Goal: Task Accomplishment & Management: Manage account settings

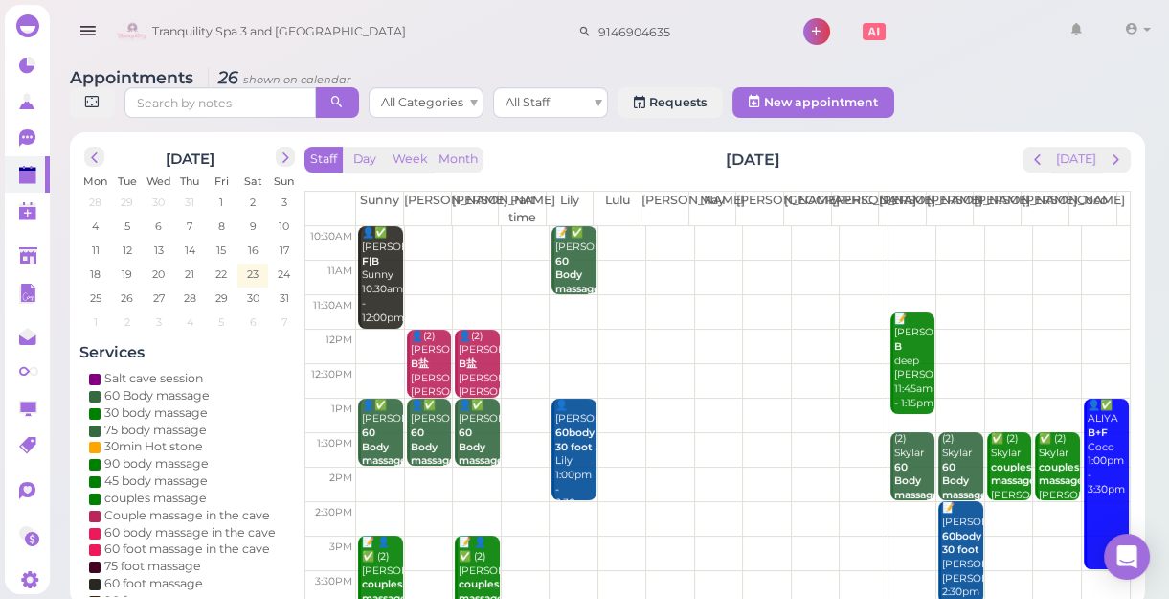
scroll to position [85, 0]
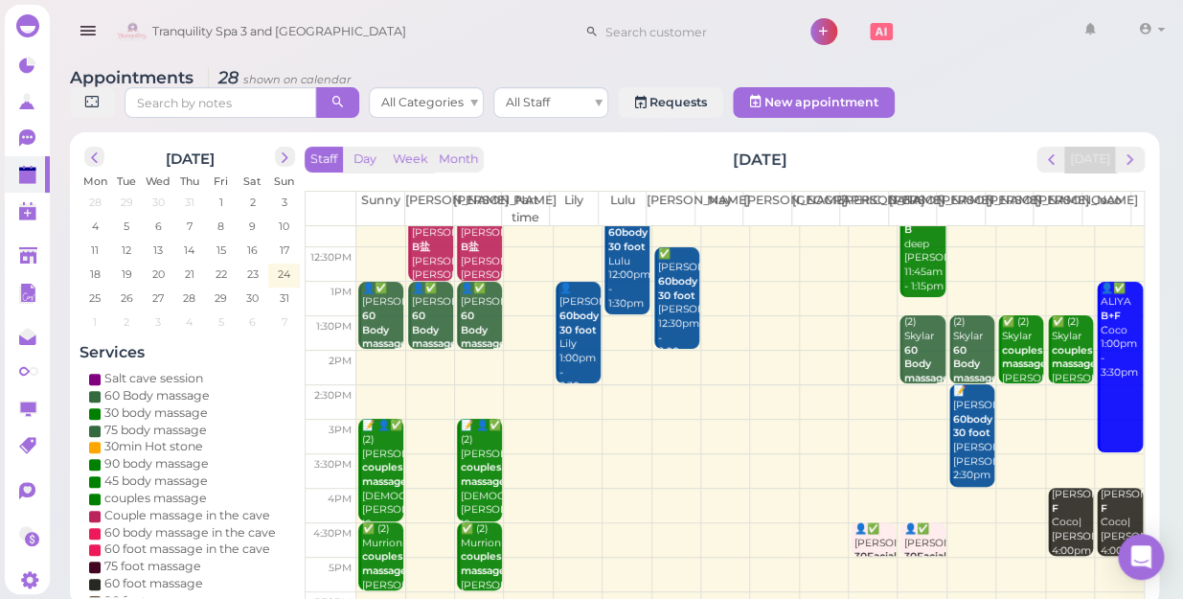
scroll to position [86, 0]
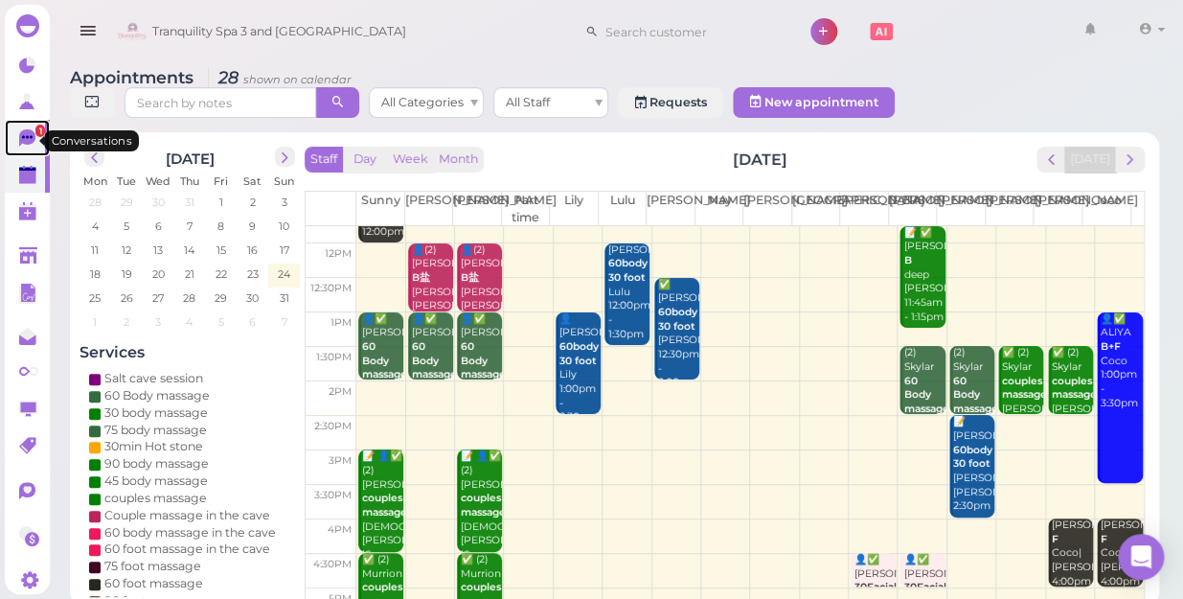
click at [35, 136] on span "1" at bounding box center [40, 130] width 10 height 12
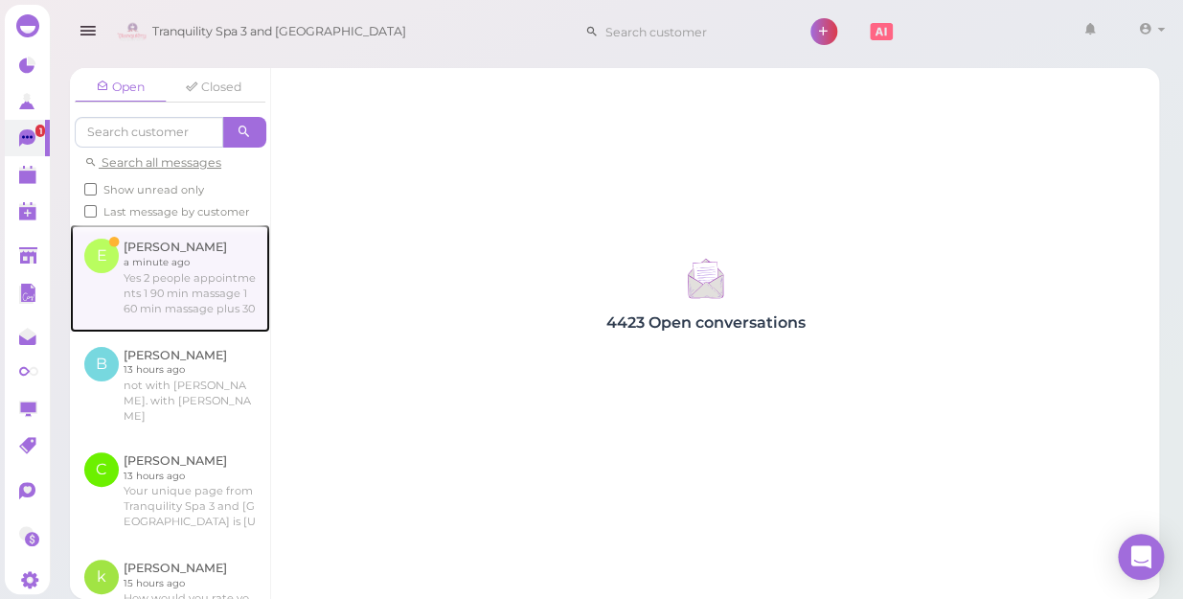
click at [163, 306] on link at bounding box center [170, 277] width 200 height 107
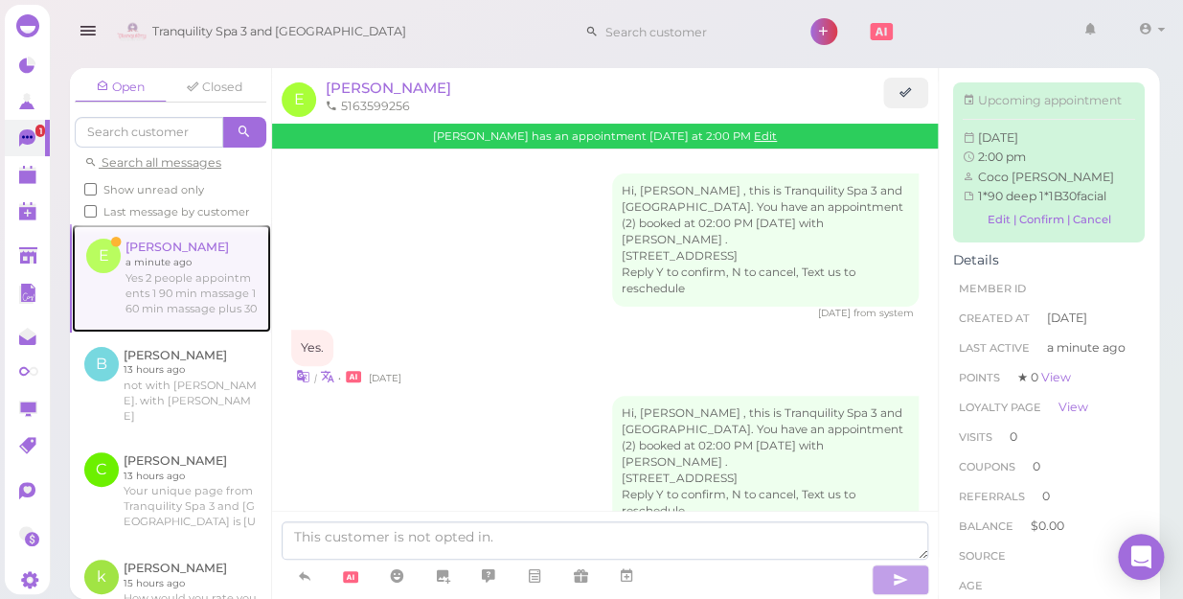
scroll to position [184, 0]
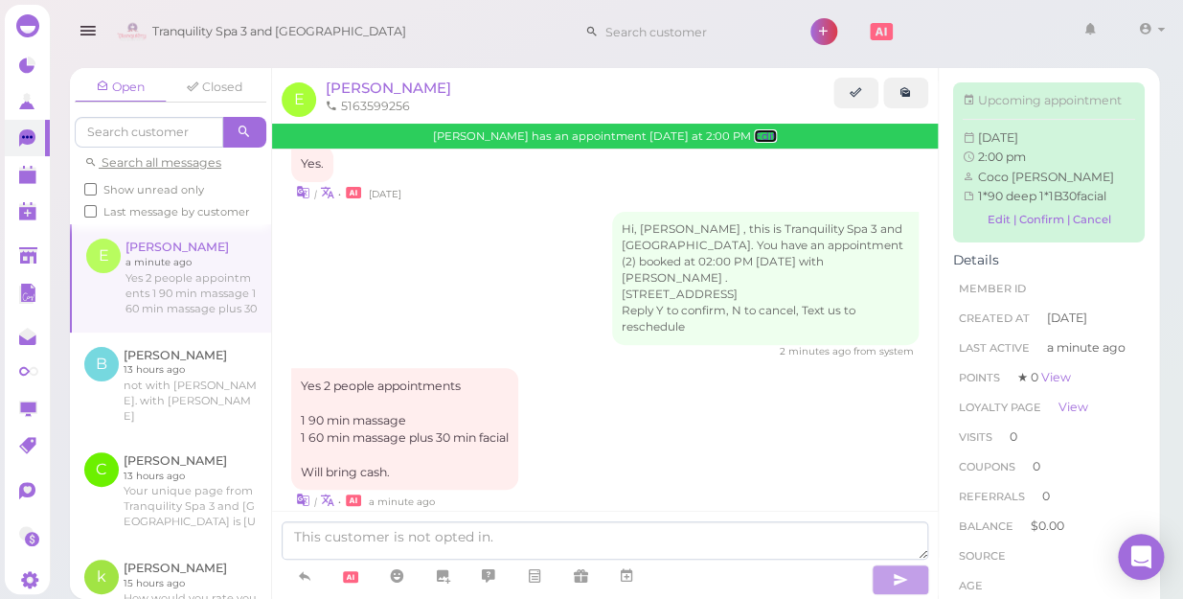
click at [754, 139] on link "Edit" at bounding box center [765, 135] width 23 height 13
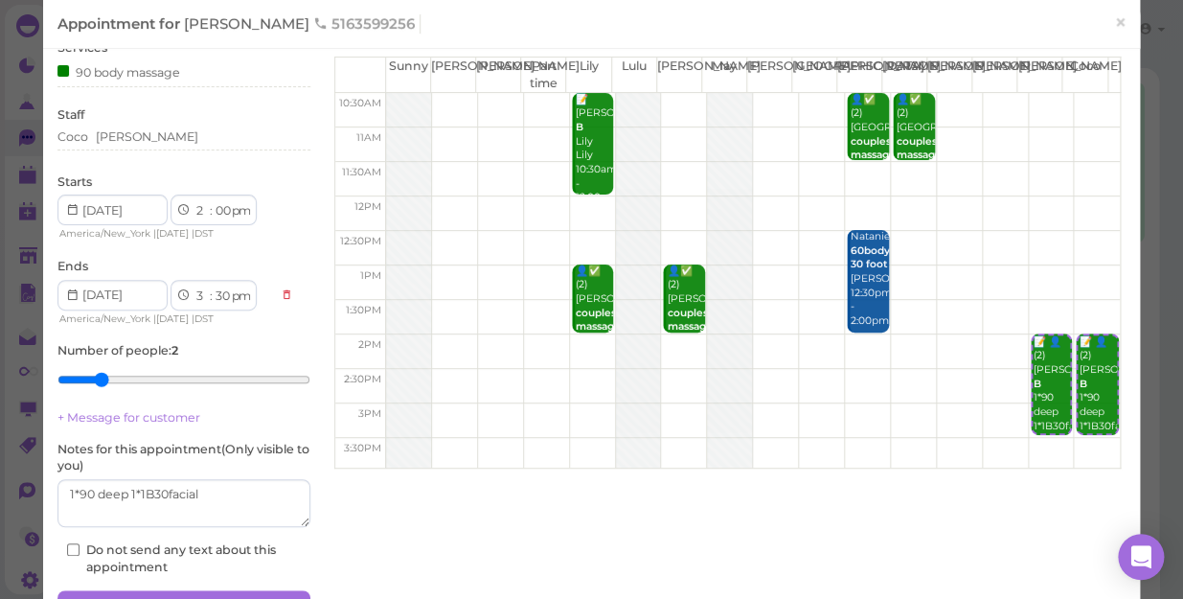
scroll to position [173, 0]
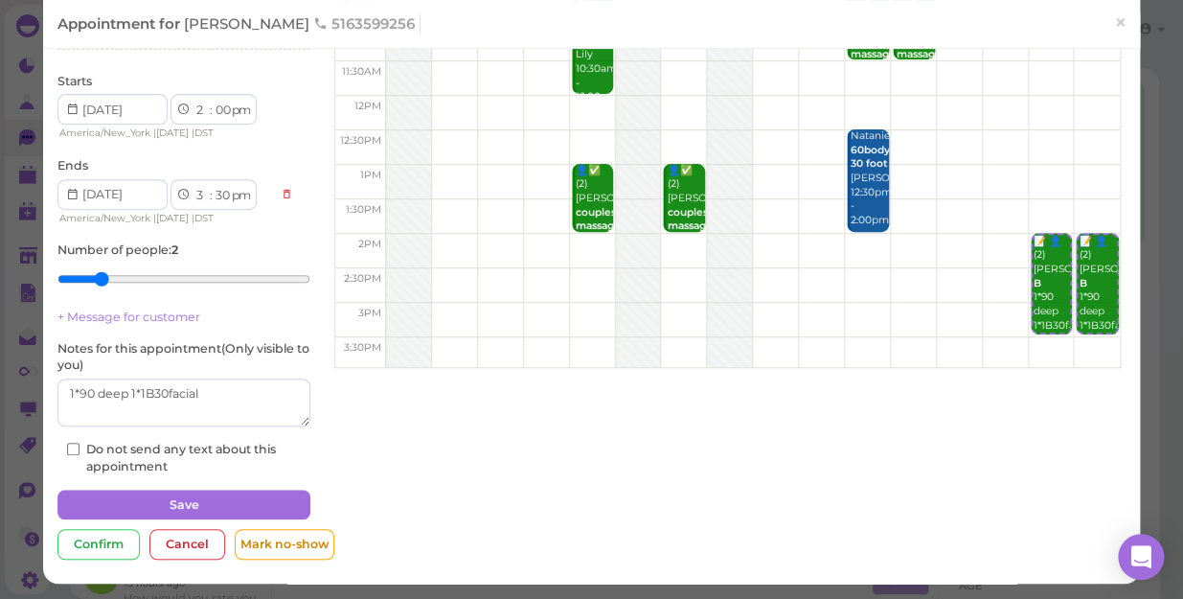
click at [25, 137] on div "Appointment for [PERSON_NAME] 5163599256 × [PERSON_NAME] Details Services 90 bo…" at bounding box center [591, 299] width 1183 height 599
click at [1114, 24] on span "×" at bounding box center [1120, 23] width 12 height 27
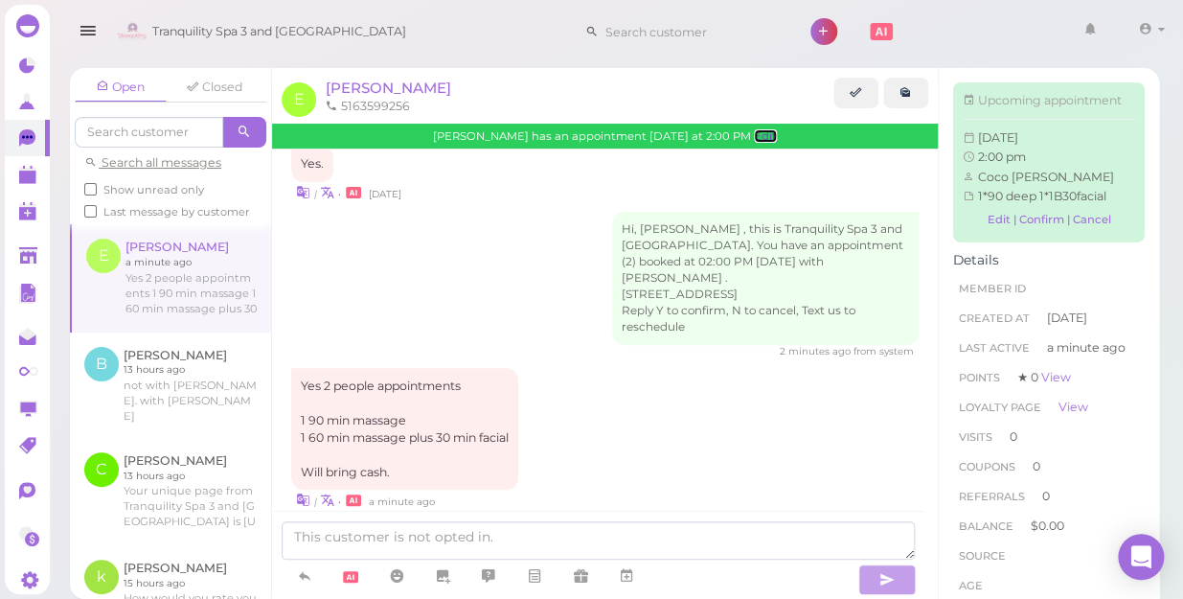
click at [754, 133] on link "Edit" at bounding box center [765, 135] width 23 height 13
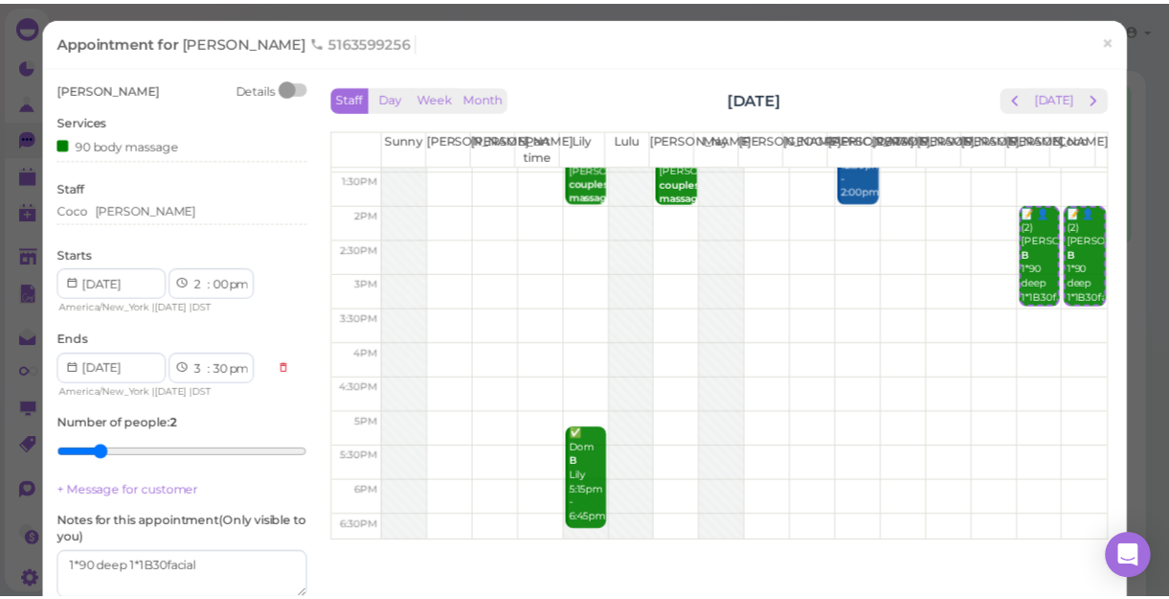
scroll to position [85, 0]
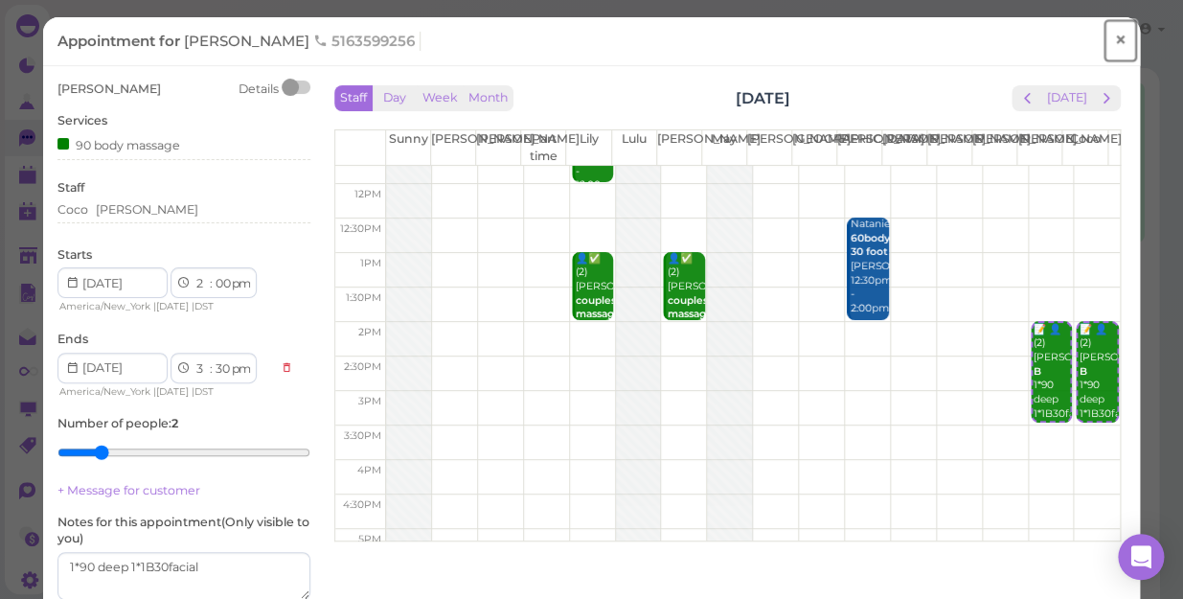
click at [1114, 44] on link "×" at bounding box center [1119, 40] width 35 height 45
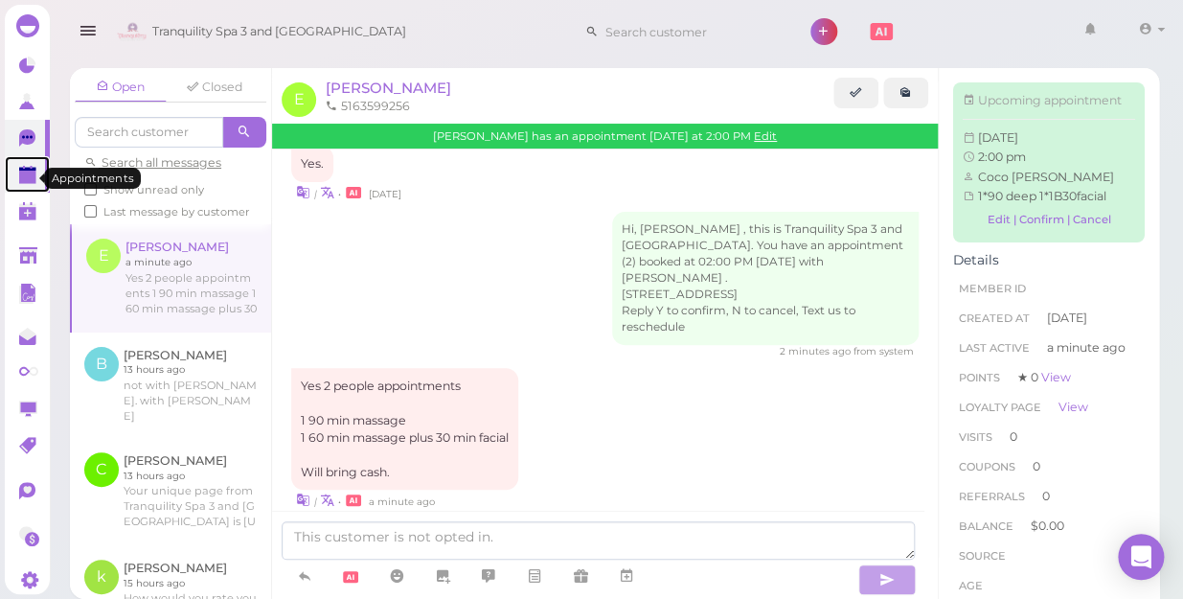
click at [28, 173] on polygon at bounding box center [27, 176] width 17 height 13
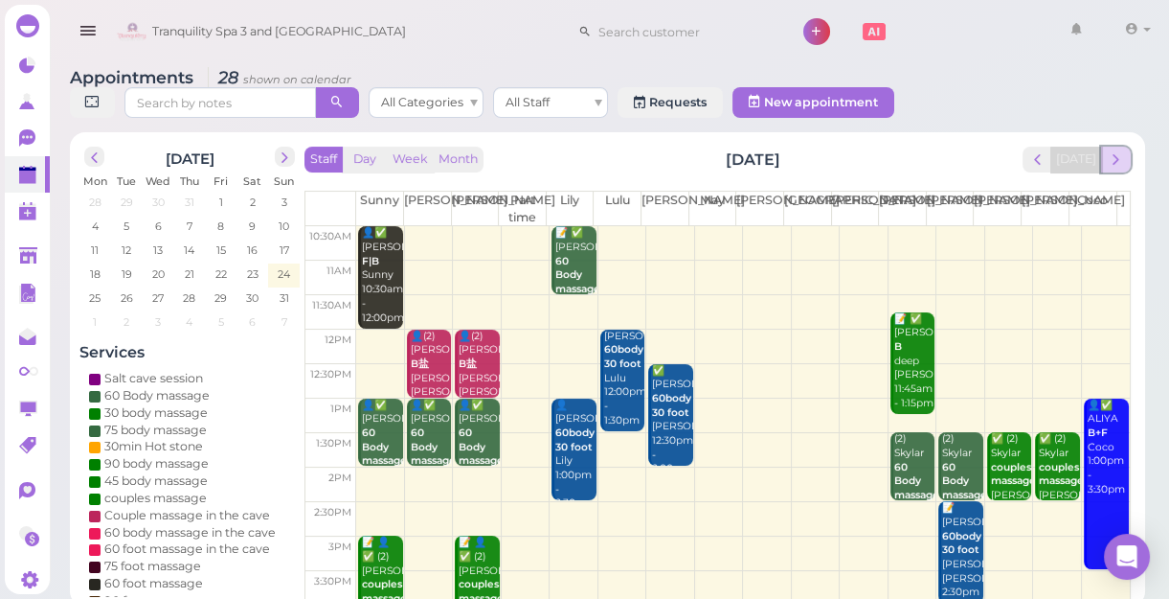
click at [1116, 155] on span "next" at bounding box center [1116, 159] width 18 height 18
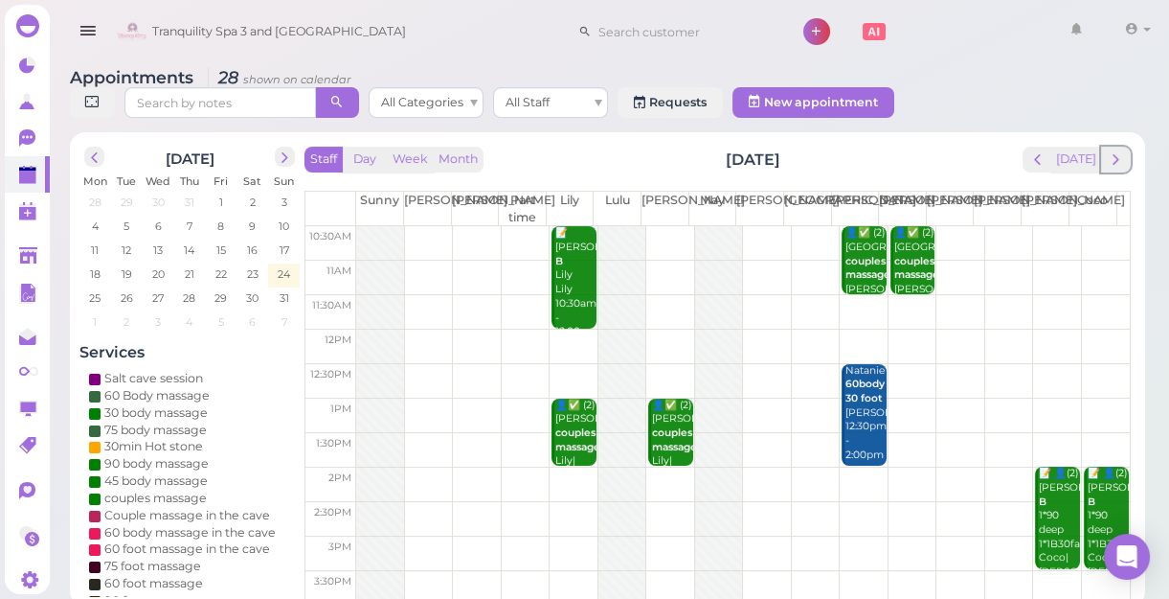
click at [1116, 155] on span "next" at bounding box center [1116, 159] width 18 height 18
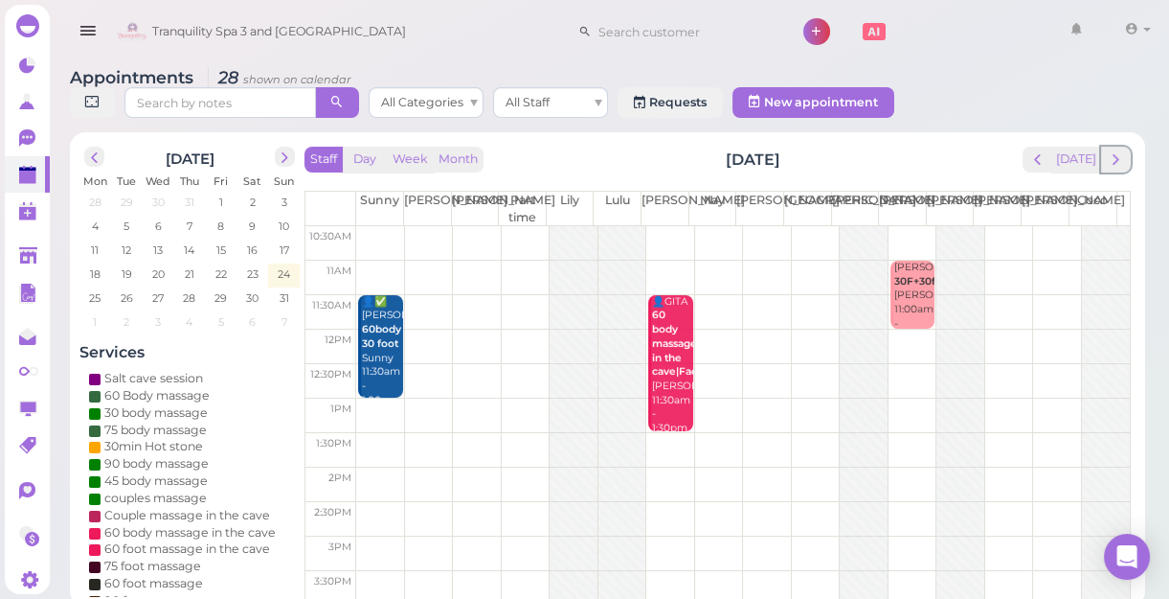
click at [1116, 155] on span "next" at bounding box center [1116, 159] width 18 height 18
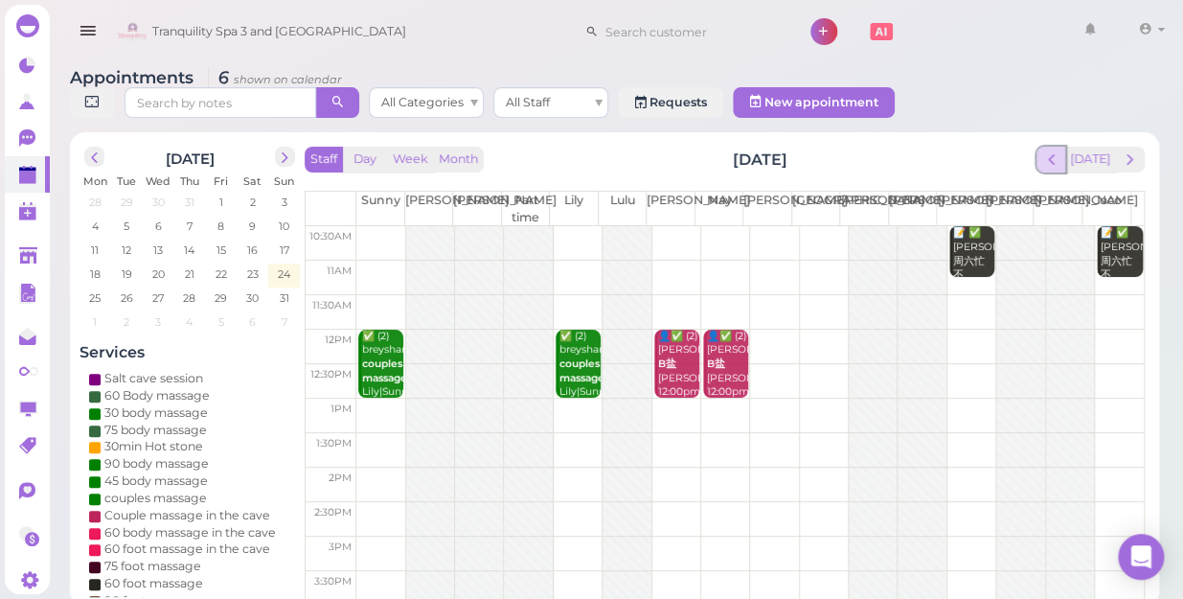
click at [1058, 150] on span "prev" at bounding box center [1051, 159] width 18 height 18
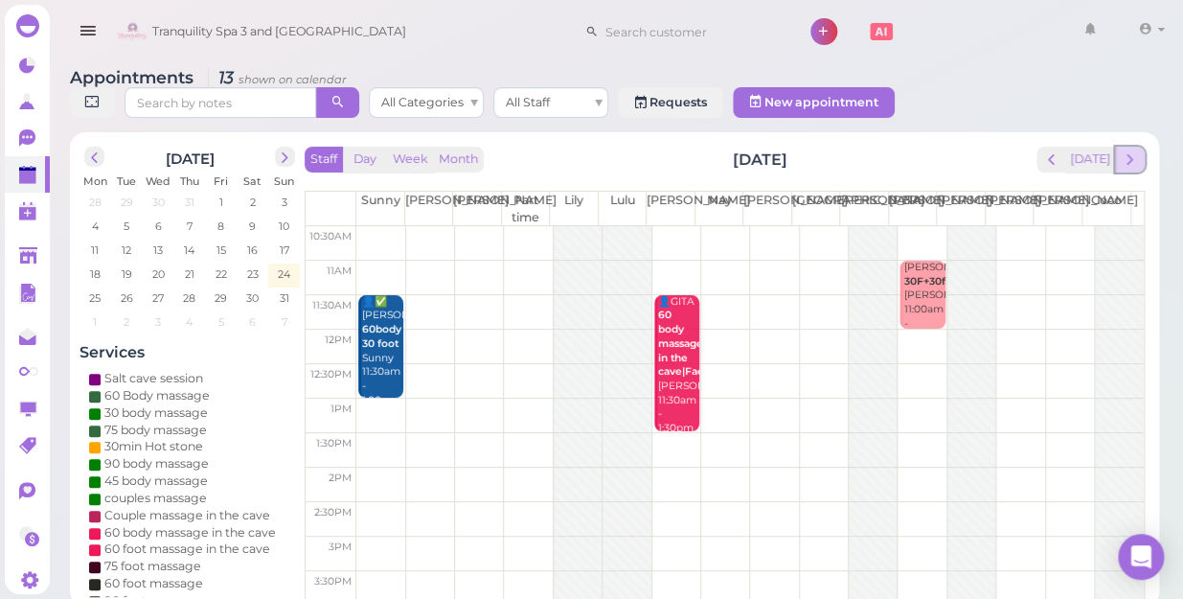
click at [1130, 150] on span "next" at bounding box center [1129, 159] width 18 height 18
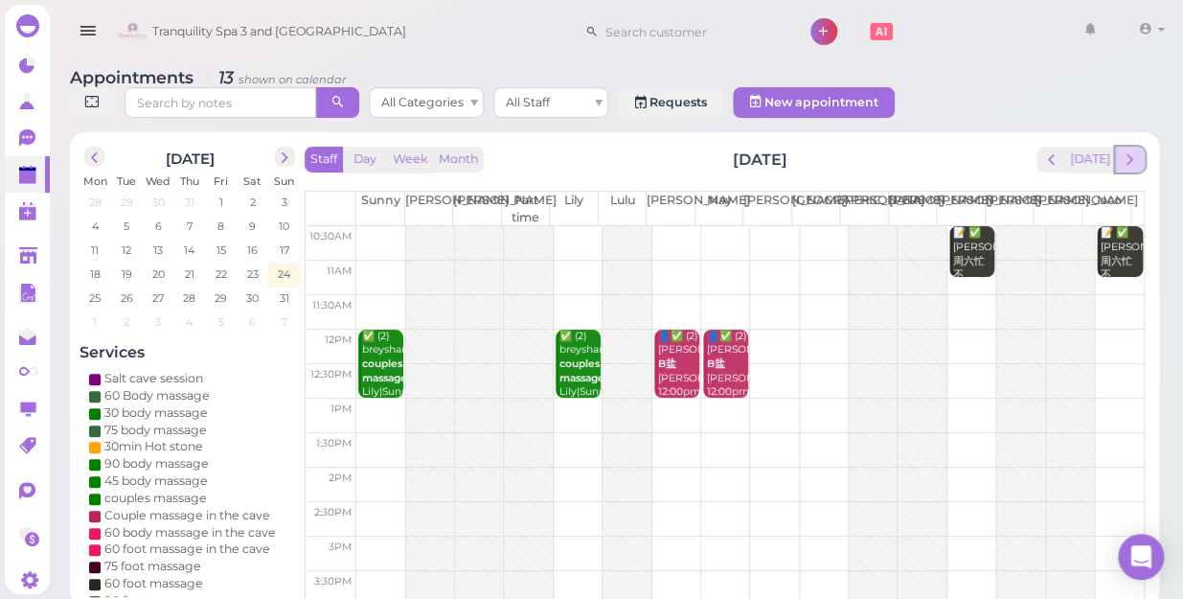
click at [1127, 150] on span "next" at bounding box center [1129, 159] width 18 height 18
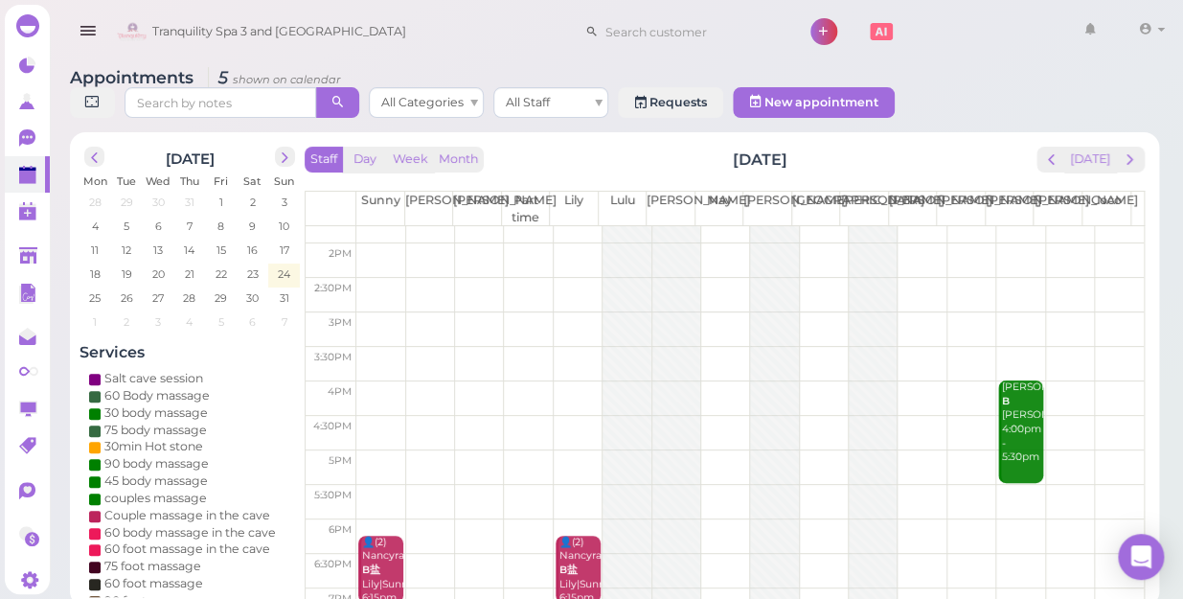
scroll to position [85, 0]
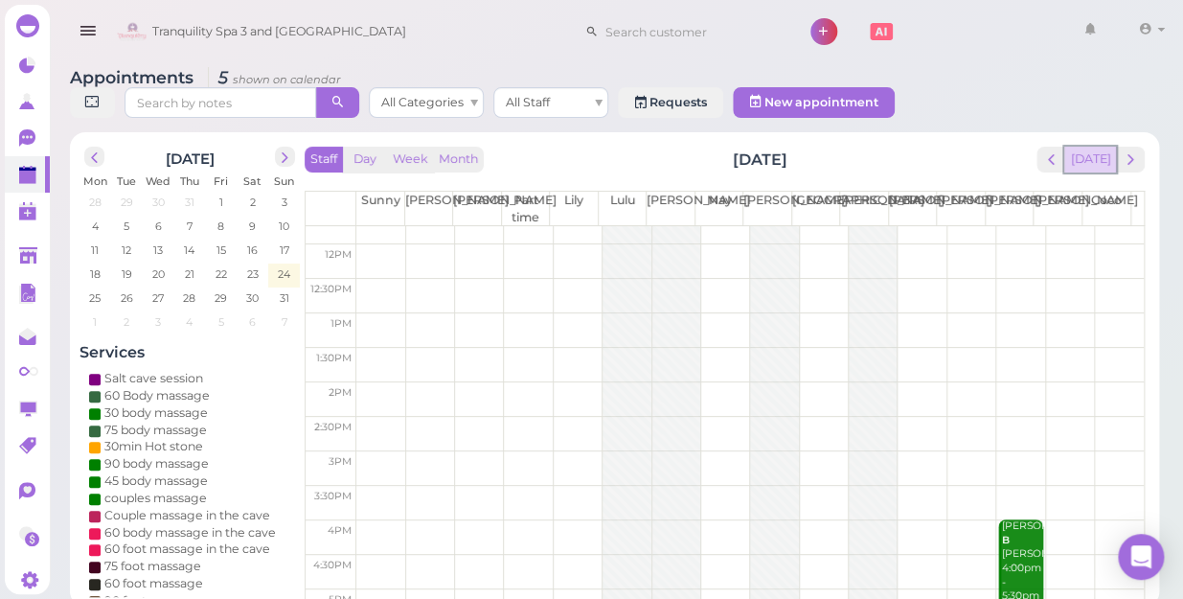
click at [1099, 149] on button "[DATE]" at bounding box center [1090, 160] width 52 height 26
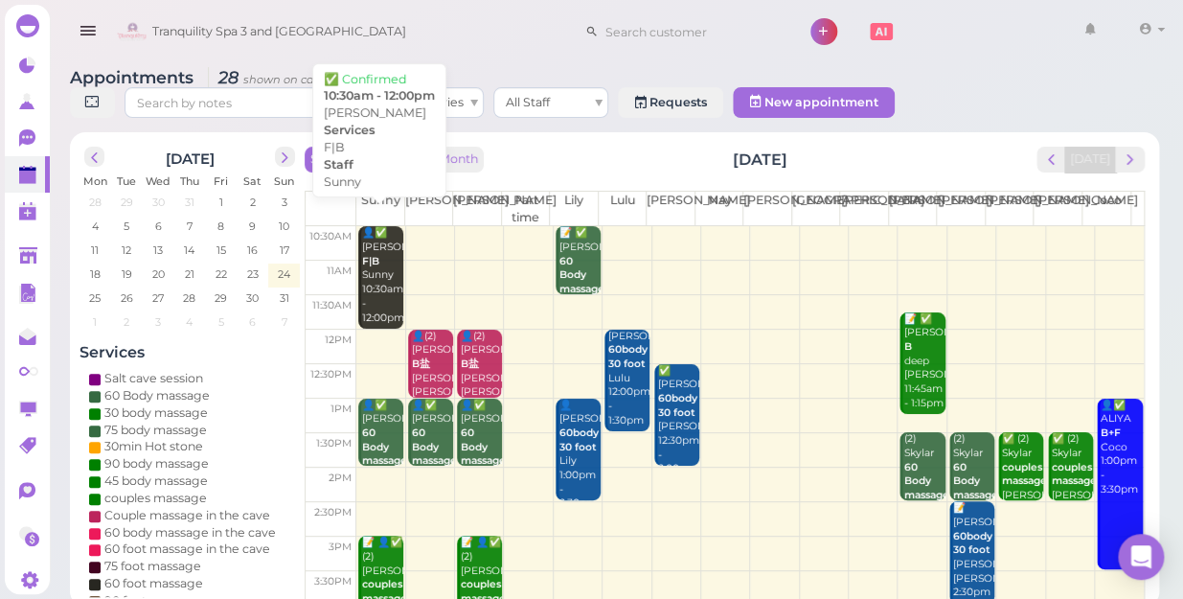
click at [383, 279] on div "👤✅ [PERSON_NAME] F|B Sunny 10:30am - 12:00pm" at bounding box center [382, 275] width 42 height 99
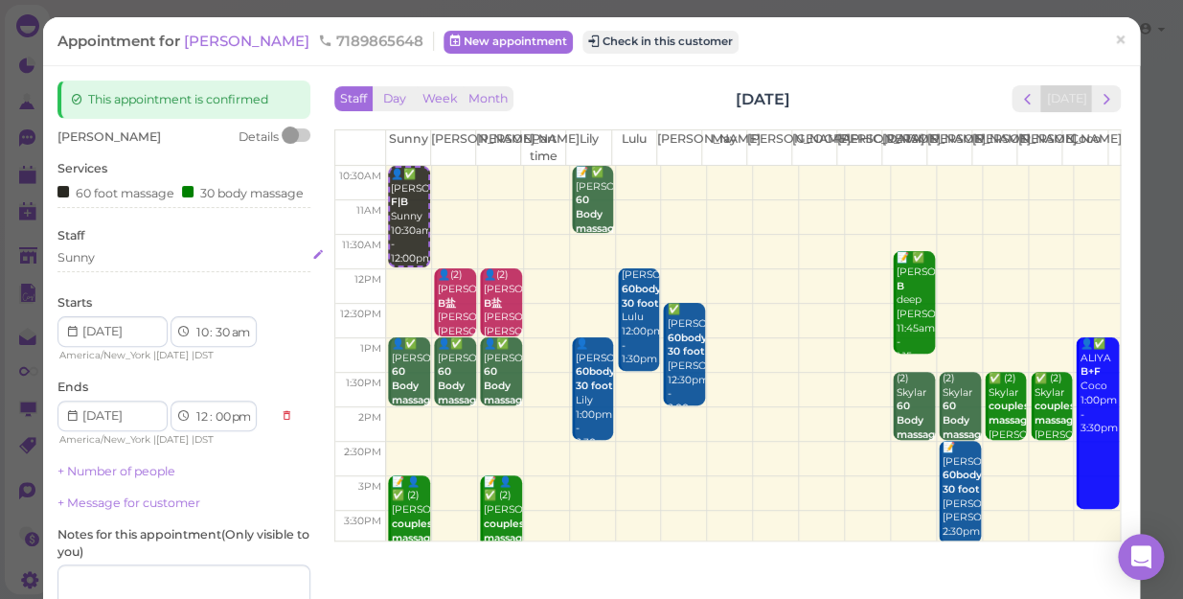
click at [105, 266] on div "Sunny" at bounding box center [183, 257] width 253 height 17
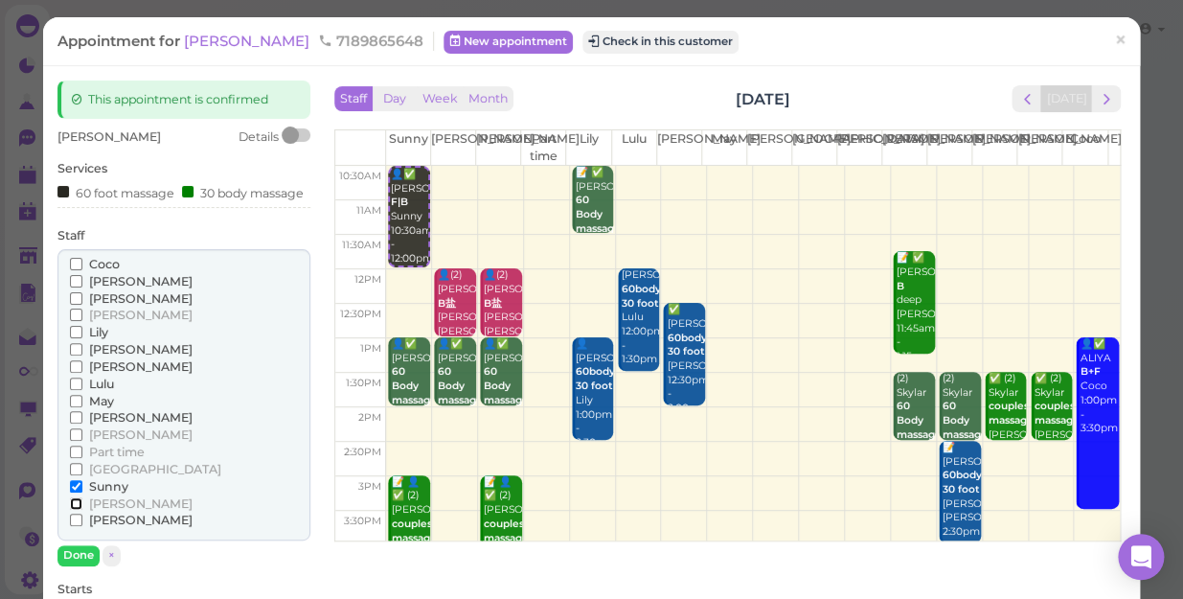
click at [73, 509] on input "[PERSON_NAME]" at bounding box center [76, 503] width 12 height 12
click at [72, 287] on input "[PERSON_NAME]" at bounding box center [76, 281] width 12 height 12
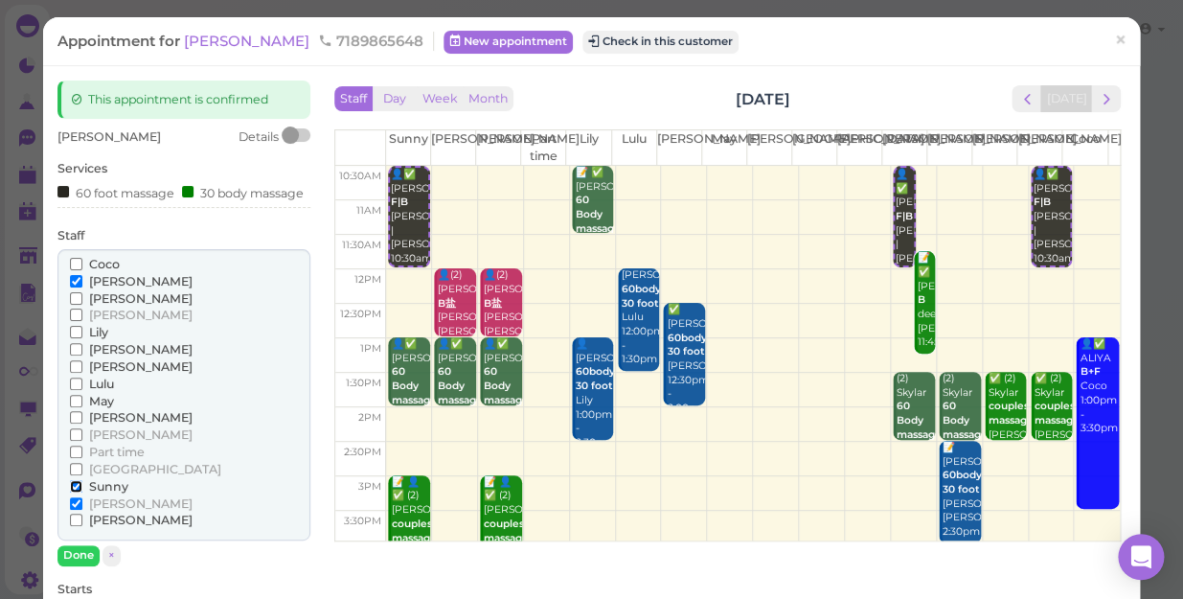
click at [75, 492] on input "Sunny" at bounding box center [76, 486] width 12 height 12
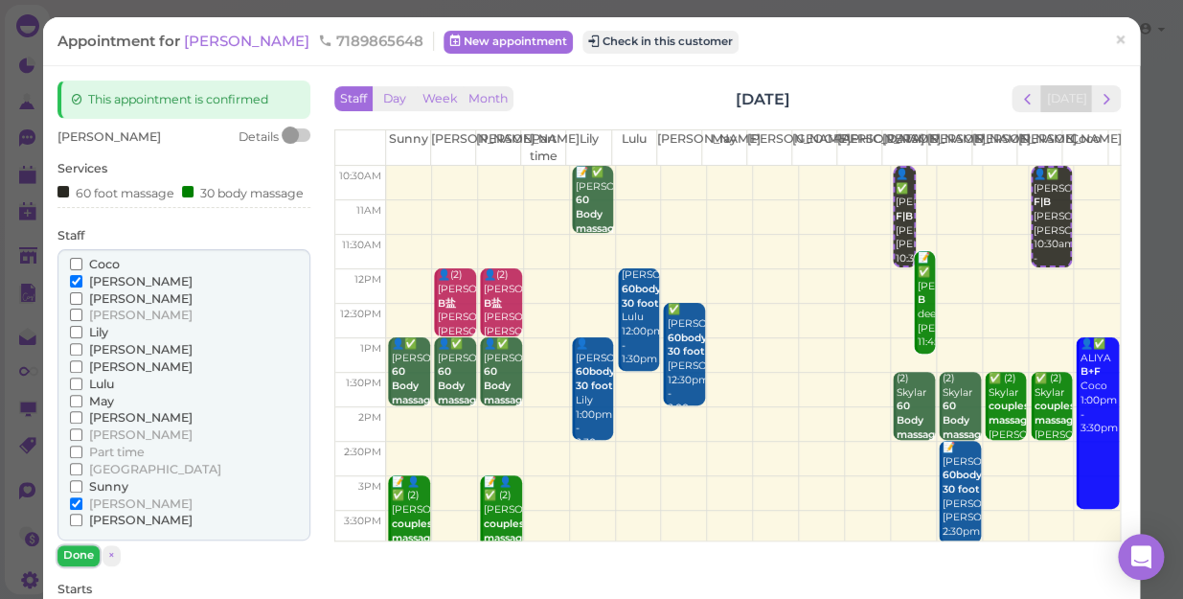
click at [82, 565] on button "Done" at bounding box center [78, 555] width 42 height 20
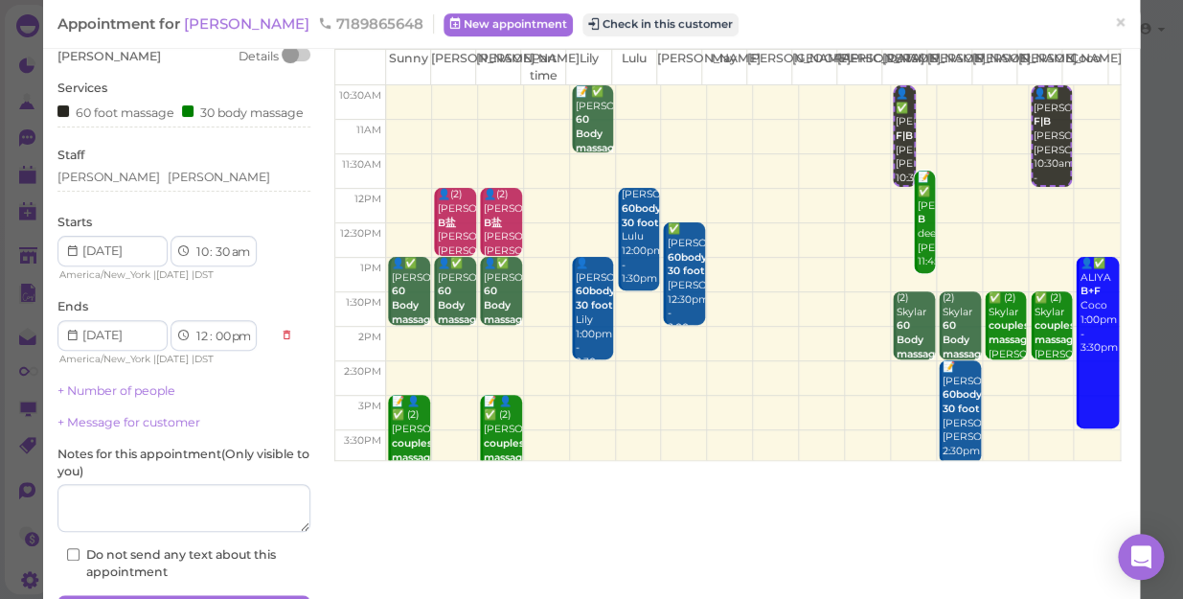
scroll to position [173, 0]
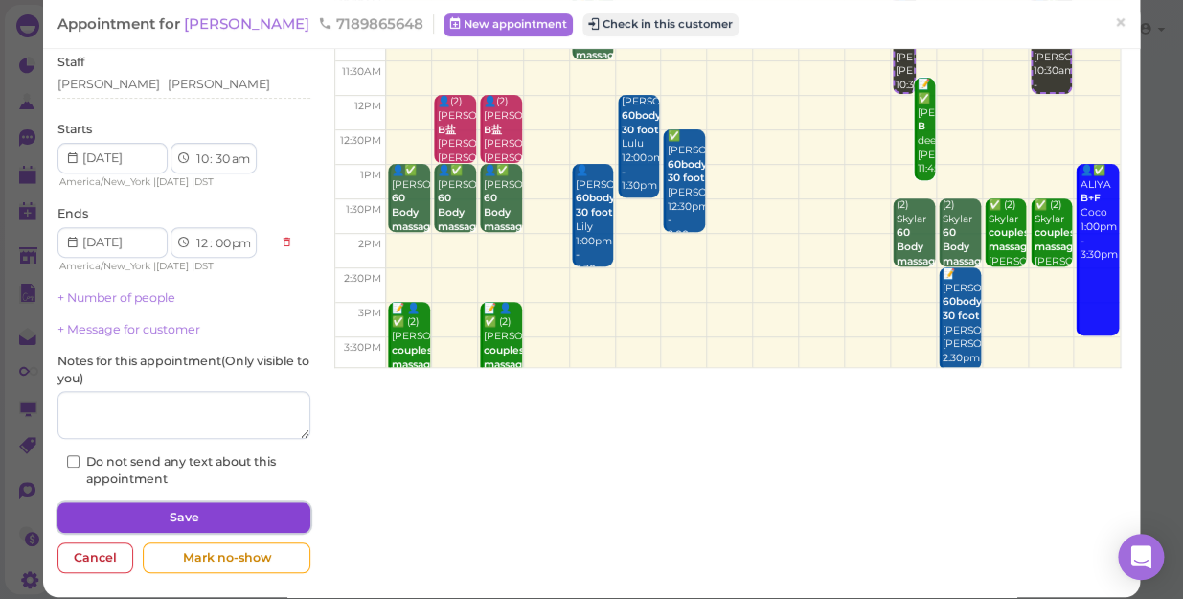
click at [121, 527] on button "Save" at bounding box center [183, 517] width 253 height 31
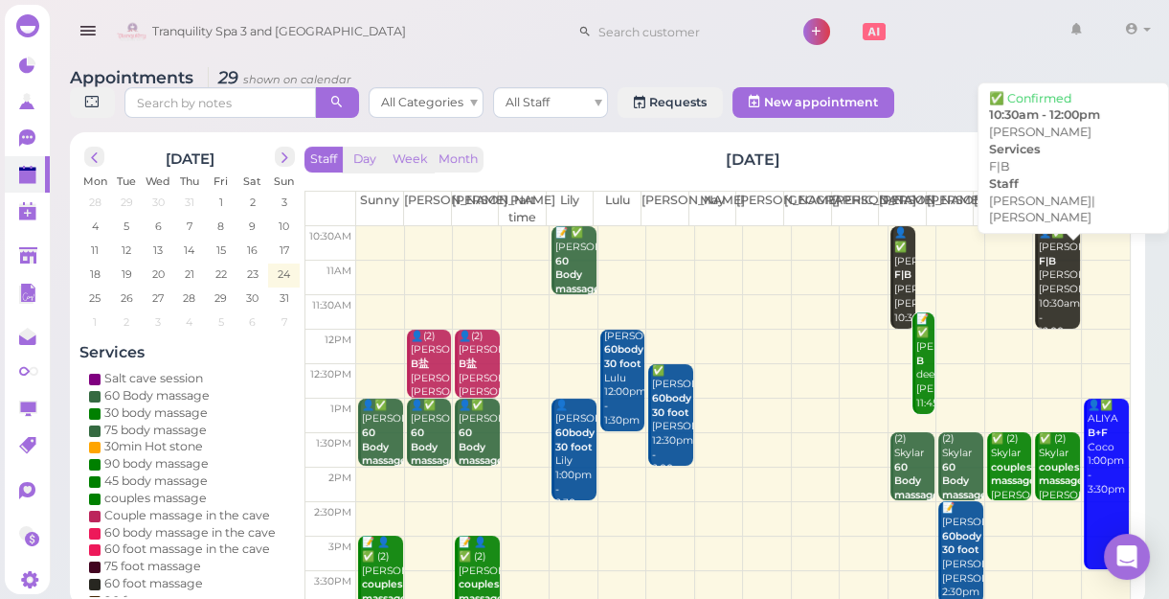
click at [1043, 311] on div "👤✅ [PERSON_NAME] F|B [PERSON_NAME]|[PERSON_NAME] 10:30am - 12:00pm" at bounding box center [1058, 282] width 41 height 113
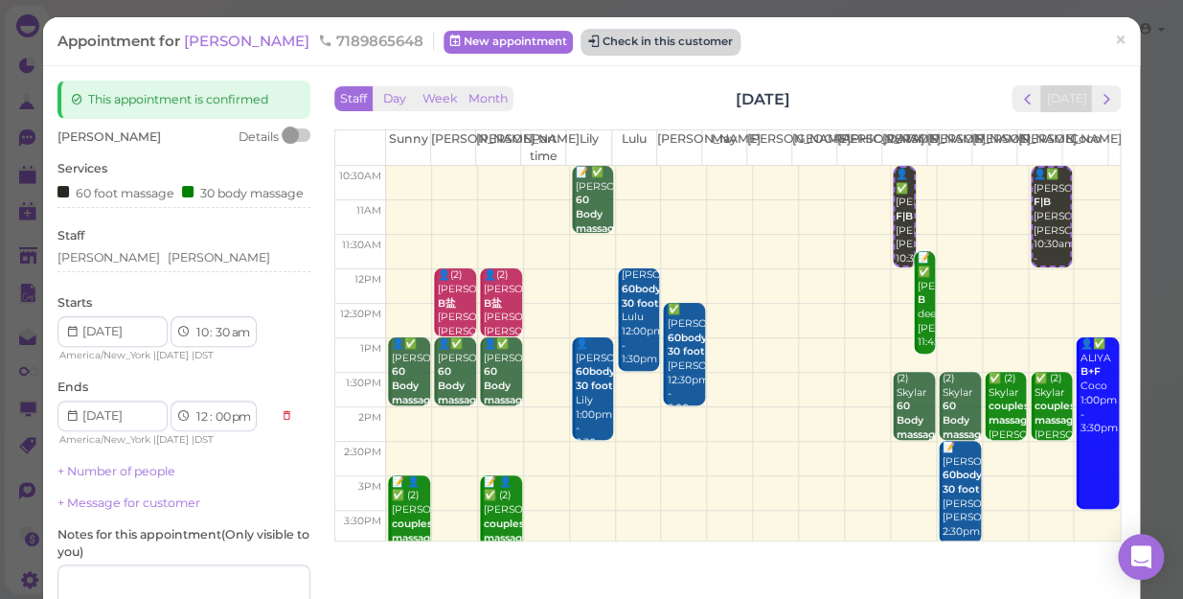
click at [610, 44] on button "Check in this customer" at bounding box center [660, 42] width 156 height 23
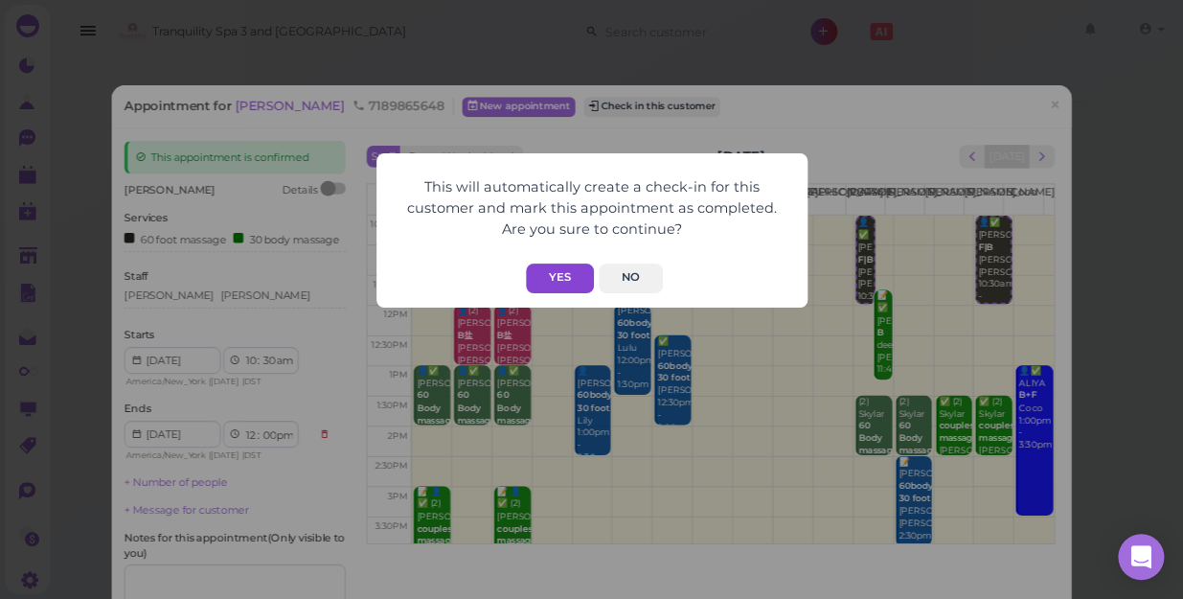
click at [546, 272] on button "Yes" at bounding box center [560, 278] width 68 height 30
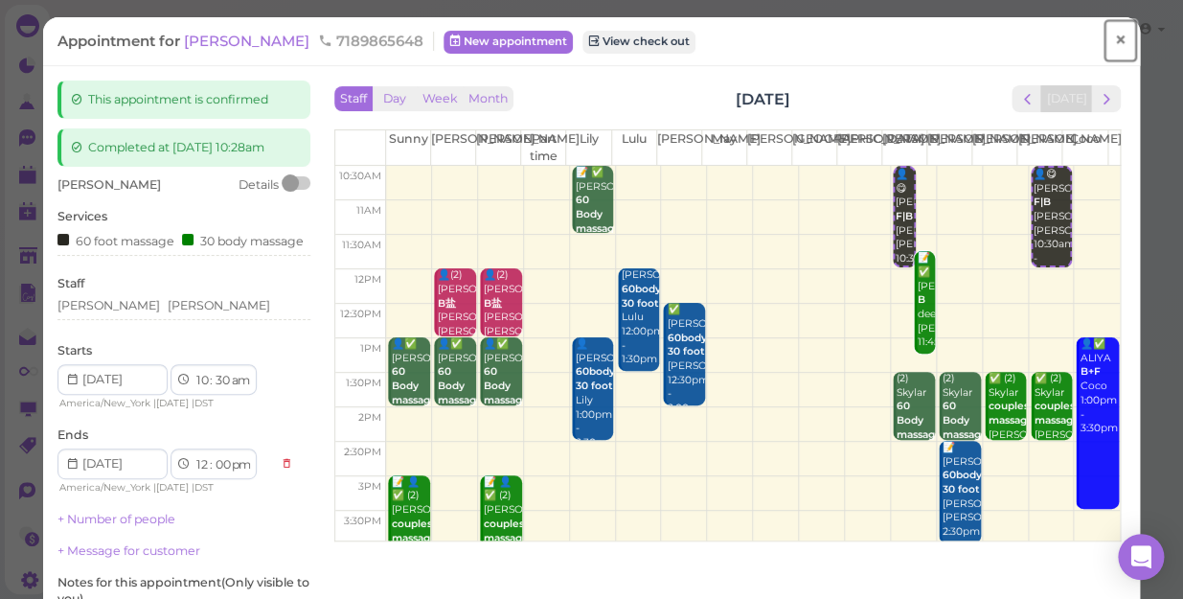
click at [1114, 42] on span "×" at bounding box center [1120, 40] width 12 height 27
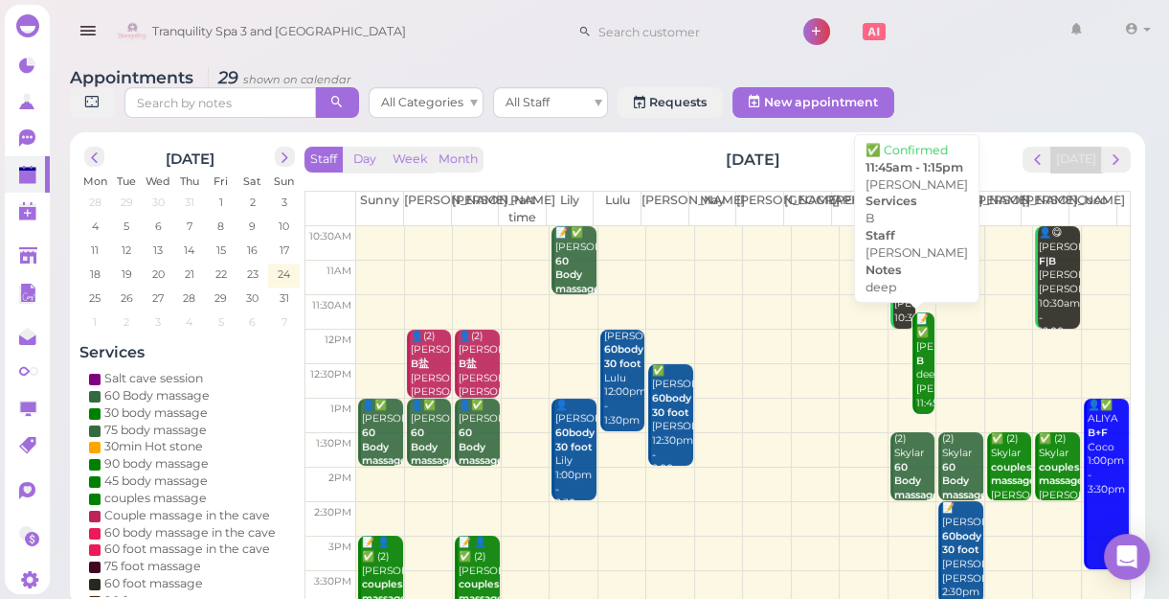
click at [915, 350] on div "📝 ✅ [PERSON_NAME] deep [PERSON_NAME] 11:45am - 1:15pm" at bounding box center [924, 375] width 19 height 126
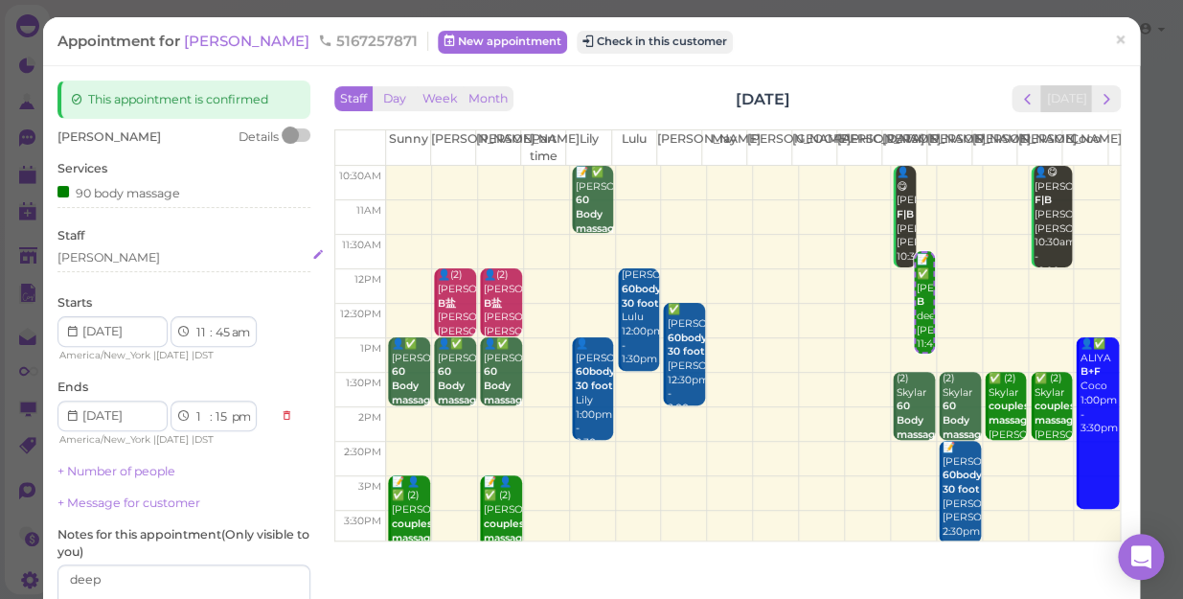
click at [97, 260] on div "[PERSON_NAME]" at bounding box center [183, 257] width 253 height 17
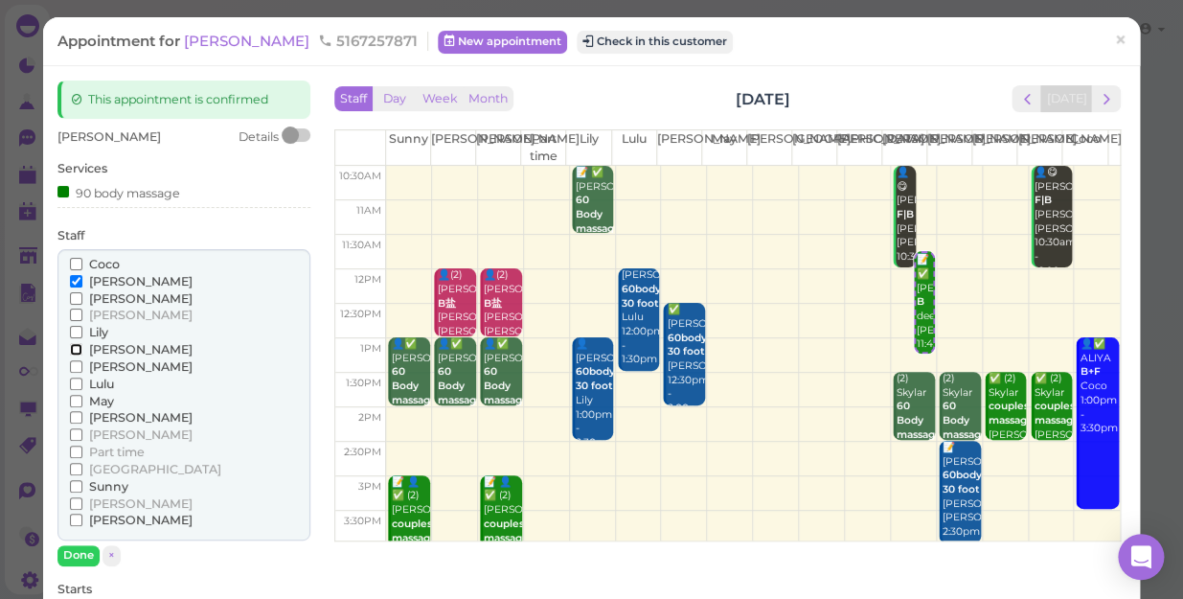
click at [72, 343] on input "[PERSON_NAME]" at bounding box center [76, 349] width 12 height 12
click at [76, 282] on input "[PERSON_NAME]" at bounding box center [76, 281] width 12 height 12
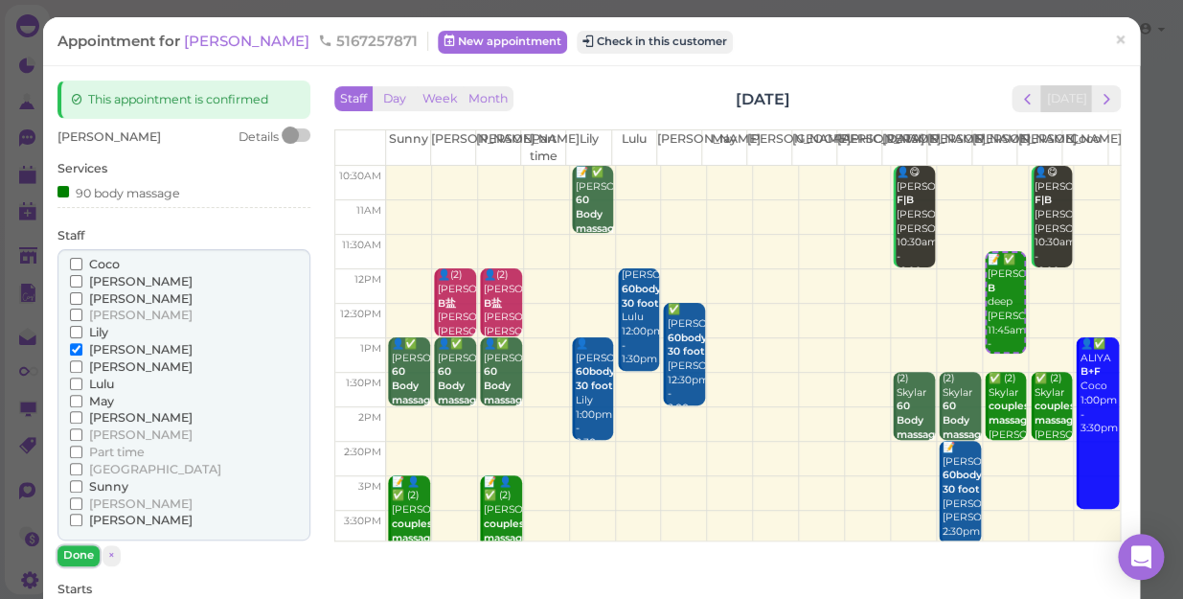
click at [80, 549] on button "Done" at bounding box center [78, 555] width 42 height 20
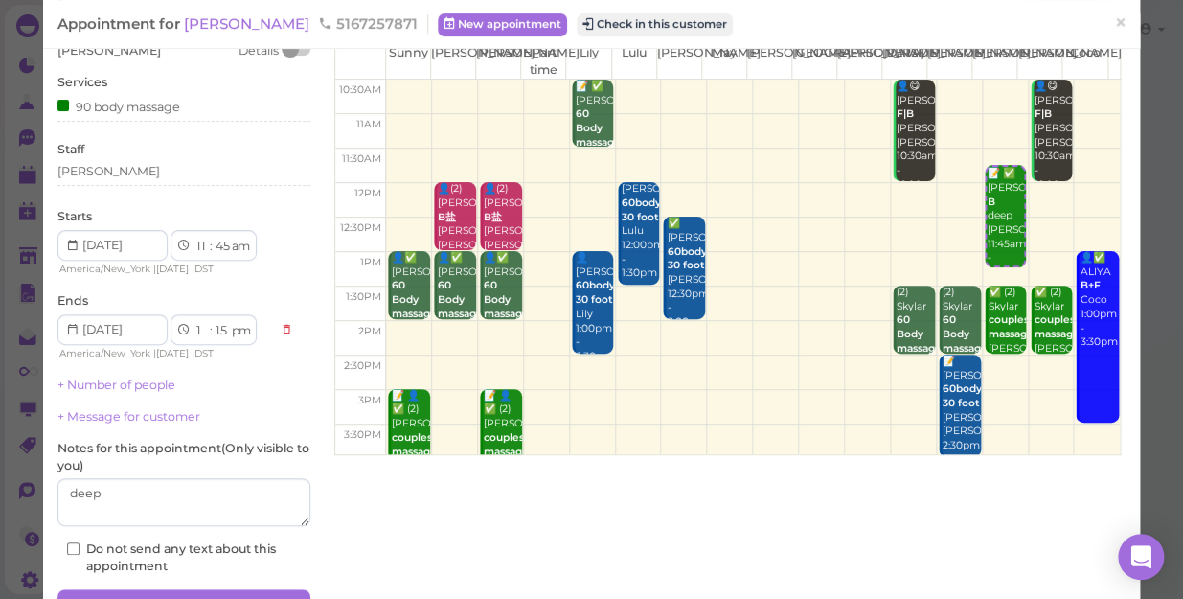
scroll to position [187, 0]
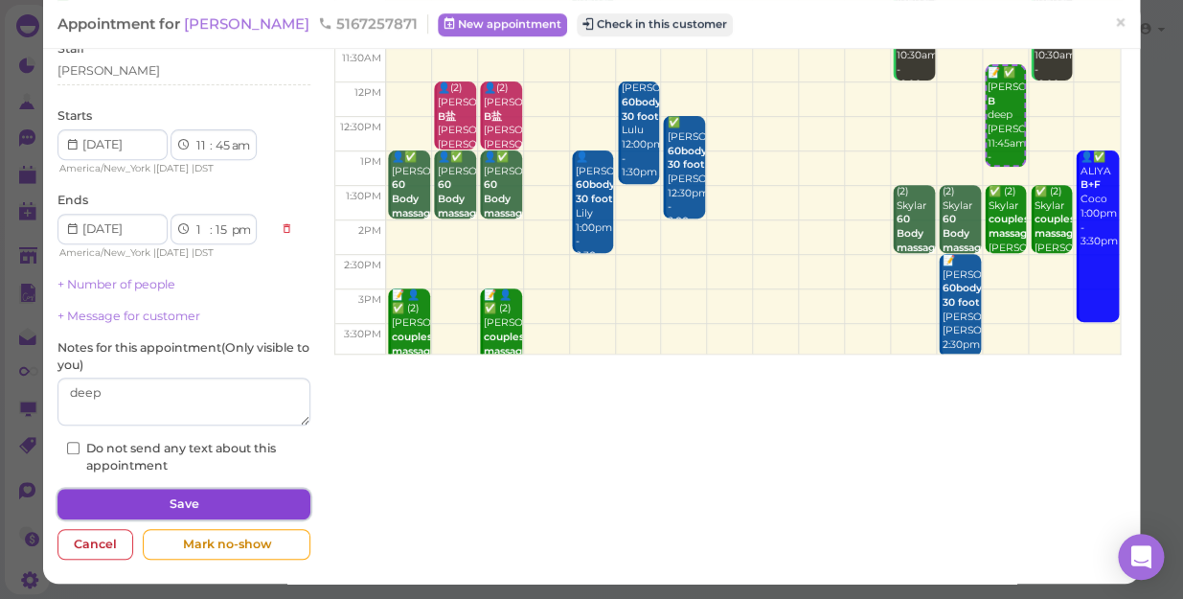
click at [235, 500] on button "Save" at bounding box center [183, 503] width 253 height 31
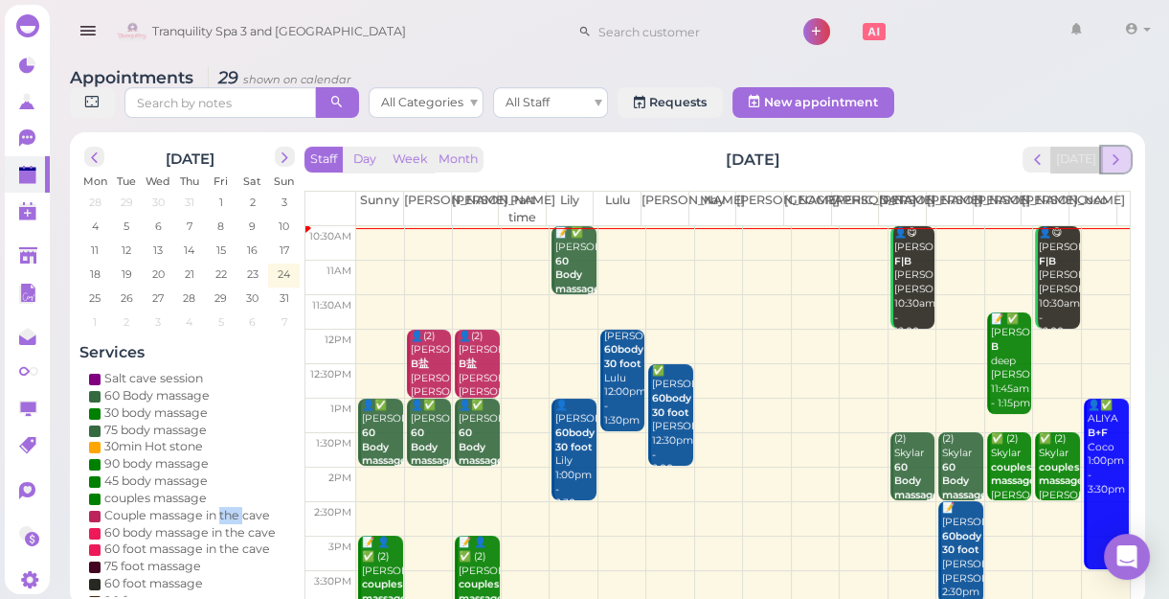
click at [1115, 165] on span "next" at bounding box center [1116, 159] width 18 height 18
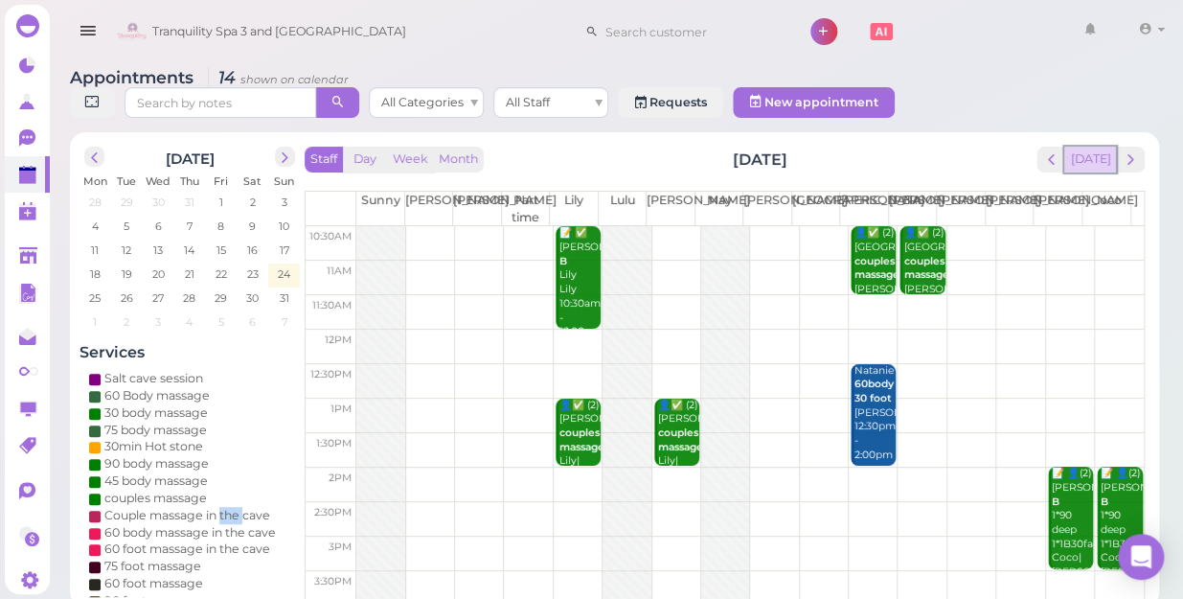
click at [1085, 149] on button "[DATE]" at bounding box center [1090, 160] width 52 height 26
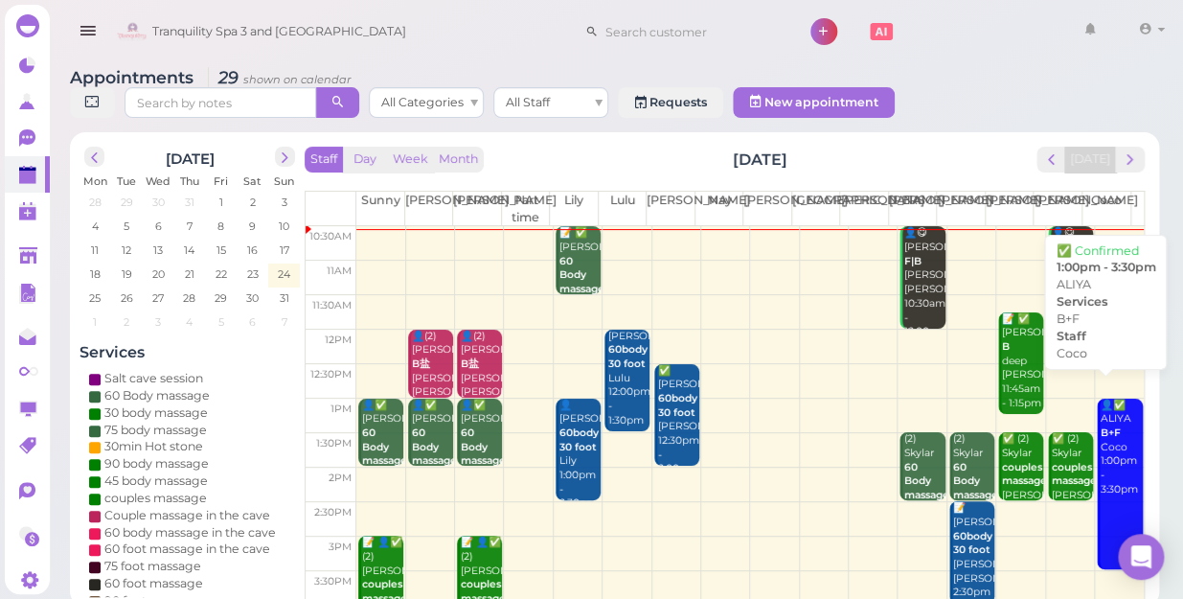
click at [1102, 473] on div "👤✅ ALIYA B+F Coco 1:00pm - 3:30pm" at bounding box center [1120, 447] width 43 height 99
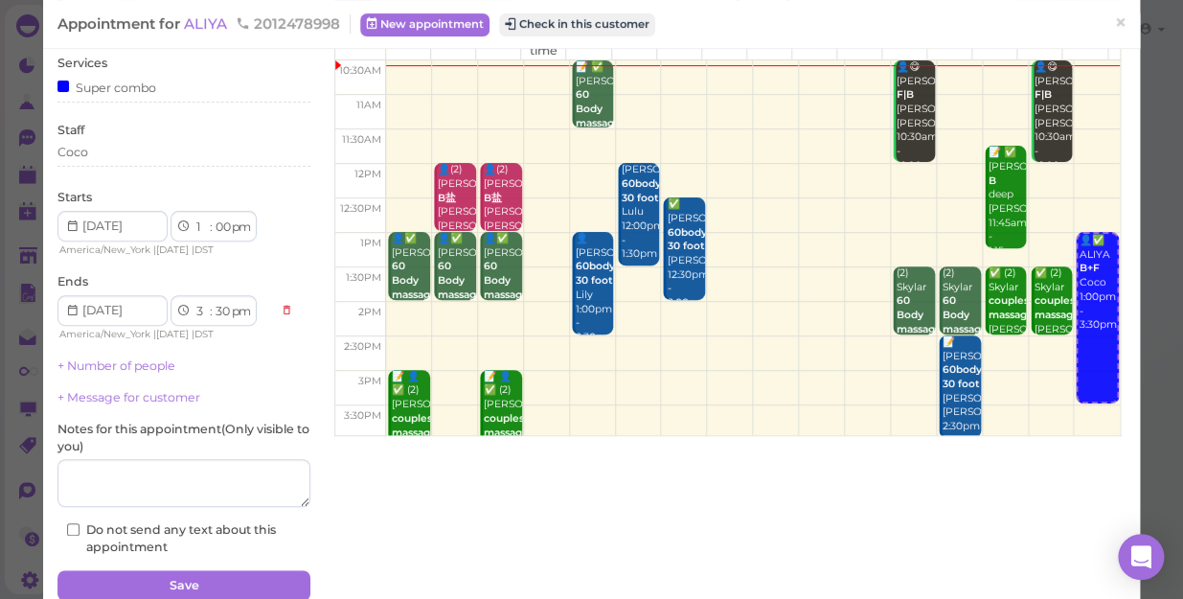
scroll to position [187, 0]
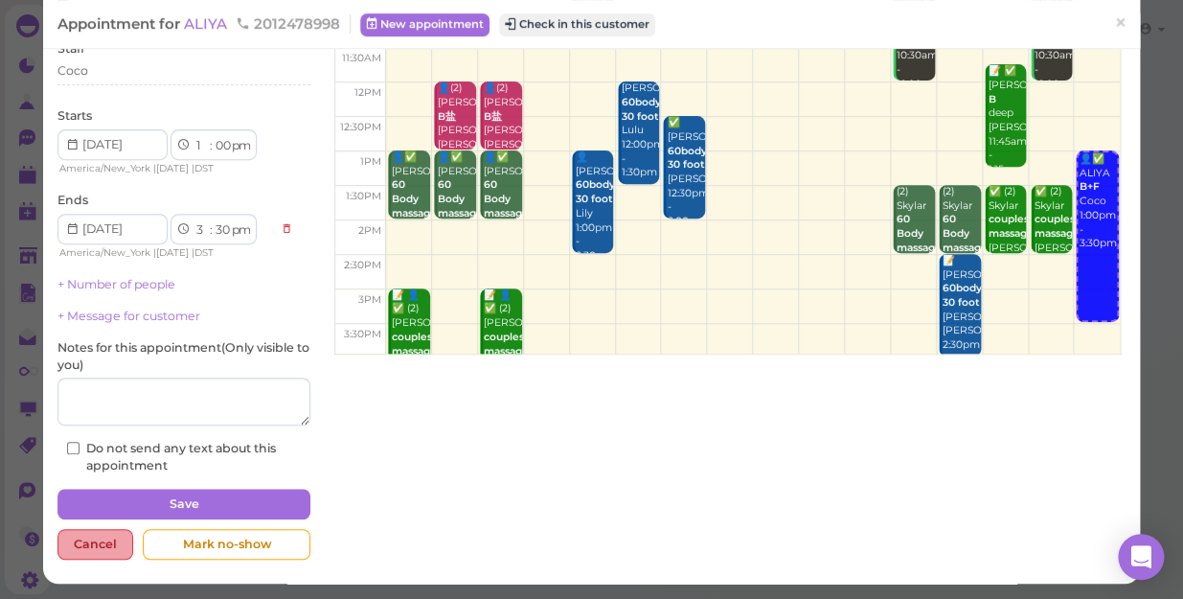
click at [77, 544] on div "Cancel" at bounding box center [95, 544] width 76 height 31
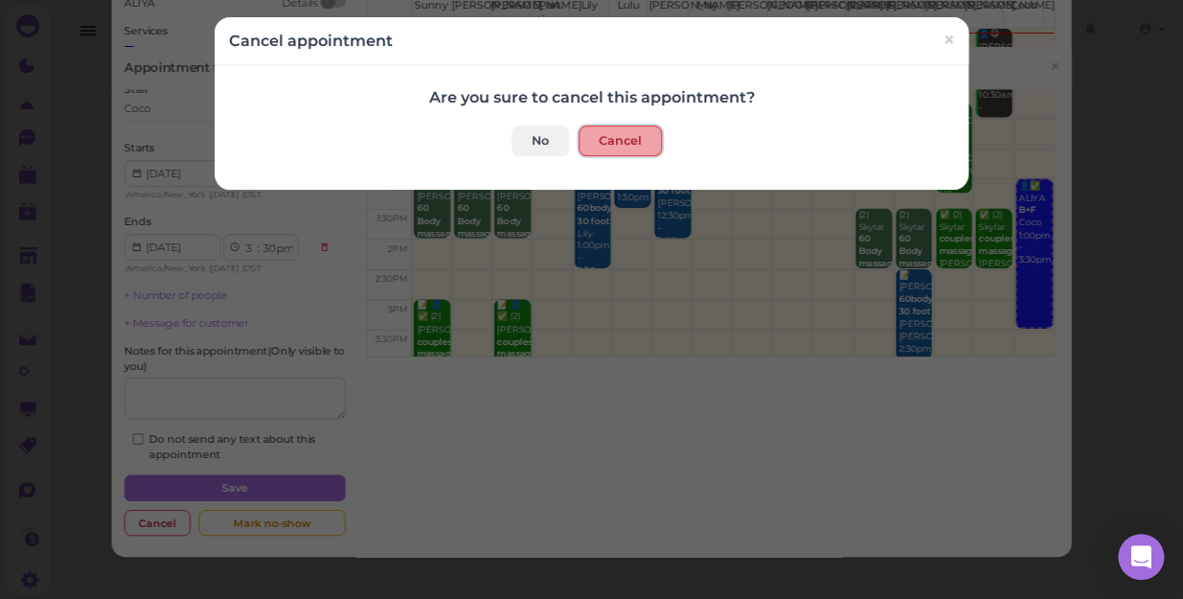
click at [613, 141] on button "Cancel" at bounding box center [619, 140] width 83 height 31
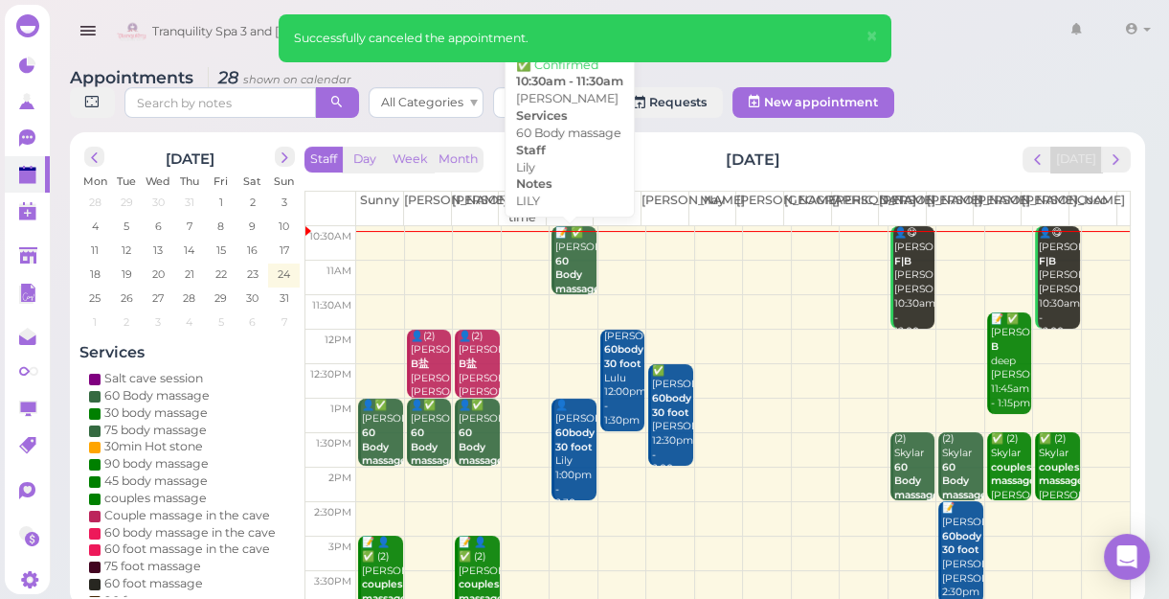
click at [573, 255] on div "📝 ✅ [PERSON_NAME] 60 Body massage [PERSON_NAME] 10:30am - 11:30am" at bounding box center [574, 296] width 41 height 141
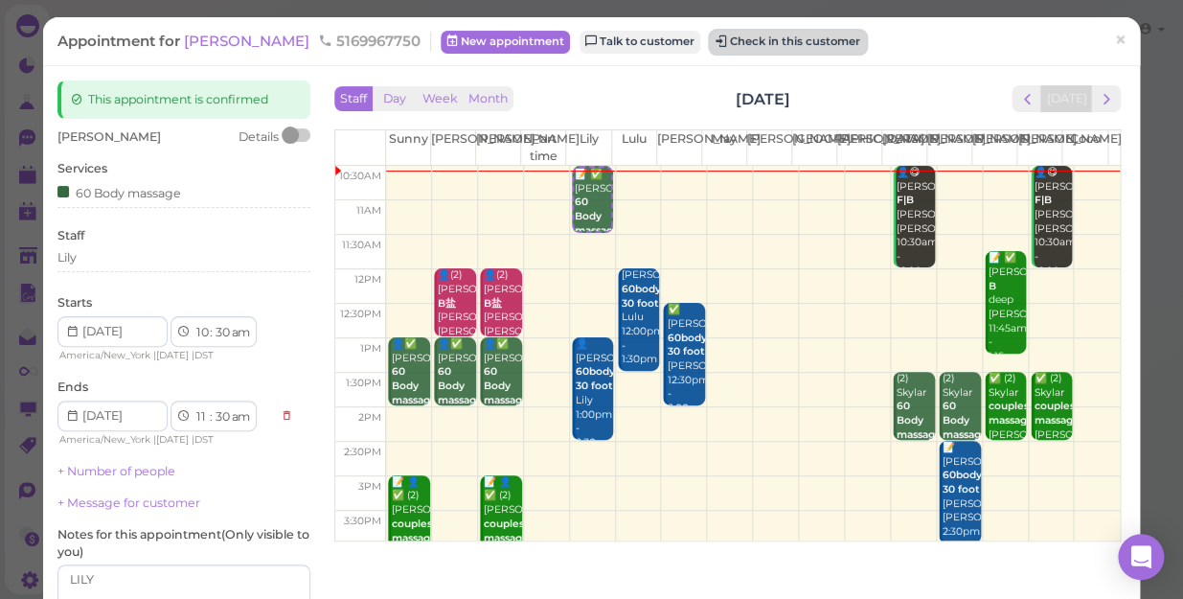
click at [737, 46] on button "Check in this customer" at bounding box center [788, 42] width 156 height 23
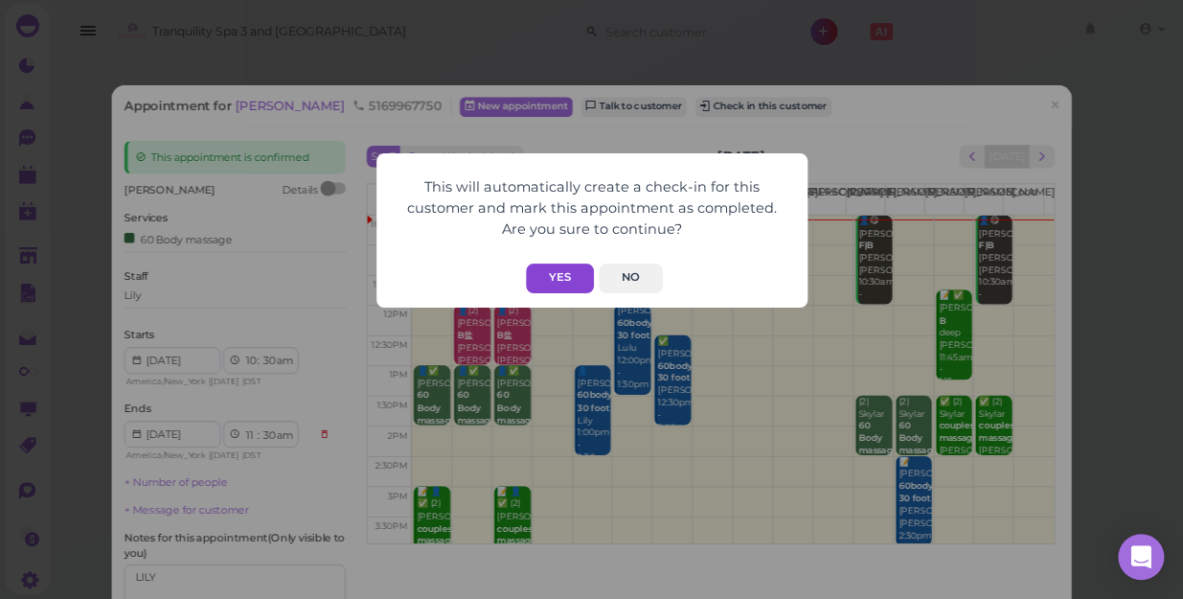
click at [559, 281] on button "Yes" at bounding box center [560, 278] width 68 height 30
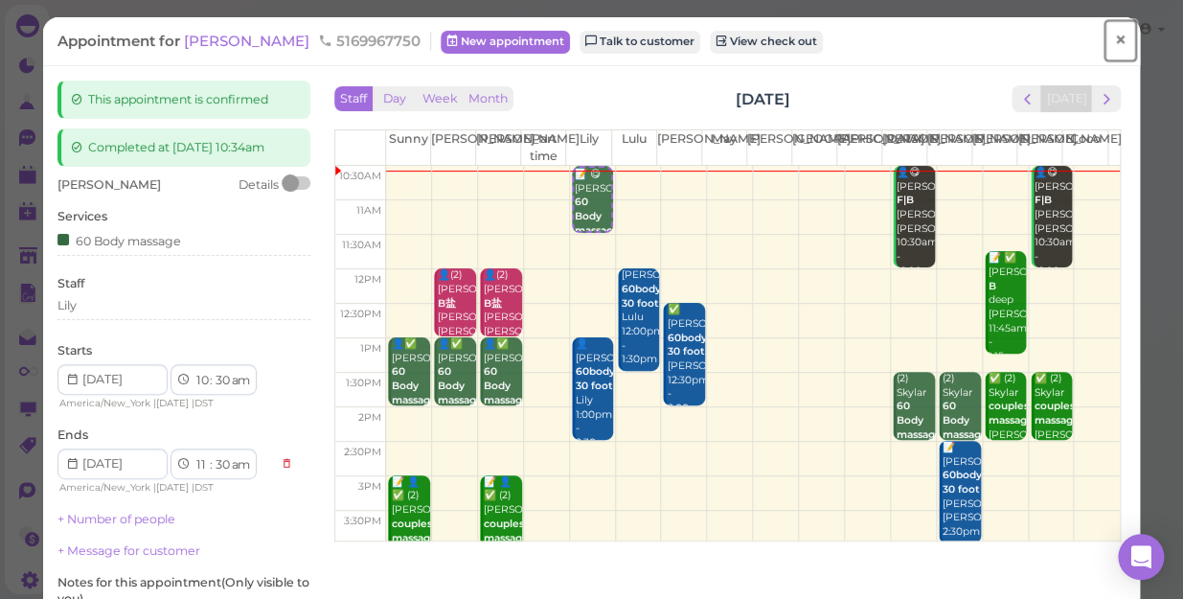
click at [1114, 39] on span "×" at bounding box center [1120, 40] width 12 height 27
click at [1099, 39] on link at bounding box center [1090, 32] width 56 height 54
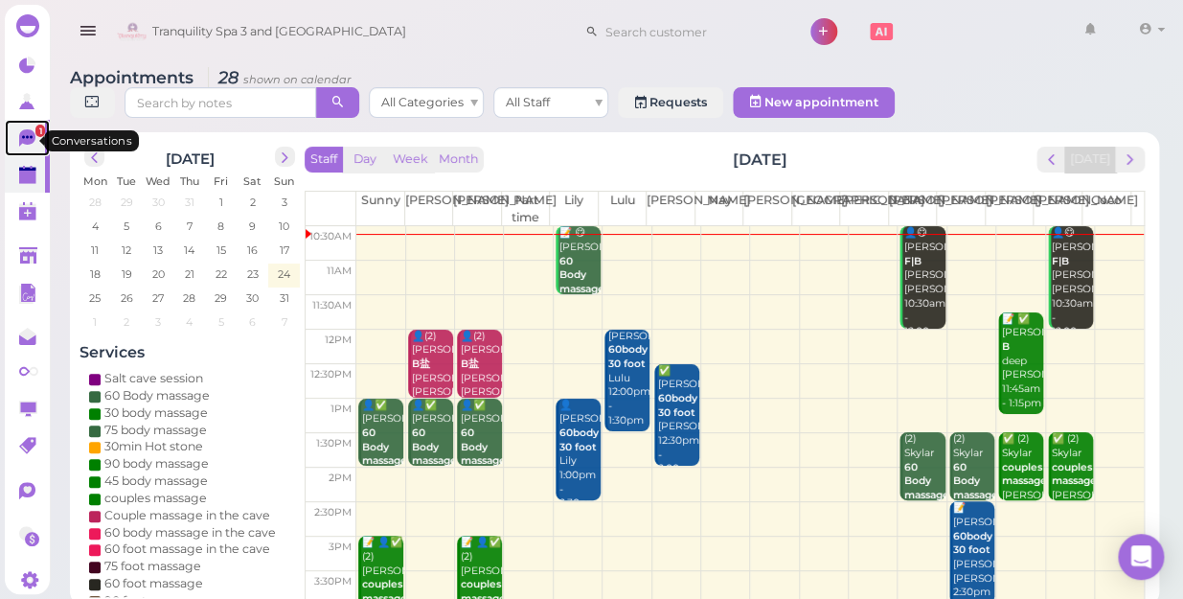
click at [35, 131] on span "1" at bounding box center [40, 130] width 10 height 12
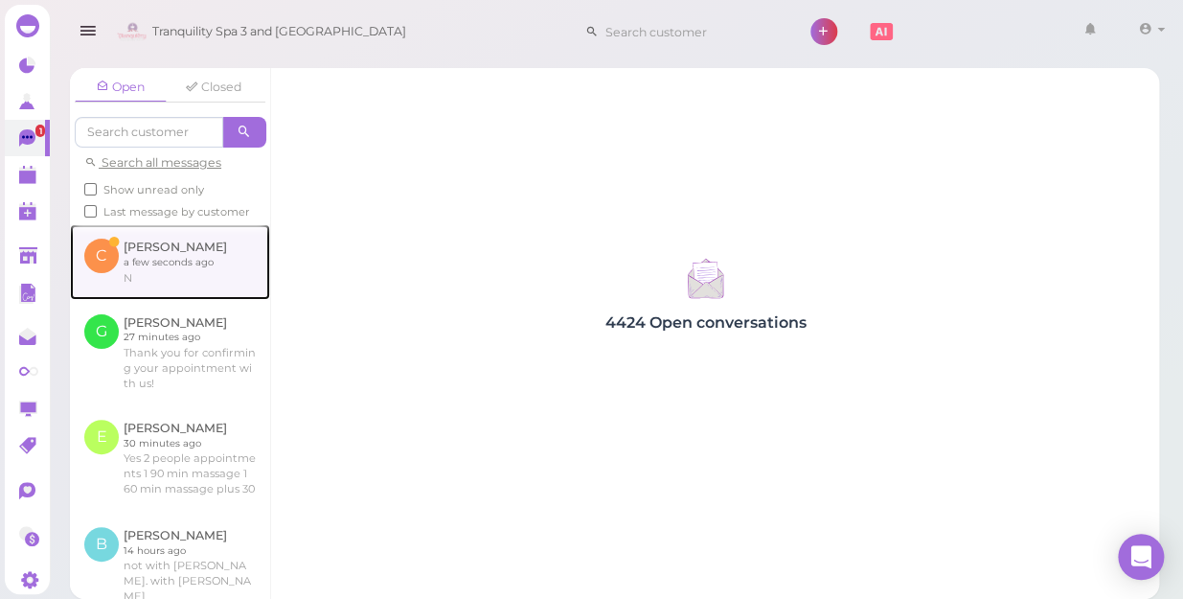
click at [164, 280] on link at bounding box center [170, 261] width 200 height 75
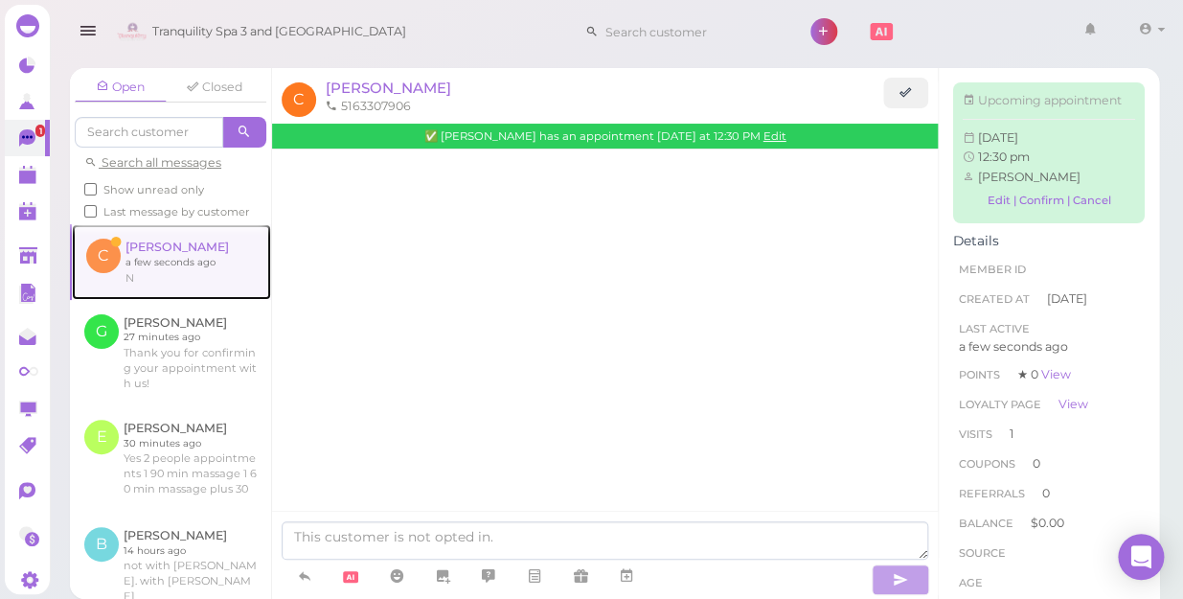
scroll to position [670, 0]
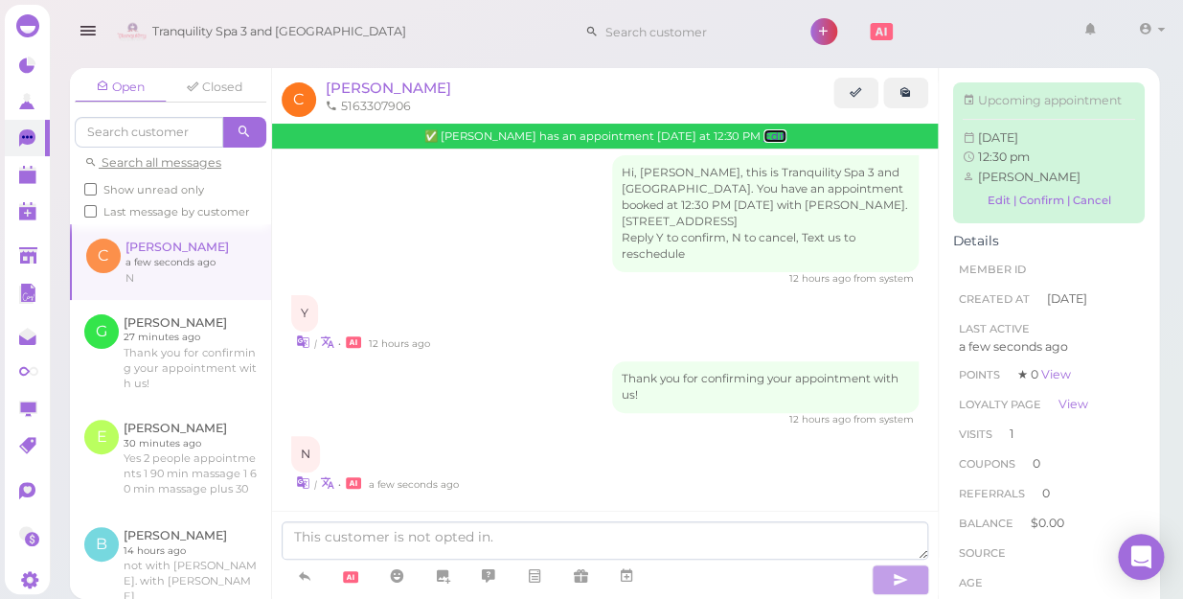
click at [763, 135] on link "Edit" at bounding box center [774, 135] width 23 height 13
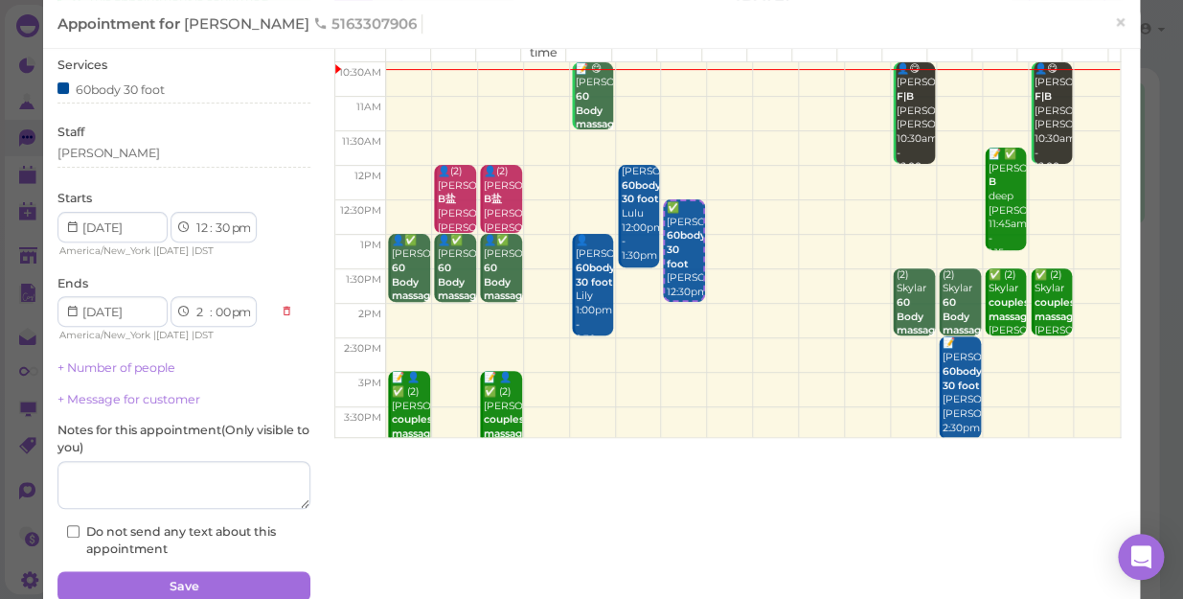
scroll to position [186, 0]
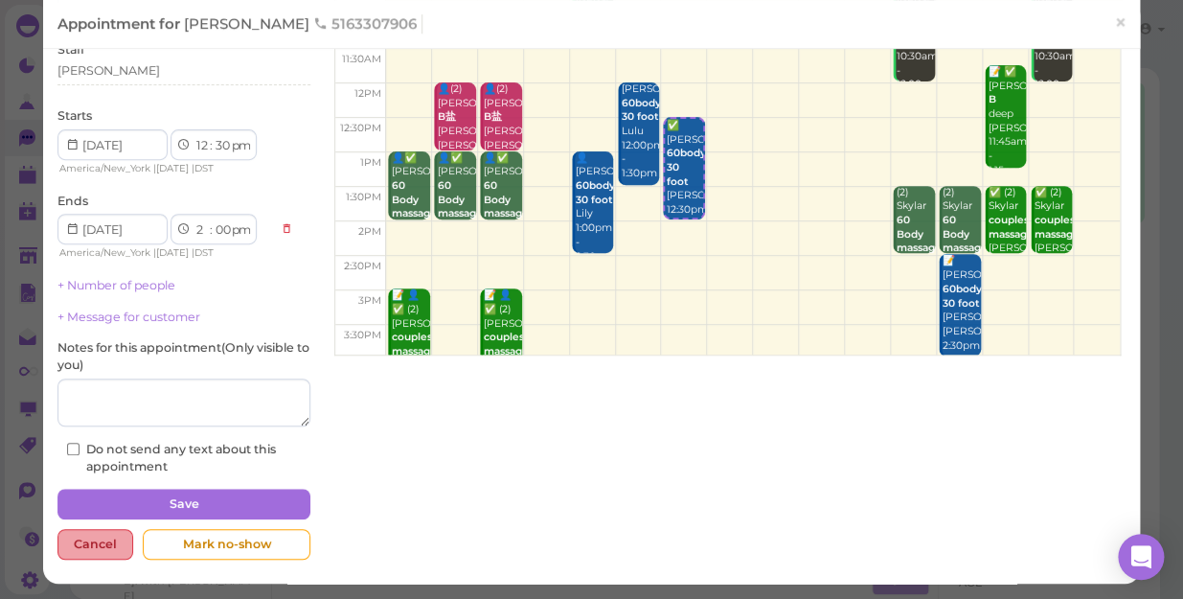
click at [98, 543] on div "Cancel" at bounding box center [95, 544] width 76 height 31
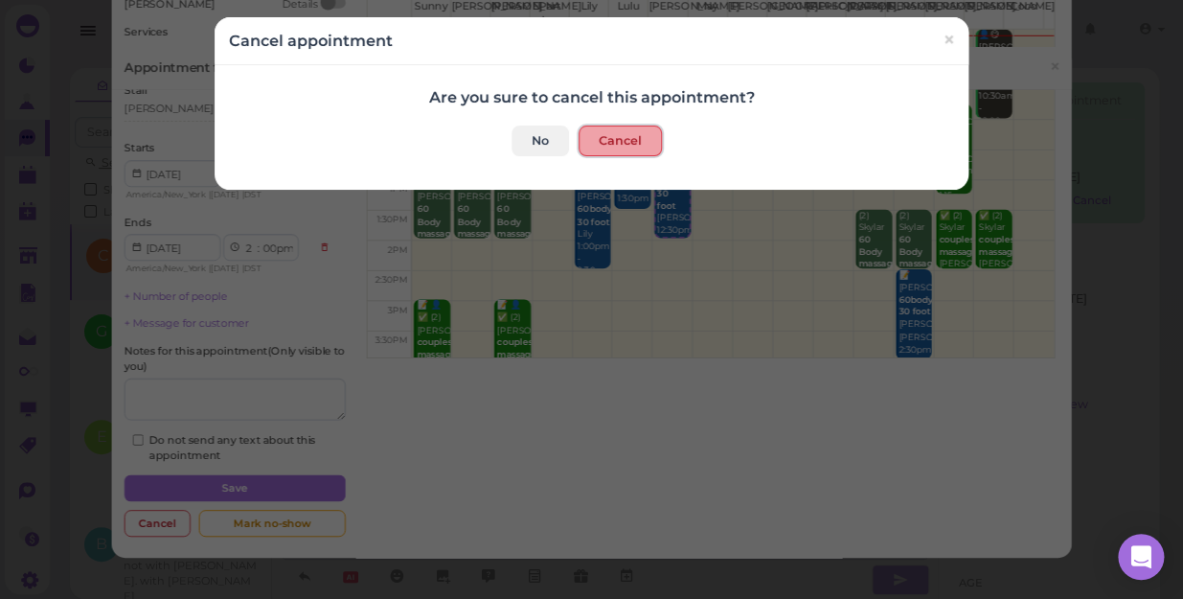
click at [632, 139] on button "Cancel" at bounding box center [619, 140] width 83 height 31
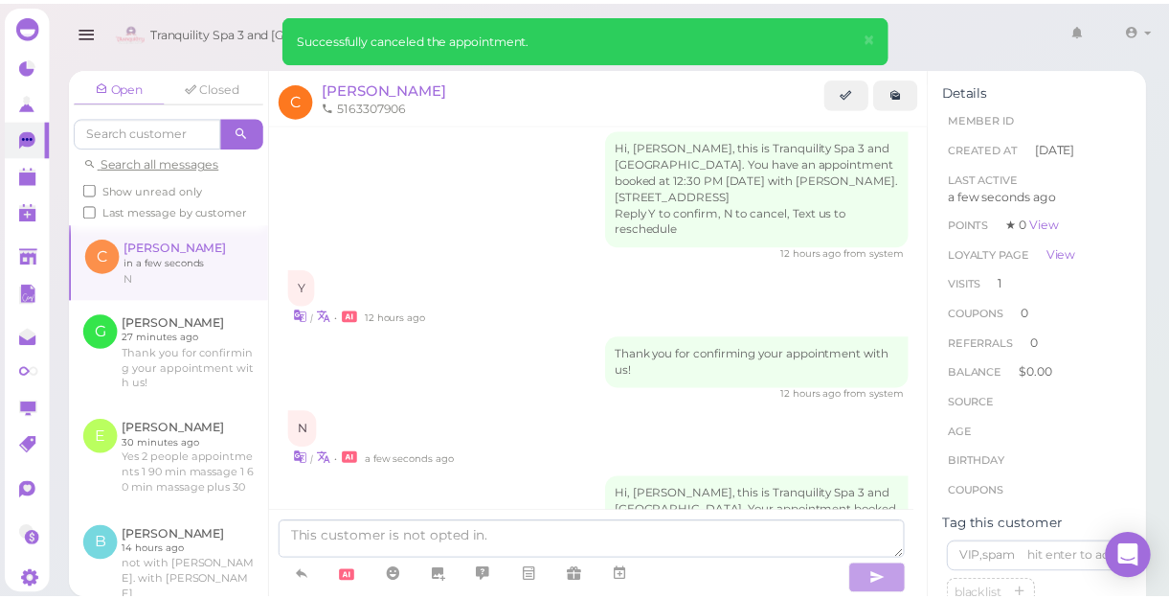
scroll to position [761, 0]
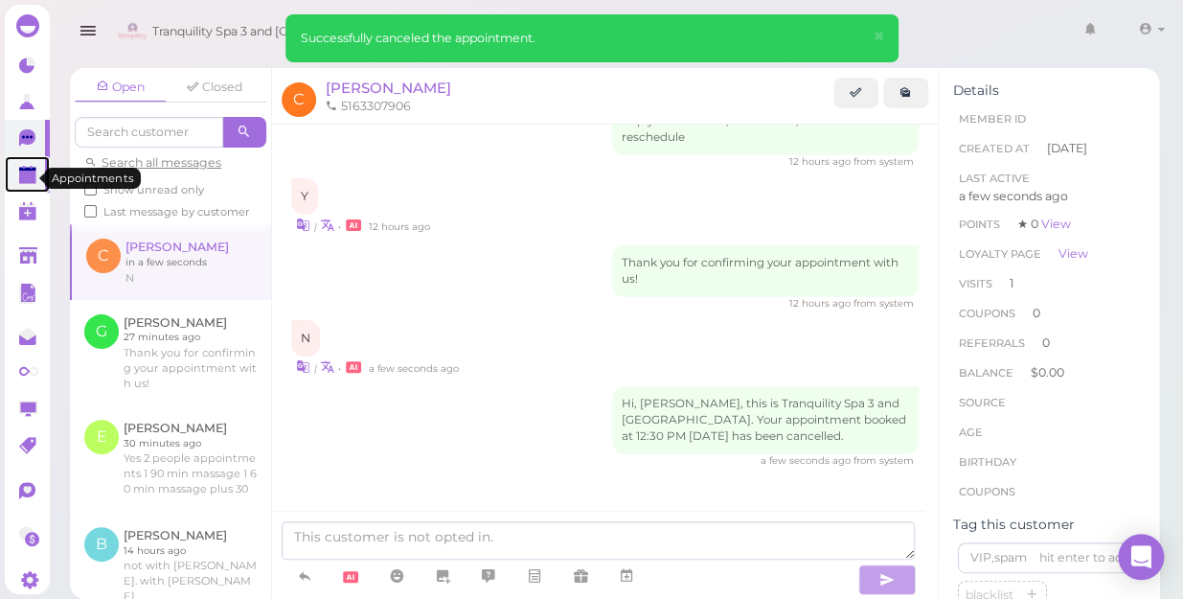
click at [27, 181] on polygon at bounding box center [27, 176] width 17 height 13
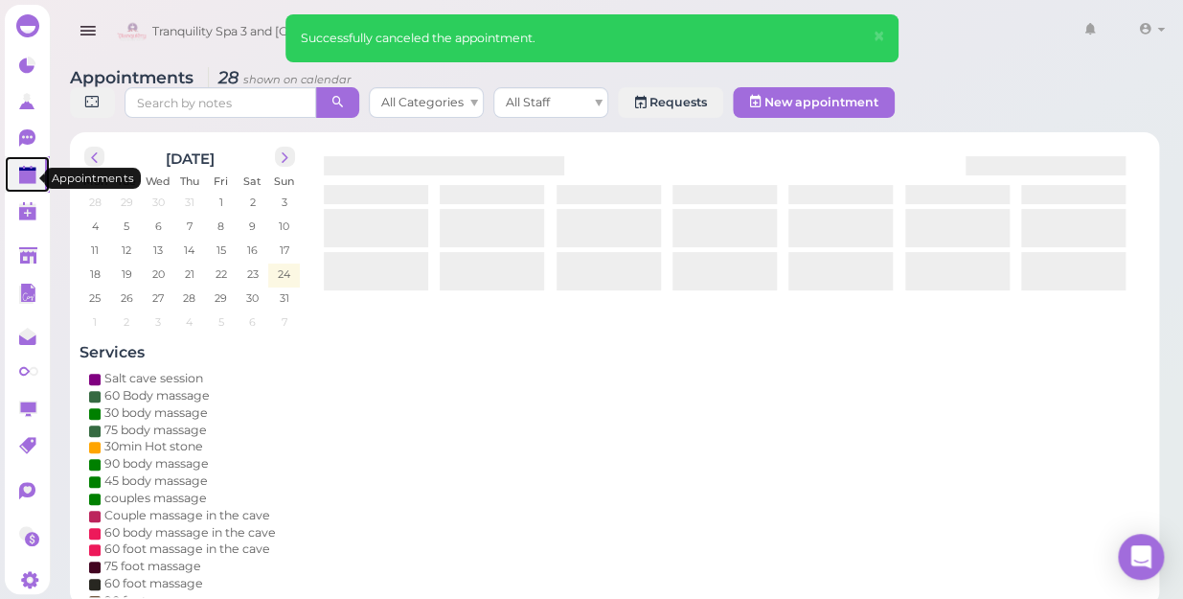
click at [27, 181] on polygon at bounding box center [27, 176] width 17 height 13
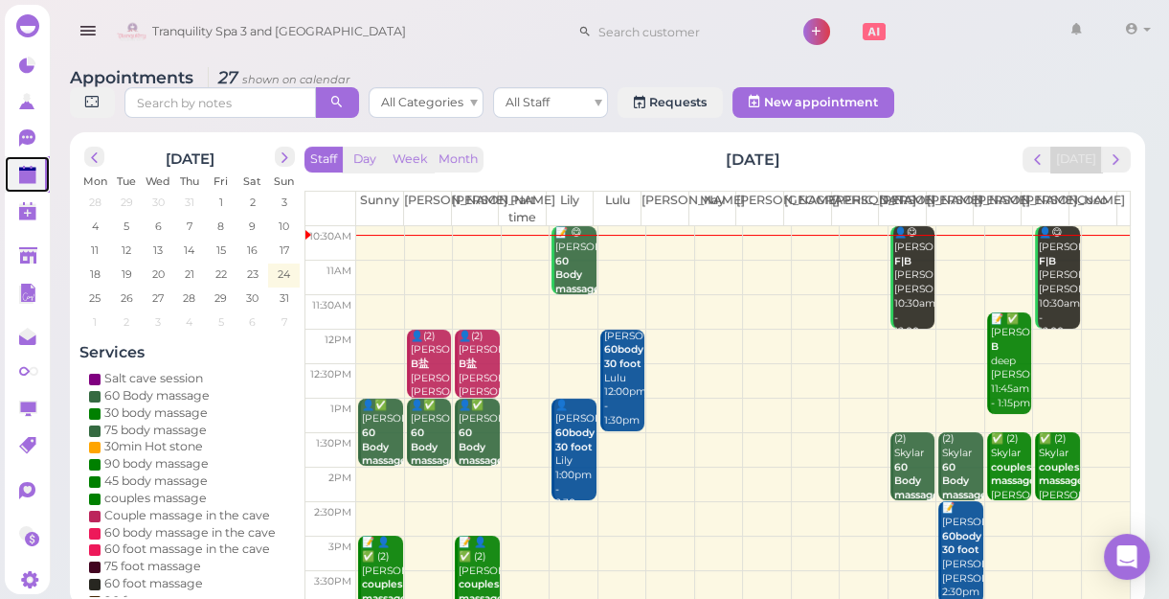
scroll to position [260, 0]
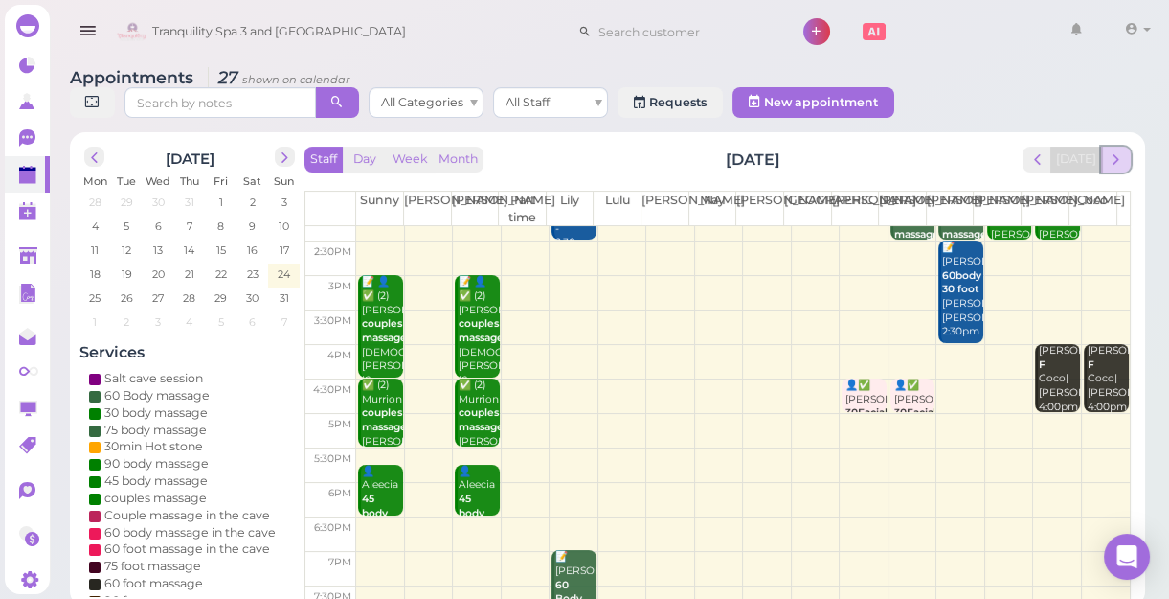
click at [1117, 165] on span "next" at bounding box center [1116, 159] width 18 height 18
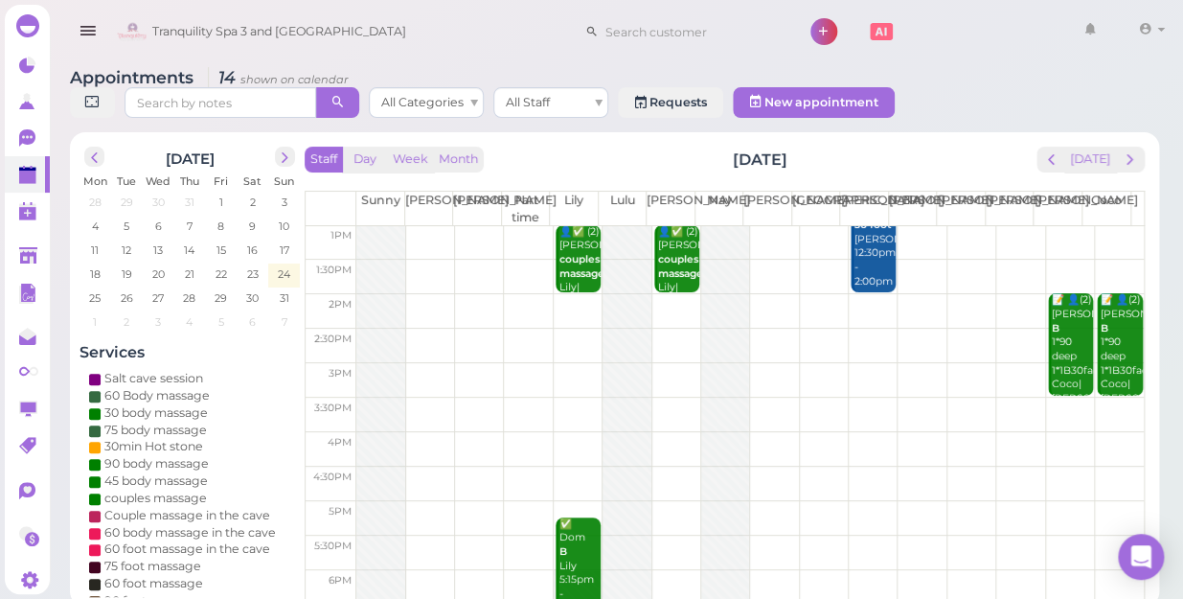
scroll to position [0, 0]
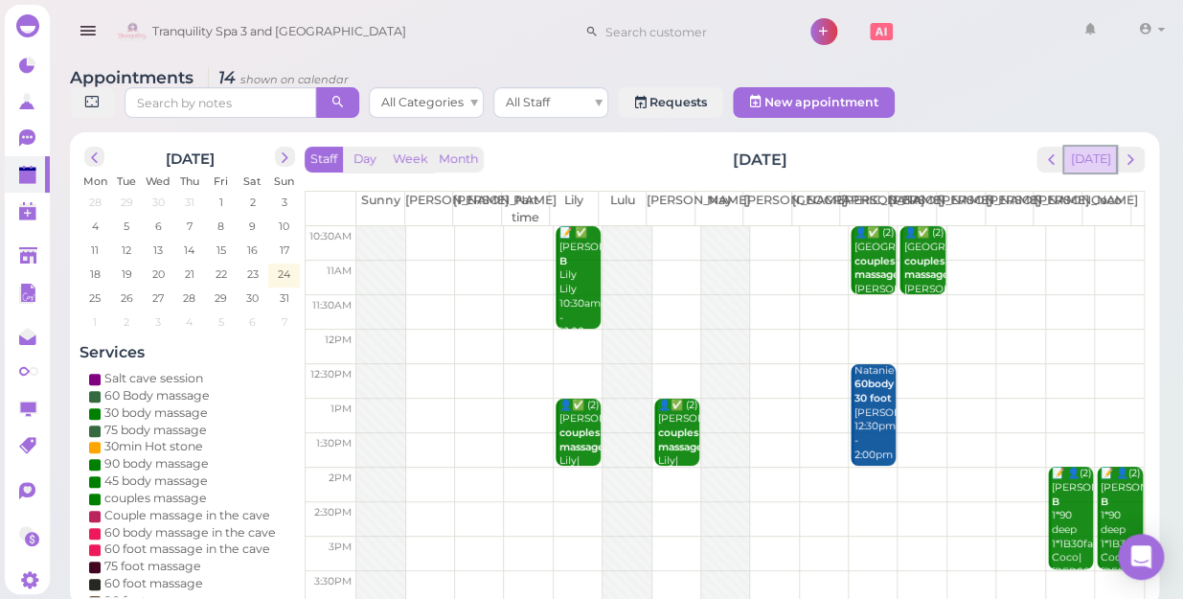
click at [1090, 147] on button "[DATE]" at bounding box center [1090, 160] width 52 height 26
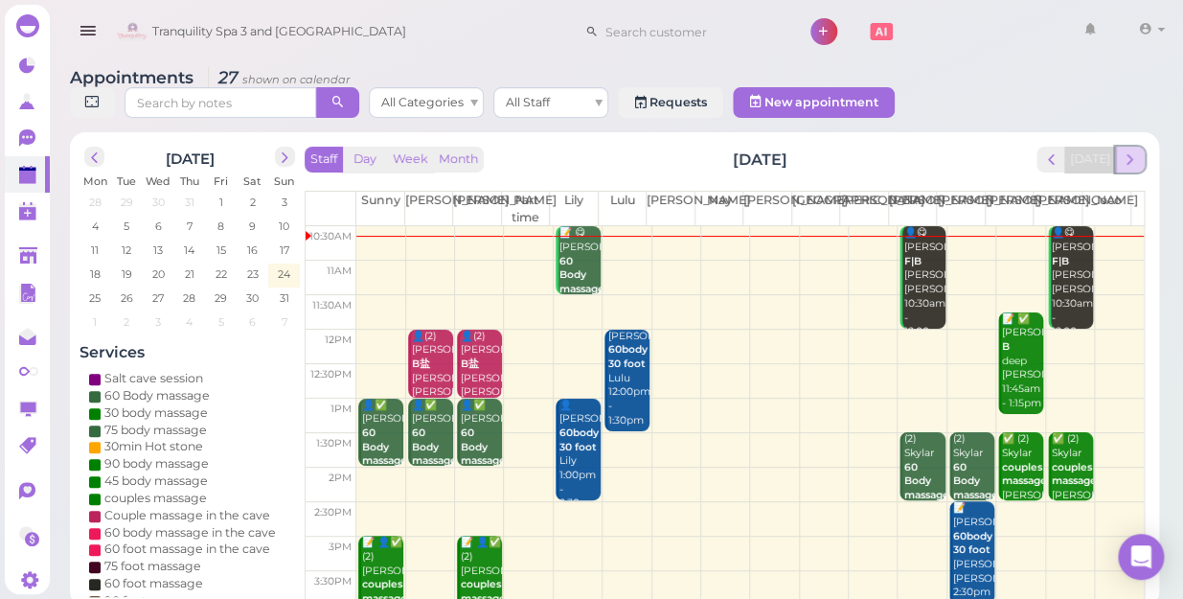
click at [1135, 150] on span "next" at bounding box center [1129, 159] width 18 height 18
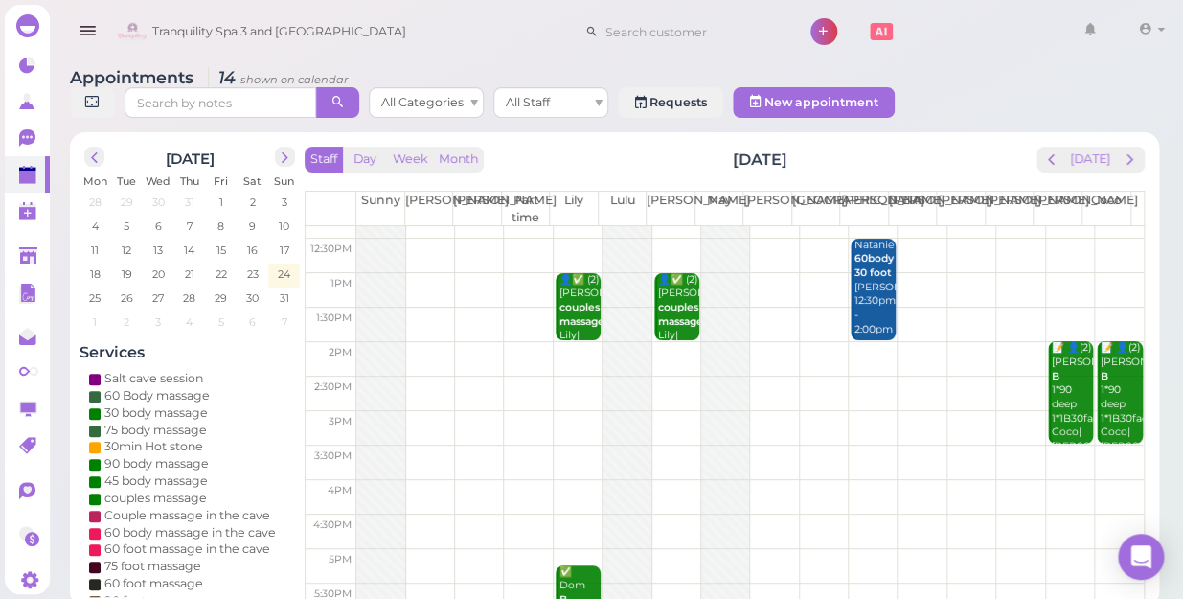
scroll to position [346, 0]
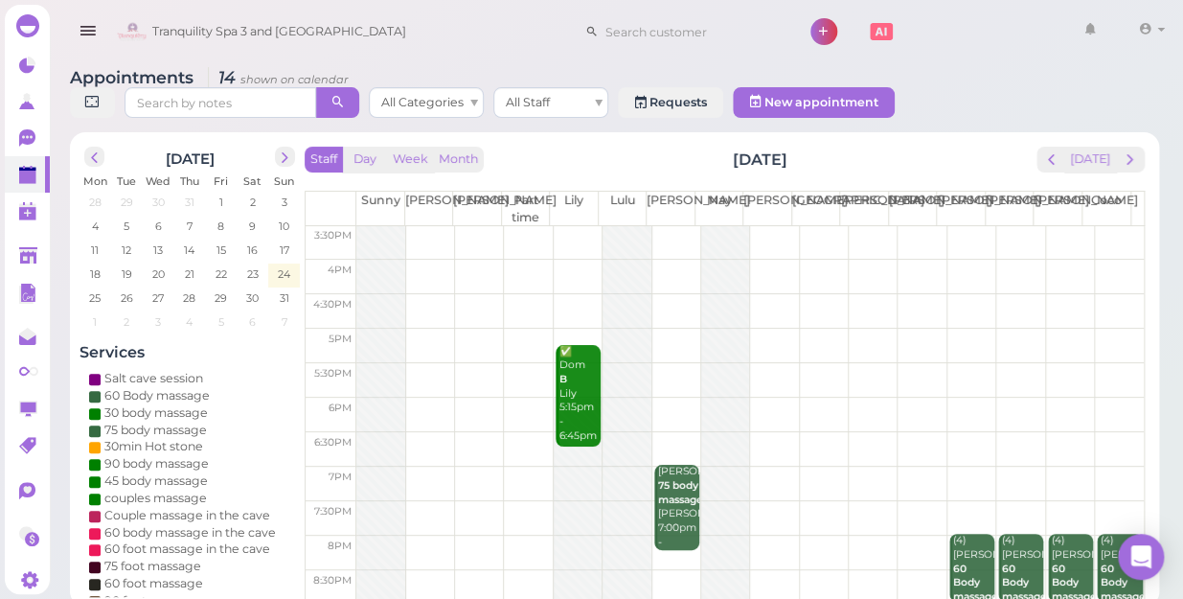
click at [666, 328] on td at bounding box center [749, 345] width 787 height 34
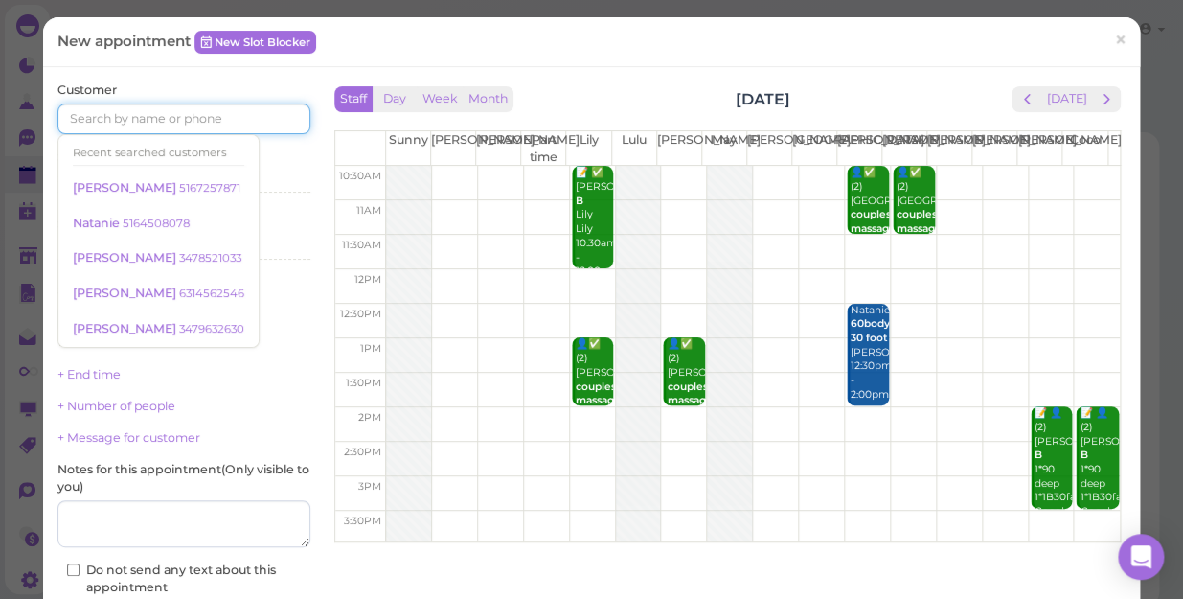
click at [216, 124] on input at bounding box center [183, 118] width 253 height 31
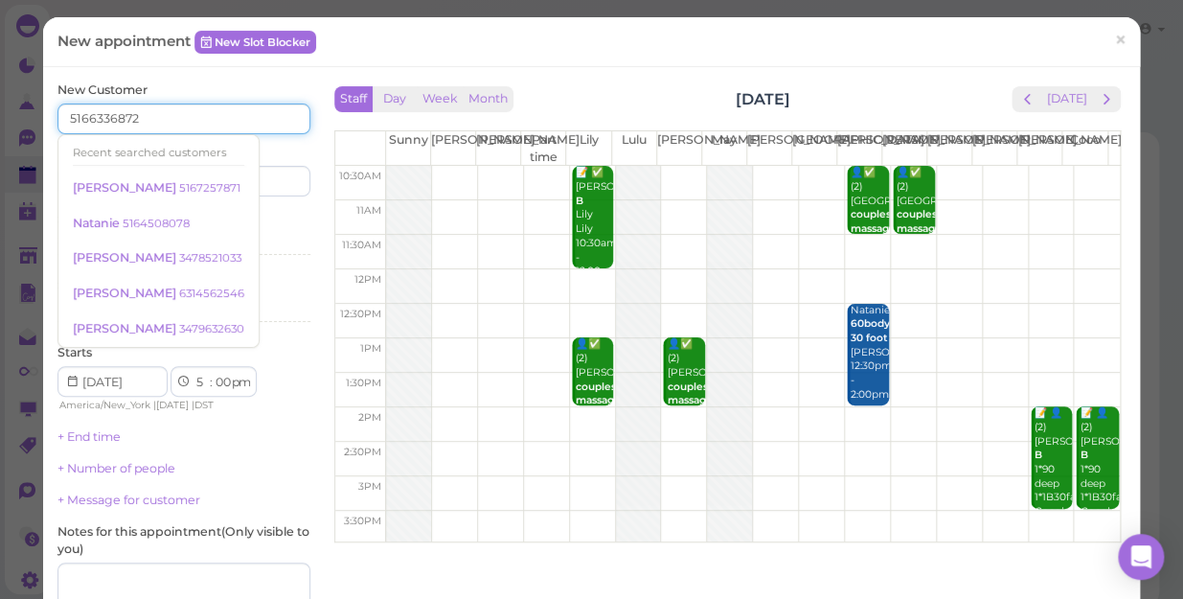
type input "5166336872"
click at [256, 229] on div "Services Select services" at bounding box center [183, 237] width 253 height 53
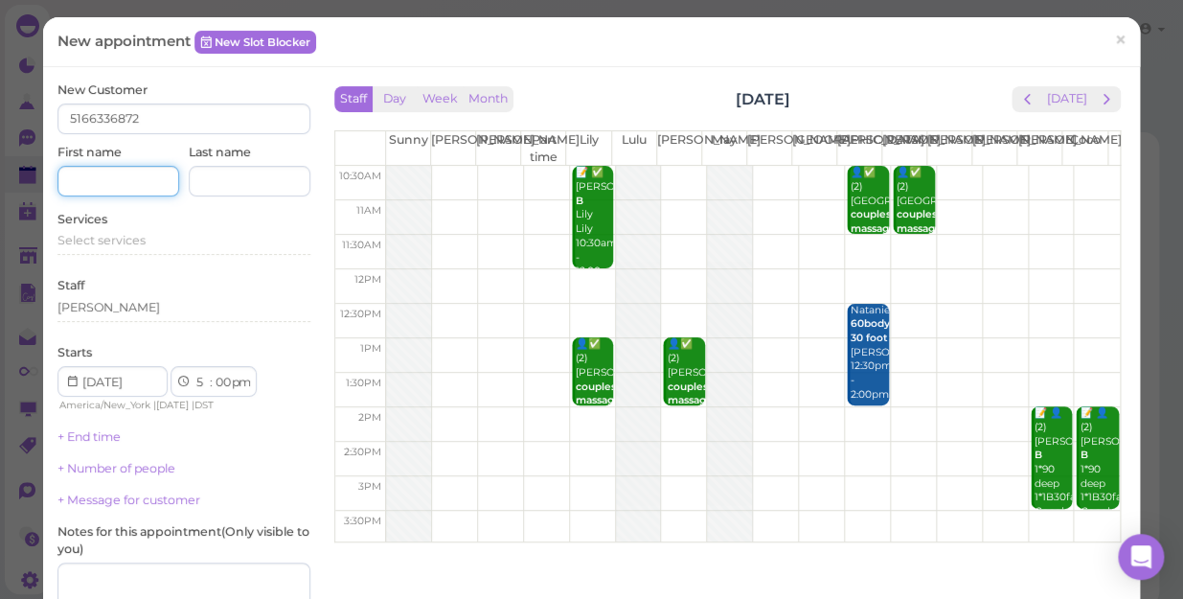
click at [144, 181] on input at bounding box center [118, 181] width 122 height 31
type input "s"
type input "[PERSON_NAME]"
click at [147, 248] on div "Select services" at bounding box center [183, 240] width 253 height 17
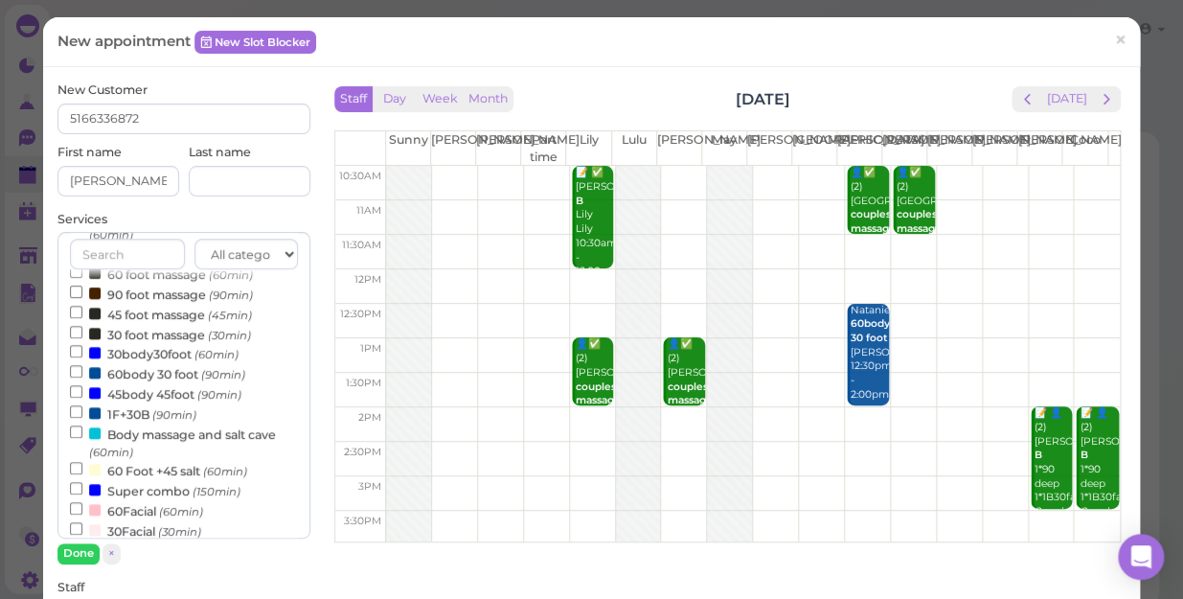
scroll to position [348, 0]
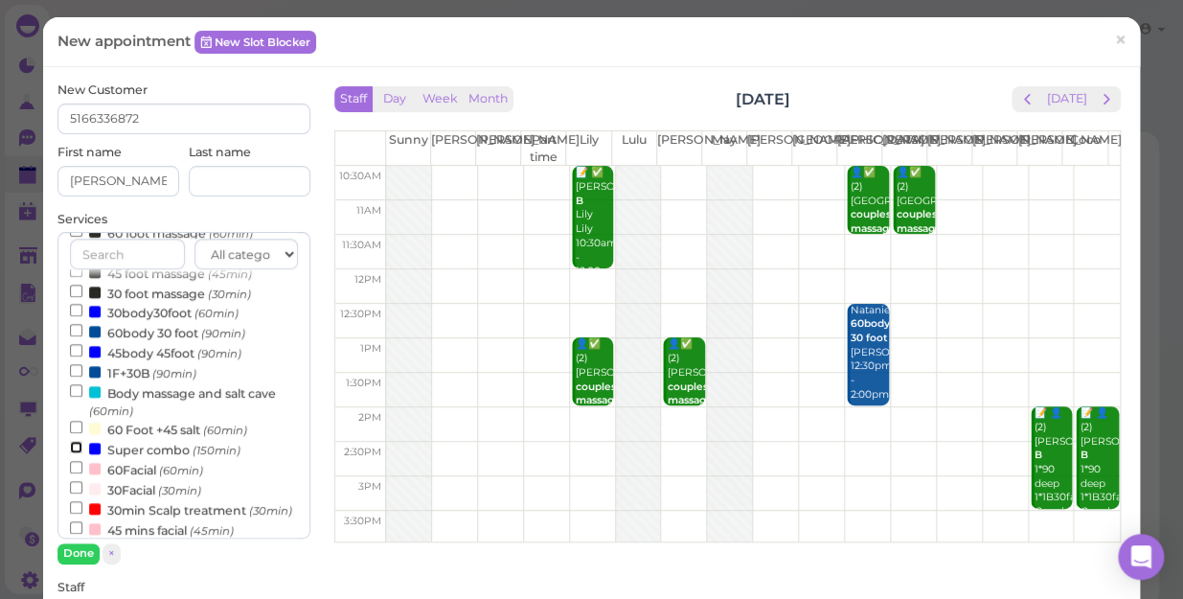
click at [70, 449] on input "Super combo (150min)" at bounding box center [76, 447] width 12 height 12
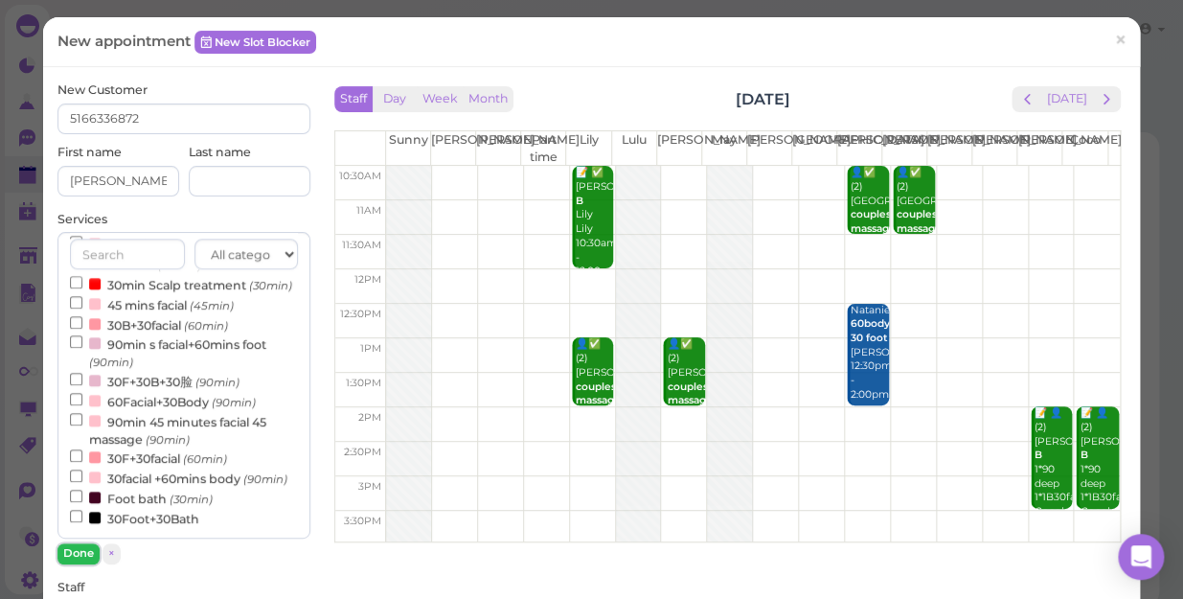
click at [76, 546] on button "Done" at bounding box center [78, 553] width 42 height 20
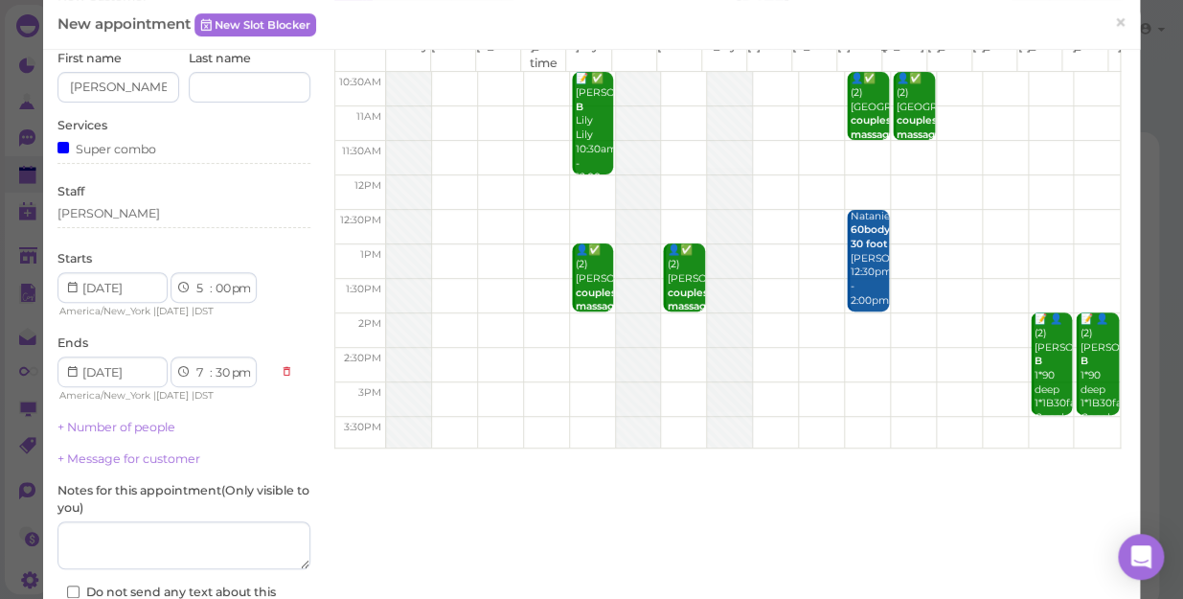
scroll to position [260, 0]
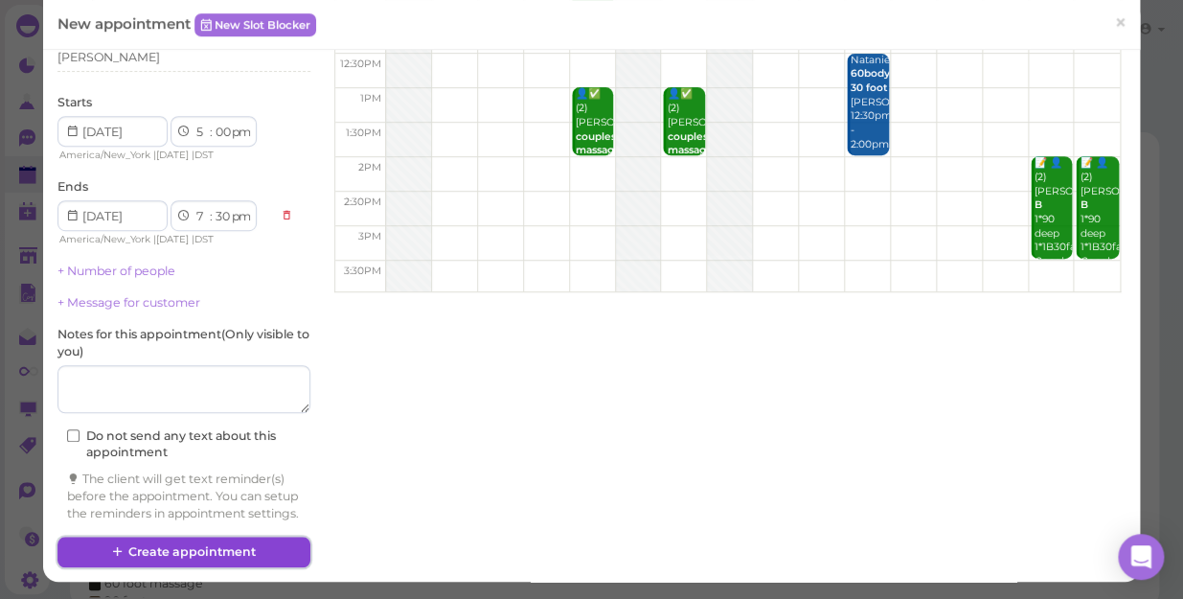
click at [238, 551] on button "Create appointment" at bounding box center [183, 551] width 253 height 31
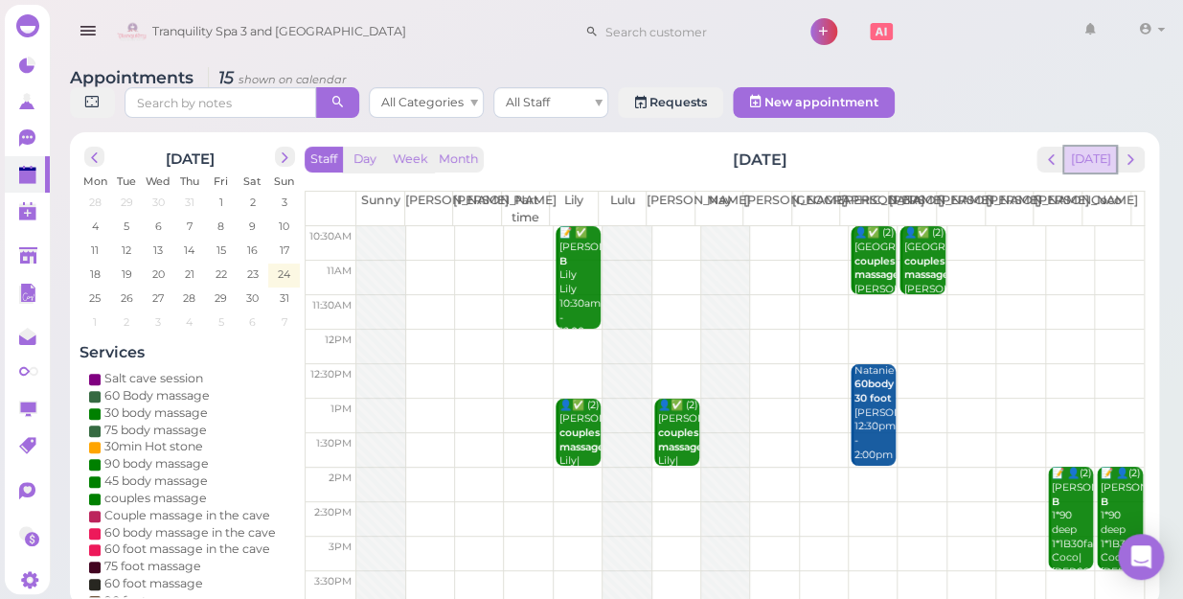
click at [1097, 147] on button "[DATE]" at bounding box center [1090, 160] width 52 height 26
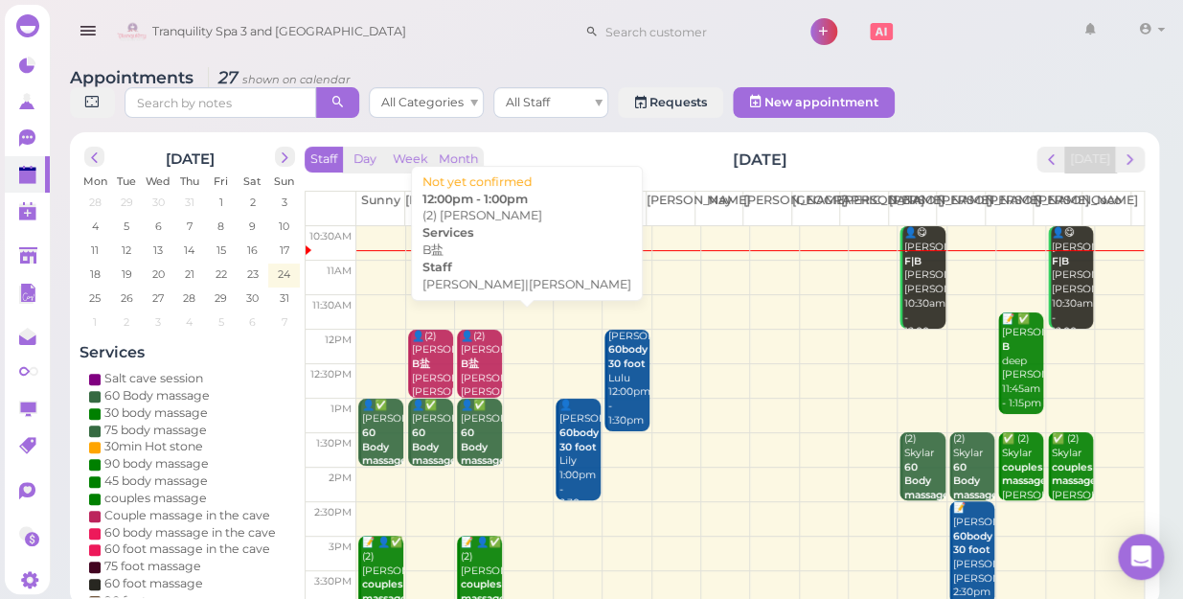
click at [472, 360] on div "👤(2) [PERSON_NAME] B盐 [PERSON_NAME]|[PERSON_NAME] 12:00pm - 1:00pm" at bounding box center [481, 385] width 42 height 113
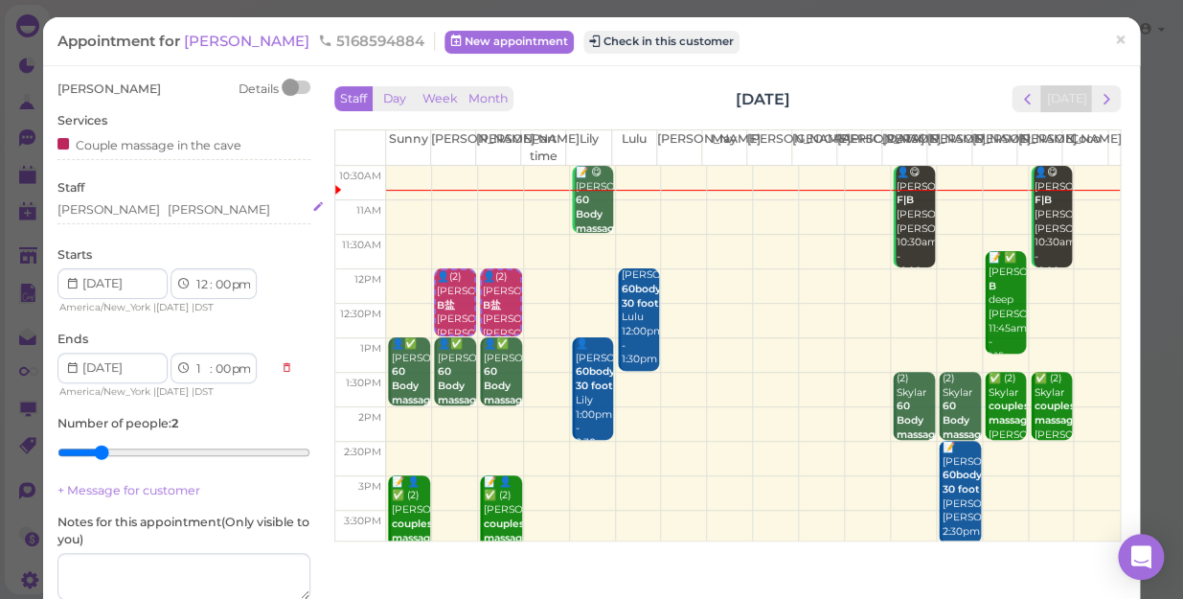
click at [145, 219] on div "[PERSON_NAME][GEOGRAPHIC_DATA]" at bounding box center [183, 212] width 253 height 23
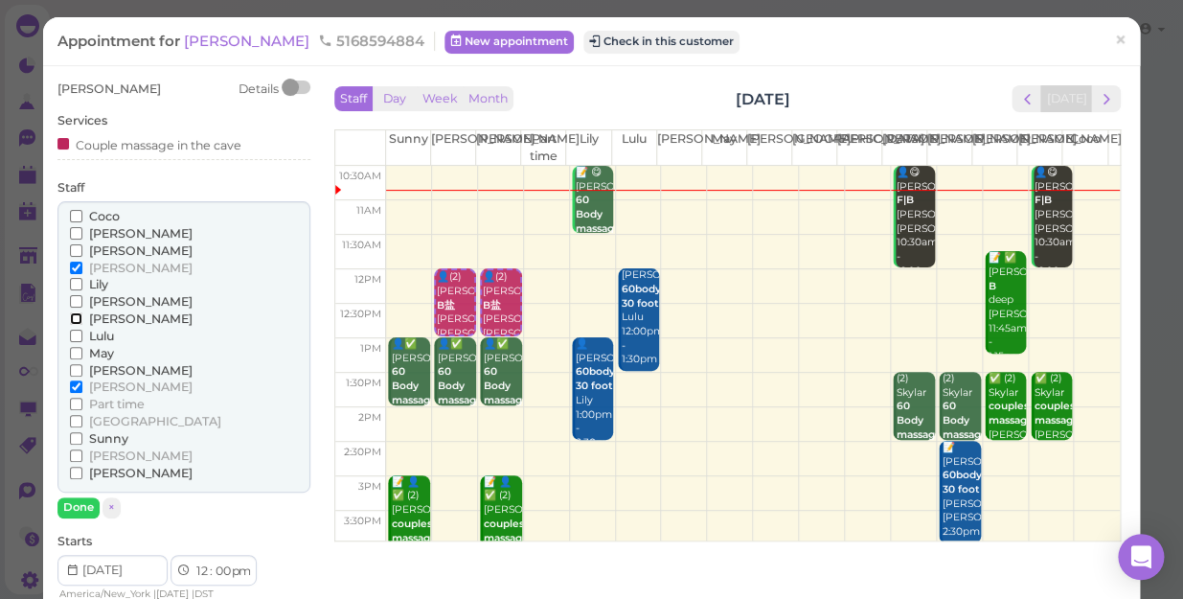
click at [75, 316] on input "[PERSON_NAME]" at bounding box center [76, 318] width 12 height 12
click at [73, 353] on input "May" at bounding box center [76, 353] width 12 height 12
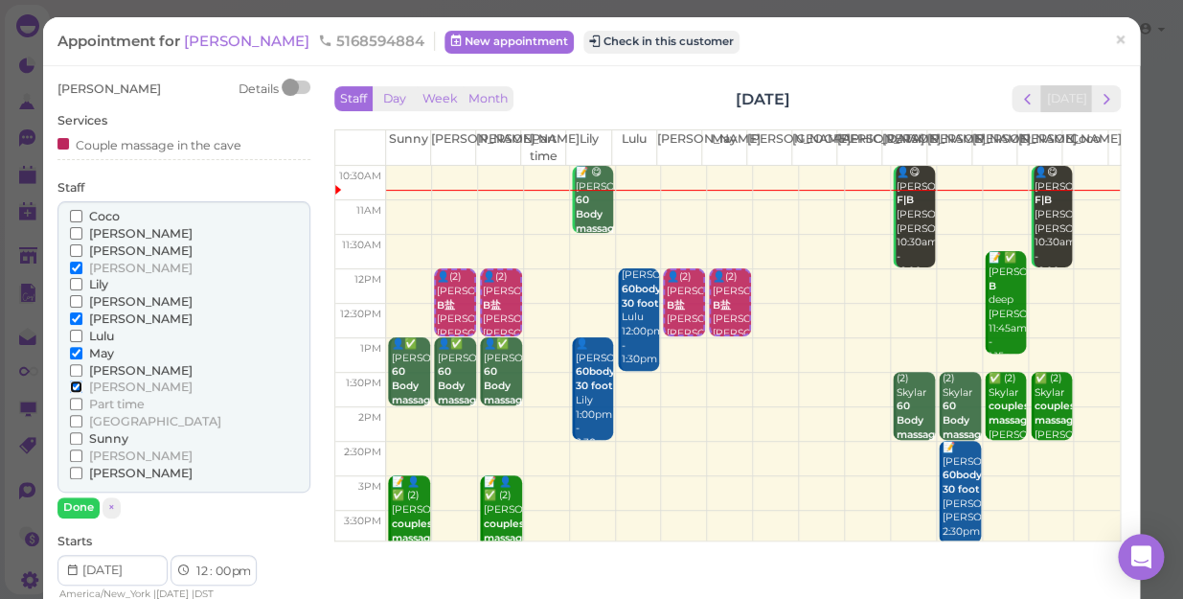
click at [72, 385] on input "[PERSON_NAME]" at bounding box center [76, 386] width 12 height 12
click at [72, 260] on label "[PERSON_NAME]" at bounding box center [131, 268] width 123 height 17
click at [72, 261] on input "[PERSON_NAME]" at bounding box center [76, 267] width 12 height 12
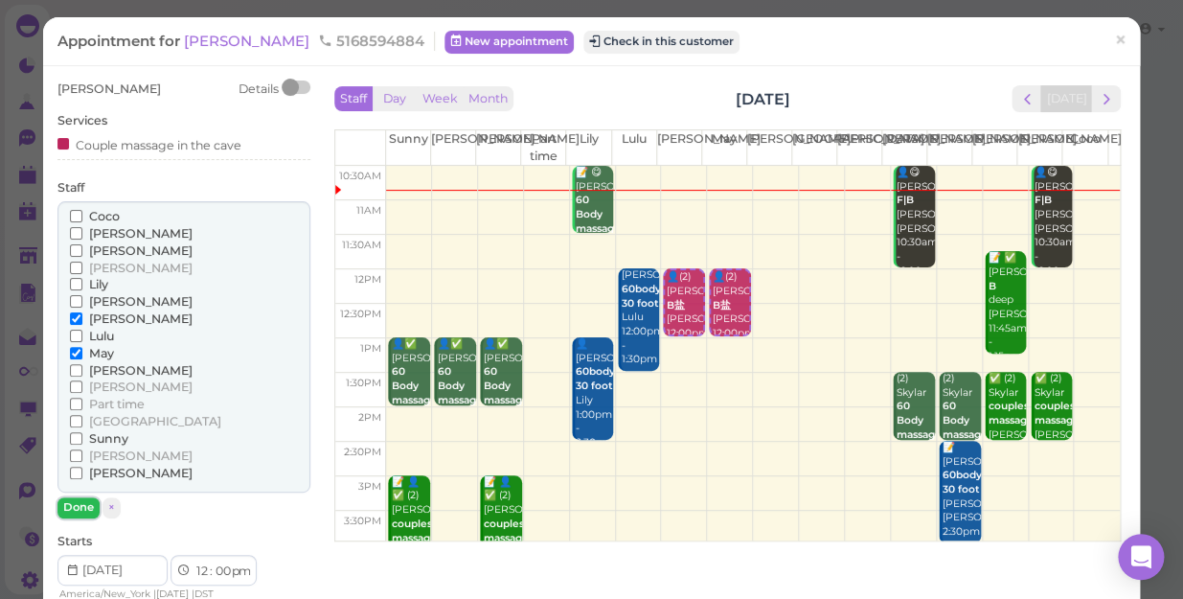
click at [80, 507] on button "Done" at bounding box center [78, 507] width 42 height 20
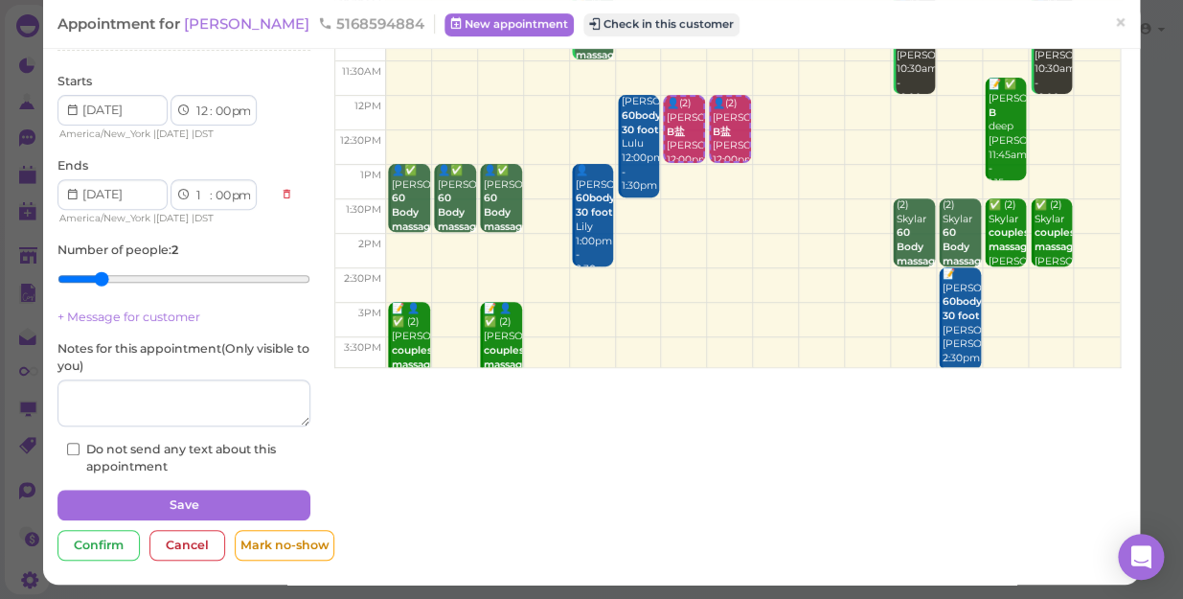
scroll to position [174, 0]
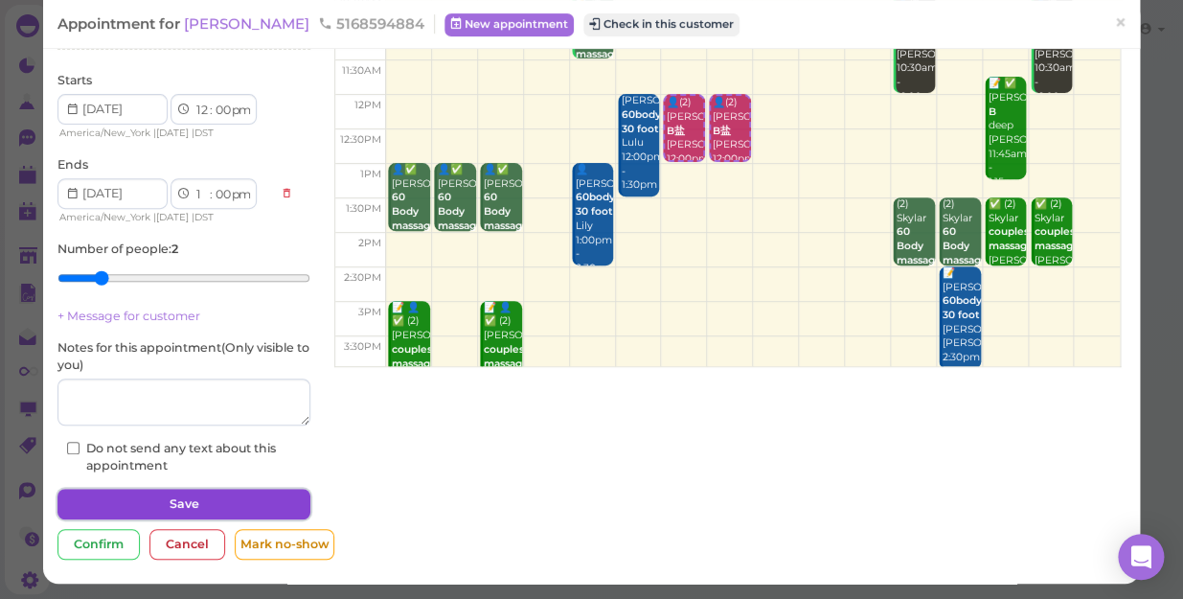
click at [234, 498] on button "Save" at bounding box center [183, 503] width 253 height 31
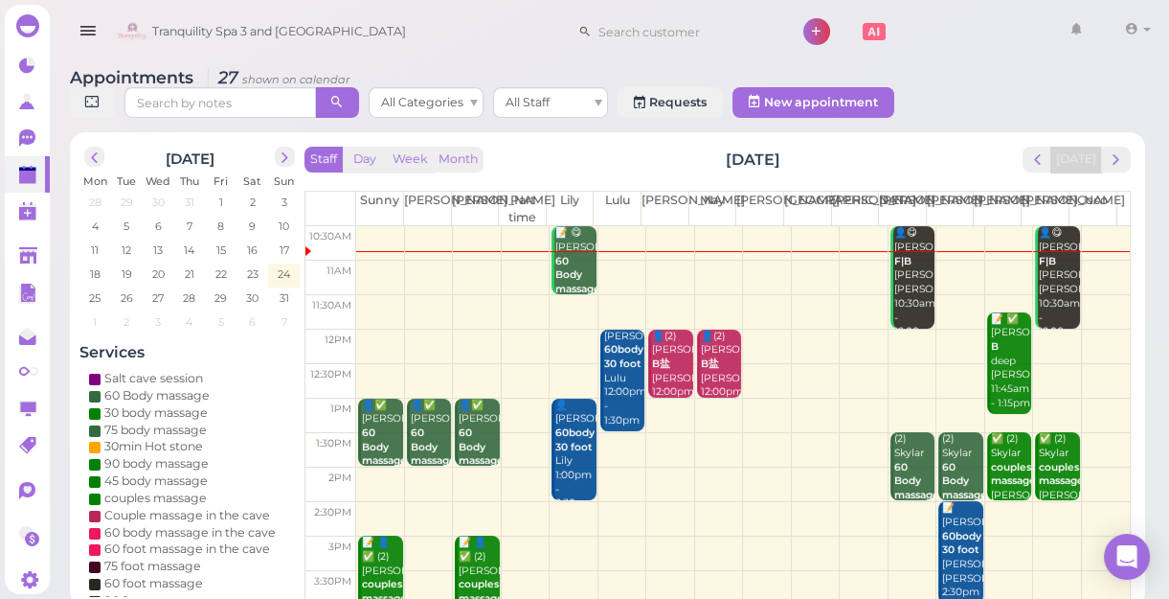
click at [950, 298] on td at bounding box center [743, 312] width 774 height 34
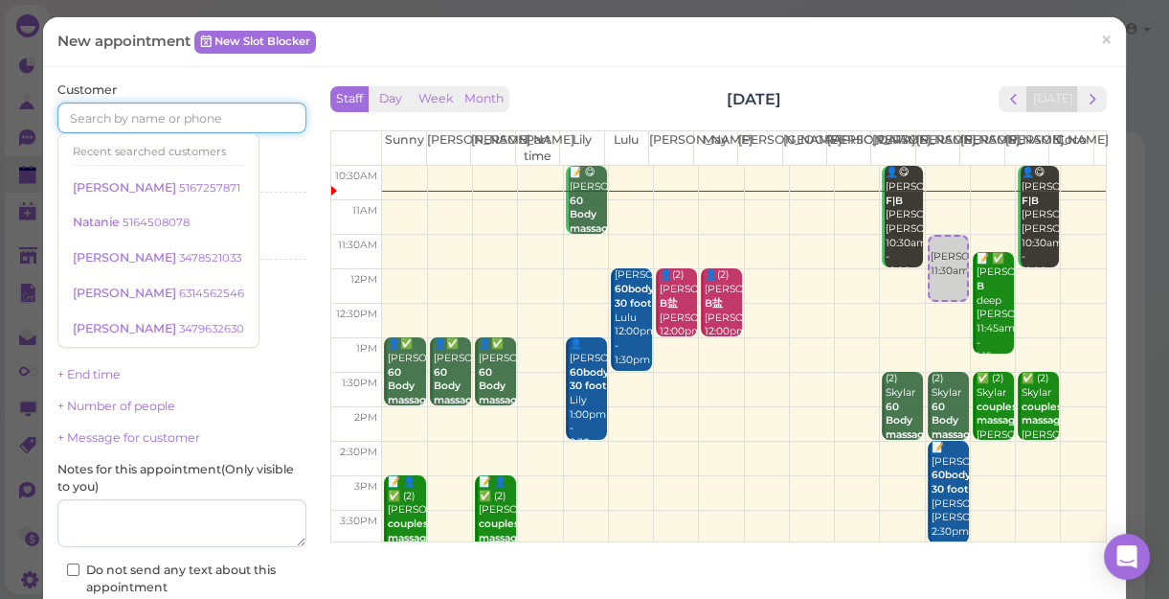
click at [161, 114] on input at bounding box center [181, 117] width 249 height 31
click at [395, 241] on td at bounding box center [744, 252] width 724 height 34
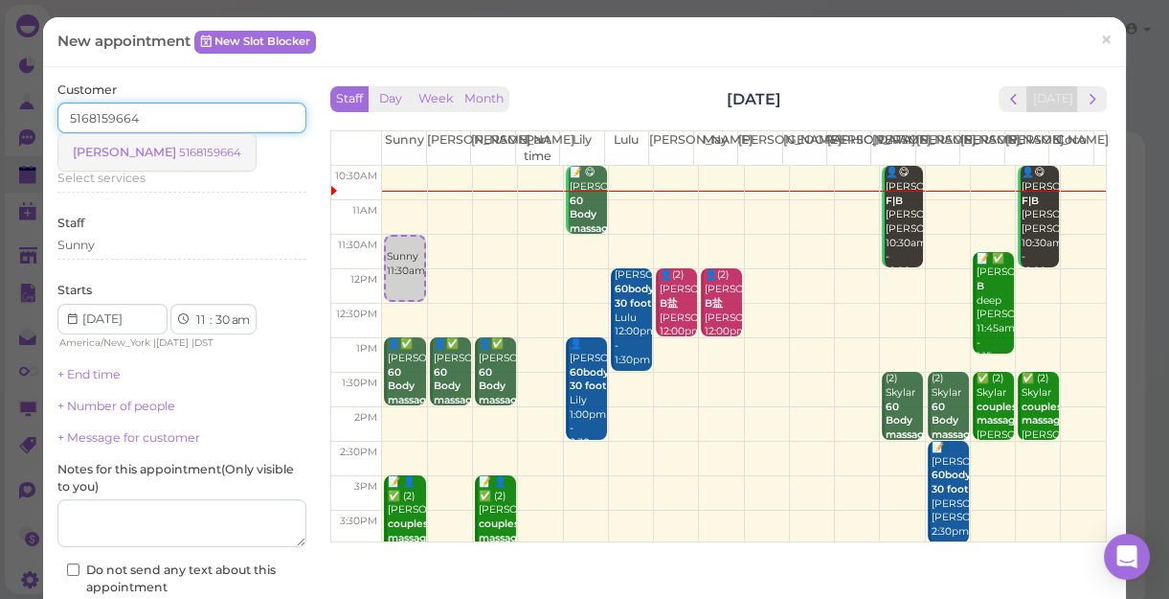
type input "5168159664"
click at [179, 152] on small "5168159664" at bounding box center [210, 152] width 62 height 13
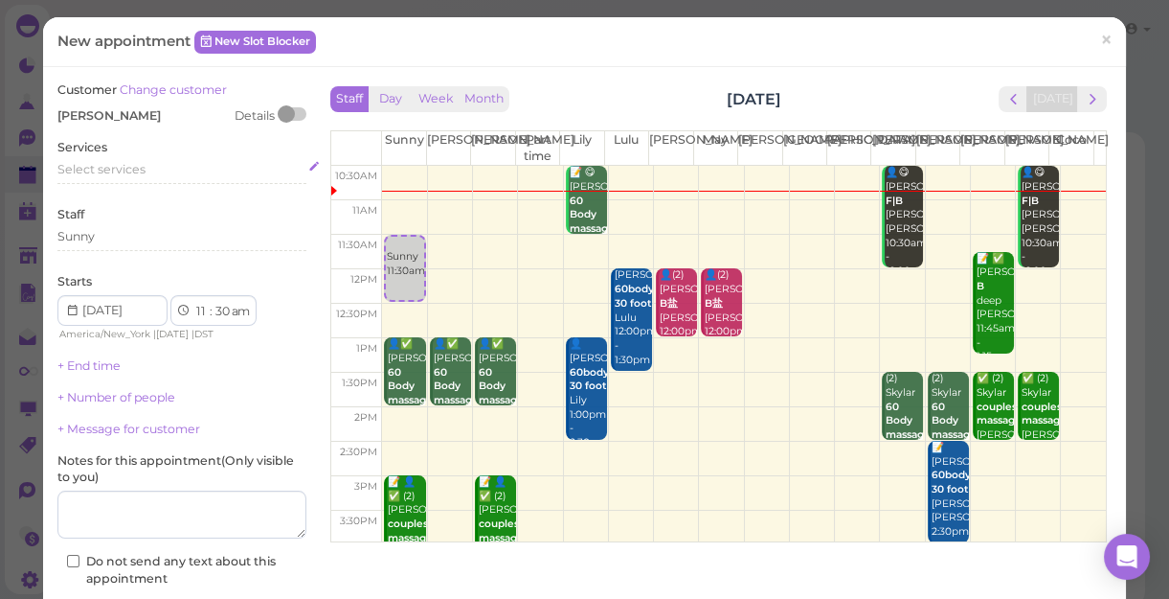
click at [152, 164] on div "Select services" at bounding box center [181, 169] width 249 height 17
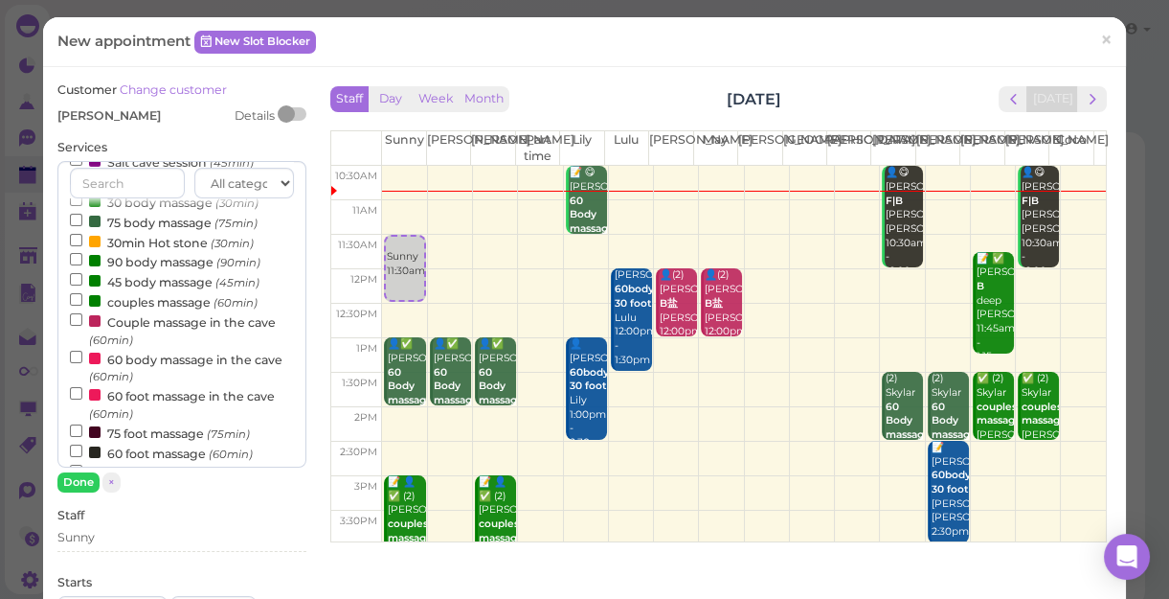
scroll to position [86, 0]
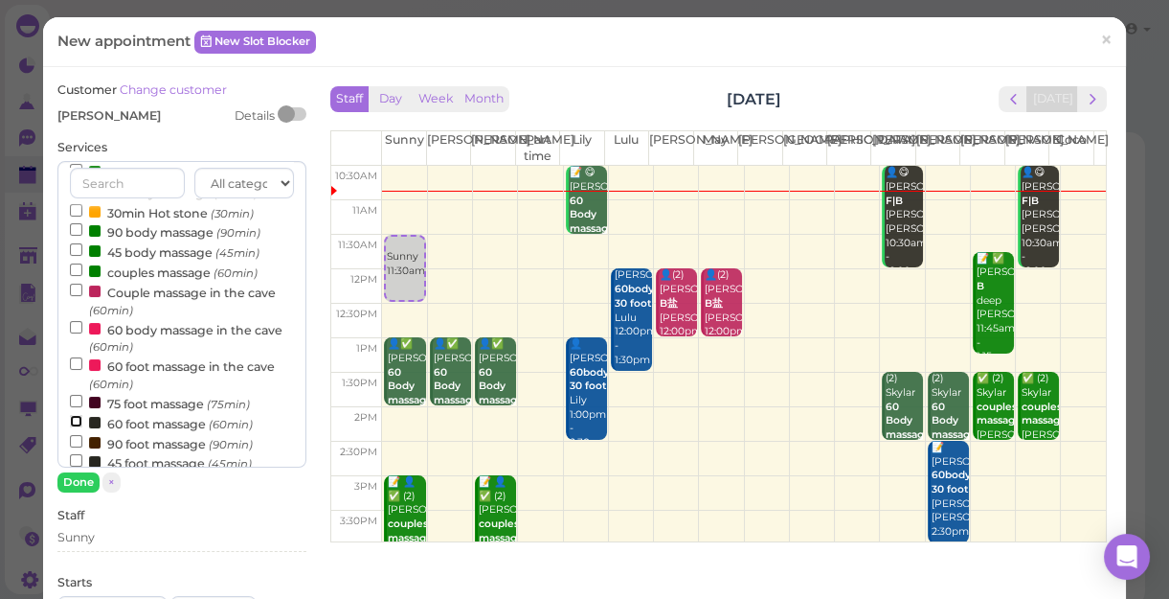
click at [72, 420] on input "60 foot massage (60min)" at bounding box center [76, 421] width 12 height 12
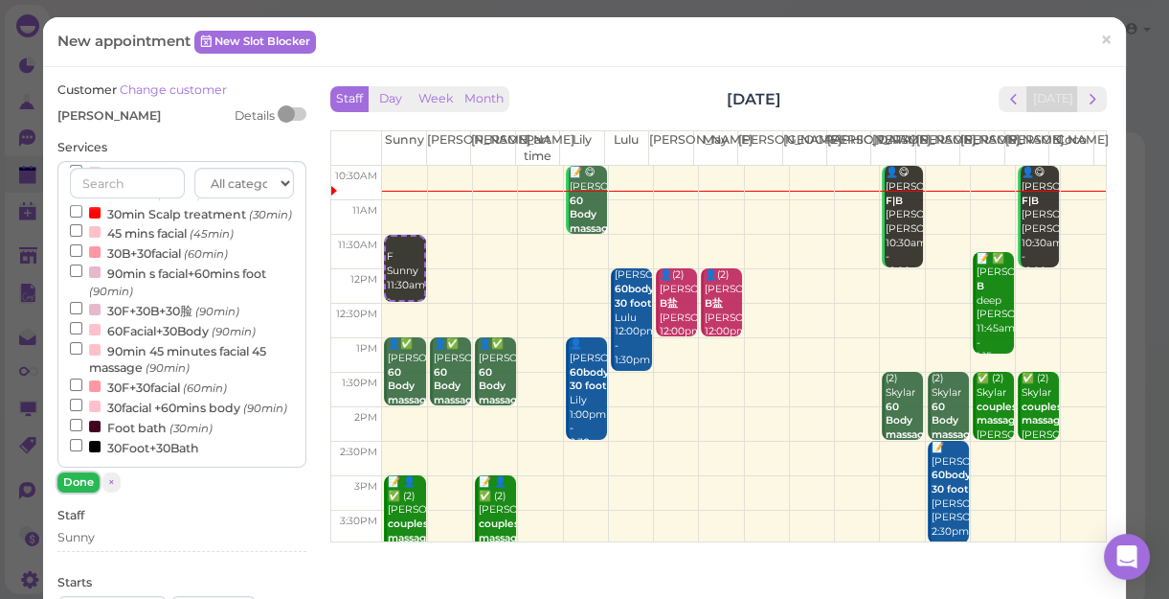
click at [82, 482] on button "Done" at bounding box center [78, 482] width 42 height 20
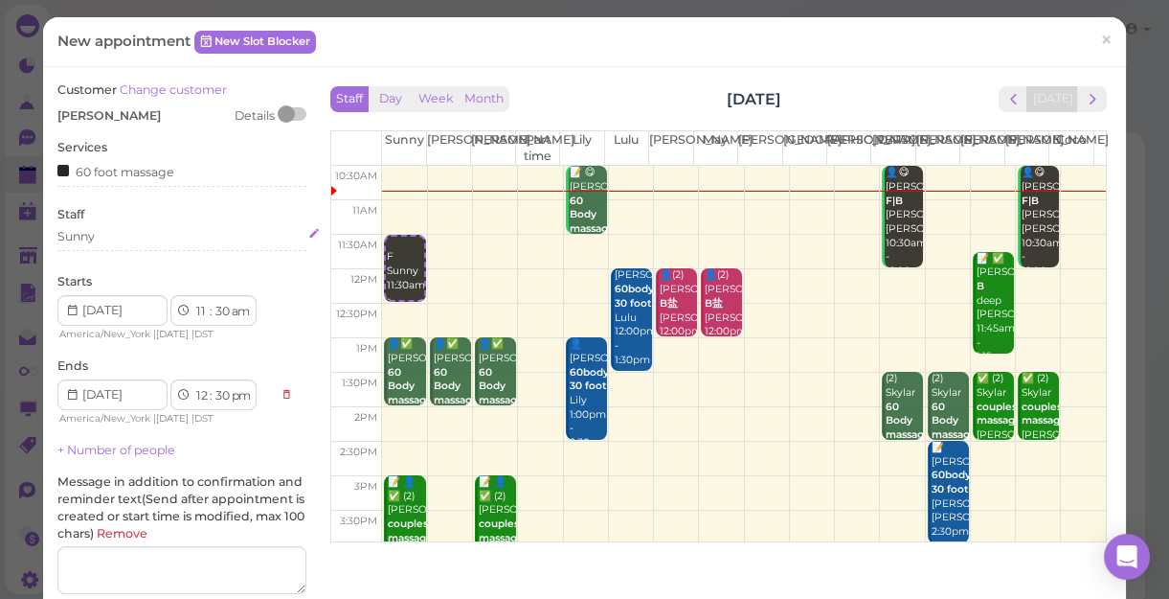
click at [102, 237] on div "Sunny" at bounding box center [181, 236] width 249 height 17
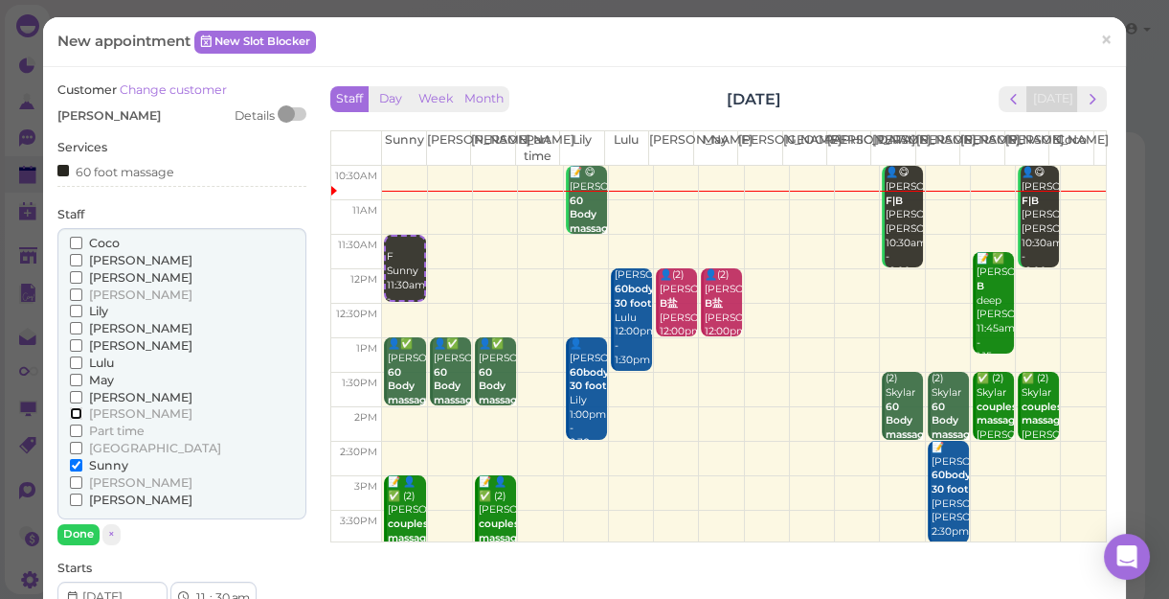
click at [74, 414] on input "[PERSON_NAME]" at bounding box center [76, 413] width 12 height 12
click at [70, 411] on input "[PERSON_NAME]" at bounding box center [76, 413] width 12 height 12
click at [72, 526] on button "Done" at bounding box center [78, 534] width 42 height 20
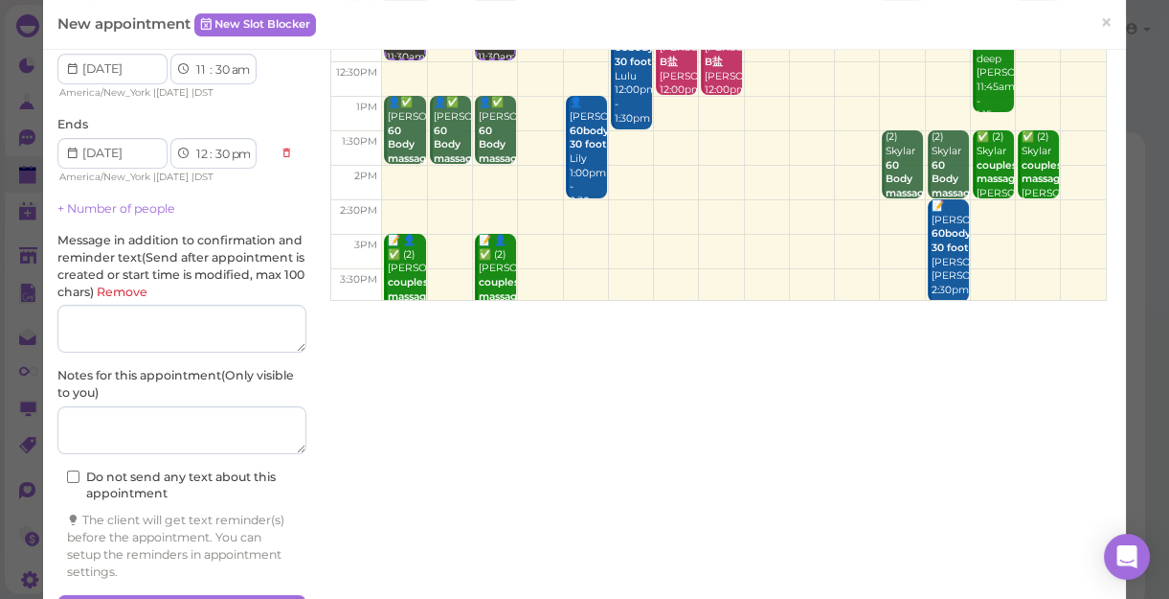
scroll to position [260, 0]
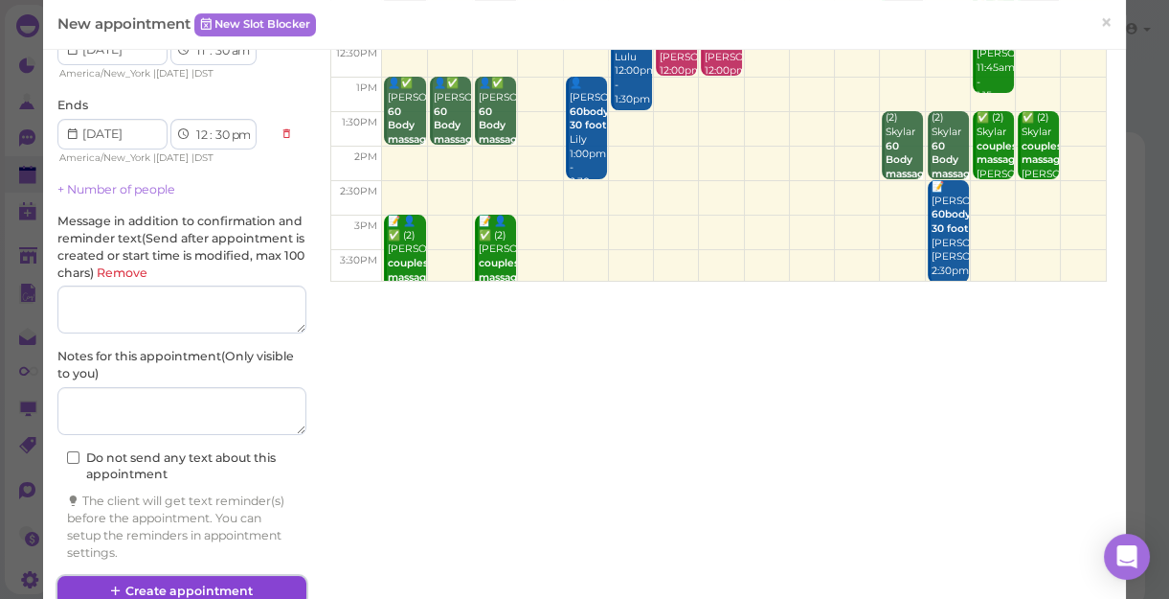
click at [246, 583] on button "Create appointment" at bounding box center [181, 591] width 249 height 31
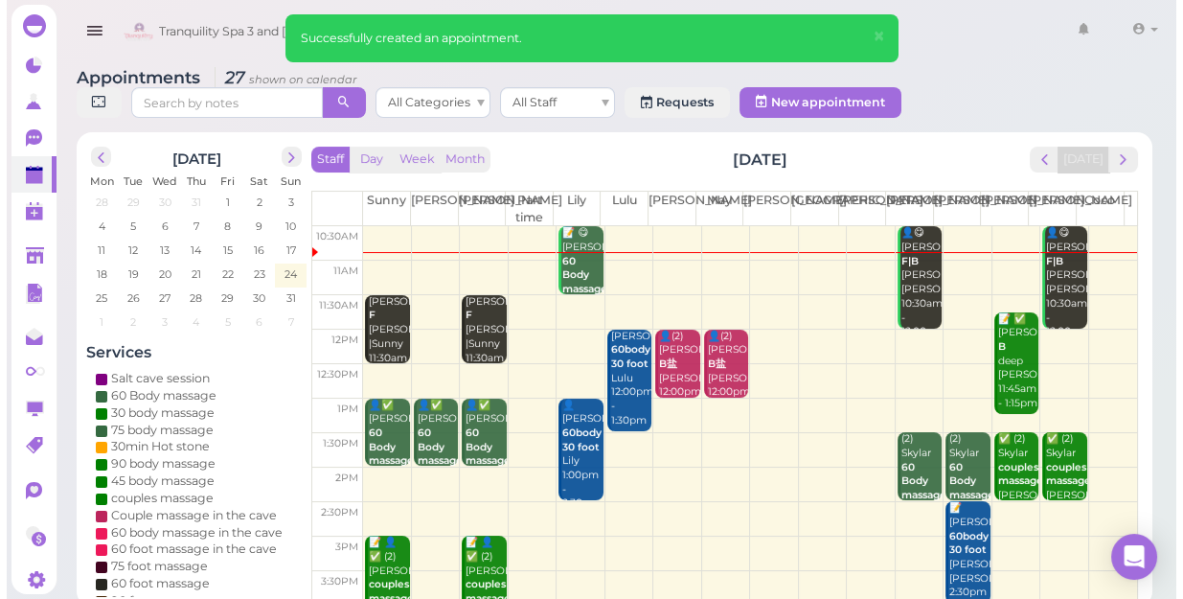
scroll to position [86, 0]
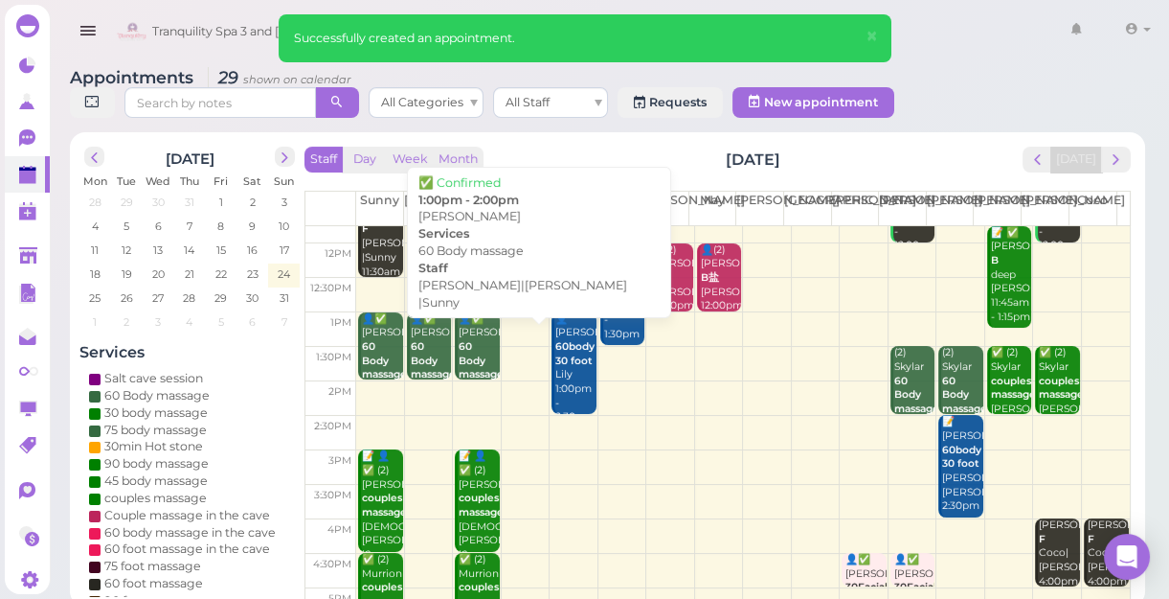
click at [476, 365] on b "60 Body massage" at bounding box center [481, 360] width 45 height 40
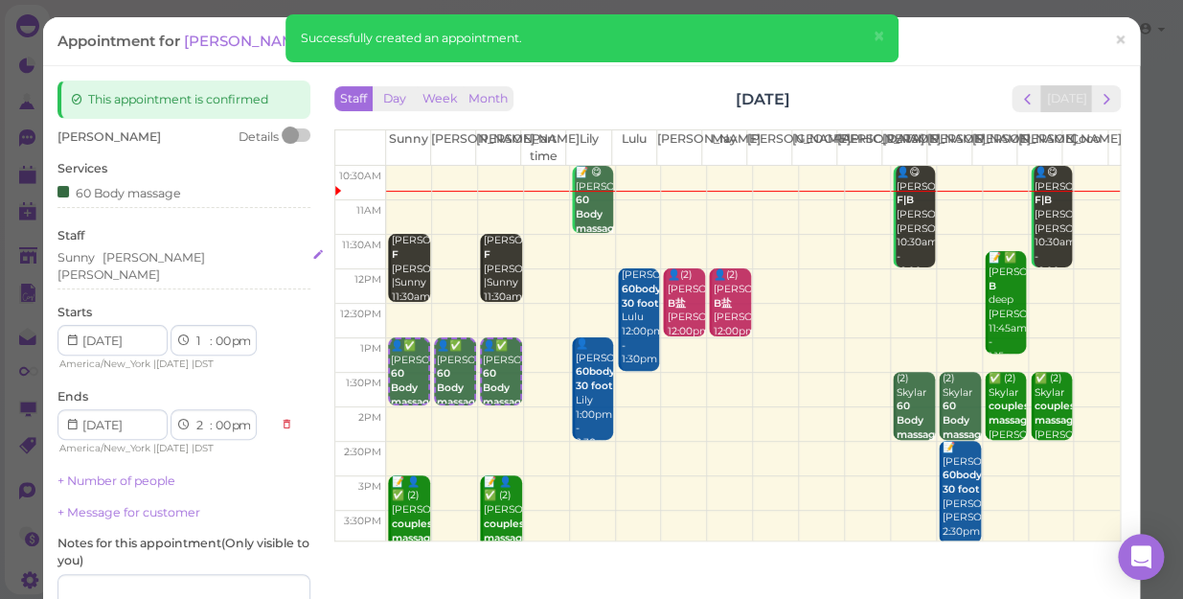
click at [160, 266] on div "[PERSON_NAME]" at bounding box center [108, 274] width 102 height 17
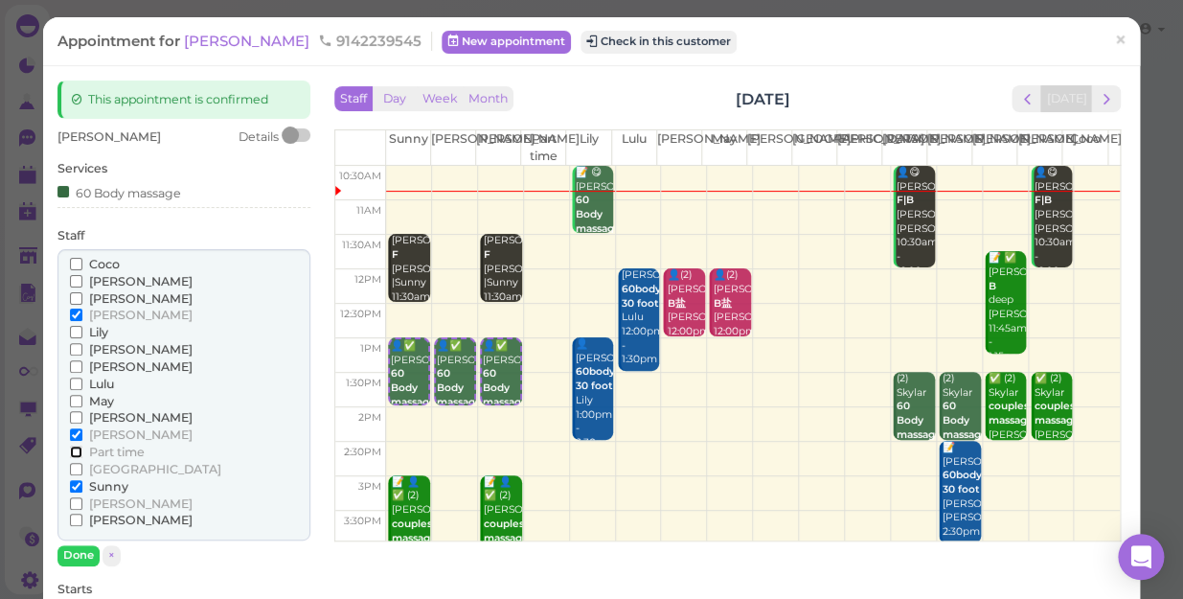
click at [76, 452] on input "Part time" at bounding box center [76, 451] width 12 height 12
click at [70, 310] on input "[PERSON_NAME]" at bounding box center [76, 314] width 12 height 12
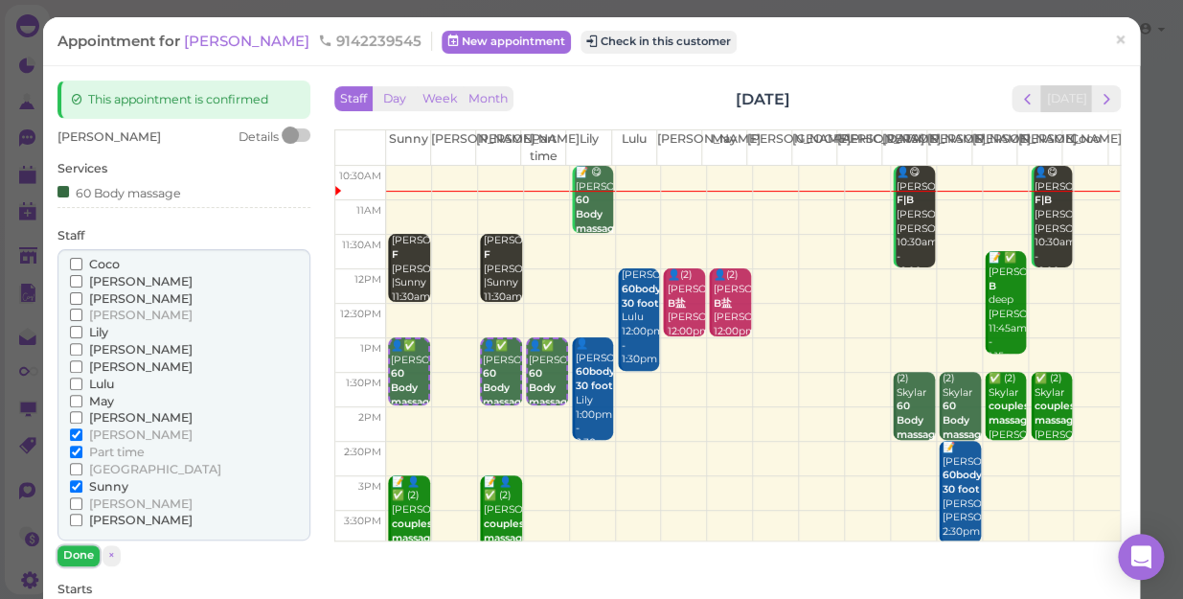
click at [84, 552] on button "Done" at bounding box center [78, 555] width 42 height 20
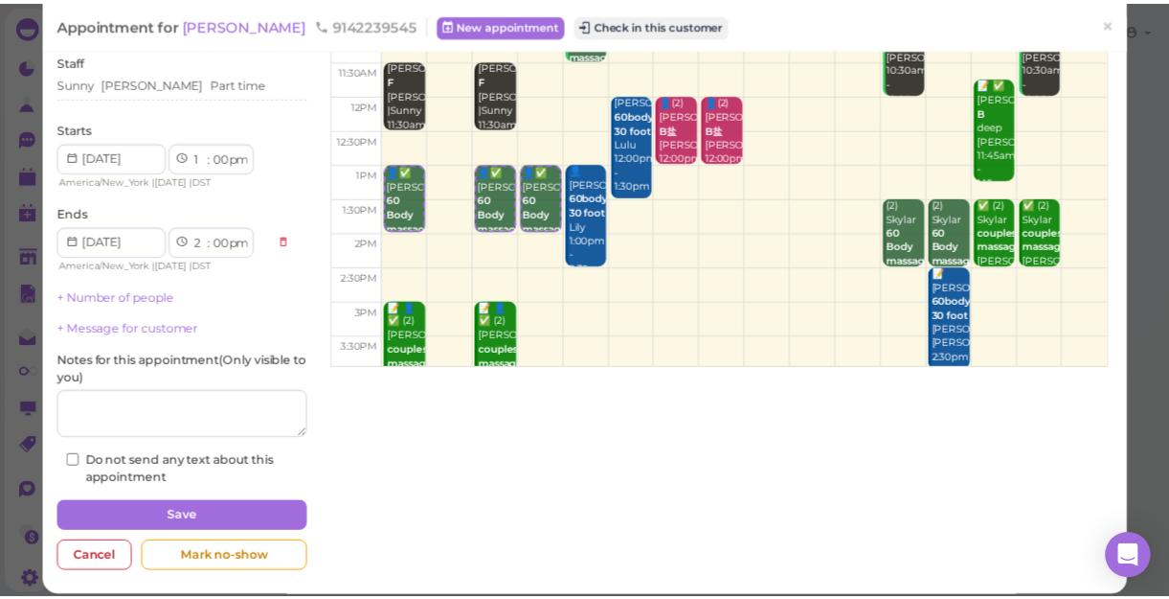
scroll to position [187, 0]
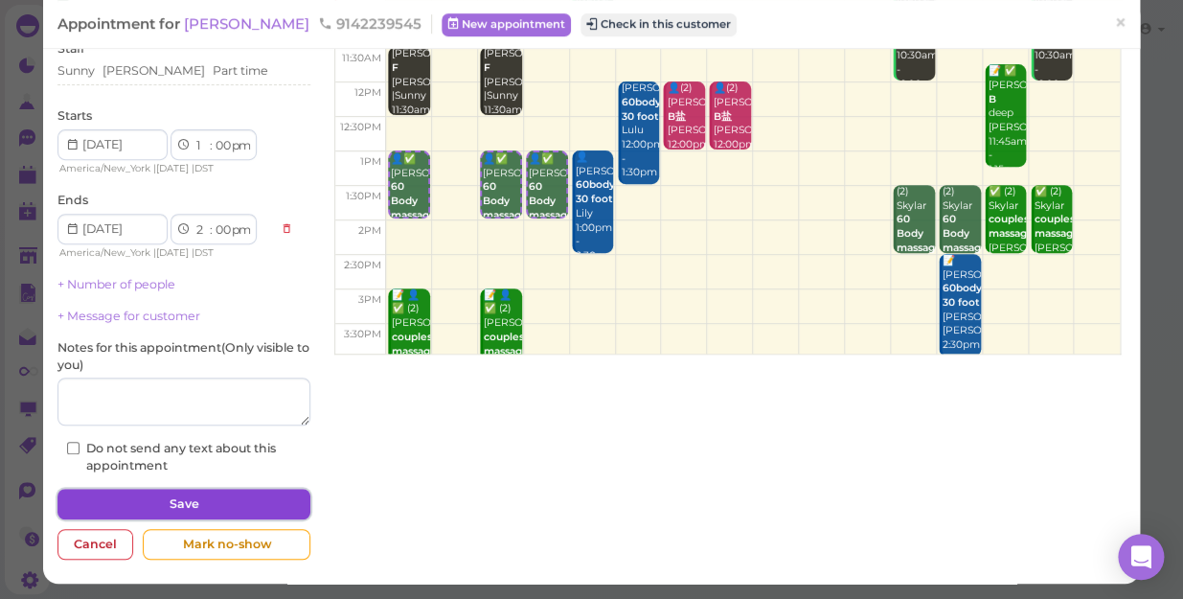
click at [203, 503] on button "Save" at bounding box center [183, 503] width 253 height 31
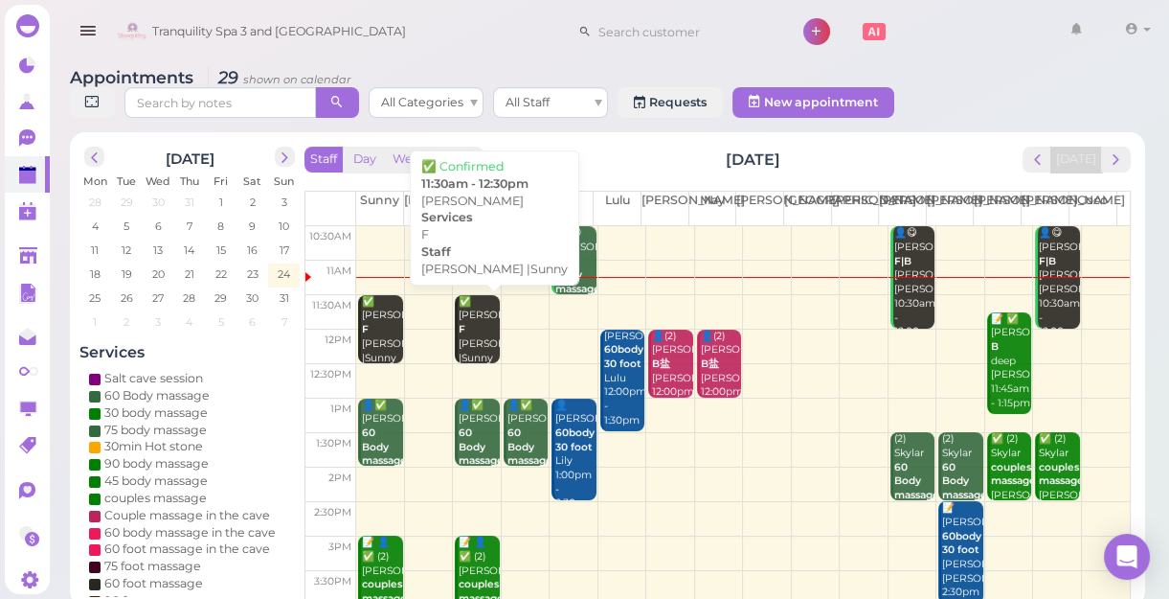
click at [486, 346] on div "✅ [PERSON_NAME] F [PERSON_NAME] |Sunny 11:30am - 12:30pm" at bounding box center [478, 351] width 41 height 113
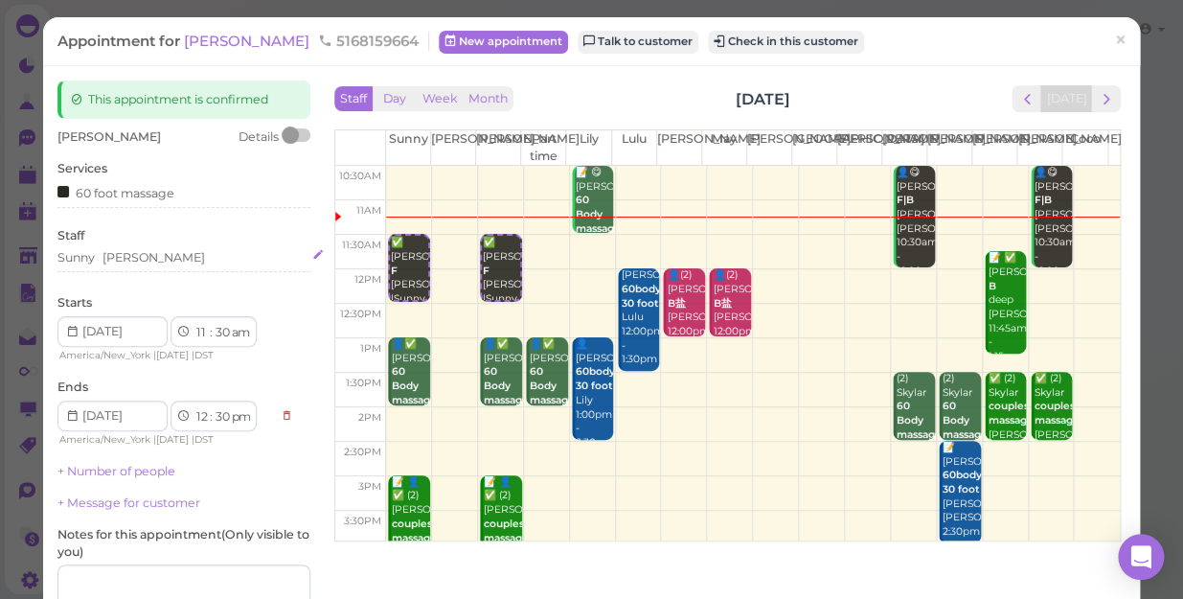
click at [152, 263] on div "Sunny [PERSON_NAME]" at bounding box center [183, 257] width 253 height 17
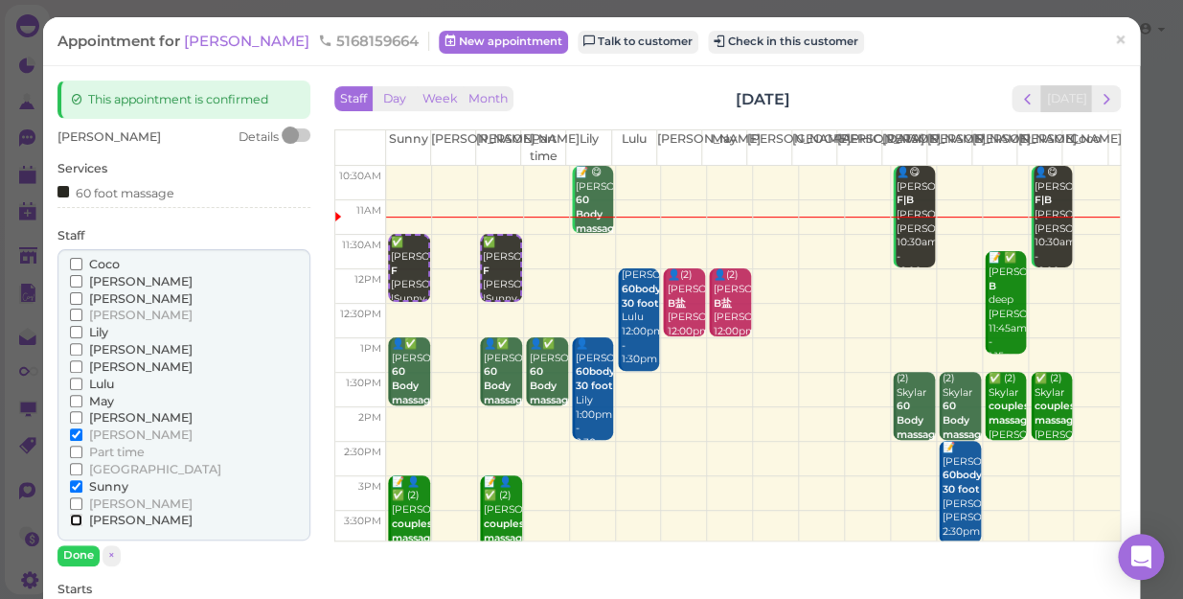
click at [76, 521] on input "[PERSON_NAME]" at bounding box center [76, 519] width 12 height 12
click at [74, 434] on input "[PERSON_NAME]" at bounding box center [76, 434] width 12 height 12
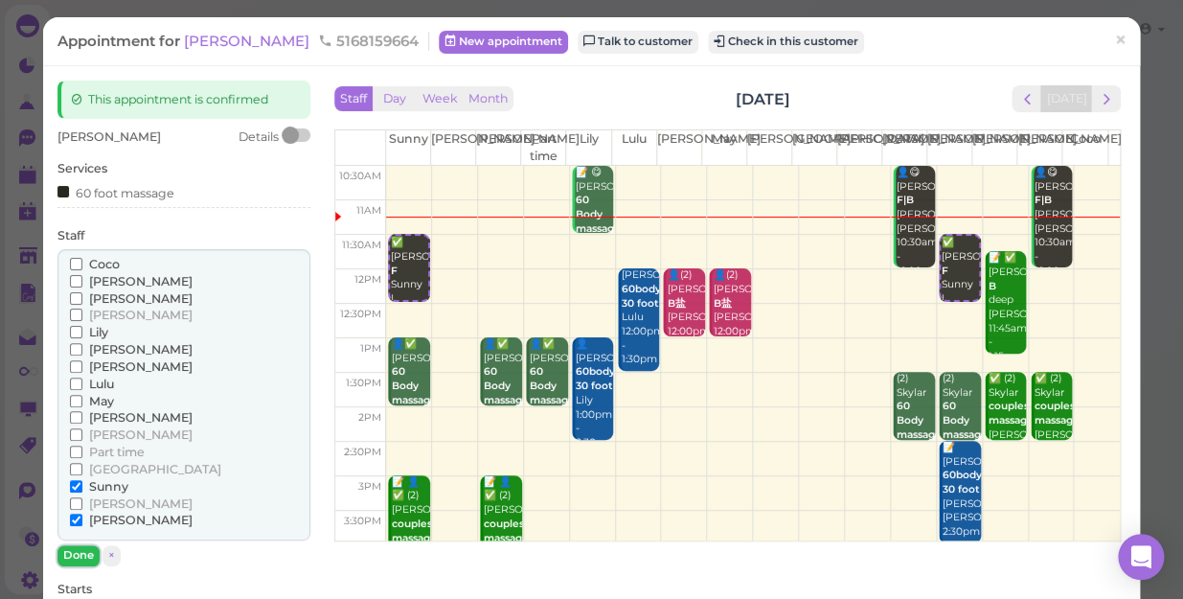
click at [78, 554] on button "Done" at bounding box center [78, 555] width 42 height 20
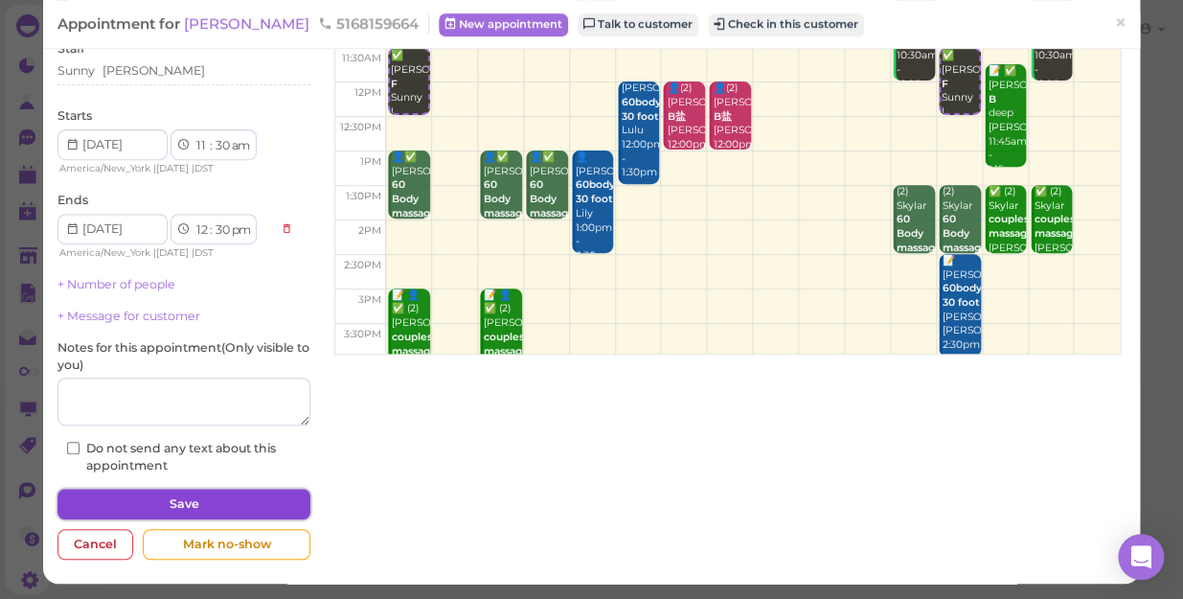
click at [160, 500] on button "Save" at bounding box center [183, 503] width 253 height 31
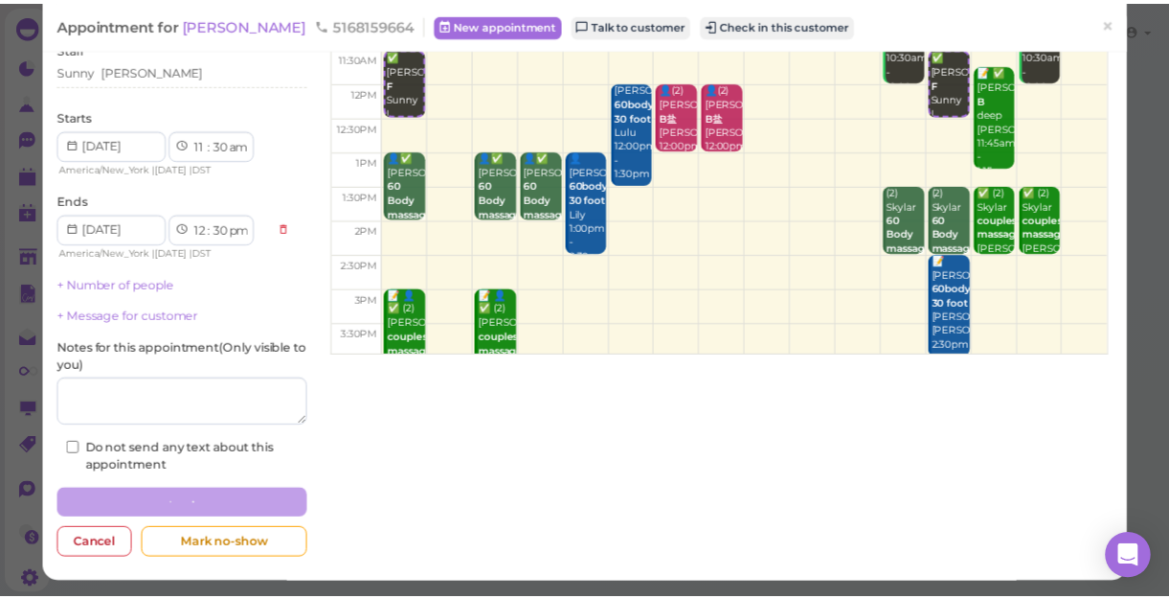
scroll to position [186, 0]
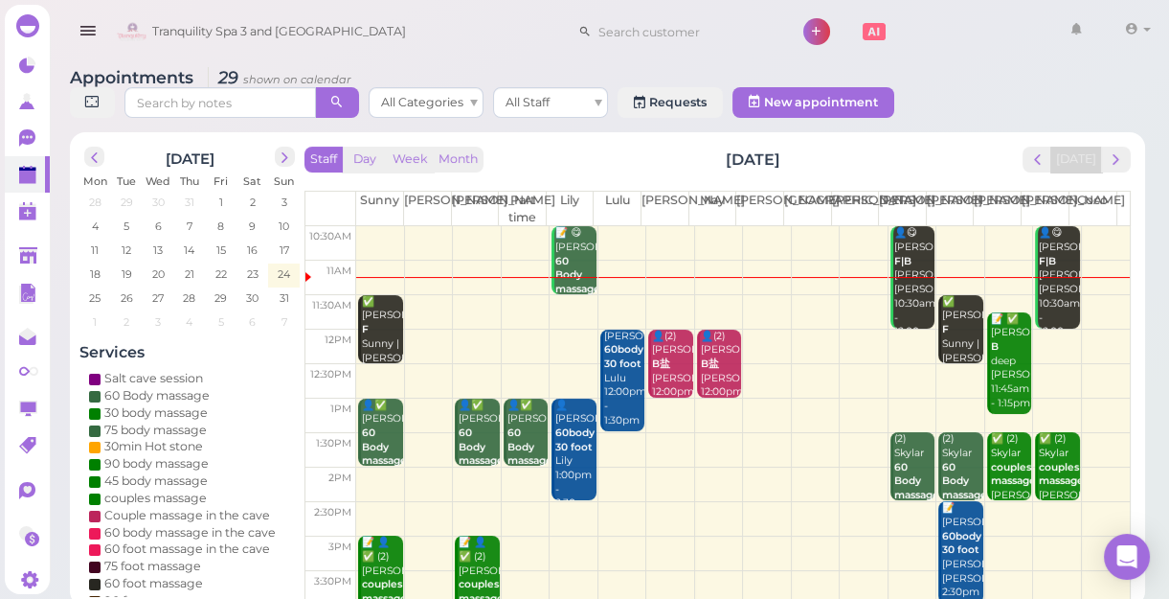
click at [465, 301] on td at bounding box center [743, 312] width 774 height 34
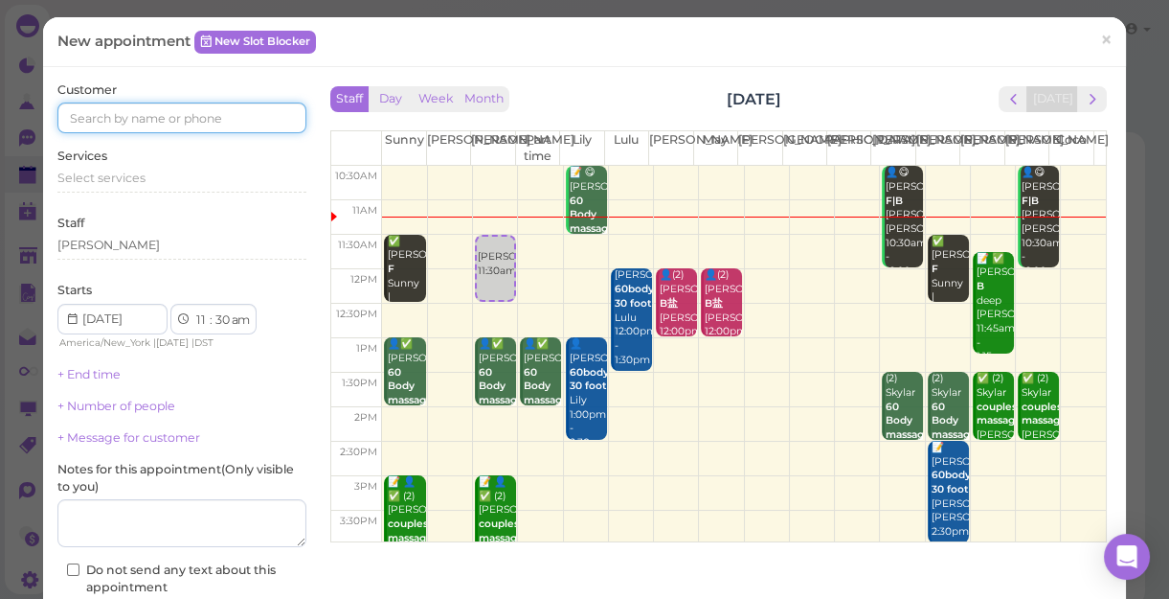
click at [271, 114] on input at bounding box center [181, 117] width 249 height 31
type input "6462411007"
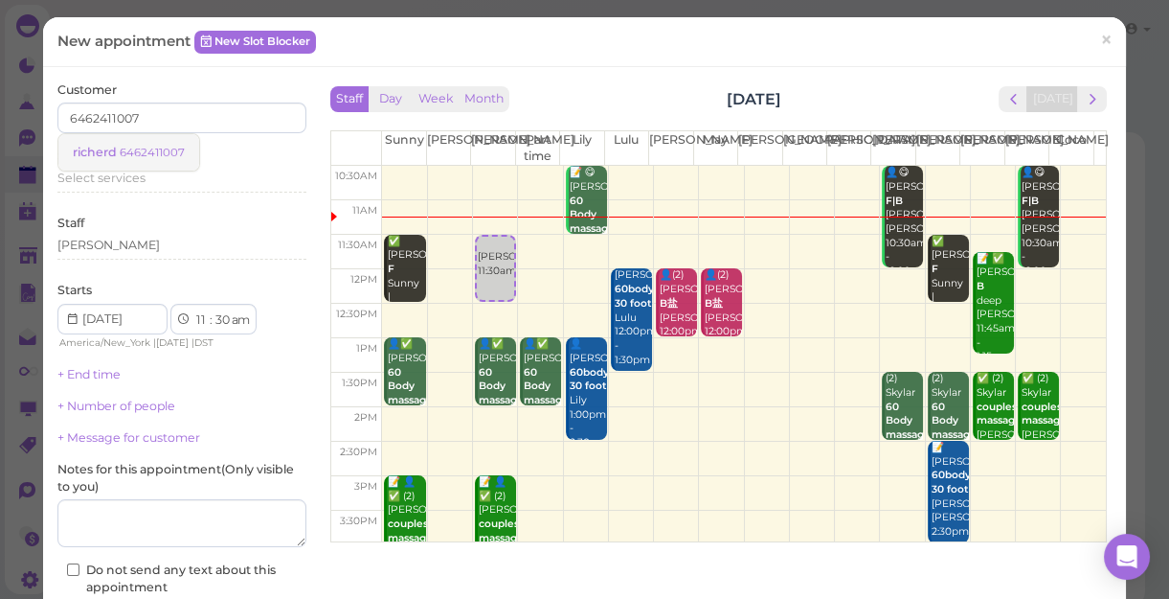
click at [173, 153] on small "6462411007" at bounding box center [152, 152] width 65 height 13
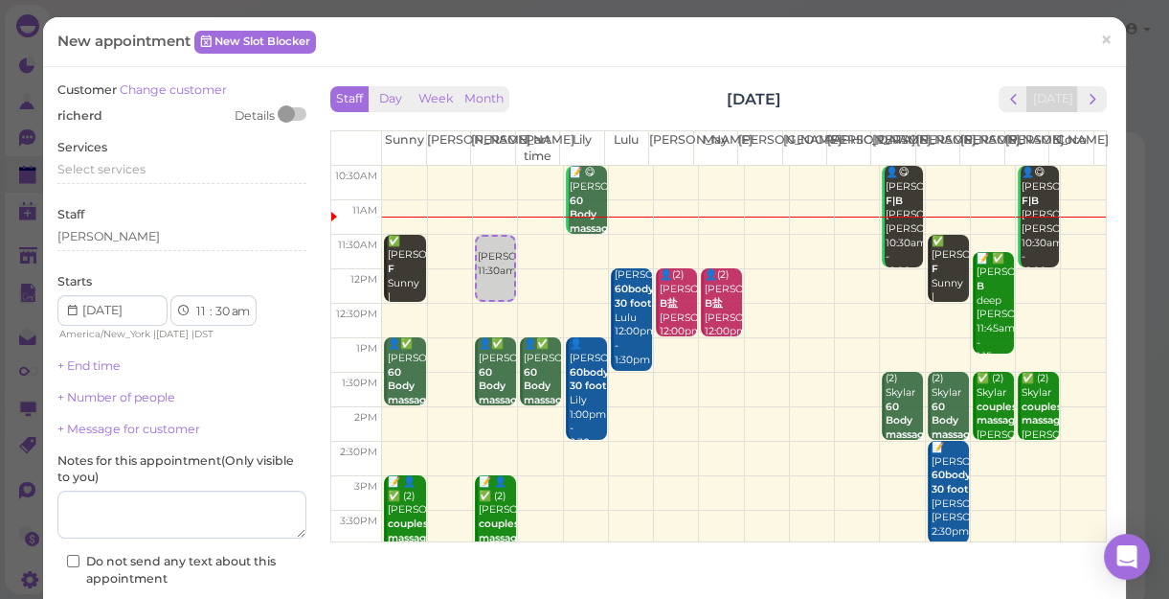
click at [173, 153] on div "Services Select services" at bounding box center [181, 165] width 249 height 53
click at [153, 172] on div "Select services" at bounding box center [181, 169] width 249 height 17
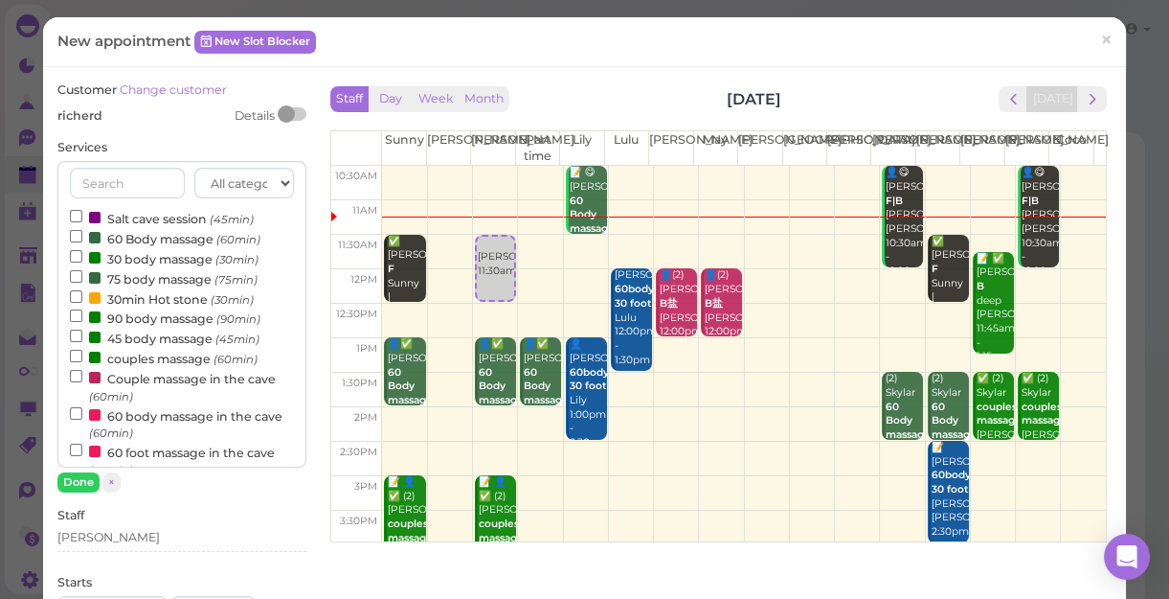
click at [129, 237] on label "60 Body massage (60min)" at bounding box center [165, 238] width 191 height 20
click at [82, 237] on input "60 Body massage (60min)" at bounding box center [76, 236] width 12 height 12
click at [80, 480] on button "Done" at bounding box center [78, 482] width 42 height 20
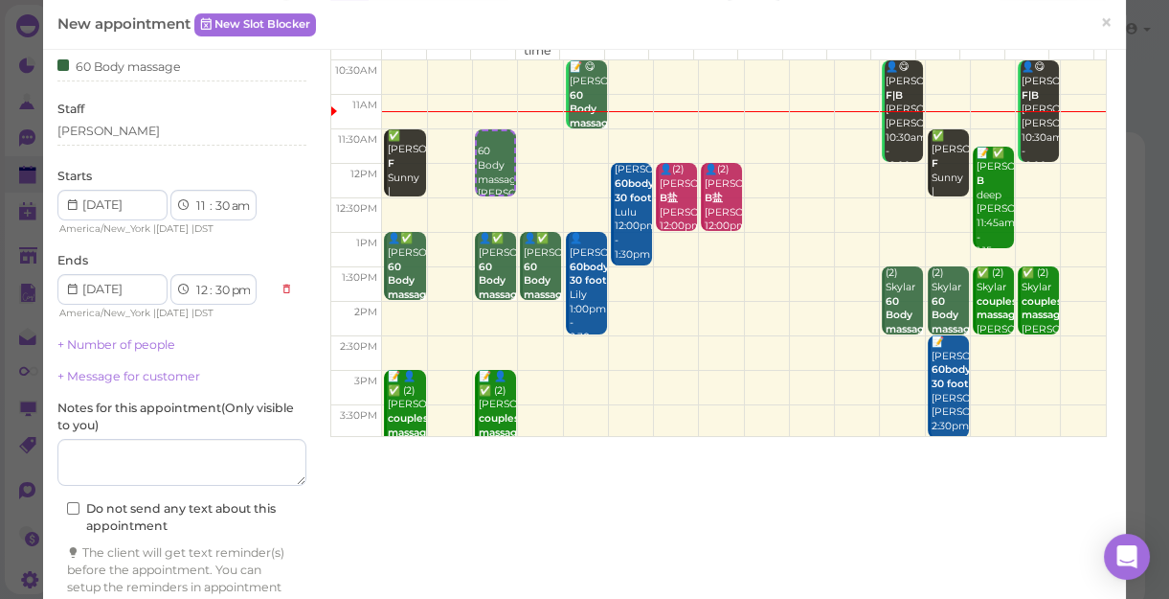
scroll to position [194, 0]
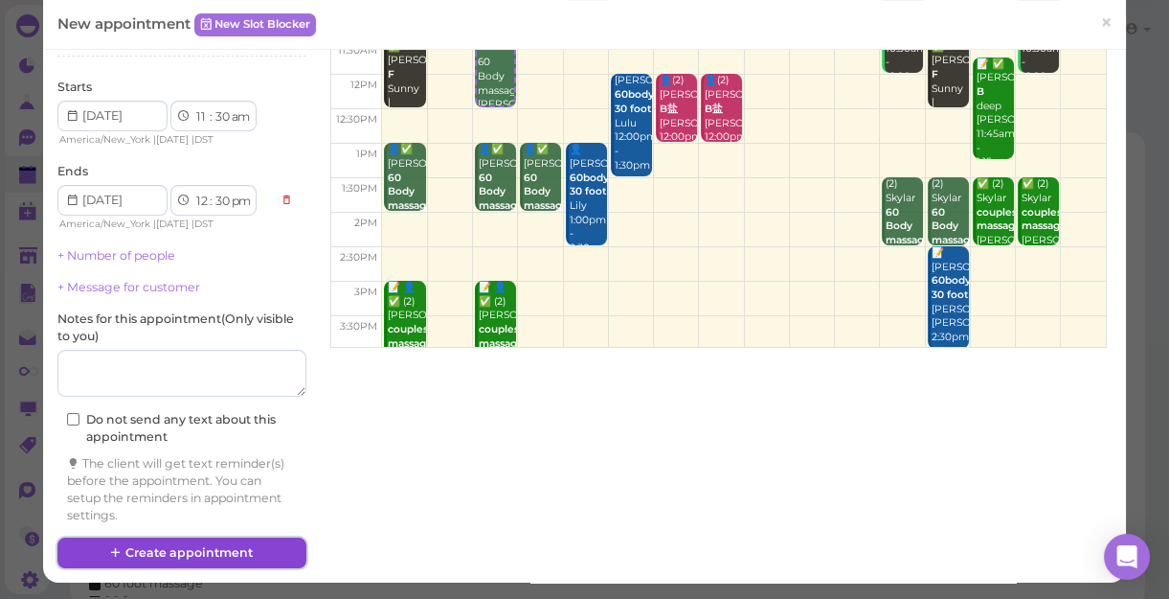
click at [205, 546] on button "Create appointment" at bounding box center [181, 552] width 249 height 31
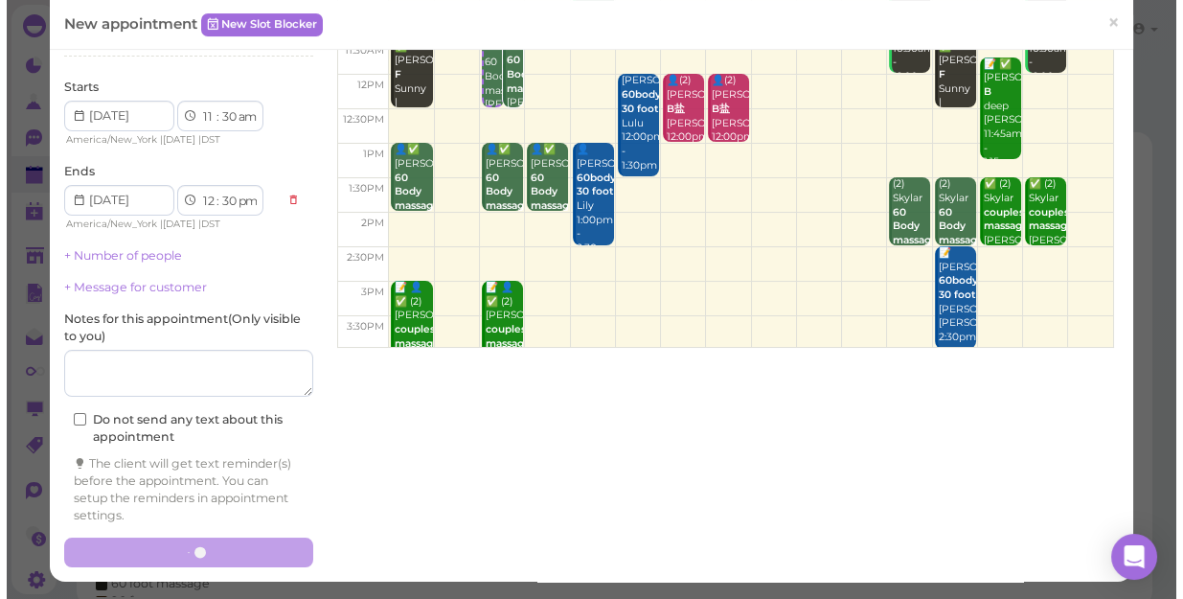
scroll to position [193, 0]
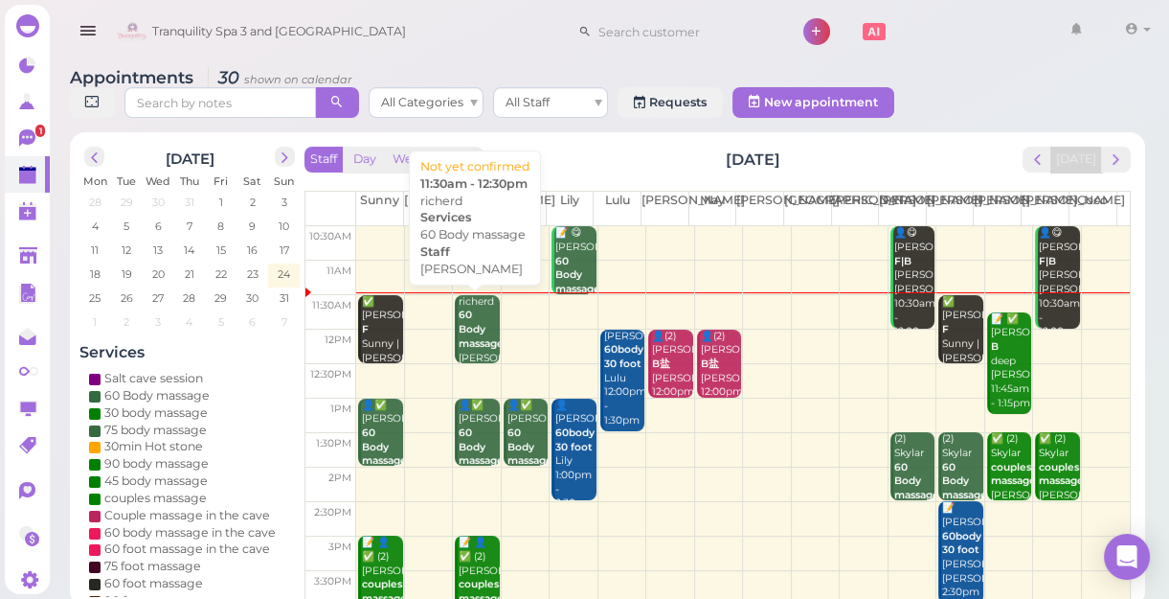
click at [470, 332] on b "60 Body massage" at bounding box center [481, 328] width 45 height 40
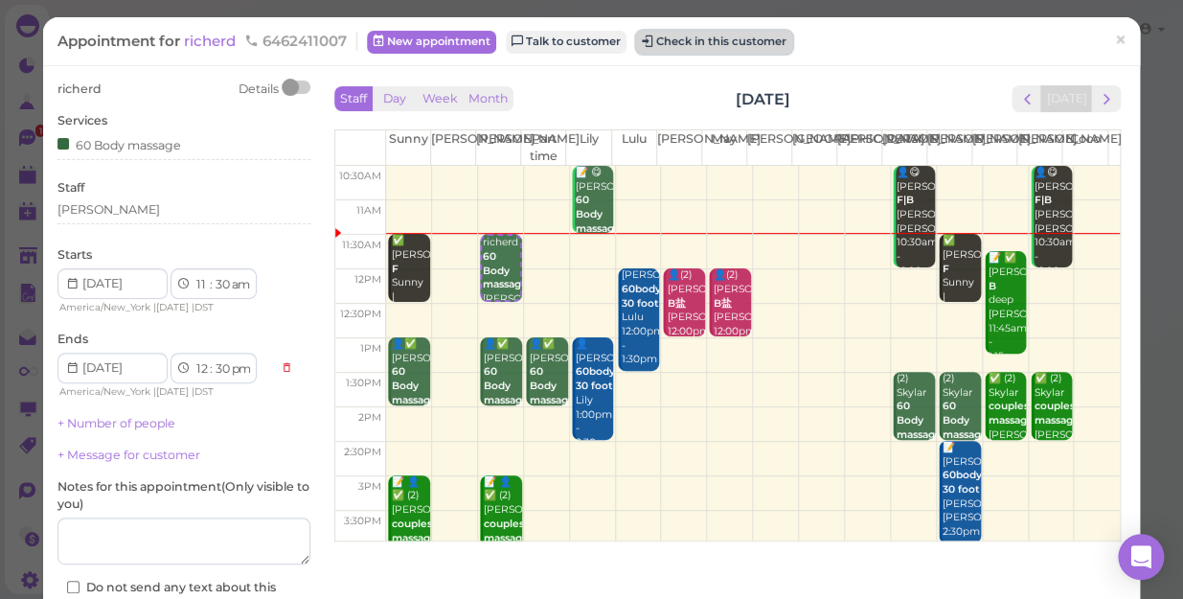
click at [721, 39] on button "Check in this customer" at bounding box center [714, 42] width 156 height 23
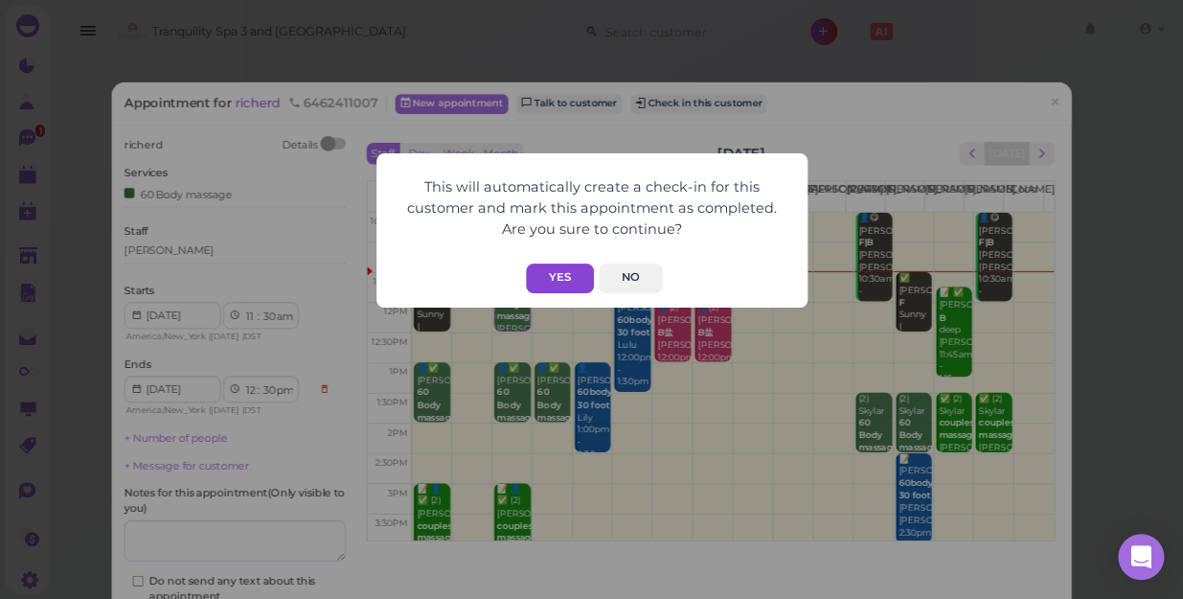
click at [557, 269] on button "Yes" at bounding box center [560, 278] width 68 height 30
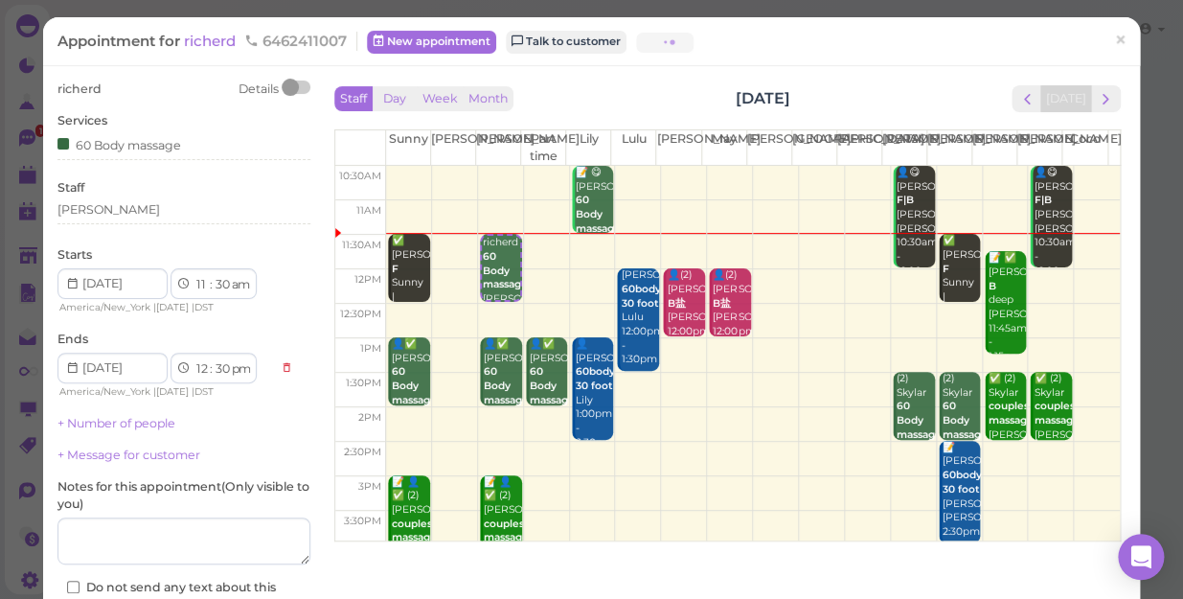
click at [557, 255] on button "Yes" at bounding box center [560, 240] width 68 height 30
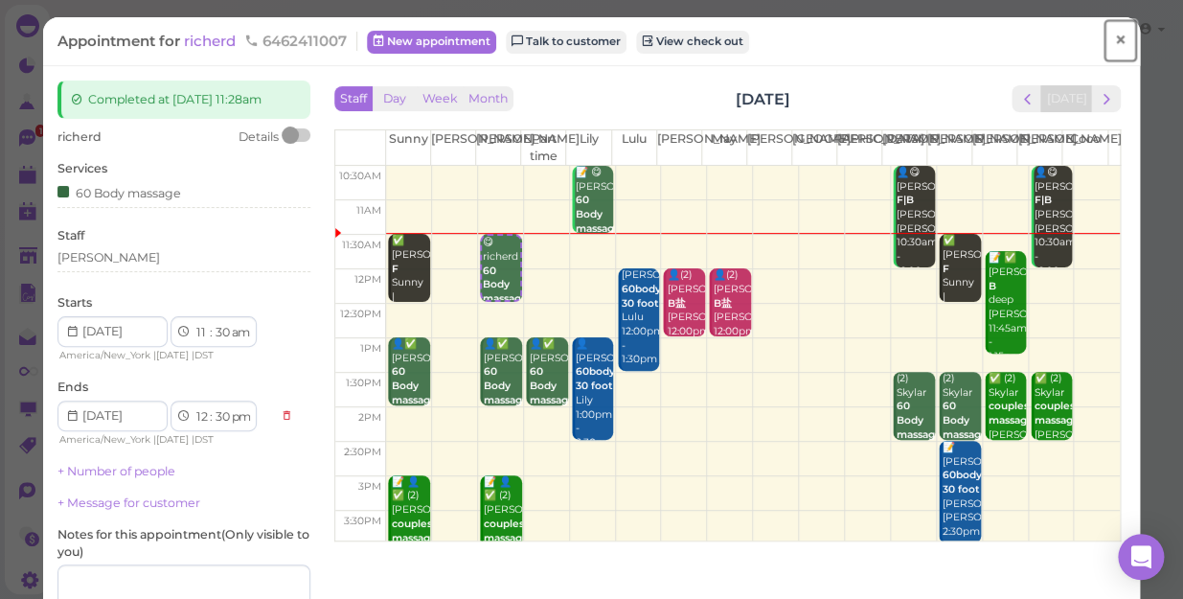
click at [1114, 34] on span "×" at bounding box center [1120, 40] width 12 height 27
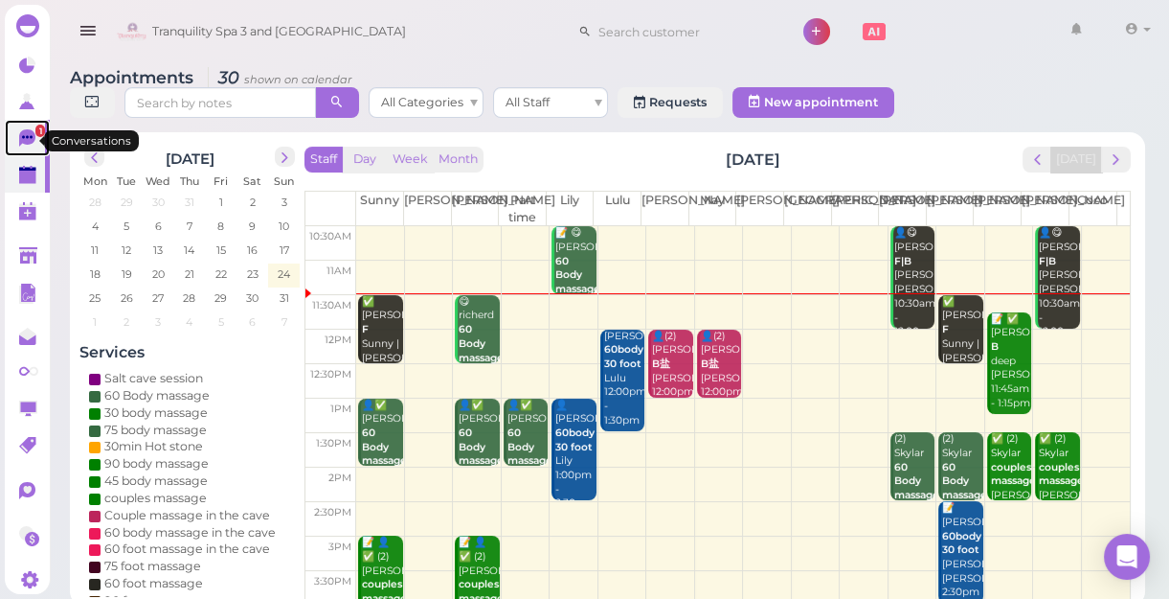
click at [35, 137] on span "1" at bounding box center [40, 130] width 10 height 12
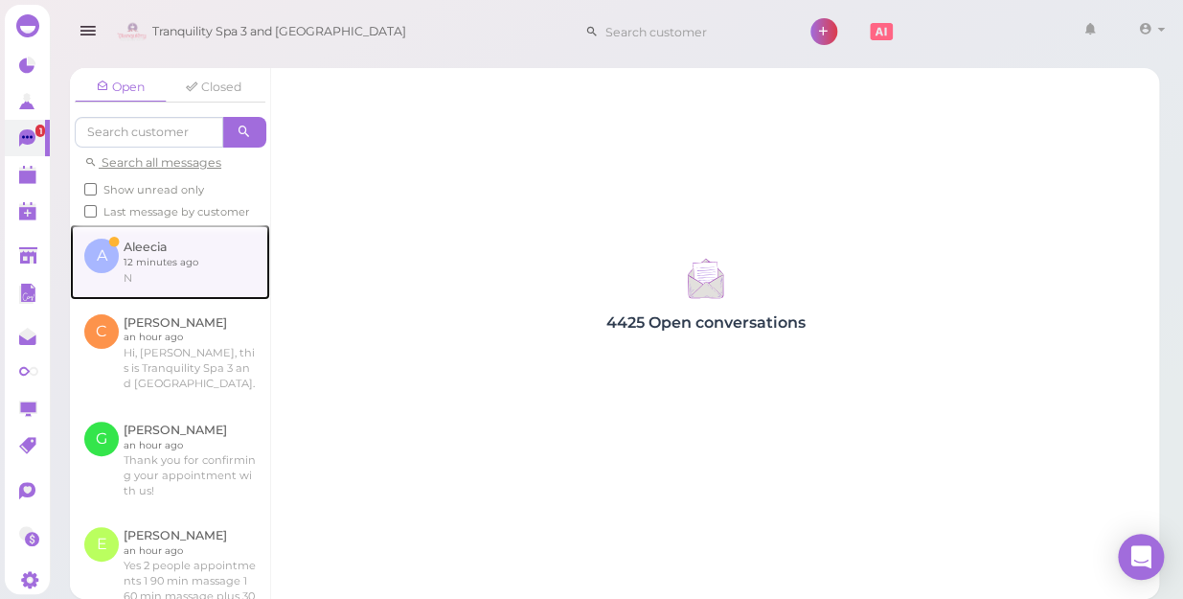
click at [163, 285] on link at bounding box center [170, 261] width 200 height 75
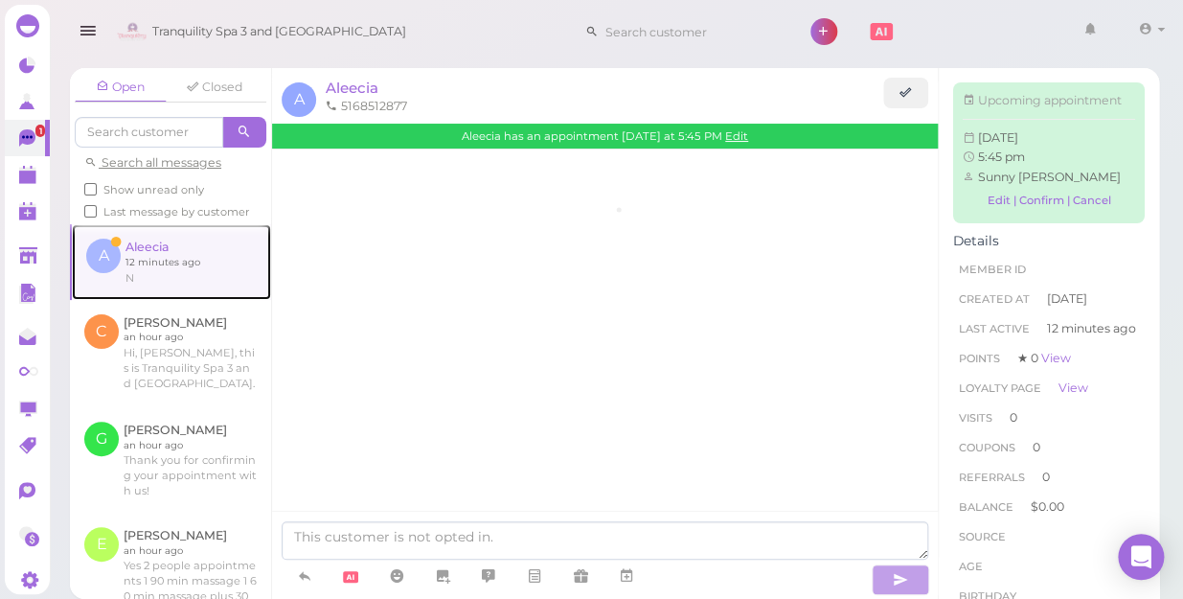
scroll to position [31, 0]
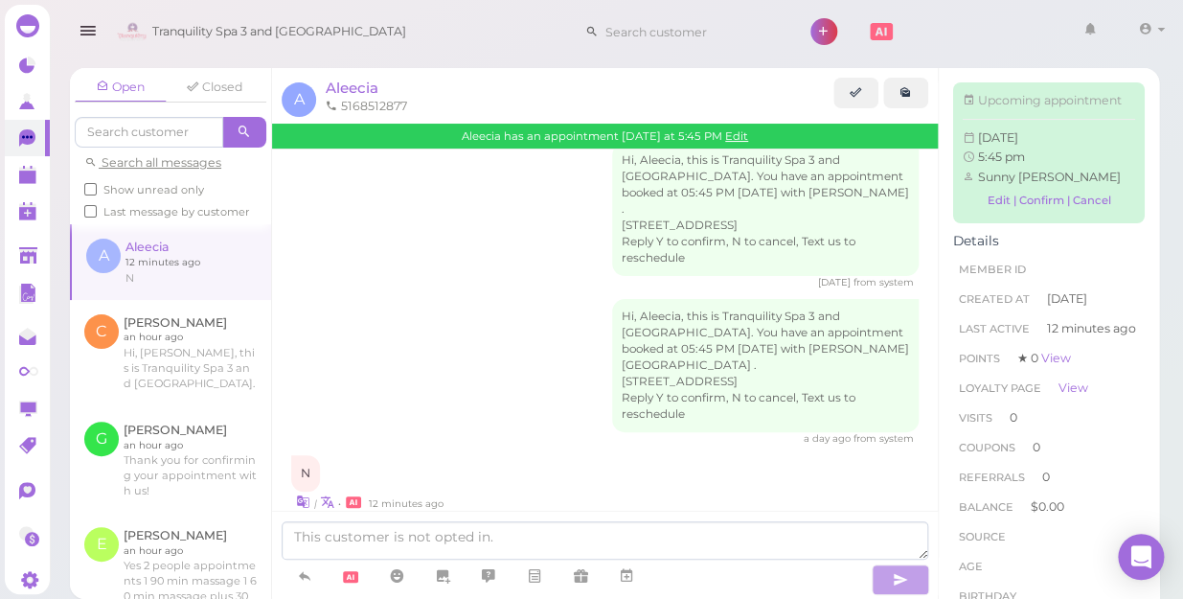
click at [716, 138] on span "Aleecia has an appointment [DATE] at 5:45 PM" at bounding box center [593, 135] width 263 height 13
click at [727, 130] on link "Edit" at bounding box center [736, 135] width 23 height 13
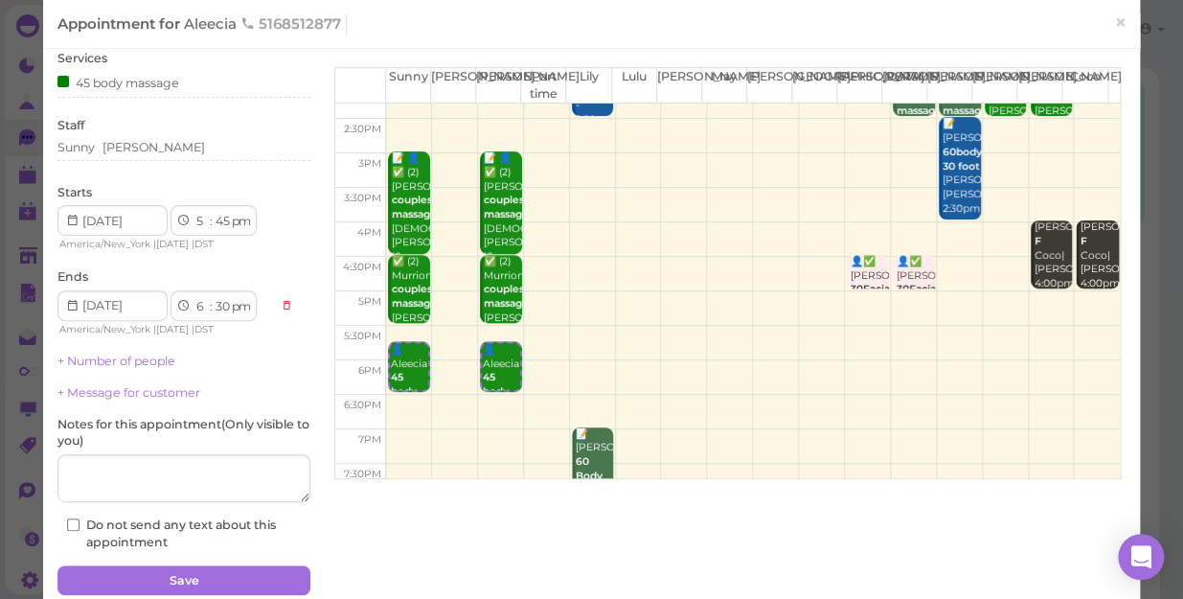
scroll to position [138, 0]
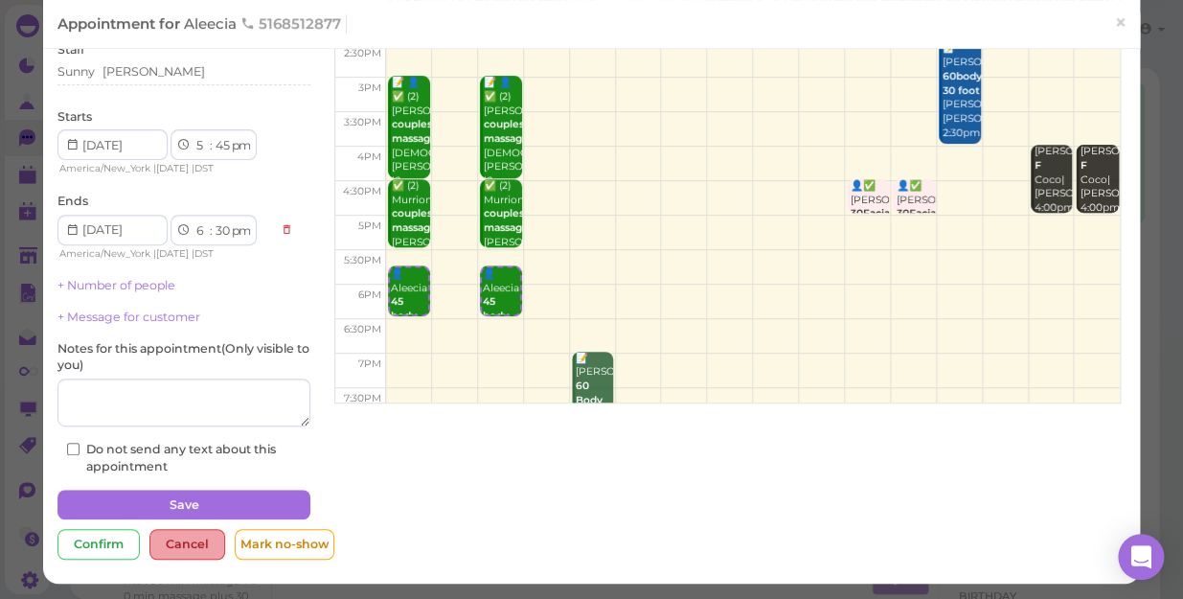
click at [192, 543] on div "Cancel" at bounding box center [187, 544] width 76 height 31
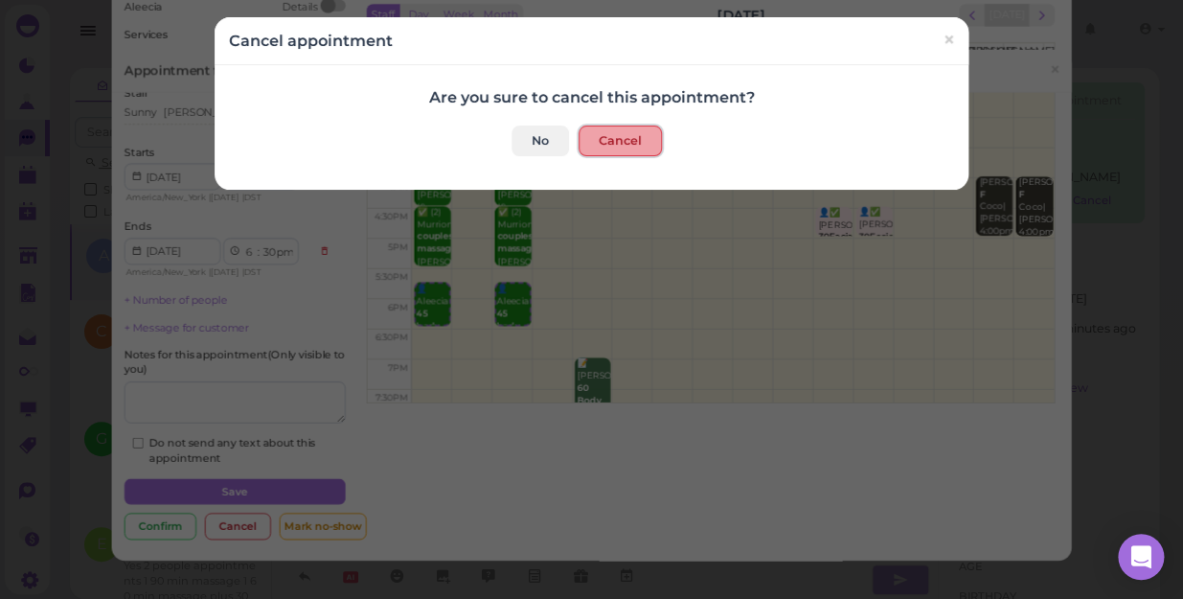
click at [594, 143] on button "Cancel" at bounding box center [619, 140] width 83 height 31
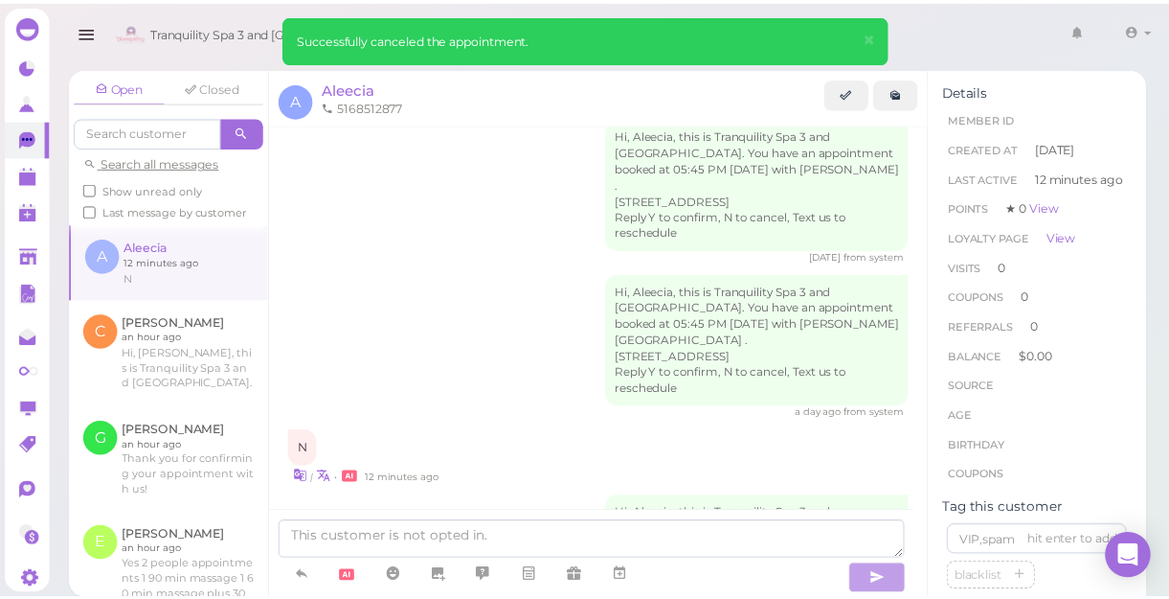
scroll to position [123, 0]
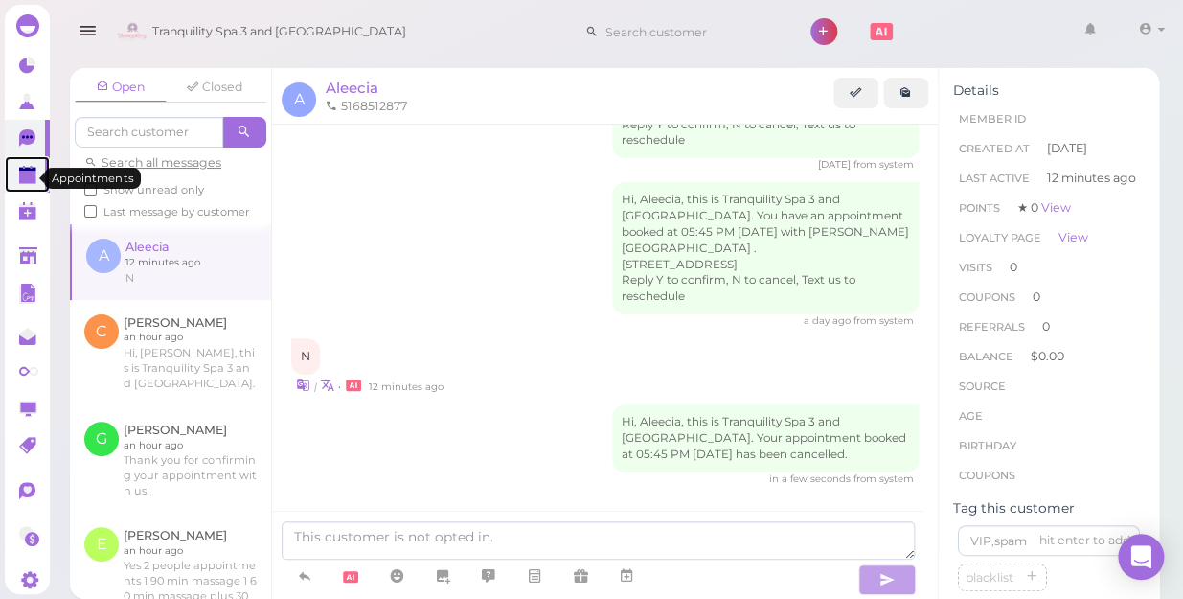
click at [28, 181] on polygon at bounding box center [27, 176] width 17 height 13
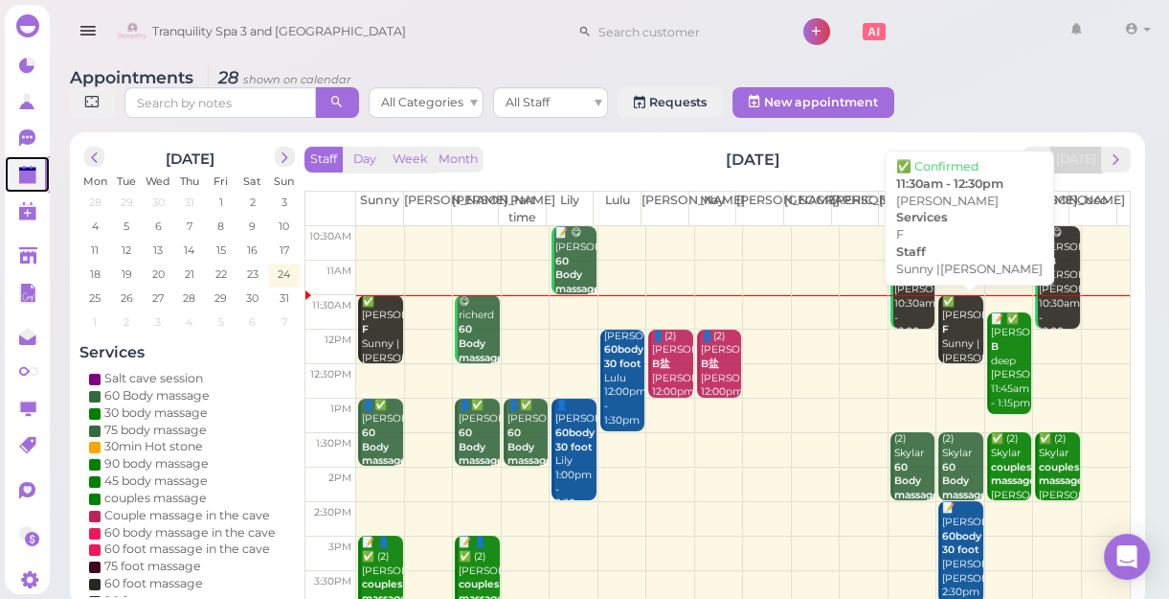
click at [948, 330] on div "✅ [PERSON_NAME] |[PERSON_NAME] 11:30am - 12:30pm" at bounding box center [961, 351] width 41 height 113
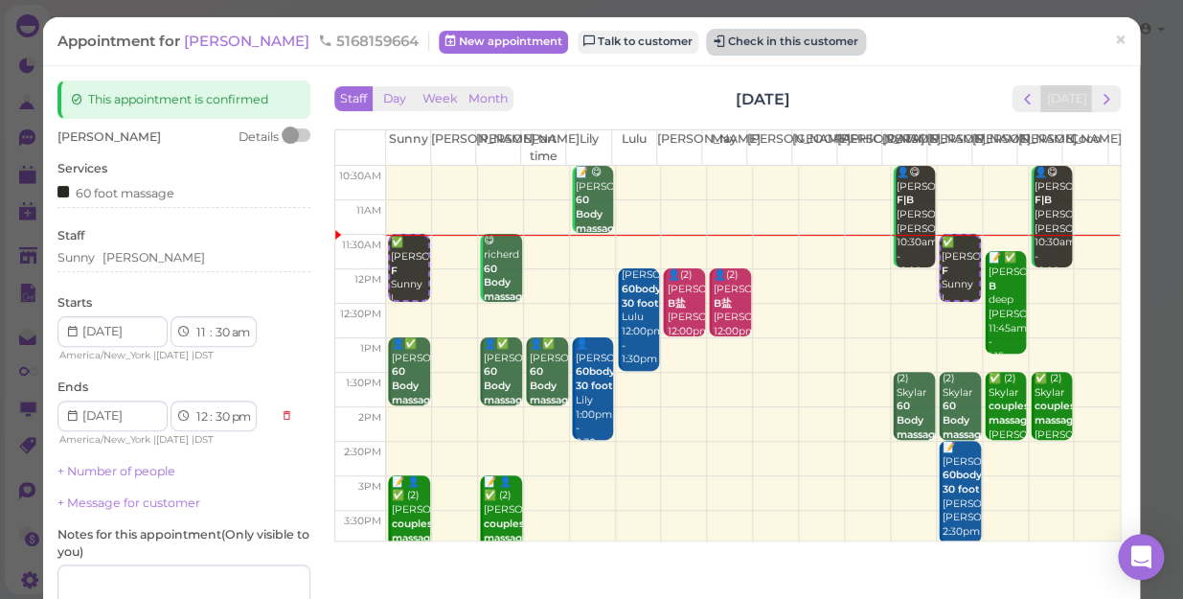
click at [741, 35] on button "Check in this customer" at bounding box center [786, 42] width 156 height 23
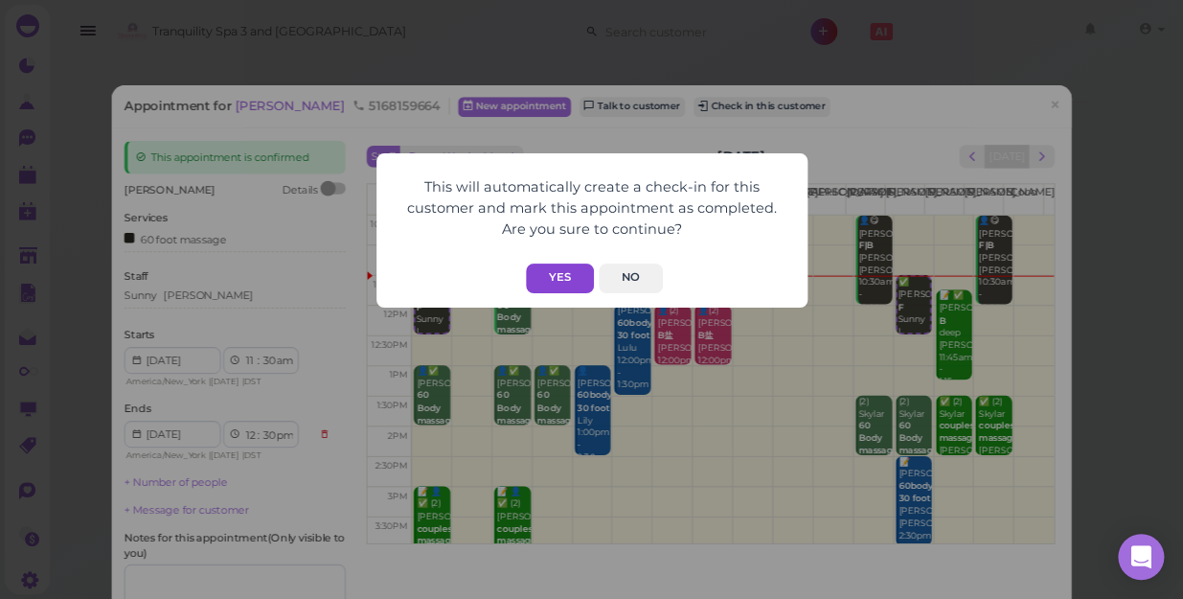
click at [546, 275] on button "Yes" at bounding box center [560, 278] width 68 height 30
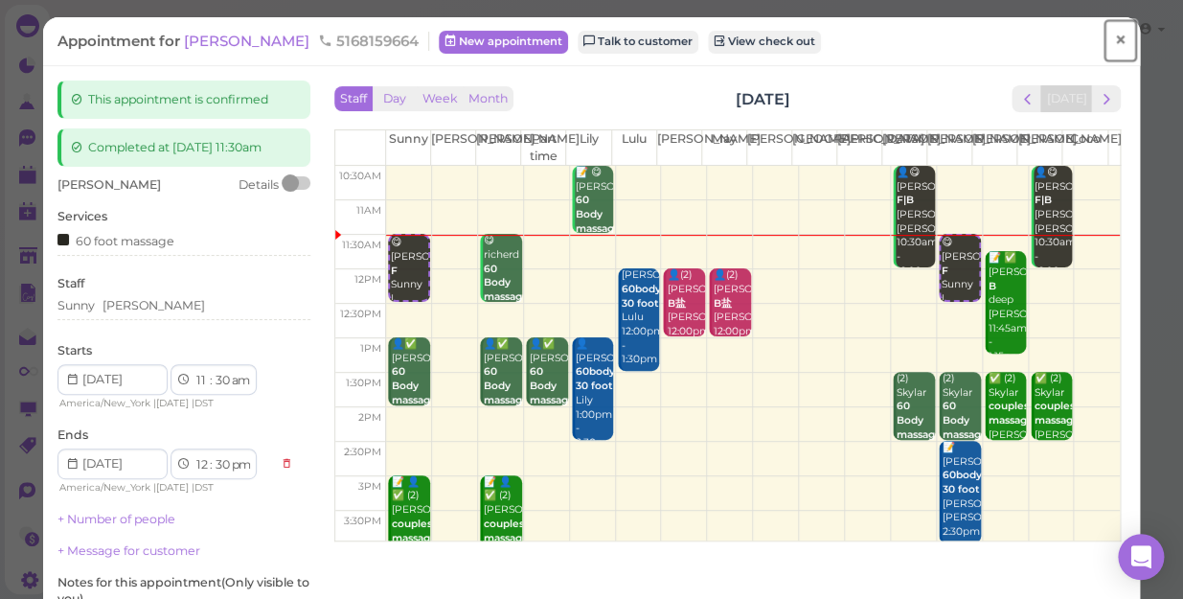
click at [1114, 36] on span "×" at bounding box center [1120, 40] width 12 height 27
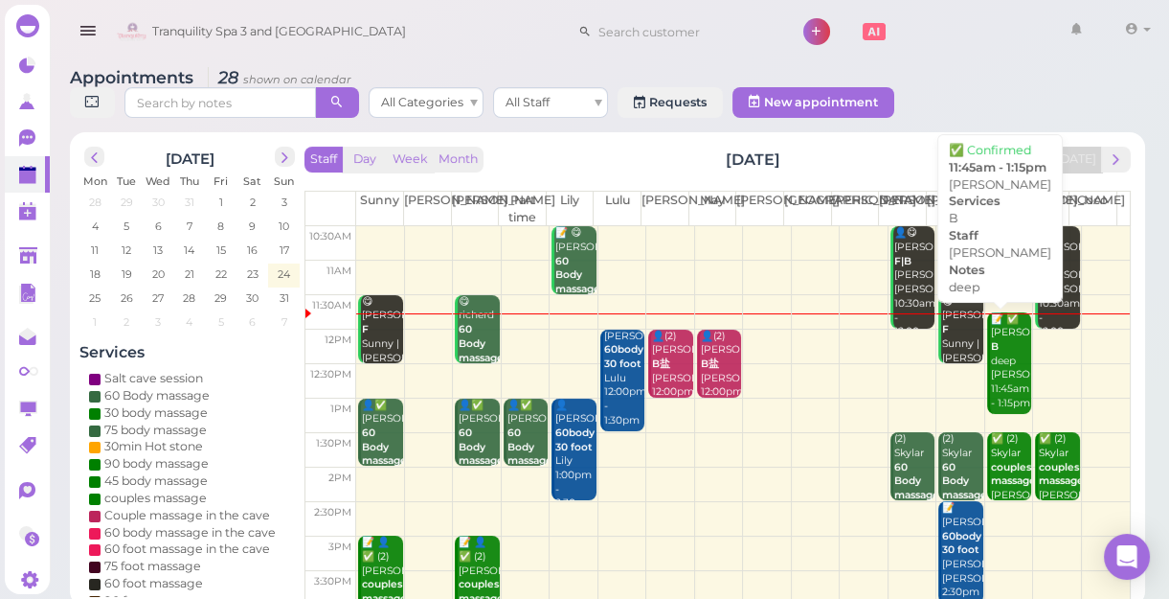
click at [1006, 387] on div "📝 ✅ [PERSON_NAME] deep [PERSON_NAME] 11:45am - 1:15pm" at bounding box center [1010, 361] width 41 height 99
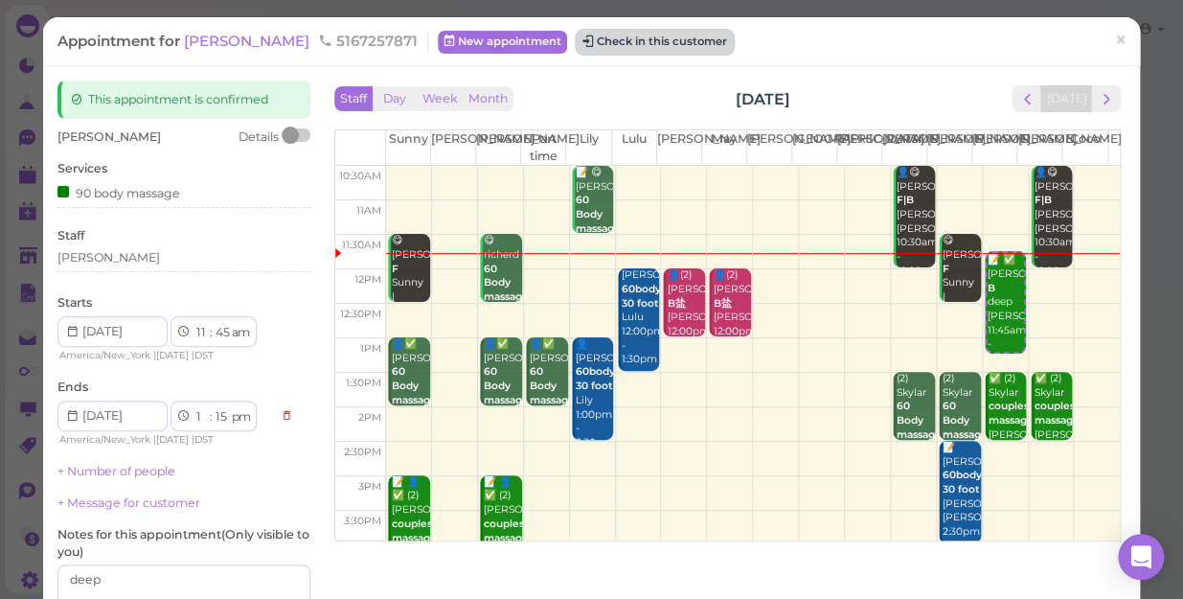
click at [635, 42] on button "Check in this customer" at bounding box center [654, 42] width 156 height 23
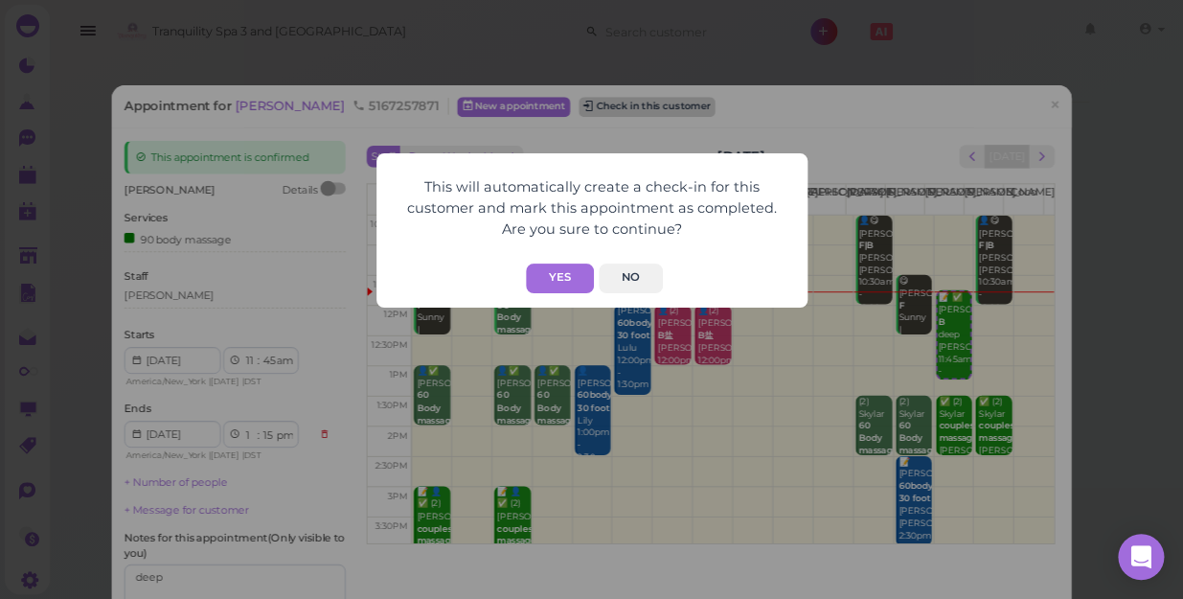
click at [635, 42] on div "This will automatically create a check-in for this customer and mark this appoi…" at bounding box center [591, 299] width 1183 height 599
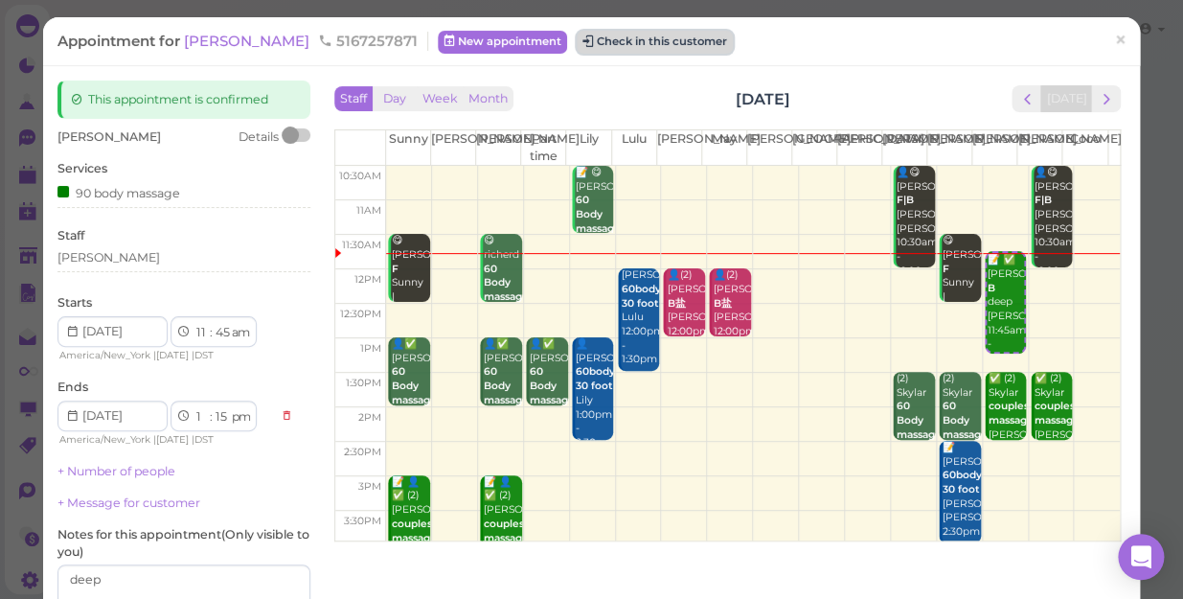
drag, startPoint x: 635, startPoint y: 42, endPoint x: 622, endPoint y: 53, distance: 16.3
click at [622, 53] on button "Check in this customer" at bounding box center [654, 42] width 156 height 23
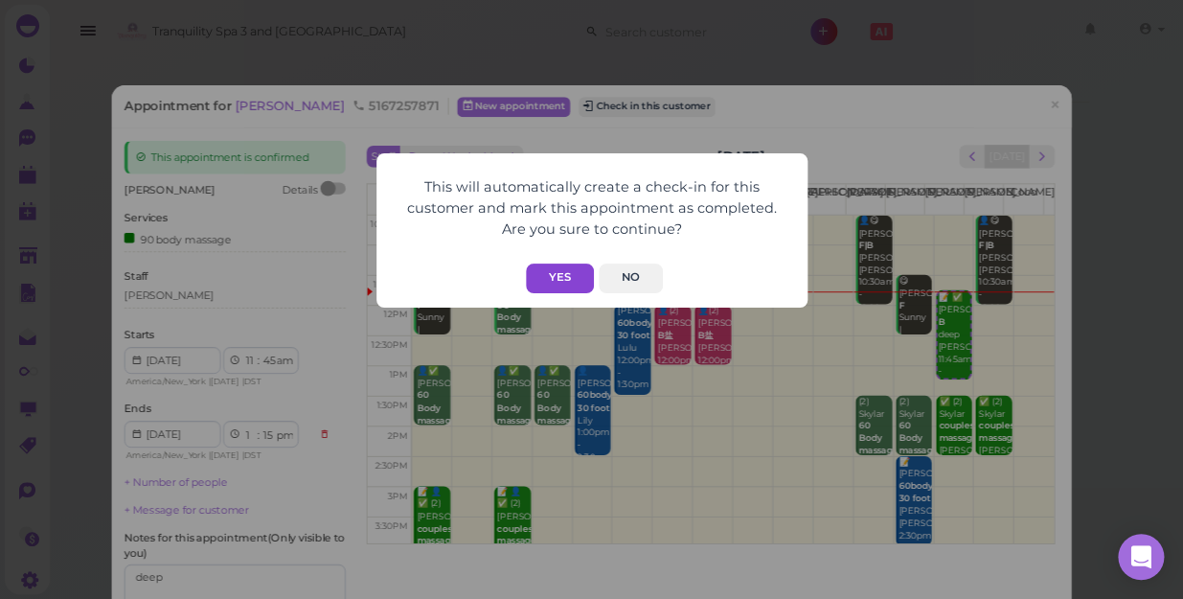
click at [568, 276] on button "Yes" at bounding box center [560, 278] width 68 height 30
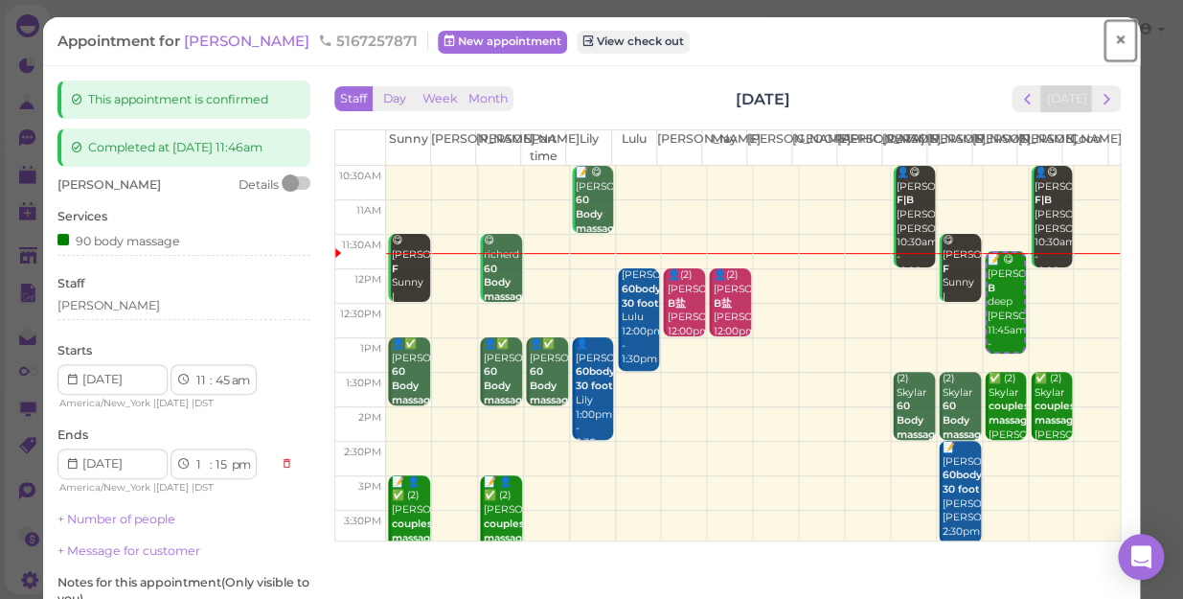
click at [1114, 41] on span "×" at bounding box center [1120, 40] width 12 height 27
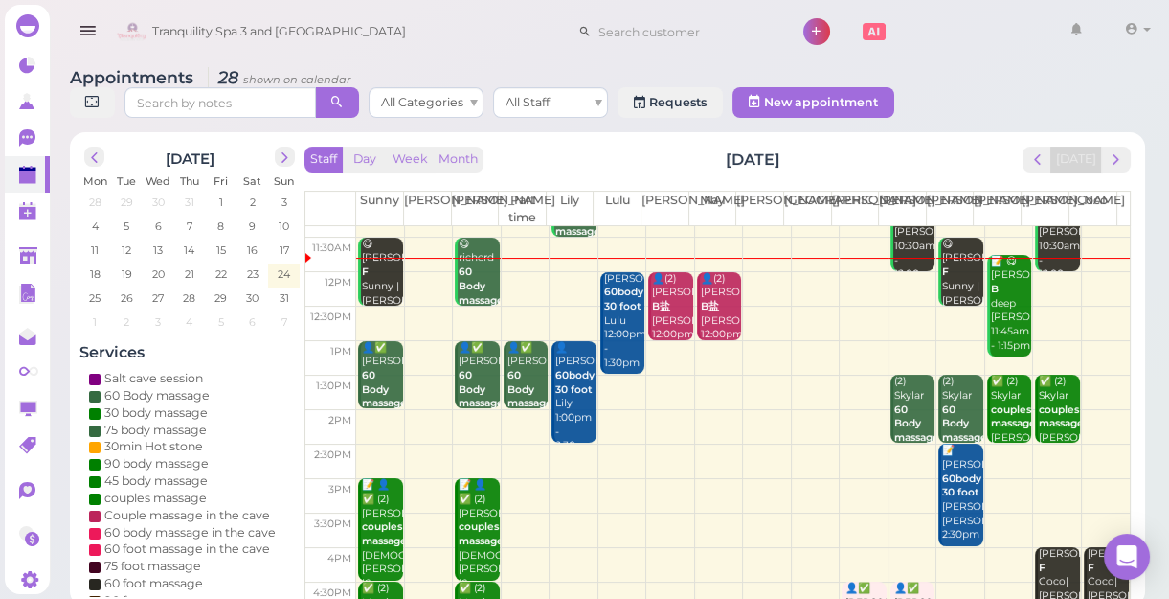
scroll to position [86, 0]
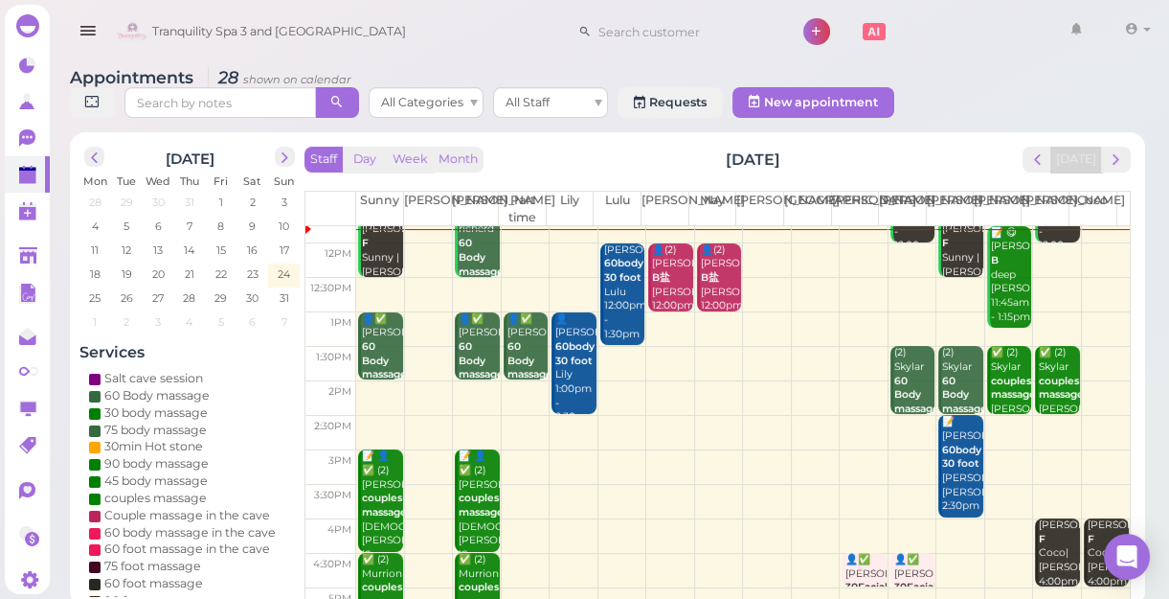
click at [618, 385] on td at bounding box center [743, 398] width 774 height 34
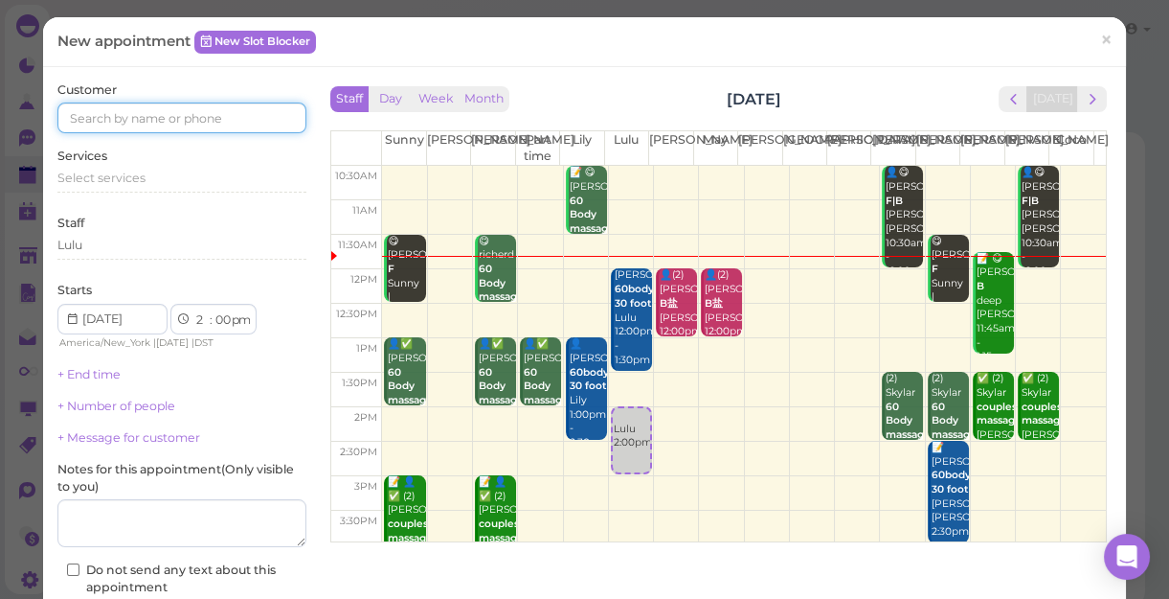
click at [189, 114] on input at bounding box center [181, 117] width 249 height 31
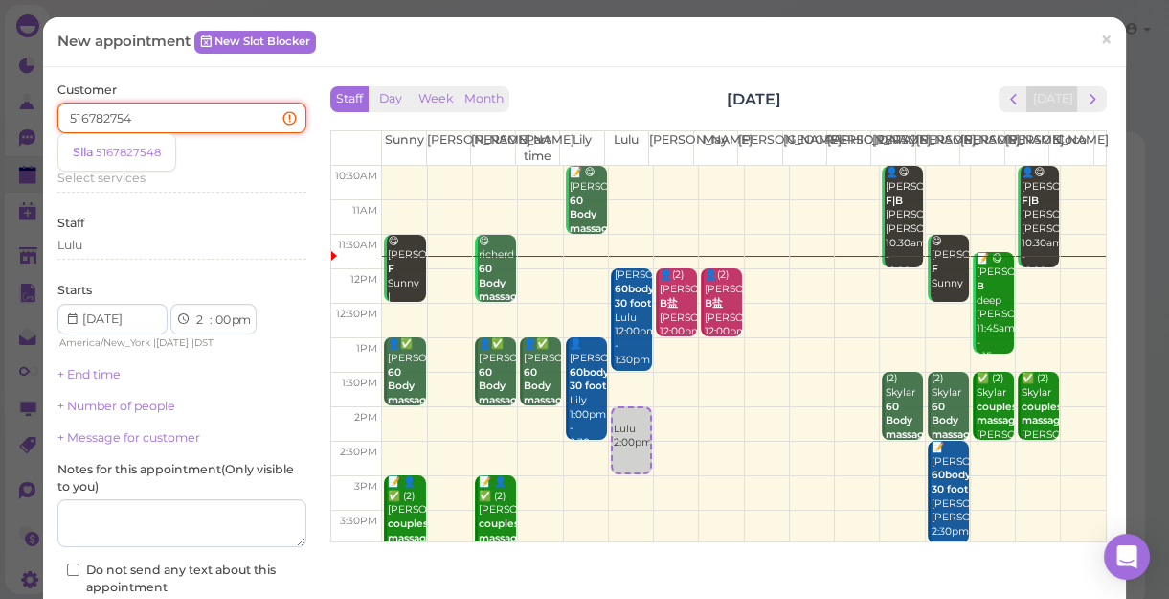
type input "5167827548"
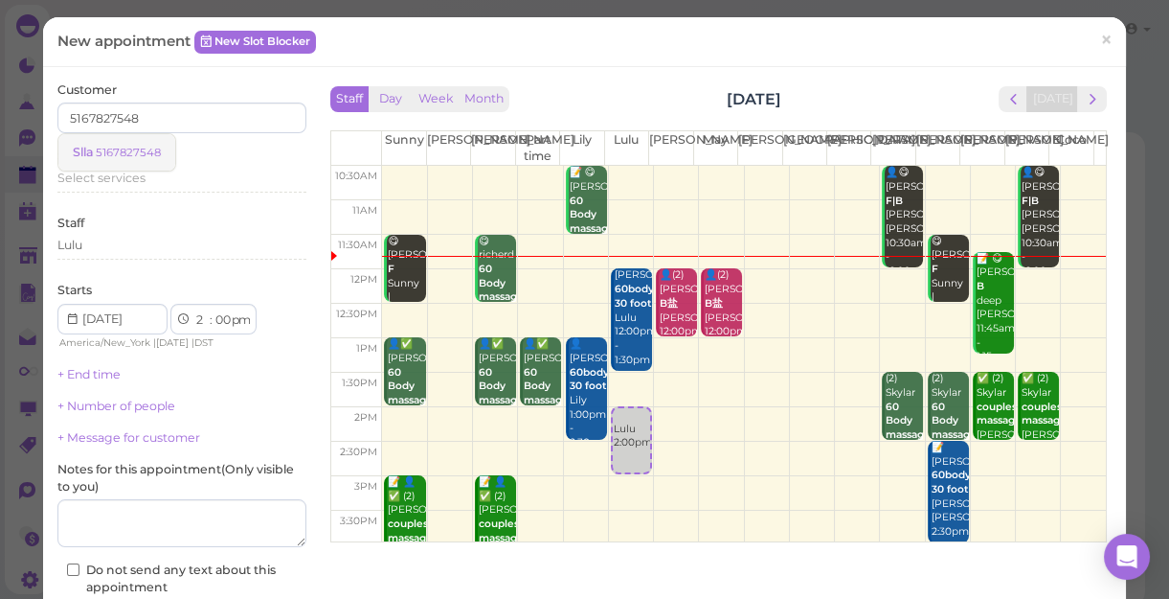
click at [134, 146] on small "5167827548" at bounding box center [128, 152] width 65 height 13
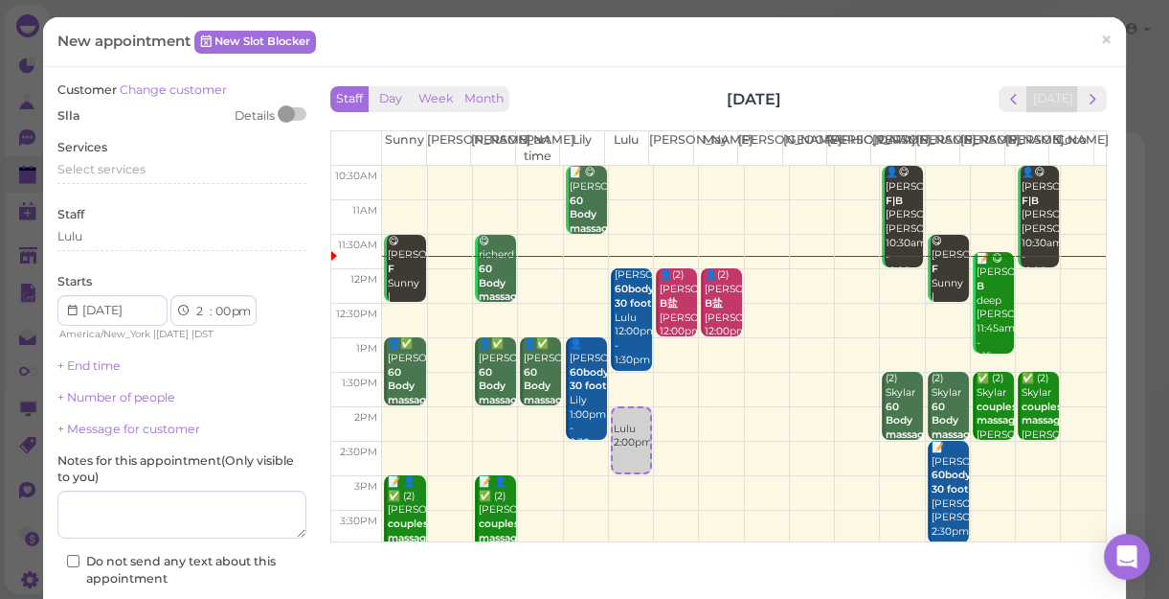
click at [134, 145] on div "Services Select services" at bounding box center [181, 165] width 249 height 53
click at [124, 167] on span "Select services" at bounding box center [101, 169] width 88 height 14
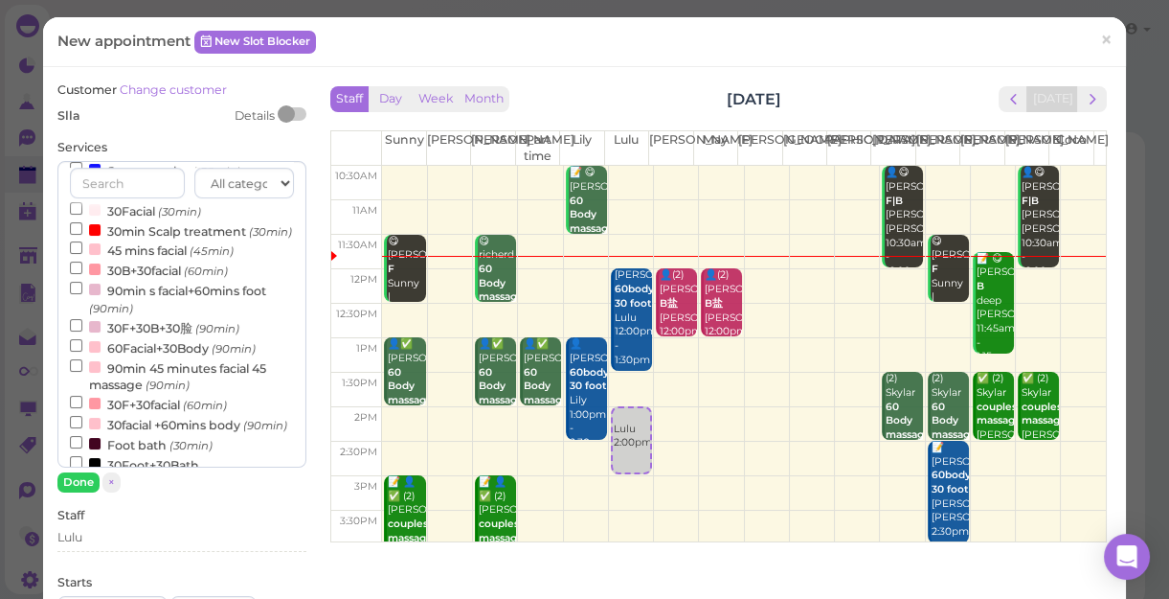
scroll to position [529, 0]
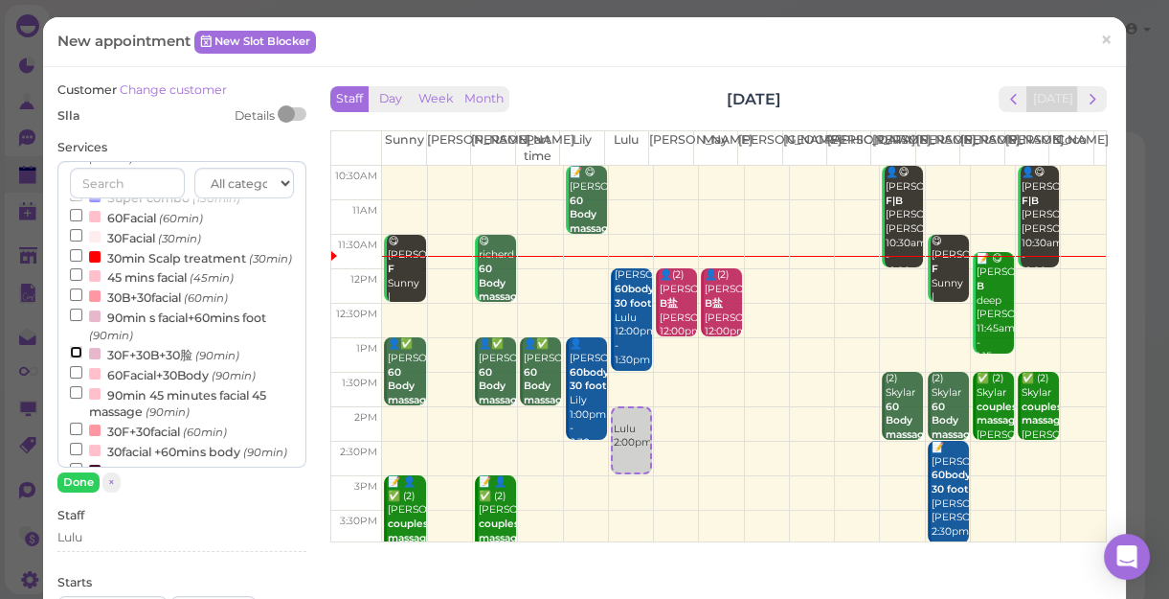
click at [77, 358] on input "30F+30B+30脸 (90min)" at bounding box center [76, 352] width 12 height 12
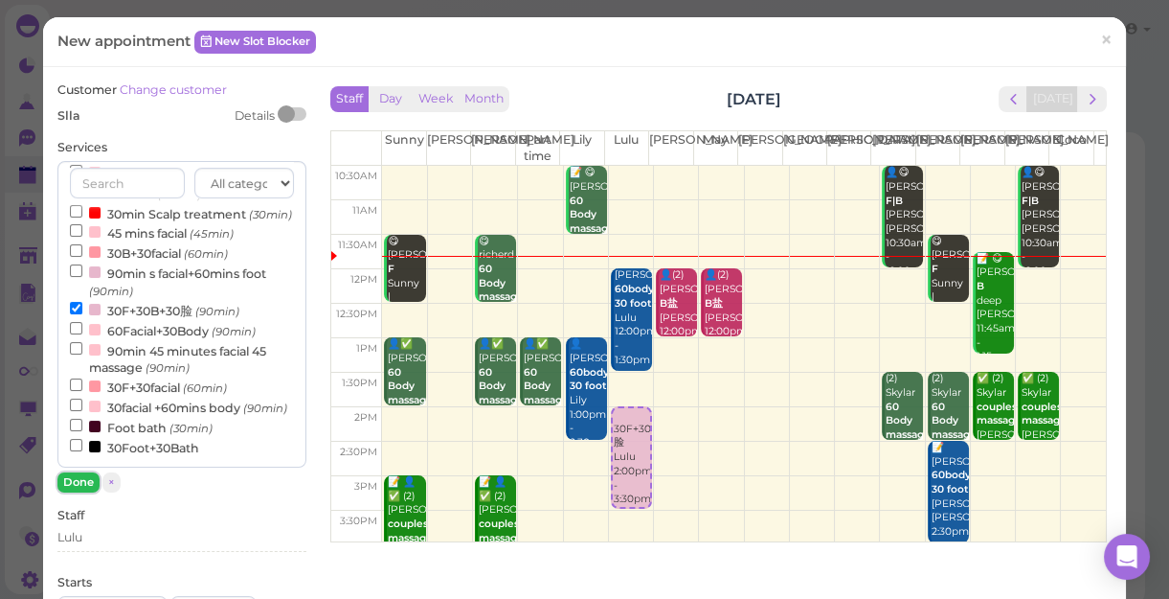
click at [78, 478] on button "Done" at bounding box center [78, 482] width 42 height 20
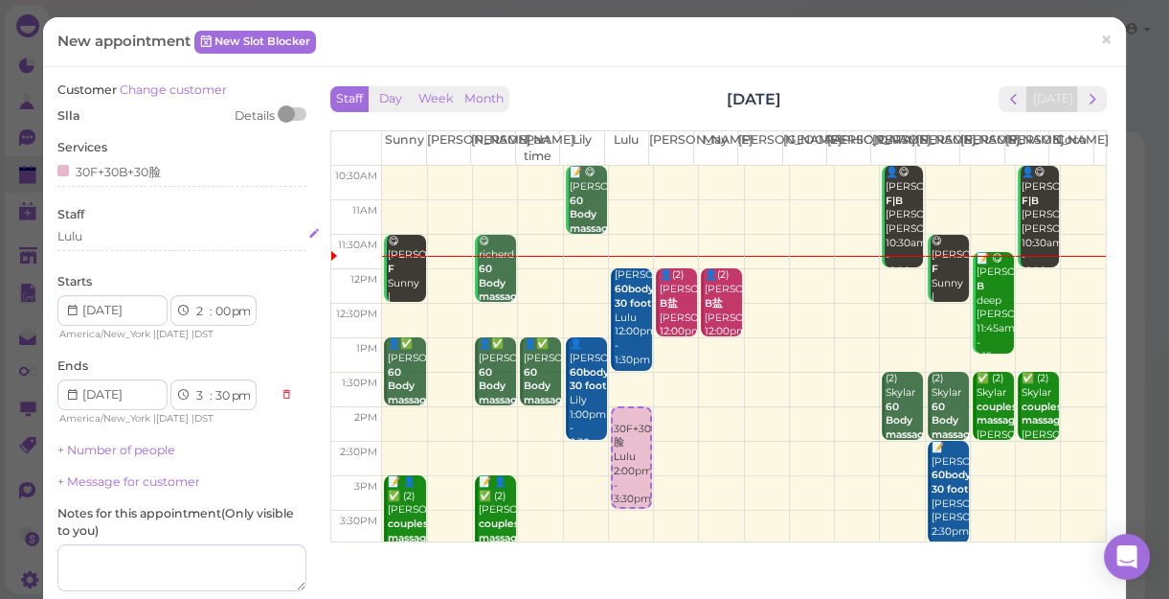
click at [96, 236] on div "Lulu" at bounding box center [181, 236] width 249 height 17
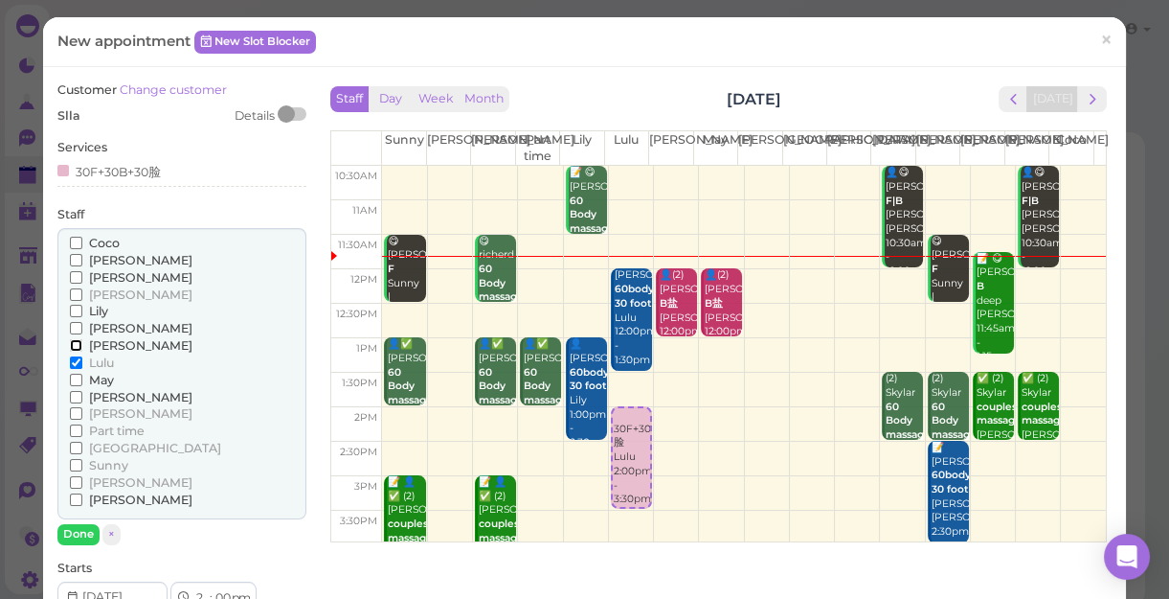
click at [70, 347] on input "[PERSON_NAME]" at bounding box center [76, 345] width 12 height 12
click at [72, 358] on input "Lulu" at bounding box center [76, 362] width 12 height 12
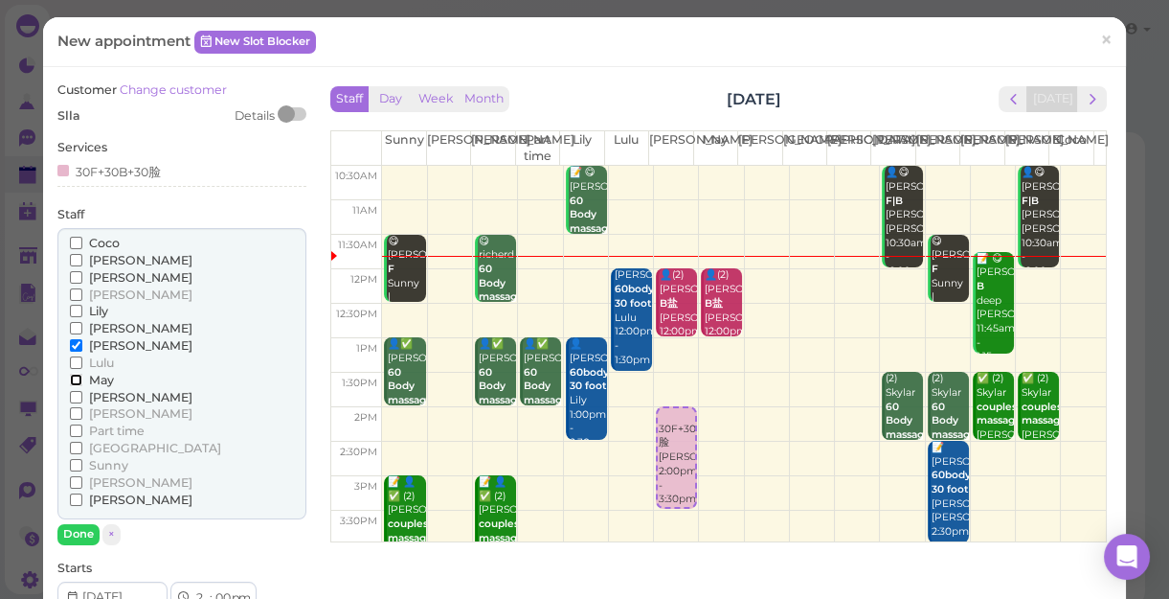
click at [77, 381] on input "May" at bounding box center [76, 379] width 12 height 12
click at [88, 527] on button "Done" at bounding box center [78, 534] width 42 height 20
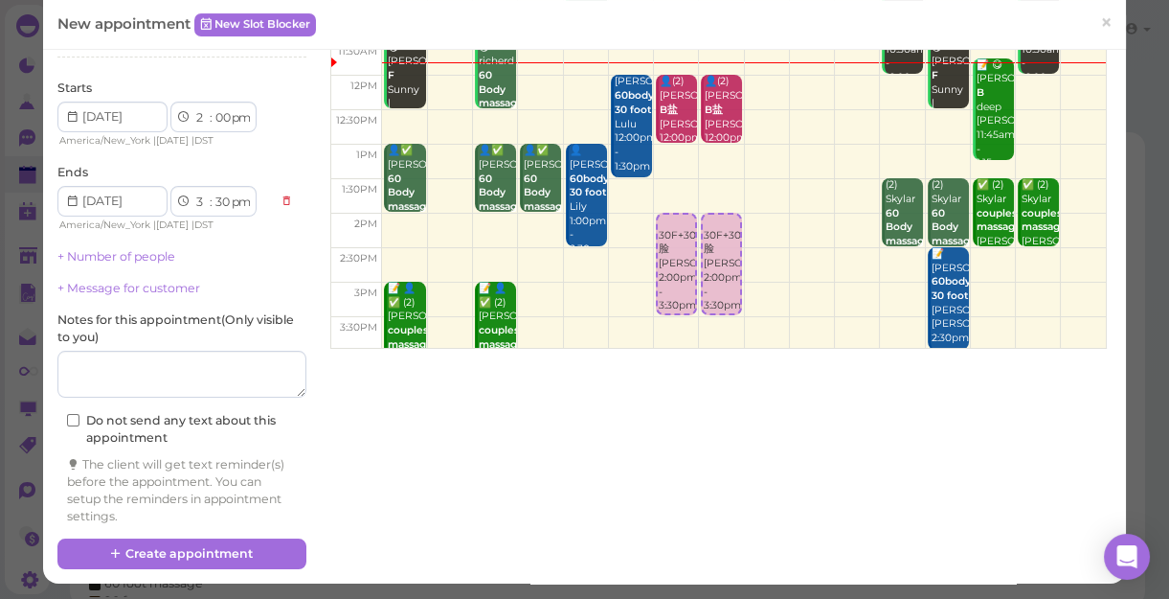
scroll to position [194, 0]
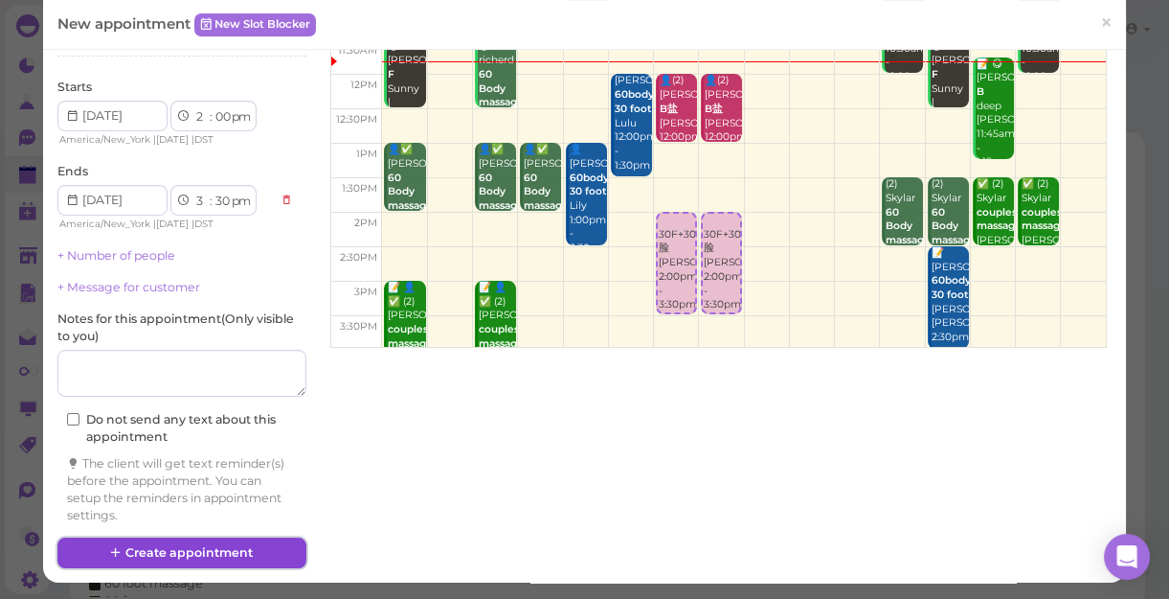
click at [143, 546] on button "Create appointment" at bounding box center [181, 552] width 249 height 31
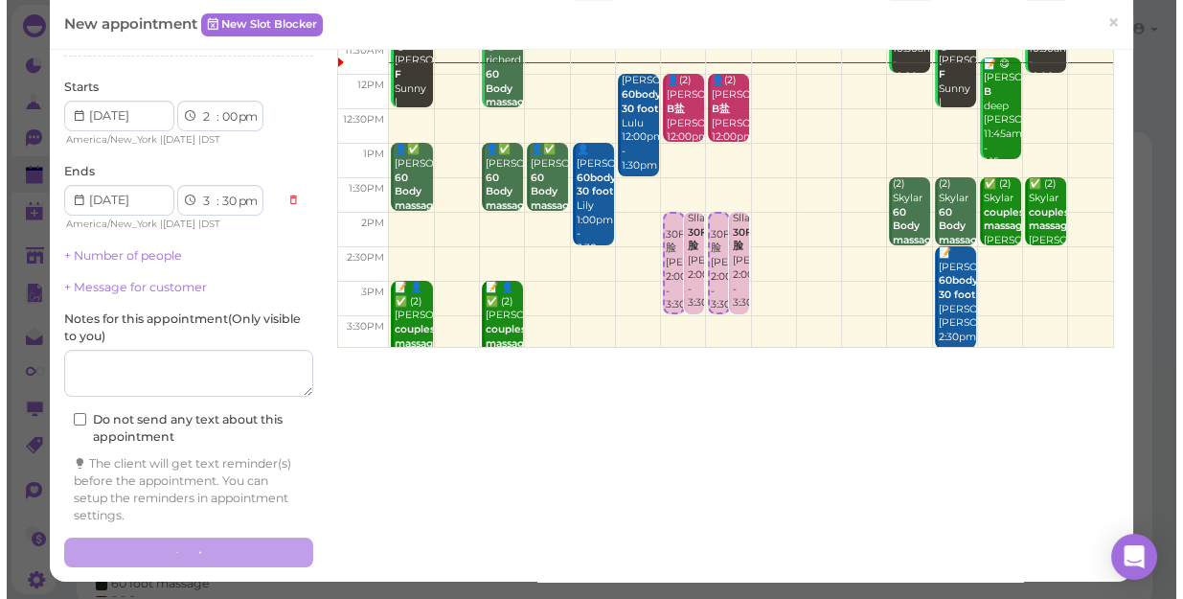
scroll to position [193, 0]
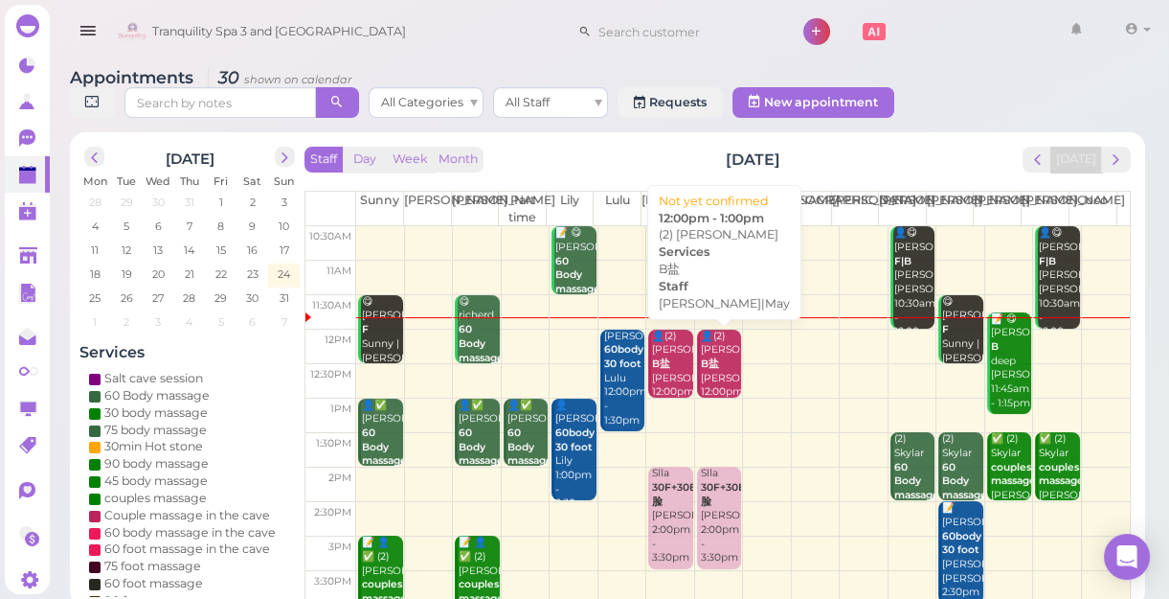
click at [713, 376] on div "👤(2) [PERSON_NAME] B盐 [PERSON_NAME]|May 12:00pm - 1:00pm" at bounding box center [720, 378] width 41 height 99
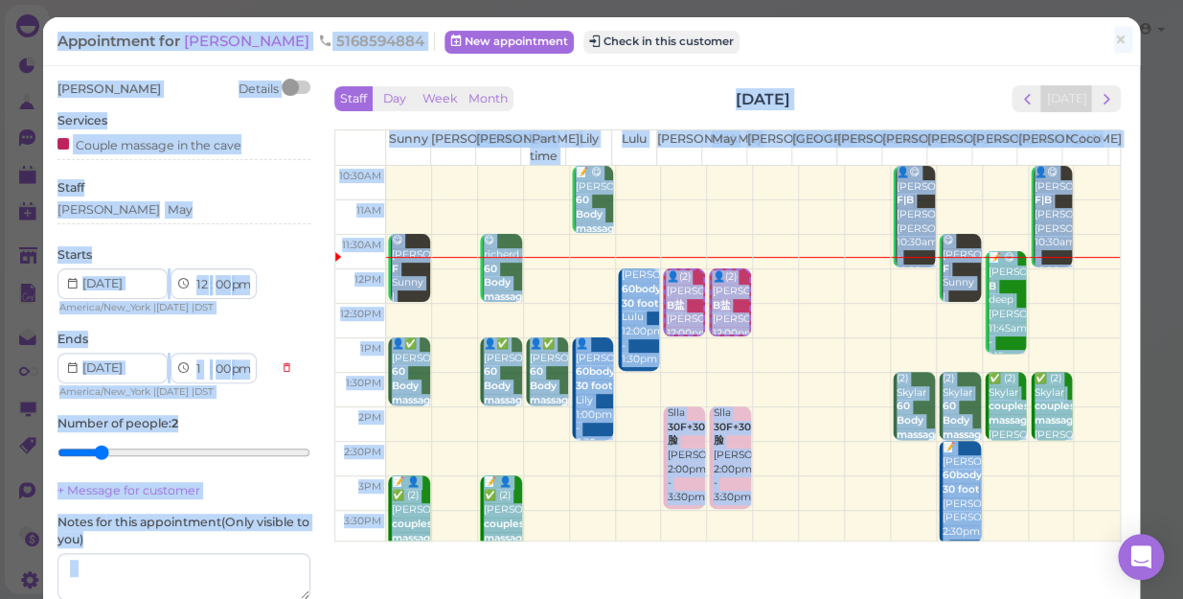
click at [225, 287] on select "00 05 10 15 20 25 30 35 40 45 50 55" at bounding box center [222, 285] width 19 height 20
select select "30"
click at [213, 275] on select "00 05 10 15 20 25 30 35 40 45 50 55" at bounding box center [222, 285] width 19 height 20
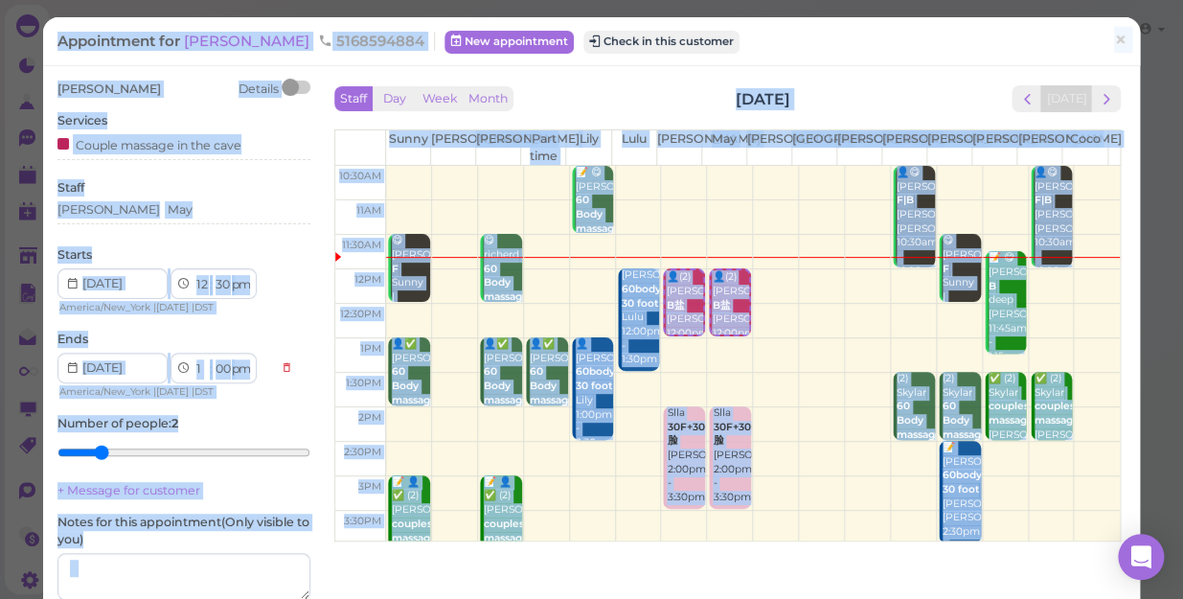
select select "30"
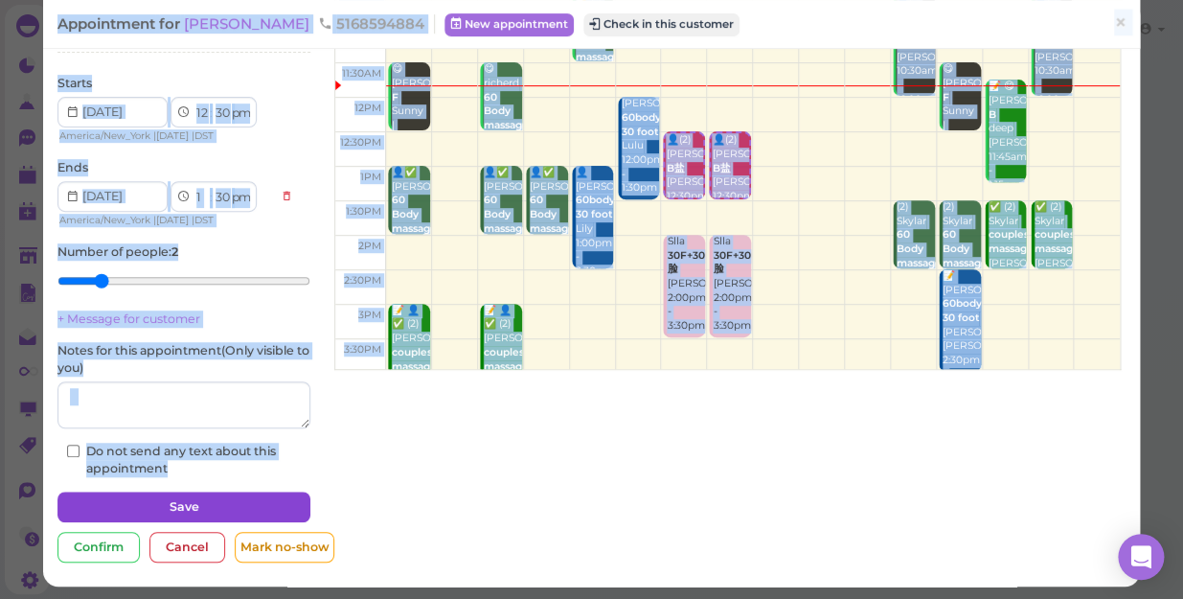
scroll to position [174, 0]
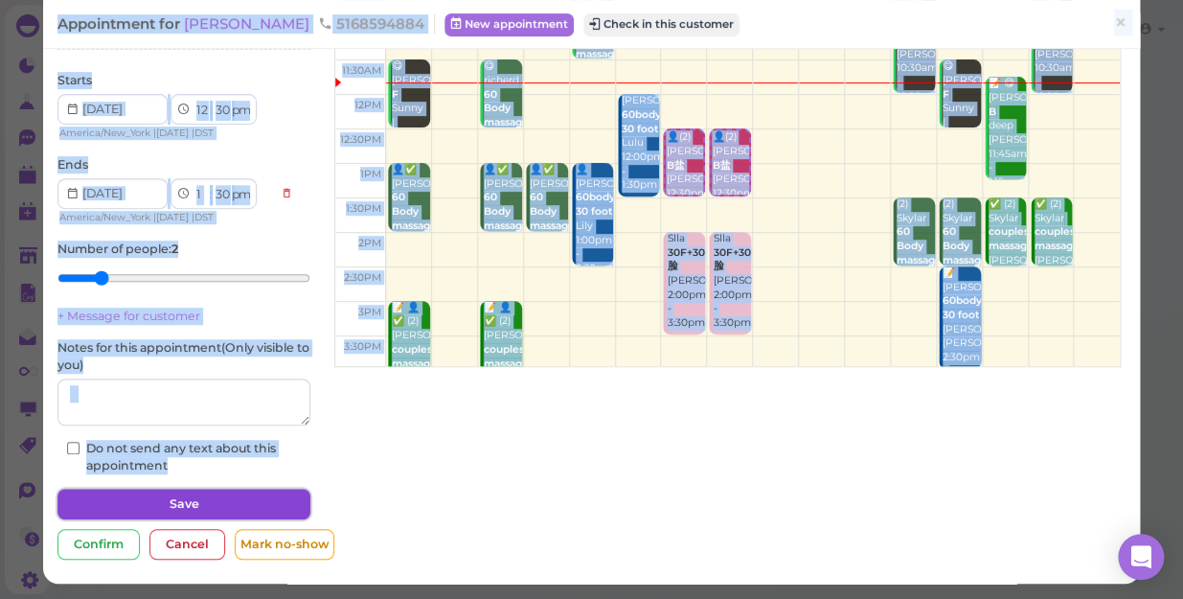
click at [195, 505] on button "Save" at bounding box center [183, 503] width 253 height 31
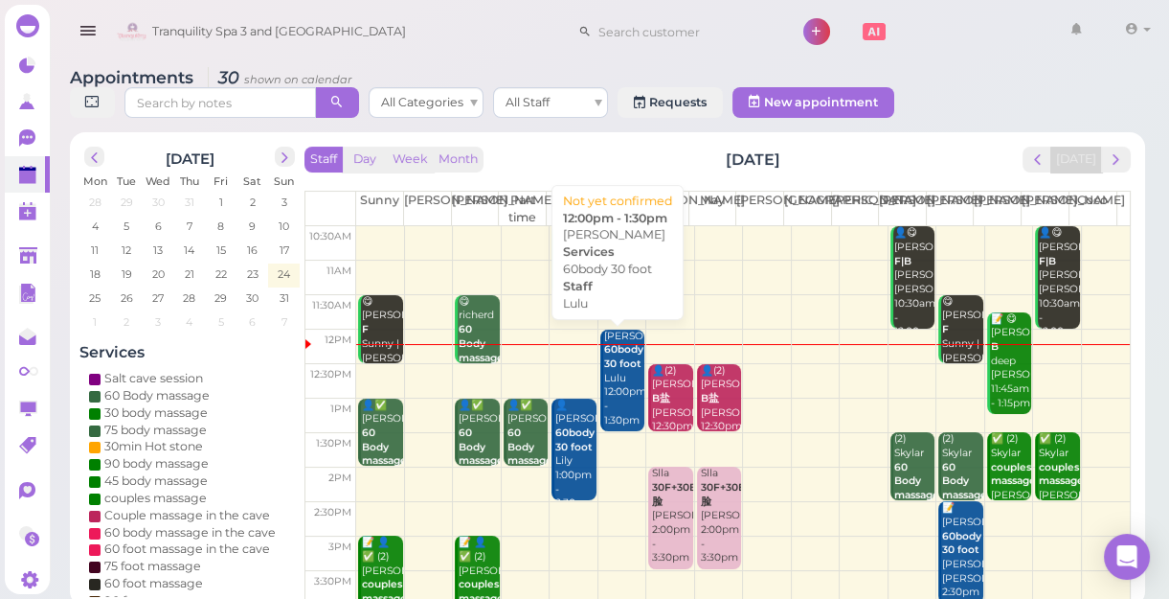
click at [619, 391] on div "[PERSON_NAME] 60body 30 foot Lulu 12:00pm - 1:30pm" at bounding box center [623, 378] width 41 height 99
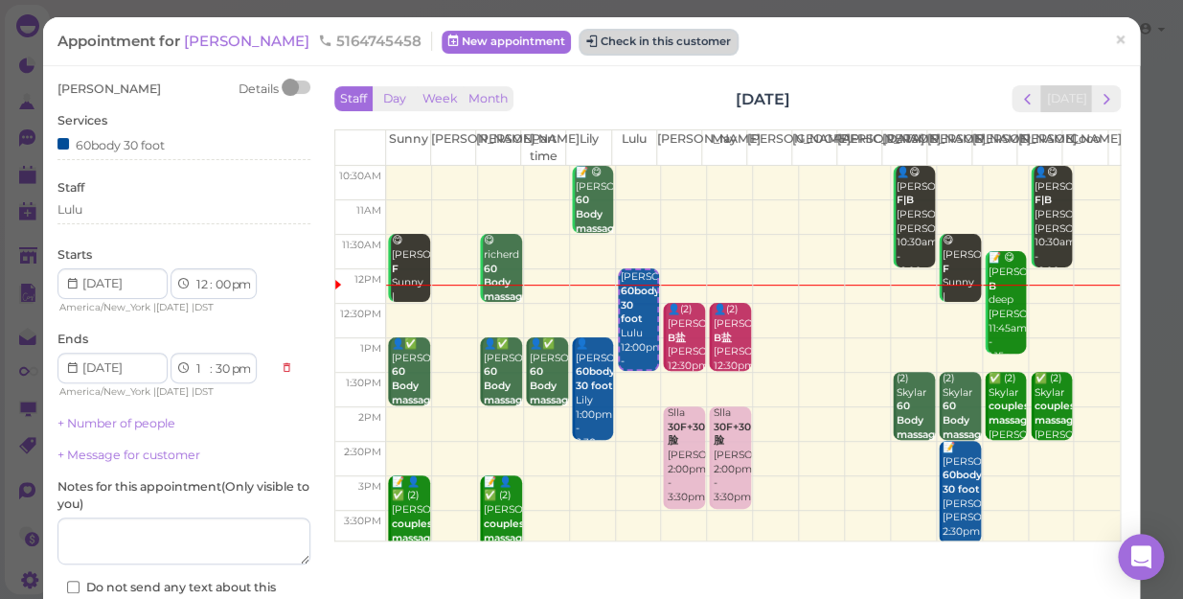
click at [621, 35] on button "Check in this customer" at bounding box center [658, 42] width 156 height 23
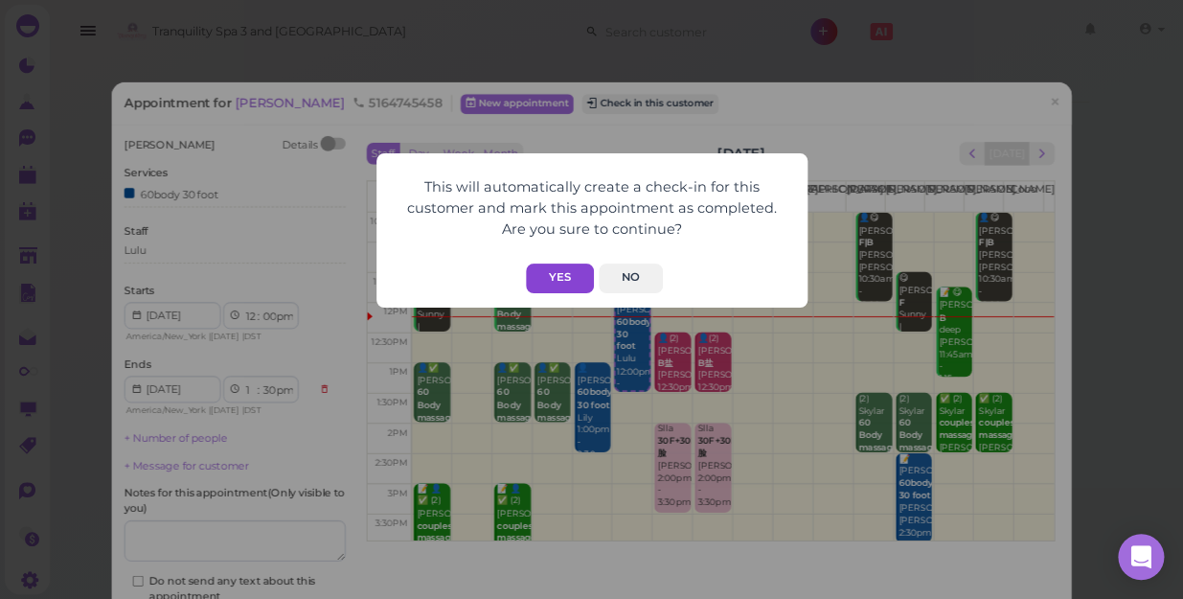
click at [544, 278] on button "Yes" at bounding box center [560, 278] width 68 height 30
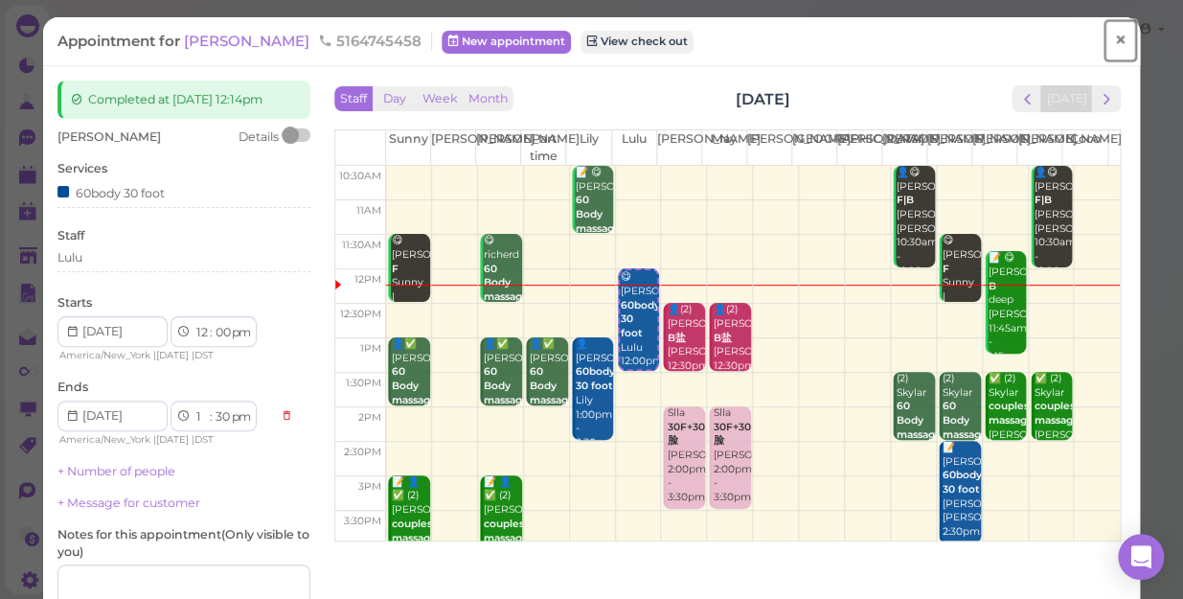
click at [1114, 45] on span "×" at bounding box center [1120, 40] width 12 height 27
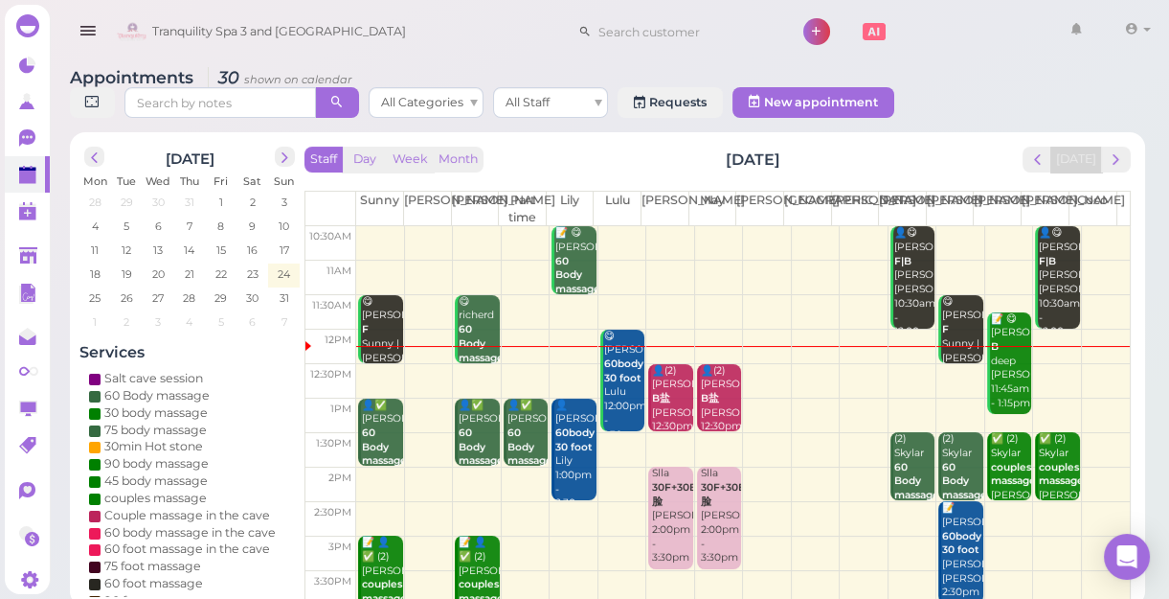
scroll to position [86, 0]
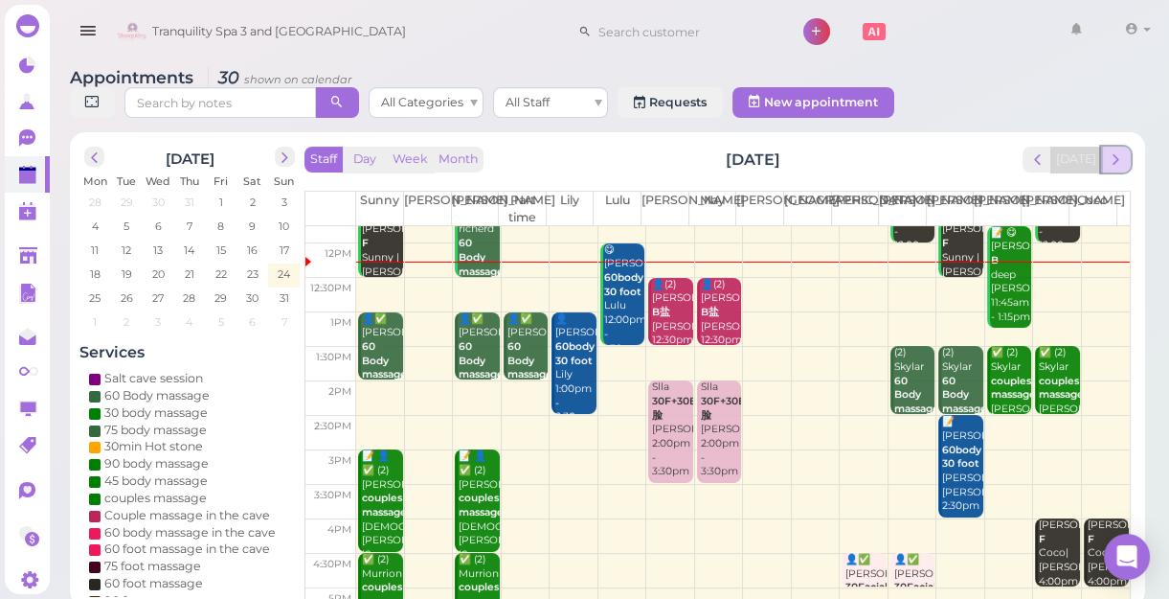
click at [1119, 164] on span "next" at bounding box center [1116, 159] width 18 height 18
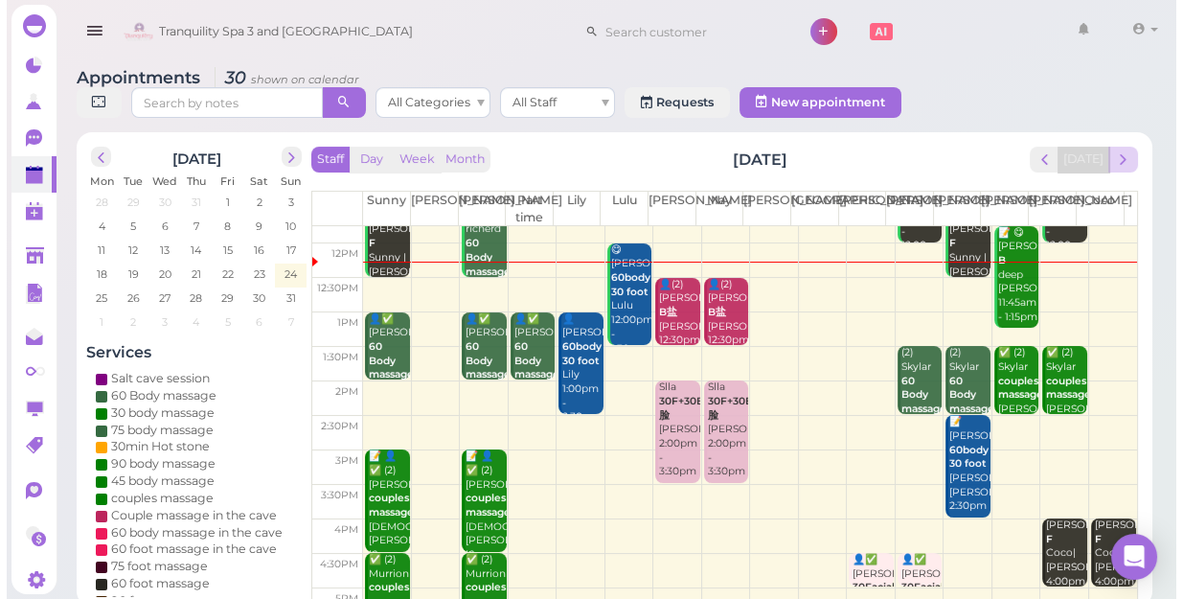
scroll to position [0, 0]
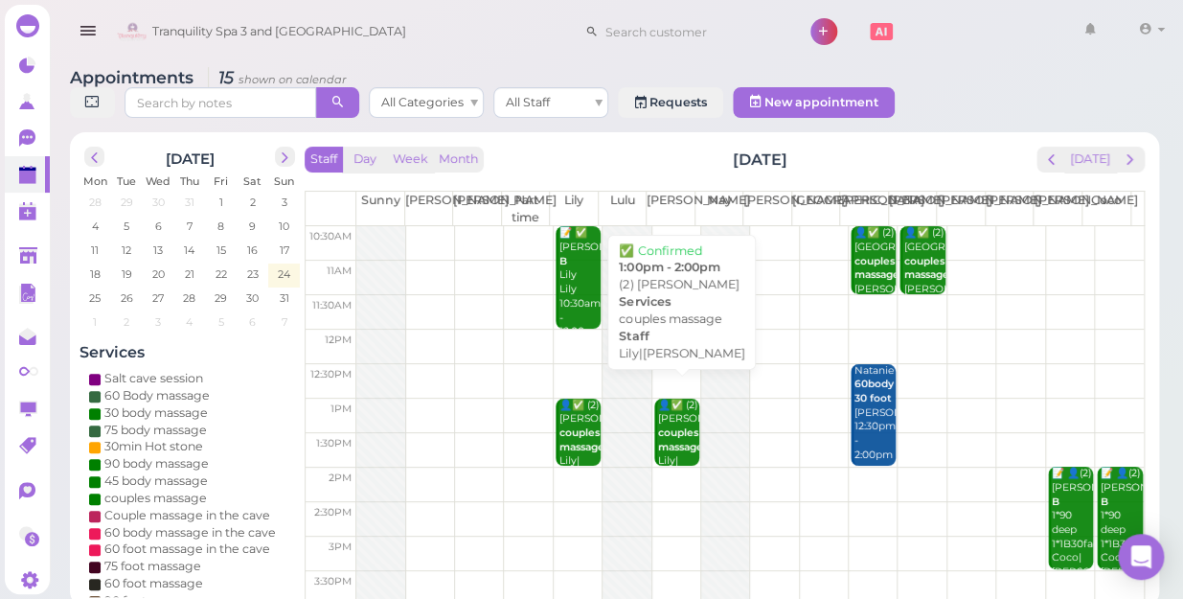
click at [674, 428] on b "couples massage" at bounding box center [680, 439] width 45 height 27
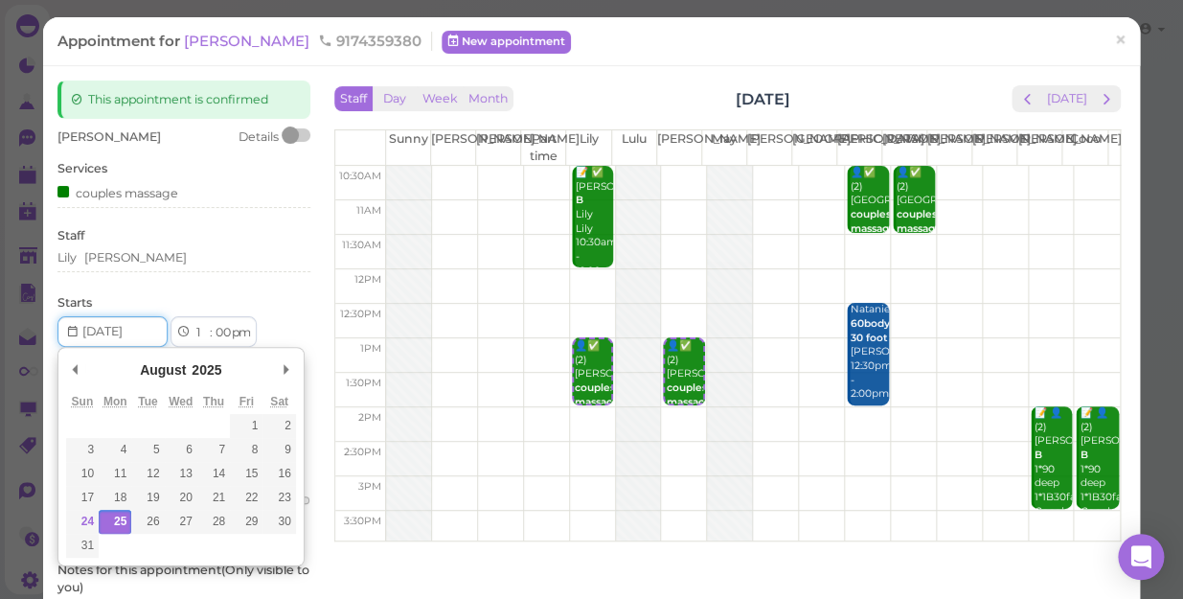
click at [139, 332] on input "Use the arrow keys to pick a date" at bounding box center [112, 331] width 110 height 31
type input "[DATE]"
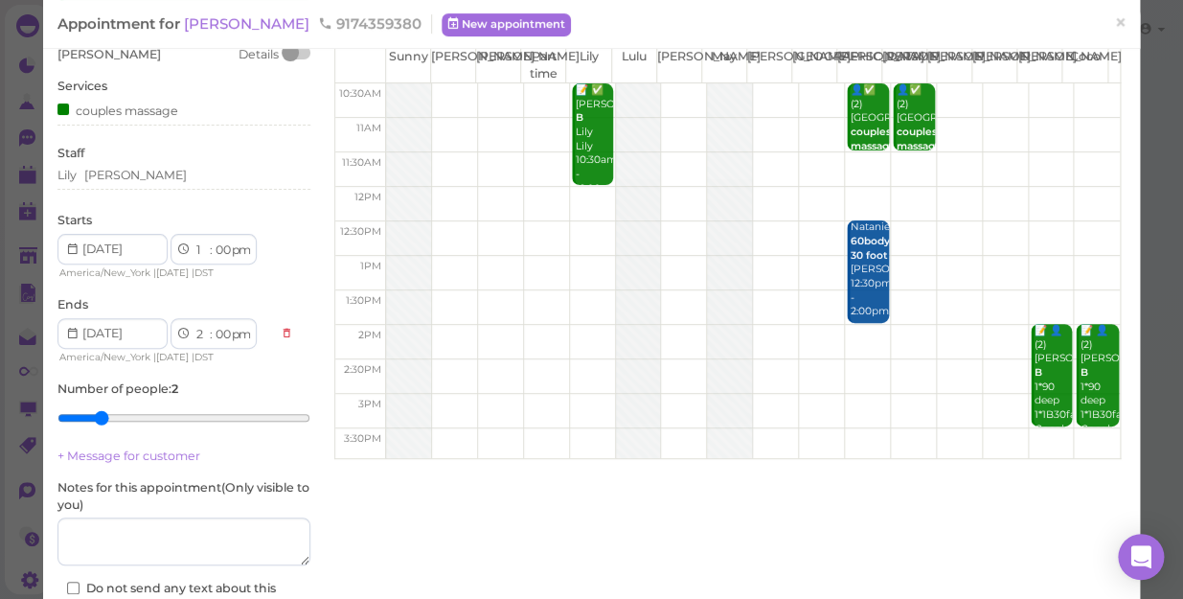
scroll to position [173, 0]
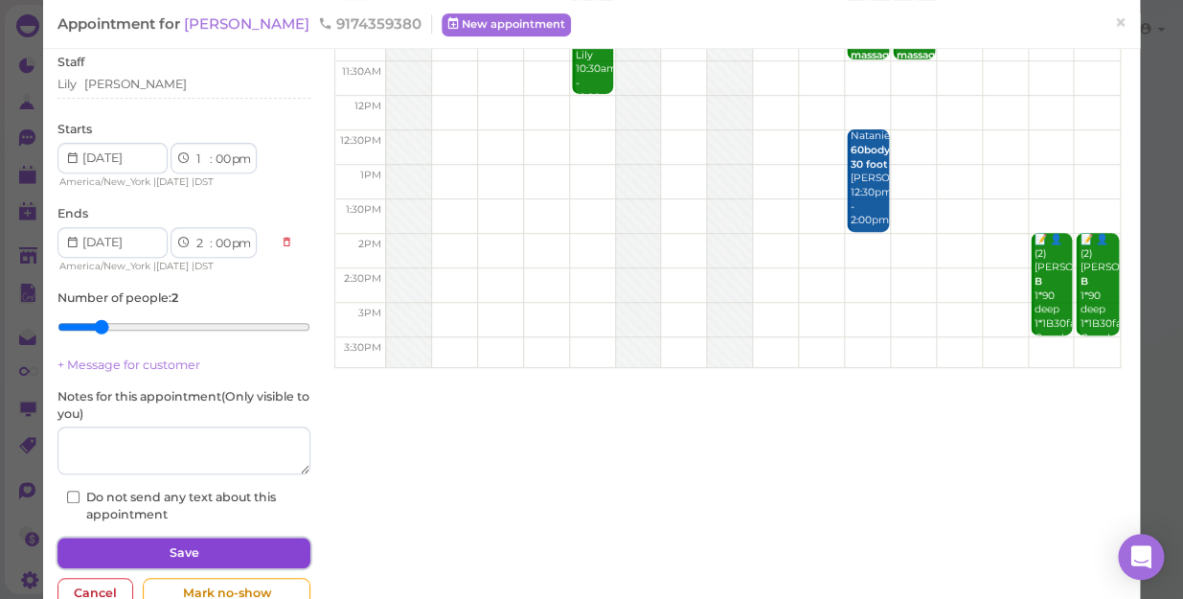
click at [229, 546] on button "Save" at bounding box center [183, 552] width 253 height 31
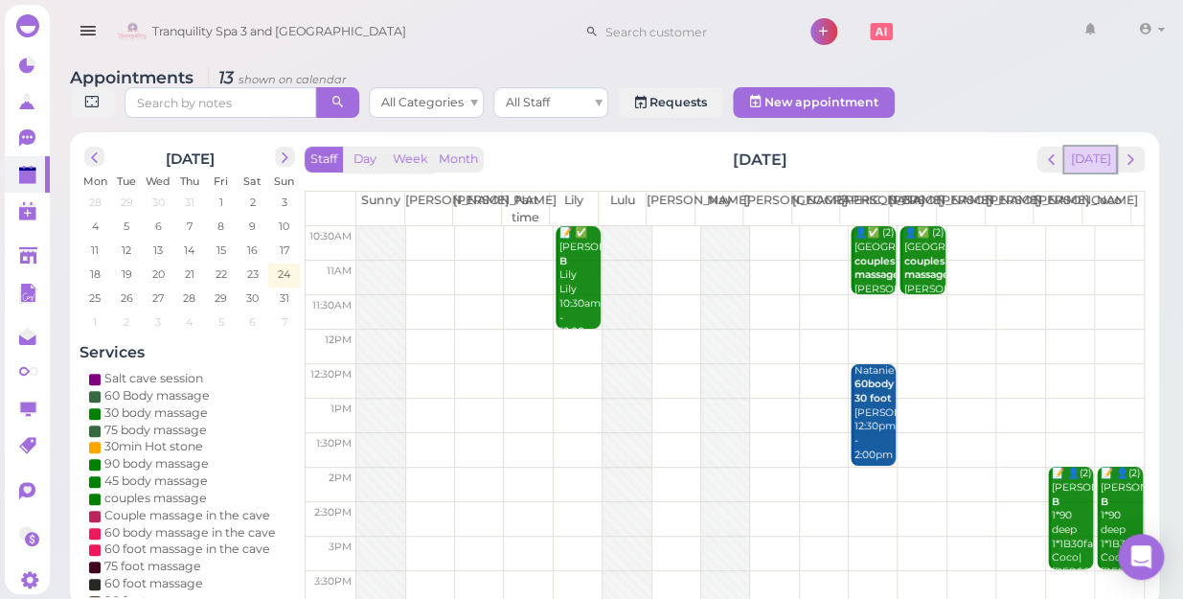
click at [1104, 147] on button "[DATE]" at bounding box center [1090, 160] width 52 height 26
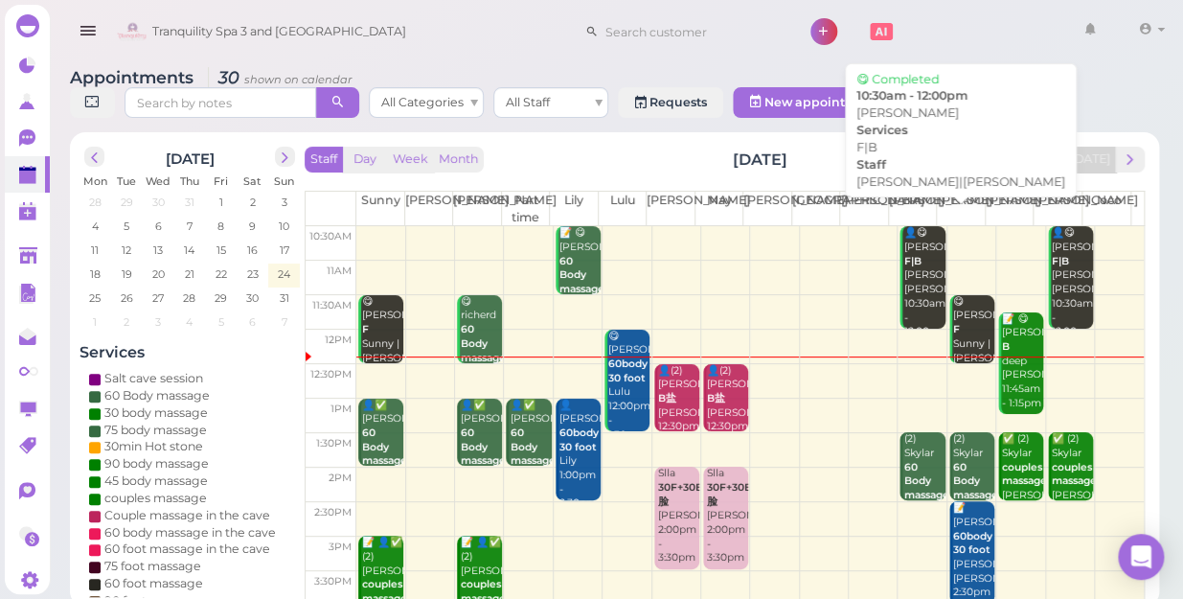
scroll to position [86, 0]
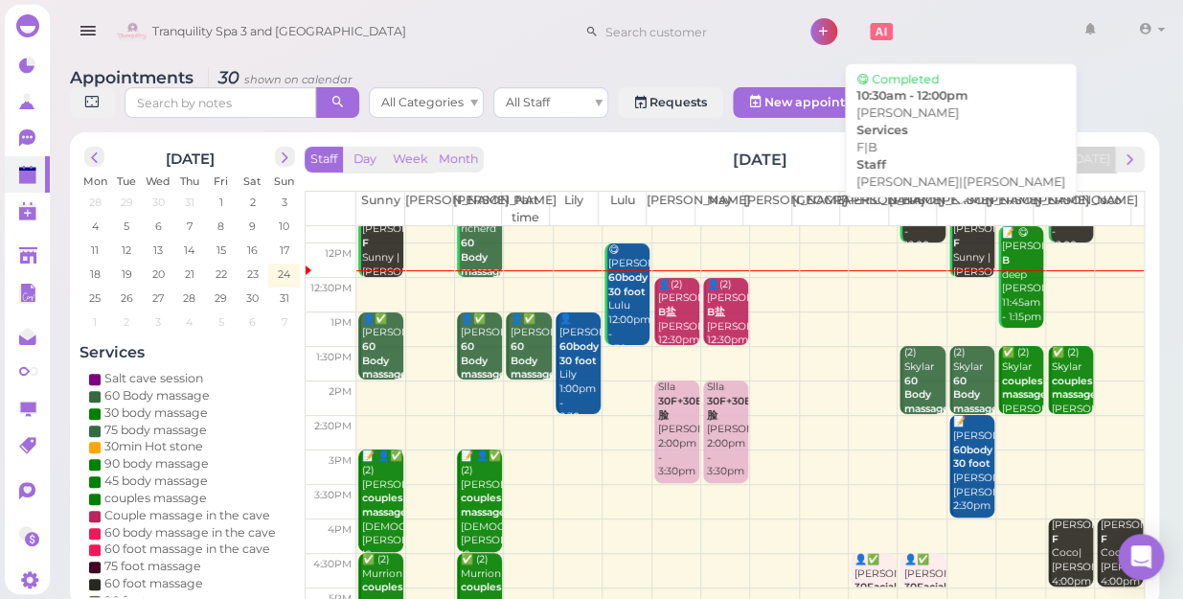
click at [484, 33] on div "Tranquility Spa 3 and [GEOGRAPHIC_DATA] 1 Account" at bounding box center [641, 32] width 1059 height 55
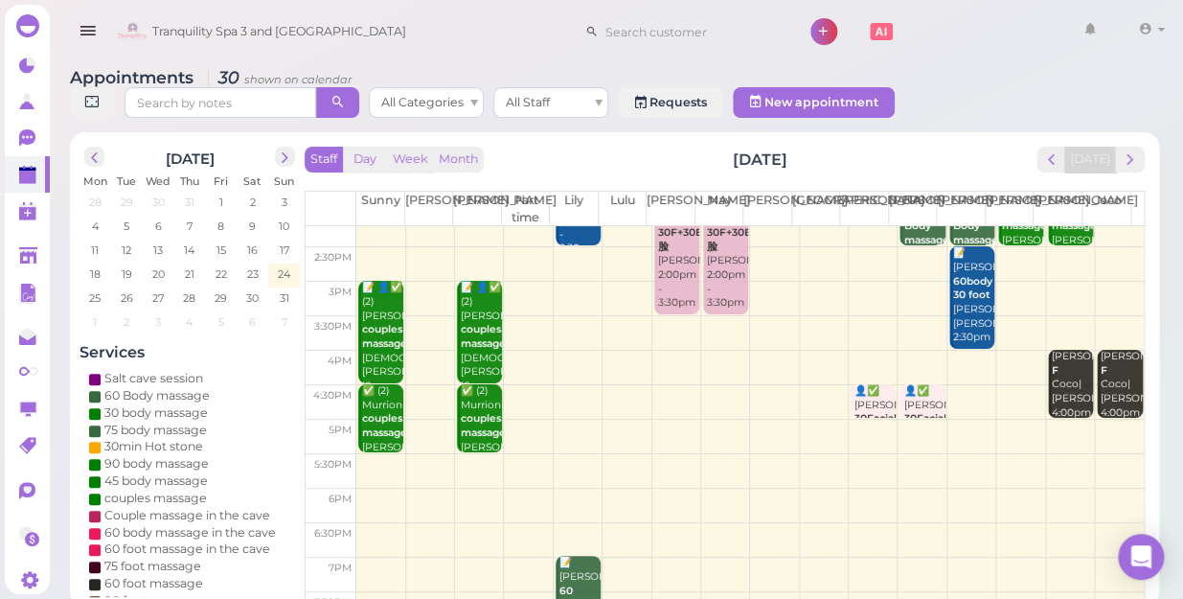
scroll to position [346, 0]
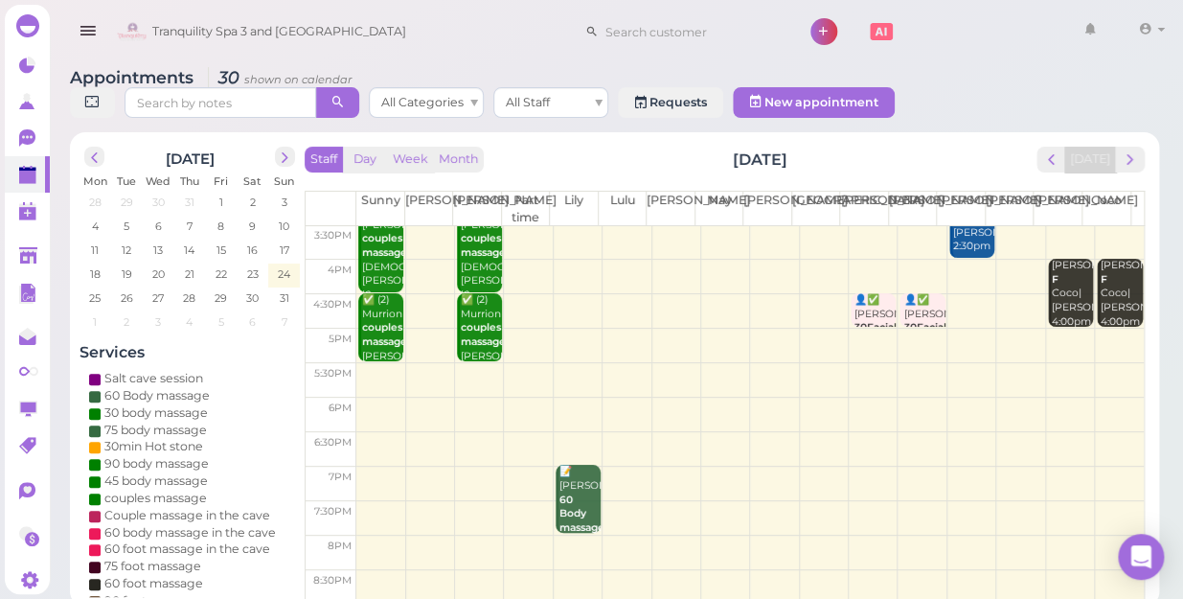
click at [1101, 432] on td at bounding box center [749, 449] width 787 height 34
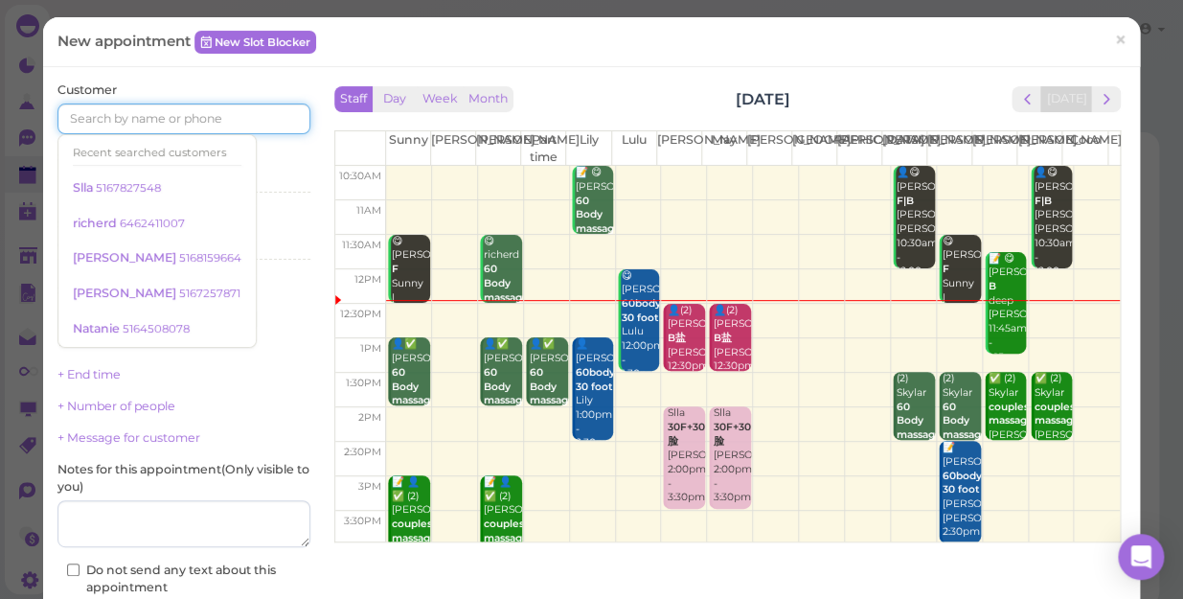
click at [266, 119] on input at bounding box center [183, 118] width 253 height 31
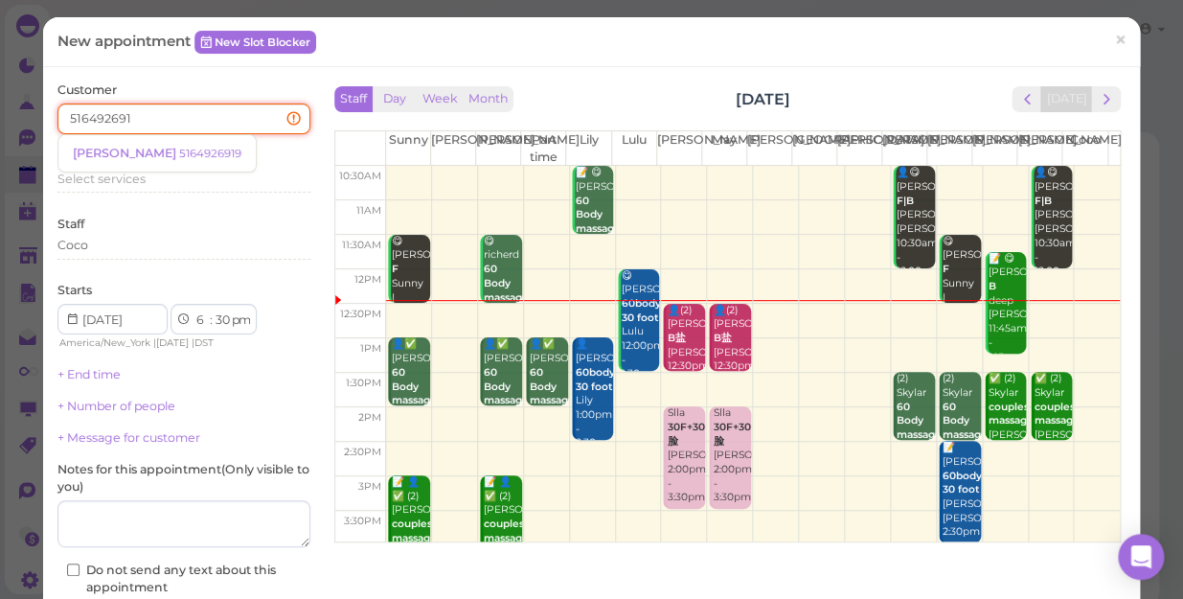
type input "5164926919"
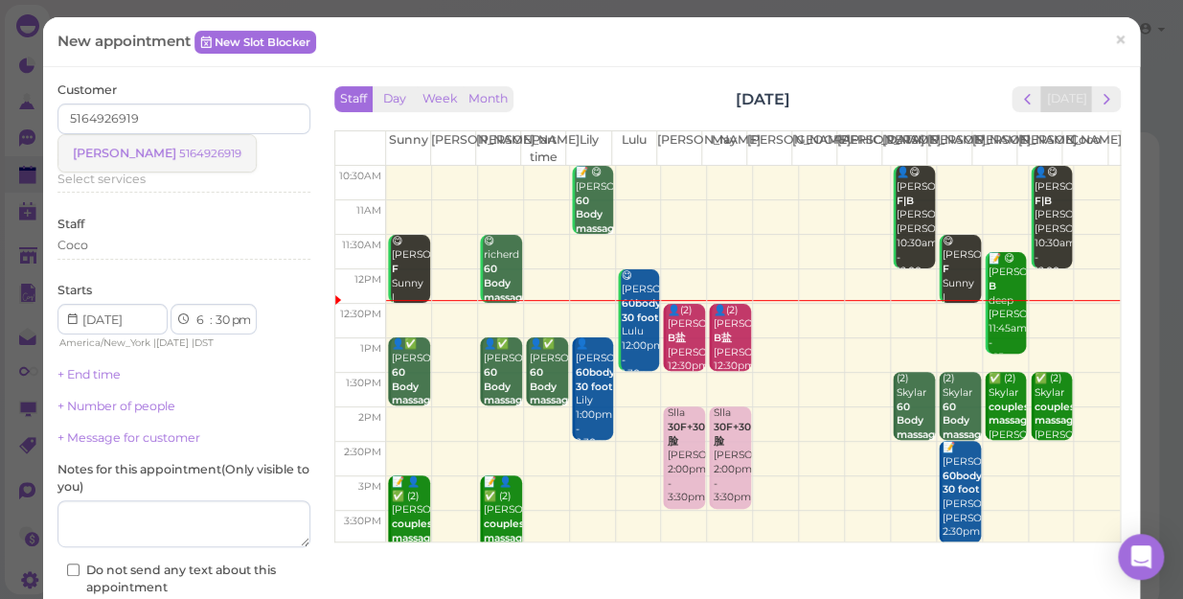
click at [179, 151] on small "5164926919" at bounding box center [210, 153] width 62 height 13
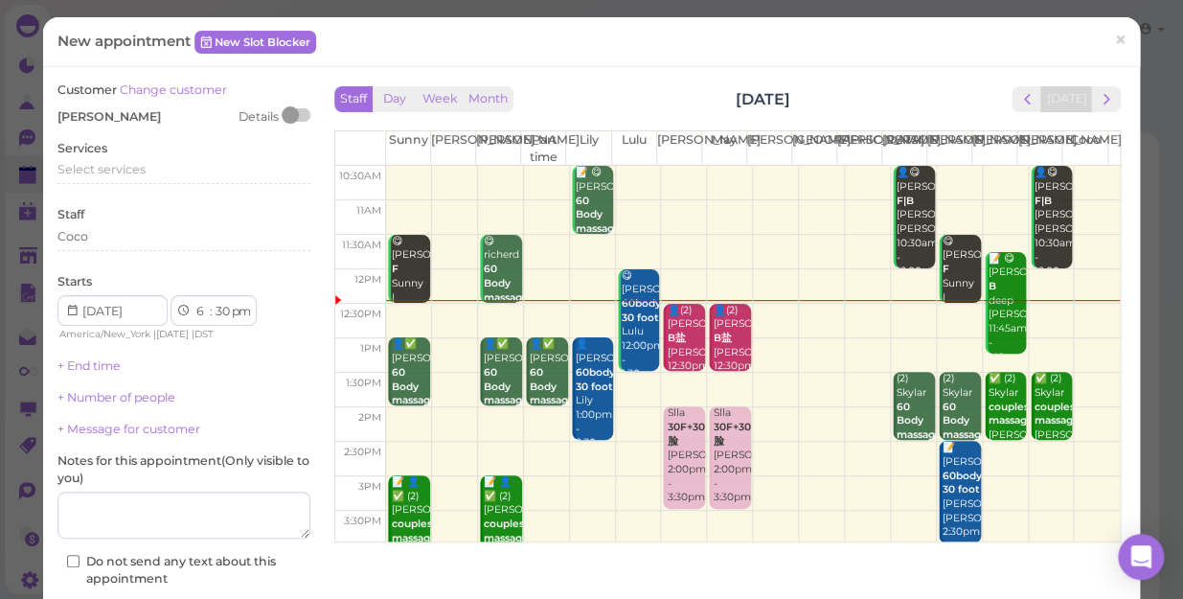
click at [145, 151] on div "Services Select services" at bounding box center [183, 166] width 253 height 53
click at [144, 163] on span "Select services" at bounding box center [101, 169] width 88 height 14
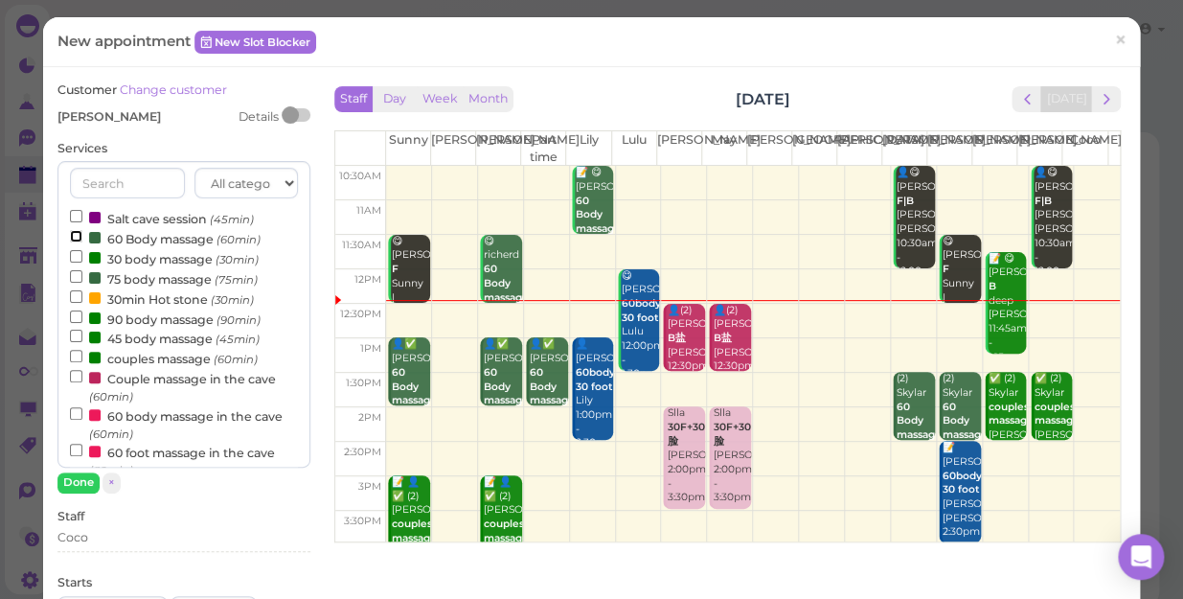
drag, startPoint x: 144, startPoint y: 163, endPoint x: 76, endPoint y: 235, distance: 98.9
click at [76, 235] on input "60 Body massage (60min)" at bounding box center [76, 236] width 12 height 12
click at [74, 236] on input "60 Body massage (60min)" at bounding box center [76, 236] width 12 height 12
drag, startPoint x: 74, startPoint y: 236, endPoint x: 69, endPoint y: 280, distance: 44.3
click at [70, 280] on input "75 body massage (75min)" at bounding box center [76, 276] width 12 height 12
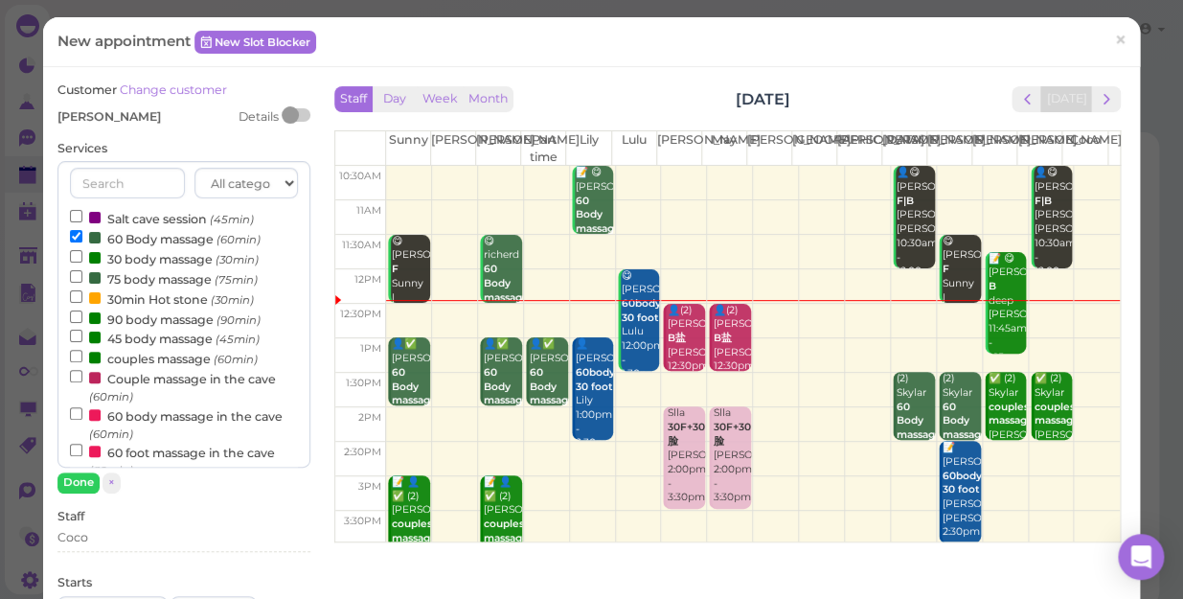
select select "8"
select select "45"
click at [67, 237] on div "All categories Relax session Full body Full body full body Salt cave massage Sa…" at bounding box center [183, 314] width 253 height 306
click at [70, 235] on input "60 Body massage (60min)" at bounding box center [76, 236] width 12 height 12
select select "7"
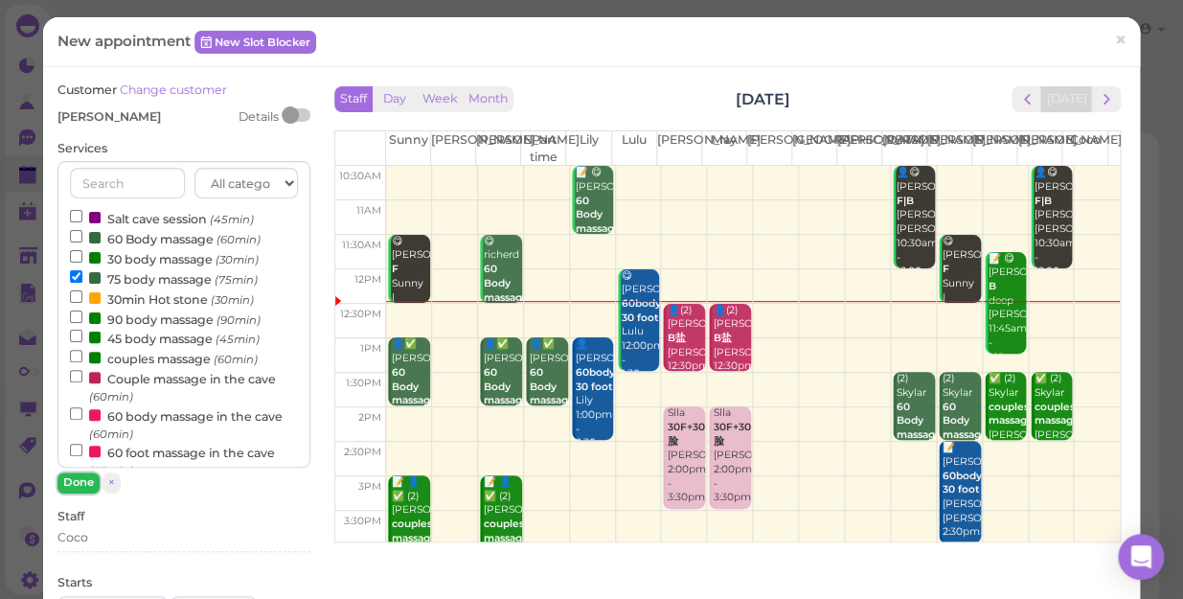
click at [83, 476] on button "Done" at bounding box center [78, 482] width 42 height 20
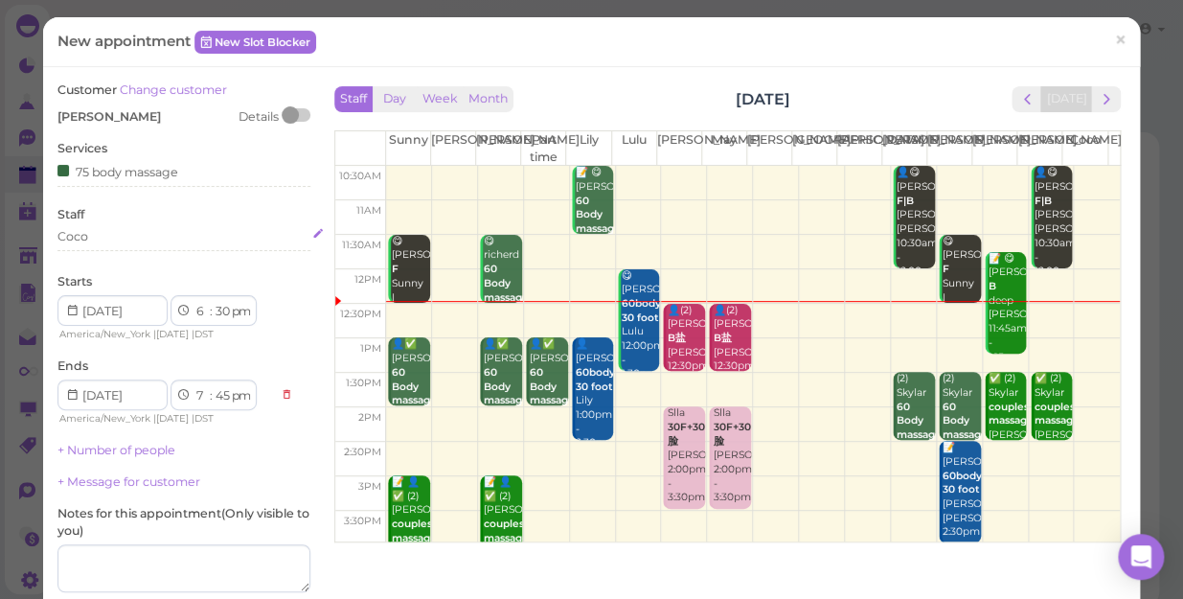
click at [95, 234] on div "Coco" at bounding box center [183, 236] width 253 height 17
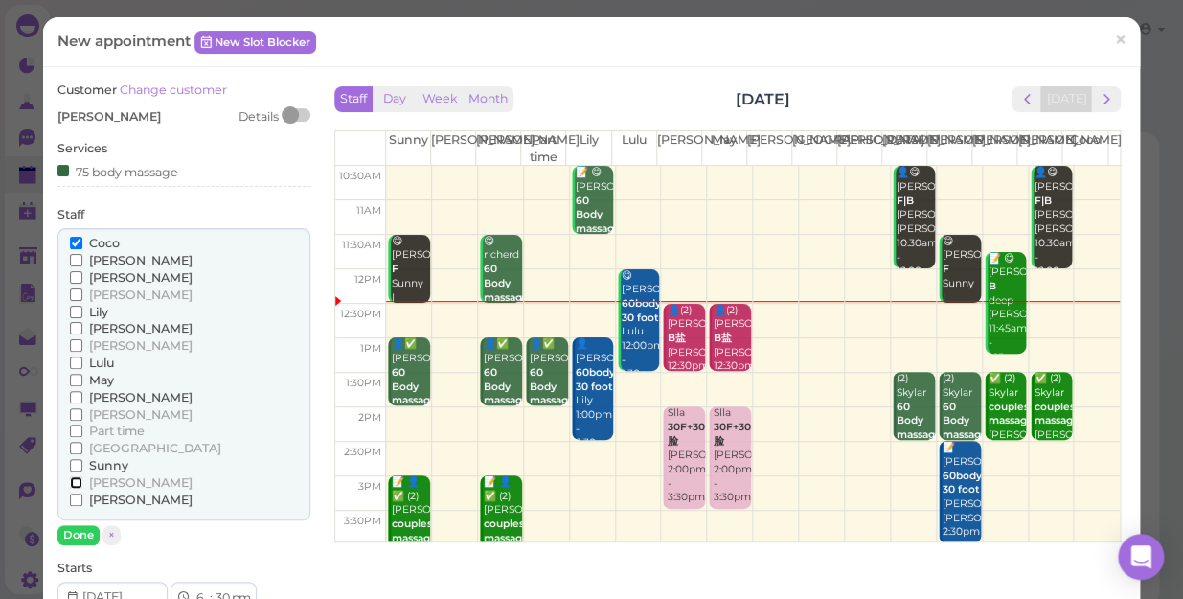
click at [80, 480] on input "[PERSON_NAME]" at bounding box center [76, 482] width 12 height 12
click at [79, 531] on button "Done" at bounding box center [78, 535] width 42 height 20
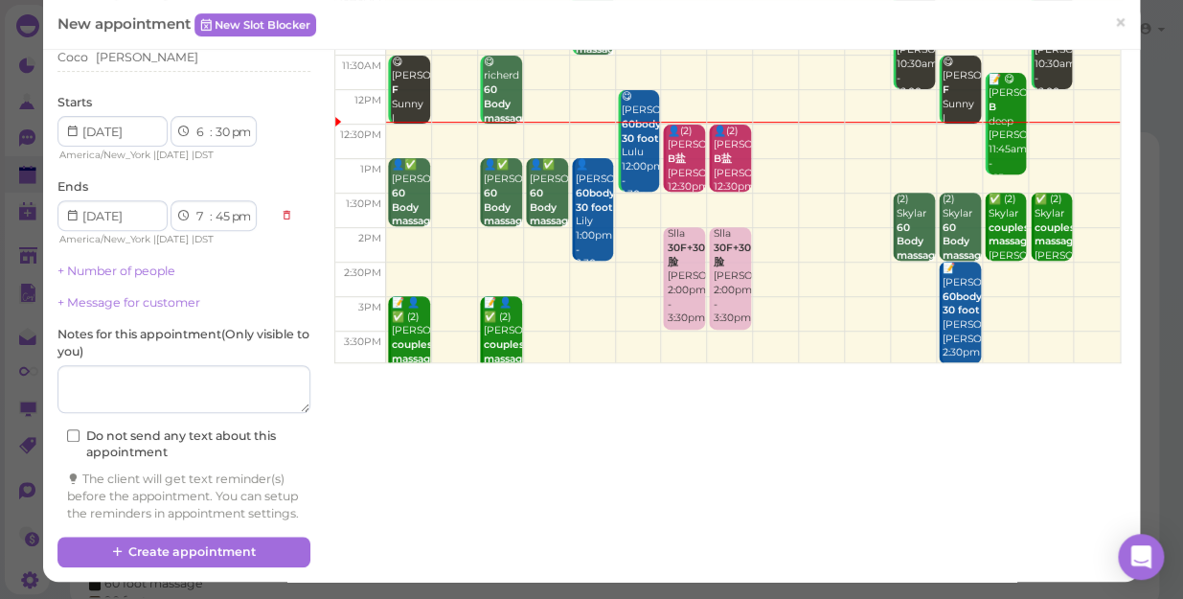
scroll to position [194, 0]
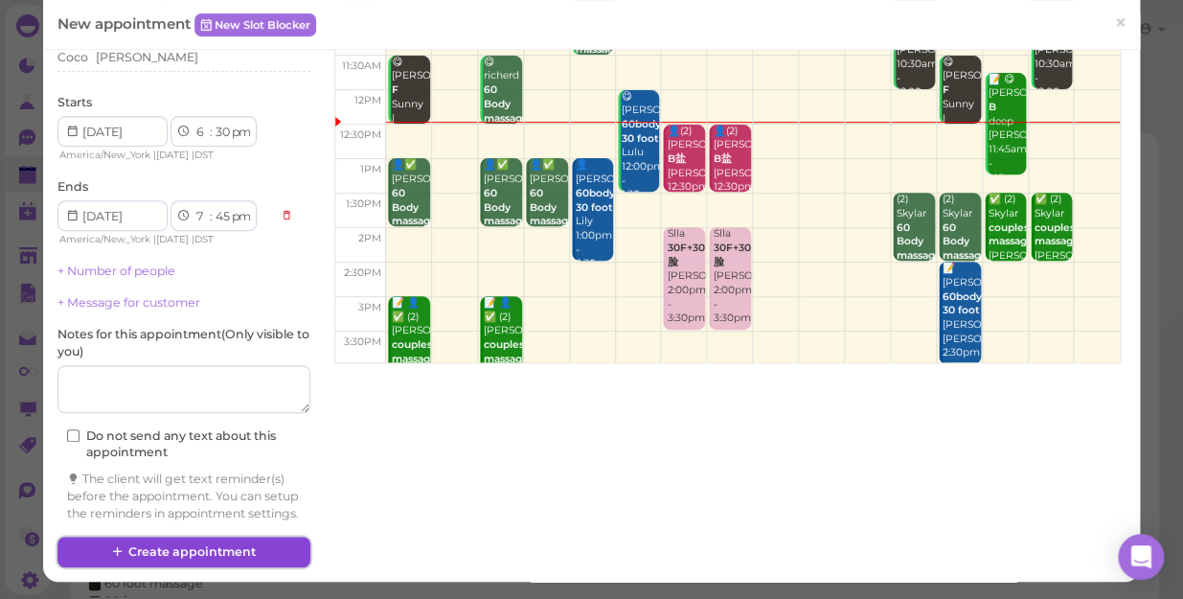
click at [191, 551] on button "Create appointment" at bounding box center [183, 551] width 253 height 31
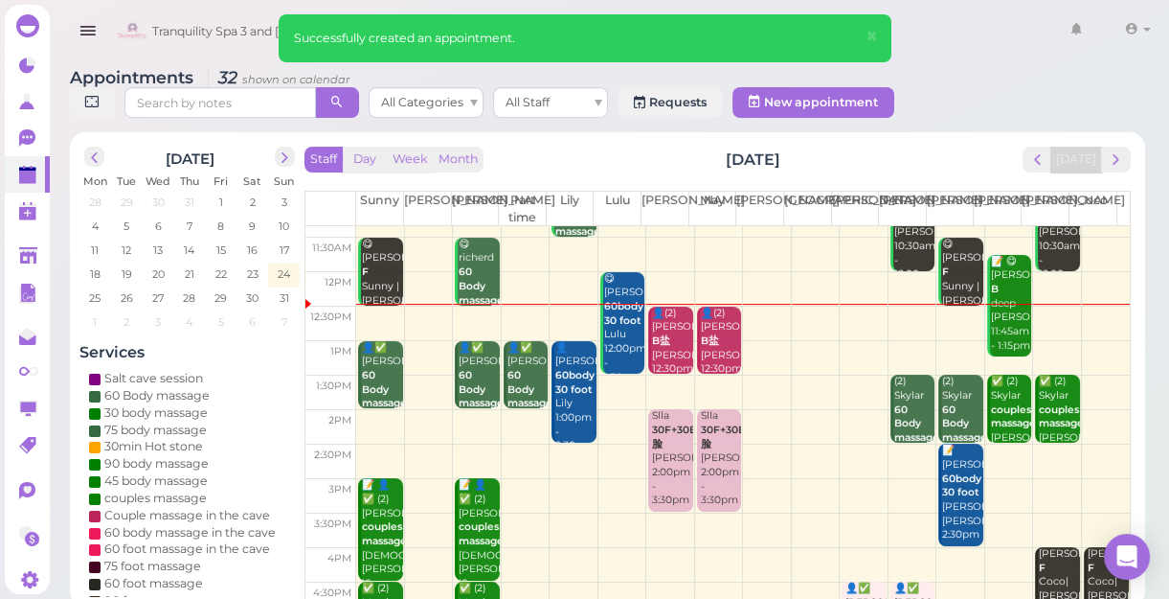
scroll to position [86, 0]
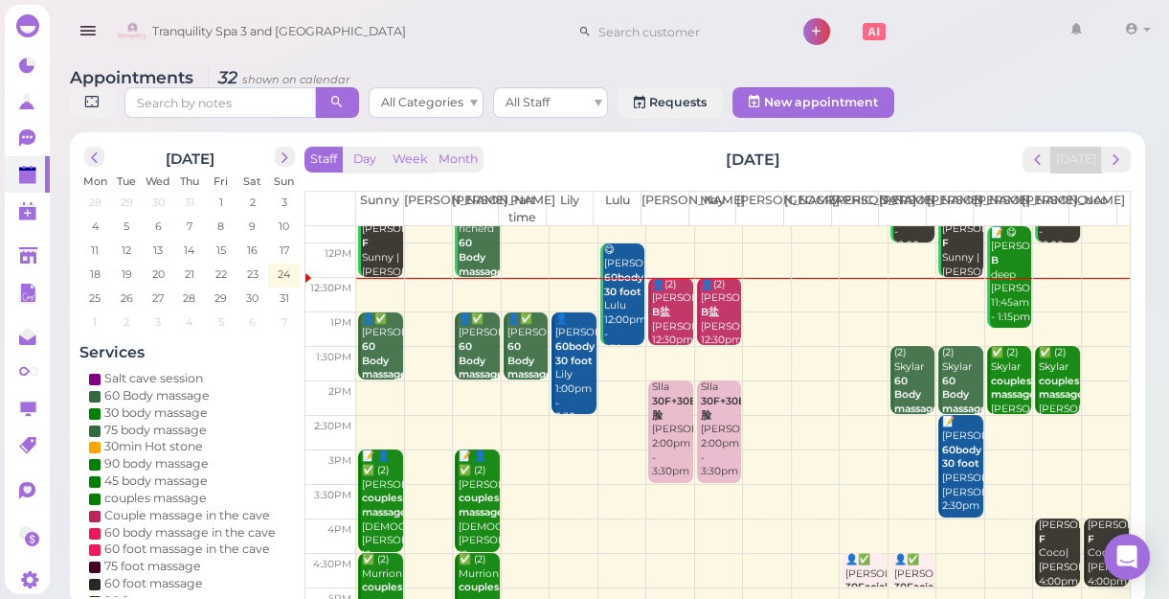
click at [1088, 299] on td at bounding box center [743, 295] width 774 height 34
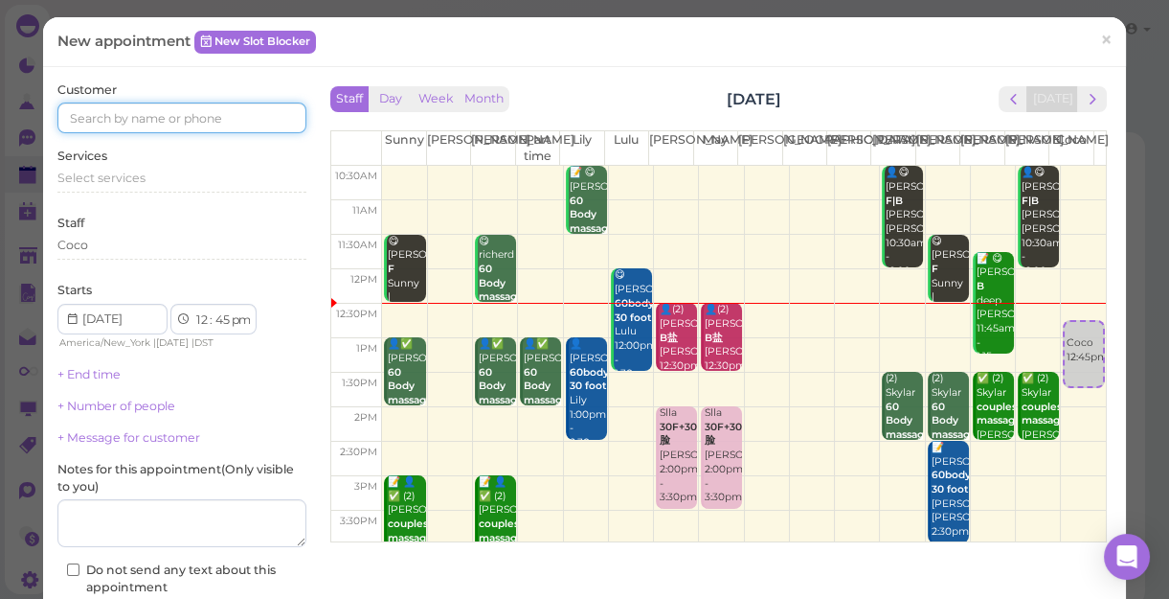
click at [268, 120] on input at bounding box center [181, 117] width 249 height 31
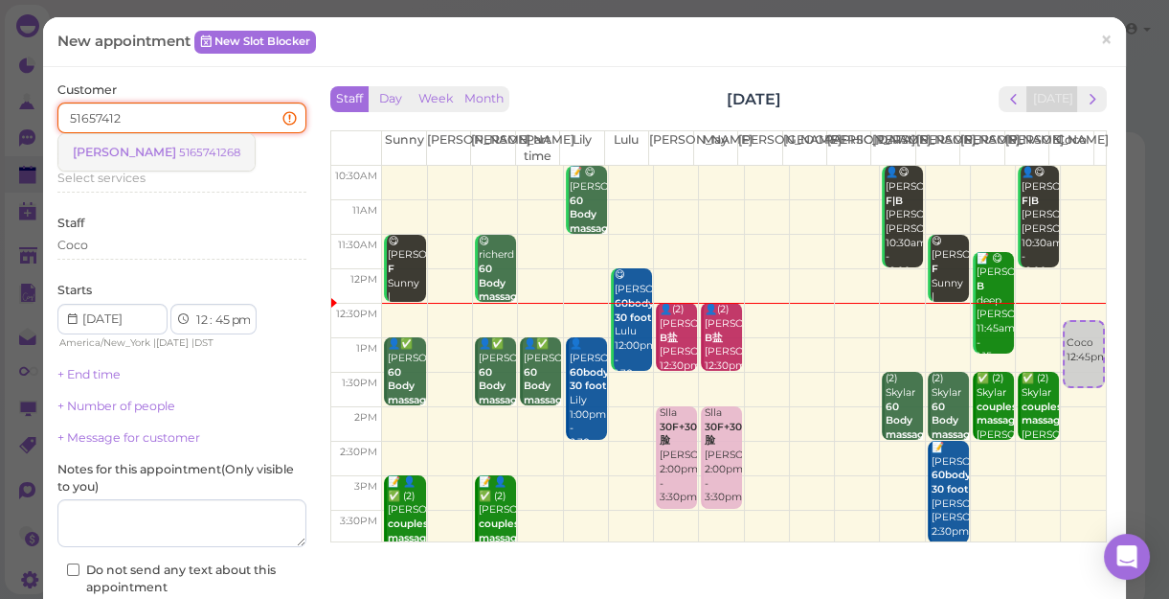
type input "51657412"
click at [179, 156] on small "5165741268" at bounding box center [209, 152] width 61 height 13
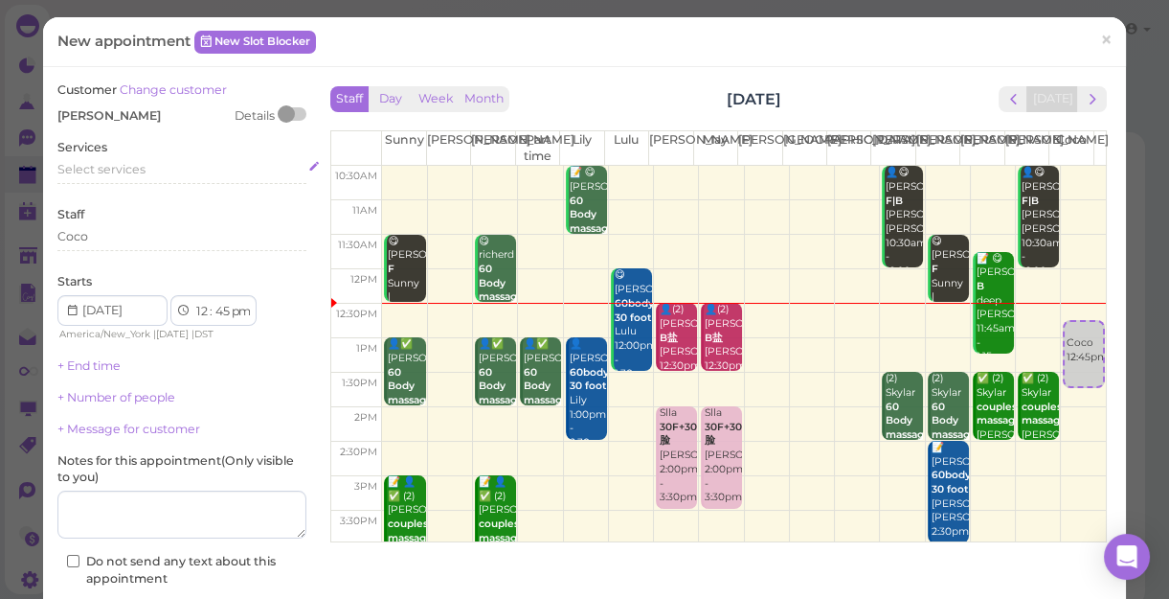
click at [149, 163] on div "Select services" at bounding box center [181, 169] width 249 height 17
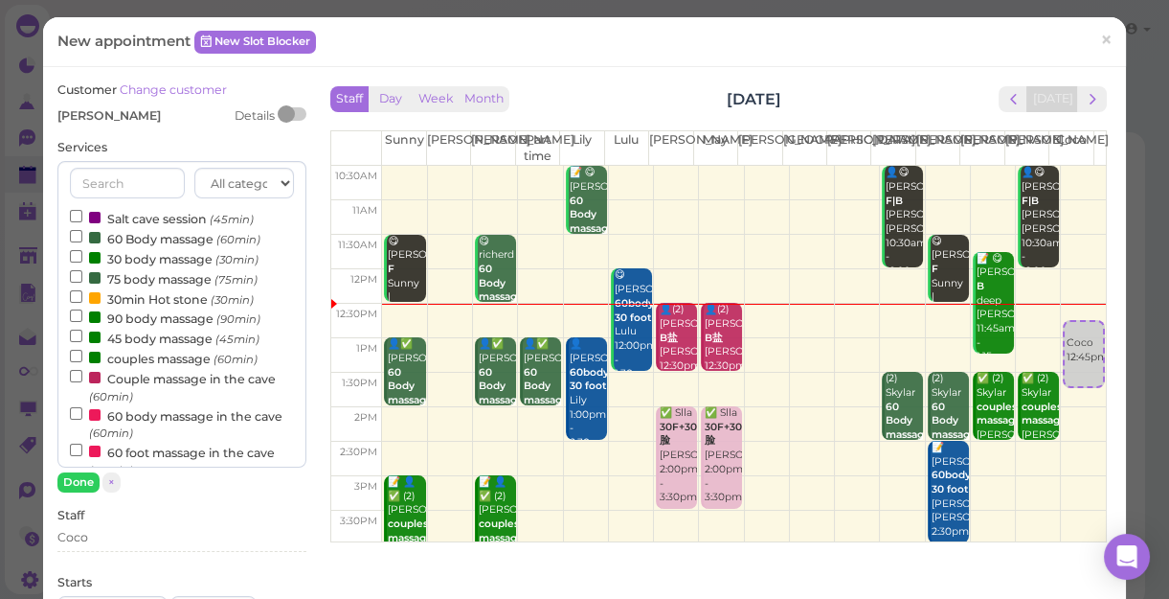
scroll to position [173, 0]
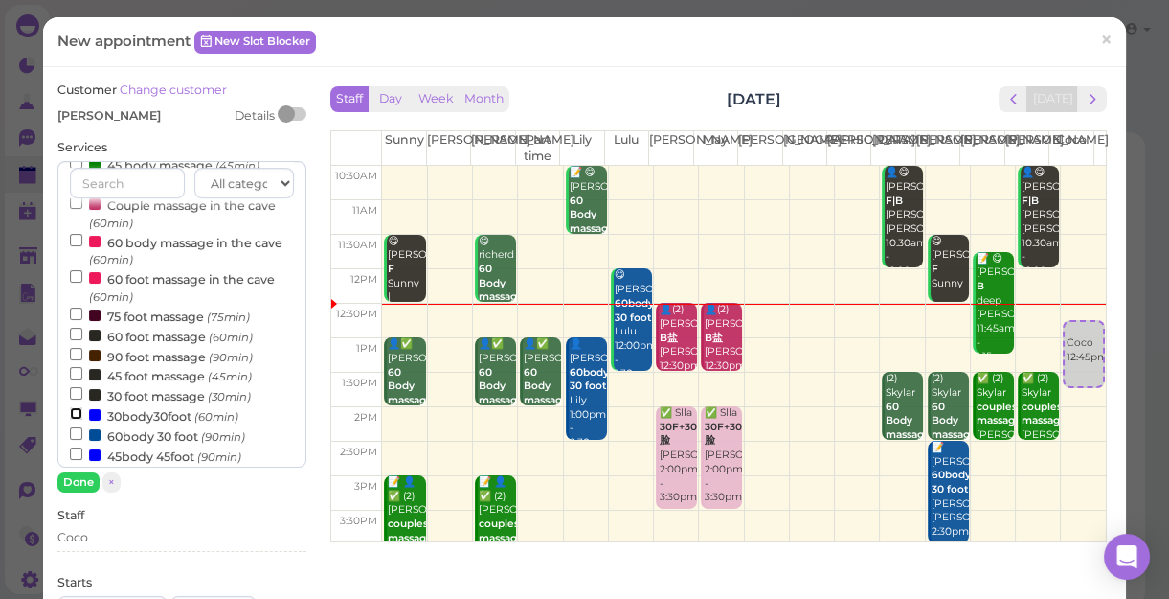
click at [71, 416] on input "30body30foot (60min)" at bounding box center [76, 413] width 12 height 12
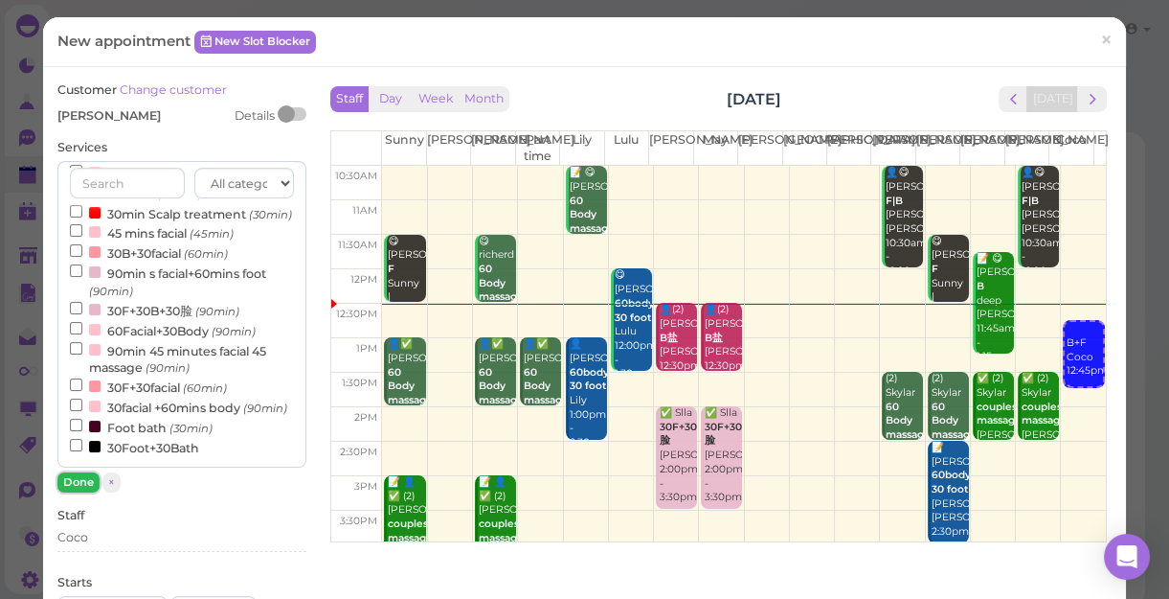
click at [81, 478] on button "Done" at bounding box center [78, 482] width 42 height 20
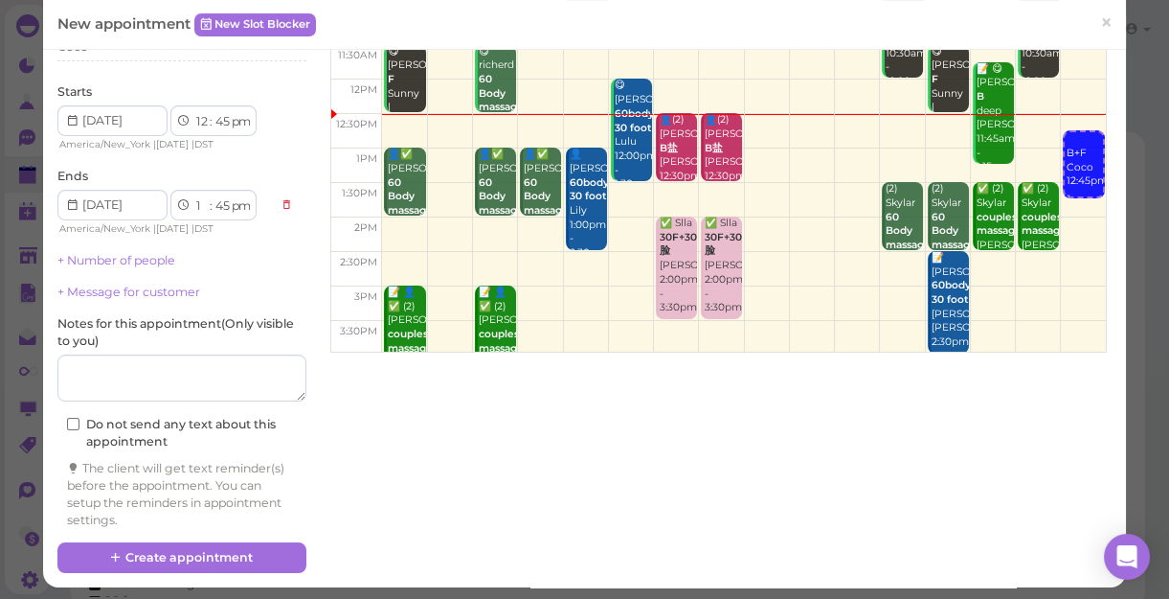
scroll to position [194, 0]
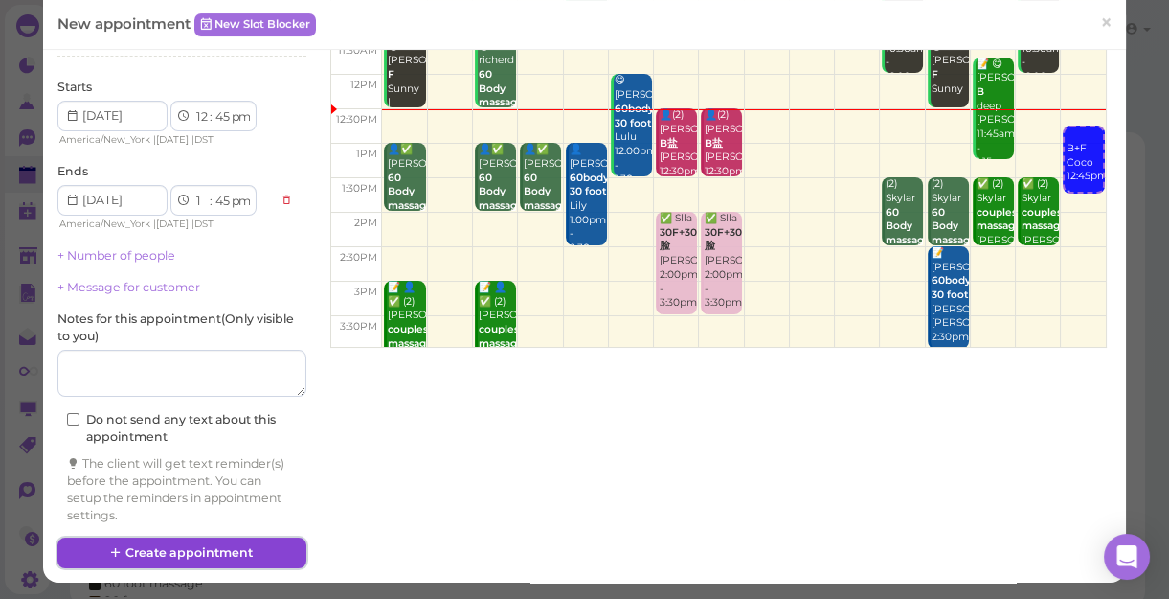
click at [163, 544] on button "Create appointment" at bounding box center [181, 552] width 249 height 31
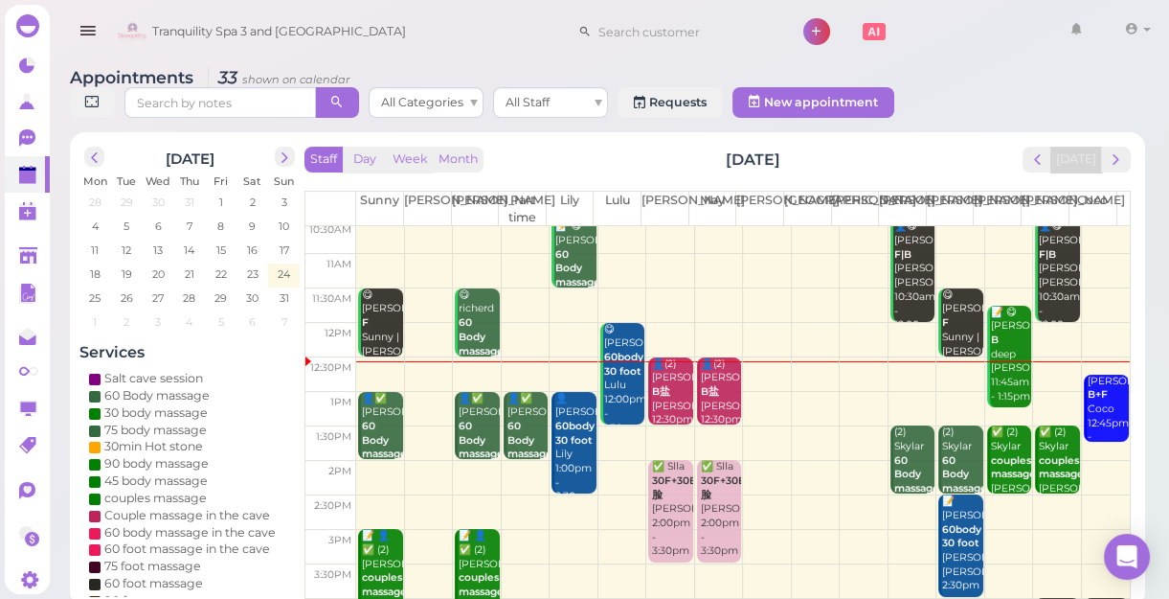
scroll to position [0, 0]
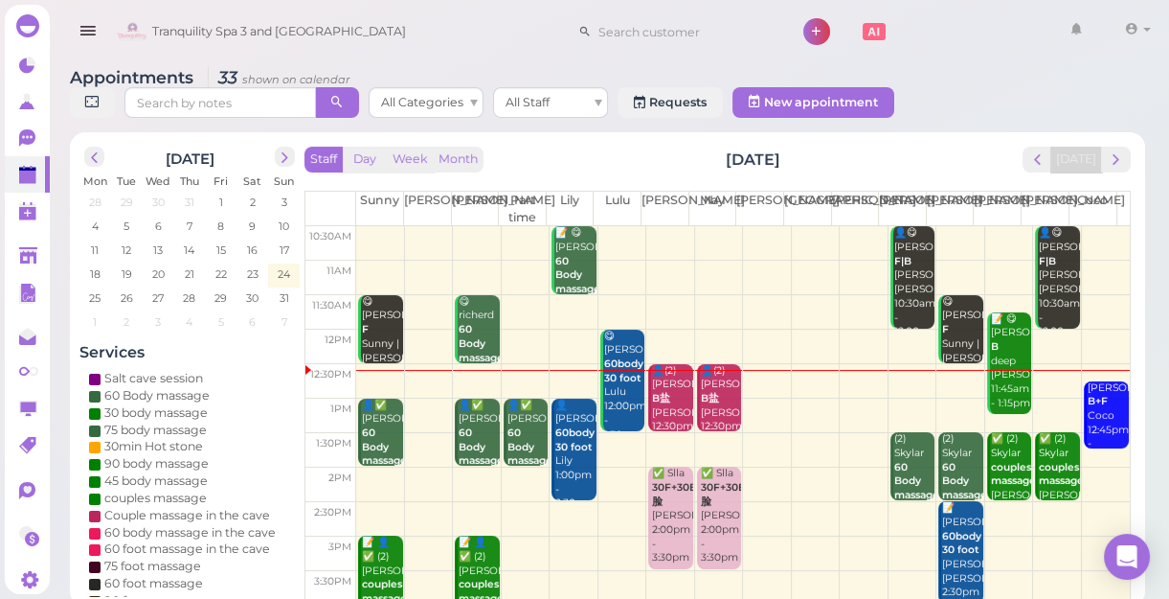
click at [843, 402] on td at bounding box center [743, 415] width 774 height 34
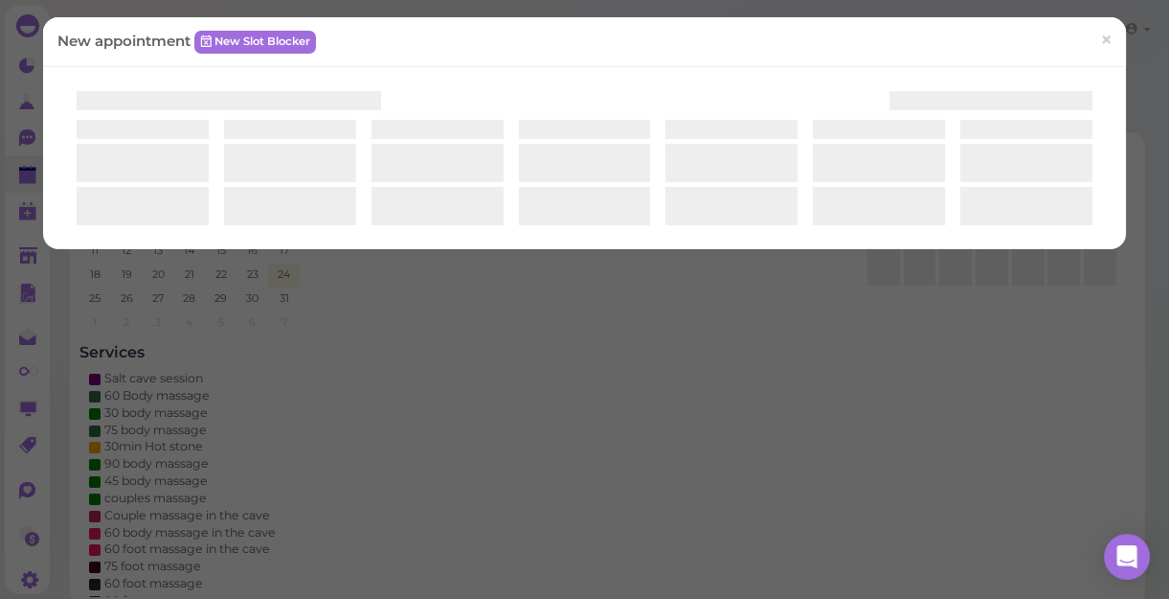
click at [843, 402] on div "New appointment New Slot Blocker ×" at bounding box center [584, 299] width 1169 height 599
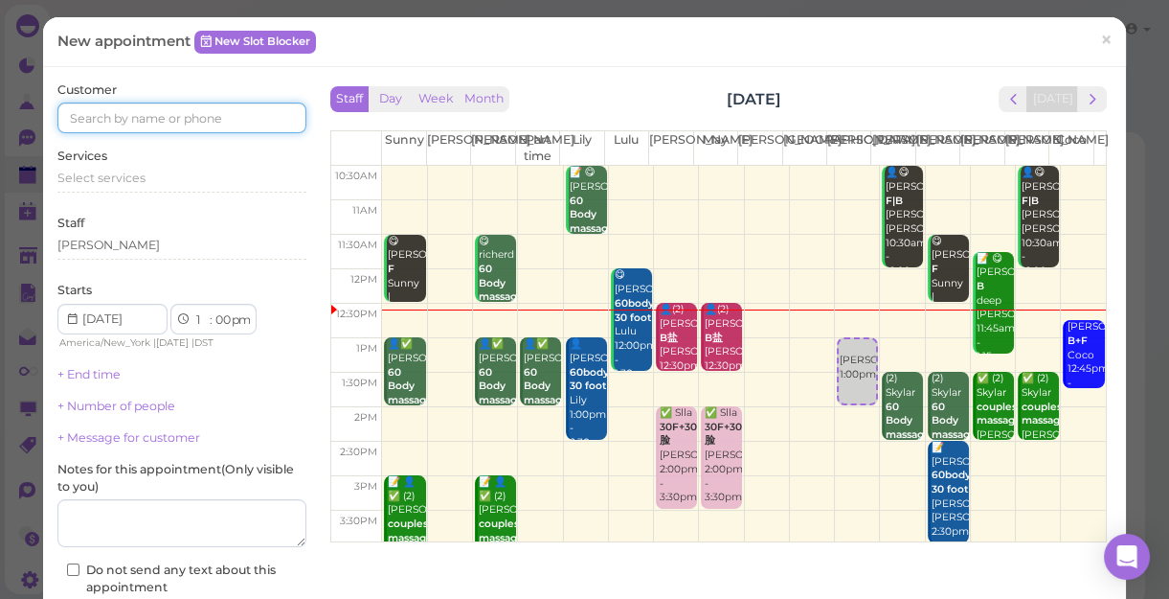
click at [236, 122] on input at bounding box center [181, 117] width 249 height 31
type input "6317677109"
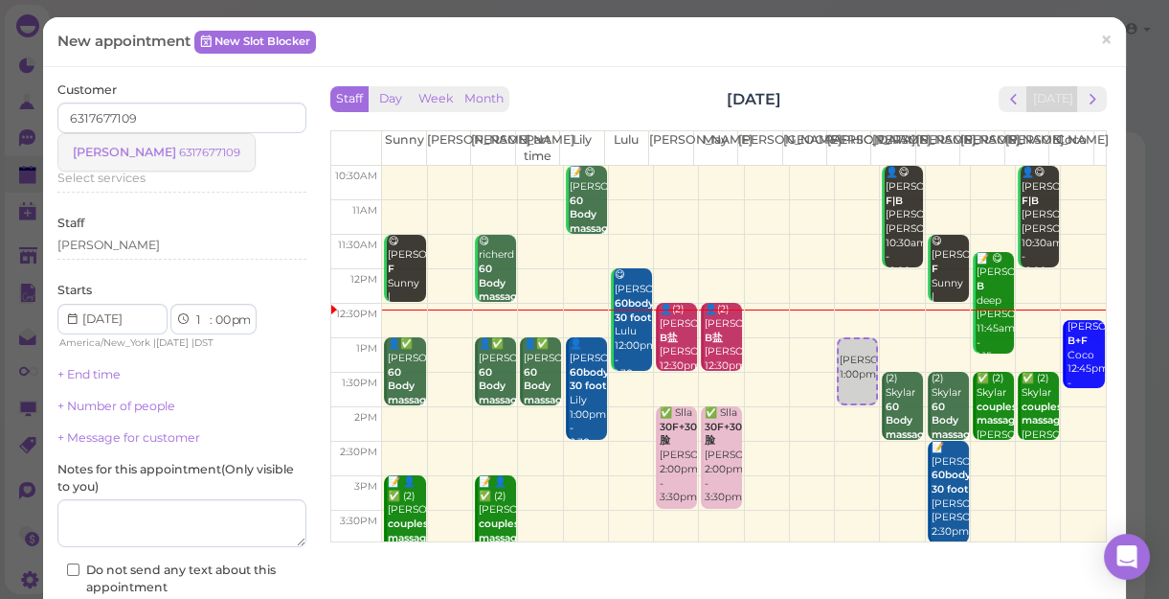
click at [179, 152] on small "6317677109" at bounding box center [209, 152] width 61 height 13
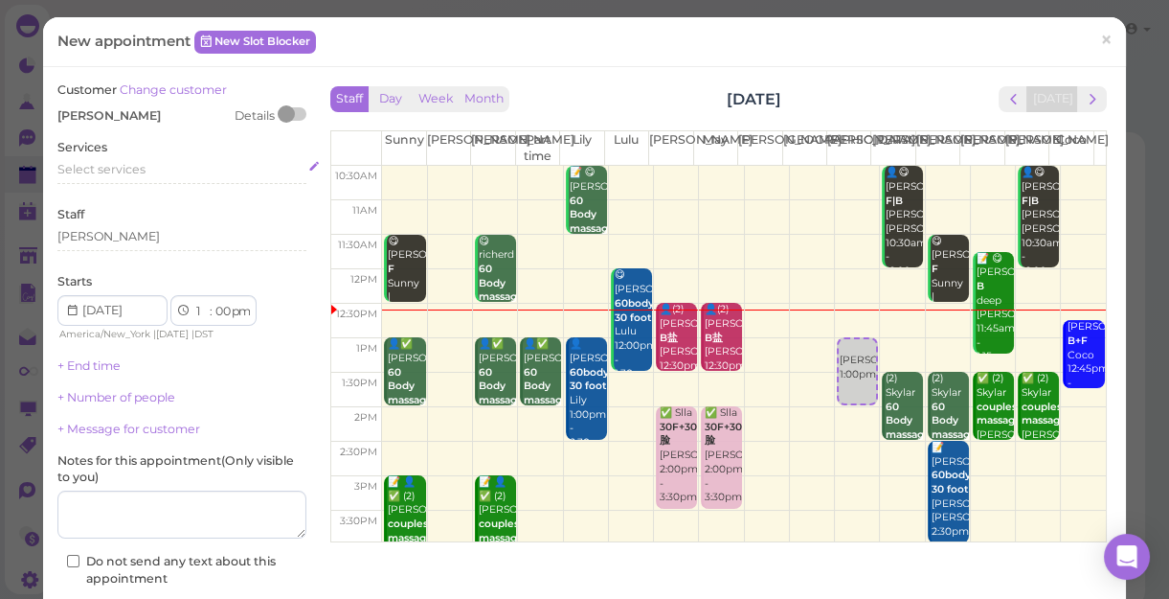
click at [151, 171] on div "Select services" at bounding box center [181, 169] width 249 height 17
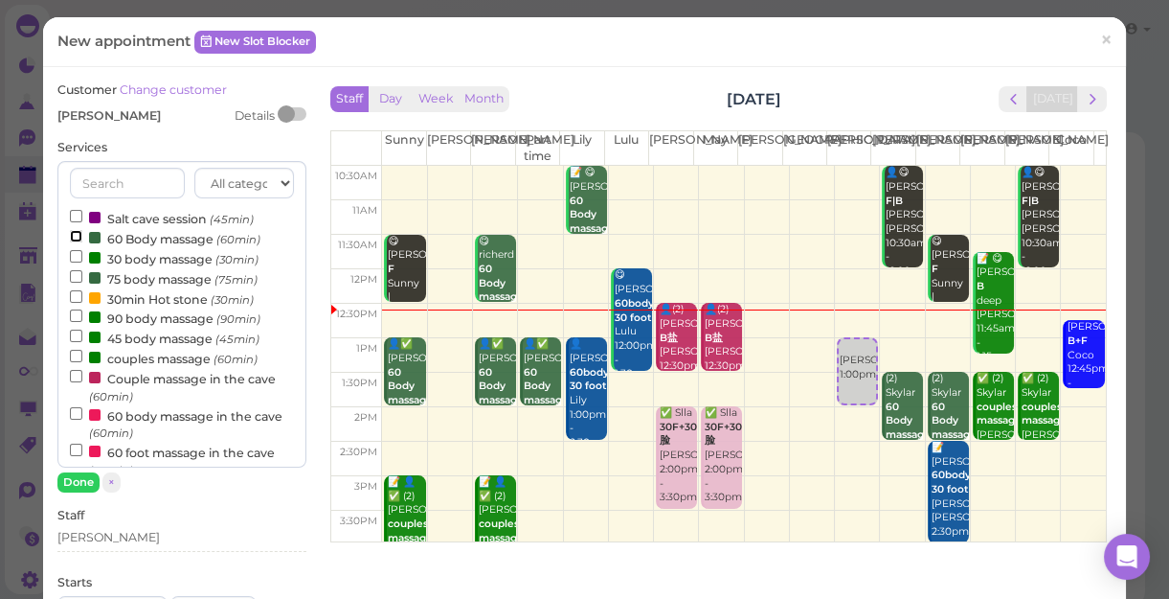
click at [74, 232] on input "60 Body massage (60min)" at bounding box center [76, 236] width 12 height 12
click at [74, 478] on button "Done" at bounding box center [78, 482] width 42 height 20
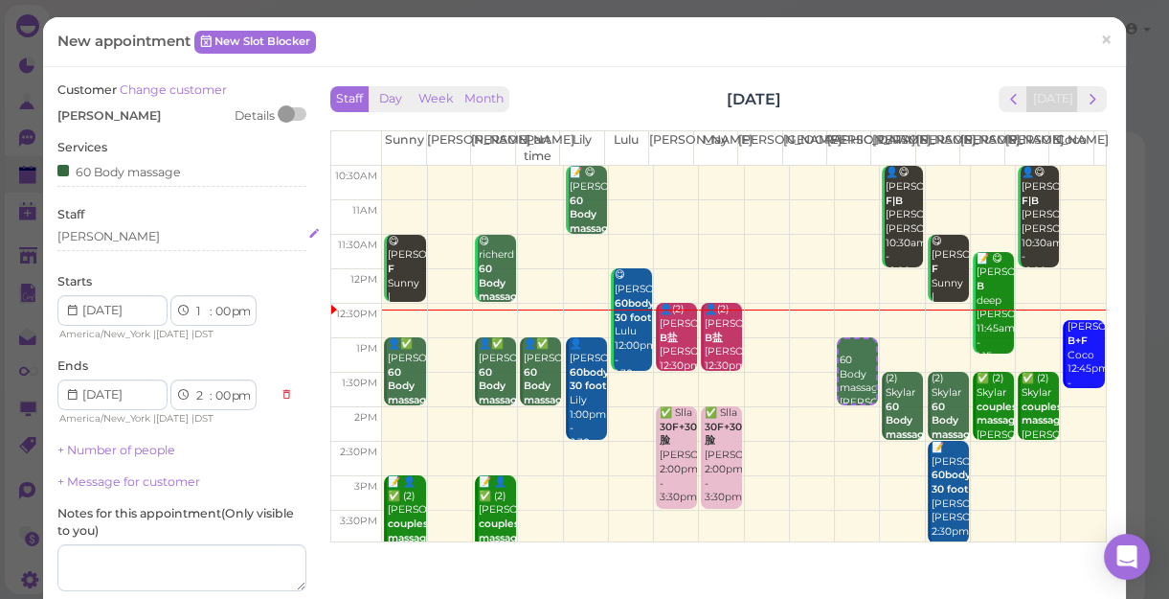
click at [102, 237] on div "[PERSON_NAME]" at bounding box center [181, 236] width 249 height 17
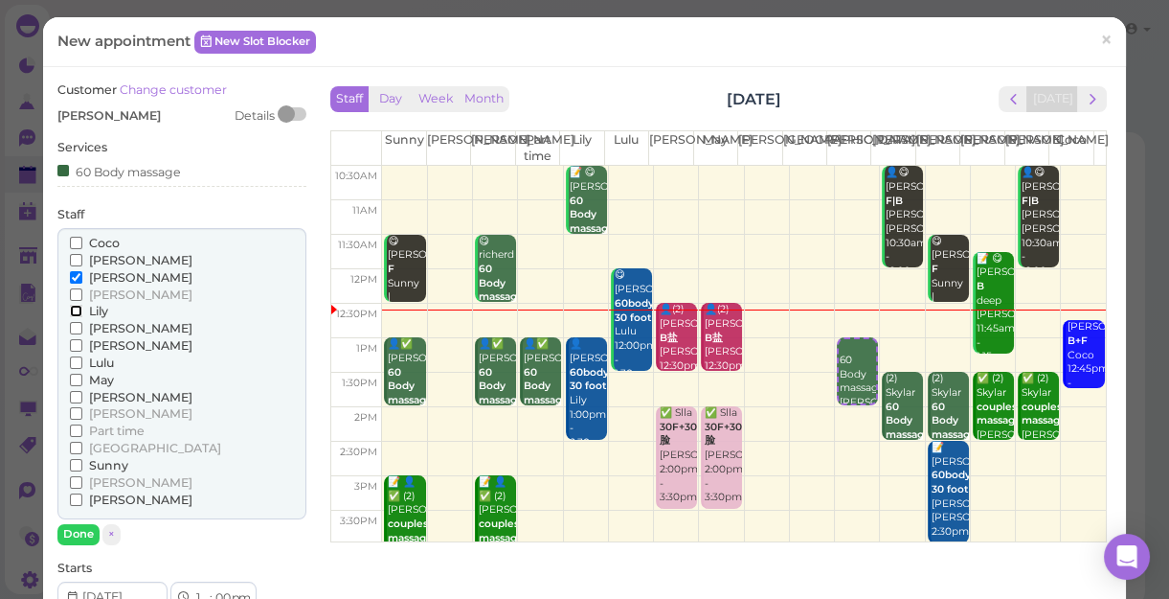
click at [74, 307] on input "Lily" at bounding box center [76, 311] width 12 height 12
click at [74, 308] on input "Lily" at bounding box center [76, 311] width 12 height 12
click at [78, 533] on button "Done" at bounding box center [78, 534] width 42 height 20
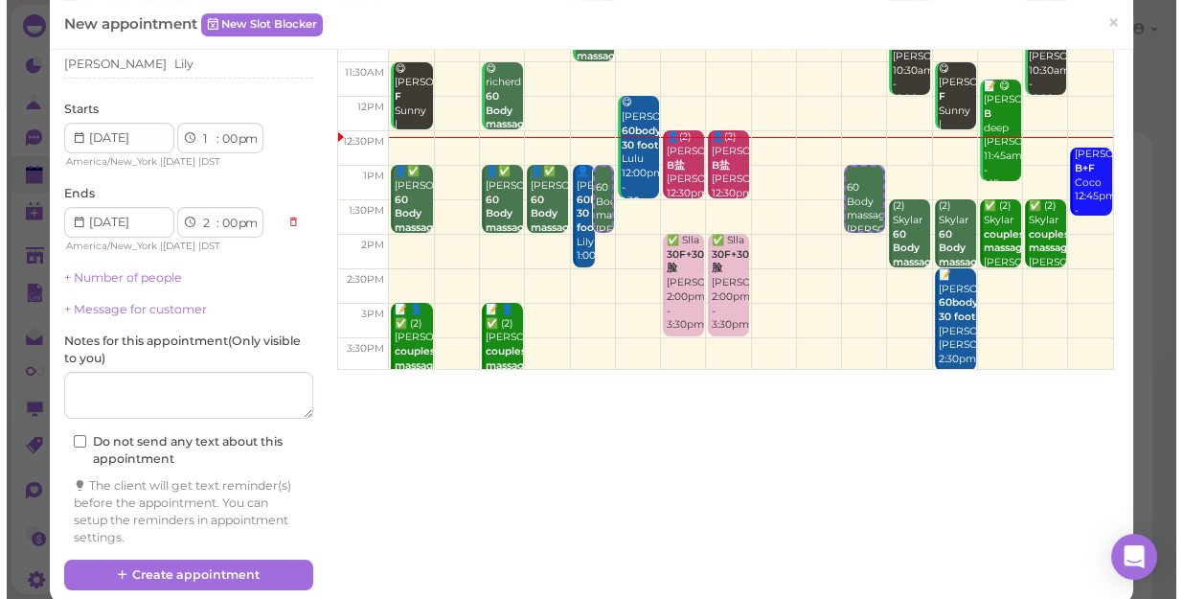
scroll to position [173, 0]
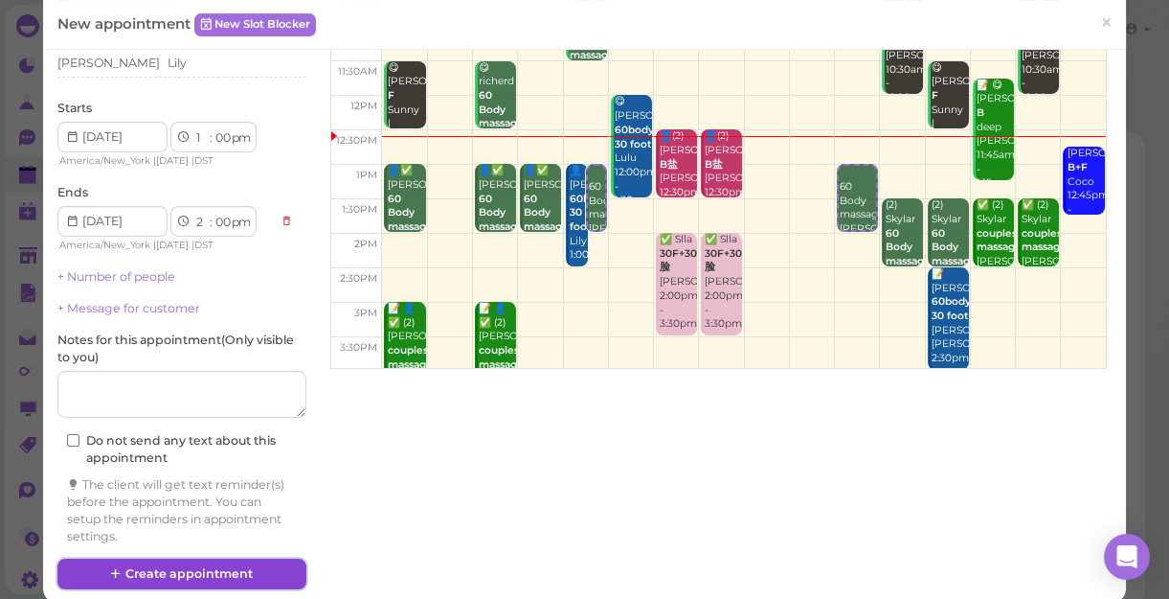
click at [253, 574] on button "Create appointment" at bounding box center [181, 573] width 249 height 31
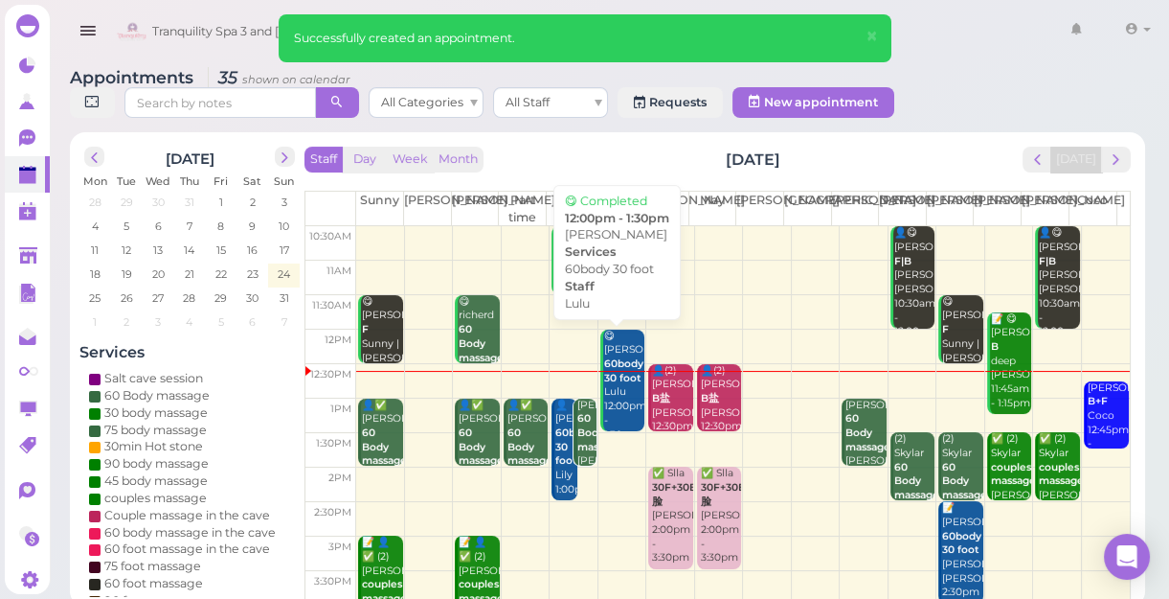
click at [607, 402] on div "😋 [PERSON_NAME] 60body 30 foot Lulu 12:00pm - 1:30pm" at bounding box center [623, 385] width 41 height 113
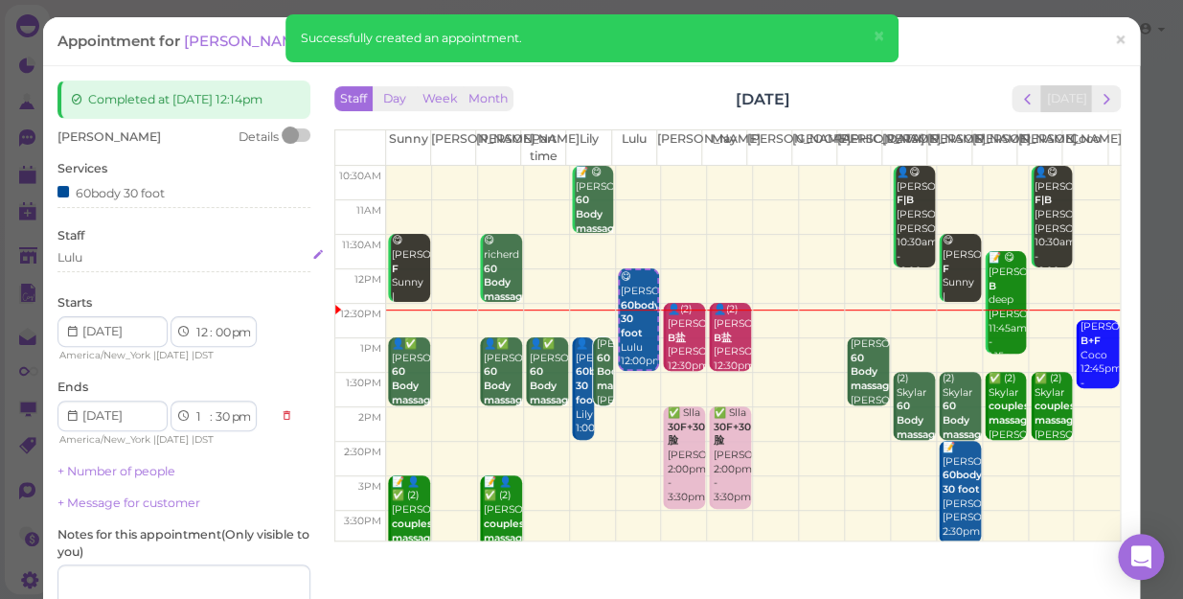
click at [99, 259] on div "Lulu" at bounding box center [183, 257] width 253 height 17
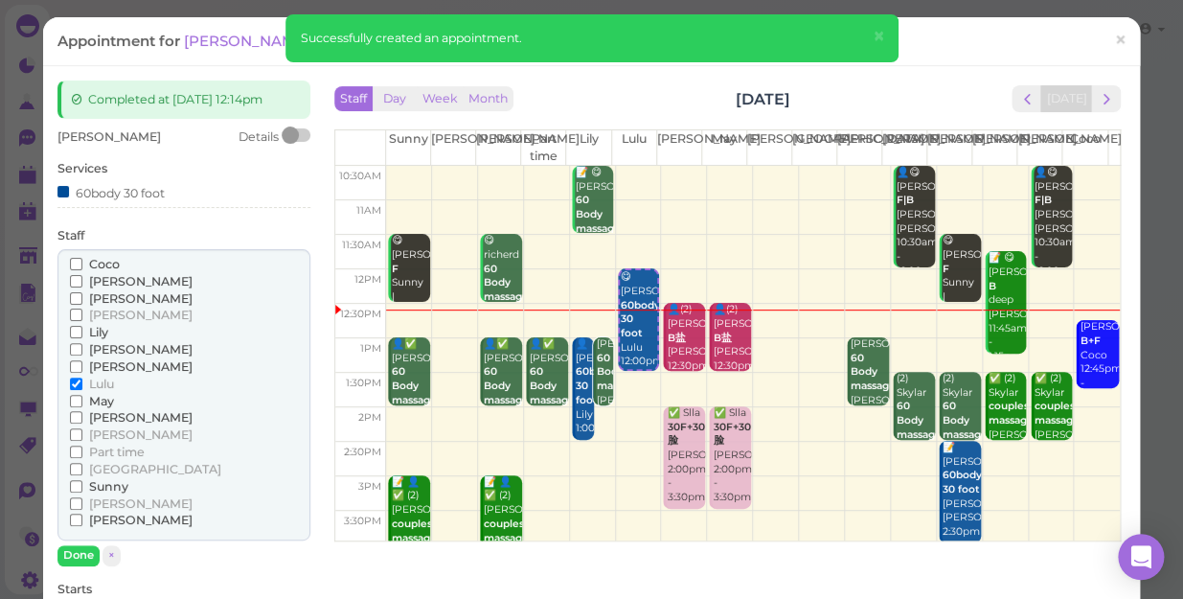
click at [99, 259] on span "Coco" at bounding box center [104, 264] width 31 height 14
click at [82, 259] on input "Coco" at bounding box center [76, 264] width 12 height 12
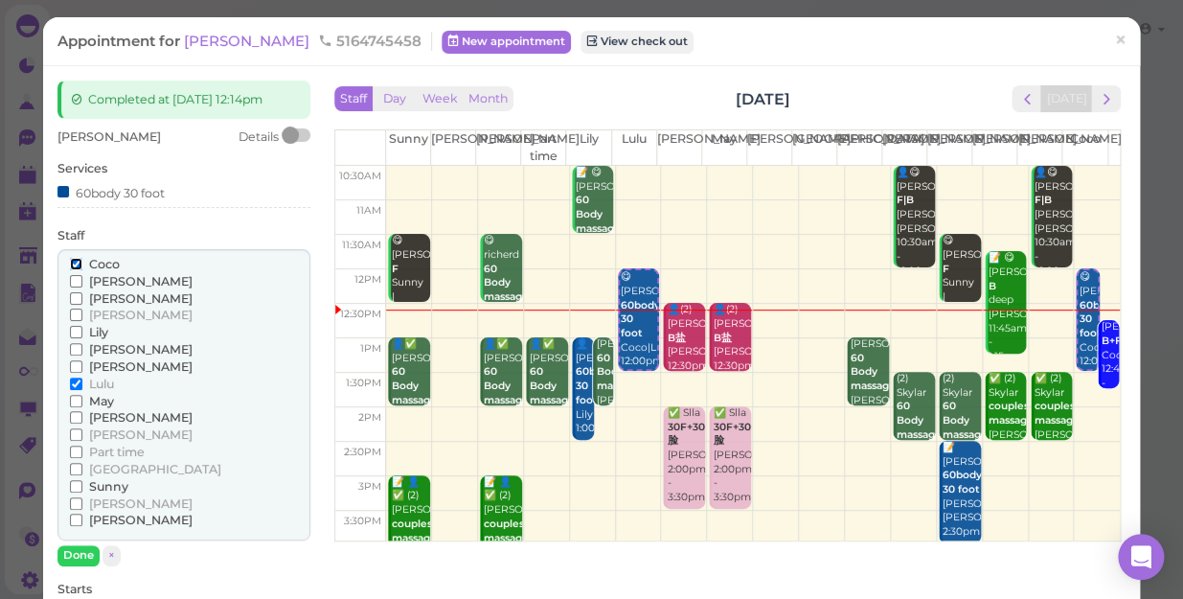
click at [73, 265] on input "Coco" at bounding box center [76, 264] width 12 height 12
click at [77, 420] on input "[PERSON_NAME]" at bounding box center [76, 417] width 12 height 12
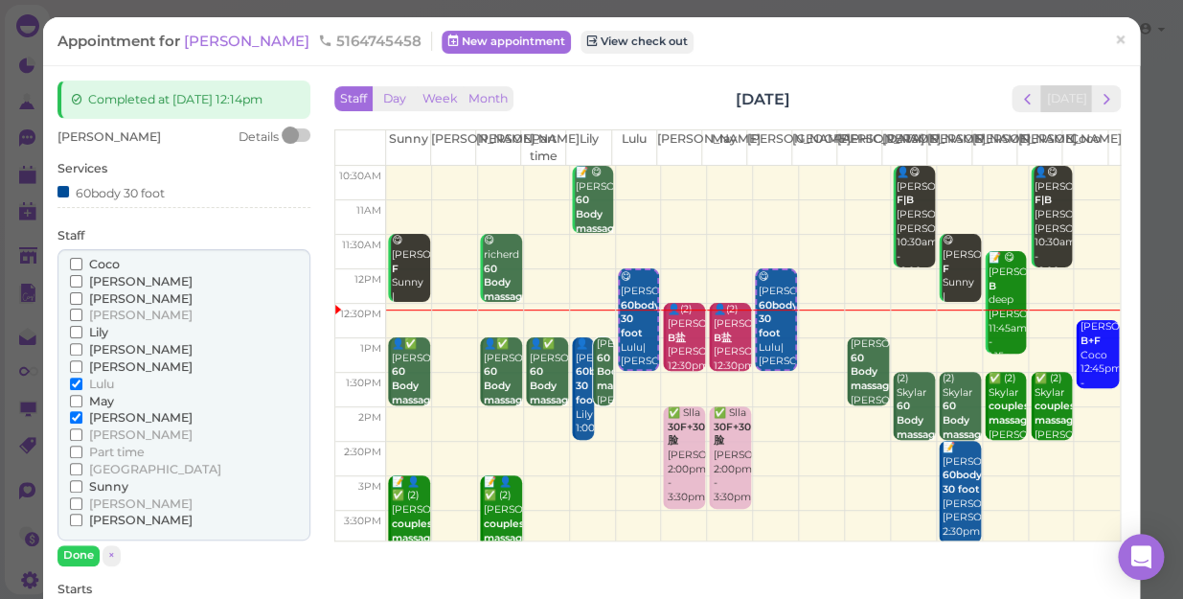
click at [74, 375] on label "Lulu" at bounding box center [92, 383] width 44 height 17
click at [74, 377] on input "Lulu" at bounding box center [76, 383] width 12 height 12
click at [78, 555] on button "Done" at bounding box center [78, 555] width 42 height 20
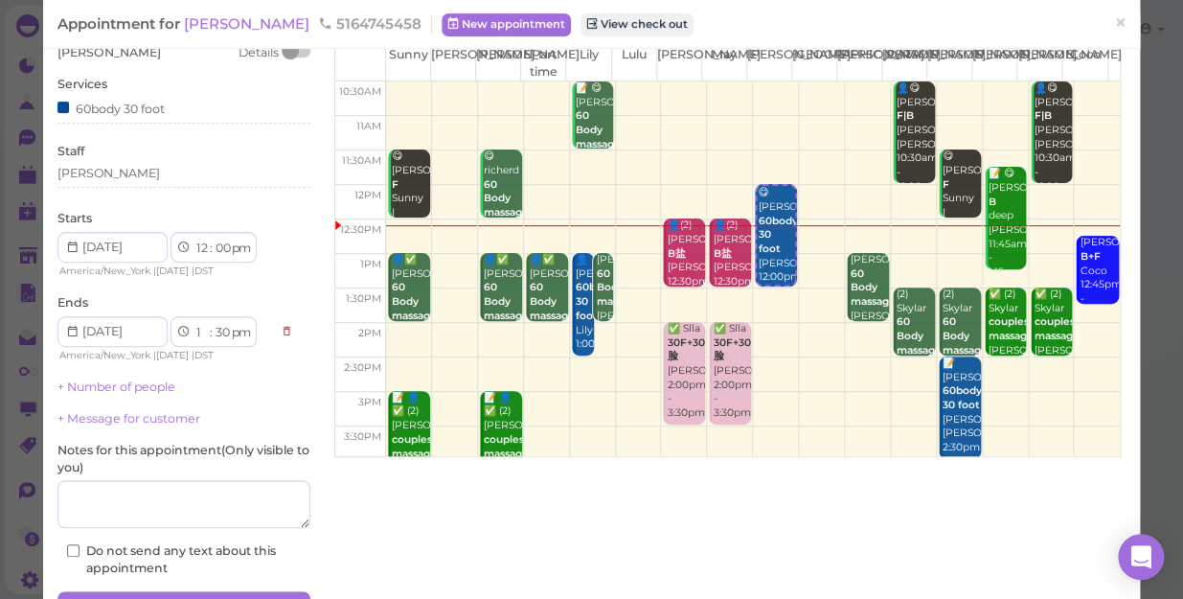
scroll to position [187, 0]
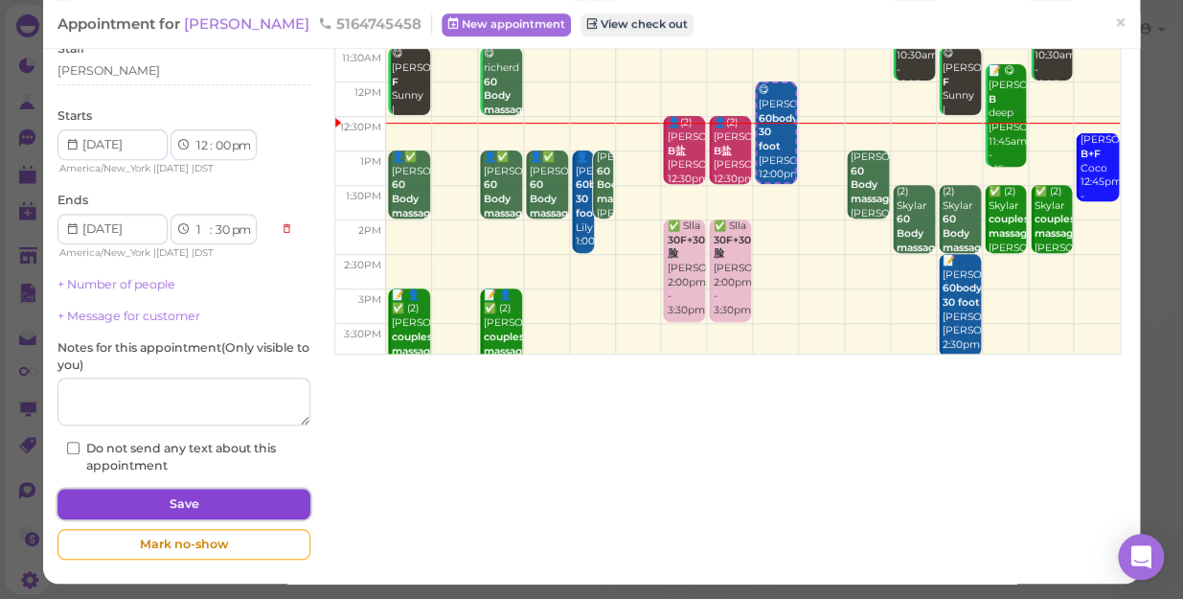
click at [163, 496] on button "Save" at bounding box center [183, 503] width 253 height 31
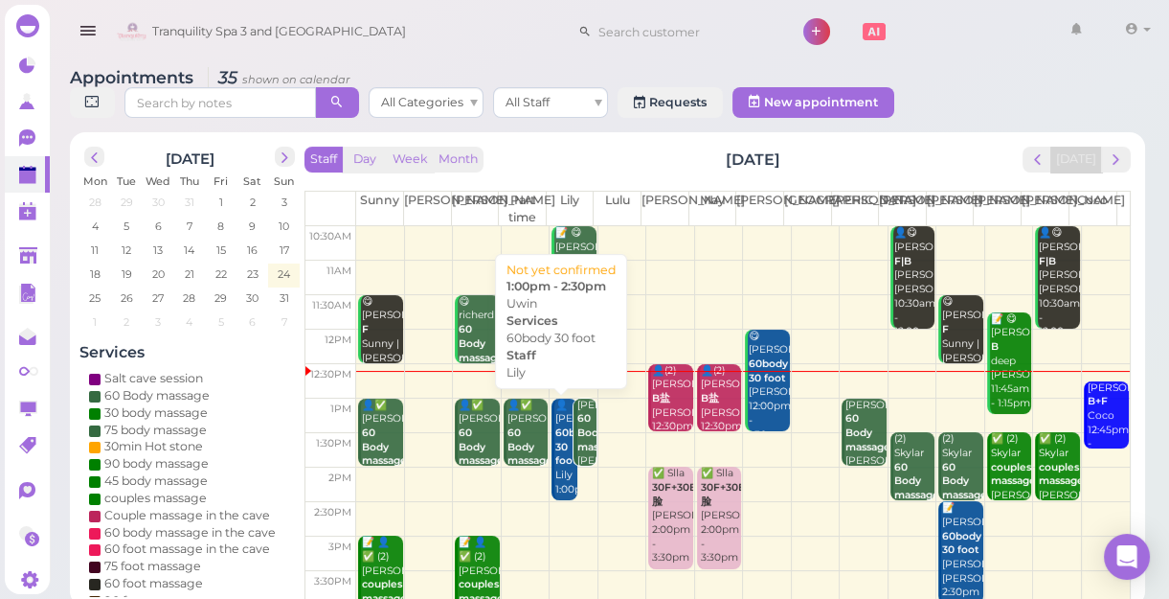
click at [557, 486] on div "👤Uwin 60body 30 foot Lily 1:00pm - 2:30pm" at bounding box center [565, 461] width 22 height 126
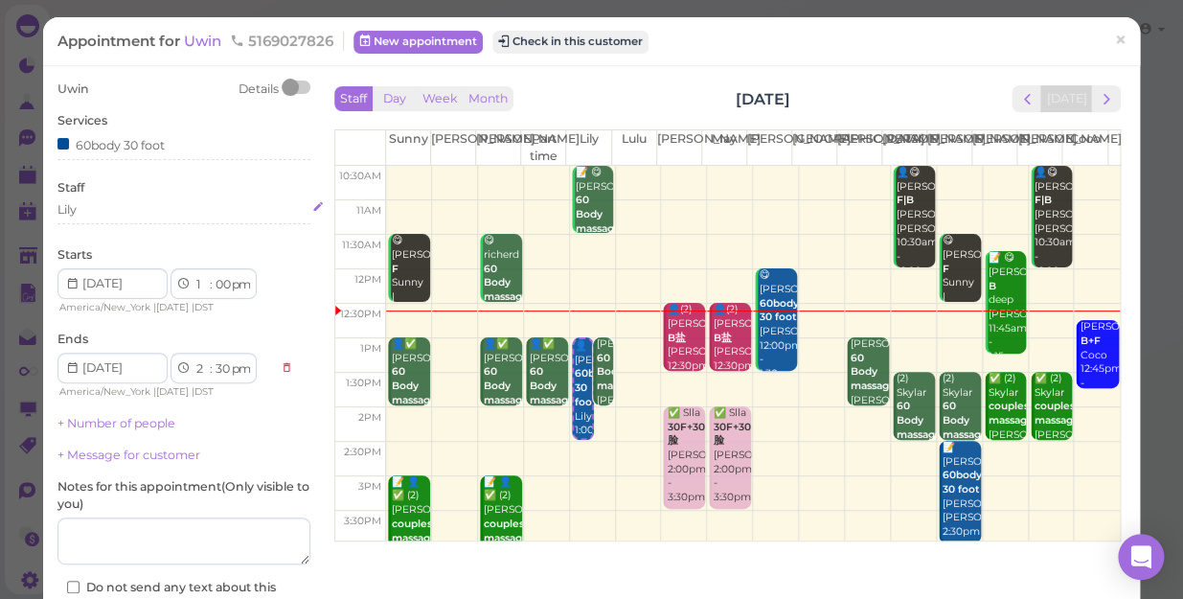
click at [103, 210] on div "Lily" at bounding box center [183, 209] width 253 height 17
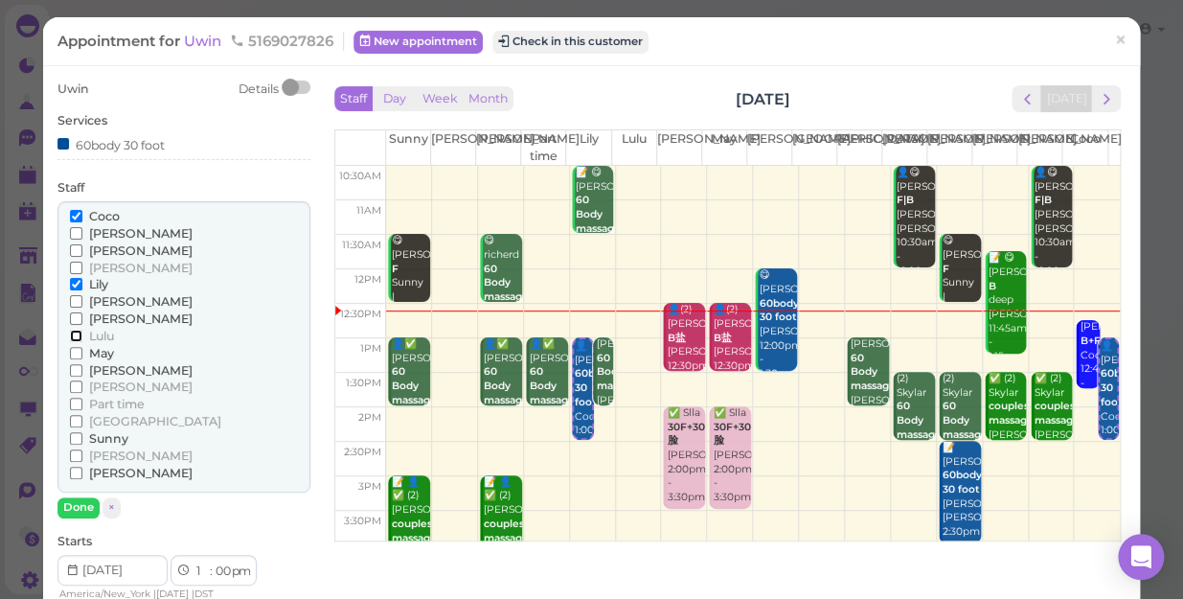
click at [73, 337] on input "Lulu" at bounding box center [76, 335] width 12 height 12
click at [74, 283] on input "Lily" at bounding box center [76, 284] width 12 height 12
click at [77, 215] on input "Coco" at bounding box center [76, 216] width 12 height 12
click at [71, 215] on input "Coco" at bounding box center [76, 216] width 12 height 12
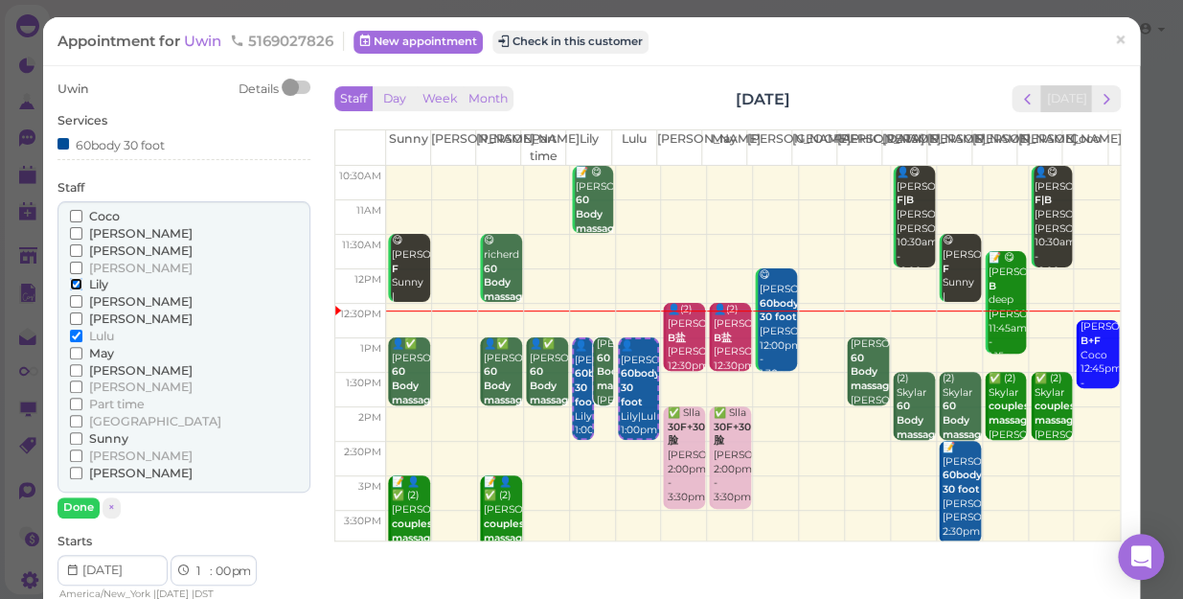
click at [70, 286] on input "Lily" at bounding box center [76, 284] width 12 height 12
click at [80, 502] on button "Done" at bounding box center [78, 507] width 42 height 20
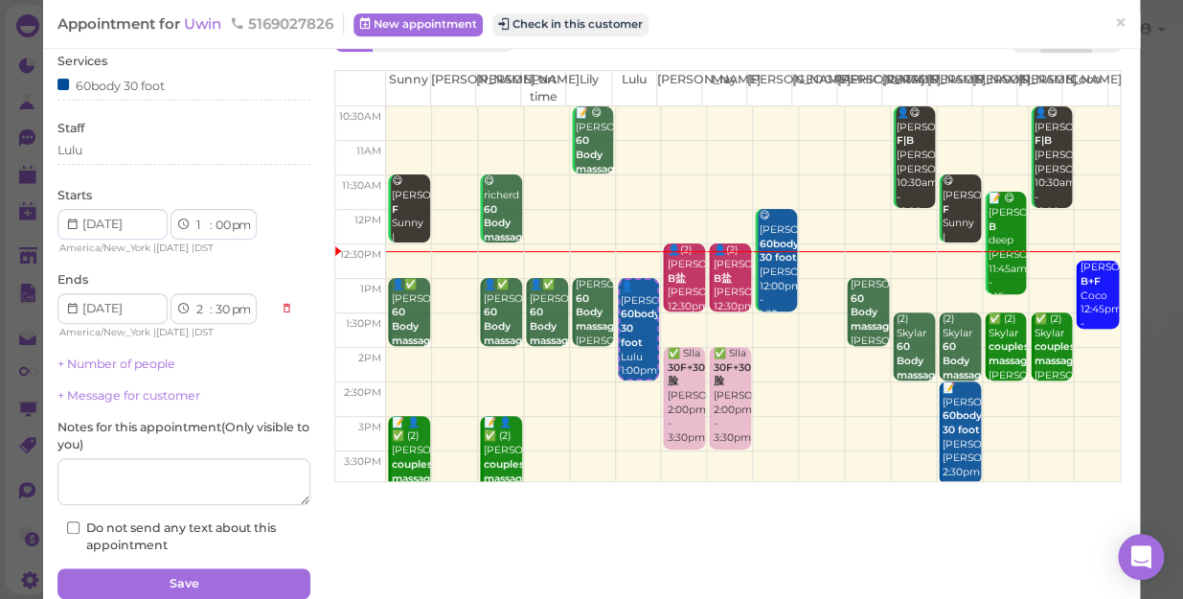
scroll to position [139, 0]
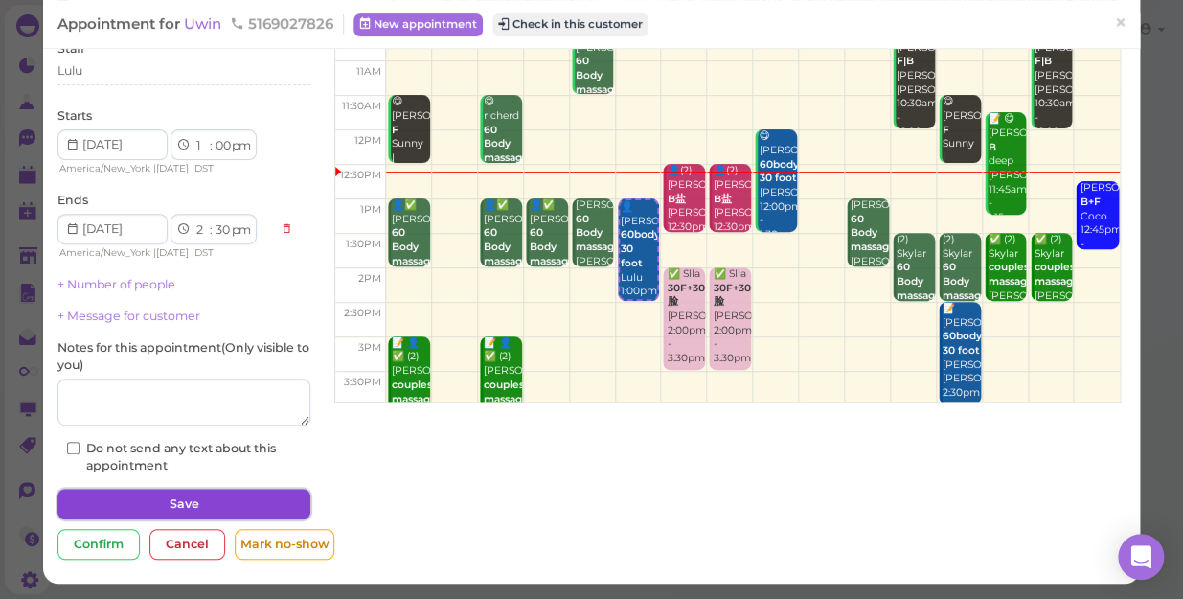
click at [158, 495] on button "Save" at bounding box center [183, 503] width 253 height 31
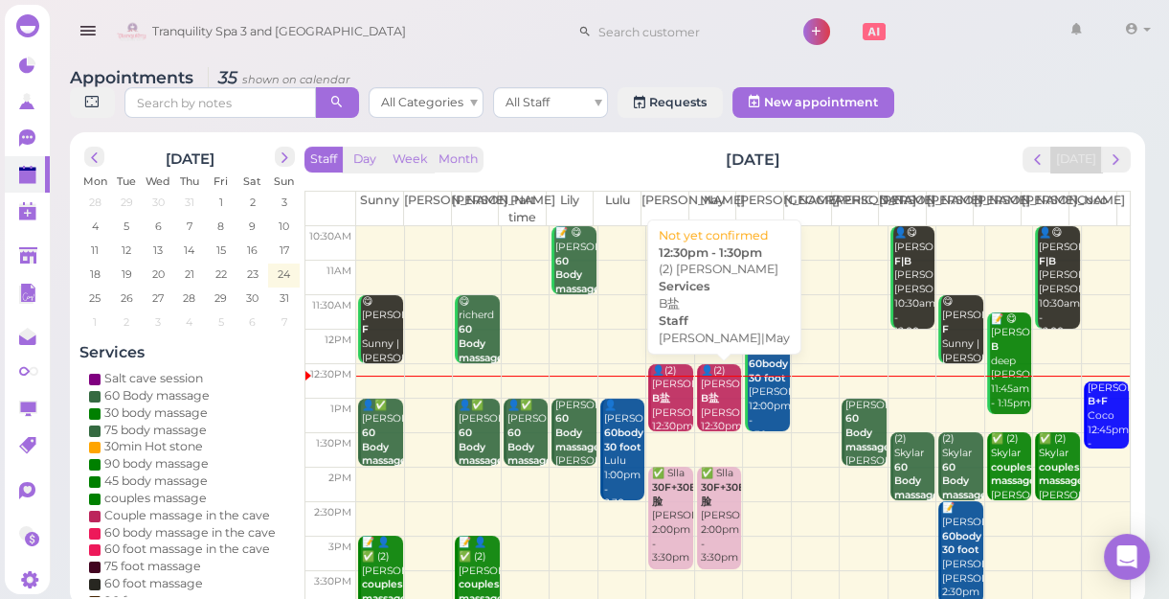
click at [715, 401] on div "👤(2) [PERSON_NAME] B盐 [PERSON_NAME]|May 12:30pm - 1:30pm" at bounding box center [720, 413] width 41 height 99
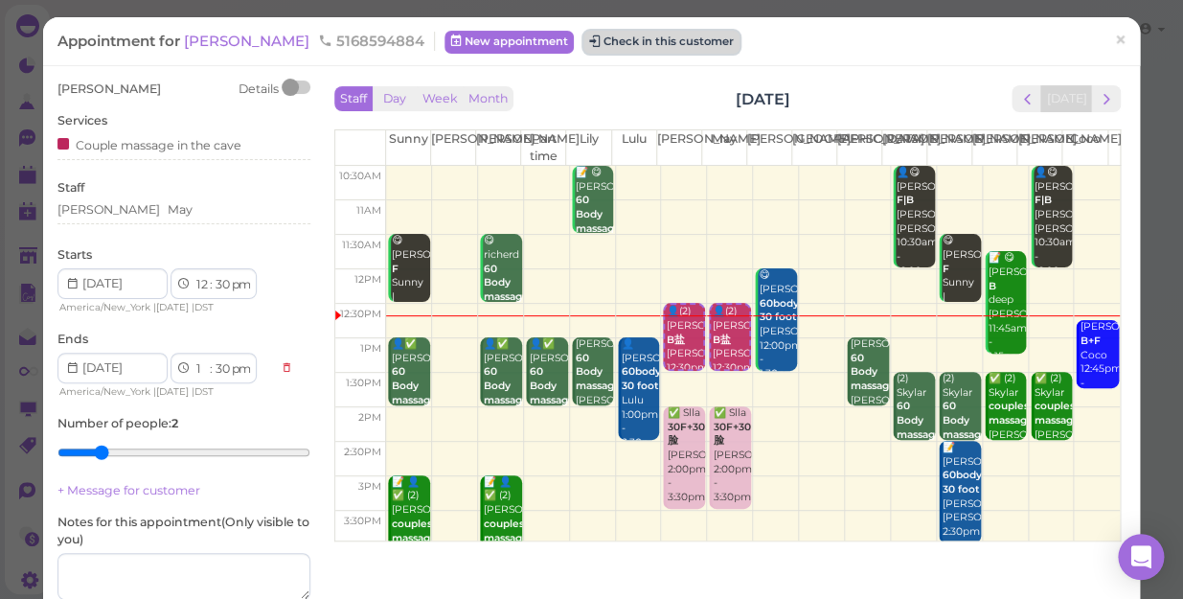
click at [596, 44] on button "Check in this customer" at bounding box center [661, 42] width 156 height 23
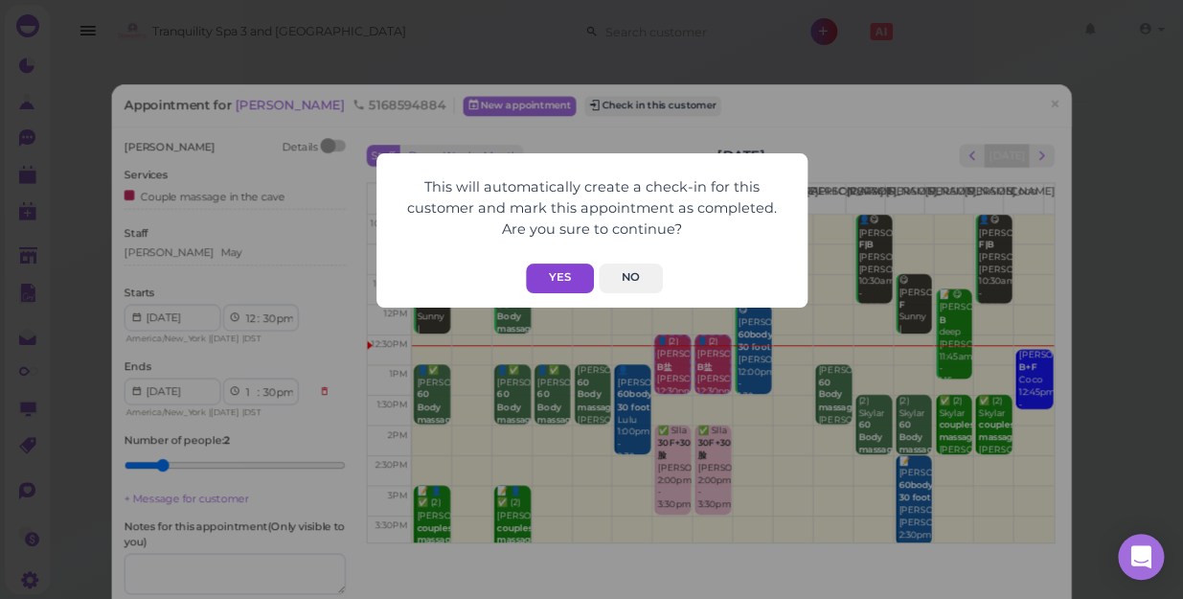
click at [548, 265] on button "Yes" at bounding box center [560, 278] width 68 height 30
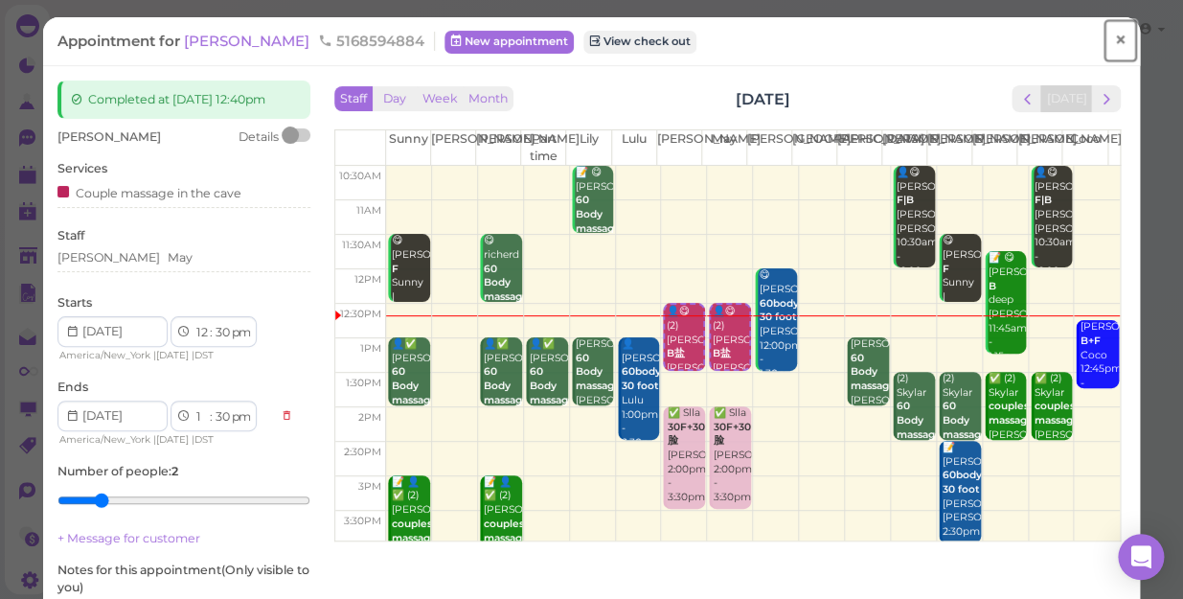
click at [1114, 40] on span "×" at bounding box center [1120, 40] width 12 height 27
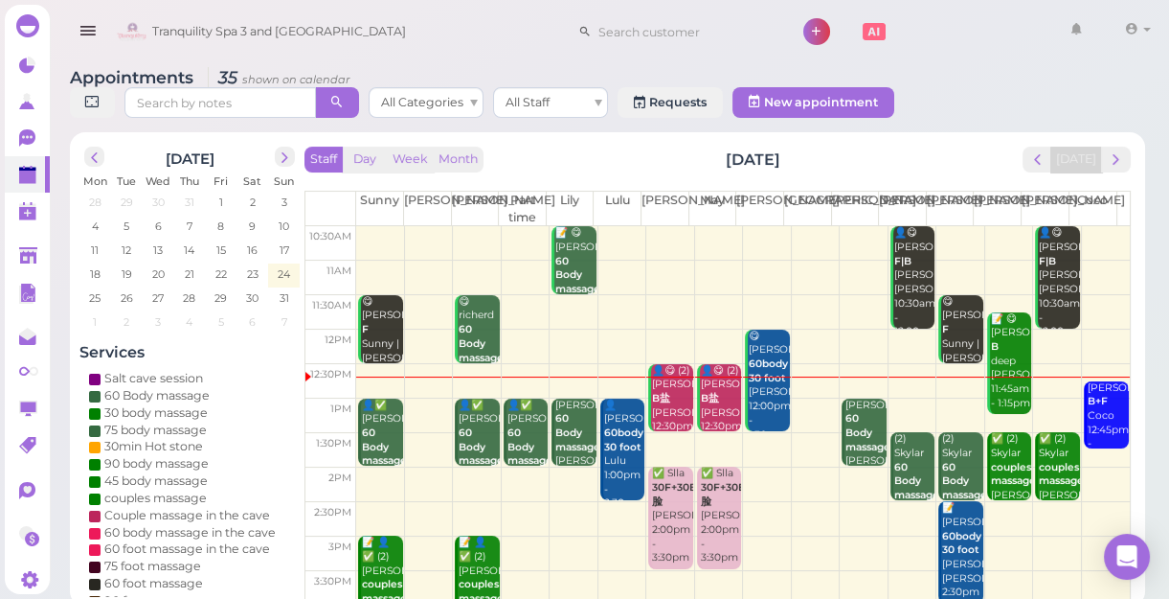
click at [709, 401] on div "👤😋 (2) [PERSON_NAME]盐 [PERSON_NAME]|May 12:30pm - 1:30pm" at bounding box center [720, 413] width 41 height 99
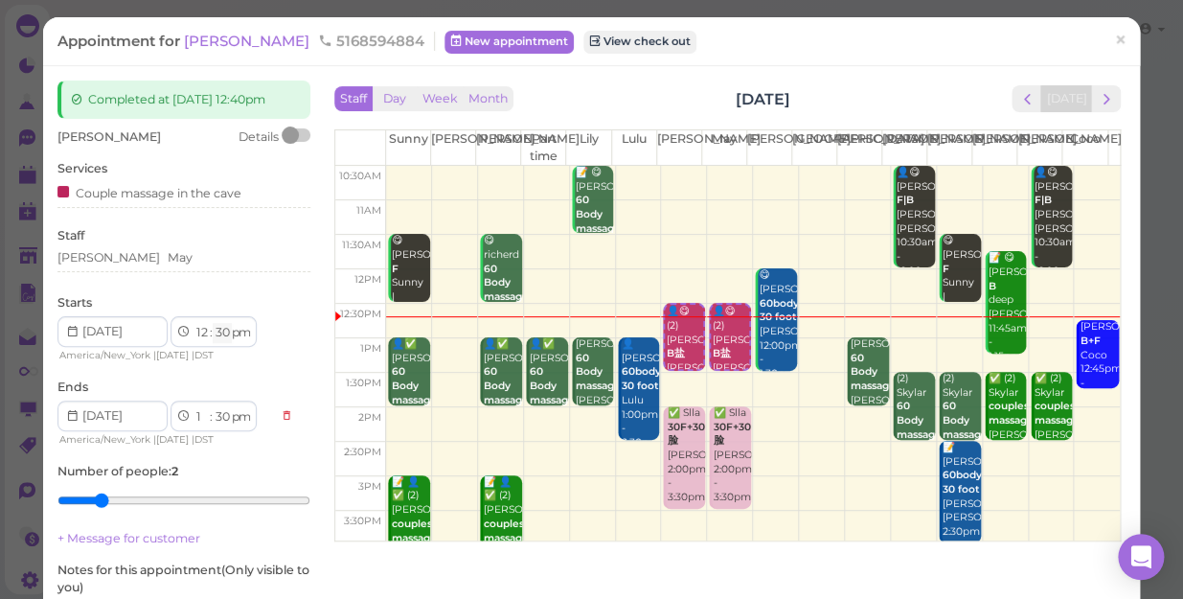
click at [222, 334] on select "00 05 10 15 20 25 30 35 40 45 50 55" at bounding box center [222, 333] width 19 height 20
select select "45"
click at [213, 323] on select "00 05 10 15 20 25 30 35 40 45 50 55" at bounding box center [222, 333] width 19 height 20
select select "45"
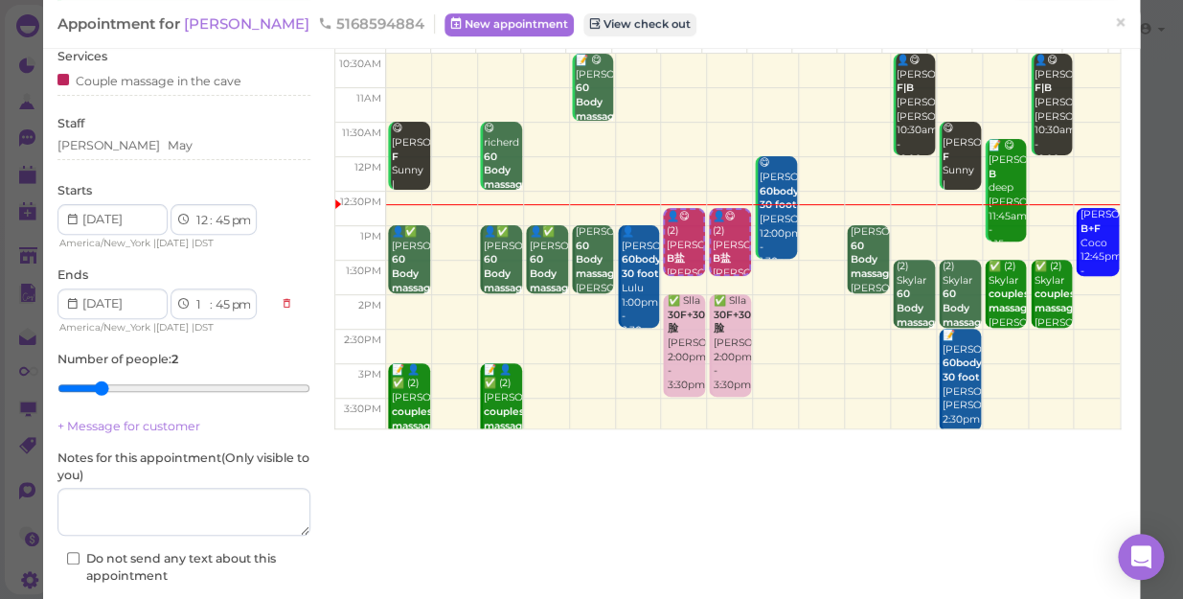
scroll to position [222, 0]
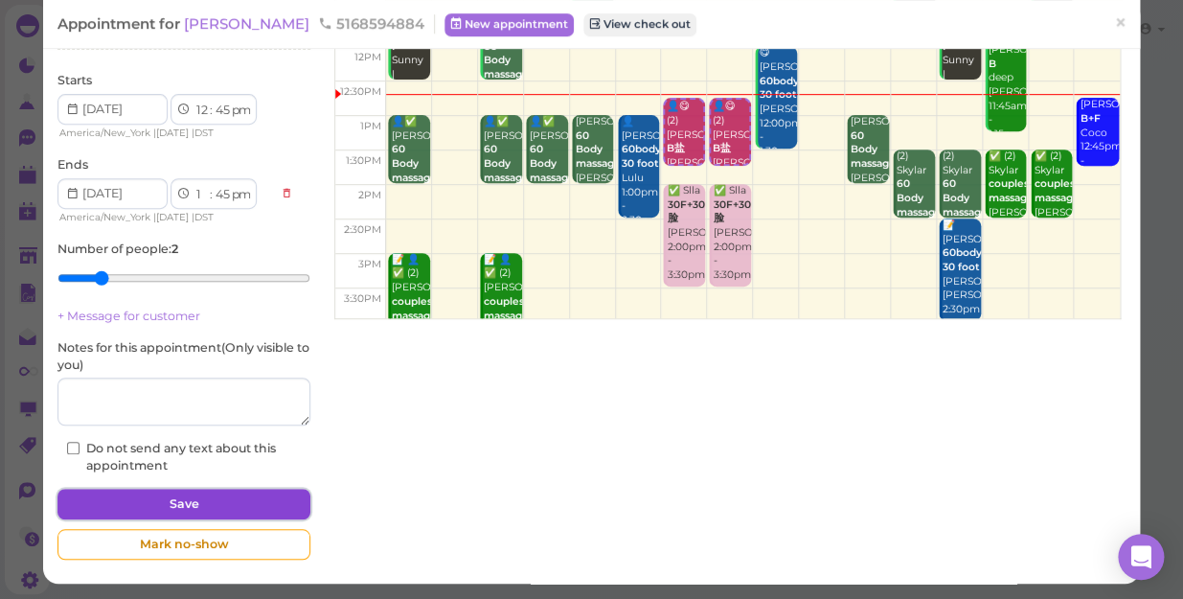
click at [238, 508] on button "Save" at bounding box center [183, 503] width 253 height 31
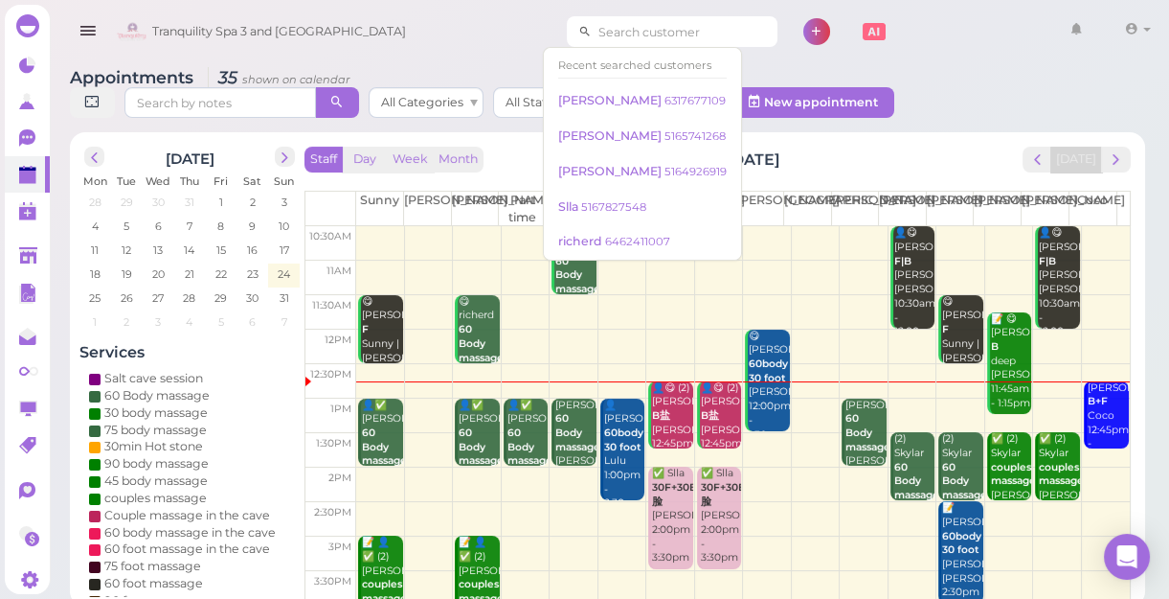
click at [684, 26] on input at bounding box center [685, 31] width 186 height 31
type input "5164101315"
click at [941, 89] on div "Appointments 35 shown on calendar All Categories All Staff Requests New appoint…" at bounding box center [607, 95] width 1075 height 55
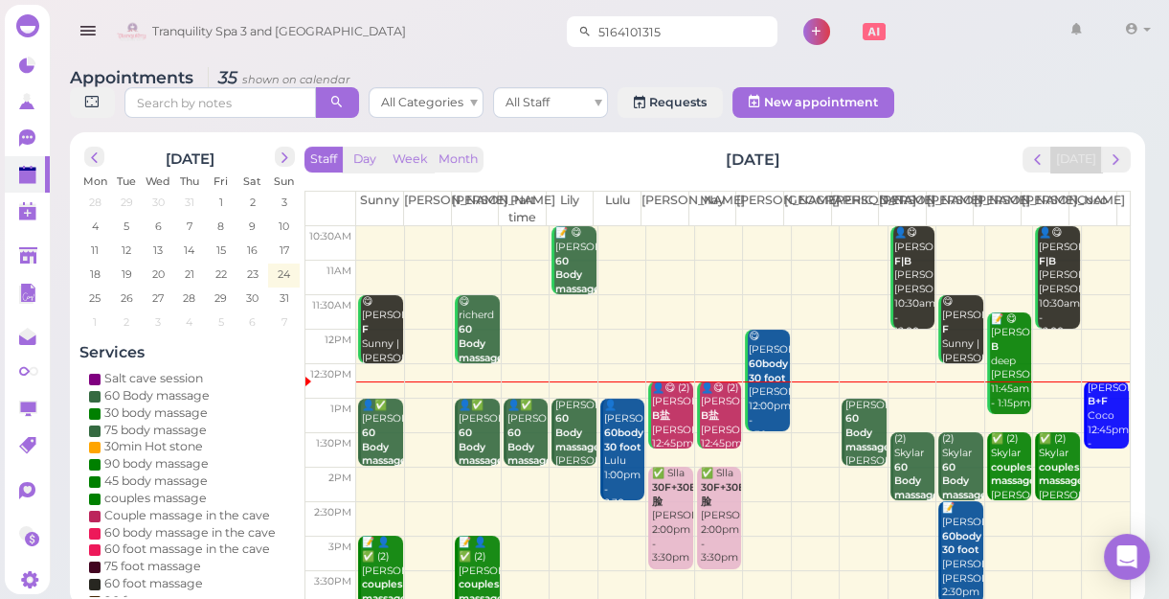
click at [685, 31] on input "5164101315" at bounding box center [685, 31] width 186 height 31
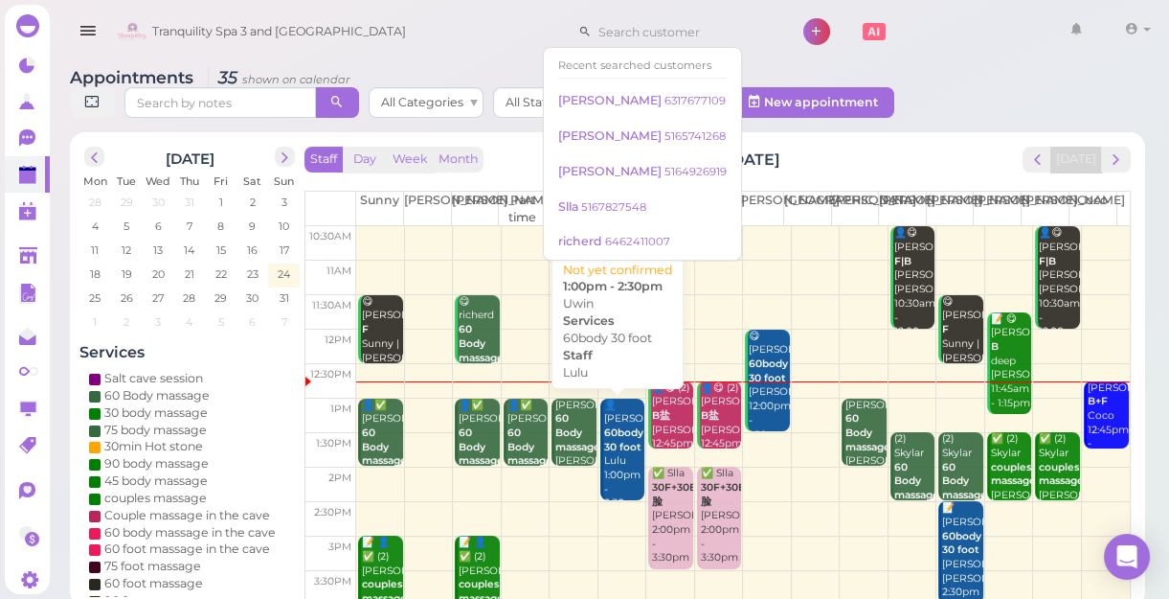
click at [625, 429] on b "60body 30 foot" at bounding box center [623, 439] width 39 height 27
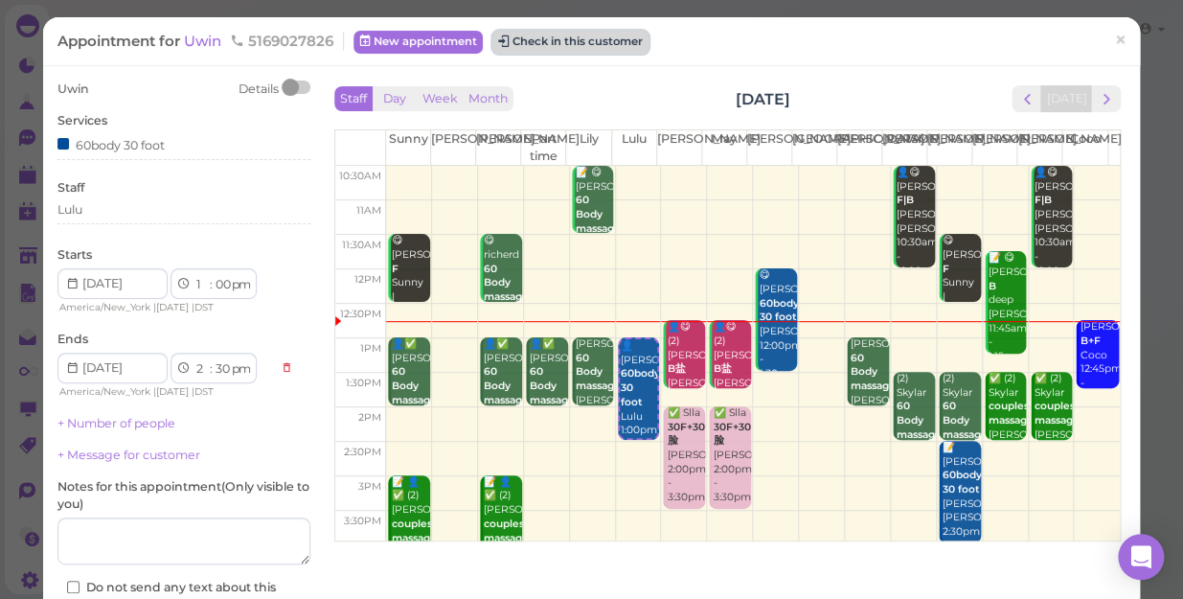
click at [560, 45] on button "Check in this customer" at bounding box center [570, 42] width 156 height 23
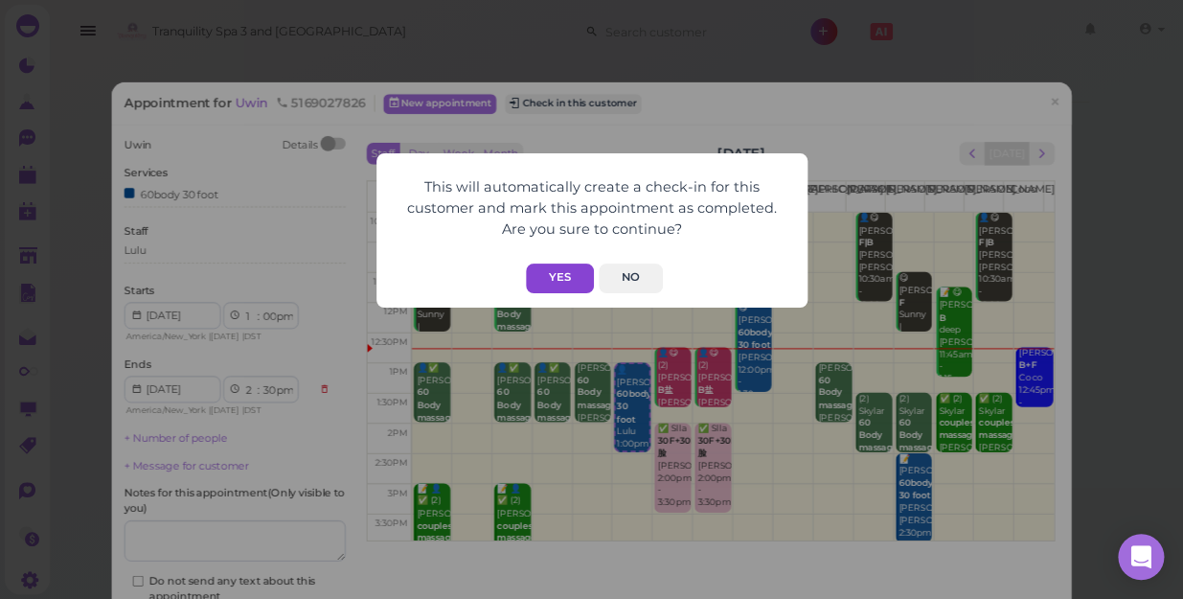
click at [546, 278] on button "Yes" at bounding box center [560, 278] width 68 height 30
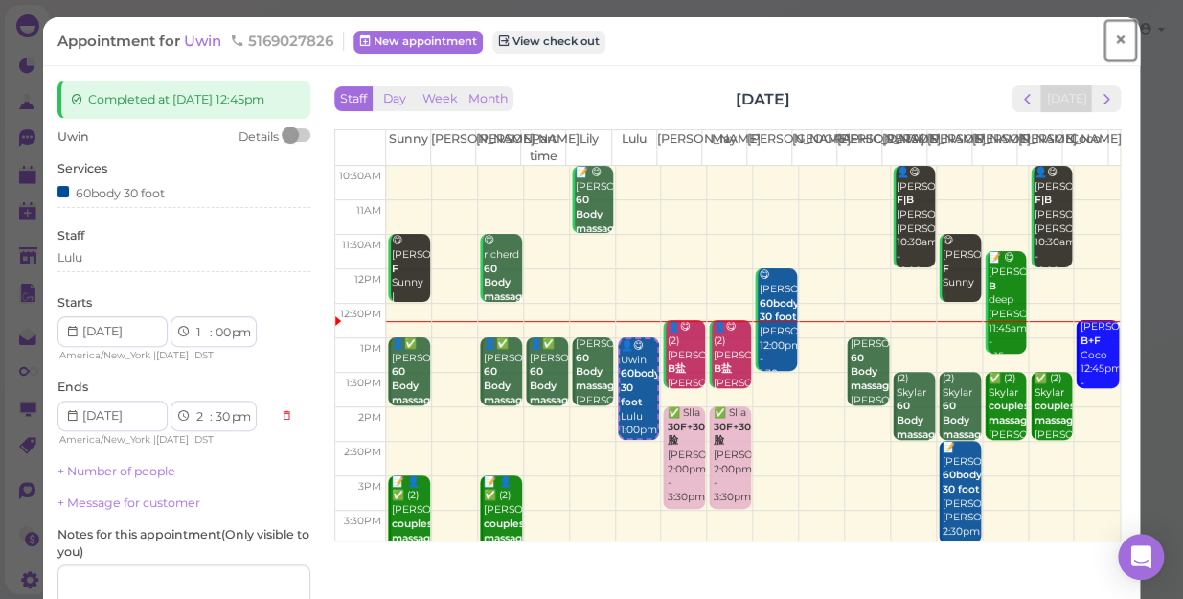
click at [1114, 38] on span "×" at bounding box center [1120, 40] width 12 height 27
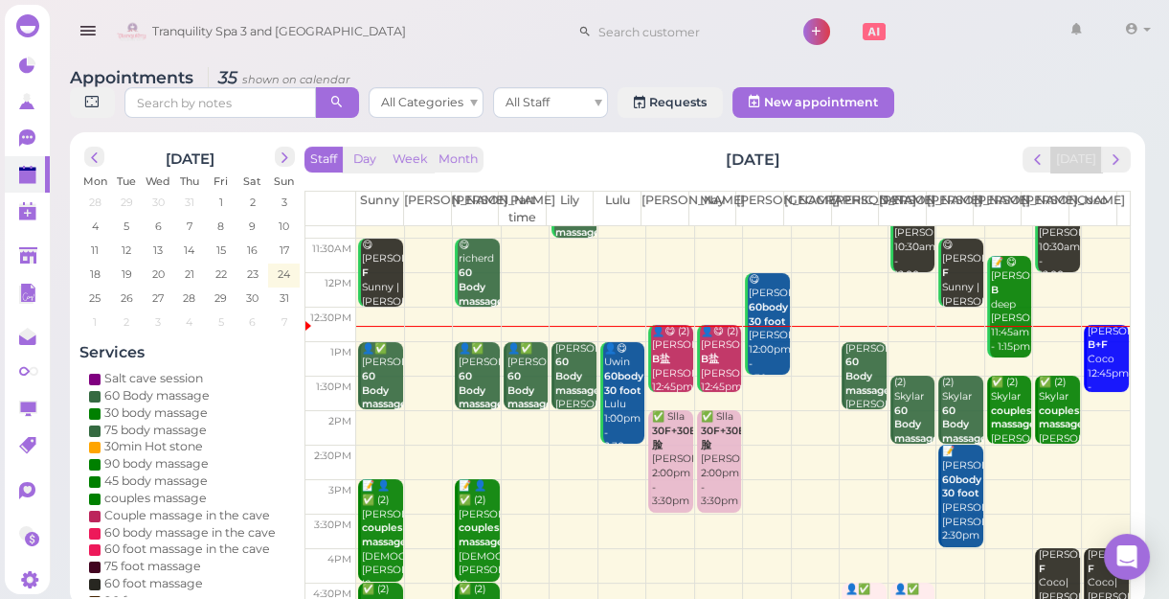
scroll to position [86, 0]
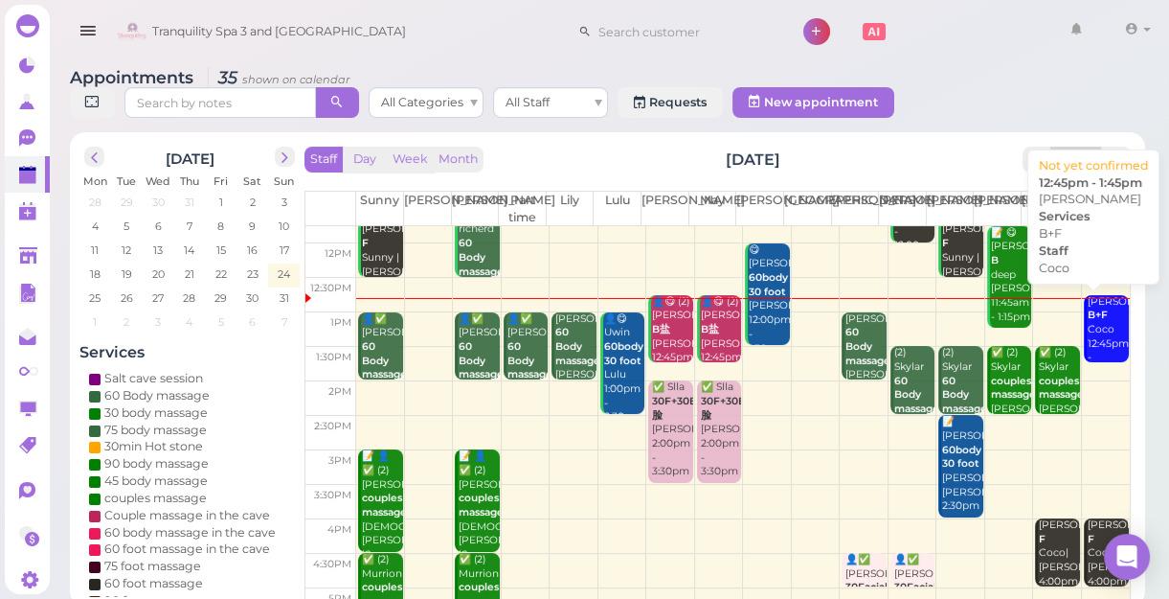
click at [1096, 335] on div "[PERSON_NAME]+F Coco 12:45pm - 1:45pm" at bounding box center [1108, 337] width 42 height 84
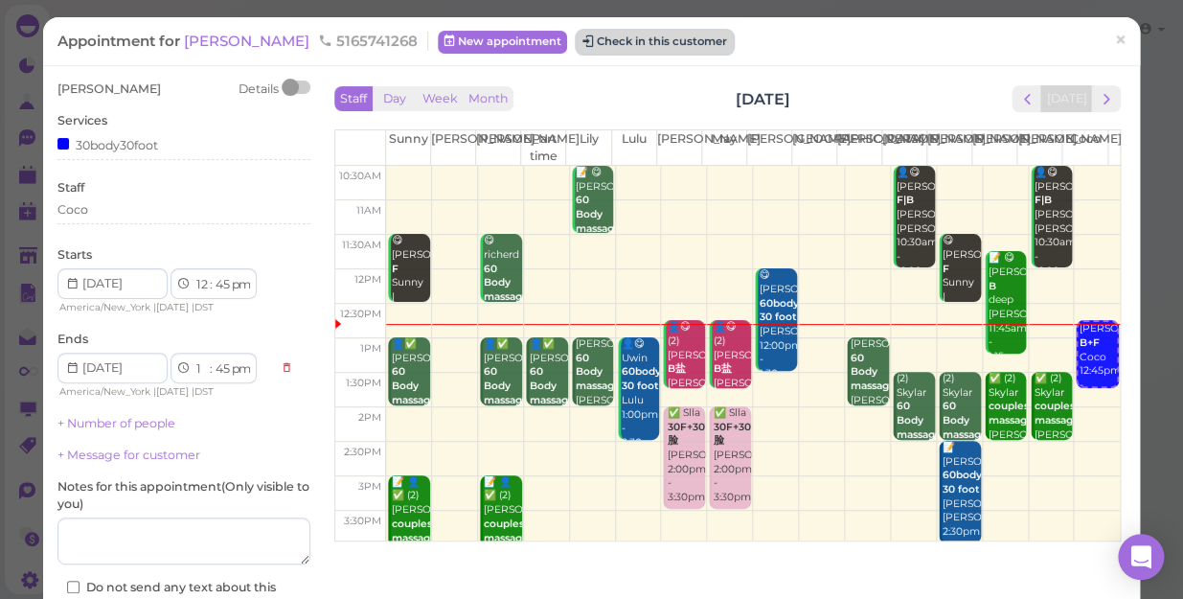
click at [576, 47] on button "Check in this customer" at bounding box center [654, 42] width 156 height 23
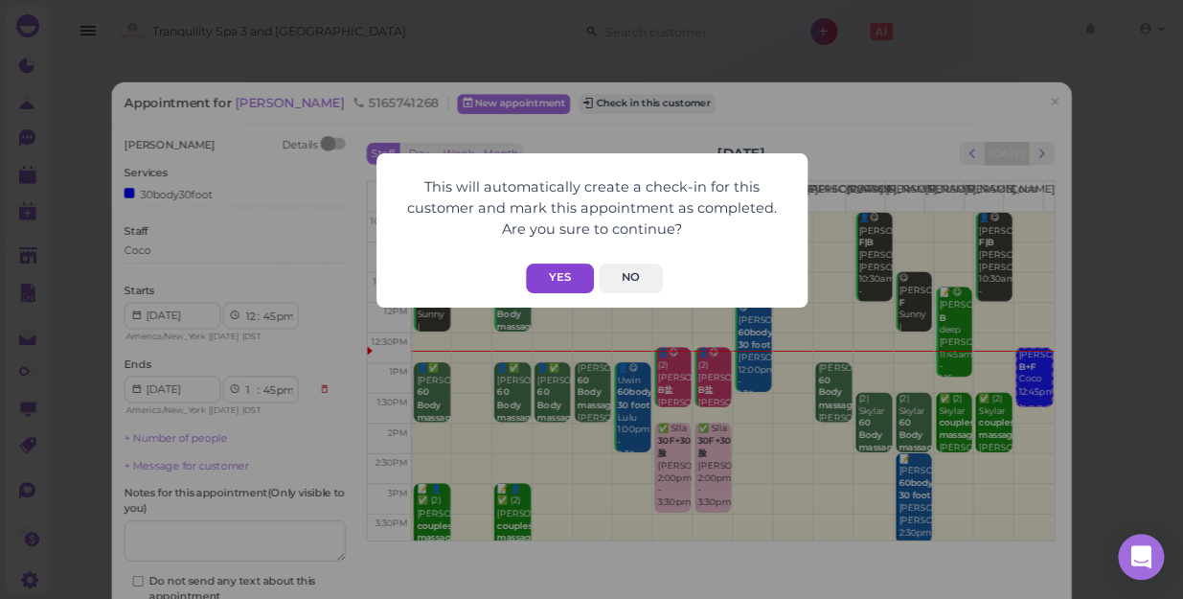
click at [555, 278] on button "Yes" at bounding box center [560, 278] width 68 height 30
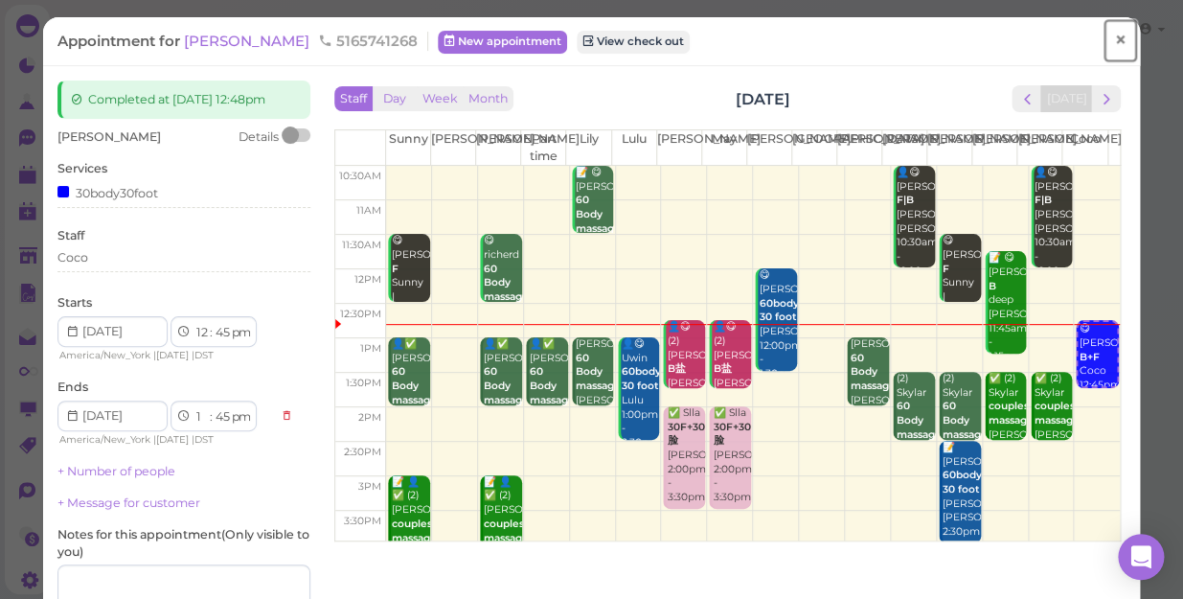
click at [1114, 38] on span "×" at bounding box center [1120, 40] width 12 height 27
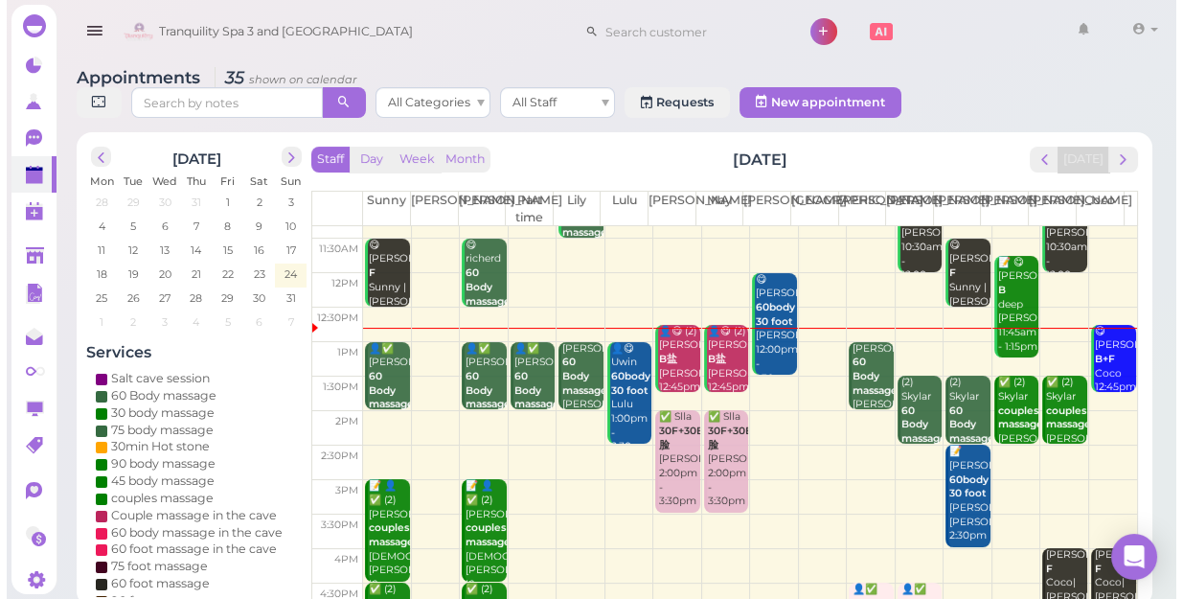
scroll to position [86, 0]
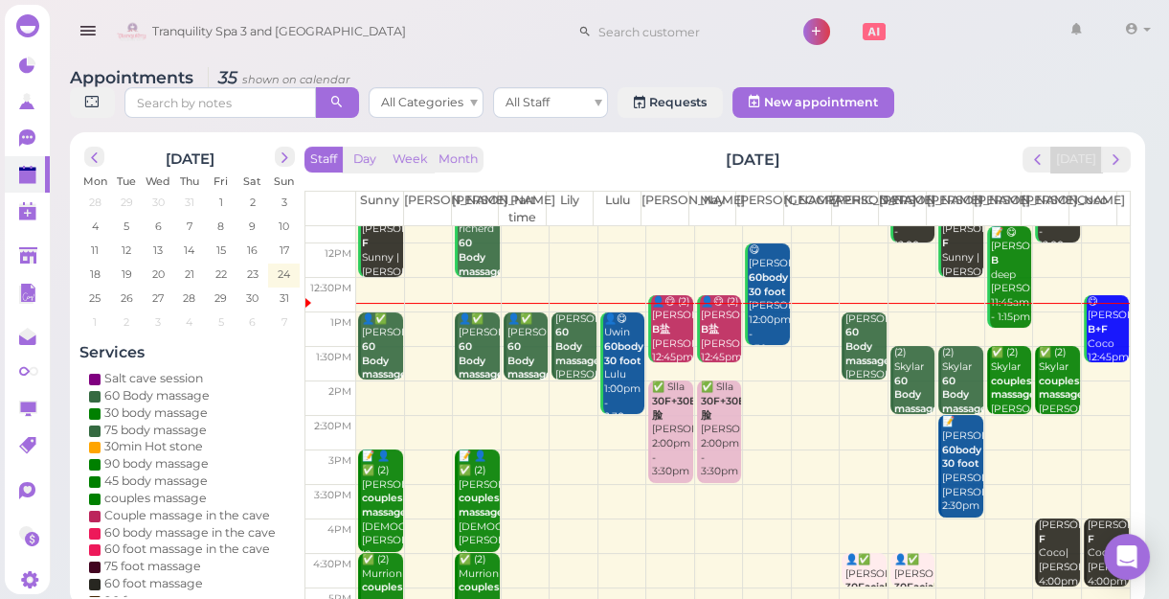
click at [525, 390] on td at bounding box center [743, 398] width 774 height 34
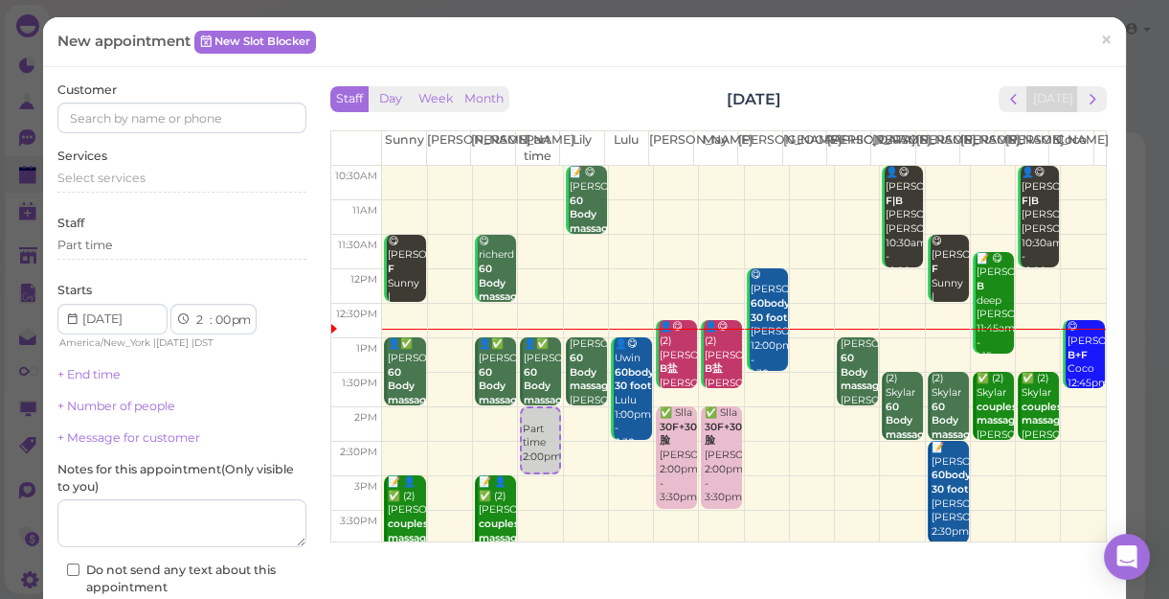
click at [209, 66] on div "New appointment New Slot Blocker ×" at bounding box center [584, 42] width 1083 height 50
click at [259, 111] on input at bounding box center [181, 117] width 249 height 31
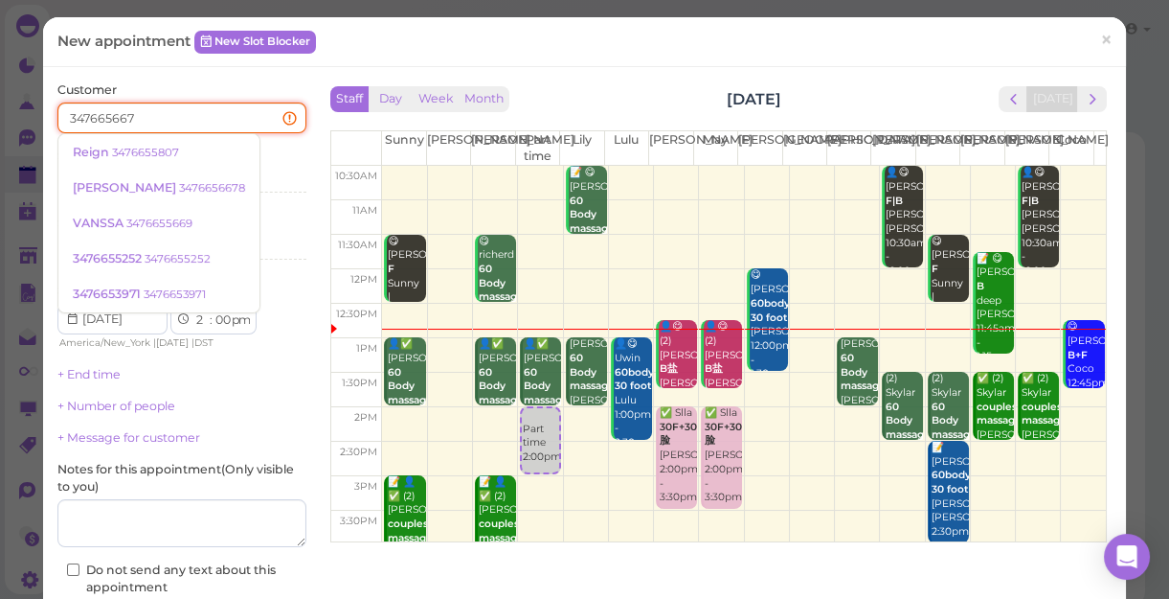
type input "3476656678"
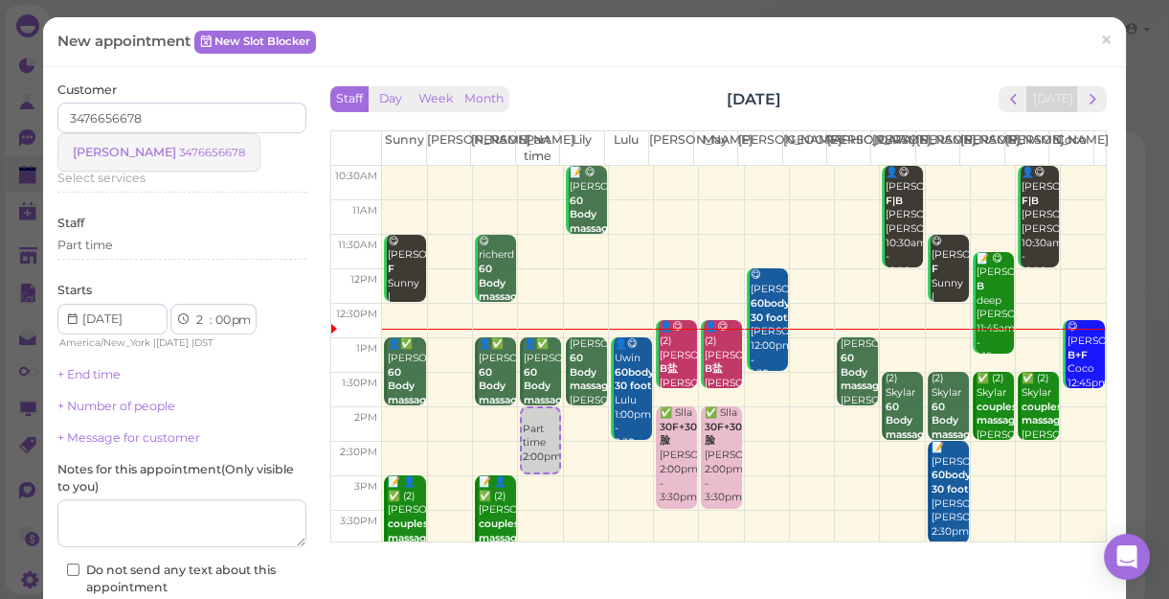
click at [179, 158] on small "3476656678" at bounding box center [212, 152] width 66 height 13
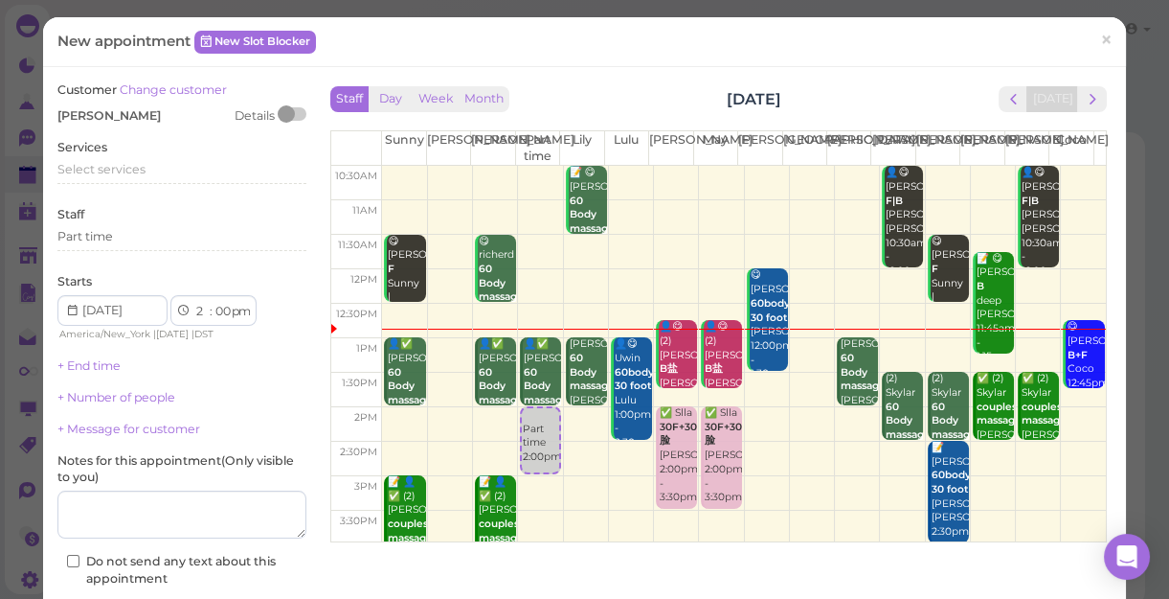
click at [163, 158] on div "Services Select services" at bounding box center [181, 165] width 249 height 53
click at [152, 167] on div "Select services" at bounding box center [181, 169] width 249 height 17
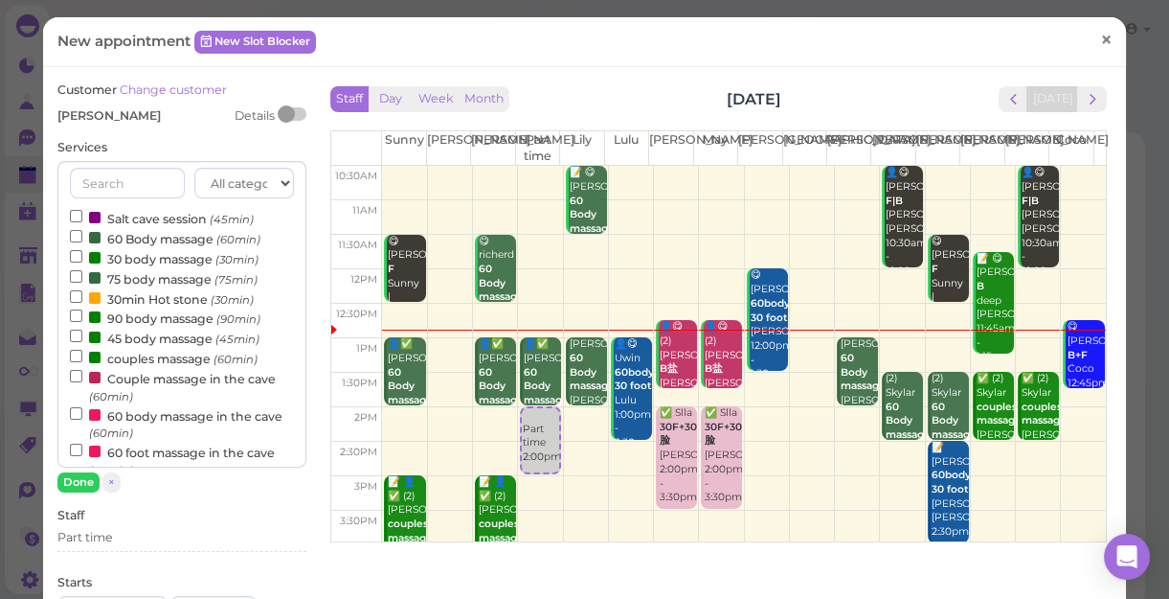
click at [1100, 43] on link "×" at bounding box center [1106, 40] width 35 height 45
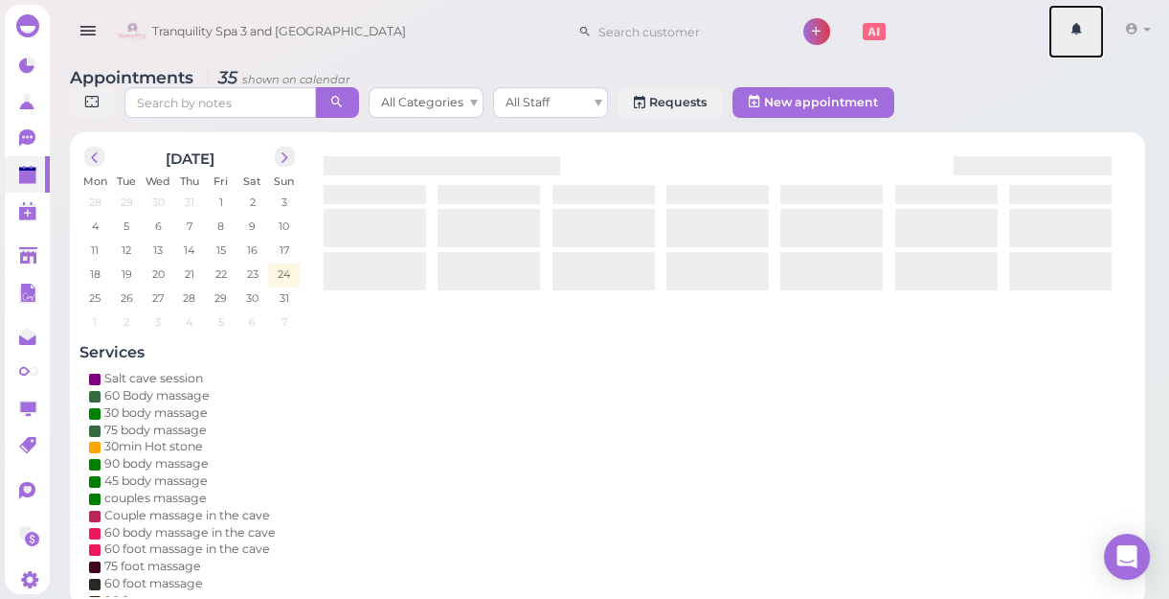
click at [1100, 43] on link at bounding box center [1077, 32] width 56 height 54
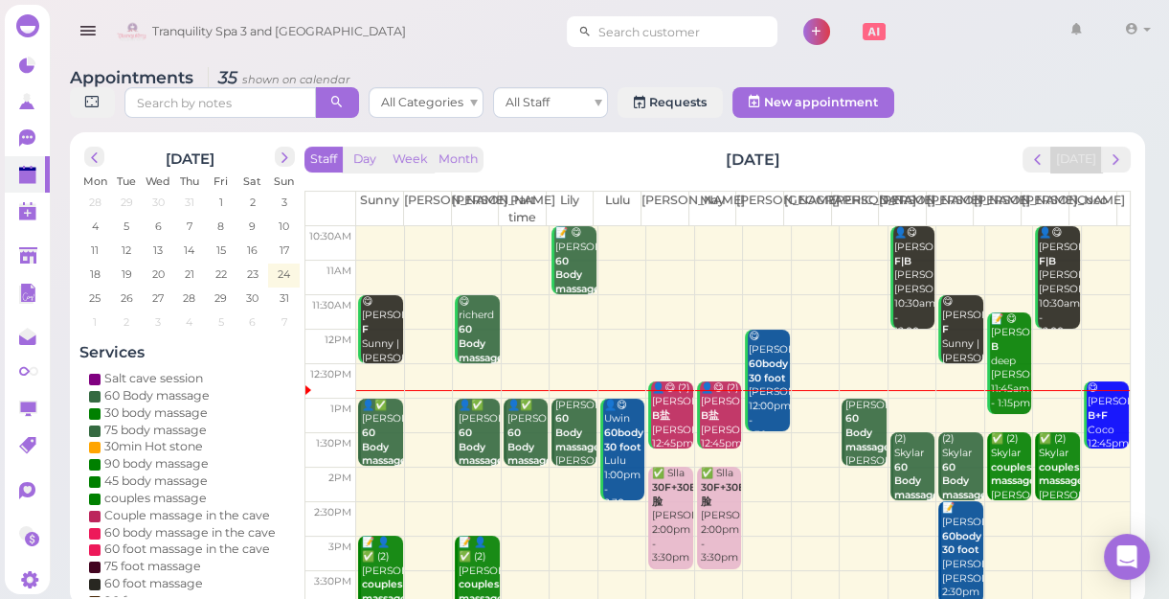
click at [667, 35] on input at bounding box center [685, 31] width 186 height 31
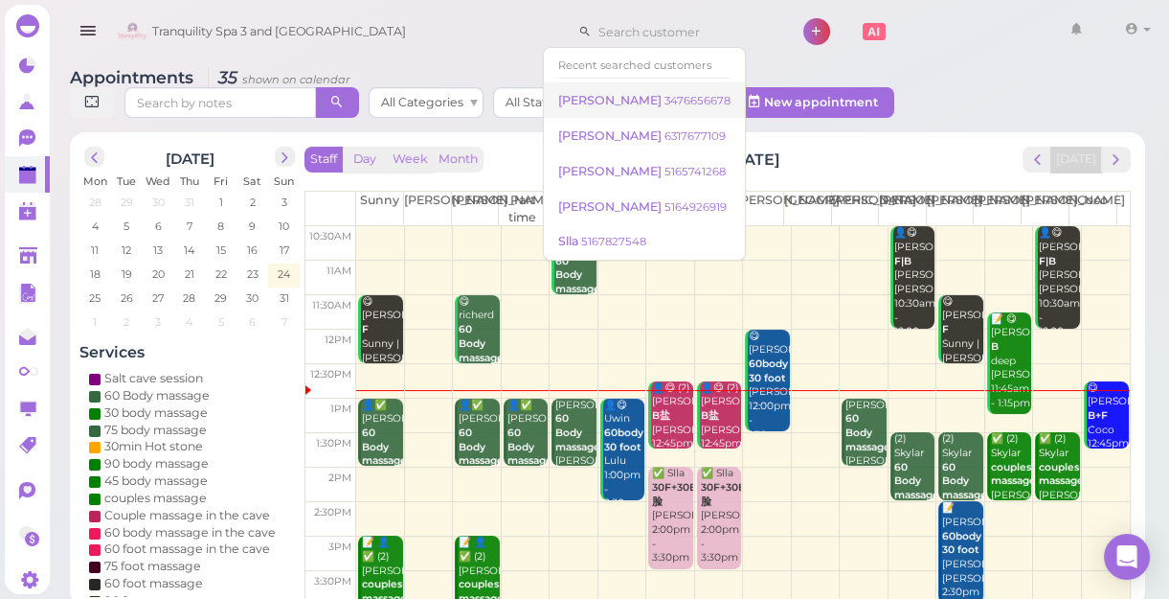
click at [665, 100] on small "3476656678" at bounding box center [698, 100] width 66 height 13
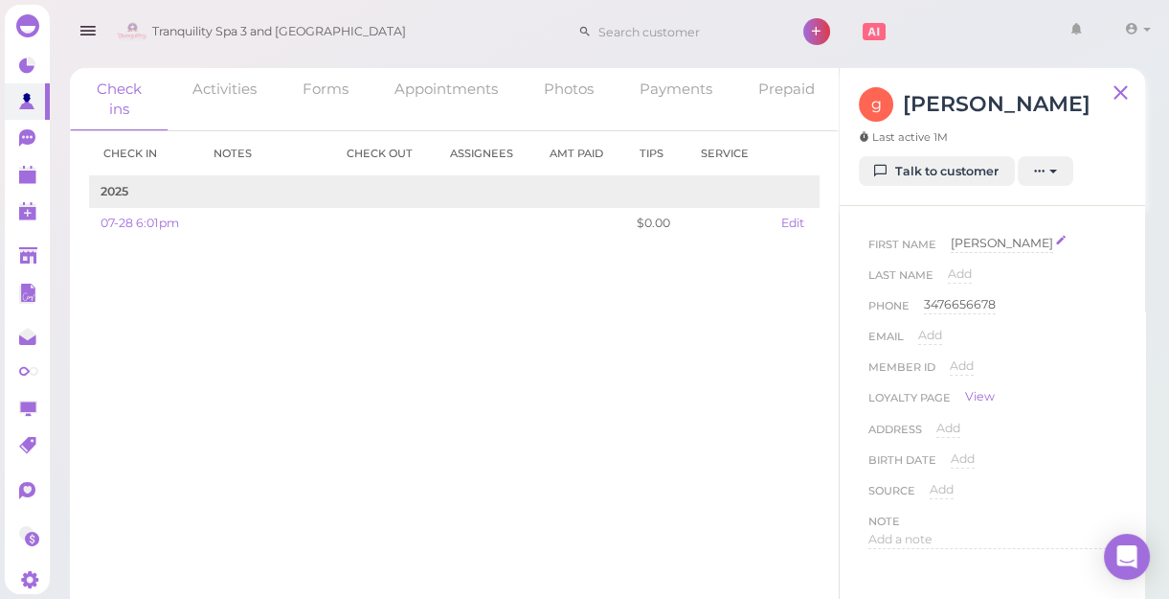
click at [993, 245] on span "[PERSON_NAME]" at bounding box center [1002, 243] width 102 height 14
type input "[PERSON_NAME]"
click at [980, 272] on button "Done" at bounding box center [974, 277] width 42 height 20
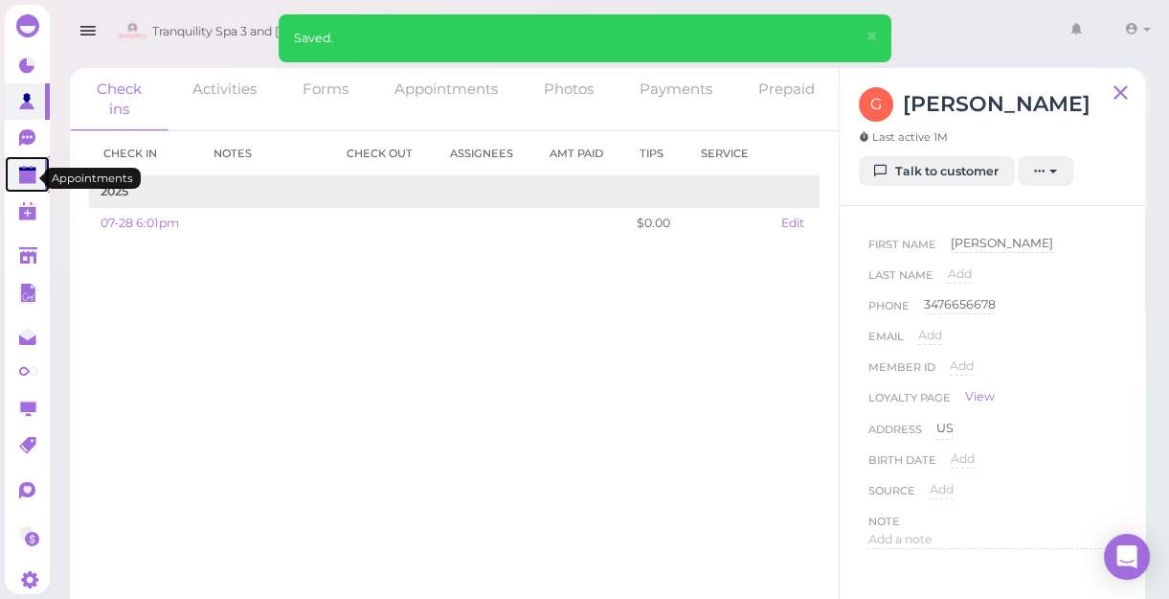
click at [24, 174] on polygon at bounding box center [27, 176] width 17 height 13
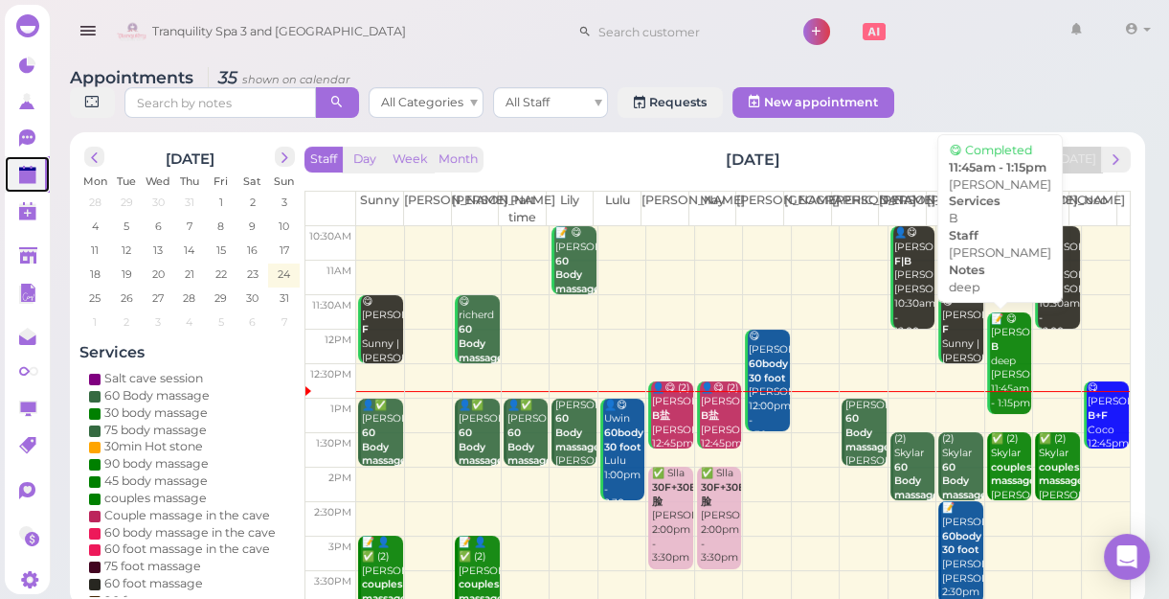
click at [990, 383] on div "📝 😋 [PERSON_NAME] deep [PERSON_NAME] 11:45am - 1:15pm" at bounding box center [1010, 361] width 41 height 99
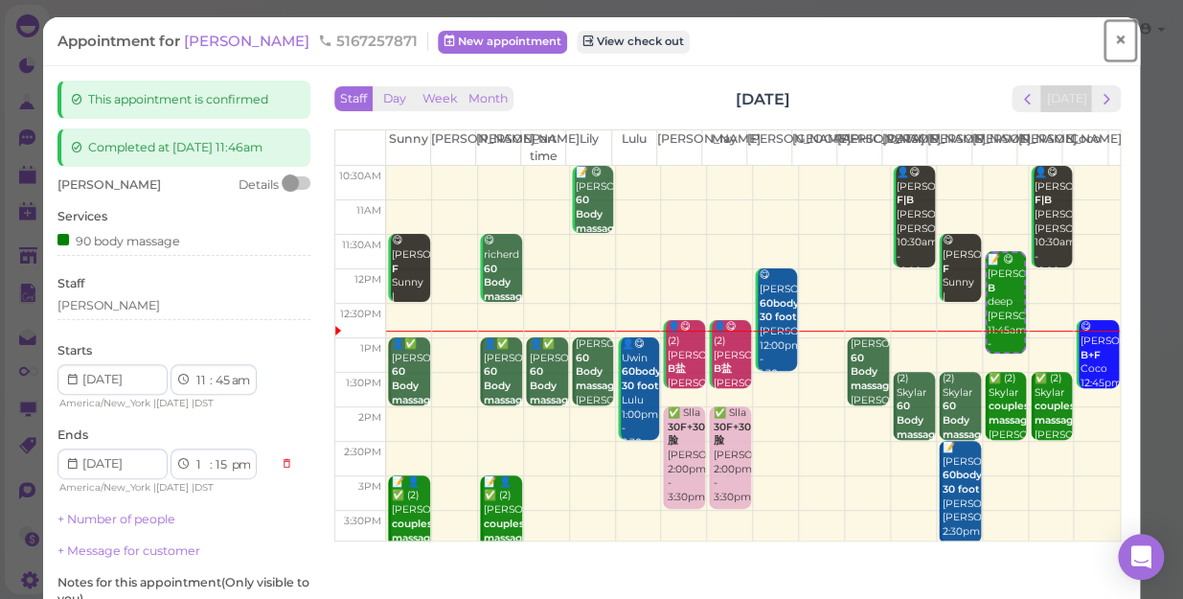
click at [1114, 40] on span "×" at bounding box center [1120, 40] width 12 height 27
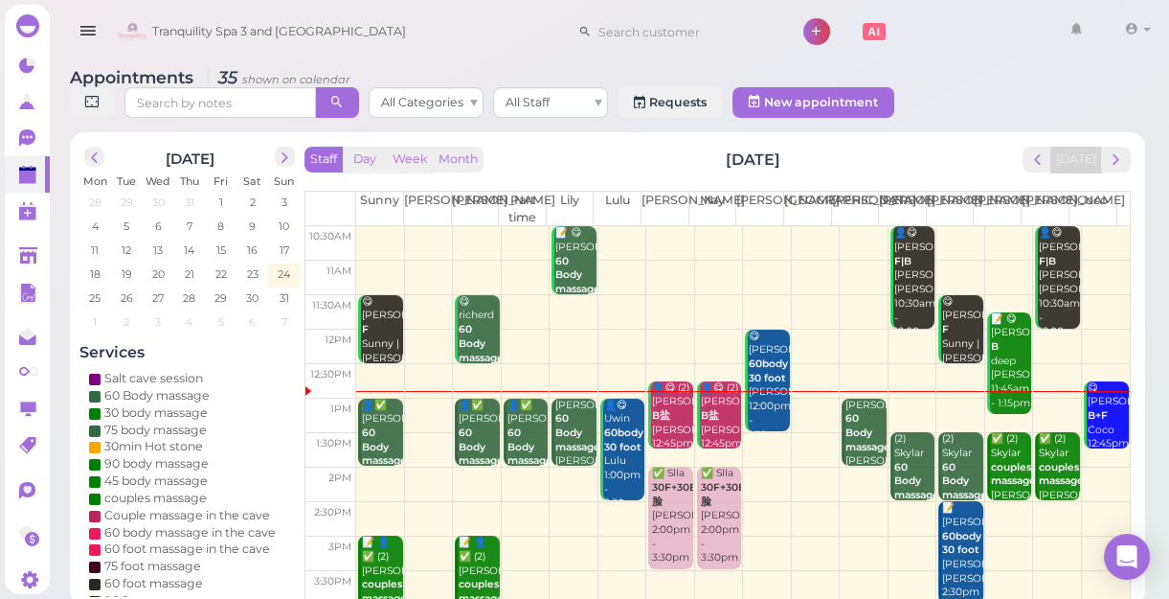
click at [935, 60] on div "Appointments 35 shown on calendar All Categories All Staff Requests New appoint…" at bounding box center [607, 330] width 1123 height 553
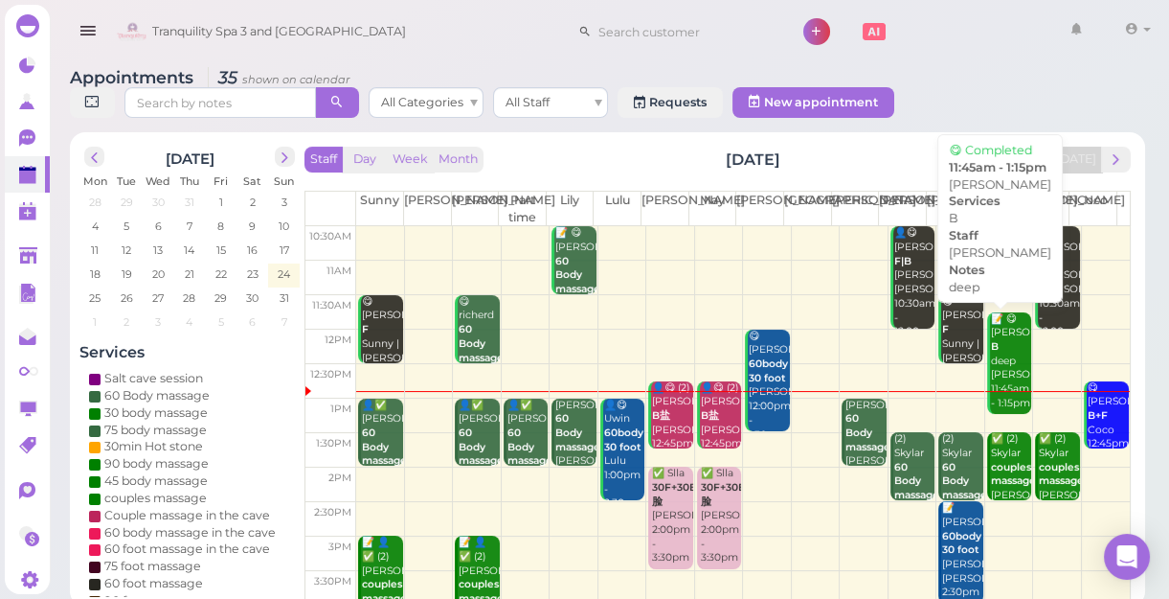
click at [992, 373] on div "📝 😋 [PERSON_NAME] deep [PERSON_NAME] 11:45am - 1:15pm" at bounding box center [1010, 361] width 41 height 99
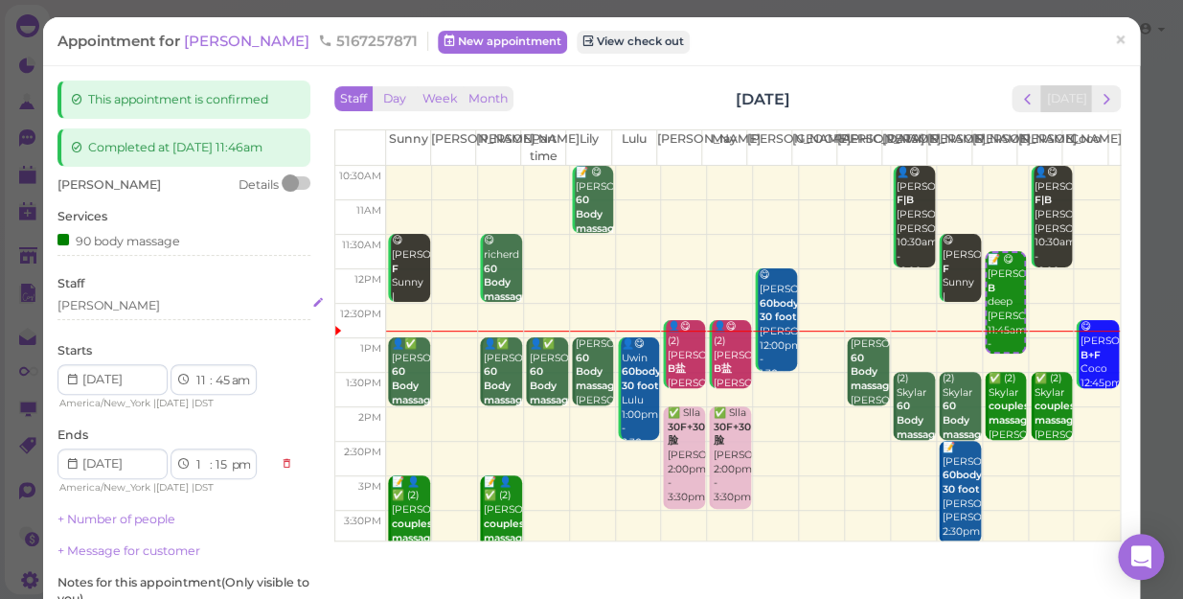
click at [124, 305] on div "[PERSON_NAME]" at bounding box center [183, 305] width 253 height 17
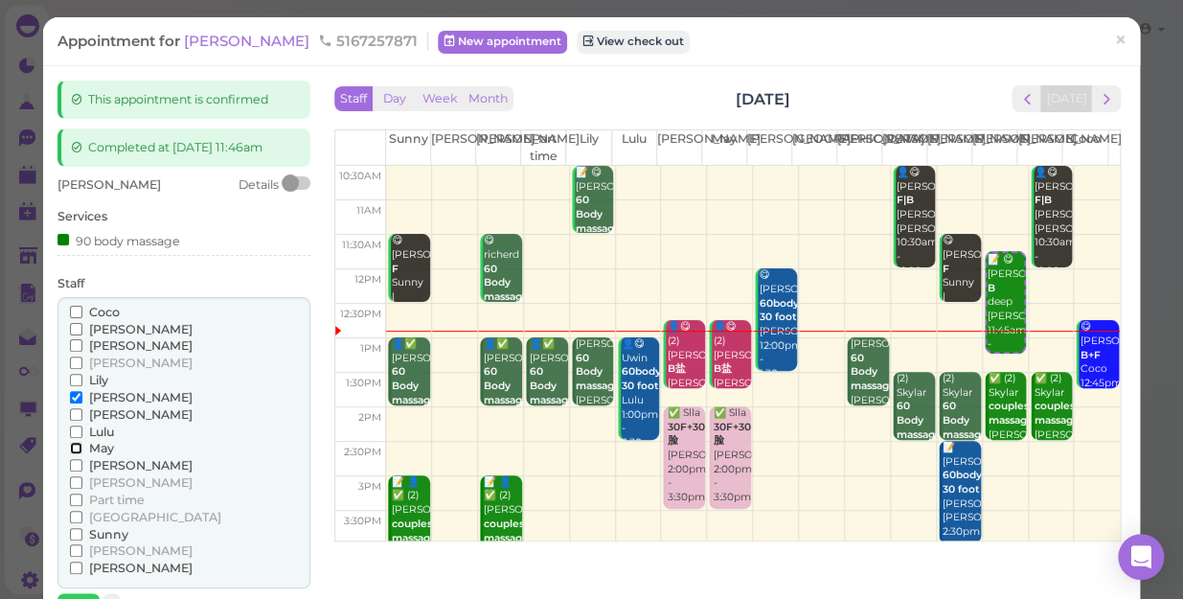
click at [73, 449] on input "May" at bounding box center [76, 447] width 12 height 12
click at [73, 396] on input "[PERSON_NAME]" at bounding box center [76, 397] width 12 height 12
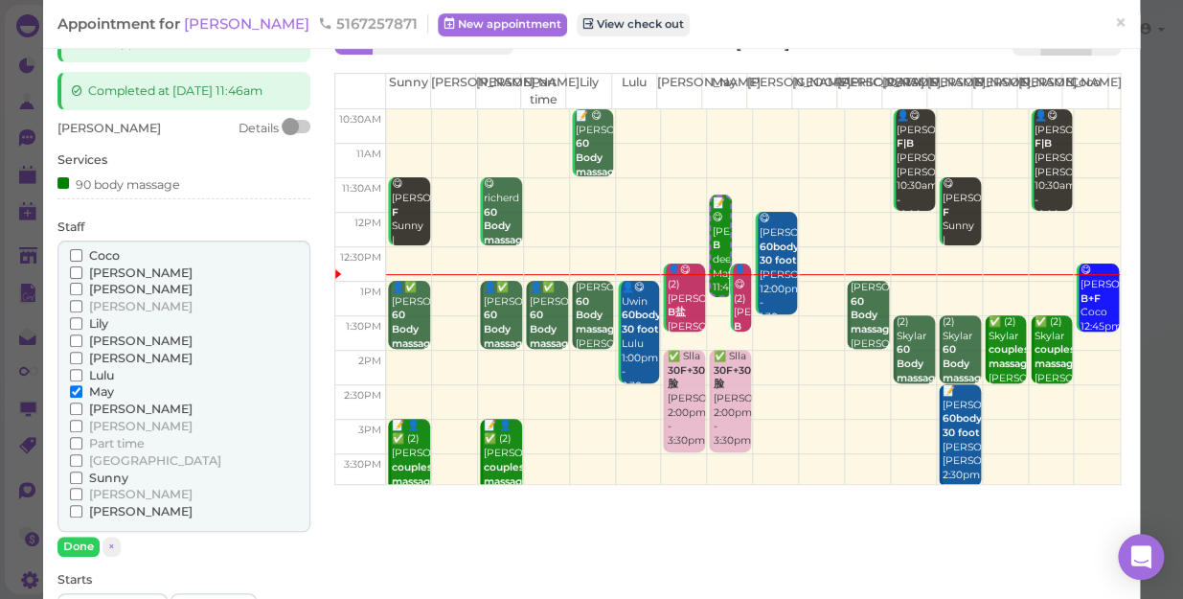
scroll to position [173, 0]
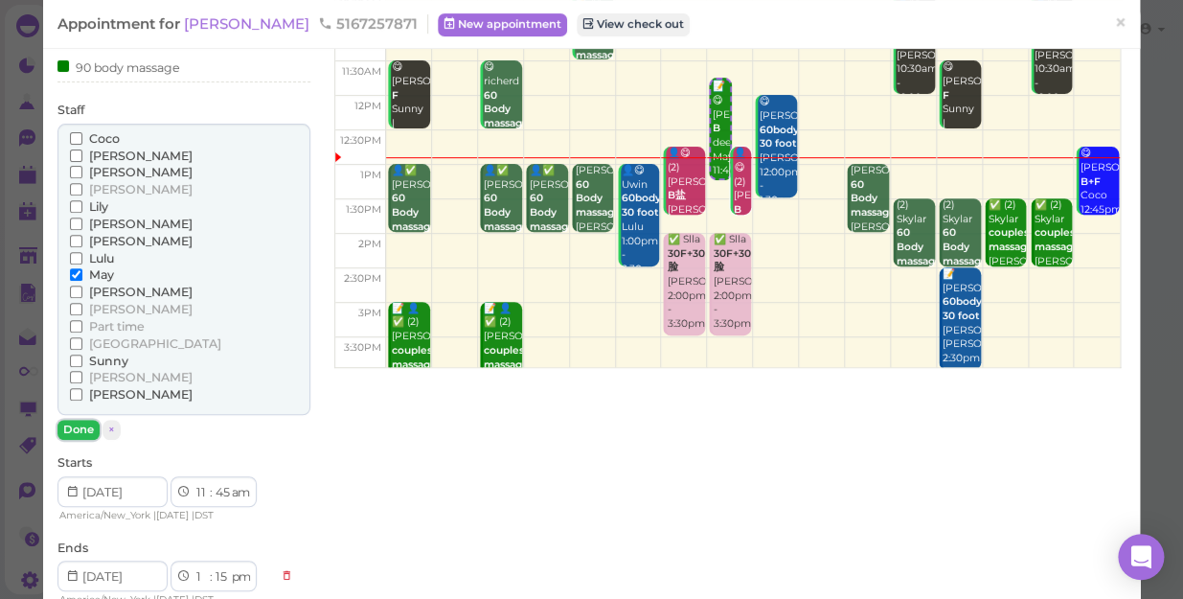
click at [76, 427] on button "Done" at bounding box center [78, 429] width 42 height 20
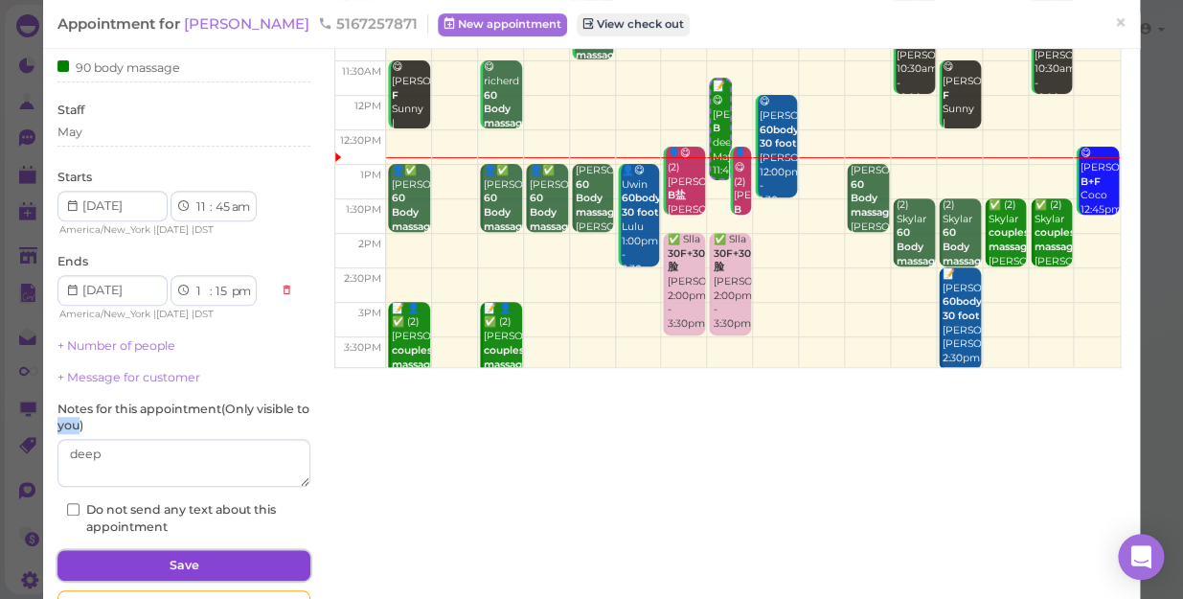
drag, startPoint x: 76, startPoint y: 427, endPoint x: 144, endPoint y: 557, distance: 146.9
click at [144, 557] on button "Save" at bounding box center [183, 565] width 253 height 31
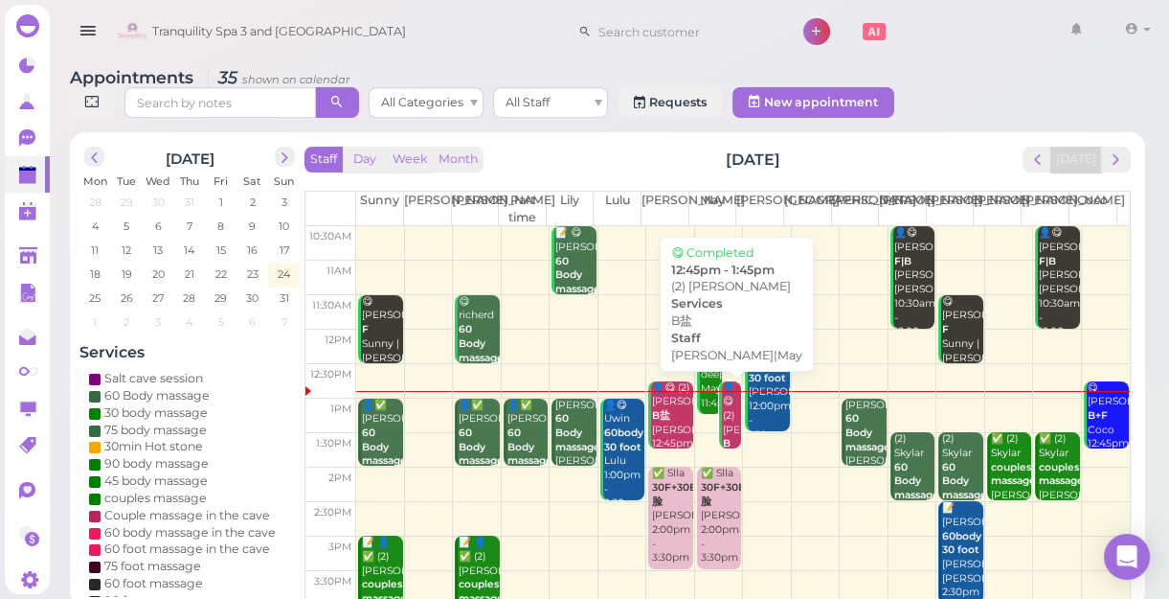
click at [723, 420] on div "👤😋 (2) [PERSON_NAME] B盐 [PERSON_NAME]|May 12:45pm - 1:45pm" at bounding box center [731, 451] width 19 height 141
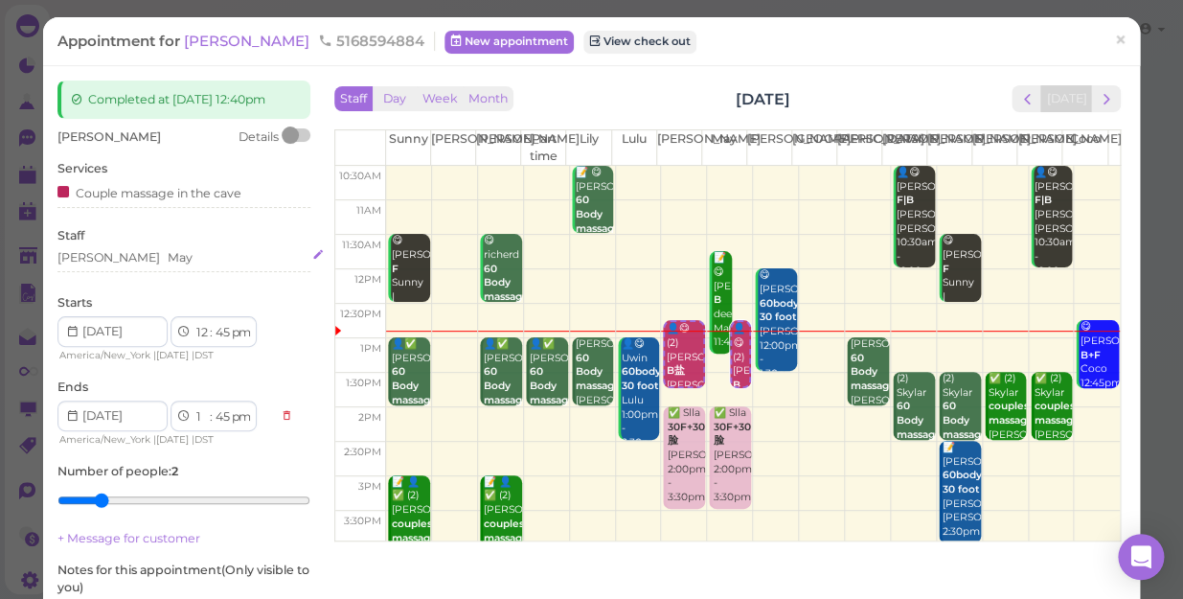
click at [128, 261] on div "[PERSON_NAME]" at bounding box center [183, 257] width 253 height 17
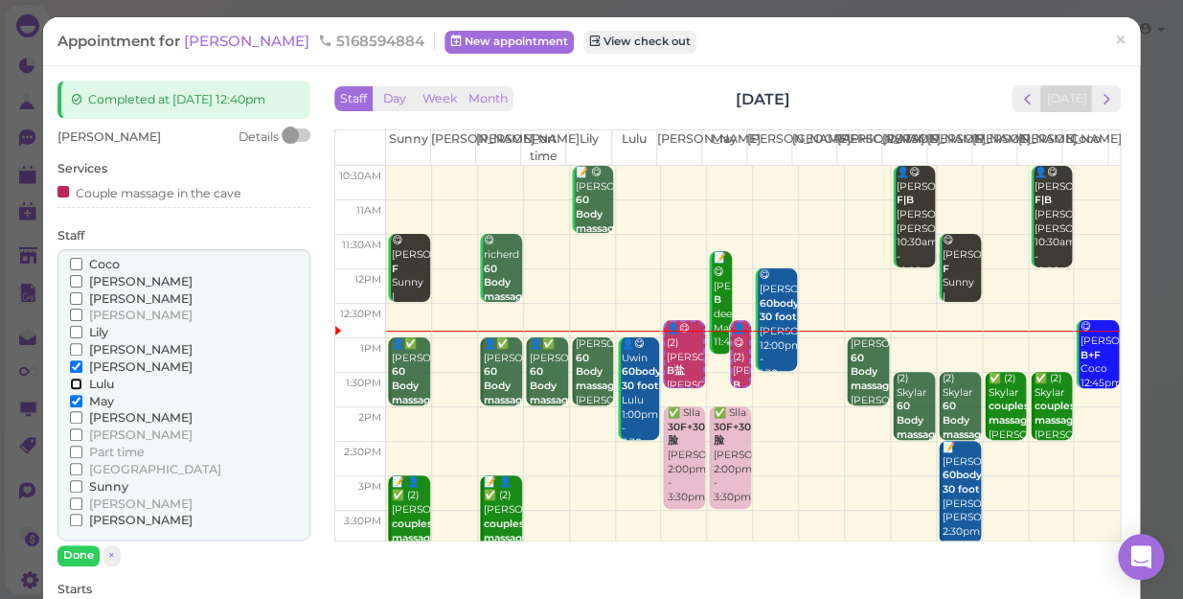
click at [76, 386] on input "Lulu" at bounding box center [76, 383] width 12 height 12
click at [73, 400] on input "May" at bounding box center [76, 401] width 12 height 12
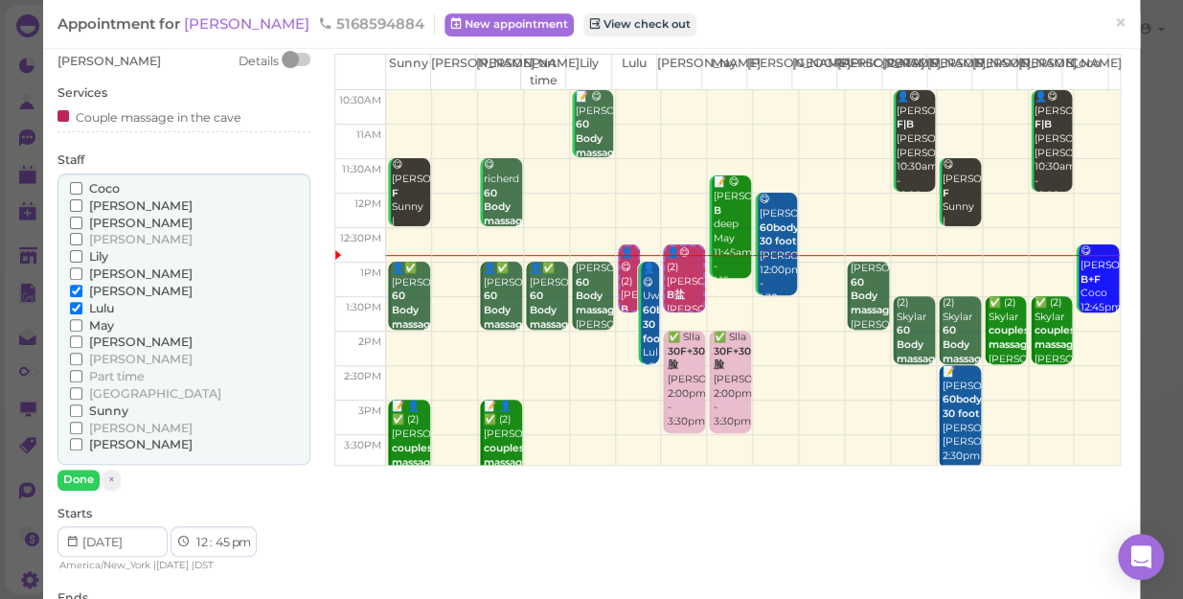
scroll to position [173, 0]
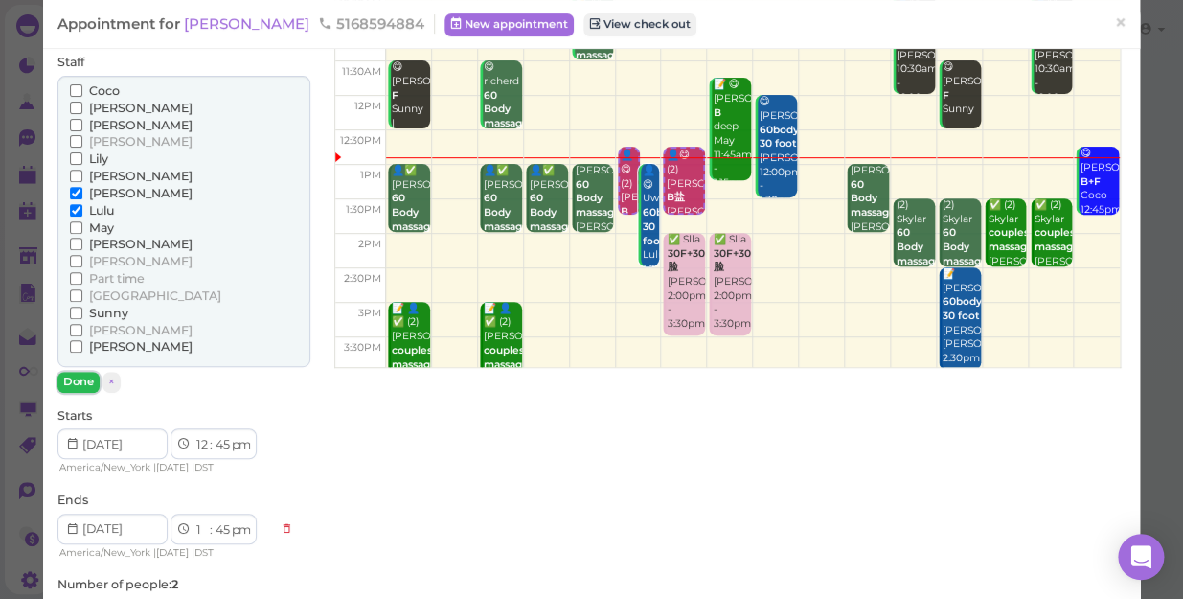
click at [57, 373] on button "Done" at bounding box center [78, 382] width 42 height 20
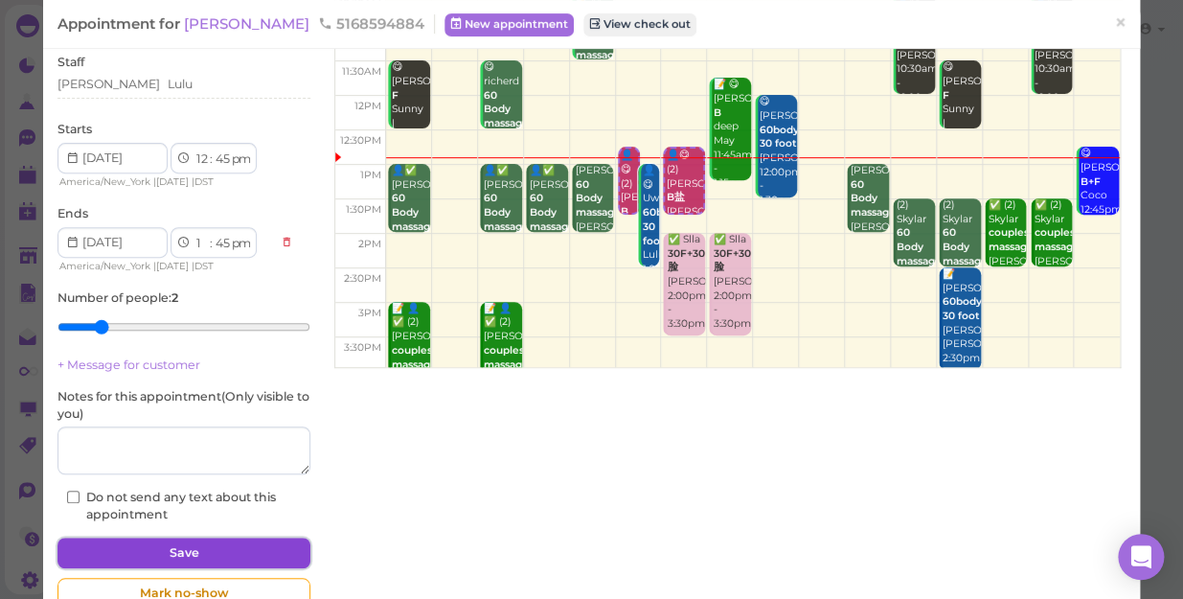
click at [199, 550] on button "Save" at bounding box center [183, 552] width 253 height 31
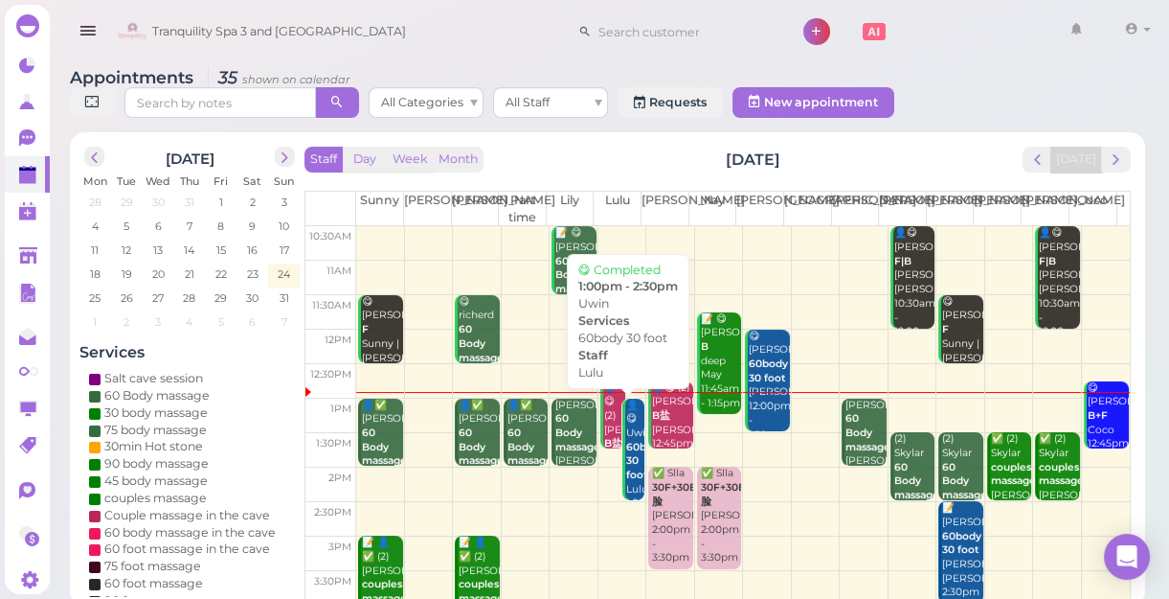
click at [631, 468] on b "60body 30 foot" at bounding box center [645, 461] width 39 height 40
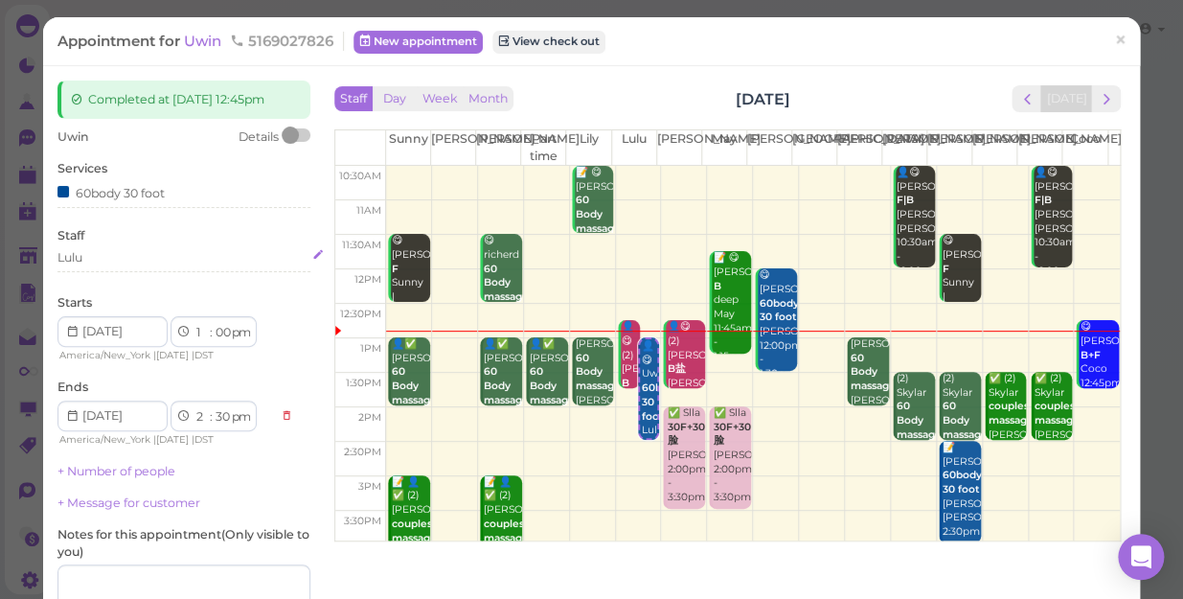
click at [104, 266] on div "Lulu" at bounding box center [183, 260] width 253 height 23
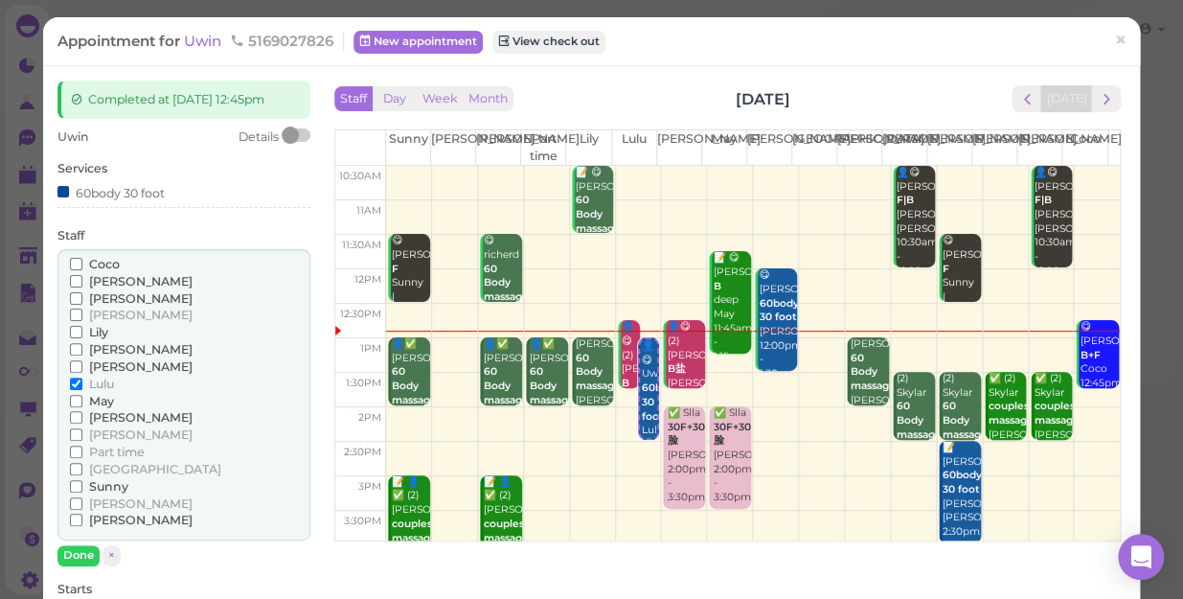
click at [67, 350] on div "[PERSON_NAME] [PERSON_NAME] [PERSON_NAME] [PERSON_NAME] [PERSON_NAME] Lulu" at bounding box center [183, 395] width 253 height 292
click at [73, 345] on input "[PERSON_NAME]" at bounding box center [76, 349] width 12 height 12
click at [75, 379] on input "Lulu" at bounding box center [76, 383] width 12 height 12
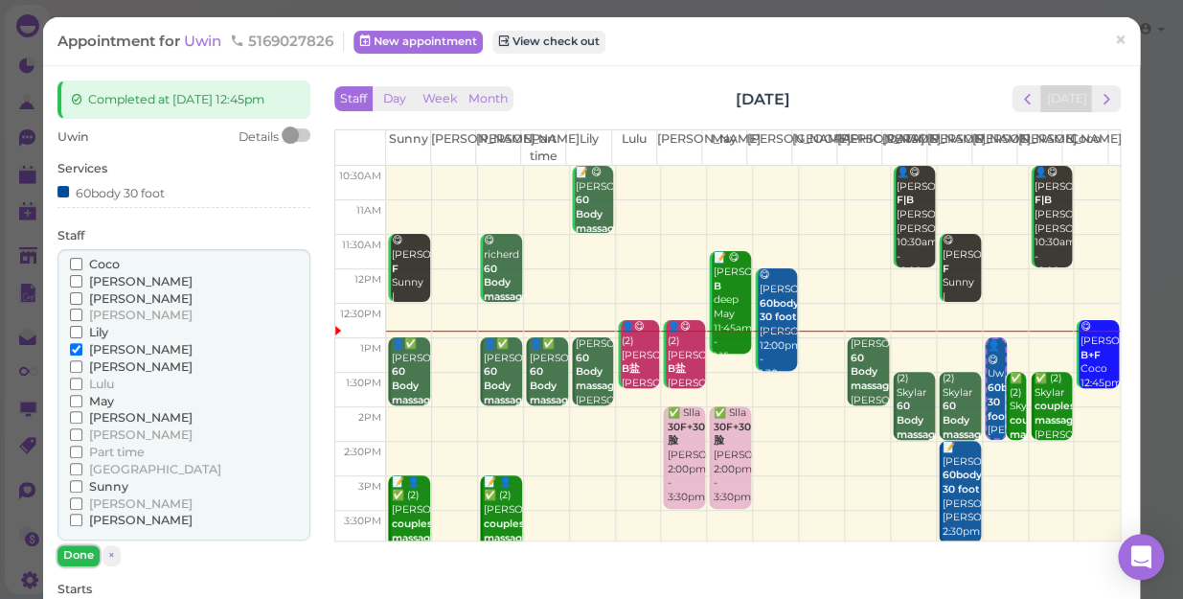
click at [78, 547] on button "Done" at bounding box center [78, 555] width 42 height 20
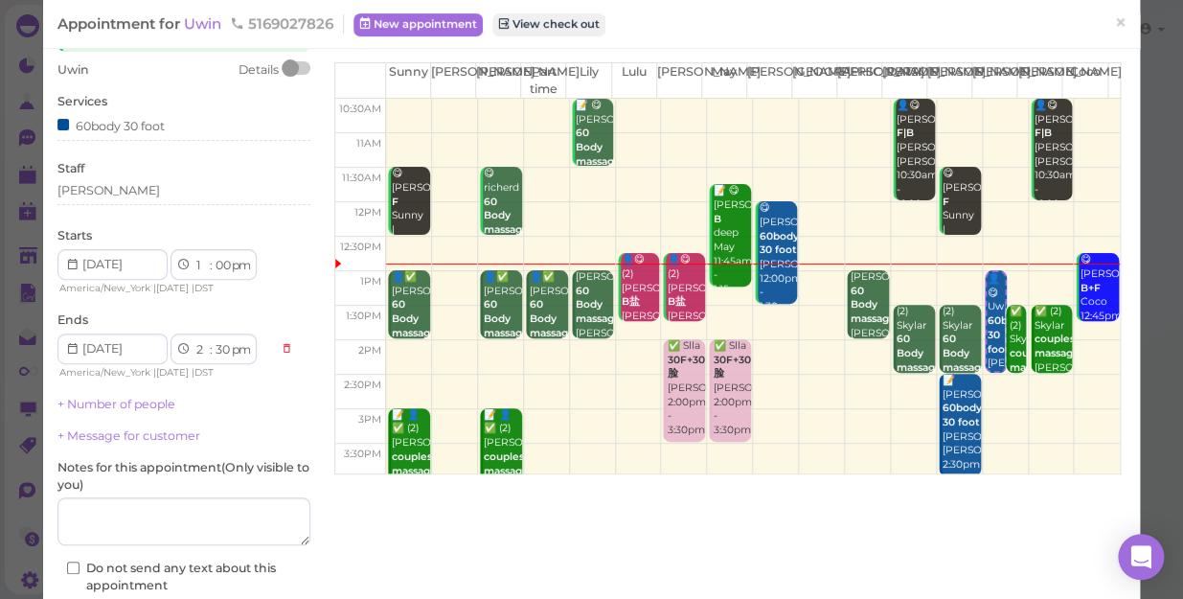
scroll to position [173, 0]
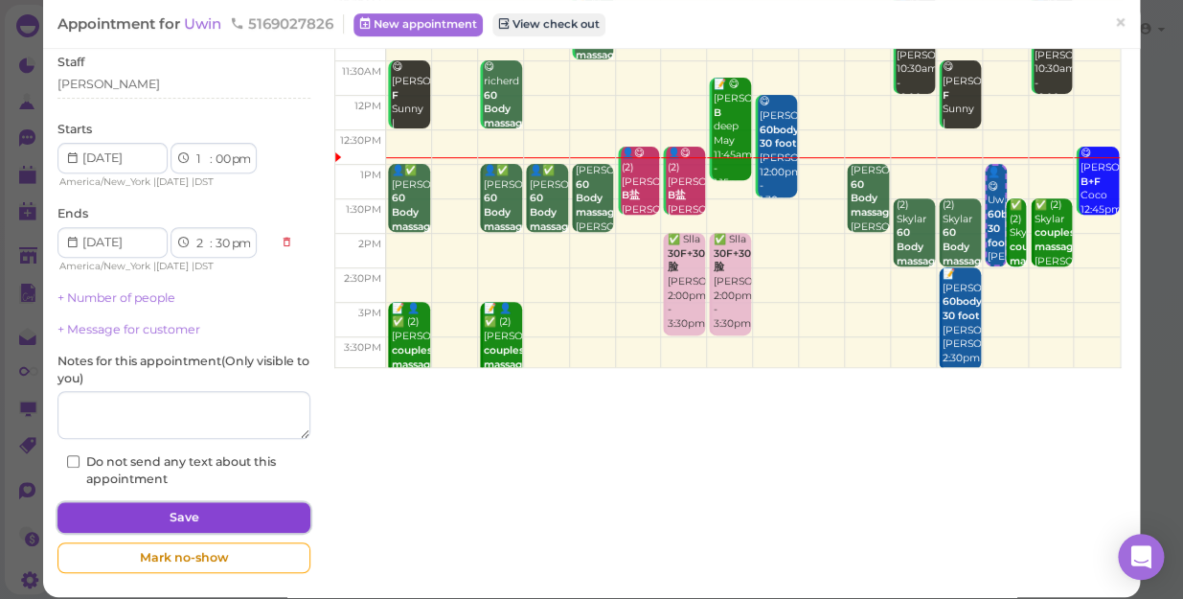
click at [147, 513] on button "Save" at bounding box center [183, 517] width 253 height 31
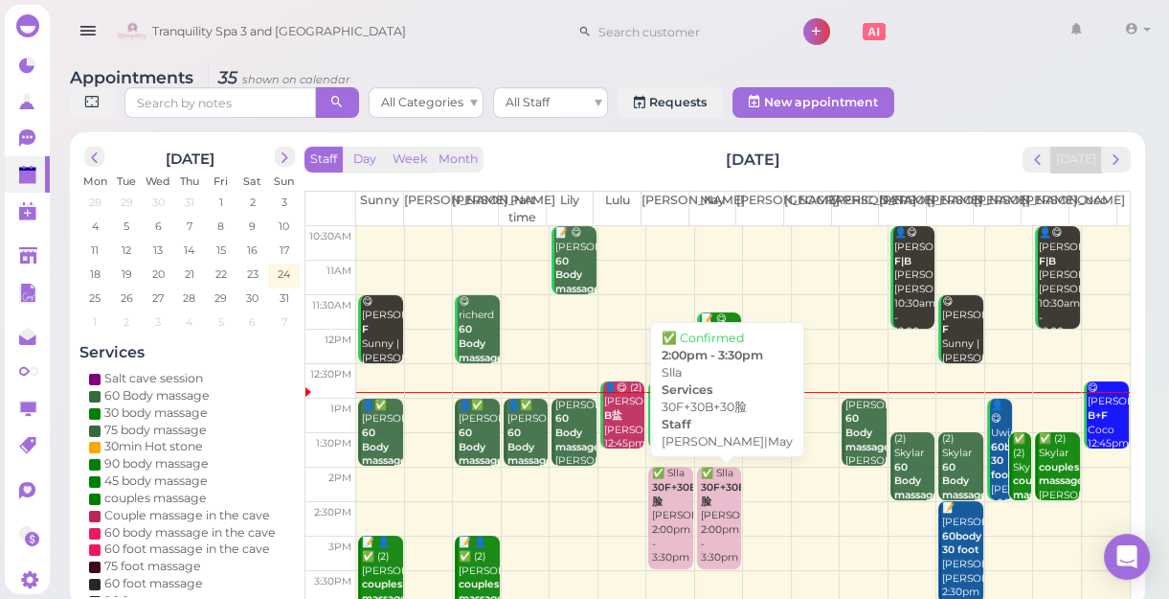
click at [710, 531] on div "✅ Slla 30F+30B+30脸 [PERSON_NAME]|May 2:00pm - 3:30pm" at bounding box center [720, 515] width 41 height 99
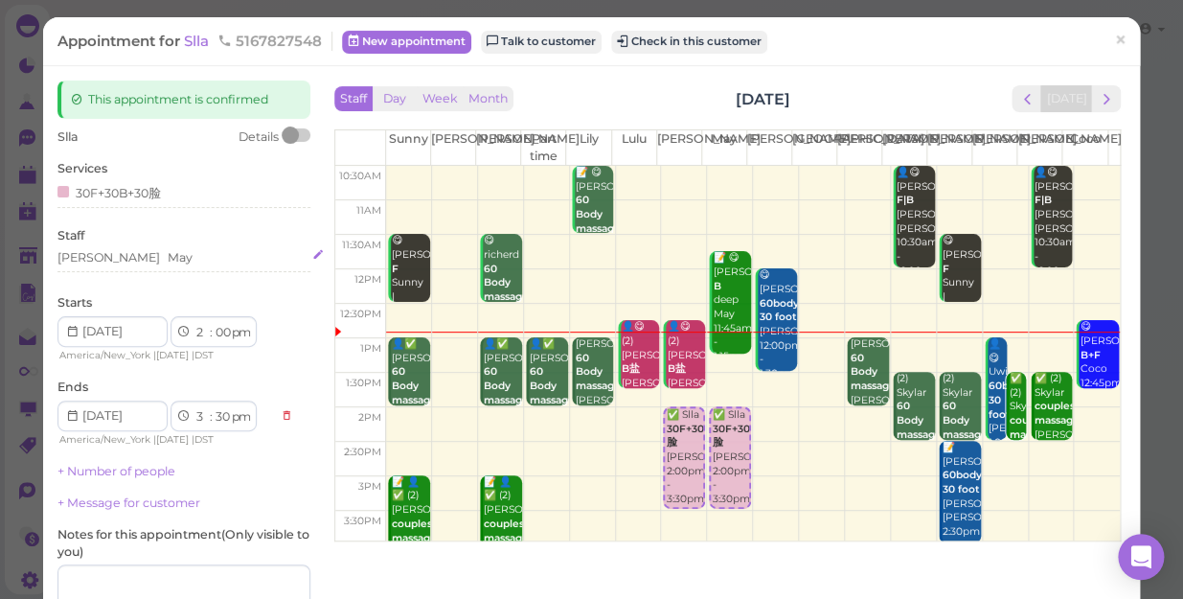
click at [126, 260] on div "[PERSON_NAME]" at bounding box center [183, 257] width 253 height 17
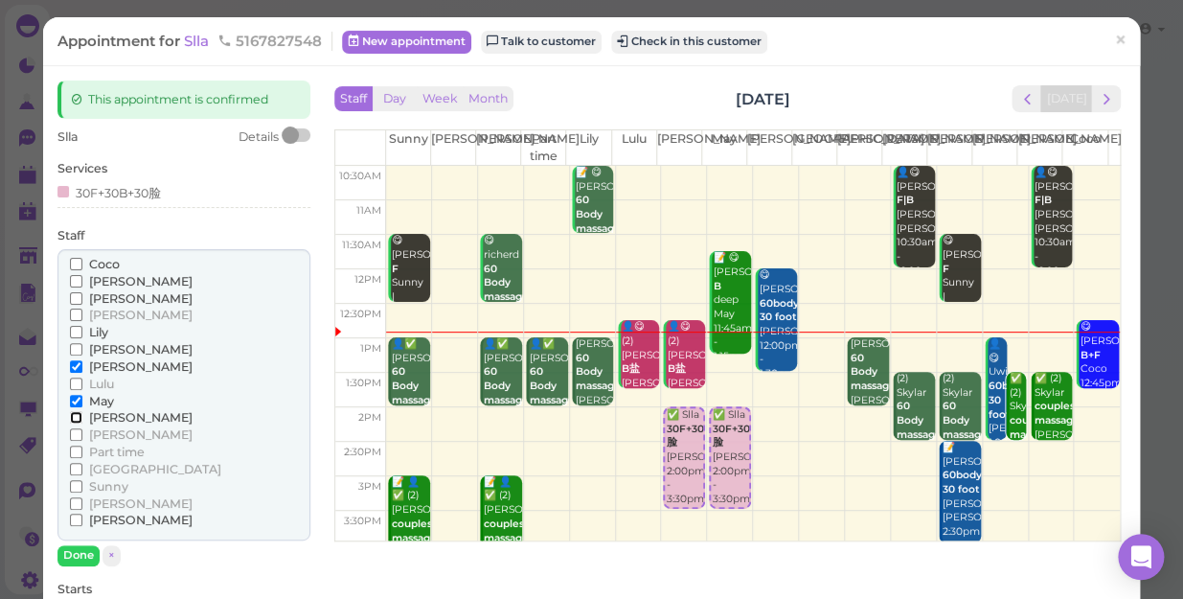
click at [77, 418] on input "[PERSON_NAME]" at bounding box center [76, 417] width 12 height 12
click at [71, 400] on input "May" at bounding box center [76, 401] width 12 height 12
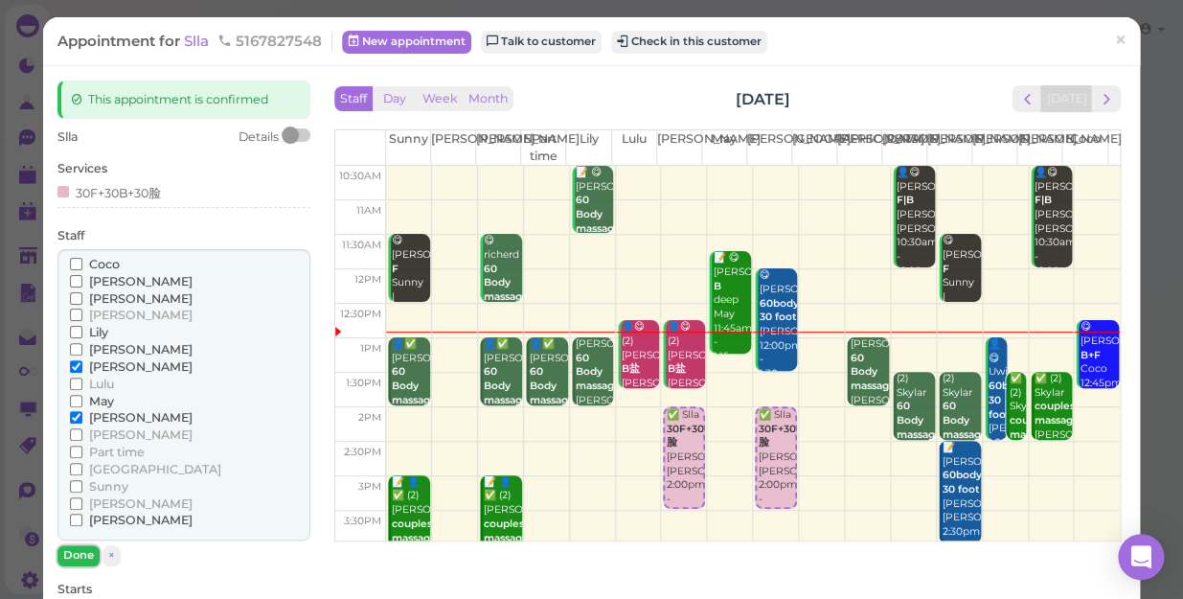
click at [83, 558] on button "Done" at bounding box center [78, 555] width 42 height 20
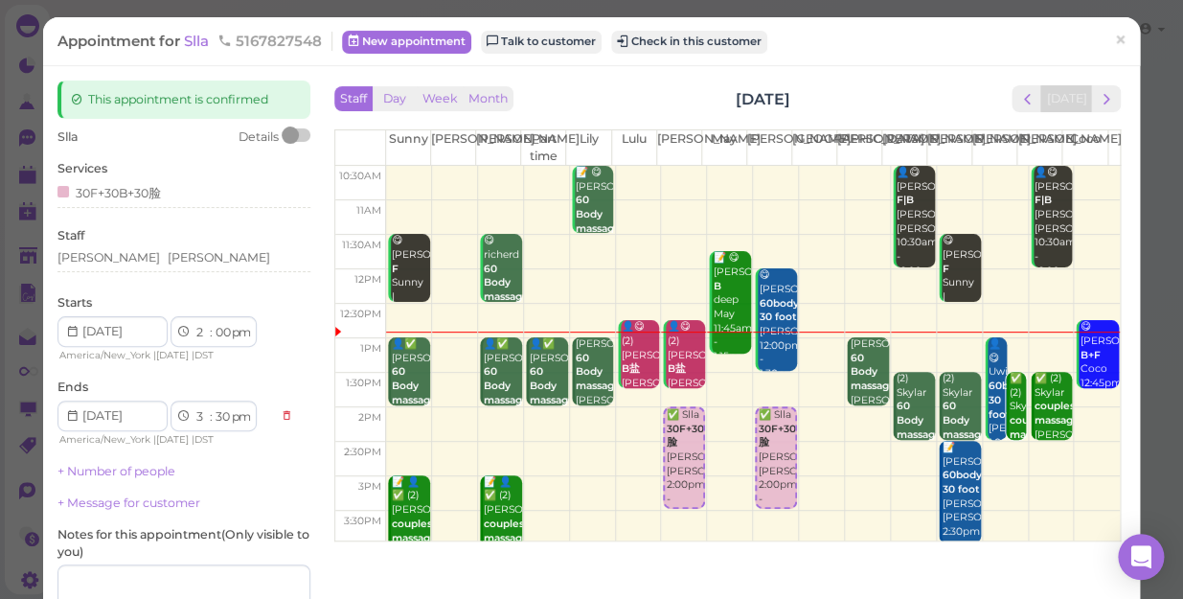
click at [83, 558] on label "Notes for this appointment ( Only visible to you )" at bounding box center [183, 543] width 253 height 34
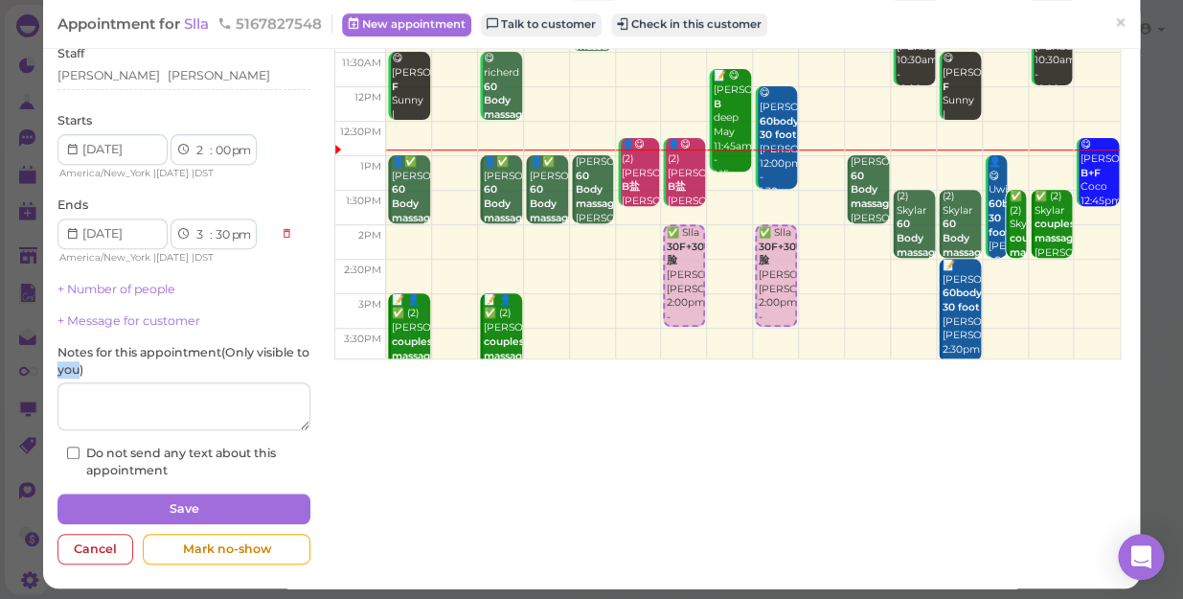
scroll to position [187, 0]
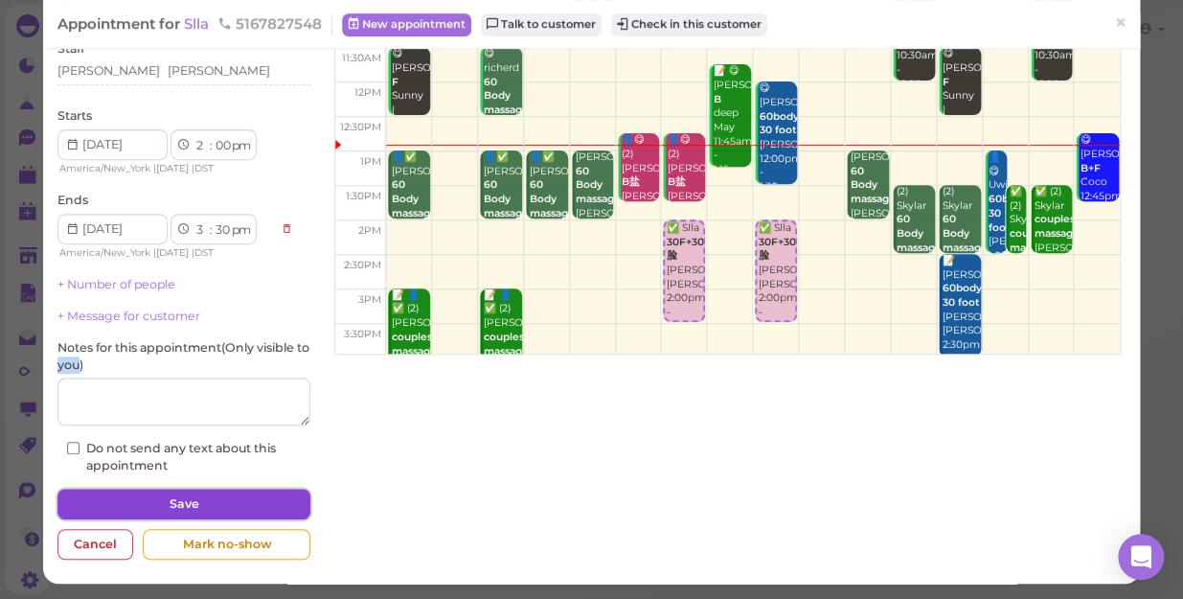
click at [231, 496] on button "Save" at bounding box center [183, 503] width 253 height 31
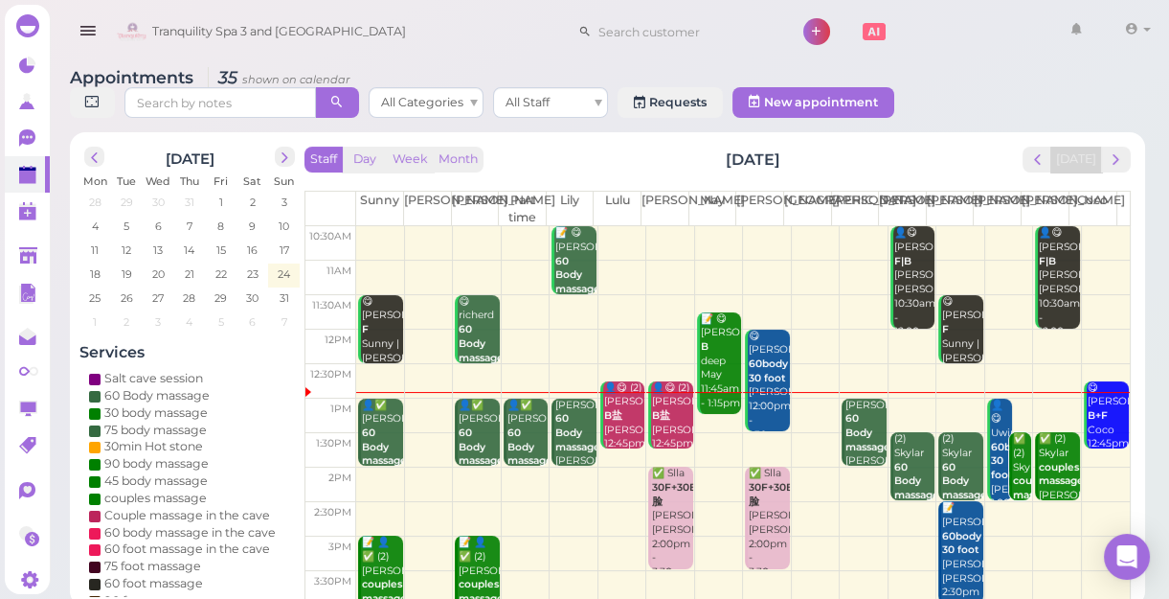
click at [710, 440] on td at bounding box center [743, 450] width 774 height 34
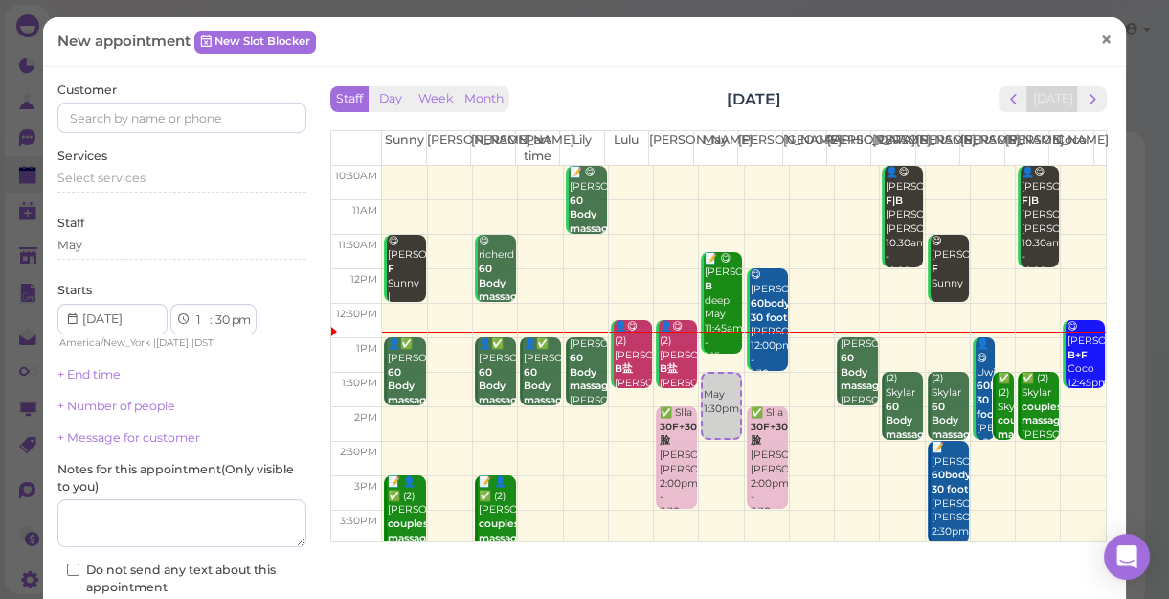
click at [1100, 40] on span "×" at bounding box center [1106, 39] width 12 height 27
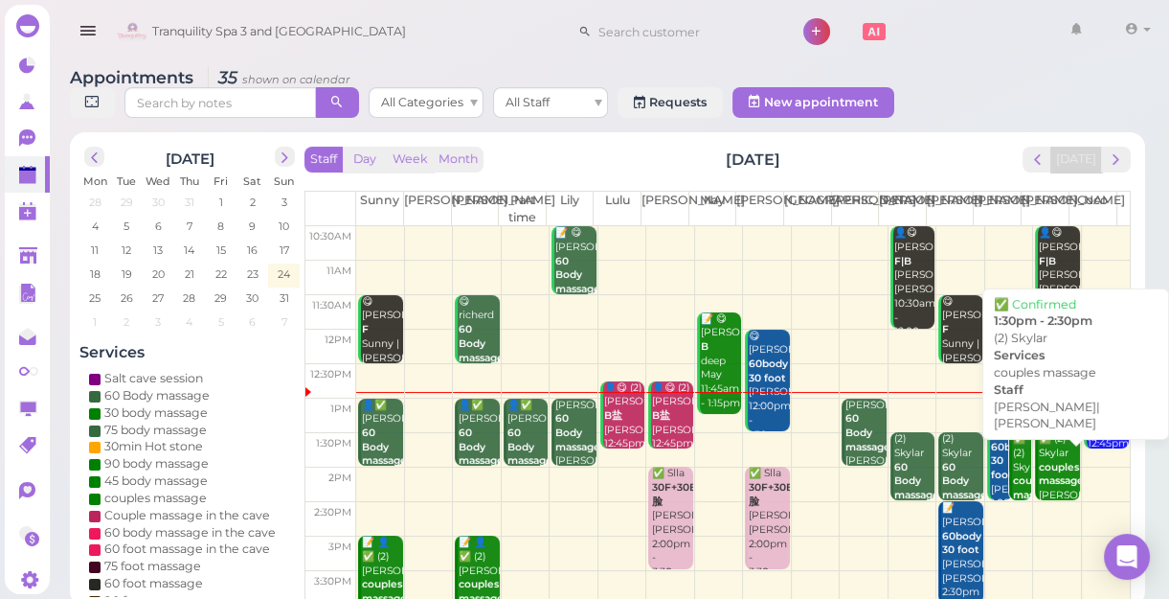
click at [1051, 467] on b "couples massage" at bounding box center [1061, 474] width 45 height 27
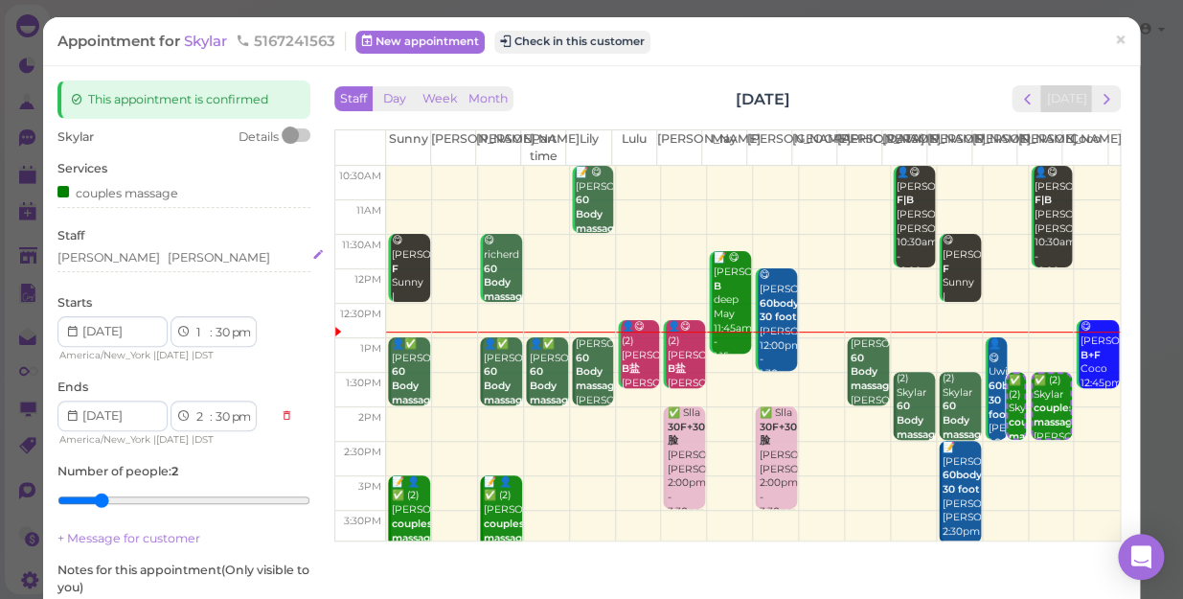
click at [140, 259] on div "[PERSON_NAME] [PERSON_NAME]" at bounding box center [183, 257] width 253 height 17
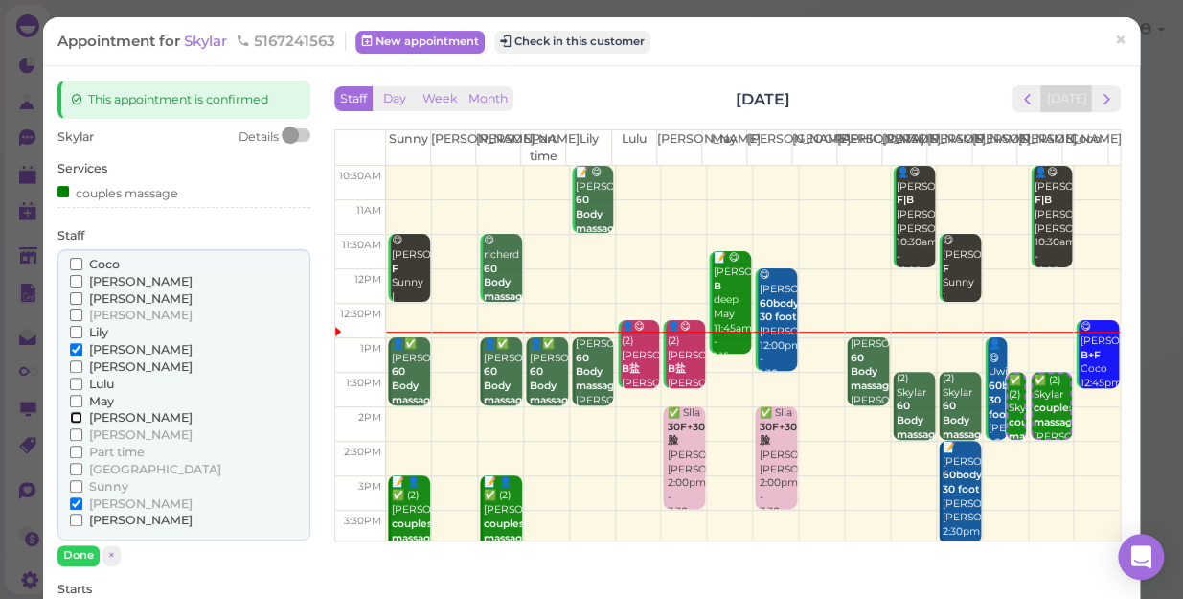
click at [75, 418] on input "[PERSON_NAME]" at bounding box center [76, 417] width 12 height 12
click at [77, 345] on input "[PERSON_NAME]" at bounding box center [76, 349] width 12 height 12
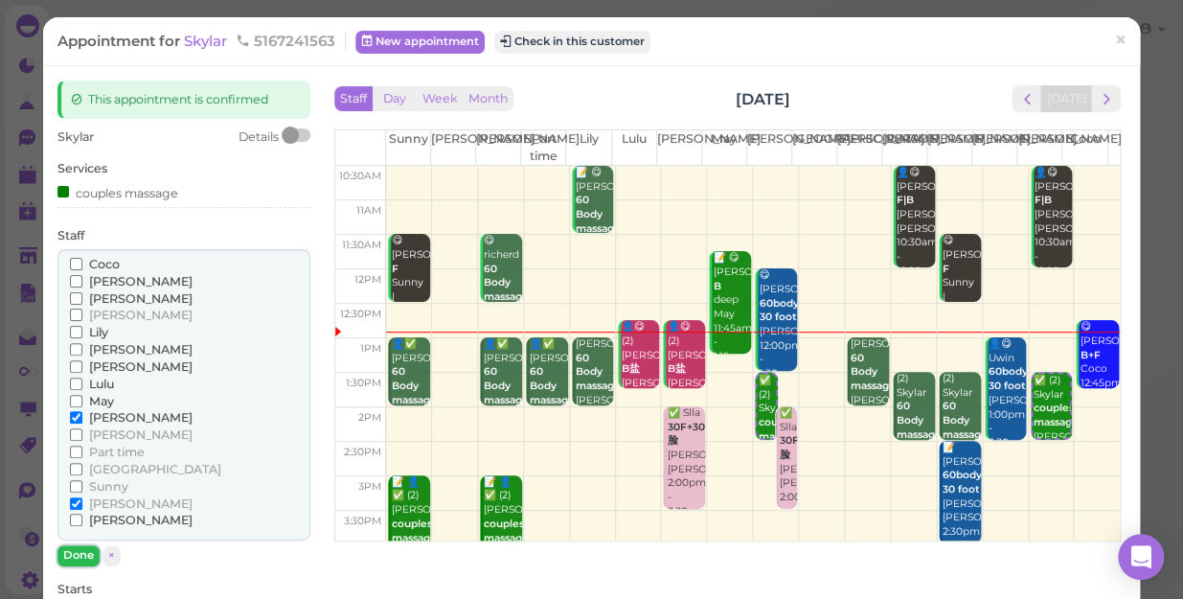
click at [71, 556] on button "Done" at bounding box center [78, 555] width 42 height 20
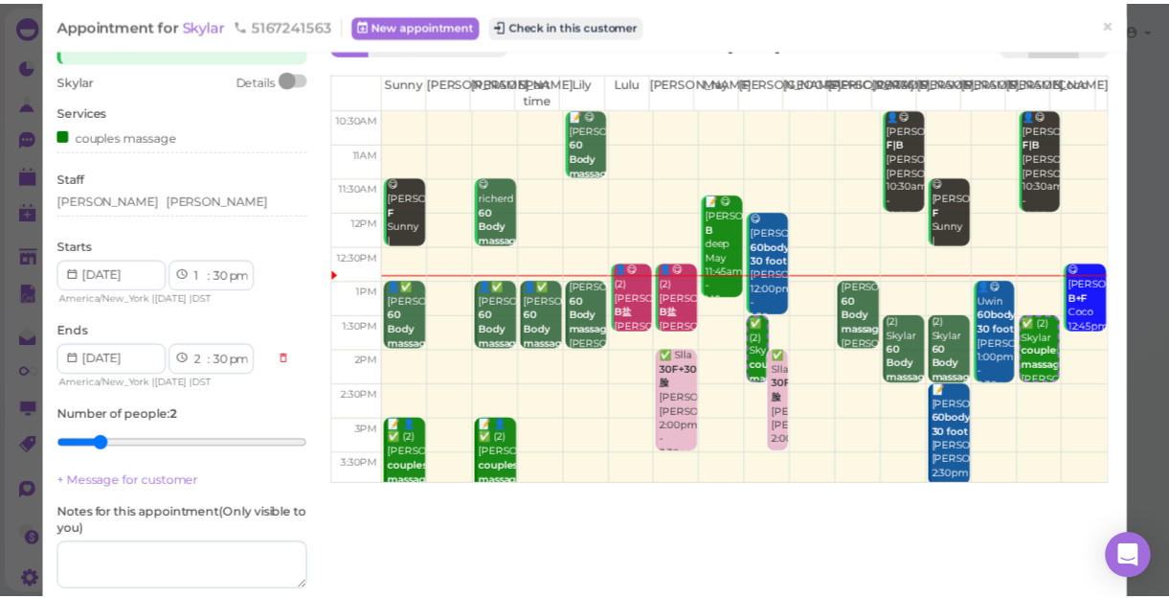
scroll to position [173, 0]
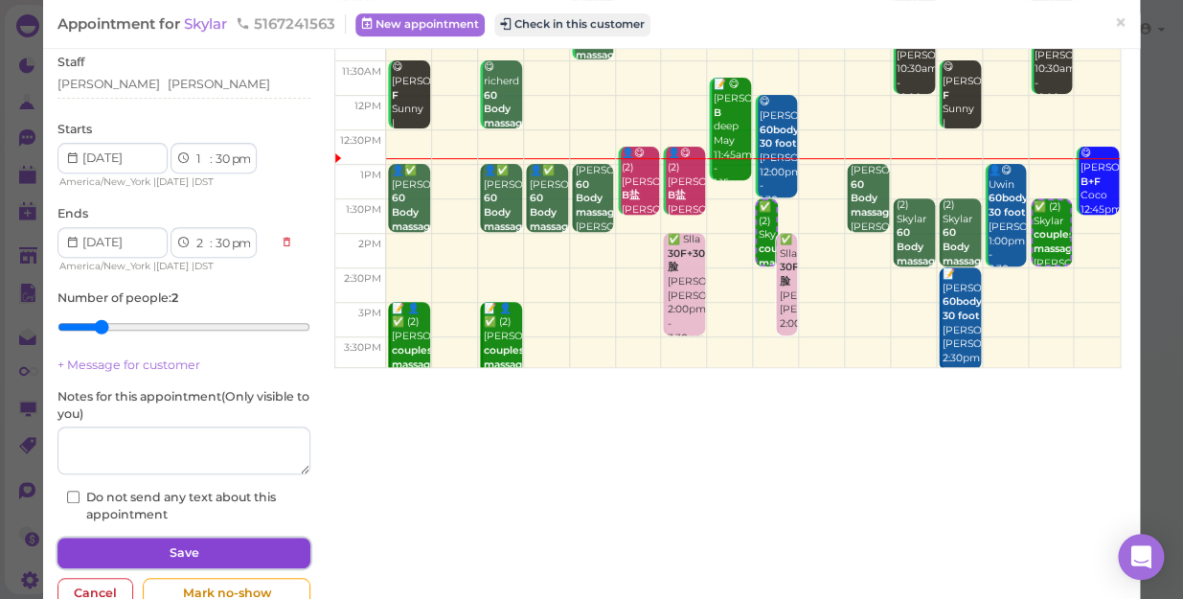
click at [212, 539] on button "Save" at bounding box center [183, 552] width 253 height 31
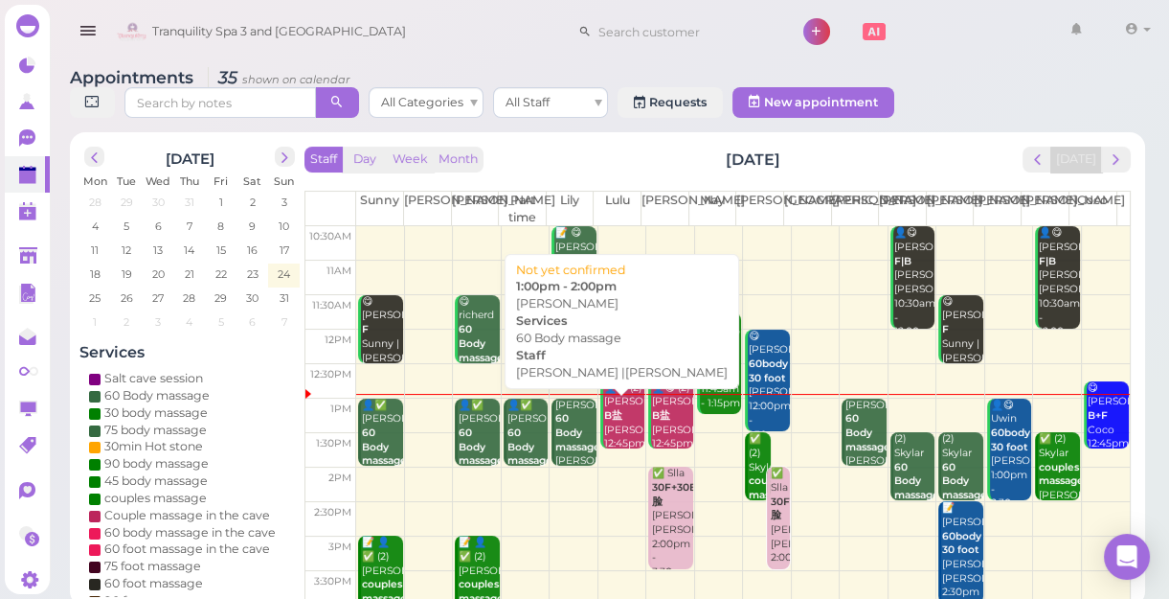
click at [554, 453] on div "[PERSON_NAME] 60 Body massage [PERSON_NAME] |Lily 1:00pm - 2:00pm" at bounding box center [574, 468] width 41 height 141
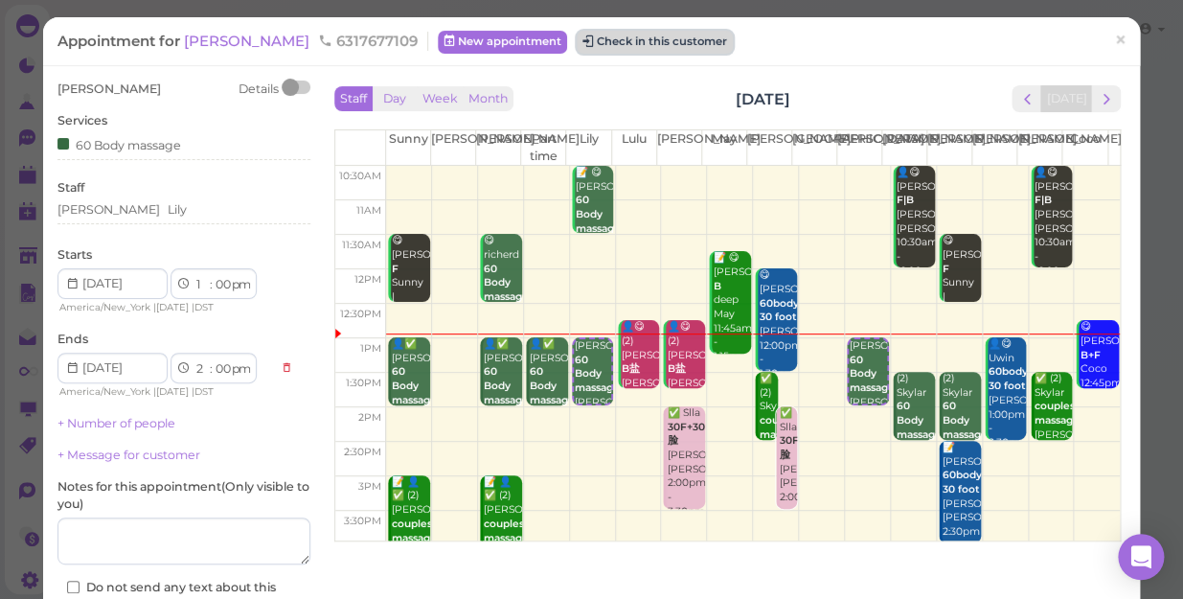
click at [624, 44] on button "Check in this customer" at bounding box center [654, 42] width 156 height 23
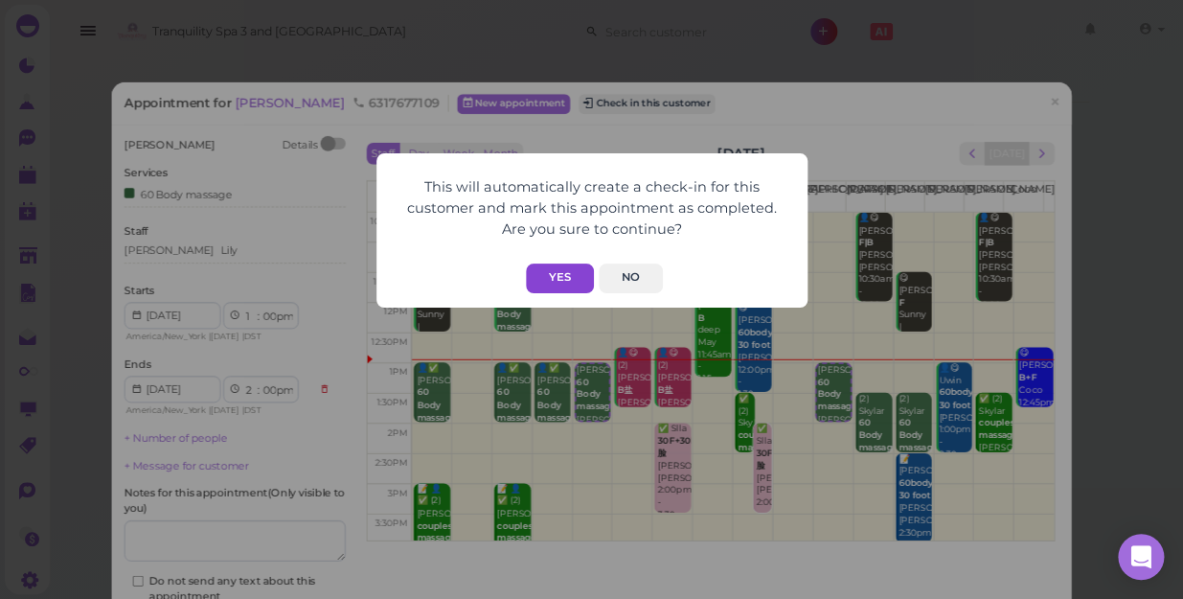
click at [563, 272] on button "Yes" at bounding box center [560, 278] width 68 height 30
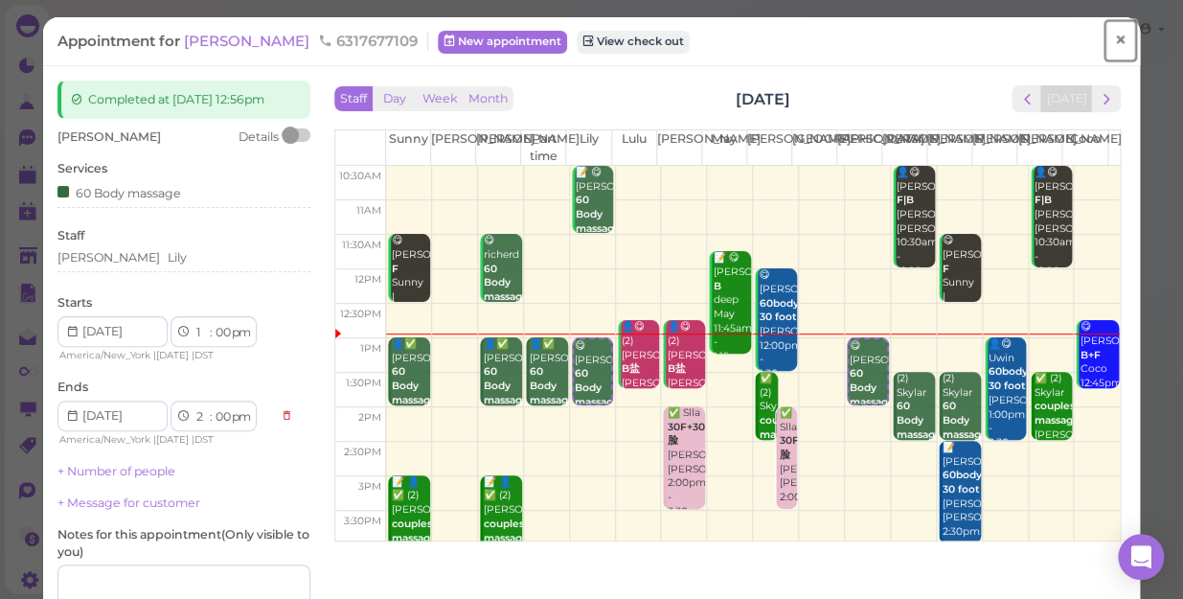
click at [1114, 39] on span "×" at bounding box center [1120, 40] width 12 height 27
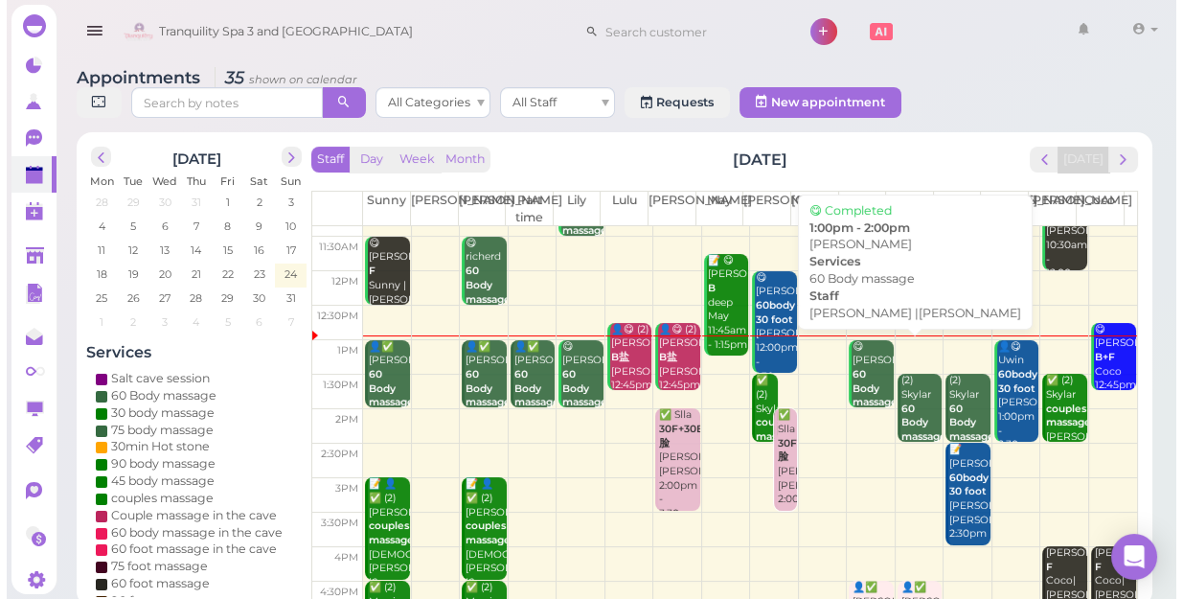
scroll to position [173, 0]
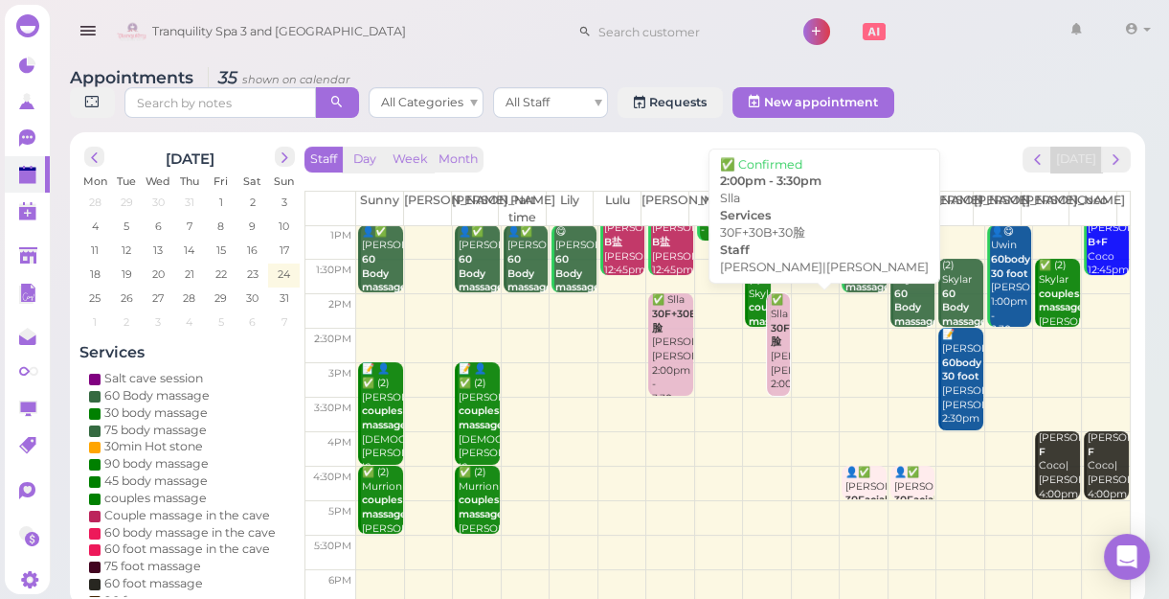
click at [776, 383] on div "✅ Slla 30F+30B+30脸 [PERSON_NAME]|[PERSON_NAME] 2:00pm - 3:30pm" at bounding box center [779, 356] width 19 height 126
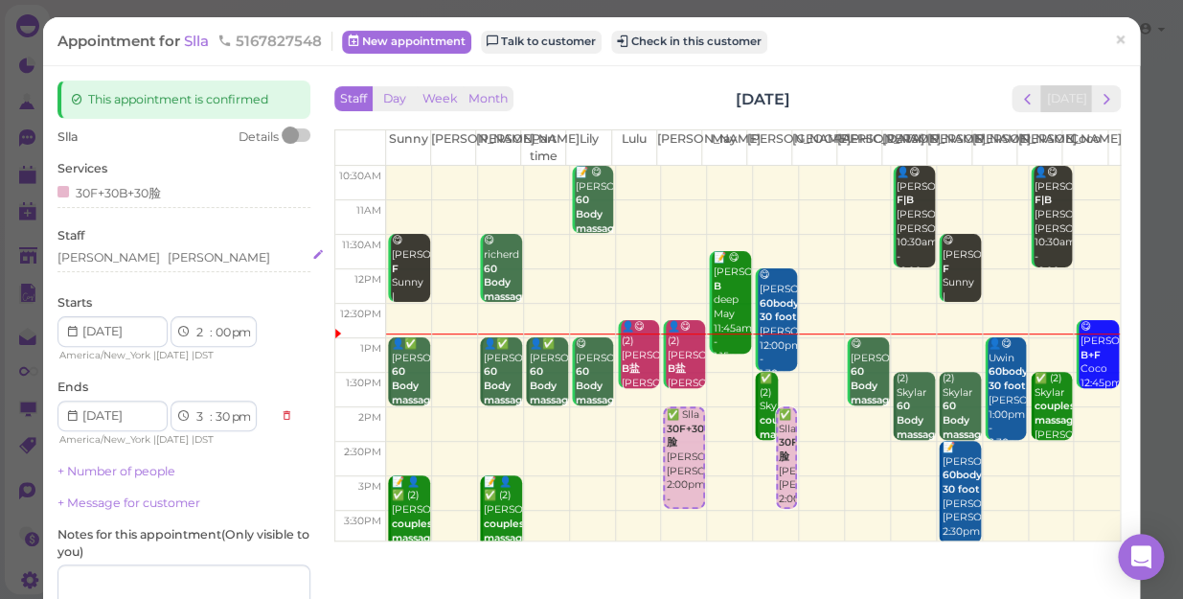
click at [130, 258] on div "[PERSON_NAME] [PERSON_NAME]" at bounding box center [183, 257] width 253 height 17
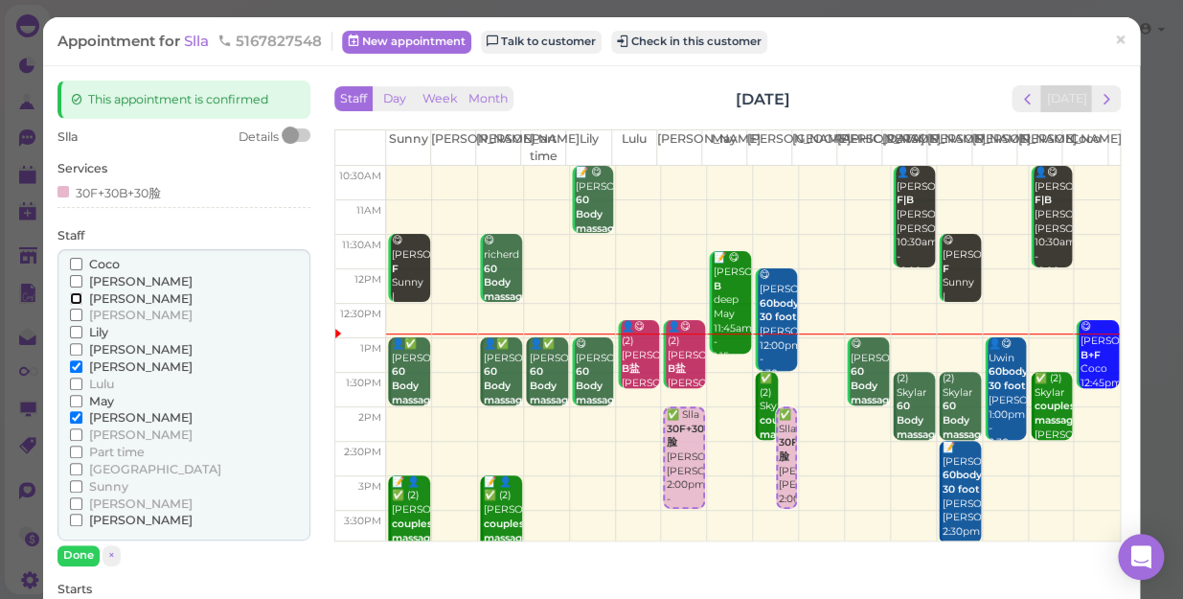
click at [77, 296] on input "[PERSON_NAME]" at bounding box center [76, 298] width 12 height 12
click at [76, 417] on input "[PERSON_NAME]" at bounding box center [76, 417] width 12 height 12
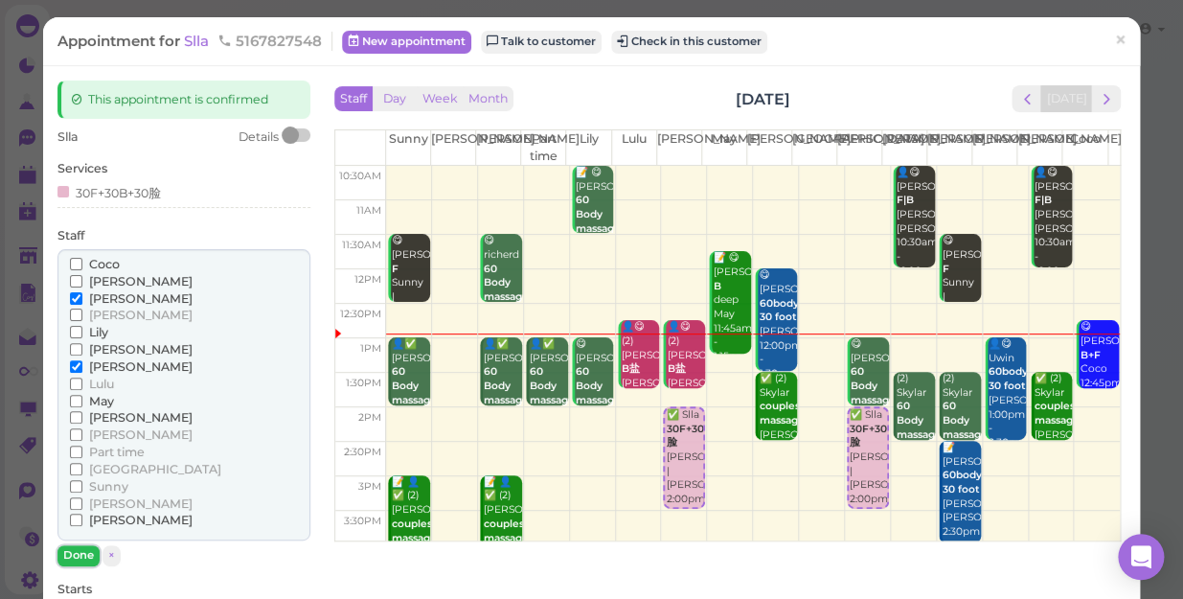
click at [80, 553] on button "Done" at bounding box center [78, 555] width 42 height 20
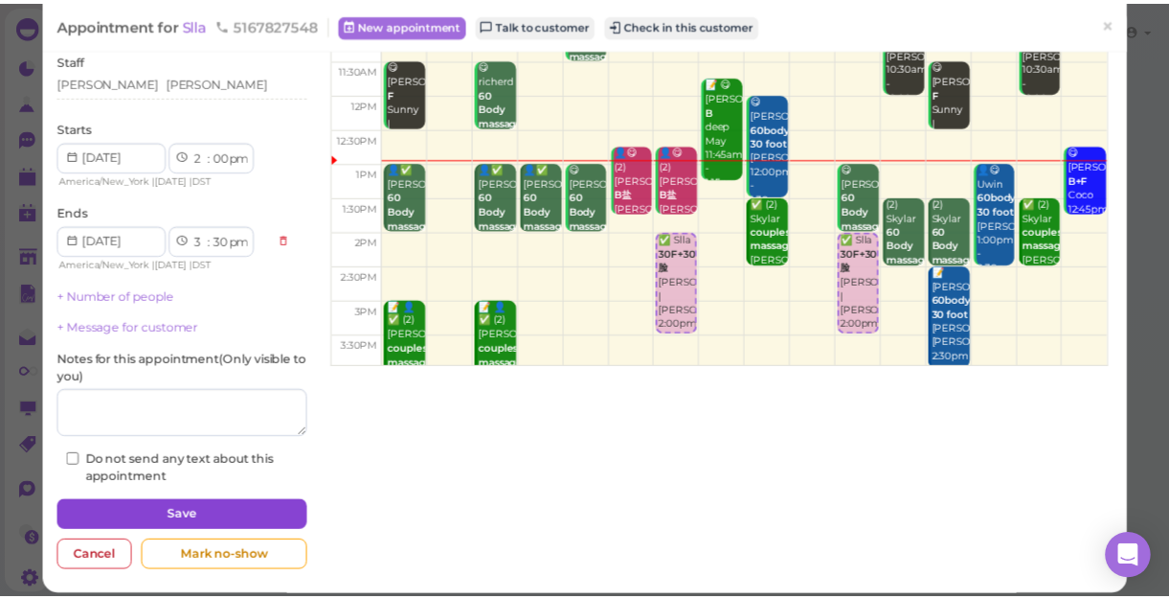
scroll to position [187, 0]
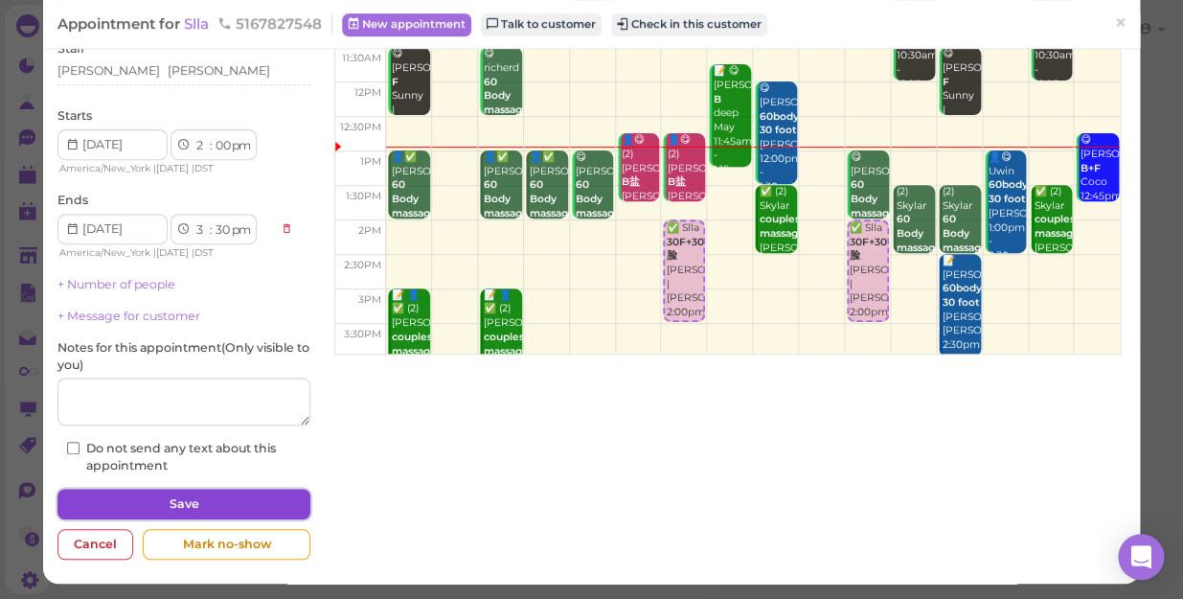
click at [194, 504] on button "Save" at bounding box center [183, 503] width 253 height 31
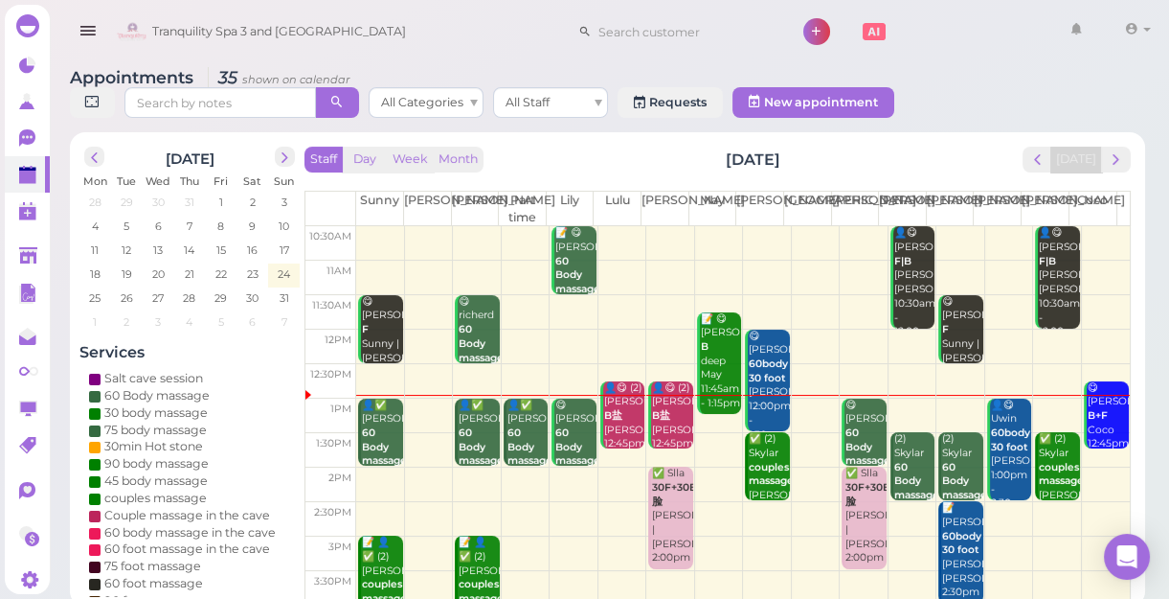
click at [708, 433] on td at bounding box center [743, 450] width 774 height 34
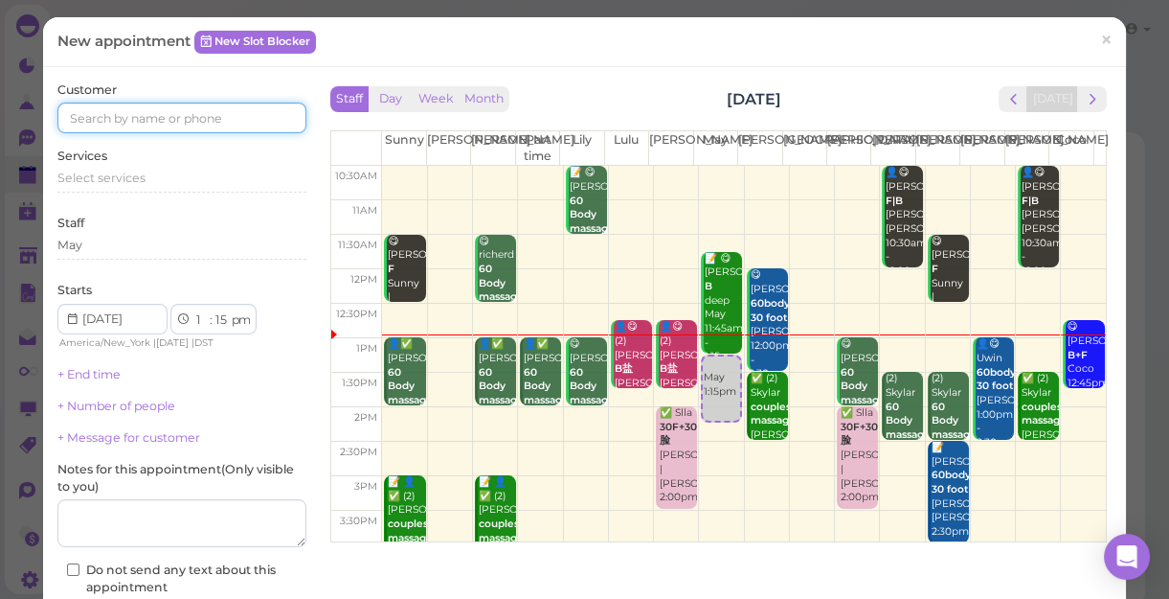
click at [237, 115] on input at bounding box center [181, 117] width 249 height 31
type input "3476656678"
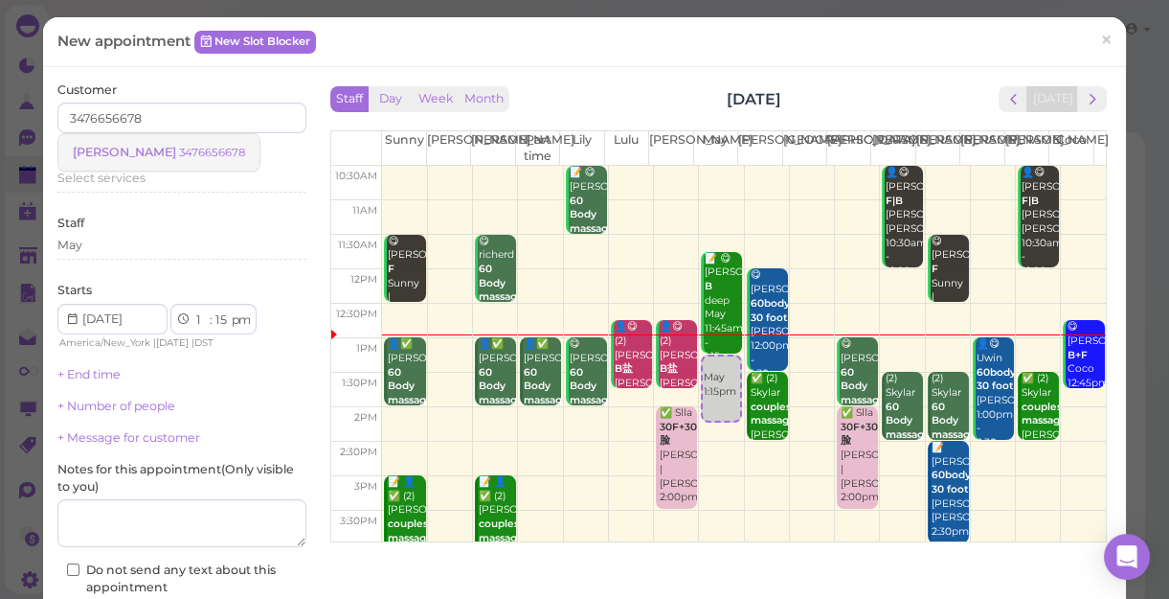
click at [179, 151] on small "3476656678" at bounding box center [212, 152] width 66 height 13
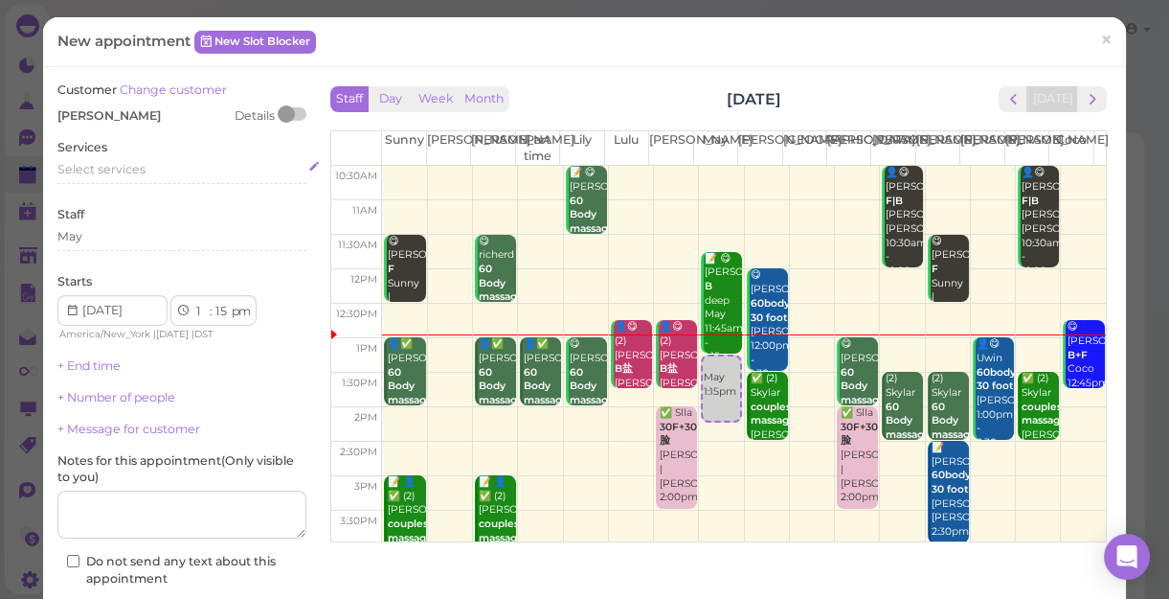
click at [144, 164] on div "Select services" at bounding box center [181, 169] width 249 height 17
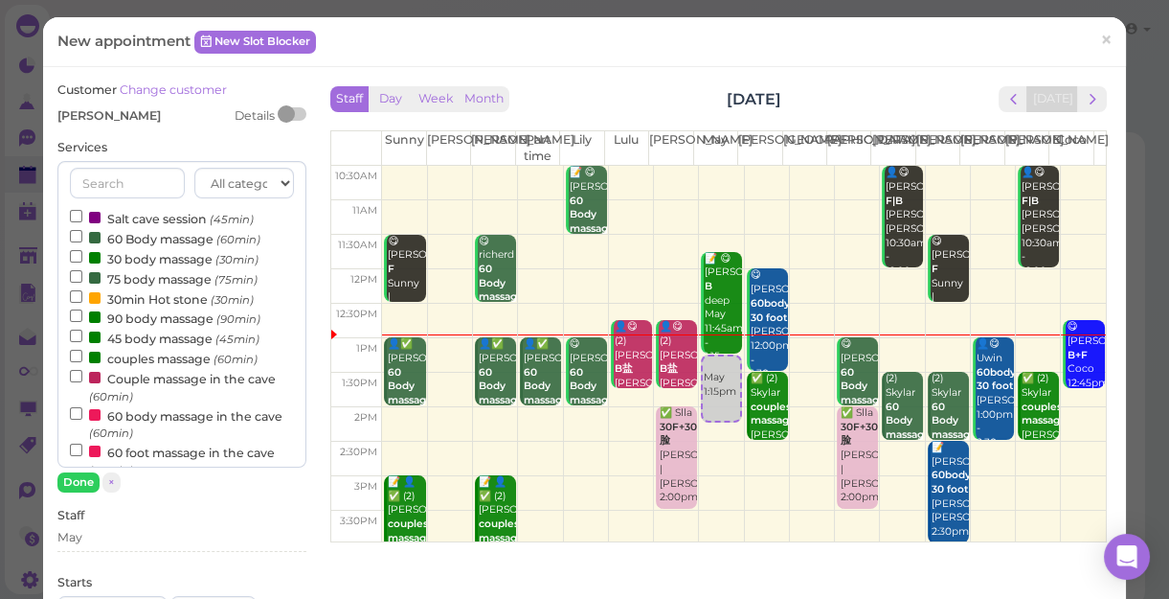
click at [111, 317] on label "90 body massage (90min)" at bounding box center [165, 317] width 191 height 20
click at [82, 317] on input "90 body massage (90min)" at bounding box center [76, 315] width 12 height 12
click at [75, 489] on button "Done" at bounding box center [78, 482] width 42 height 20
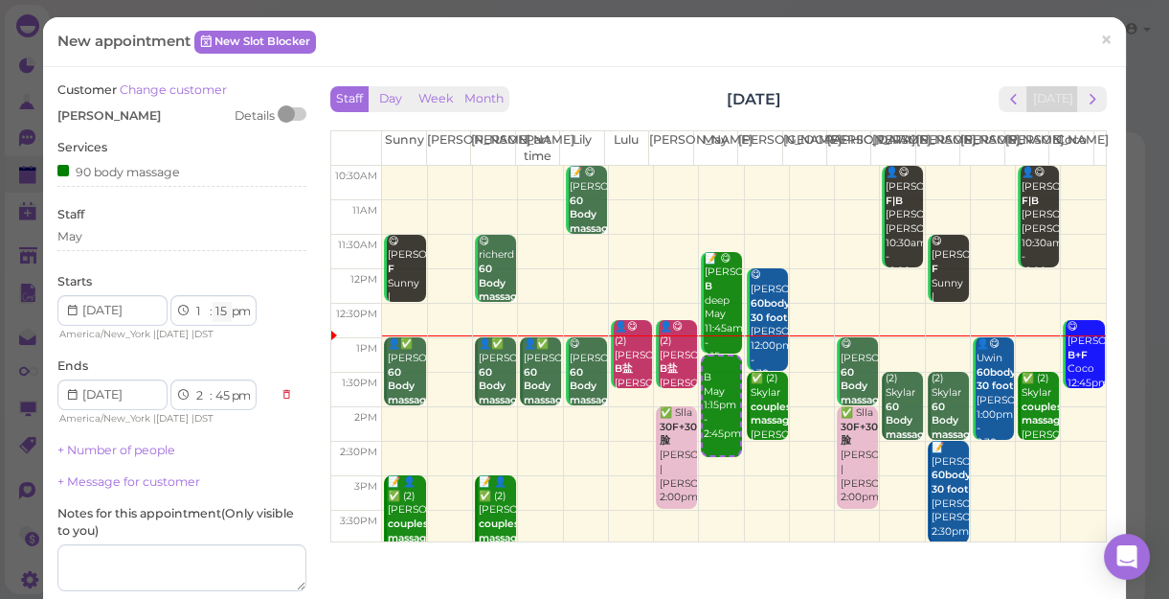
click at [222, 310] on select "00 05 10 15 20 25 30 35 40 45 50 55" at bounding box center [222, 312] width 19 height 20
select select "30"
click at [213, 302] on select "00 05 10 15 20 25 30 35 40 45 50 55" at bounding box center [222, 312] width 19 height 20
select select "3"
select select "00"
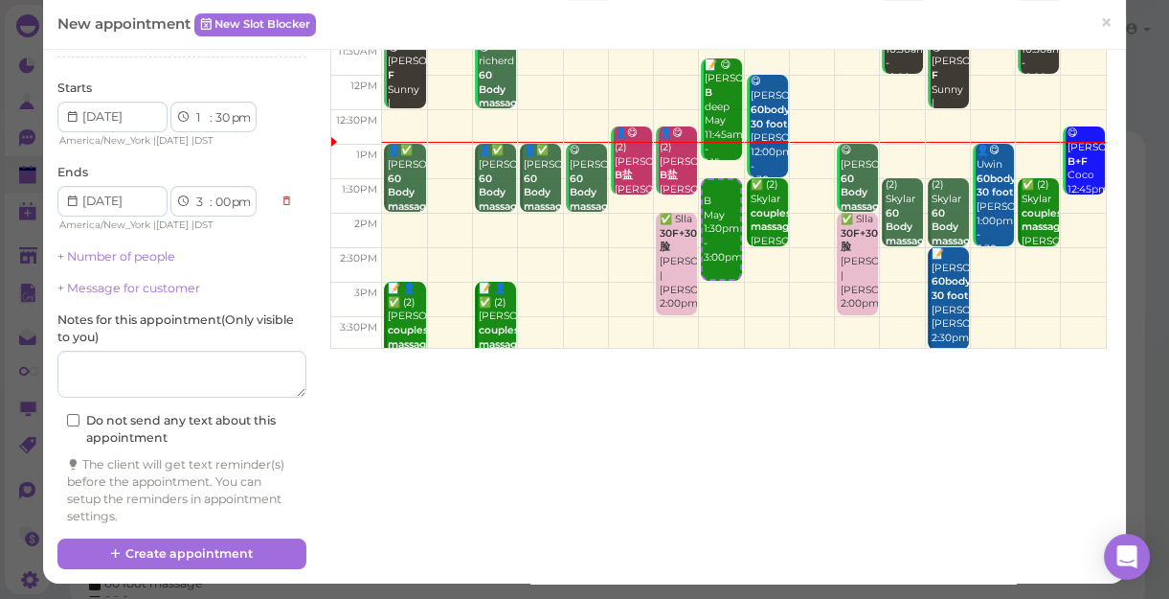
scroll to position [194, 0]
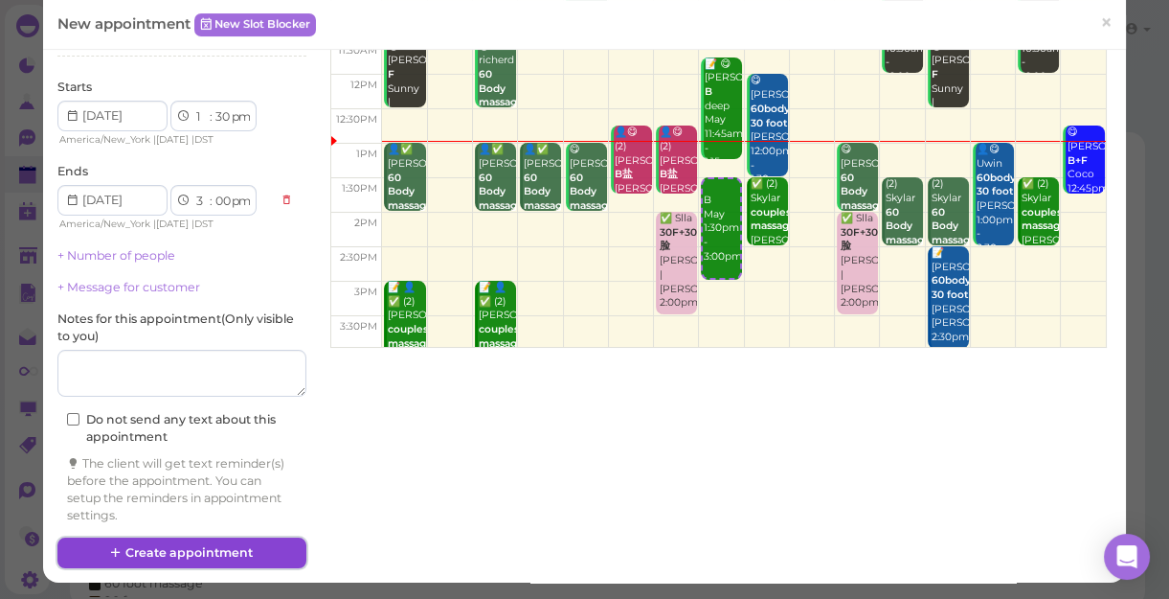
click at [209, 548] on button "Create appointment" at bounding box center [181, 552] width 249 height 31
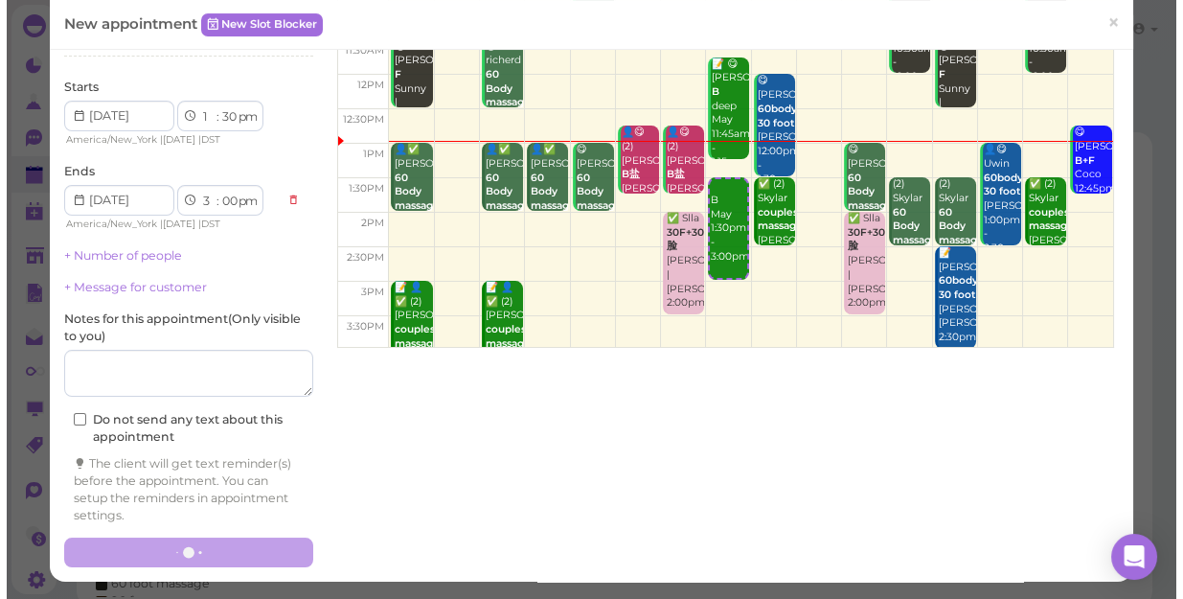
scroll to position [0, 0]
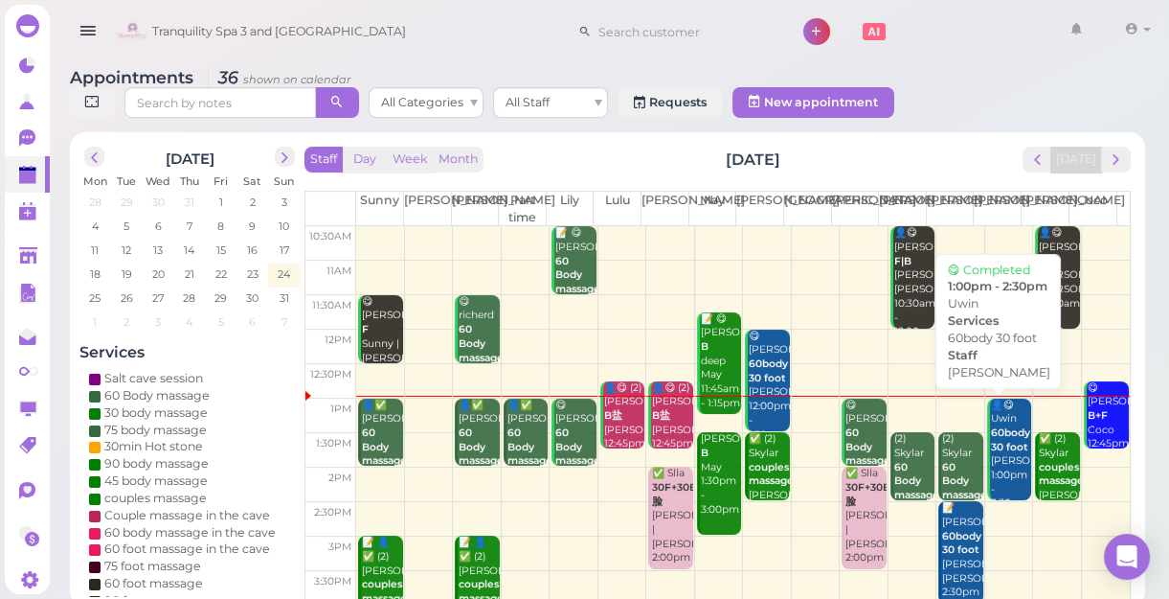
click at [996, 457] on div "👤😋 Uwin 60body 30 foot [PERSON_NAME] 1:00pm - 2:30pm" at bounding box center [1010, 454] width 41 height 113
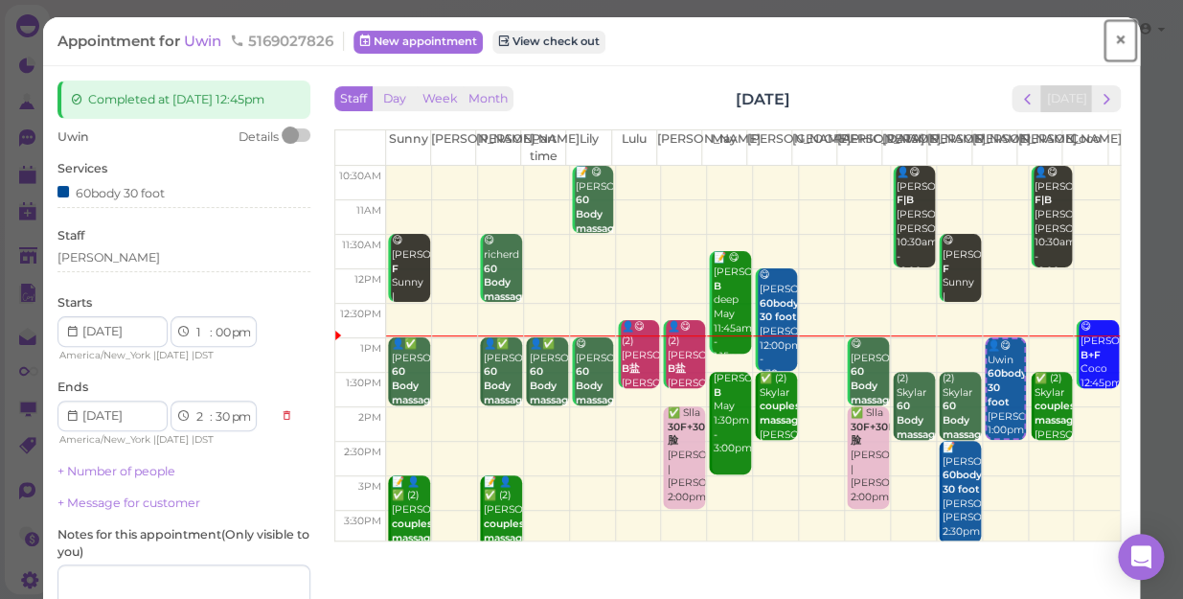
click at [1114, 38] on span "×" at bounding box center [1120, 40] width 12 height 27
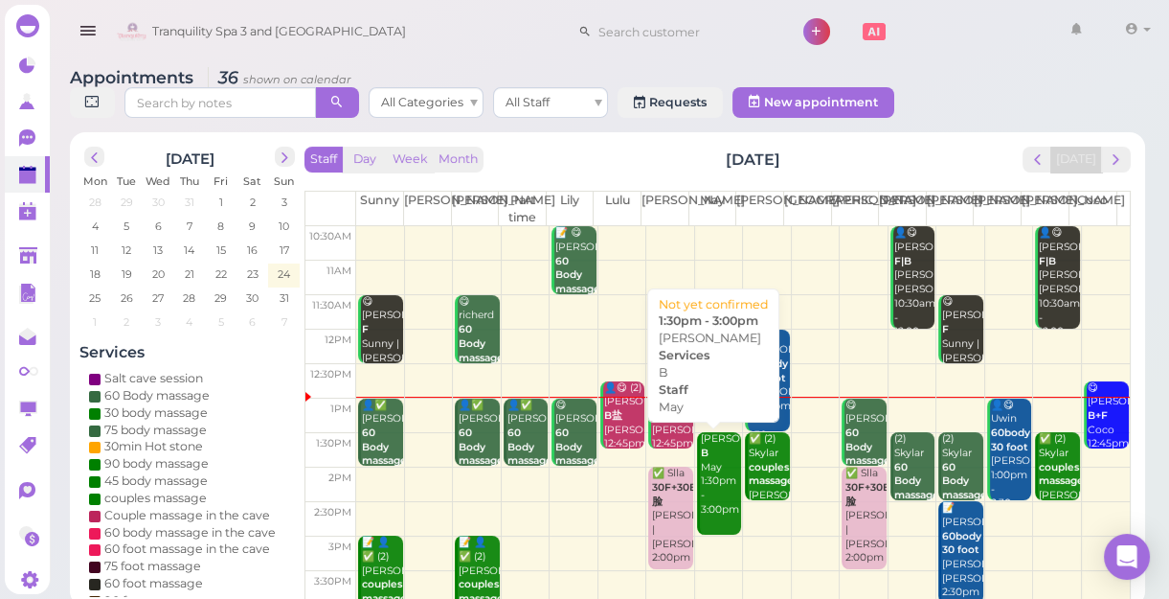
click at [717, 509] on div "[PERSON_NAME] May 1:30pm - 3:00pm" at bounding box center [720, 474] width 41 height 84
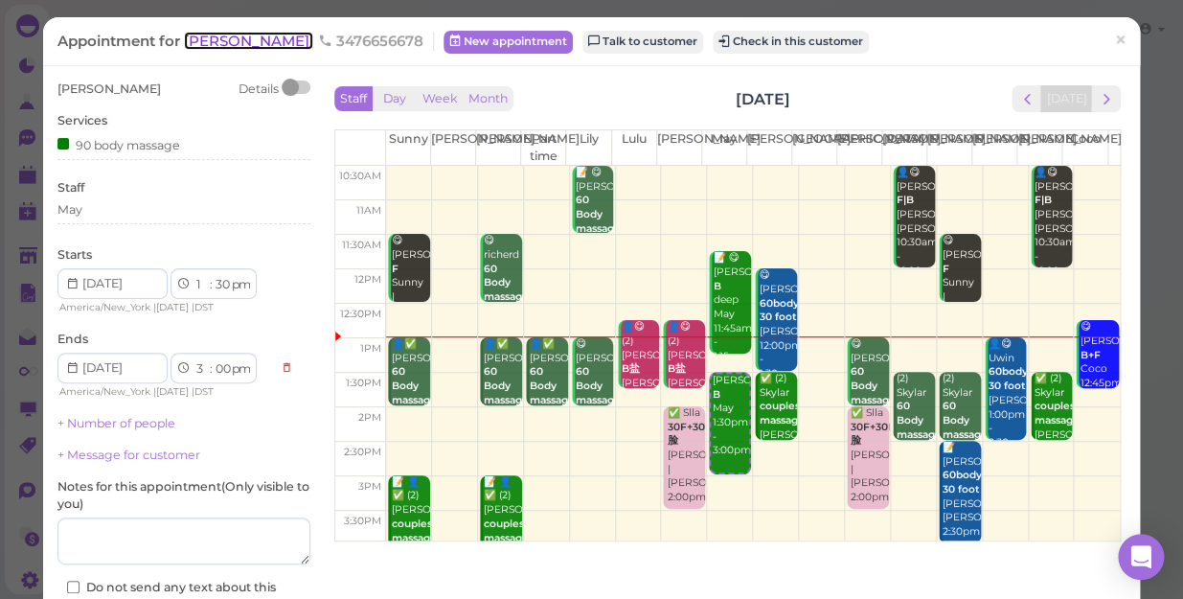
click at [190, 44] on span "[PERSON_NAME]" at bounding box center [248, 41] width 129 height 18
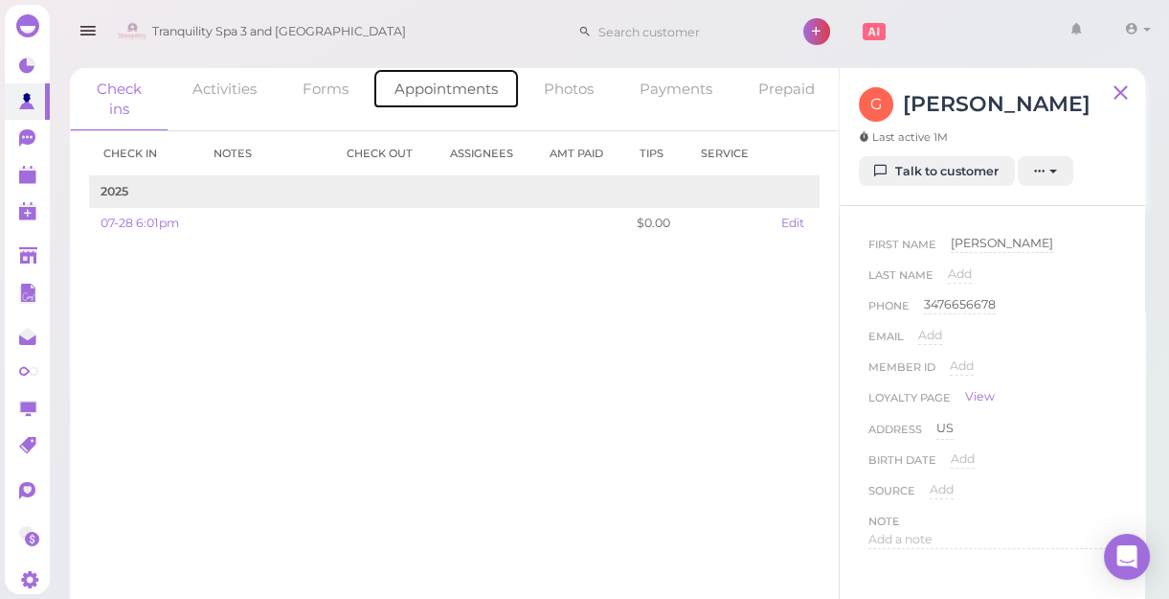
click at [440, 89] on link "Appointments" at bounding box center [446, 88] width 147 height 41
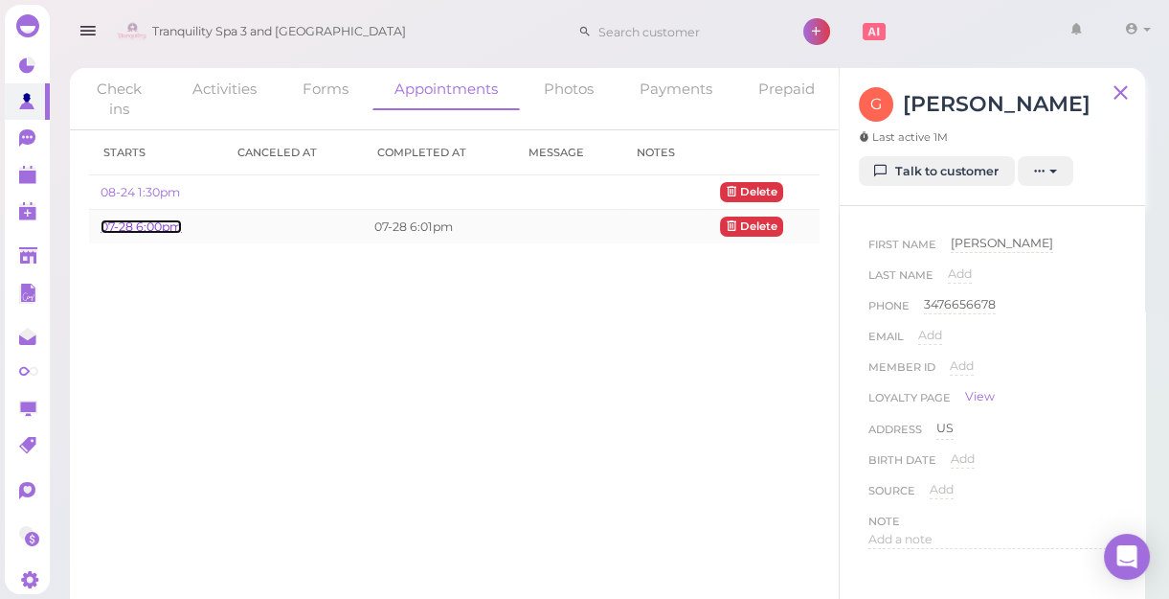
click at [149, 221] on link "07-28 6:00pm" at bounding box center [141, 226] width 81 height 14
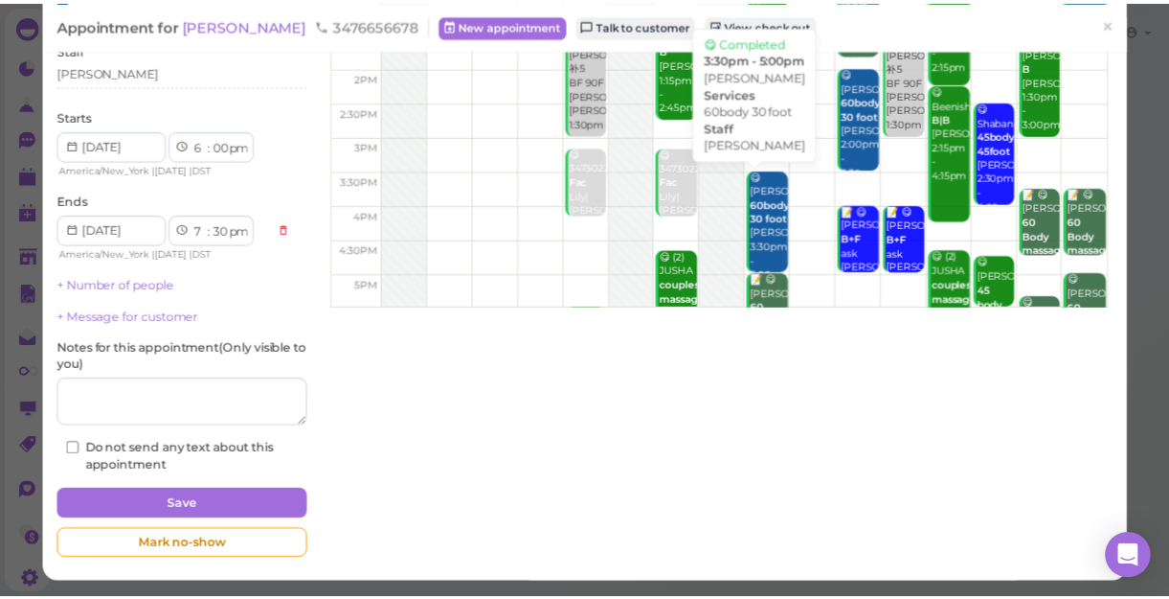
scroll to position [85, 0]
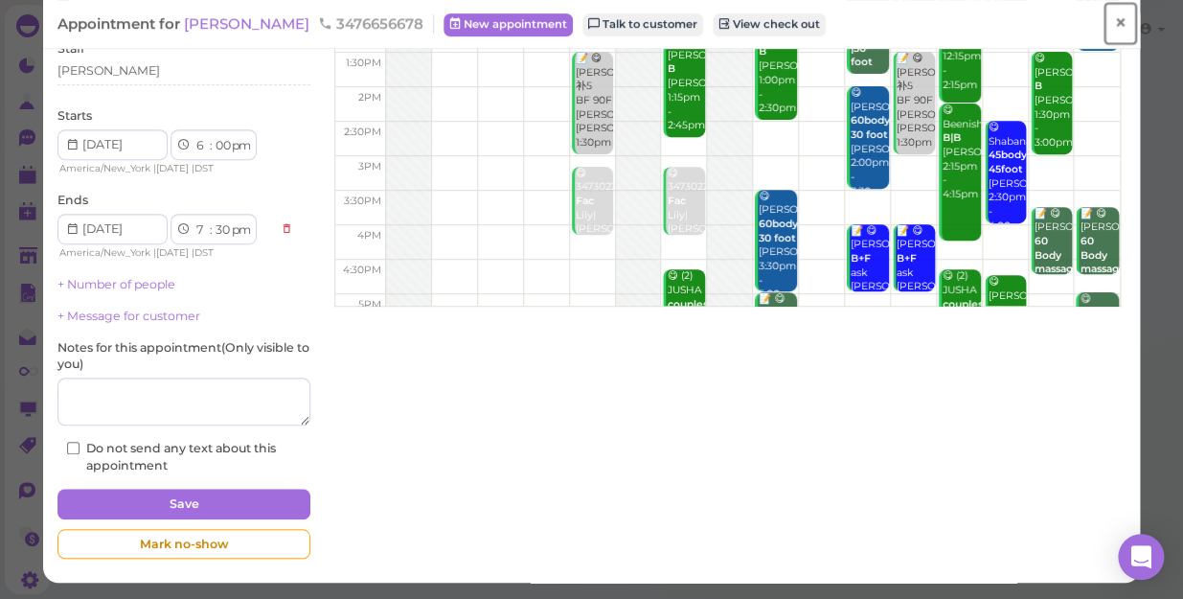
click at [1114, 22] on span "×" at bounding box center [1120, 23] width 12 height 27
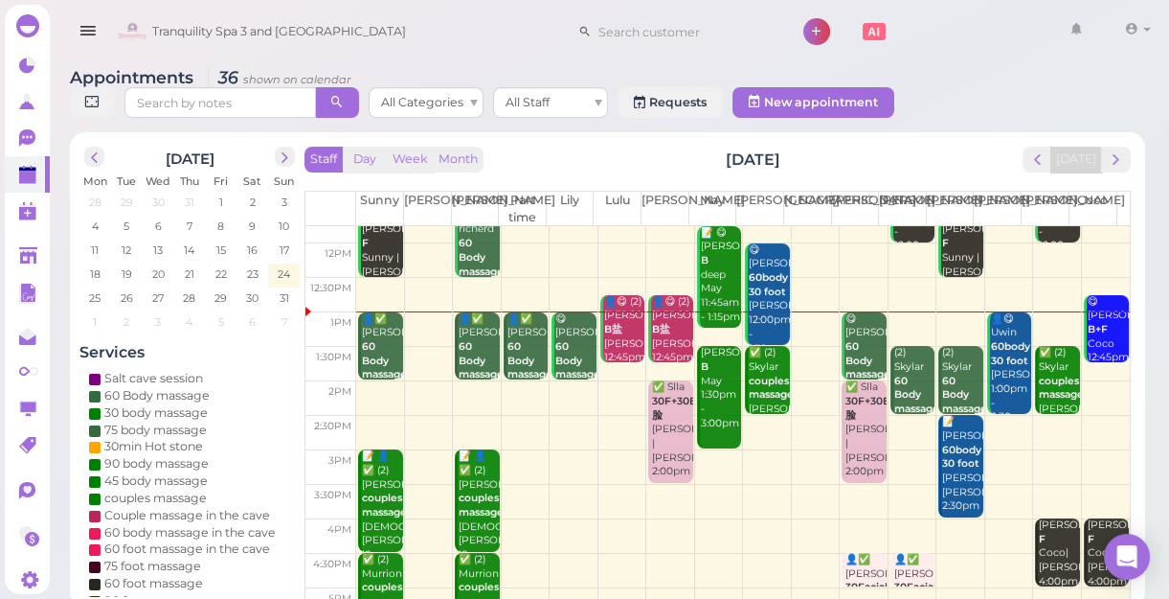
scroll to position [85, 0]
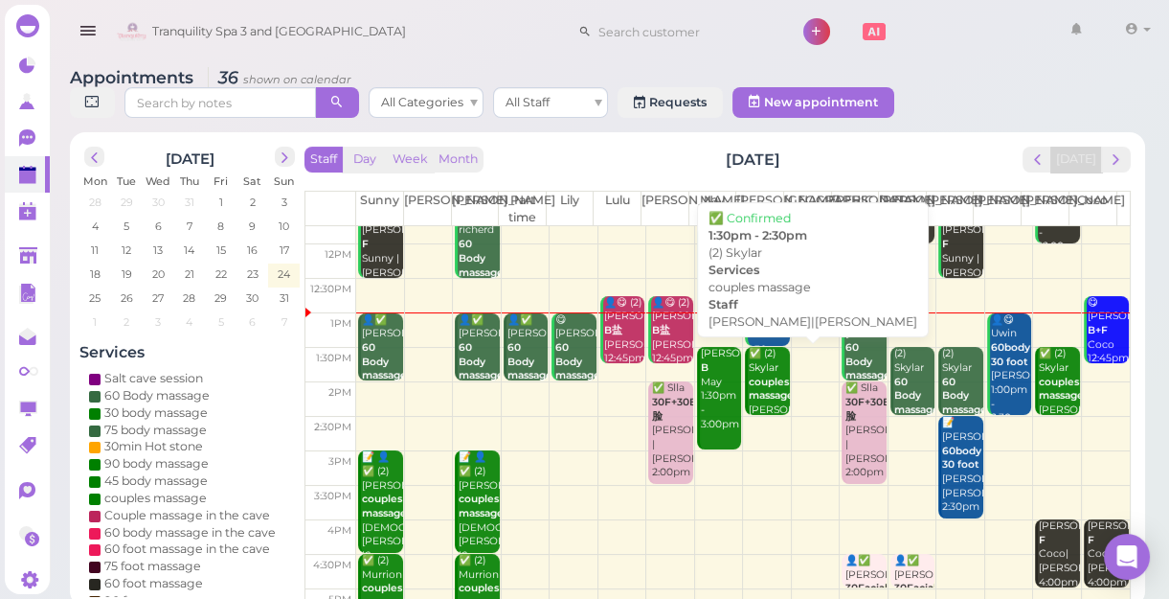
click at [757, 387] on b "couples massage" at bounding box center [771, 388] width 45 height 27
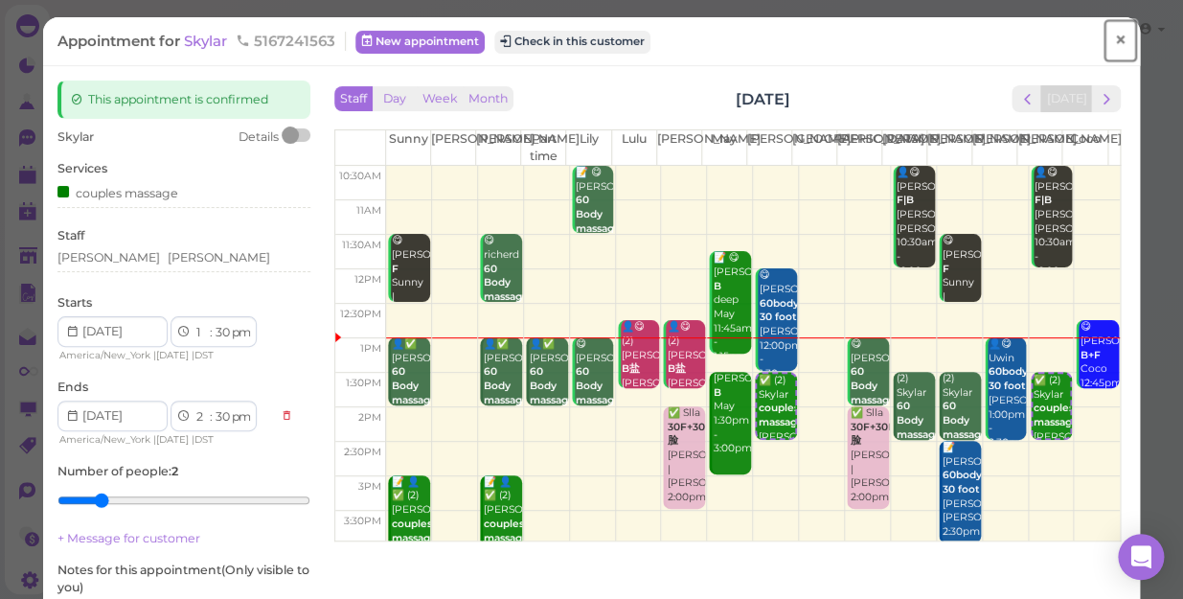
click at [1114, 36] on span "×" at bounding box center [1120, 40] width 12 height 27
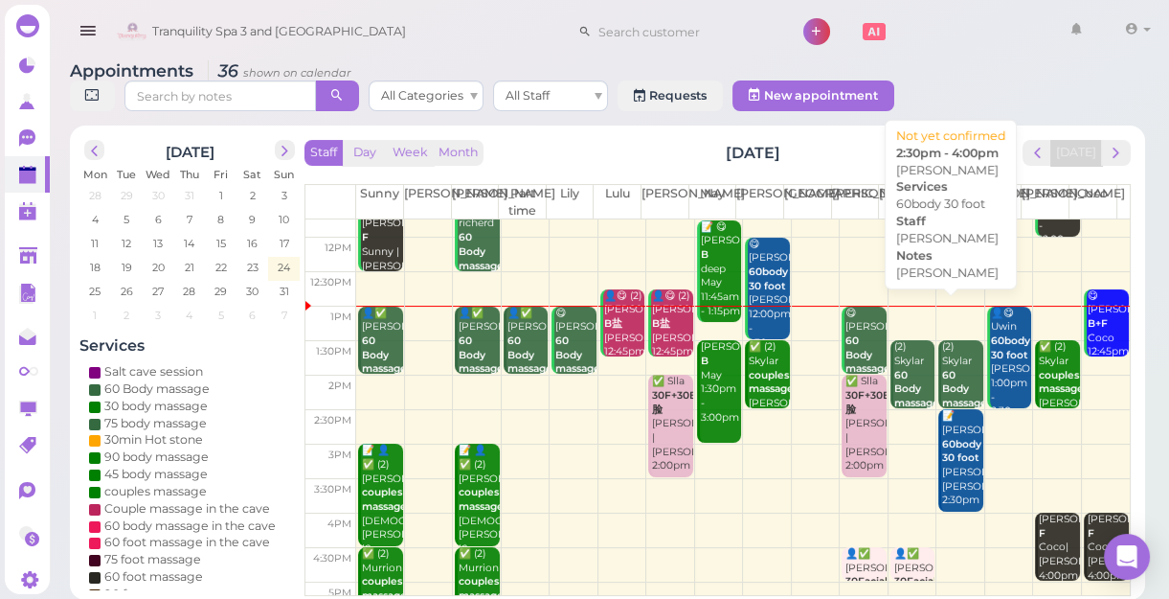
scroll to position [346, 0]
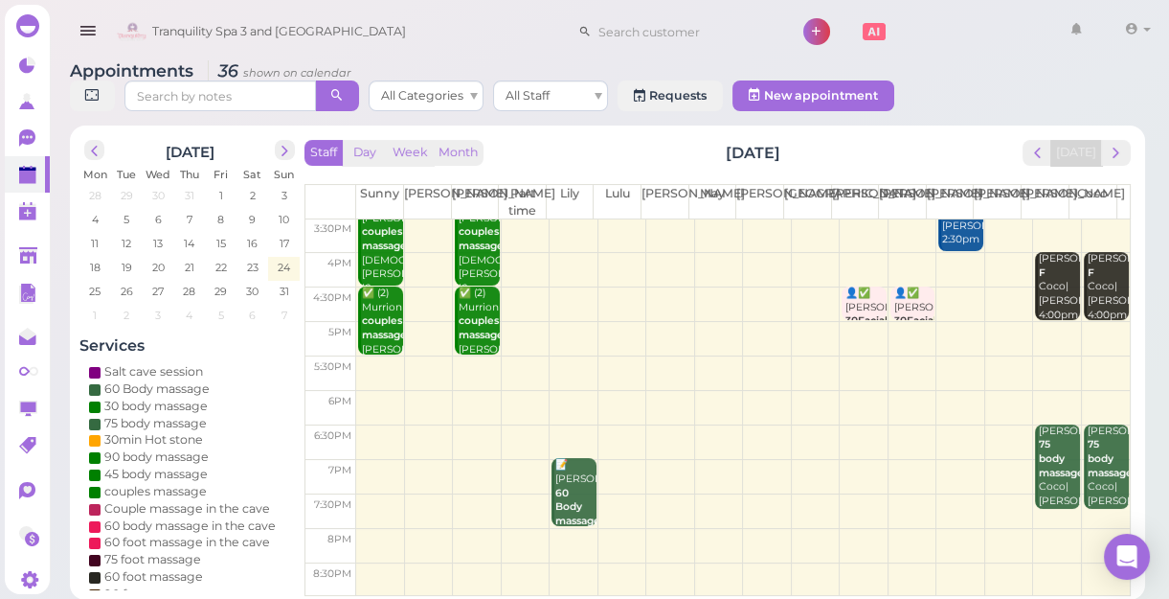
click at [899, 394] on td at bounding box center [743, 408] width 774 height 34
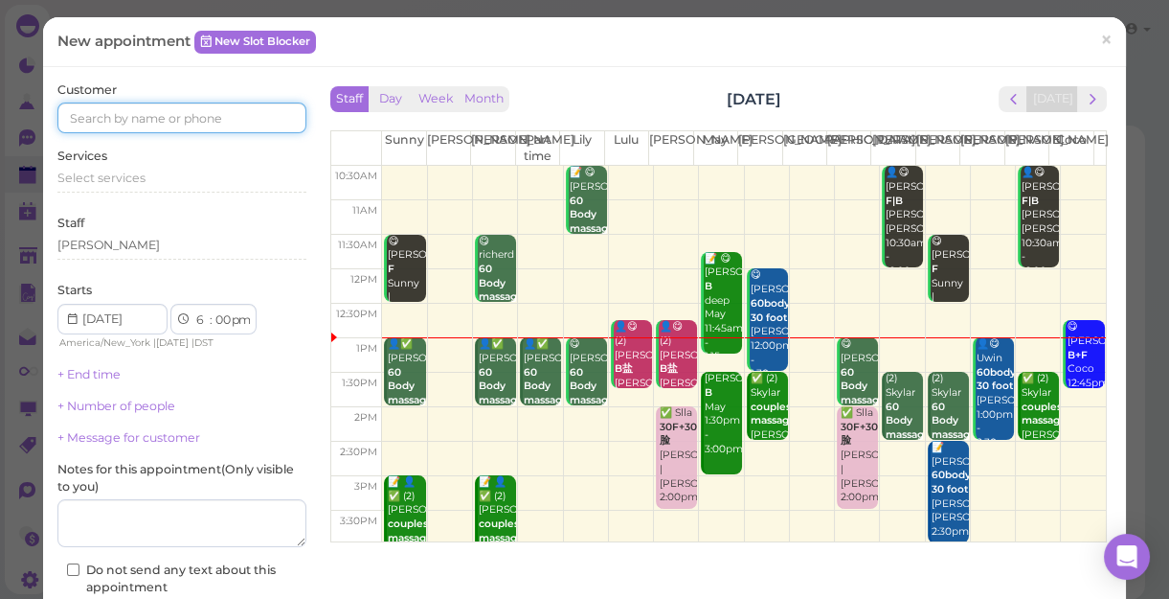
click at [232, 120] on input at bounding box center [181, 117] width 249 height 31
type input "6318738357"
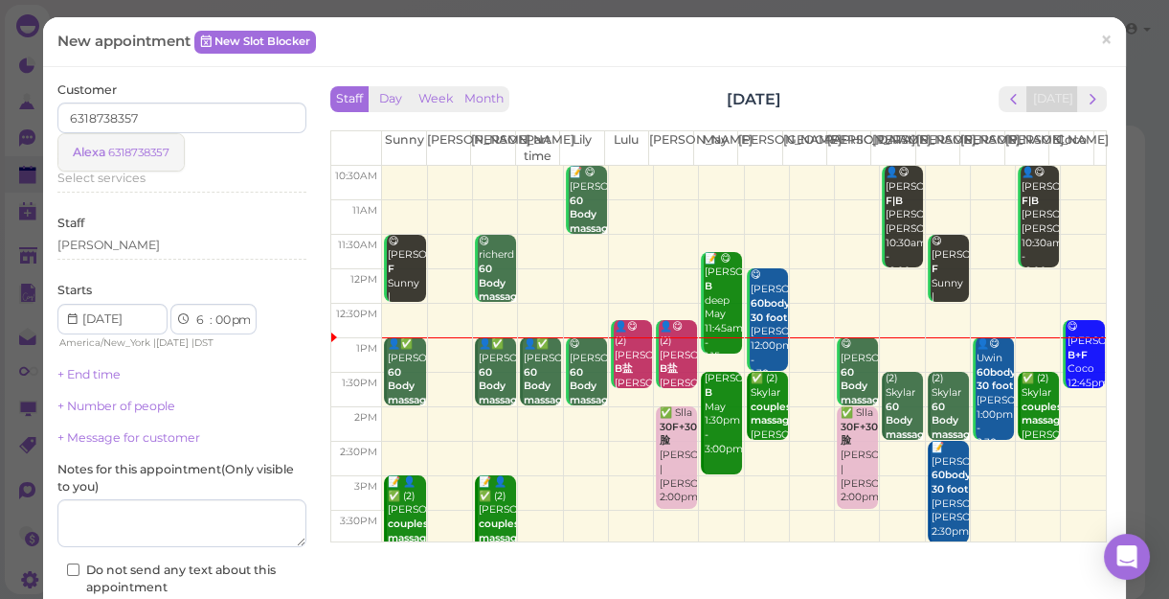
click at [161, 153] on small "6318738357" at bounding box center [138, 152] width 61 height 13
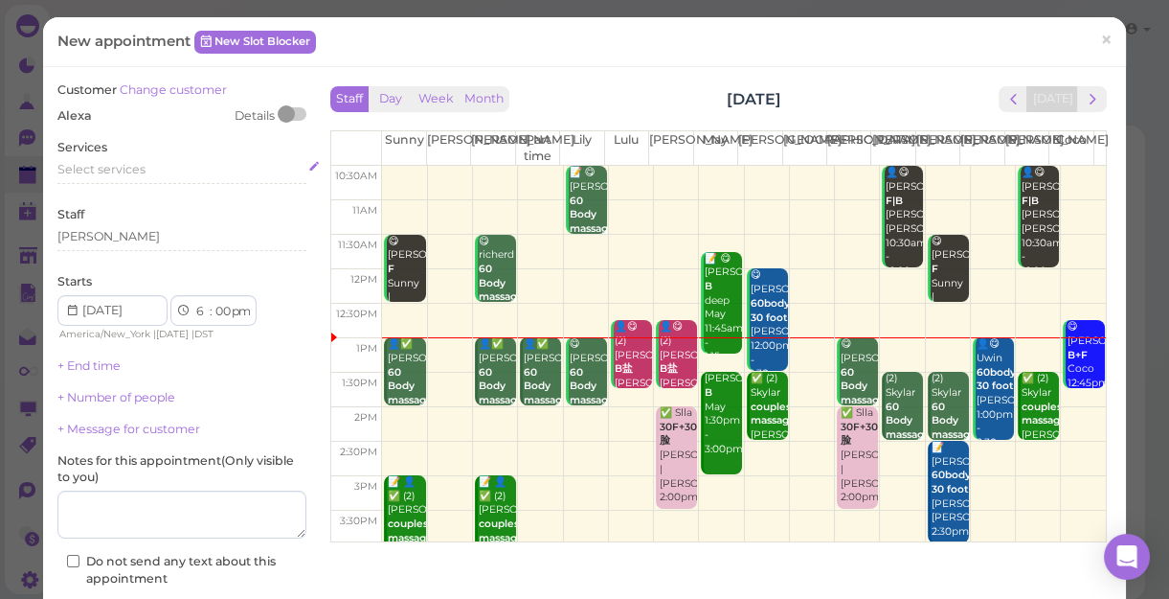
click at [146, 165] on div "Select services" at bounding box center [181, 169] width 249 height 17
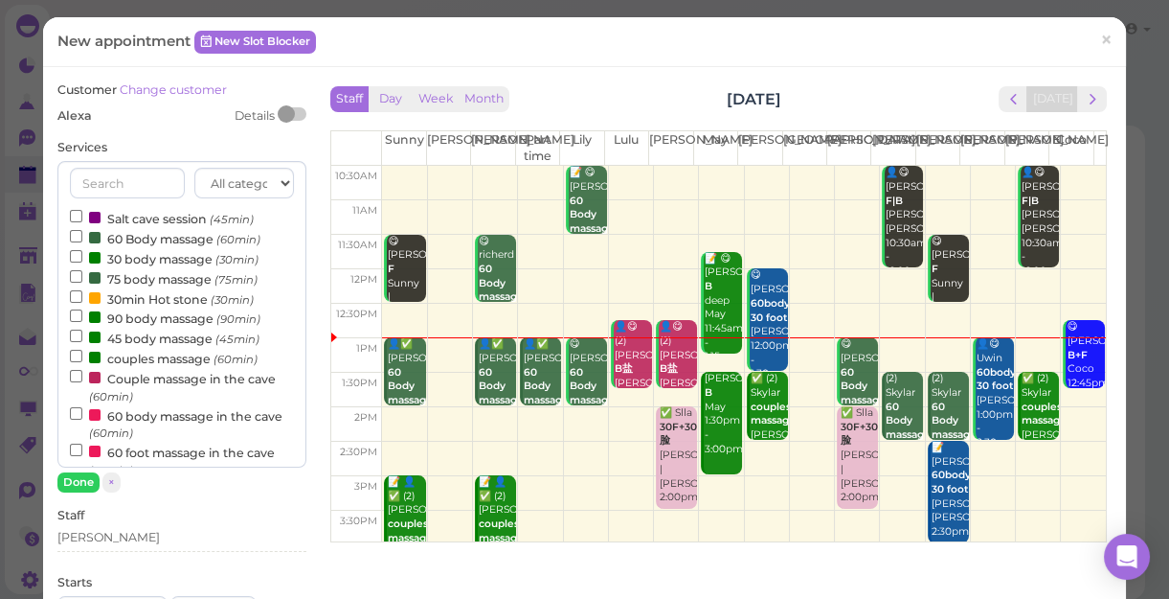
click at [135, 235] on label "60 Body massage (60min)" at bounding box center [165, 238] width 191 height 20
click at [82, 235] on input "60 Body massage (60min)" at bounding box center [76, 236] width 12 height 12
click at [80, 479] on button "Done" at bounding box center [78, 482] width 42 height 20
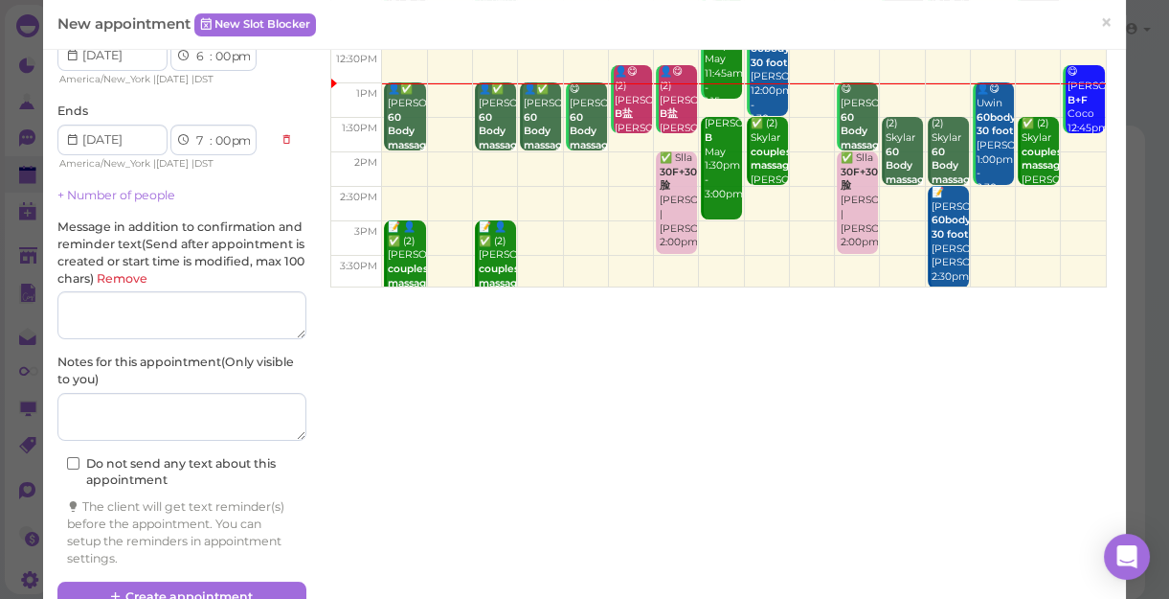
scroll to position [260, 0]
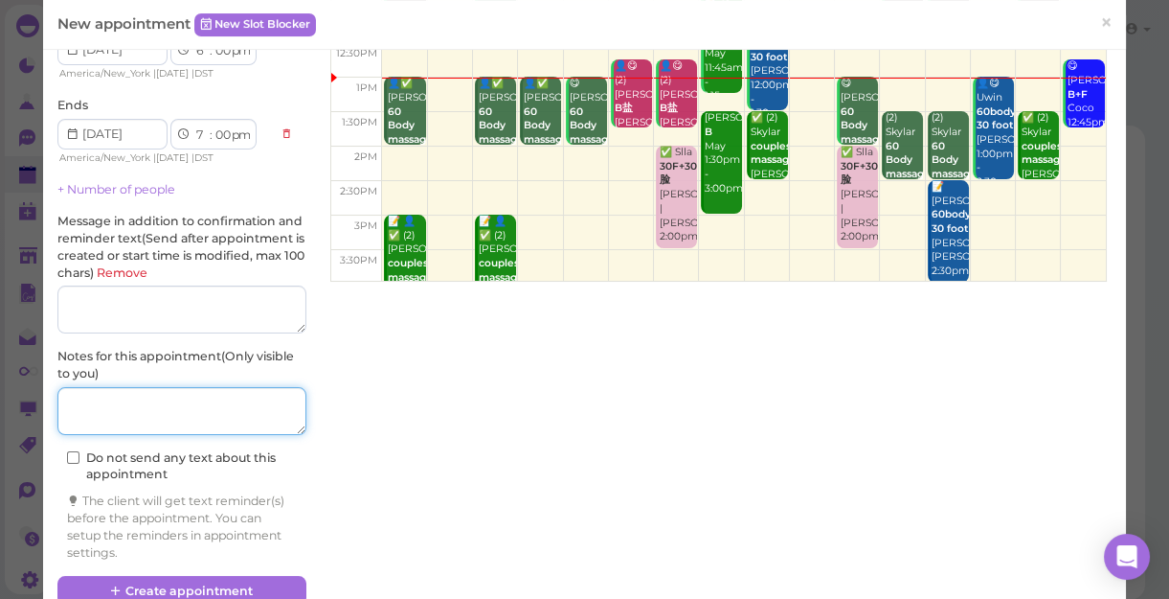
click at [116, 421] on textarea at bounding box center [181, 411] width 249 height 48
type textarea "deep"
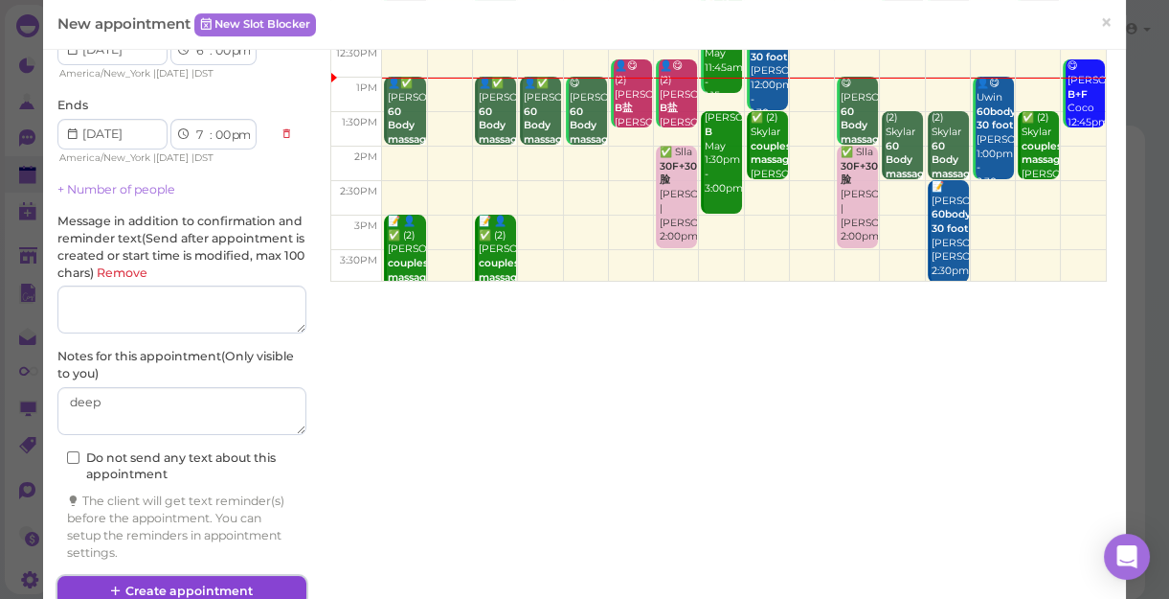
click at [206, 584] on button "Create appointment" at bounding box center [181, 591] width 249 height 31
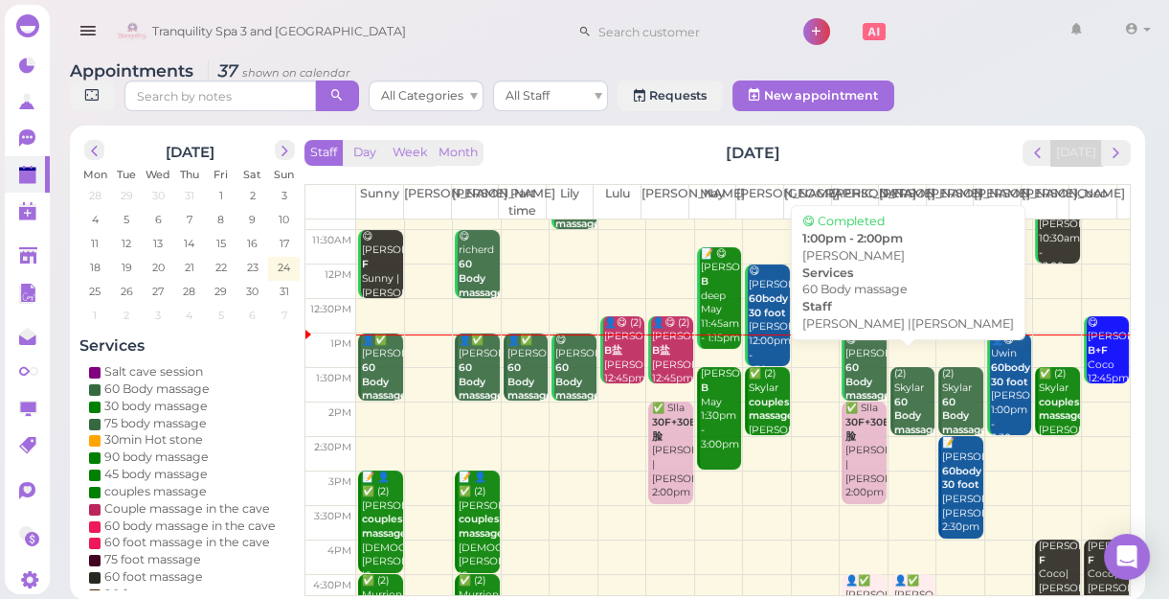
scroll to position [86, 0]
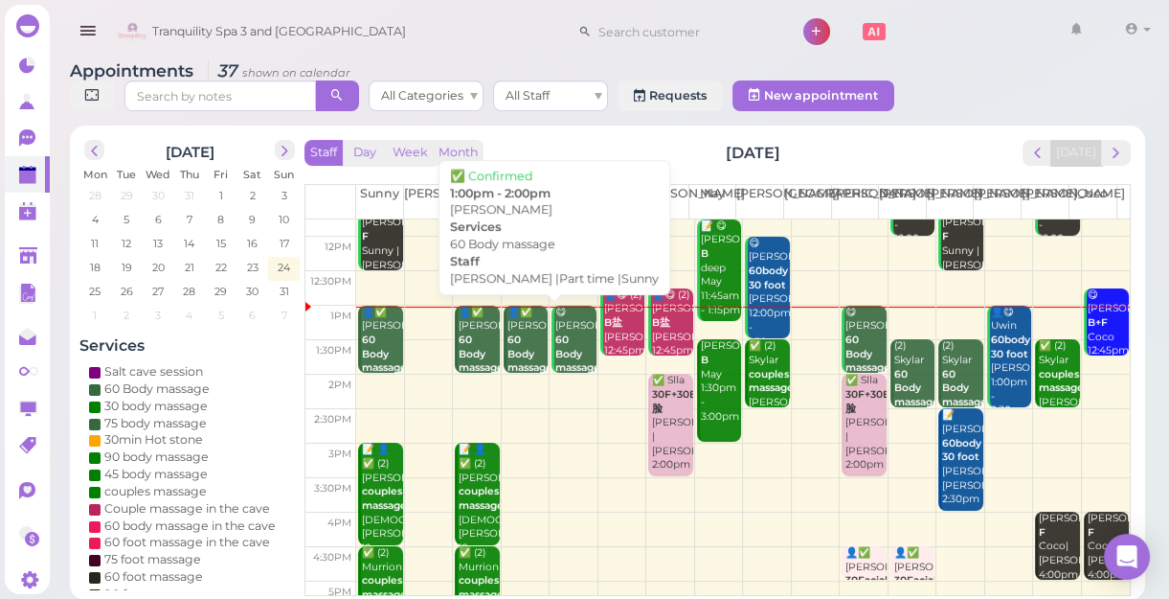
click at [512, 354] on b "60 Body massage" at bounding box center [530, 353] width 45 height 40
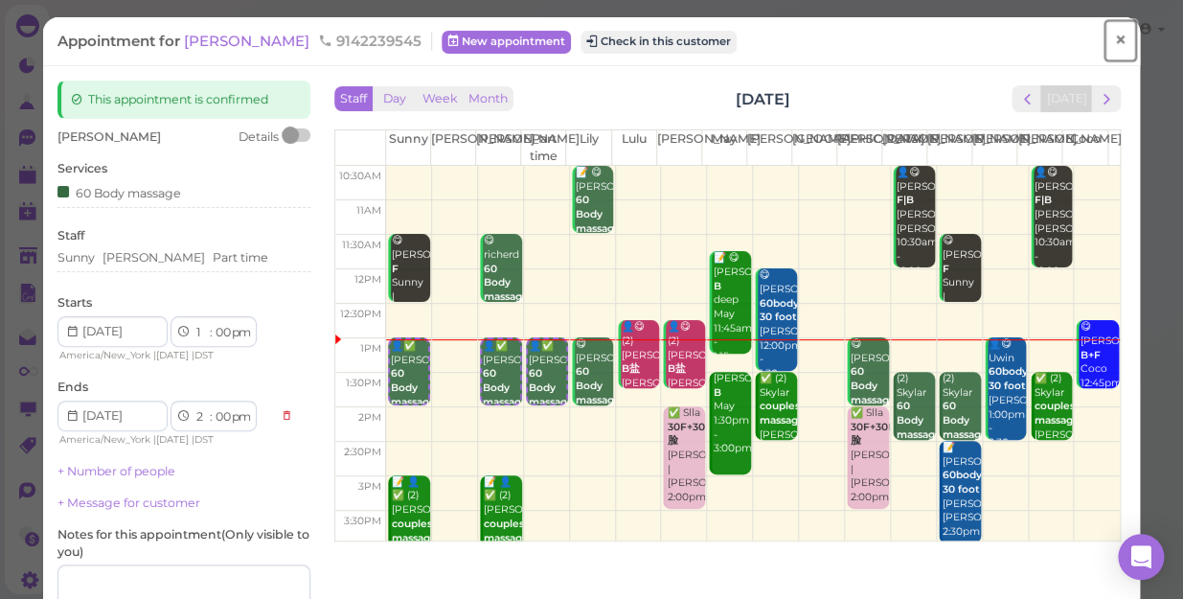
click at [1114, 37] on span "×" at bounding box center [1120, 40] width 12 height 27
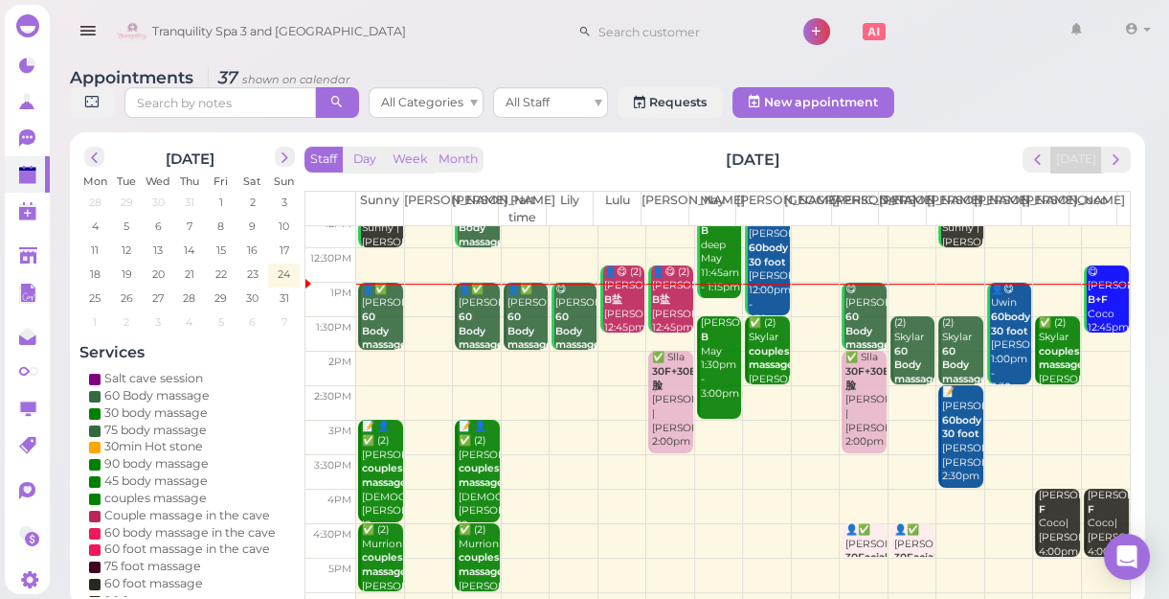
scroll to position [86, 0]
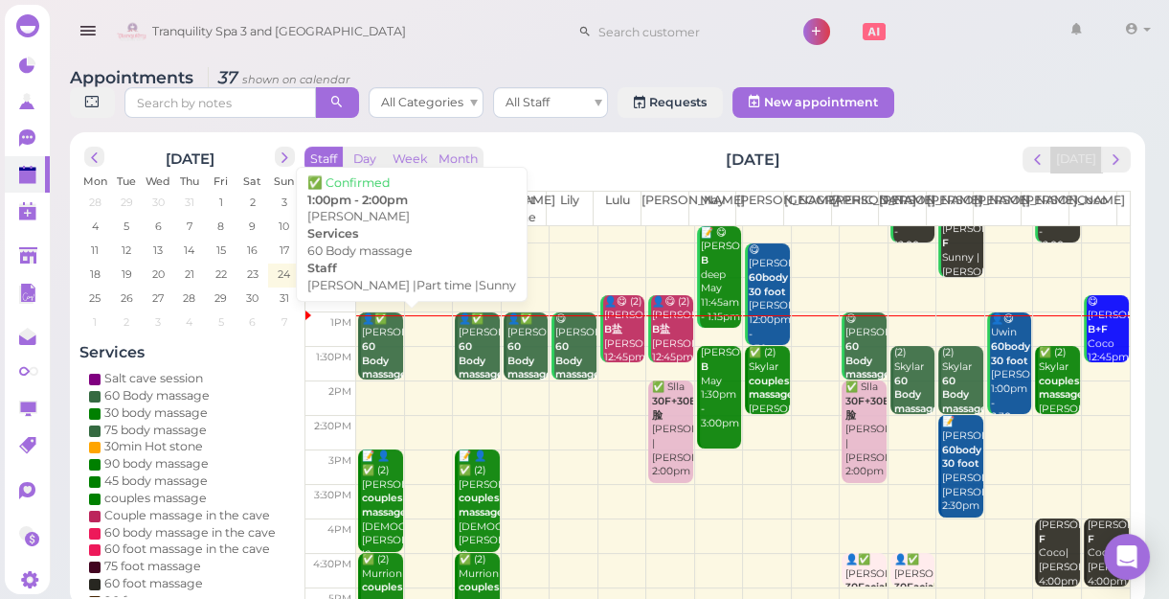
click at [383, 364] on b "60 Body massage" at bounding box center [384, 360] width 45 height 40
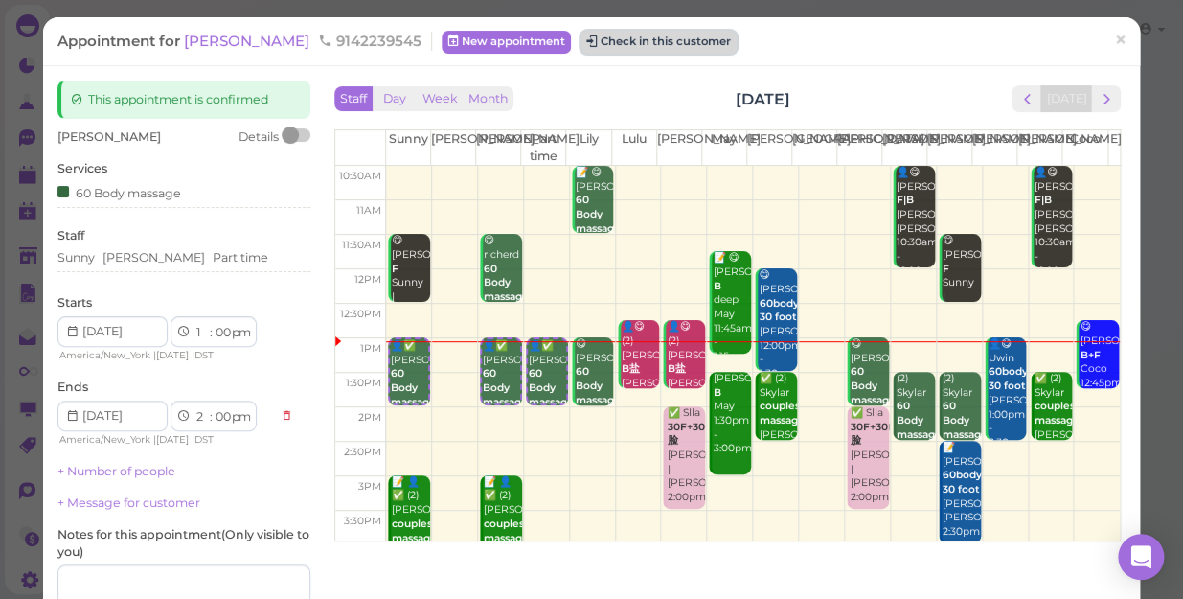
click at [580, 41] on button "Check in this customer" at bounding box center [658, 42] width 156 height 23
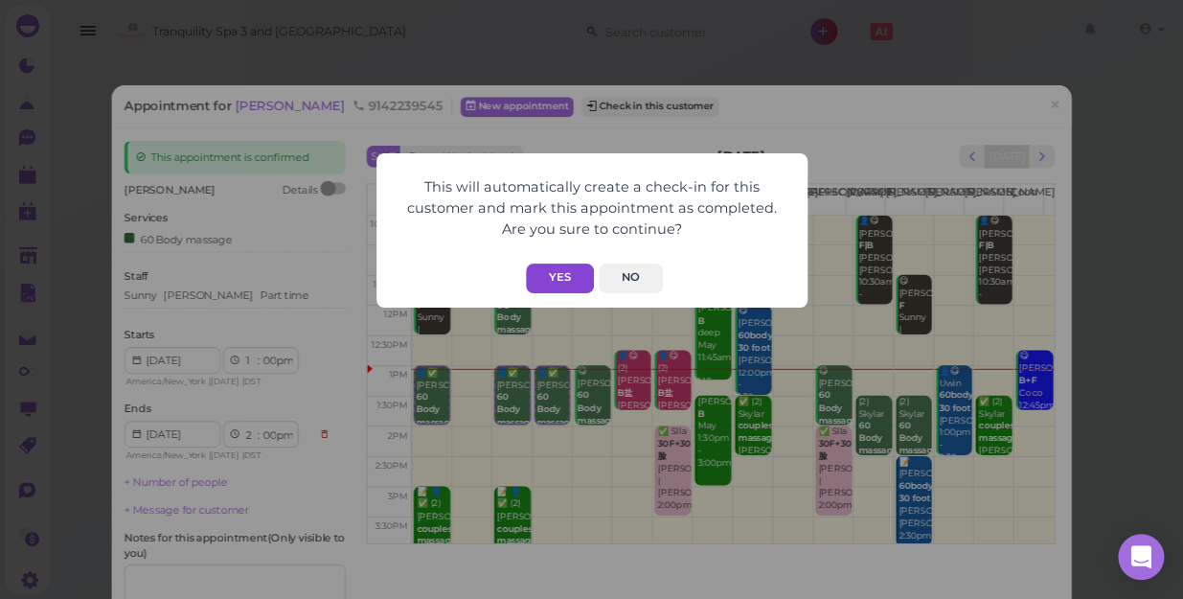
click at [565, 281] on button "Yes" at bounding box center [560, 278] width 68 height 30
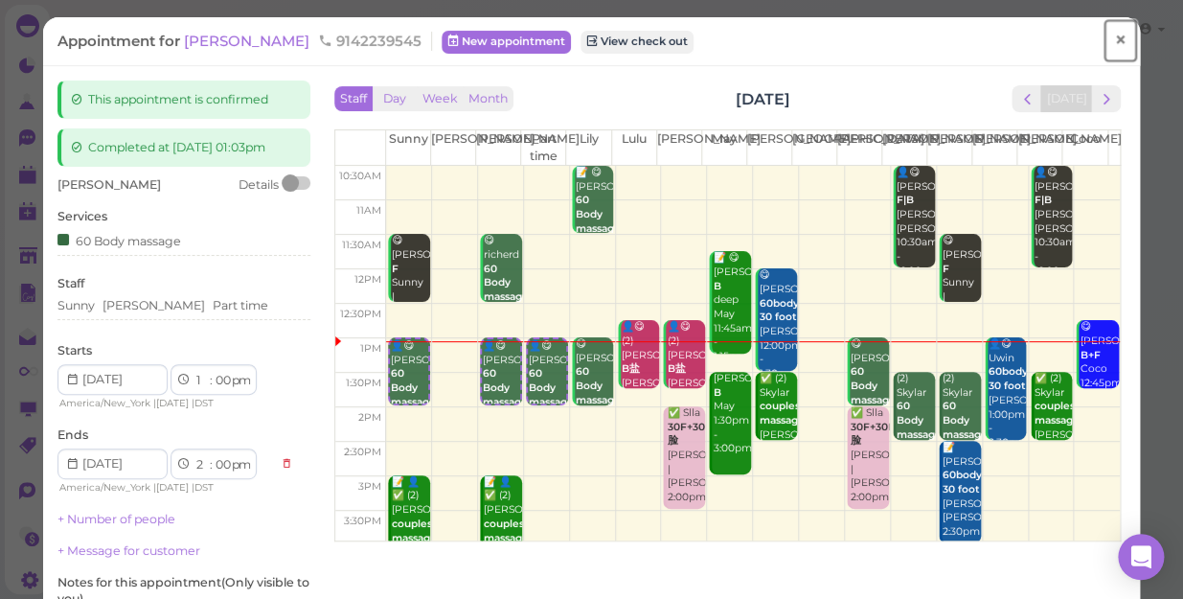
click at [1114, 40] on span "×" at bounding box center [1120, 40] width 12 height 27
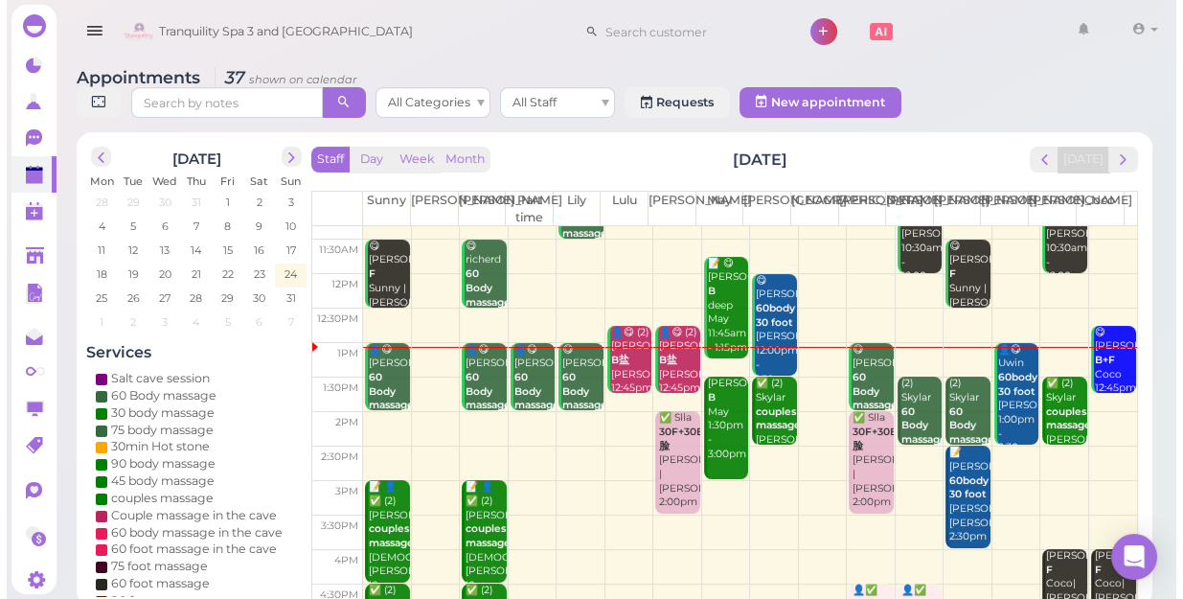
scroll to position [86, 0]
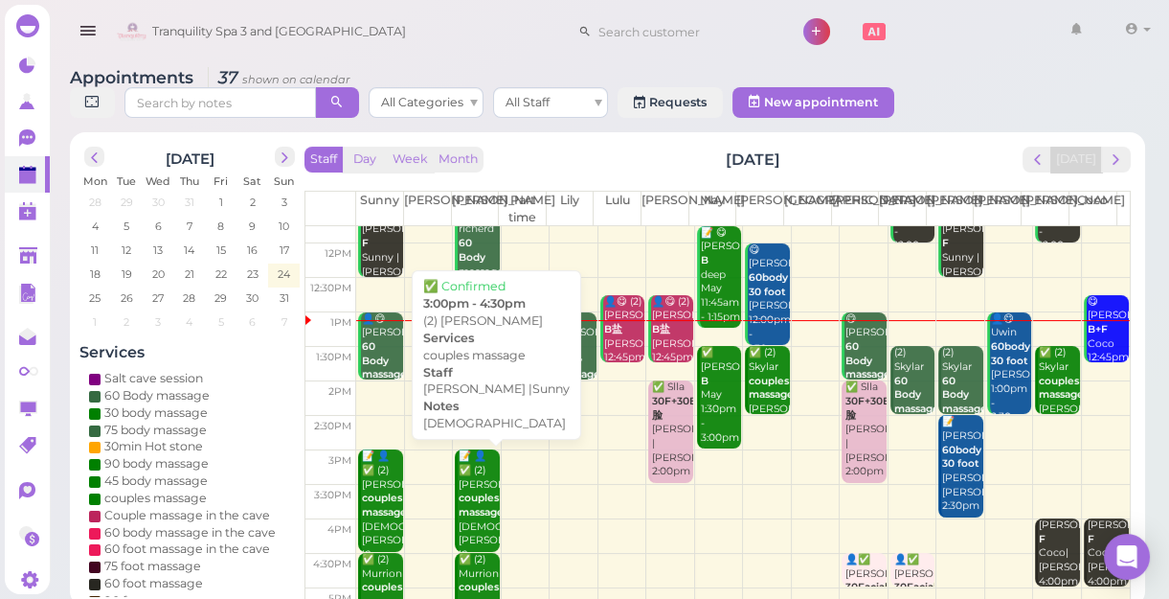
click at [468, 513] on b "couples massage" at bounding box center [481, 504] width 45 height 27
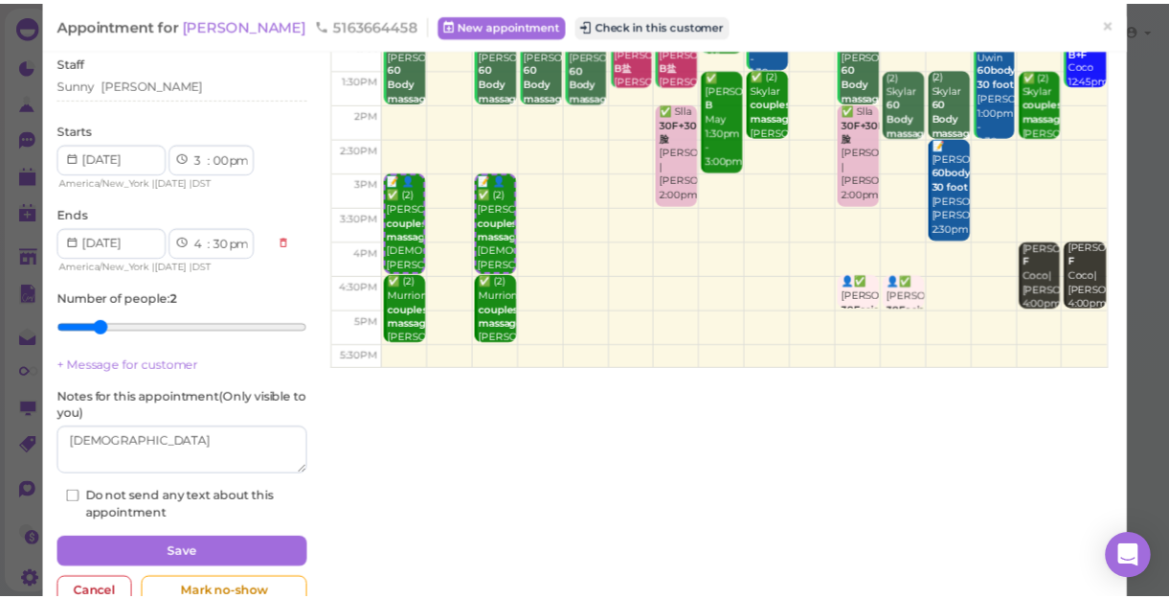
scroll to position [260, 0]
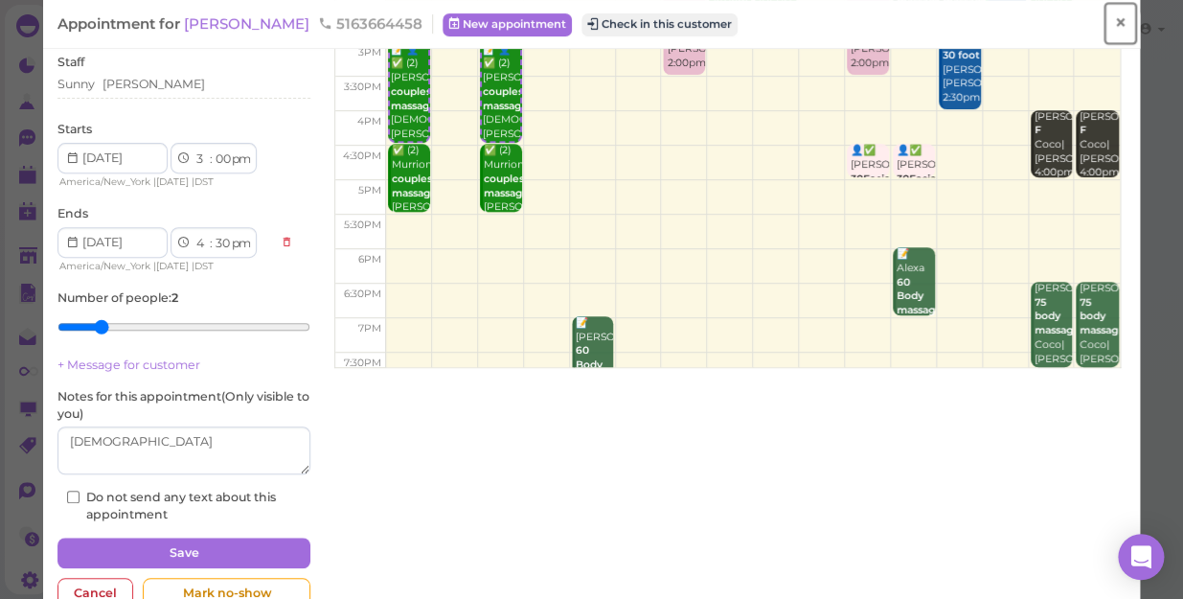
click at [1114, 19] on span "×" at bounding box center [1120, 23] width 12 height 27
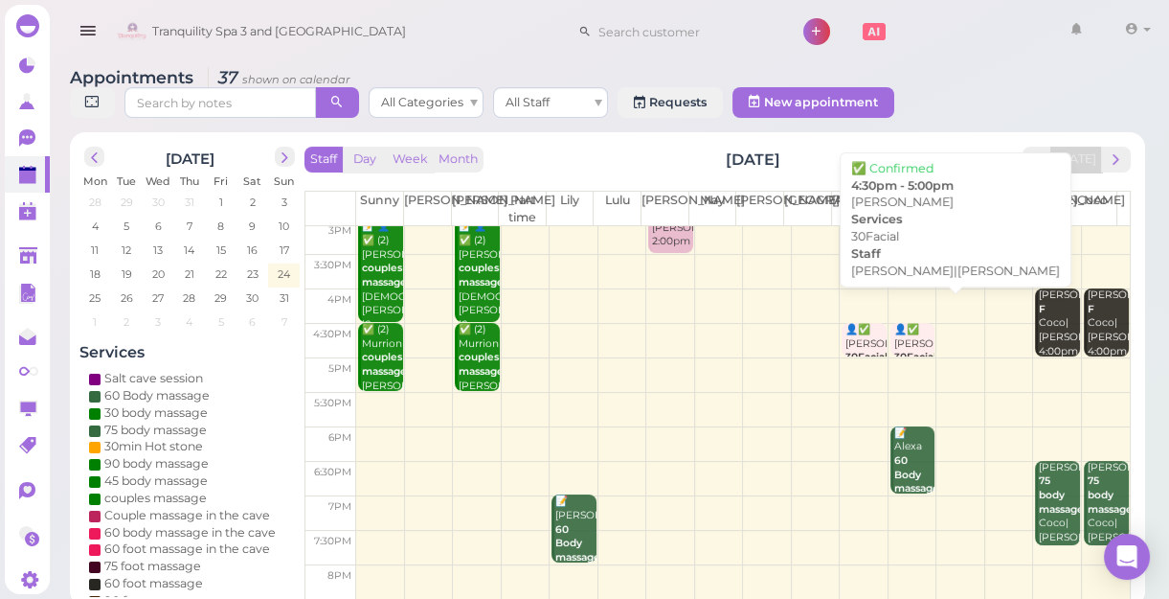
scroll to position [346, 0]
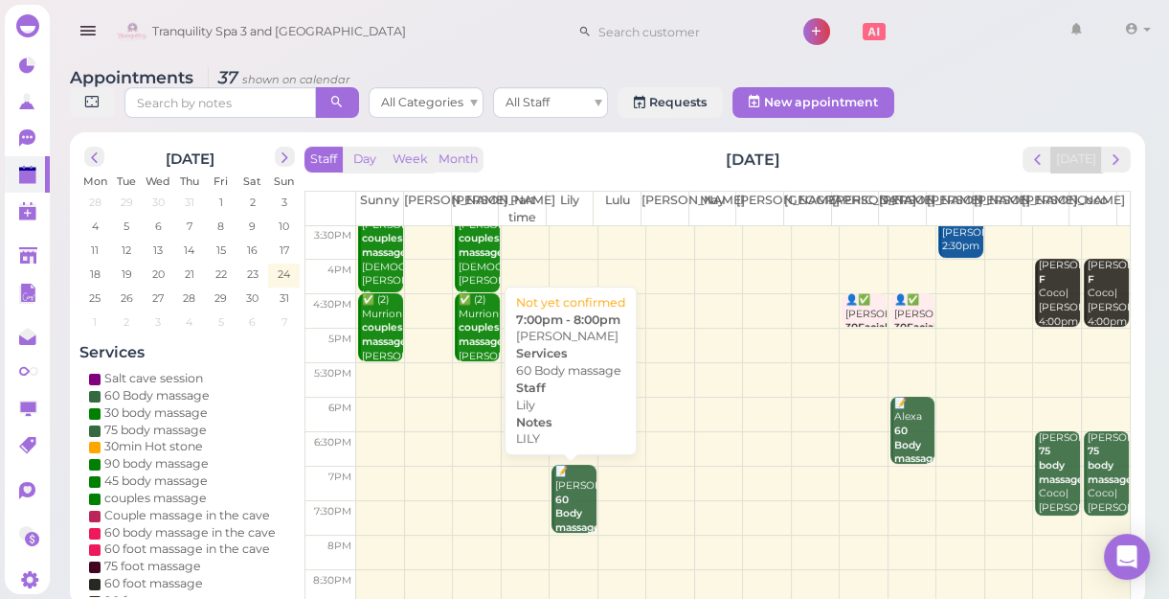
click at [561, 509] on b "60 Body massage" at bounding box center [577, 513] width 45 height 40
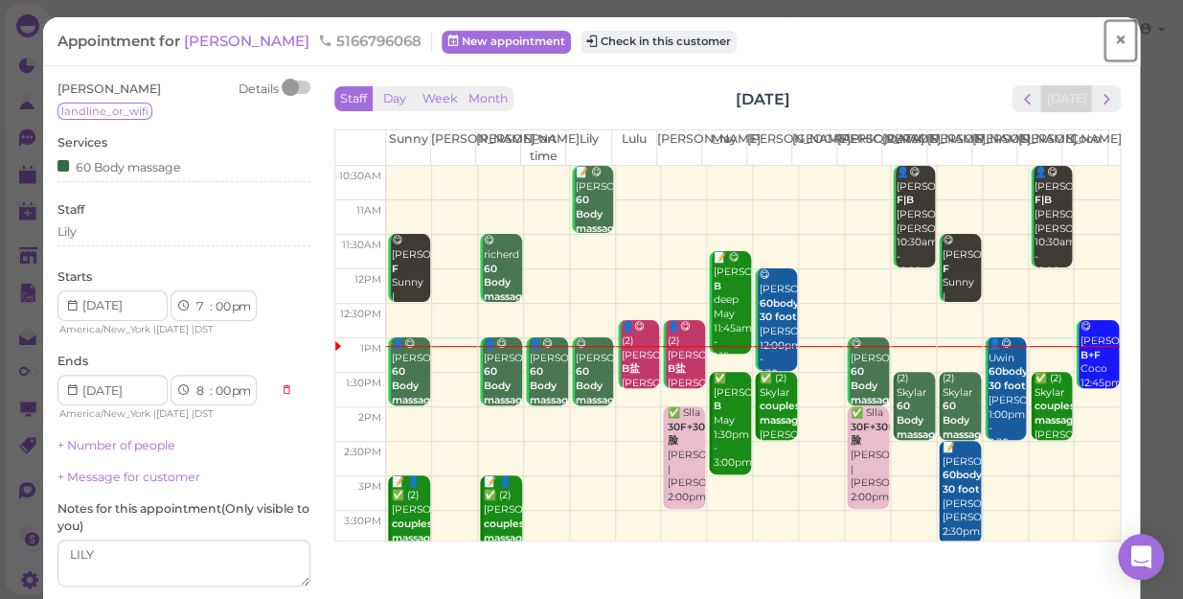
click at [1114, 40] on span "×" at bounding box center [1120, 40] width 12 height 27
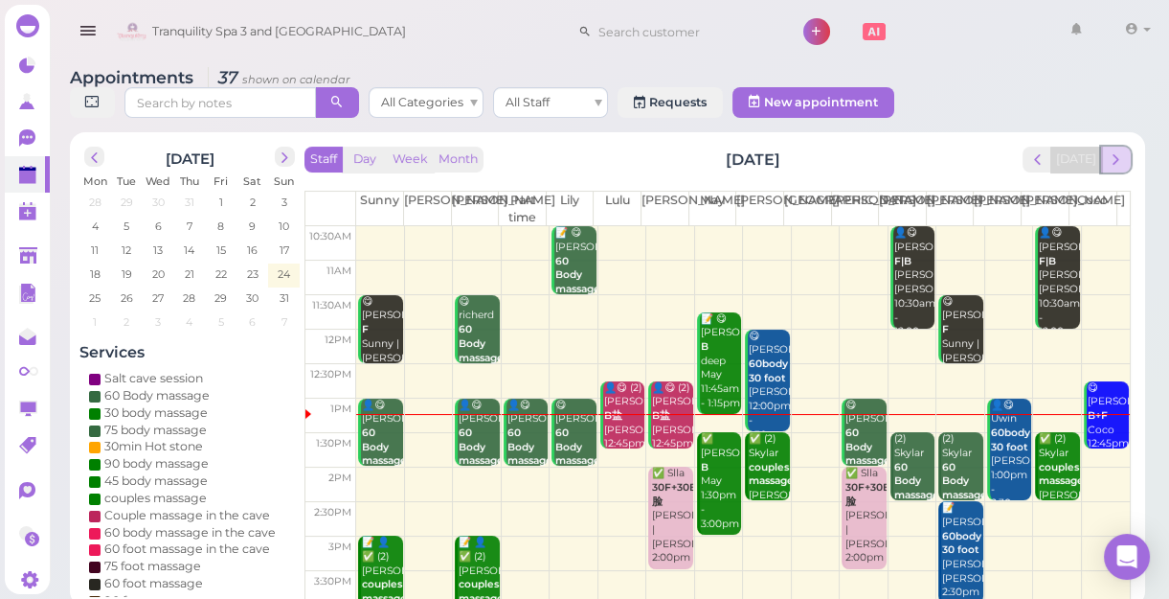
click at [1120, 162] on span "next" at bounding box center [1116, 159] width 18 height 18
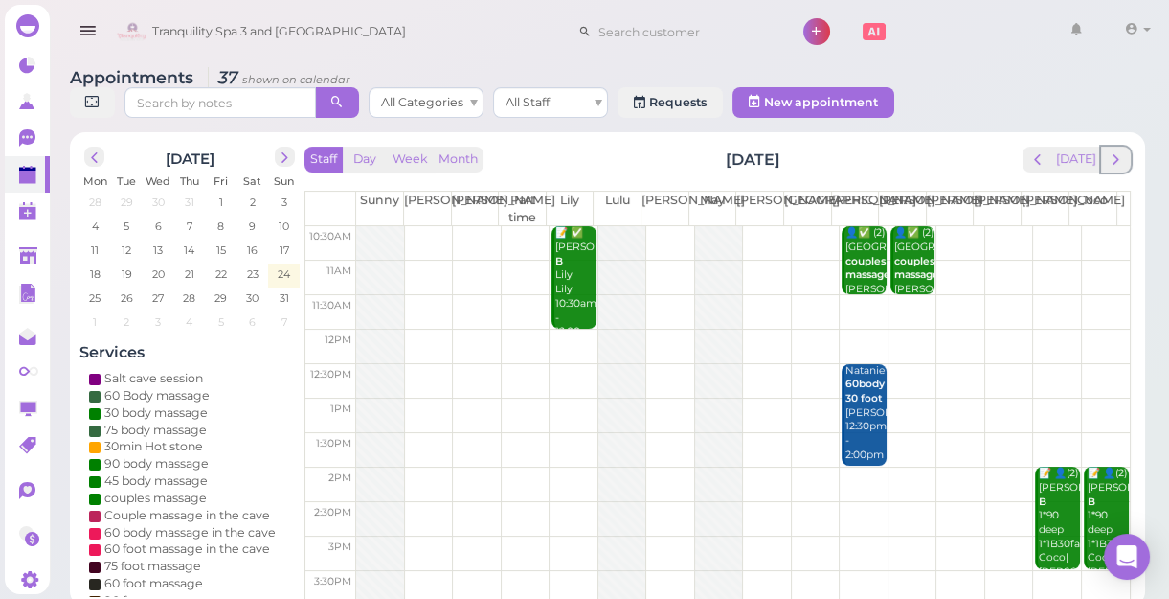
click at [1120, 162] on span "next" at bounding box center [1116, 159] width 18 height 18
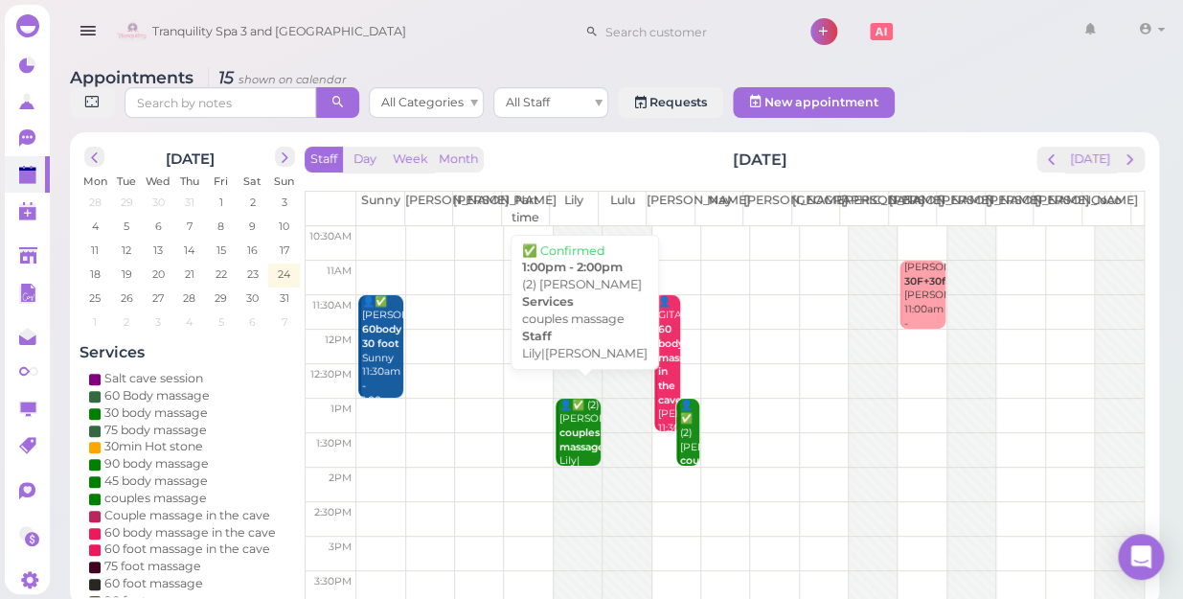
click at [571, 428] on b "couples massage" at bounding box center [581, 439] width 45 height 27
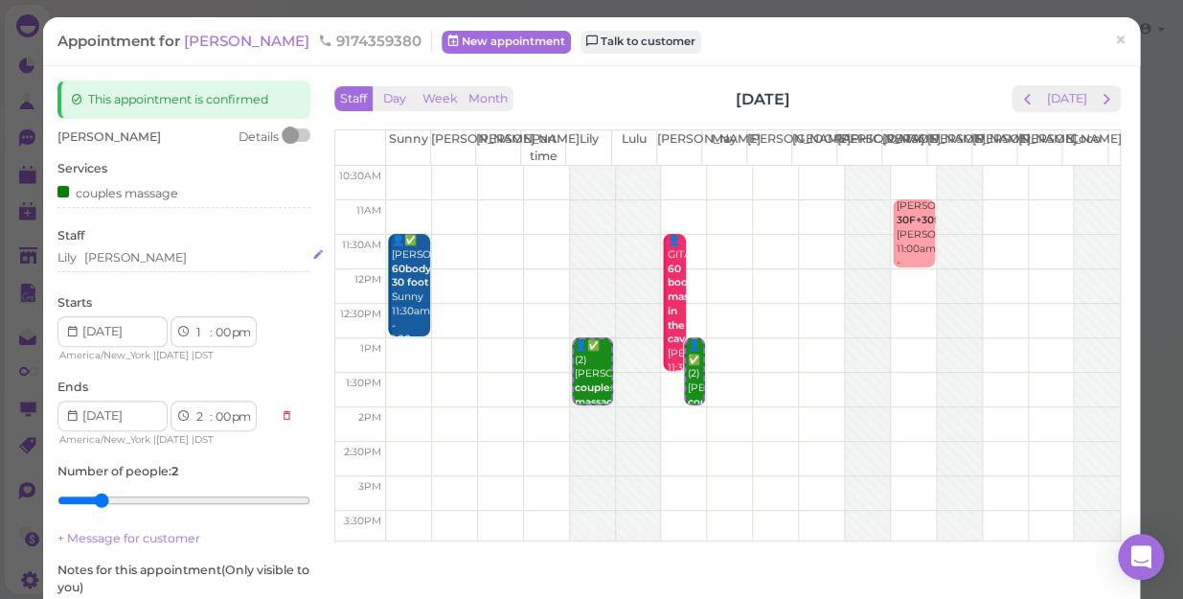
click at [130, 259] on div "Lily [PERSON_NAME]" at bounding box center [183, 257] width 253 height 17
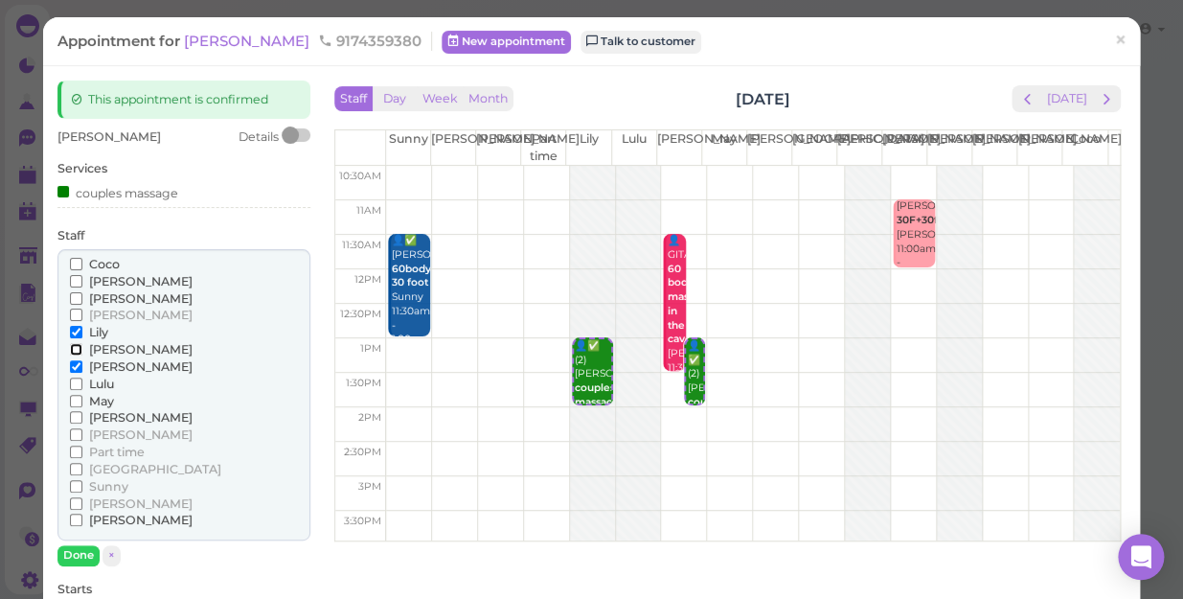
click at [71, 349] on input "[PERSON_NAME]" at bounding box center [76, 349] width 12 height 12
click at [67, 327] on div "[PERSON_NAME] [PERSON_NAME] [PERSON_NAME] [PERSON_NAME] [PERSON_NAME] Lulu" at bounding box center [183, 395] width 253 height 292
click at [76, 331] on input "Lily" at bounding box center [76, 332] width 12 height 12
click at [76, 335] on input "Lily" at bounding box center [76, 332] width 12 height 12
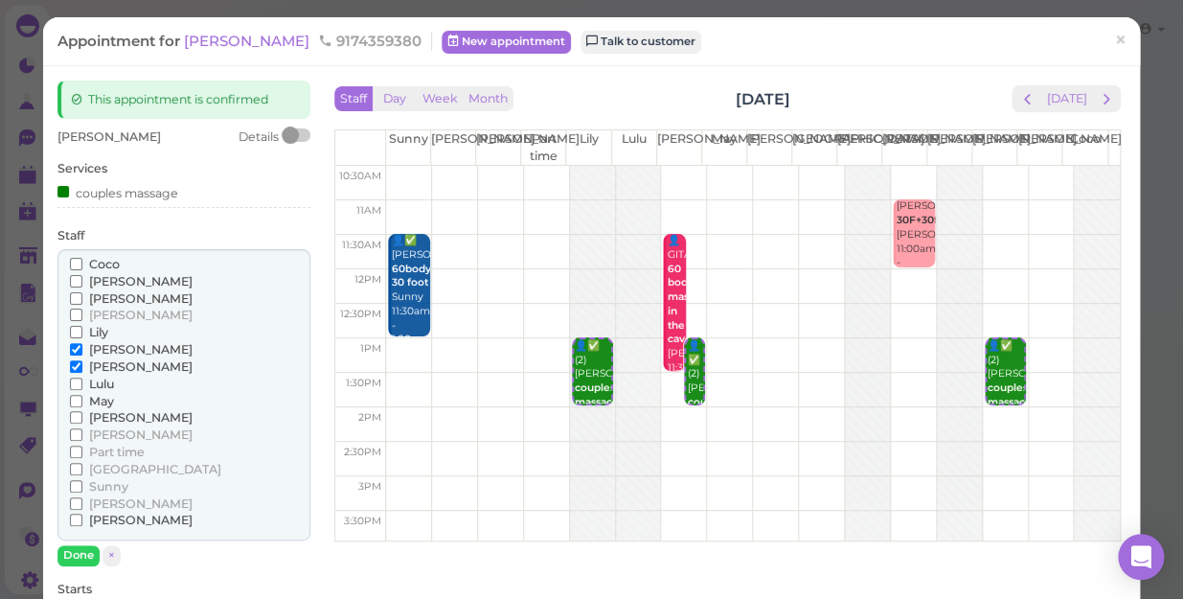
click at [76, 335] on input "Lily" at bounding box center [76, 332] width 12 height 12
click at [73, 335] on input "Lily" at bounding box center [76, 332] width 12 height 12
click at [71, 364] on input "[PERSON_NAME]" at bounding box center [76, 366] width 12 height 12
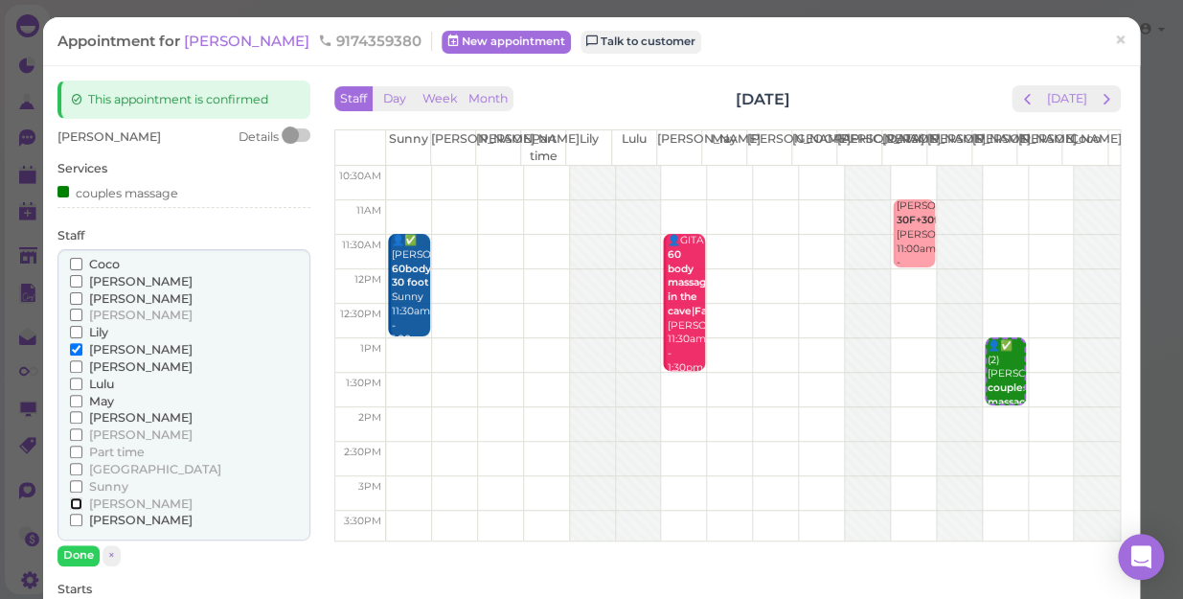
click at [77, 502] on input "[PERSON_NAME]" at bounding box center [76, 503] width 12 height 12
click at [83, 550] on button "Done" at bounding box center [78, 555] width 42 height 20
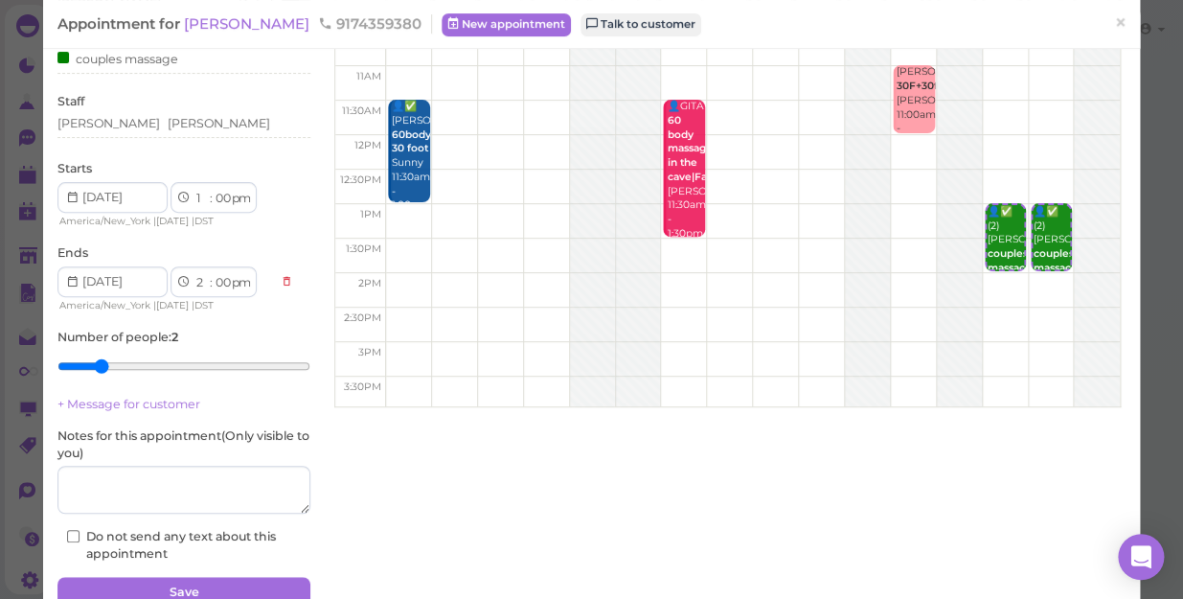
scroll to position [173, 0]
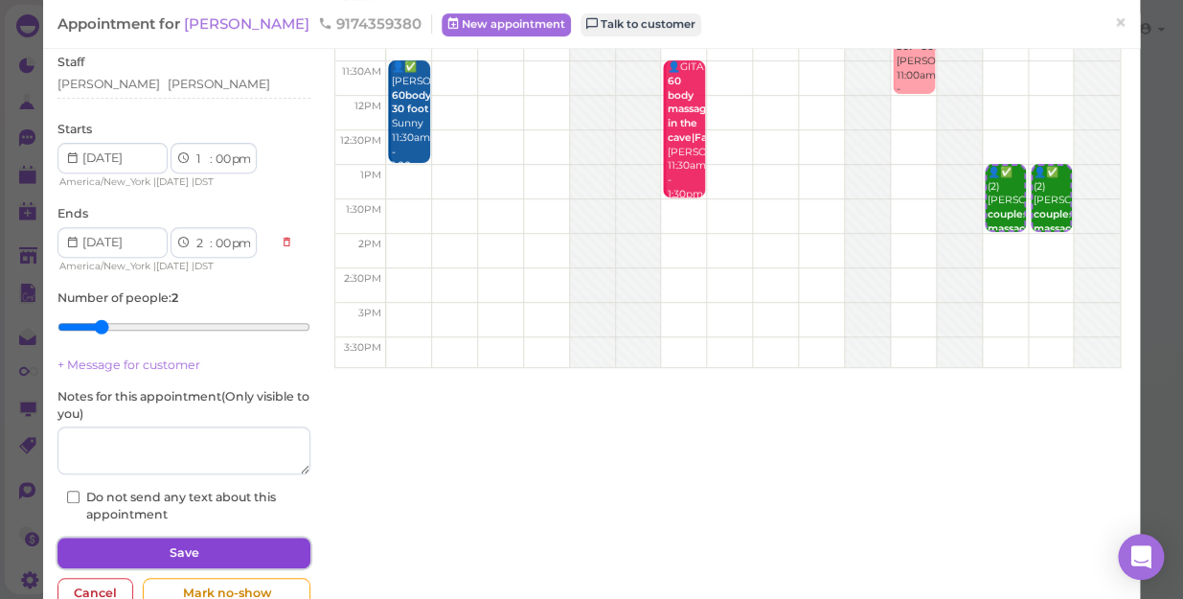
click at [217, 546] on button "Save" at bounding box center [183, 552] width 253 height 31
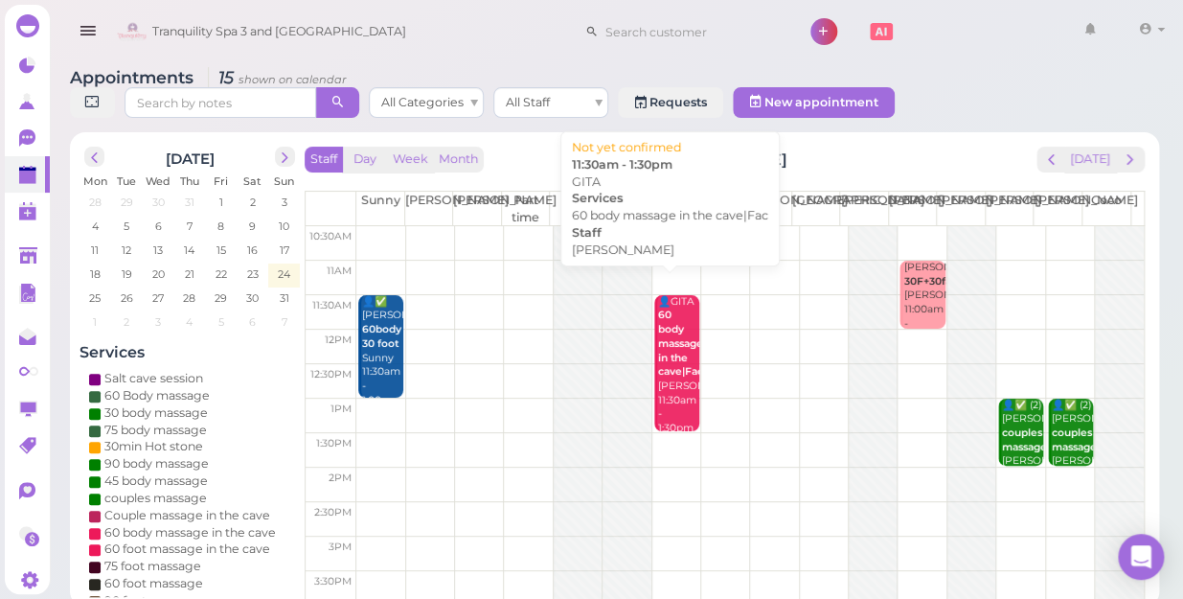
click at [672, 366] on div "👤GITA 60 body massage in the cave|Fac [PERSON_NAME] 11:30am - 1:30pm" at bounding box center [678, 365] width 42 height 141
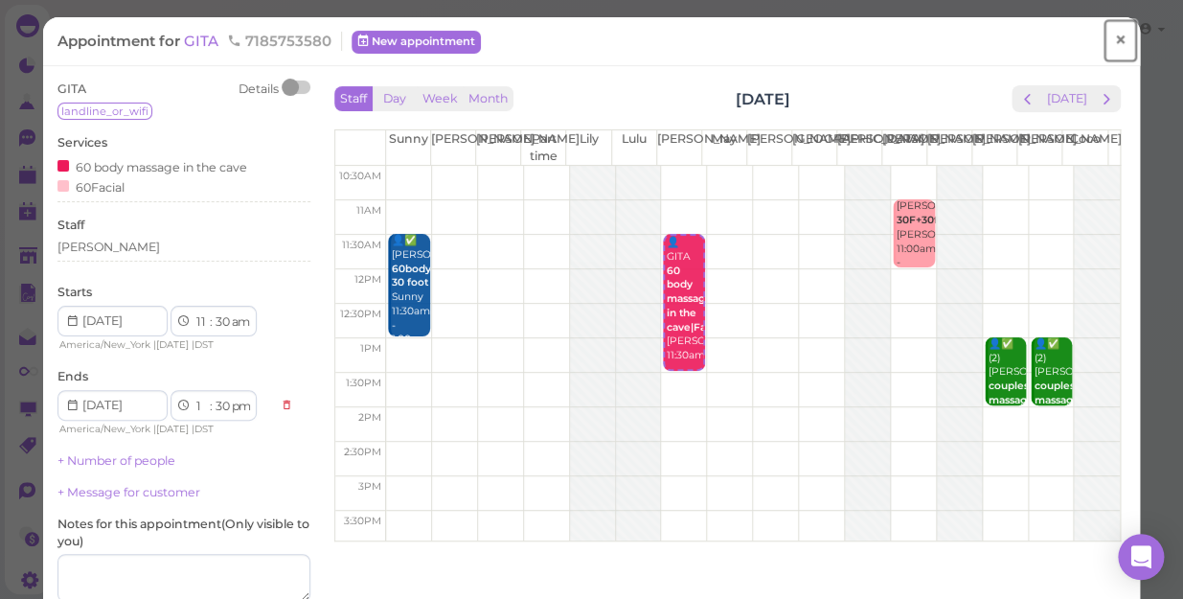
click at [1114, 34] on span "×" at bounding box center [1120, 40] width 12 height 27
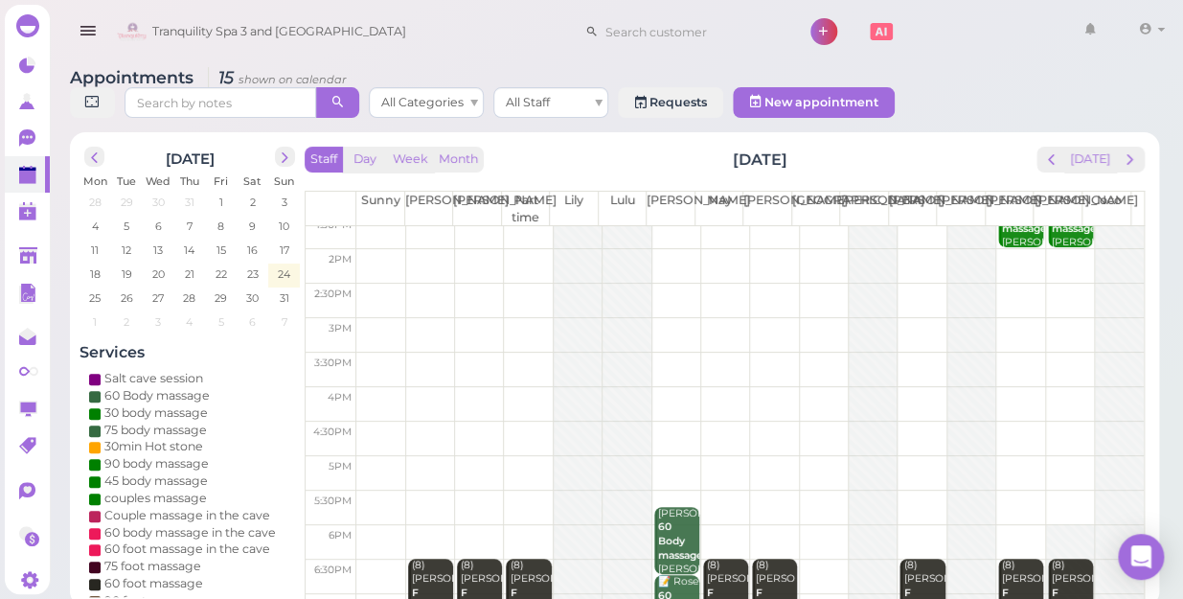
scroll to position [346, 0]
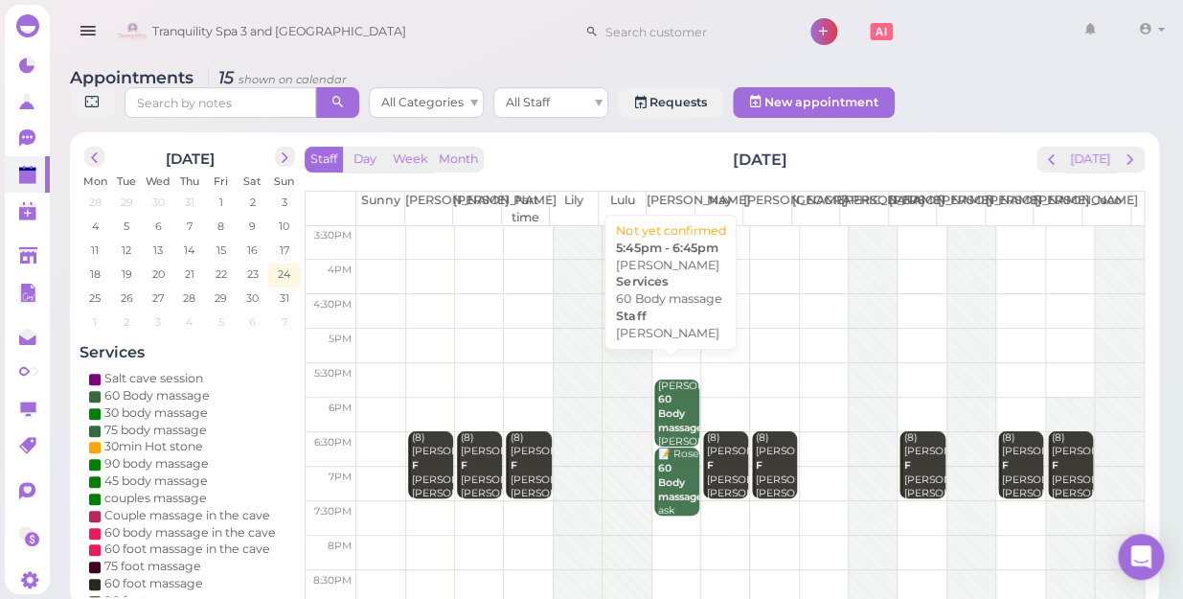
click at [666, 381] on div "[PERSON_NAME] 60 Body massage [PERSON_NAME] 5:45pm - 6:45pm" at bounding box center [678, 435] width 42 height 113
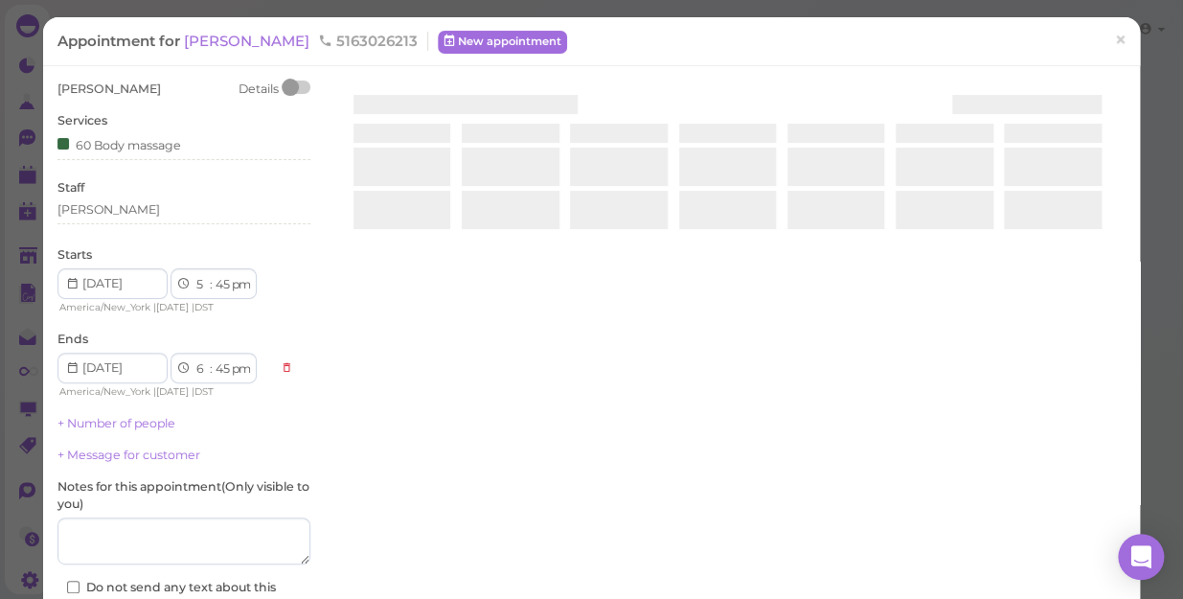
click at [666, 381] on div at bounding box center [727, 307] width 796 height 455
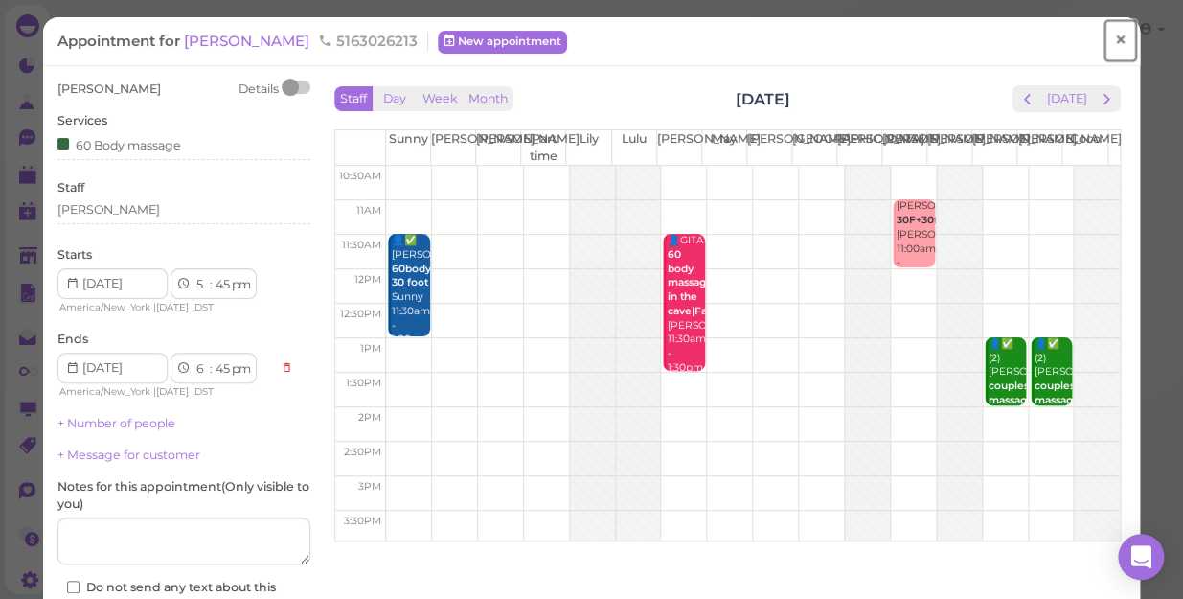
click at [1114, 47] on span "×" at bounding box center [1120, 40] width 12 height 27
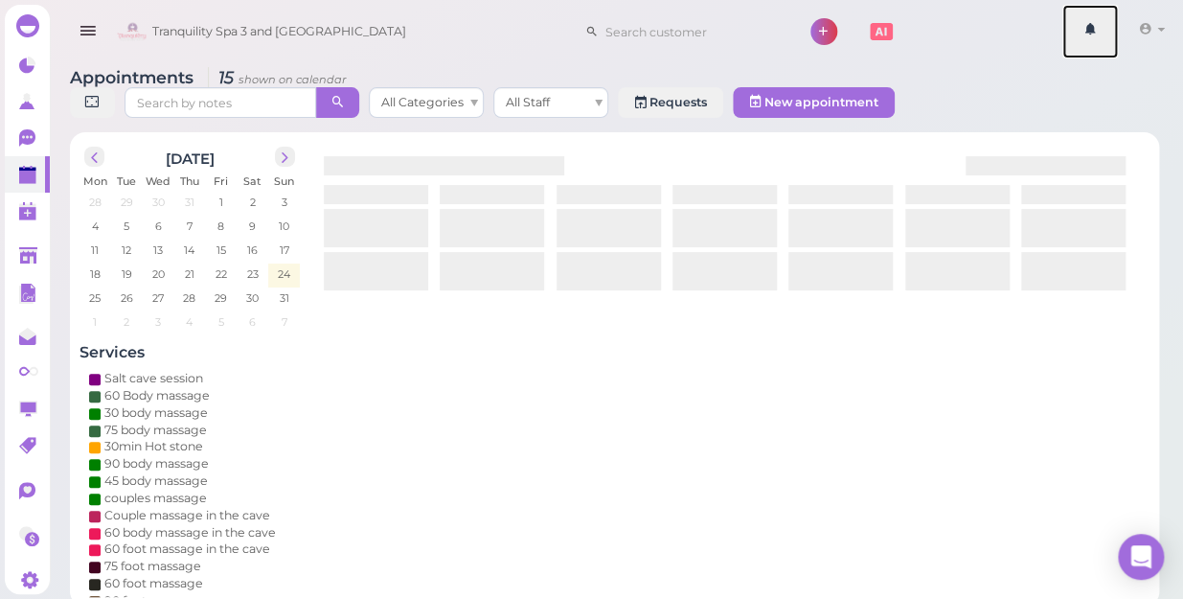
click at [1104, 47] on link at bounding box center [1090, 32] width 56 height 54
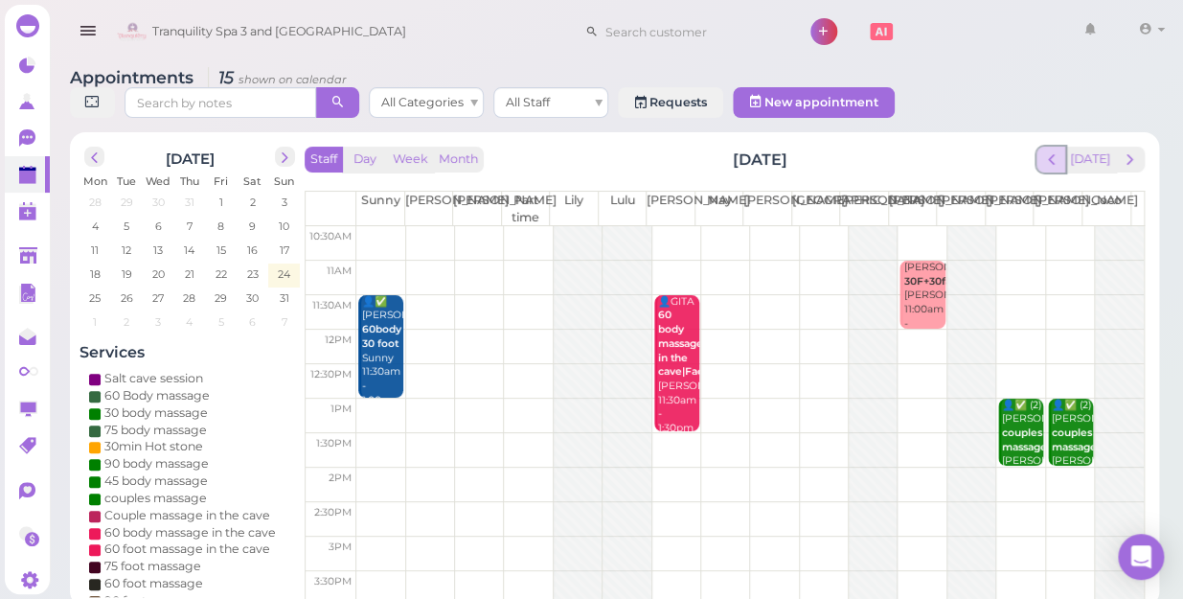
click at [1055, 150] on span "prev" at bounding box center [1051, 159] width 18 height 18
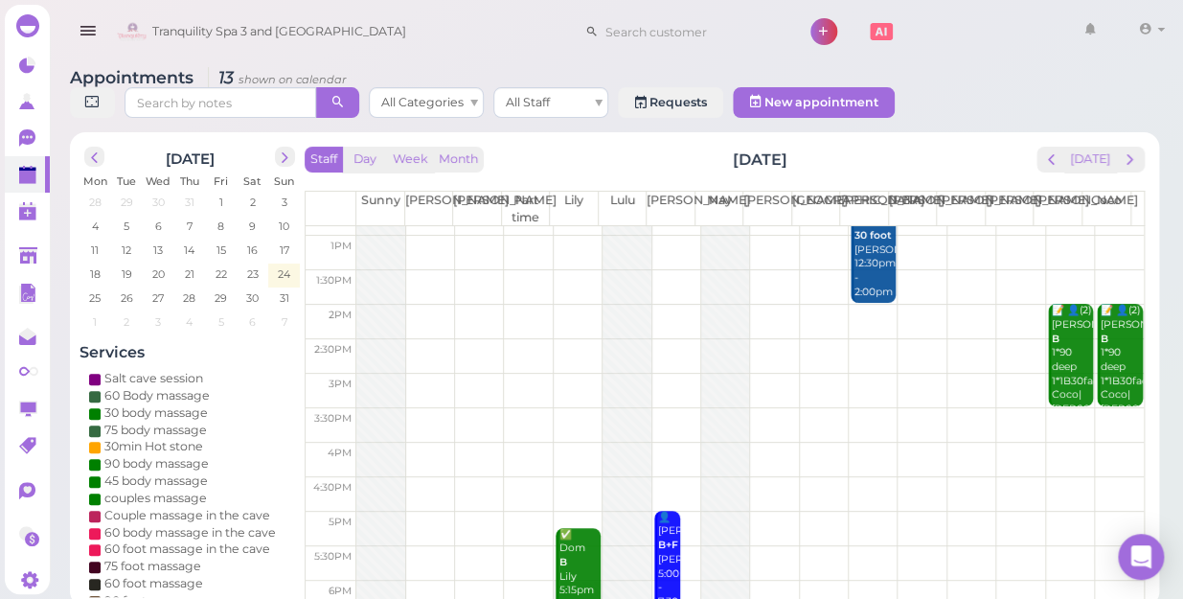
scroll to position [346, 0]
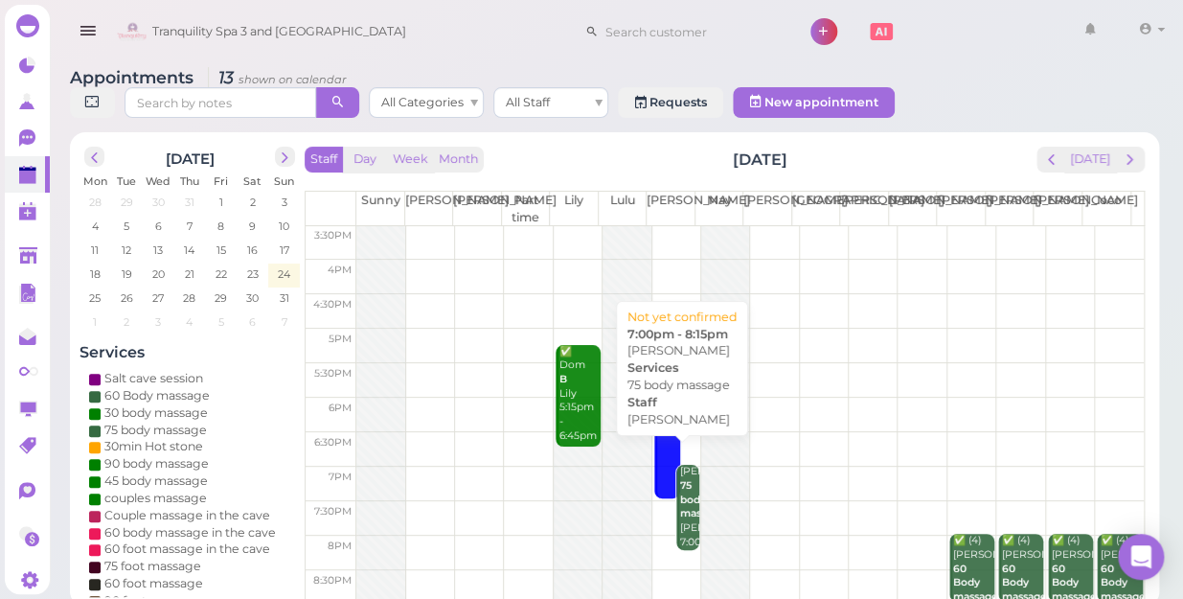
click at [680, 499] on b "75 body massage" at bounding box center [702, 499] width 45 height 40
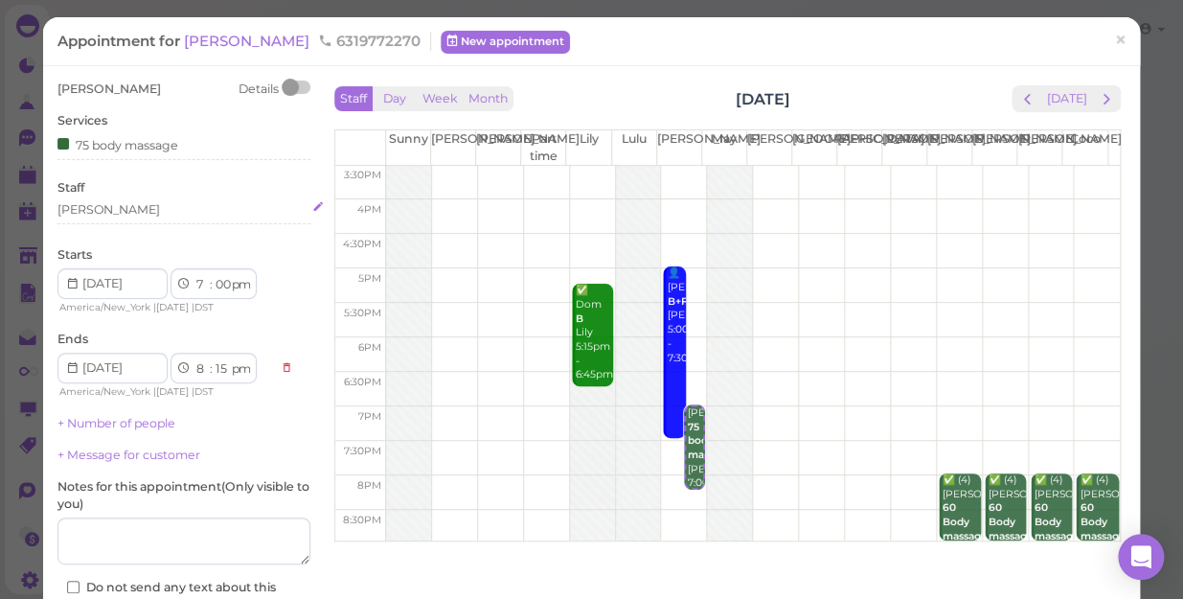
click at [100, 213] on div "[PERSON_NAME]" at bounding box center [183, 209] width 253 height 17
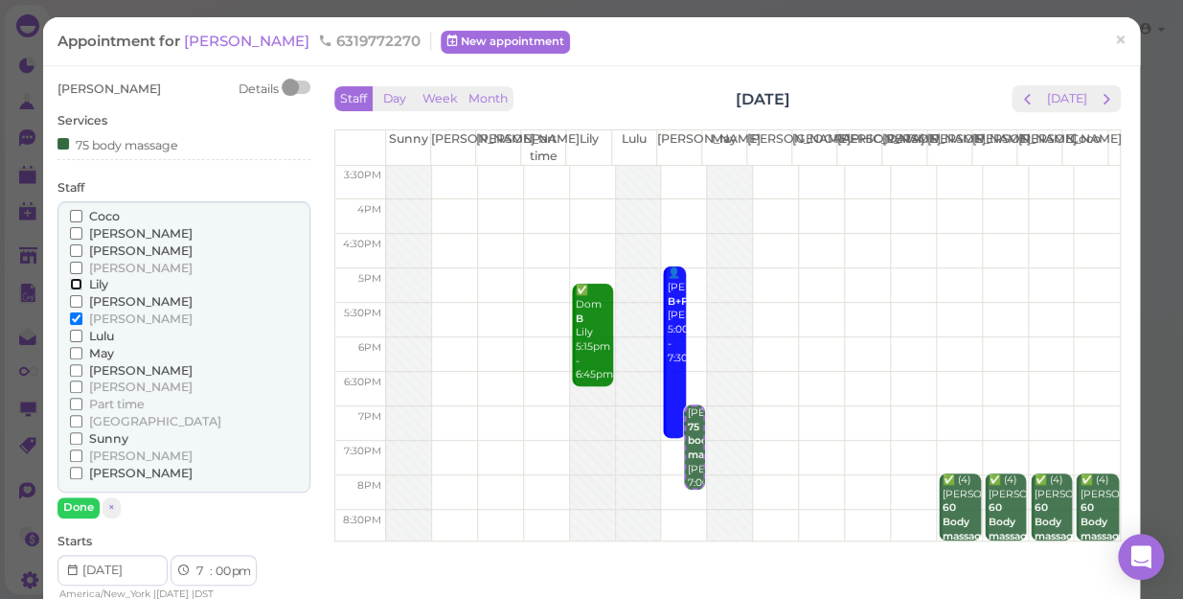
click at [73, 283] on input "Lily" at bounding box center [76, 284] width 12 height 12
click at [77, 314] on input "[PERSON_NAME]" at bounding box center [76, 318] width 12 height 12
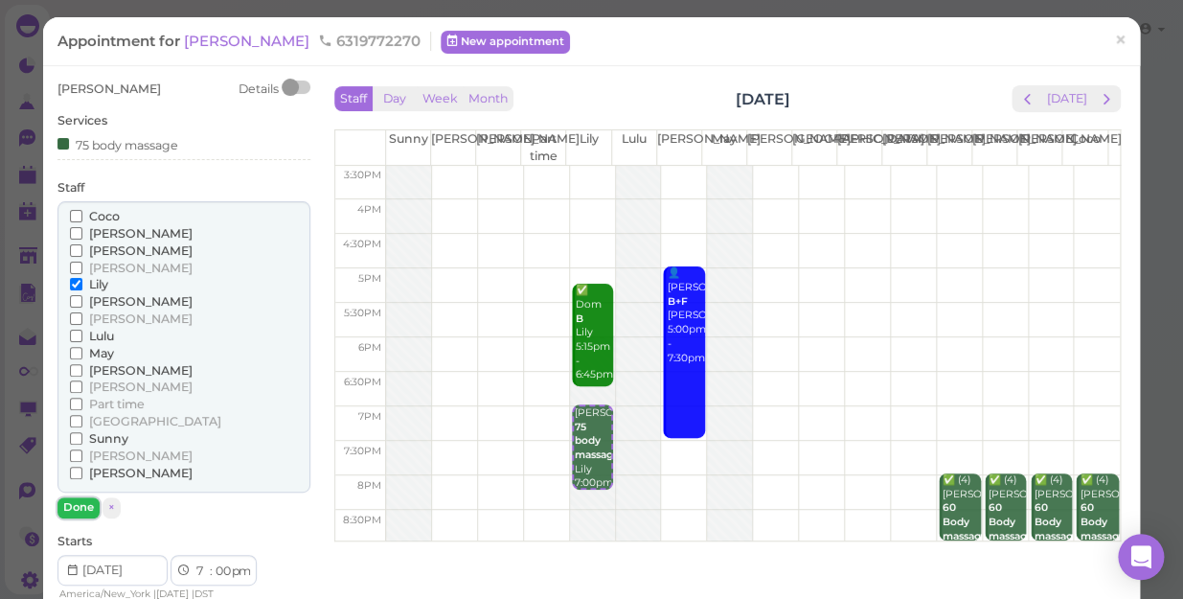
click at [76, 508] on button "Done" at bounding box center [78, 507] width 42 height 20
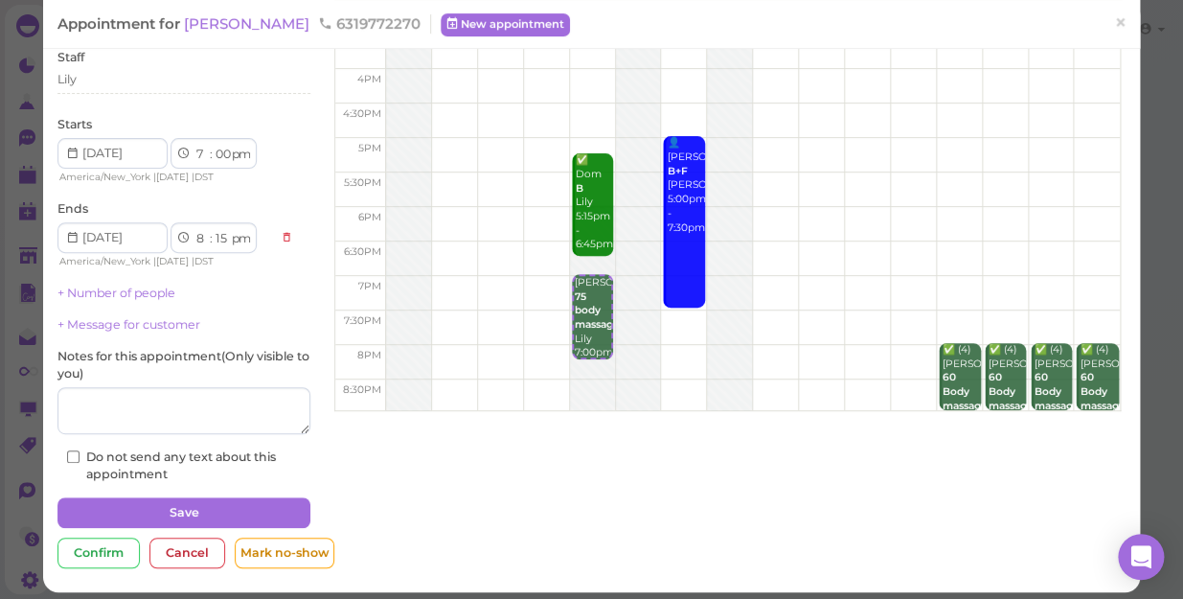
scroll to position [139, 0]
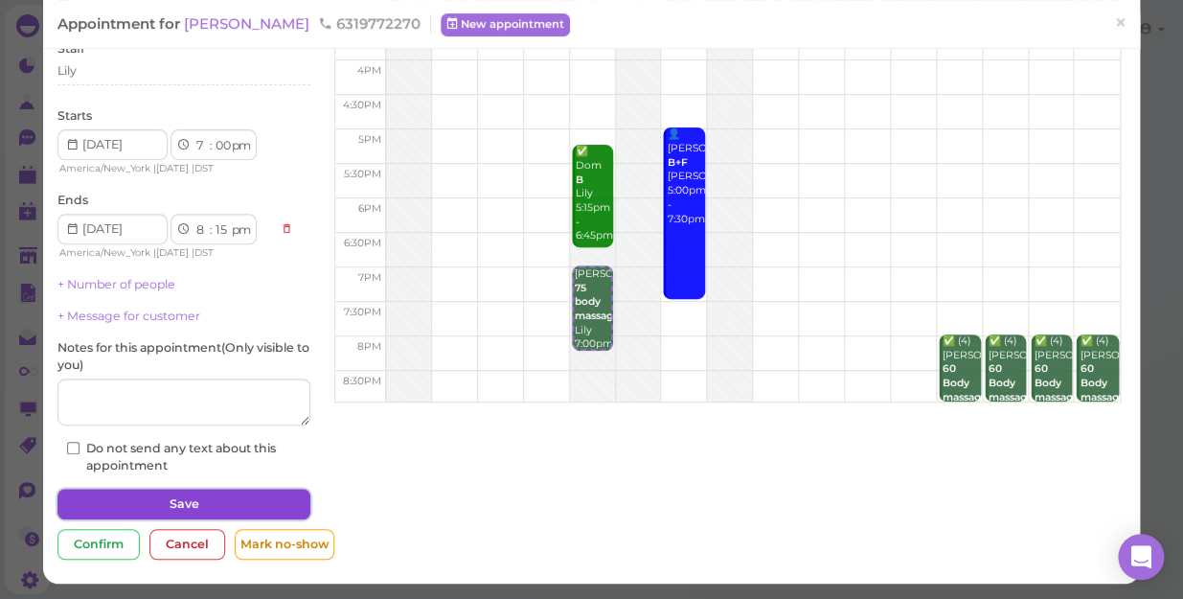
click at [259, 509] on button "Save" at bounding box center [183, 503] width 253 height 31
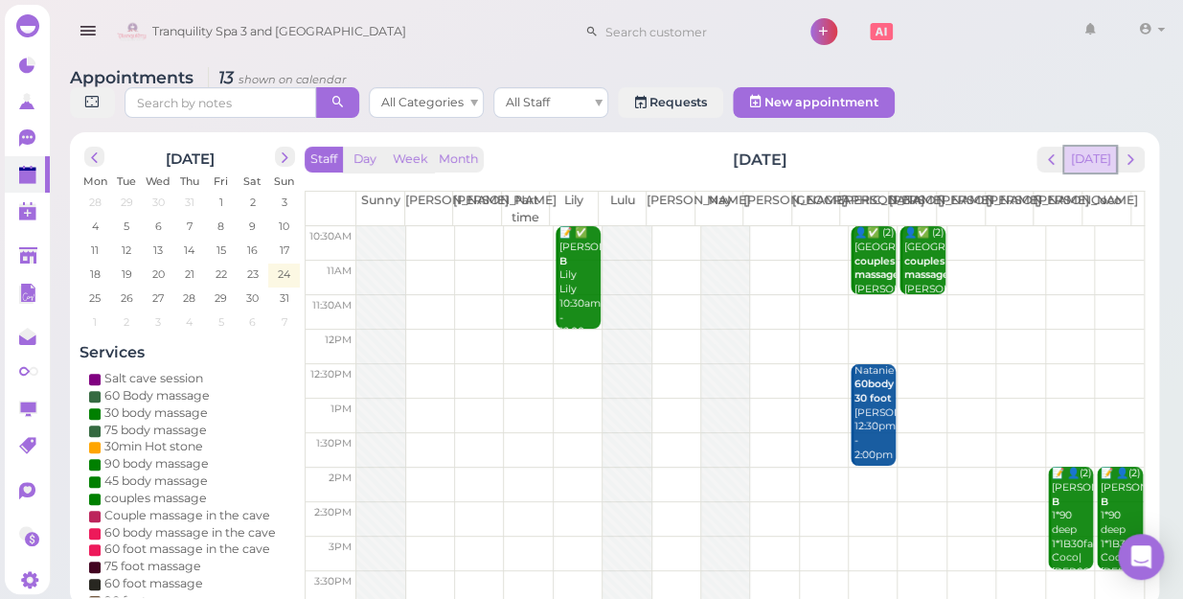
click at [1092, 147] on button "[DATE]" at bounding box center [1090, 160] width 52 height 26
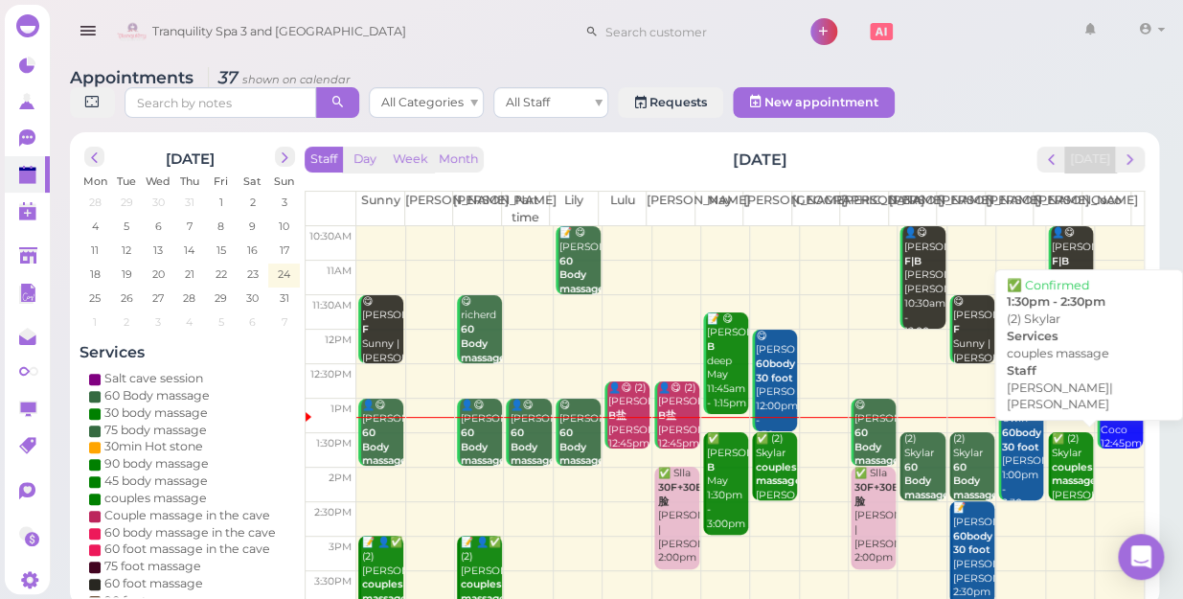
click at [1052, 461] on b "couples massage" at bounding box center [1073, 474] width 45 height 27
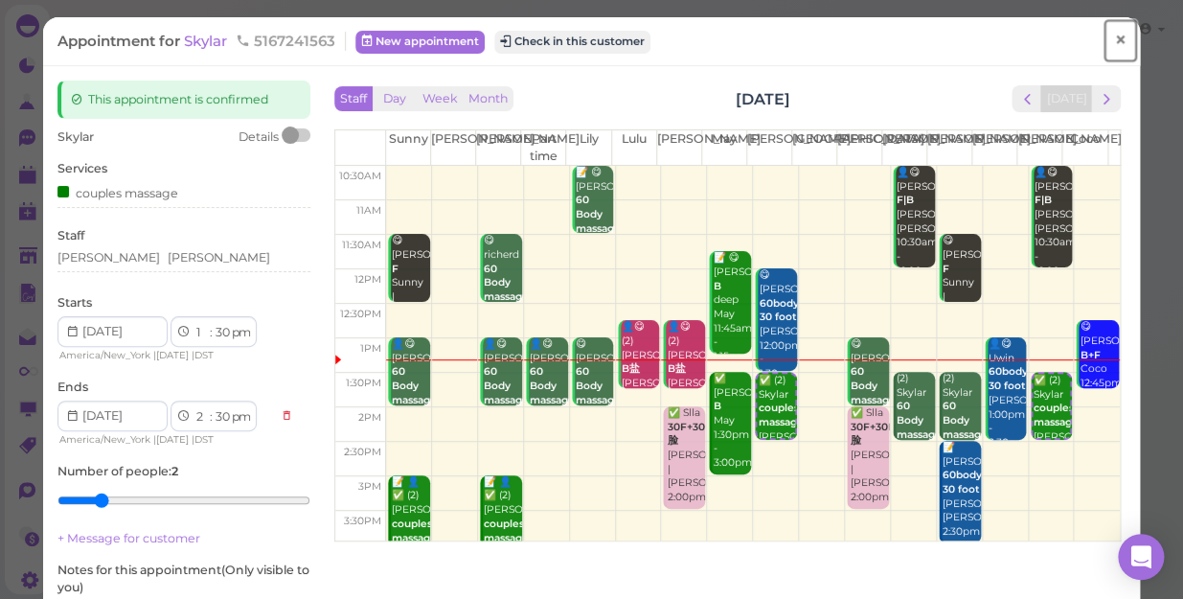
click at [1114, 41] on span "×" at bounding box center [1120, 40] width 12 height 27
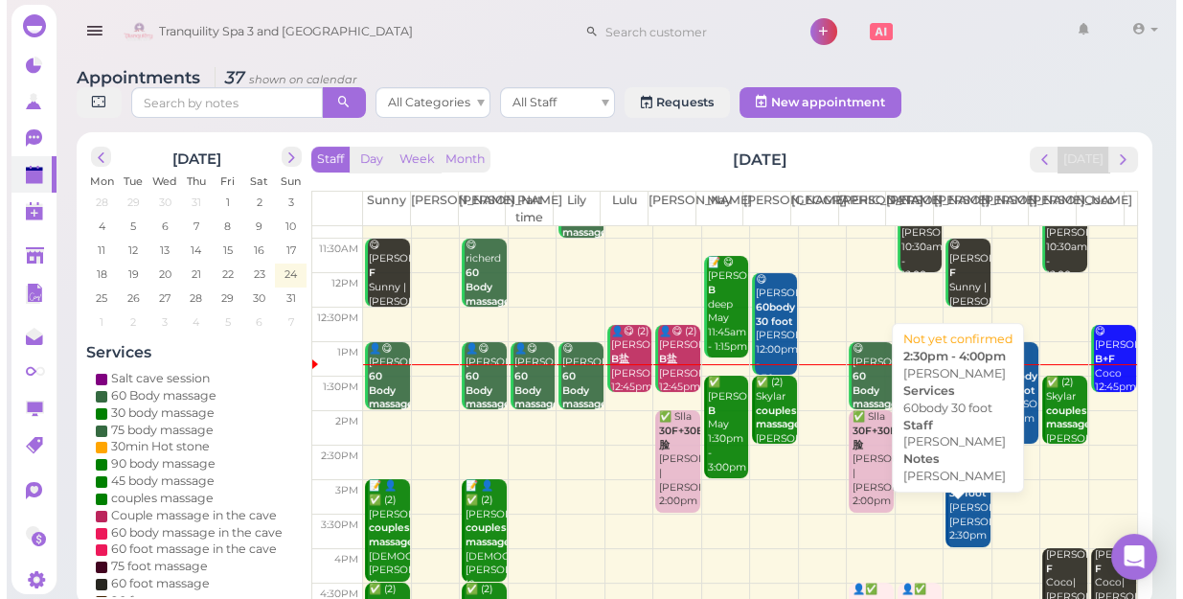
scroll to position [86, 0]
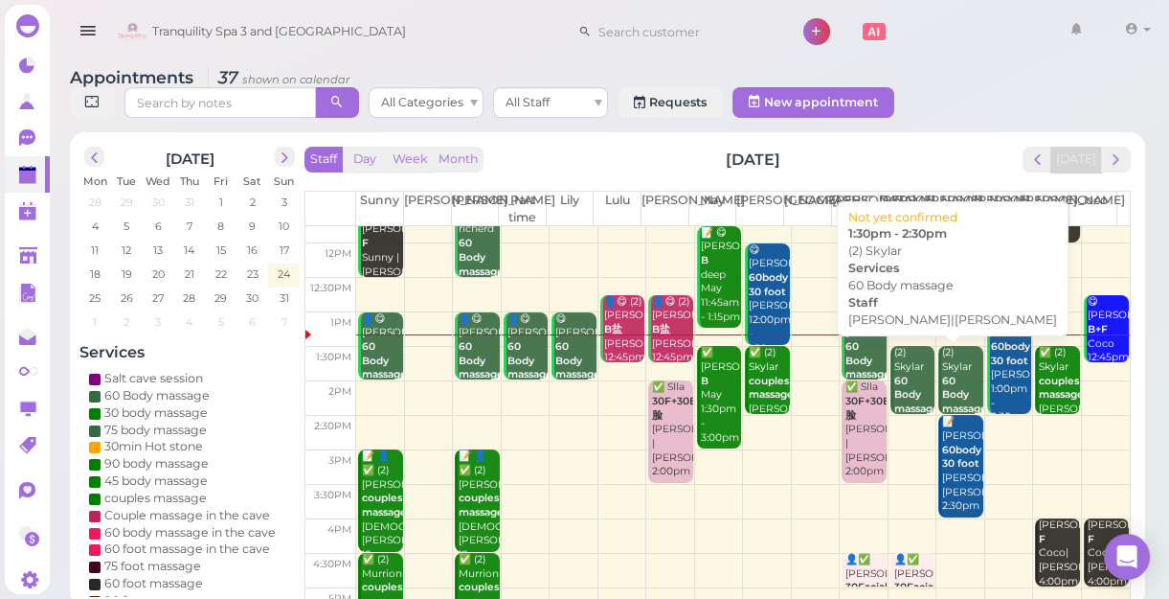
click at [902, 394] on b "60 Body massage" at bounding box center [916, 394] width 45 height 40
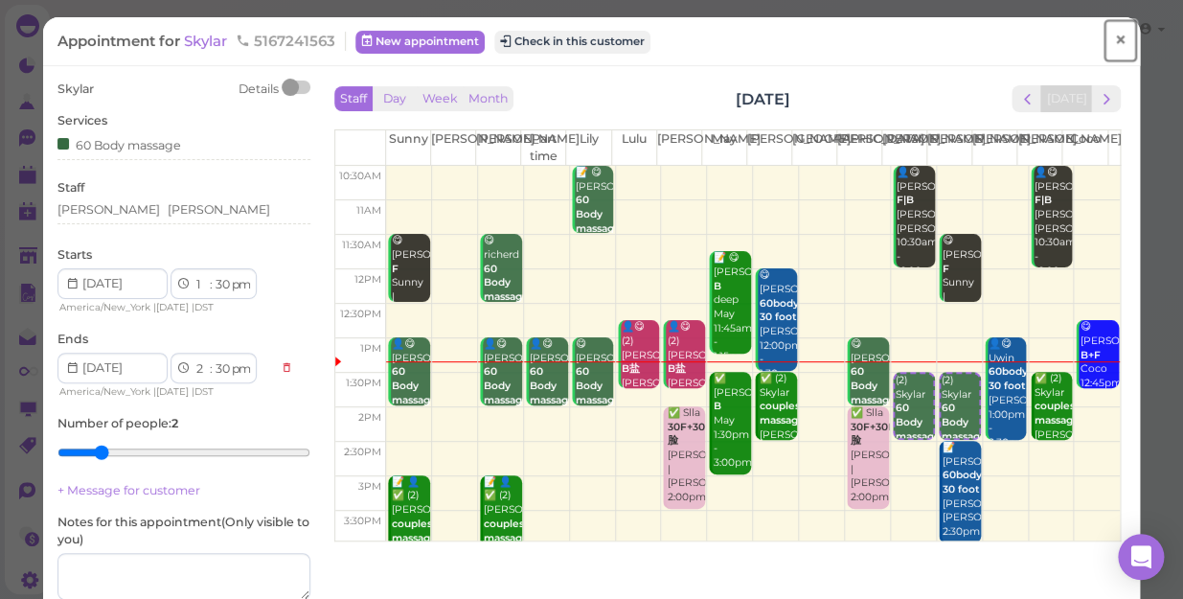
click at [1114, 38] on span "×" at bounding box center [1120, 40] width 12 height 27
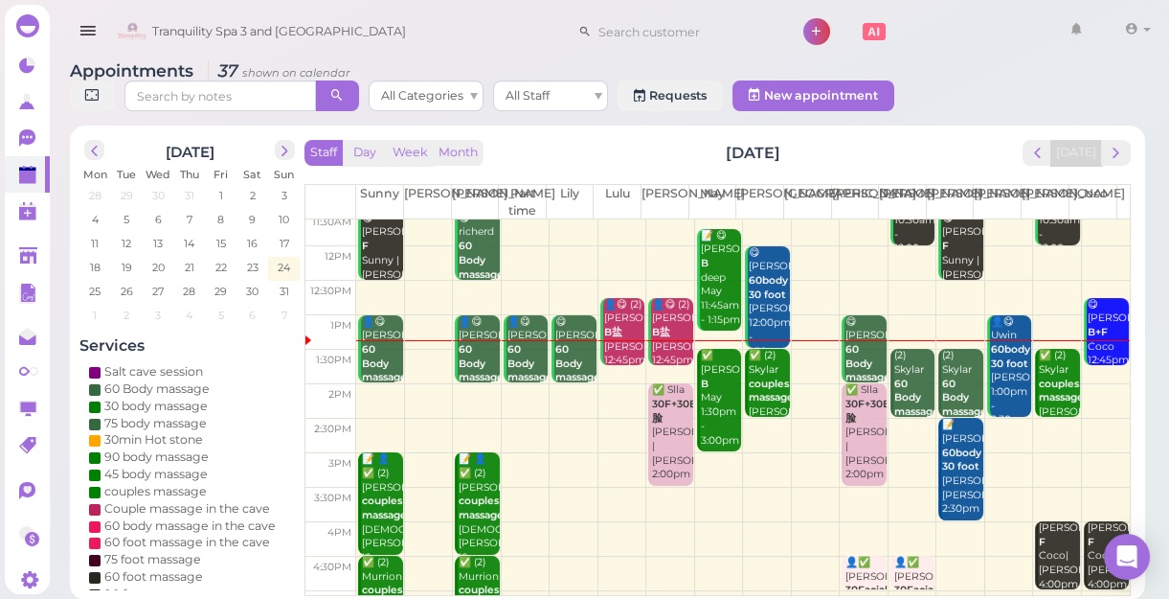
scroll to position [173, 0]
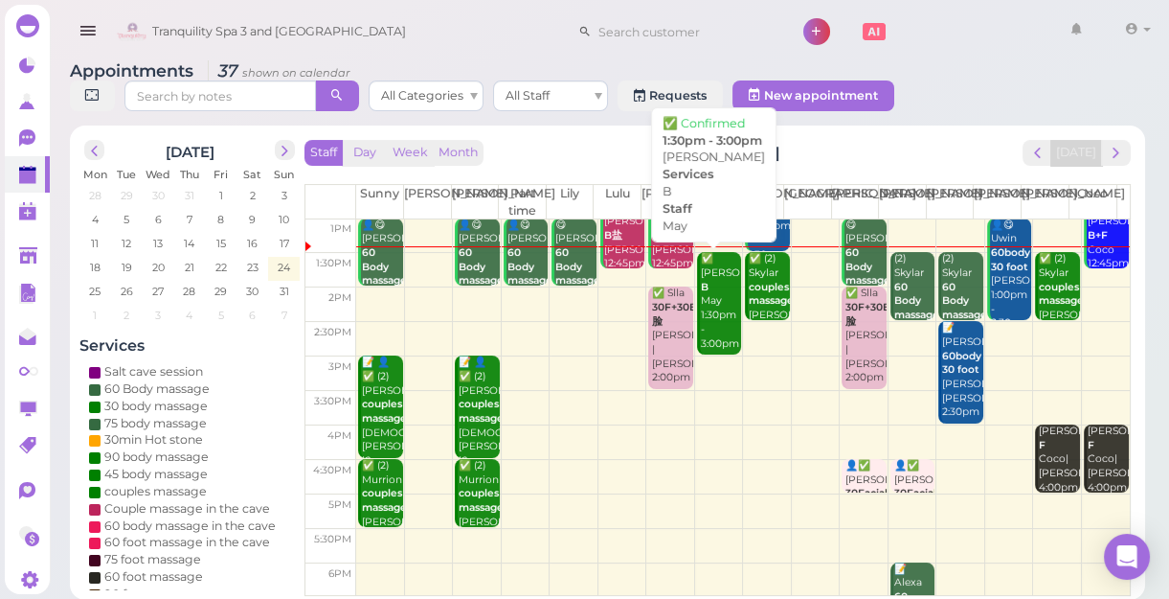
click at [711, 301] on div "✅ [PERSON_NAME] May 1:30pm - 3:00pm" at bounding box center [720, 301] width 41 height 99
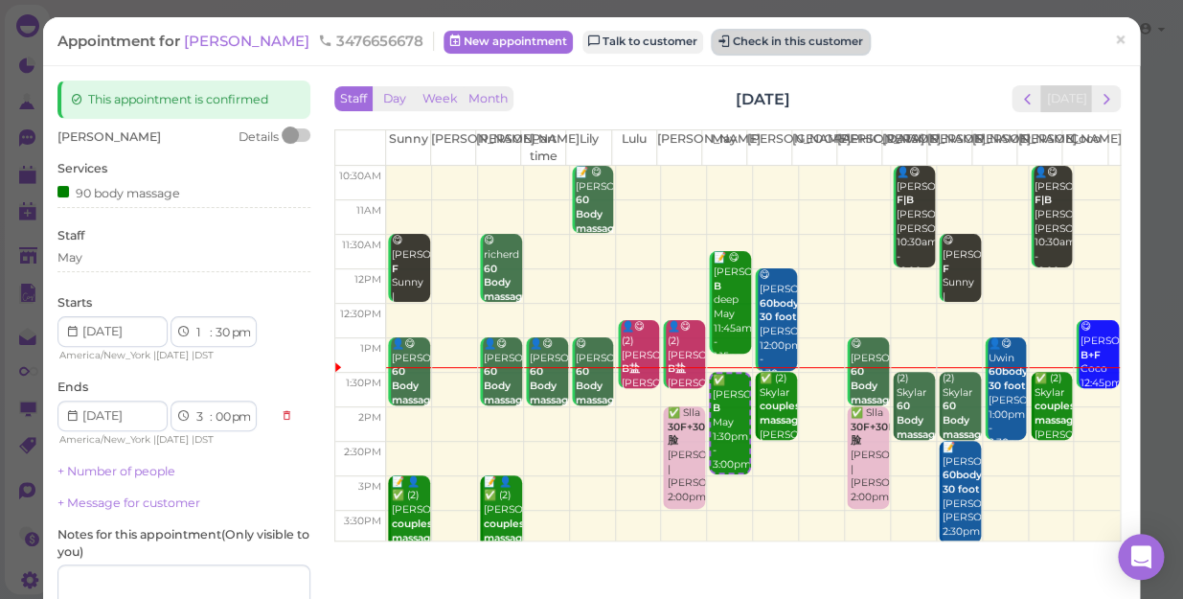
click at [712, 46] on button "Check in this customer" at bounding box center [790, 42] width 156 height 23
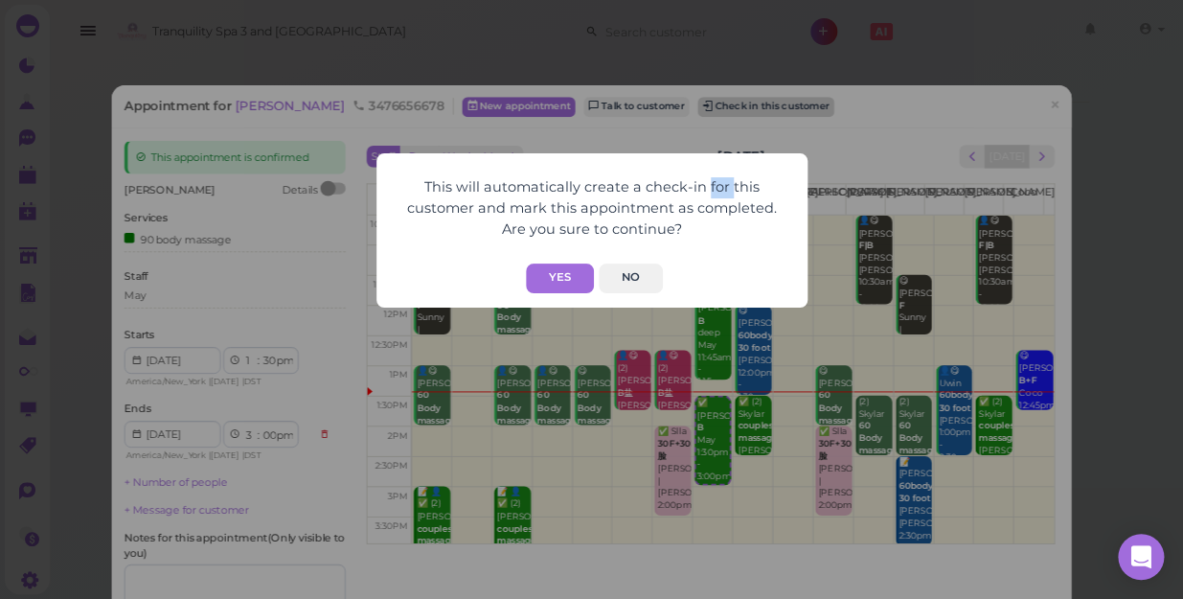
click at [705, 46] on div "This will automatically create a check-in for this customer and mark this appoi…" at bounding box center [591, 299] width 1183 height 599
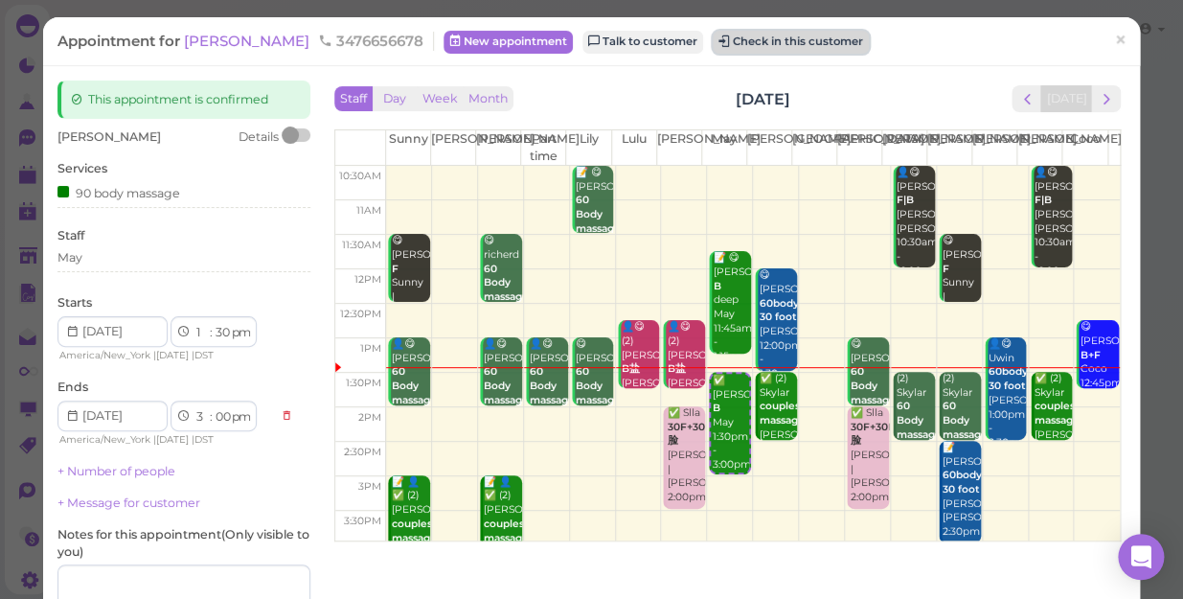
drag, startPoint x: 705, startPoint y: 46, endPoint x: 688, endPoint y: 49, distance: 17.5
click at [712, 49] on button "Check in this customer" at bounding box center [790, 42] width 156 height 23
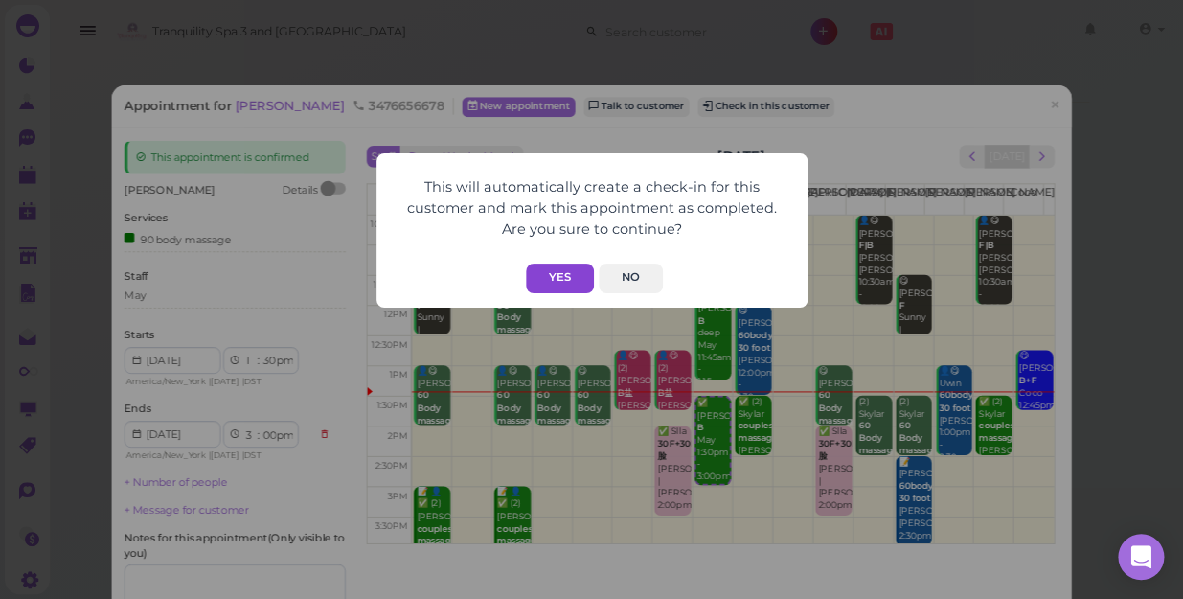
click at [554, 279] on button "Yes" at bounding box center [560, 278] width 68 height 30
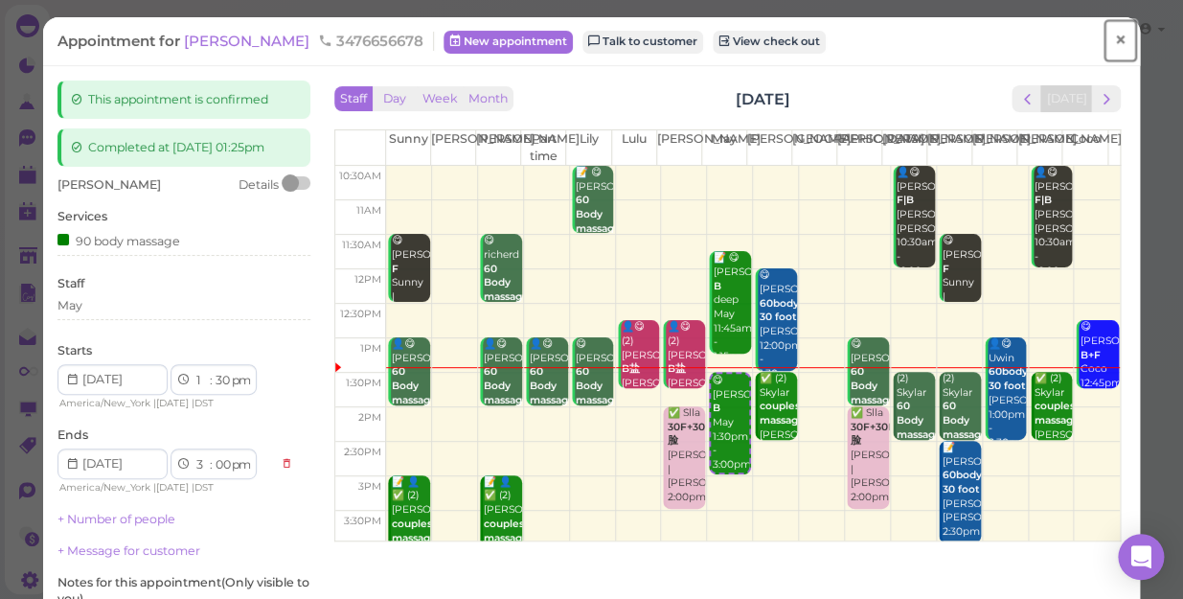
click at [1114, 38] on span "×" at bounding box center [1120, 40] width 12 height 27
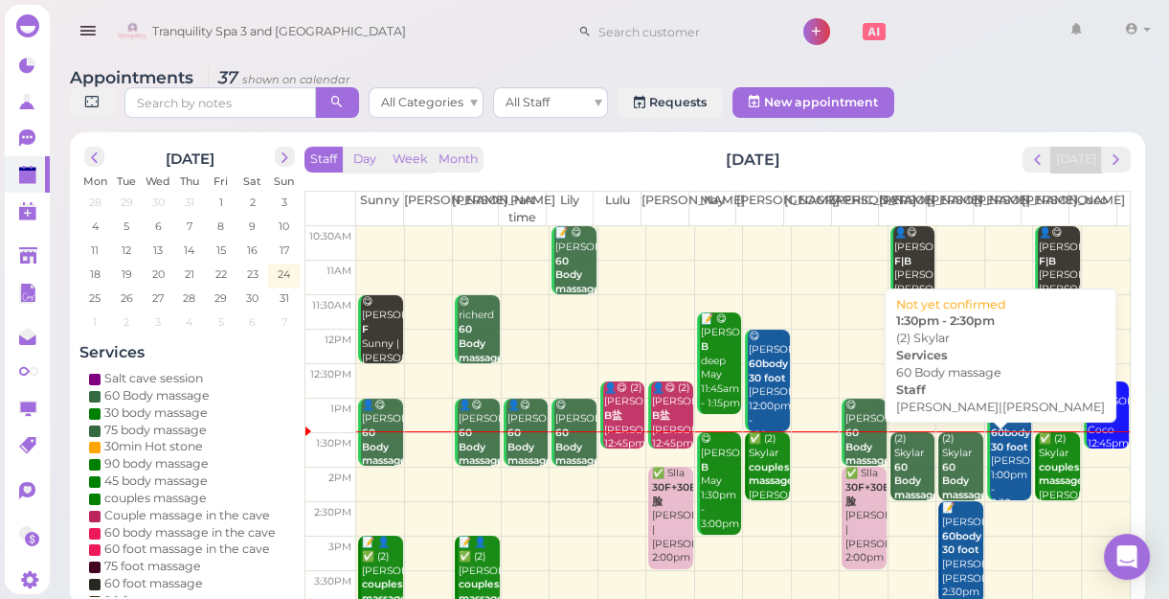
click at [950, 480] on b "60 Body massage" at bounding box center [964, 481] width 45 height 40
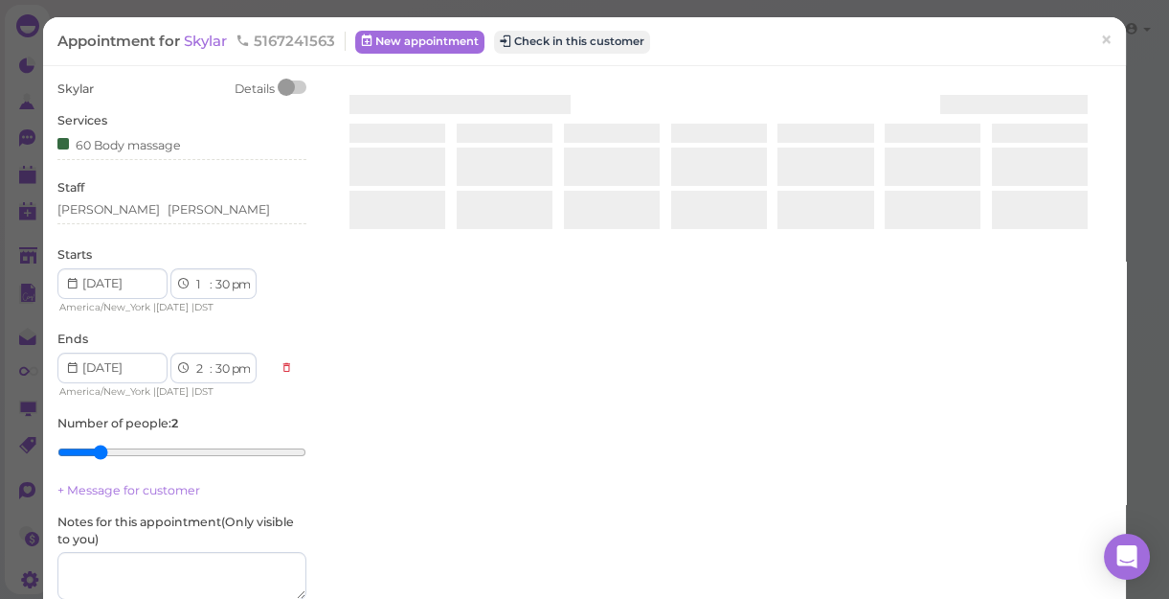
click at [950, 480] on div at bounding box center [719, 307] width 786 height 455
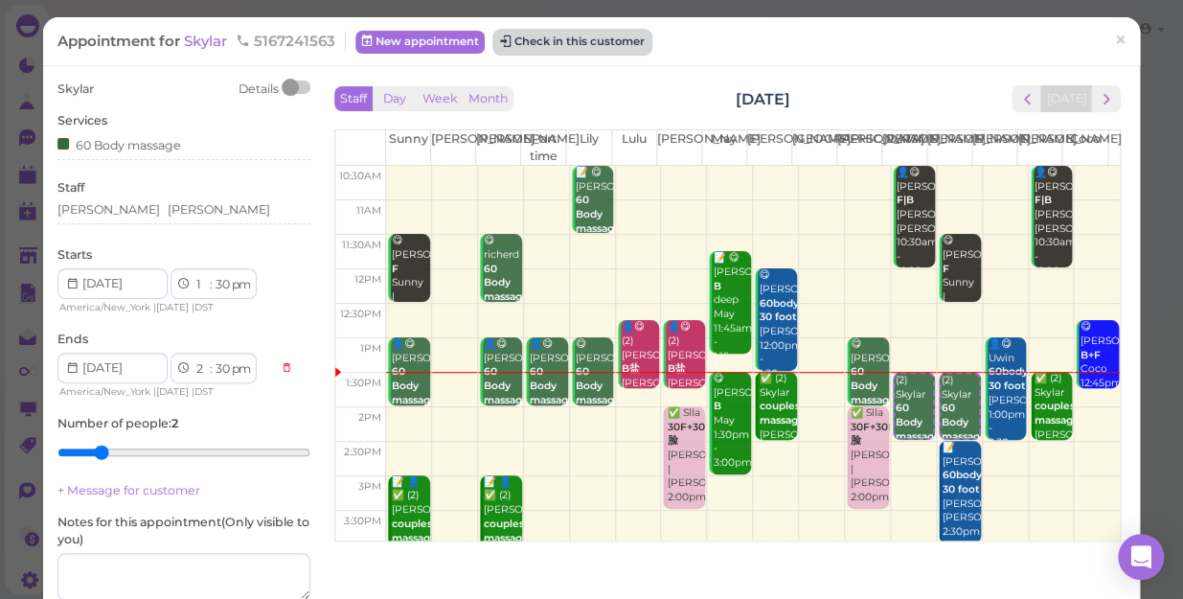
click at [568, 45] on button "Check in this customer" at bounding box center [572, 42] width 156 height 23
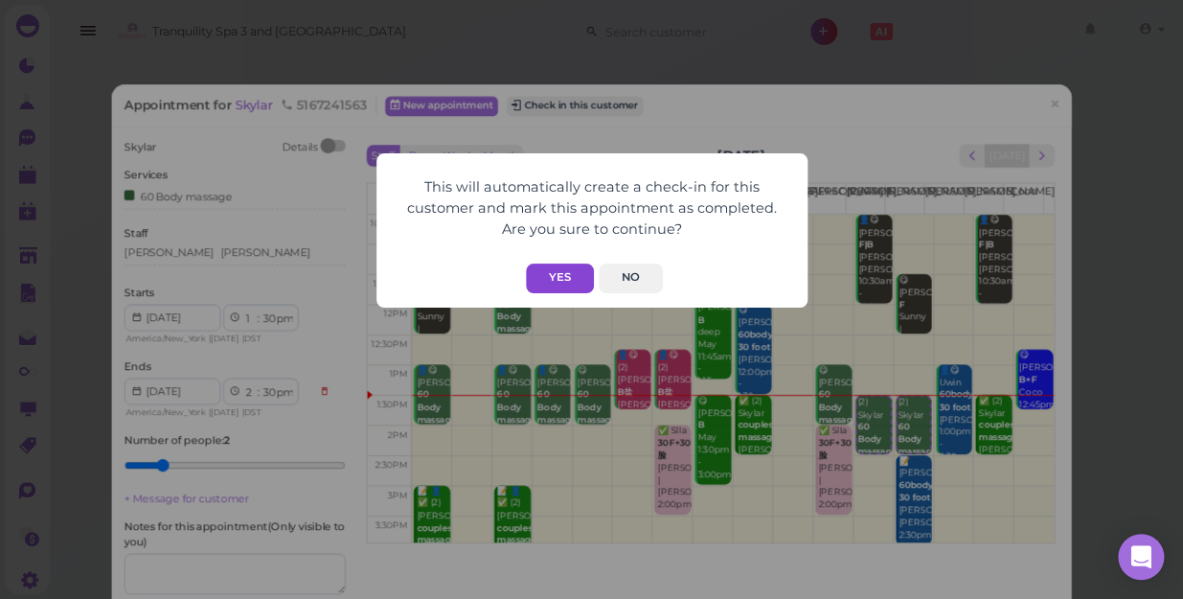
click at [568, 270] on button "Yes" at bounding box center [560, 278] width 68 height 30
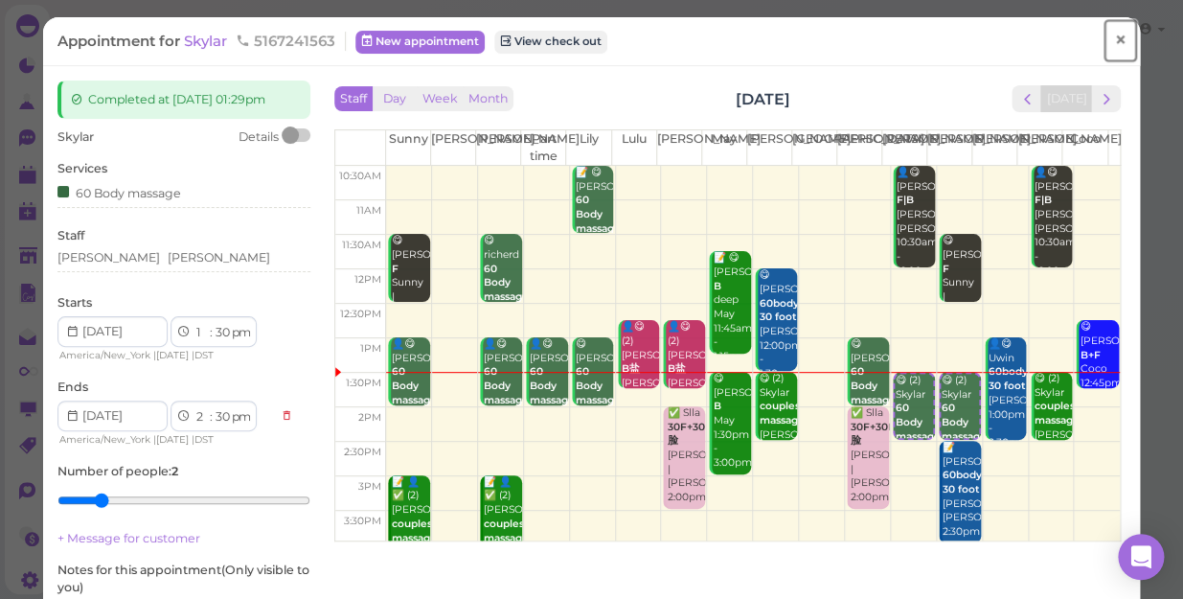
click at [1115, 43] on link "×" at bounding box center [1119, 40] width 35 height 45
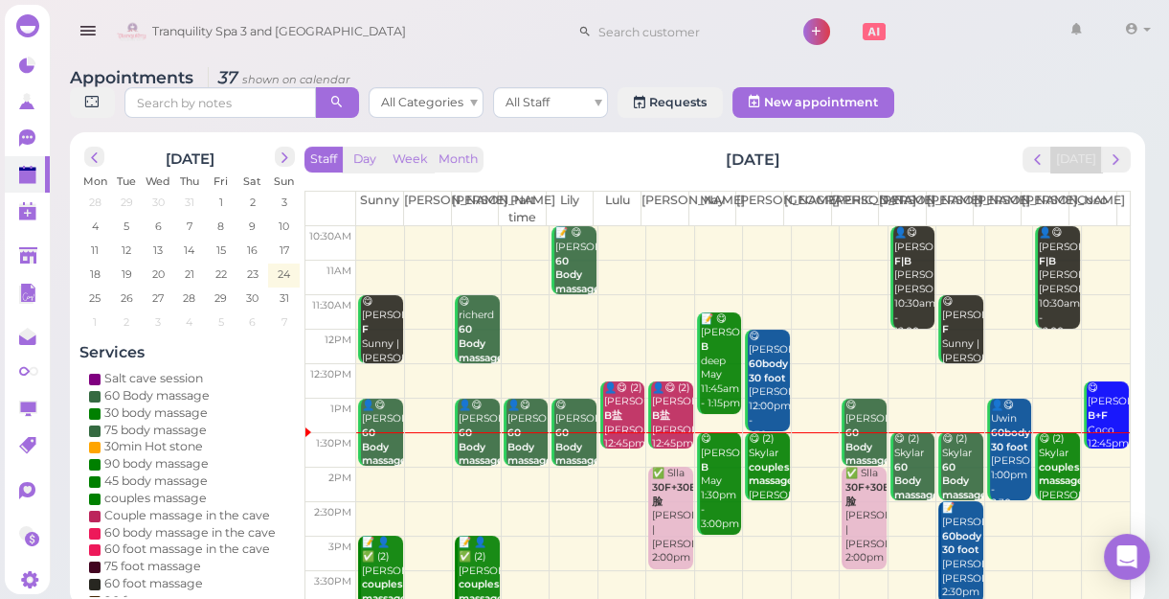
click at [906, 521] on td at bounding box center [743, 519] width 774 height 34
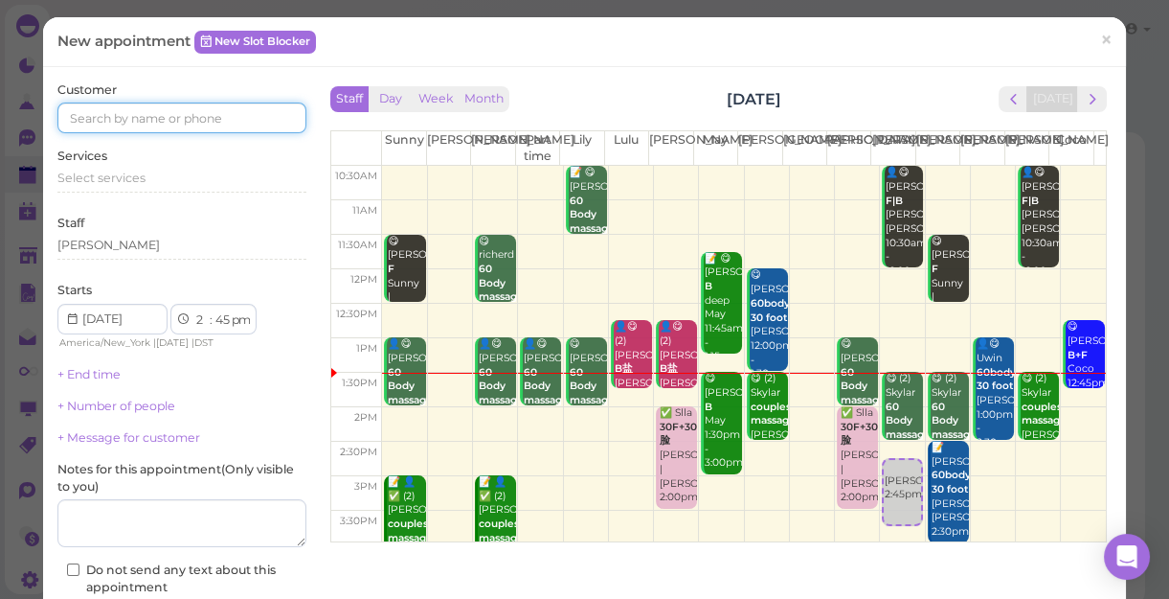
click at [258, 123] on input at bounding box center [181, 117] width 249 height 31
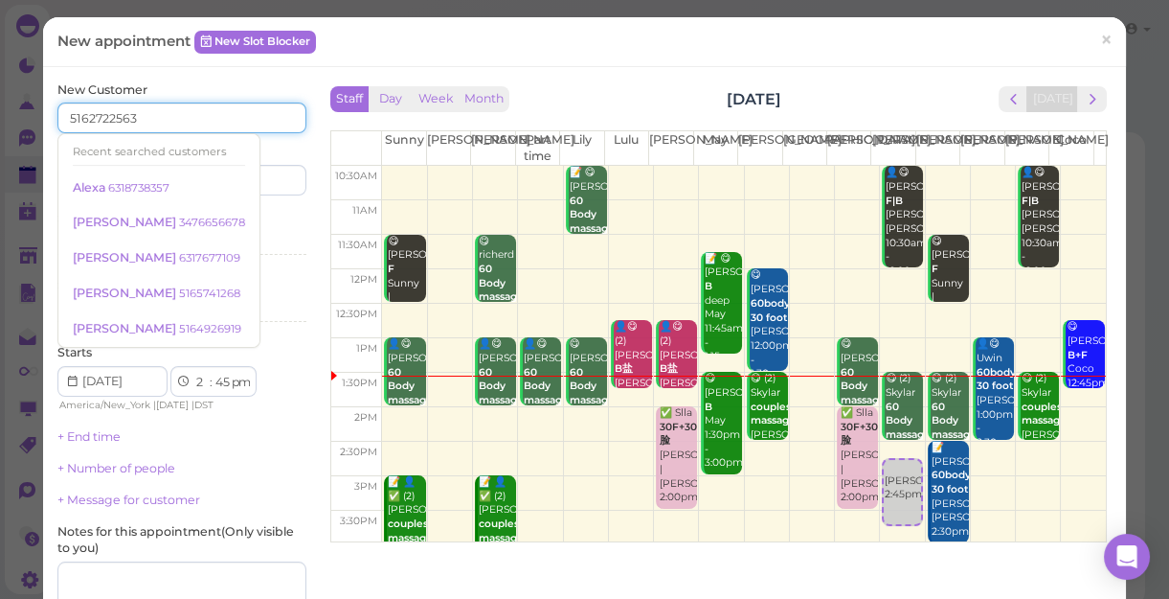
type input "5162722563"
click at [265, 140] on div "New Customer 5162722563 Recent searched customers Alexa 6318738357 [PERSON_NAME…" at bounding box center [181, 138] width 249 height 115
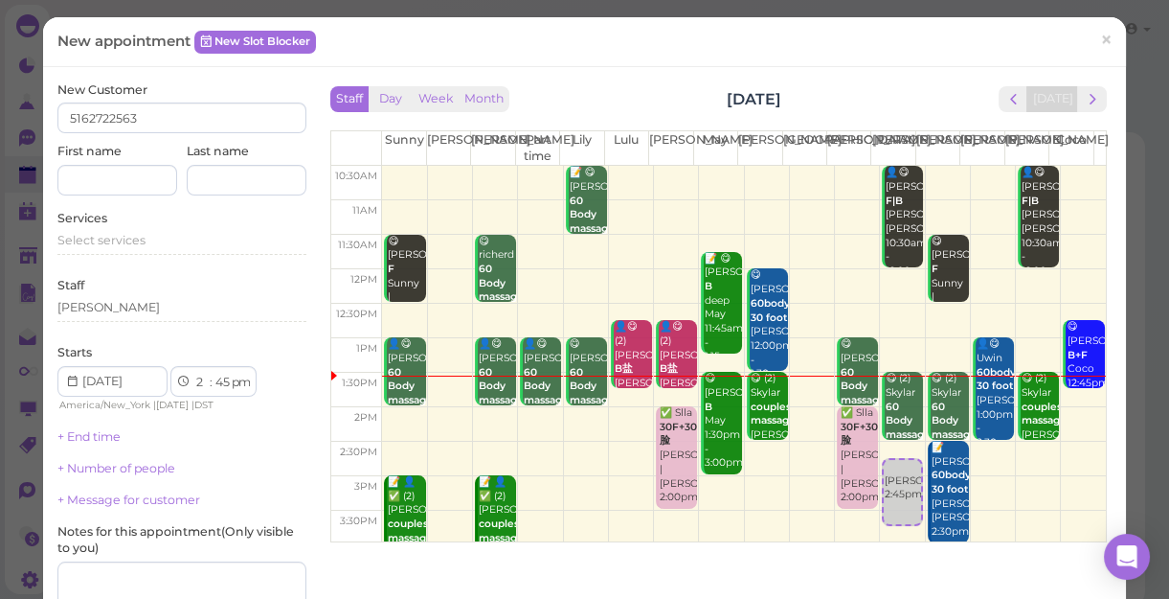
click at [265, 140] on div "New Customer 5162722563 First name Last name" at bounding box center [181, 138] width 249 height 115
click at [127, 187] on input at bounding box center [117, 180] width 120 height 31
type input "Alyssa"
click at [266, 350] on div "Starts 1 2 3 4 5 6 7 8 9 10 11 12 : 00 05 10 15 20 25 30 35 40 45 50 55 am pm A…" at bounding box center [181, 379] width 249 height 70
click at [150, 232] on div "Select services" at bounding box center [181, 240] width 249 height 17
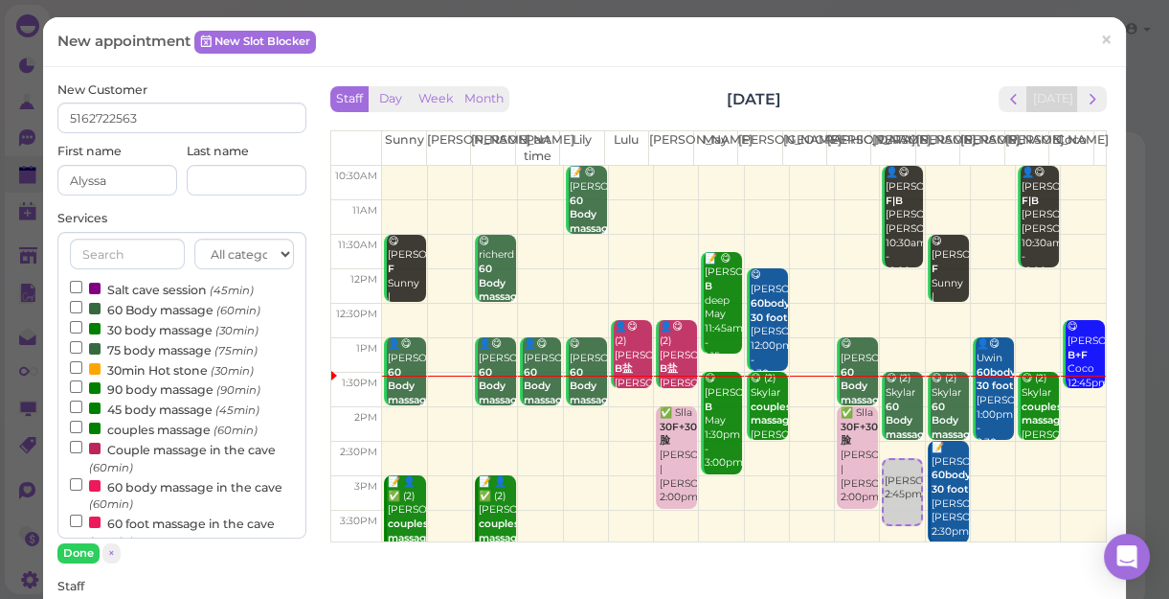
click at [132, 312] on label "60 Body massage (60min)" at bounding box center [165, 309] width 191 height 20
click at [82, 312] on input "60 Body massage (60min)" at bounding box center [76, 307] width 12 height 12
click at [71, 548] on button "Done" at bounding box center [78, 553] width 42 height 20
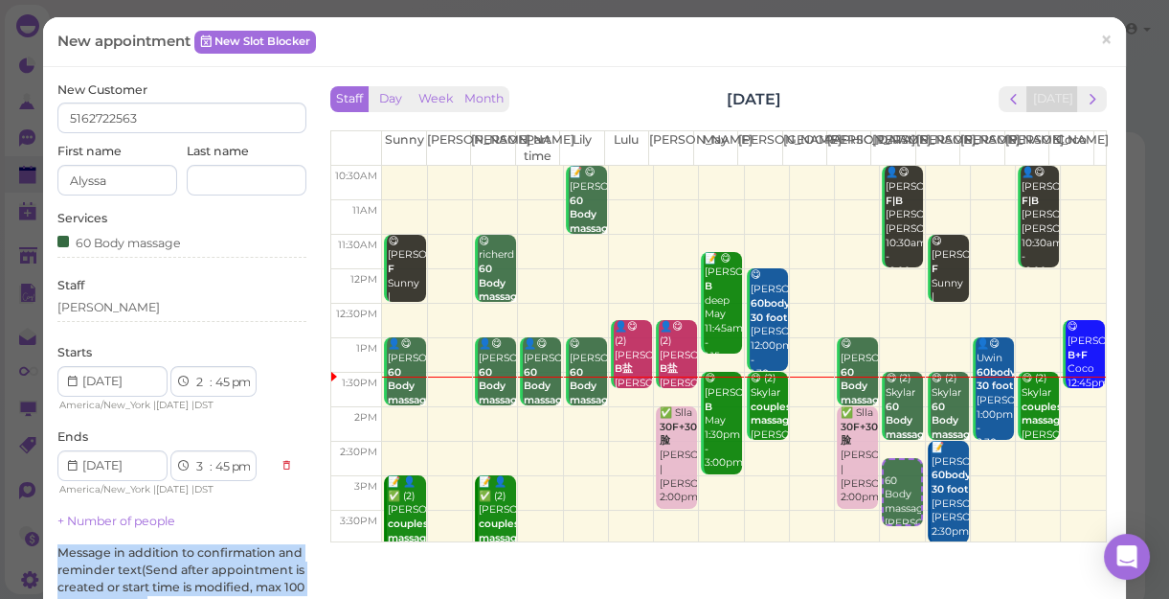
click at [71, 548] on label "Message in addition to confirmation and reminder text(Send after appointment is…" at bounding box center [181, 578] width 249 height 68
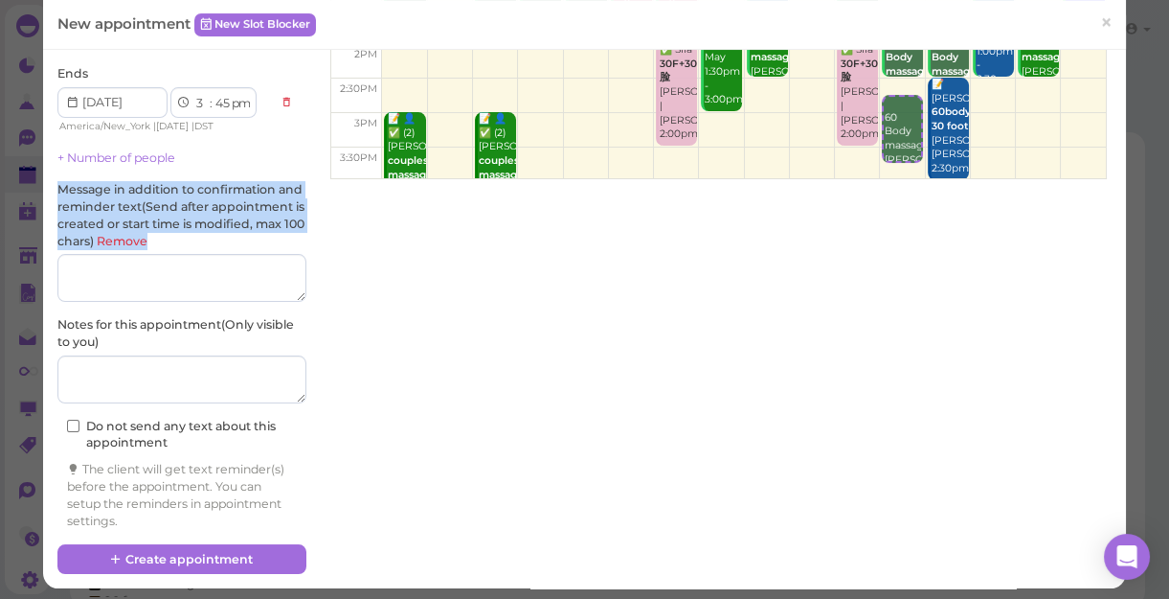
scroll to position [369, 0]
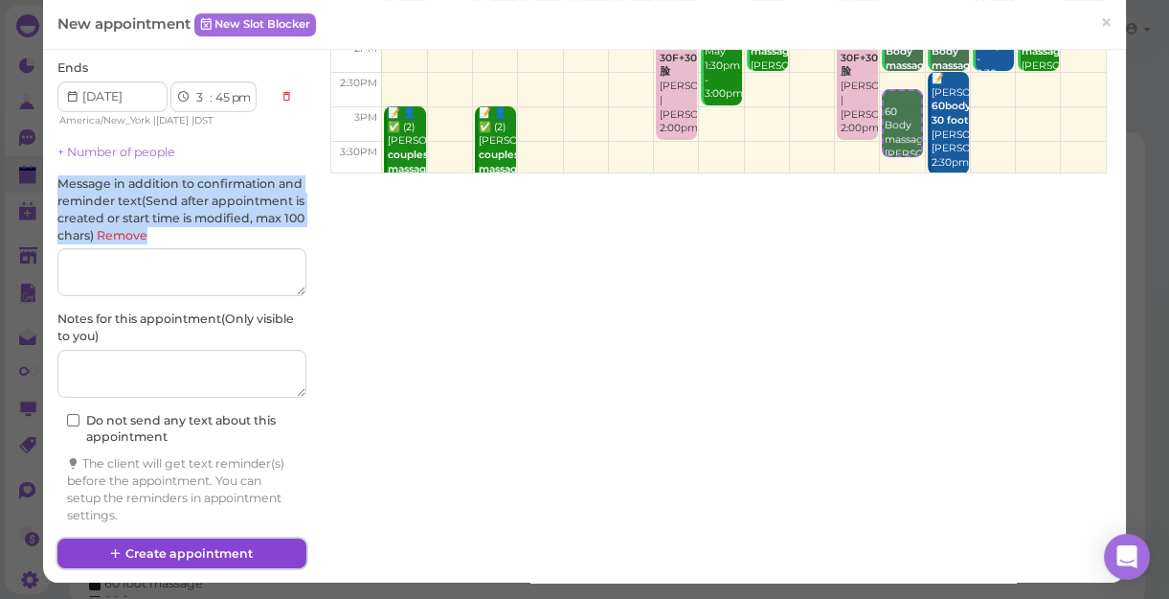
click at [250, 551] on button "Create appointment" at bounding box center [181, 553] width 249 height 31
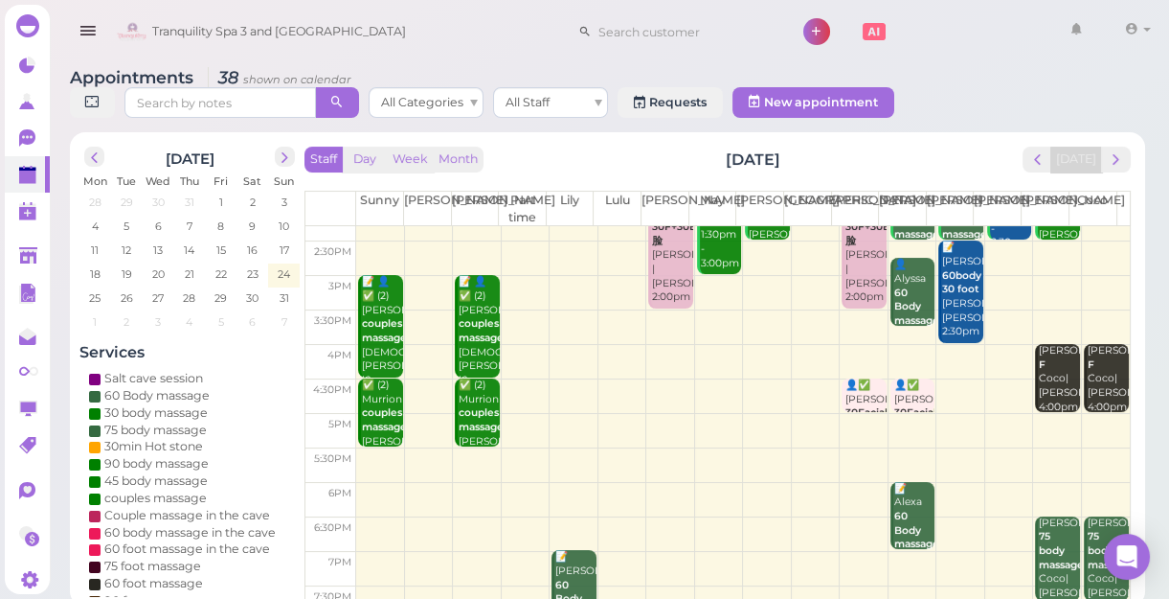
scroll to position [173, 0]
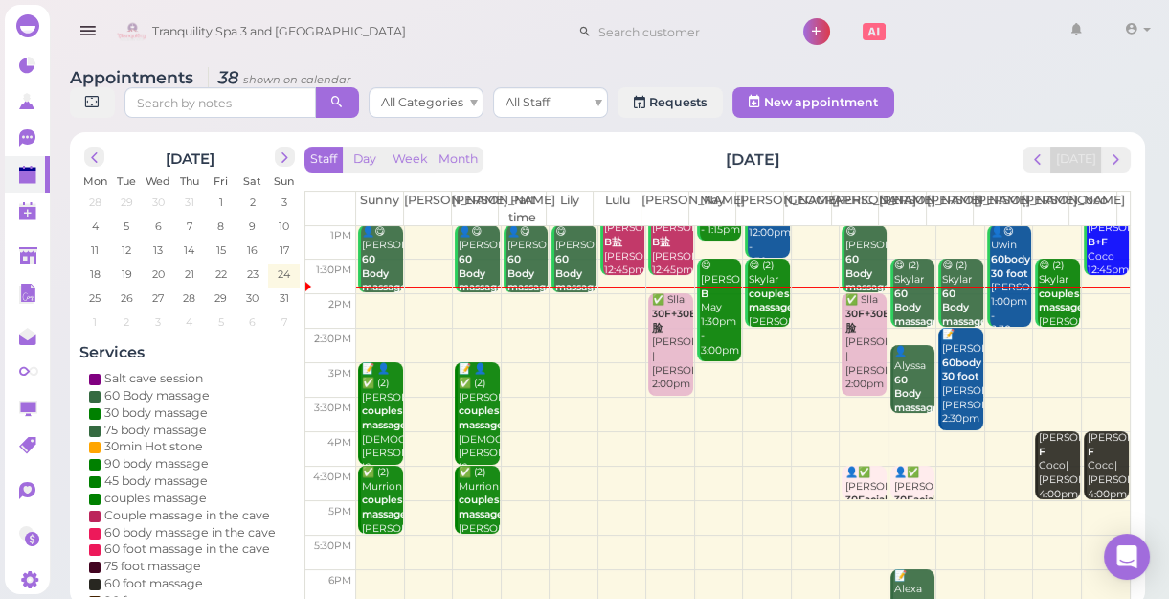
click at [1089, 337] on td at bounding box center [743, 345] width 774 height 34
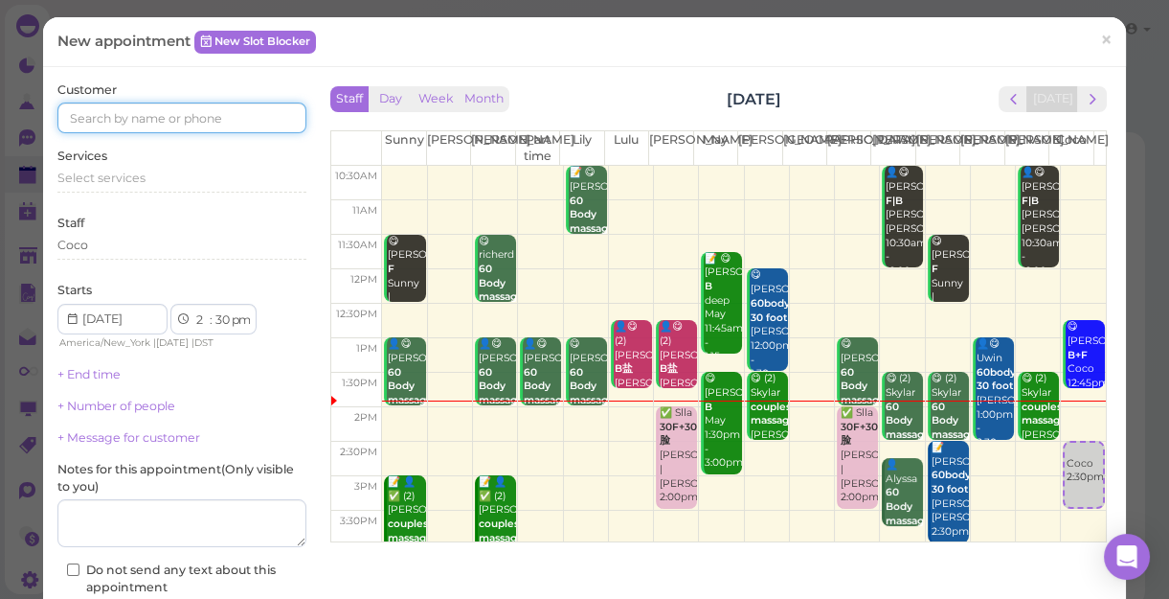
click at [237, 116] on input at bounding box center [181, 117] width 249 height 31
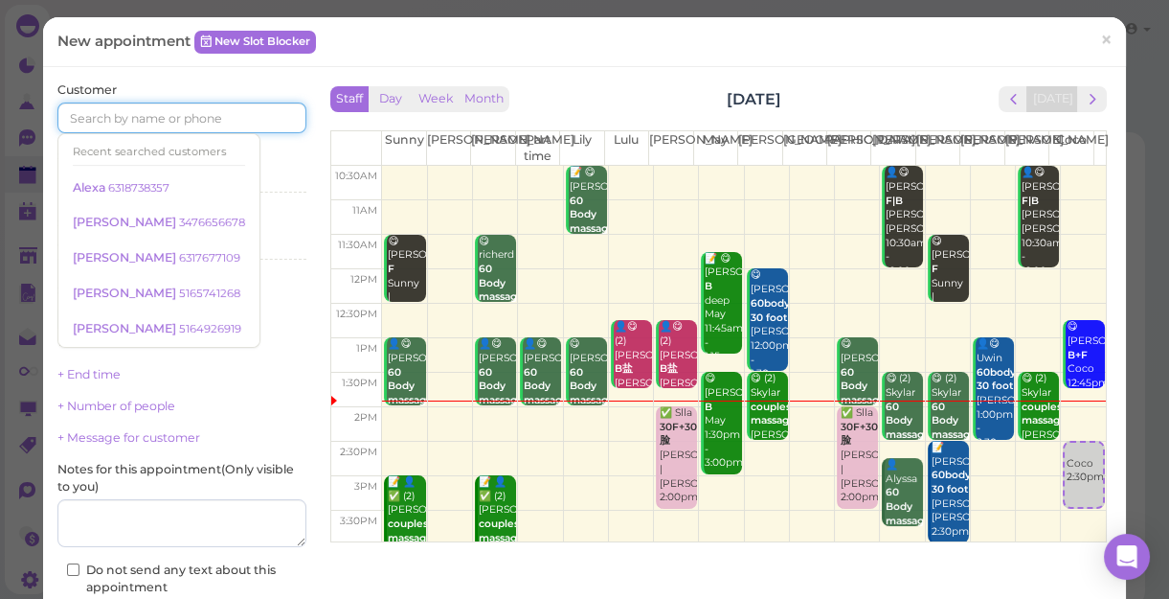
click at [753, 478] on td at bounding box center [744, 493] width 724 height 34
click at [753, 478] on div "10:30am 11am 11:30am 12pm 12:30pm 1pm 1:30pm 2pm 2:30pm 3pm 3:30pm 4pm 4:30pm 5…" at bounding box center [718, 527] width 775 height 723
select select "3"
select select "00"
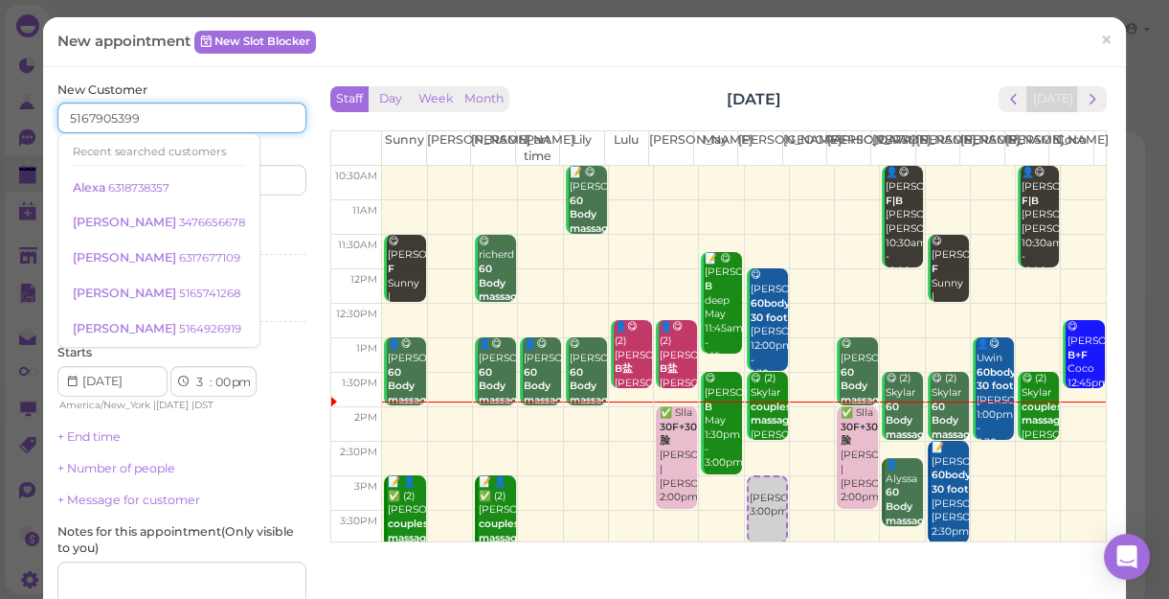
type input "5167905399"
click at [258, 222] on div "Services Select services" at bounding box center [181, 236] width 249 height 53
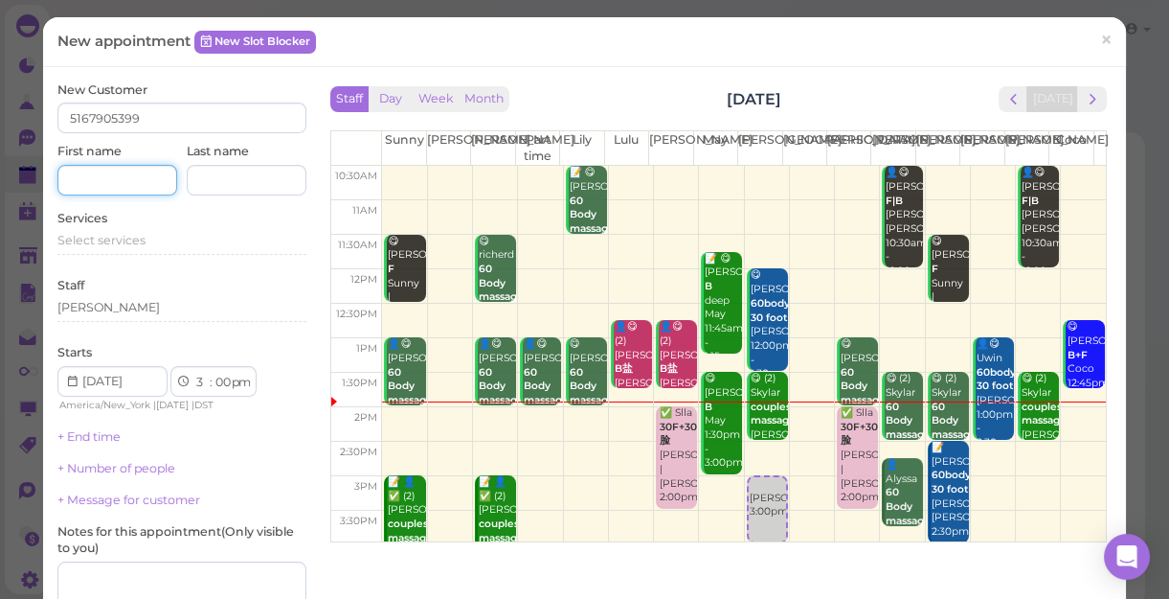
click at [134, 186] on input at bounding box center [117, 180] width 120 height 31
type input "m"
type input "[PERSON_NAME]"
click at [72, 249] on div "Select services" at bounding box center [181, 240] width 249 height 17
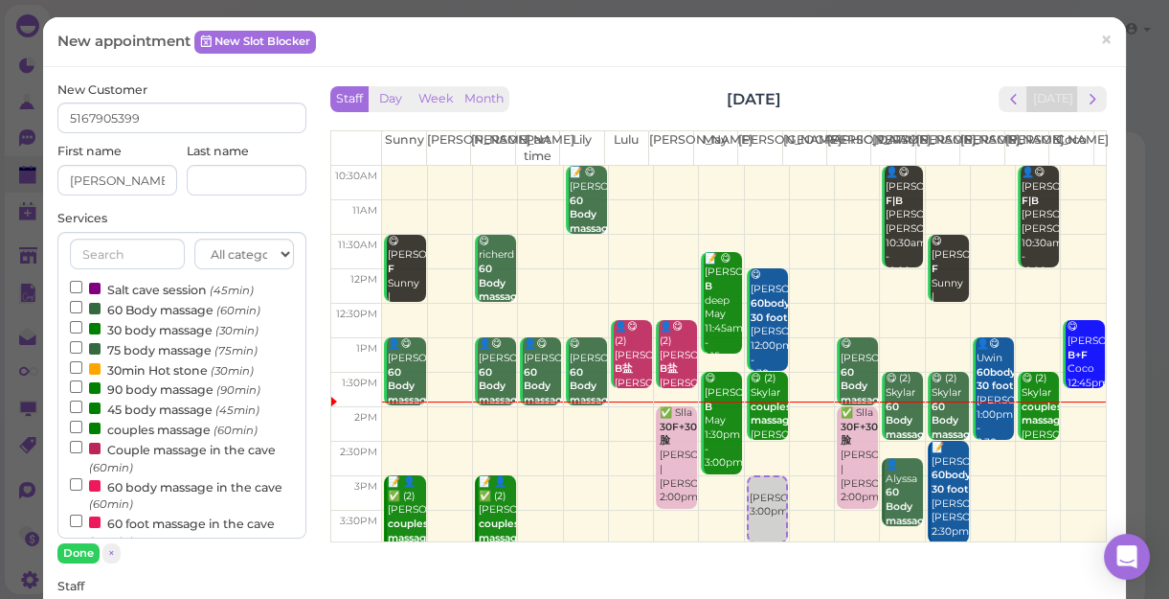
click at [163, 307] on label "60 Body massage (60min)" at bounding box center [165, 309] width 191 height 20
click at [82, 307] on input "60 Body massage (60min)" at bounding box center [76, 307] width 12 height 12
click at [77, 547] on button "Done" at bounding box center [78, 553] width 42 height 20
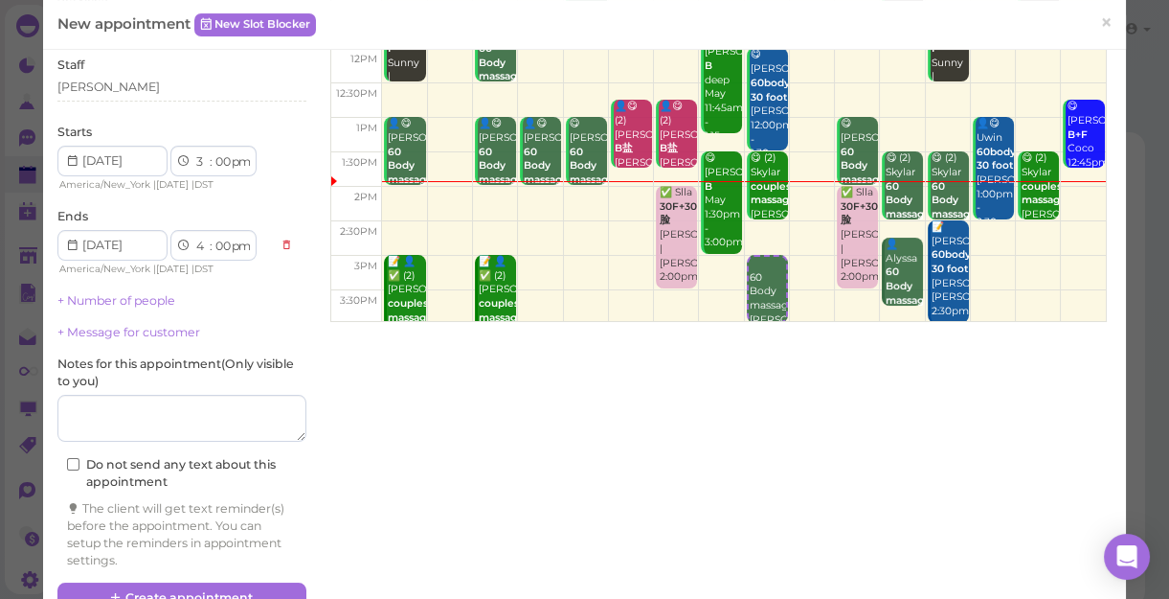
scroll to position [265, 0]
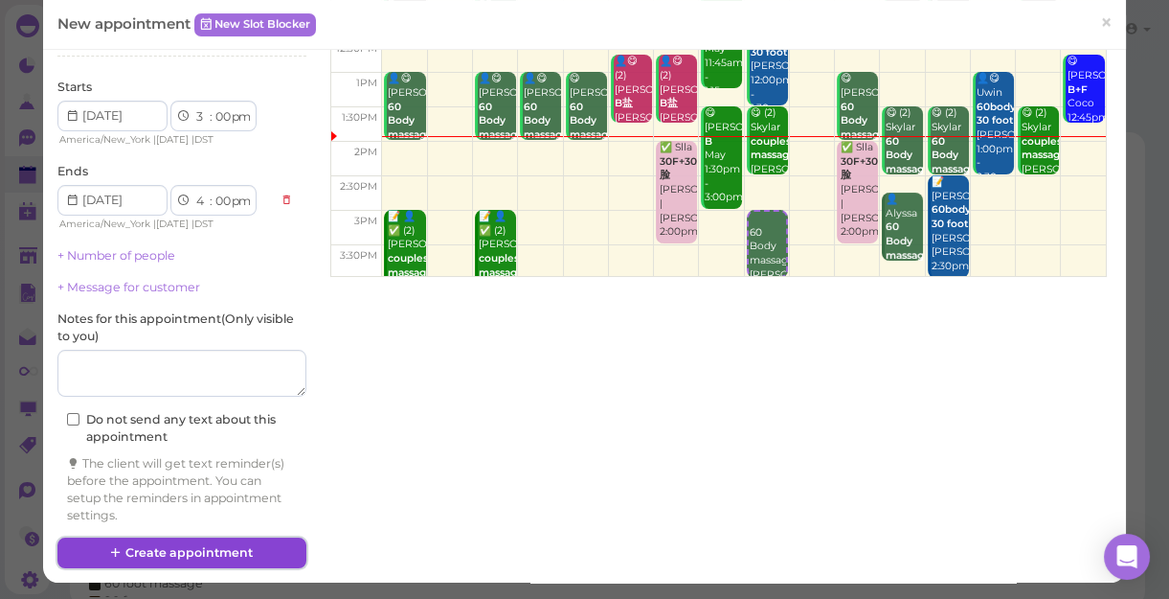
click at [261, 546] on button "Create appointment" at bounding box center [181, 552] width 249 height 31
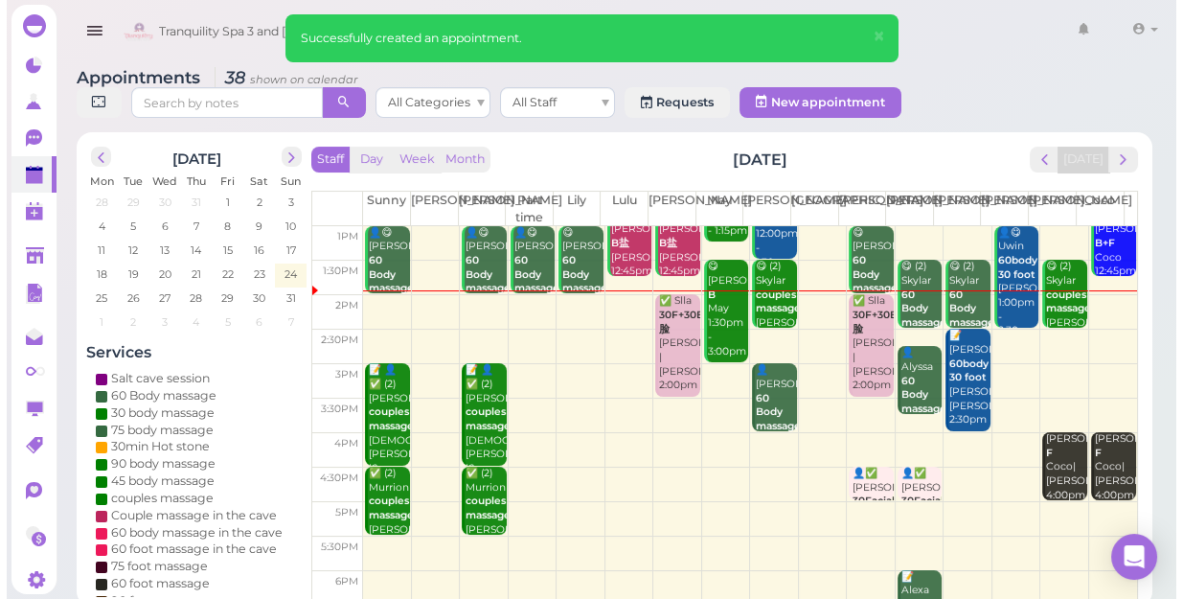
scroll to position [173, 0]
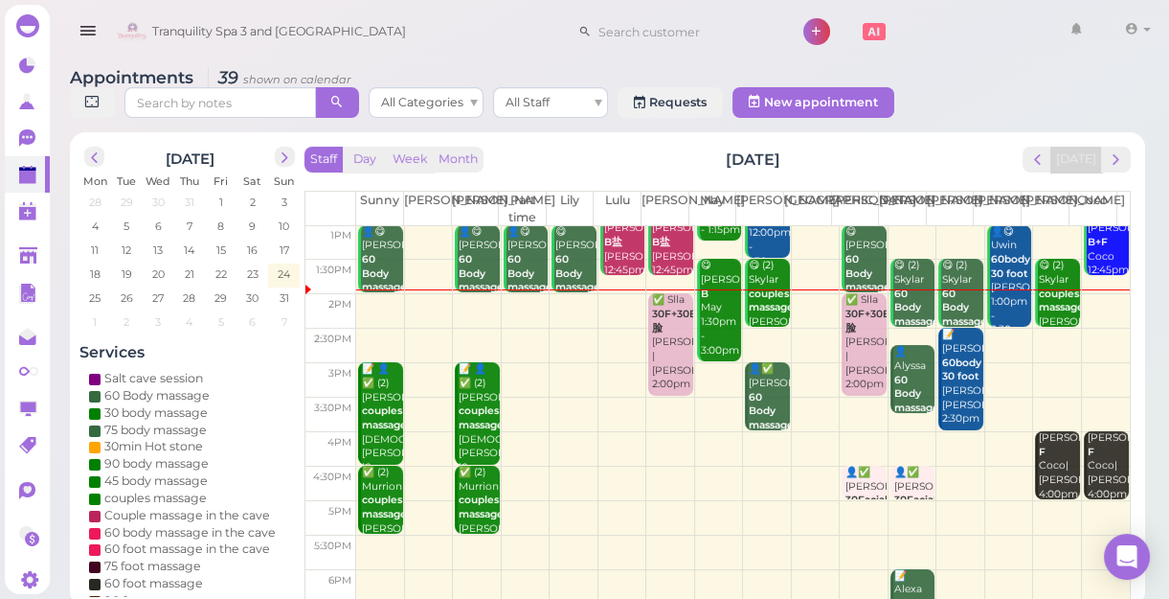
click at [757, 402] on div "👤✅ [PERSON_NAME] 60 Body massage [PERSON_NAME] 3:00pm - 4:00pm" at bounding box center [768, 425] width 41 height 126
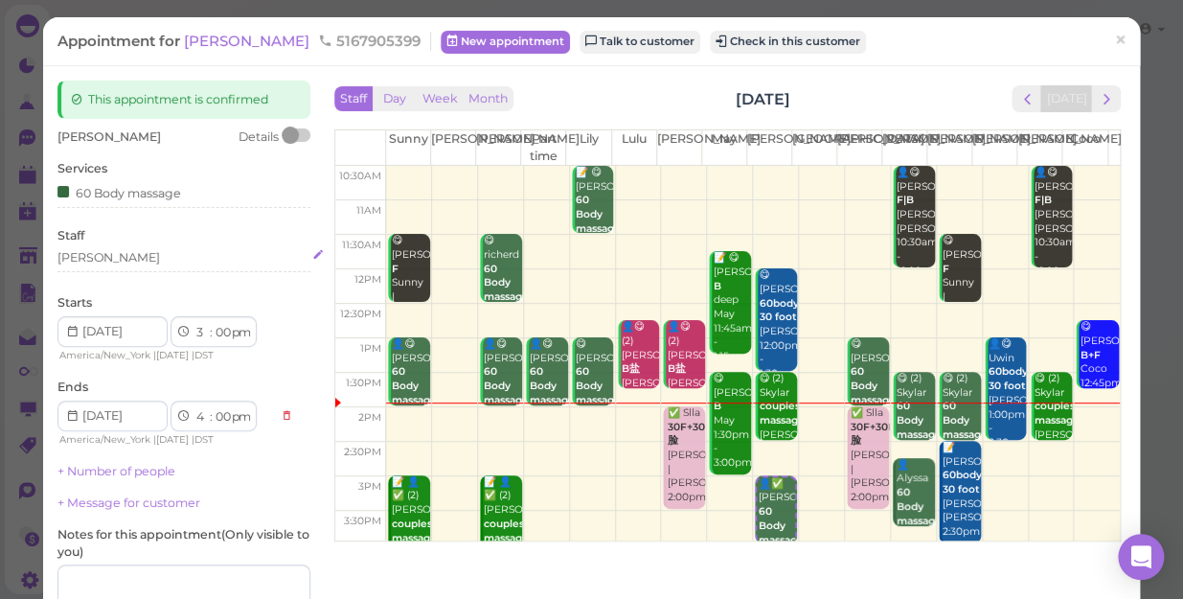
click at [113, 249] on div "[PERSON_NAME]" at bounding box center [183, 257] width 253 height 17
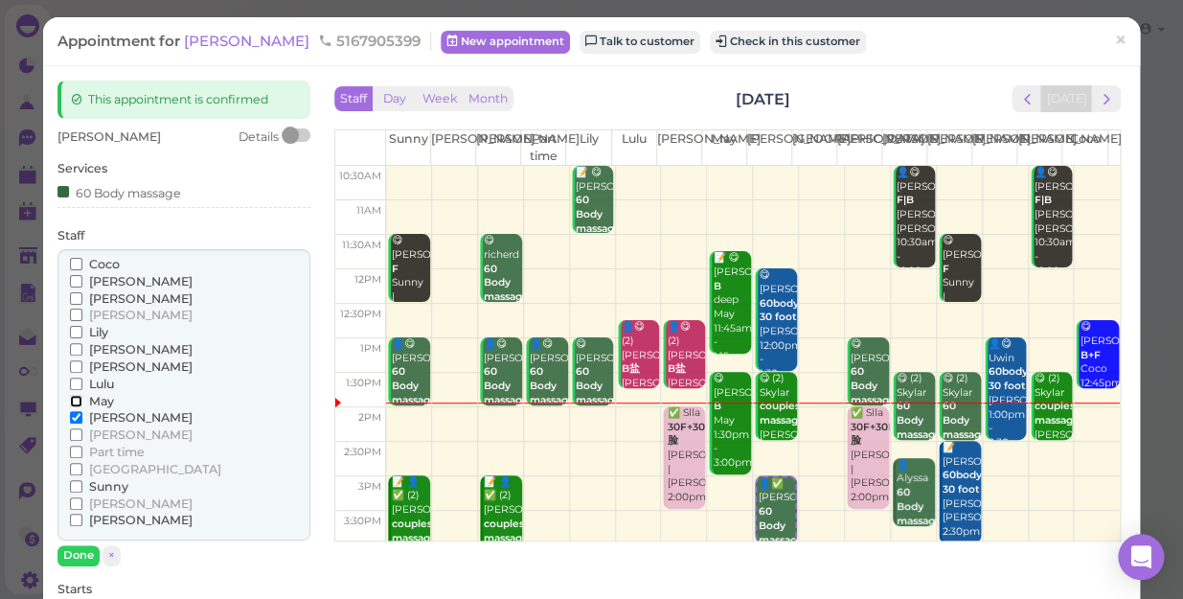
click at [74, 400] on input "May" at bounding box center [76, 401] width 12 height 12
click at [86, 548] on button "Done" at bounding box center [78, 555] width 42 height 20
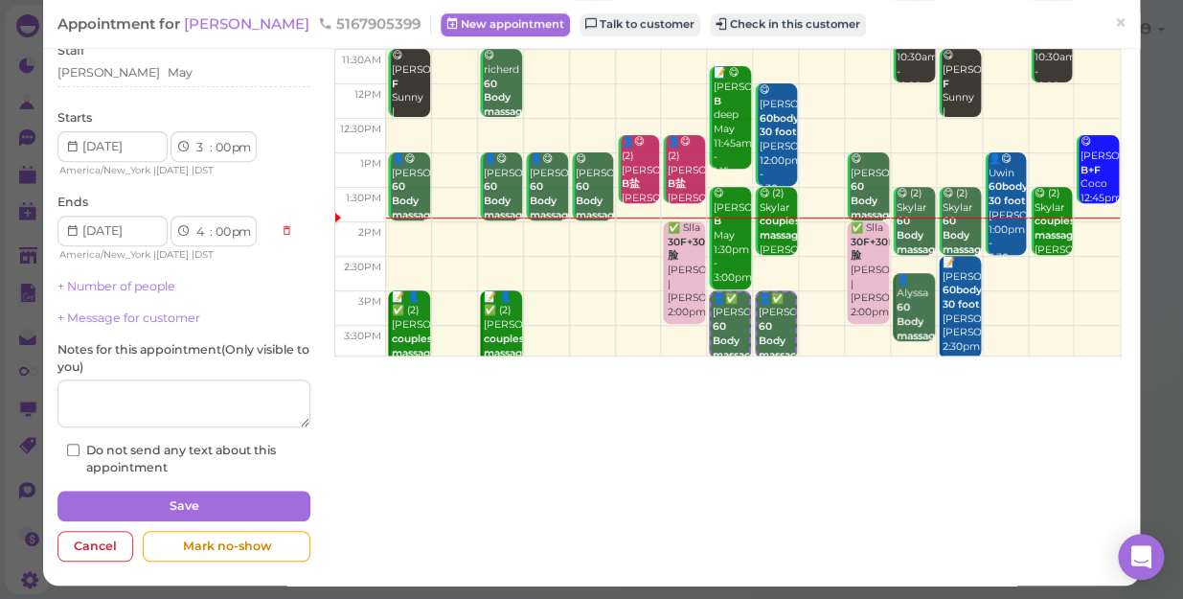
scroll to position [187, 0]
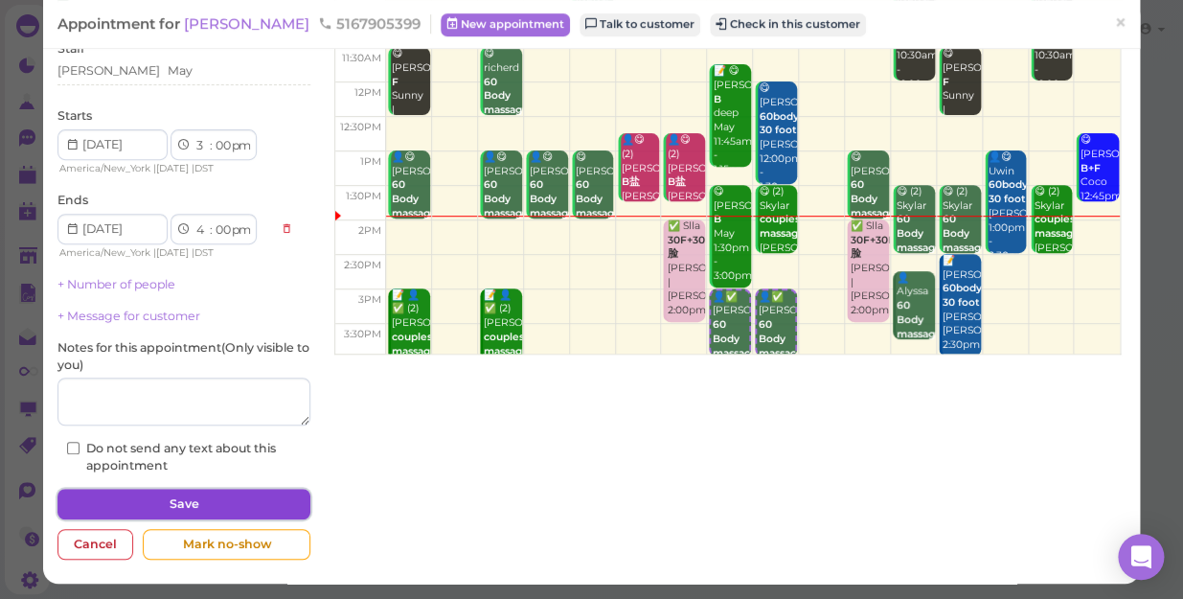
click at [183, 505] on button "Save" at bounding box center [183, 503] width 253 height 31
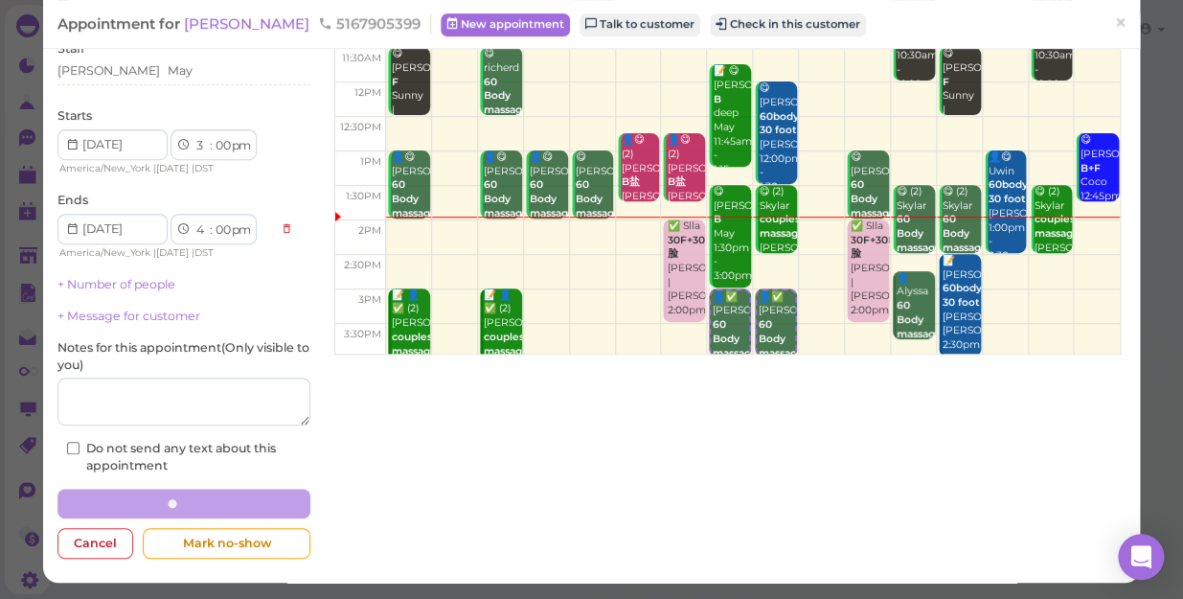
scroll to position [186, 0]
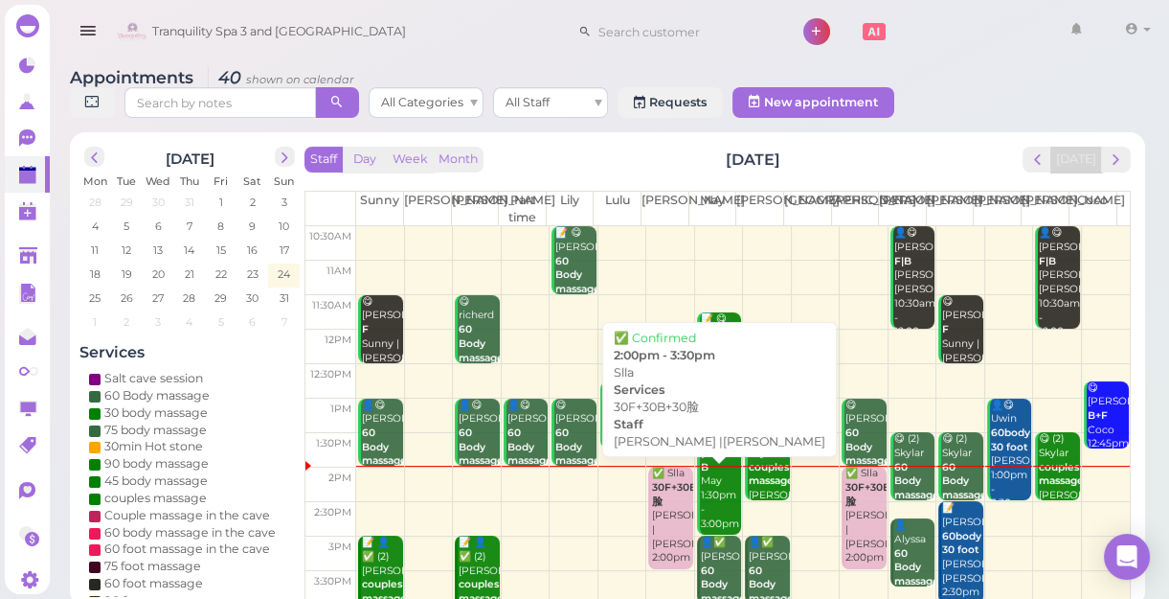
click at [665, 517] on div "✅ Slla 30F+30B+30脸 [PERSON_NAME] |[PERSON_NAME] 2:00pm - 3:30pm" at bounding box center [671, 529] width 41 height 126
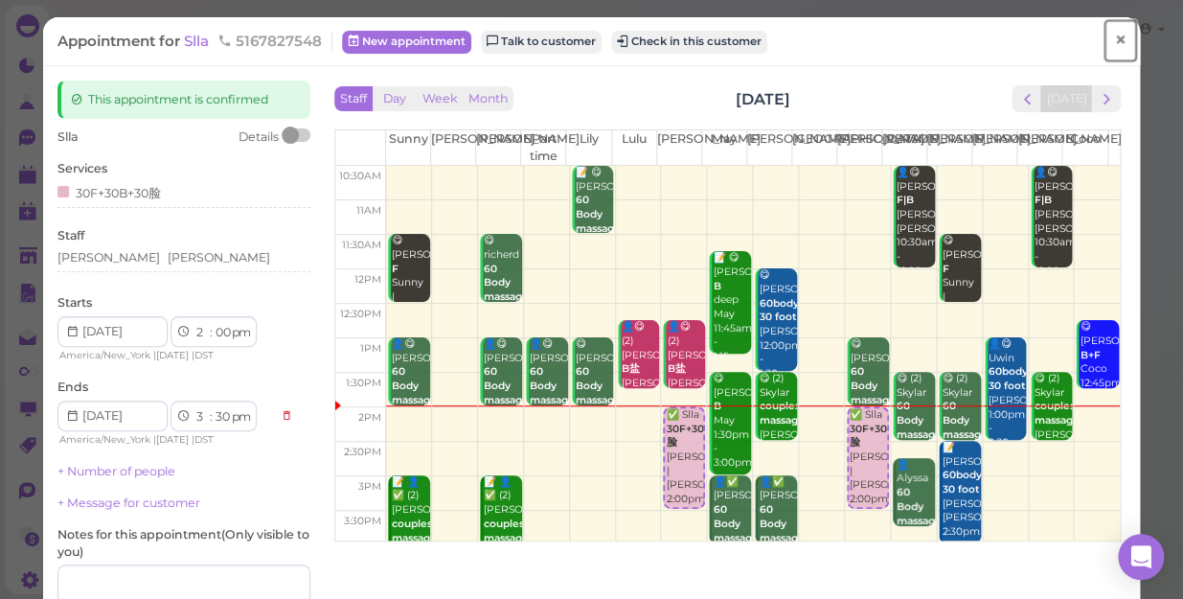
click at [1114, 36] on span "×" at bounding box center [1120, 40] width 12 height 27
click at [1106, 36] on link at bounding box center [1090, 32] width 56 height 54
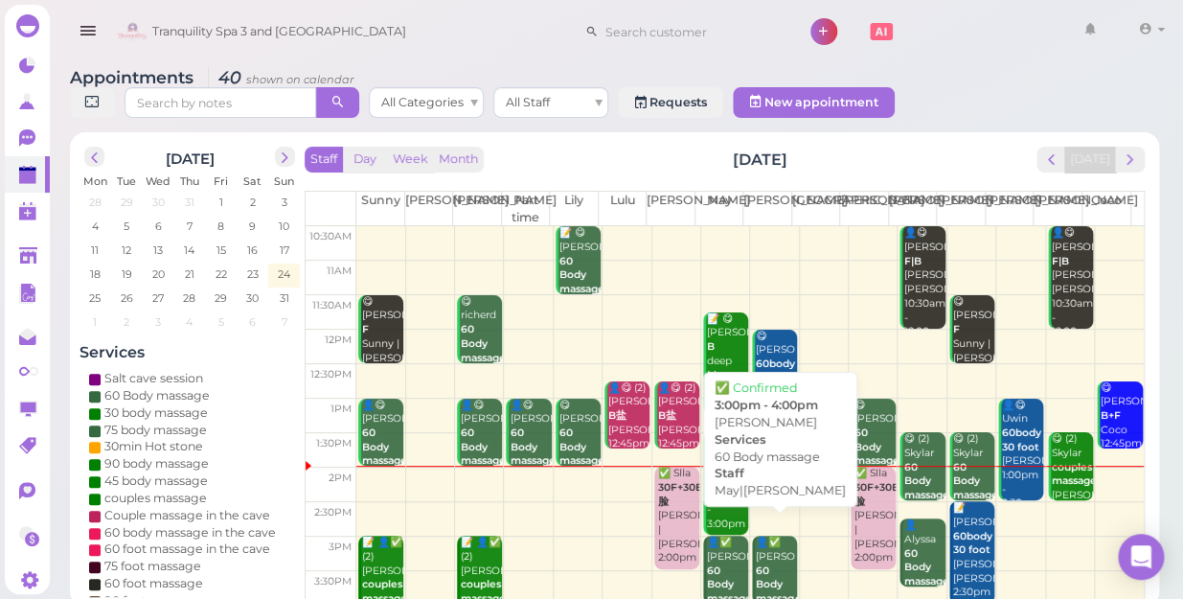
click at [765, 549] on div "👤✅ [PERSON_NAME] 60 Body massage May|[PERSON_NAME] 3:00pm - 4:00pm" at bounding box center [776, 605] width 42 height 141
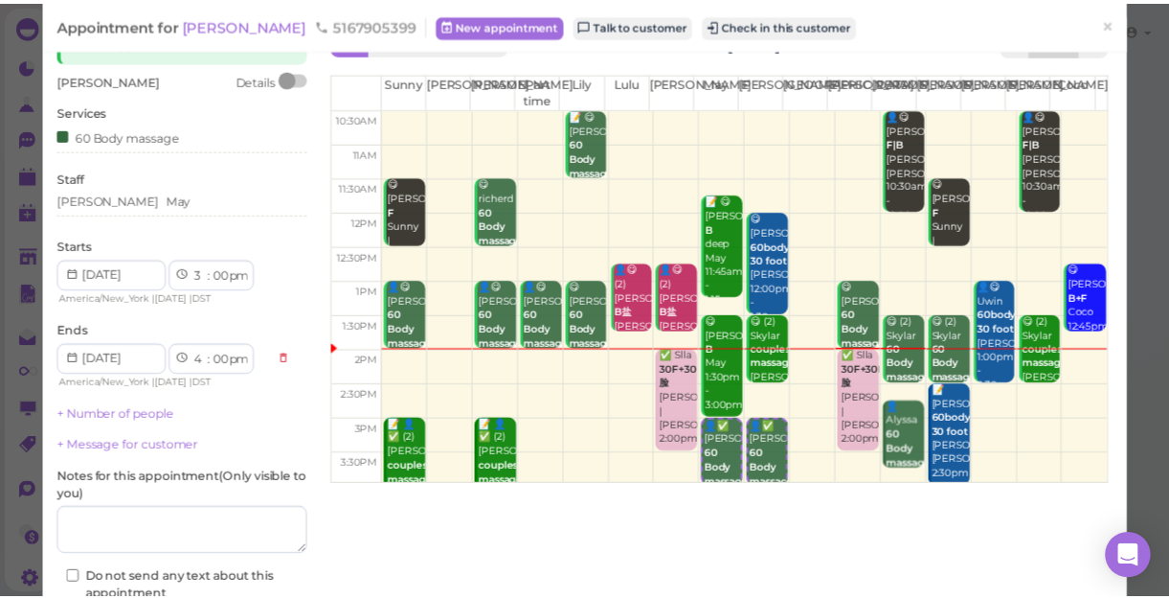
scroll to position [173, 0]
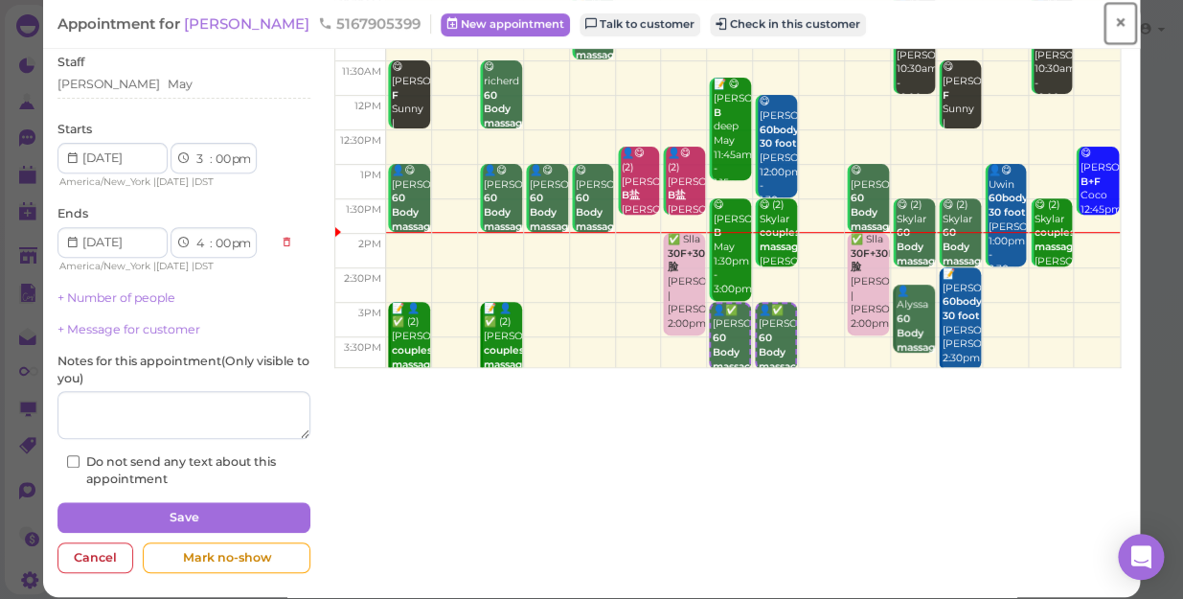
click at [1114, 19] on span "×" at bounding box center [1120, 23] width 12 height 27
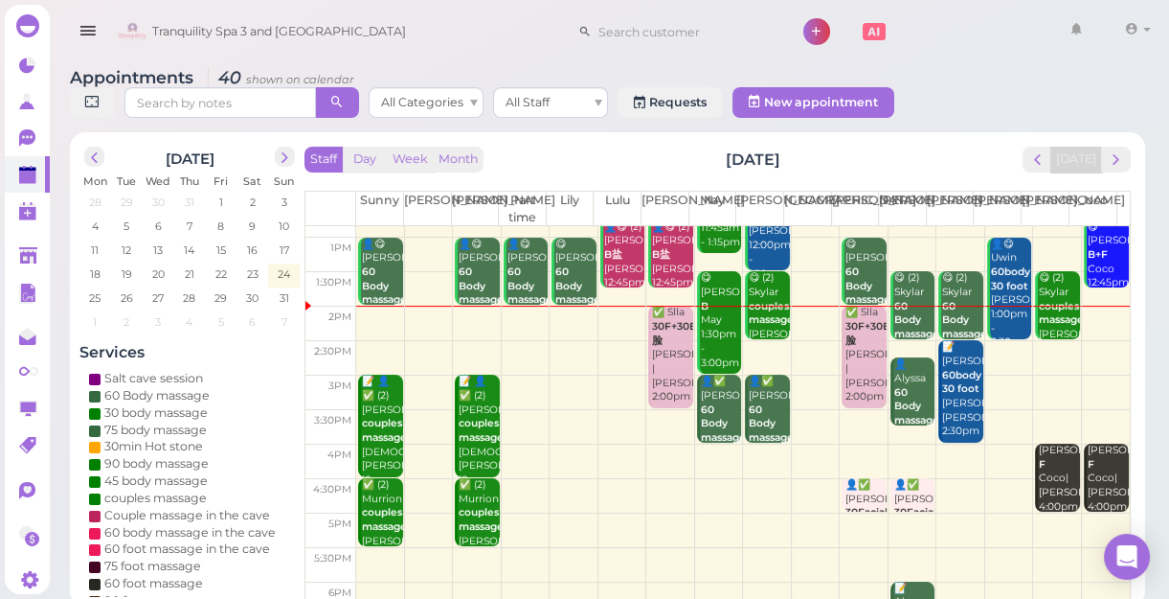
scroll to position [173, 0]
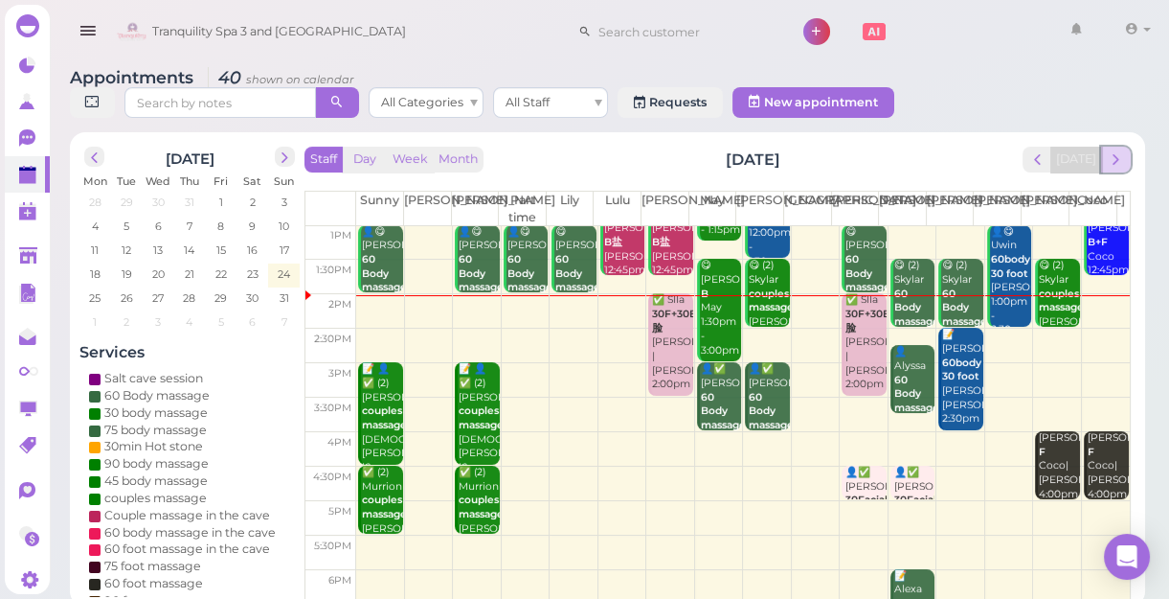
click at [1114, 163] on span "next" at bounding box center [1116, 159] width 18 height 18
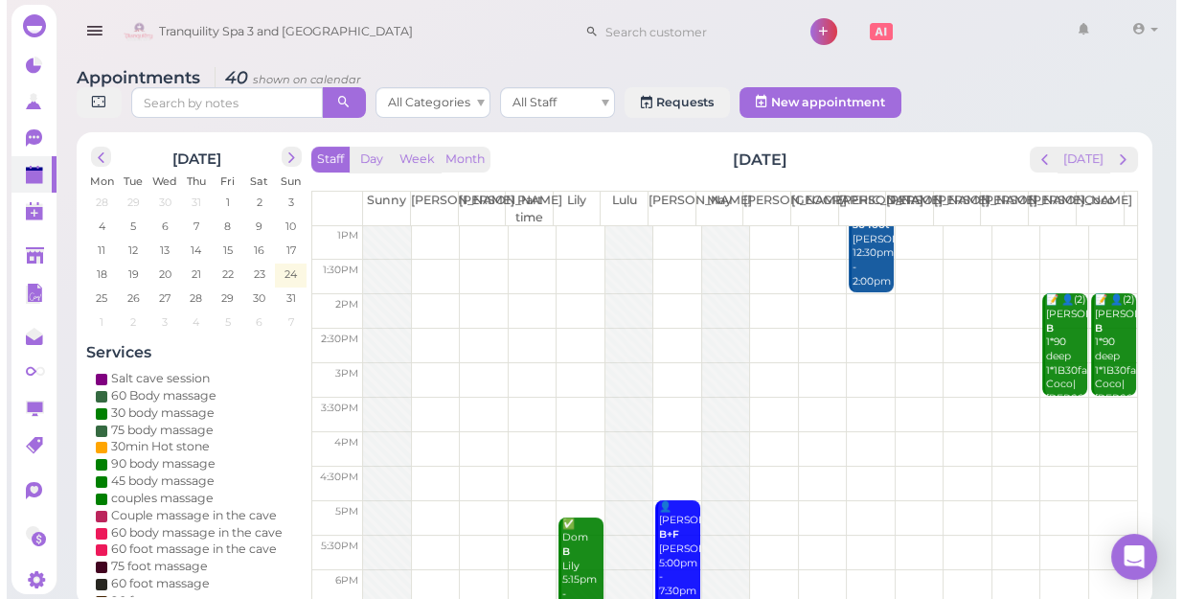
scroll to position [0, 0]
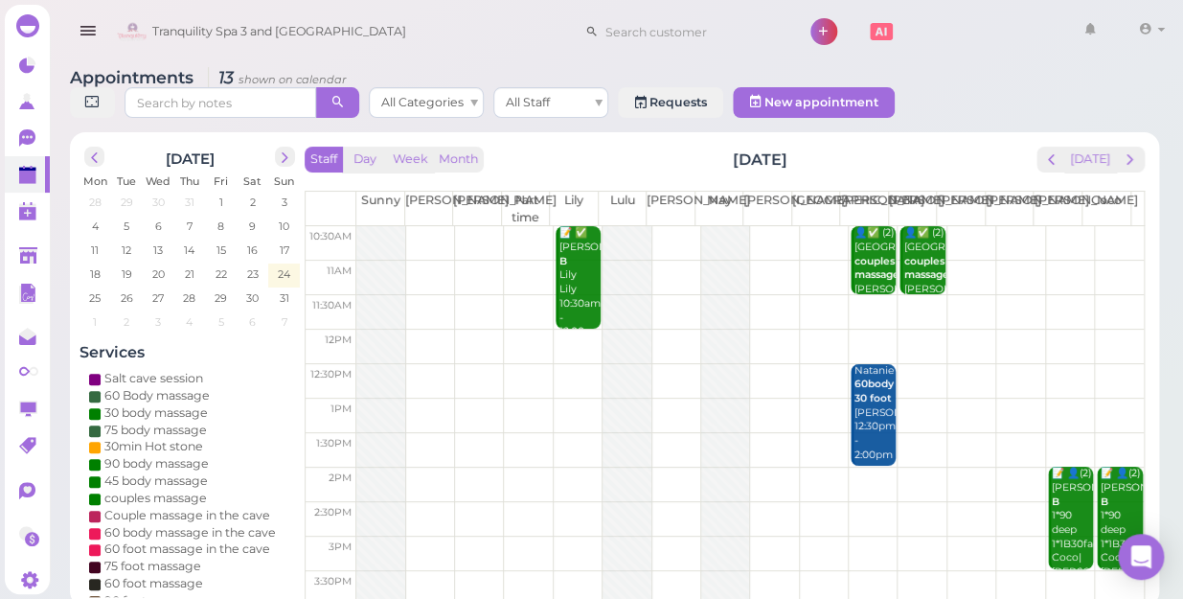
click at [1014, 329] on td at bounding box center [749, 346] width 787 height 34
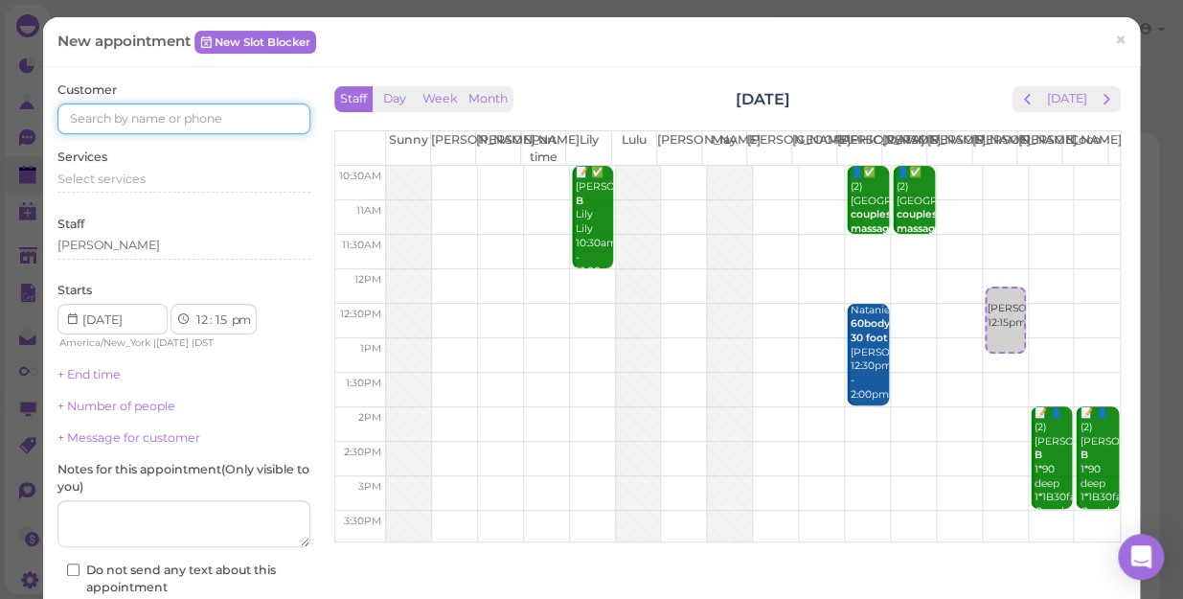
click at [167, 113] on input at bounding box center [183, 118] width 253 height 31
type input "3609013465"
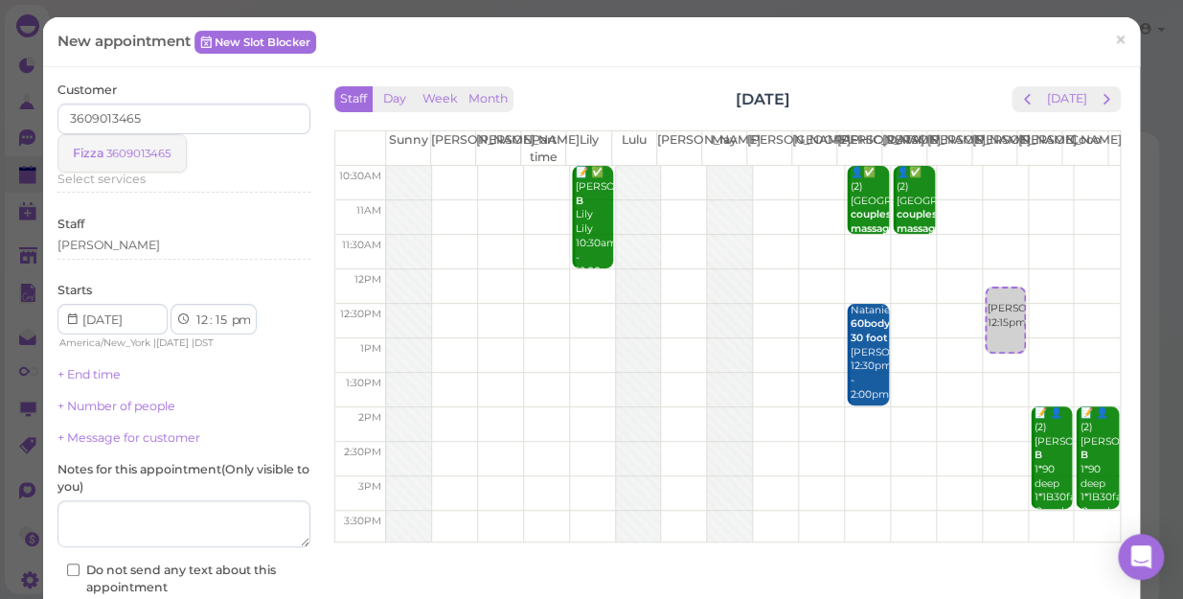
click at [135, 151] on small "3609013465" at bounding box center [138, 153] width 65 height 13
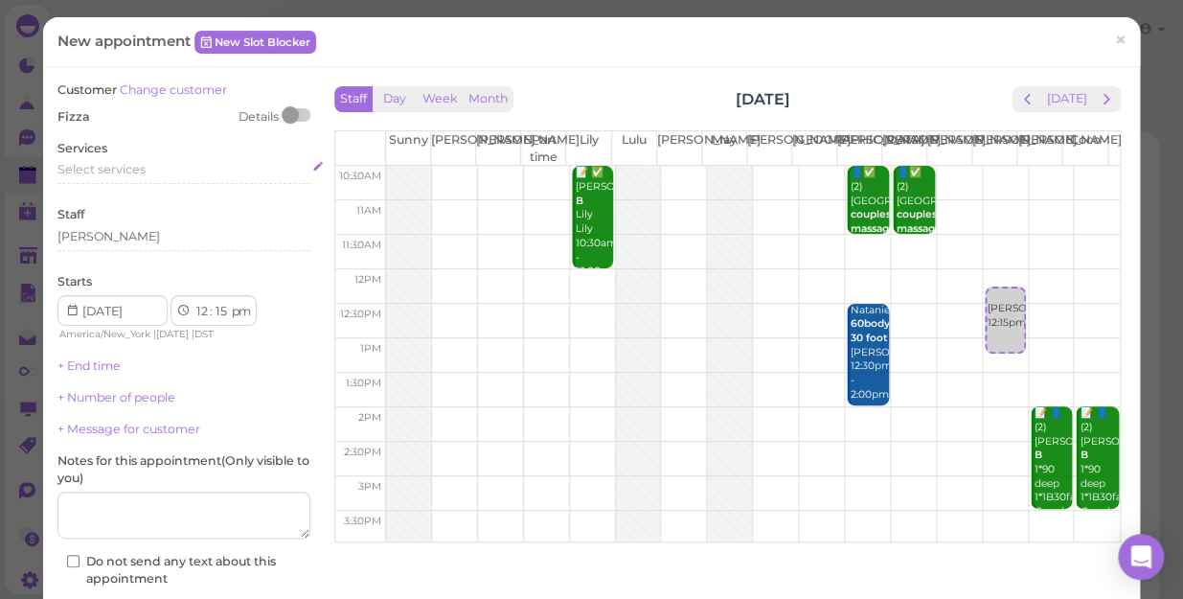
click at [135, 166] on span "Select services" at bounding box center [101, 169] width 88 height 14
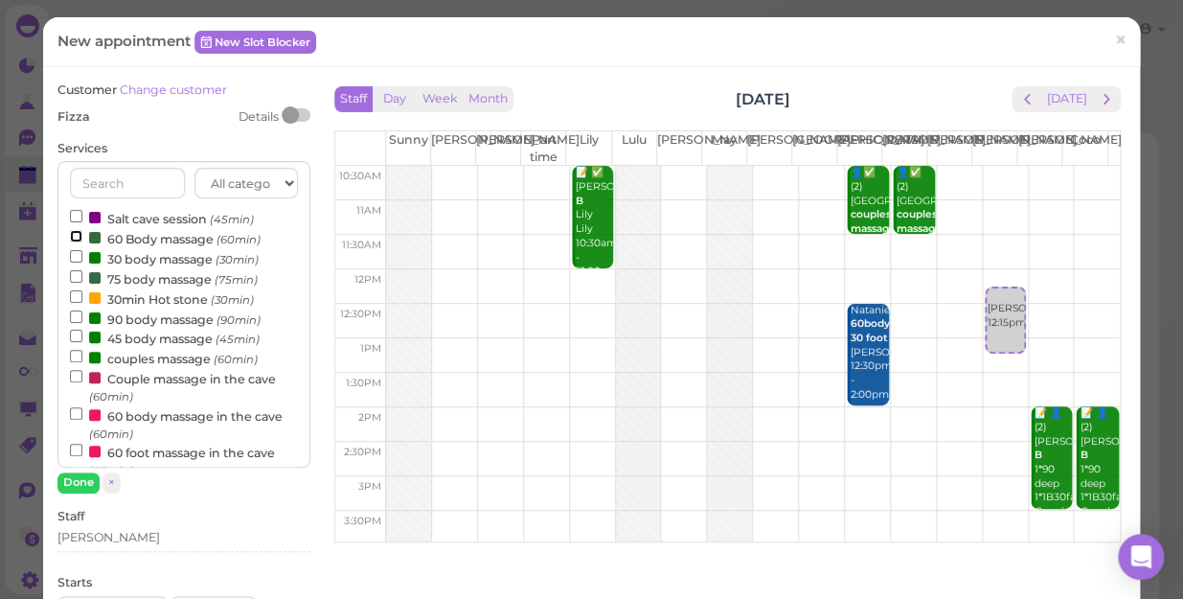
click at [73, 237] on input "60 Body massage (60min)" at bounding box center [76, 236] width 12 height 12
click at [68, 478] on button "Done" at bounding box center [78, 482] width 42 height 20
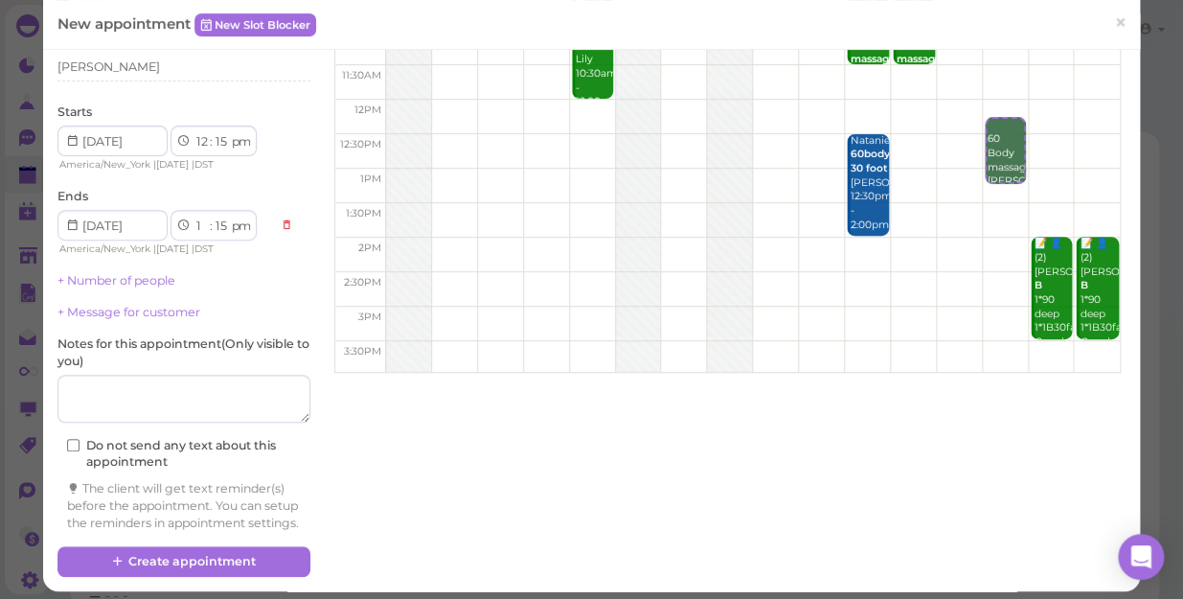
scroll to position [194, 0]
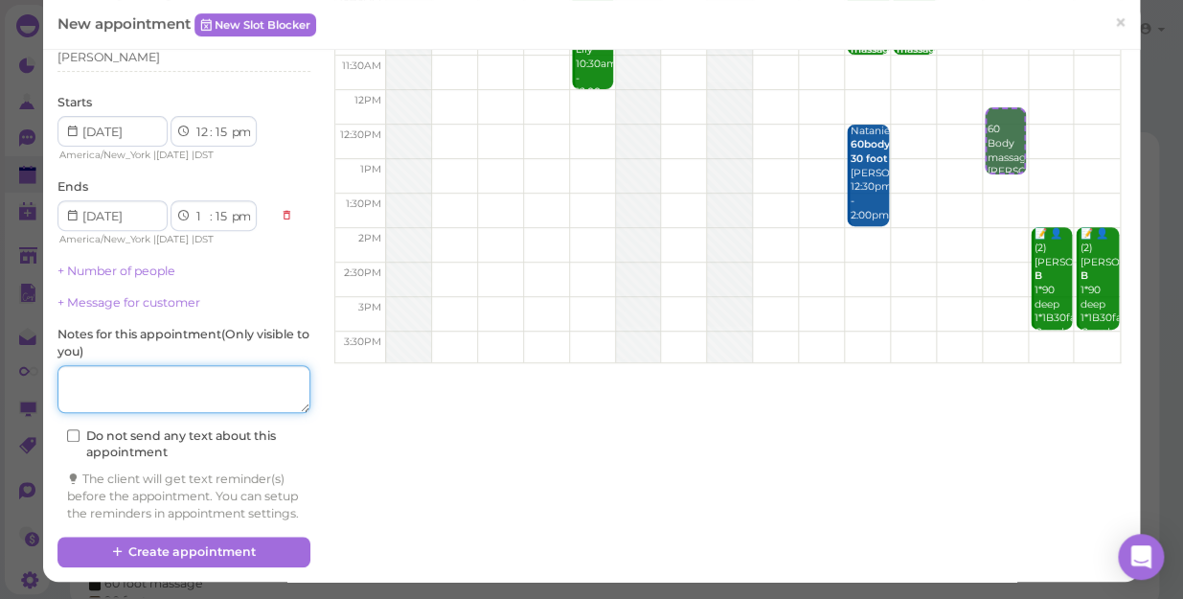
click at [121, 377] on textarea at bounding box center [183, 389] width 253 height 48
type textarea "DEEP"
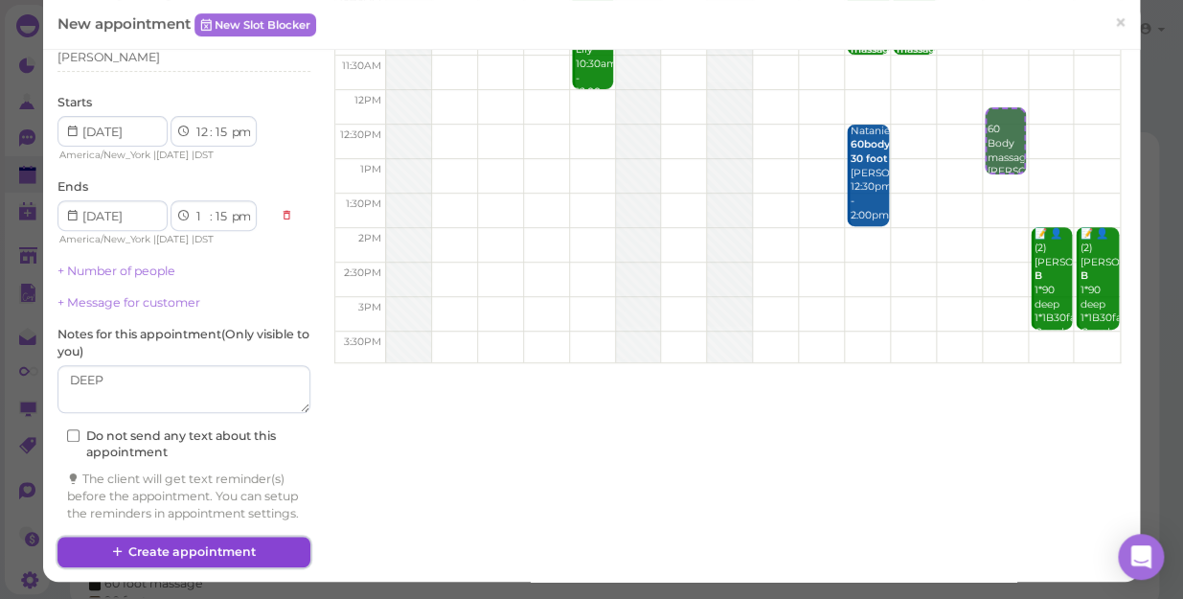
click at [182, 552] on button "Create appointment" at bounding box center [183, 551] width 253 height 31
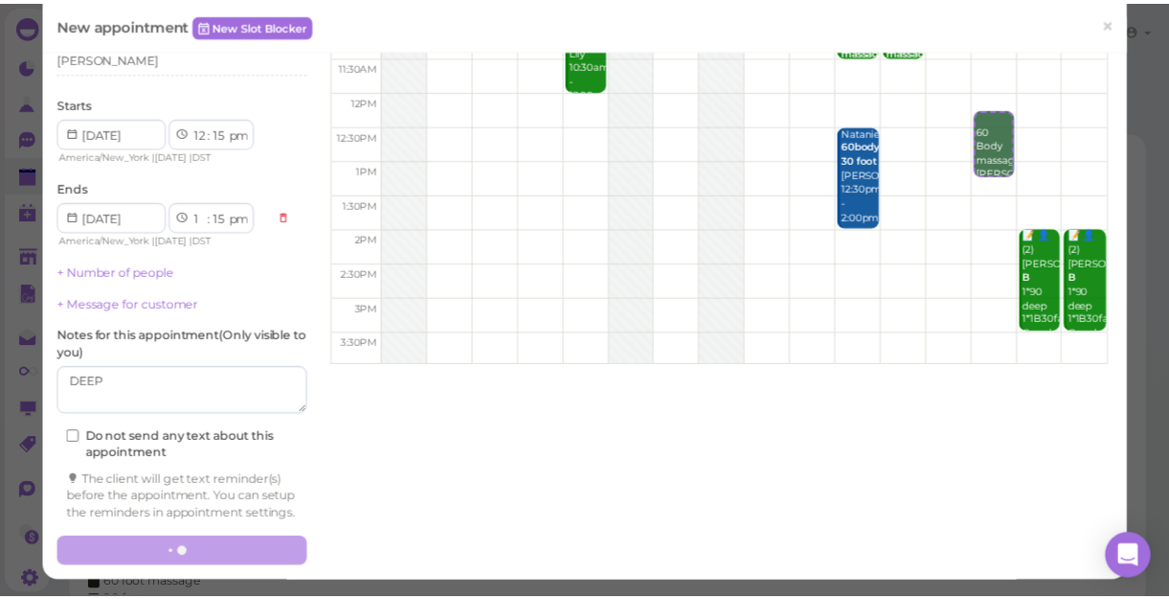
scroll to position [193, 0]
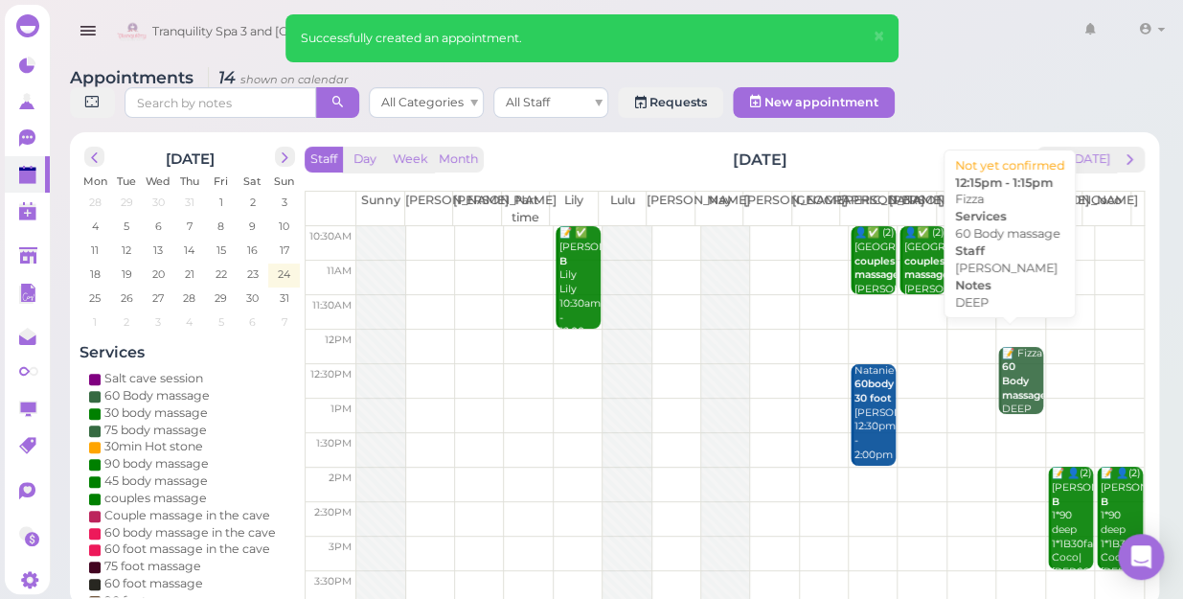
click at [1002, 373] on b "60 Body massage" at bounding box center [1024, 380] width 45 height 40
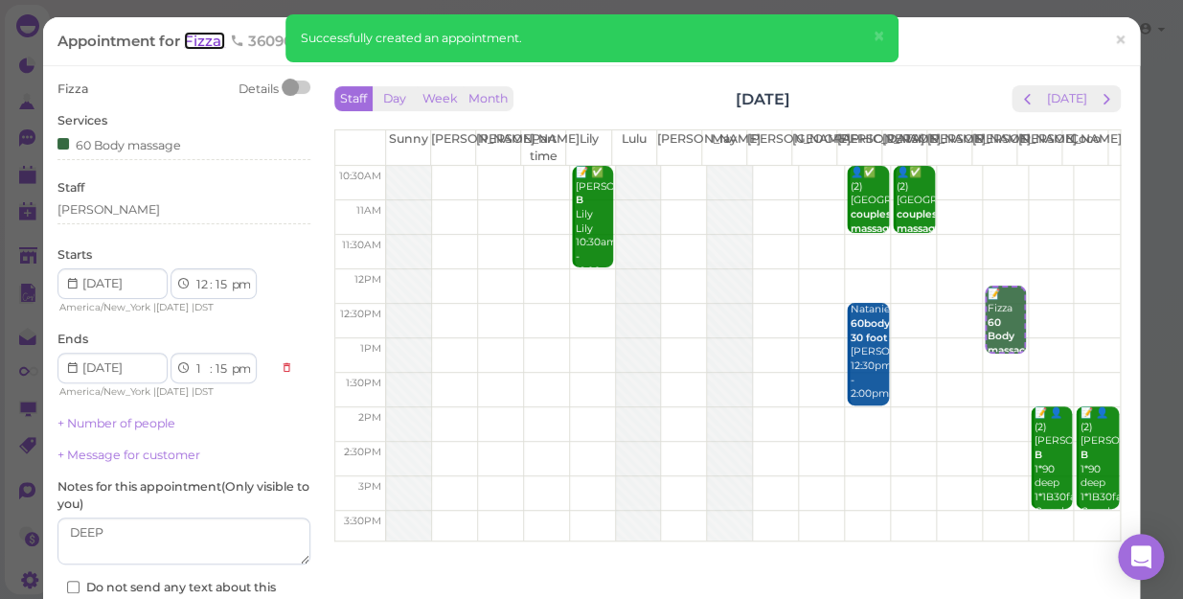
click at [219, 38] on span "Fizza" at bounding box center [204, 41] width 41 height 18
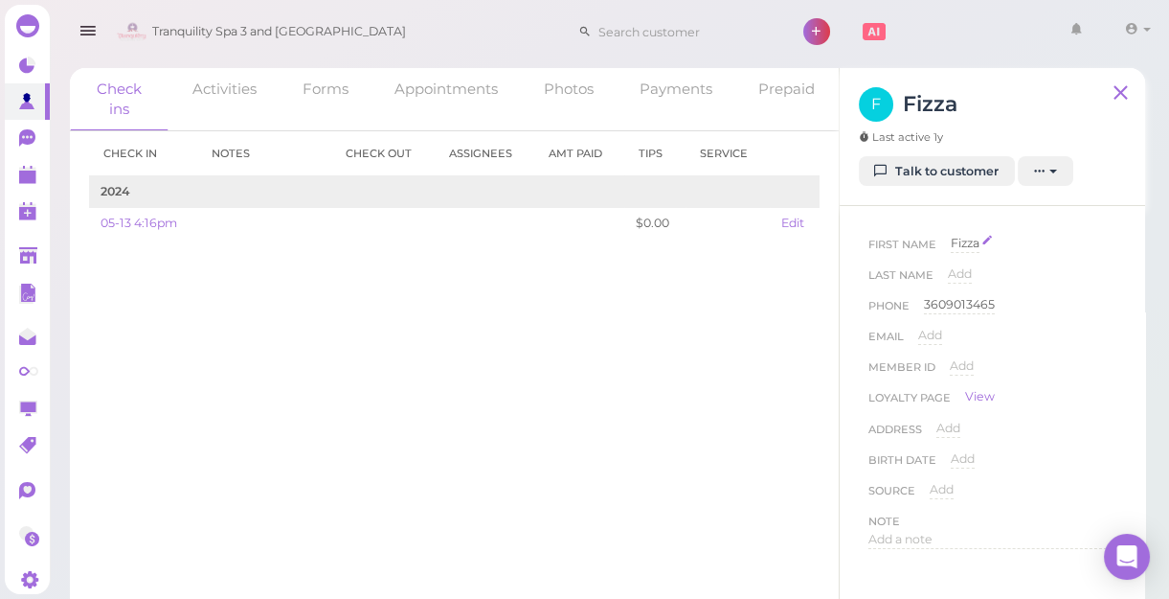
click at [966, 241] on span "Fizza" at bounding box center [965, 243] width 29 height 14
click at [951, 242] on input "Fizza" at bounding box center [1034, 249] width 166 height 29
click at [1009, 256] on input "Fizza" at bounding box center [1034, 249] width 166 height 29
click at [951, 240] on input "Fizza" at bounding box center [1034, 249] width 166 height 29
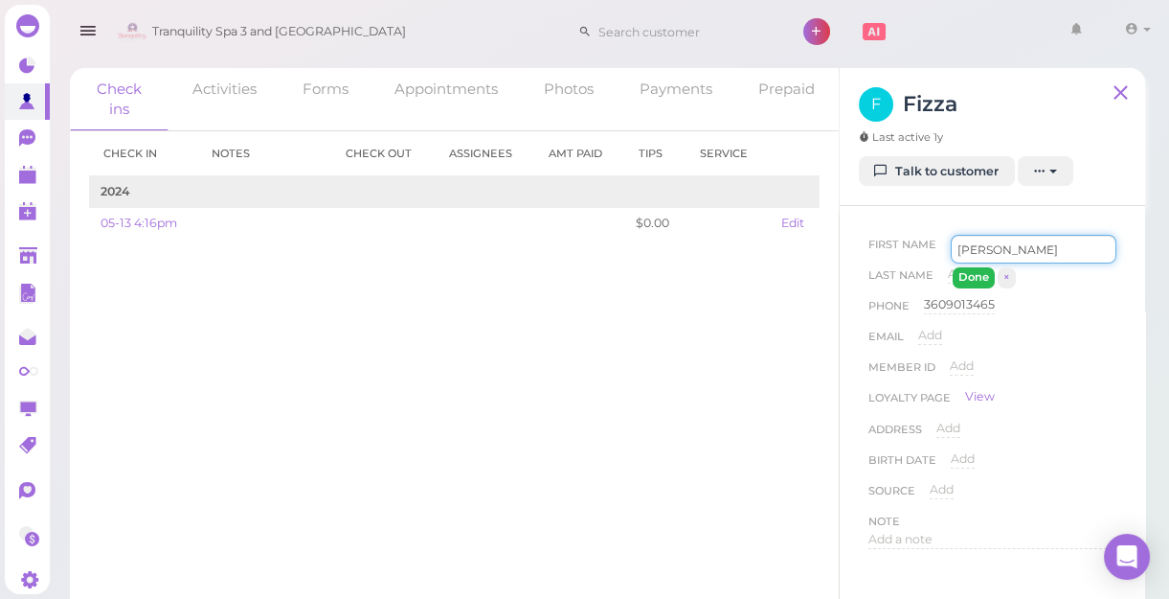
type input "[PERSON_NAME]"
click at [970, 274] on button "Done" at bounding box center [974, 277] width 42 height 20
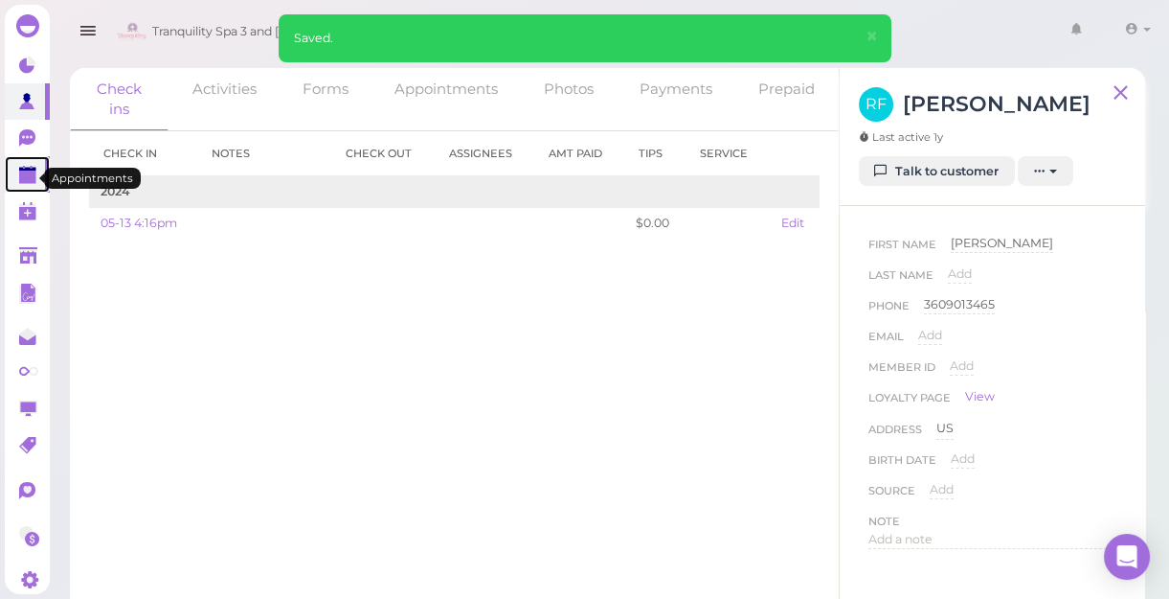
click at [31, 176] on polygon at bounding box center [27, 176] width 17 height 13
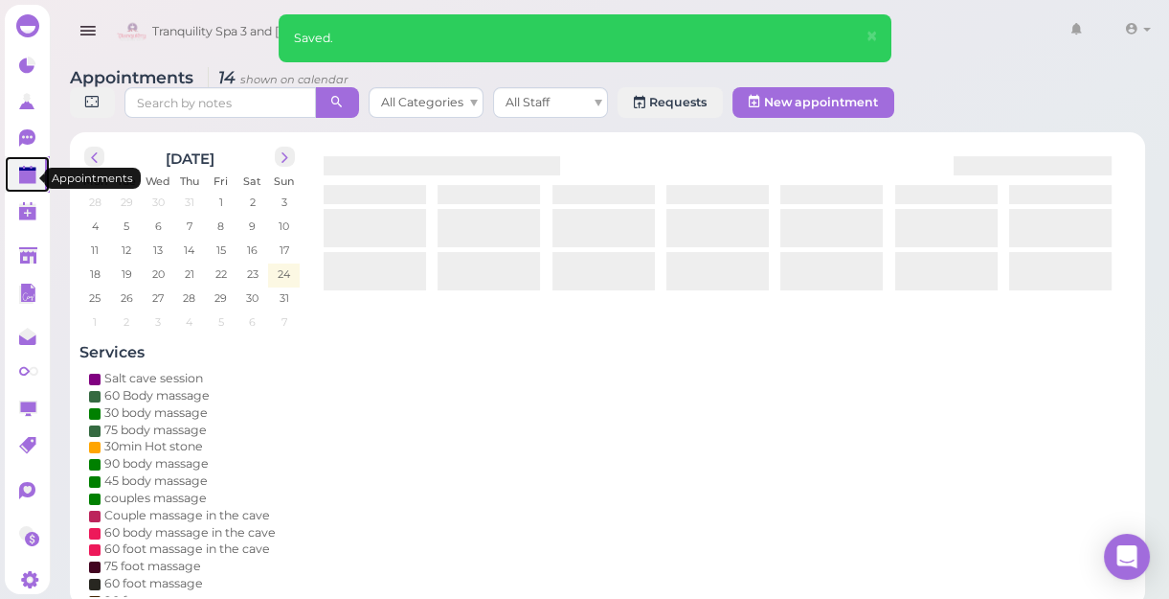
click at [31, 176] on polygon at bounding box center [27, 176] width 17 height 13
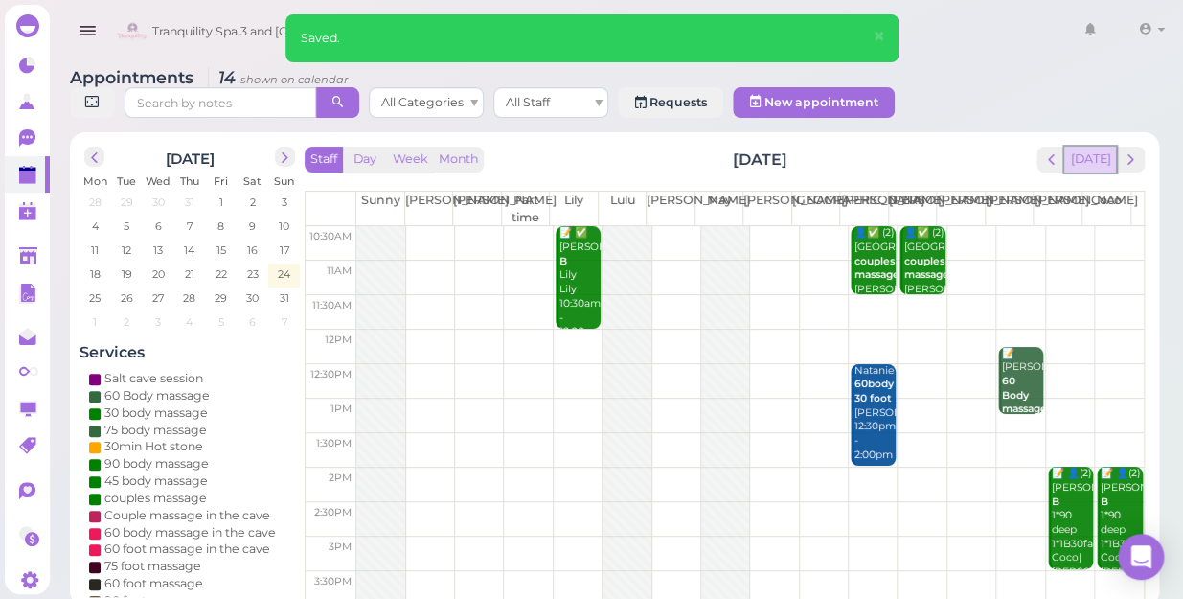
click at [1096, 147] on button "[DATE]" at bounding box center [1090, 160] width 52 height 26
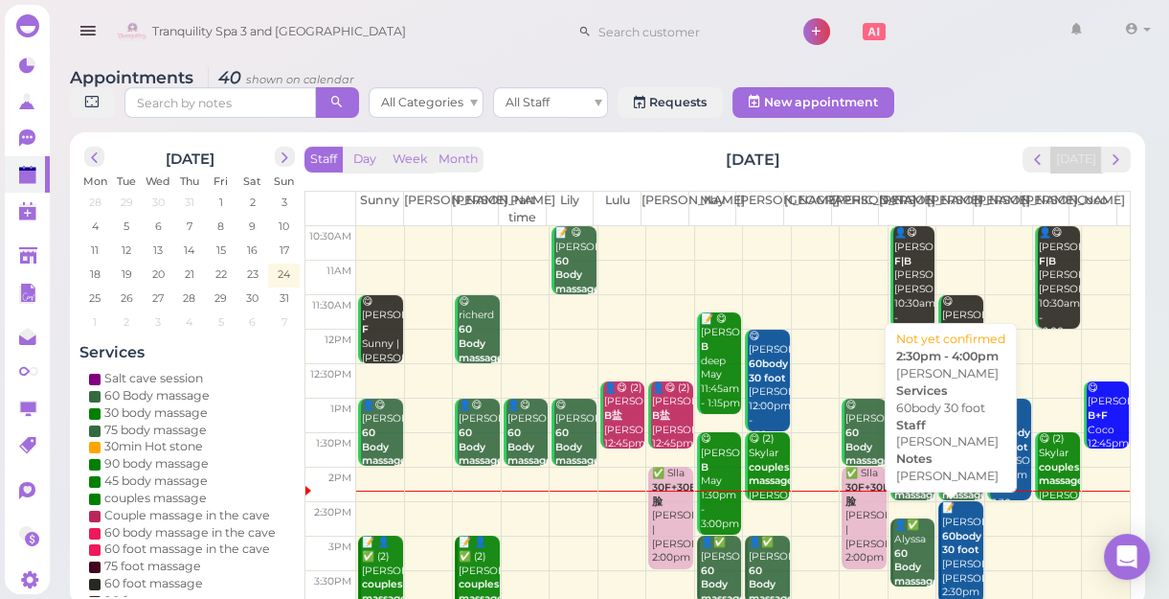
click at [944, 564] on div "📝 [PERSON_NAME] 60body 30 foot [PERSON_NAME] [PERSON_NAME] 2:30pm - 4:00pm" at bounding box center [961, 564] width 41 height 126
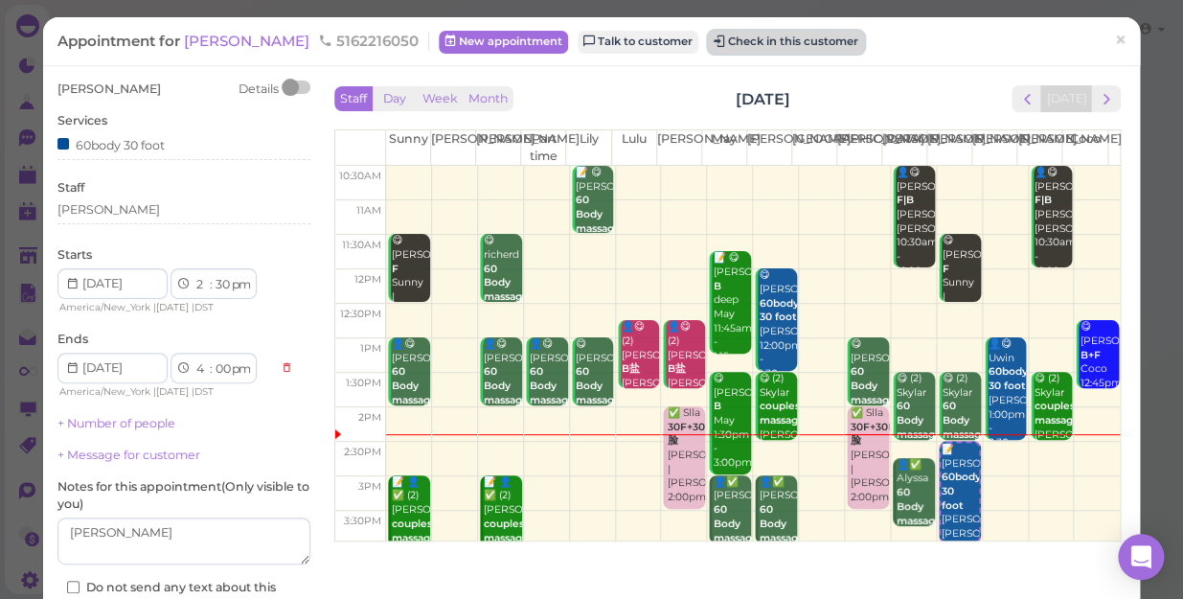
click at [735, 41] on button "Check in this customer" at bounding box center [786, 42] width 156 height 23
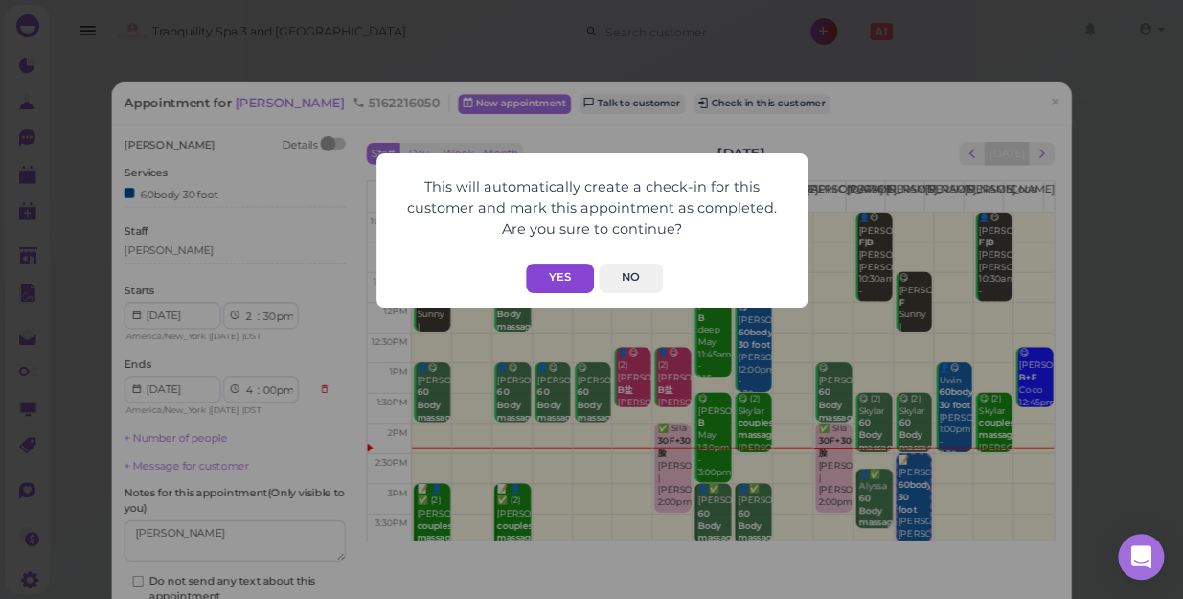
click at [566, 271] on button "Yes" at bounding box center [560, 278] width 68 height 30
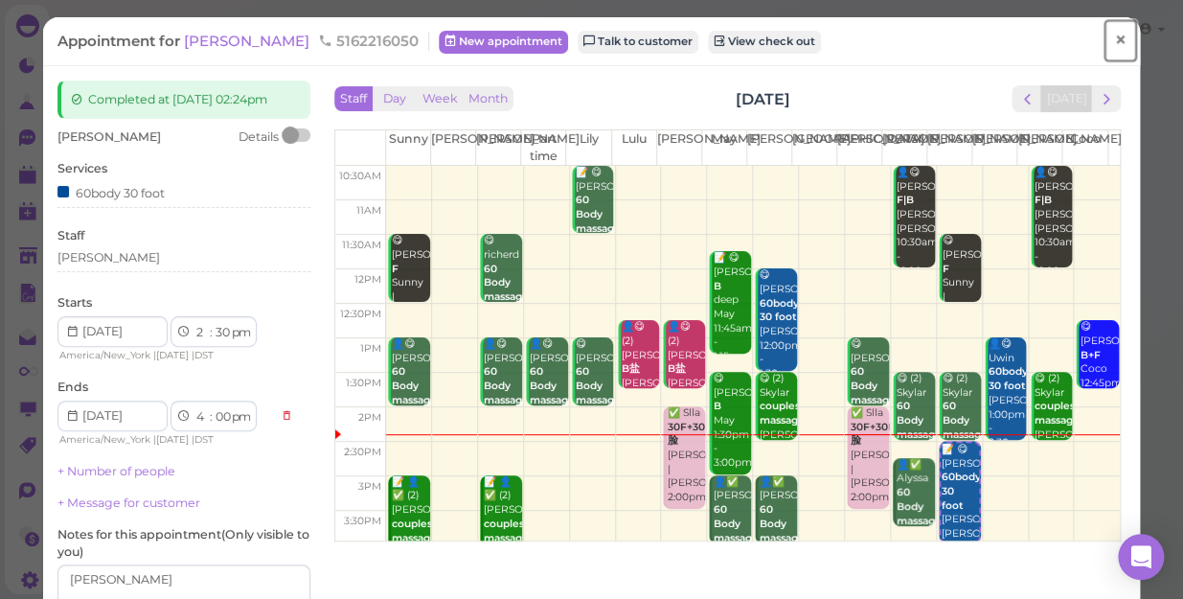
click at [1114, 43] on span "×" at bounding box center [1120, 40] width 12 height 27
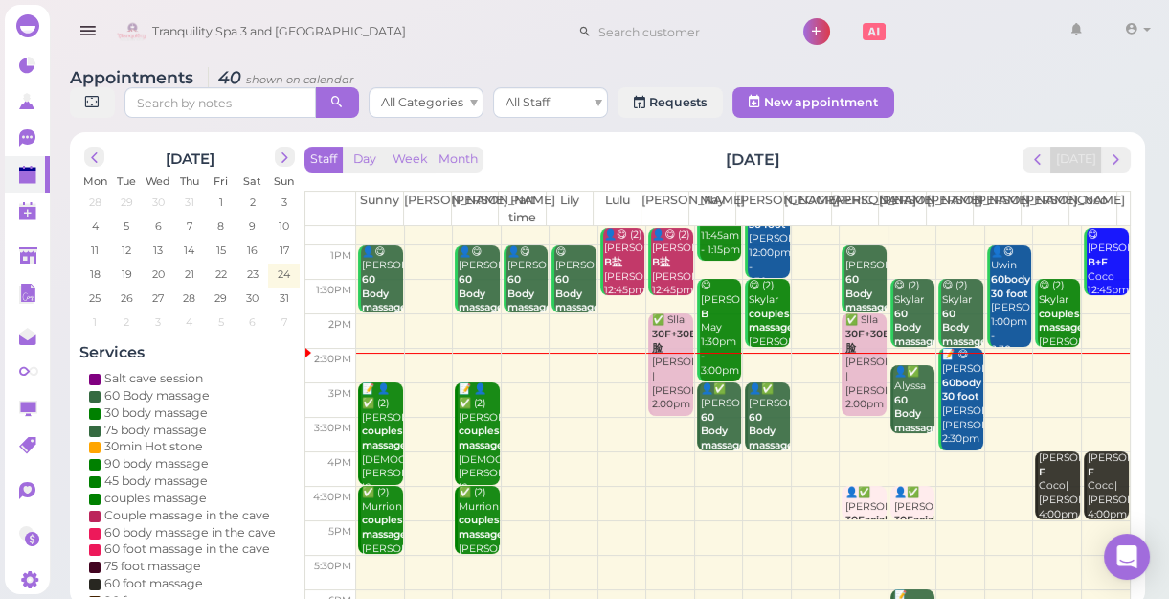
scroll to position [346, 0]
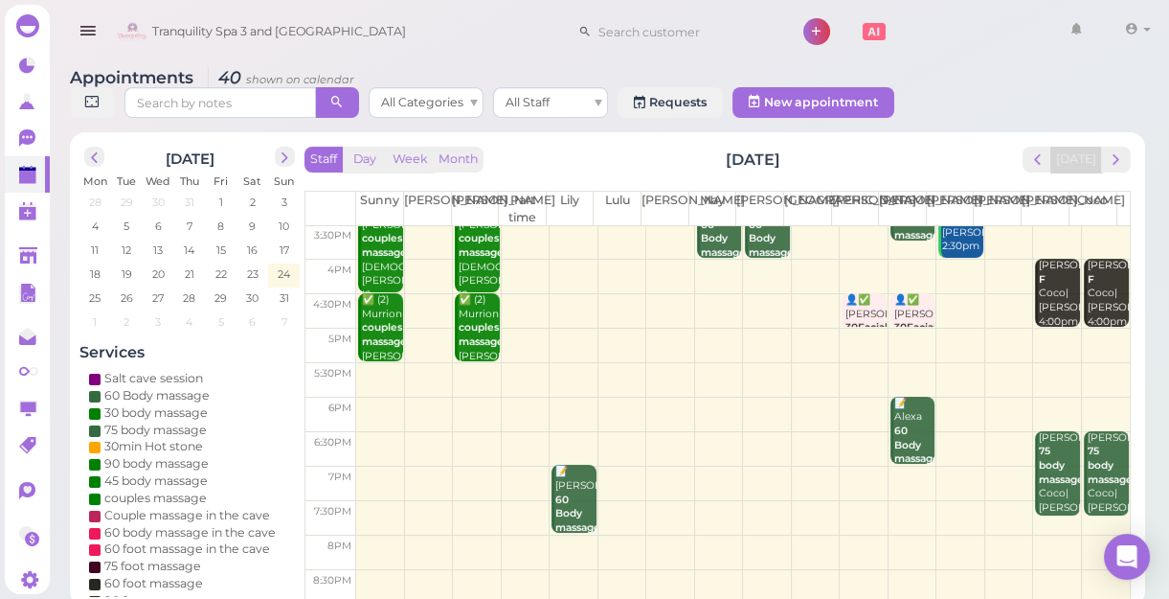
click at [761, 475] on td at bounding box center [743, 483] width 774 height 34
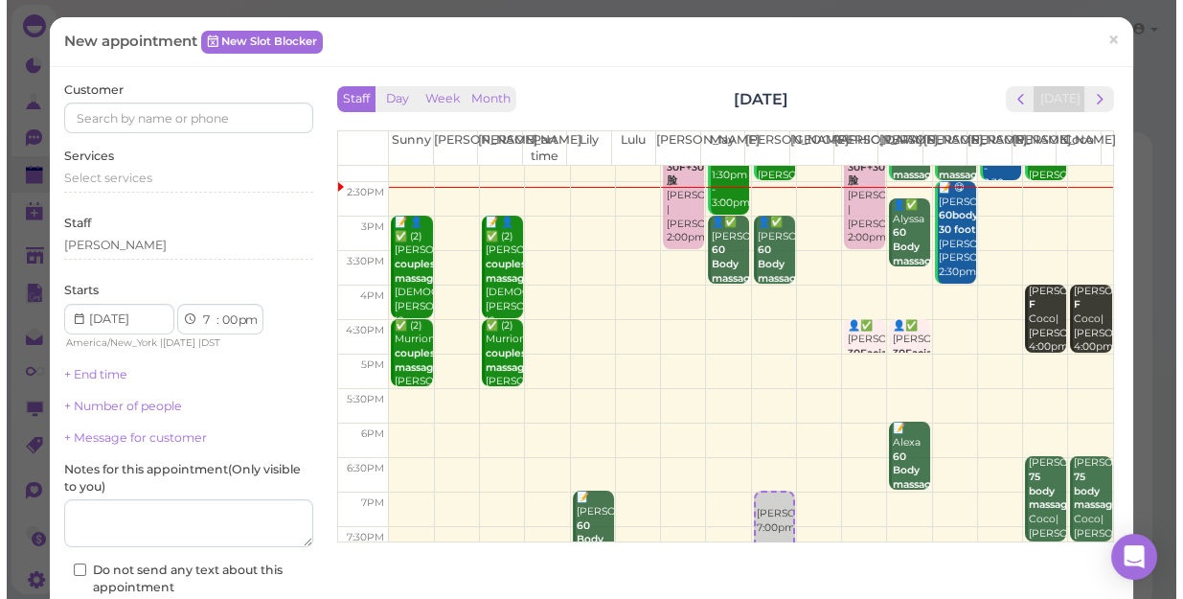
scroll to position [260, 0]
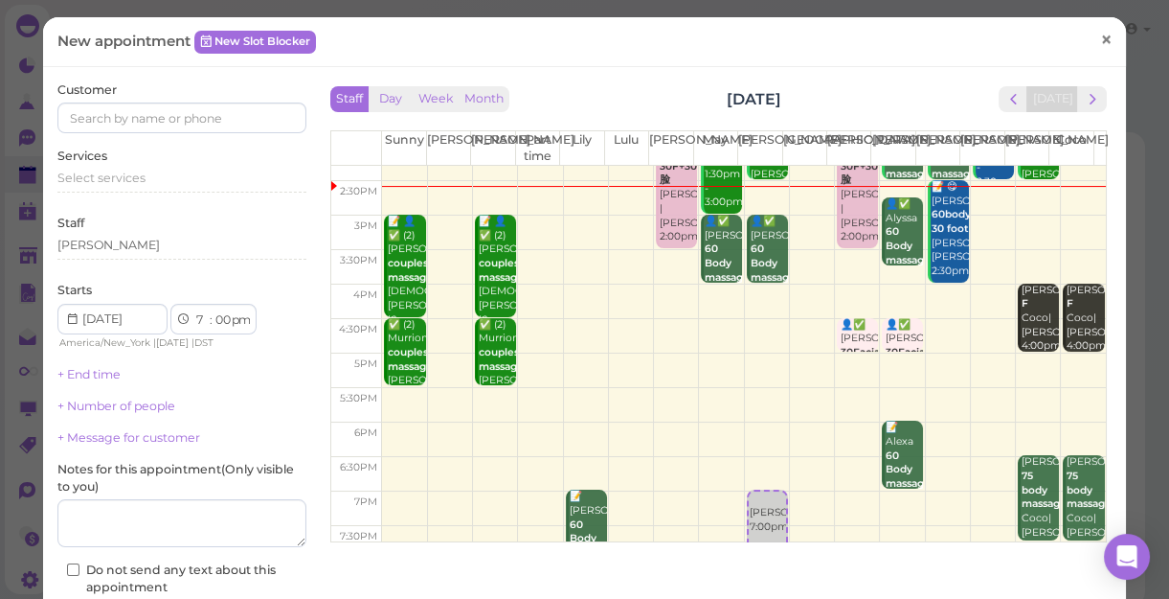
click at [1100, 39] on span "×" at bounding box center [1106, 39] width 12 height 27
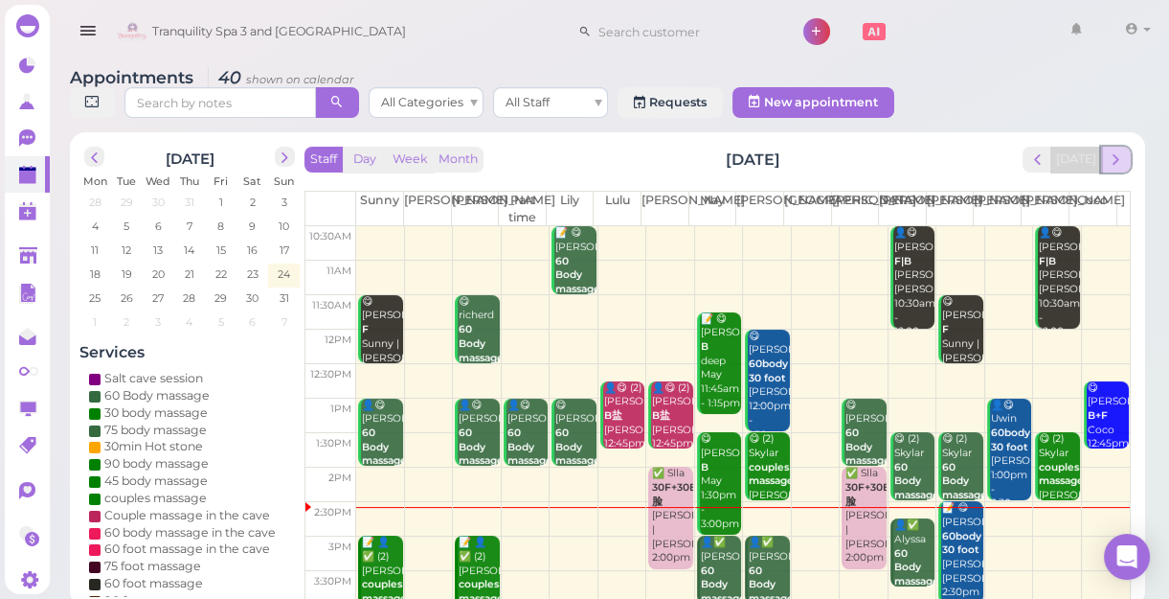
click at [1124, 155] on span "next" at bounding box center [1116, 159] width 18 height 18
click at [1124, 155] on div "Staff Day Week Month [DATE] [DATE] [PERSON_NAME] Part time [PERSON_NAME] [PERSO…" at bounding box center [718, 375] width 826 height 456
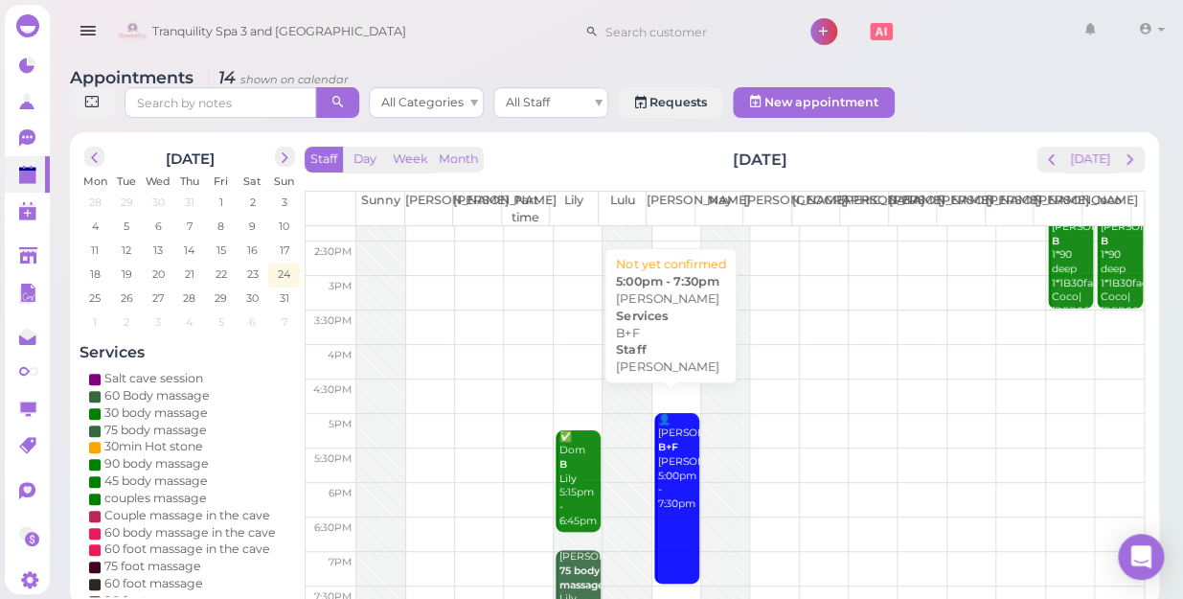
click at [669, 441] on div "👤[PERSON_NAME] B+F [PERSON_NAME] 5:00pm - 7:30pm" at bounding box center [678, 462] width 42 height 99
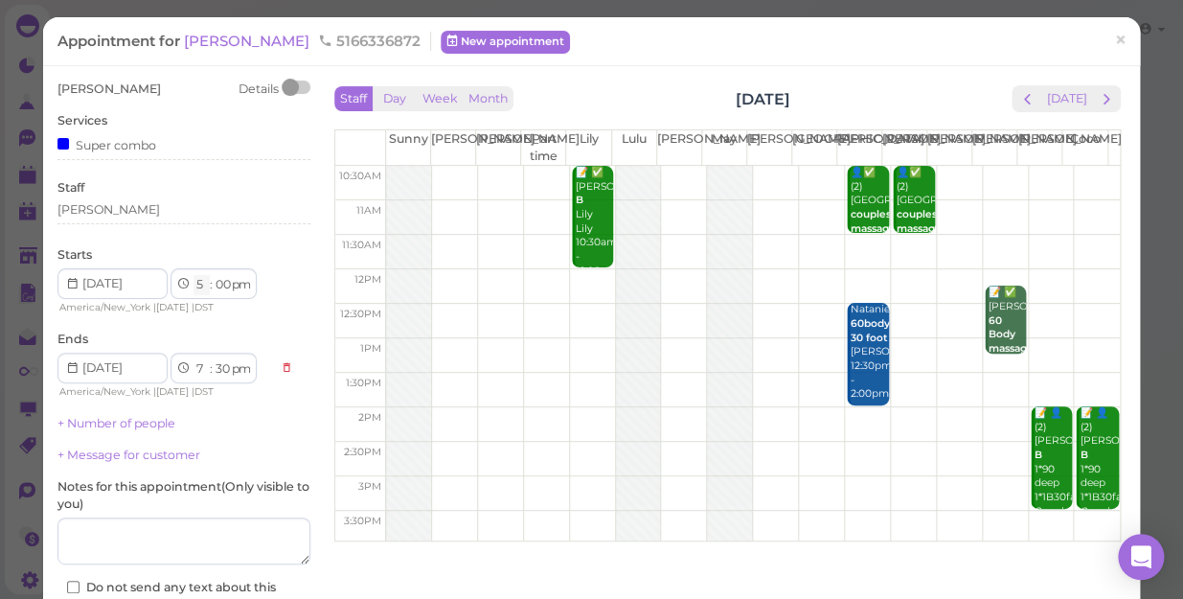
click at [199, 288] on select "1 2 3 4 5 6 7 8 9 10 11 12" at bounding box center [201, 285] width 16 height 20
select select "4"
click at [193, 275] on select "1 2 3 4 5 6 7 8 9 10 11 12" at bounding box center [201, 285] width 16 height 20
select select "6"
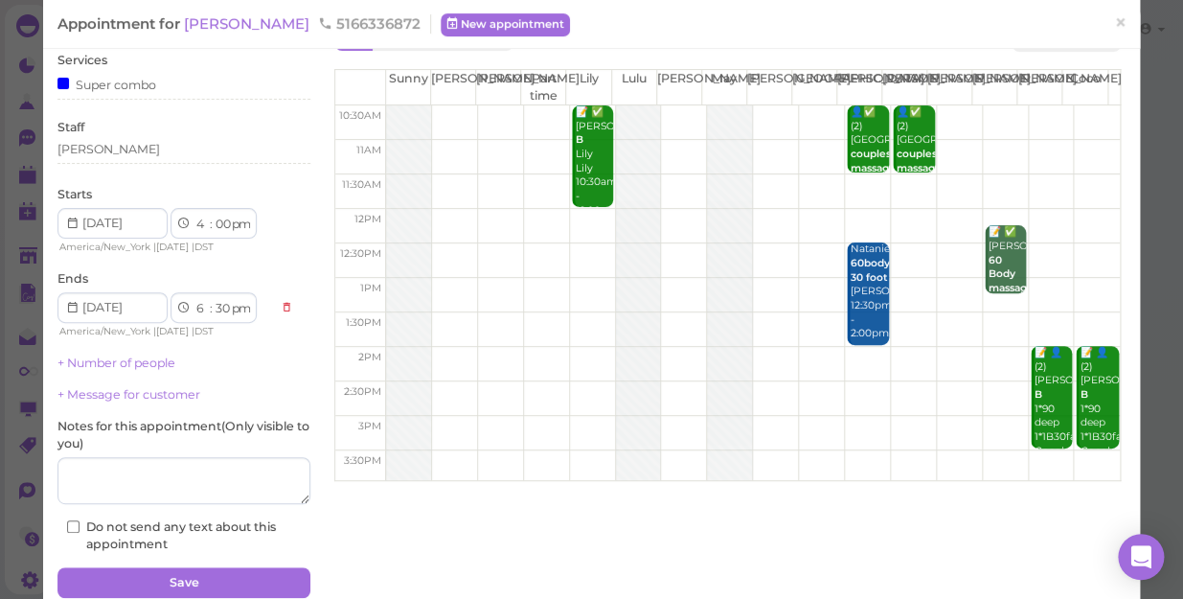
scroll to position [139, 0]
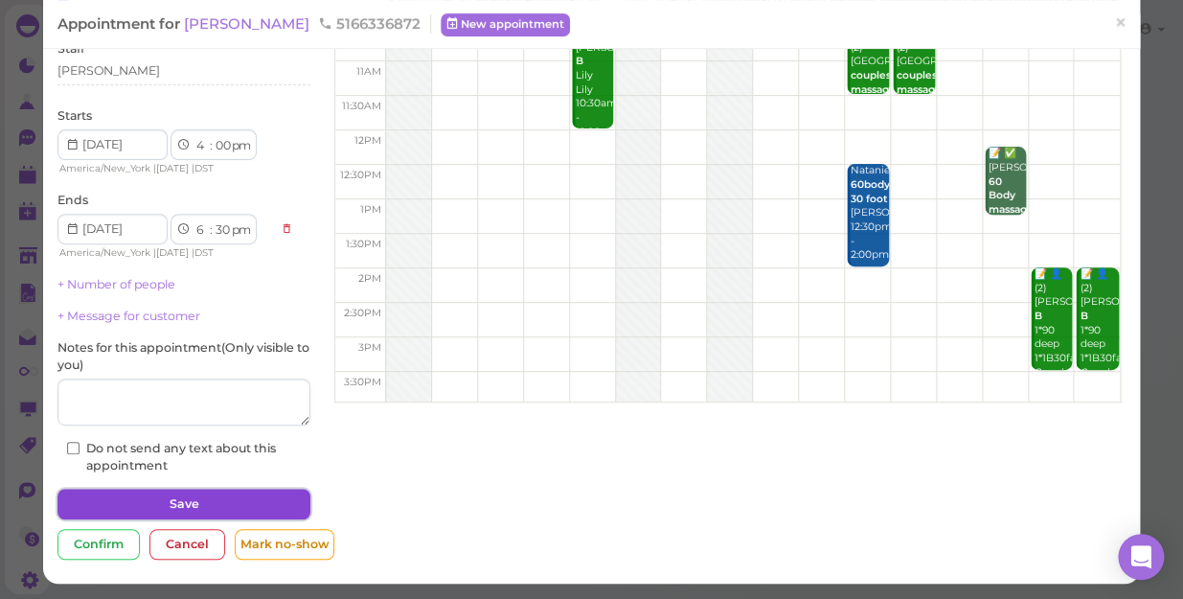
click at [262, 500] on button "Save" at bounding box center [183, 503] width 253 height 31
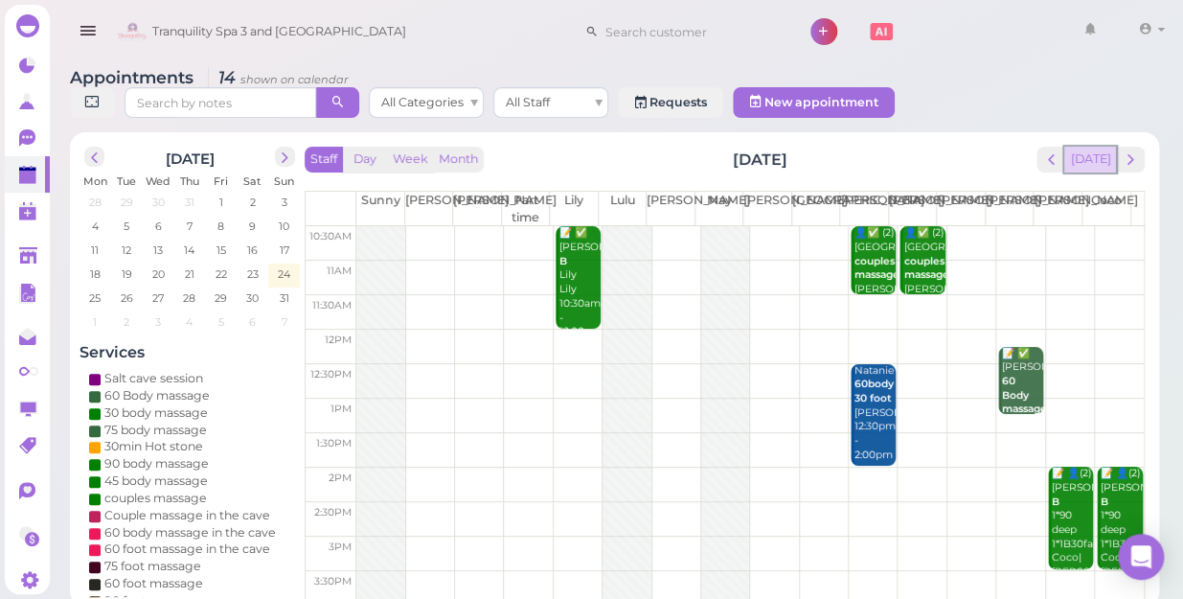
click at [1097, 147] on button "[DATE]" at bounding box center [1090, 160] width 52 height 26
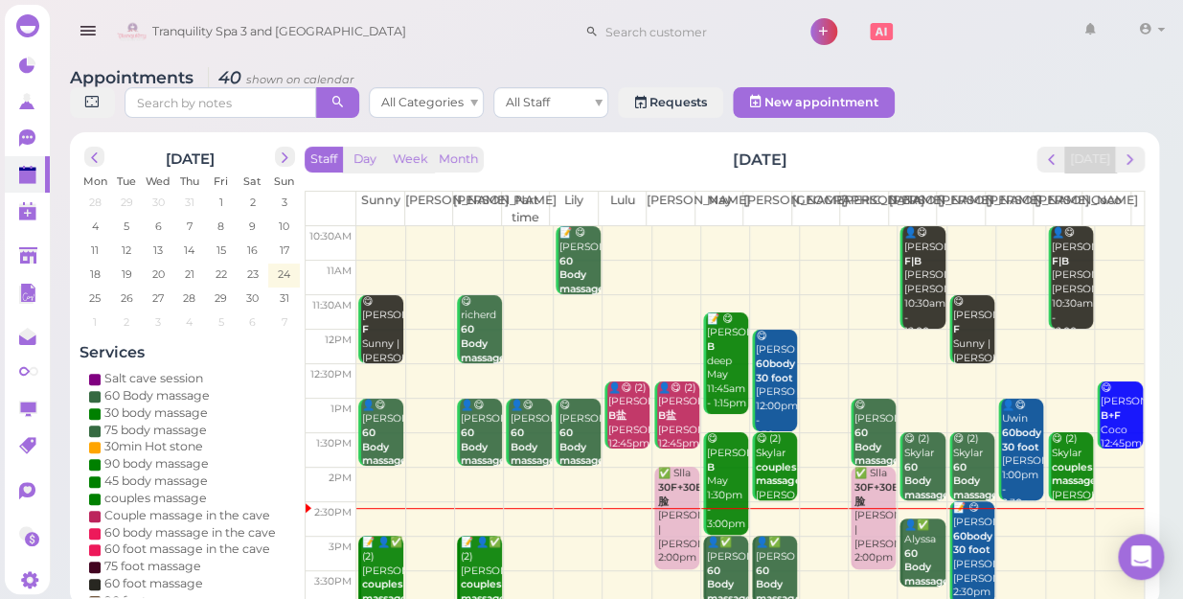
scroll to position [173, 0]
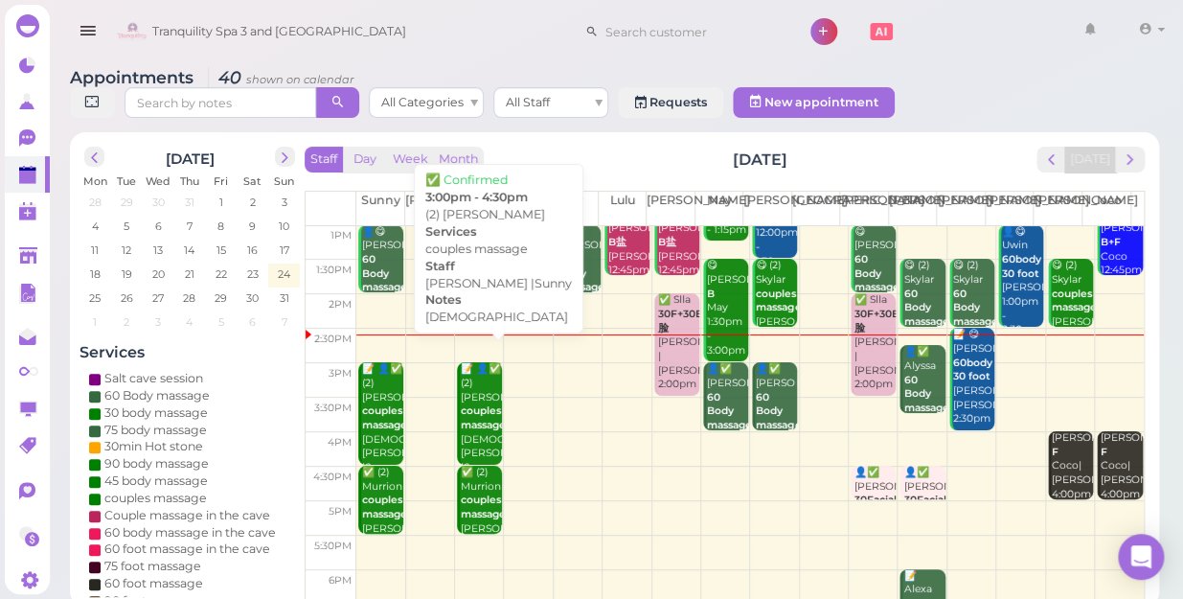
click at [480, 412] on div "📝 👤✅ (2) [PERSON_NAME] couples massage [DEMOGRAPHIC_DATA] [PERSON_NAME] |Sunny …" at bounding box center [481, 439] width 42 height 155
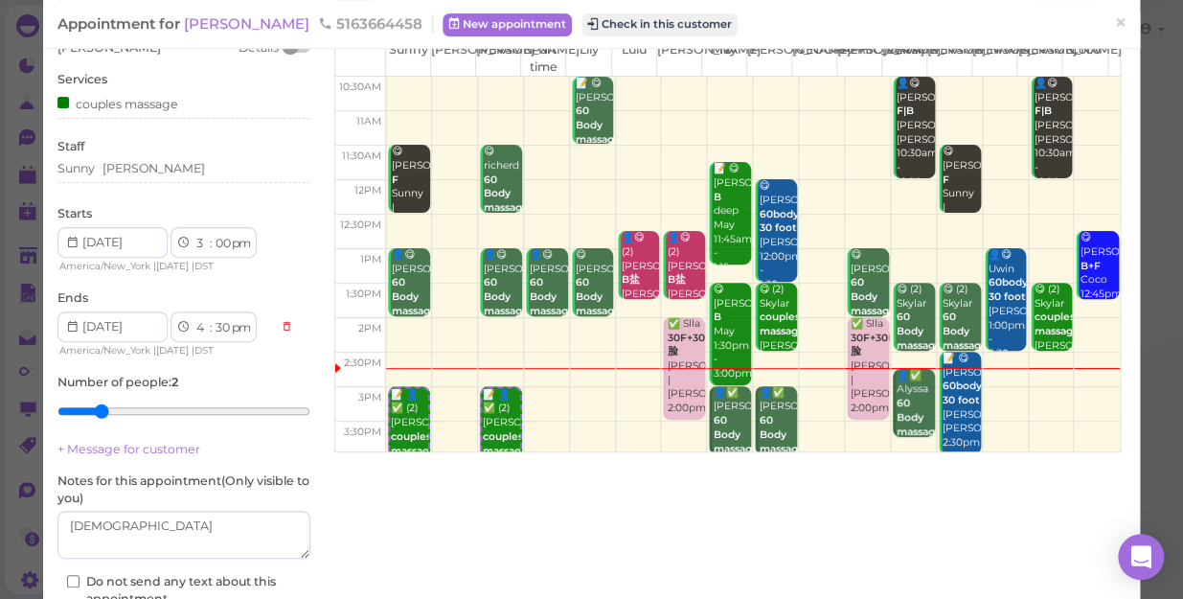
scroll to position [222, 0]
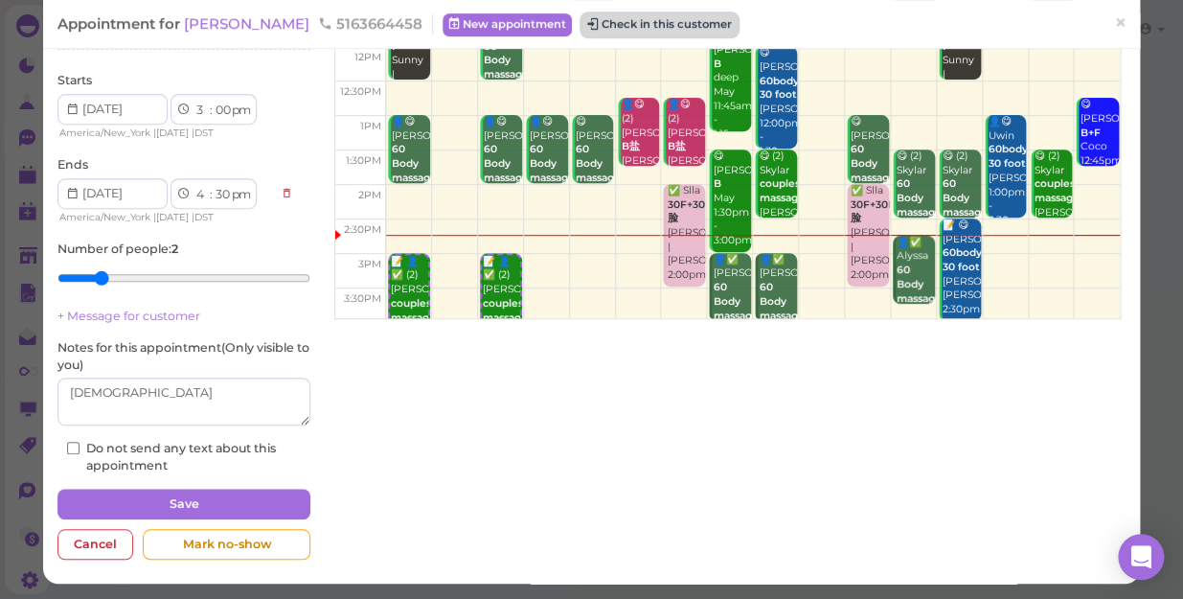
click at [631, 28] on button "Check in this customer" at bounding box center [659, 24] width 156 height 23
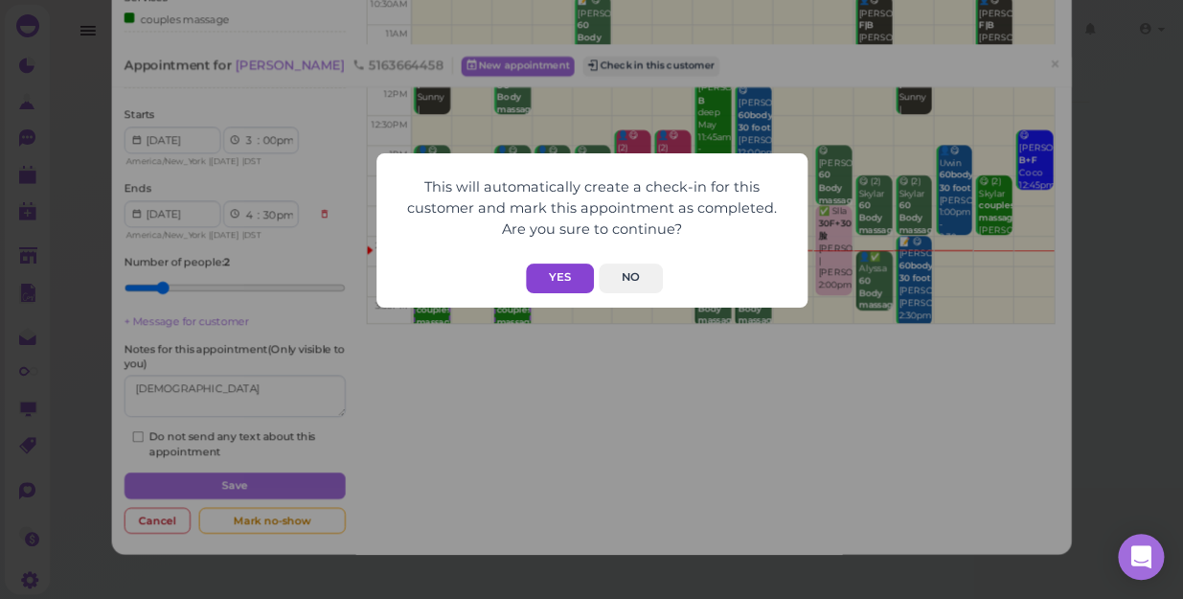
click at [552, 283] on button "Yes" at bounding box center [560, 278] width 68 height 30
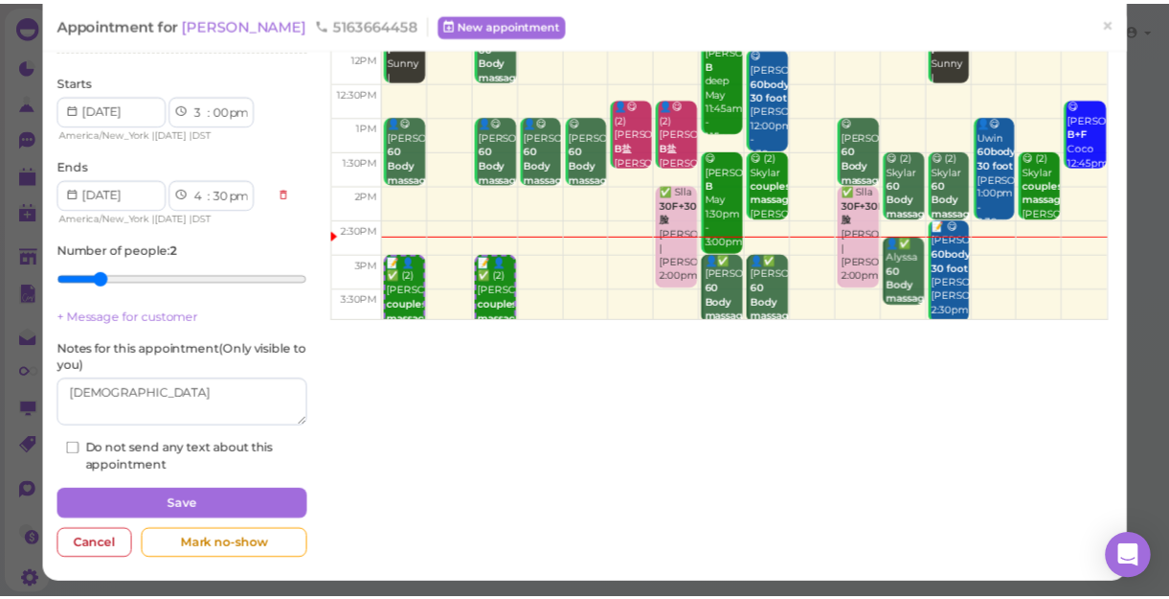
scroll to position [287, 0]
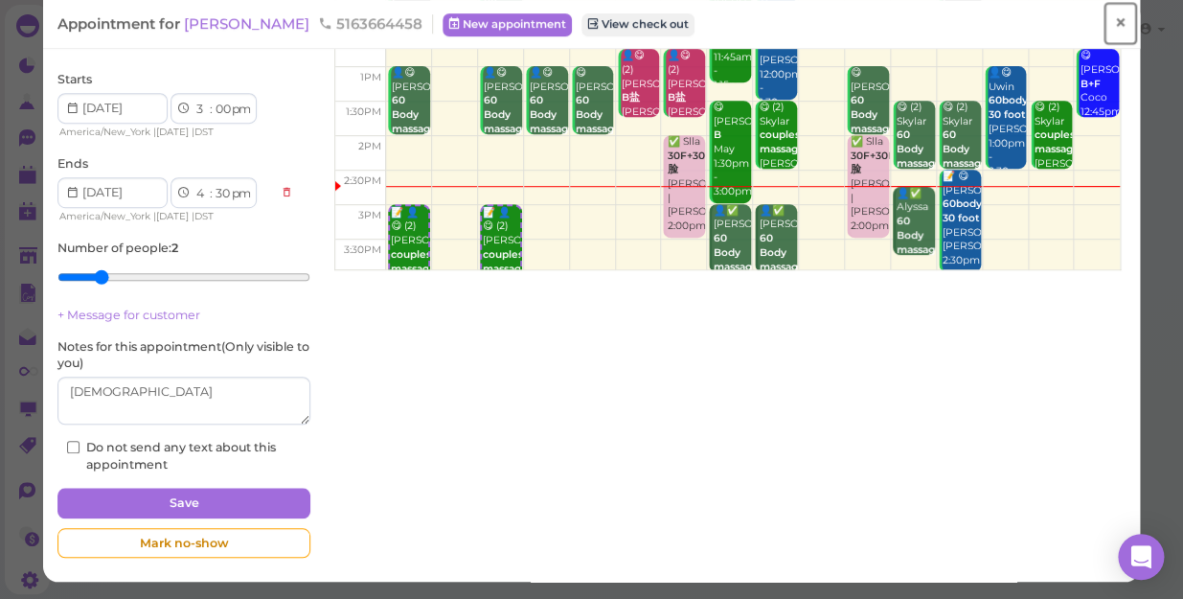
click at [1114, 29] on span "×" at bounding box center [1120, 23] width 12 height 27
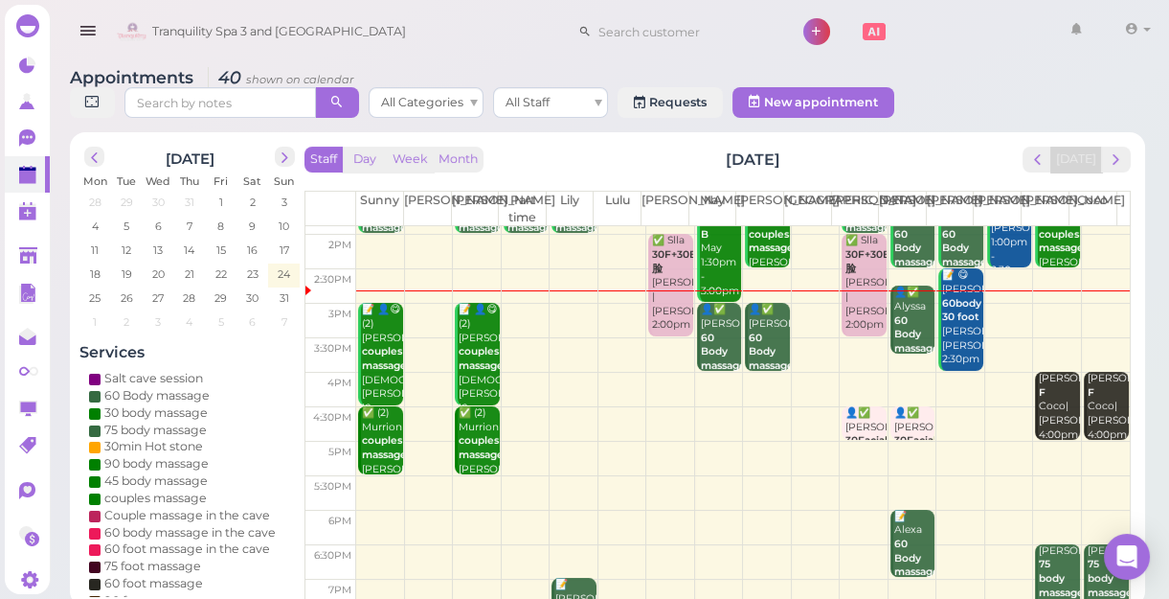
scroll to position [85, 0]
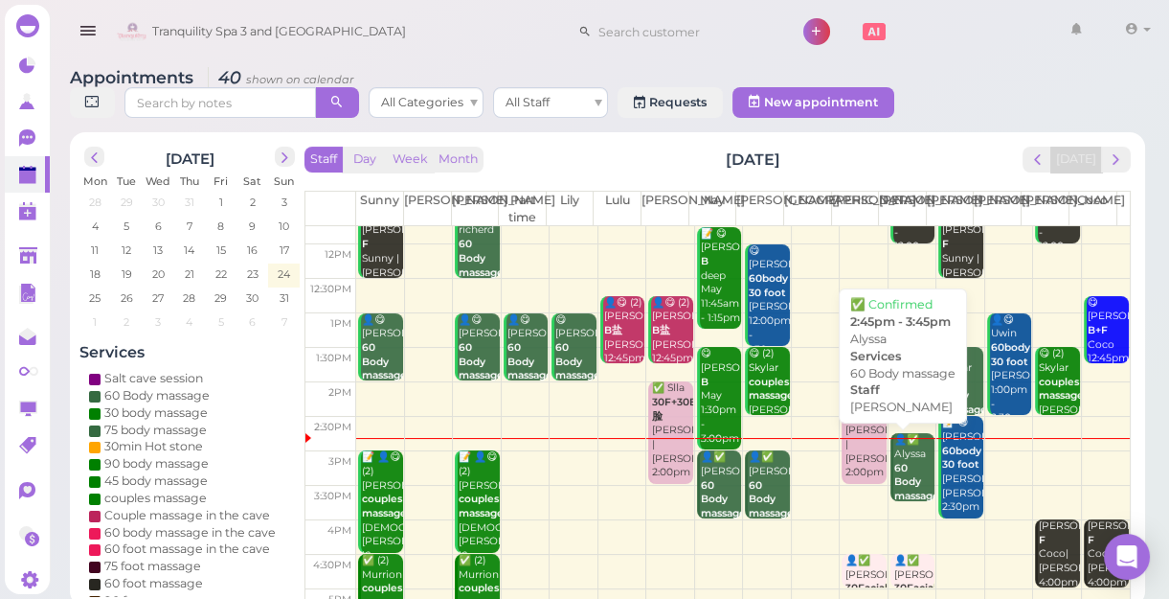
click at [899, 474] on div "👤✅ Alyssa 60 Body massage [PERSON_NAME] 2:45pm - 3:45pm" at bounding box center [913, 496] width 41 height 126
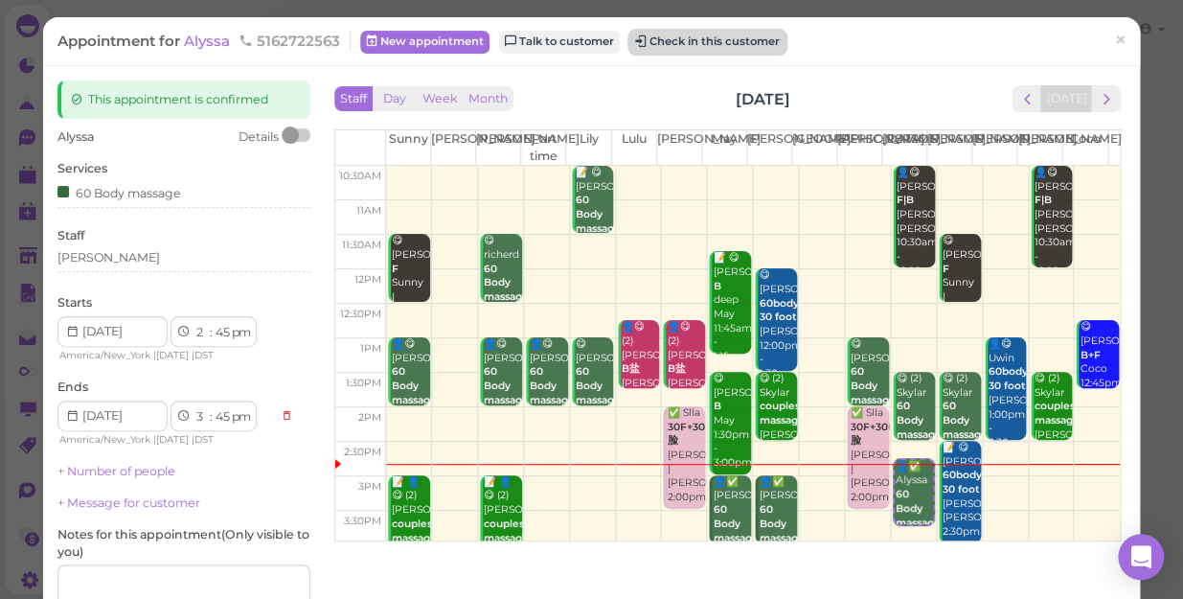
click at [702, 50] on button "Check in this customer" at bounding box center [707, 42] width 156 height 23
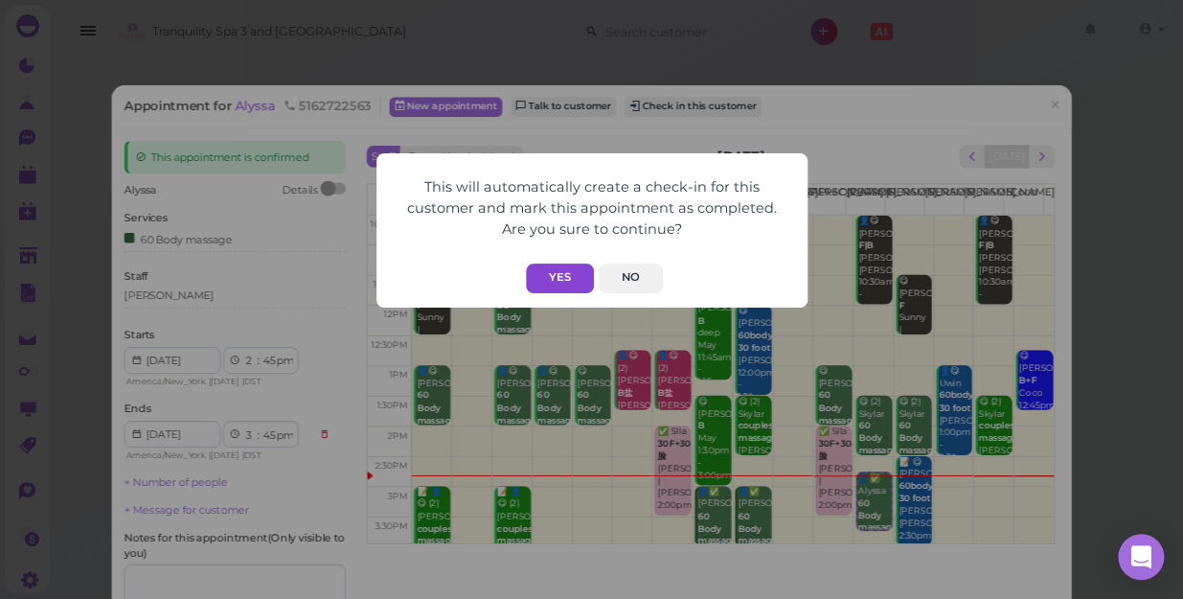
click at [565, 273] on button "Yes" at bounding box center [560, 278] width 68 height 30
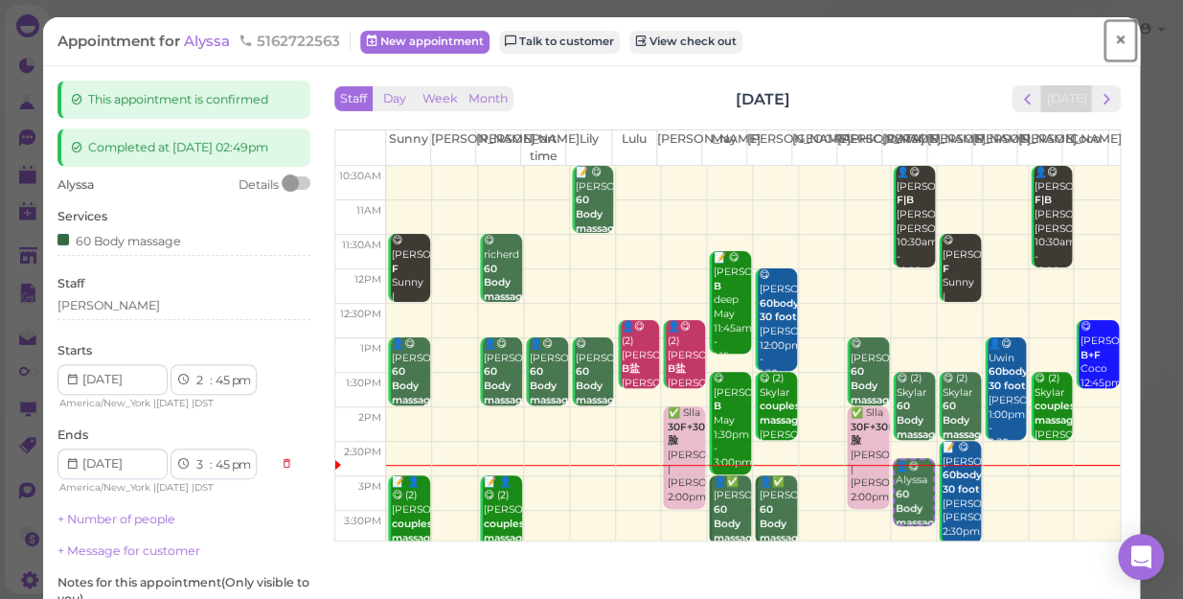
click at [1114, 38] on span "×" at bounding box center [1120, 40] width 12 height 27
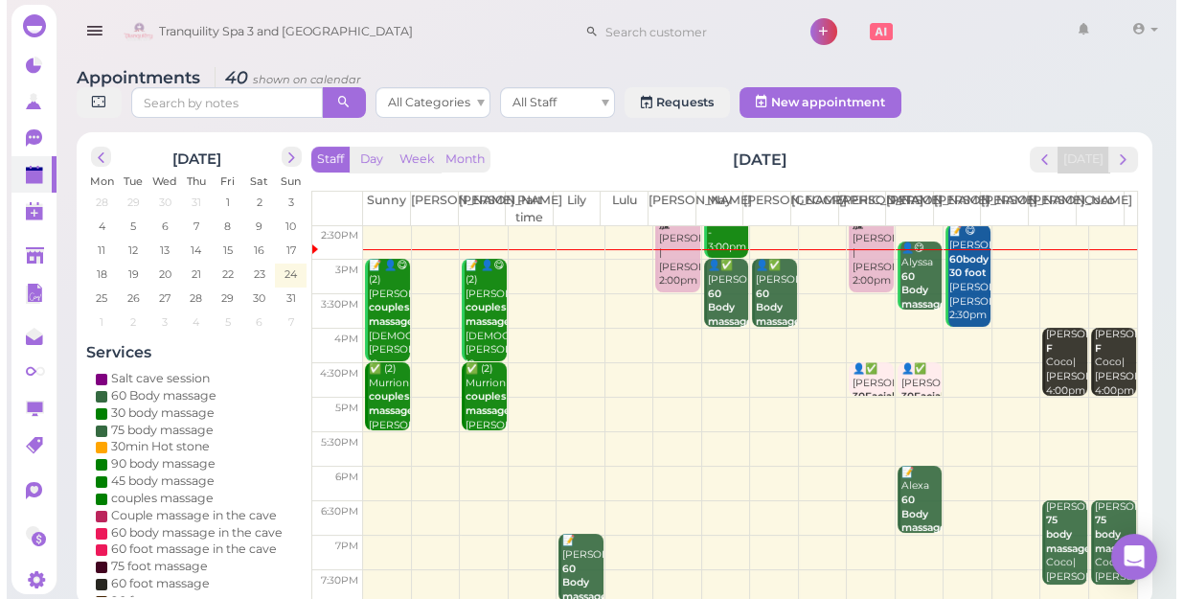
scroll to position [172, 0]
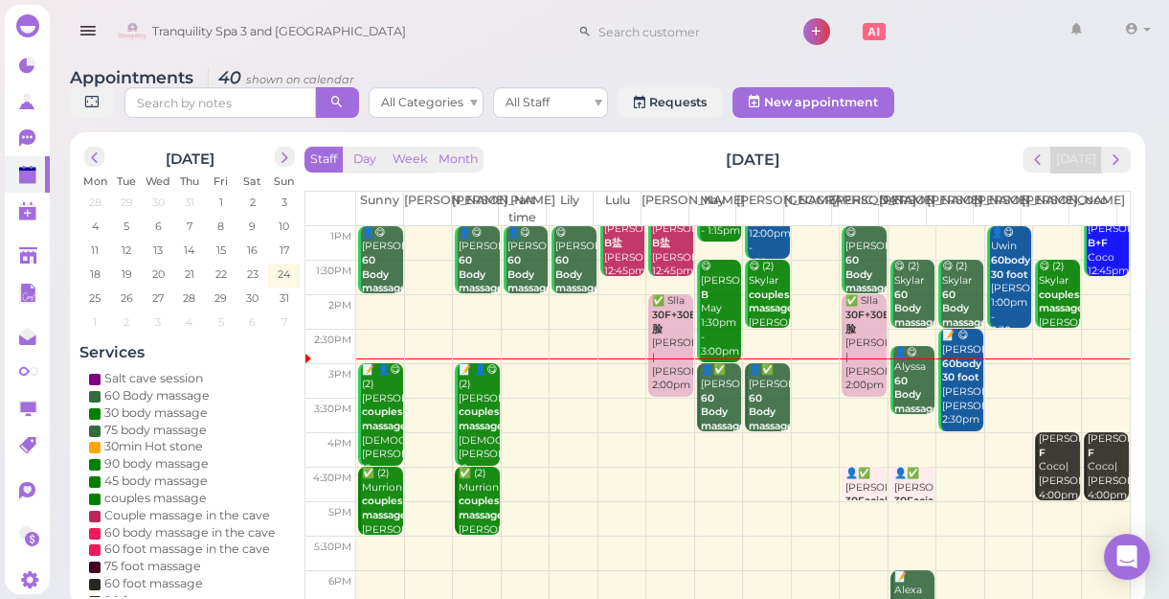
click at [665, 355] on div "✅ Slla 30F+30B+30脸 [PERSON_NAME] |[PERSON_NAME] 2:00pm - 3:30pm" at bounding box center [671, 357] width 41 height 126
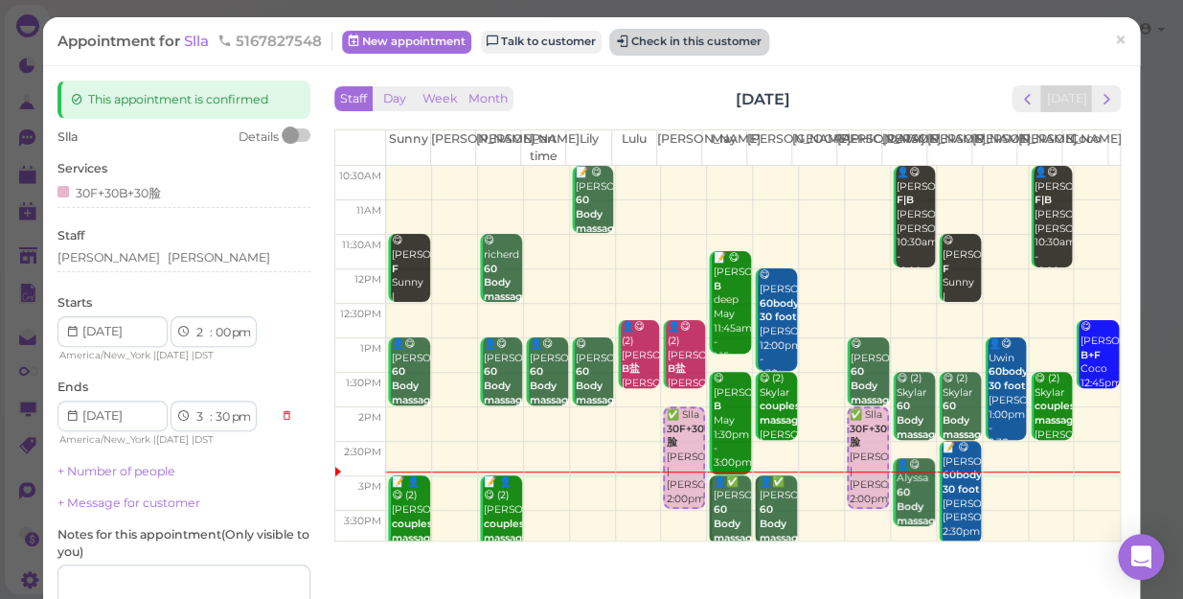
click at [689, 39] on button "Check in this customer" at bounding box center [689, 42] width 156 height 23
drag, startPoint x: 689, startPoint y: 39, endPoint x: 644, endPoint y: 41, distance: 46.0
click at [644, 41] on button "Check in this customer" at bounding box center [689, 42] width 156 height 23
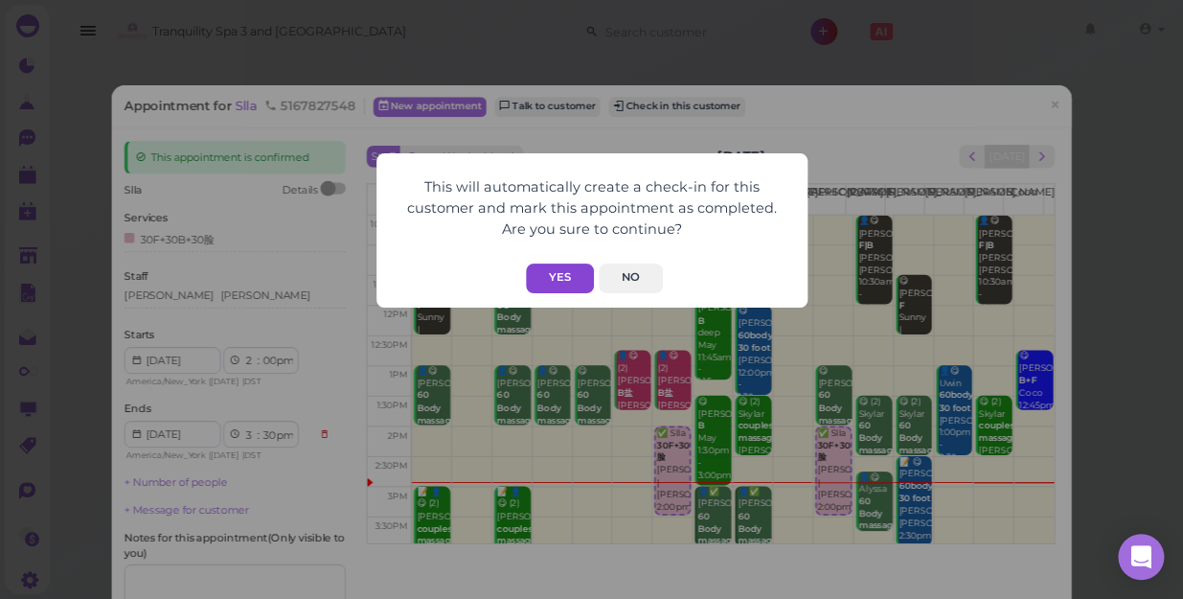
click at [569, 273] on button "Yes" at bounding box center [560, 278] width 68 height 30
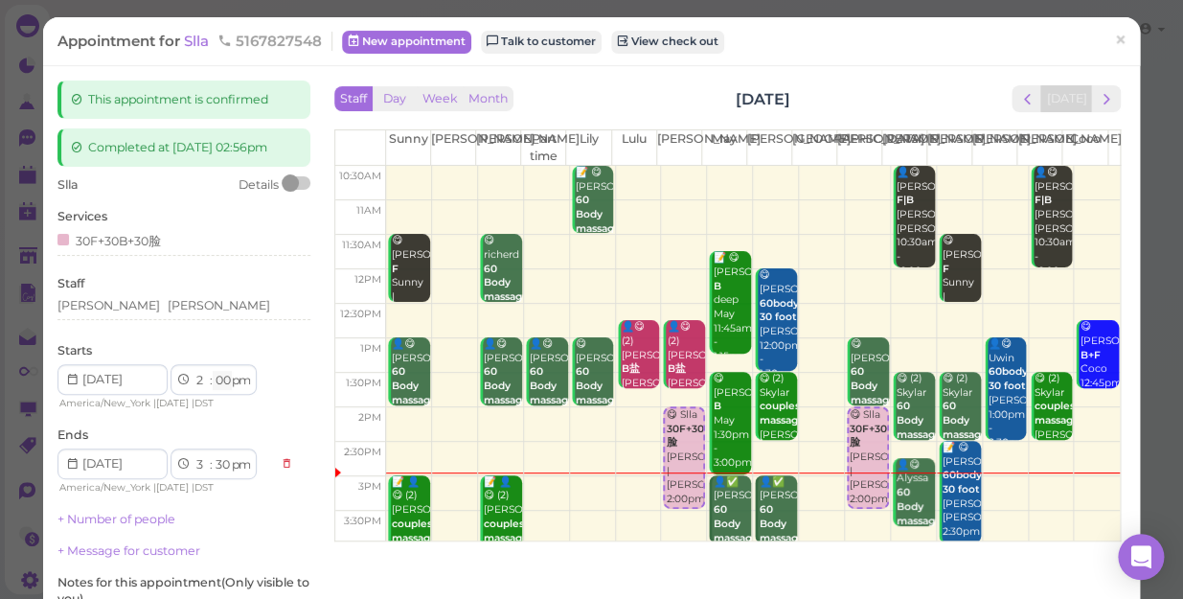
click at [228, 375] on select "00 05 10 15 20 25 30 35 40 45 50 55" at bounding box center [222, 381] width 19 height 20
select select "50"
click at [213, 371] on select "00 05 10 15 20 25 30 35 40 45 50 55" at bounding box center [222, 381] width 19 height 20
select select "4"
select select "20"
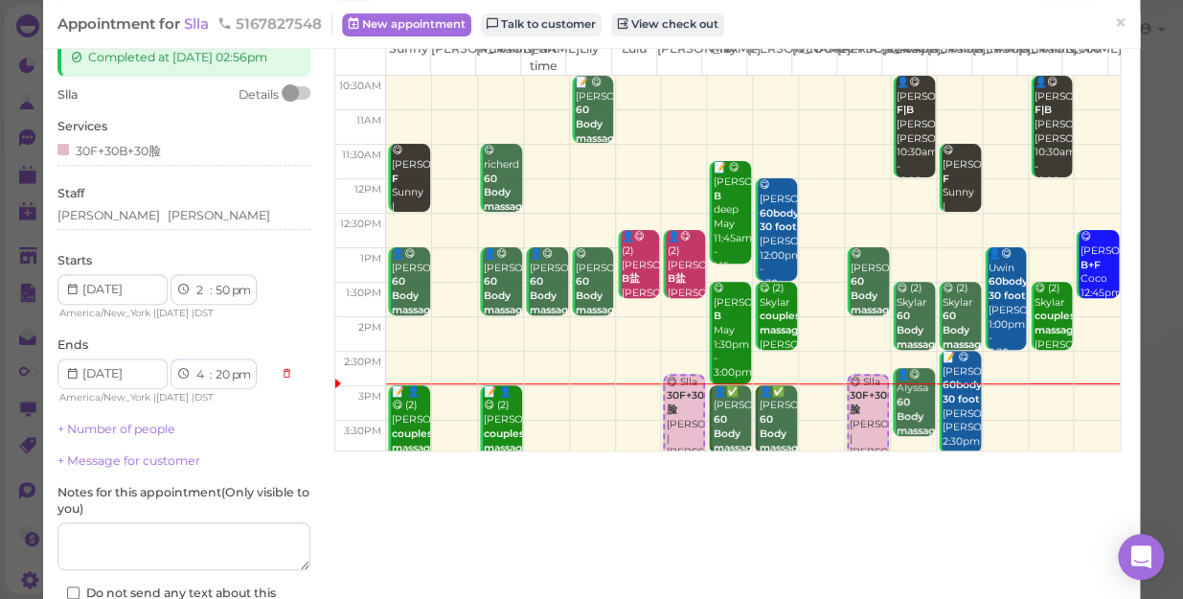
scroll to position [235, 0]
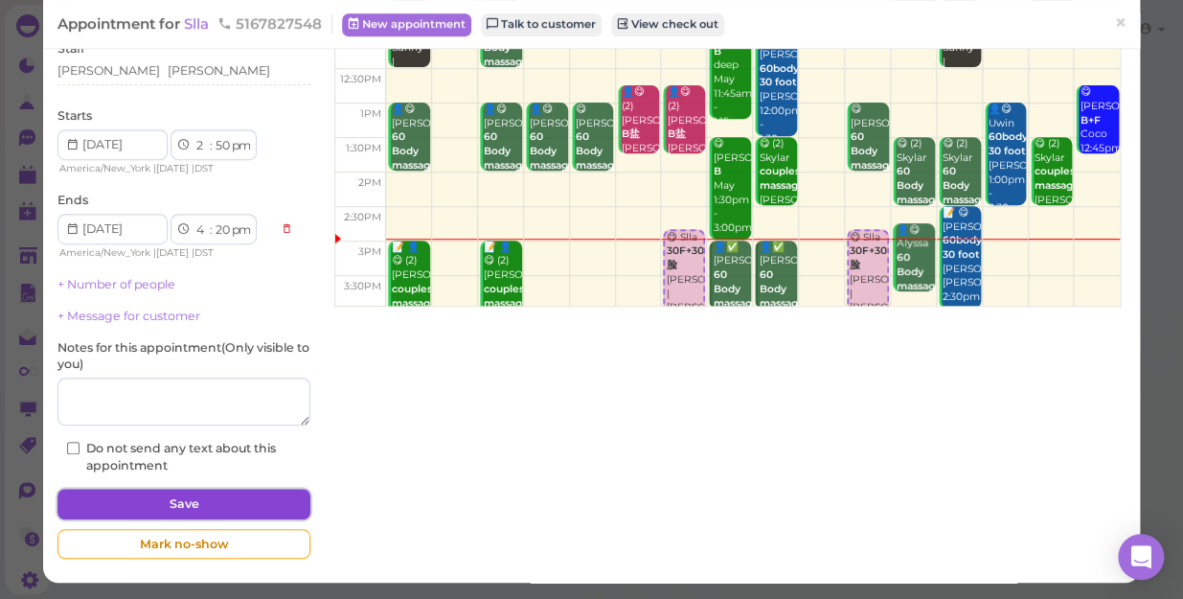
click at [259, 493] on button "Save" at bounding box center [183, 503] width 253 height 31
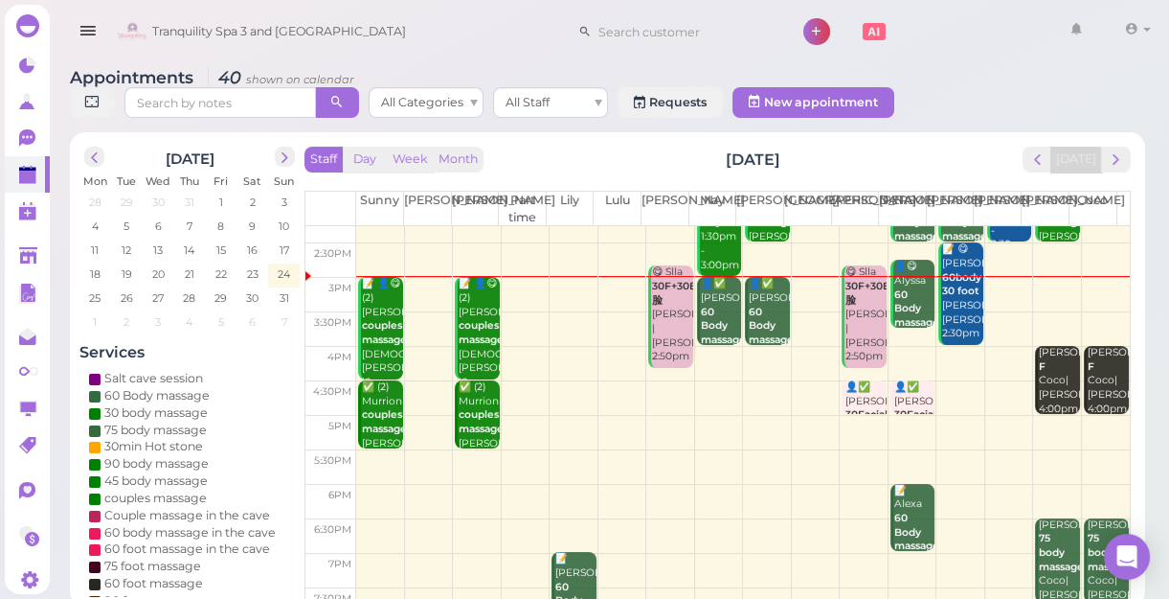
scroll to position [260, 0]
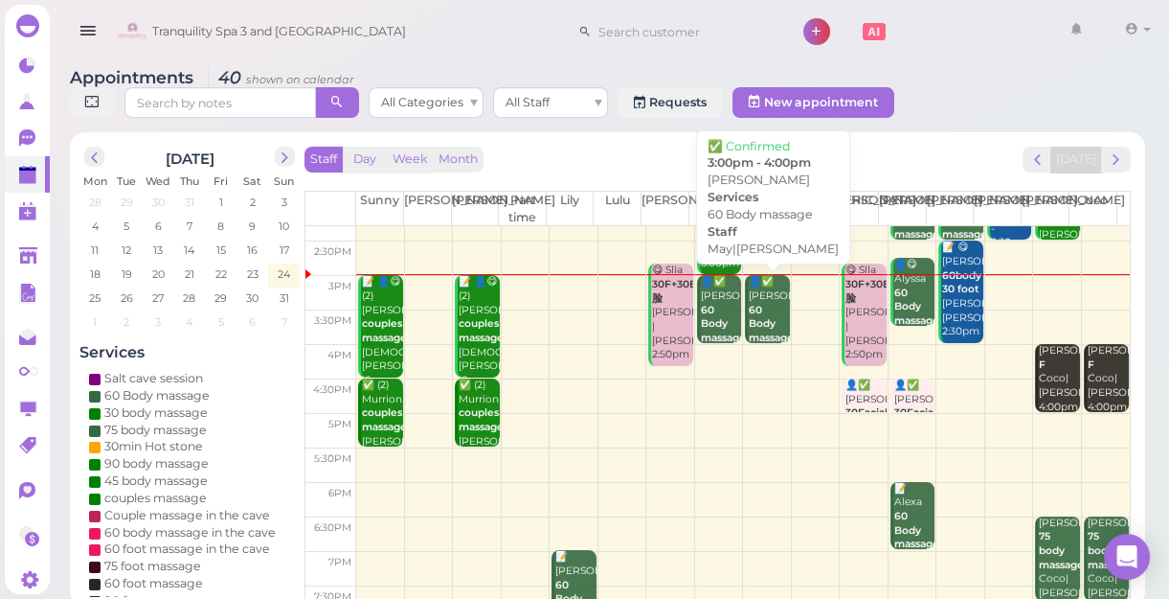
click at [757, 316] on div "👤✅ [PERSON_NAME] 60 Body massage May|[PERSON_NAME] 3:00pm - 4:00pm" at bounding box center [768, 345] width 41 height 141
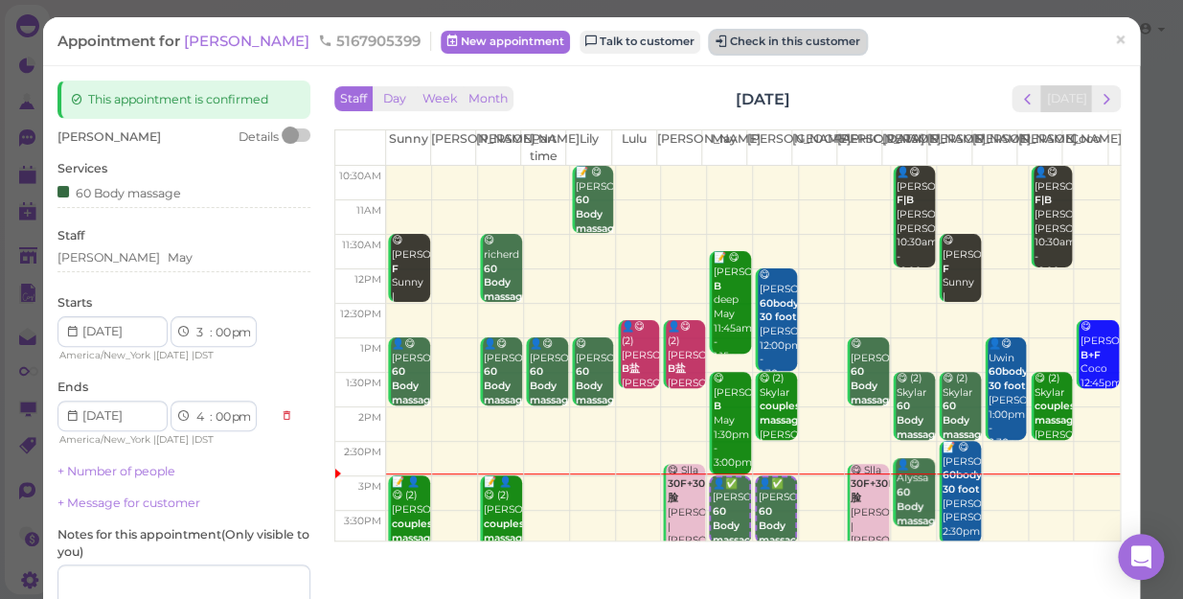
click at [710, 38] on button "Check in this customer" at bounding box center [788, 42] width 156 height 23
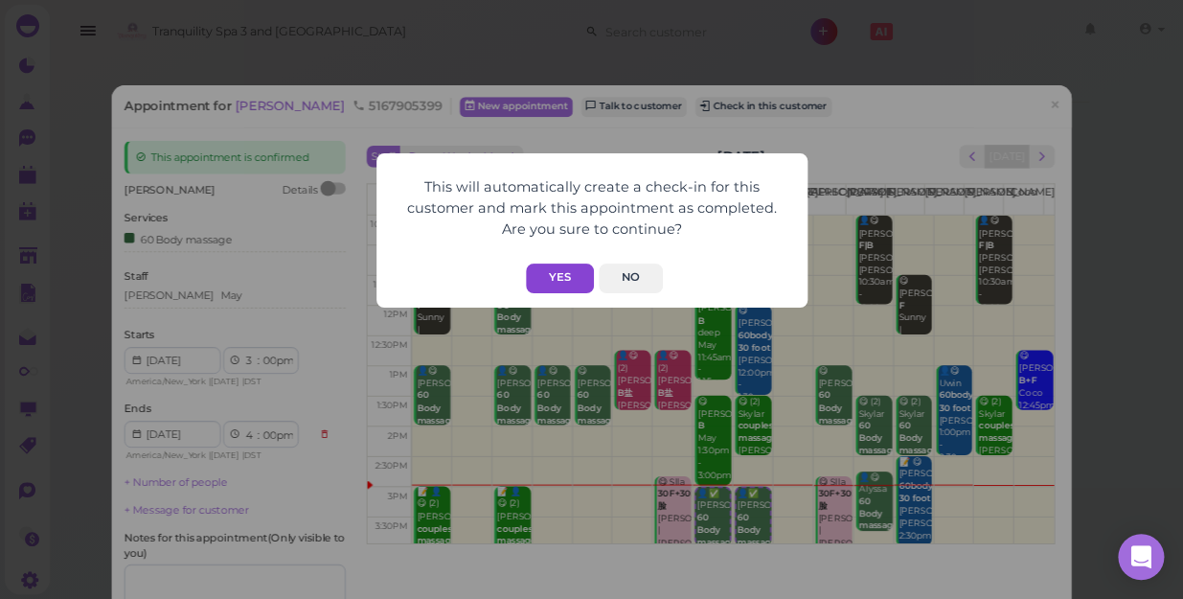
click at [564, 277] on button "Yes" at bounding box center [560, 278] width 68 height 30
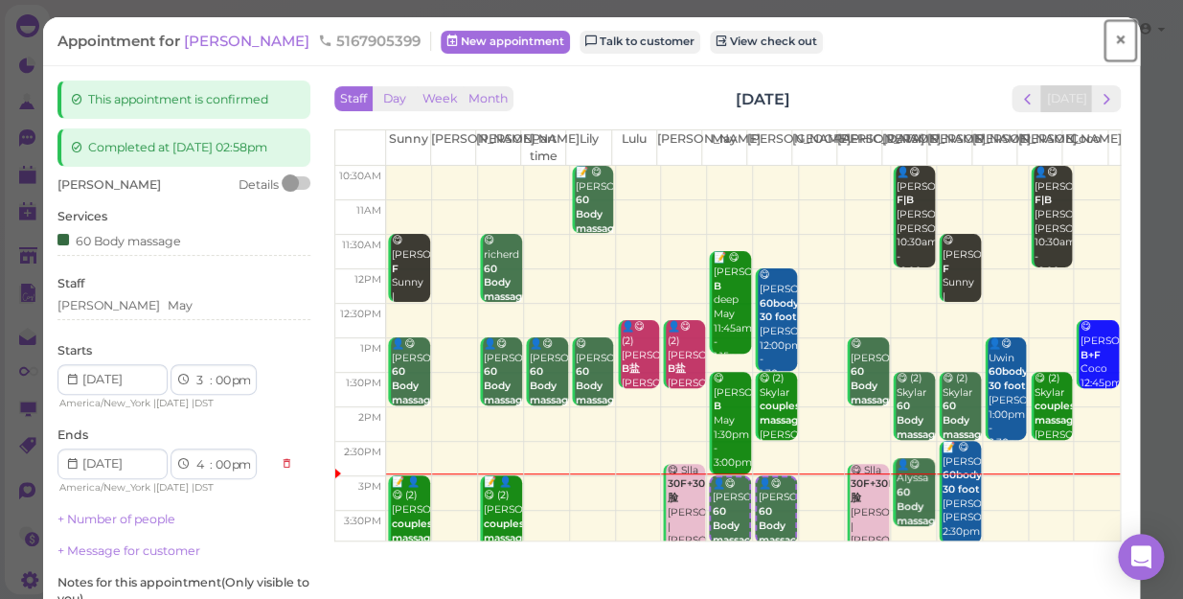
click at [1114, 33] on span "×" at bounding box center [1120, 40] width 12 height 27
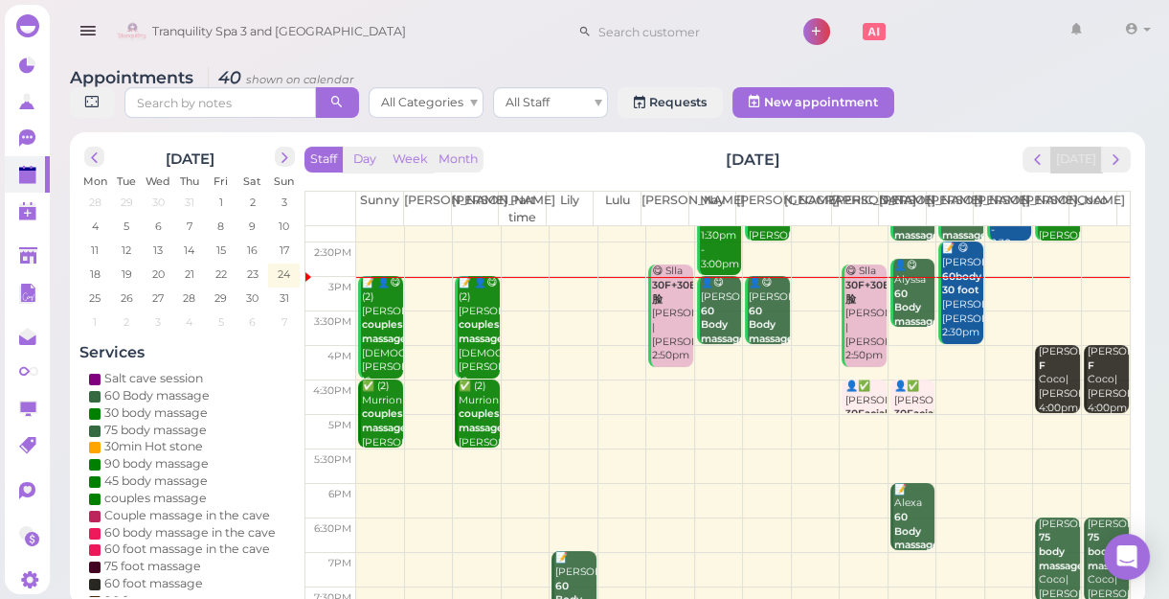
scroll to position [259, 0]
click at [194, 297] on span "28" at bounding box center [189, 297] width 16 height 17
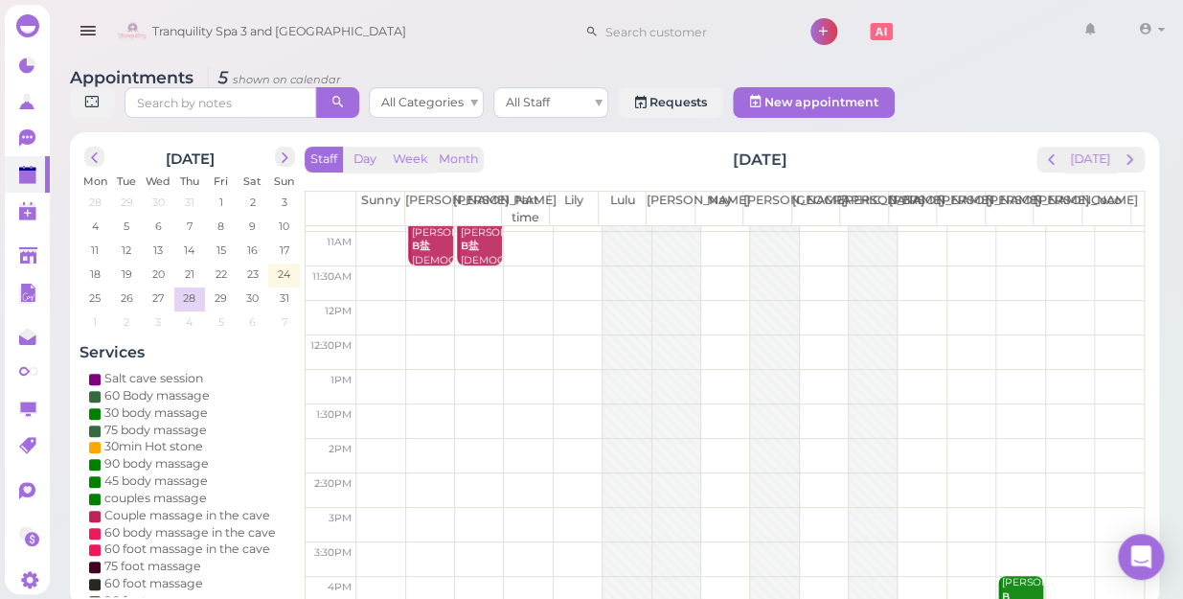
scroll to position [0, 0]
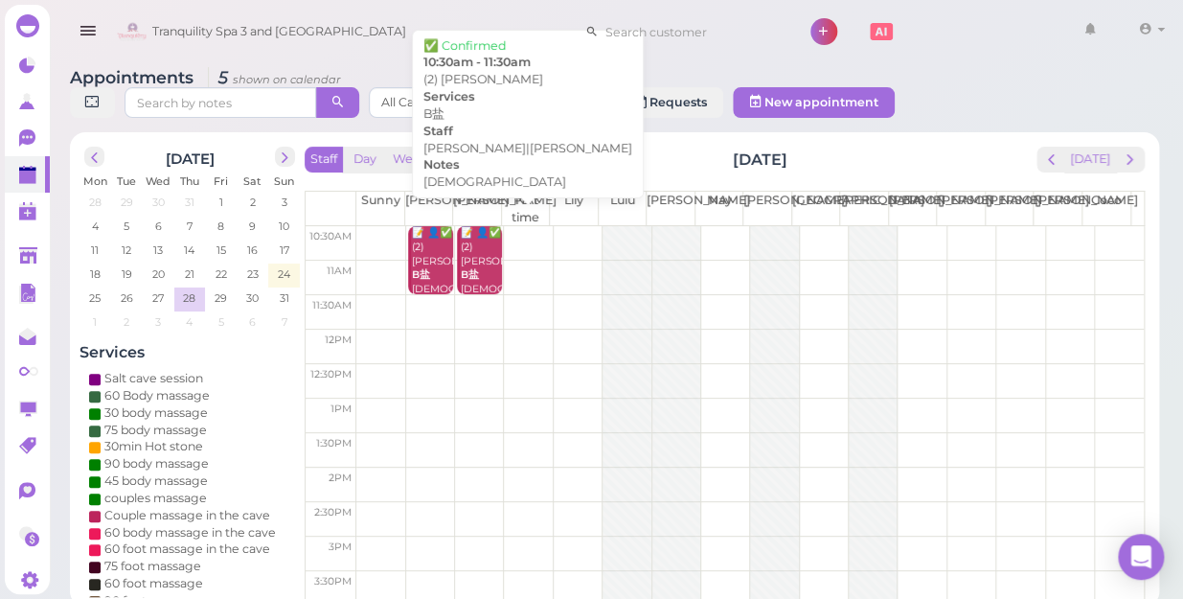
click at [481, 259] on div "📝 👤✅ (2) [PERSON_NAME]盐 [DEMOGRAPHIC_DATA] [PERSON_NAME]|[PERSON_NAME] 10:30am …" at bounding box center [481, 296] width 42 height 141
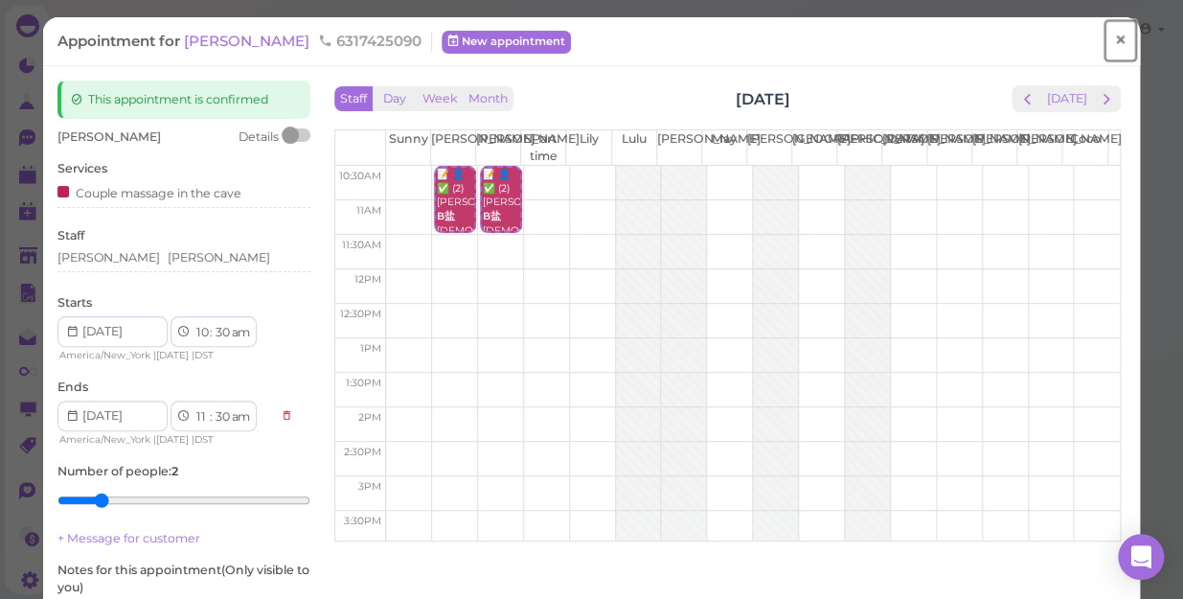
click at [1114, 42] on span "×" at bounding box center [1120, 40] width 12 height 27
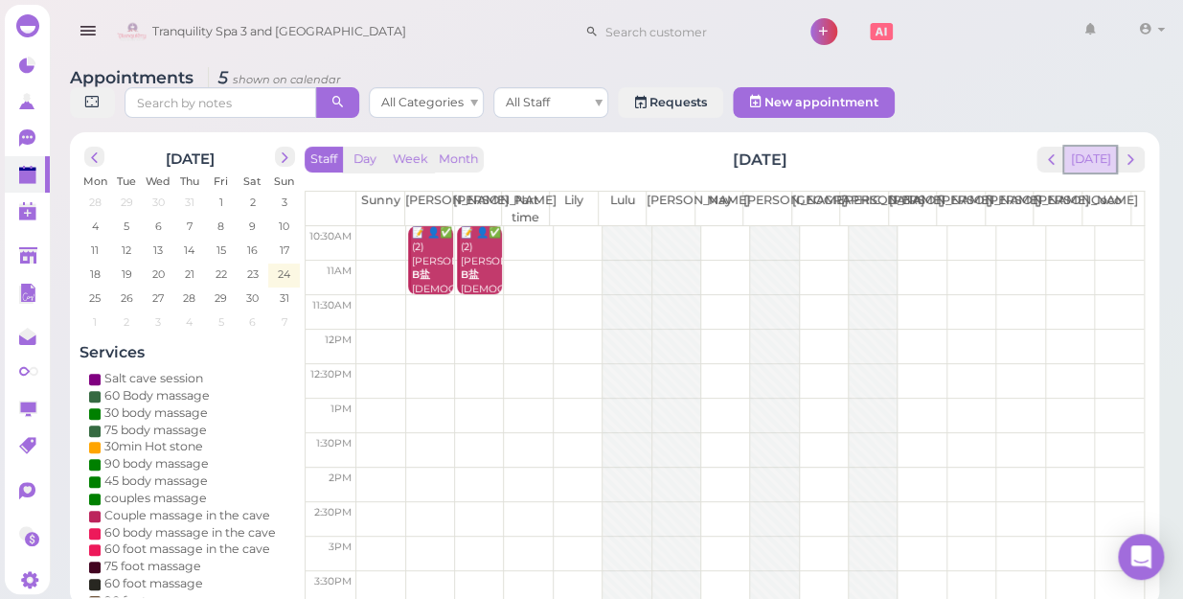
click at [1082, 149] on button "[DATE]" at bounding box center [1090, 160] width 52 height 26
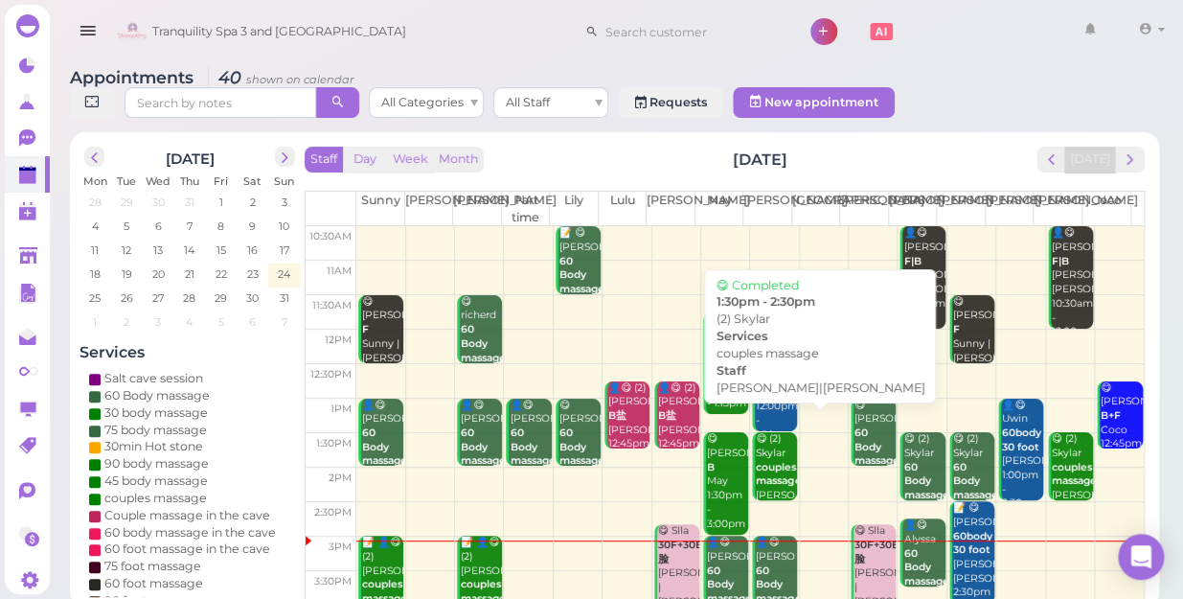
click at [763, 461] on b "couples massage" at bounding box center [778, 474] width 45 height 27
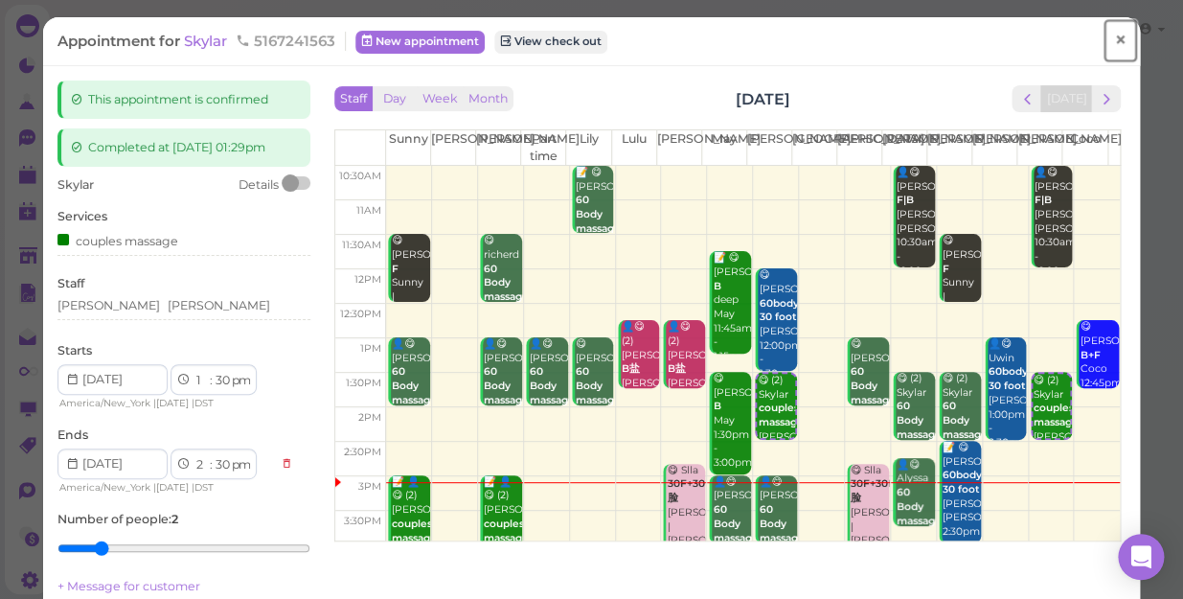
click at [1114, 36] on span "×" at bounding box center [1120, 40] width 12 height 27
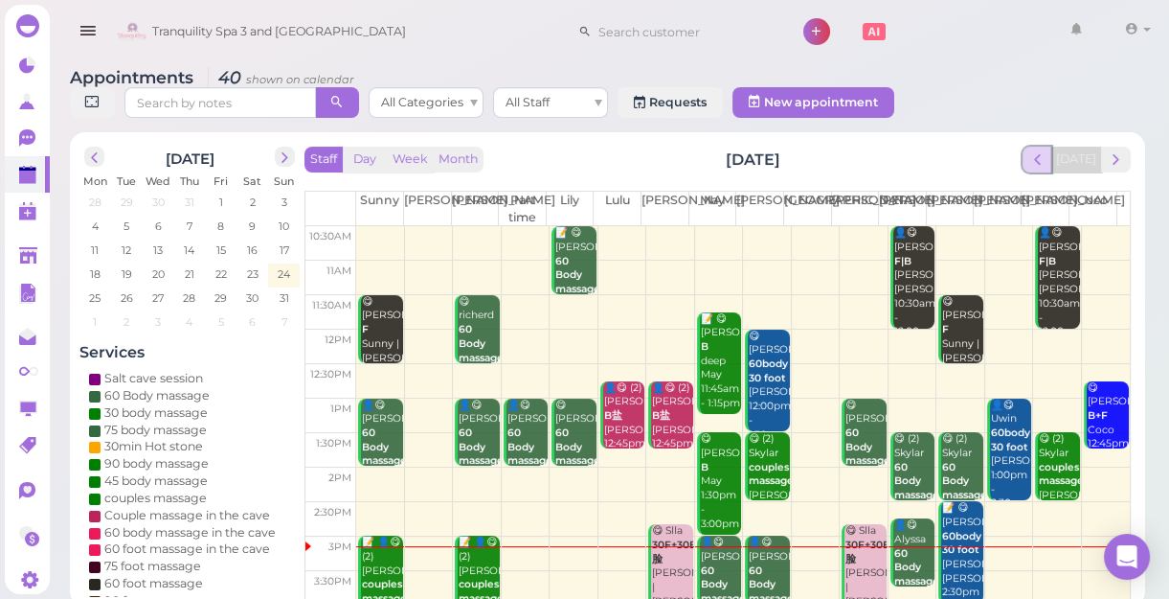
click at [1043, 164] on span "prev" at bounding box center [1037, 159] width 18 height 18
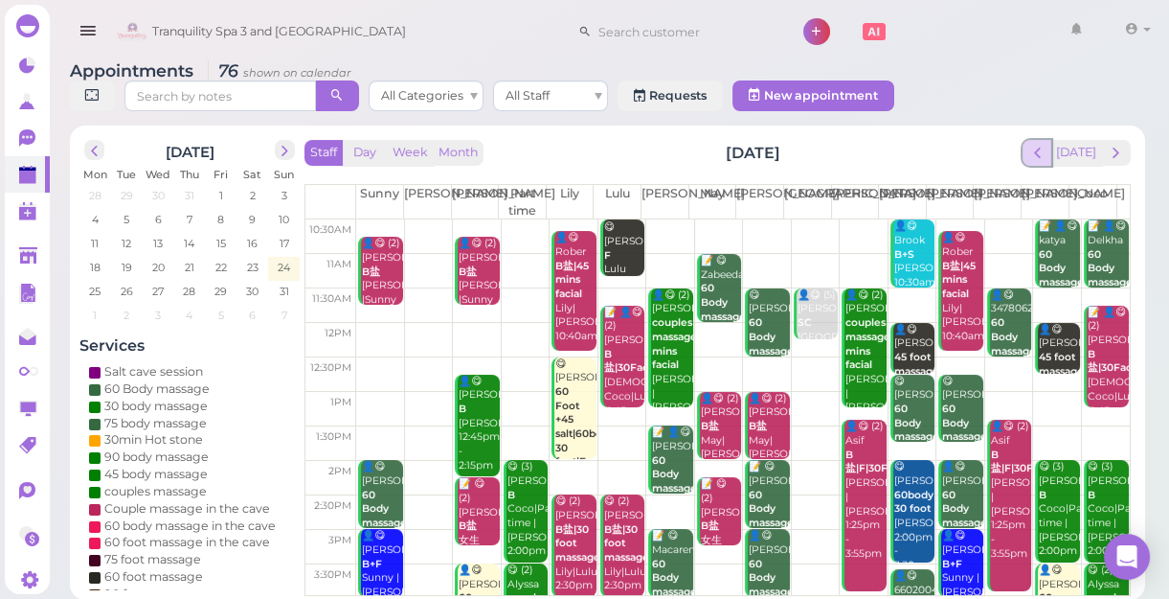
click at [1043, 153] on span "prev" at bounding box center [1037, 153] width 18 height 18
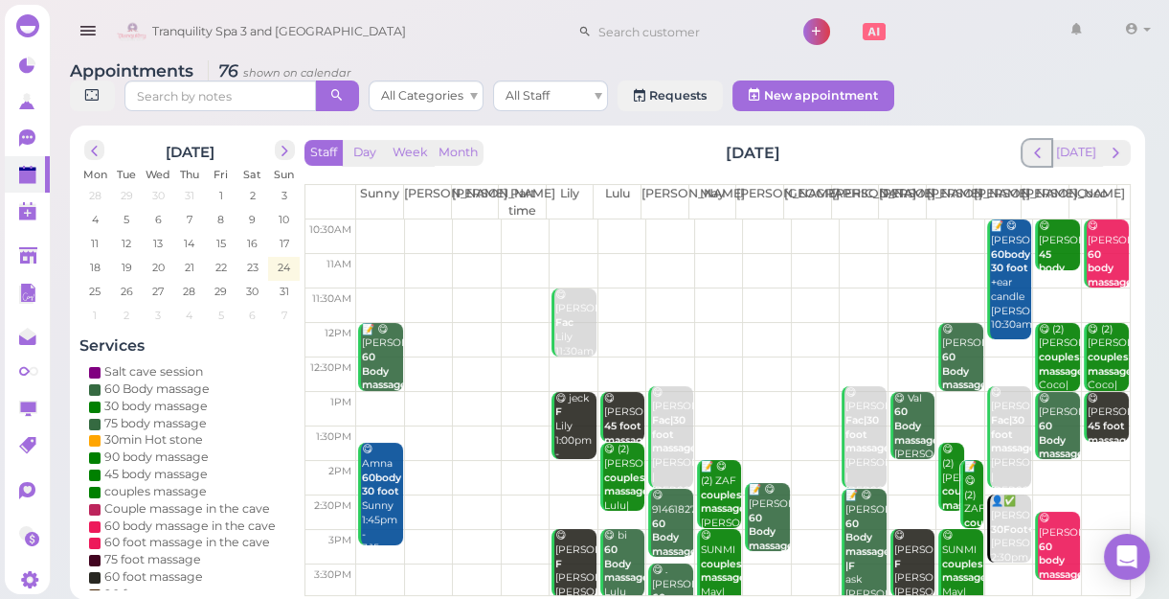
click at [1043, 153] on span "prev" at bounding box center [1037, 153] width 18 height 18
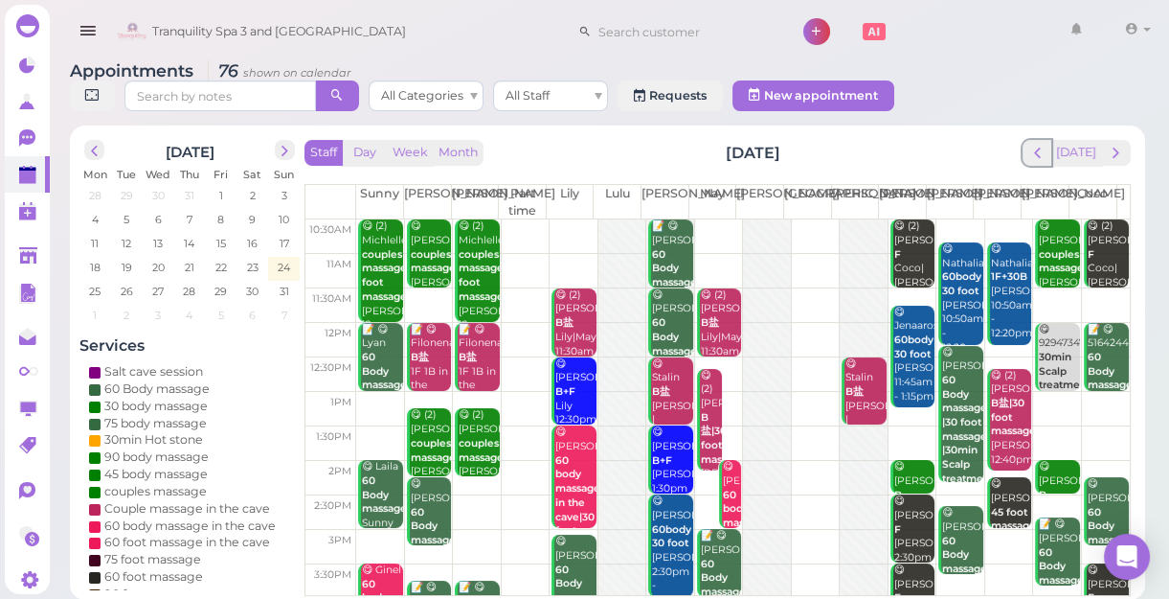
click at [1043, 153] on span "prev" at bounding box center [1037, 153] width 18 height 18
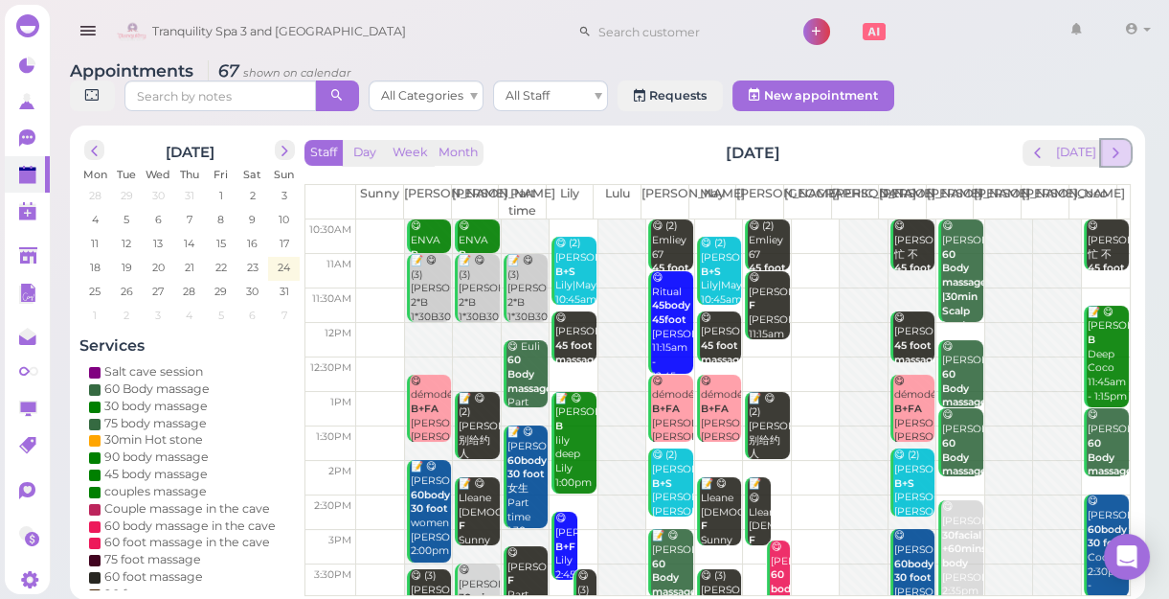
click at [1115, 155] on span "next" at bounding box center [1116, 153] width 18 height 18
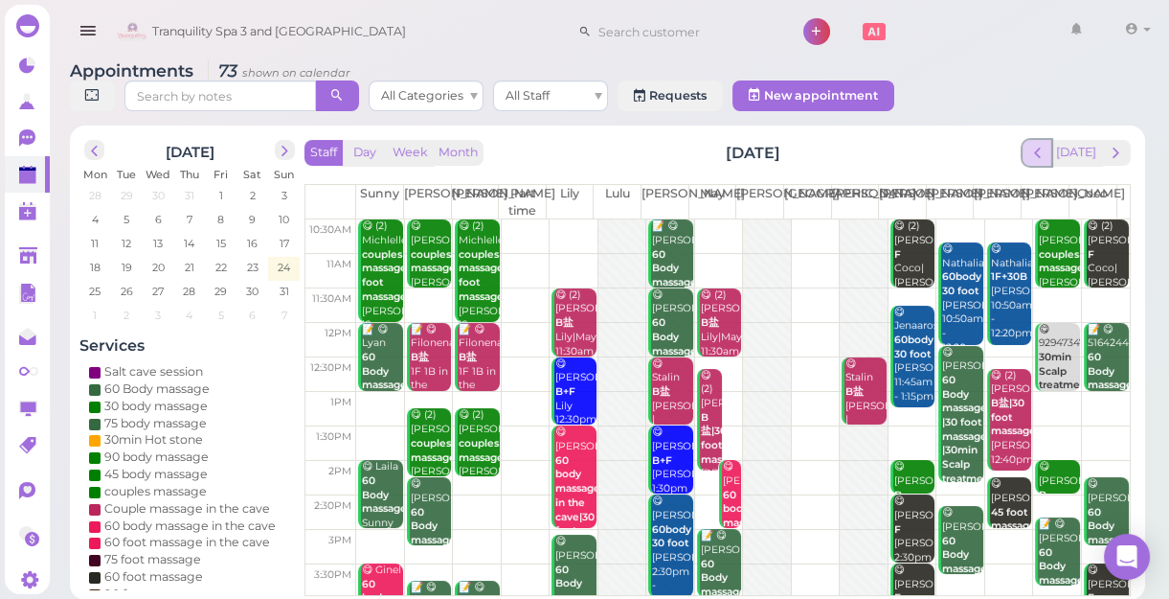
click at [1042, 151] on span "prev" at bounding box center [1037, 153] width 18 height 18
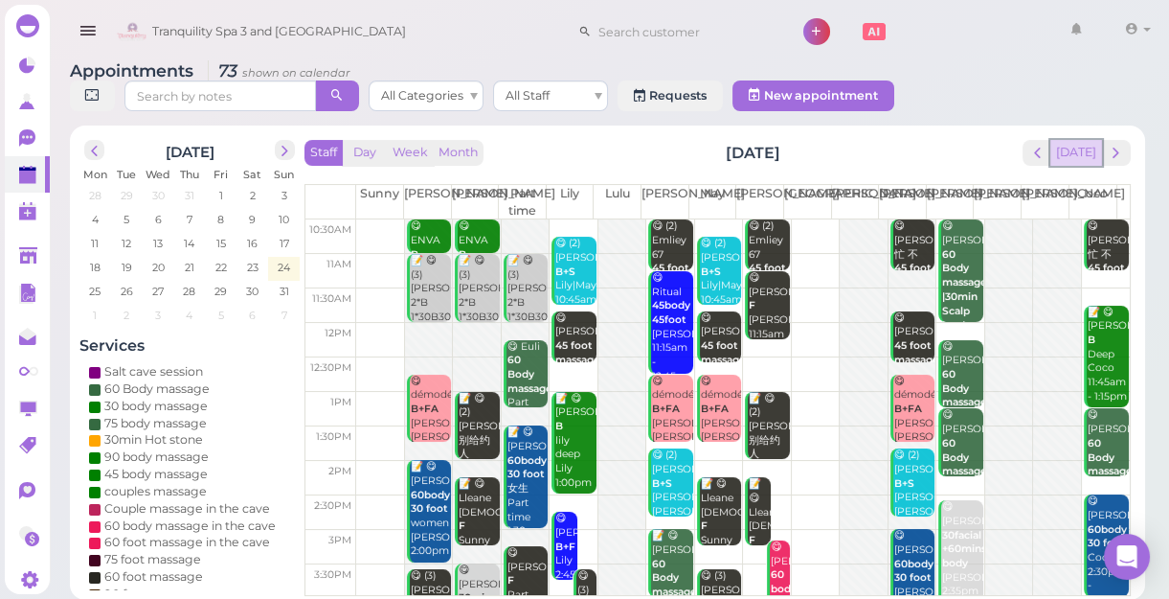
click at [1081, 163] on button "[DATE]" at bounding box center [1077, 153] width 52 height 26
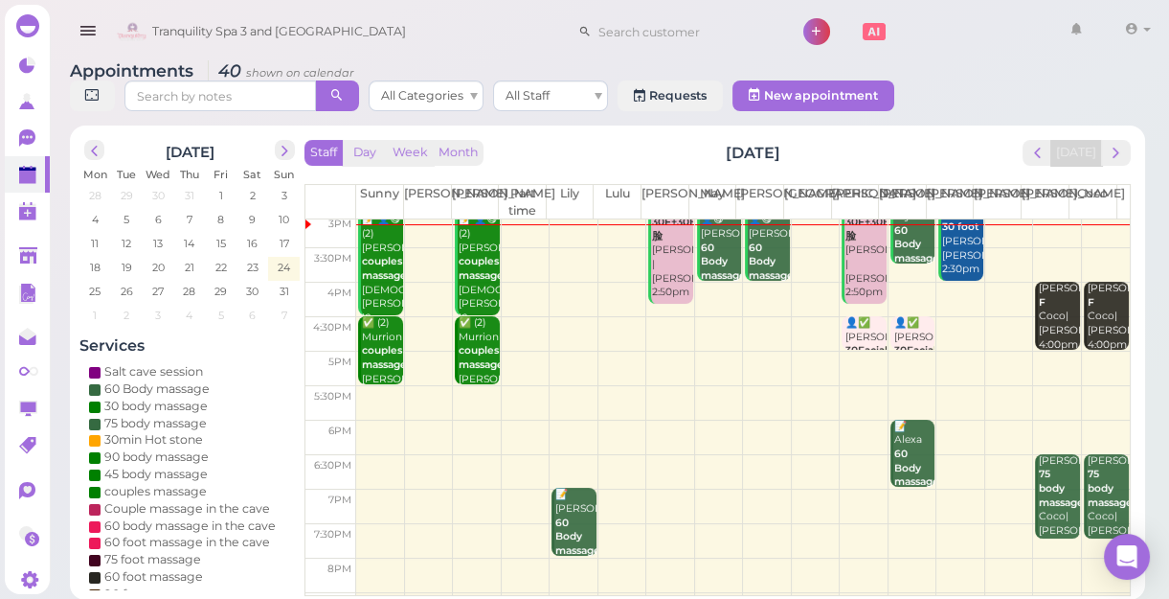
scroll to position [346, 0]
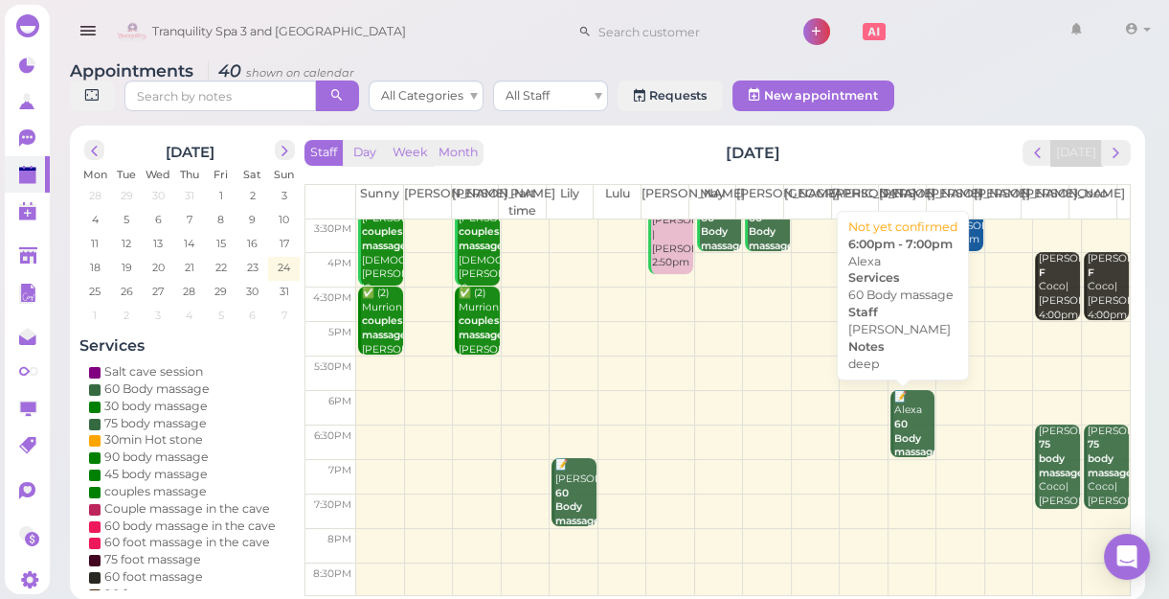
click at [900, 436] on b "60 Body massage" at bounding box center [916, 438] width 45 height 40
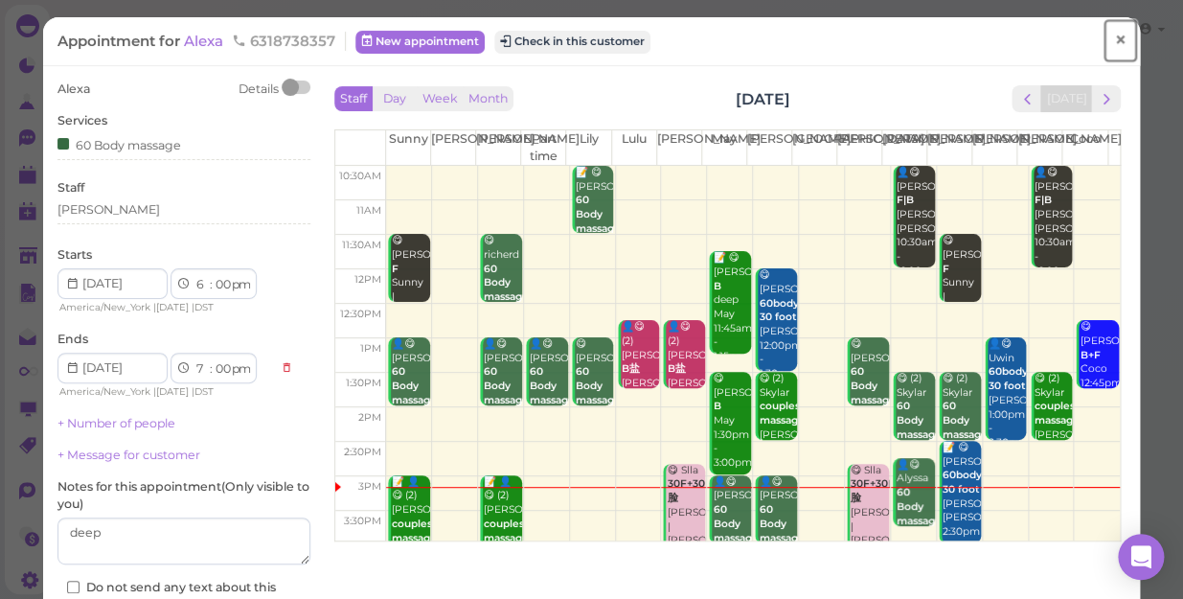
click at [1114, 38] on span "×" at bounding box center [1120, 40] width 12 height 27
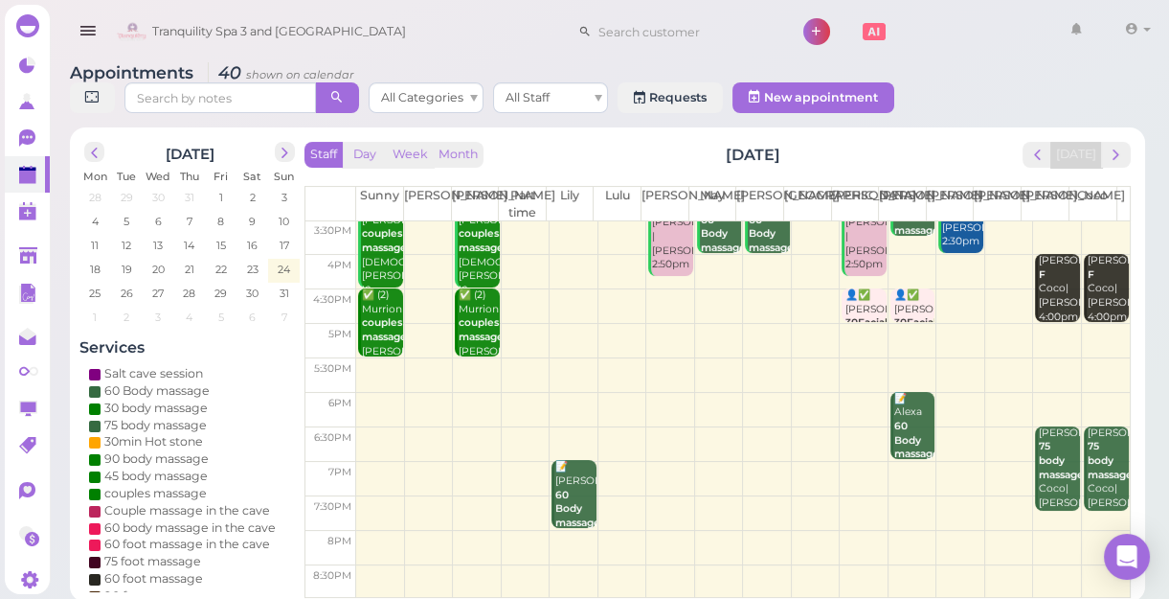
scroll to position [7, 0]
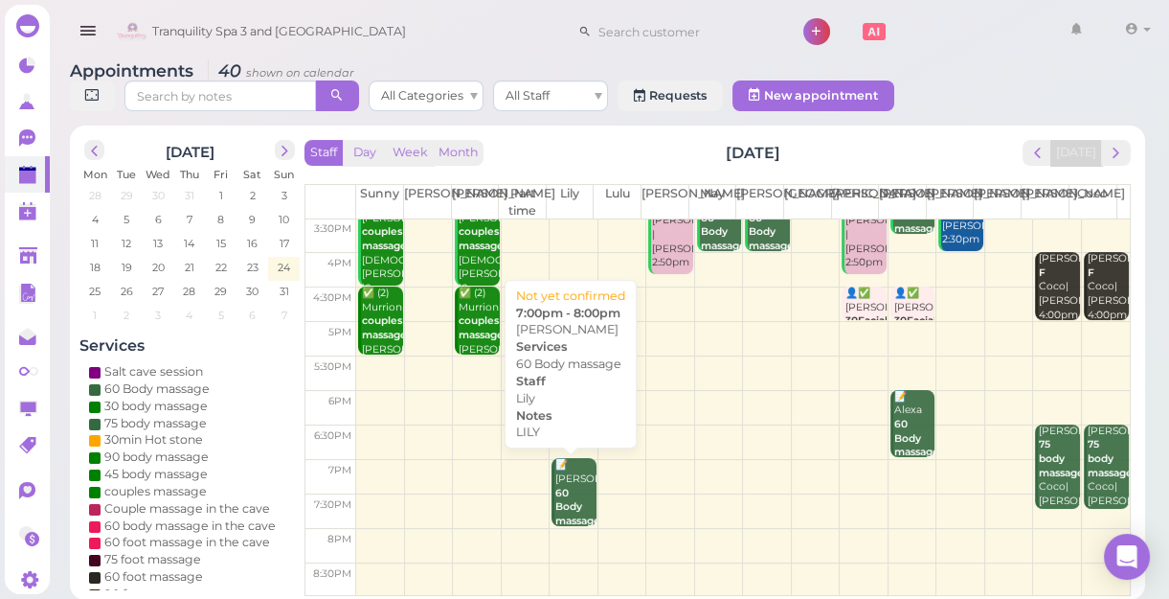
click at [568, 496] on div "📝 [PERSON_NAME] 60 Body massage [PERSON_NAME] 7:00pm - 8:00pm" at bounding box center [574, 528] width 41 height 141
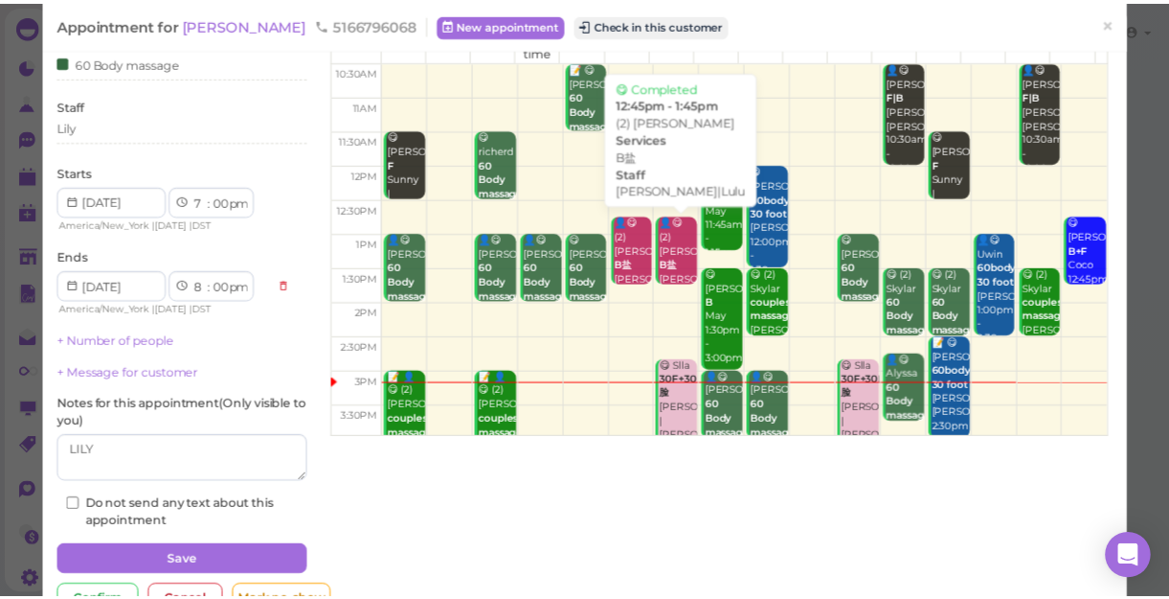
scroll to position [74, 0]
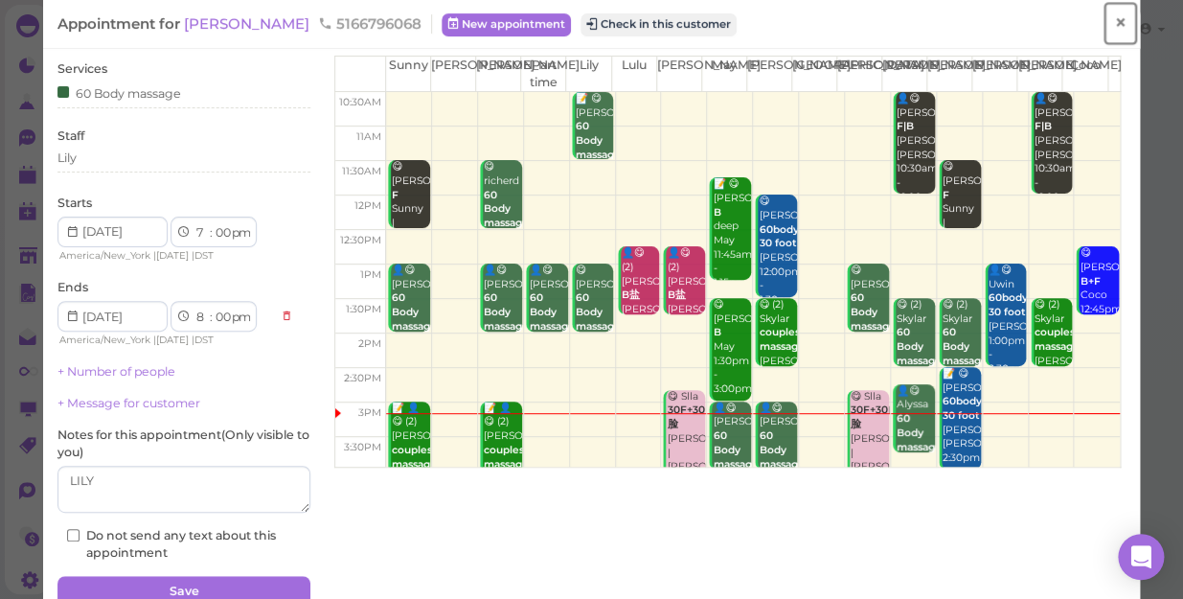
click at [1114, 22] on span "×" at bounding box center [1120, 23] width 12 height 27
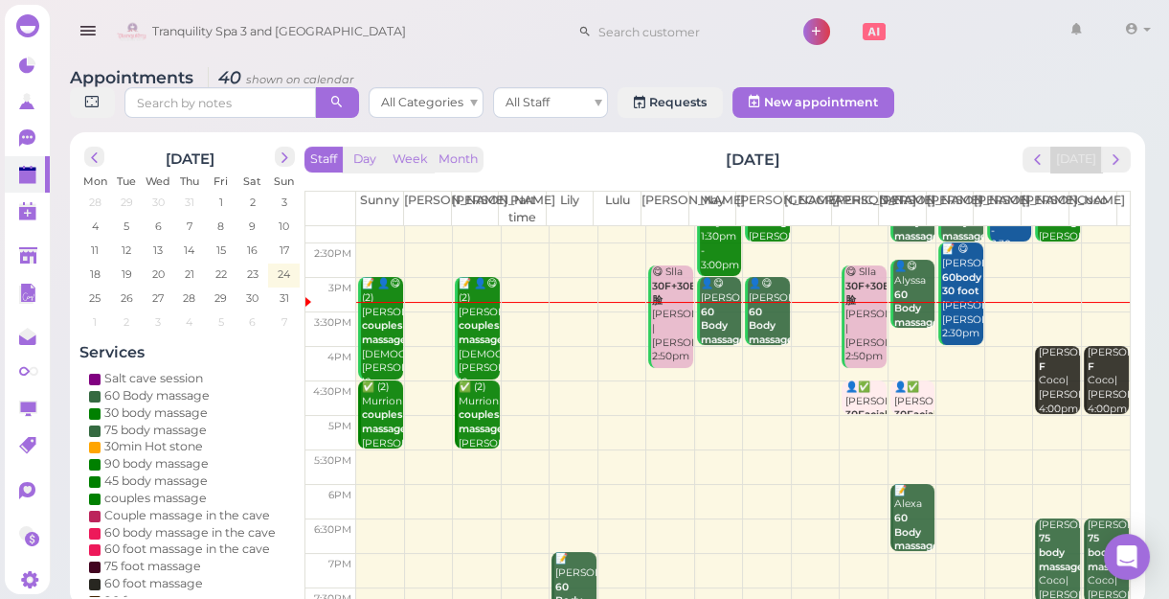
scroll to position [346, 0]
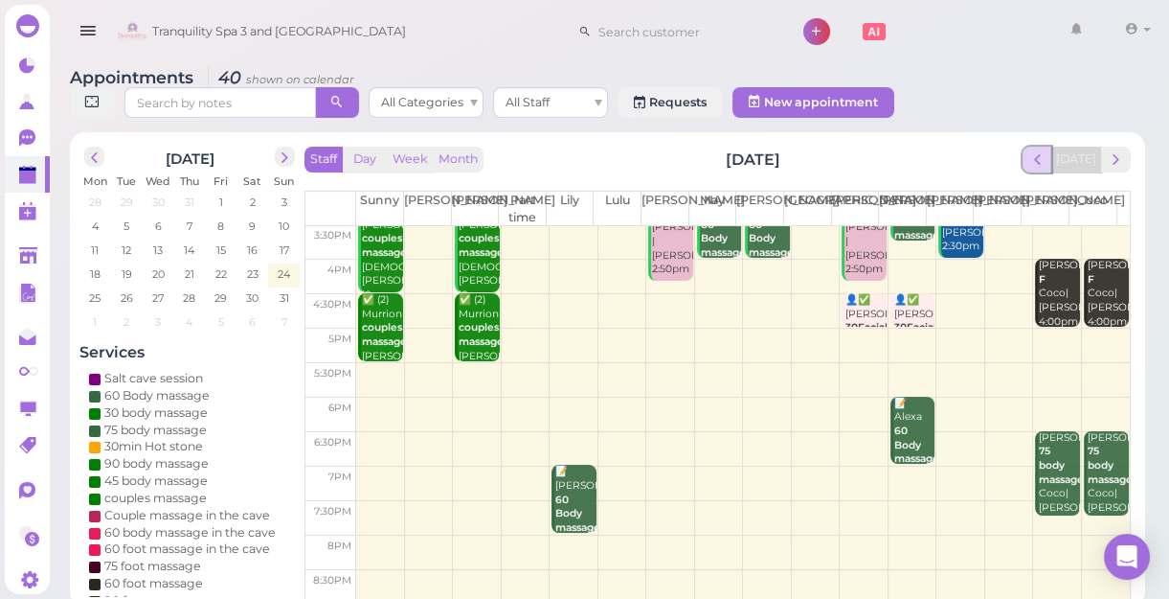
click at [1042, 165] on span "prev" at bounding box center [1037, 159] width 18 height 18
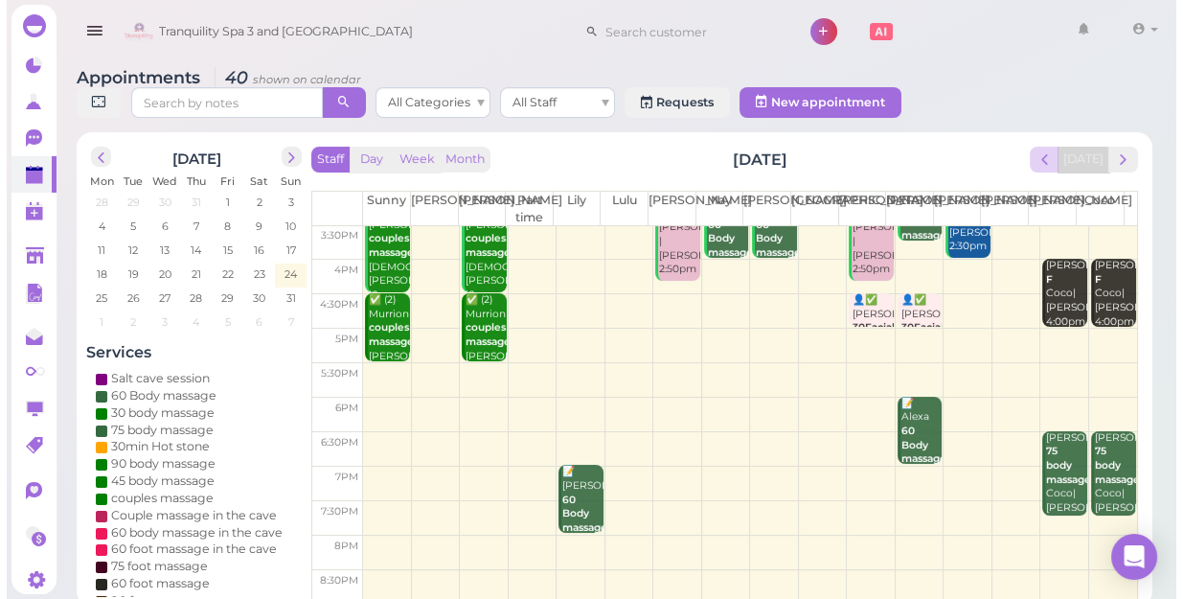
scroll to position [0, 0]
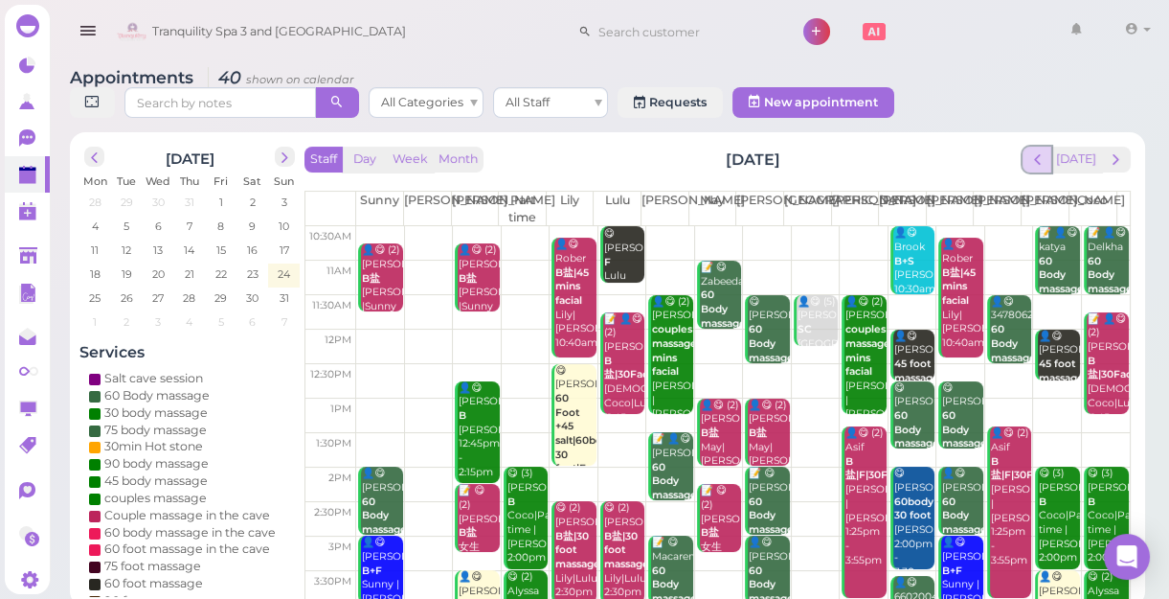
click at [1040, 161] on span "prev" at bounding box center [1037, 159] width 18 height 18
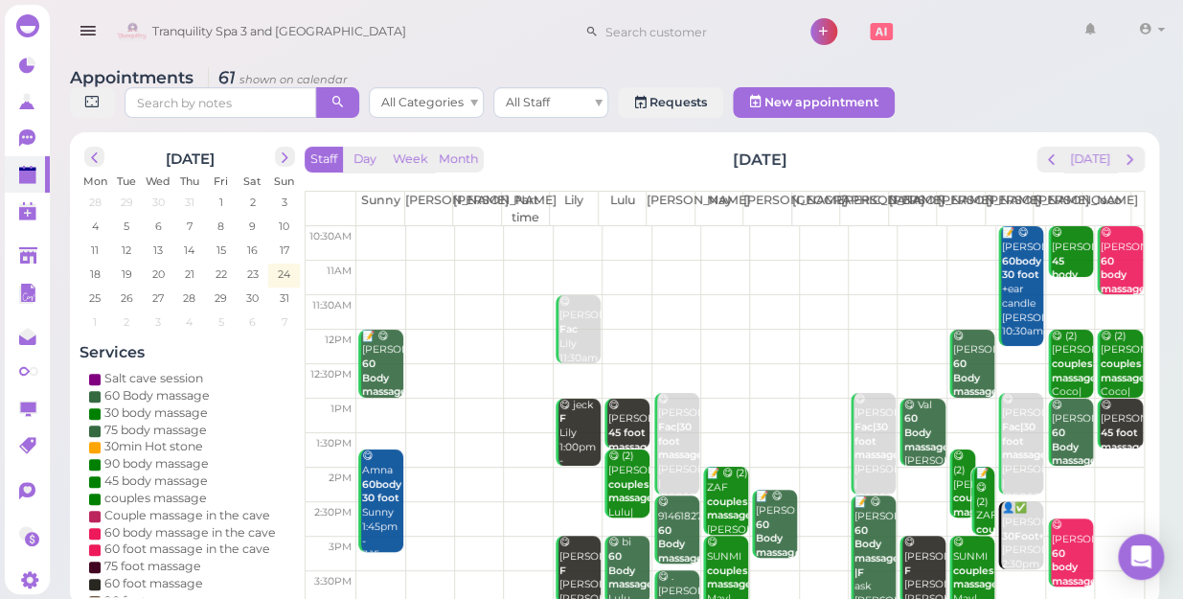
click at [1040, 161] on div "Staff Day Week Month [DATE] [DATE] [PERSON_NAME] Part time [PERSON_NAME] [PERSO…" at bounding box center [725, 375] width 840 height 456
click at [1058, 150] on span "prev" at bounding box center [1051, 159] width 18 height 18
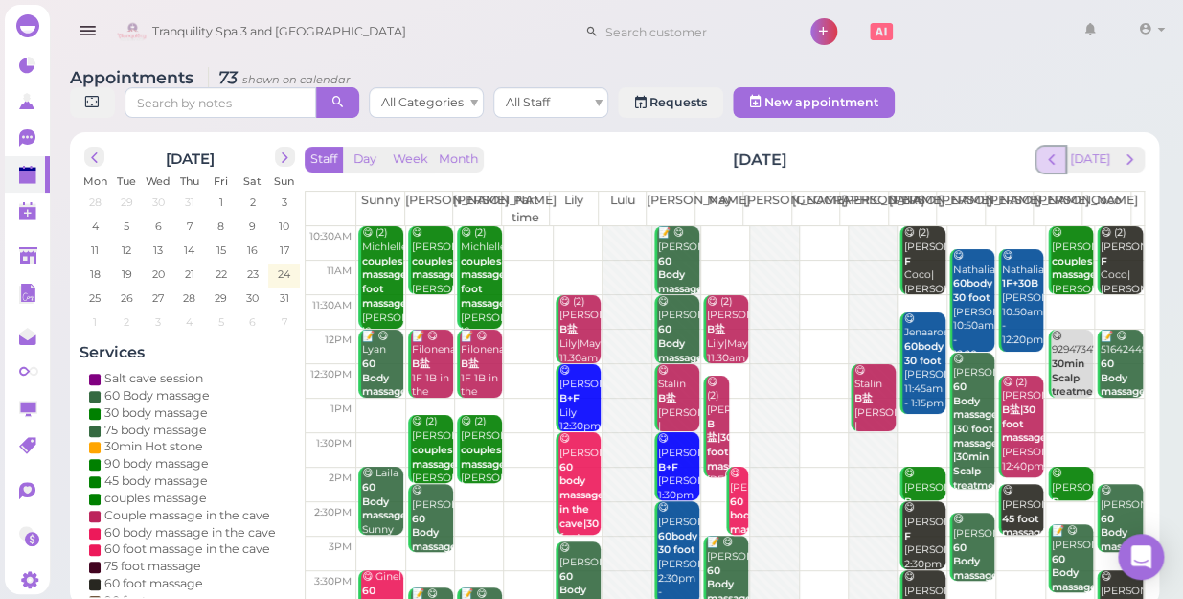
click at [1060, 150] on span "prev" at bounding box center [1051, 159] width 18 height 18
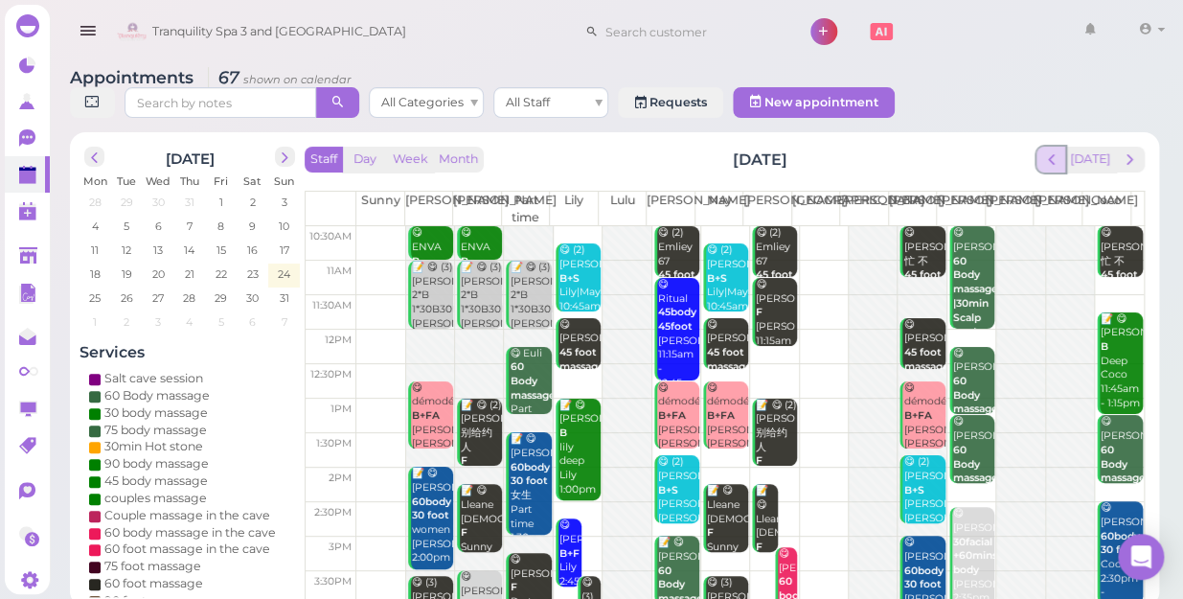
click at [1053, 150] on span "prev" at bounding box center [1051, 159] width 18 height 18
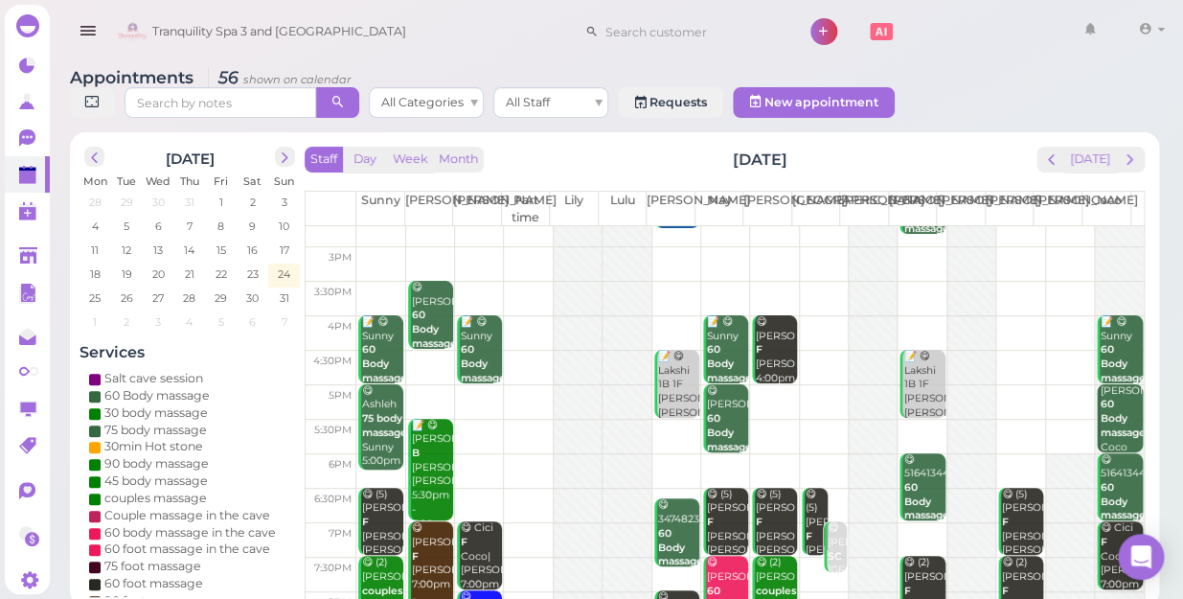
scroll to position [259, 0]
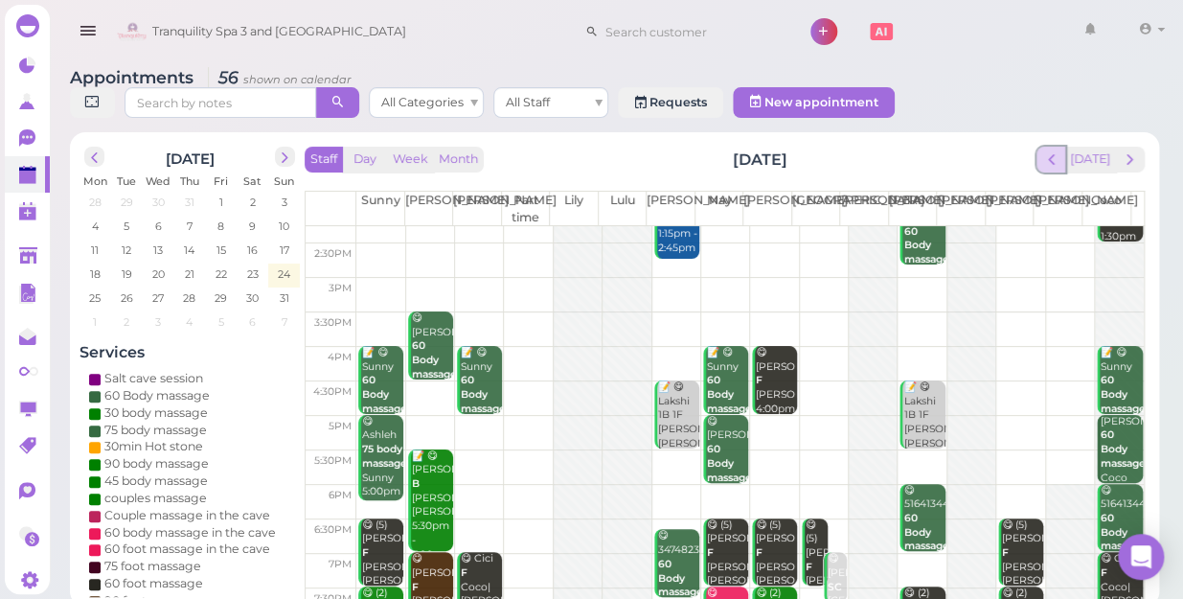
click at [1055, 150] on span "prev" at bounding box center [1051, 159] width 18 height 18
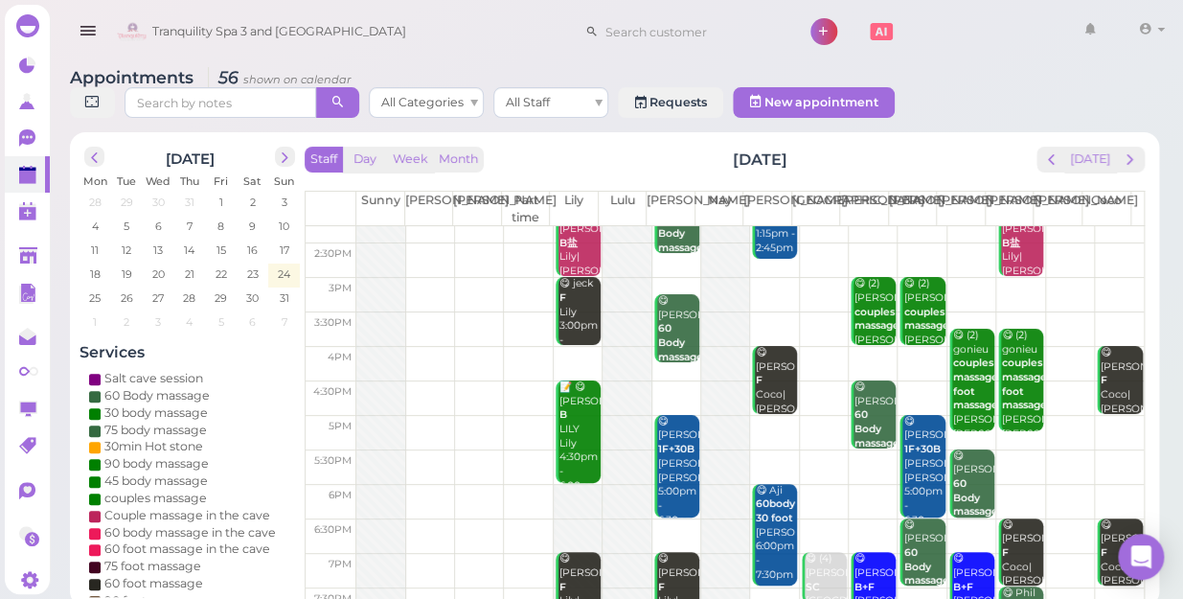
scroll to position [0, 0]
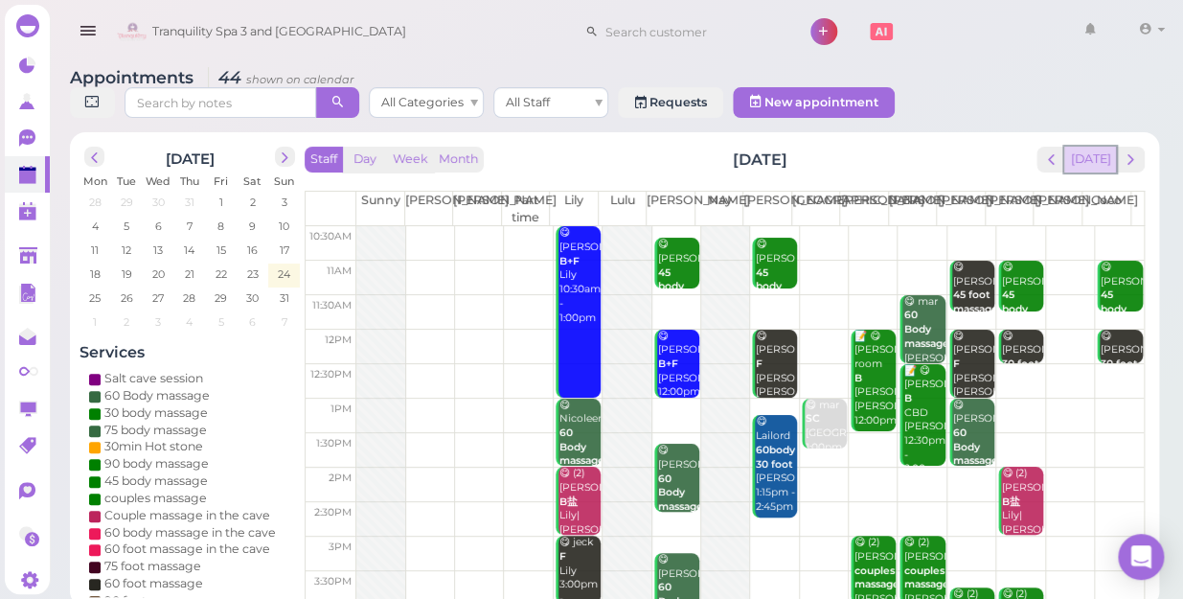
click at [1091, 147] on button "[DATE]" at bounding box center [1090, 160] width 52 height 26
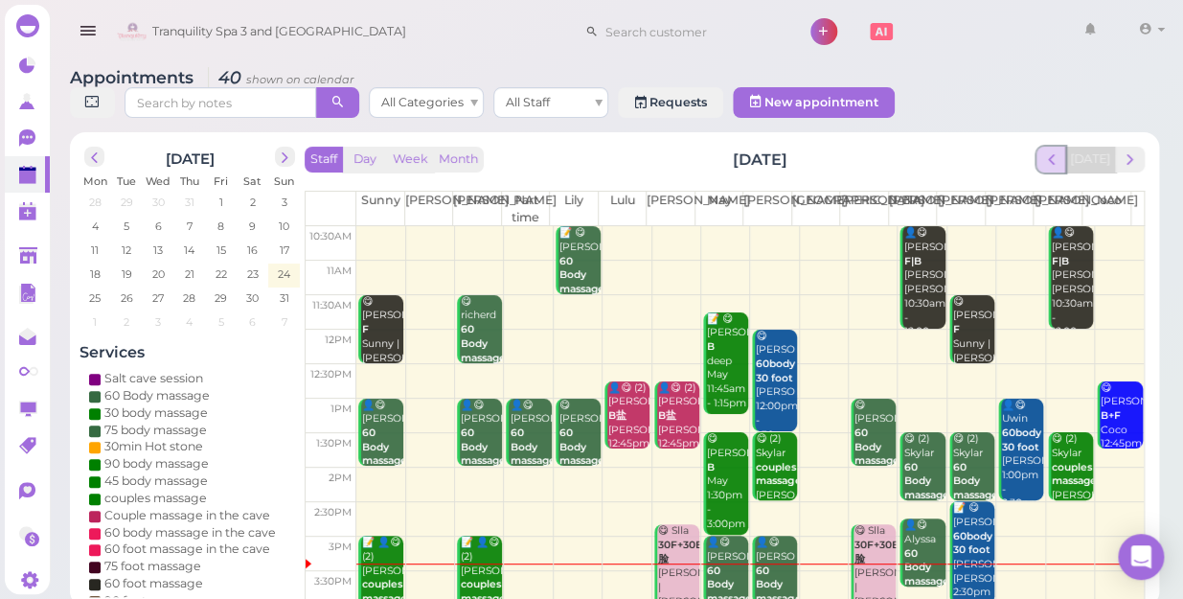
click at [1050, 150] on span "prev" at bounding box center [1051, 159] width 18 height 18
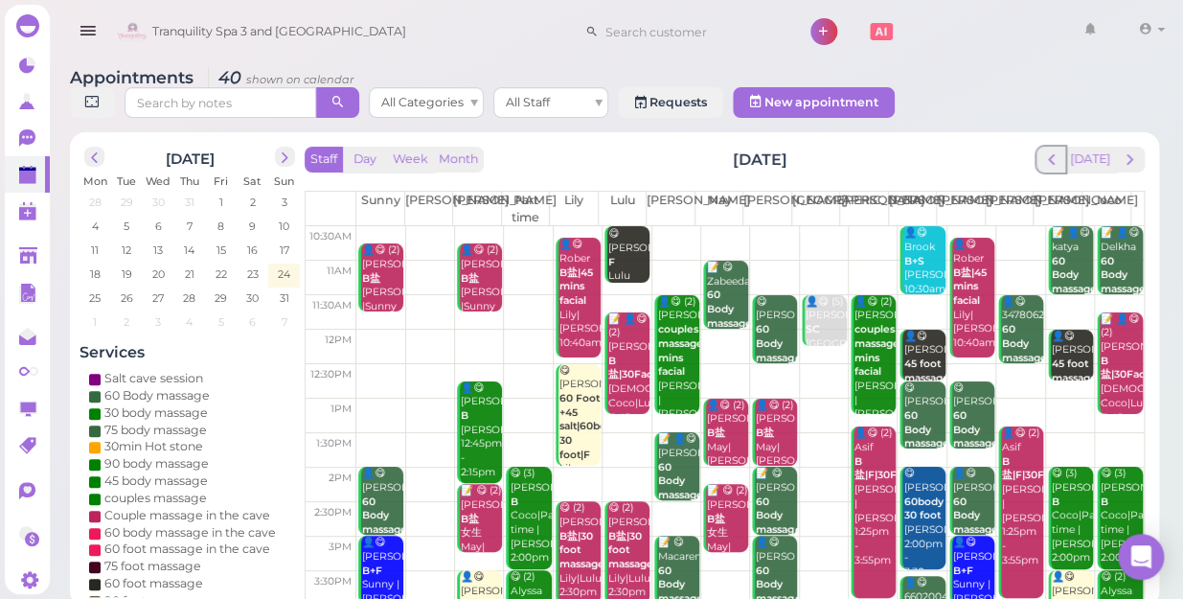
click at [1050, 150] on span "prev" at bounding box center [1051, 159] width 18 height 18
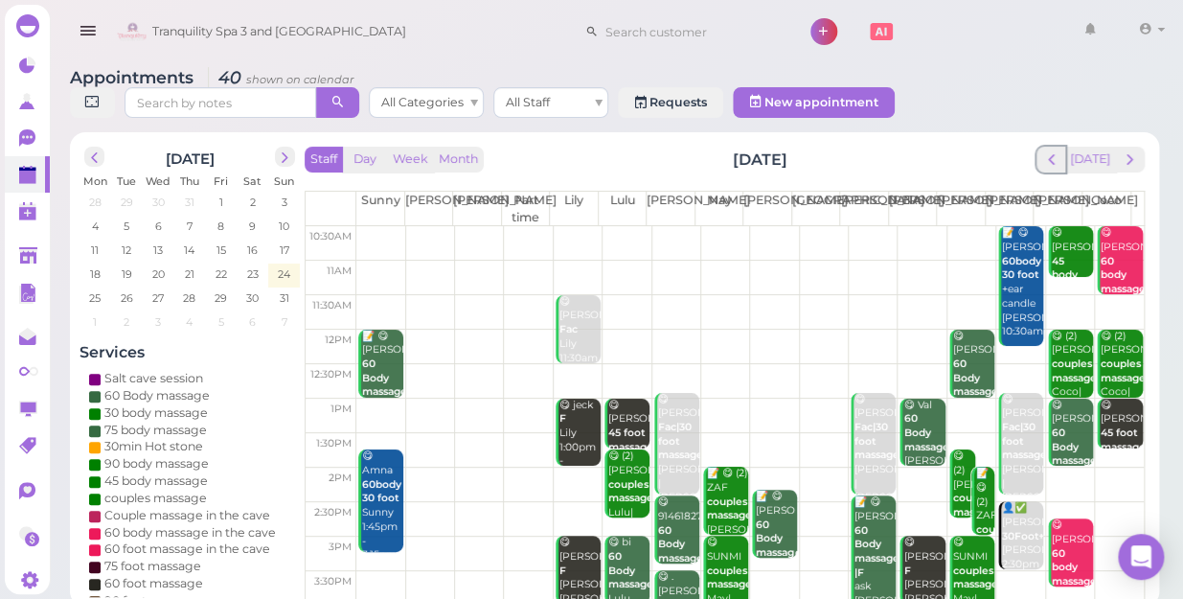
click at [1050, 150] on span "prev" at bounding box center [1051, 159] width 18 height 18
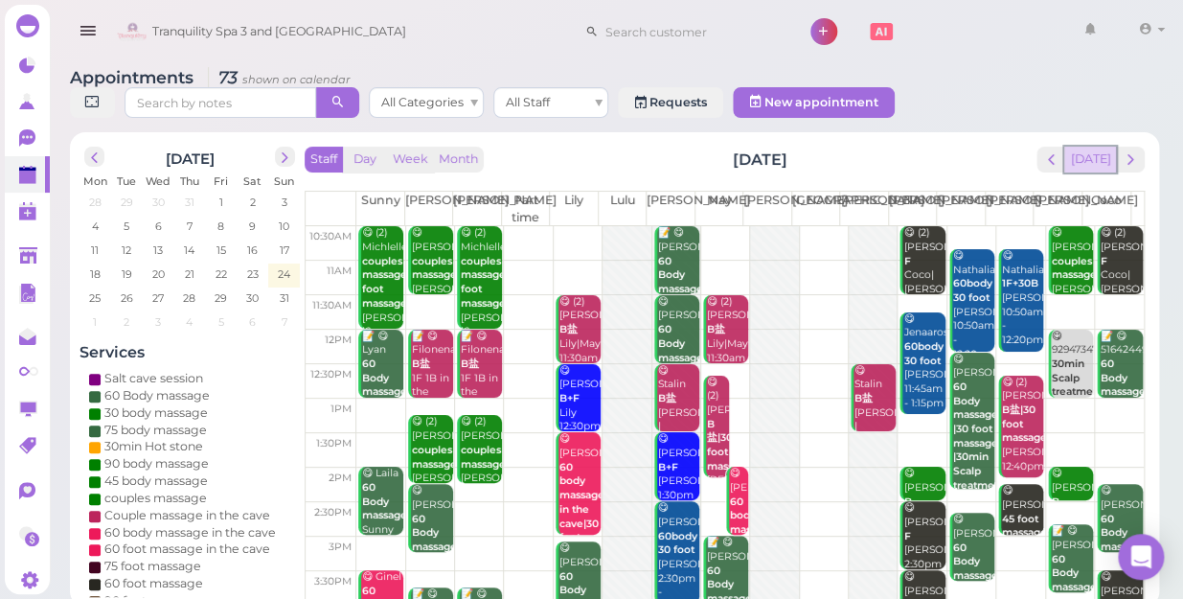
click at [1091, 149] on button "[DATE]" at bounding box center [1090, 160] width 52 height 26
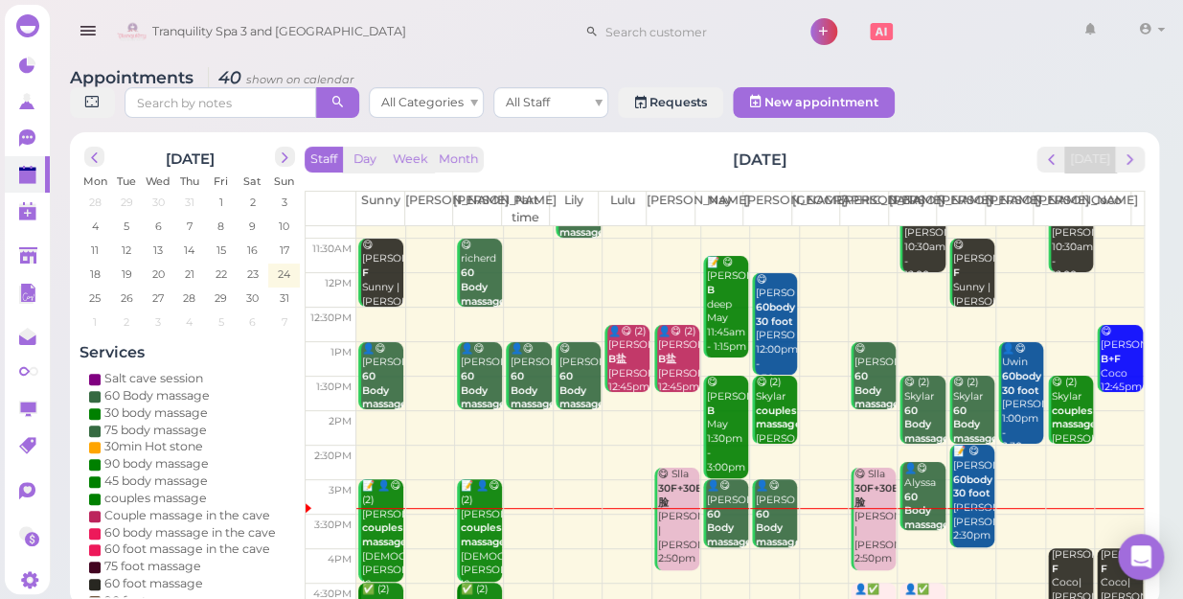
scroll to position [86, 0]
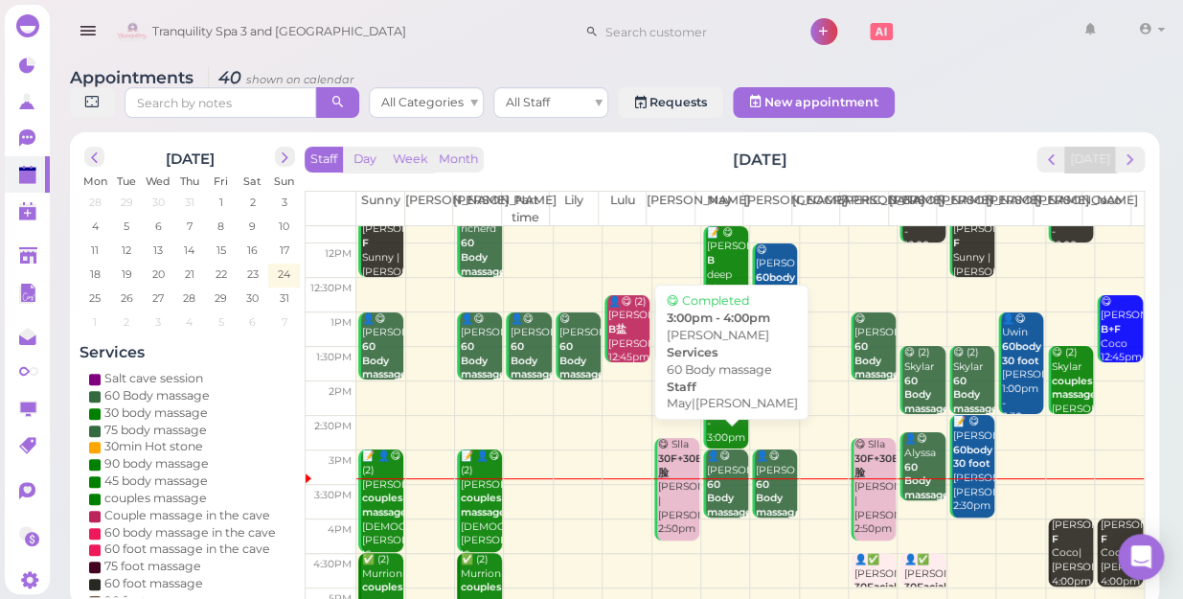
click at [737, 482] on div "👤😋 MIKE 60 Body massage May|Mike 3:00pm - 4:00pm" at bounding box center [727, 519] width 42 height 141
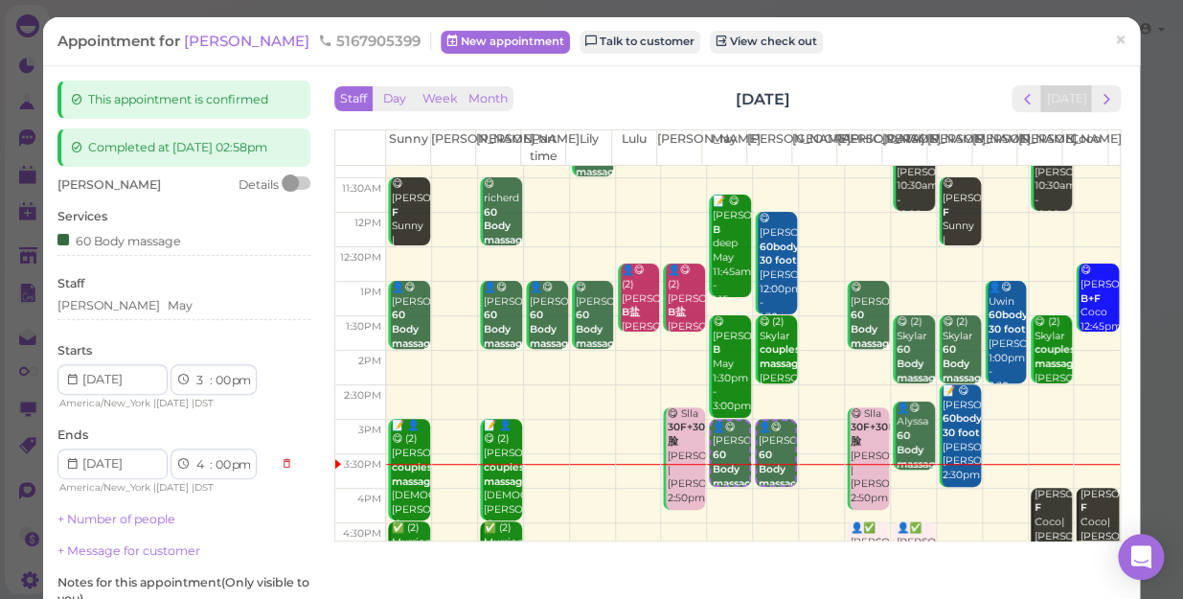
scroll to position [86, 0]
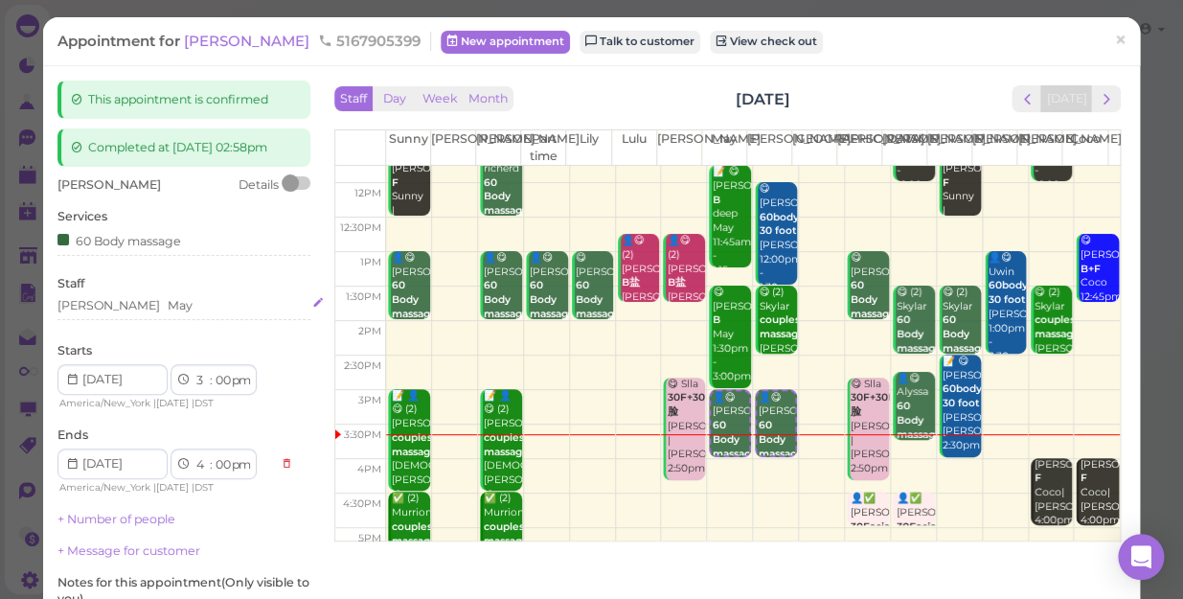
click at [123, 310] on div "Mike May" at bounding box center [183, 305] width 253 height 17
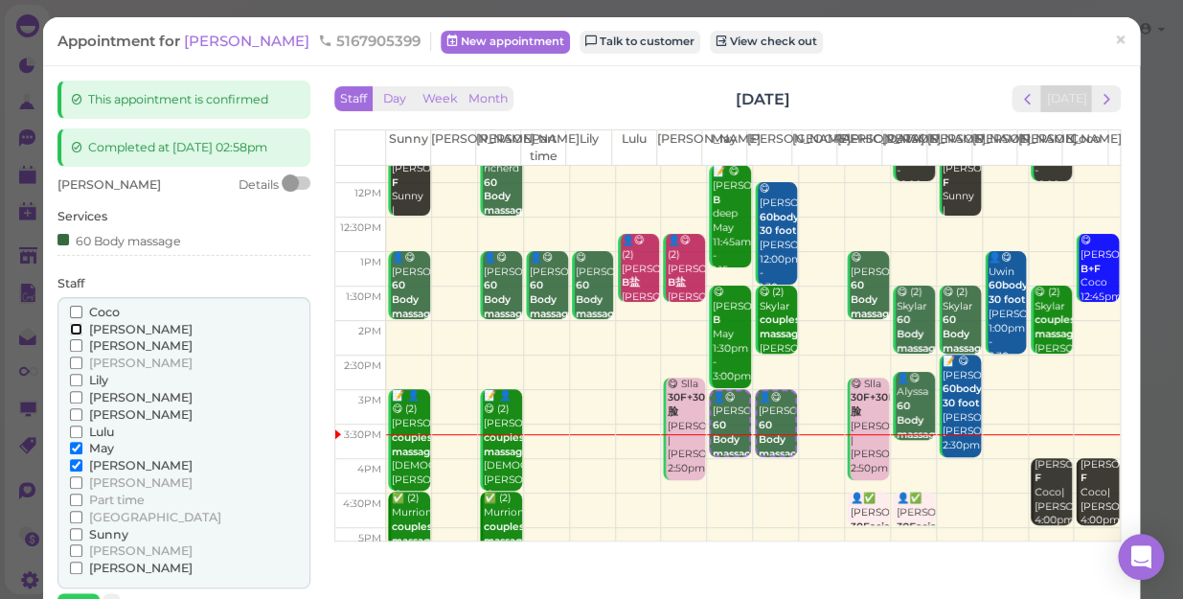
click at [75, 328] on input "[PERSON_NAME]" at bounding box center [76, 329] width 12 height 12
click at [73, 444] on input "May" at bounding box center [76, 447] width 12 height 12
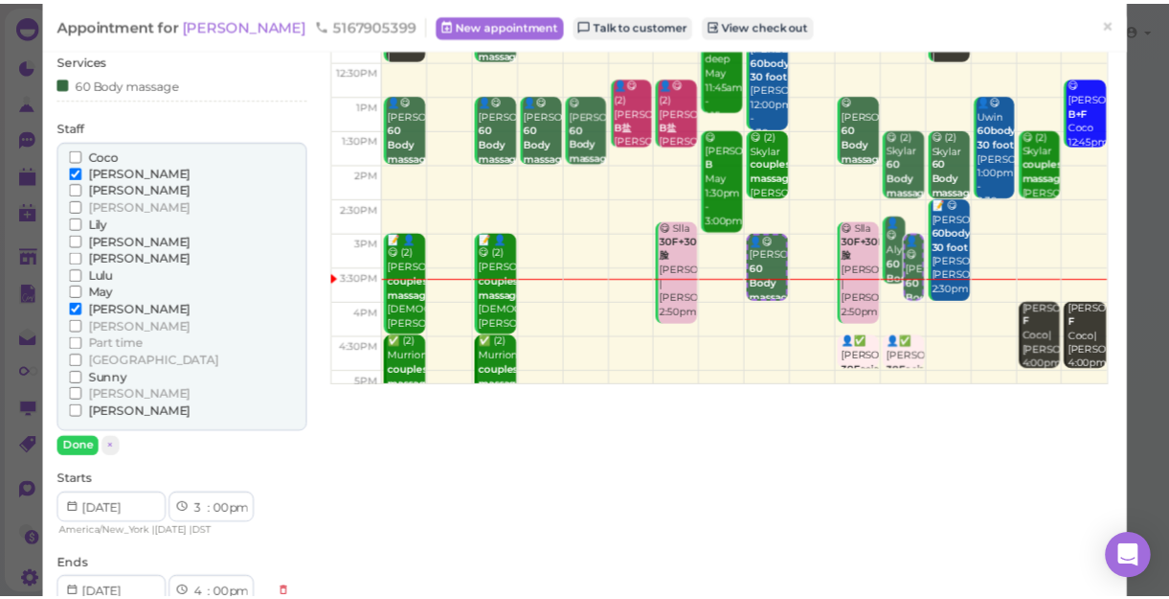
scroll to position [173, 0]
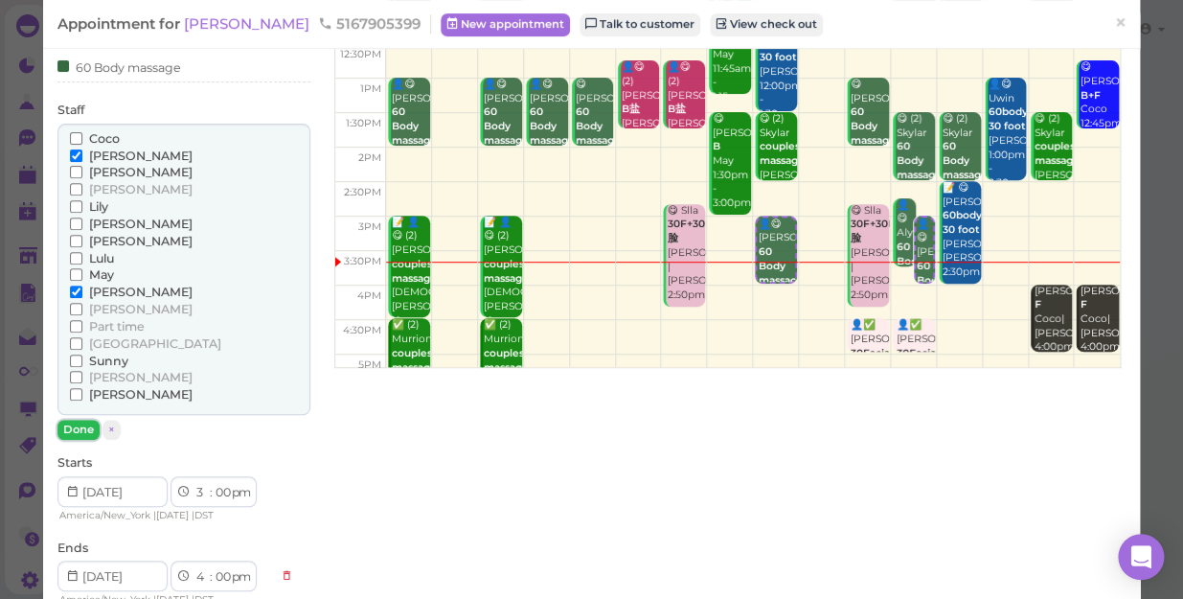
click at [75, 431] on button "Done" at bounding box center [78, 429] width 42 height 20
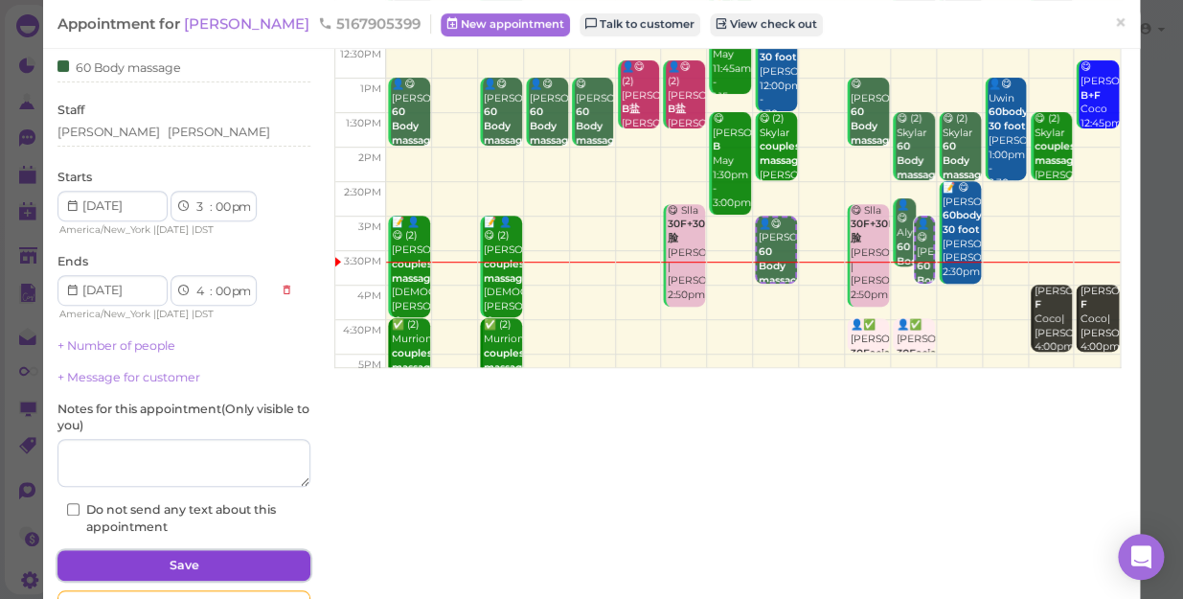
click at [249, 560] on button "Save" at bounding box center [183, 565] width 253 height 31
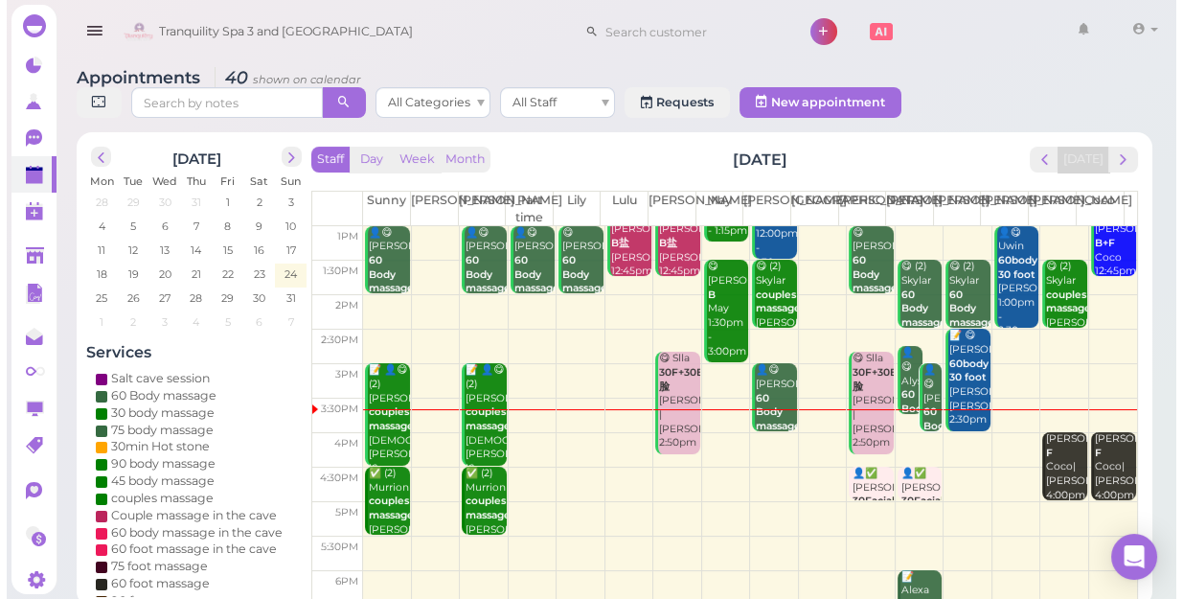
scroll to position [86, 0]
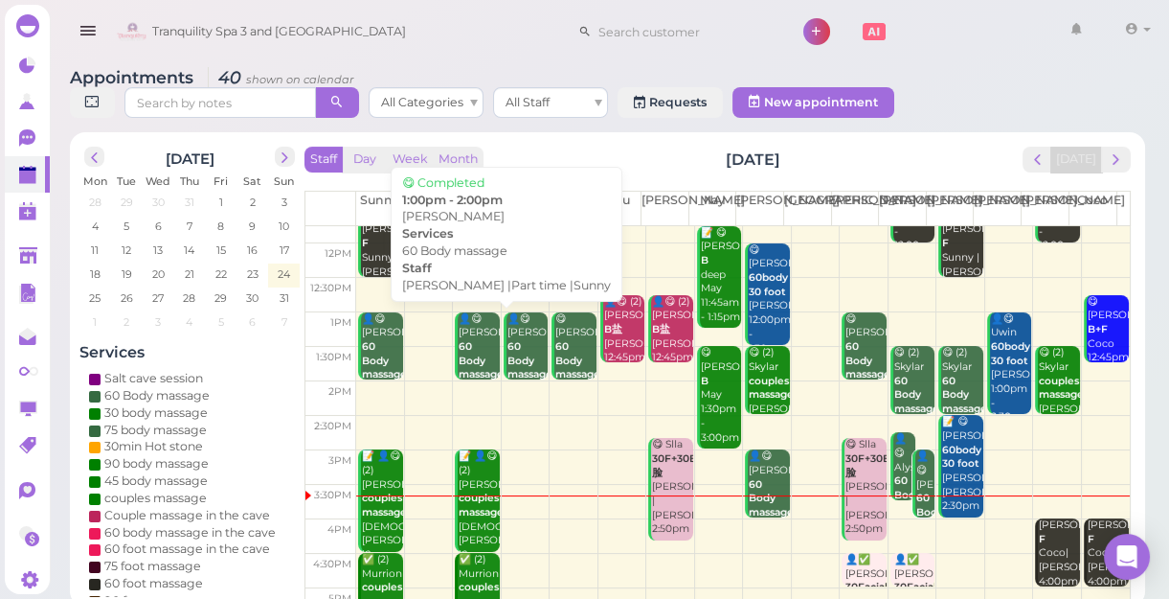
click at [477, 354] on b "60 Body massage" at bounding box center [481, 360] width 45 height 40
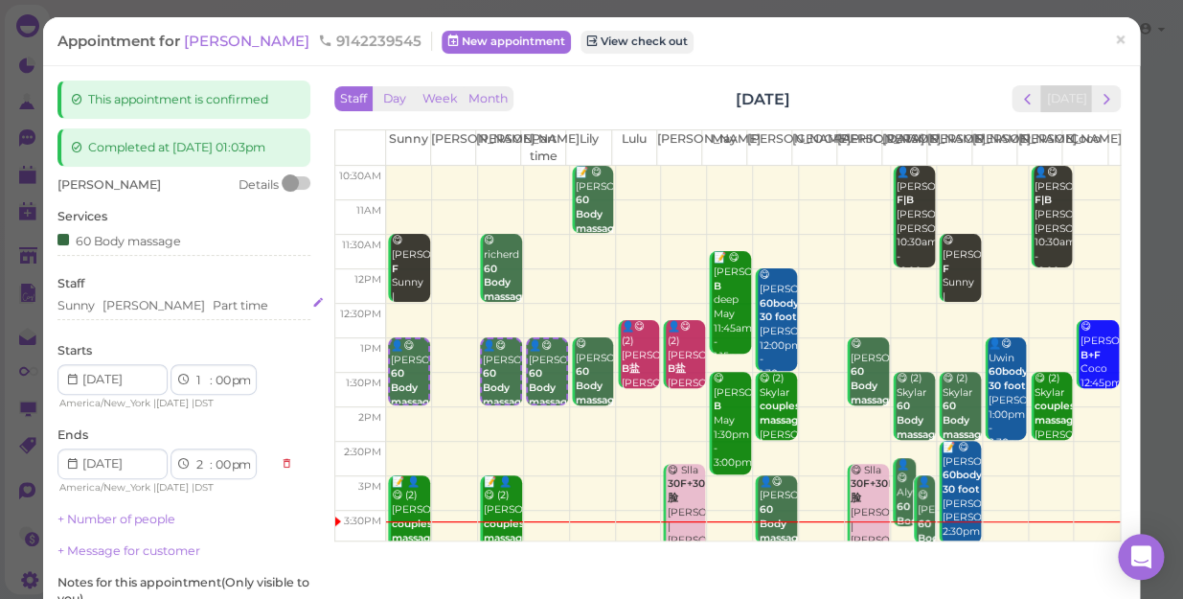
click at [210, 299] on div "Sunny Nancy Part time" at bounding box center [183, 305] width 253 height 17
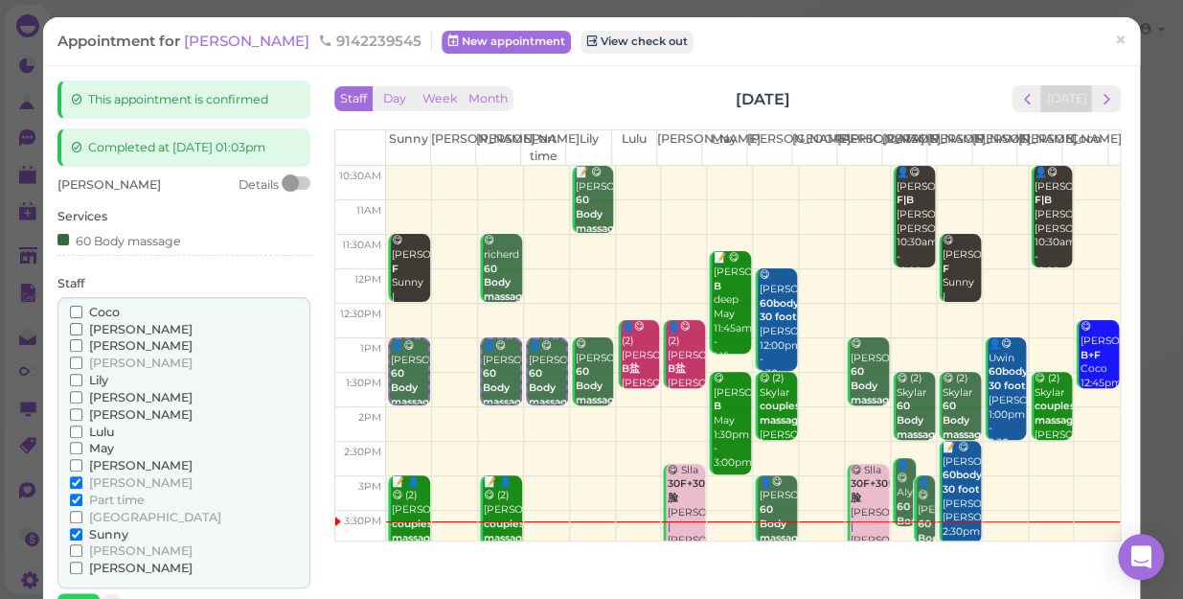
click at [70, 310] on input "Coco" at bounding box center [76, 311] width 12 height 12
click at [74, 326] on input "[PERSON_NAME]" at bounding box center [76, 329] width 12 height 12
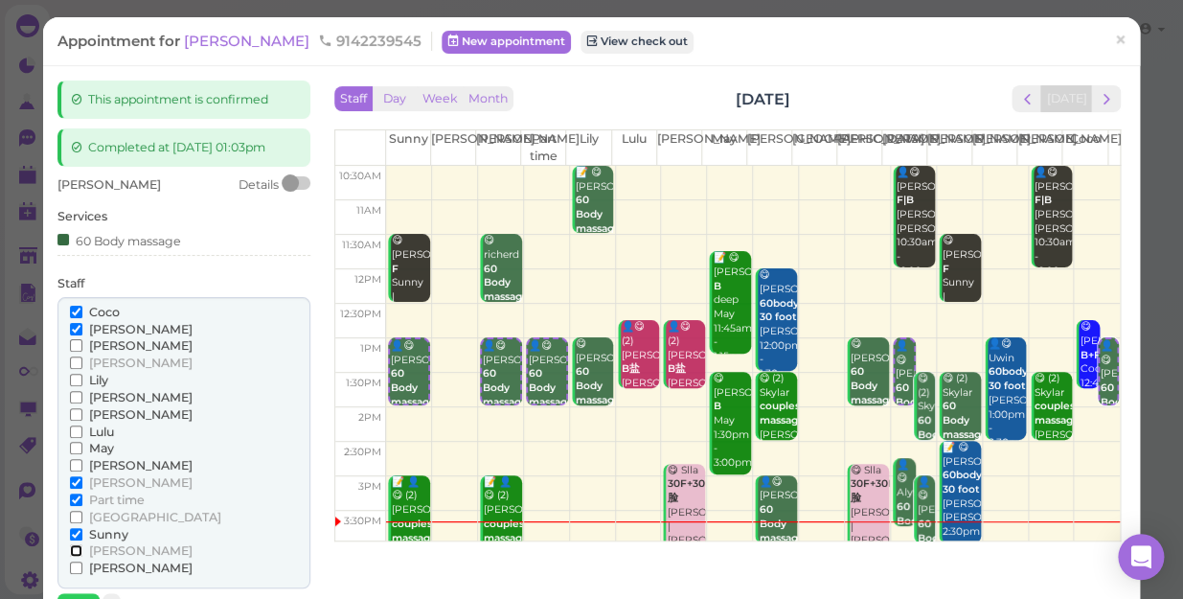
click at [75, 546] on input "[PERSON_NAME]" at bounding box center [76, 550] width 12 height 12
click at [77, 548] on input "[PERSON_NAME]" at bounding box center [76, 550] width 12 height 12
click at [75, 550] on input "[PERSON_NAME]" at bounding box center [76, 550] width 12 height 12
click at [74, 531] on input "Sunny" at bounding box center [76, 534] width 12 height 12
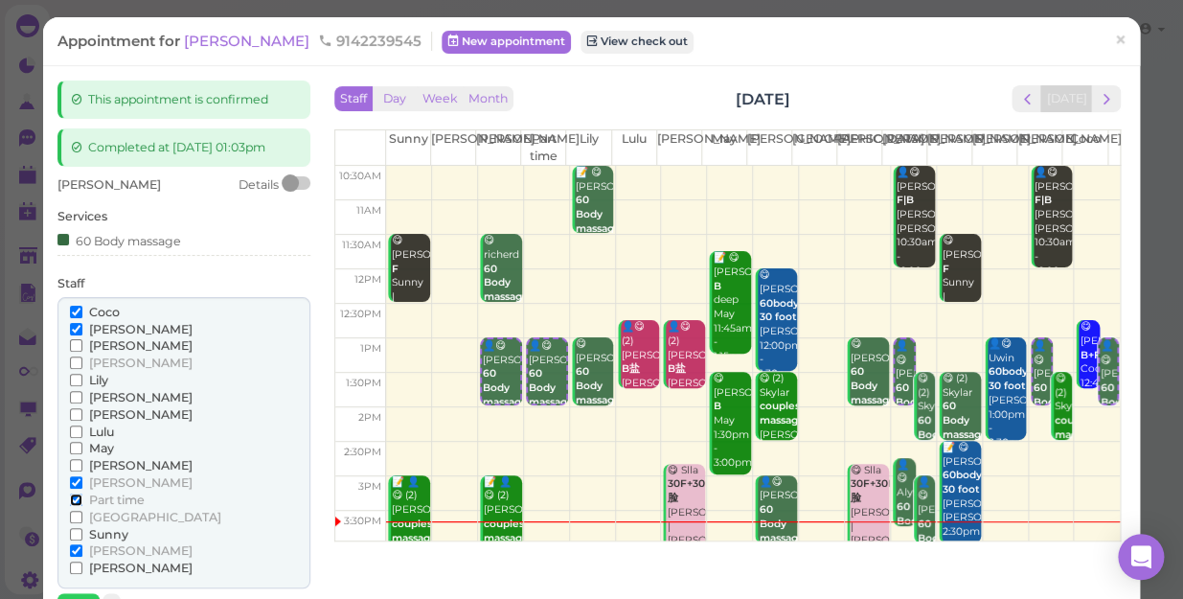
click at [74, 496] on input "Part time" at bounding box center [76, 499] width 12 height 12
click at [75, 481] on input "[PERSON_NAME]" at bounding box center [76, 482] width 12 height 12
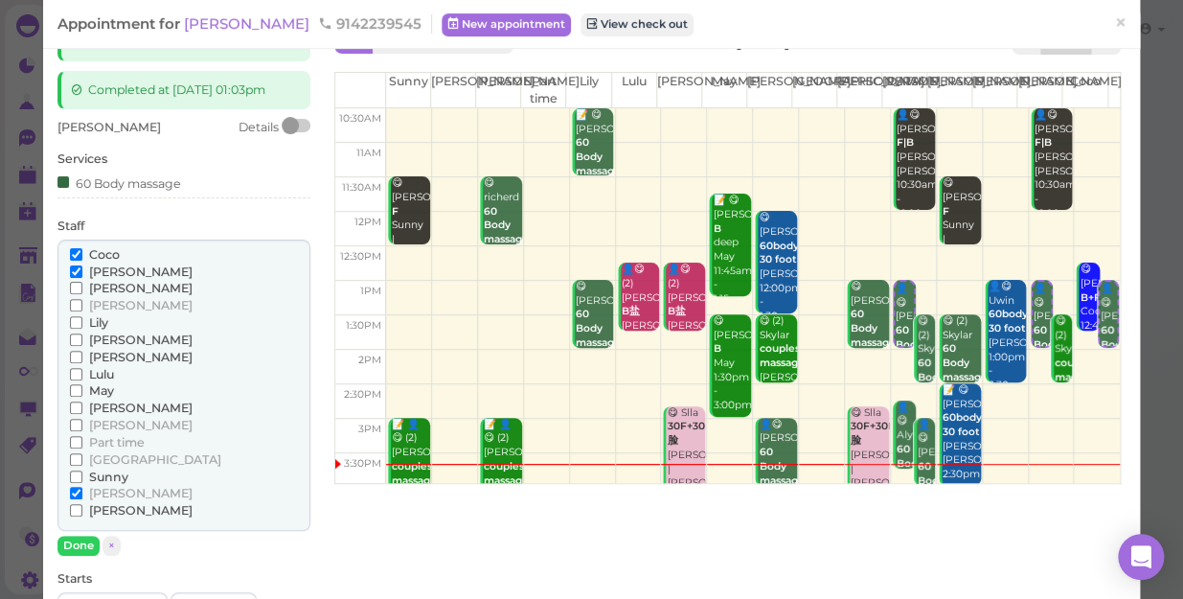
scroll to position [86, 0]
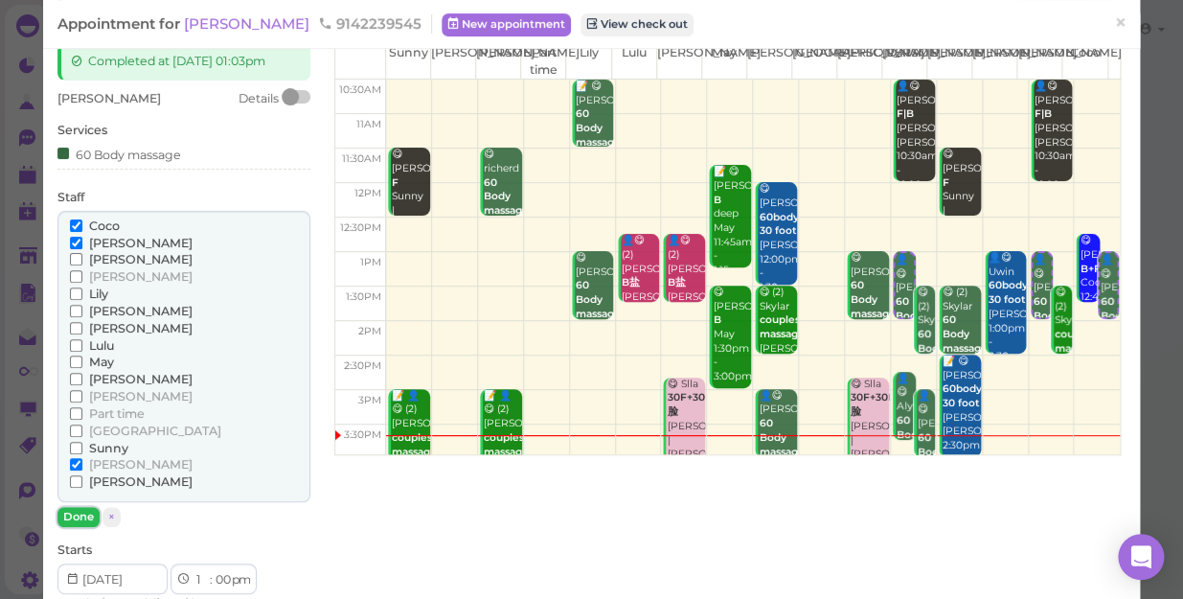
click at [80, 513] on button "Done" at bounding box center [78, 517] width 42 height 20
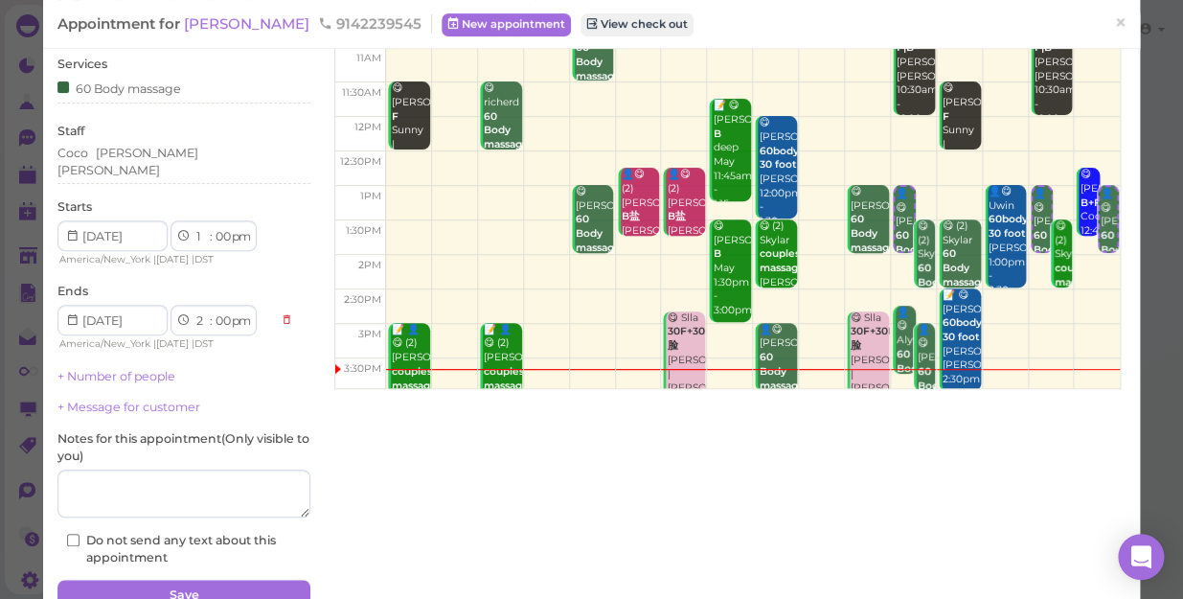
scroll to position [235, 0]
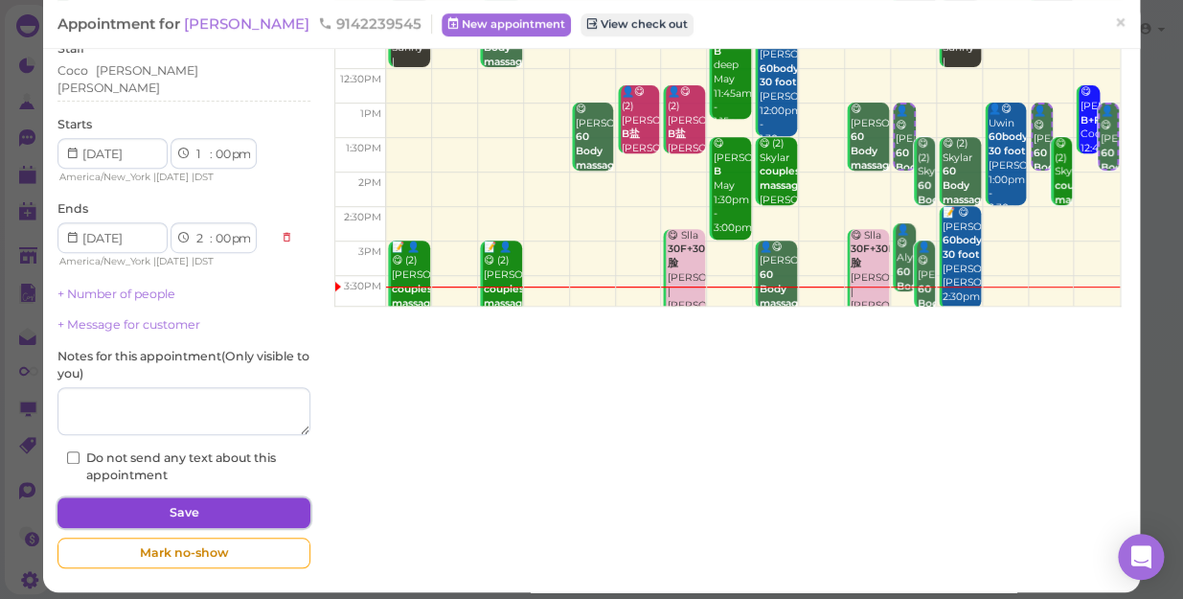
click at [176, 501] on button "Save" at bounding box center [183, 512] width 253 height 31
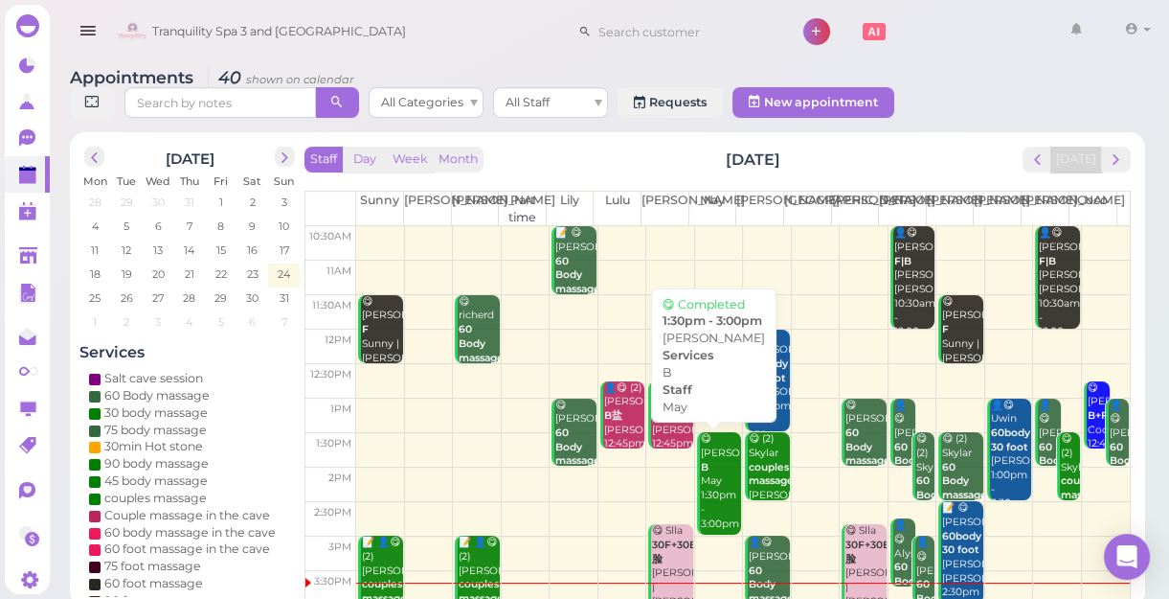
click at [702, 499] on div "😋 George B May 1:30pm - 3:00pm" at bounding box center [720, 481] width 41 height 99
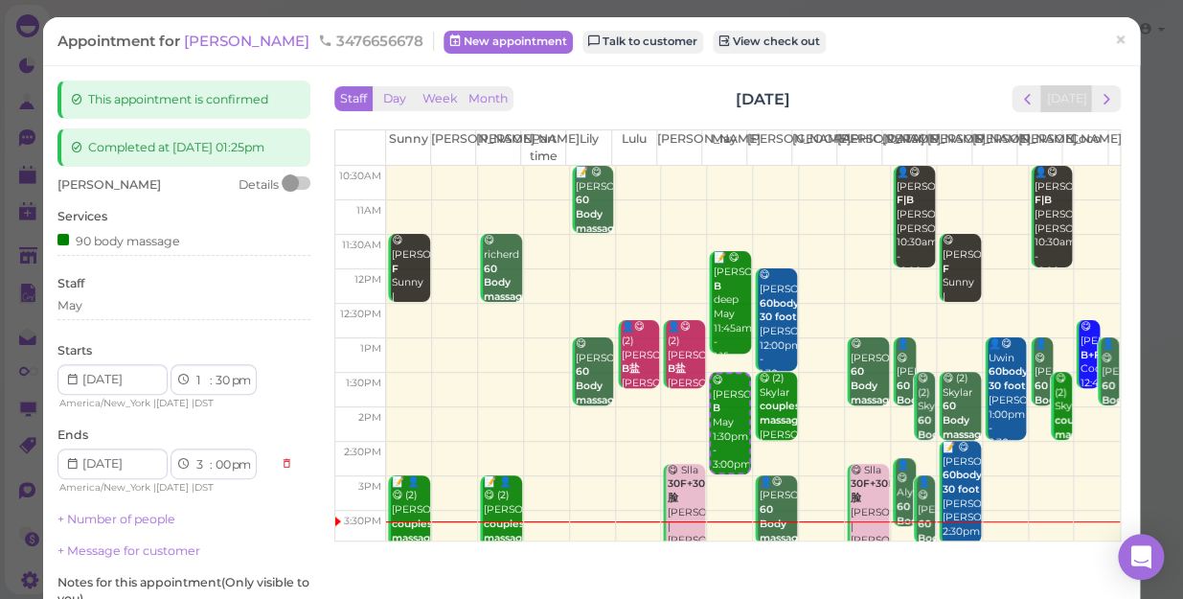
click at [80, 293] on div "Staff May" at bounding box center [183, 301] width 253 height 53
click at [84, 305] on div "May" at bounding box center [183, 305] width 253 height 17
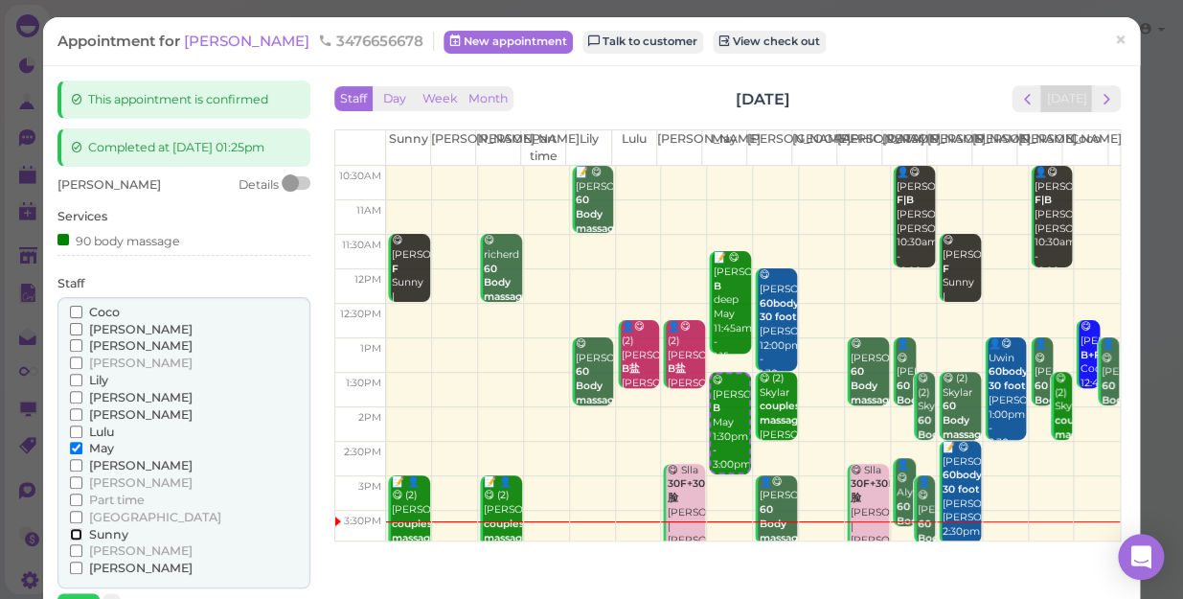
click at [78, 532] on input "Sunny" at bounding box center [76, 534] width 12 height 12
click at [71, 445] on input "May" at bounding box center [76, 447] width 12 height 12
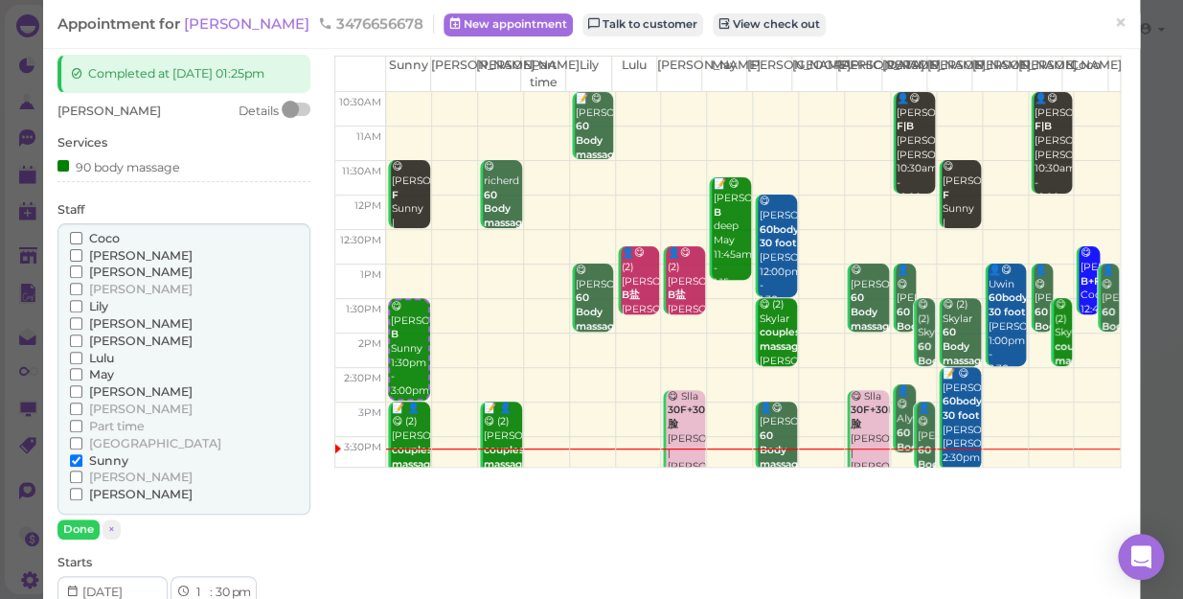
scroll to position [173, 0]
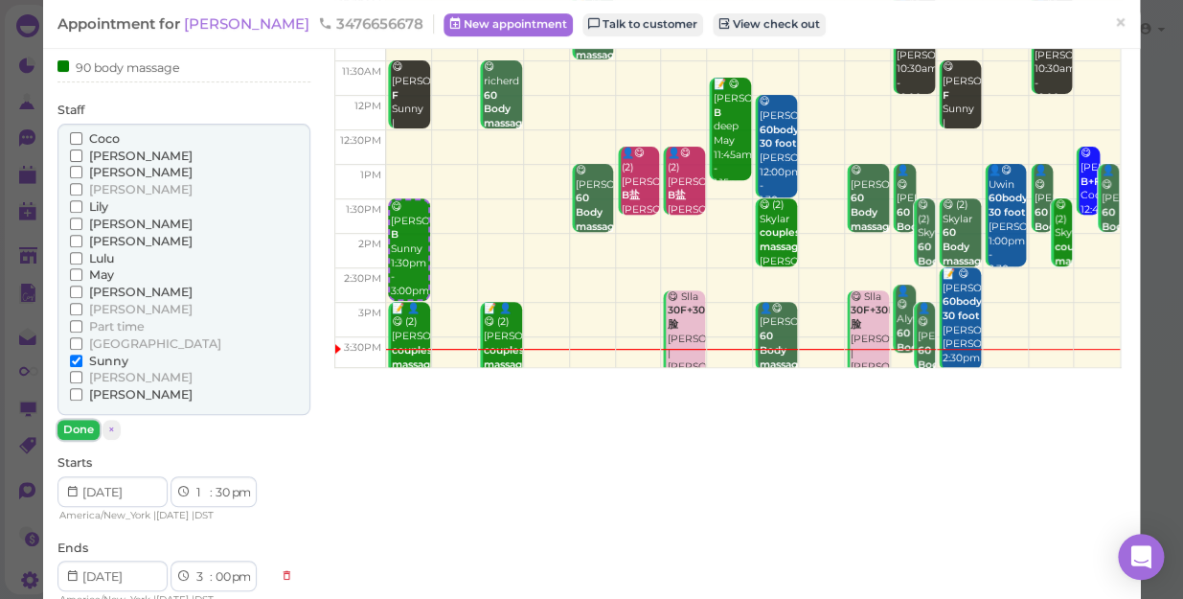
click at [76, 429] on button "Done" at bounding box center [78, 429] width 42 height 20
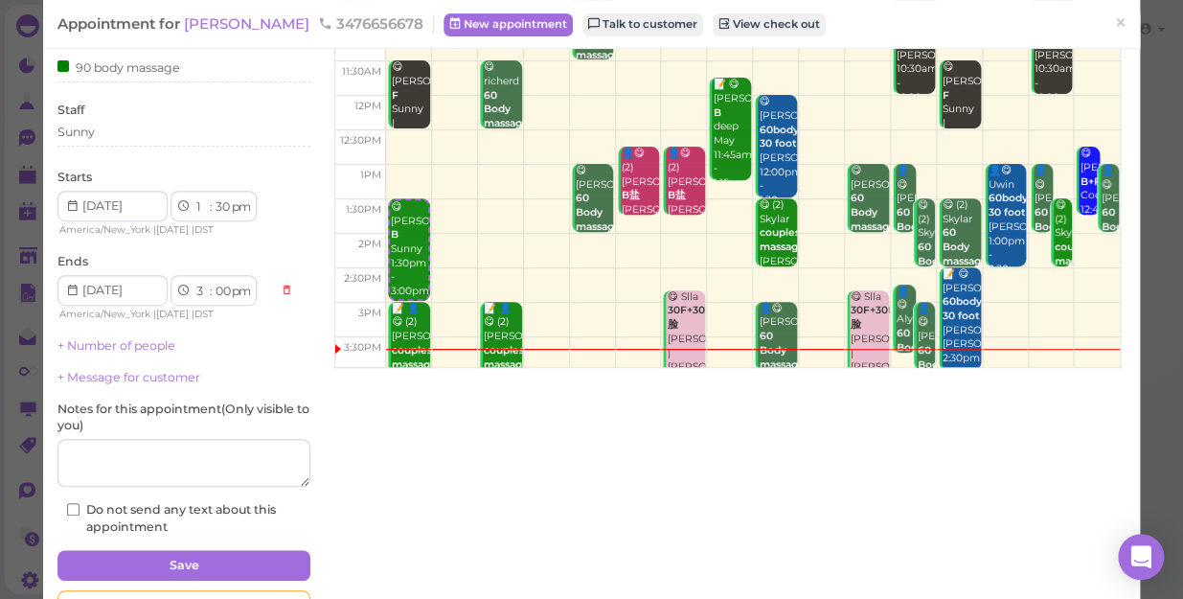
scroll to position [235, 0]
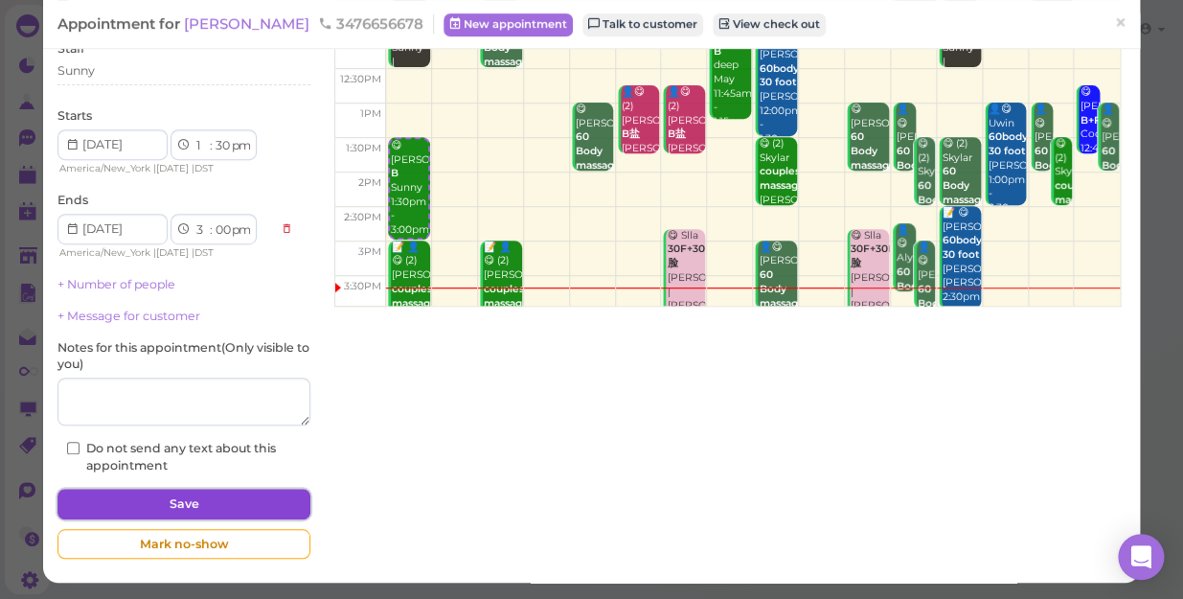
click at [180, 502] on button "Save" at bounding box center [183, 503] width 253 height 31
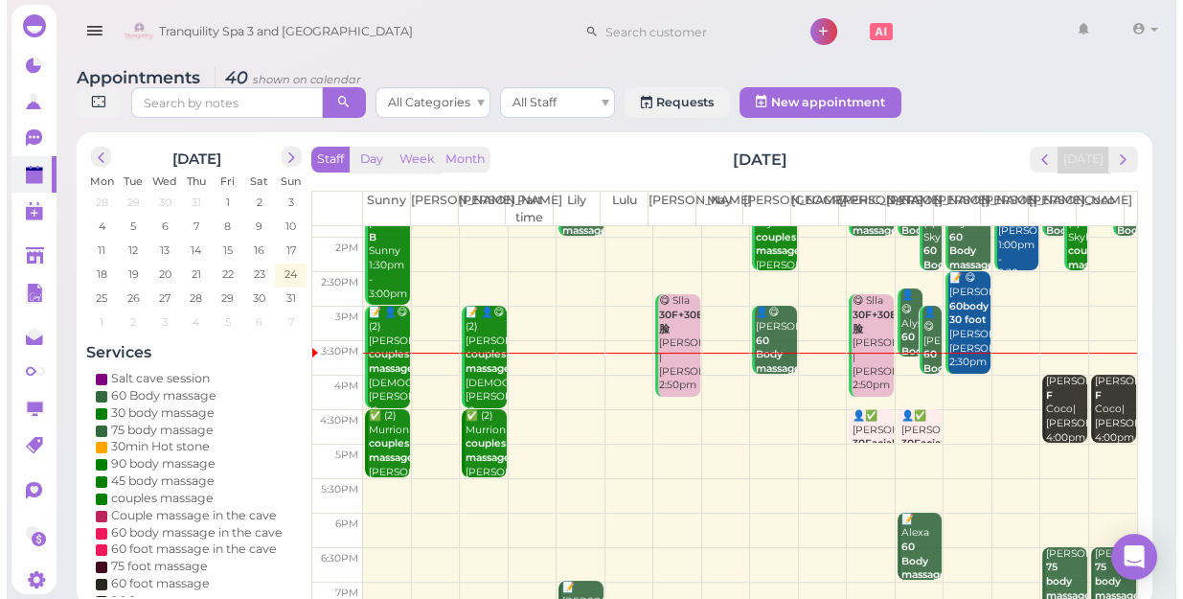
scroll to position [260, 0]
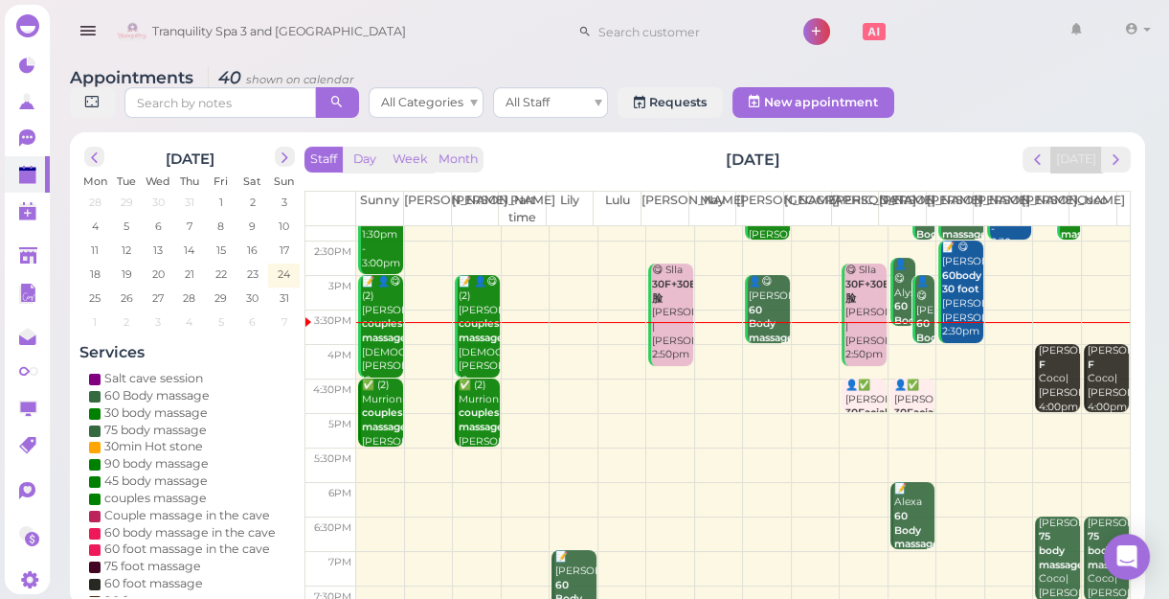
click at [464, 360] on div "📝 👤😋 (2) Arron couples massage Female Nancy |Sunny 3:00pm - 4:30pm" at bounding box center [478, 352] width 41 height 155
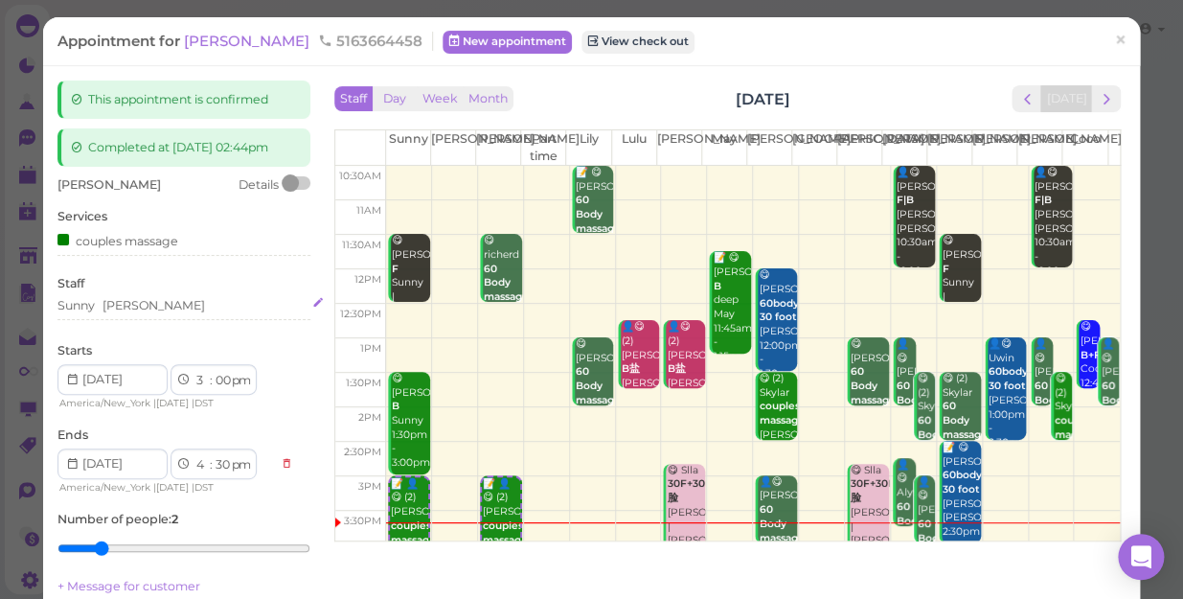
click at [147, 314] on div "Sunny [PERSON_NAME]" at bounding box center [183, 305] width 253 height 17
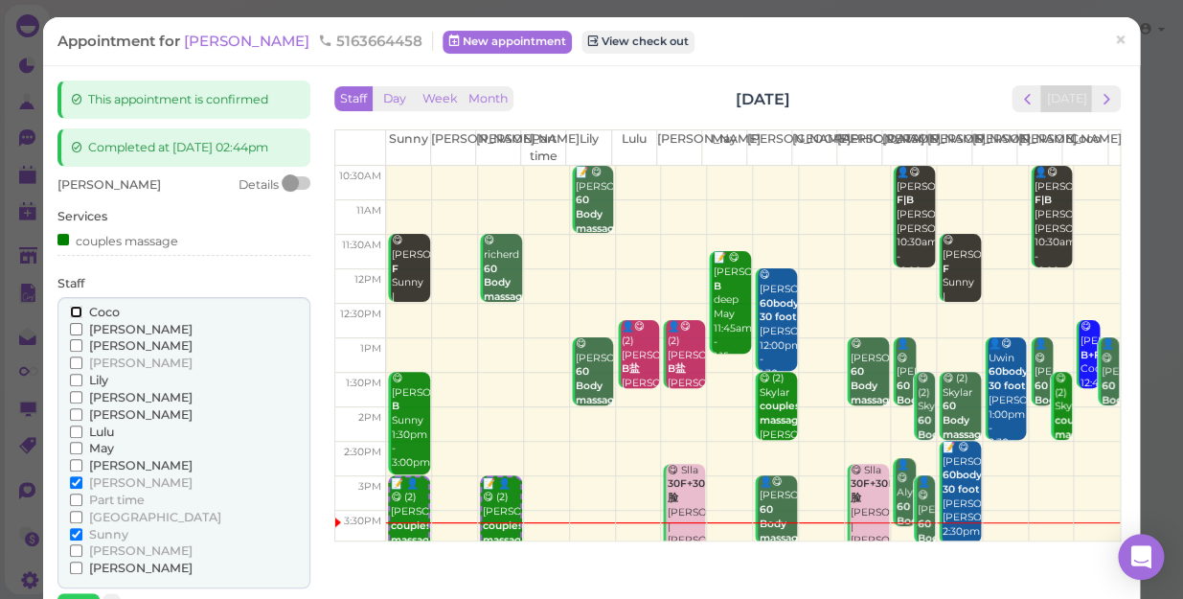
click at [75, 318] on input "Coco" at bounding box center [76, 311] width 12 height 12
click at [73, 318] on input "Coco" at bounding box center [76, 311] width 12 height 12
click at [78, 488] on input "[PERSON_NAME]" at bounding box center [76, 482] width 12 height 12
click at [75, 540] on input "Sunny" at bounding box center [76, 534] width 12 height 12
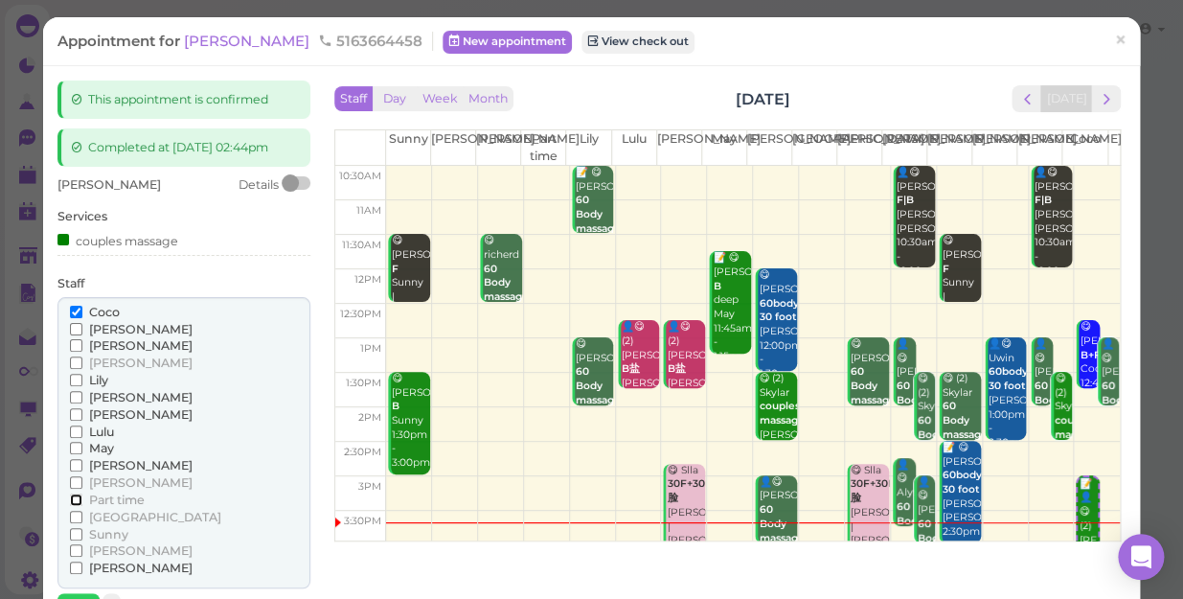
click at [77, 506] on input "Part time" at bounding box center [76, 499] width 12 height 12
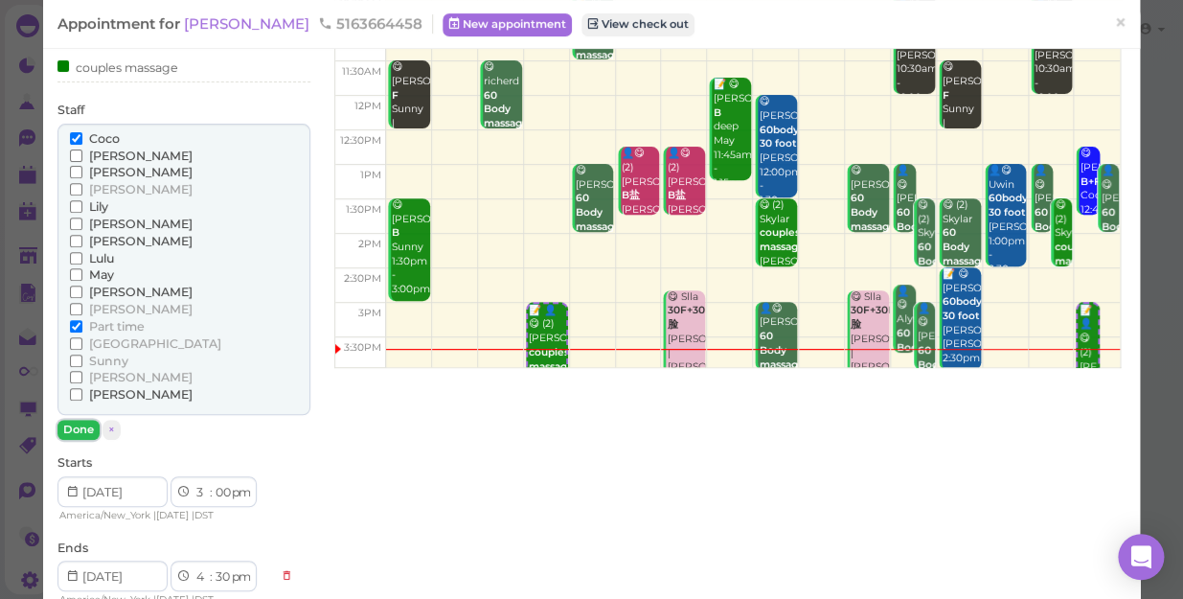
click at [82, 440] on button "Done" at bounding box center [78, 429] width 42 height 20
click at [82, 442] on div "Arron Details Services couples massage Staff Coco Helen Jessica Kelly" at bounding box center [183, 429] width 253 height 853
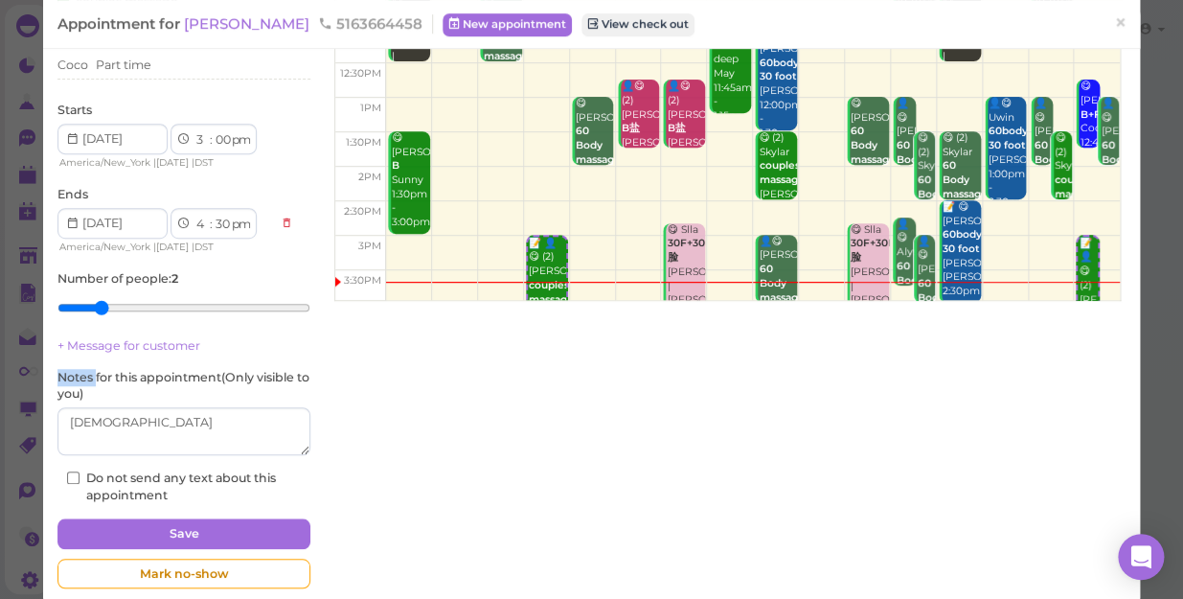
scroll to position [287, 0]
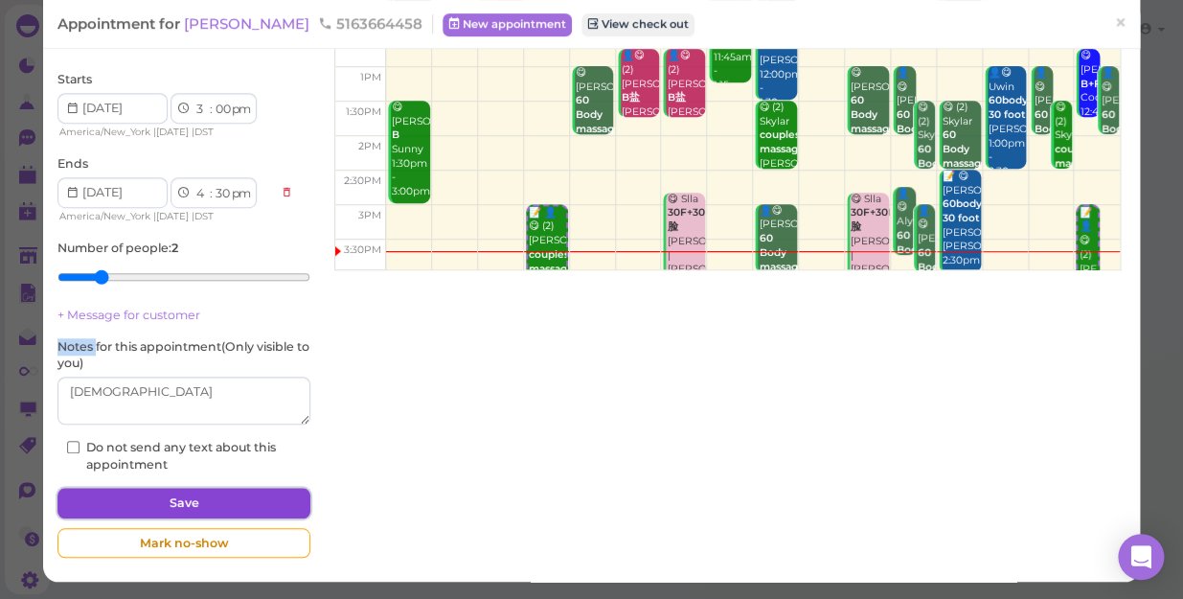
click at [272, 495] on button "Save" at bounding box center [183, 502] width 253 height 31
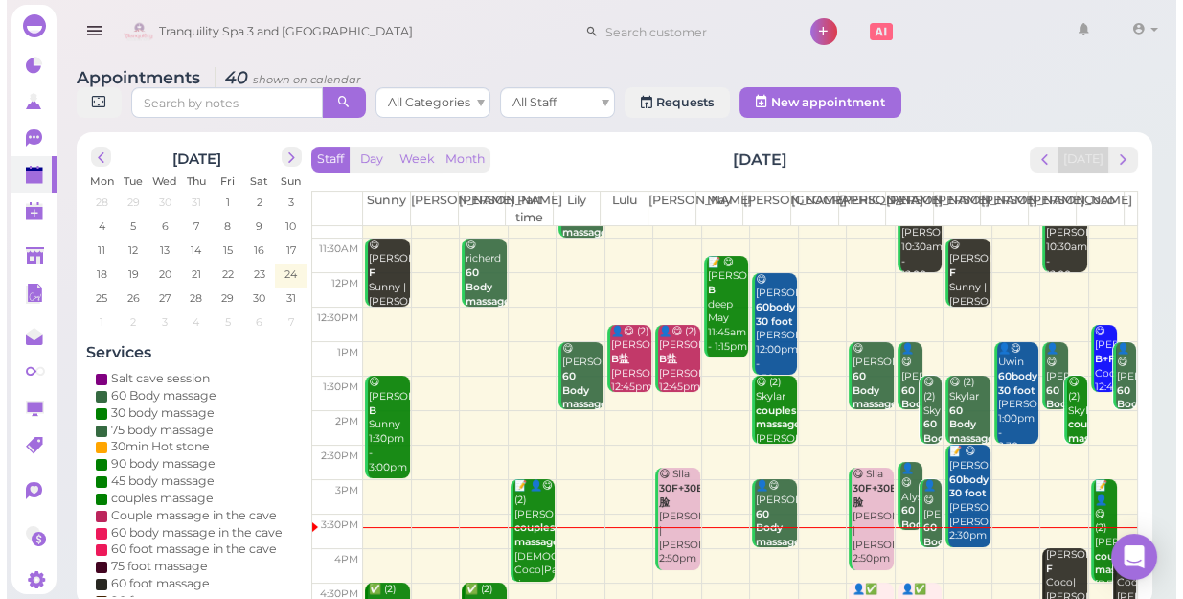
scroll to position [86, 0]
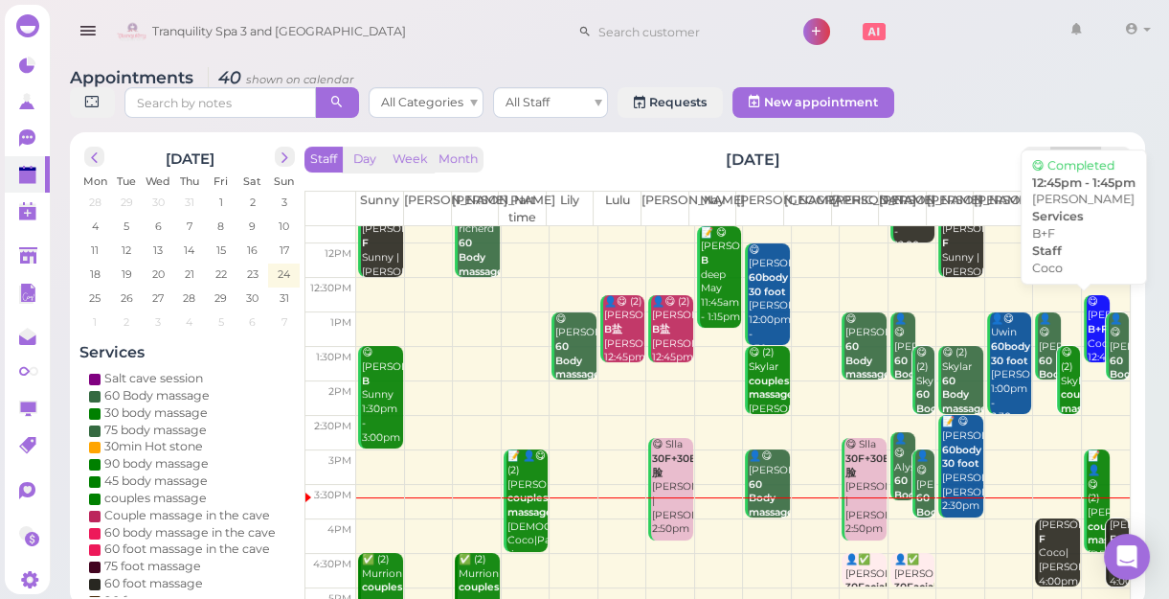
click at [1087, 320] on div "😋 Kelly B+F Coco 12:45pm - 1:45pm" at bounding box center [1098, 344] width 23 height 99
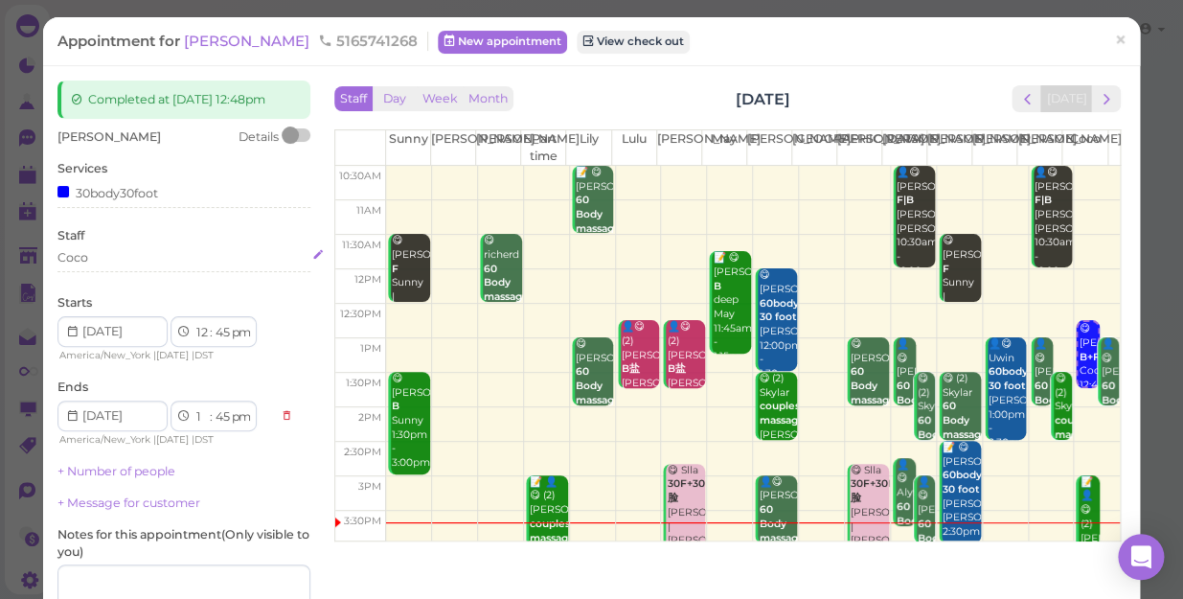
click at [93, 260] on div "Coco" at bounding box center [183, 257] width 253 height 17
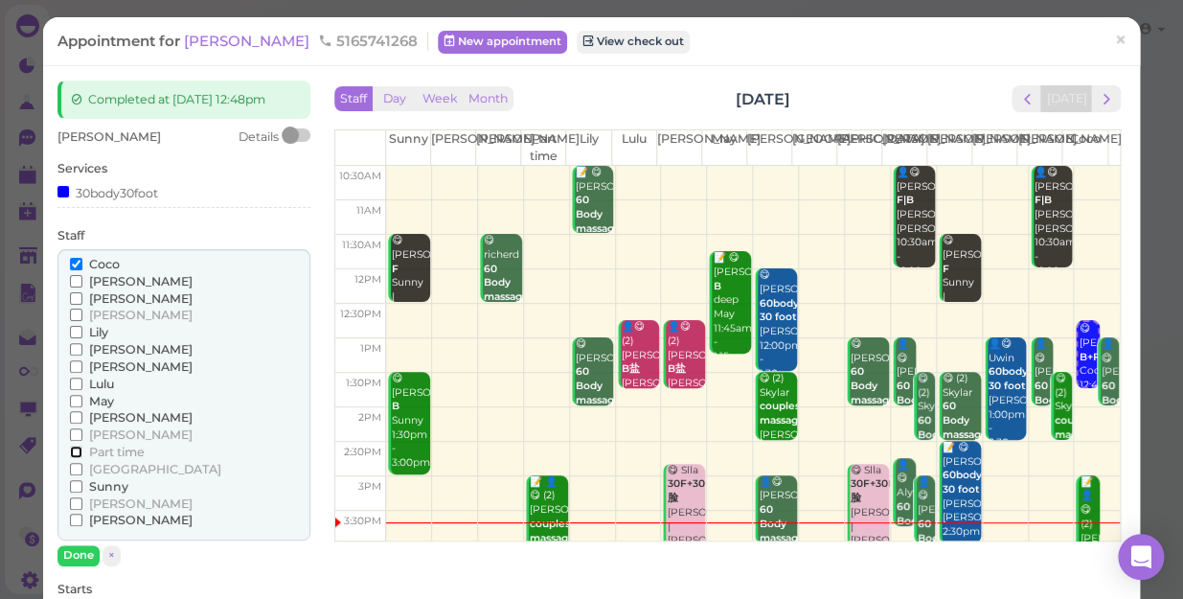
click at [70, 449] on input "Part time" at bounding box center [76, 451] width 12 height 12
click at [75, 264] on input "Coco" at bounding box center [76, 264] width 12 height 12
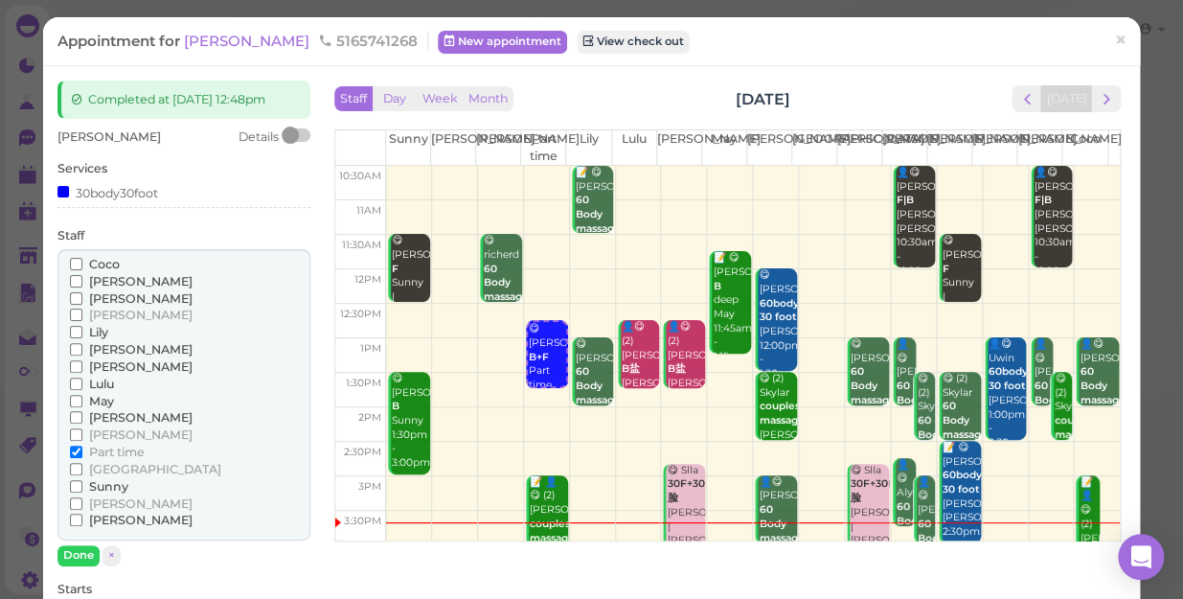
click at [79, 539] on div "[PERSON_NAME] [PERSON_NAME] [PERSON_NAME] [PERSON_NAME] [PERSON_NAME] Lulu" at bounding box center [183, 395] width 253 height 292
click at [72, 549] on button "Done" at bounding box center [78, 555] width 42 height 20
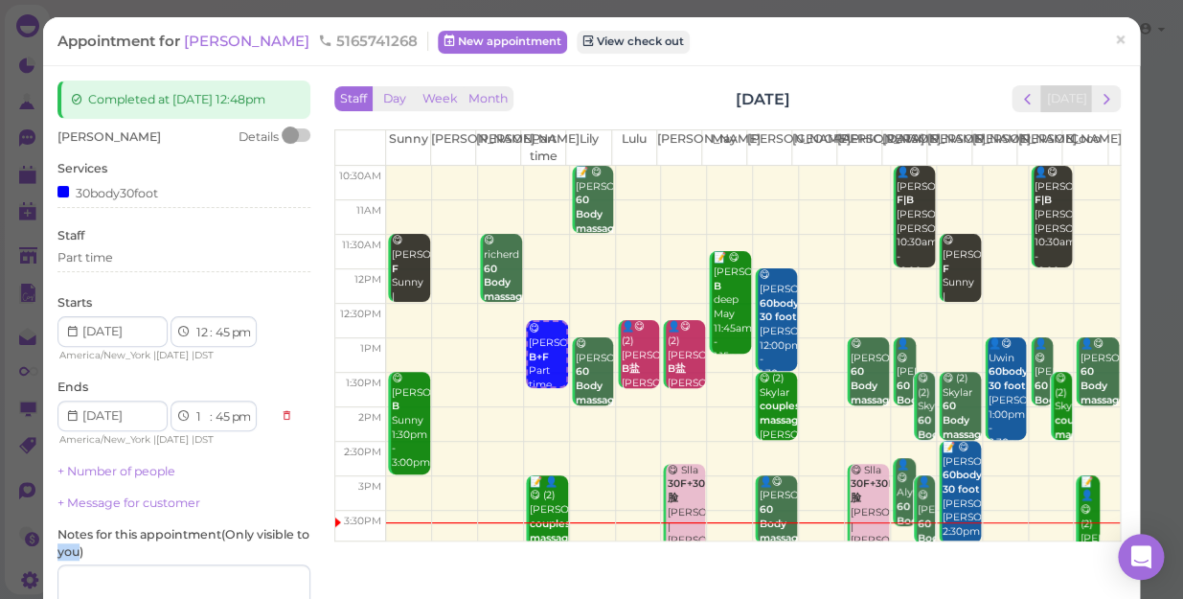
click at [74, 549] on label "Notes for this appointment ( Only visible to you )" at bounding box center [183, 543] width 253 height 34
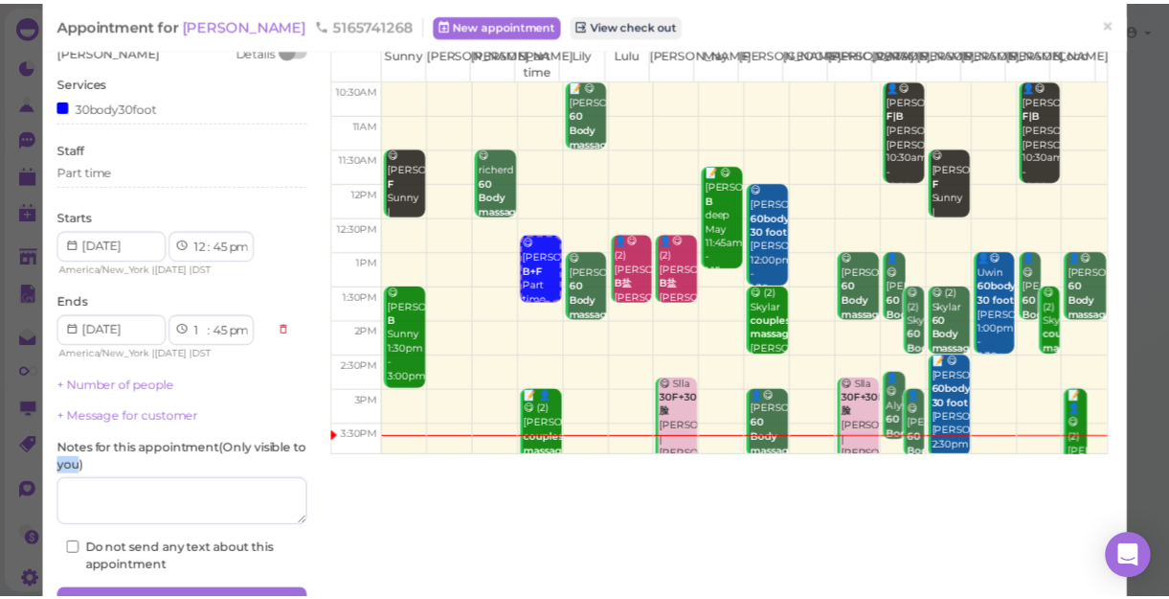
scroll to position [187, 0]
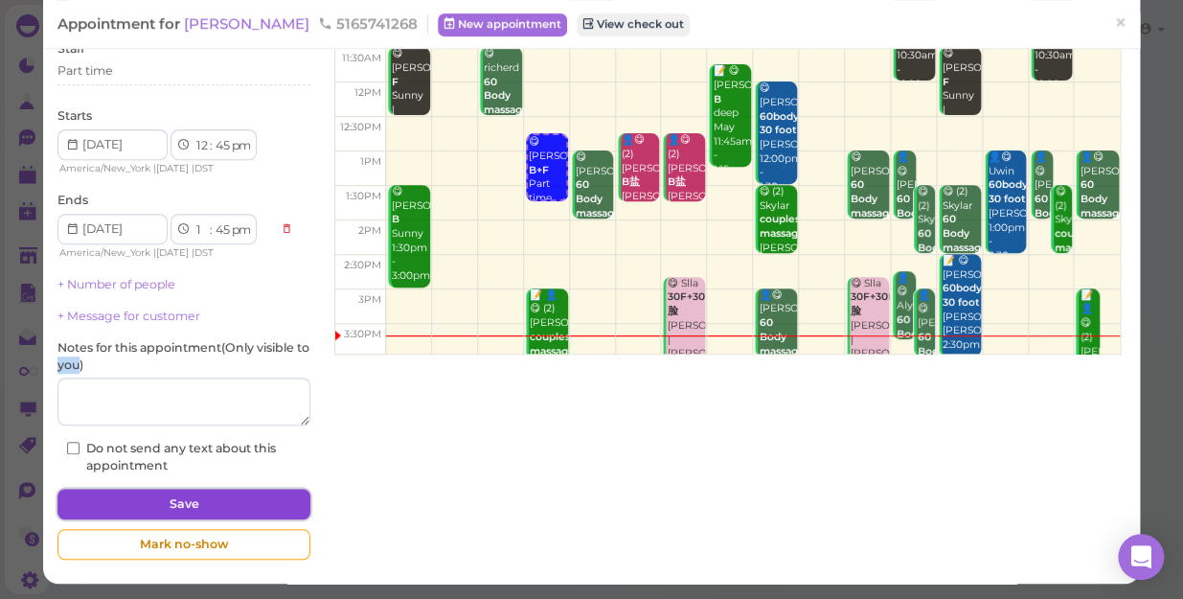
click at [215, 501] on button "Save" at bounding box center [183, 503] width 253 height 31
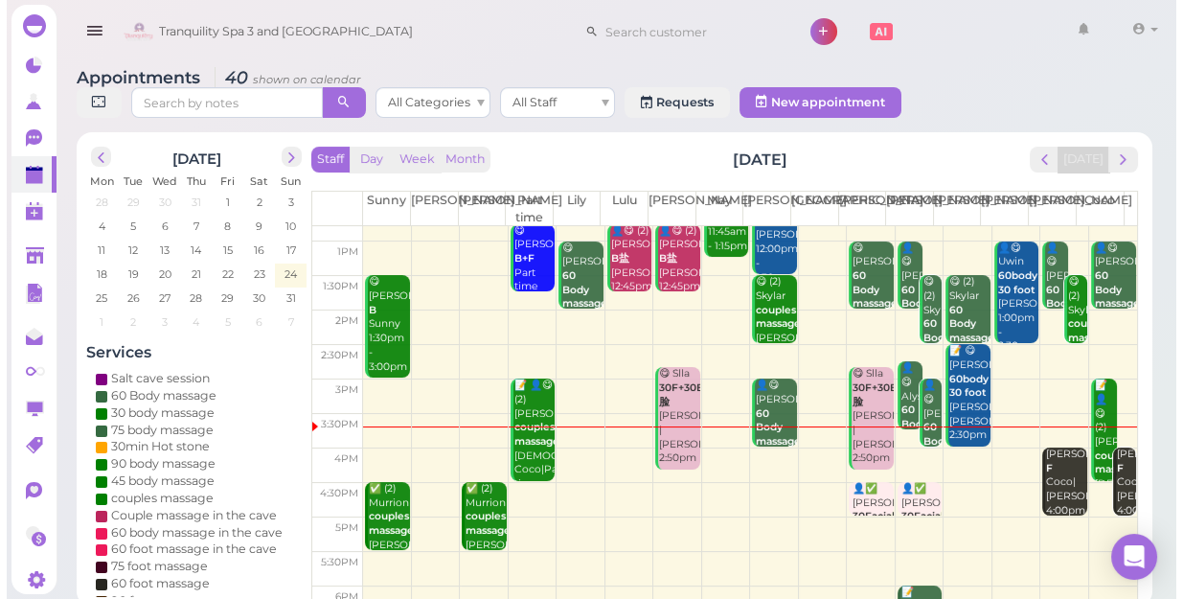
scroll to position [173, 0]
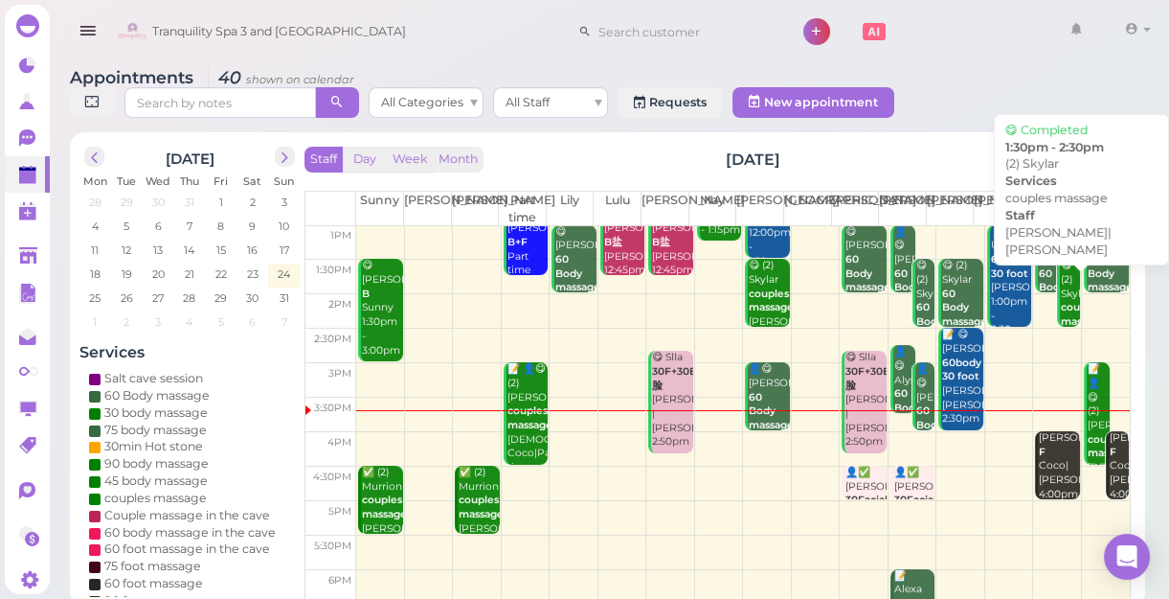
click at [1063, 303] on b "couples massage" at bounding box center [1083, 314] width 45 height 27
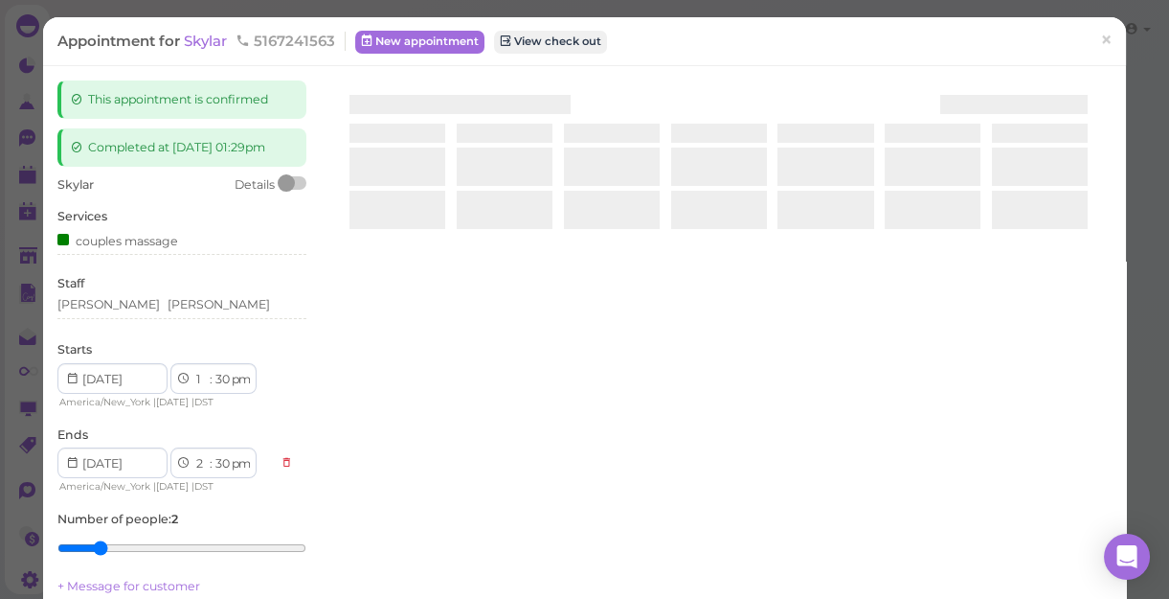
click at [1063, 303] on div at bounding box center [719, 307] width 786 height 455
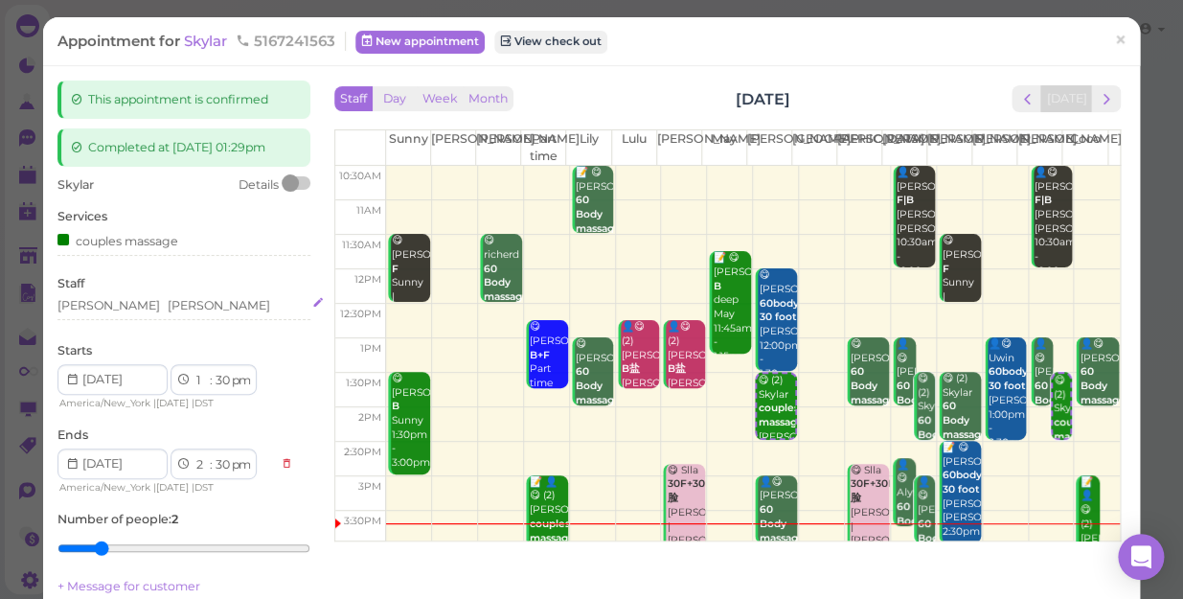
click at [135, 306] on div "Tina Mike" at bounding box center [183, 305] width 253 height 17
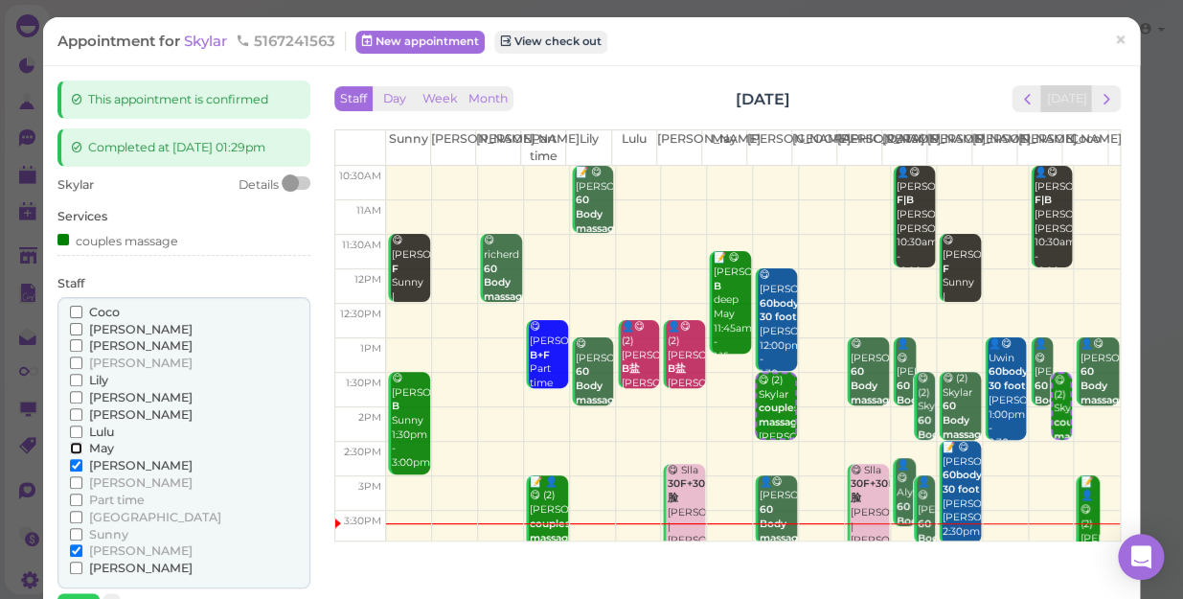
click at [77, 444] on input "May" at bounding box center [76, 447] width 12 height 12
click at [71, 541] on label "Sunny" at bounding box center [99, 534] width 58 height 17
click at [71, 540] on input "Sunny" at bounding box center [76, 534] width 12 height 12
click at [72, 533] on input "Sunny" at bounding box center [76, 534] width 12 height 12
click at [72, 548] on input "[PERSON_NAME]" at bounding box center [76, 550] width 12 height 12
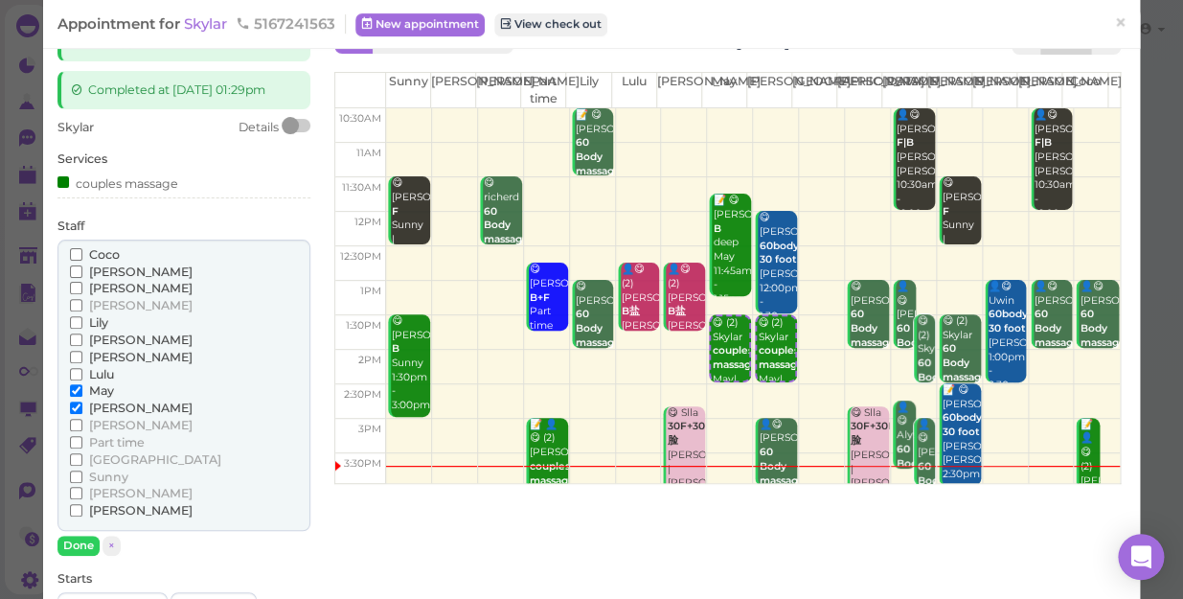
scroll to position [173, 0]
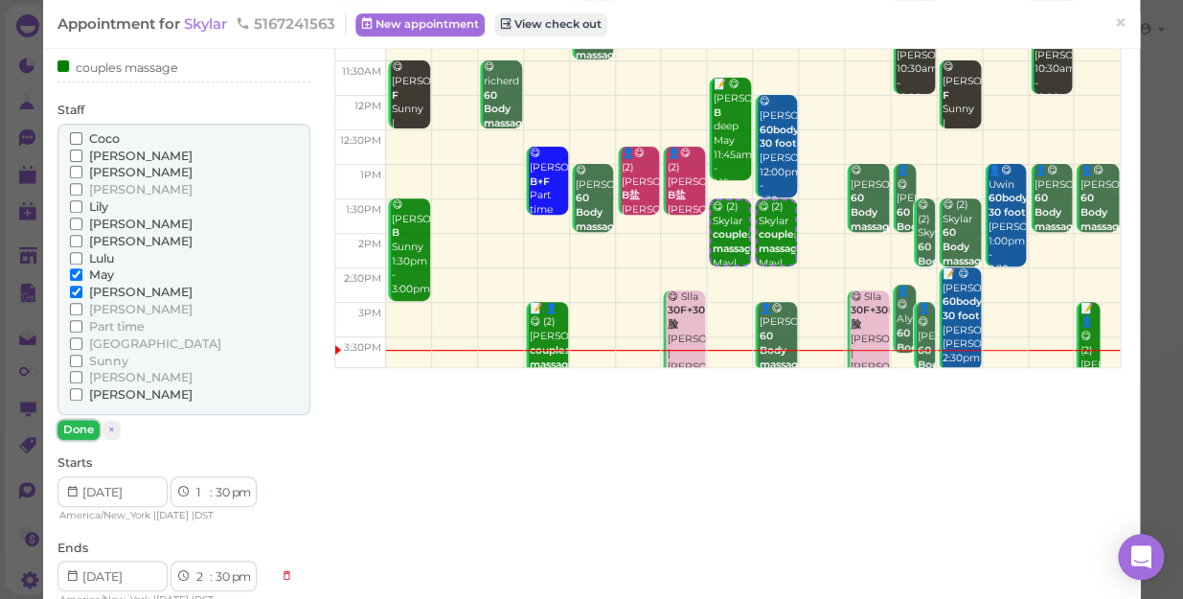
click at [77, 420] on button "Done" at bounding box center [78, 429] width 42 height 20
click at [77, 420] on div "Skylar Details Services couples massage Staff Coco Helen Jessica Kelly" at bounding box center [183, 429] width 253 height 853
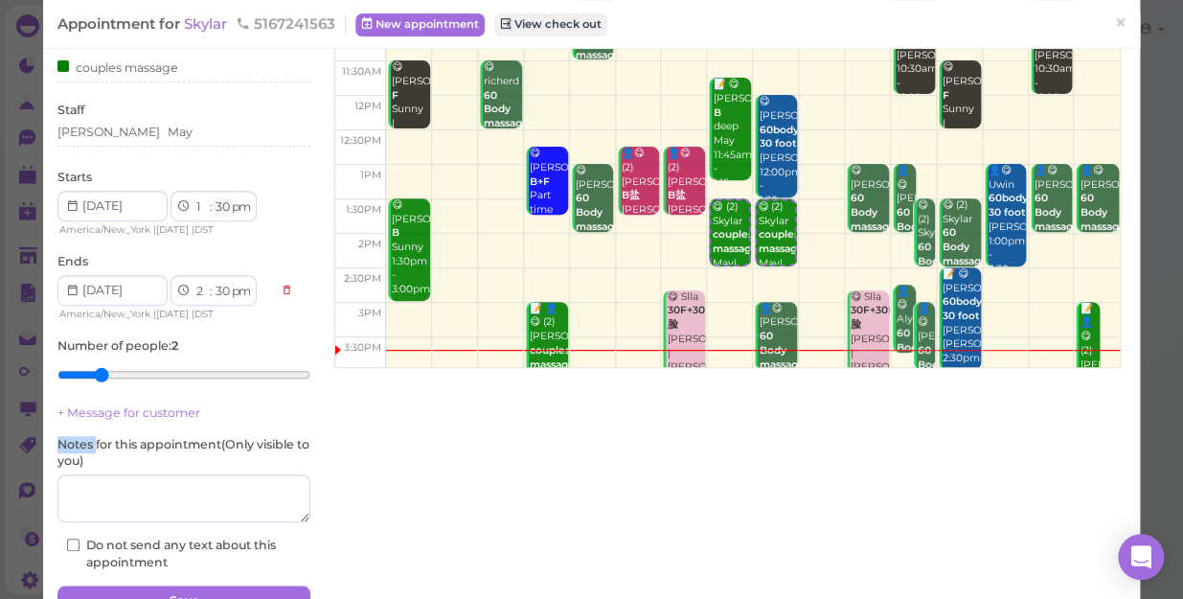
drag, startPoint x: 77, startPoint y: 420, endPoint x: 221, endPoint y: 203, distance: 261.1
click at [221, 203] on select "00 05 10 15 20 25 30 35 40 45 50 55" at bounding box center [222, 207] width 19 height 20
select select "45"
click at [213, 197] on select "00 05 10 15 20 25 30 35 40 45 50 55" at bounding box center [222, 207] width 19 height 20
select select "45"
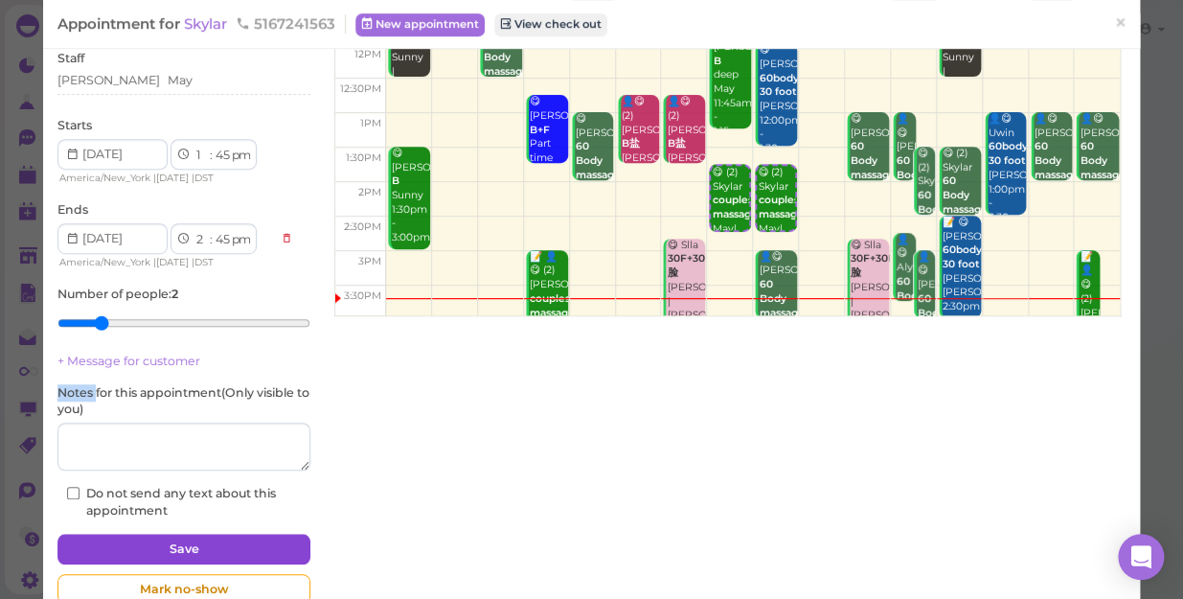
scroll to position [269, 0]
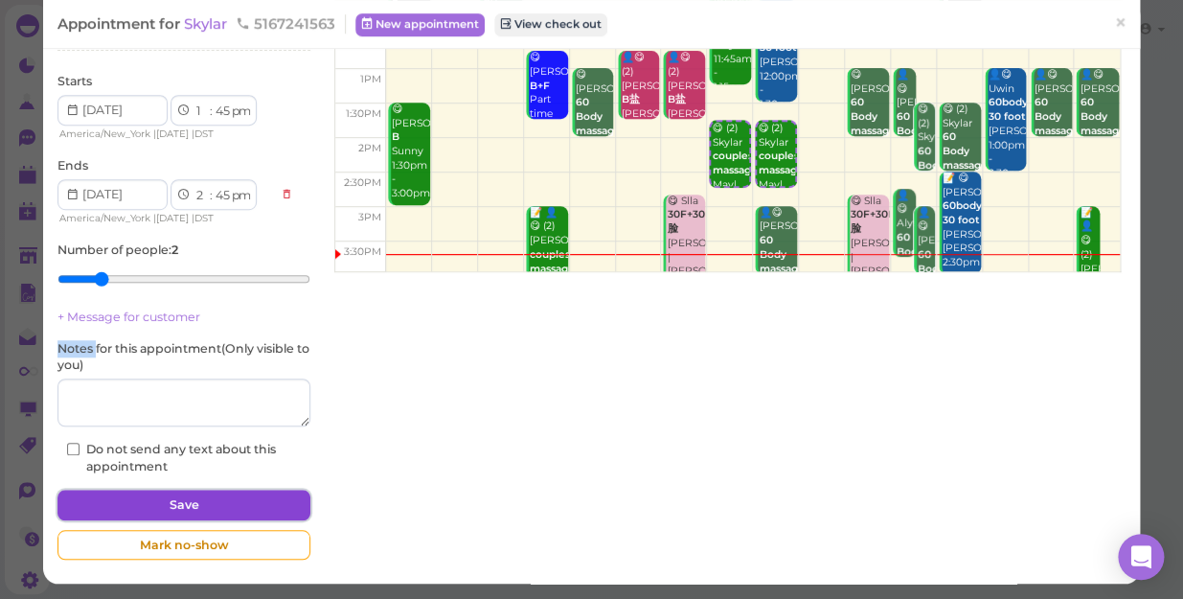
click at [202, 499] on button "Save" at bounding box center [183, 504] width 253 height 31
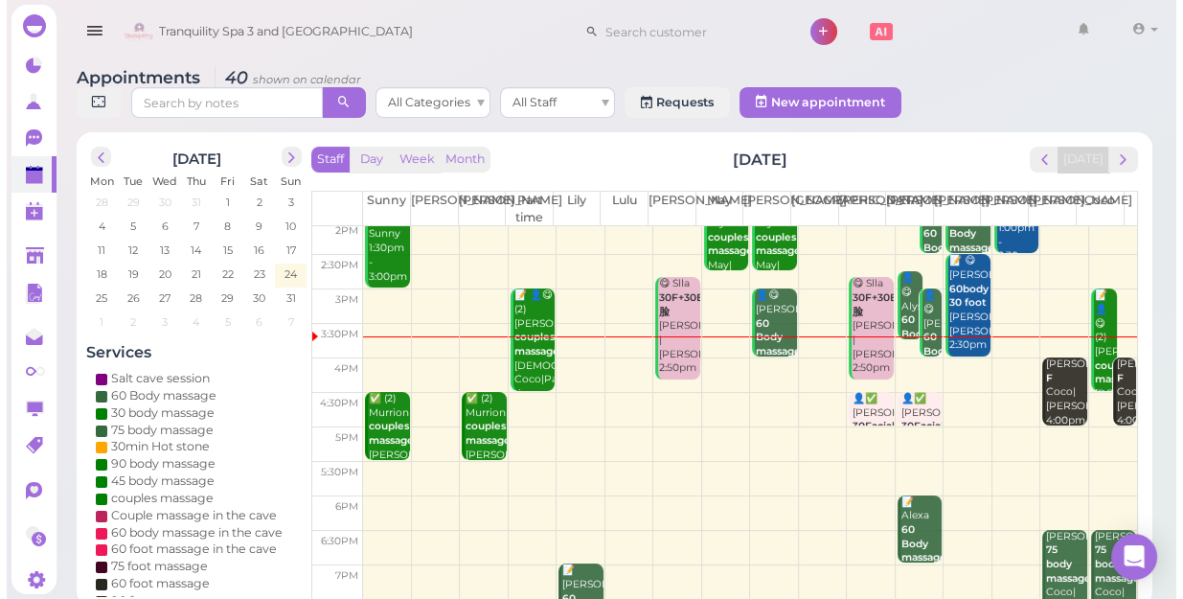
scroll to position [260, 0]
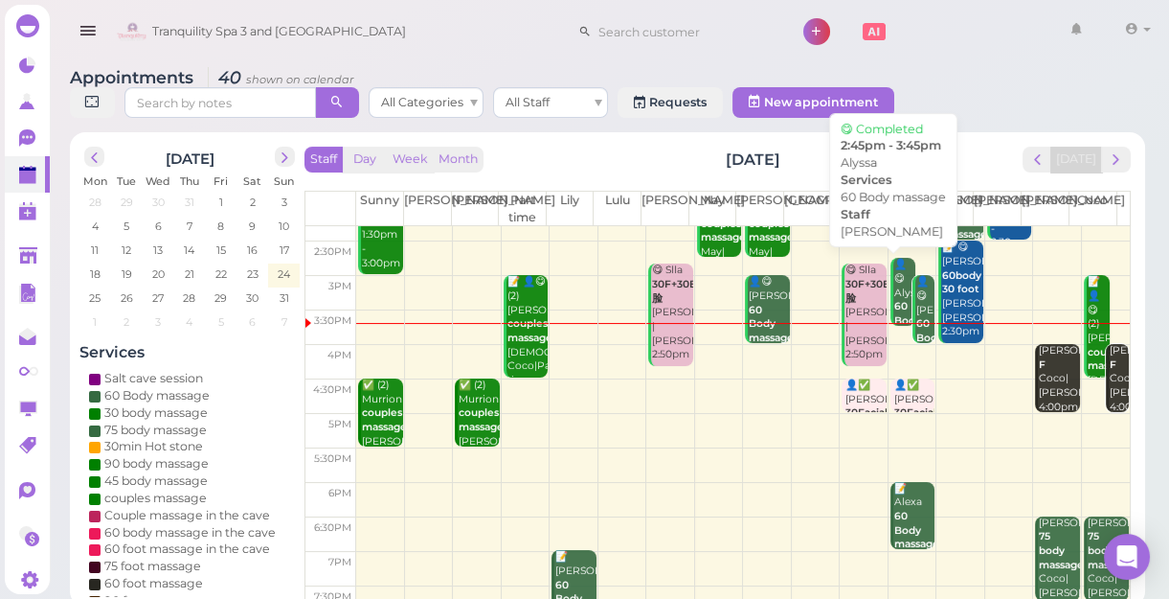
click at [894, 311] on b "60 Body massage" at bounding box center [916, 320] width 45 height 40
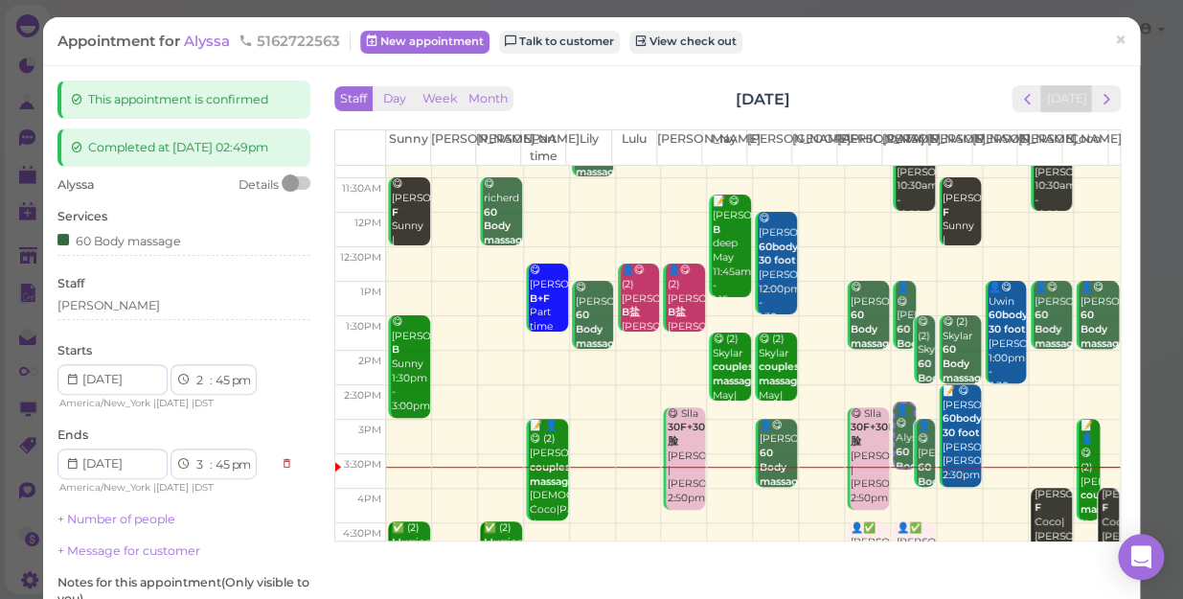
scroll to position [86, 0]
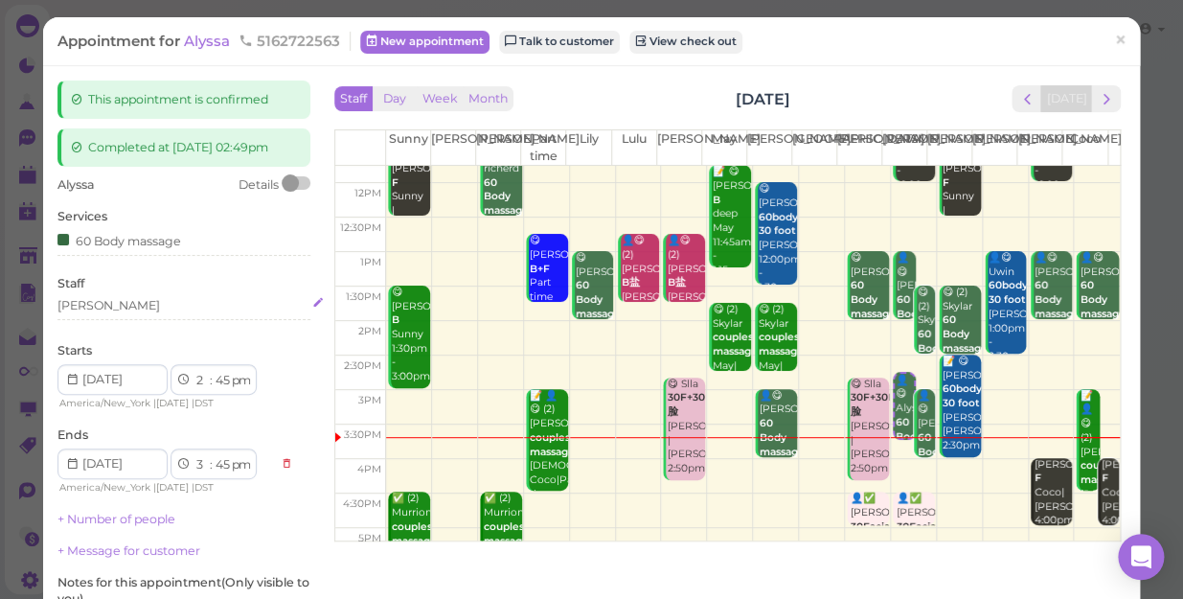
click at [99, 314] on div "[PERSON_NAME]" at bounding box center [183, 305] width 253 height 17
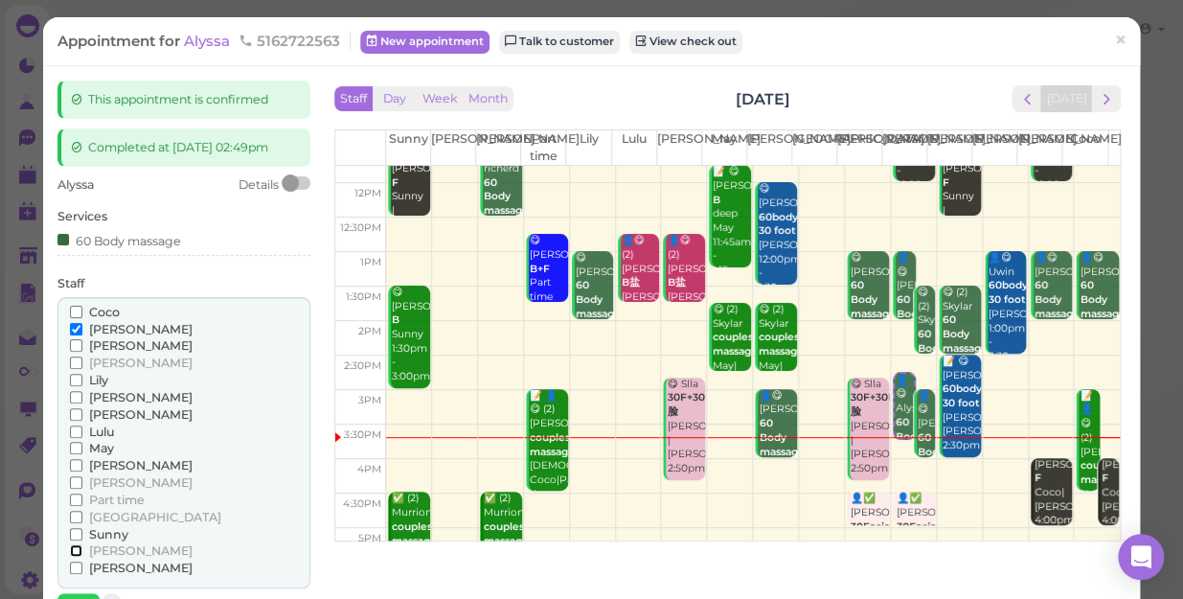
click at [75, 556] on input "[PERSON_NAME]" at bounding box center [76, 550] width 12 height 12
click at [74, 335] on input "[PERSON_NAME]" at bounding box center [76, 329] width 12 height 12
click at [75, 335] on input "[PERSON_NAME]" at bounding box center [76, 329] width 12 height 12
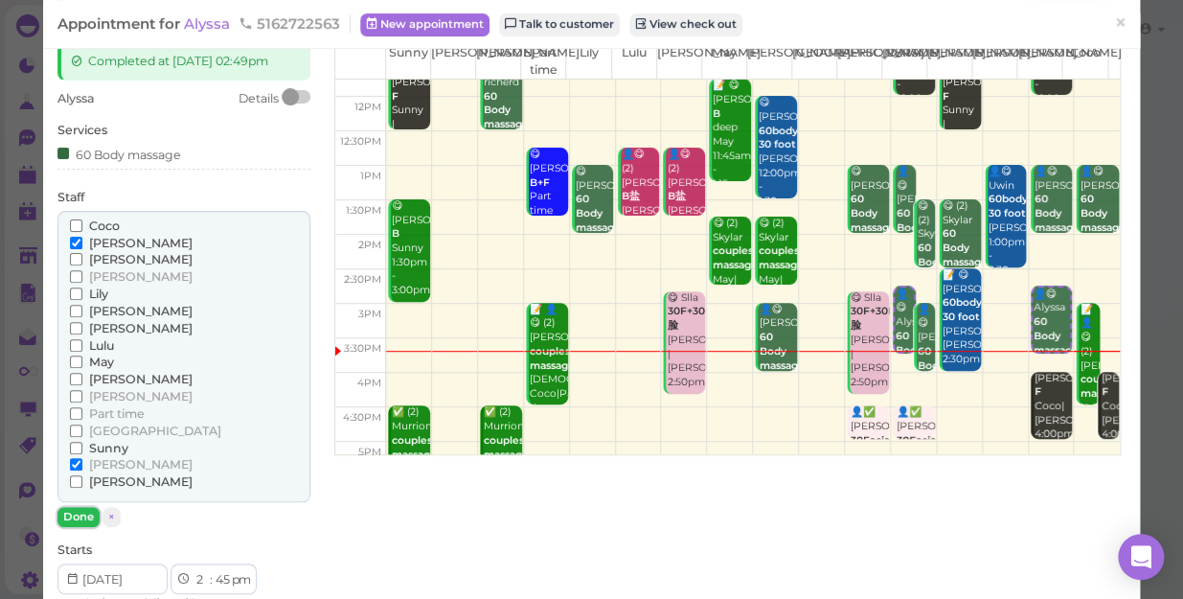
click at [87, 527] on button "Done" at bounding box center [78, 517] width 42 height 20
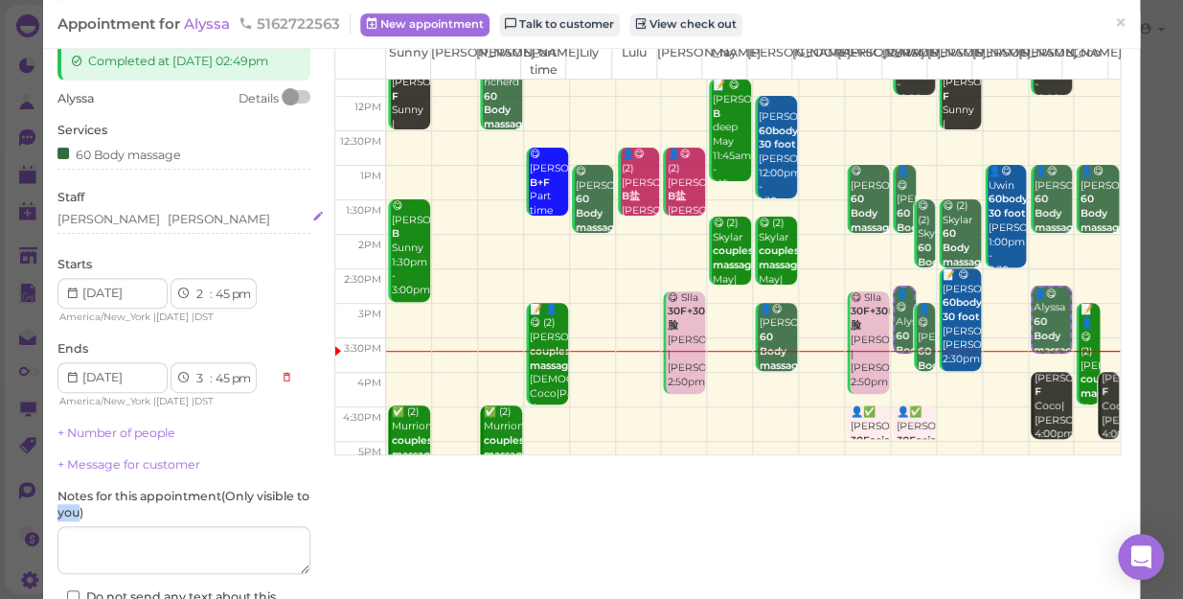
drag, startPoint x: 87, startPoint y: 534, endPoint x: 135, endPoint y: 232, distance: 306.4
click at [135, 228] on div "Tina Helen" at bounding box center [183, 219] width 253 height 17
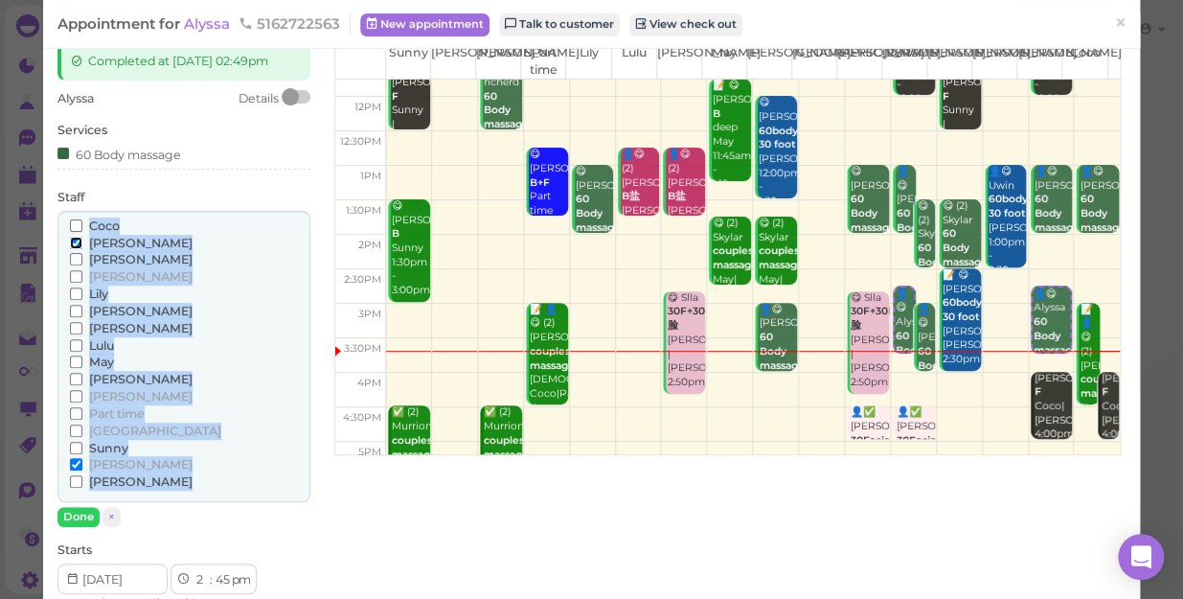
click at [78, 249] on input "[PERSON_NAME]" at bounding box center [76, 243] width 12 height 12
click at [70, 527] on button "Done" at bounding box center [78, 517] width 42 height 20
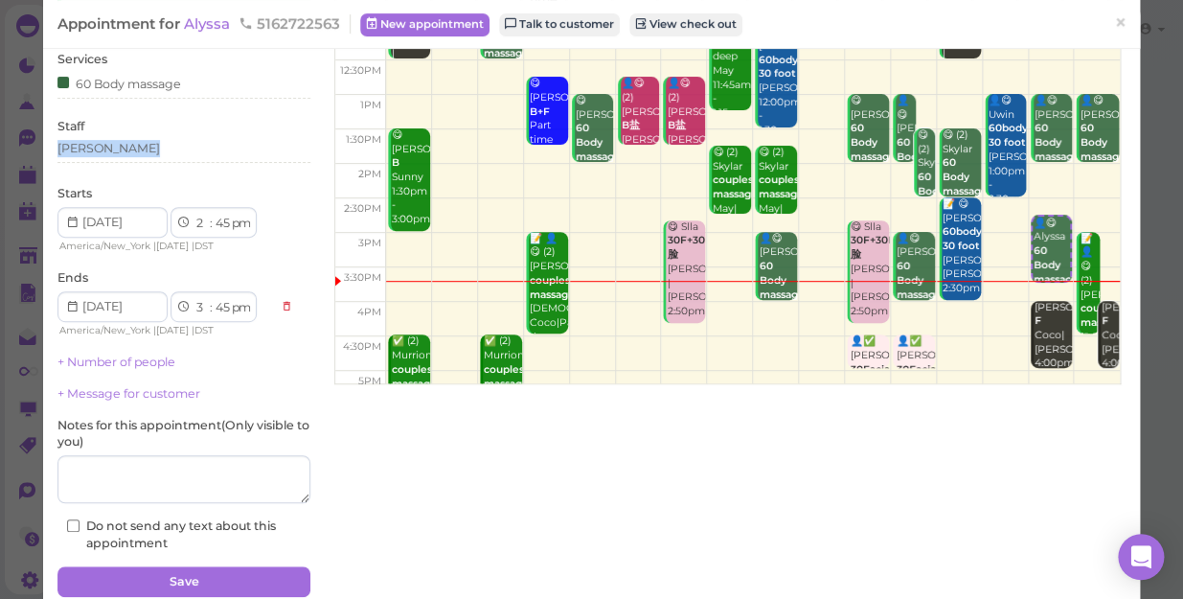
scroll to position [251, 0]
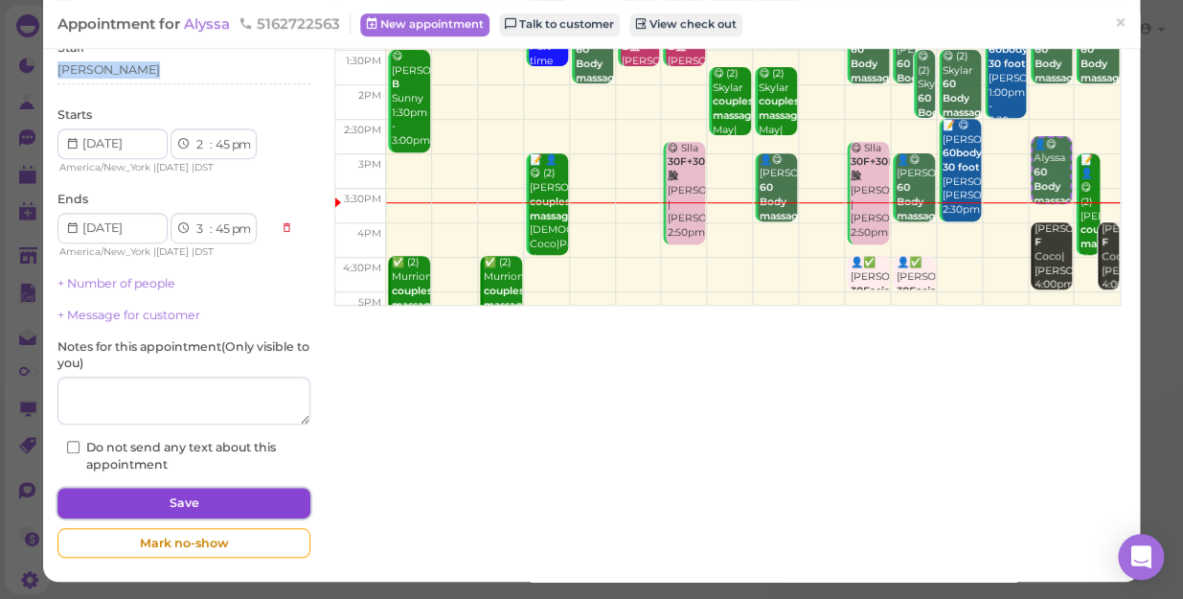
click at [207, 500] on button "Save" at bounding box center [183, 502] width 253 height 31
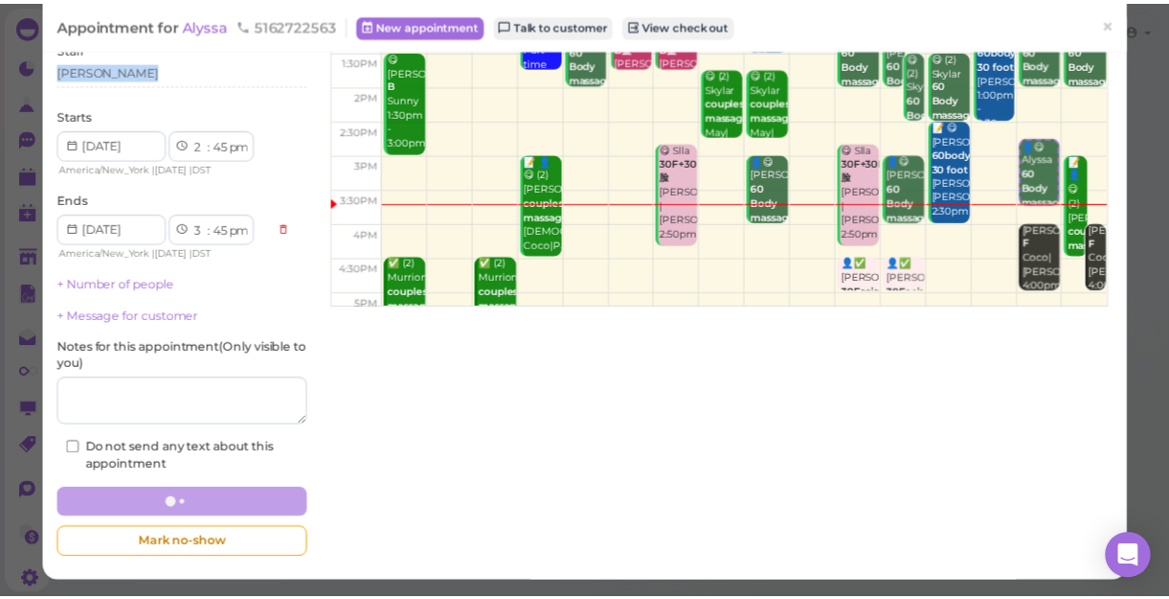
scroll to position [250, 0]
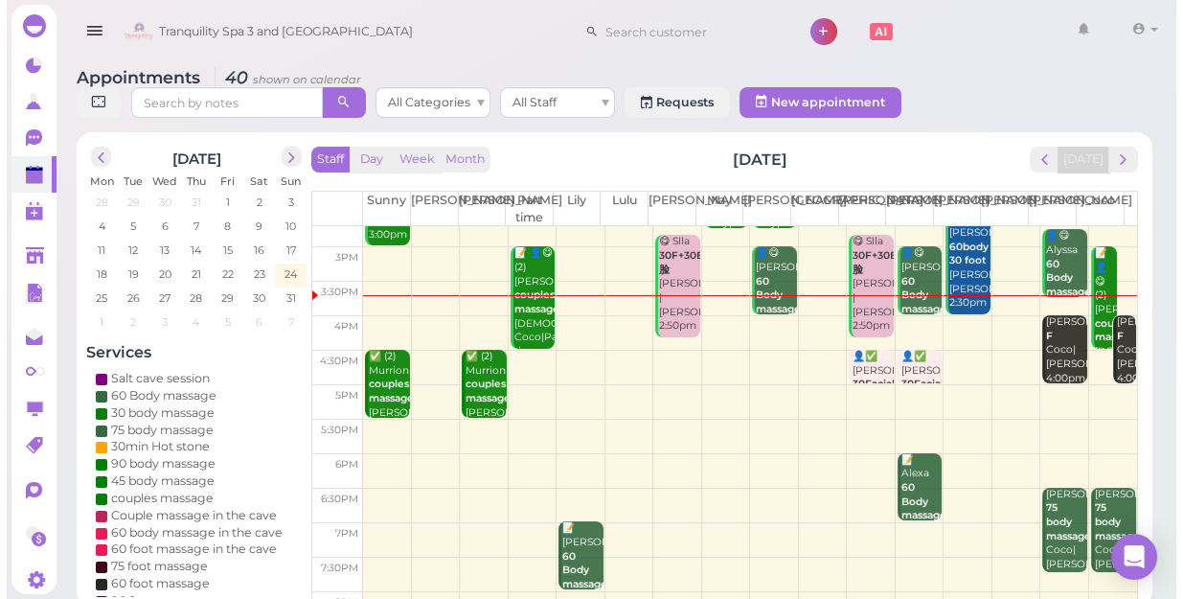
scroll to position [259, 0]
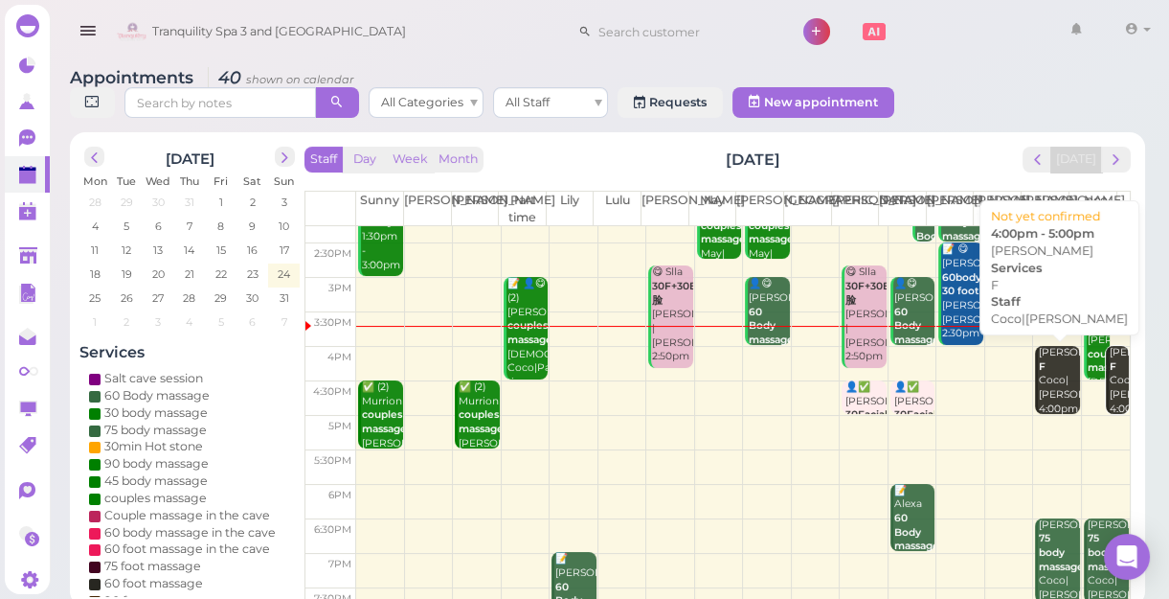
click at [1053, 397] on div "Joann craine F Coco|Tina 4:00pm - 5:00pm" at bounding box center [1058, 395] width 41 height 99
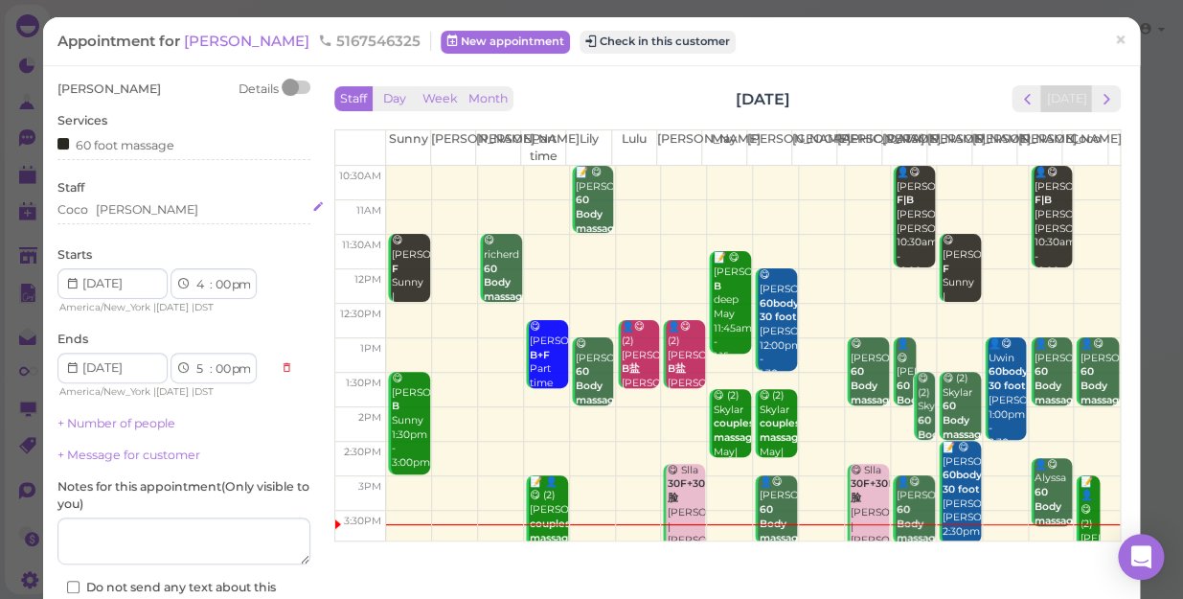
click at [121, 214] on div "Coco Tina" at bounding box center [183, 209] width 253 height 17
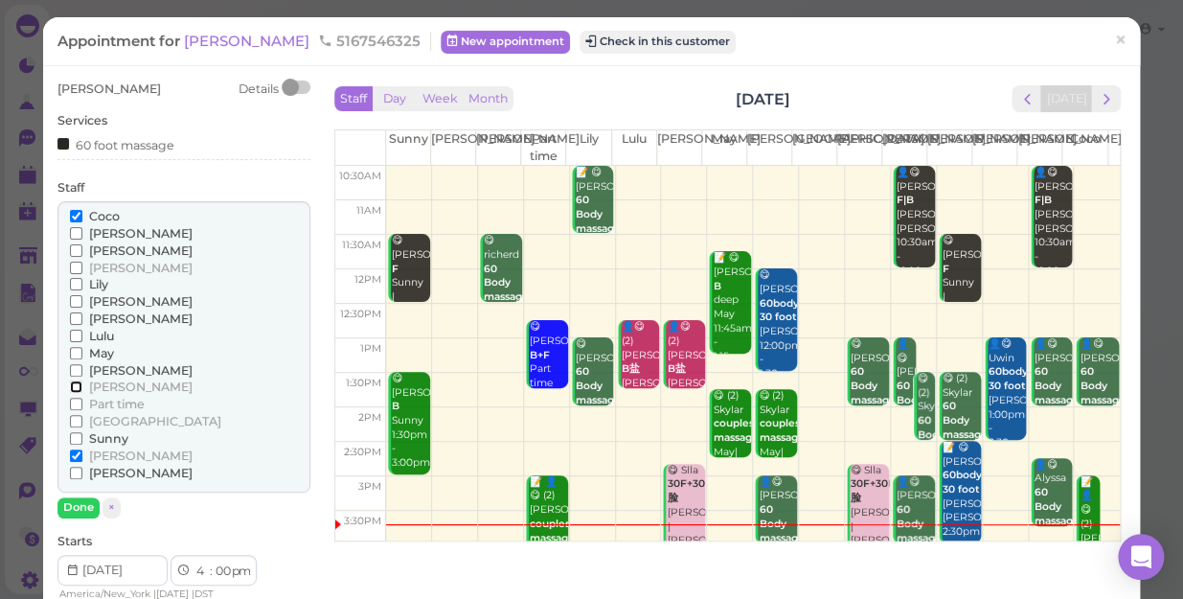
click at [76, 388] on input "[PERSON_NAME]" at bounding box center [76, 386] width 12 height 12
click at [71, 436] on input "Sunny" at bounding box center [76, 438] width 12 height 12
click at [73, 452] on input "[PERSON_NAME]" at bounding box center [76, 455] width 12 height 12
click at [71, 216] on input "Coco" at bounding box center [76, 216] width 12 height 12
click at [77, 506] on button "Done" at bounding box center [78, 507] width 42 height 20
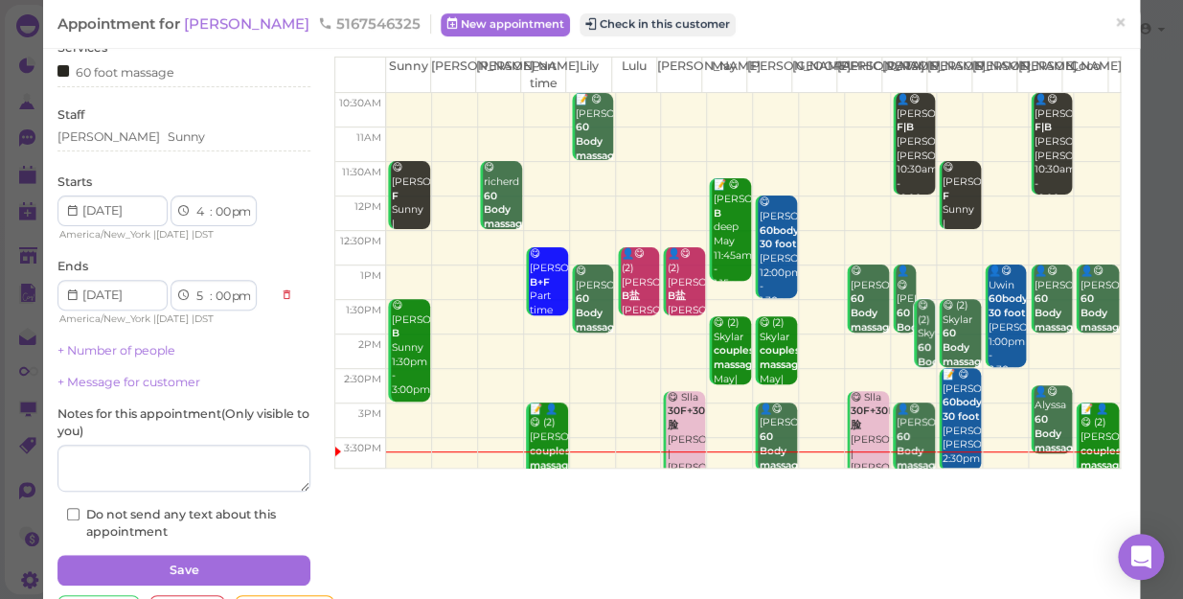
scroll to position [139, 0]
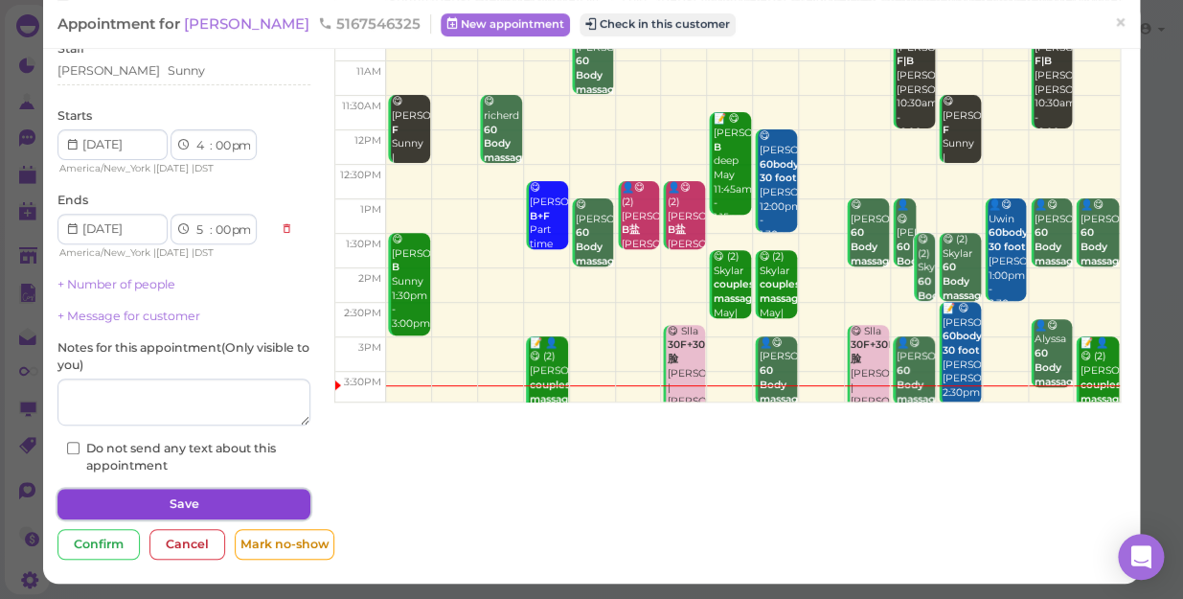
click at [249, 503] on button "Save" at bounding box center [183, 503] width 253 height 31
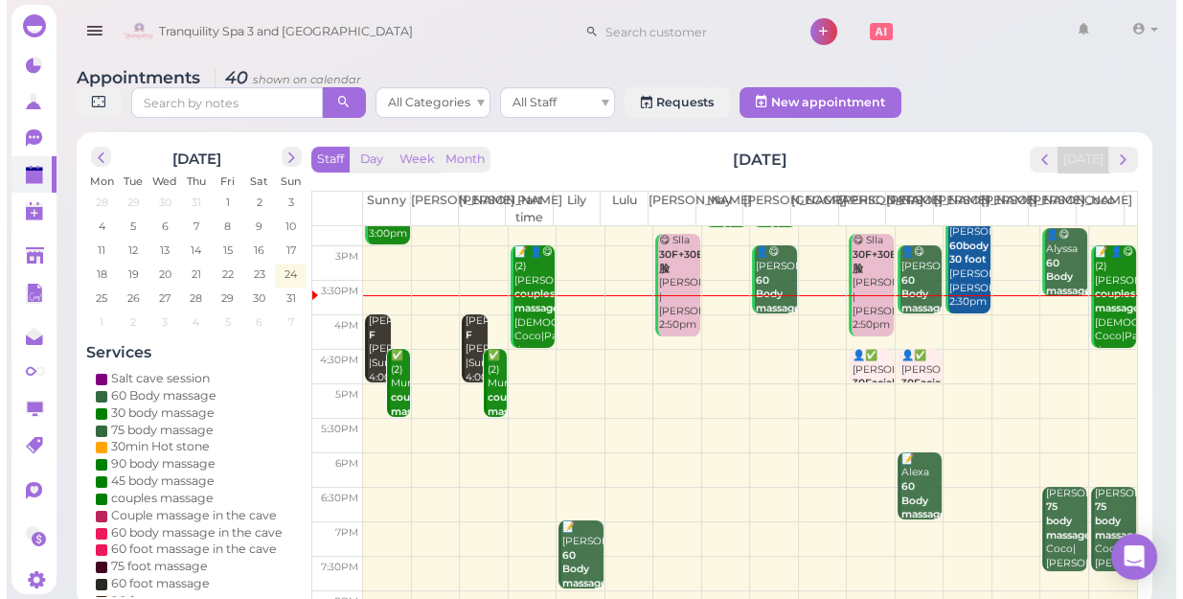
scroll to position [259, 0]
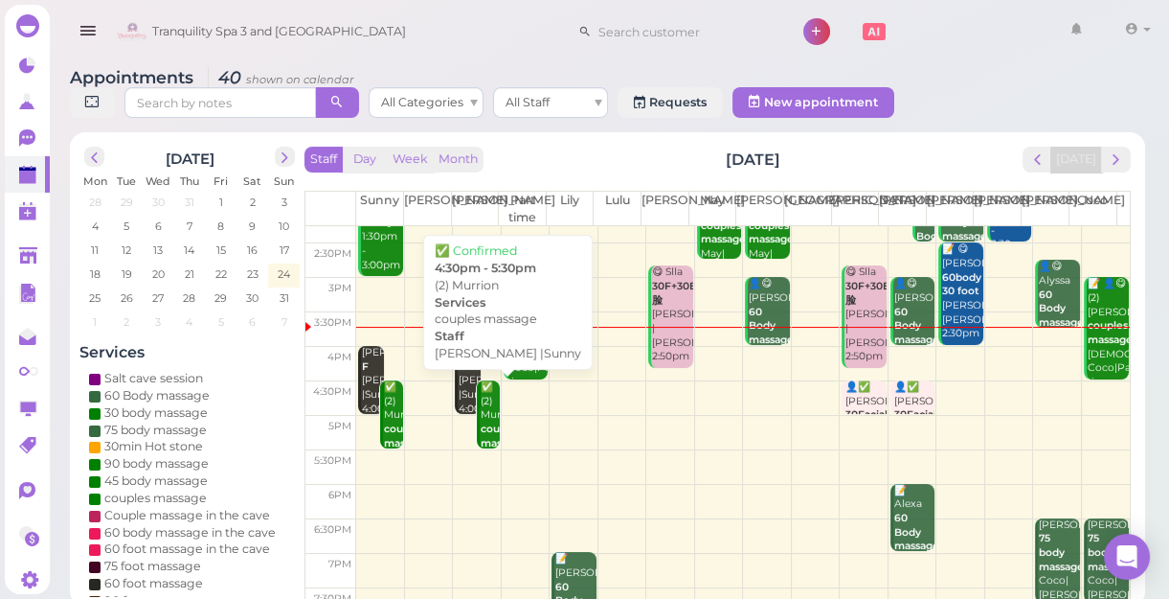
click at [485, 429] on b "couples massage" at bounding box center [503, 435] width 45 height 27
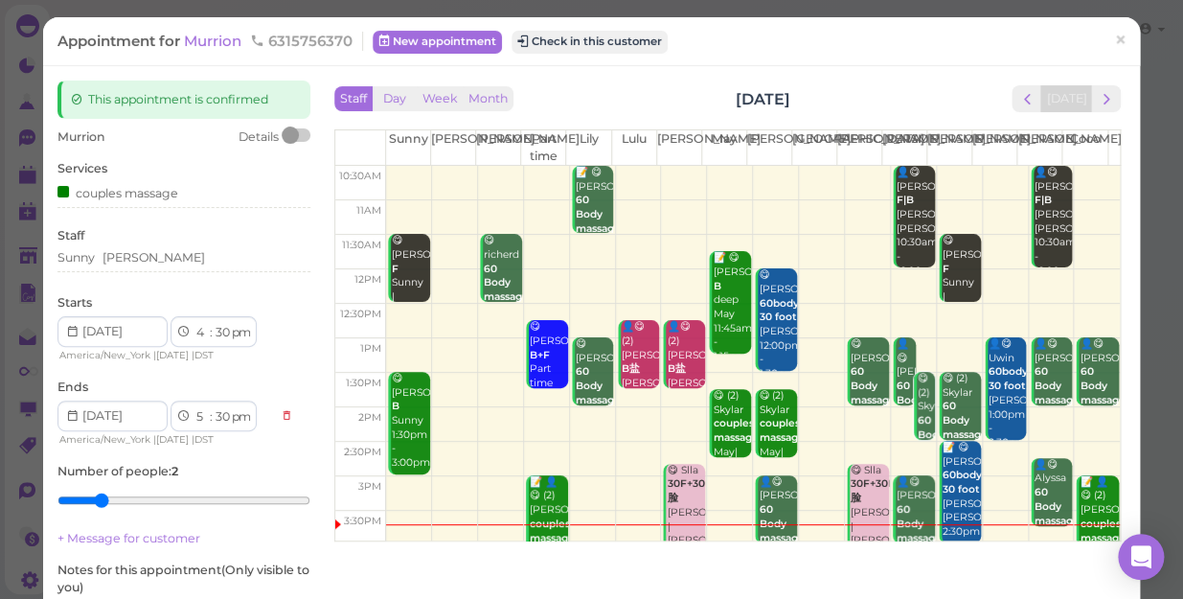
click at [141, 241] on div "Staff Sunny Nancy" at bounding box center [183, 253] width 253 height 53
click at [147, 258] on div "Sunny [PERSON_NAME]" at bounding box center [183, 257] width 253 height 17
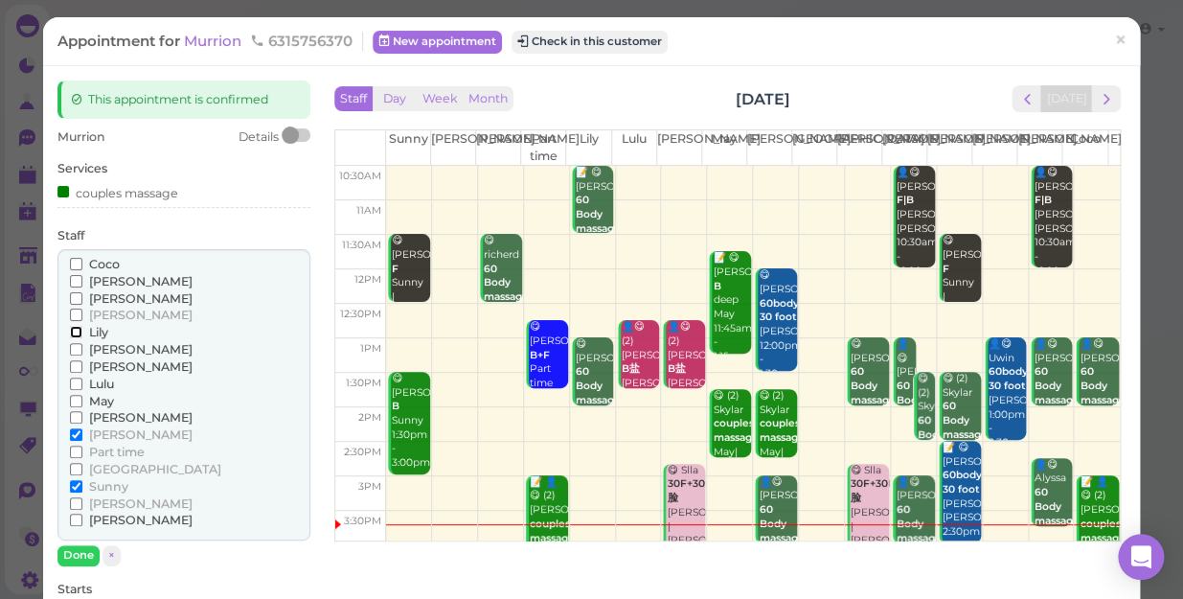
click at [74, 331] on input "Lily" at bounding box center [76, 332] width 12 height 12
click at [77, 399] on input "May" at bounding box center [76, 401] width 12 height 12
click at [77, 432] on input "[PERSON_NAME]" at bounding box center [76, 434] width 12 height 12
click at [73, 486] on input "Sunny" at bounding box center [76, 486] width 12 height 12
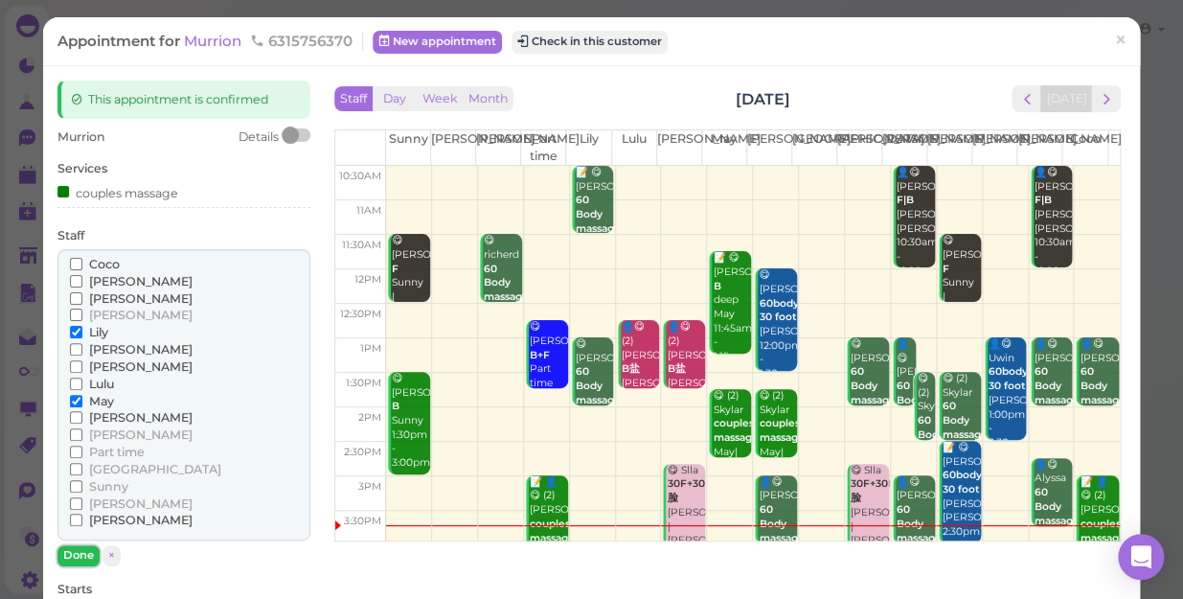
click at [77, 552] on button "Done" at bounding box center [78, 555] width 42 height 20
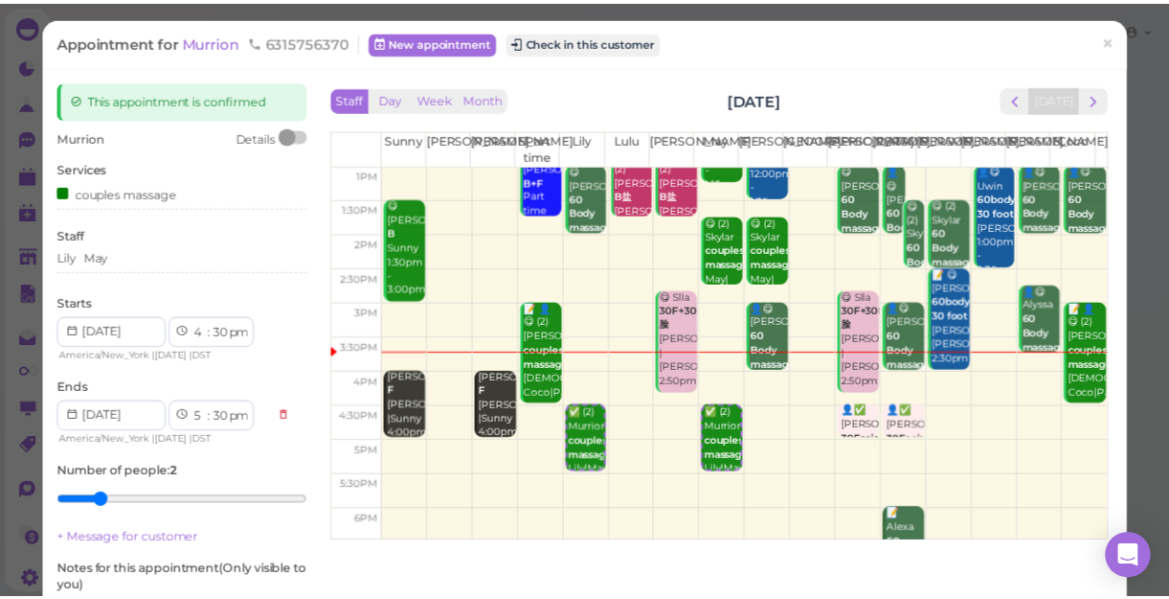
scroll to position [173, 0]
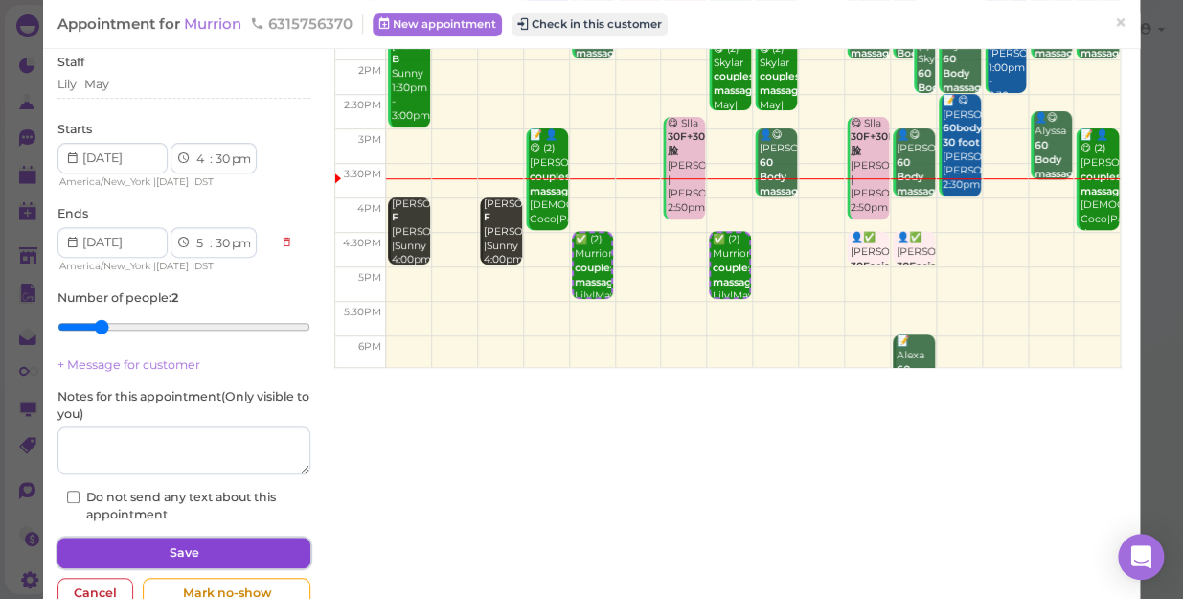
click at [241, 541] on button "Save" at bounding box center [183, 552] width 253 height 31
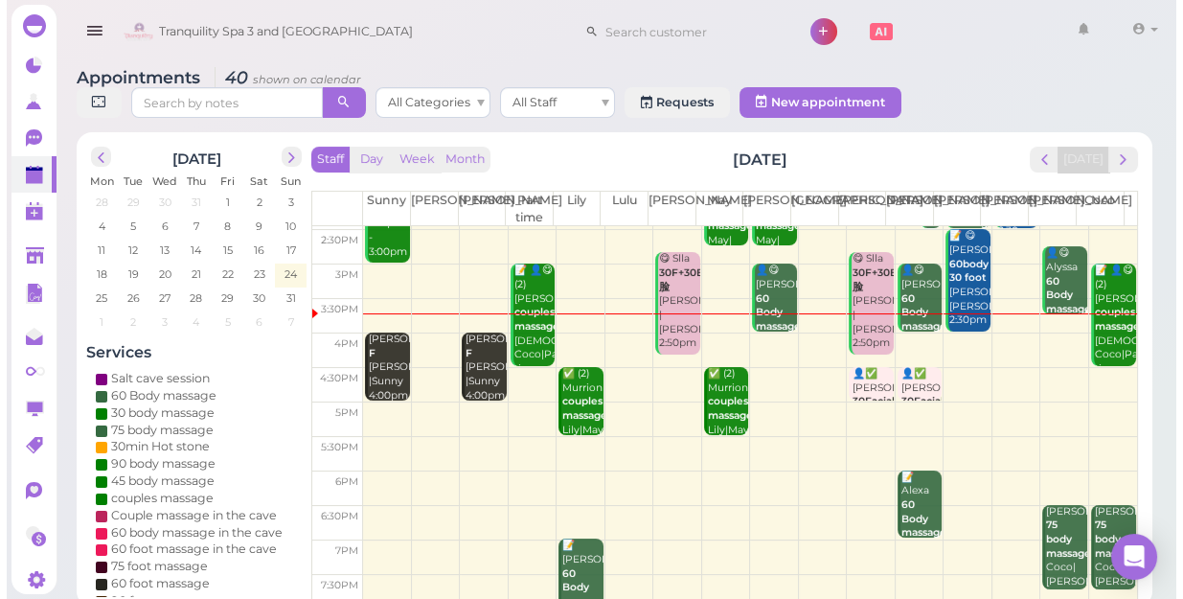
scroll to position [172, 0]
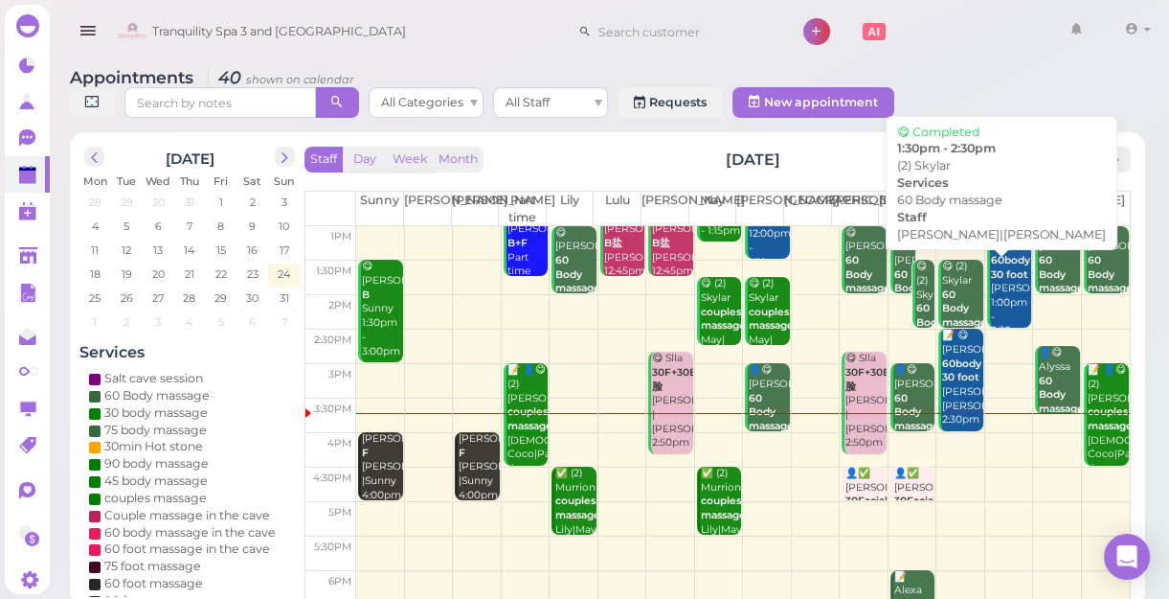
click at [947, 295] on div "😋 (2) Skylar 60 Body massage Helen|Tom 1:30pm - 2:30pm" at bounding box center [961, 330] width 41 height 141
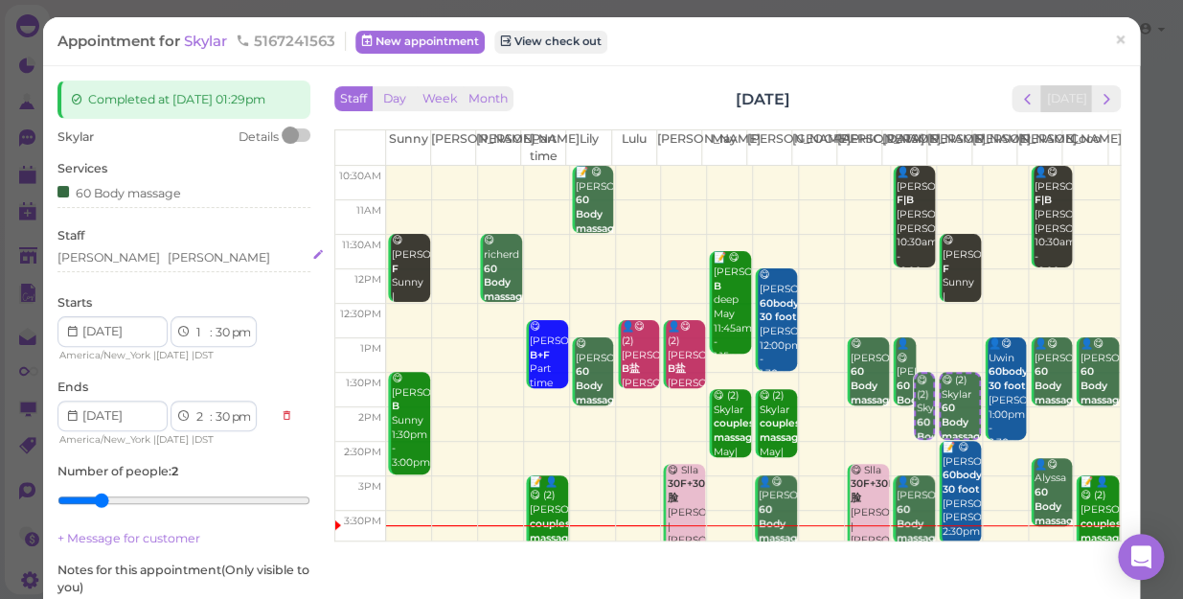
click at [138, 255] on div "Helen Tom" at bounding box center [183, 257] width 253 height 17
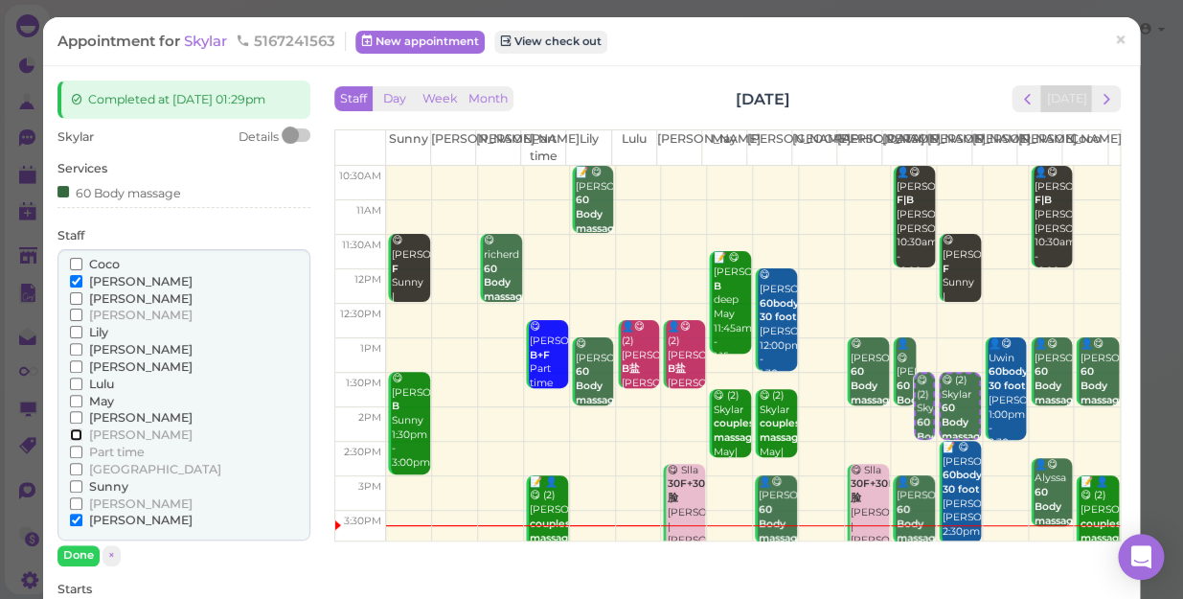
click at [75, 436] on input "[PERSON_NAME]" at bounding box center [76, 434] width 12 height 12
click at [73, 278] on input "[PERSON_NAME]" at bounding box center [76, 281] width 12 height 12
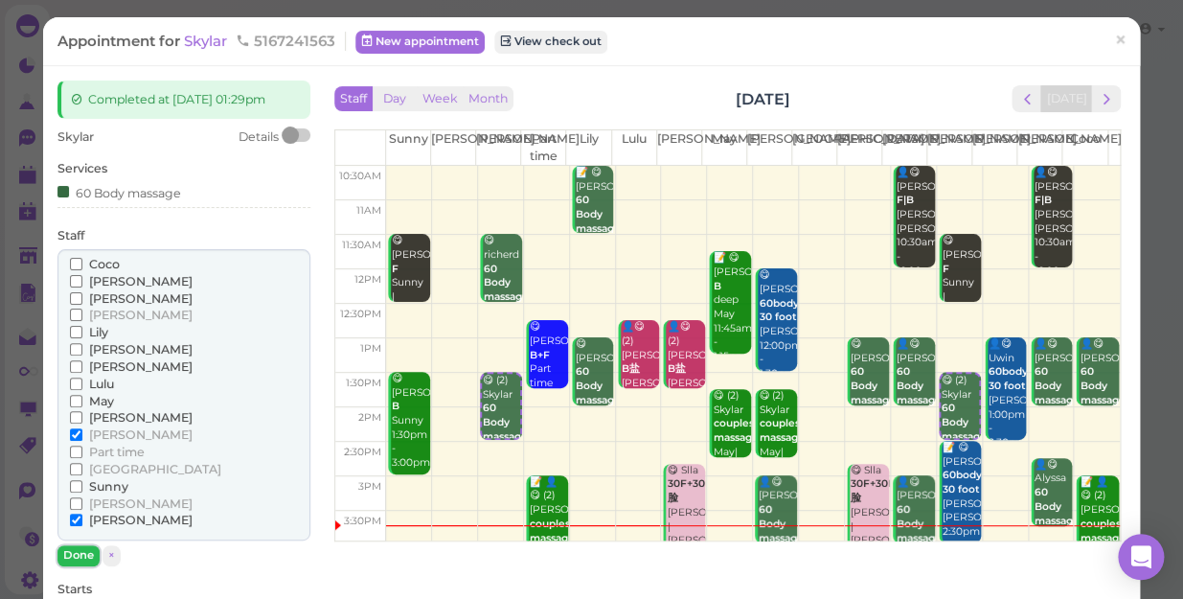
click at [76, 554] on button "Done" at bounding box center [78, 555] width 42 height 20
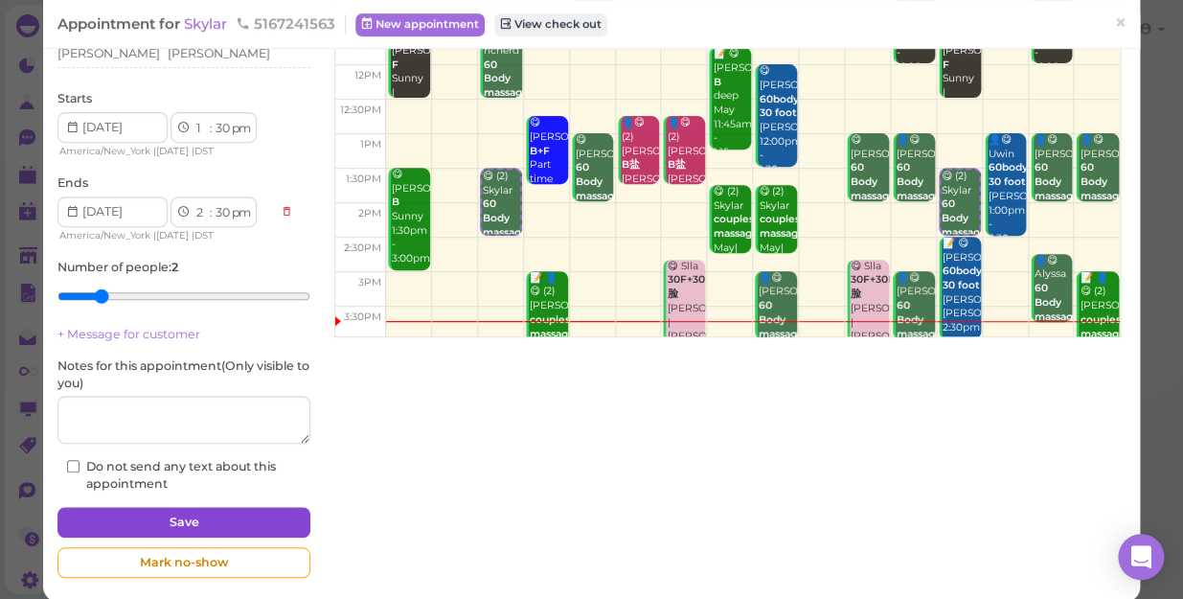
scroll to position [222, 0]
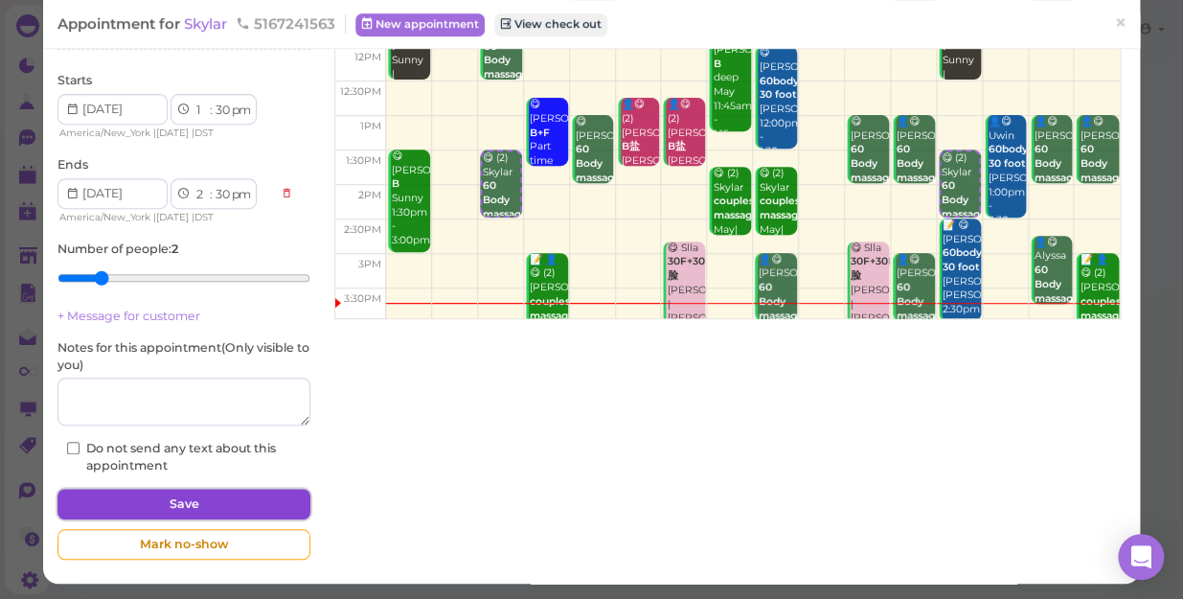
click at [196, 508] on button "Save" at bounding box center [183, 503] width 253 height 31
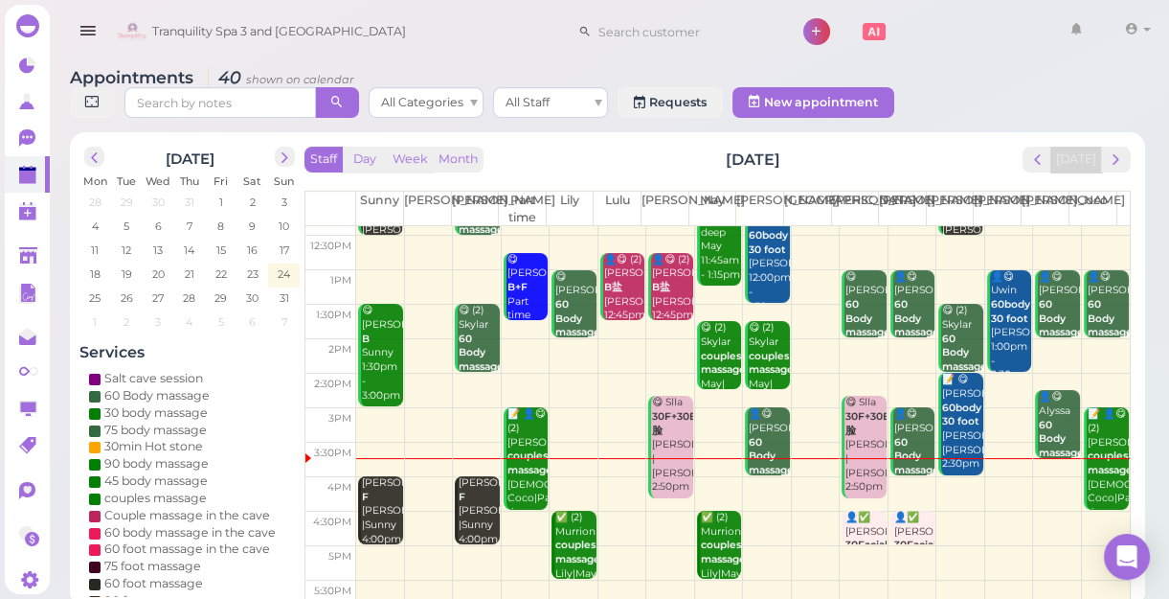
scroll to position [173, 0]
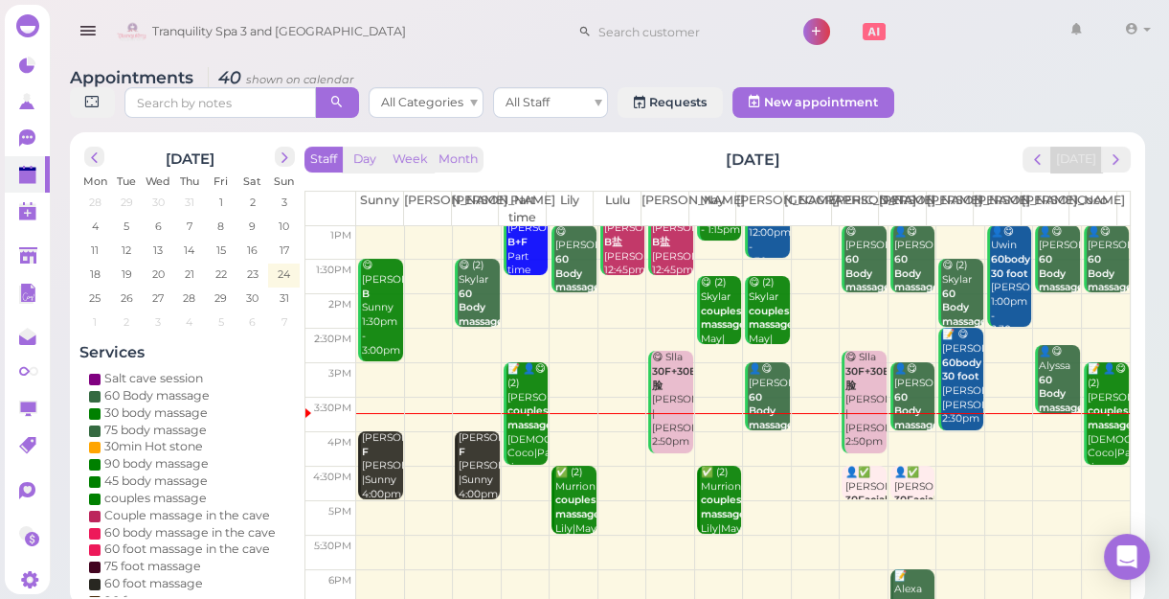
click at [372, 501] on td at bounding box center [743, 518] width 774 height 34
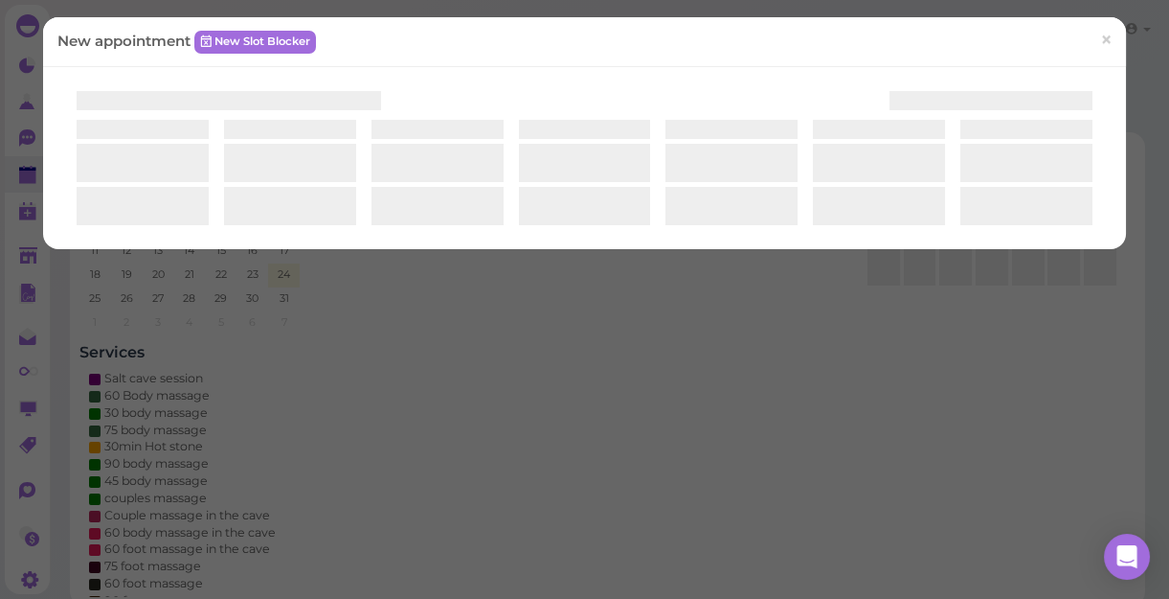
click at [372, 500] on div "New appointment New Slot Blocker ×" at bounding box center [584, 299] width 1169 height 599
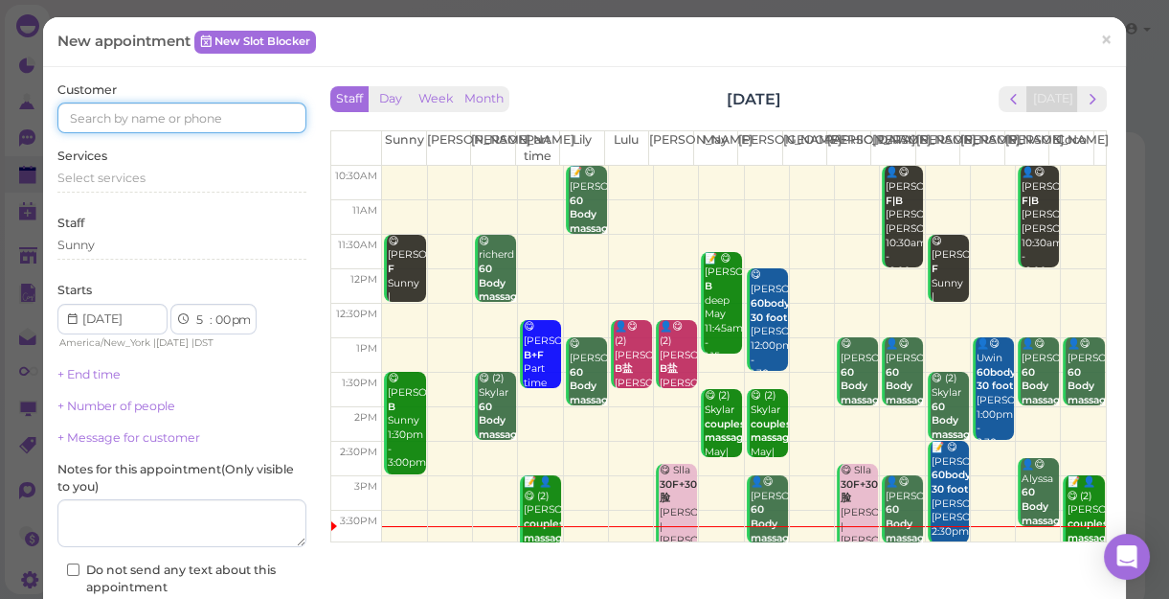
click at [230, 121] on input at bounding box center [181, 117] width 249 height 31
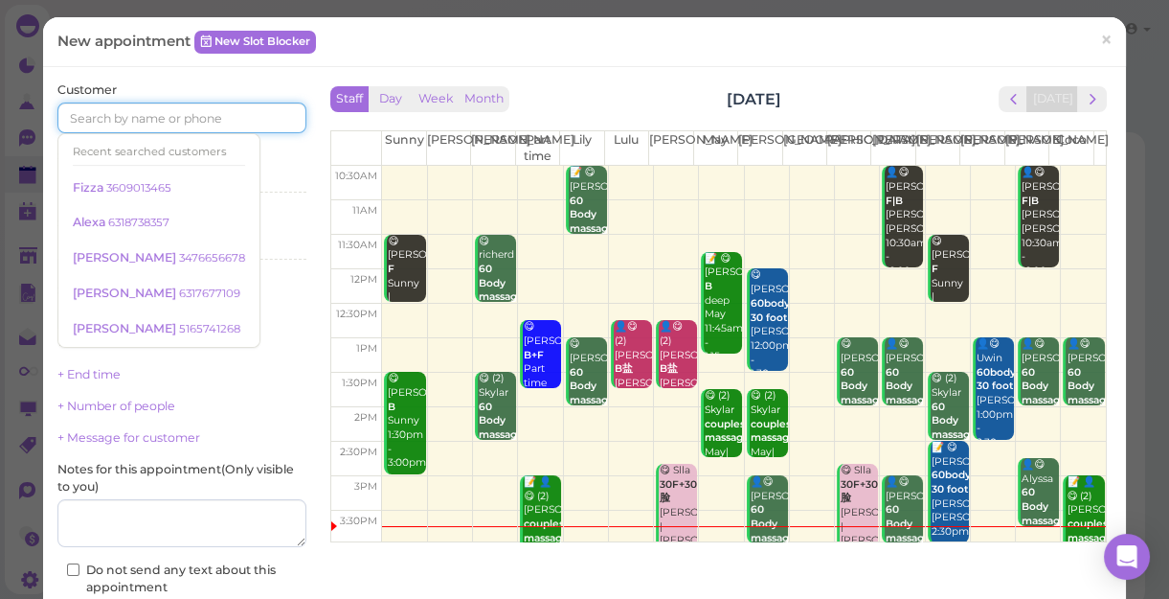
click at [230, 121] on input at bounding box center [181, 117] width 249 height 31
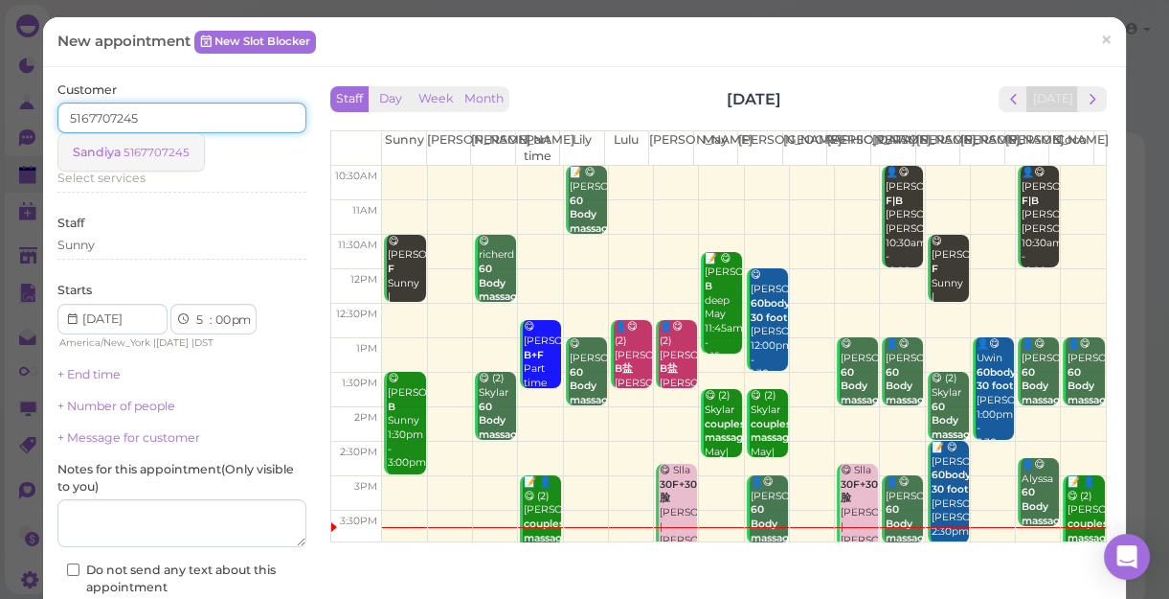
type input "5167707245"
click at [122, 153] on span "Sandiya" at bounding box center [98, 152] width 51 height 14
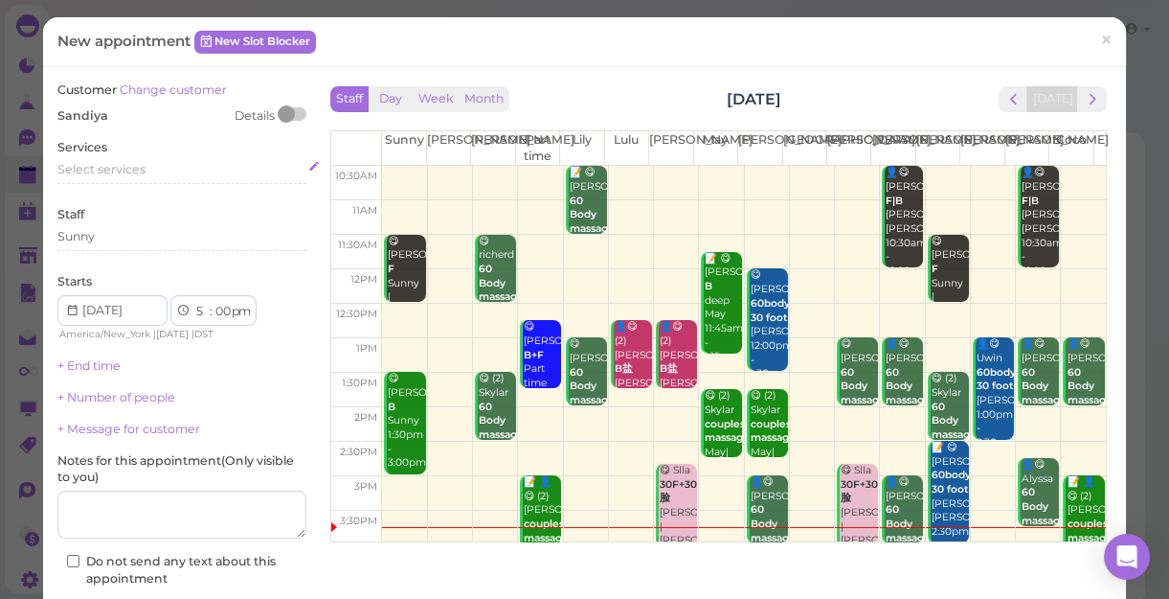
click at [119, 173] on span "Select services" at bounding box center [101, 169] width 88 height 14
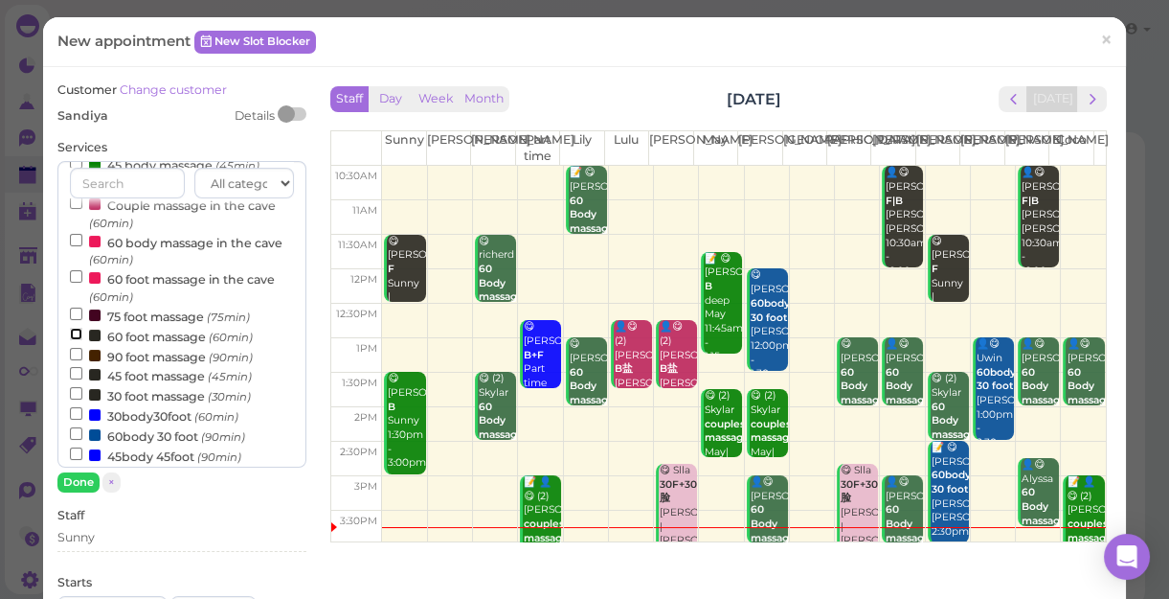
click at [77, 335] on input "60 foot massage (60min)" at bounding box center [76, 334] width 12 height 12
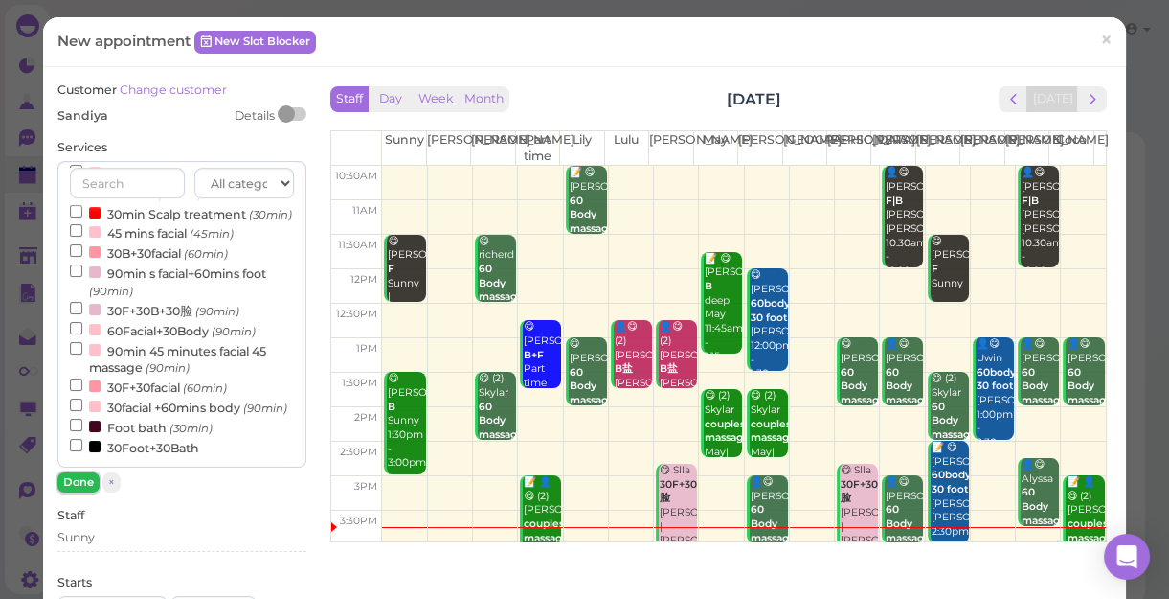
click at [82, 479] on button "Done" at bounding box center [78, 482] width 42 height 20
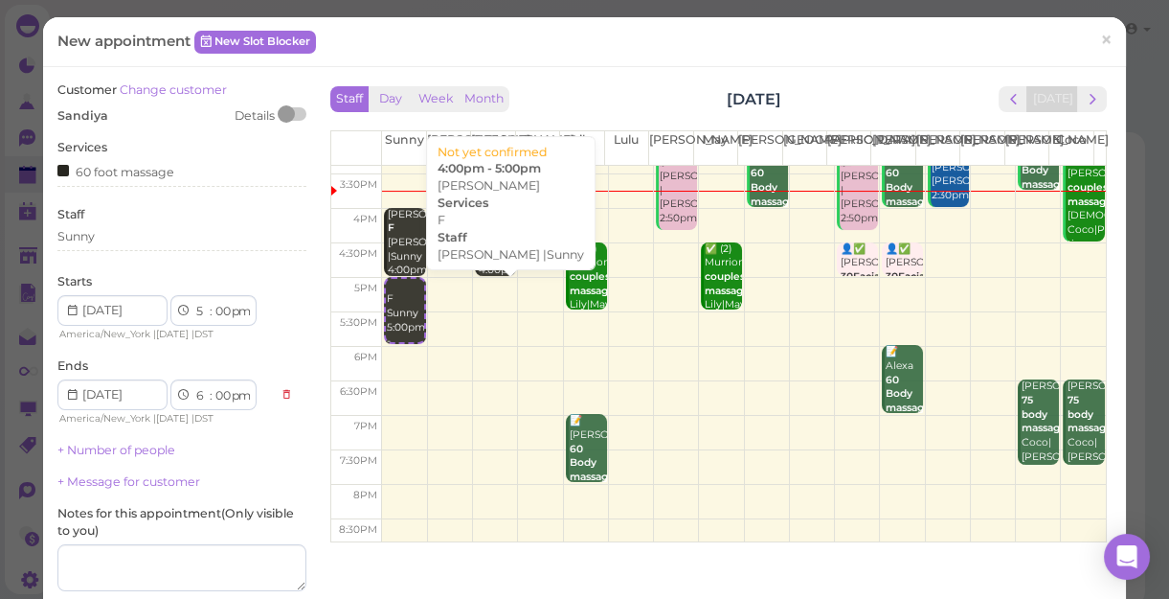
scroll to position [346, 0]
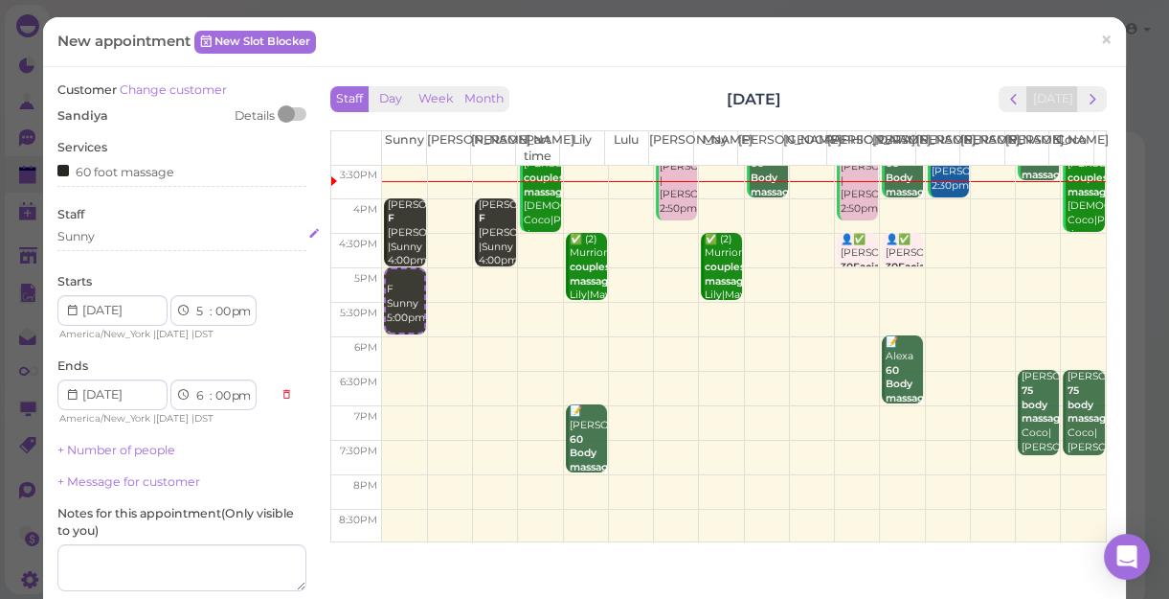
click at [104, 238] on div "Sunny" at bounding box center [181, 236] width 249 height 17
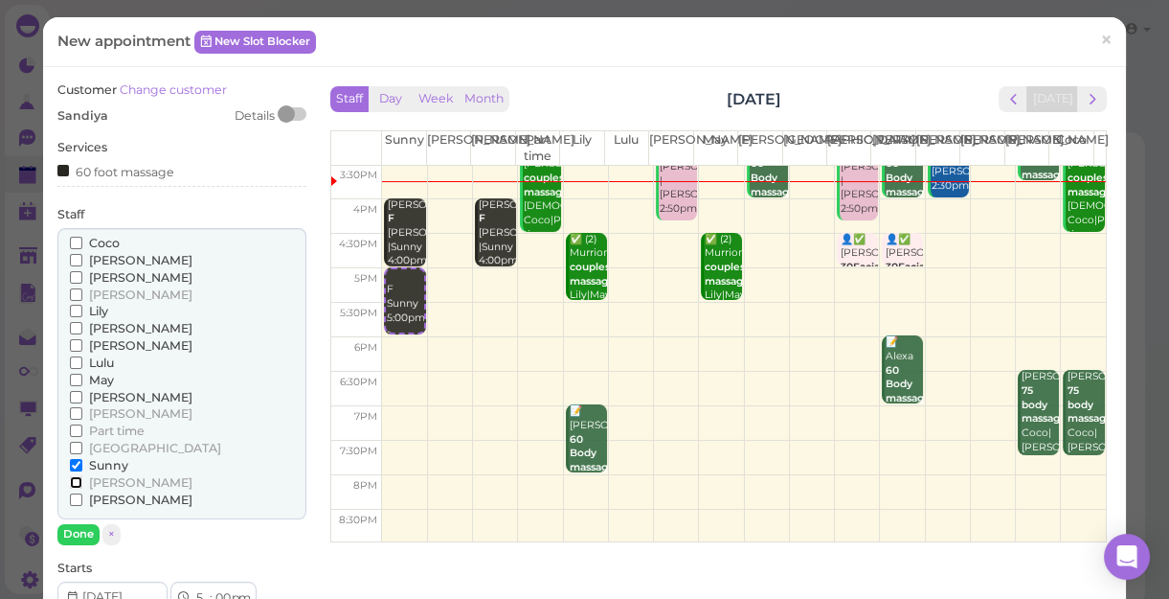
click at [74, 482] on input "[PERSON_NAME]" at bounding box center [76, 482] width 12 height 12
click at [72, 243] on input "Coco" at bounding box center [76, 243] width 12 height 12
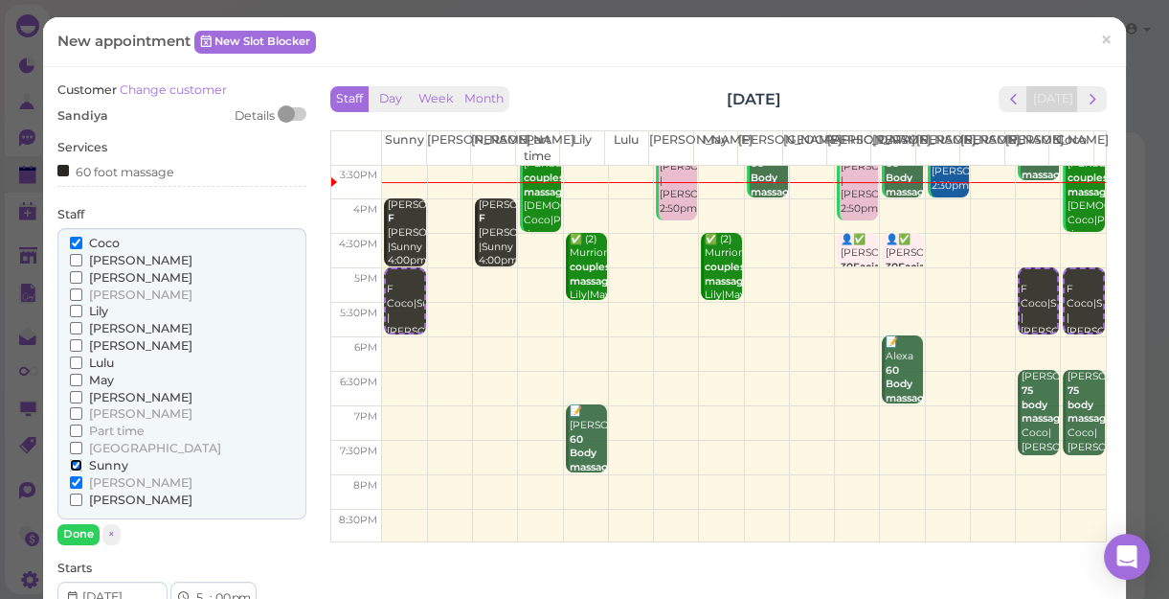
click at [75, 463] on input "Sunny" at bounding box center [76, 465] width 12 height 12
click at [74, 462] on input "Sunny" at bounding box center [76, 465] width 12 height 12
click at [77, 460] on input "Sunny" at bounding box center [76, 465] width 12 height 12
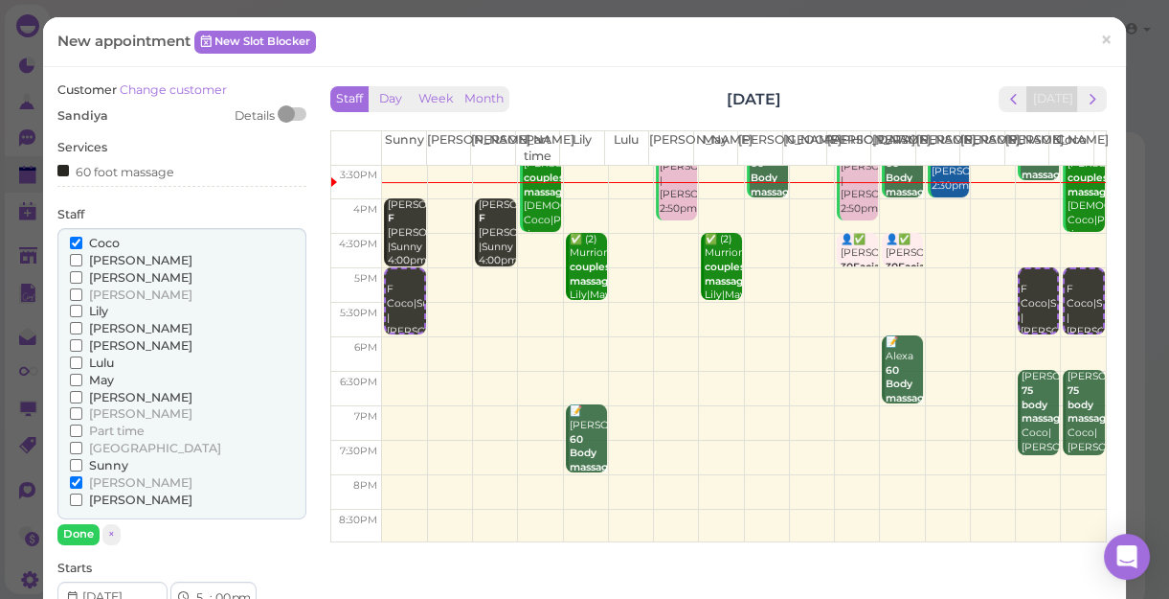
click at [77, 460] on input "Sunny" at bounding box center [76, 465] width 12 height 12
click at [66, 460] on div "[PERSON_NAME] [PERSON_NAME] [PERSON_NAME] [PERSON_NAME] [PERSON_NAME] Lulu" at bounding box center [181, 374] width 249 height 292
drag, startPoint x: 66, startPoint y: 460, endPoint x: 77, endPoint y: 463, distance: 11.2
click at [77, 463] on input "Sunny" at bounding box center [76, 465] width 12 height 12
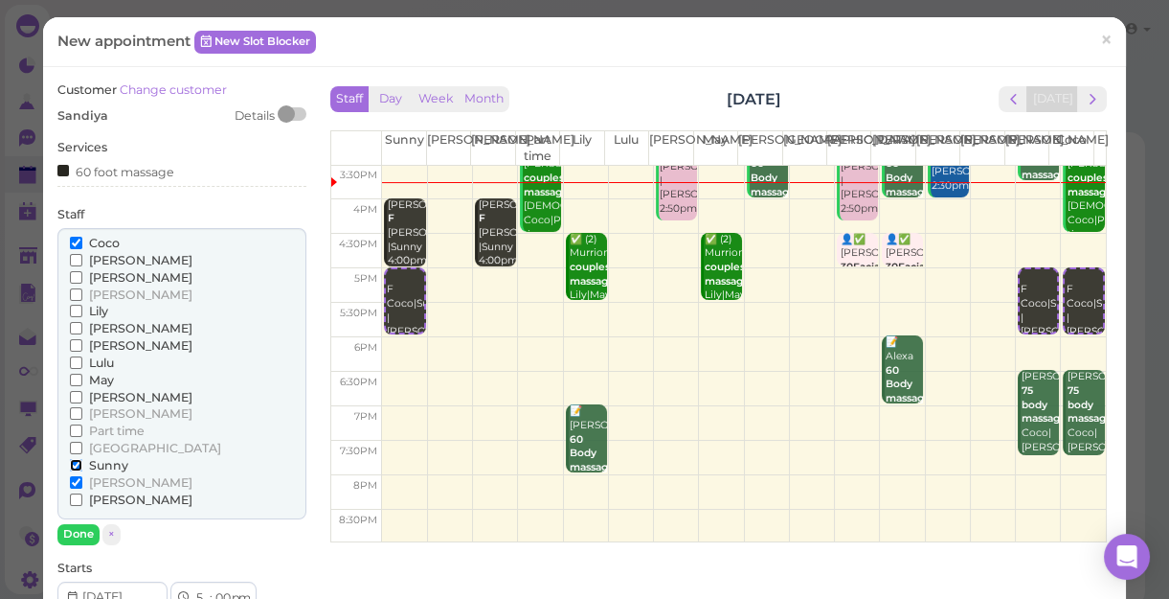
click at [74, 463] on input "Sunny" at bounding box center [76, 465] width 12 height 12
click at [83, 529] on button "Done" at bounding box center [78, 534] width 42 height 20
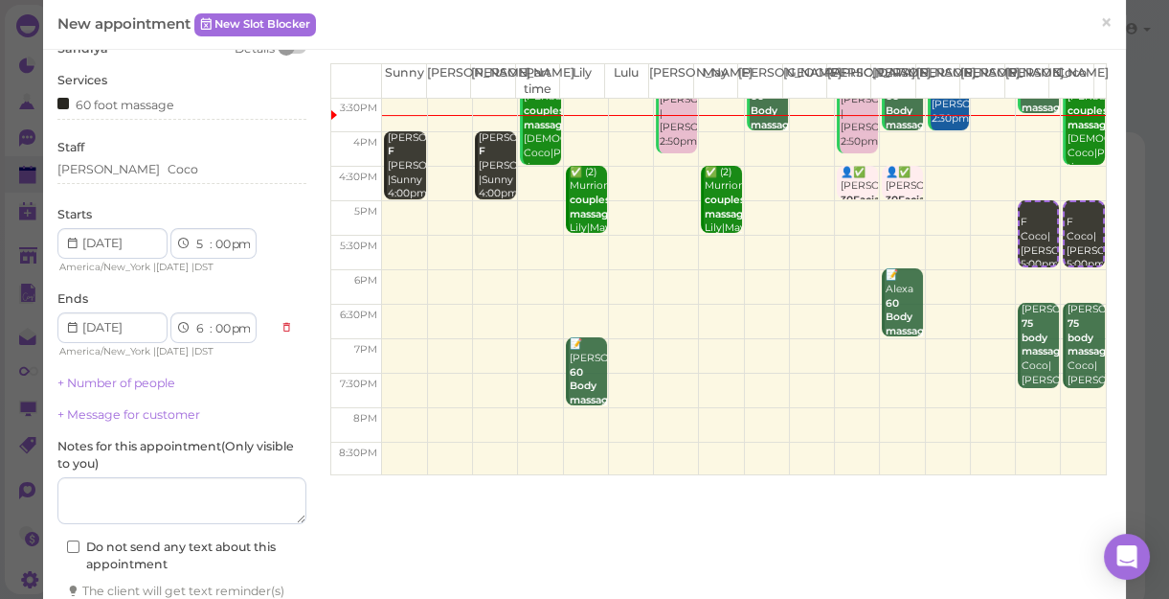
scroll to position [194, 0]
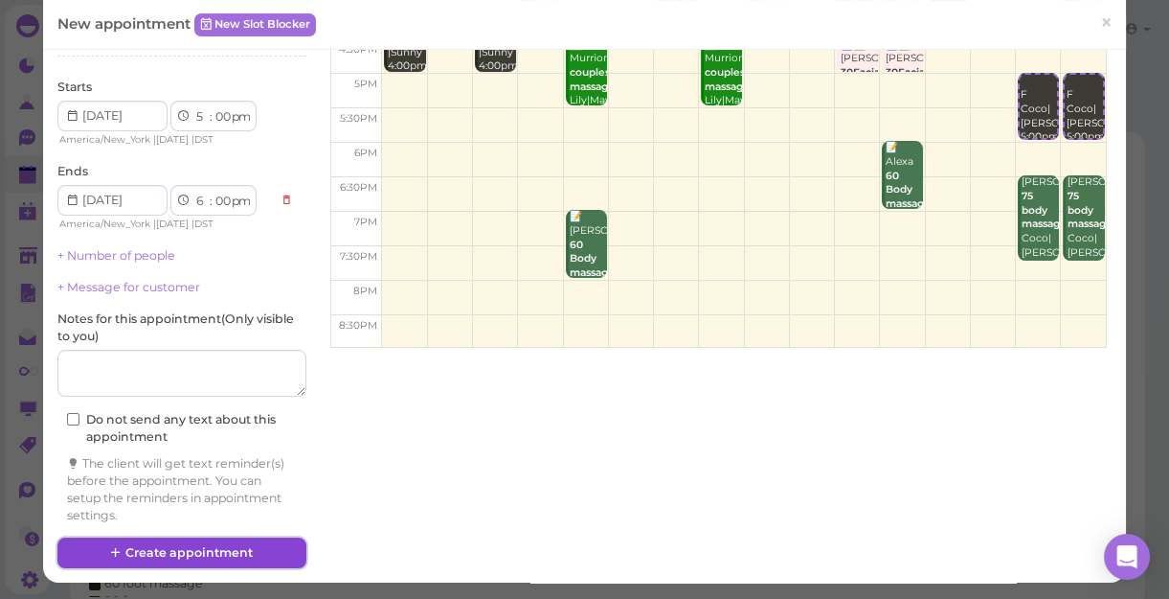
click at [179, 546] on button "Create appointment" at bounding box center [181, 552] width 249 height 31
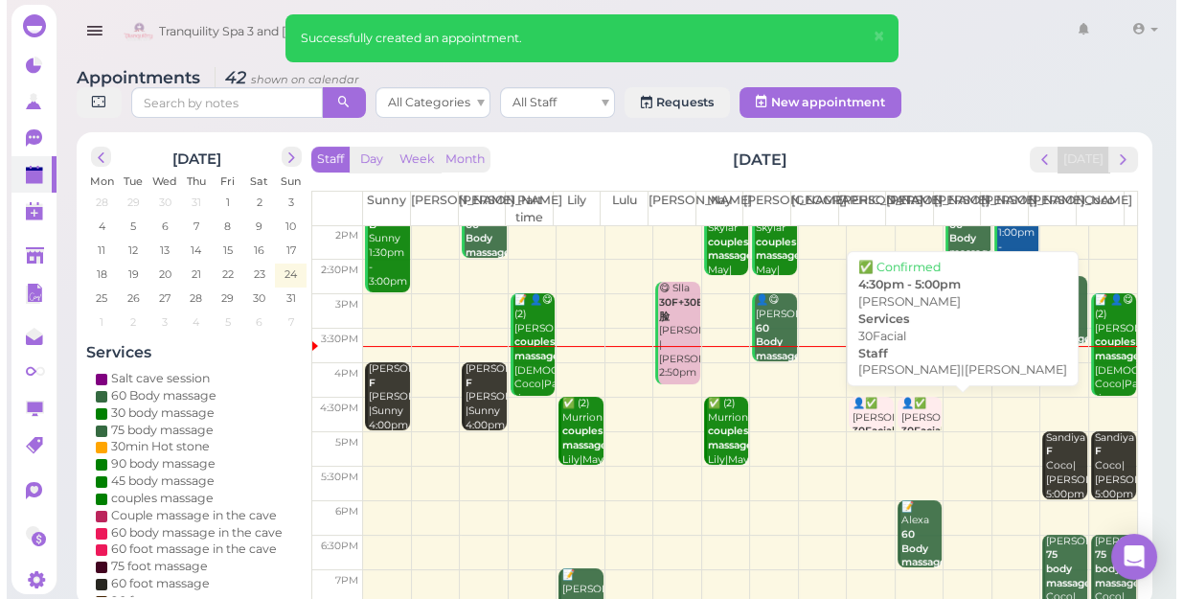
scroll to position [260, 0]
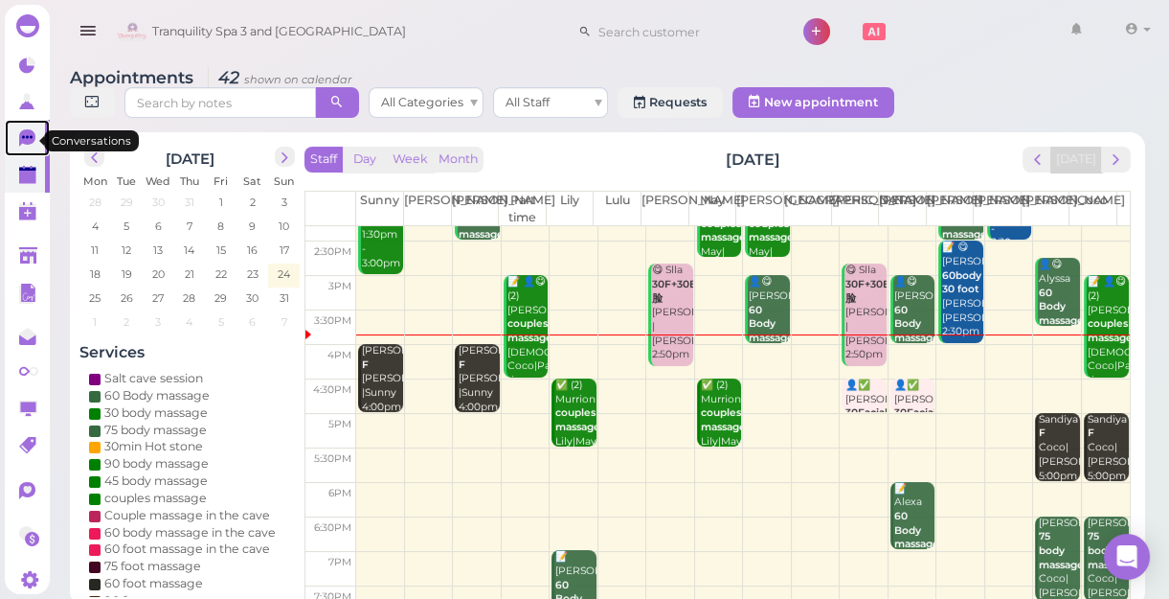
click at [28, 138] on icon at bounding box center [27, 137] width 16 height 17
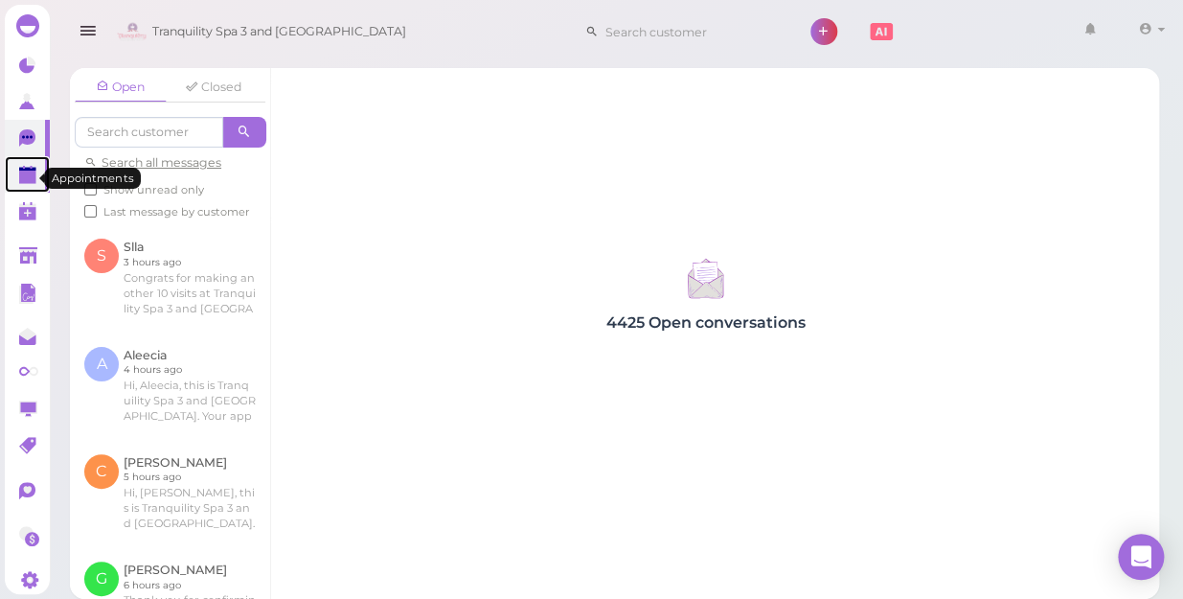
click at [32, 171] on polygon at bounding box center [27, 170] width 17 height 4
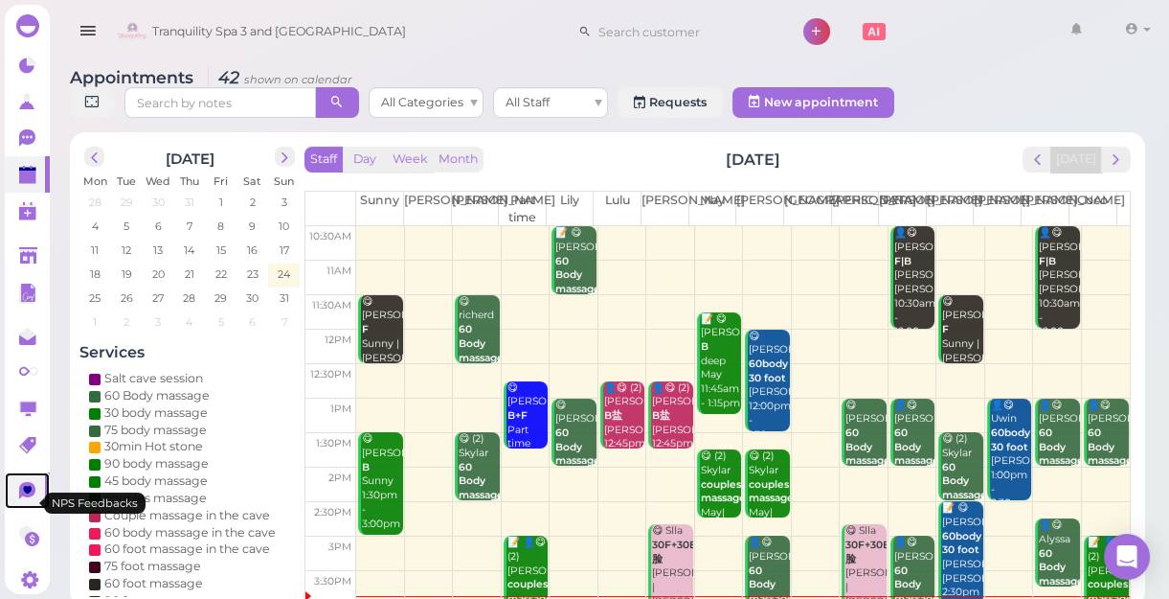
click at [27, 493] on icon at bounding box center [28, 490] width 9 height 8
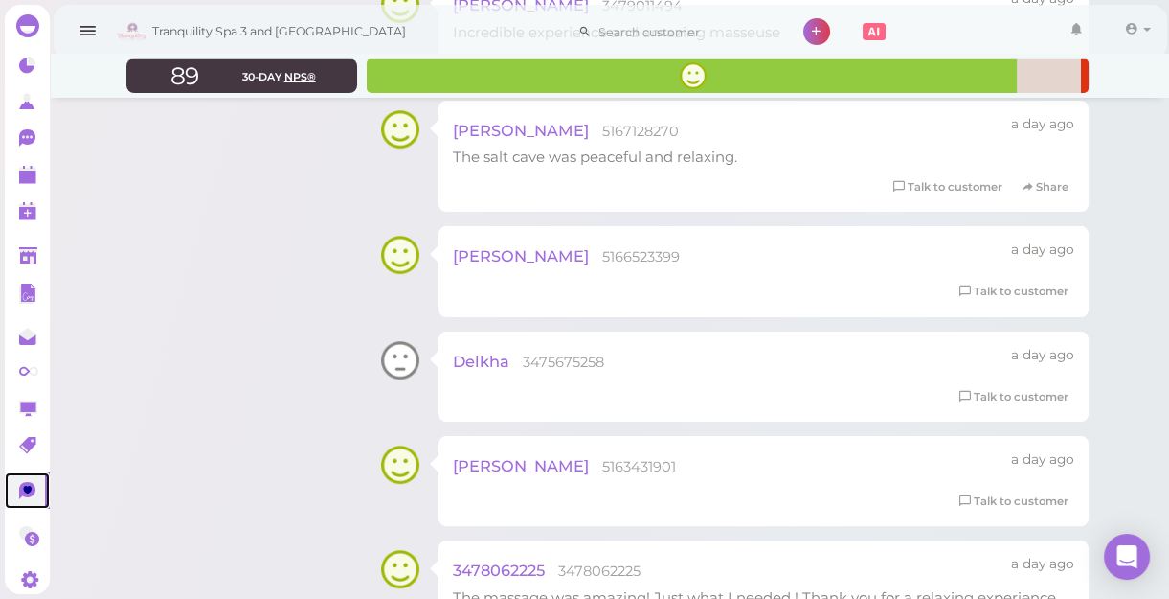
scroll to position [1218, 0]
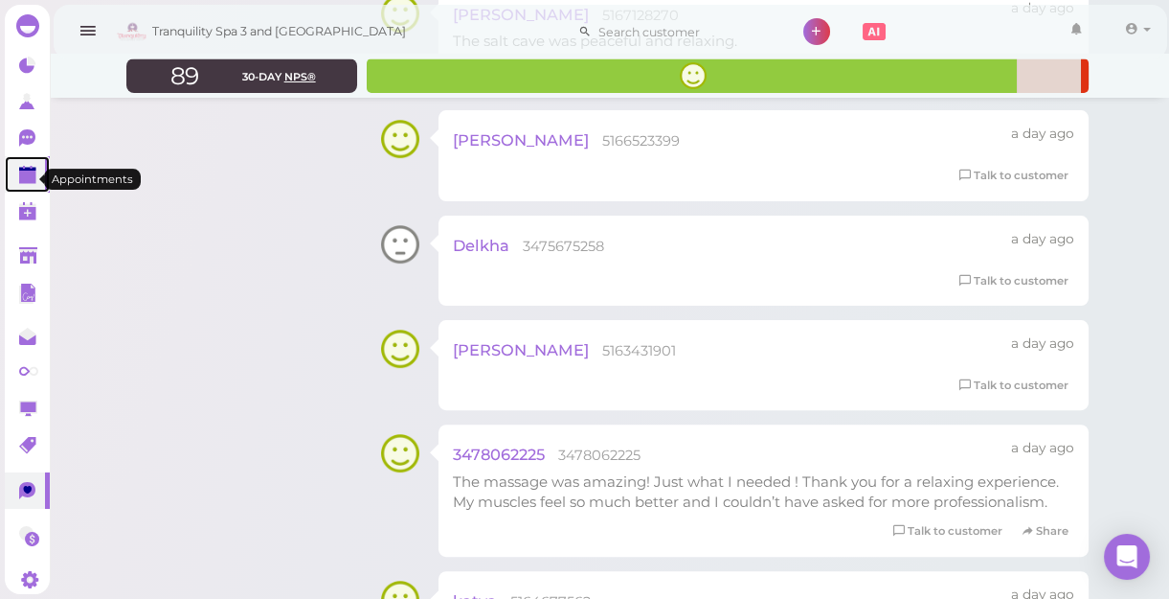
click at [24, 182] on polygon at bounding box center [27, 176] width 17 height 13
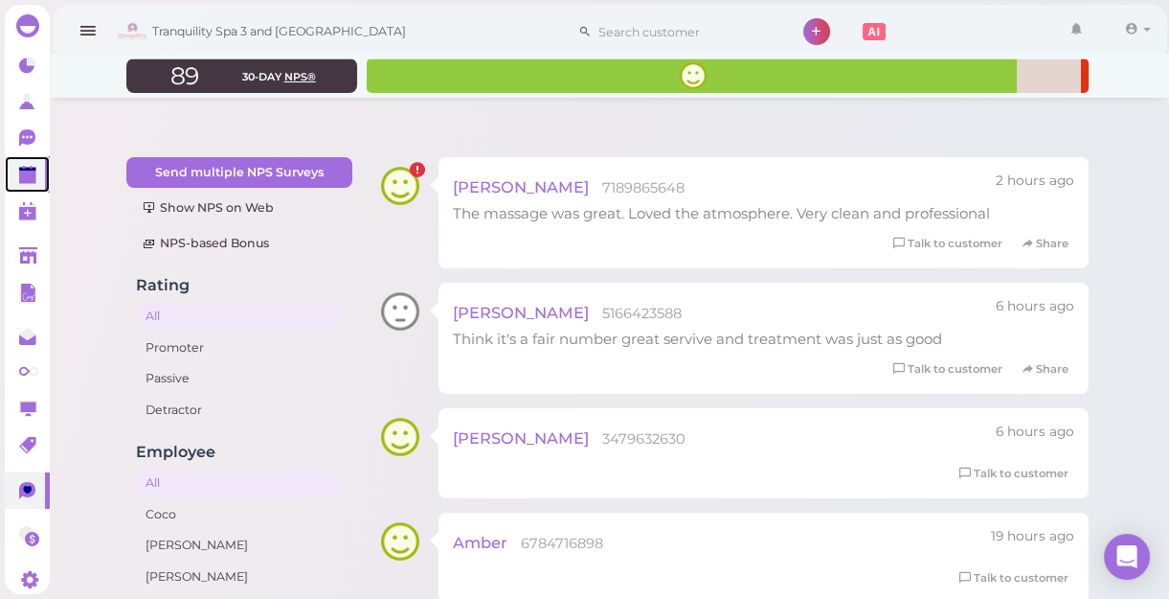
click at [24, 182] on polygon at bounding box center [27, 176] width 17 height 13
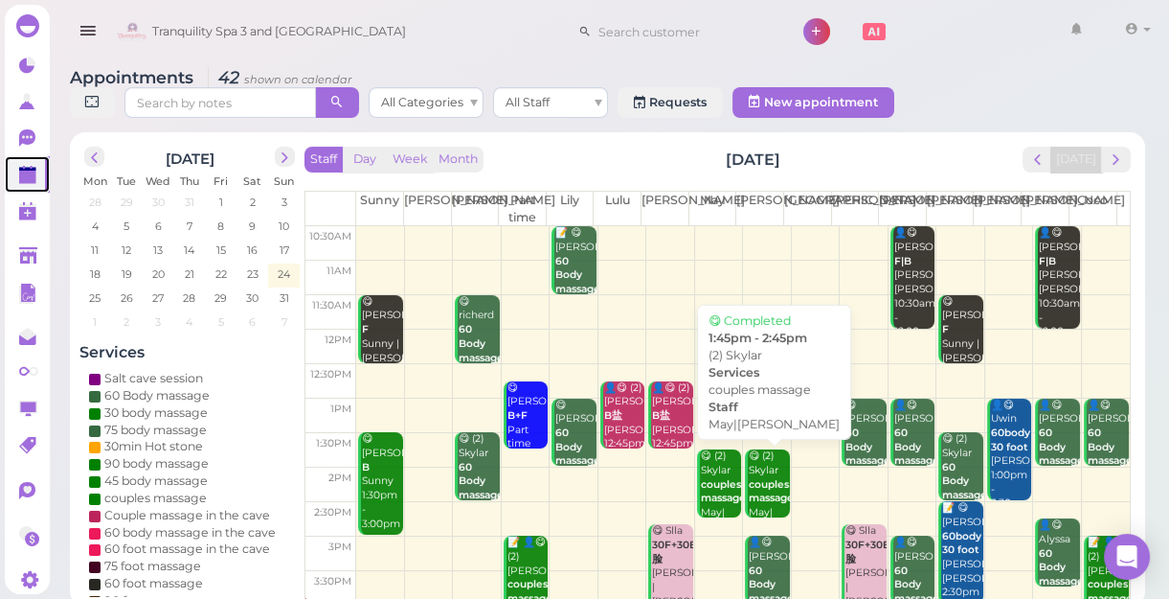
click at [757, 471] on div "😋 (2) Skylar couples massage May|Mike 1:45pm - 2:45pm" at bounding box center [768, 512] width 41 height 126
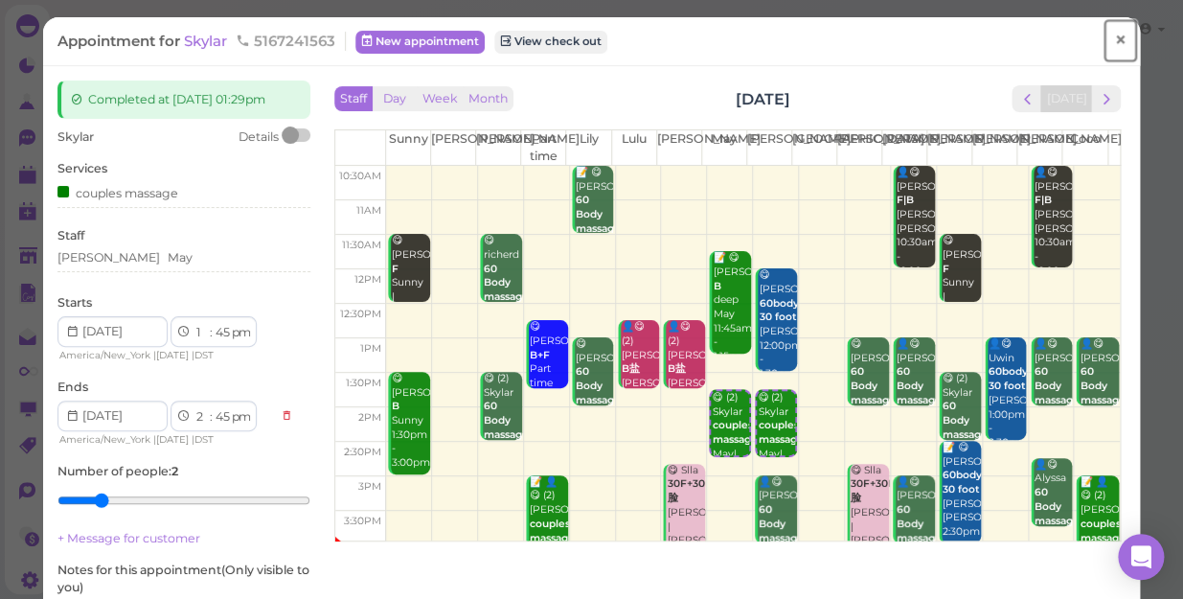
click at [1114, 38] on span "×" at bounding box center [1120, 40] width 12 height 27
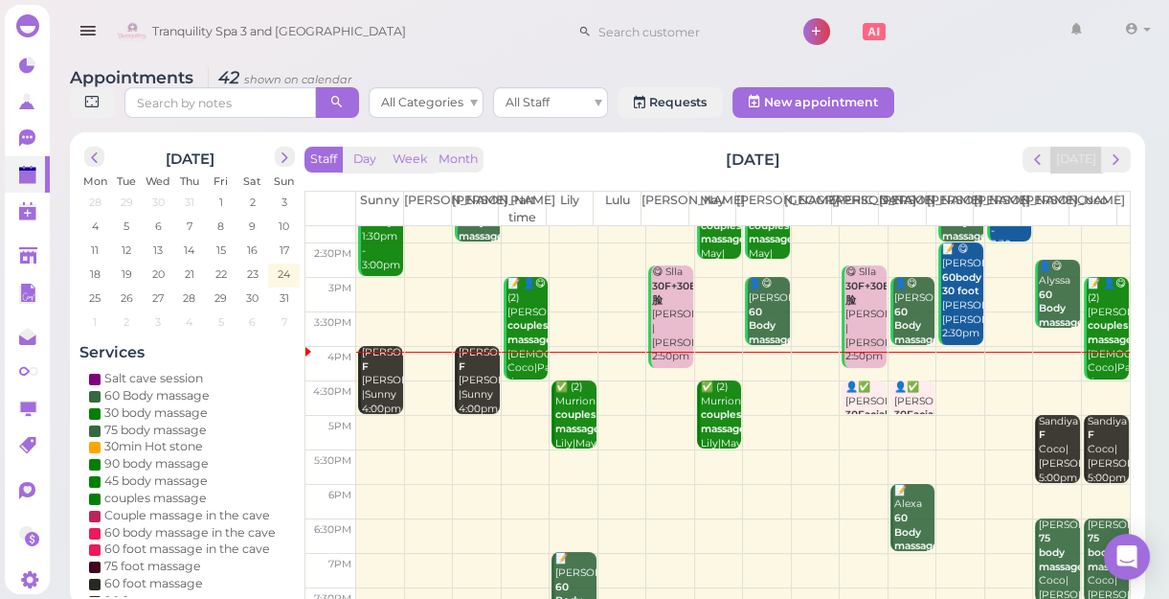
scroll to position [346, 0]
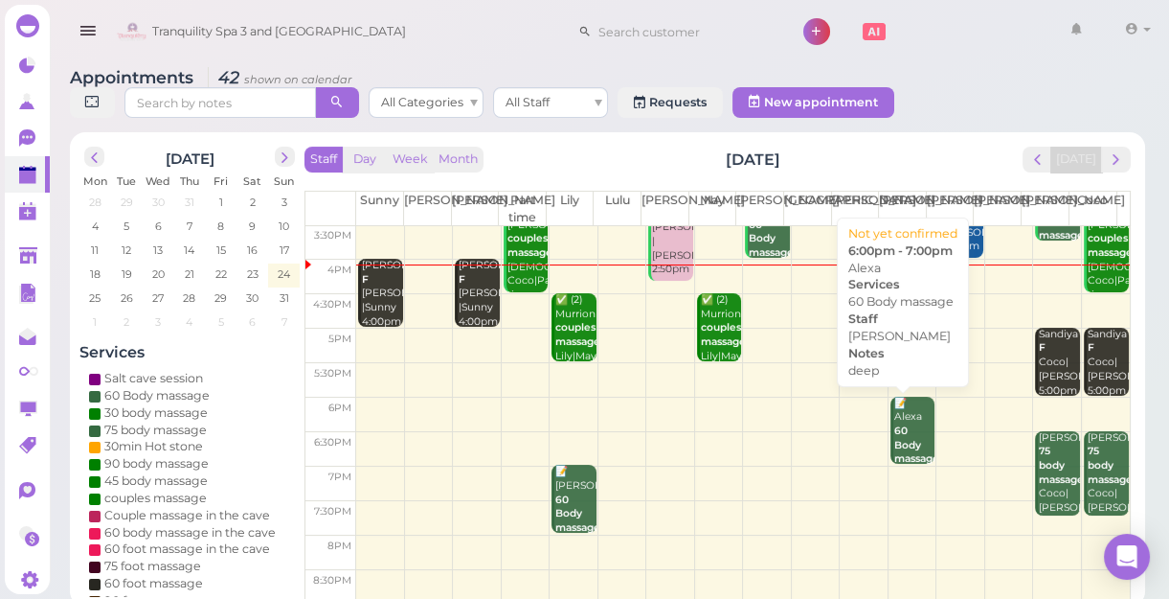
click at [899, 462] on b "60 Body massage" at bounding box center [916, 444] width 45 height 40
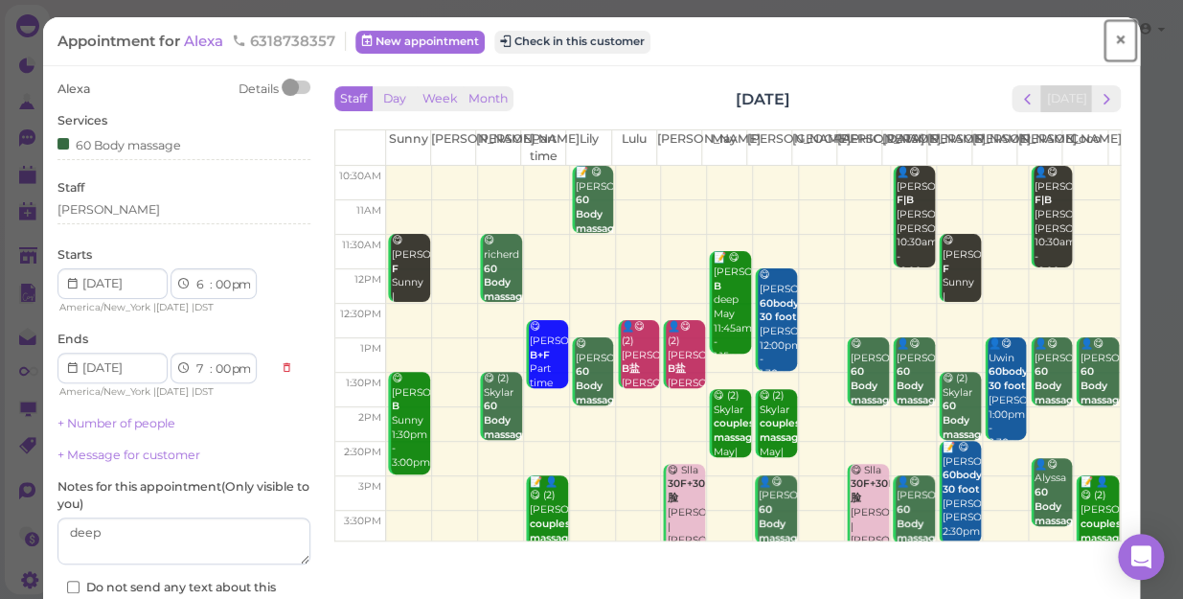
click at [1114, 40] on span "×" at bounding box center [1120, 40] width 12 height 27
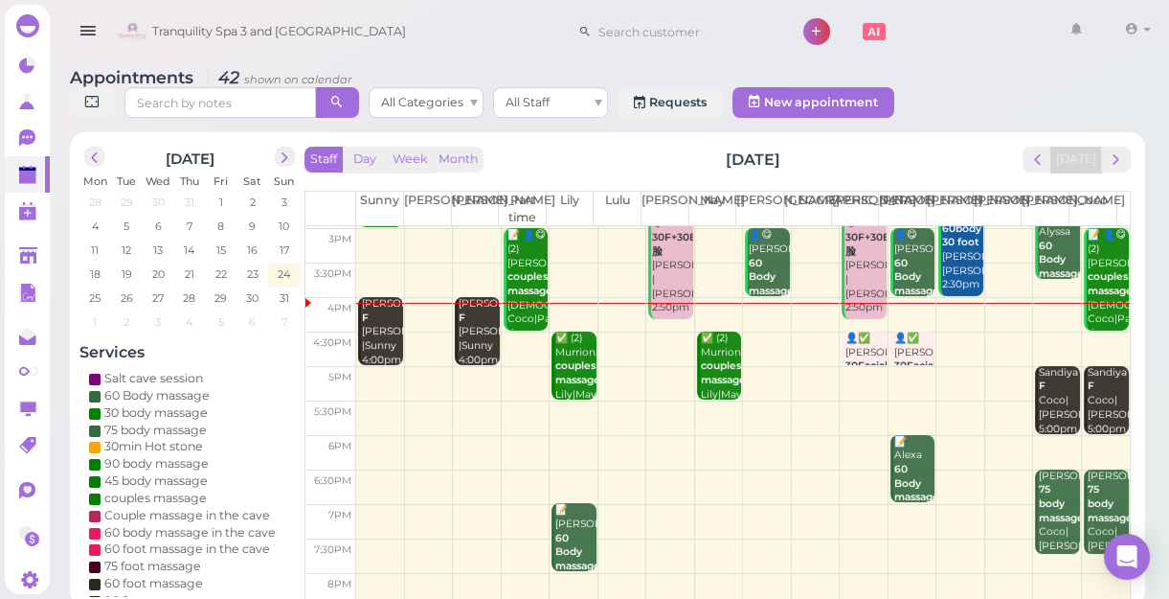
scroll to position [346, 0]
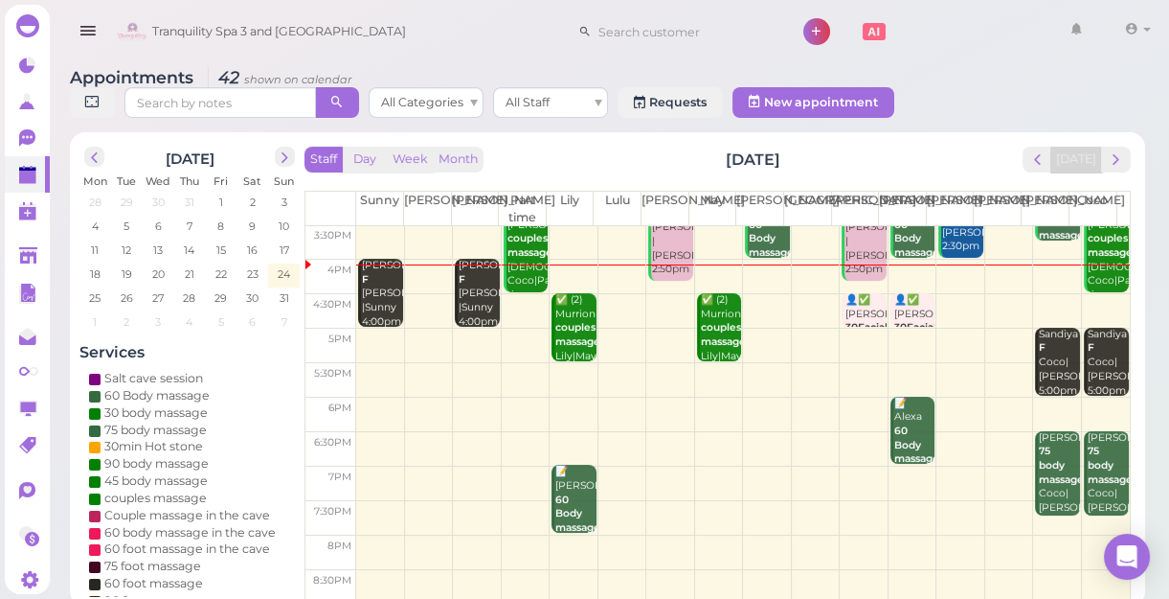
click at [906, 472] on td at bounding box center [743, 483] width 774 height 34
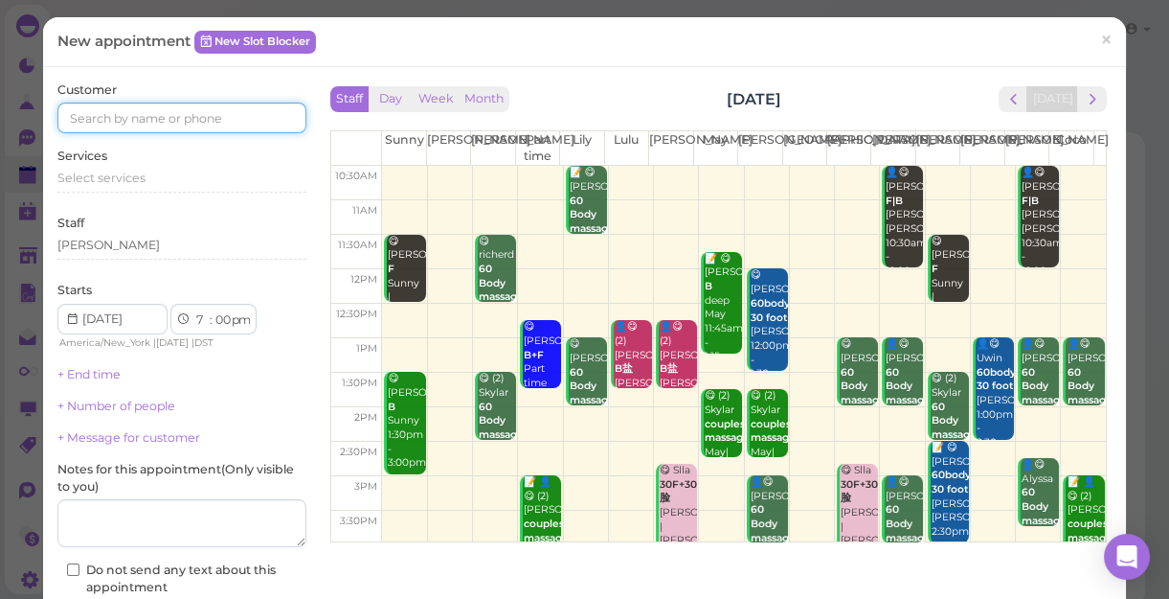
click at [225, 117] on input at bounding box center [181, 117] width 249 height 31
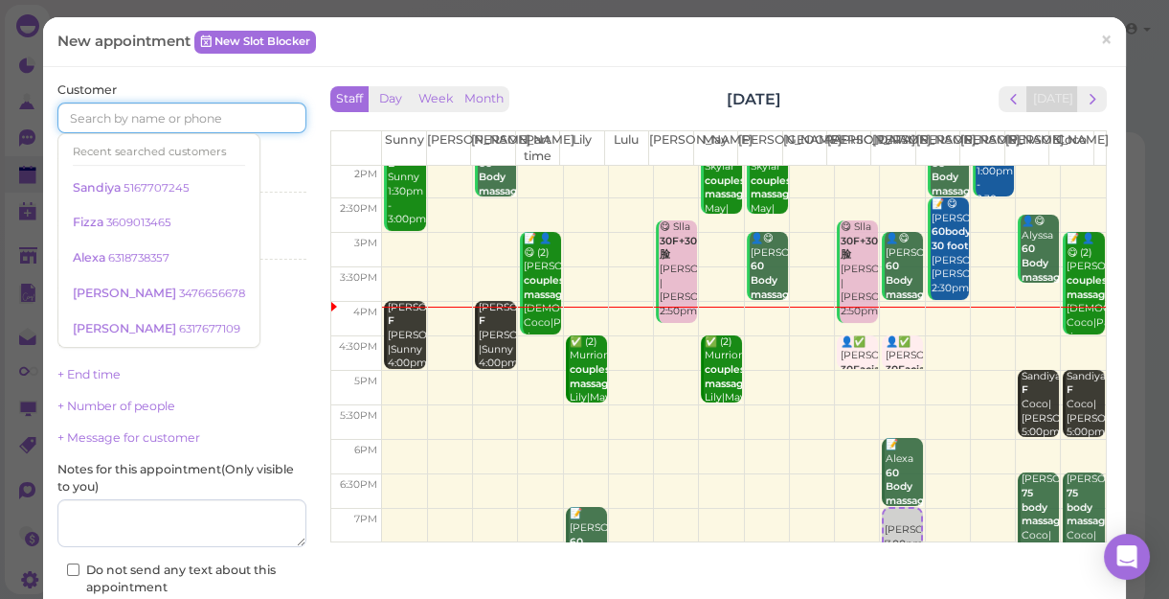
scroll to position [260, 0]
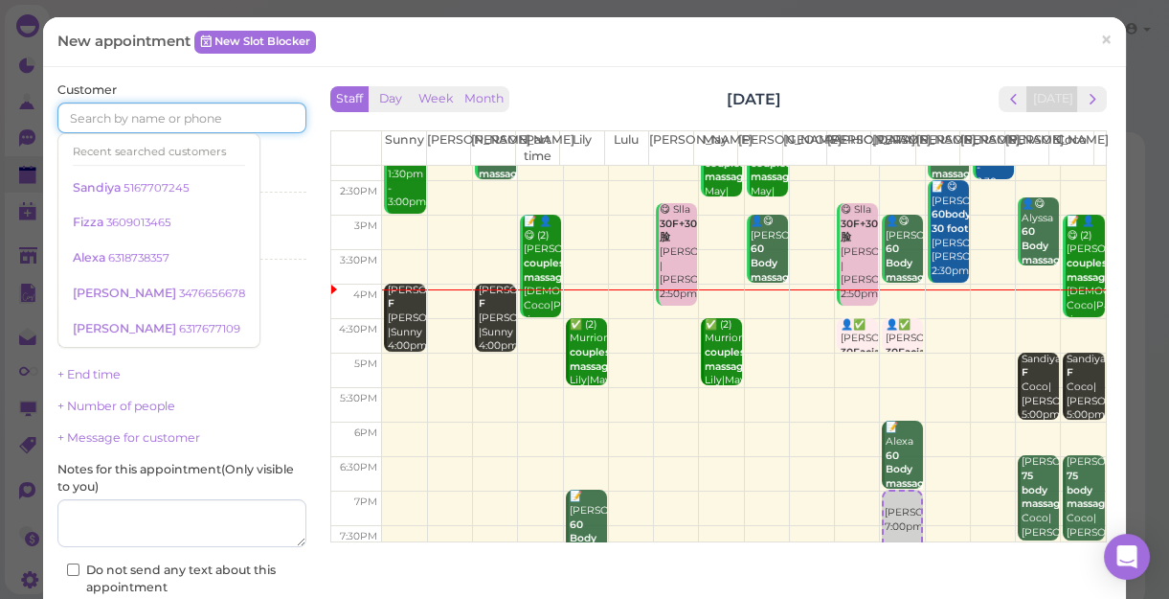
click at [240, 115] on input at bounding box center [181, 117] width 249 height 31
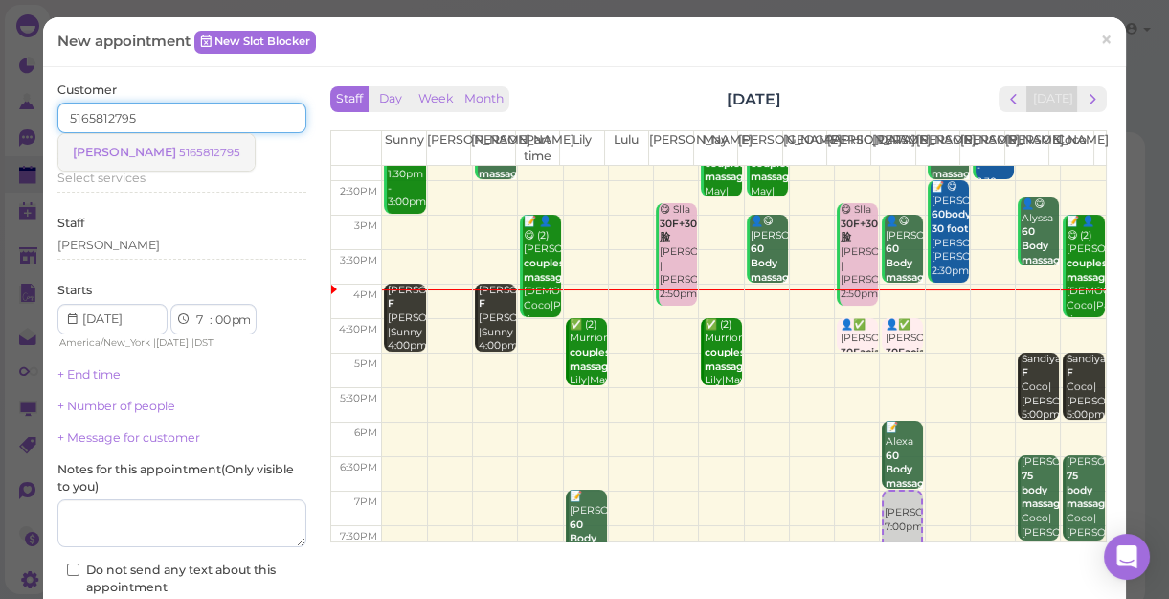
type input "5165812795"
click at [179, 153] on small "5165812795" at bounding box center [209, 152] width 61 height 13
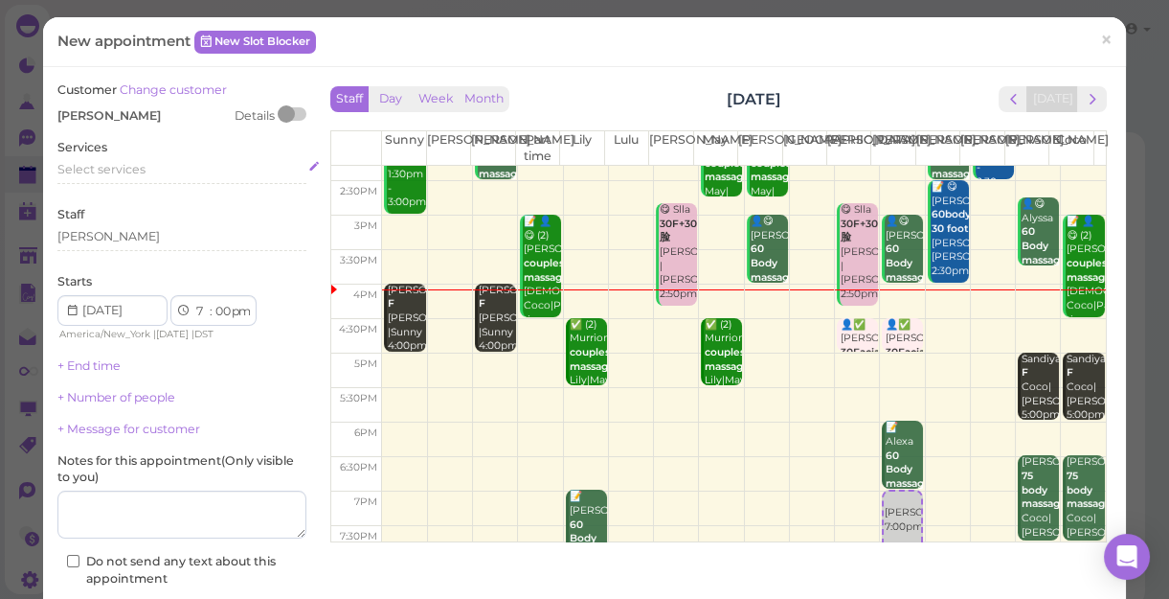
click at [159, 169] on div "Select services" at bounding box center [181, 169] width 249 height 17
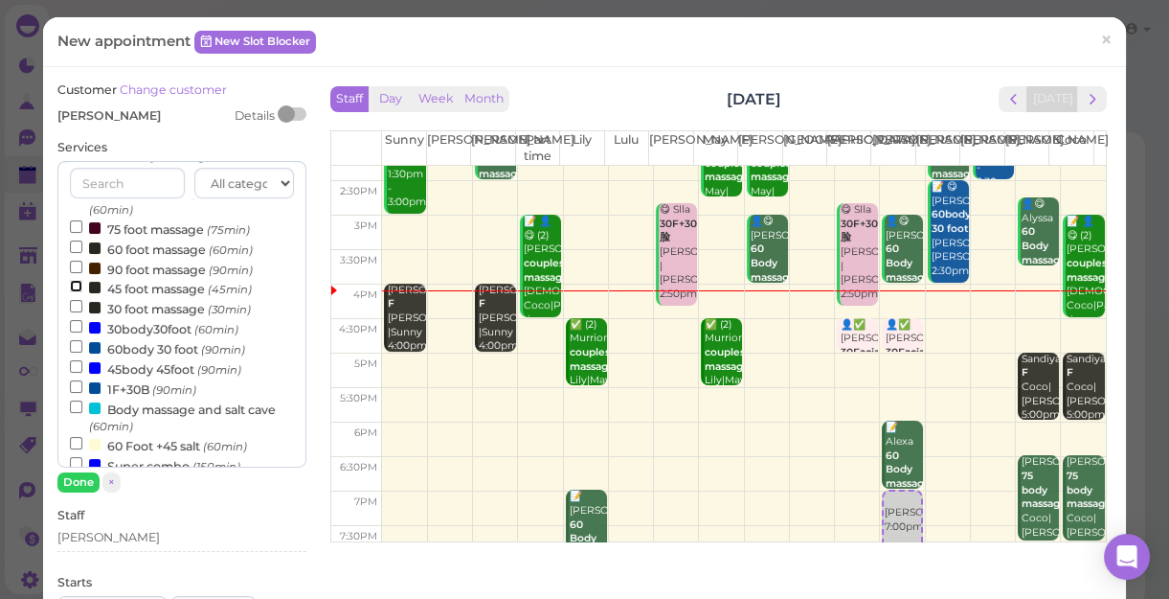
click at [75, 287] on input "45 foot massage (45min)" at bounding box center [76, 286] width 12 height 12
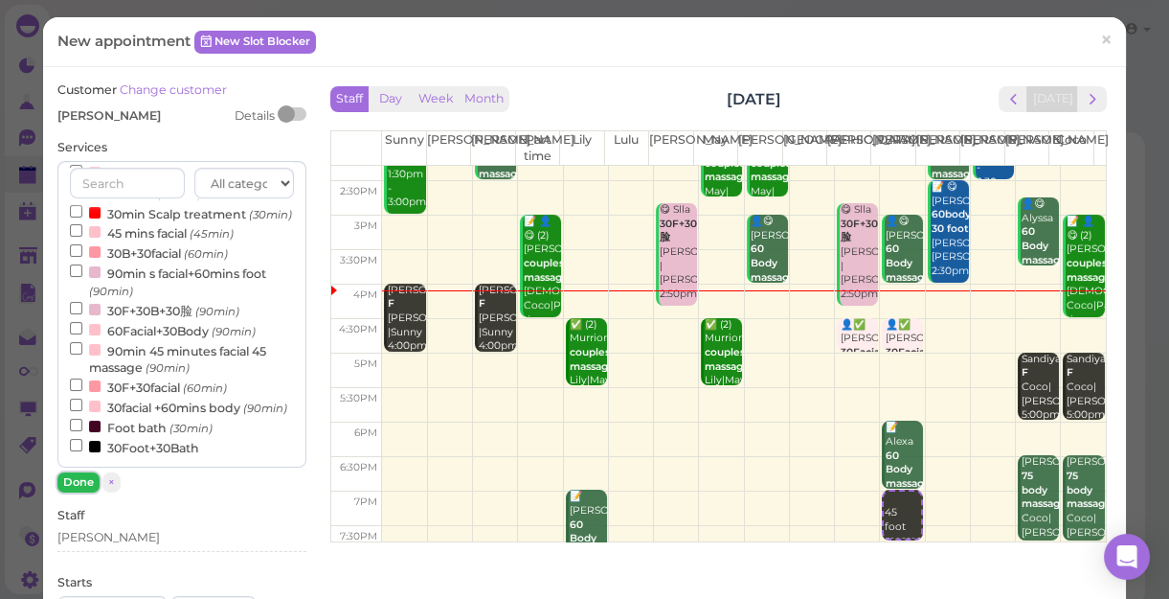
click at [73, 476] on button "Done" at bounding box center [78, 482] width 42 height 20
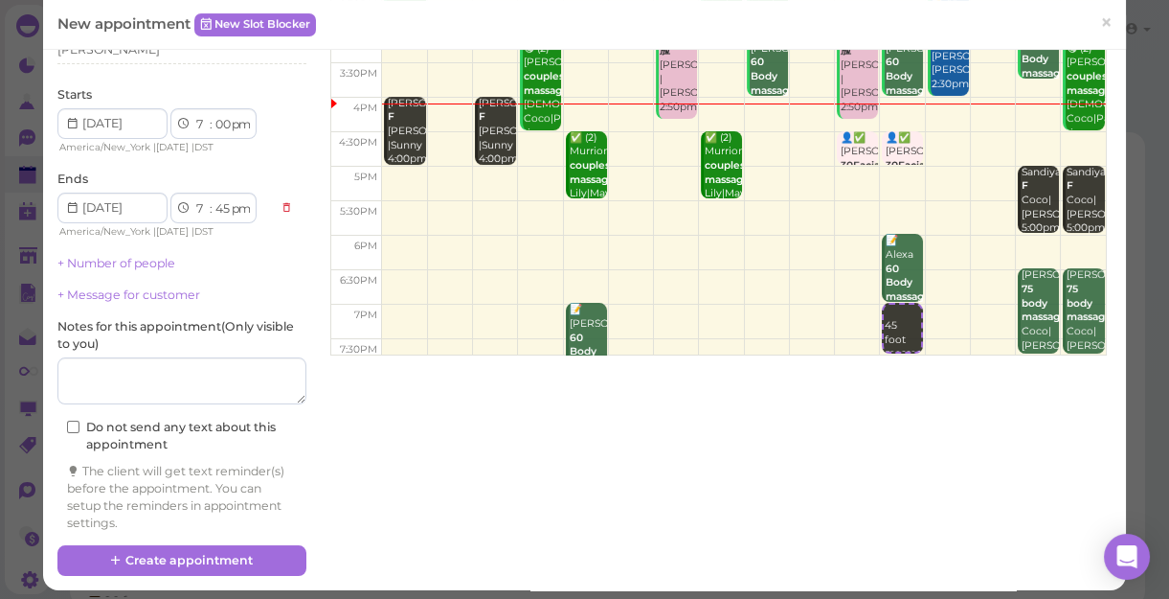
scroll to position [194, 0]
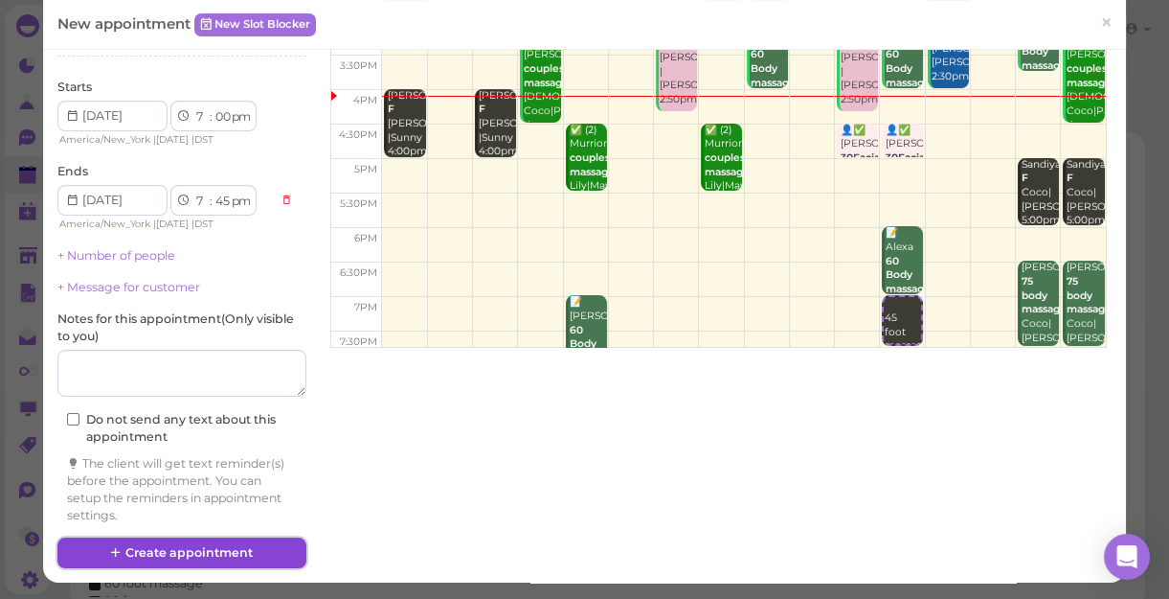
click at [190, 552] on button "Create appointment" at bounding box center [181, 552] width 249 height 31
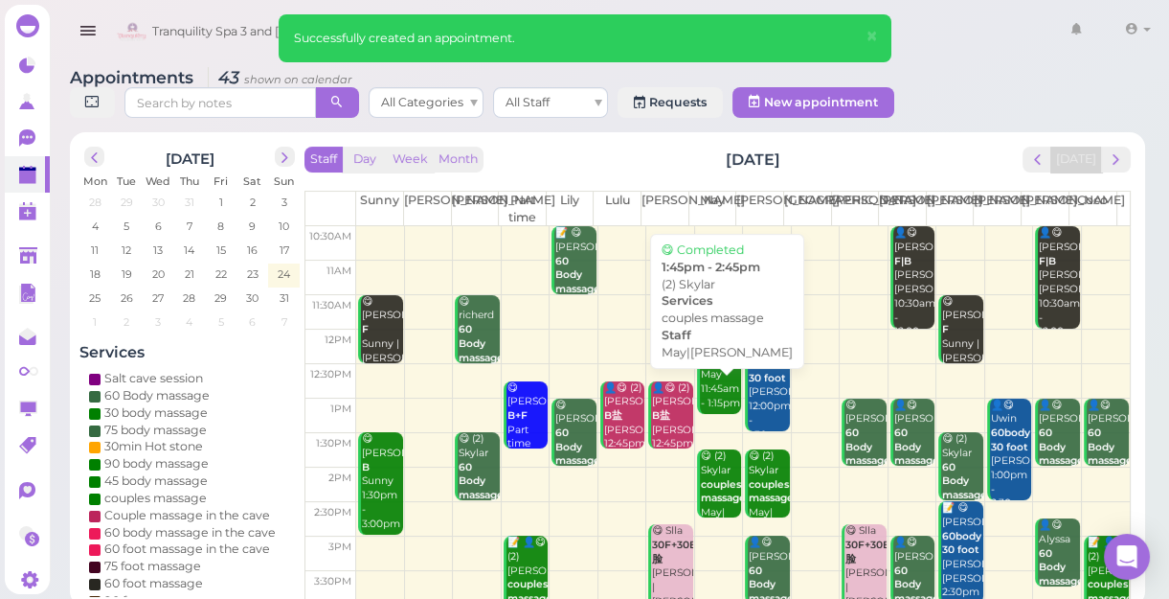
scroll to position [346, 0]
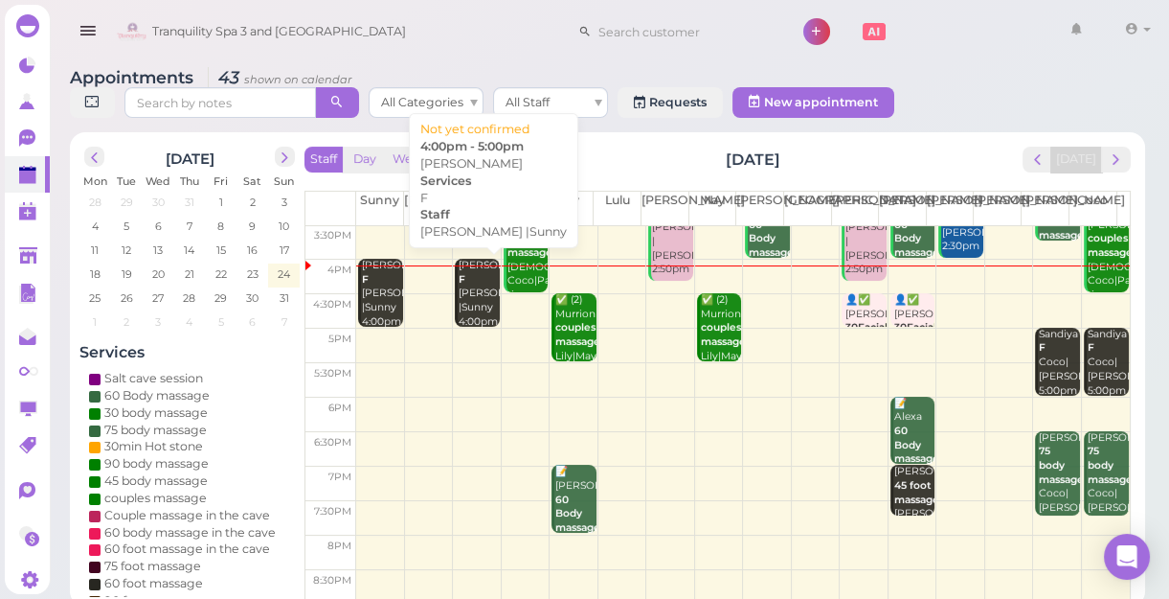
click at [474, 317] on div "Joann craine F Nancy |Sunny 4:00pm - 5:00pm" at bounding box center [478, 308] width 41 height 99
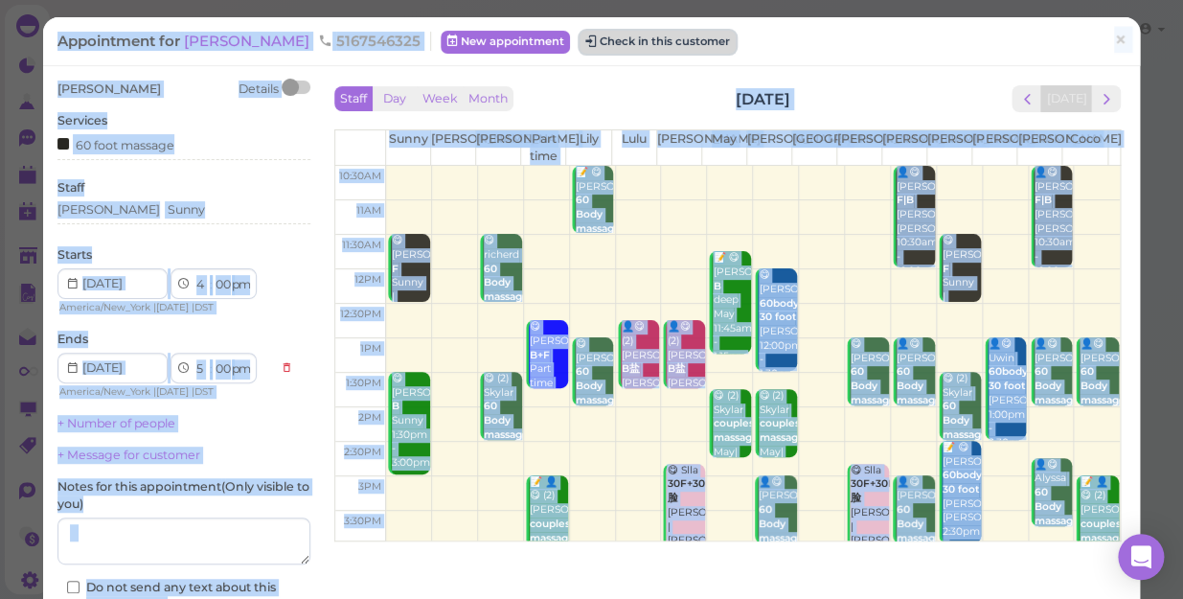
click at [599, 47] on button "Check in this customer" at bounding box center [657, 42] width 156 height 23
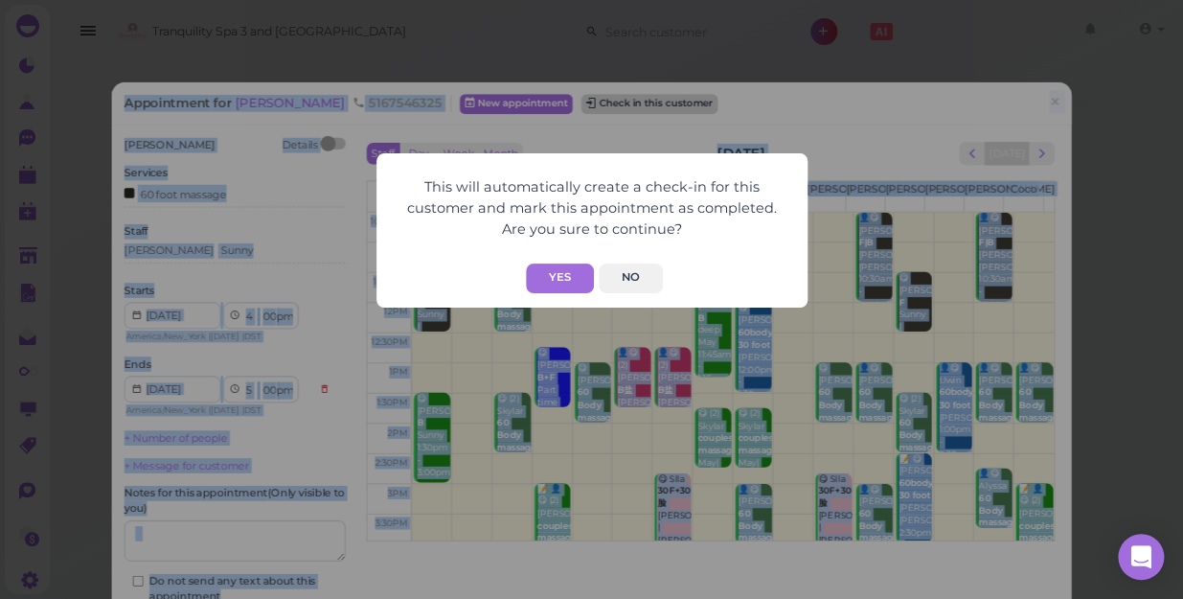
click at [599, 47] on div "This will automatically create a check-in for this customer and mark this appoi…" at bounding box center [591, 299] width 1183 height 599
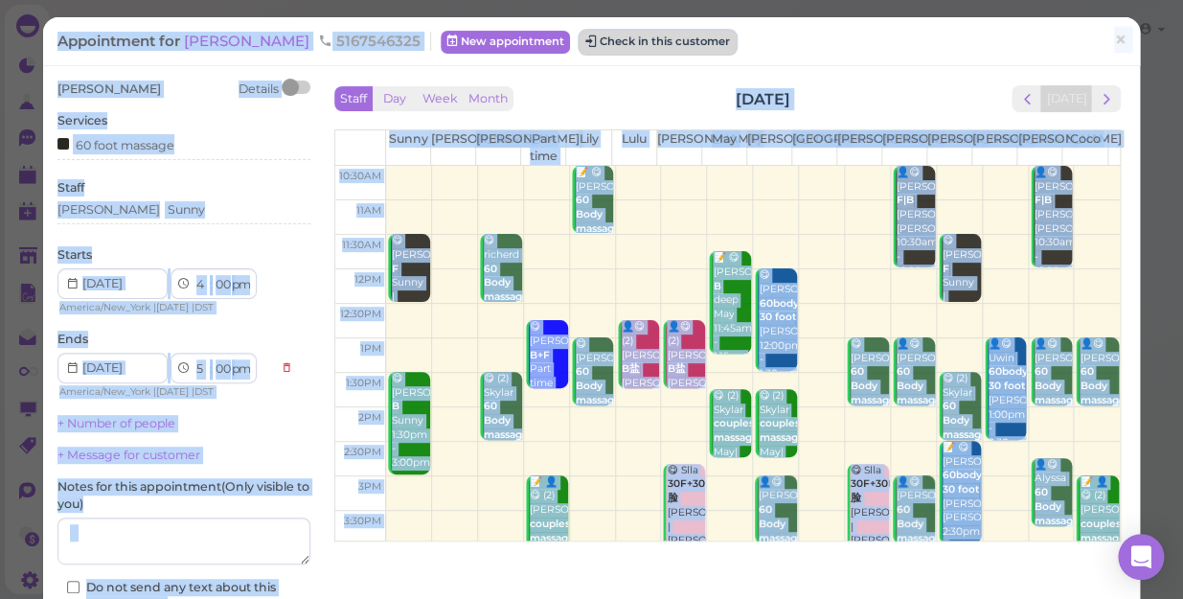
drag, startPoint x: 599, startPoint y: 47, endPoint x: 592, endPoint y: 39, distance: 10.8
click at [592, 39] on button "Check in this customer" at bounding box center [657, 42] width 156 height 23
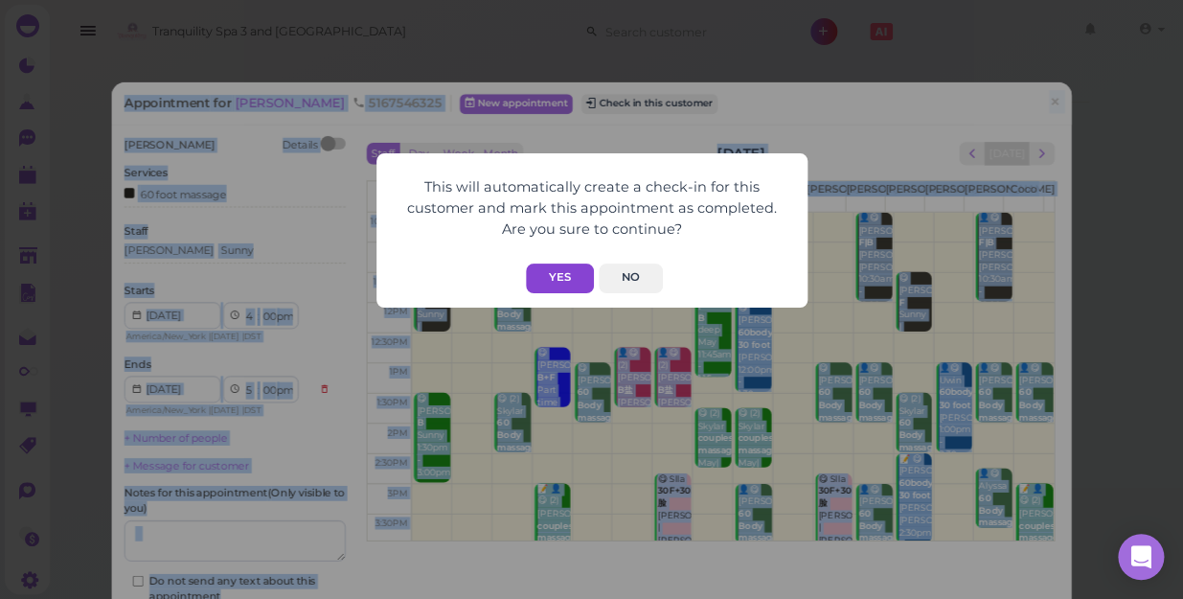
click at [551, 270] on button "Yes" at bounding box center [560, 278] width 68 height 30
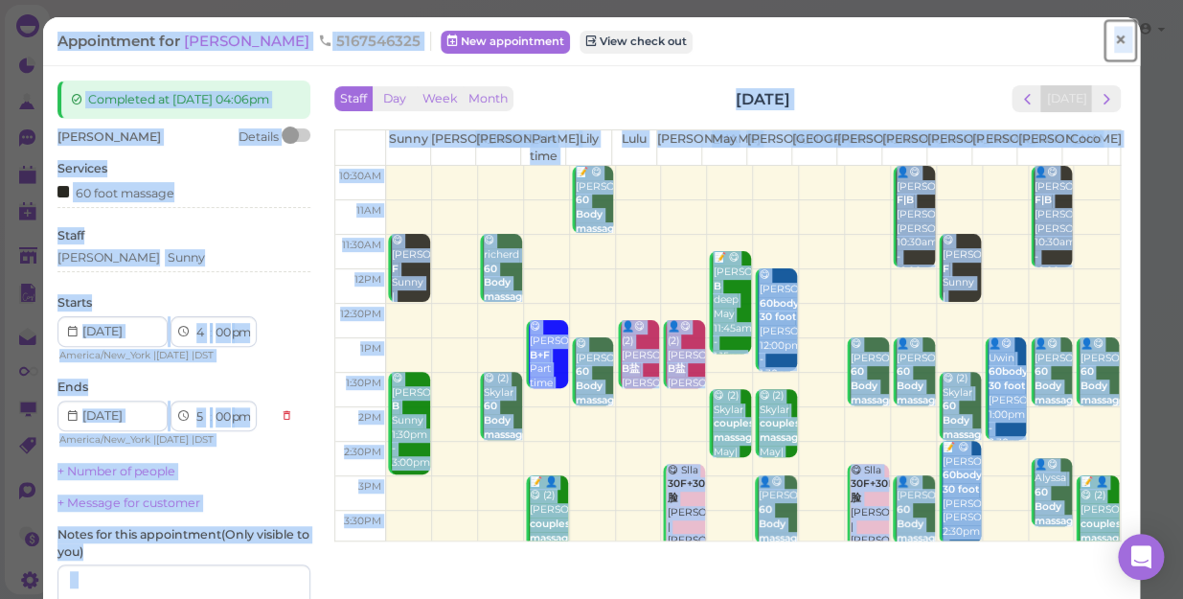
click at [1114, 39] on span "×" at bounding box center [1120, 40] width 12 height 27
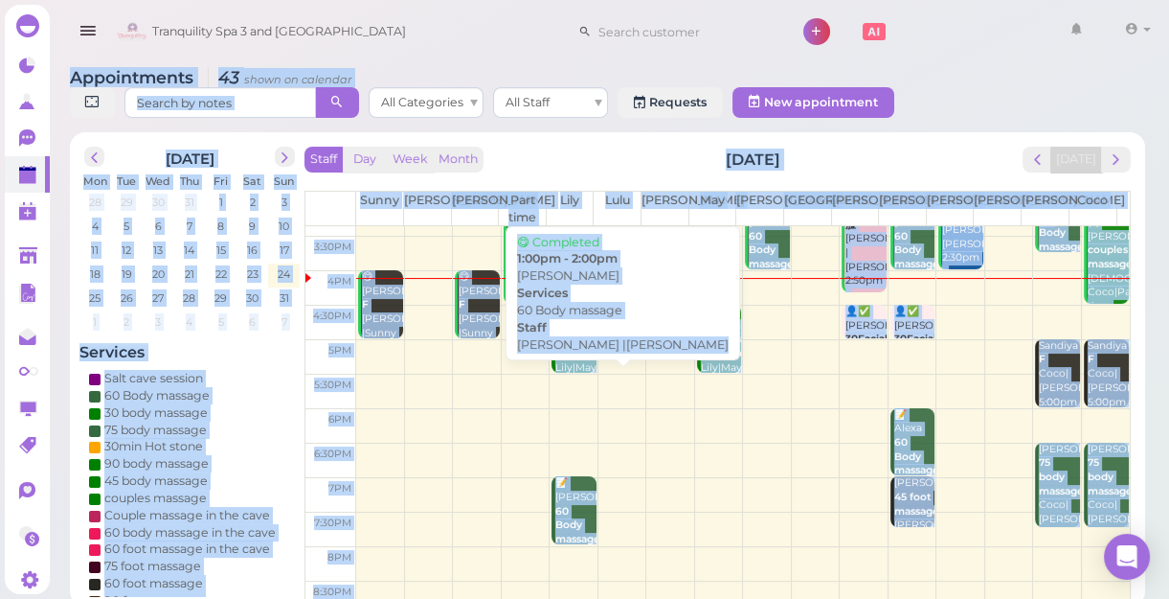
scroll to position [346, 0]
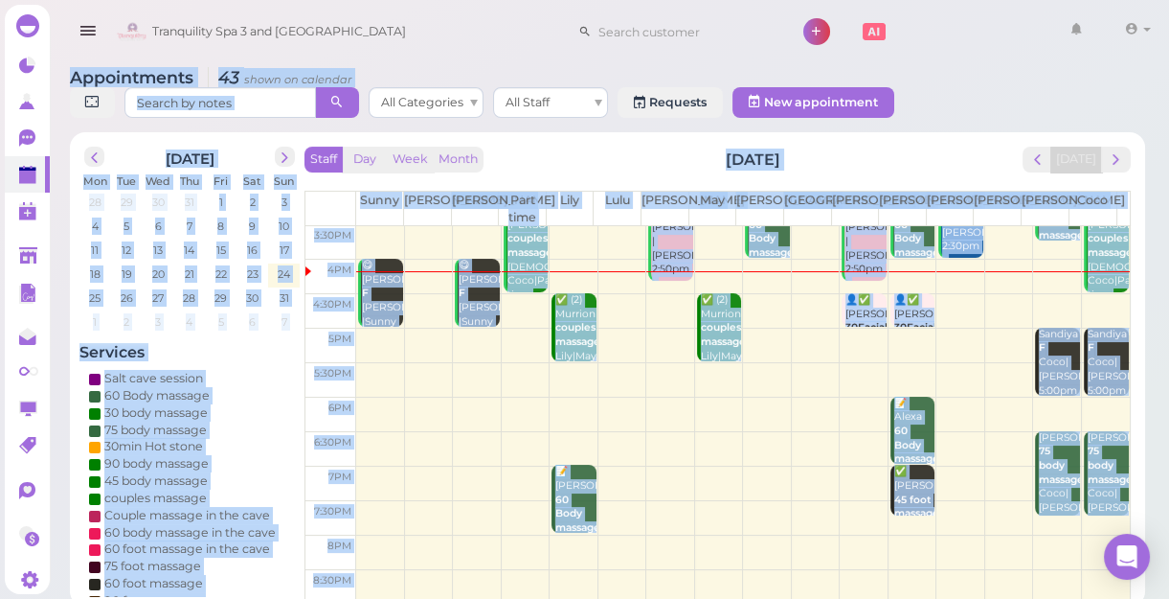
click at [998, 298] on td at bounding box center [743, 311] width 774 height 34
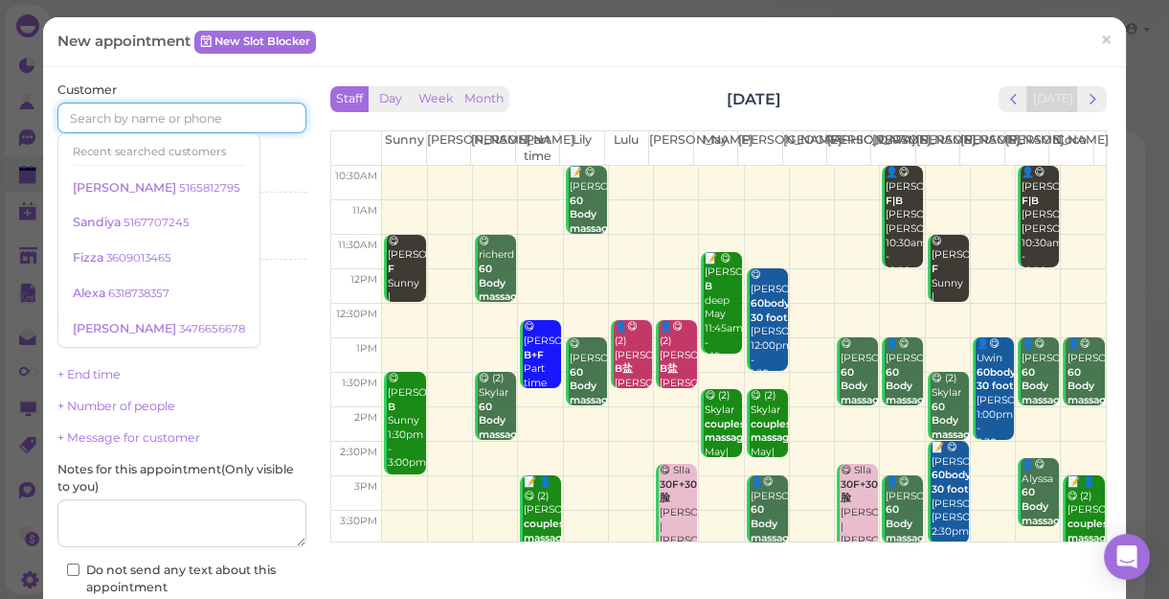
click at [260, 122] on input at bounding box center [181, 117] width 249 height 31
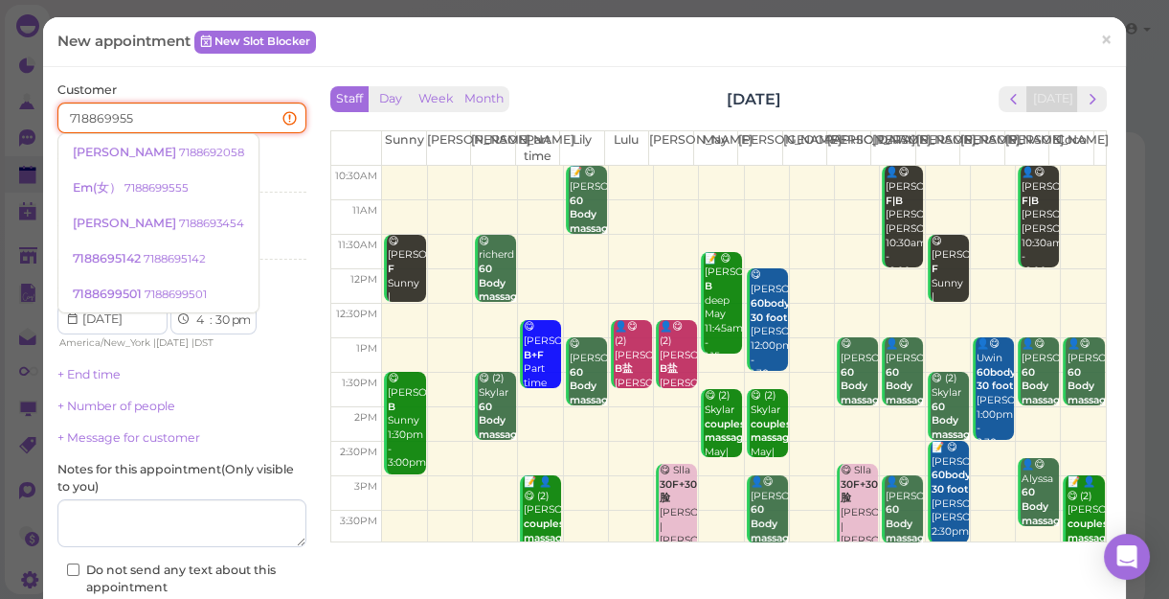
type input "7188699555"
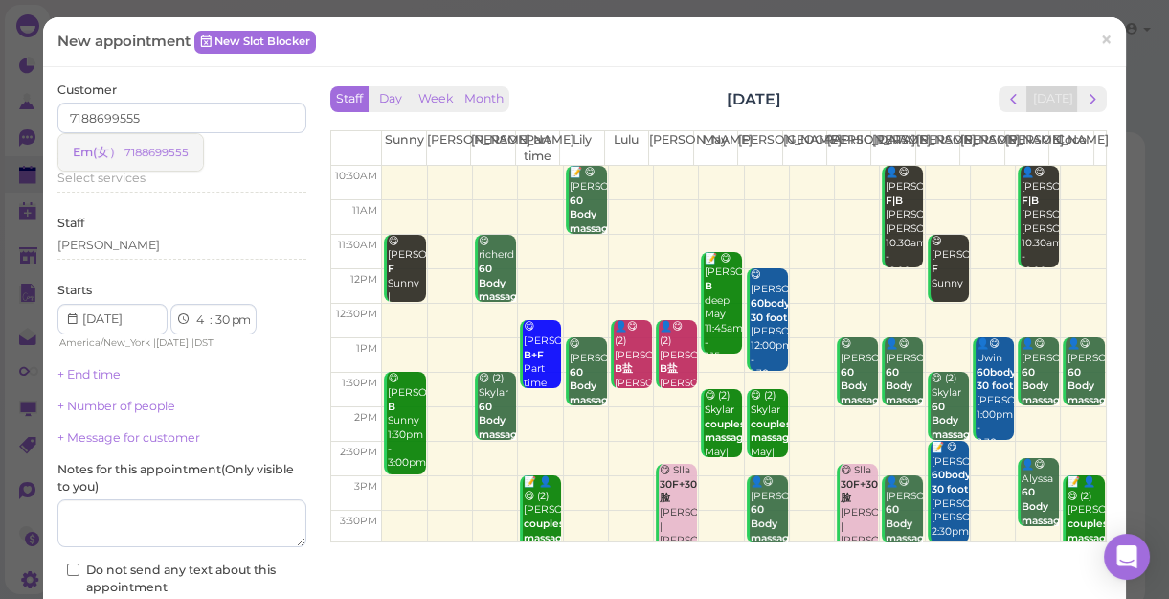
click at [169, 148] on small "7188699555" at bounding box center [156, 152] width 64 height 13
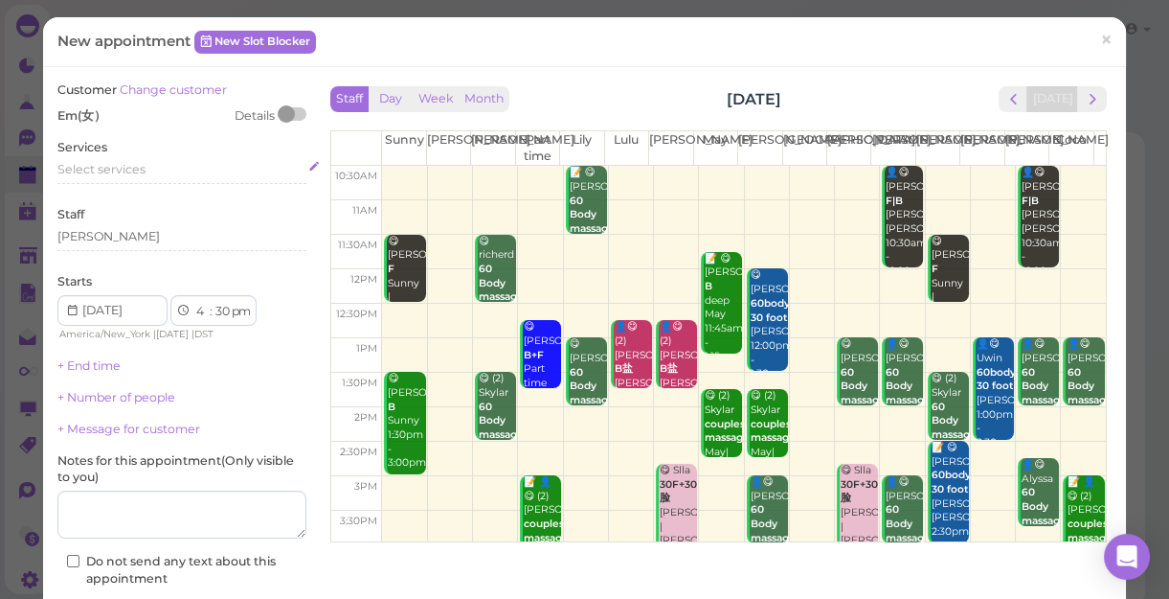
click at [158, 178] on div "Select services" at bounding box center [181, 172] width 249 height 23
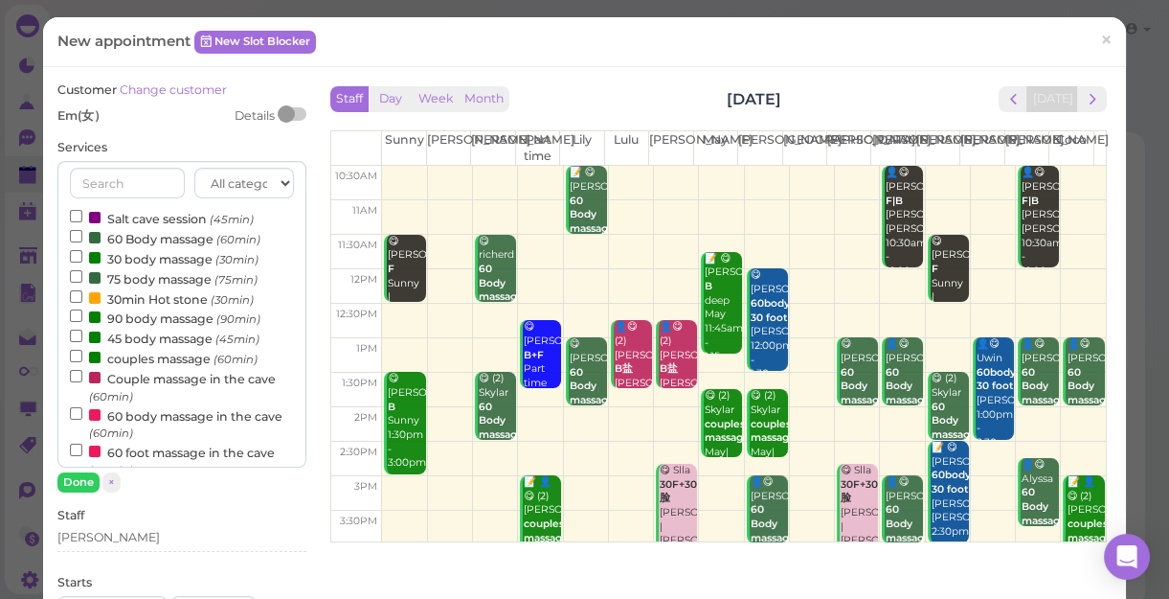
click at [148, 239] on label "60 Body massage (60min)" at bounding box center [165, 238] width 191 height 20
click at [82, 239] on input "60 Body massage (60min)" at bounding box center [76, 236] width 12 height 12
click at [75, 478] on button "Done" at bounding box center [78, 482] width 42 height 20
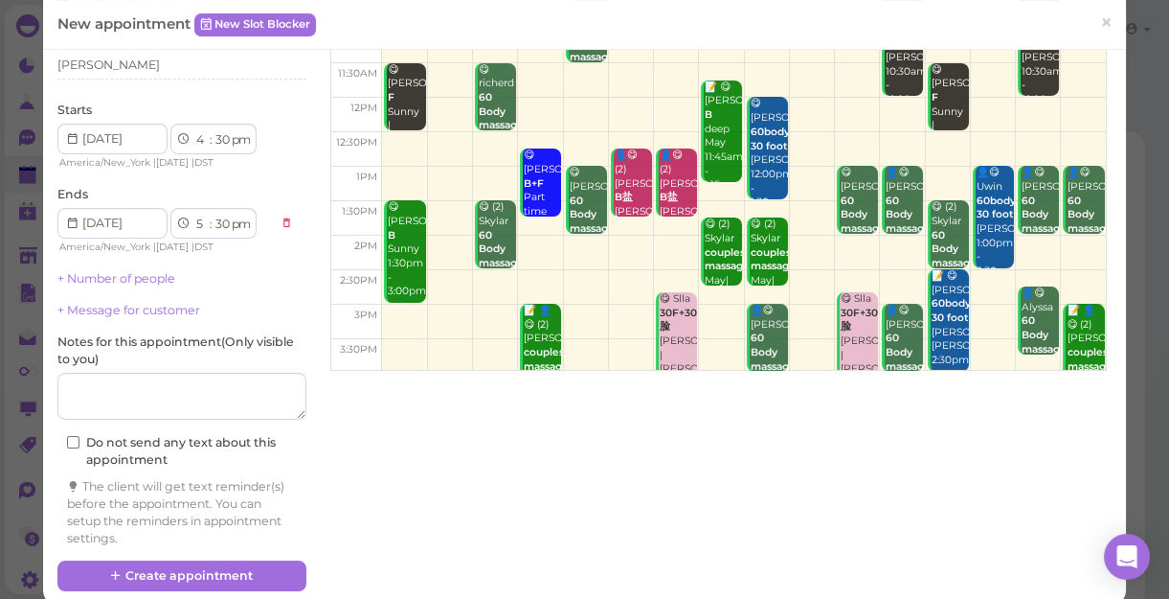
scroll to position [194, 0]
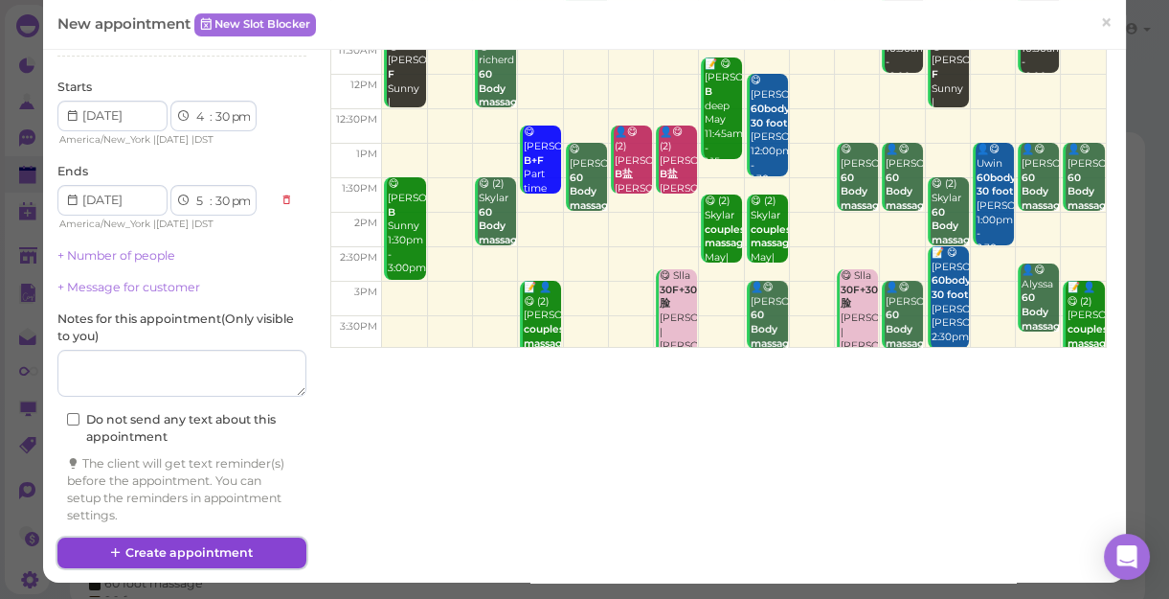
click at [228, 544] on button "Create appointment" at bounding box center [181, 552] width 249 height 31
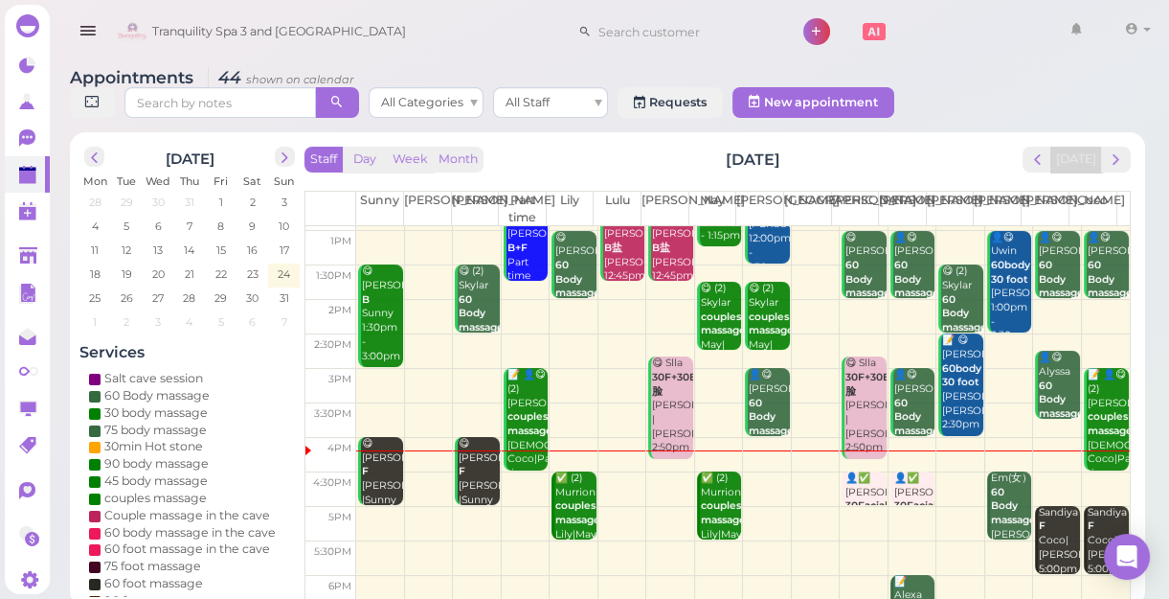
scroll to position [346, 0]
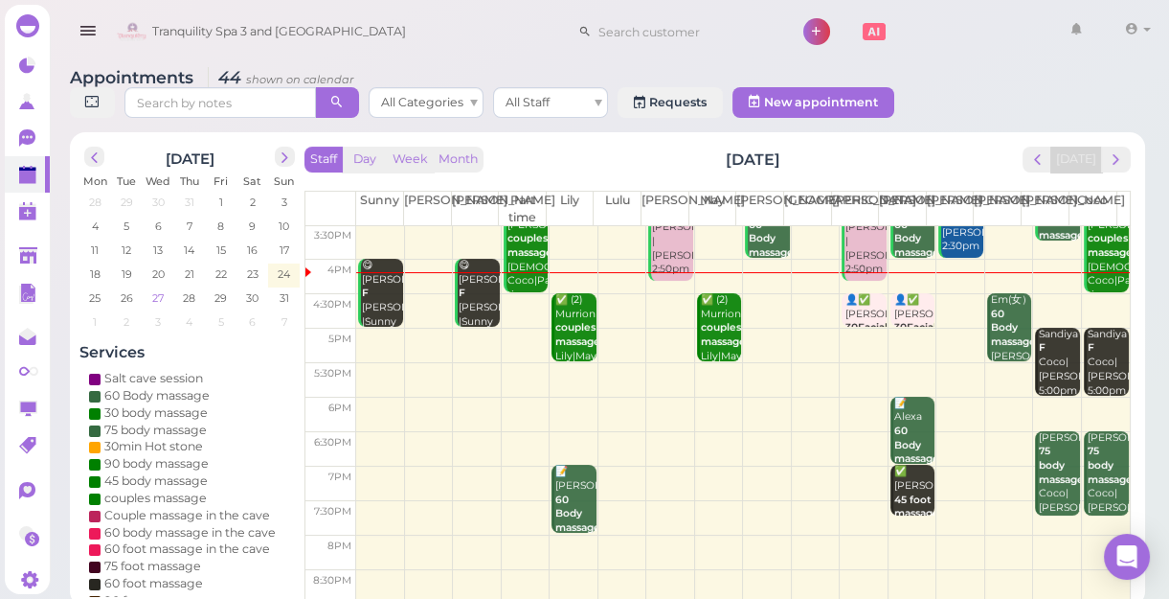
click at [161, 299] on span "27" at bounding box center [157, 297] width 15 height 17
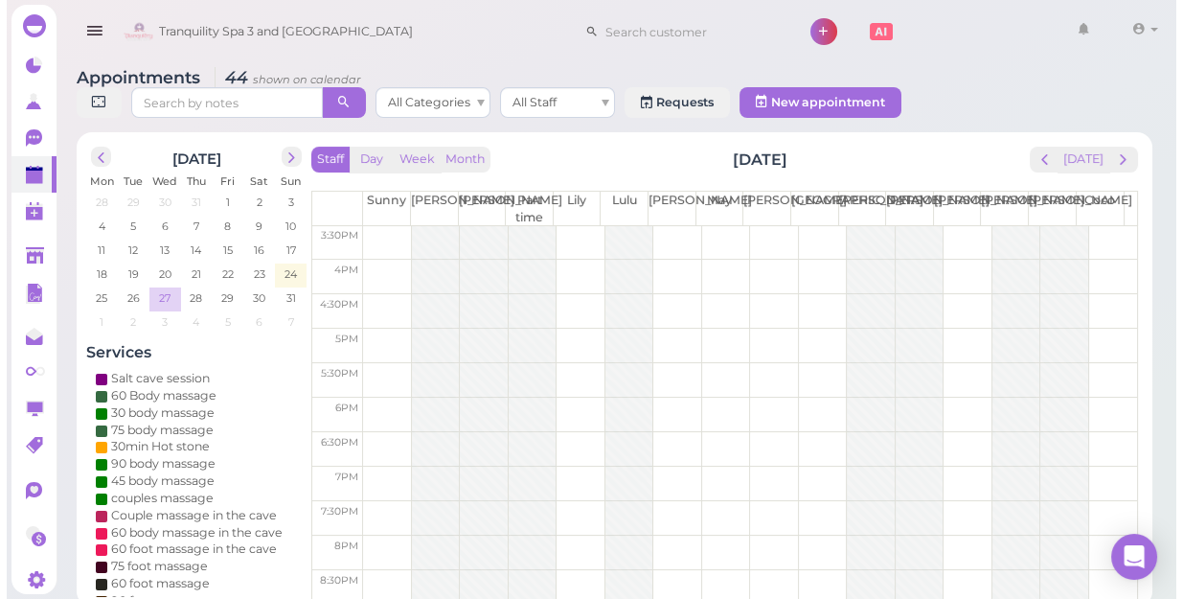
scroll to position [0, 0]
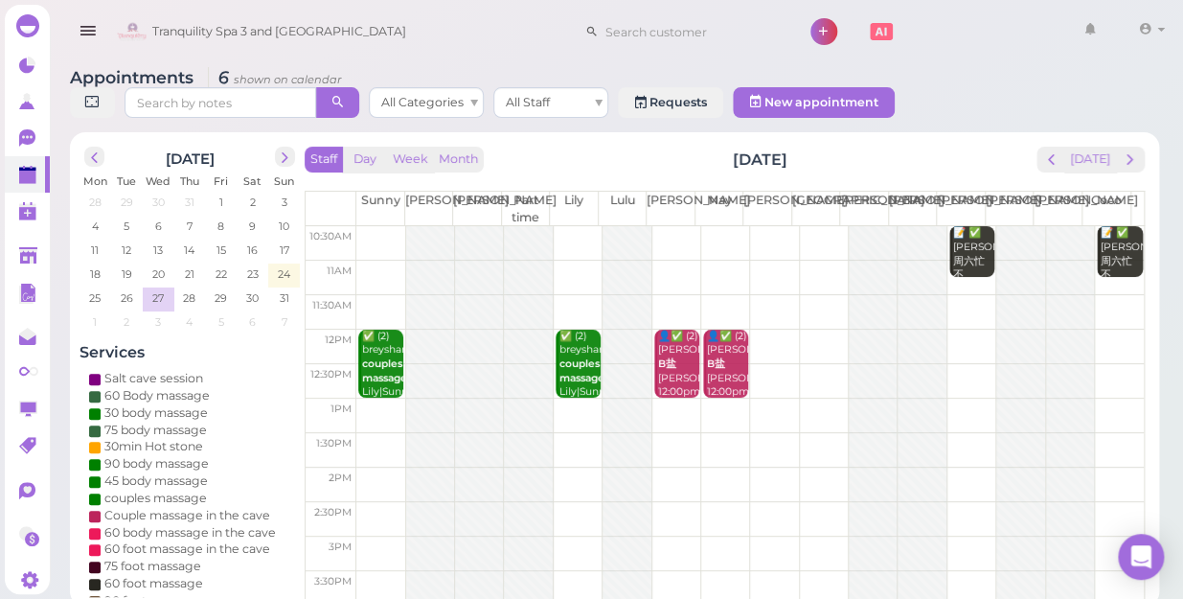
click at [570, 433] on td at bounding box center [749, 450] width 787 height 34
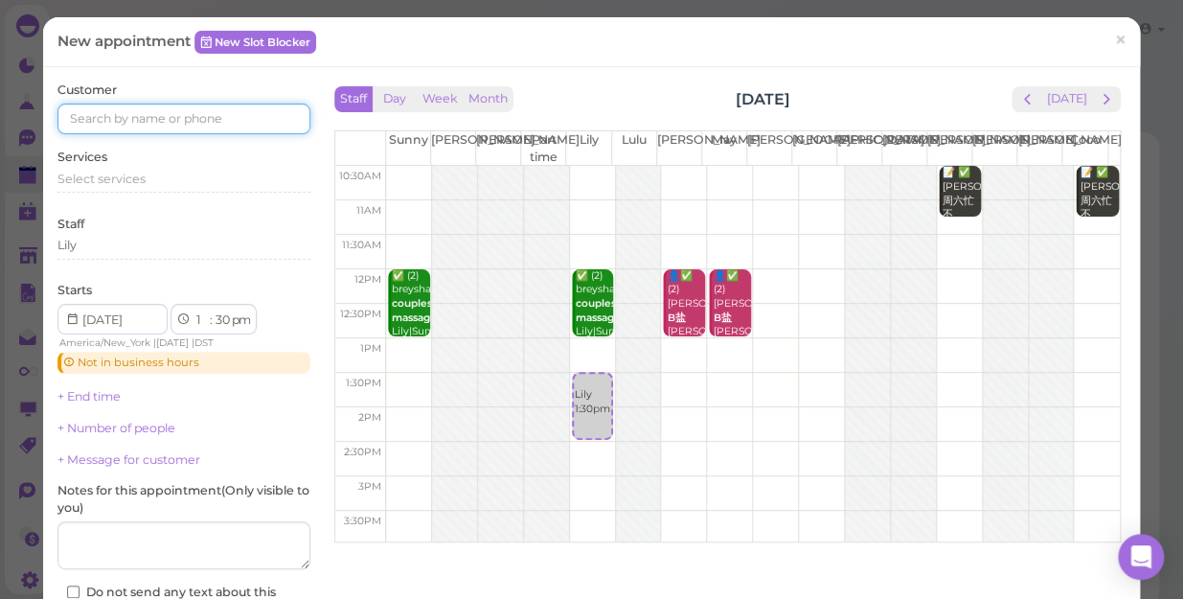
click at [236, 122] on input at bounding box center [183, 118] width 253 height 31
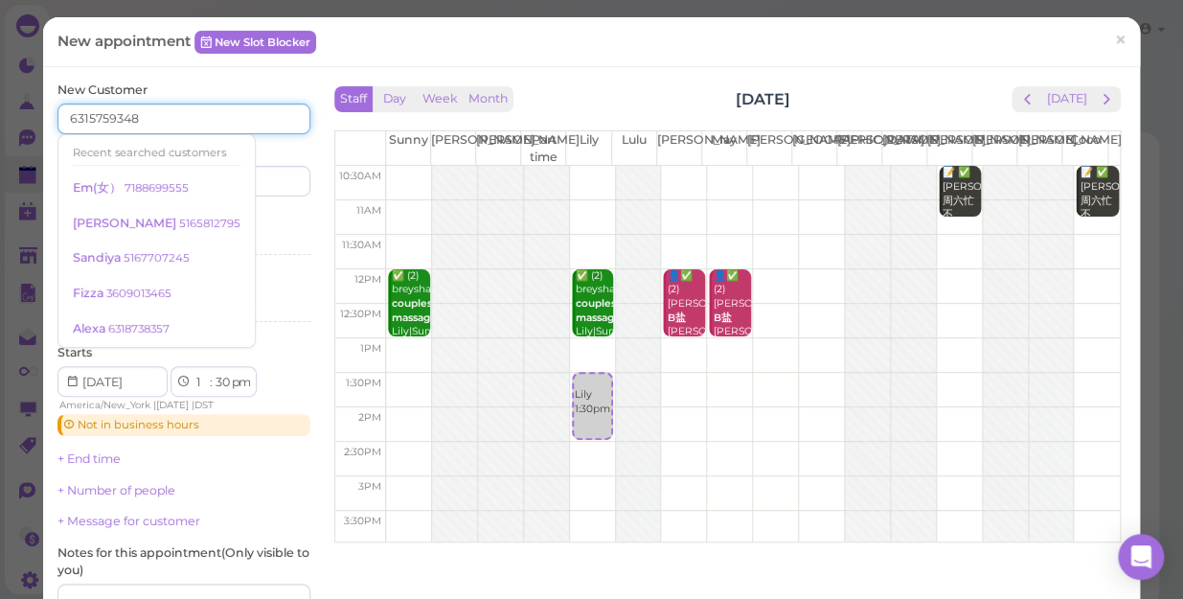
type input "6315759348"
click at [249, 221] on div "Services Select services" at bounding box center [183, 237] width 253 height 53
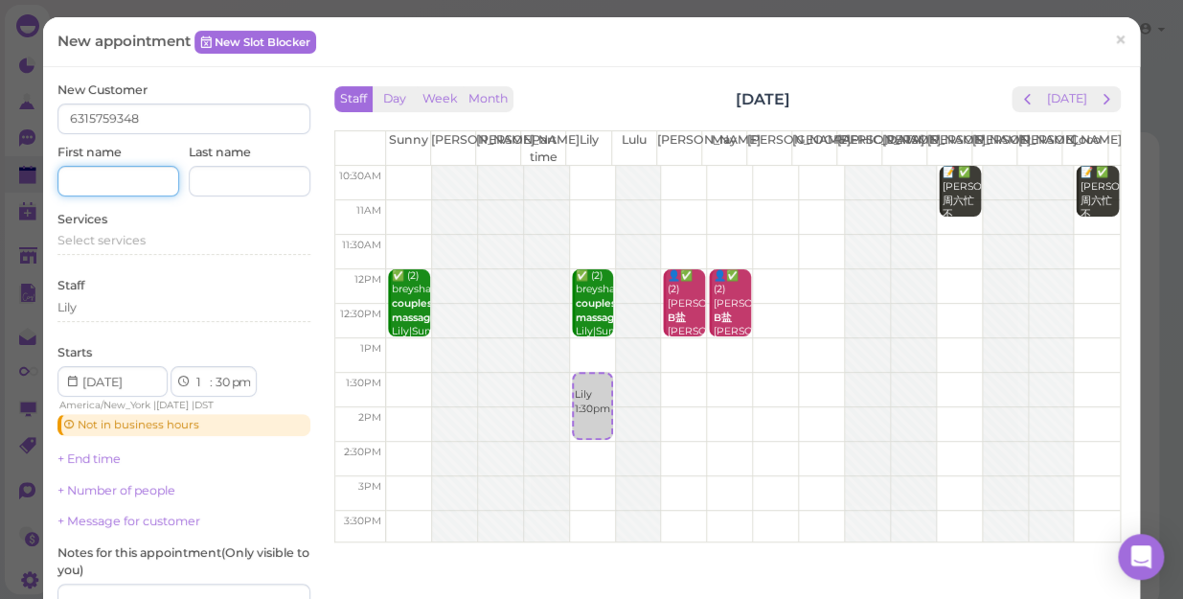
click at [132, 176] on input at bounding box center [118, 181] width 122 height 31
type input "Darlene"
click at [134, 243] on span "Select services" at bounding box center [101, 240] width 88 height 14
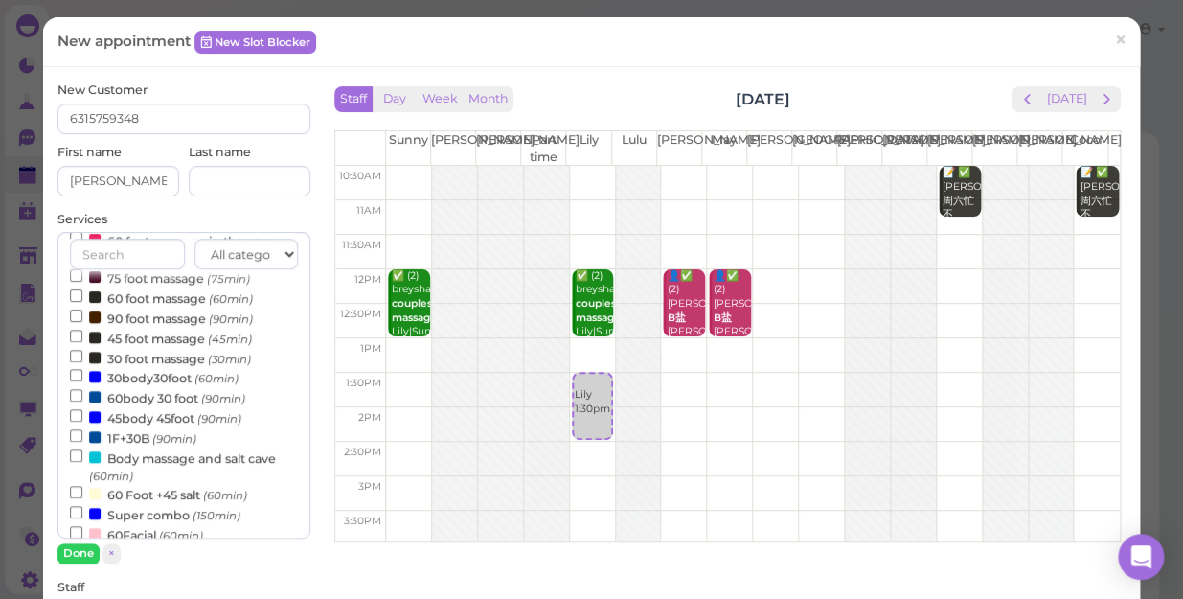
scroll to position [348, 0]
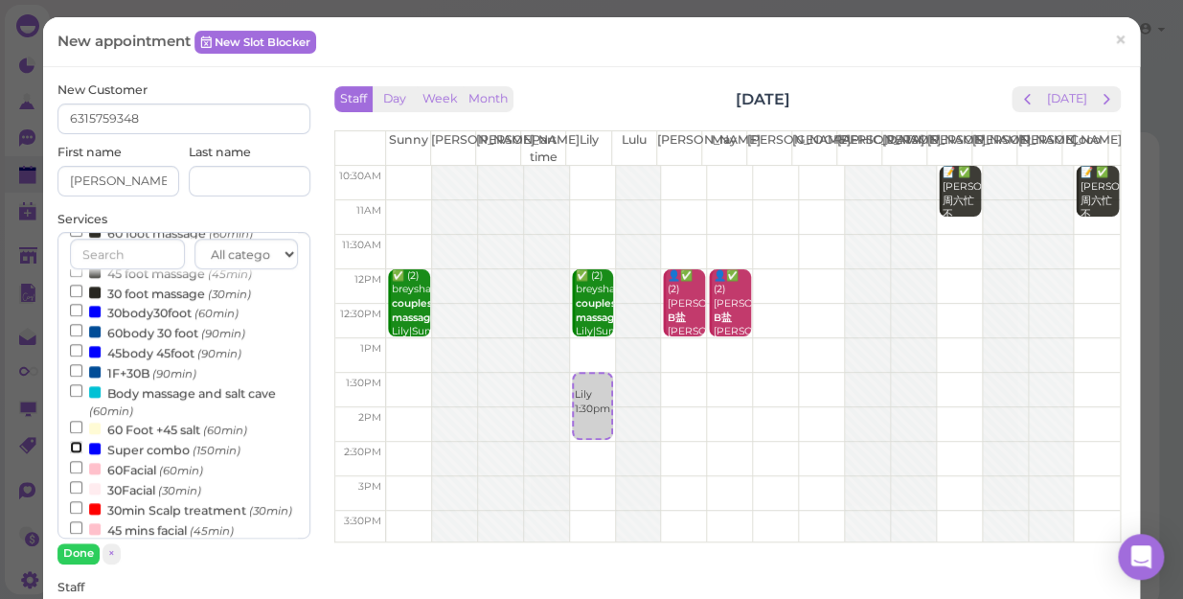
click at [77, 448] on input "Super combo (150min)" at bounding box center [76, 447] width 12 height 12
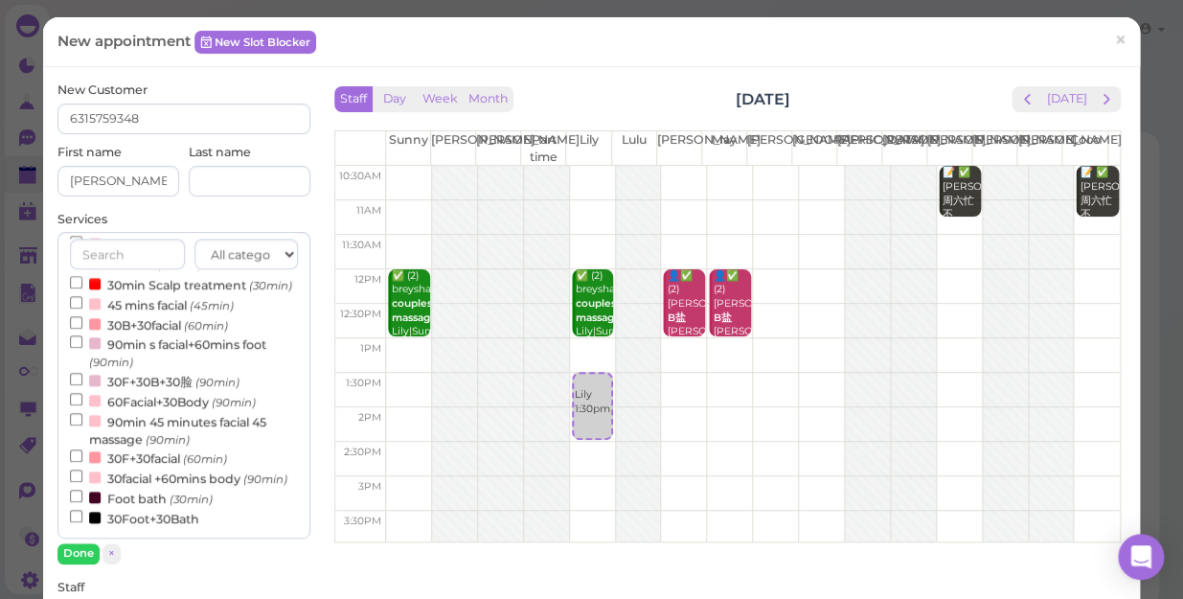
select select "5"
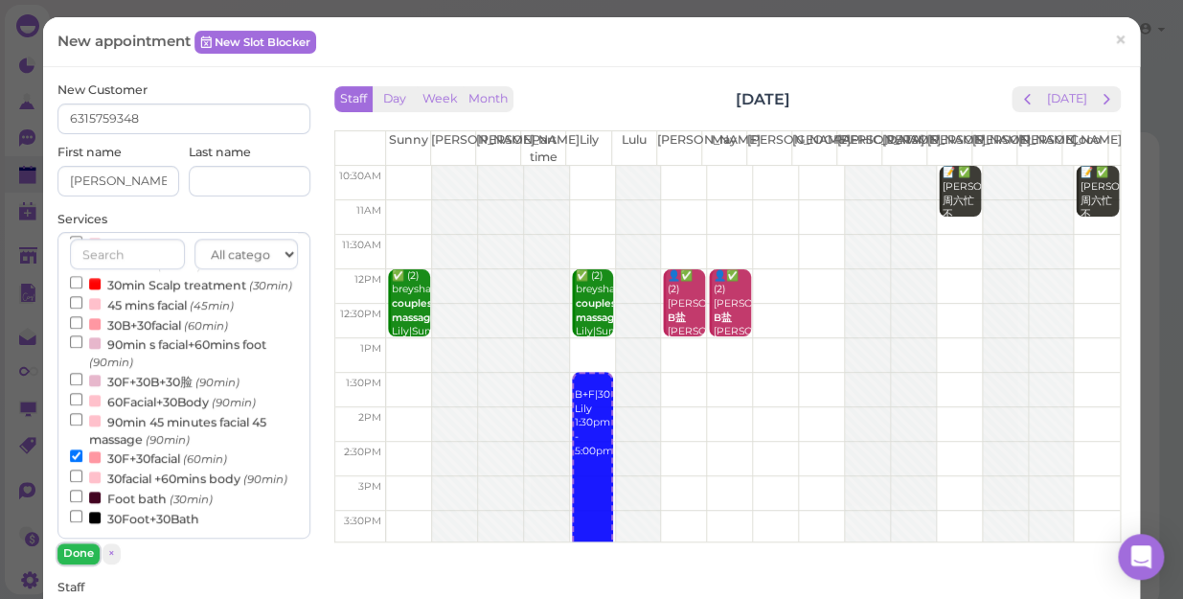
click at [84, 553] on button "Done" at bounding box center [78, 553] width 42 height 20
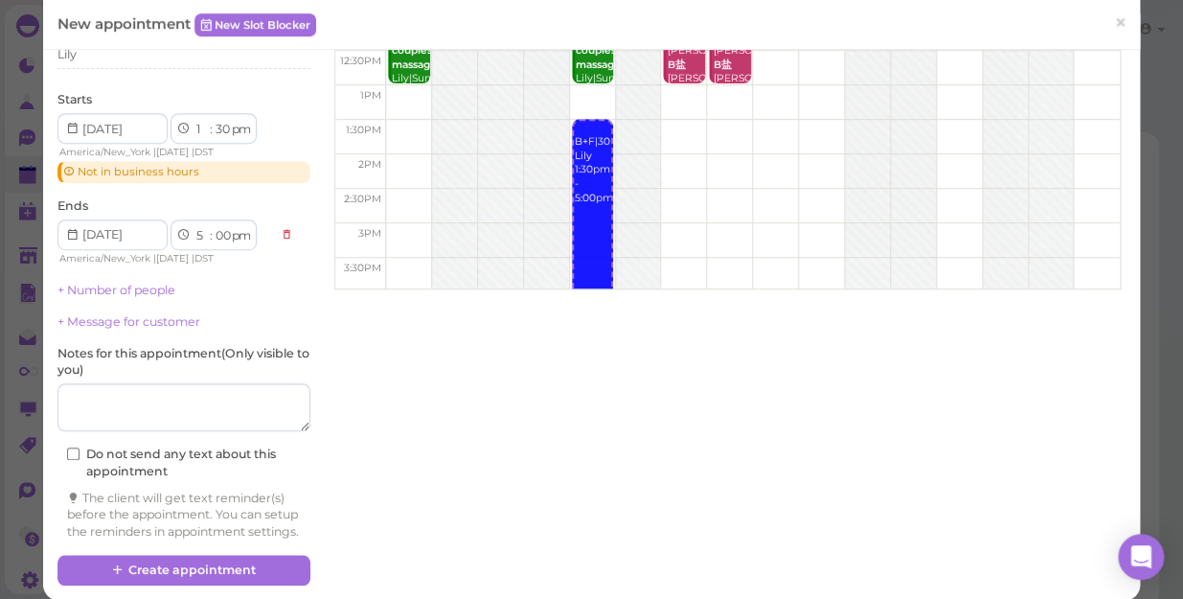
scroll to position [287, 0]
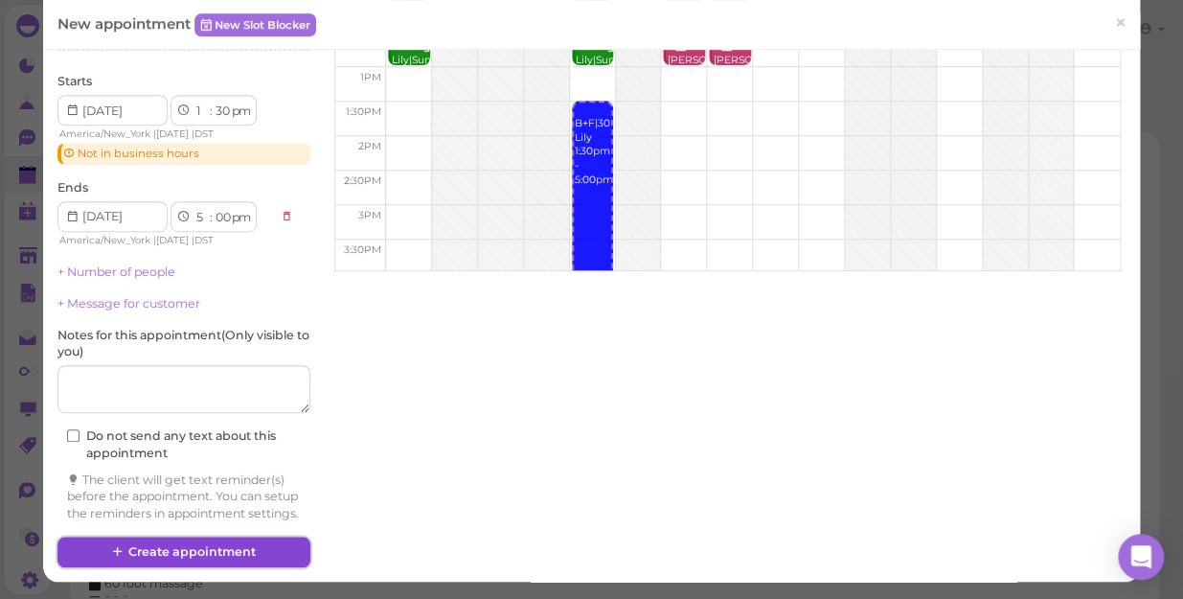
click at [235, 552] on button "Create appointment" at bounding box center [183, 551] width 253 height 31
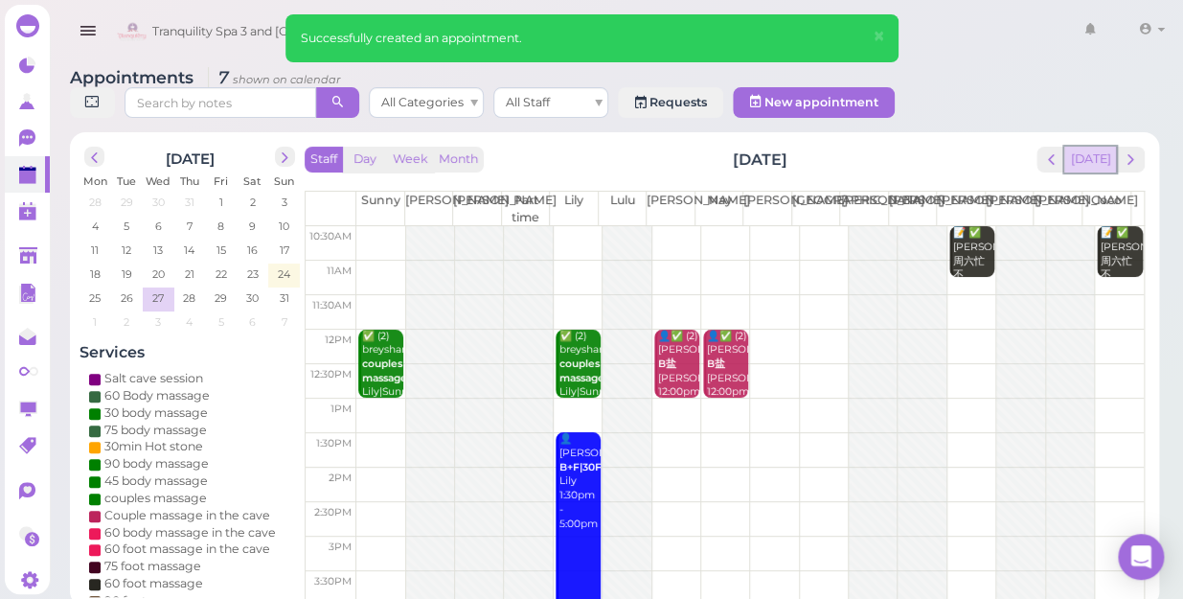
click at [1086, 147] on button "[DATE]" at bounding box center [1090, 160] width 52 height 26
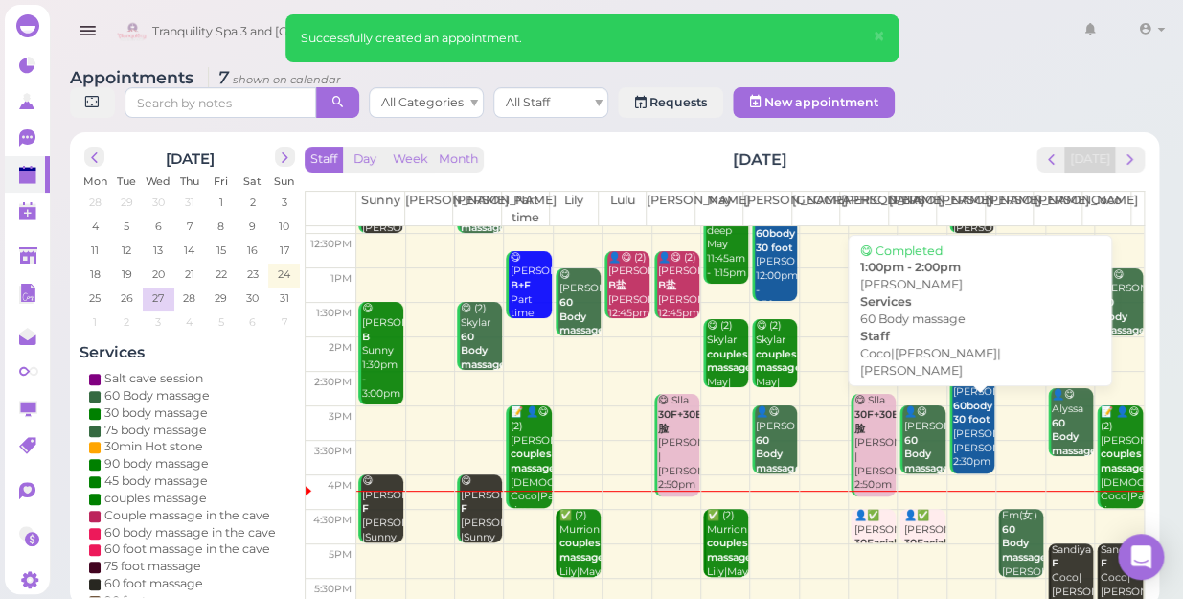
scroll to position [346, 0]
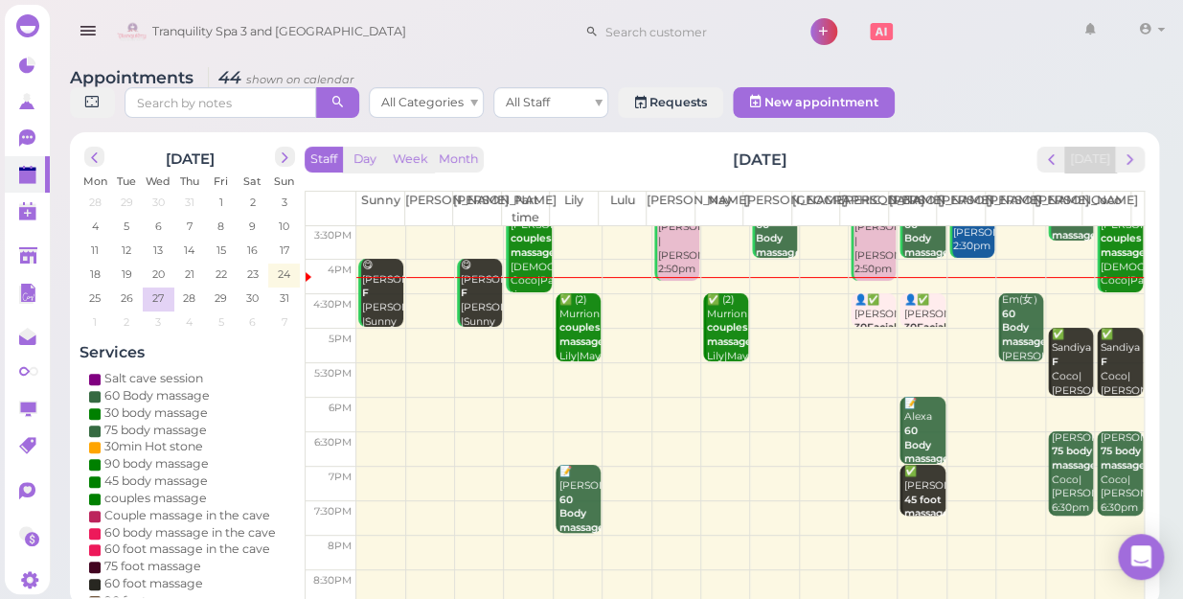
click at [670, 294] on td at bounding box center [749, 311] width 787 height 34
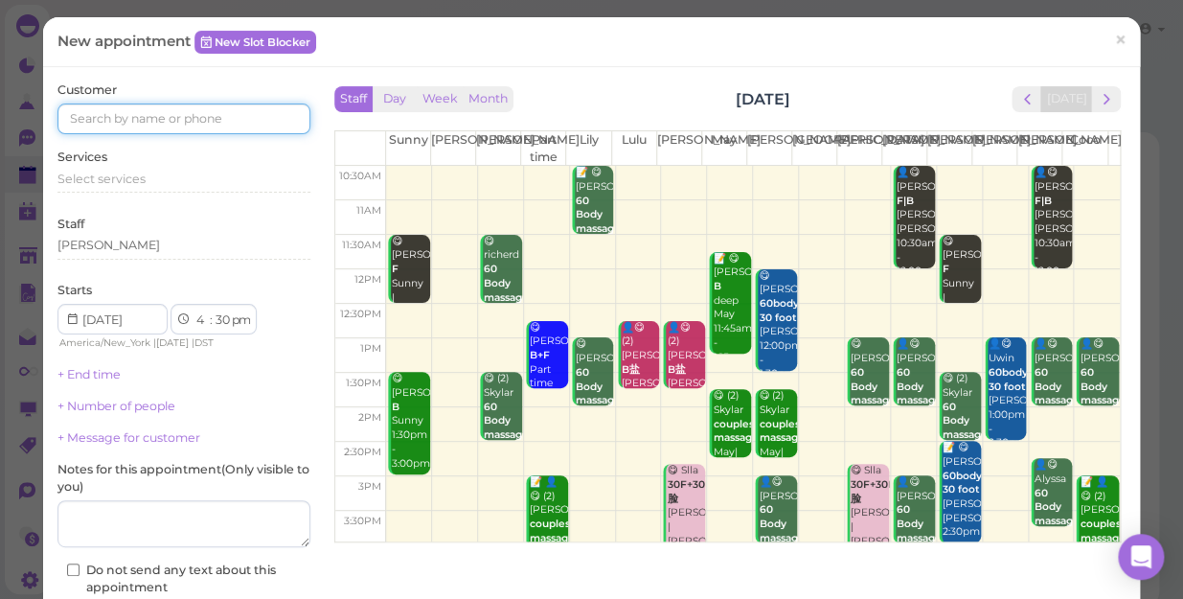
click at [209, 117] on input at bounding box center [183, 118] width 253 height 31
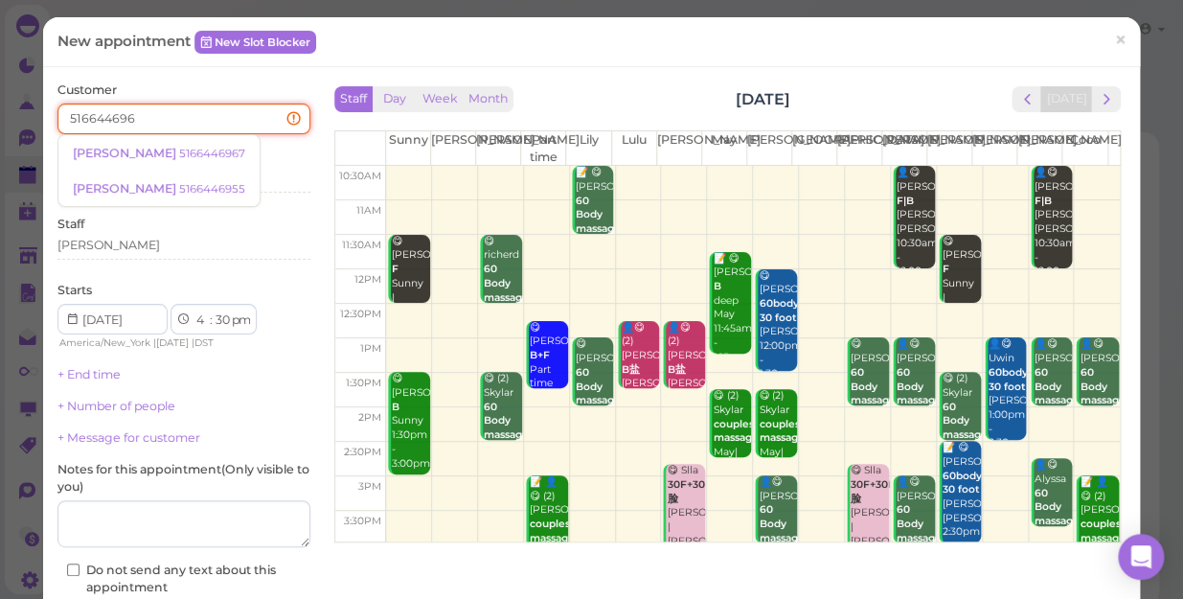
type input "5166446967"
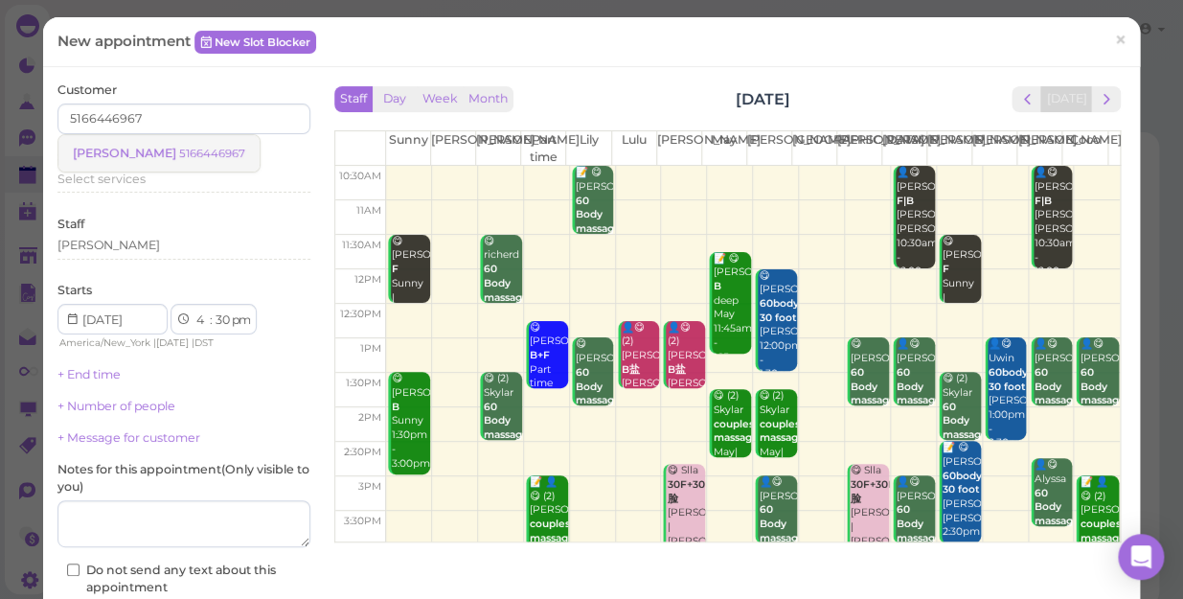
click at [181, 147] on small "5166446967" at bounding box center [212, 153] width 66 height 13
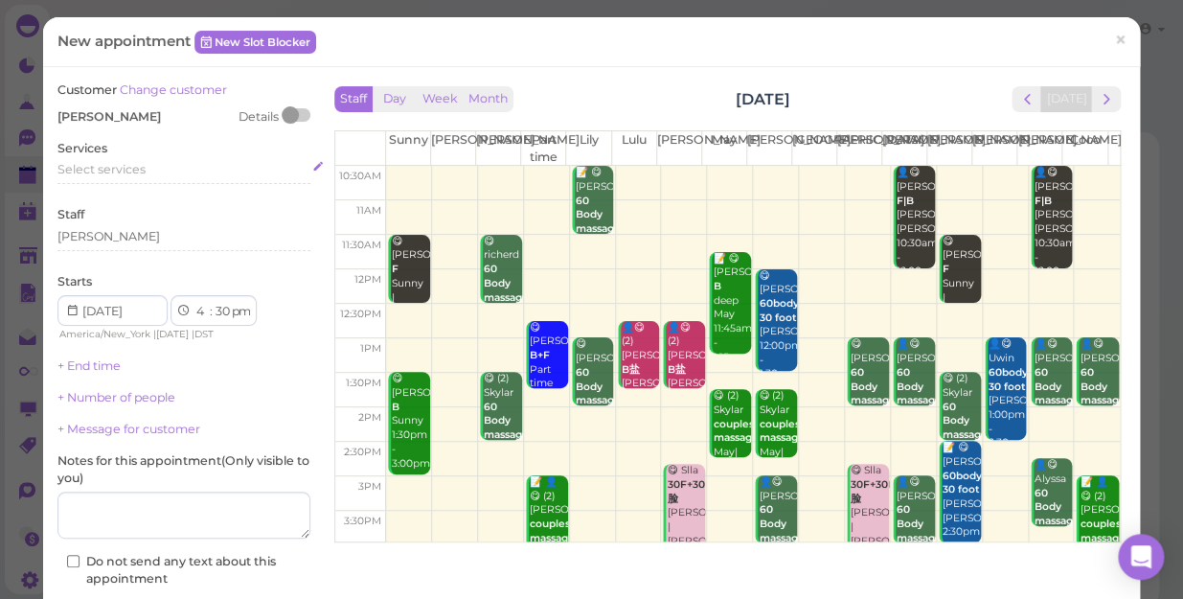
click at [155, 163] on div "Select services" at bounding box center [183, 169] width 253 height 17
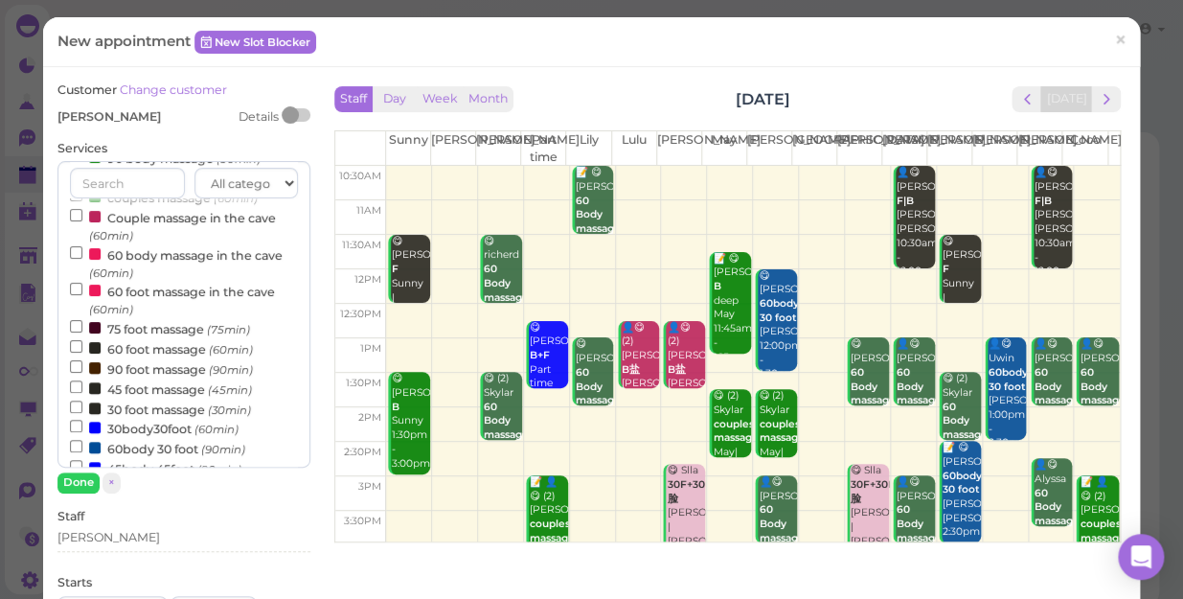
scroll to position [173, 0]
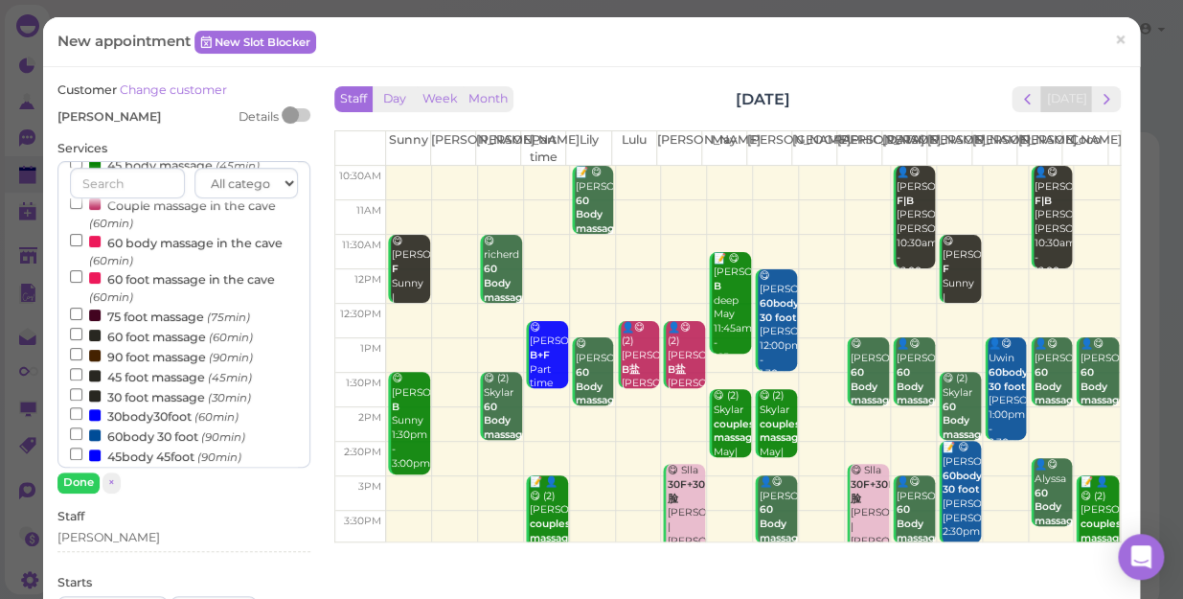
click at [128, 340] on label "60 foot massage (60min)" at bounding box center [161, 336] width 183 height 20
click at [82, 340] on input "60 foot massage (60min)" at bounding box center [76, 334] width 12 height 12
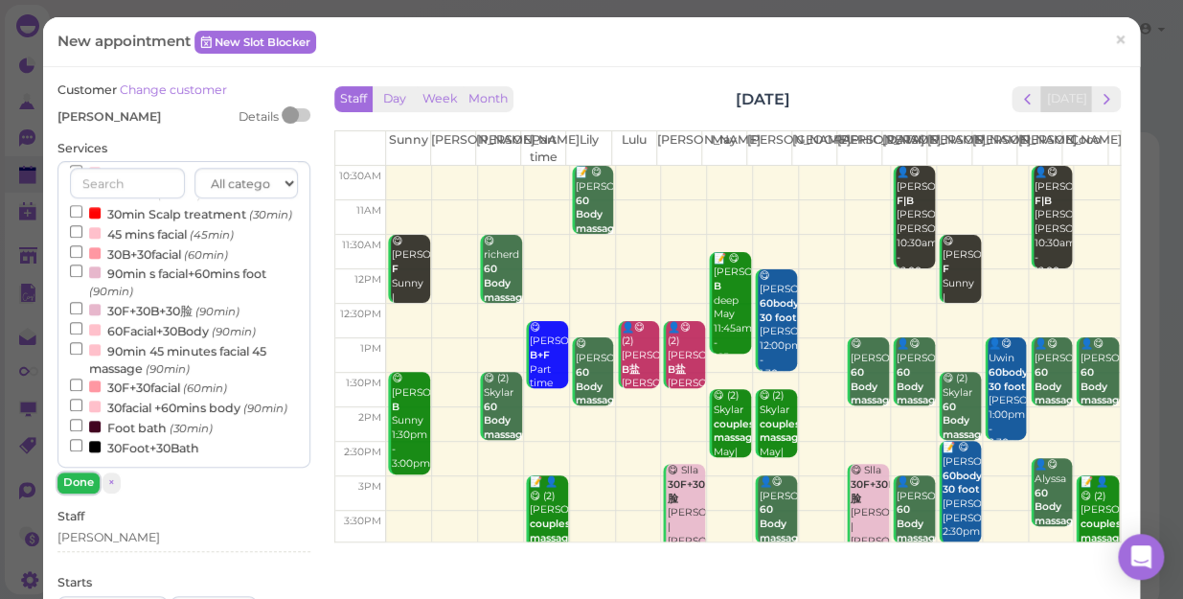
click at [74, 485] on button "Done" at bounding box center [78, 482] width 42 height 20
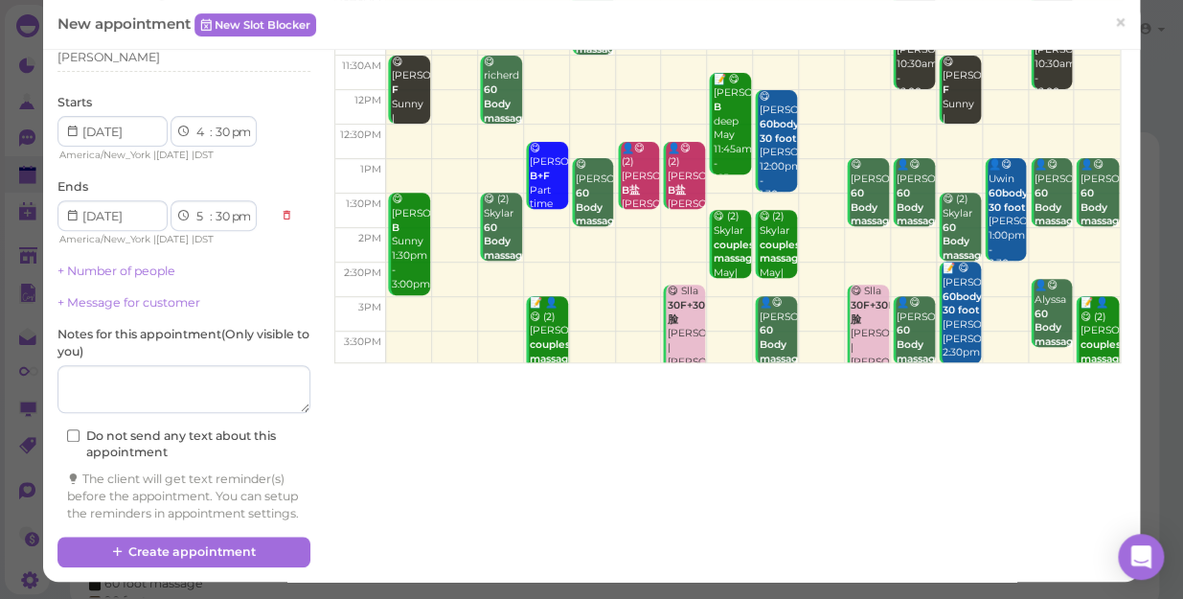
scroll to position [194, 0]
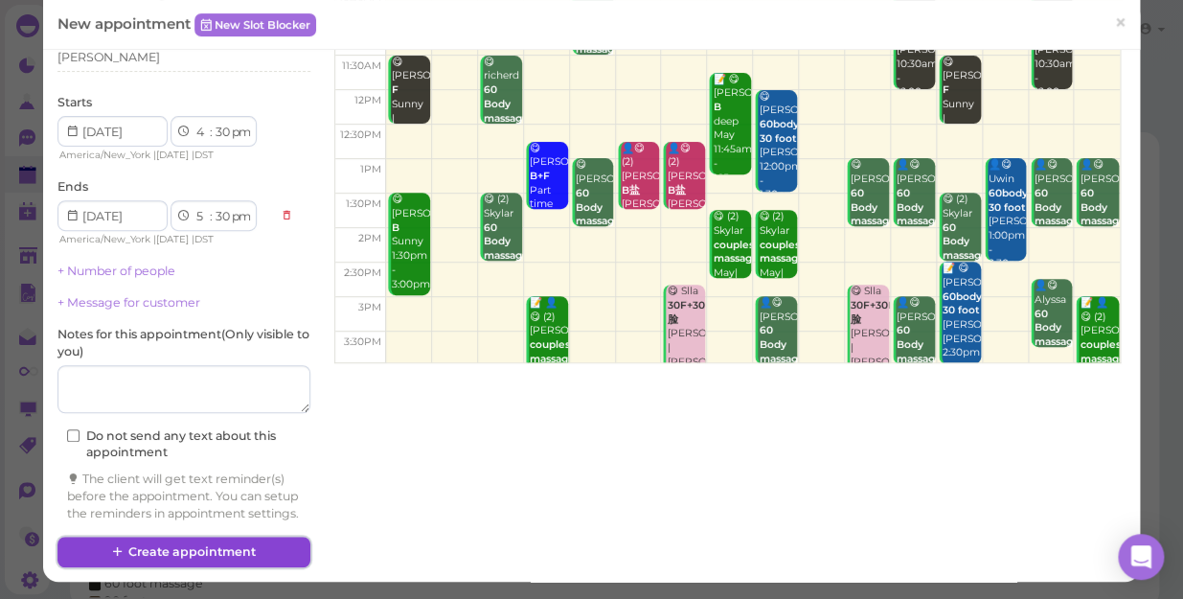
click at [217, 548] on button "Create appointment" at bounding box center [183, 551] width 253 height 31
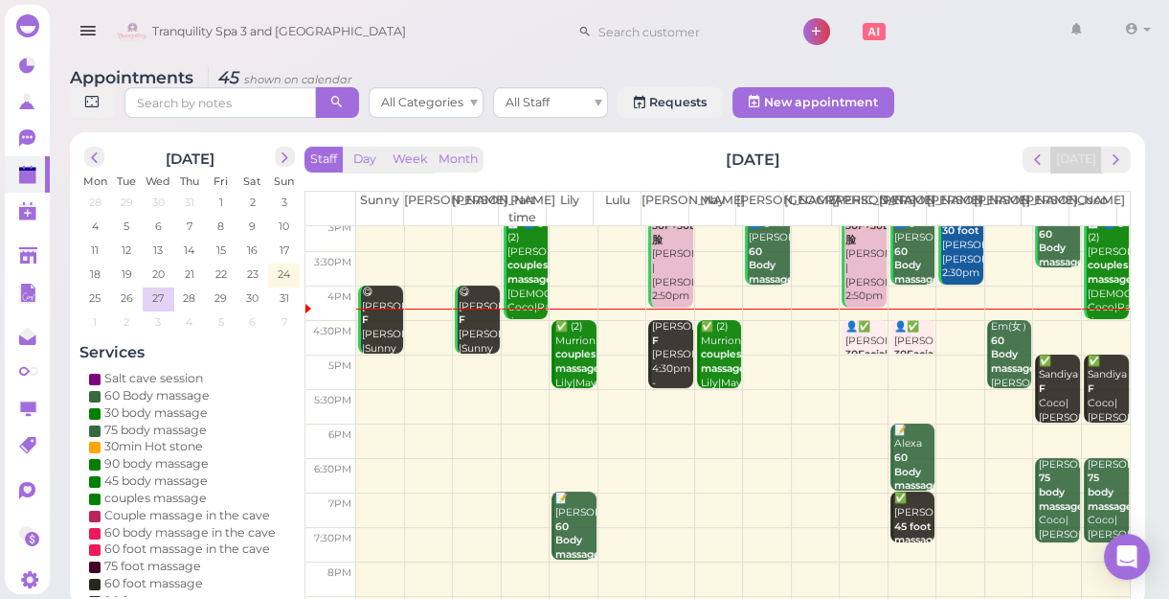
scroll to position [346, 0]
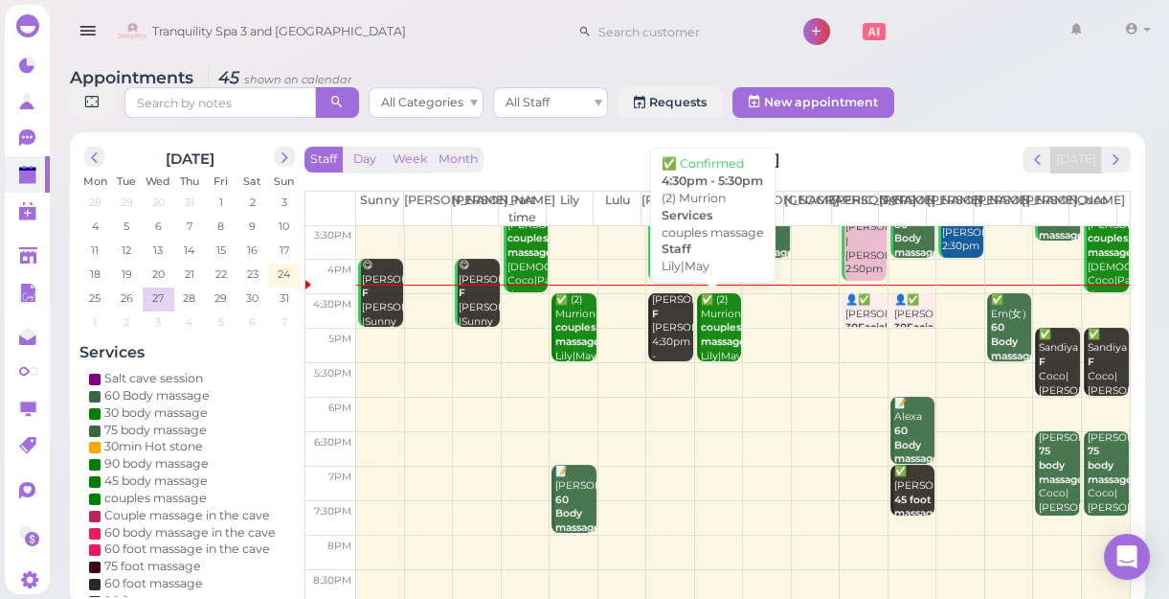
click at [715, 336] on b "couples massage" at bounding box center [723, 334] width 45 height 27
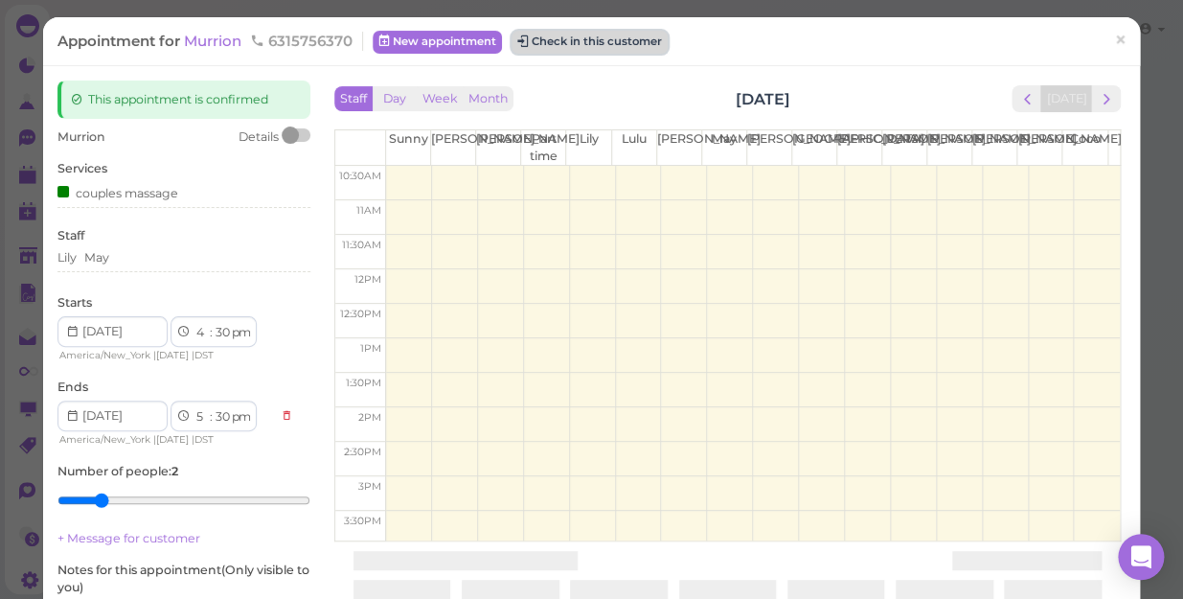
click at [622, 44] on button "Check in this customer" at bounding box center [589, 42] width 156 height 23
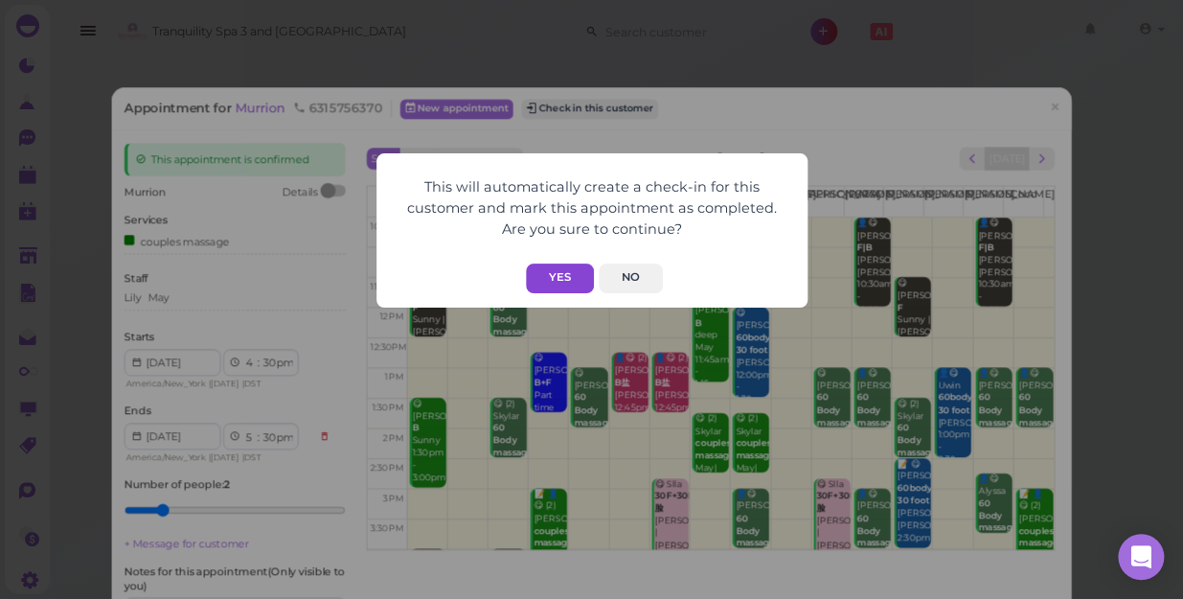
click at [568, 282] on button "Yes" at bounding box center [560, 278] width 68 height 30
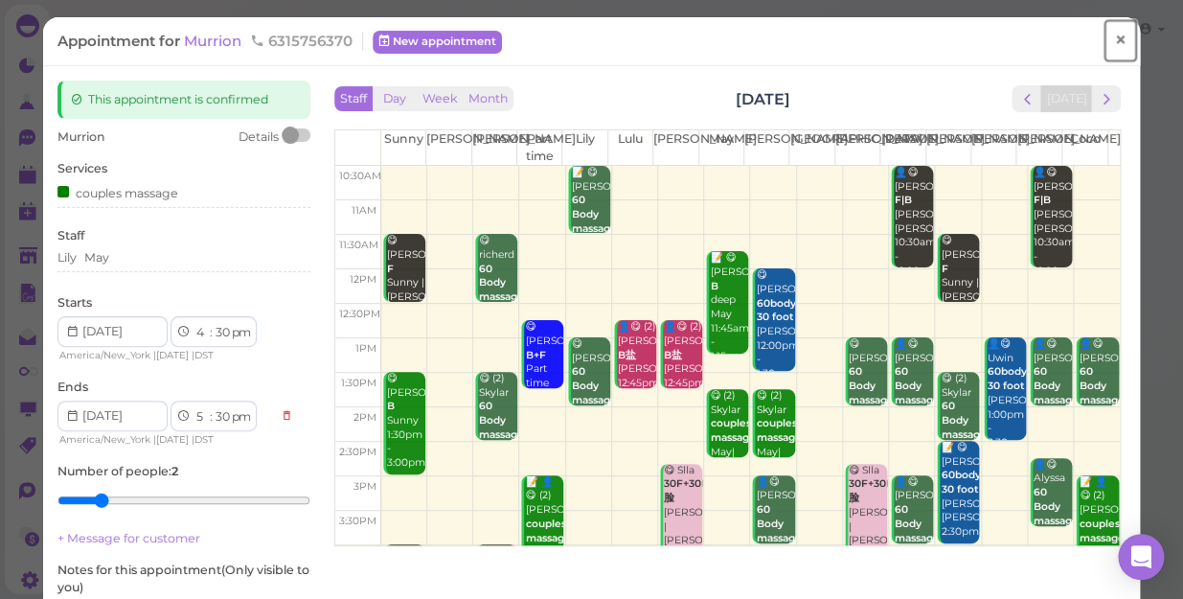
click at [1114, 45] on span "×" at bounding box center [1120, 40] width 12 height 27
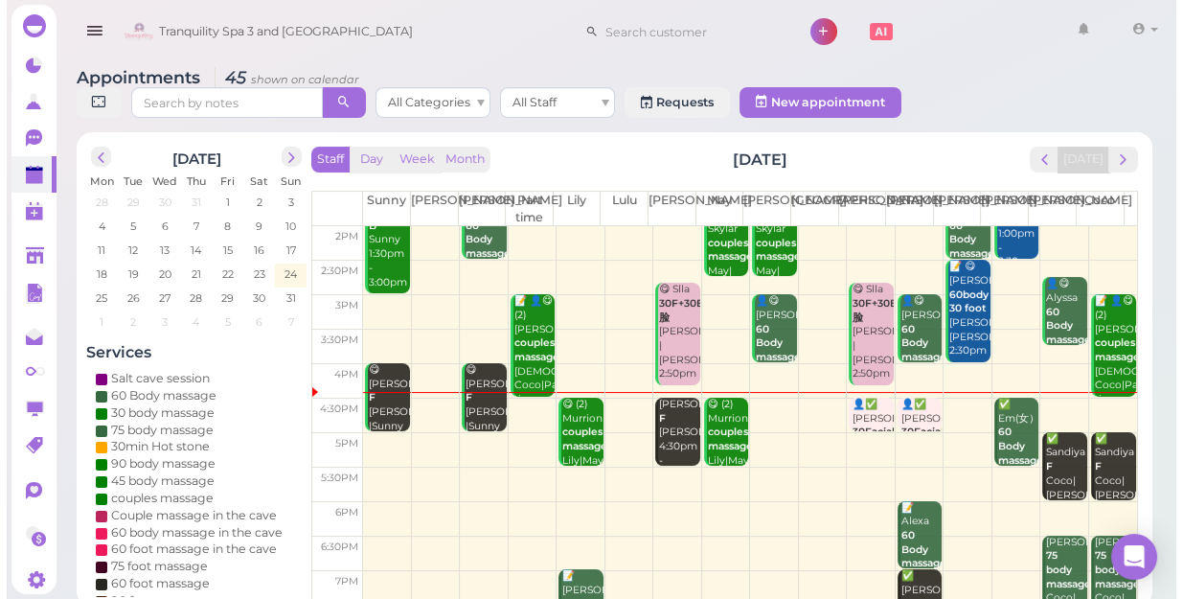
scroll to position [260, 0]
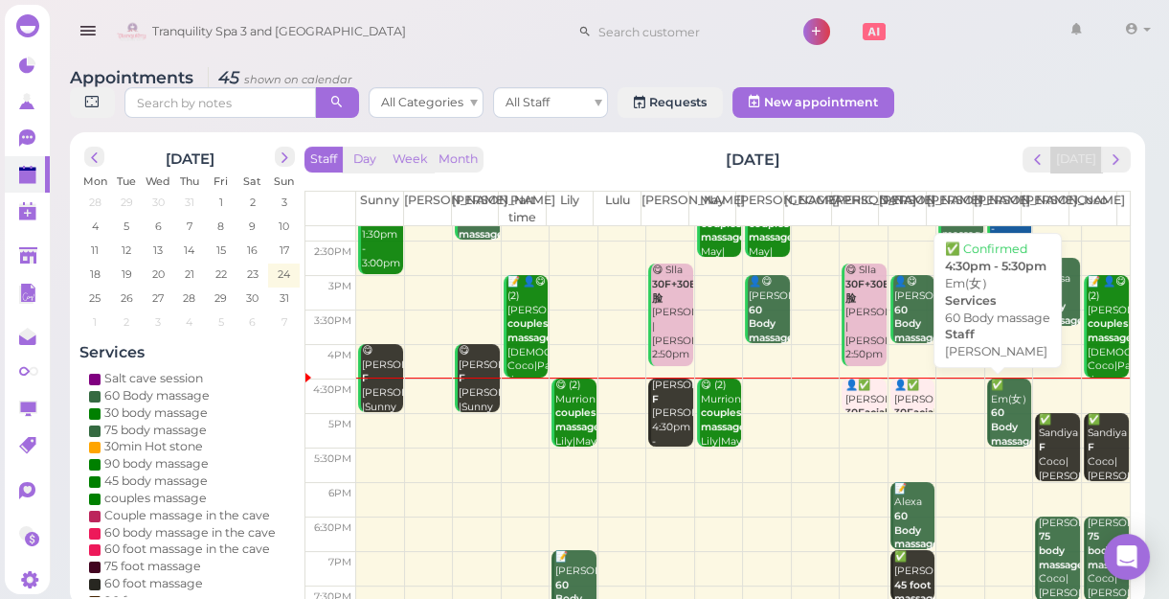
click at [991, 412] on b "60 Body massage" at bounding box center [1013, 426] width 45 height 40
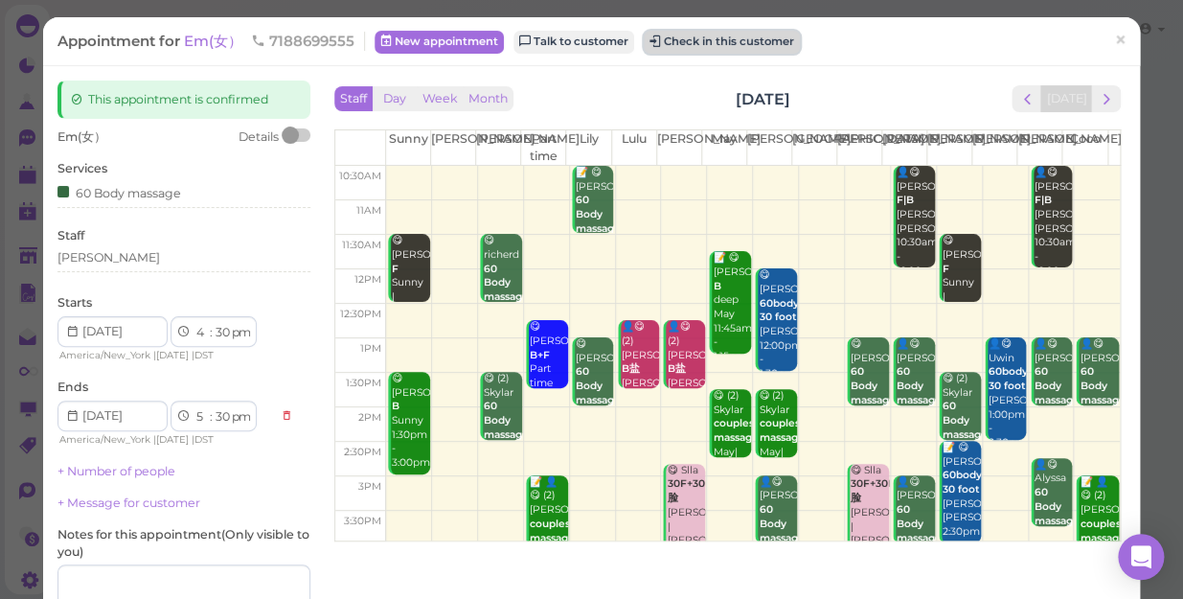
click at [745, 40] on button "Check in this customer" at bounding box center [722, 42] width 156 height 23
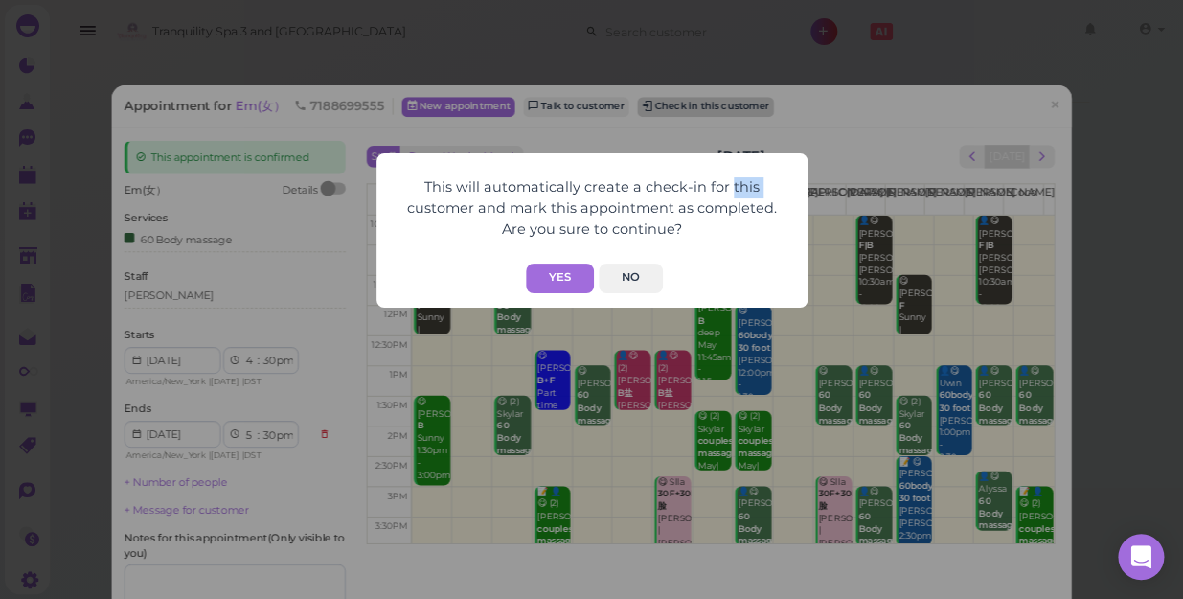
click at [745, 40] on div "This will automatically create a check-in for this customer and mark this appoi…" at bounding box center [591, 299] width 1183 height 599
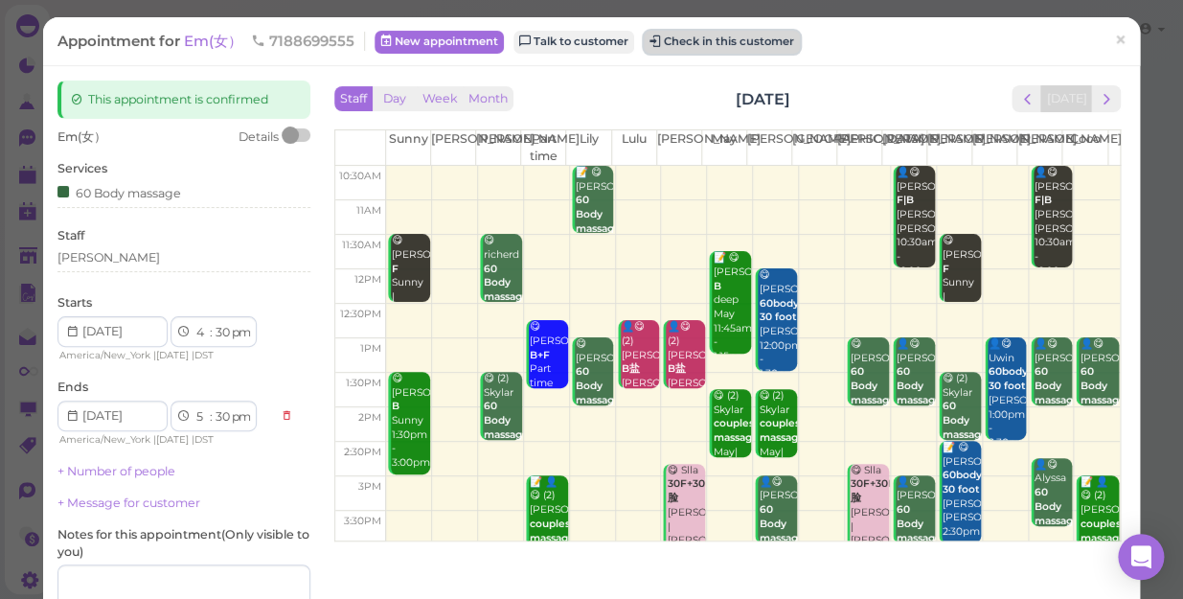
drag, startPoint x: 745, startPoint y: 40, endPoint x: 718, endPoint y: 34, distance: 27.4
click at [718, 34] on button "Check in this customer" at bounding box center [722, 42] width 156 height 23
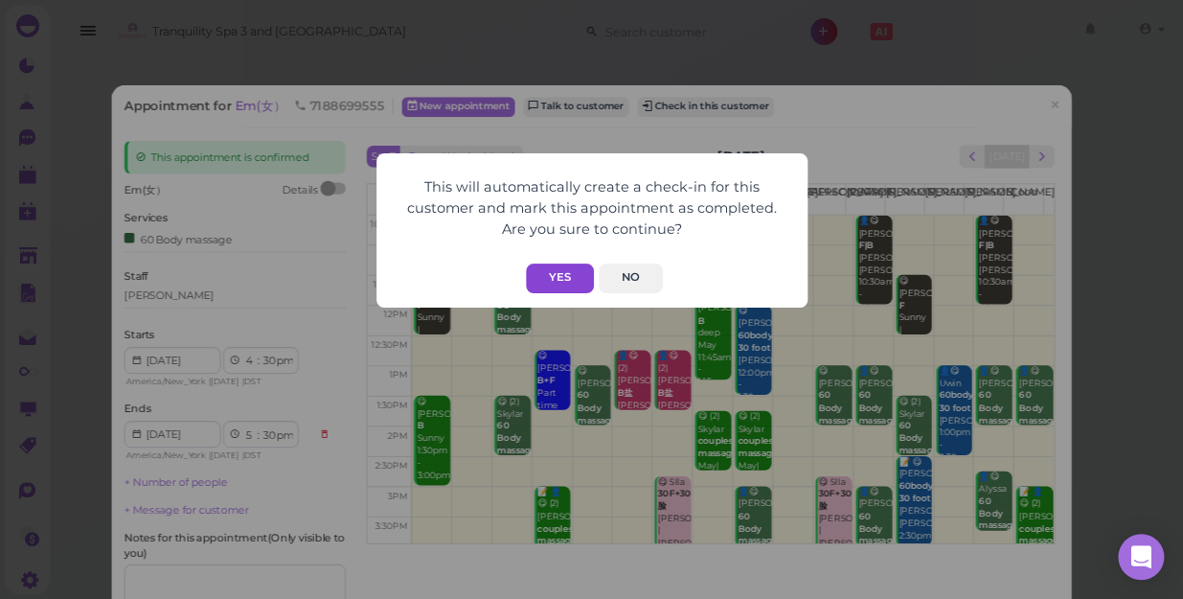
click at [571, 273] on button "Yes" at bounding box center [560, 278] width 68 height 30
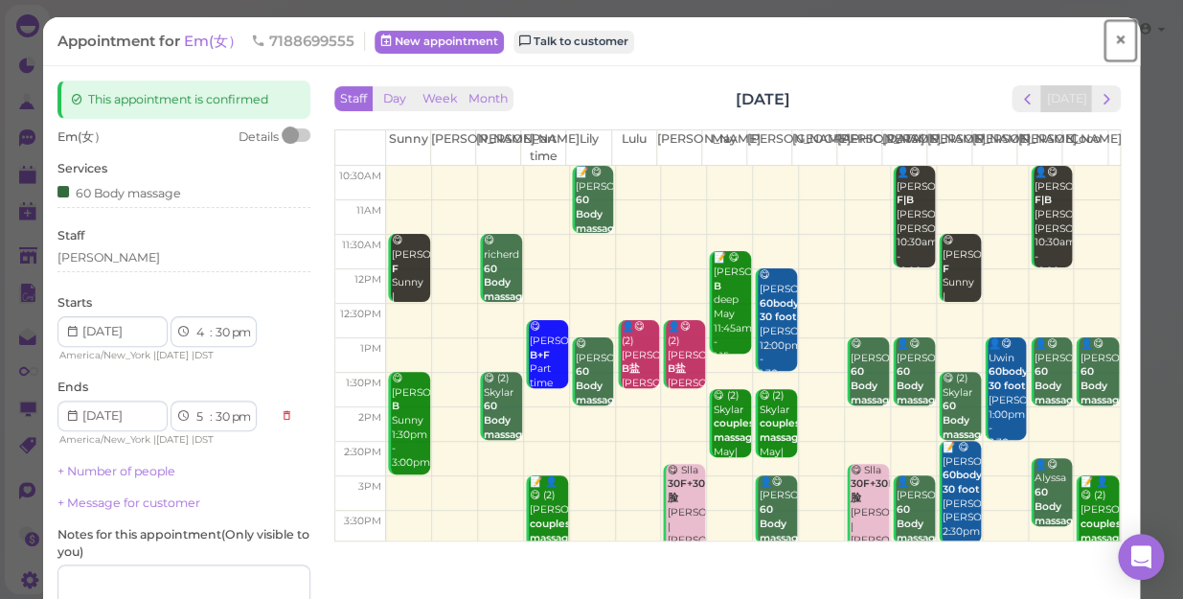
click at [1114, 38] on span "×" at bounding box center [1120, 40] width 12 height 27
click at [1105, 38] on link at bounding box center [1090, 32] width 56 height 54
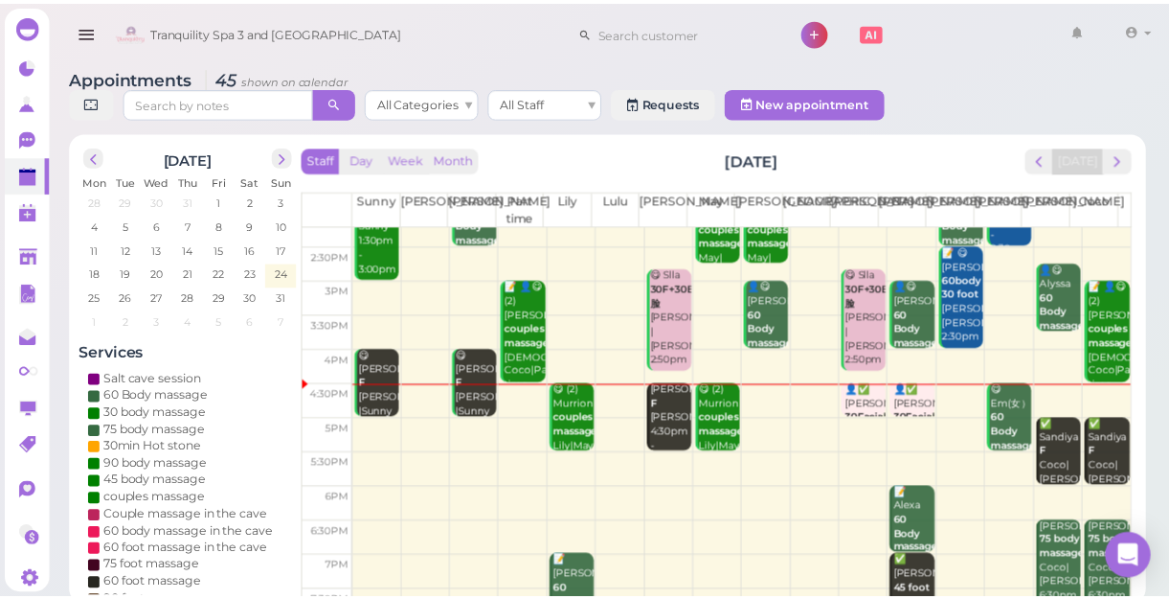
scroll to position [260, 0]
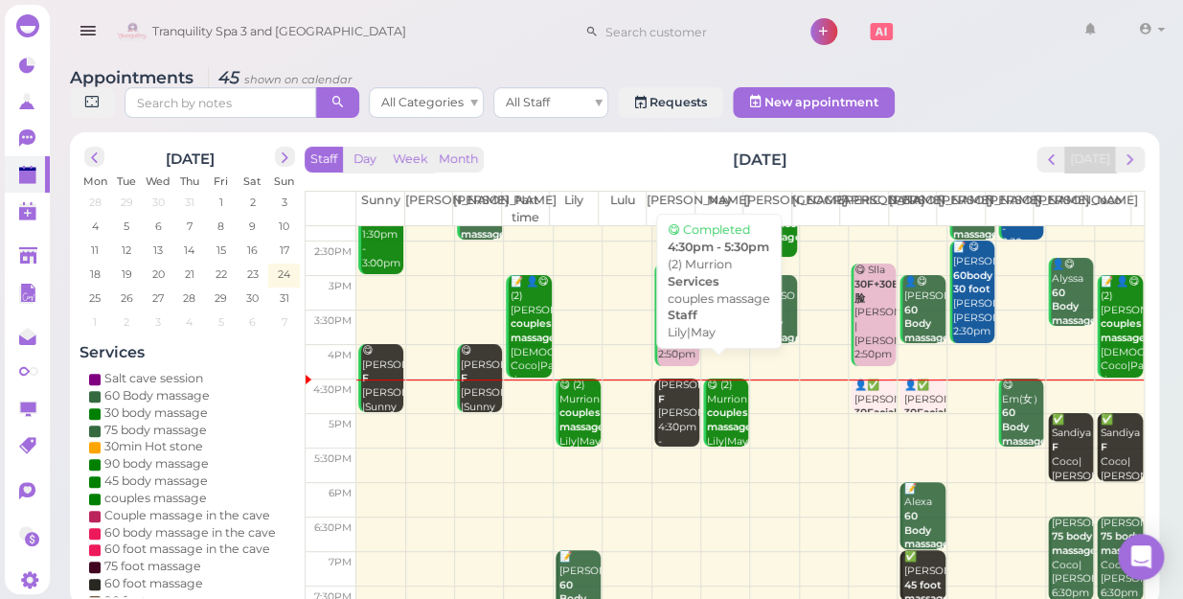
click at [669, 407] on div "MELISA F Lisa 4:30pm - 5:30pm" at bounding box center [678, 420] width 42 height 84
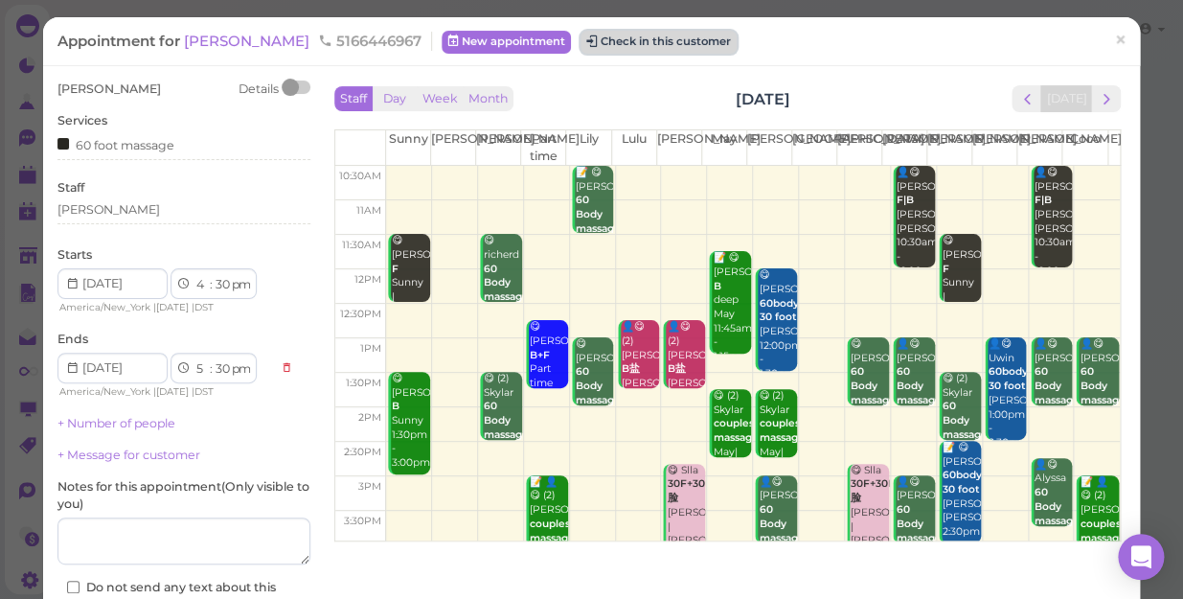
click at [597, 48] on button "Check in this customer" at bounding box center [658, 42] width 156 height 23
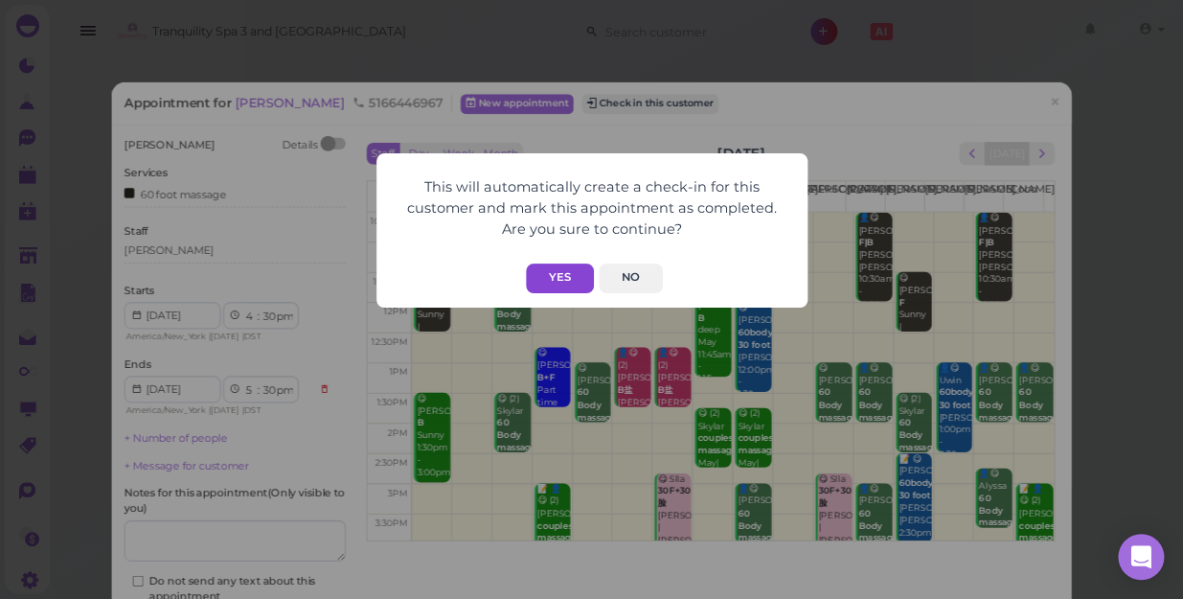
click at [560, 280] on button "Yes" at bounding box center [560, 278] width 68 height 30
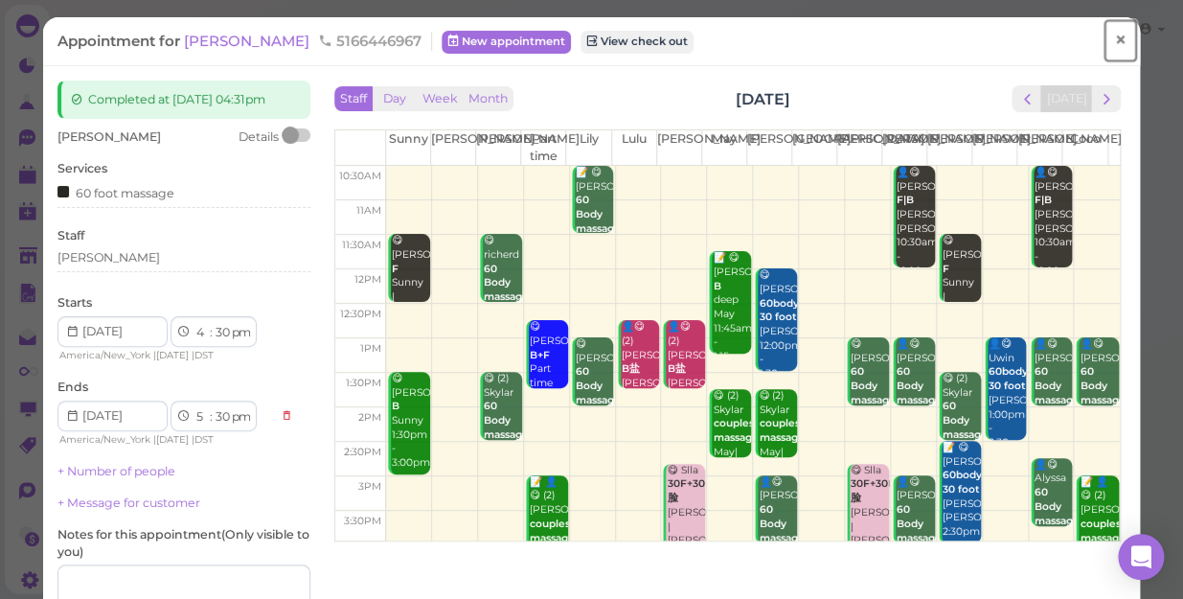
click at [1114, 42] on span "×" at bounding box center [1120, 40] width 12 height 27
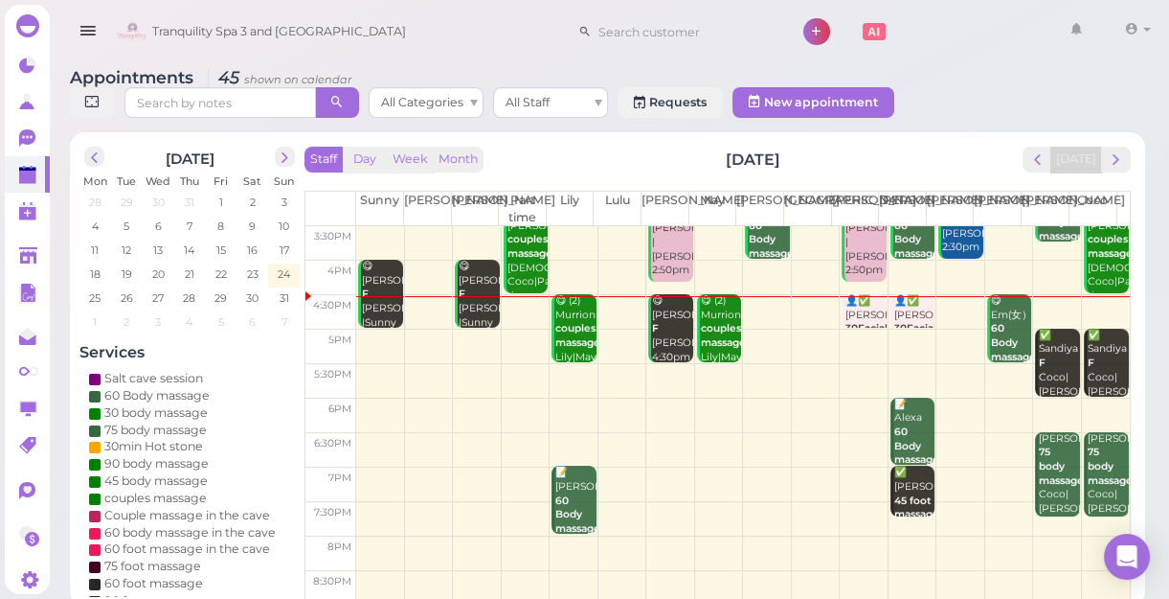
scroll to position [346, 0]
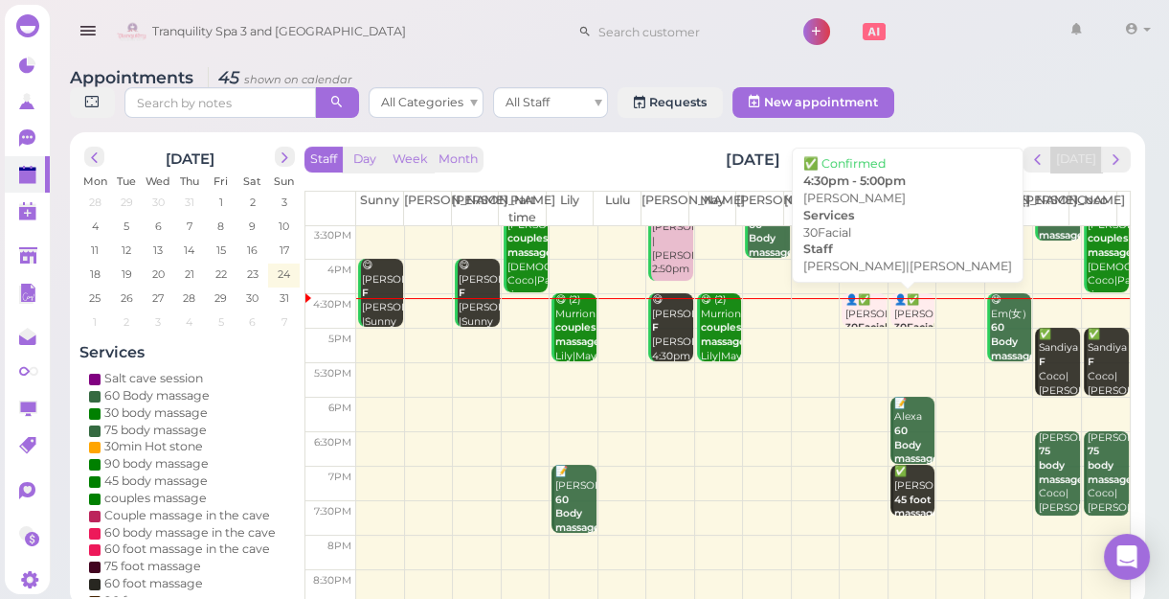
click at [851, 316] on div "👤✅ Josh 30Facial Helen|Jessica 4:30pm - 5:00pm" at bounding box center [865, 349] width 41 height 113
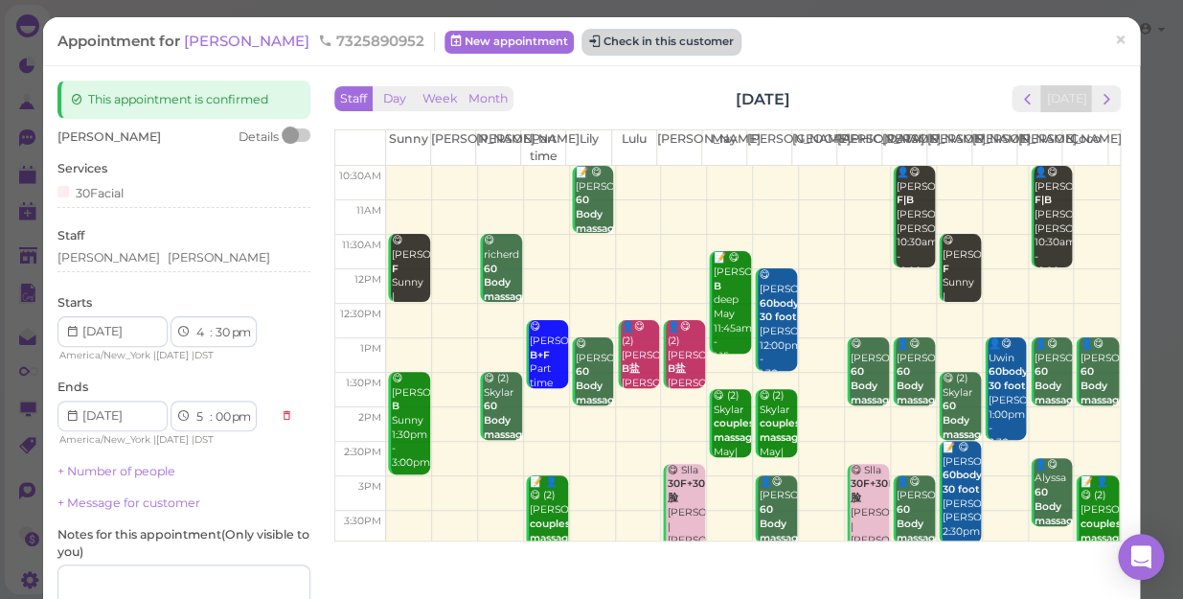
click at [583, 34] on button "Check in this customer" at bounding box center [661, 42] width 156 height 23
drag, startPoint x: 555, startPoint y: 34, endPoint x: 547, endPoint y: 46, distance: 15.1
click at [583, 46] on button "Check in this customer" at bounding box center [661, 42] width 156 height 23
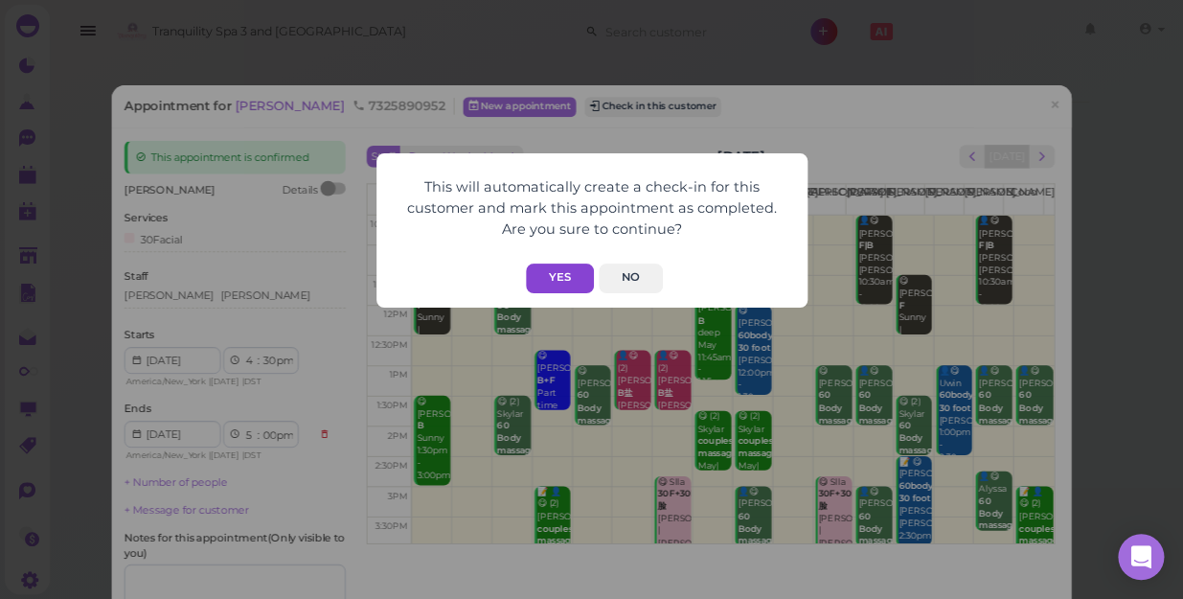
click at [560, 275] on button "Yes" at bounding box center [560, 278] width 68 height 30
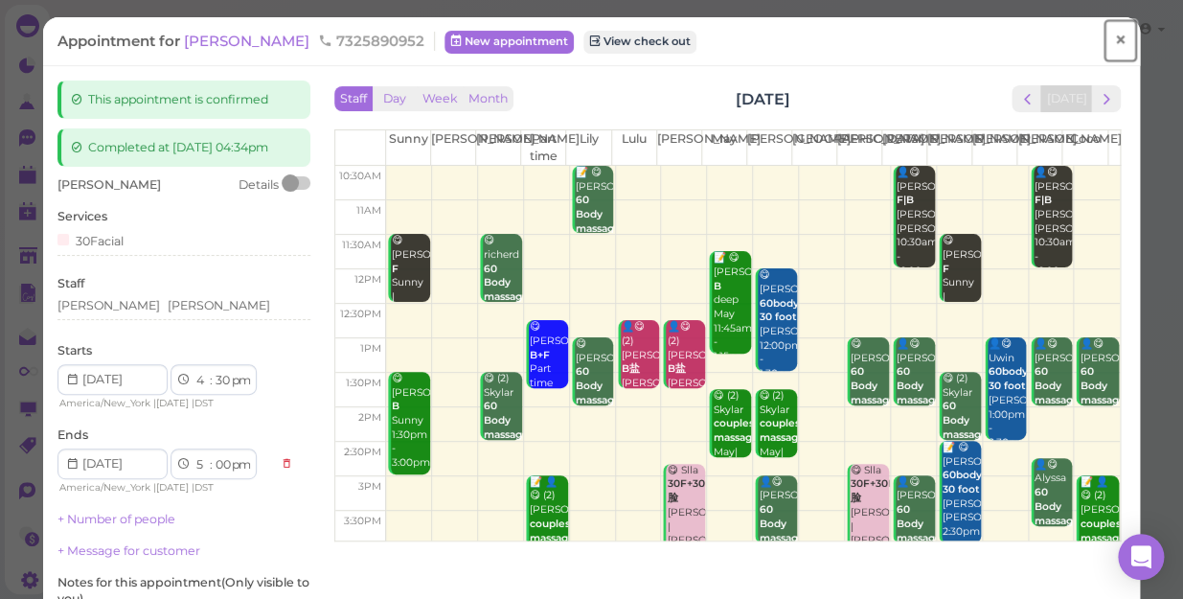
click at [1114, 45] on span "×" at bounding box center [1120, 40] width 12 height 27
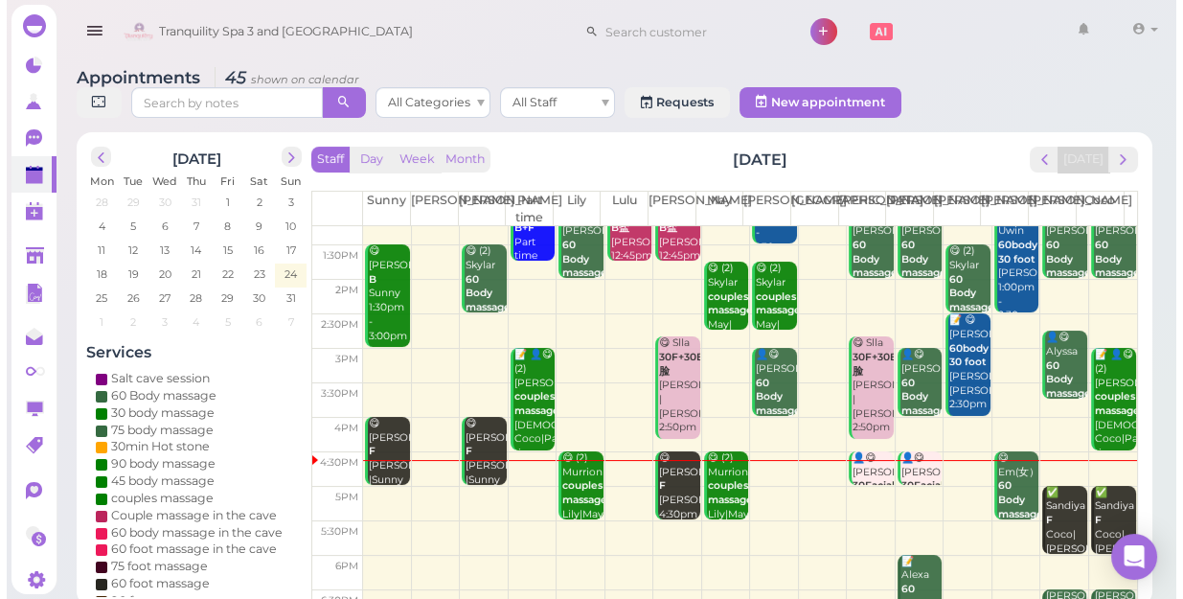
scroll to position [346, 0]
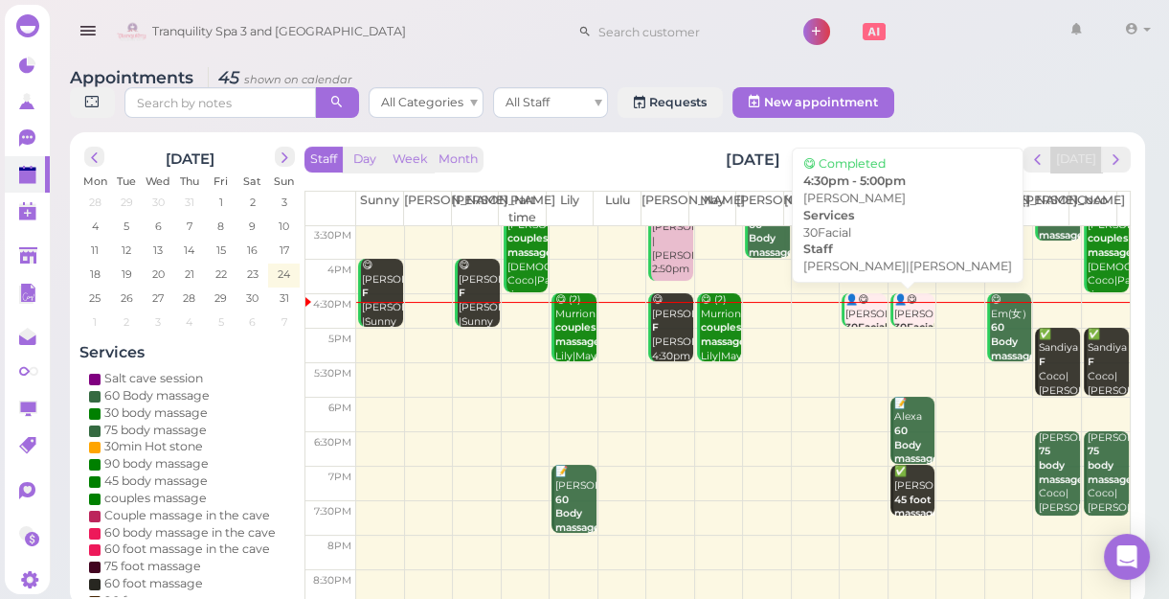
click at [845, 319] on div "👤😋 Josh 30Facial Helen|Jessica 4:30pm - 5:00pm" at bounding box center [865, 349] width 41 height 113
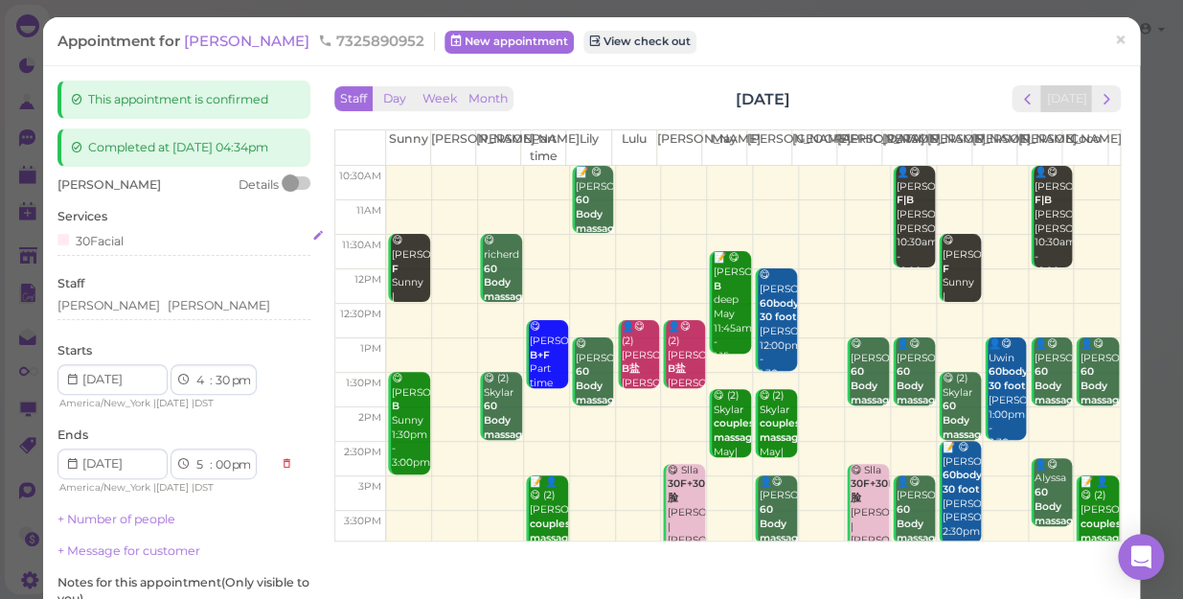
click at [133, 250] on div "30Facial" at bounding box center [183, 240] width 253 height 20
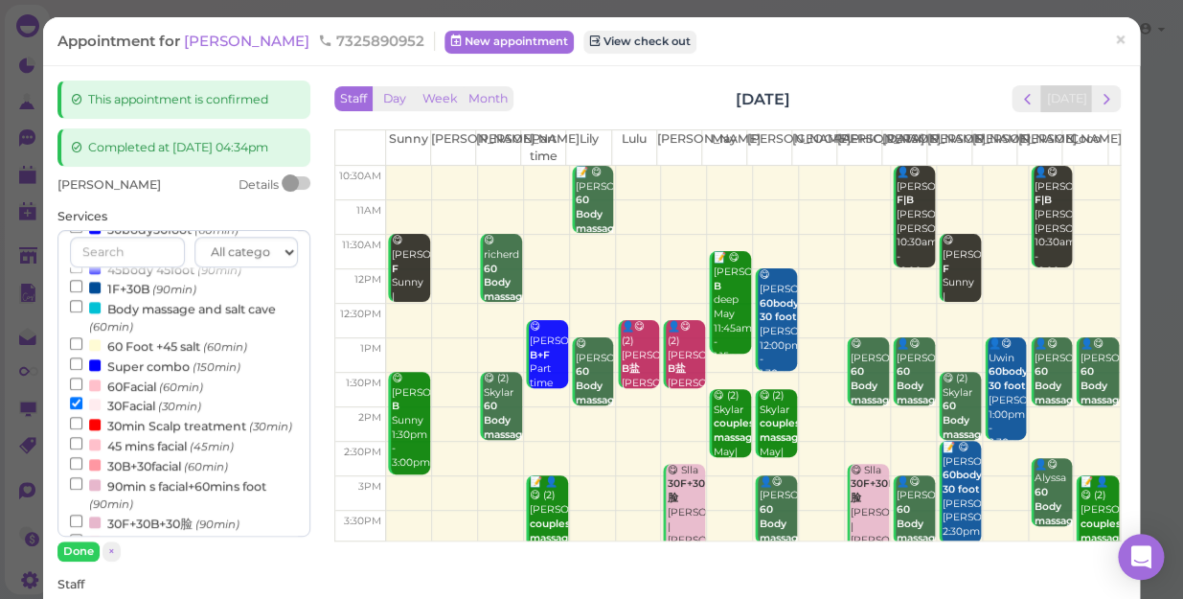
scroll to position [435, 0]
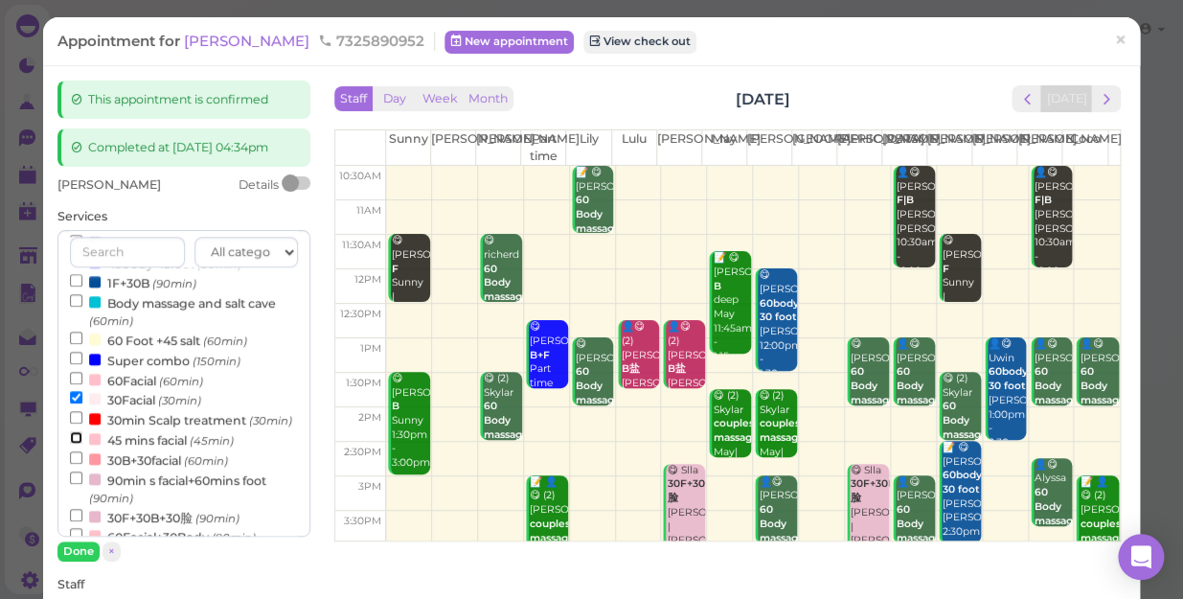
click at [79, 443] on input "45 mins facial (45min)" at bounding box center [76, 437] width 12 height 12
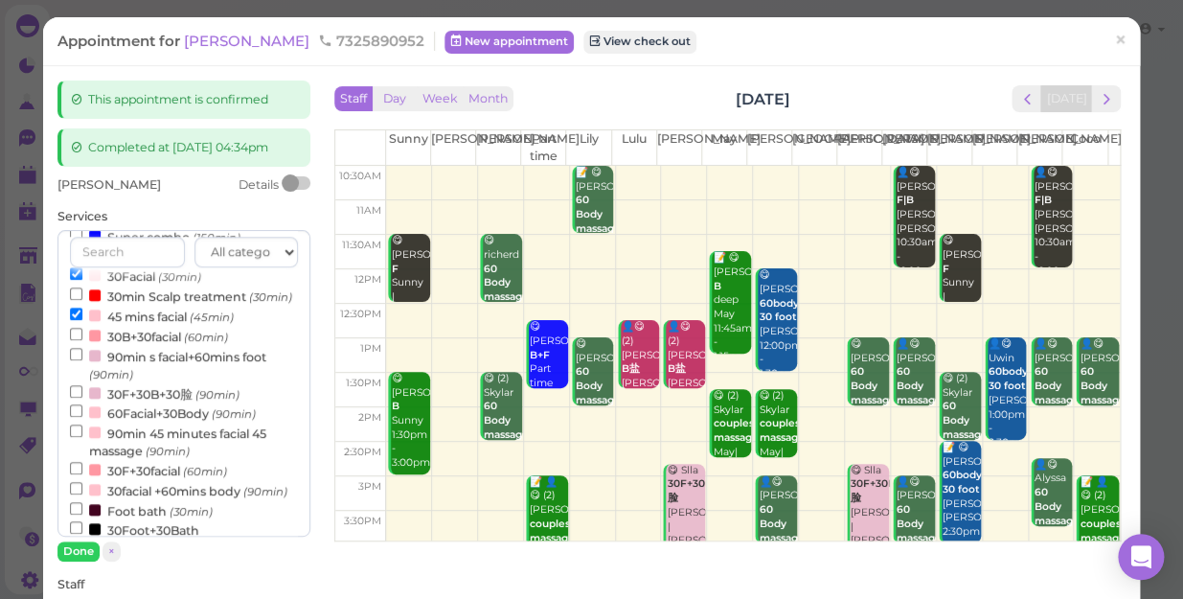
scroll to position [529, 0]
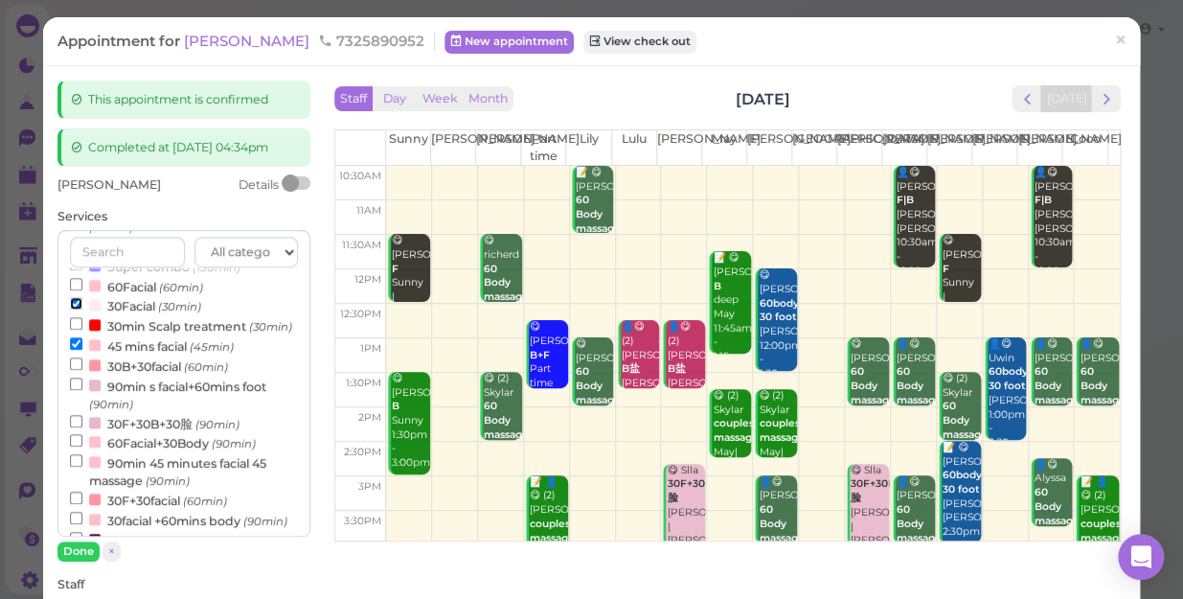
click at [70, 309] on input "30Facial (30min)" at bounding box center [76, 303] width 12 height 12
select select "15"
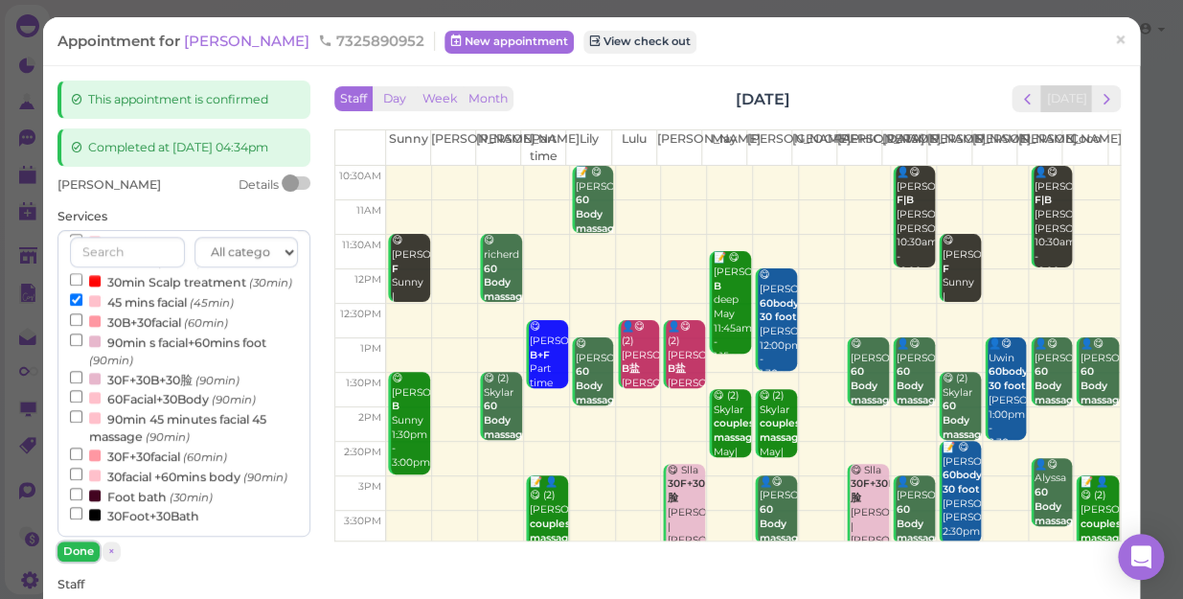
click at [79, 561] on button "Done" at bounding box center [78, 551] width 42 height 20
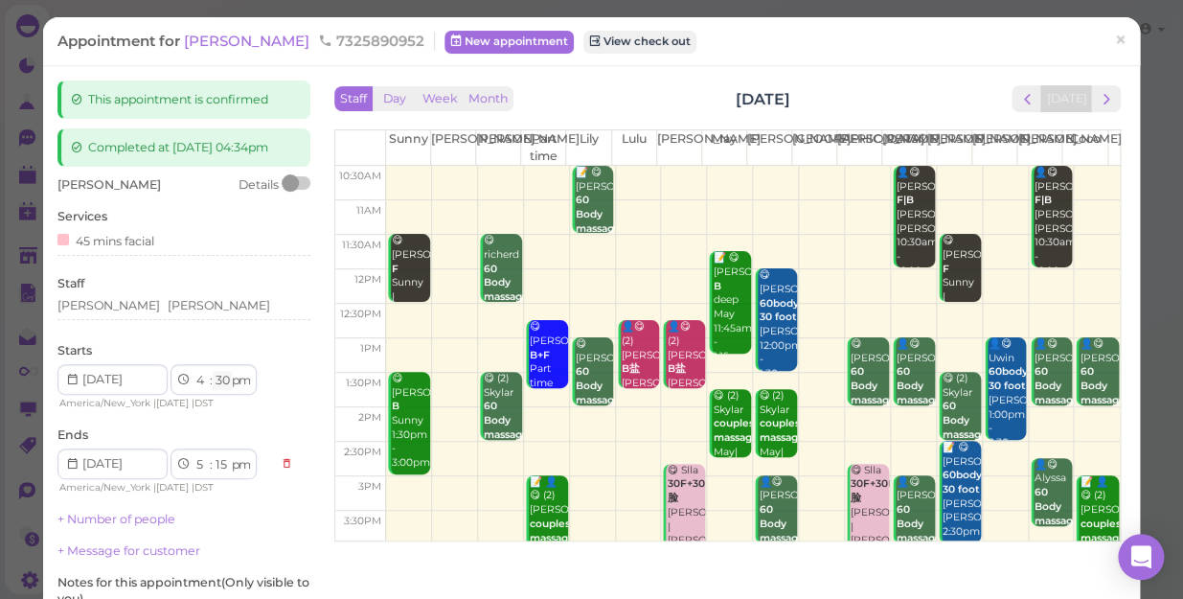
click at [219, 391] on select "00 05 10 15 20 25 30 35 40 45 50 55" at bounding box center [222, 381] width 19 height 20
select select "40"
click at [213, 387] on select "00 05 10 15 20 25 30 35 40 45 50 55" at bounding box center [222, 381] width 19 height 20
select select "25"
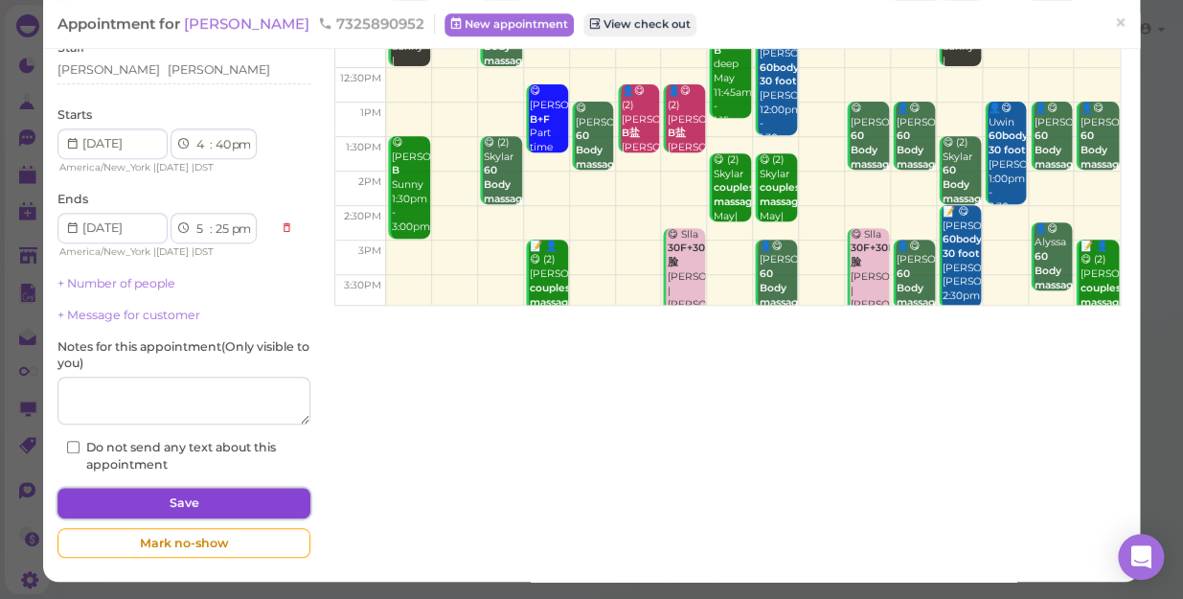
click at [238, 510] on button "Save" at bounding box center [183, 502] width 253 height 31
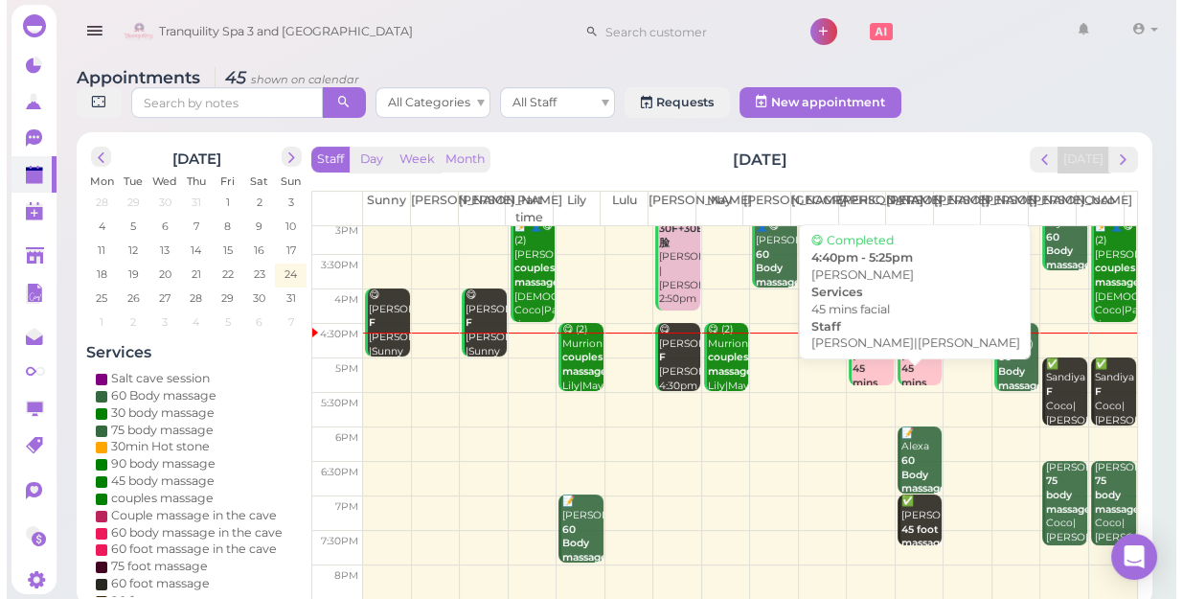
scroll to position [346, 0]
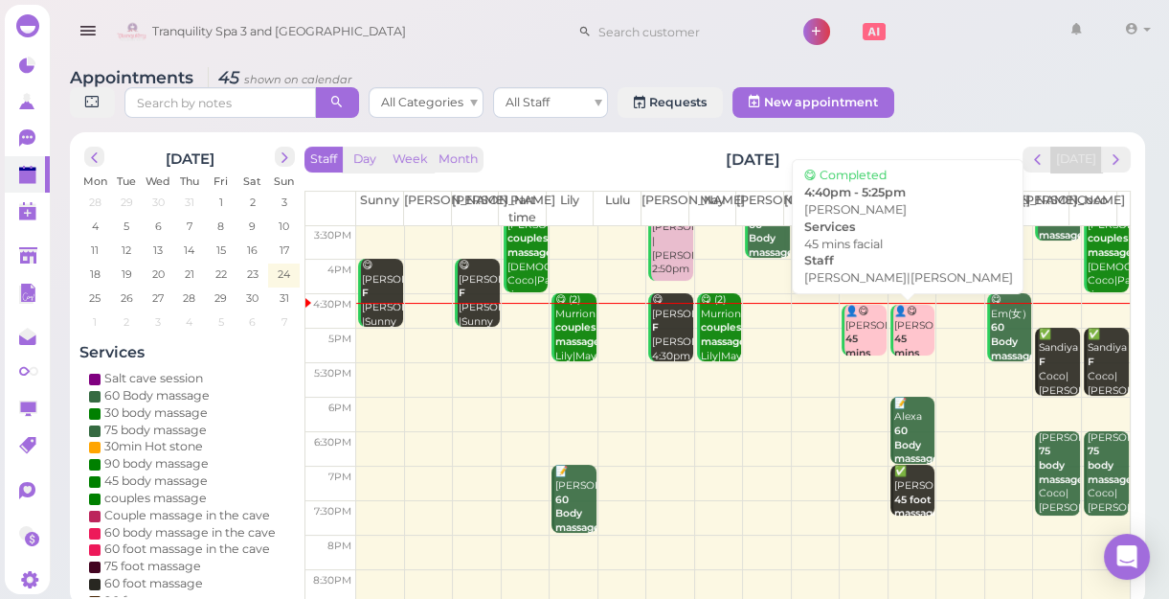
click at [869, 326] on div "👤😋 Josh 45 mins facial Helen|Jessica 4:40pm - 5:25pm" at bounding box center [865, 375] width 41 height 141
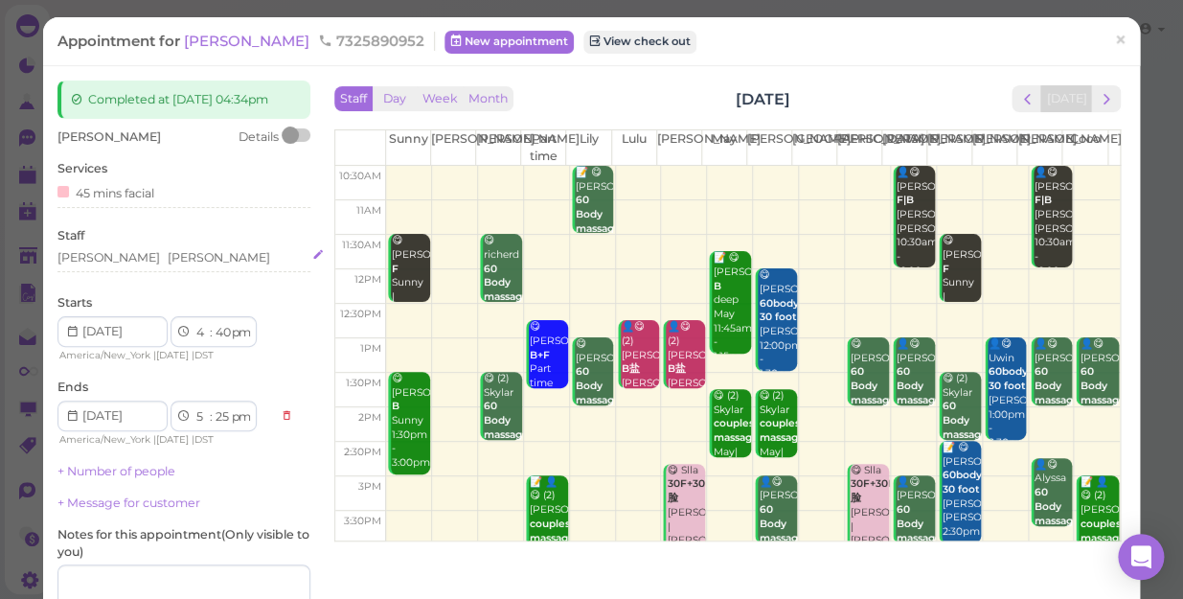
click at [164, 266] on div "Jessica Helen" at bounding box center [183, 257] width 253 height 17
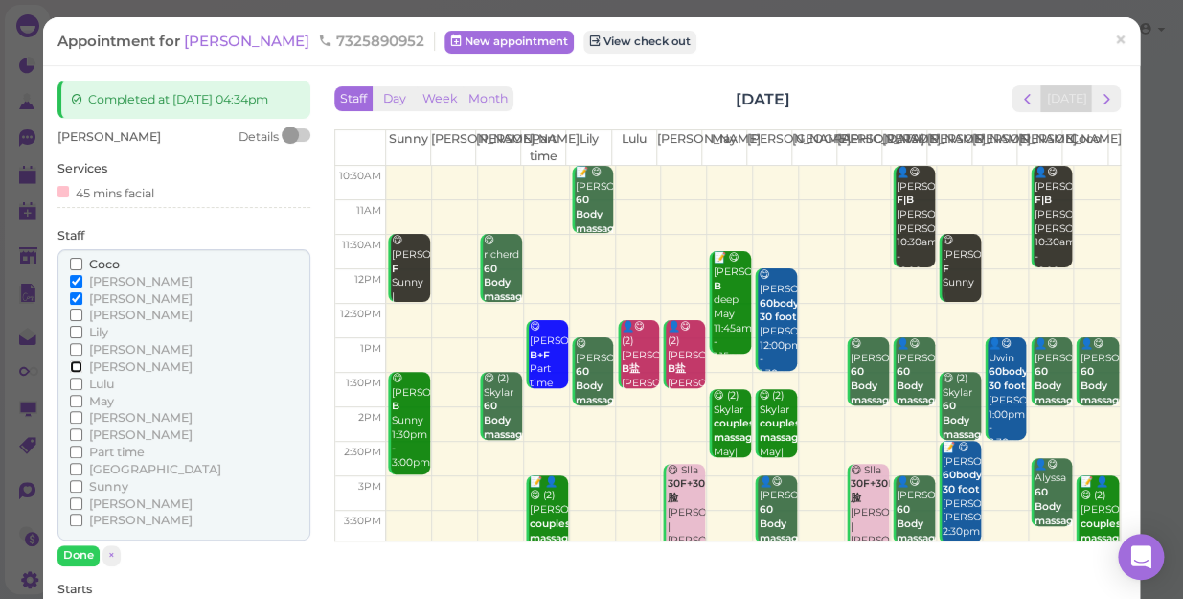
click at [77, 373] on input "[PERSON_NAME]" at bounding box center [76, 366] width 12 height 12
click at [77, 355] on input "[PERSON_NAME]" at bounding box center [76, 349] width 12 height 12
click at [78, 305] on input "[PERSON_NAME]" at bounding box center [76, 298] width 12 height 12
click at [71, 287] on input "[PERSON_NAME]" at bounding box center [76, 281] width 12 height 12
click at [83, 564] on button "Done" at bounding box center [78, 555] width 42 height 20
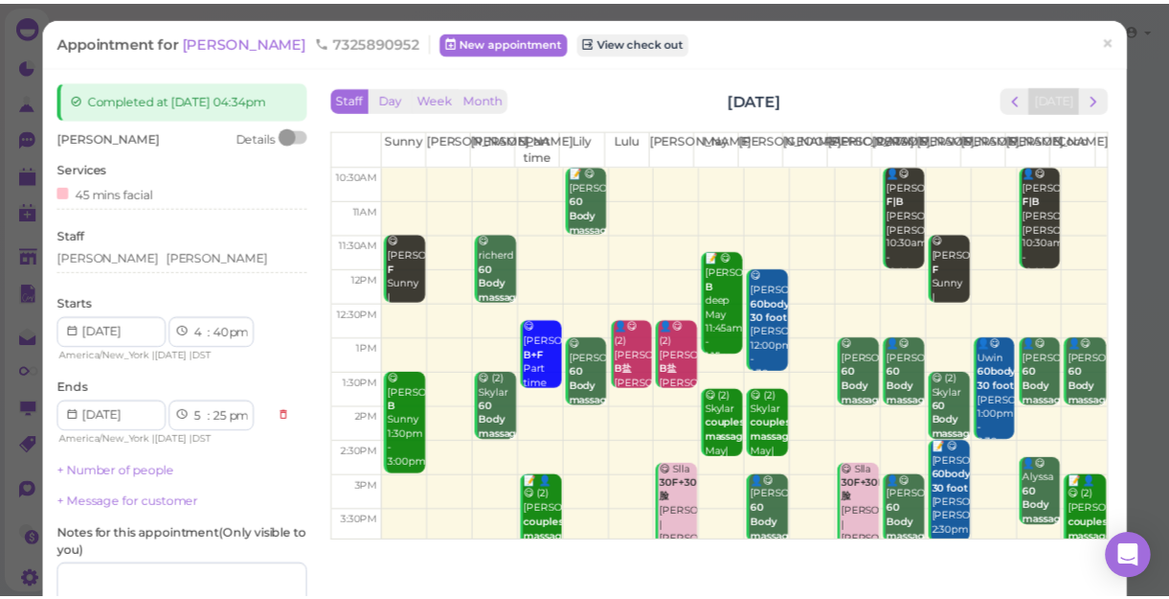
scroll to position [204, 0]
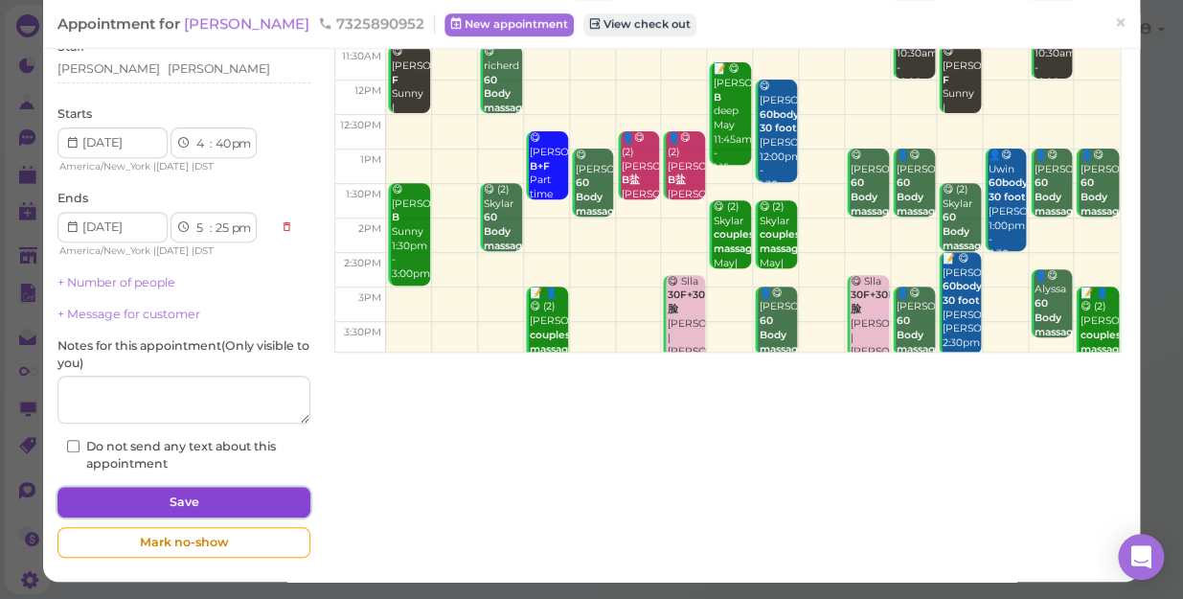
click at [252, 502] on button "Save" at bounding box center [183, 501] width 253 height 31
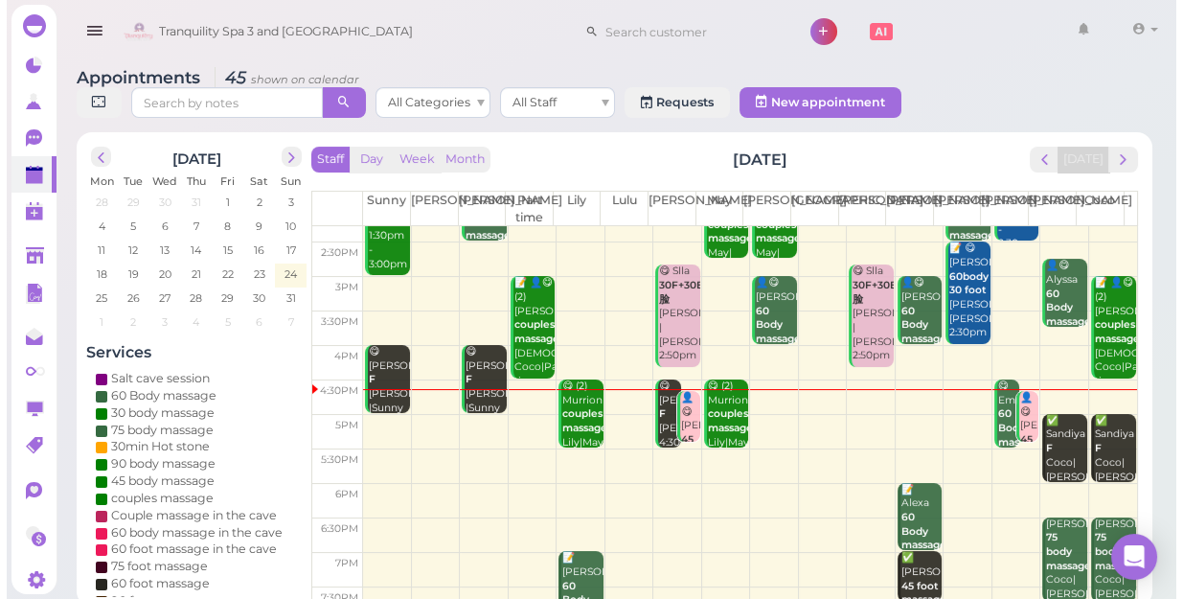
scroll to position [260, 0]
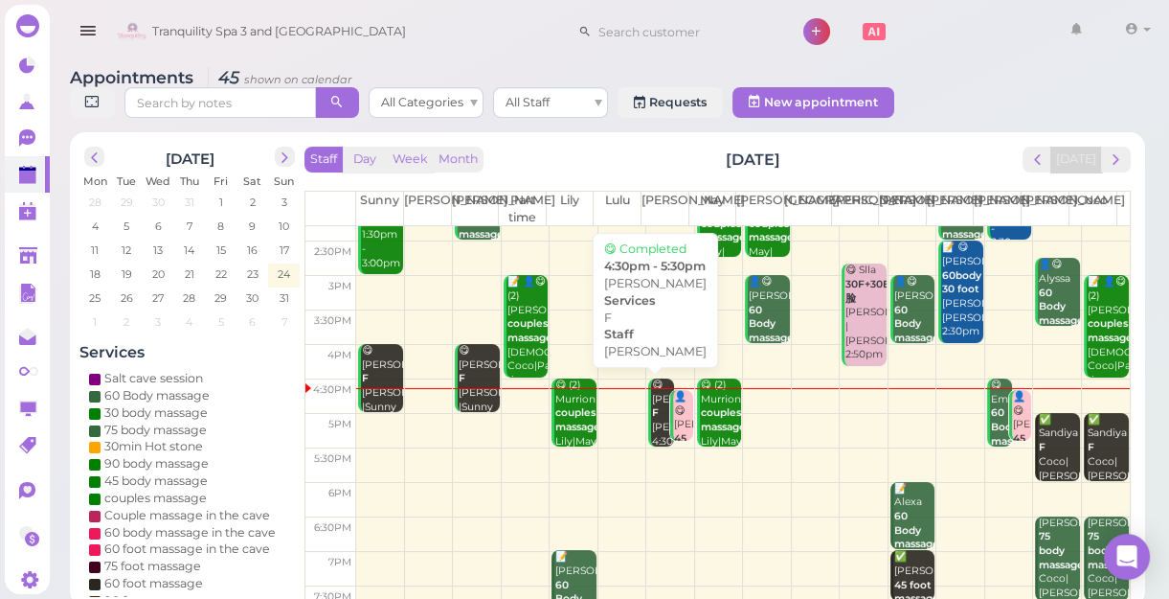
click at [655, 433] on div "😋 MELISA F Lisa 4:30pm - 5:30pm" at bounding box center [662, 427] width 22 height 99
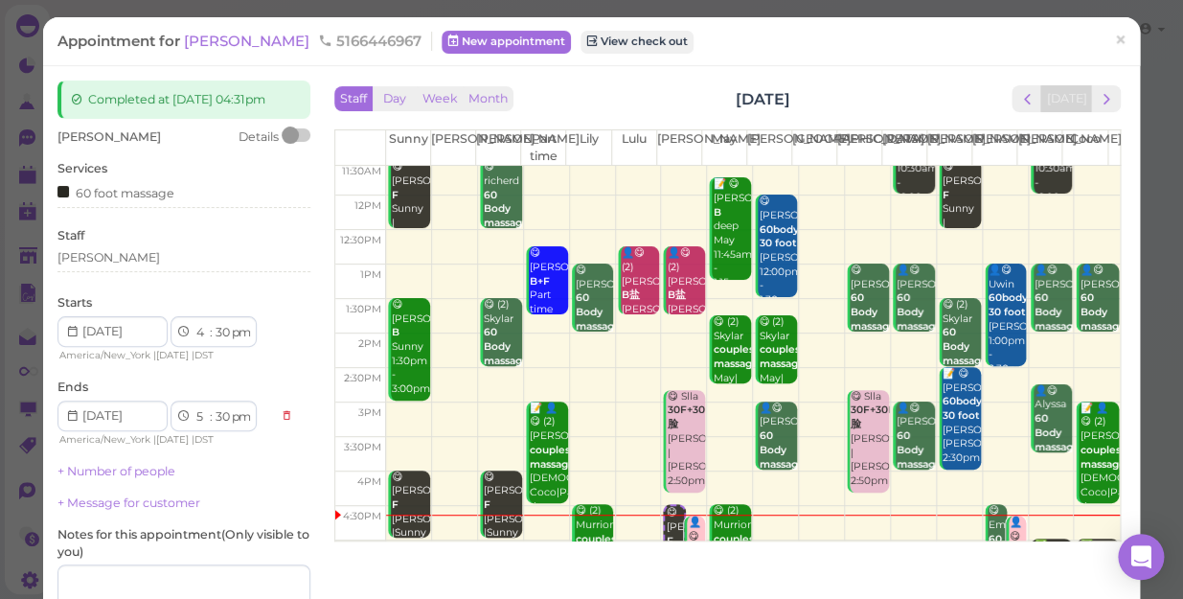
scroll to position [173, 0]
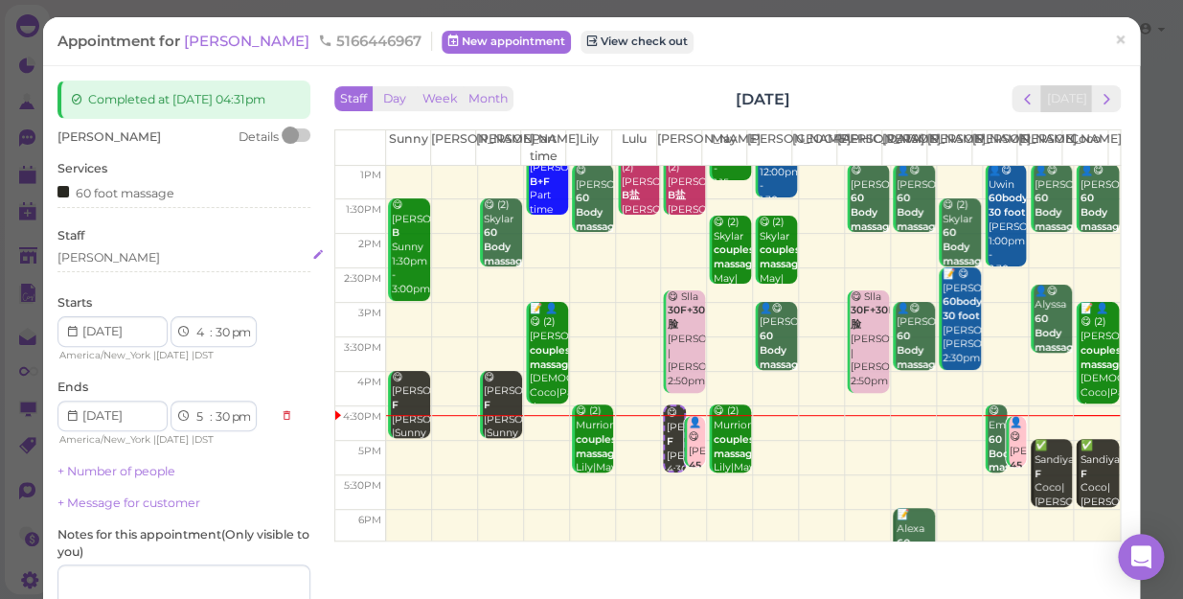
click at [90, 261] on div "[PERSON_NAME]" at bounding box center [183, 257] width 253 height 17
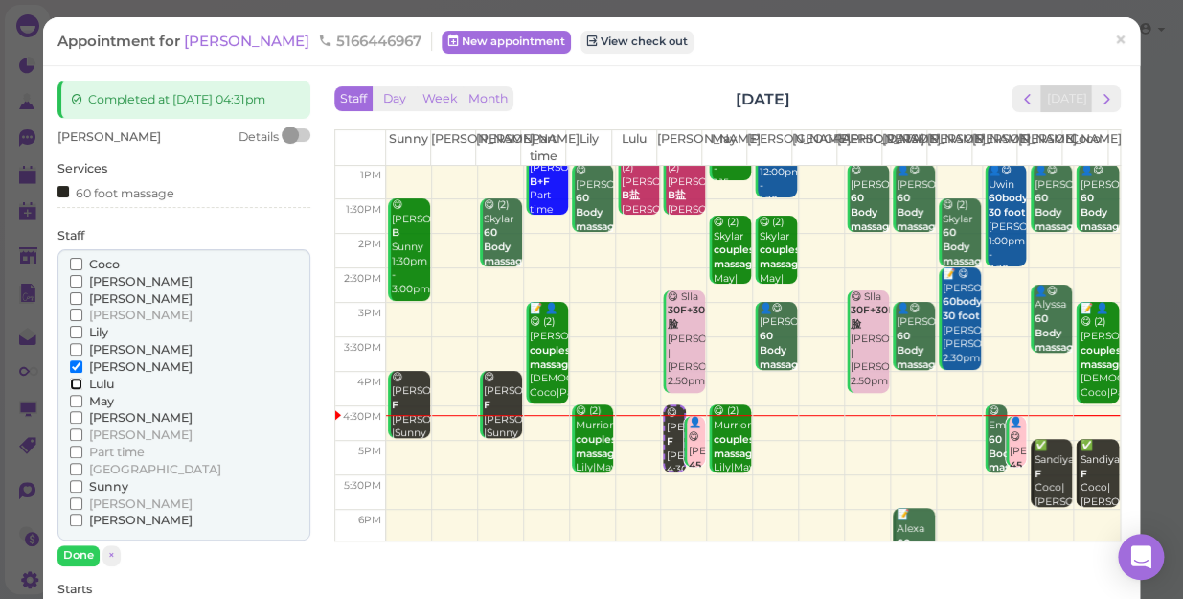
click at [71, 382] on input "Lulu" at bounding box center [76, 383] width 12 height 12
click at [73, 364] on input "[PERSON_NAME]" at bounding box center [76, 366] width 12 height 12
click at [74, 547] on button "Done" at bounding box center [78, 555] width 42 height 20
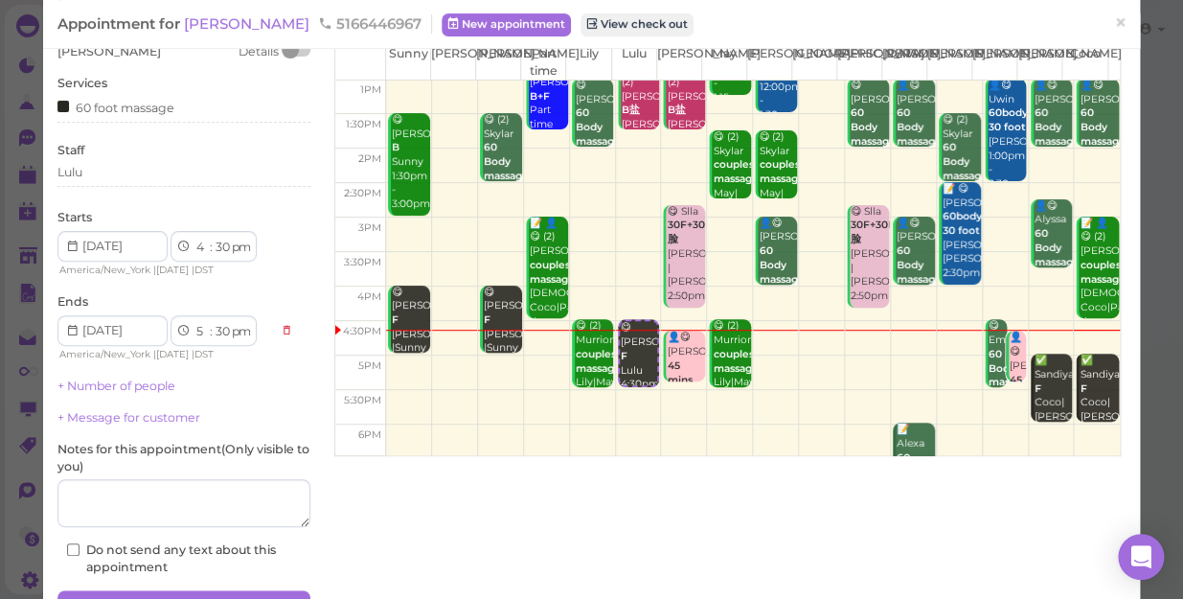
scroll to position [187, 0]
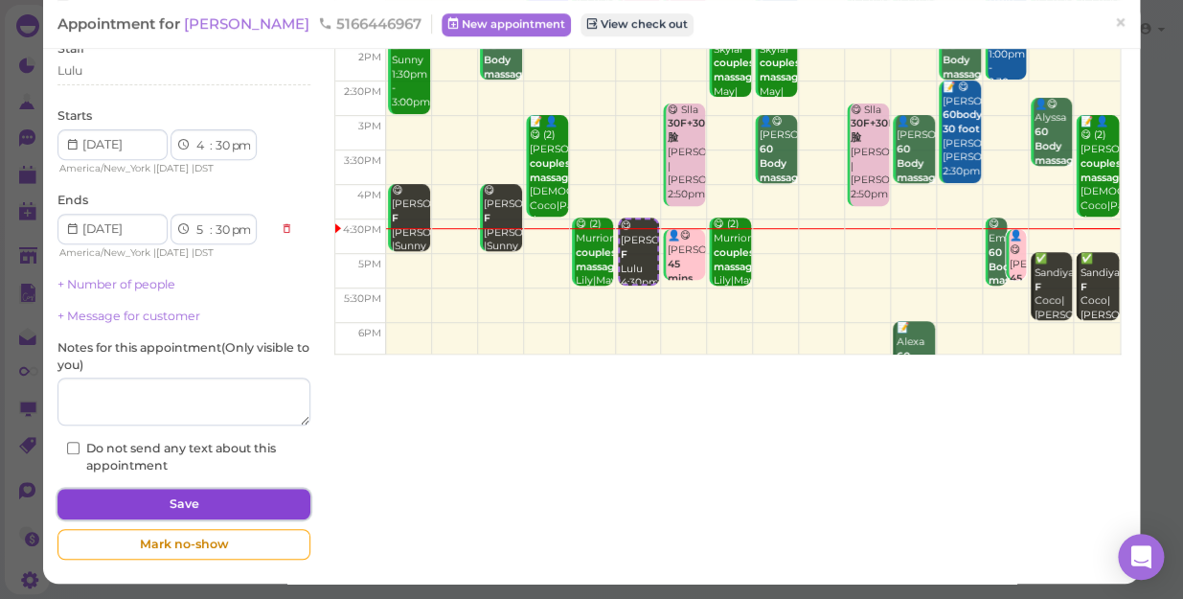
click at [193, 500] on button "Save" at bounding box center [183, 503] width 253 height 31
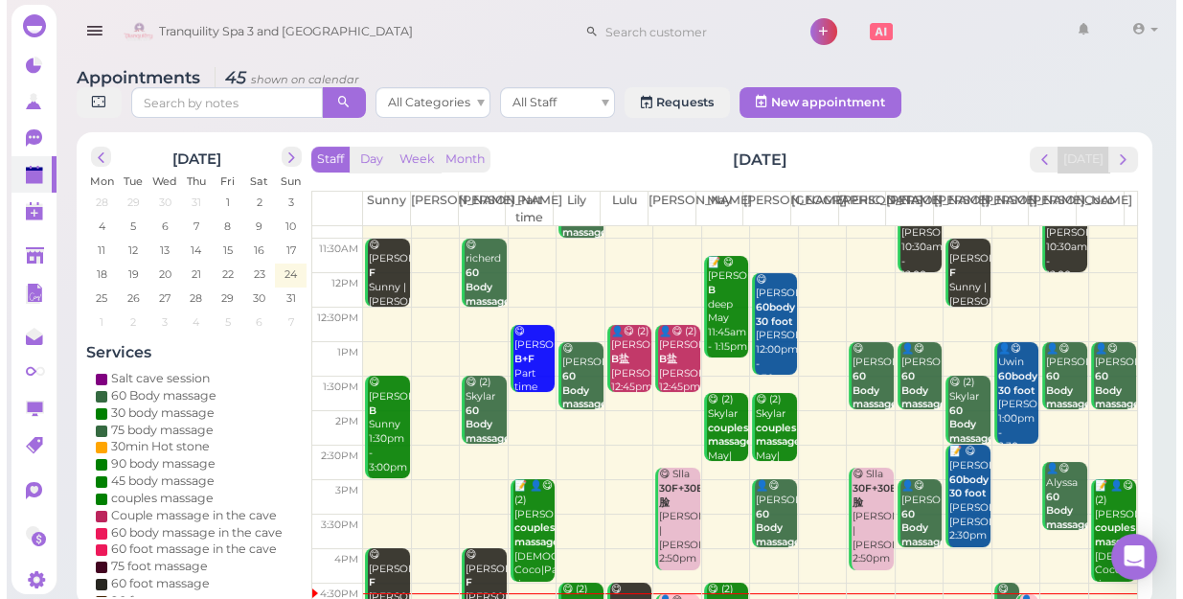
scroll to position [346, 0]
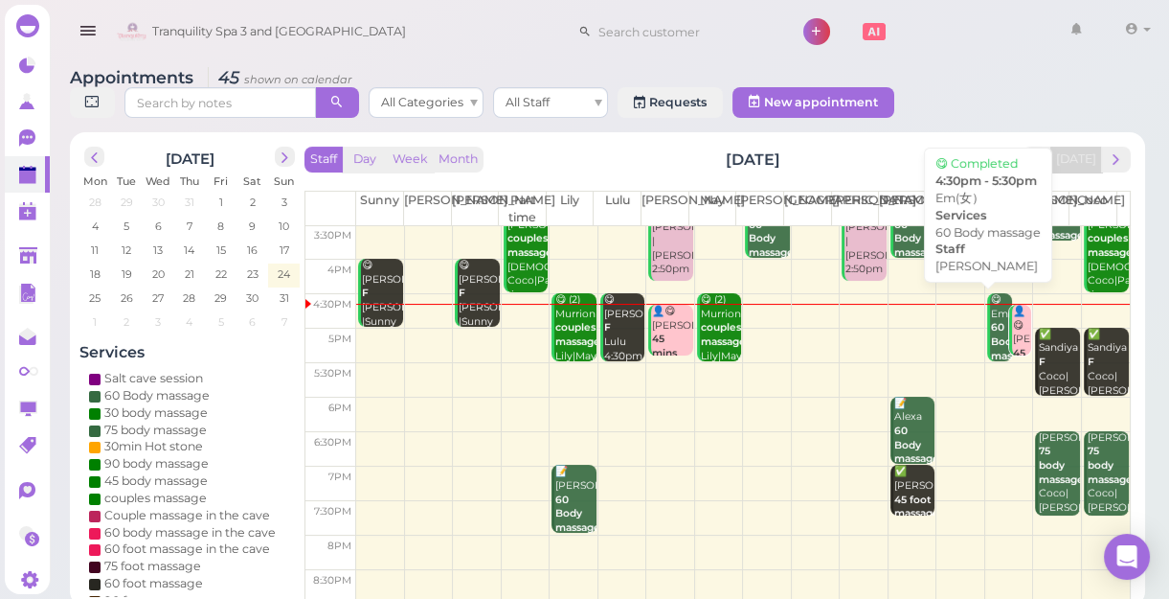
click at [987, 325] on link "😋 Em(女） 60 Body massage Linda 4:30pm - 5:30pm" at bounding box center [999, 327] width 25 height 68
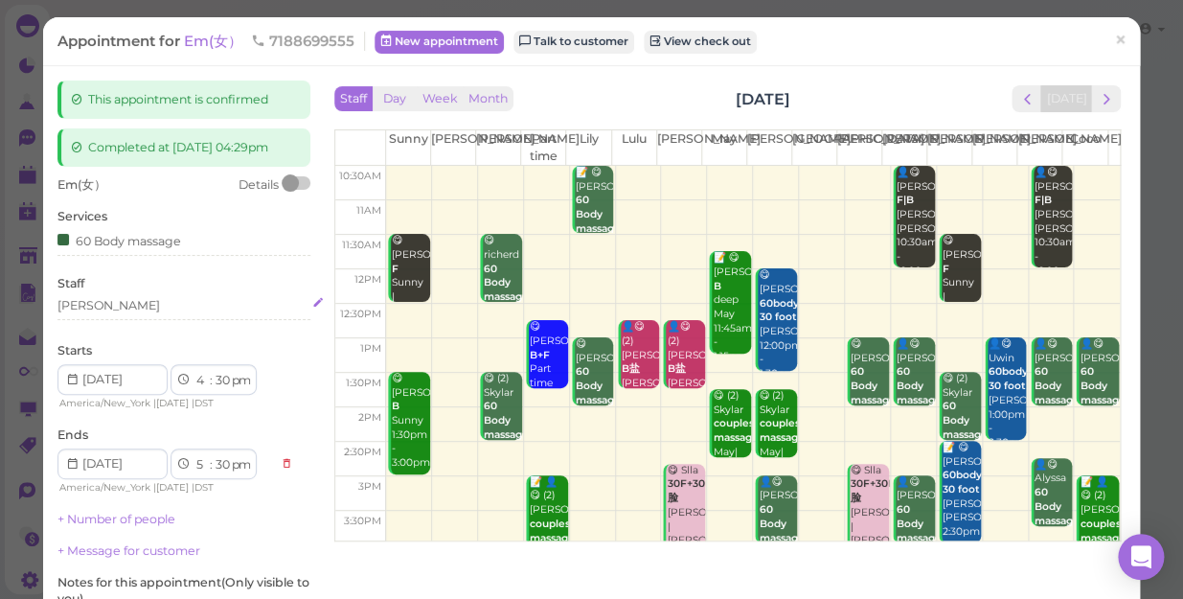
click at [87, 314] on div "[PERSON_NAME]" at bounding box center [108, 305] width 102 height 17
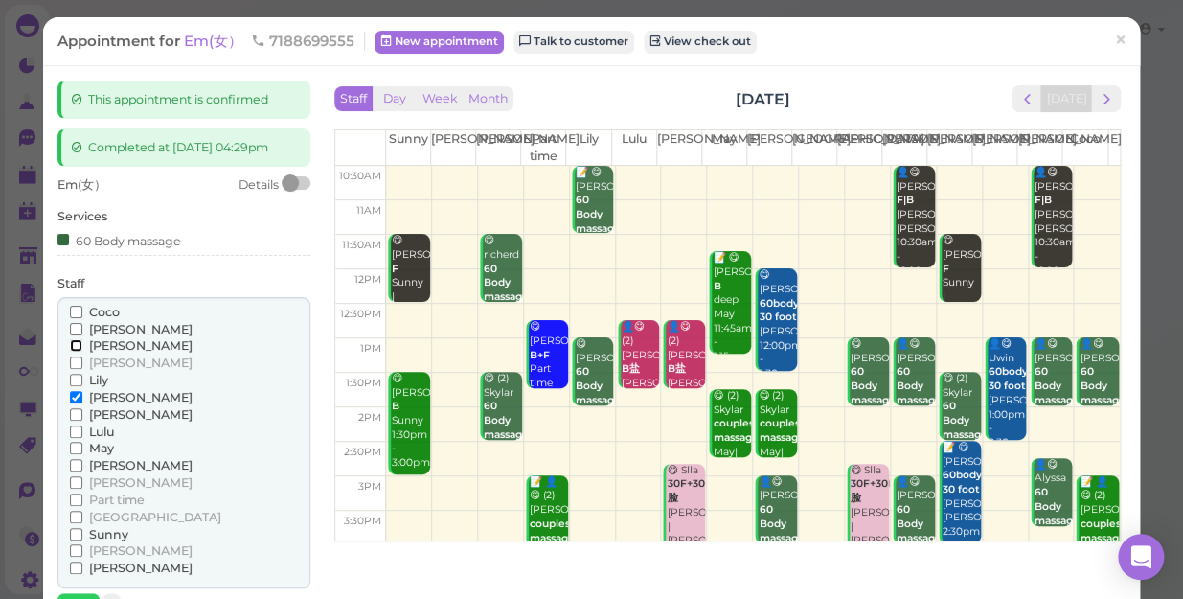
click at [74, 351] on input "[PERSON_NAME]" at bounding box center [76, 345] width 12 height 12
click at [73, 403] on input "[PERSON_NAME]" at bounding box center [76, 397] width 12 height 12
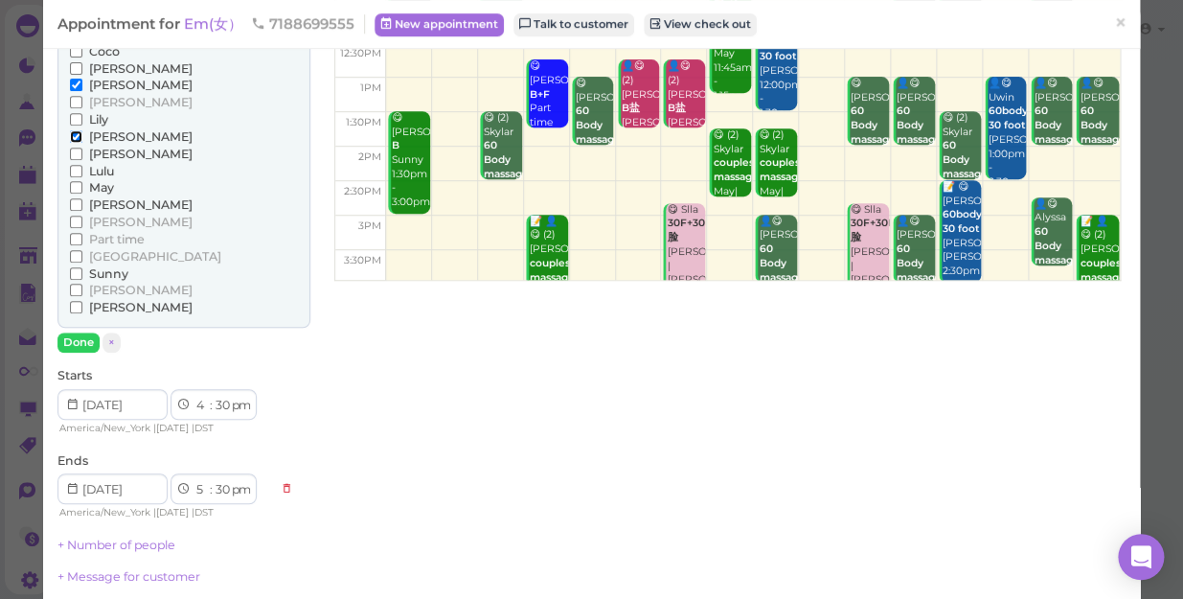
click at [76, 143] on input "[PERSON_NAME]" at bounding box center [76, 136] width 12 height 12
click at [73, 352] on button "Done" at bounding box center [78, 342] width 42 height 20
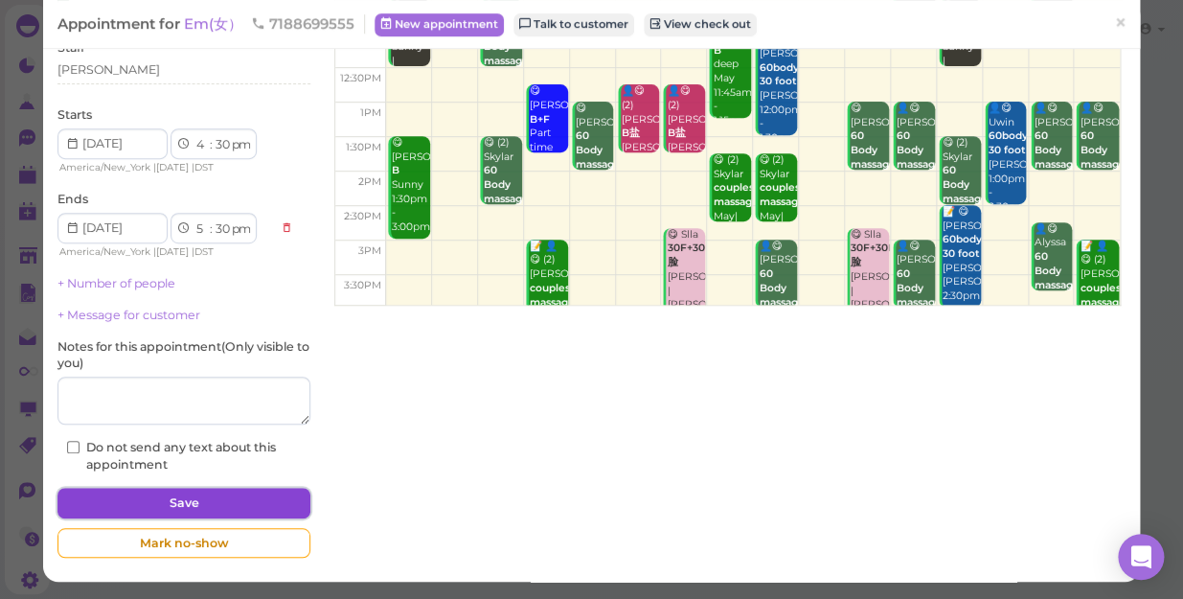
click at [259, 499] on button "Save" at bounding box center [183, 502] width 253 height 31
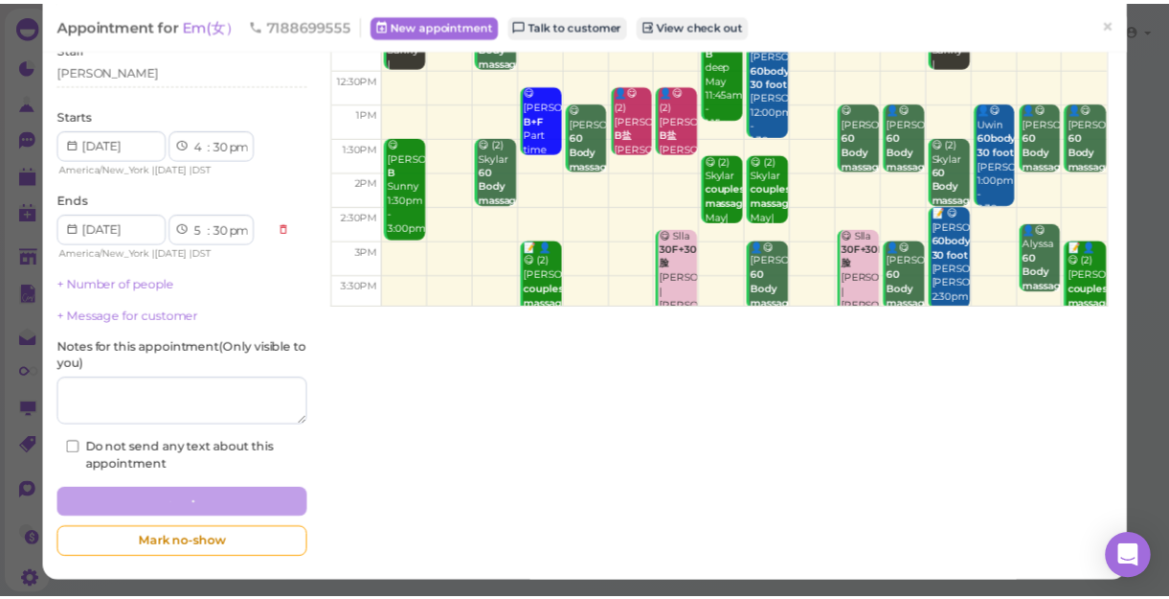
scroll to position [250, 0]
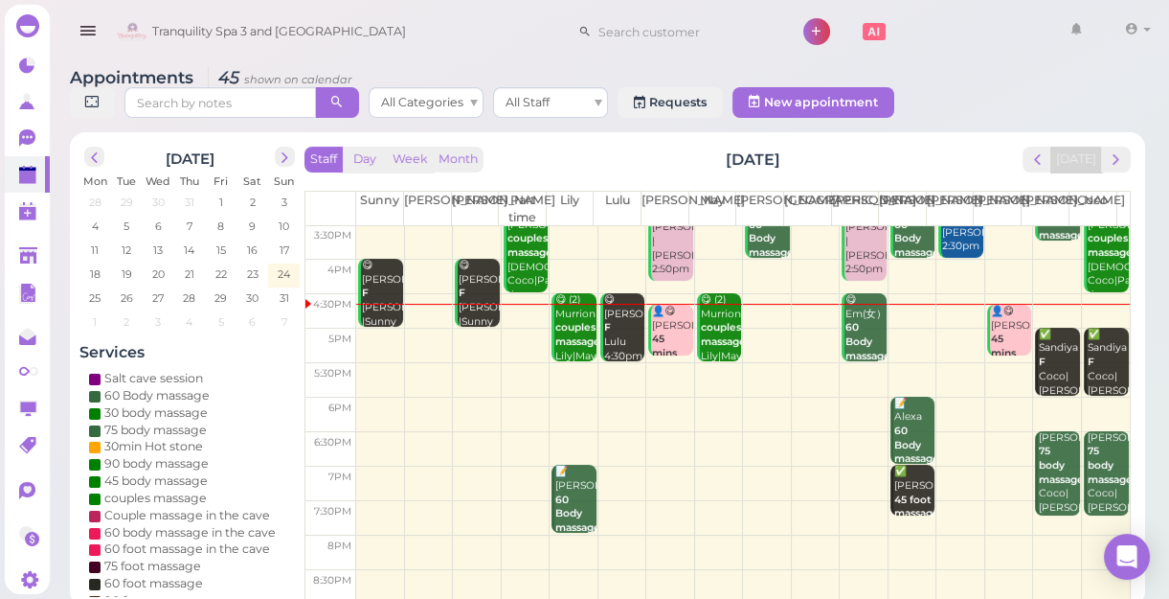
scroll to position [7, 0]
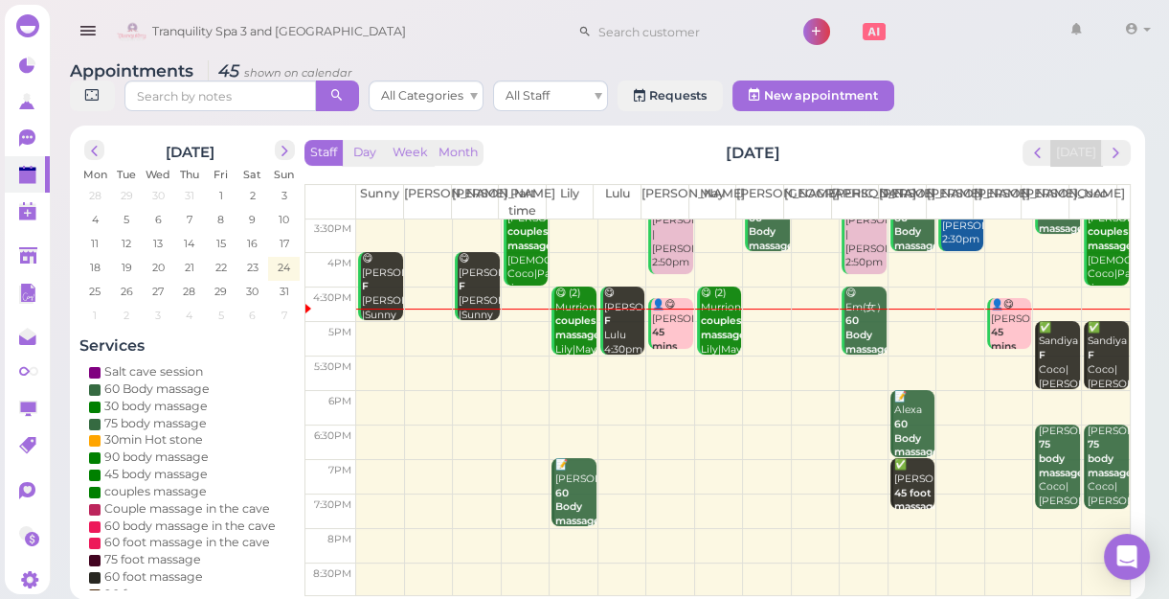
click at [894, 328] on td at bounding box center [743, 339] width 774 height 34
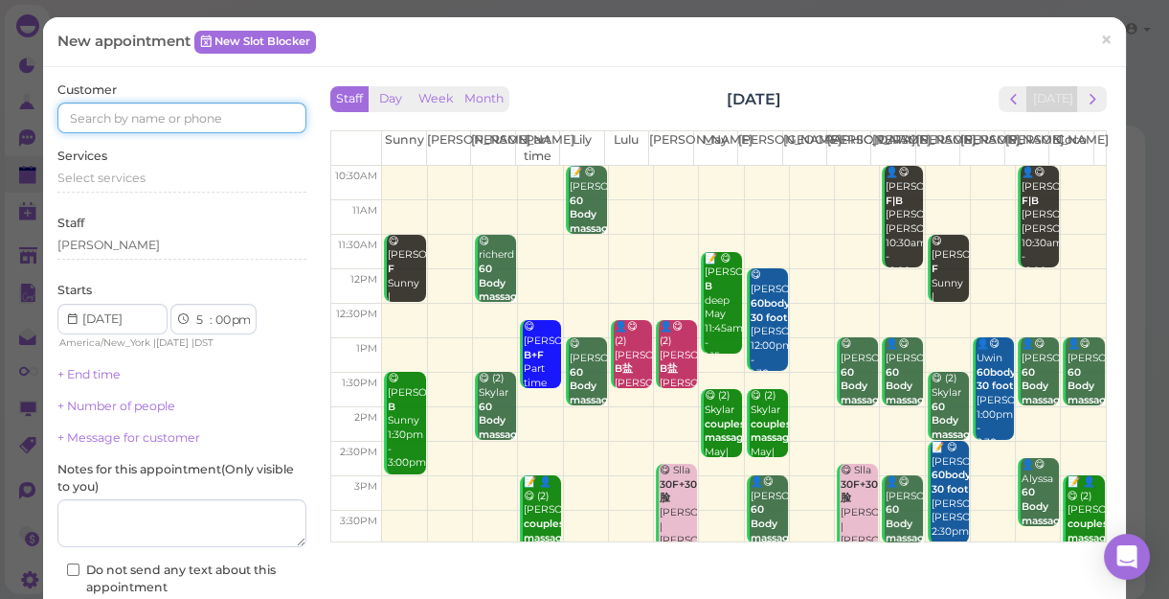
click at [148, 116] on input at bounding box center [181, 117] width 249 height 31
type input "5163023409"
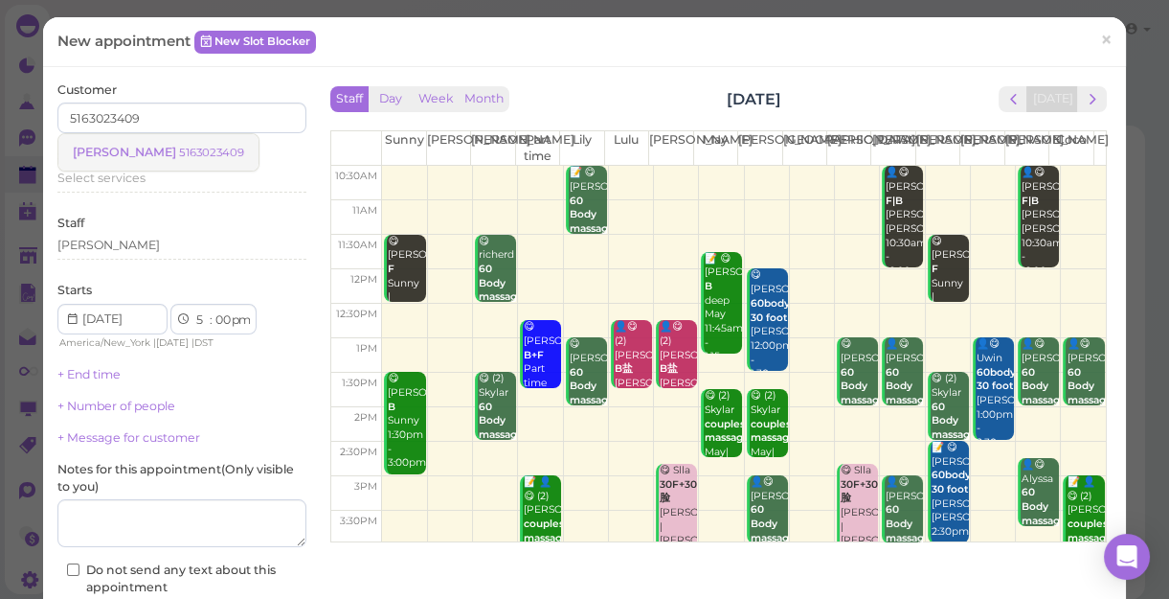
click at [124, 151] on span "Georgiana" at bounding box center [126, 152] width 106 height 14
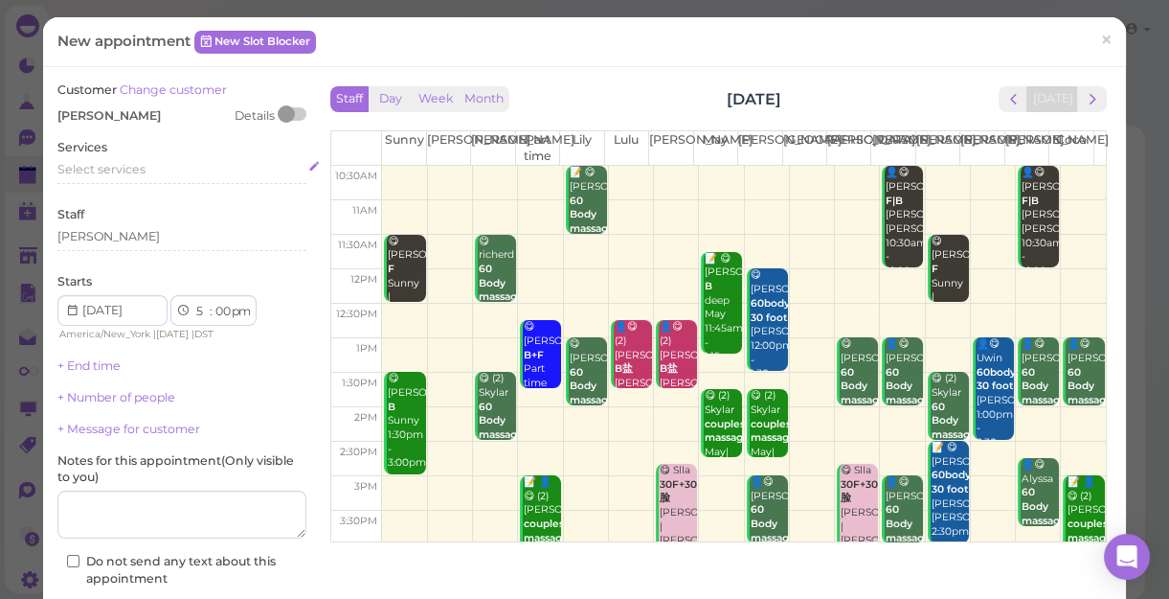
click at [131, 164] on span "Select services" at bounding box center [101, 169] width 88 height 14
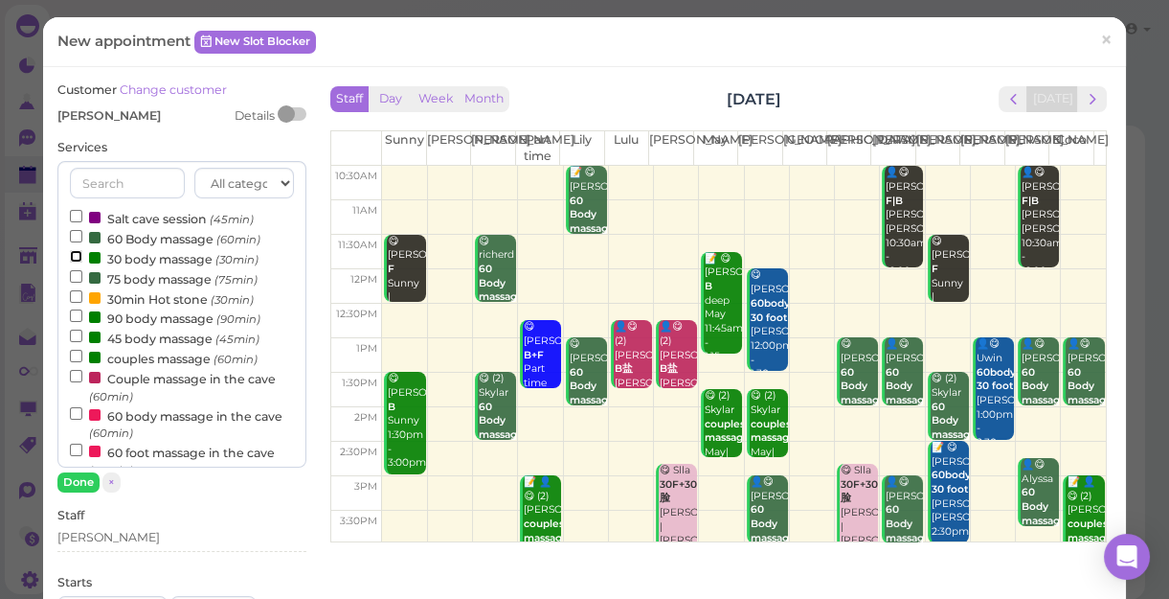
click at [74, 250] on input "30 body massage (30min)" at bounding box center [76, 256] width 12 height 12
click at [70, 295] on input "30min Hot stone (30min)" at bounding box center [76, 296] width 12 height 12
select select "6"
select select "00"
click at [65, 485] on button "Done" at bounding box center [78, 482] width 42 height 20
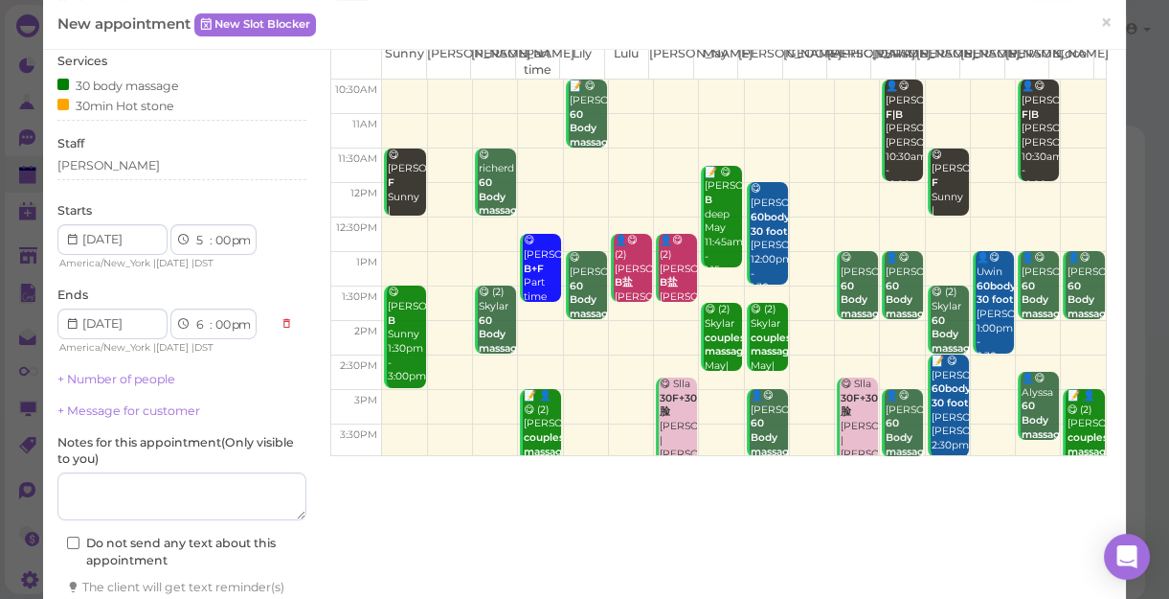
scroll to position [210, 0]
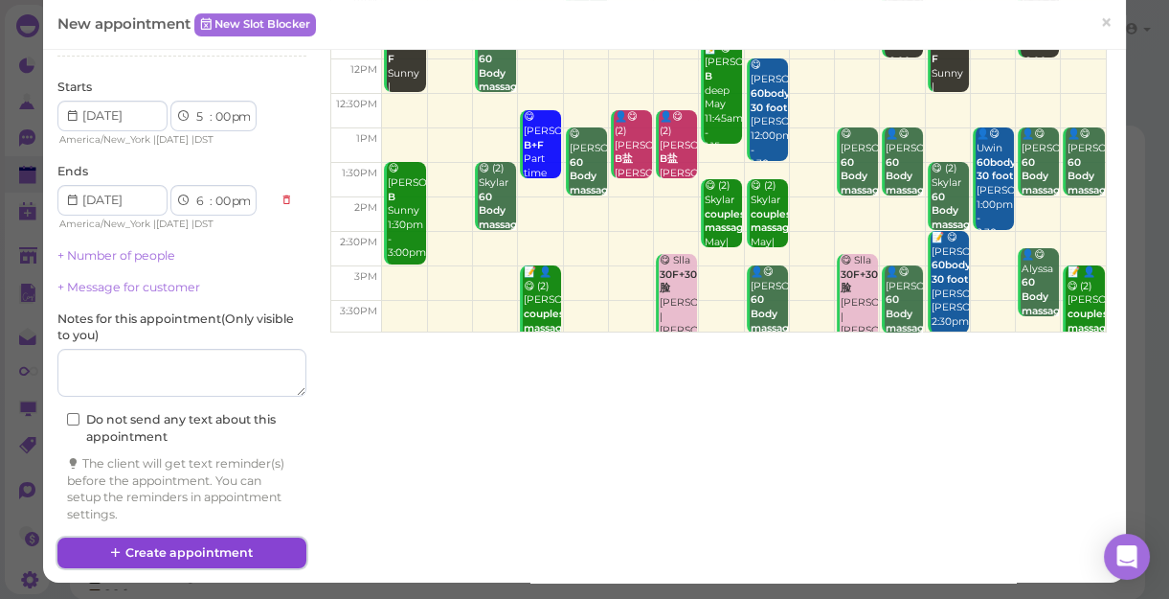
click at [196, 544] on button "Create appointment" at bounding box center [181, 552] width 249 height 31
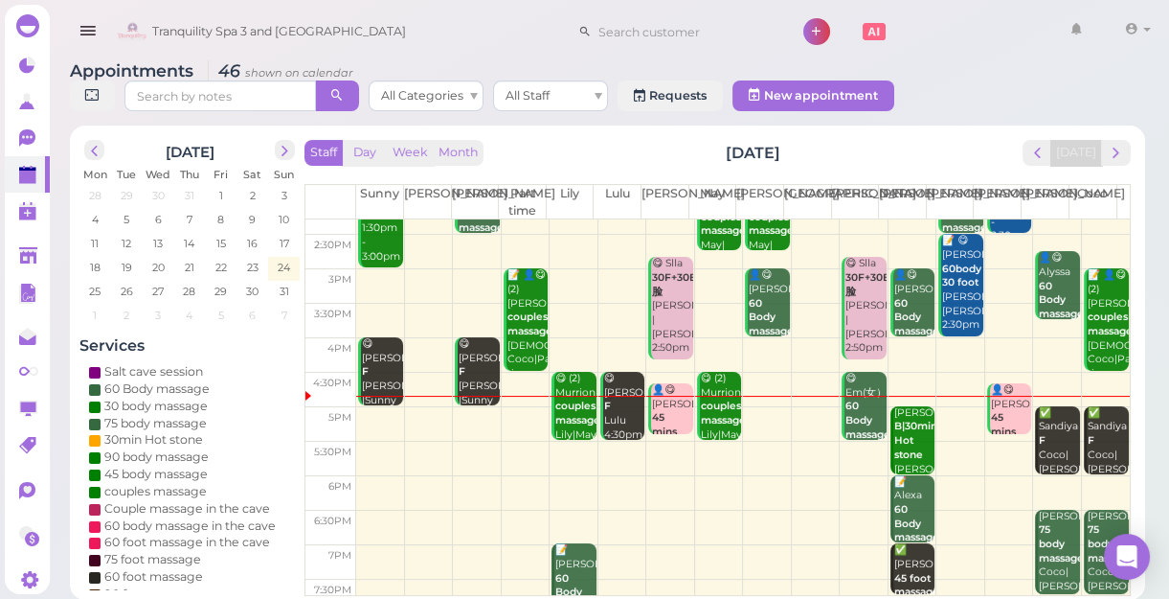
scroll to position [346, 0]
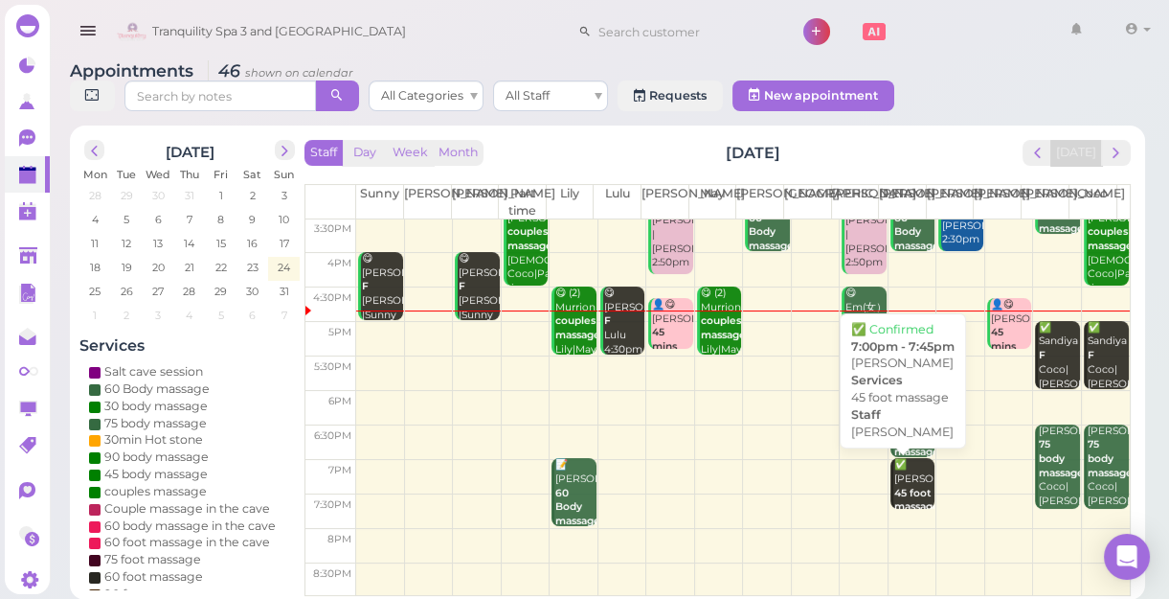
click at [921, 492] on div "✅ maureen 45 foot massage Helen 7:00pm - 7:45pm" at bounding box center [913, 514] width 41 height 113
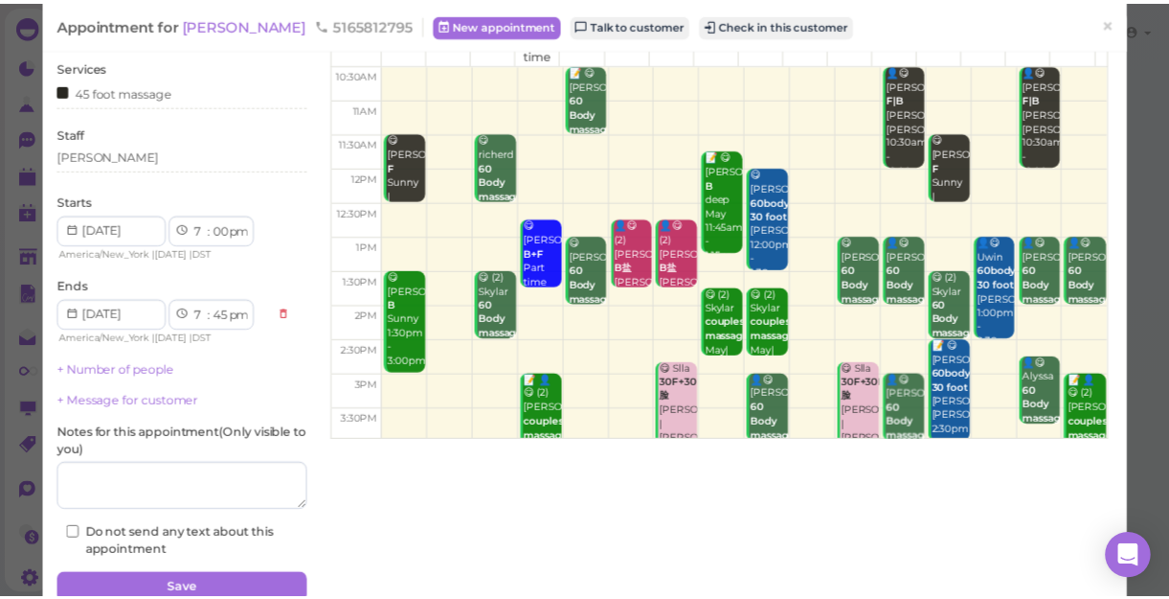
scroll to position [187, 0]
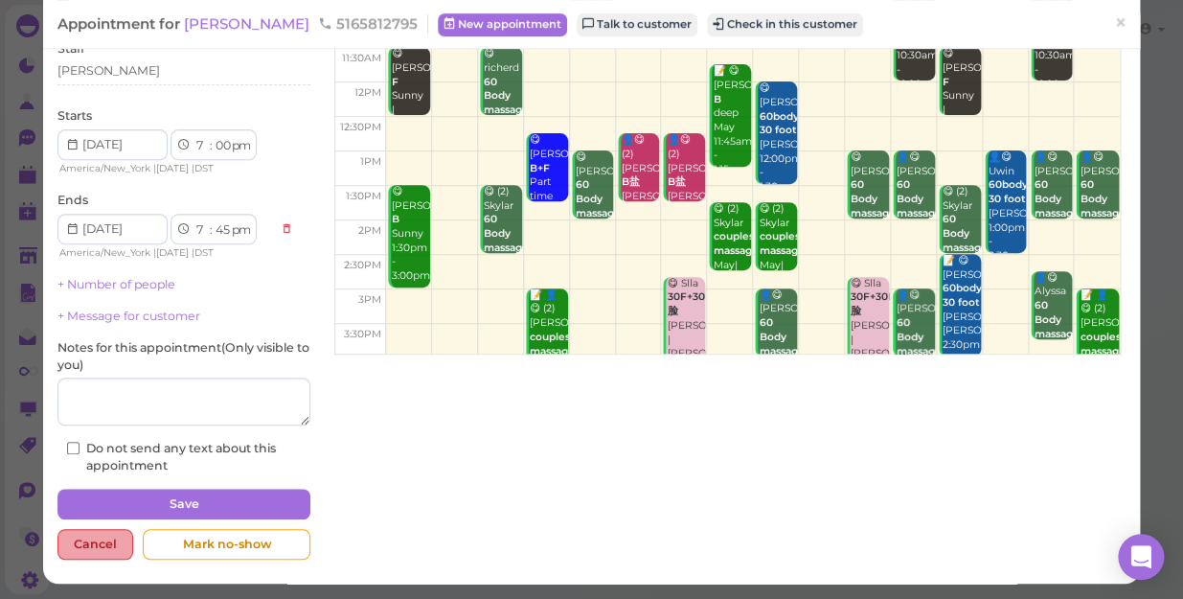
click at [93, 546] on div "Cancel" at bounding box center [95, 544] width 76 height 31
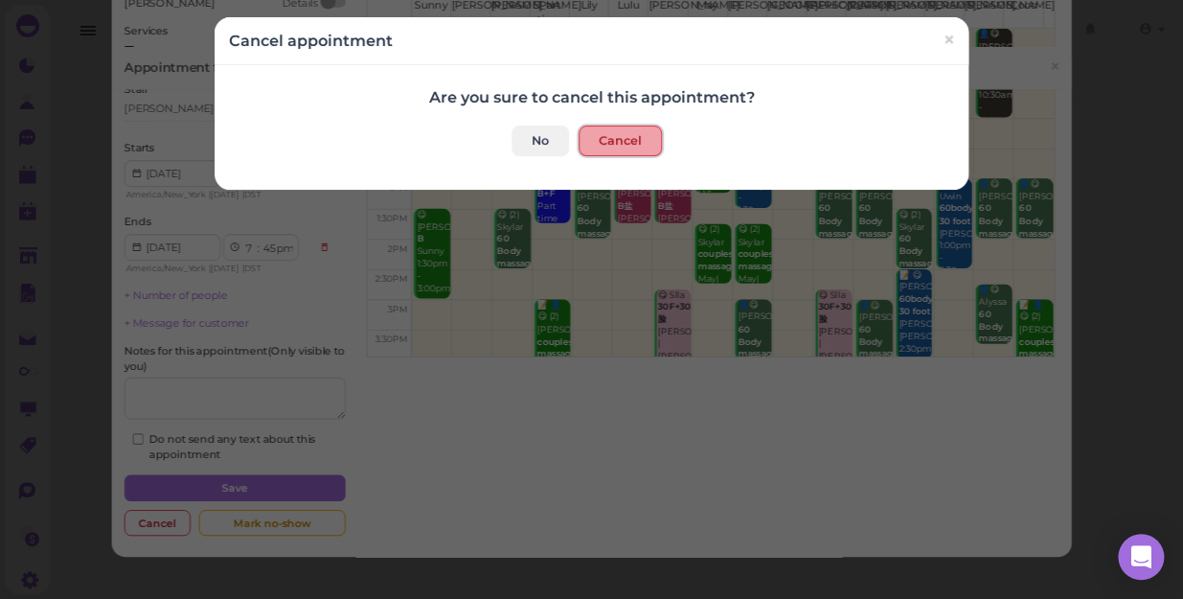
click at [632, 138] on button "Cancel" at bounding box center [619, 140] width 83 height 31
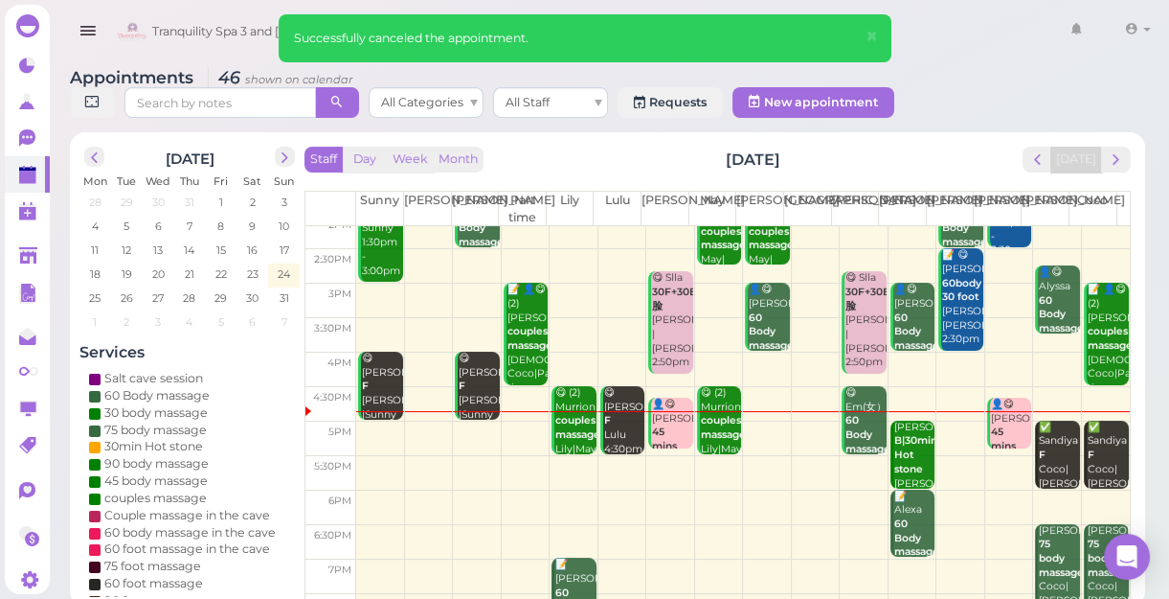
scroll to position [260, 0]
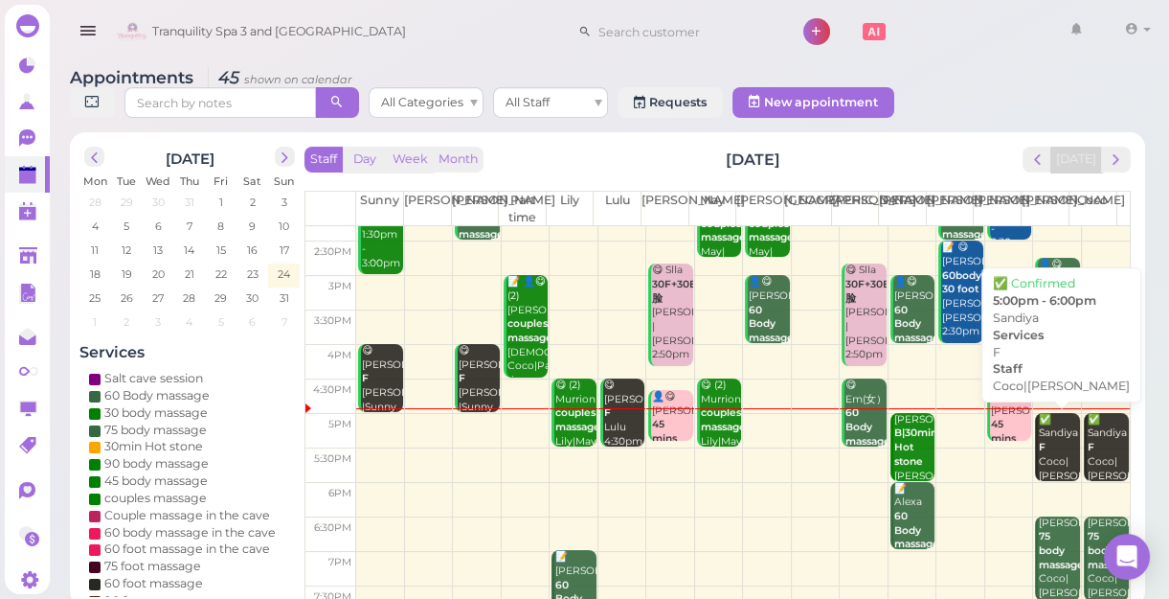
click at [1048, 446] on div "✅ Sandiya F Coco|Tina 5:00pm - 6:00pm" at bounding box center [1058, 469] width 41 height 113
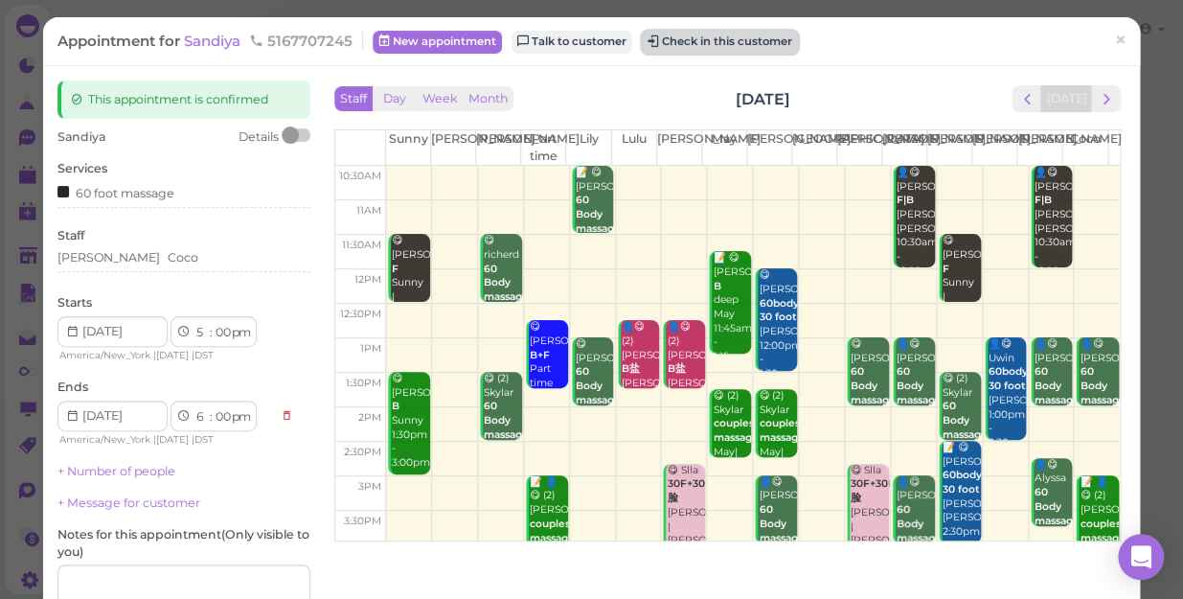
click at [758, 44] on button "Check in this customer" at bounding box center [720, 42] width 156 height 23
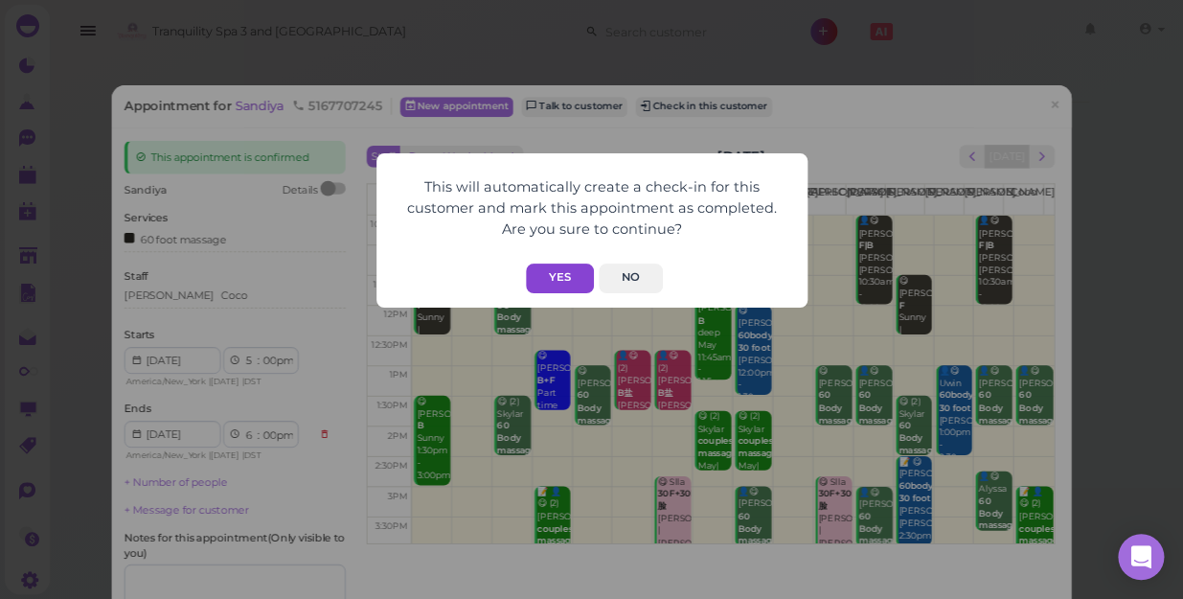
click at [562, 279] on button "Yes" at bounding box center [560, 278] width 68 height 30
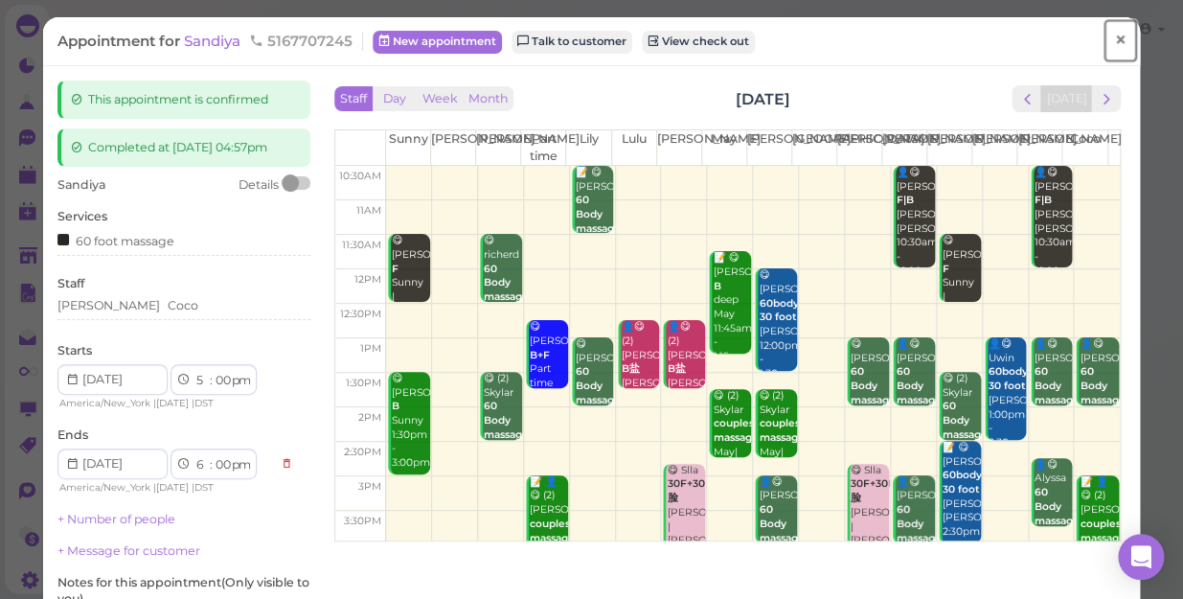
click at [1114, 42] on span "×" at bounding box center [1120, 40] width 12 height 27
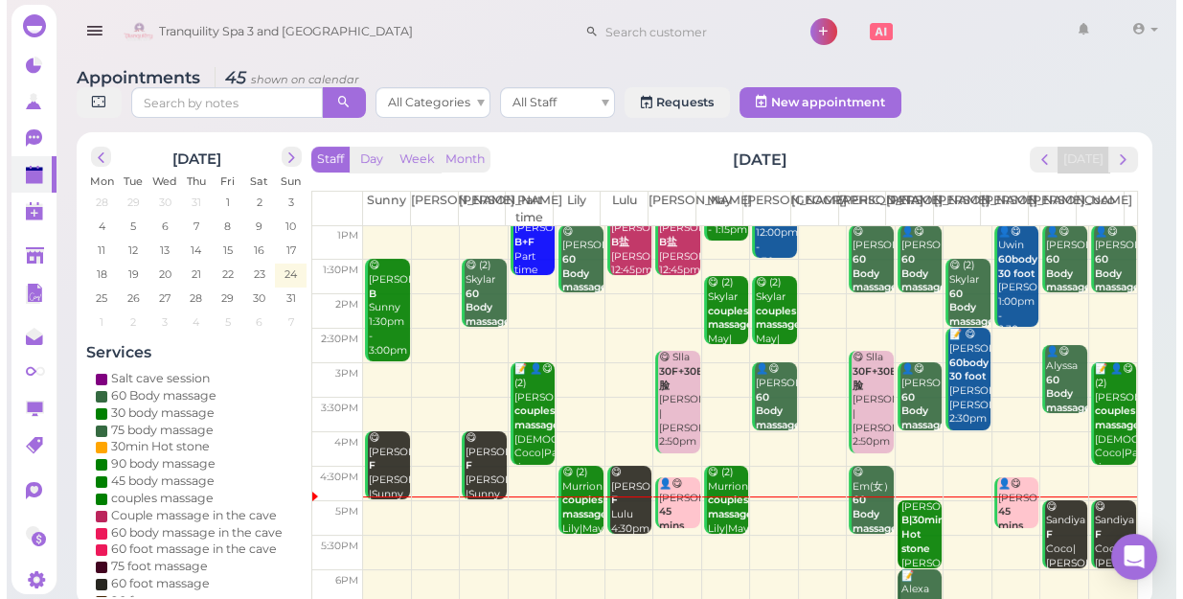
scroll to position [260, 0]
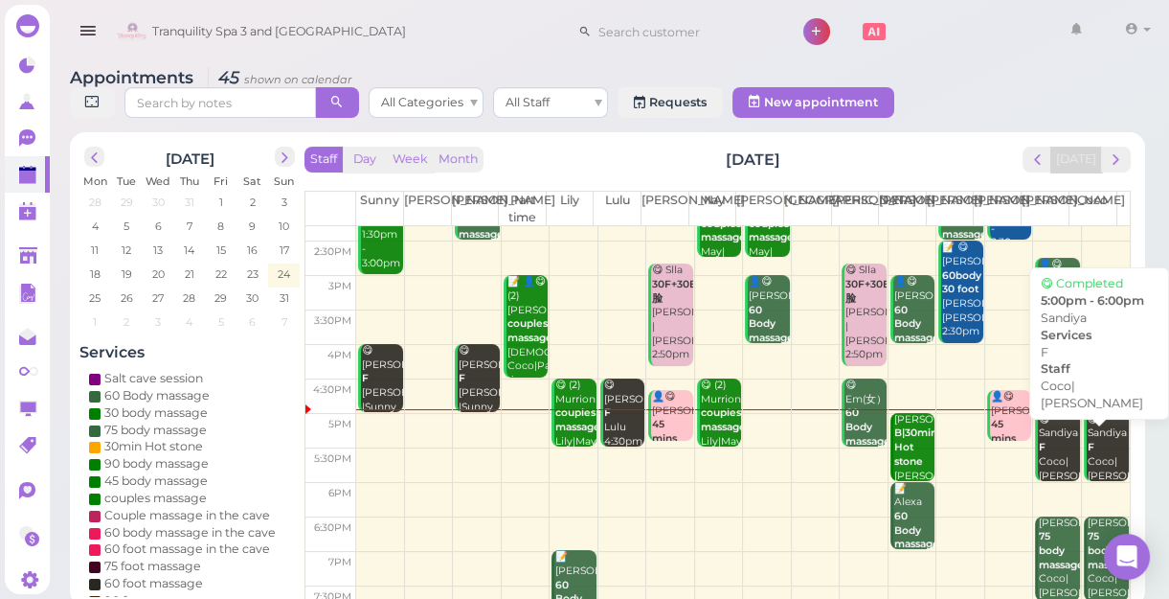
click at [1101, 456] on div "😋 Sandiya F Coco|Tina 5:00pm - 6:00pm" at bounding box center [1108, 469] width 42 height 113
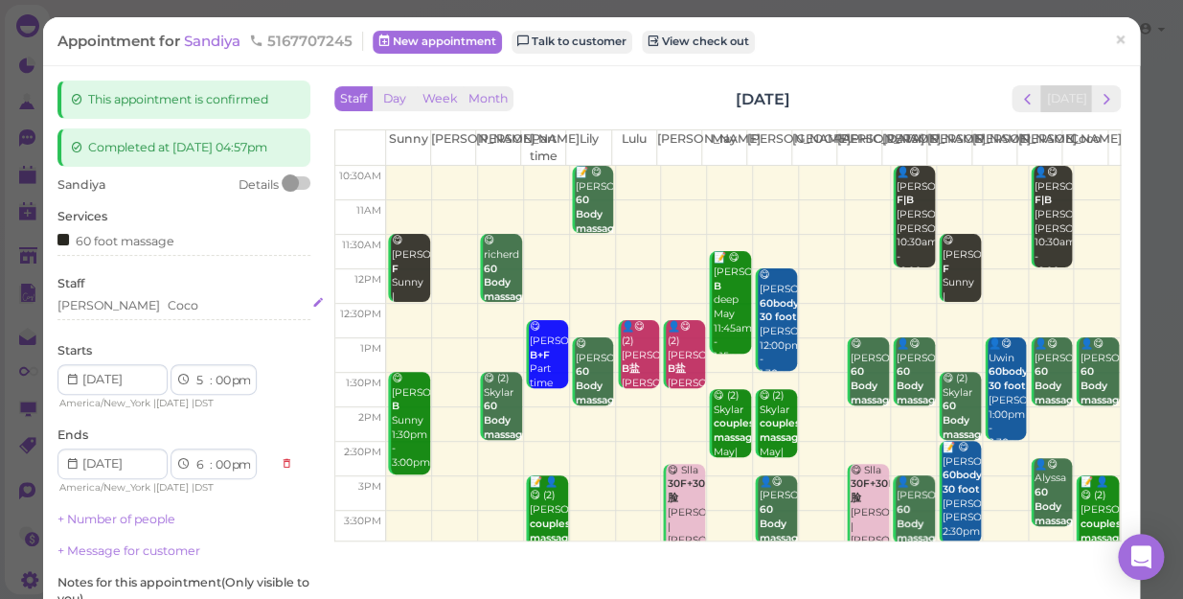
click at [134, 305] on div "Tina Coco" at bounding box center [183, 305] width 253 height 17
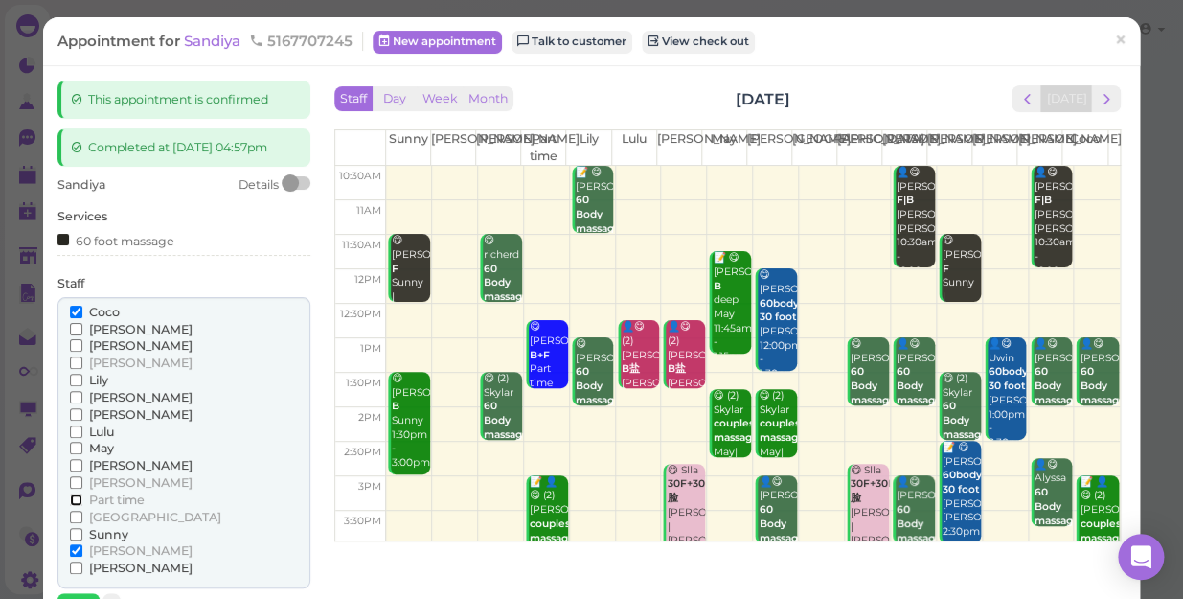
click at [71, 501] on input "Part time" at bounding box center [76, 499] width 12 height 12
click at [73, 551] on input "[PERSON_NAME]" at bounding box center [76, 550] width 12 height 12
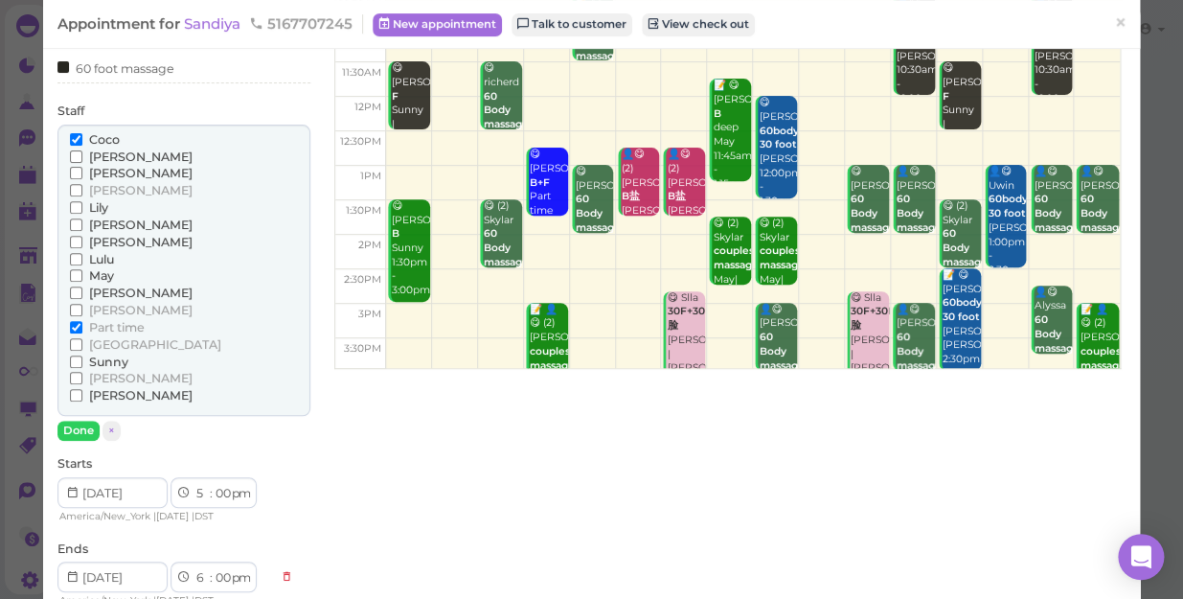
scroll to position [173, 0]
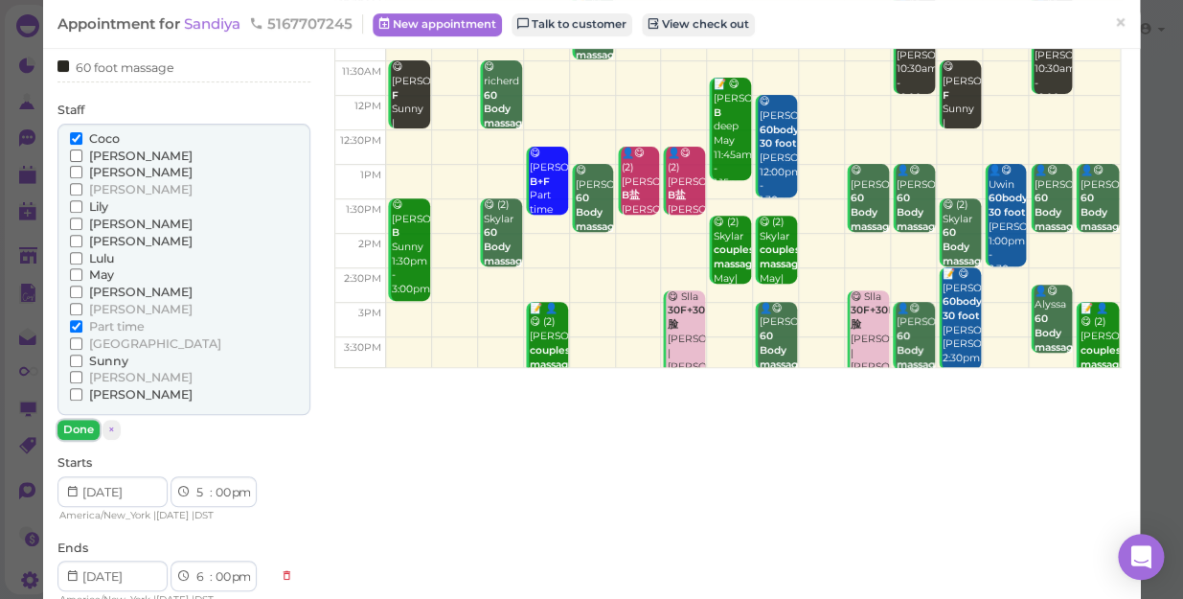
click at [82, 425] on button "Done" at bounding box center [78, 429] width 42 height 20
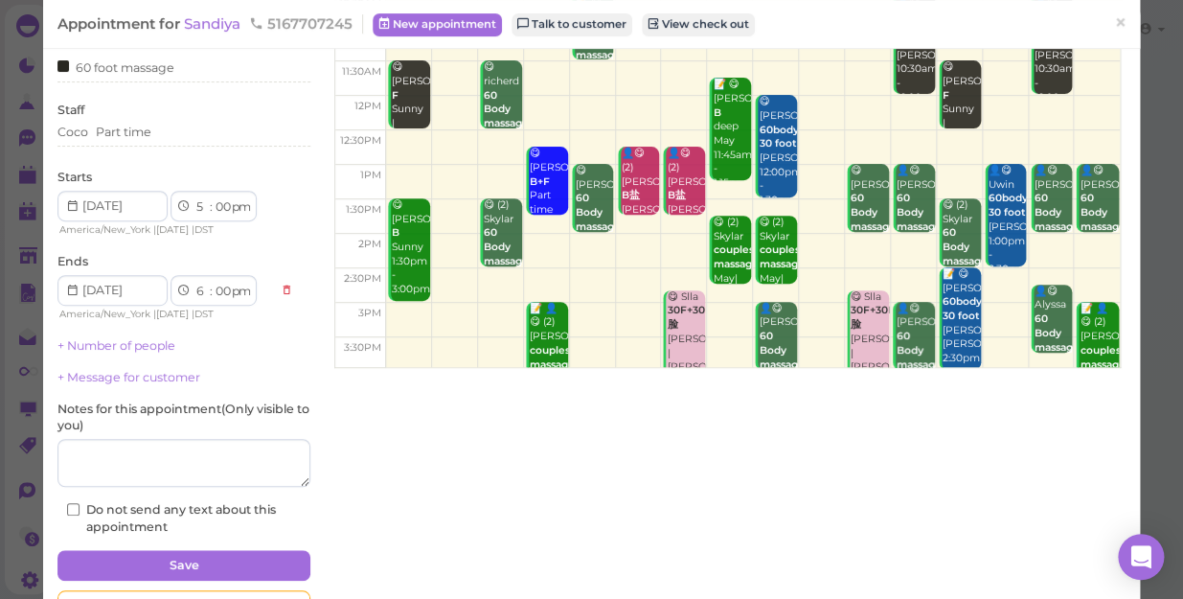
scroll to position [235, 0]
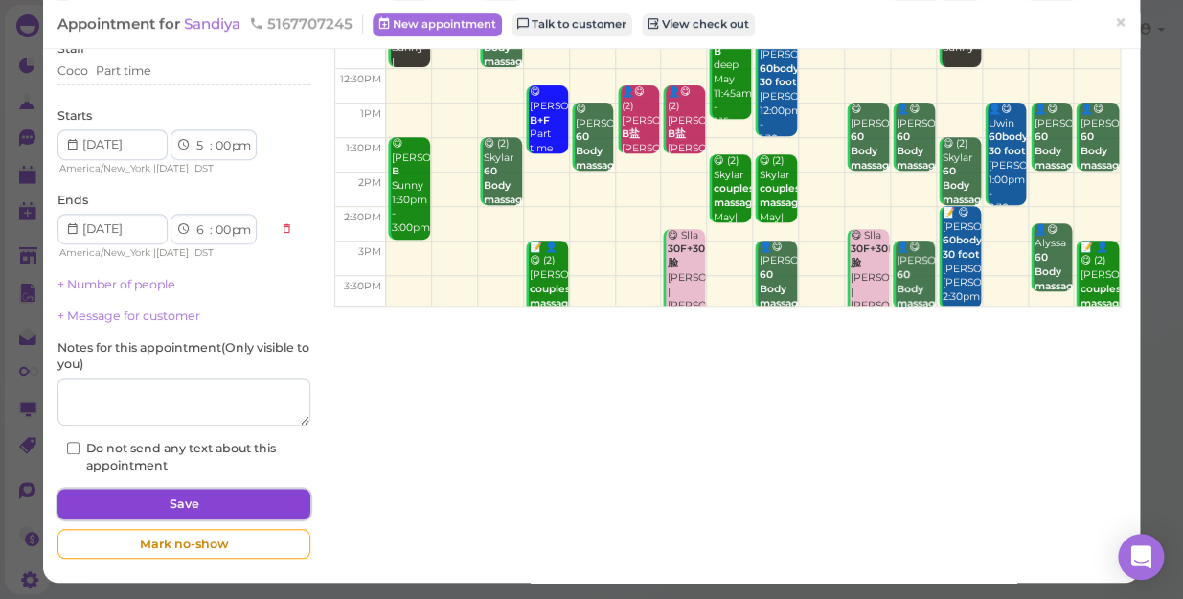
click at [274, 503] on button "Save" at bounding box center [183, 503] width 253 height 31
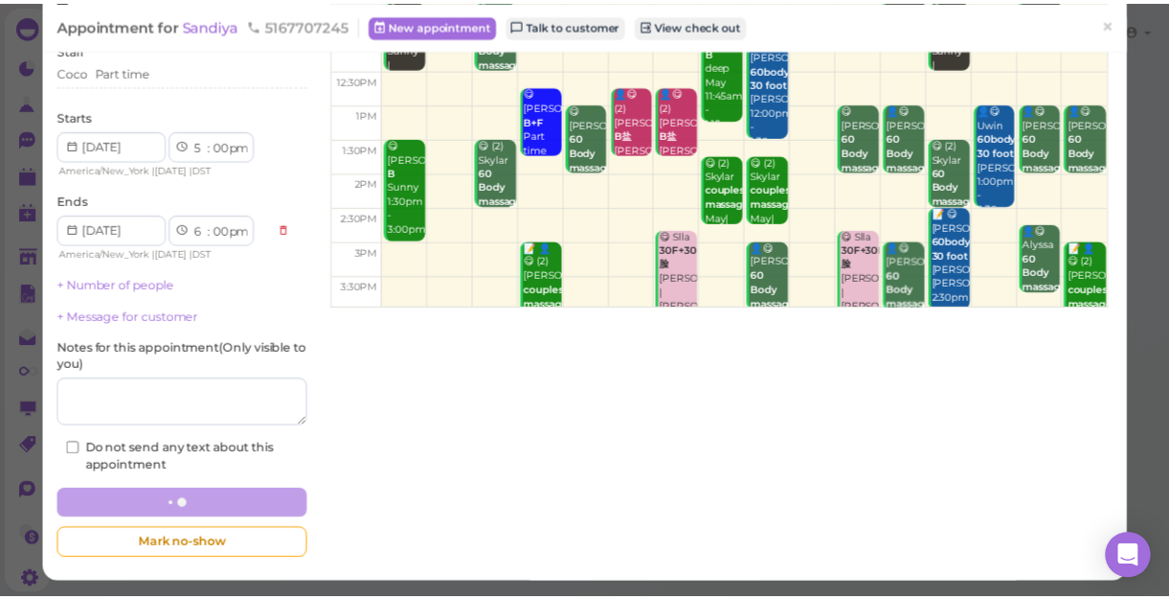
scroll to position [234, 0]
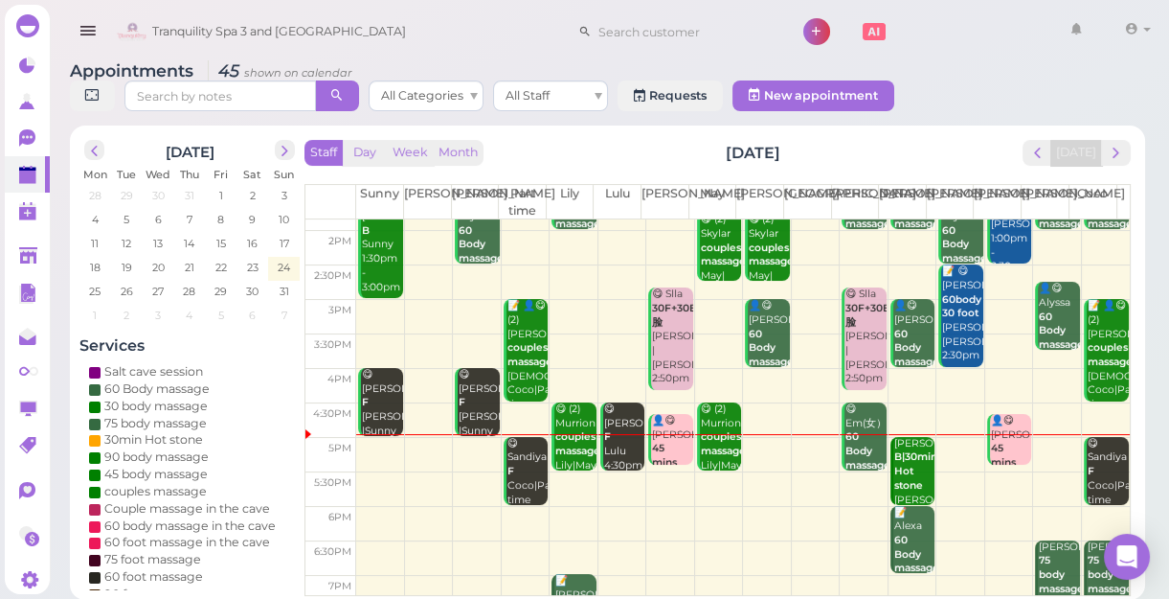
scroll to position [260, 0]
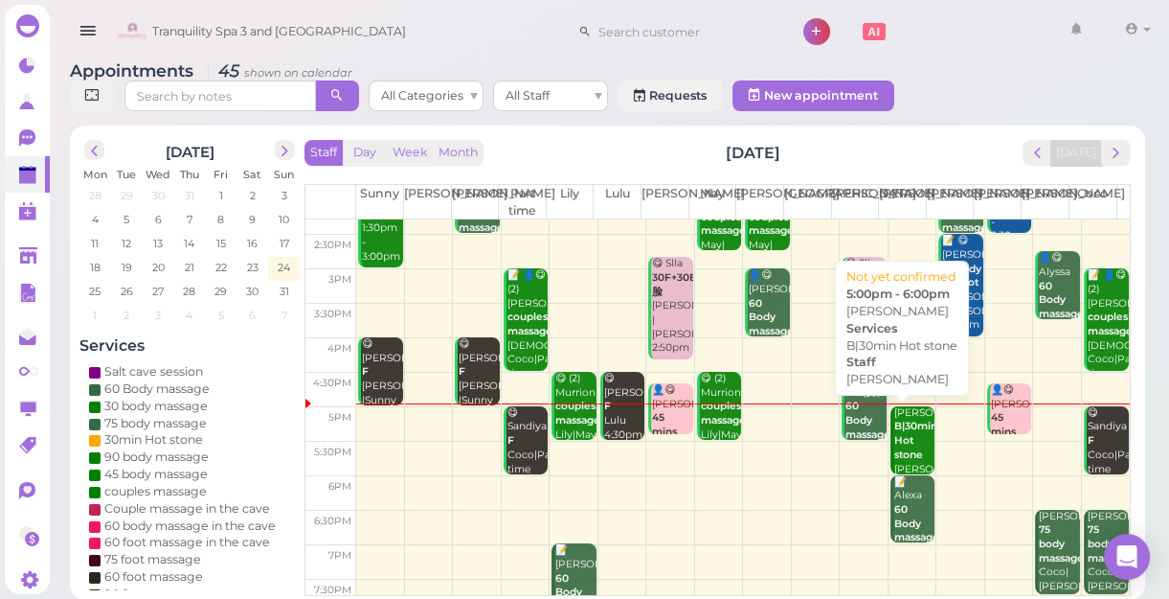
click at [900, 446] on div "Georgiana B|30min Hot stone Helen 5:00pm - 6:00pm" at bounding box center [913, 462] width 41 height 113
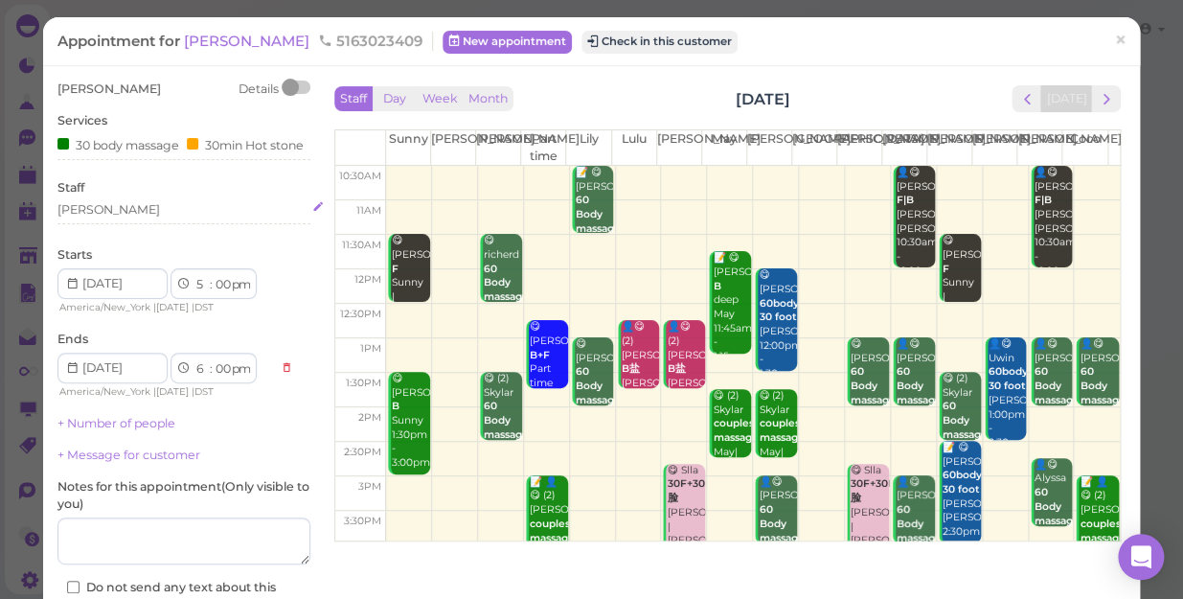
click at [103, 218] on div "[PERSON_NAME]" at bounding box center [183, 209] width 253 height 17
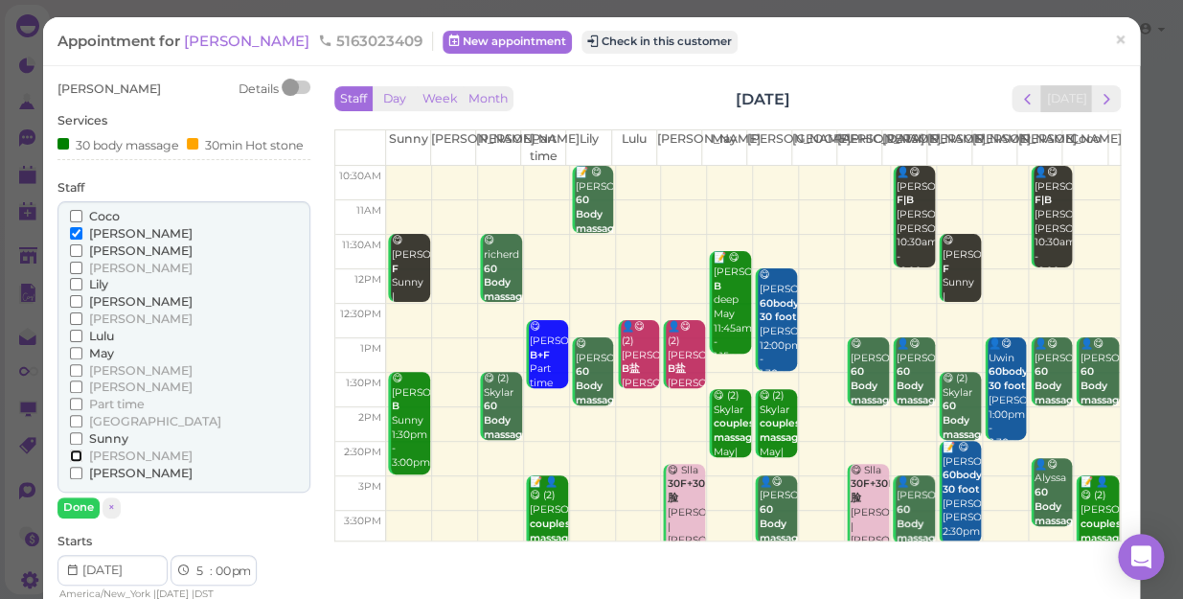
click at [75, 462] on input "[PERSON_NAME]" at bounding box center [76, 455] width 12 height 12
click at [75, 239] on input "[PERSON_NAME]" at bounding box center [76, 233] width 12 height 12
click at [79, 517] on button "Done" at bounding box center [78, 507] width 42 height 20
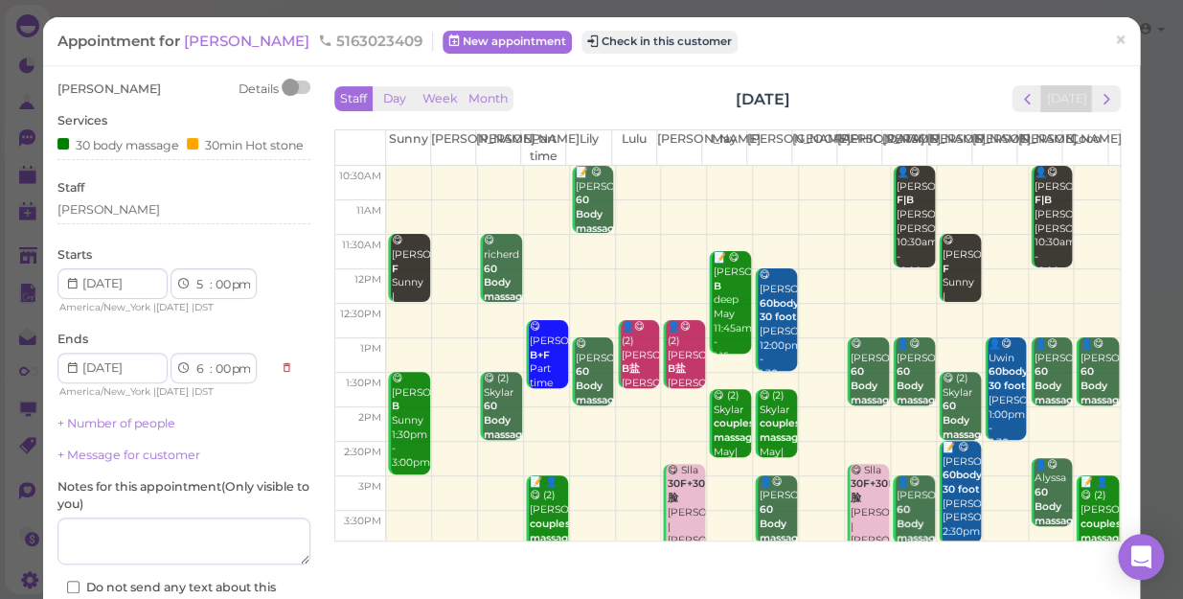
scroll to position [154, 0]
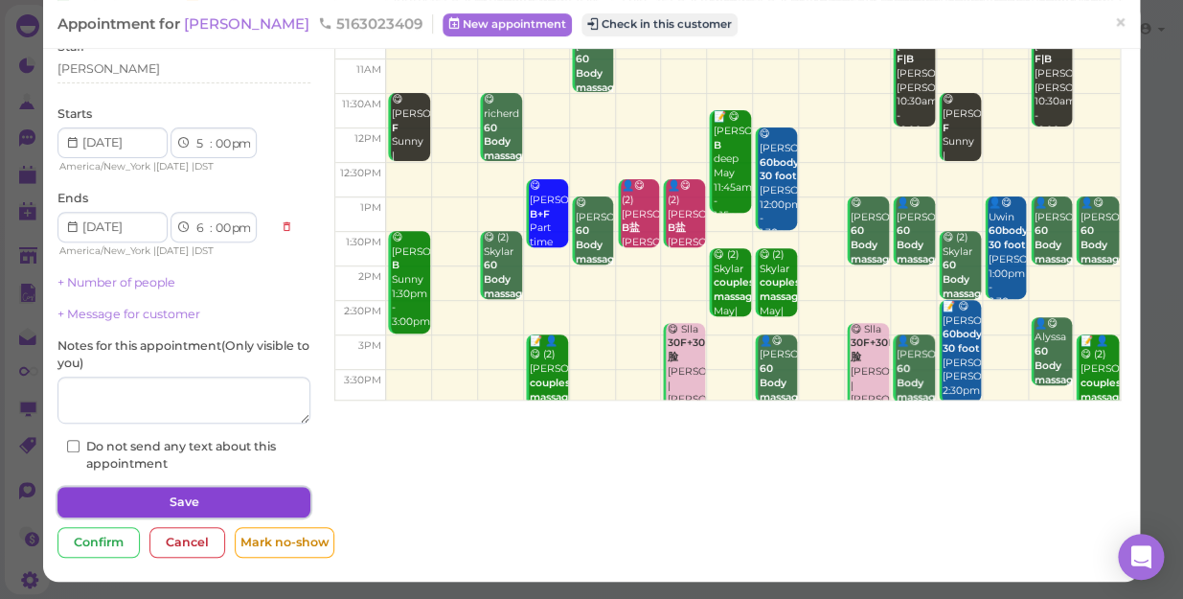
click at [264, 500] on button "Save" at bounding box center [183, 501] width 253 height 31
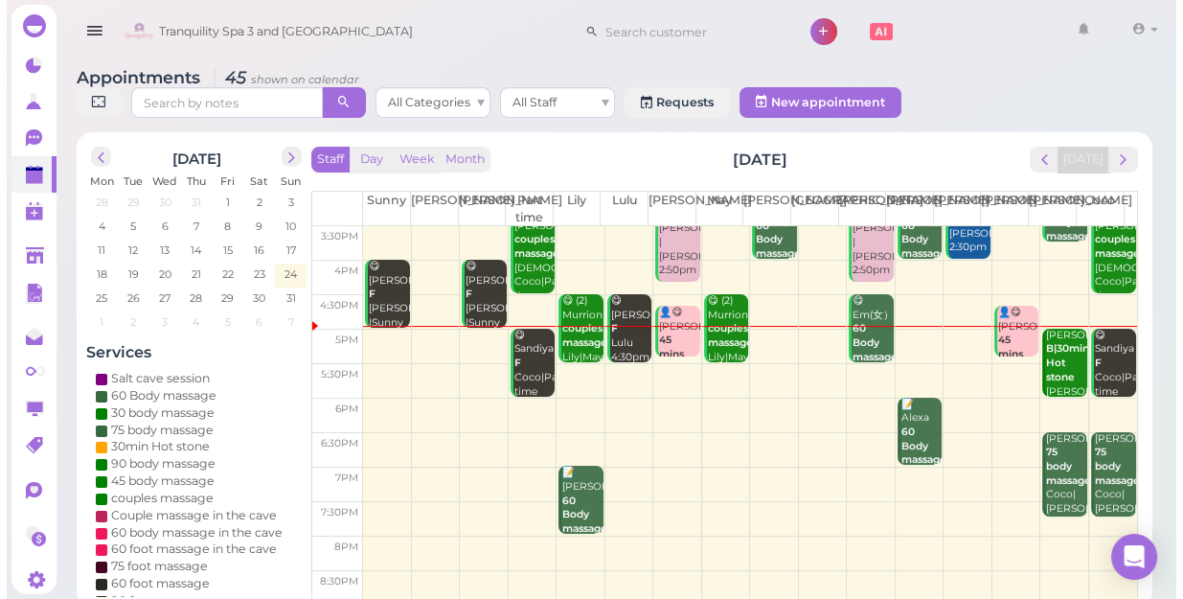
scroll to position [346, 0]
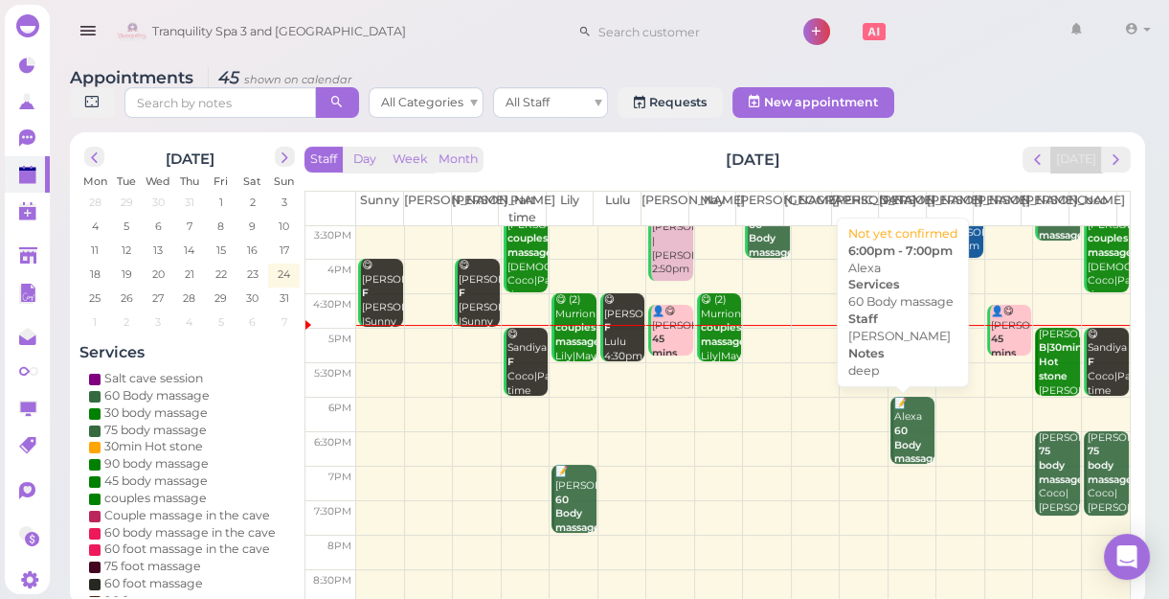
click at [895, 412] on div "📝 Alexa 60 Body massage deep Helen 6:00pm - 7:00pm" at bounding box center [913, 466] width 41 height 141
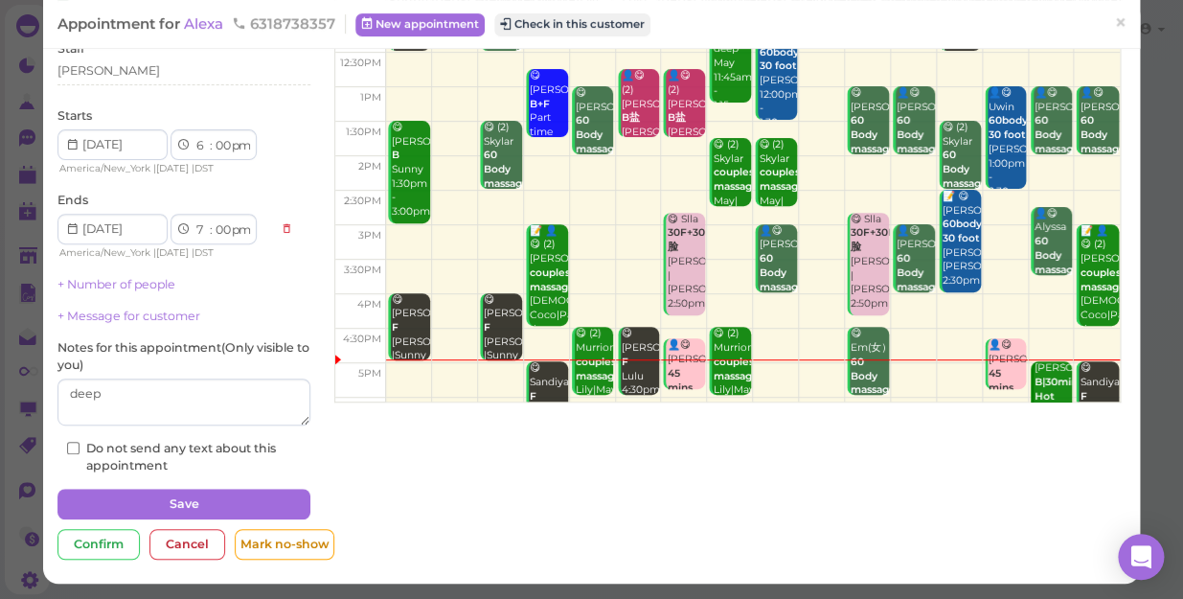
scroll to position [260, 0]
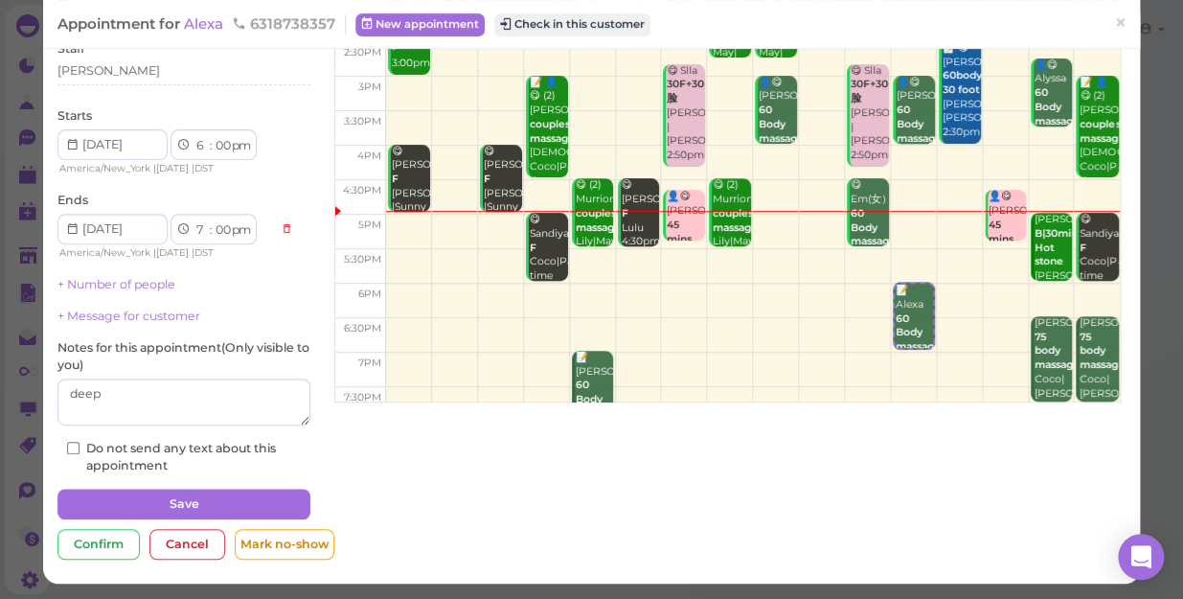
click at [92, 57] on div "Staff Helen" at bounding box center [183, 66] width 253 height 53
click at [89, 67] on div "[PERSON_NAME]" at bounding box center [108, 70] width 102 height 17
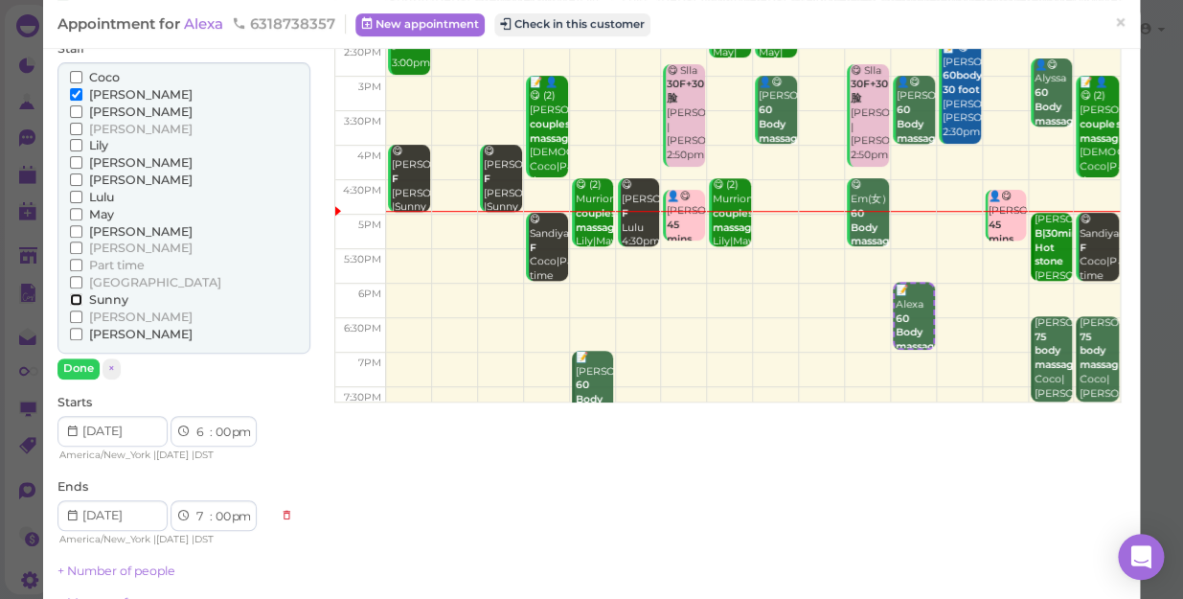
click at [72, 296] on input "Sunny" at bounding box center [76, 299] width 12 height 12
click at [75, 89] on input "[PERSON_NAME]" at bounding box center [76, 94] width 12 height 12
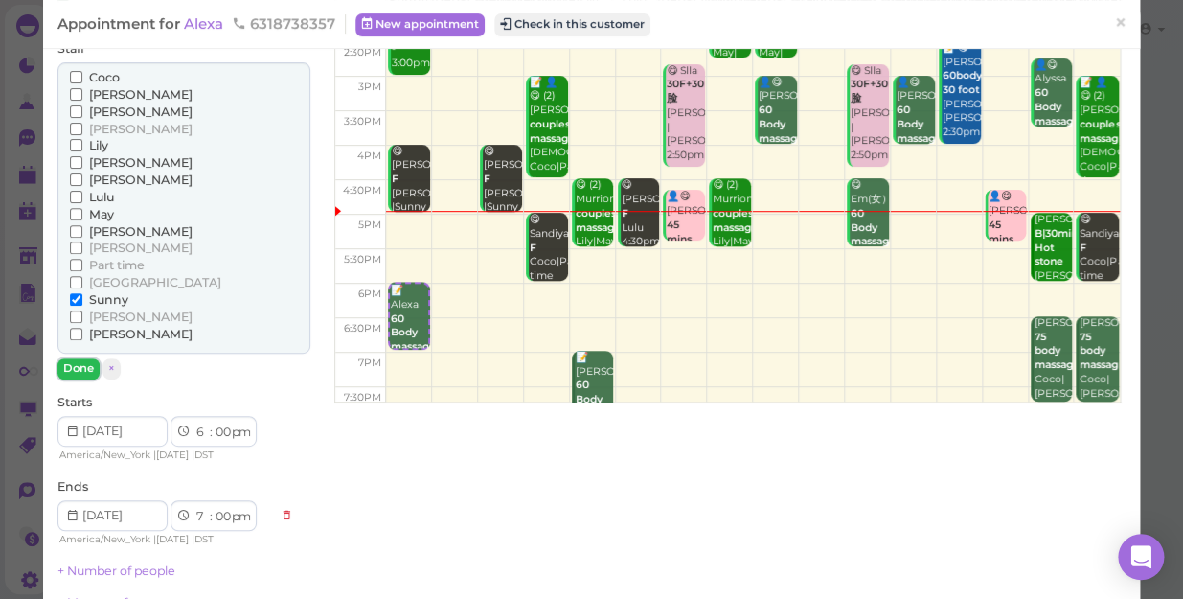
click at [71, 364] on button "Done" at bounding box center [78, 368] width 42 height 20
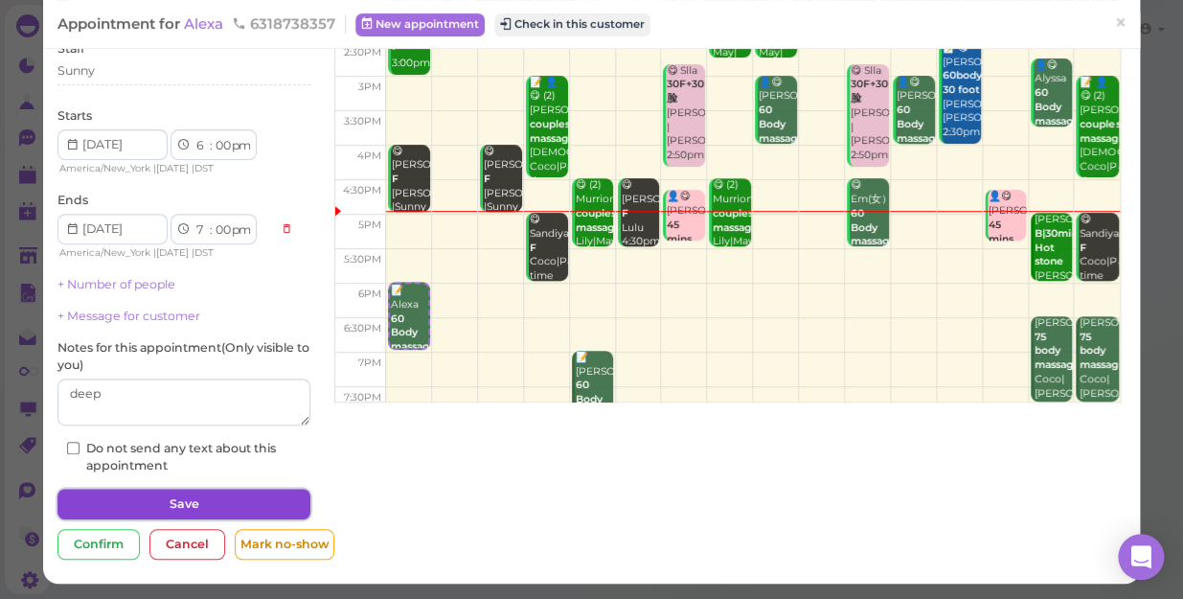
click at [253, 504] on button "Save" at bounding box center [183, 503] width 253 height 31
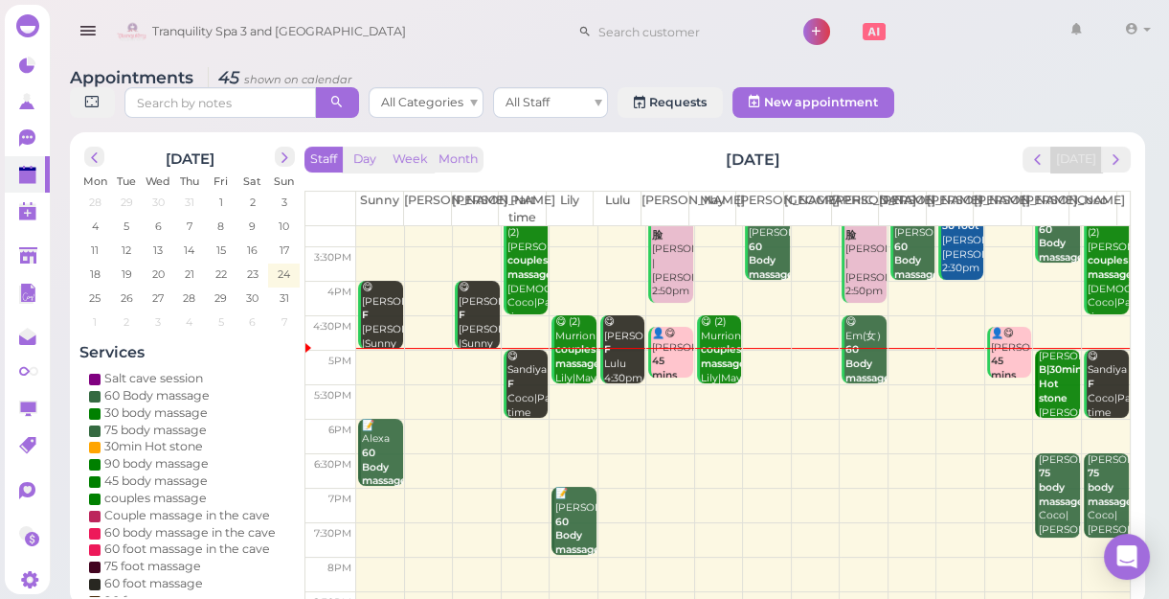
scroll to position [346, 0]
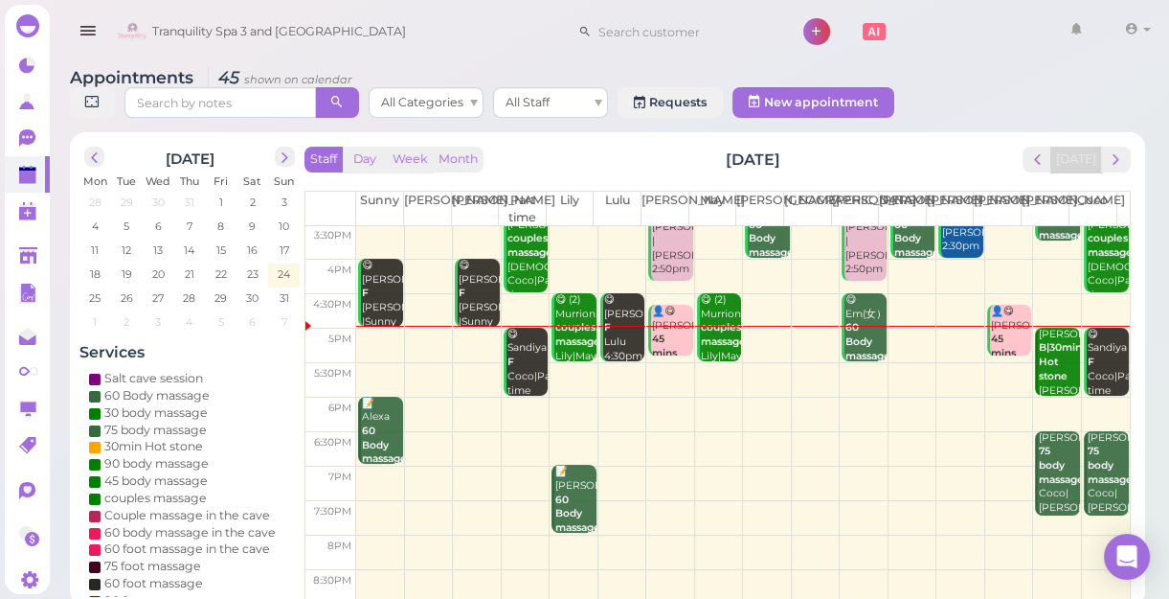
click at [898, 363] on td at bounding box center [743, 380] width 774 height 34
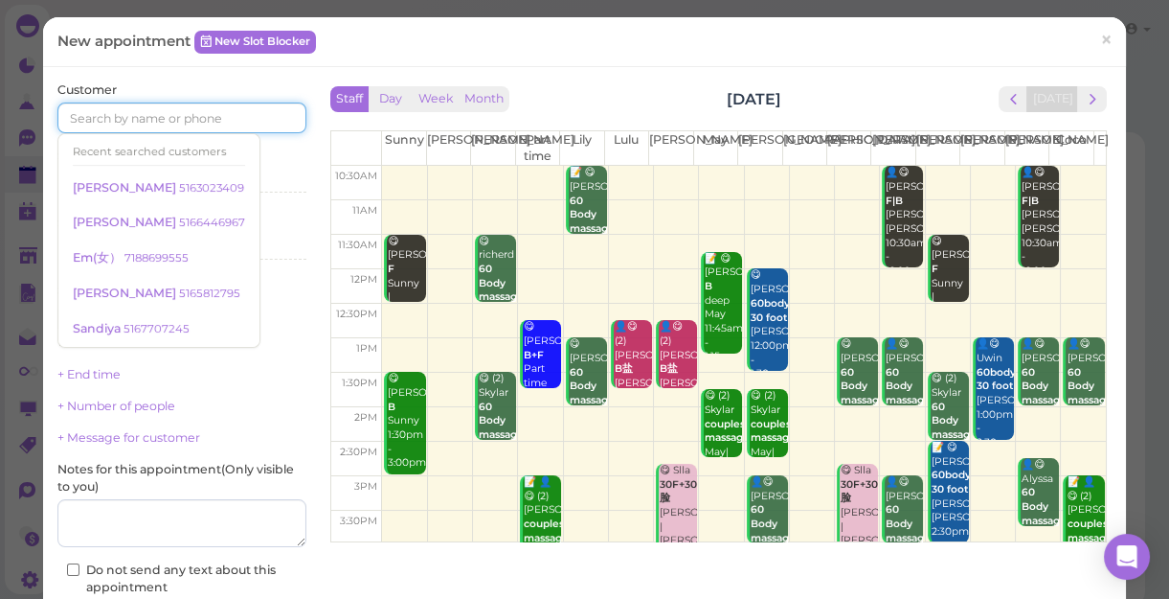
click at [252, 116] on input at bounding box center [181, 117] width 249 height 31
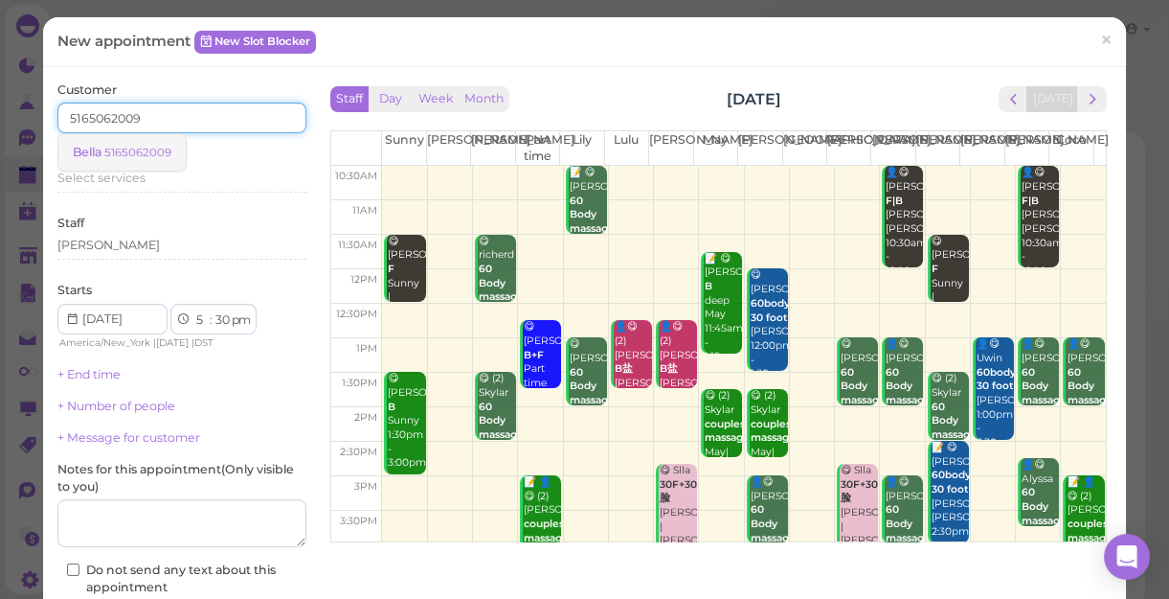
type input "5165062009"
click at [136, 152] on small "5165062009" at bounding box center [137, 152] width 67 height 13
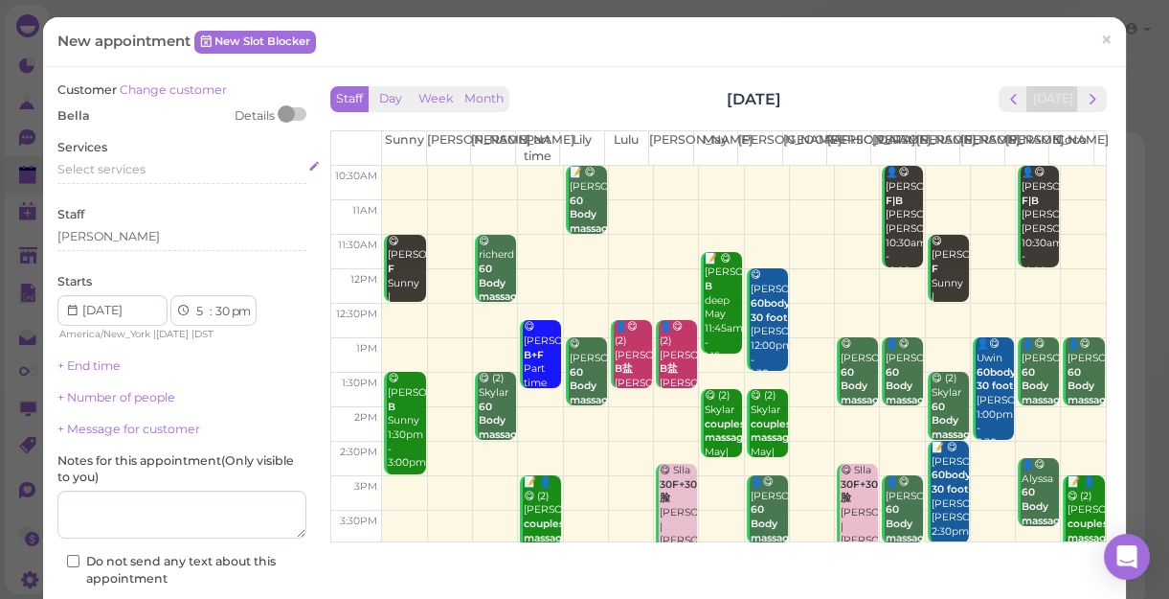
click at [136, 163] on span "Select services" at bounding box center [101, 169] width 88 height 14
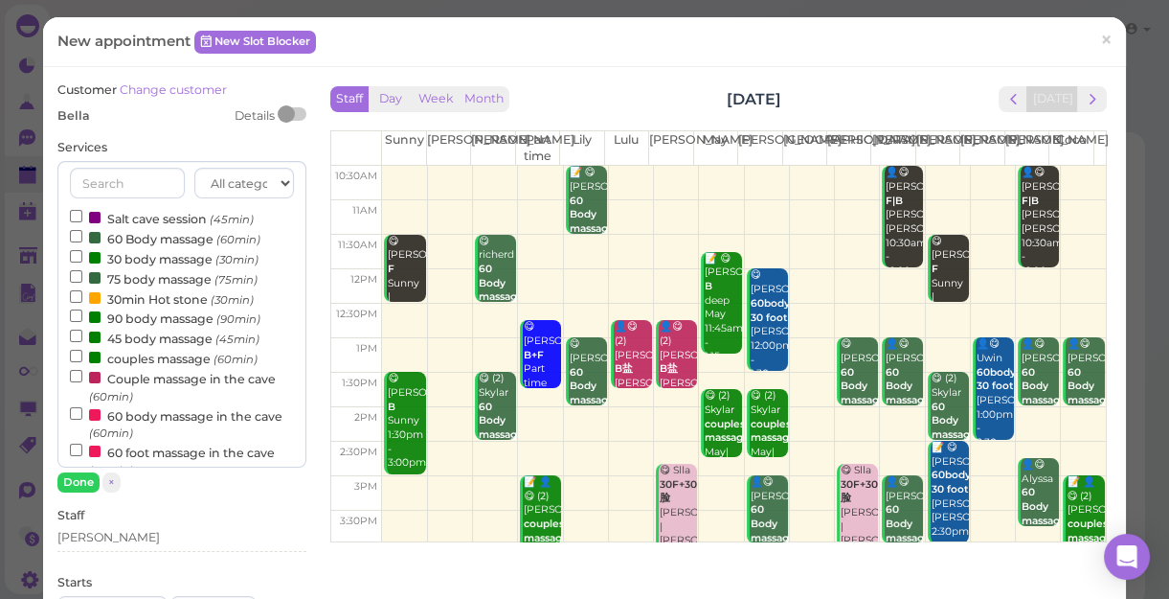
click at [152, 319] on label "90 body massage (90min)" at bounding box center [165, 317] width 191 height 20
click at [82, 319] on input "90 body massage (90min)" at bounding box center [76, 315] width 12 height 12
click at [86, 474] on button "Done" at bounding box center [78, 482] width 42 height 20
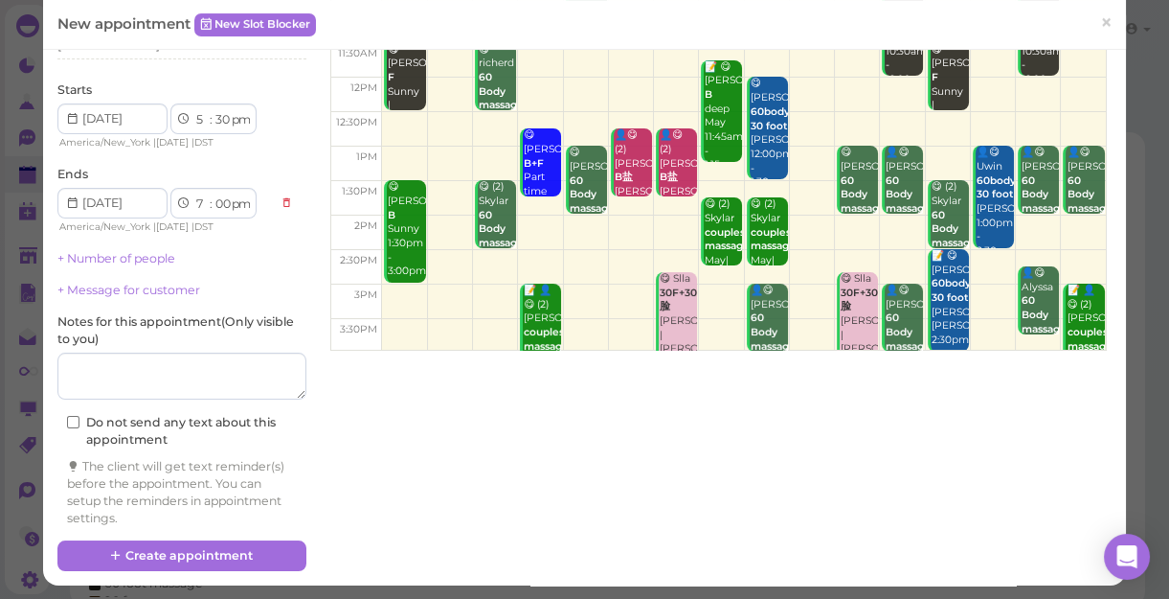
scroll to position [194, 0]
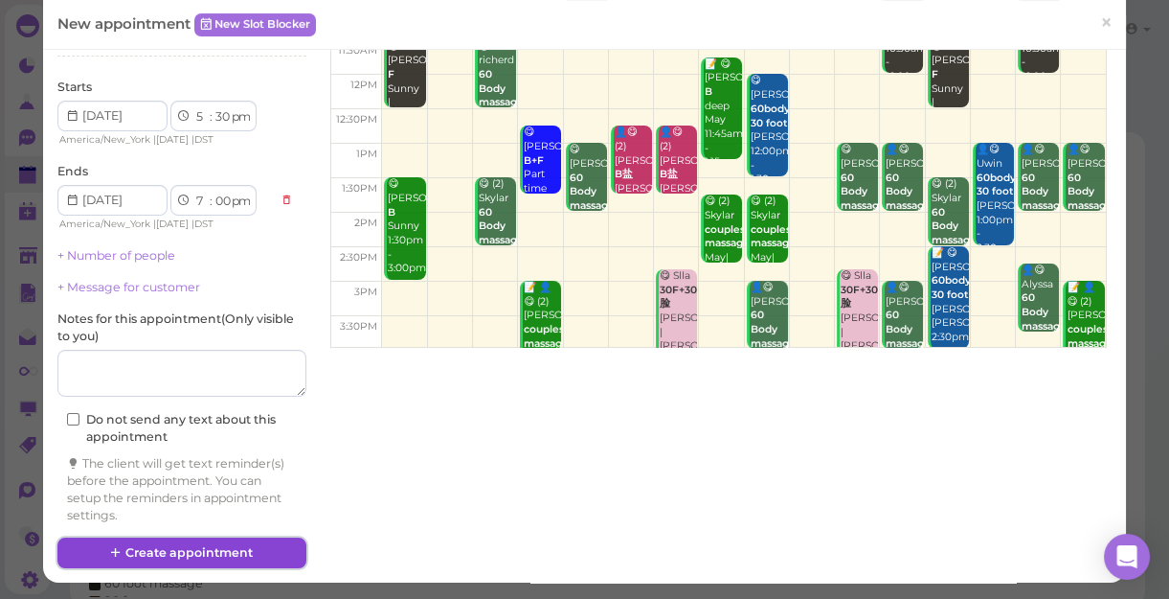
click at [253, 546] on button "Create appointment" at bounding box center [181, 552] width 249 height 31
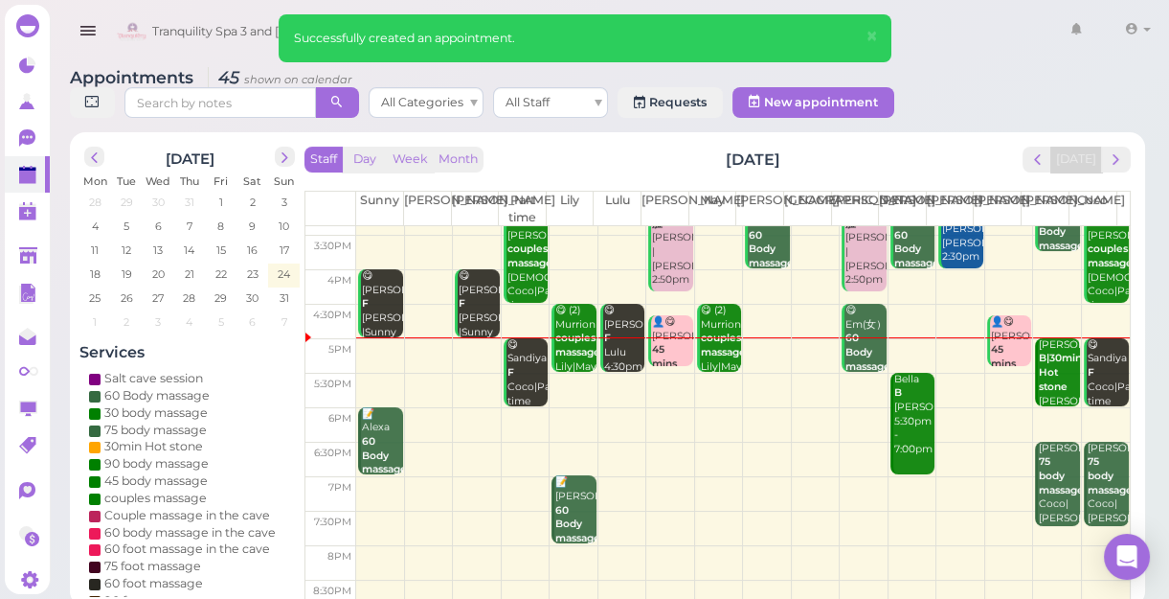
scroll to position [346, 0]
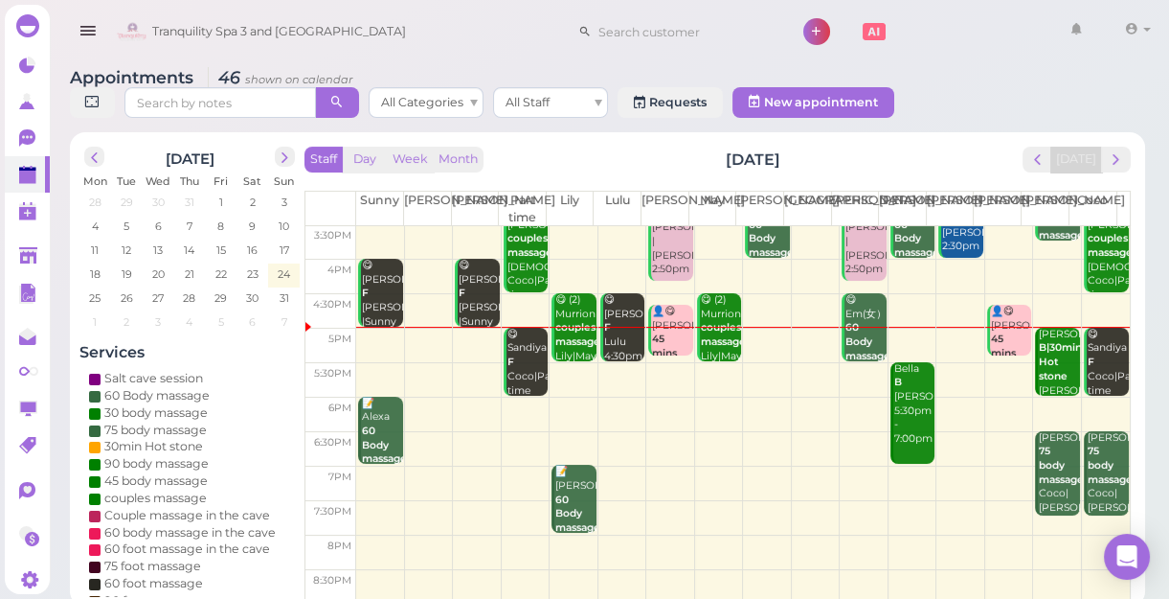
click at [471, 438] on td at bounding box center [743, 449] width 774 height 34
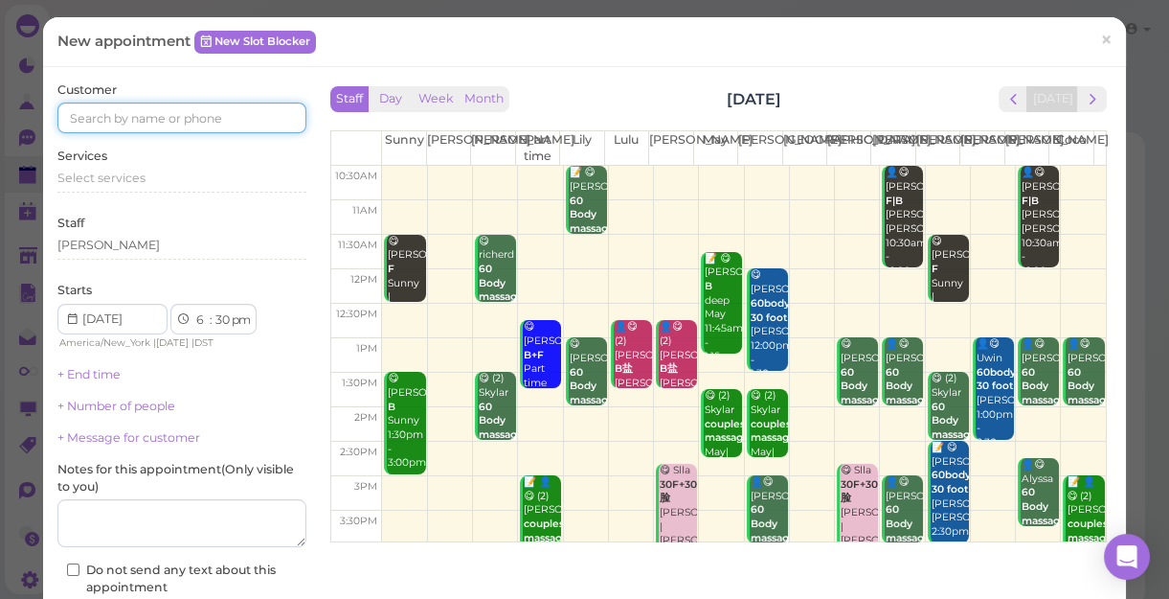
click at [132, 111] on input at bounding box center [181, 117] width 249 height 31
type input "5168380346"
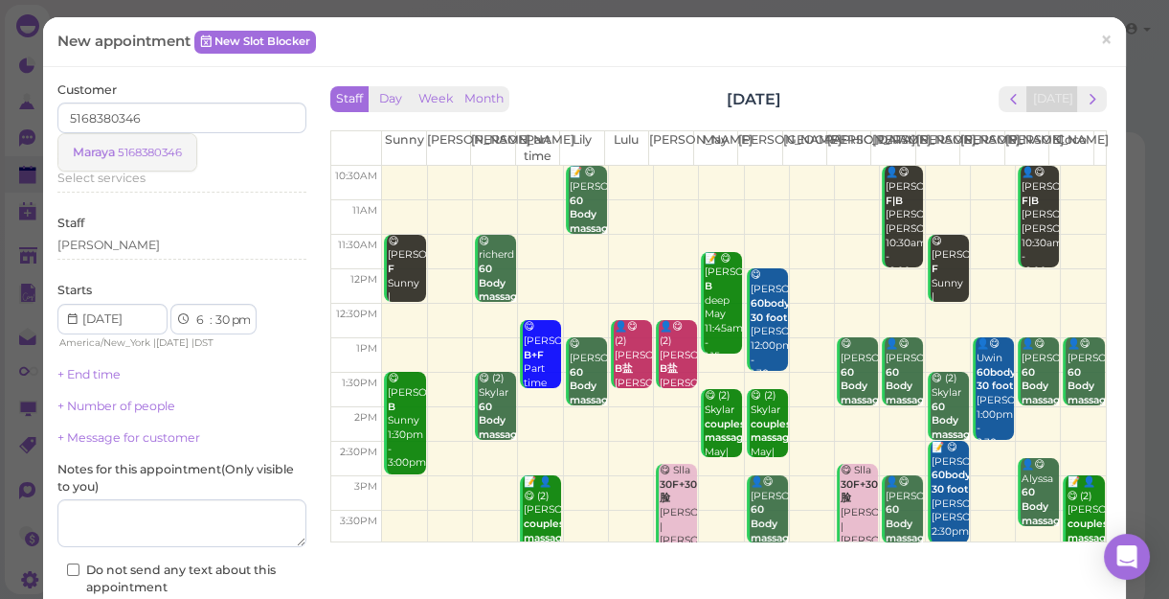
click at [123, 150] on small "5168380346" at bounding box center [150, 152] width 64 height 13
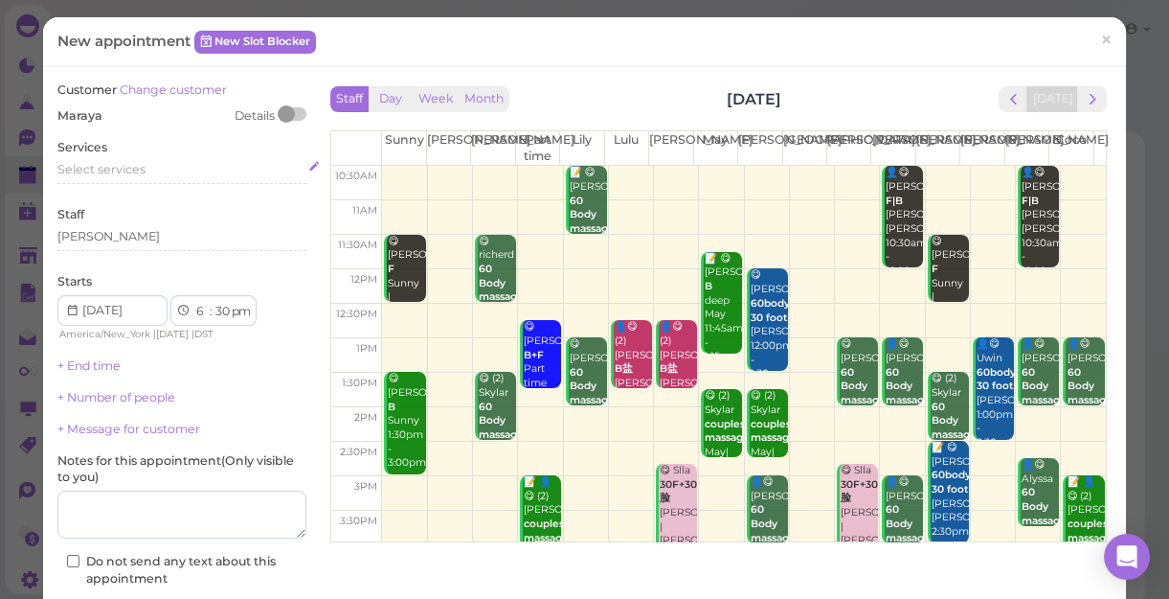
click at [142, 166] on span "Select services" at bounding box center [101, 169] width 88 height 14
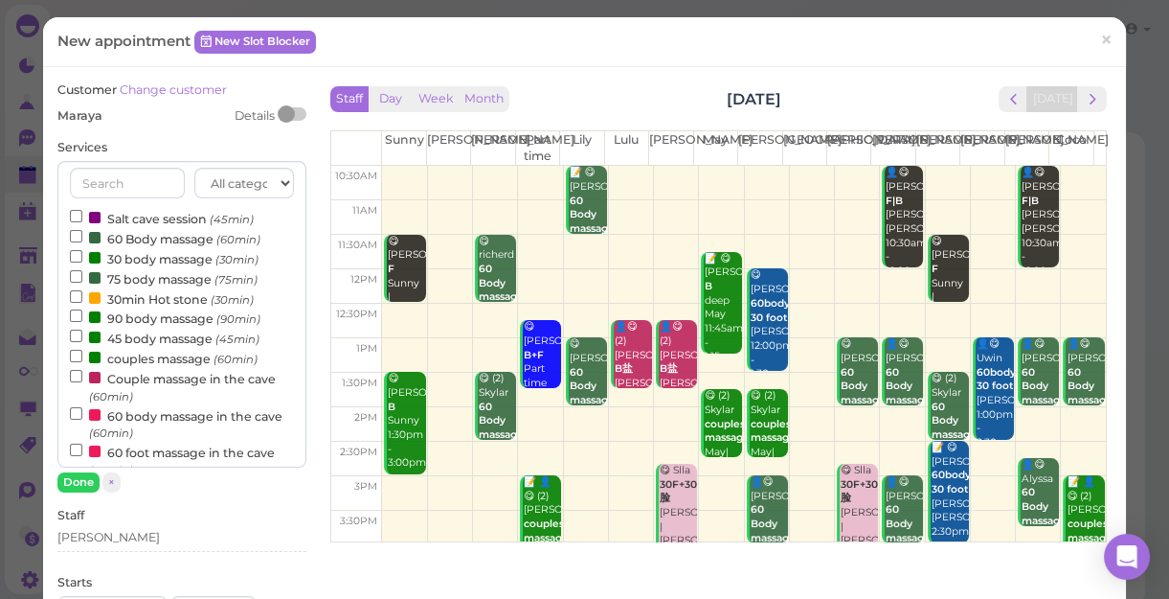
click at [173, 235] on label "60 Body massage (60min)" at bounding box center [165, 238] width 191 height 20
click at [82, 235] on input "60 Body massage (60min)" at bounding box center [76, 236] width 12 height 12
click at [79, 479] on button "Done" at bounding box center [78, 482] width 42 height 20
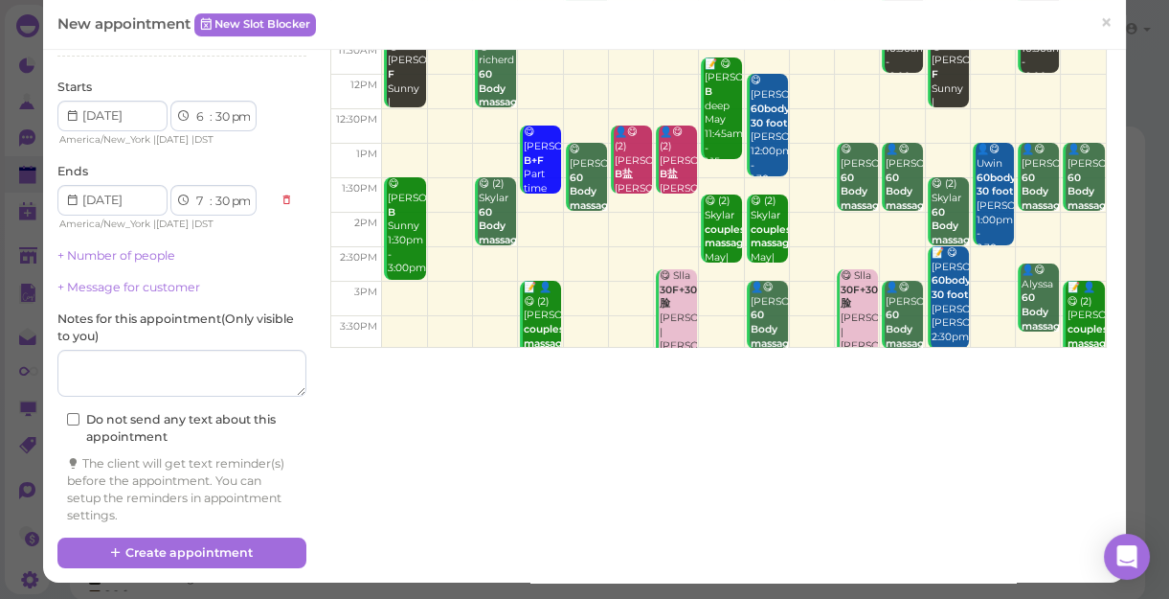
scroll to position [7, 0]
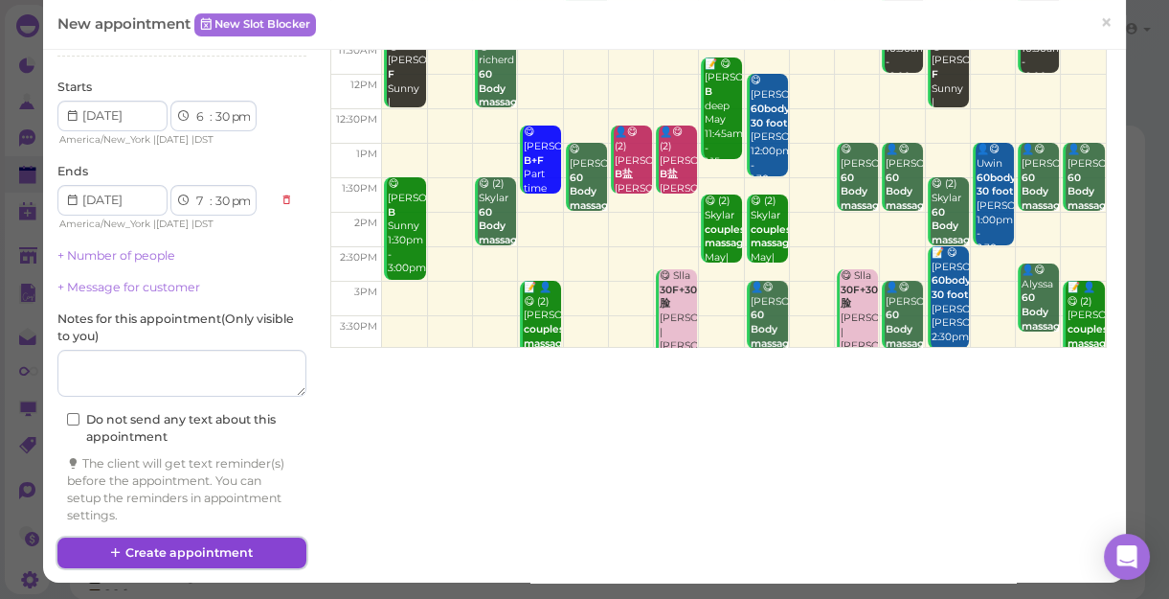
click at [277, 553] on button "Create appointment" at bounding box center [181, 552] width 249 height 31
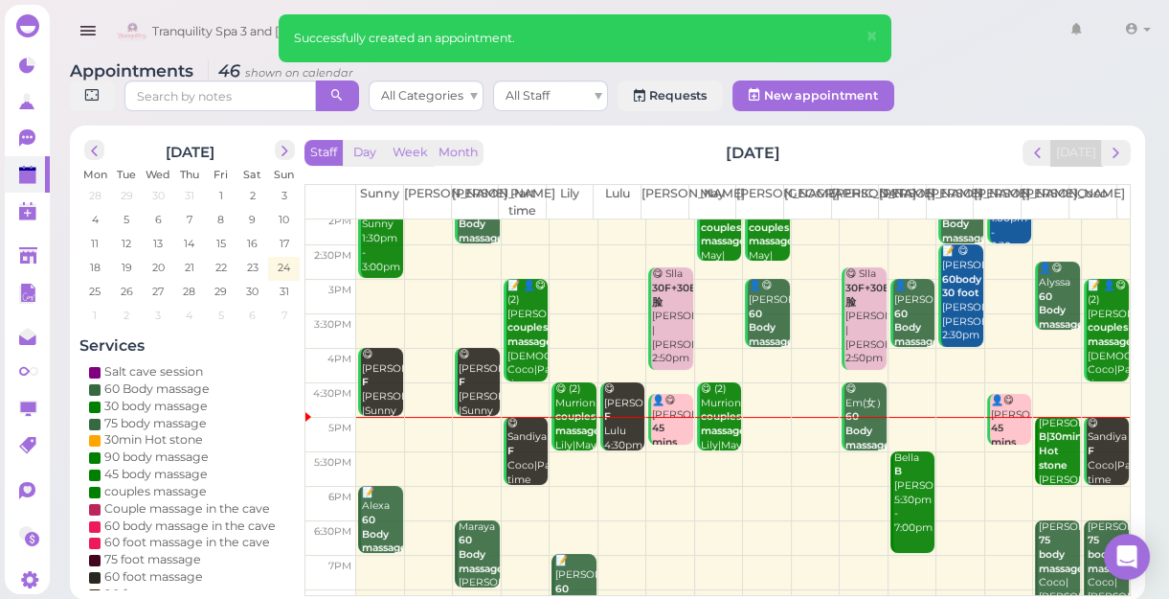
scroll to position [260, 0]
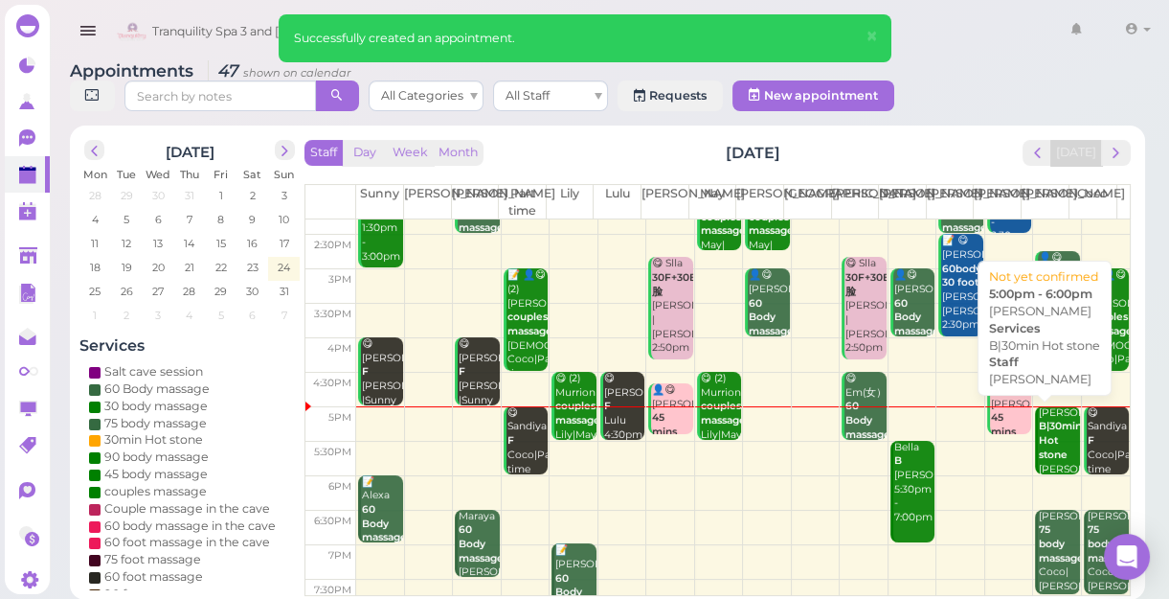
click at [1039, 426] on b "B|30min Hot stone" at bounding box center [1060, 439] width 43 height 40
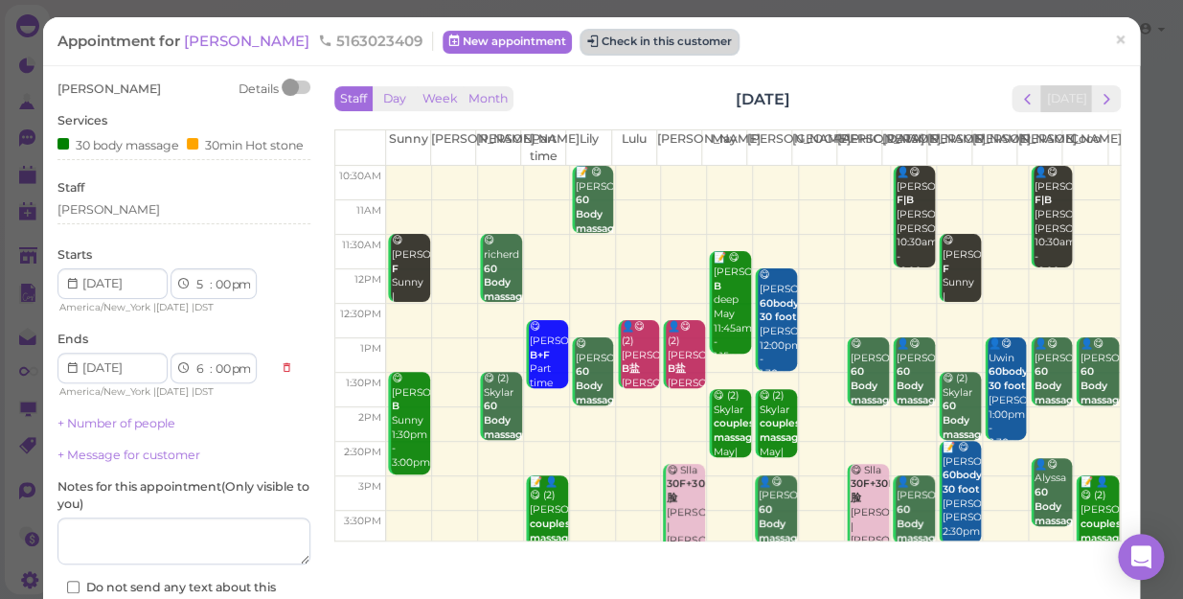
click at [598, 46] on button "Check in this customer" at bounding box center [659, 42] width 156 height 23
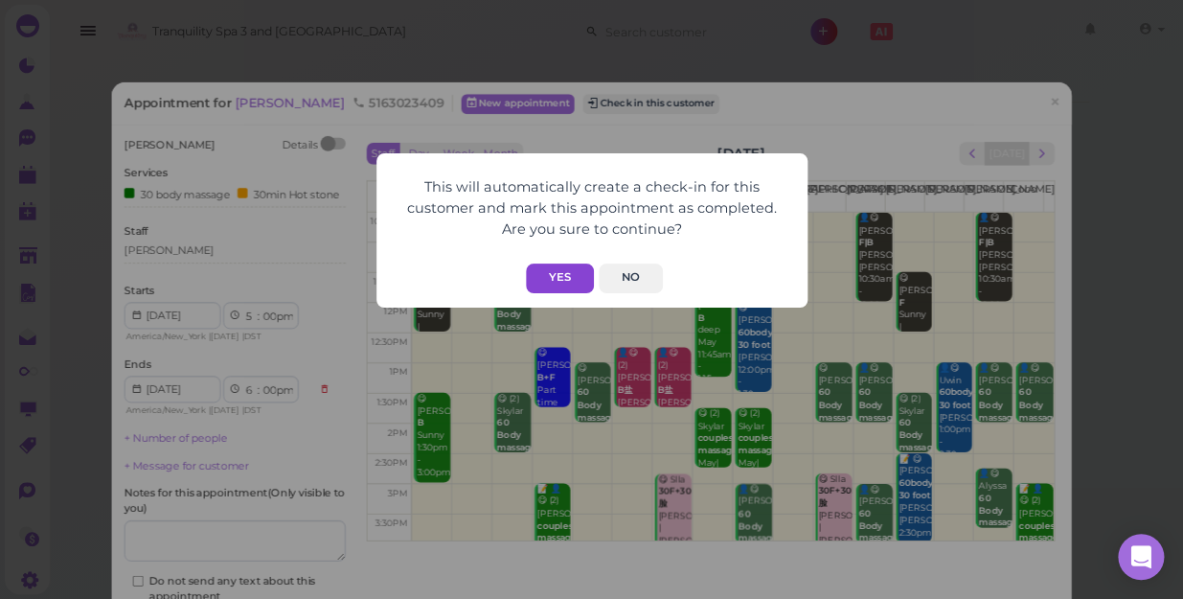
click at [566, 279] on button "Yes" at bounding box center [560, 278] width 68 height 30
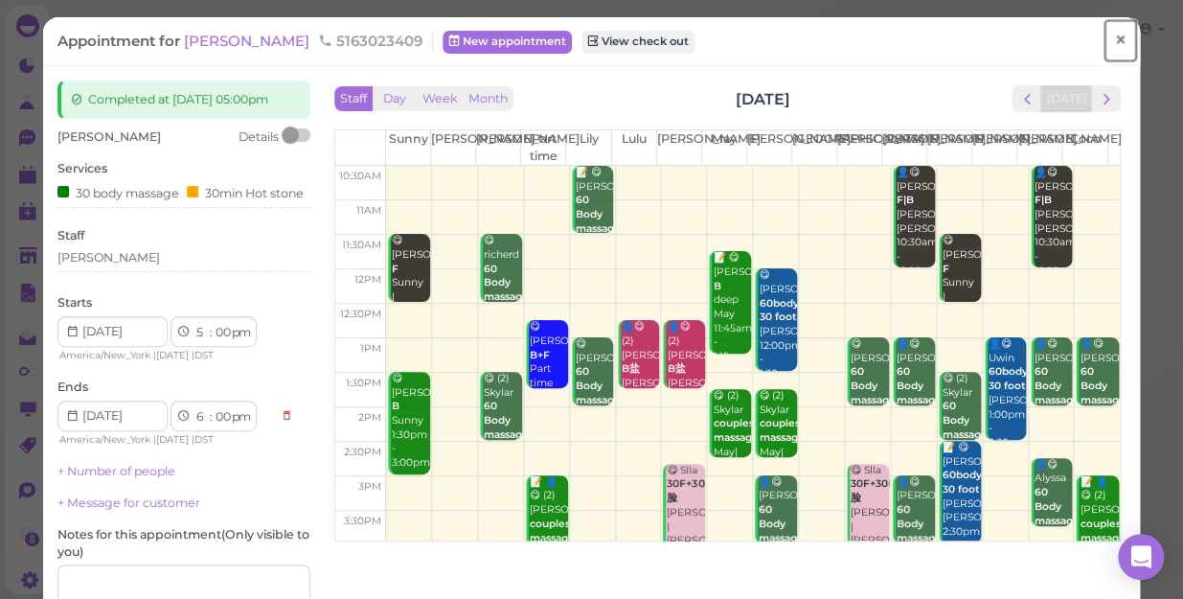
click at [1114, 43] on span "×" at bounding box center [1120, 40] width 12 height 27
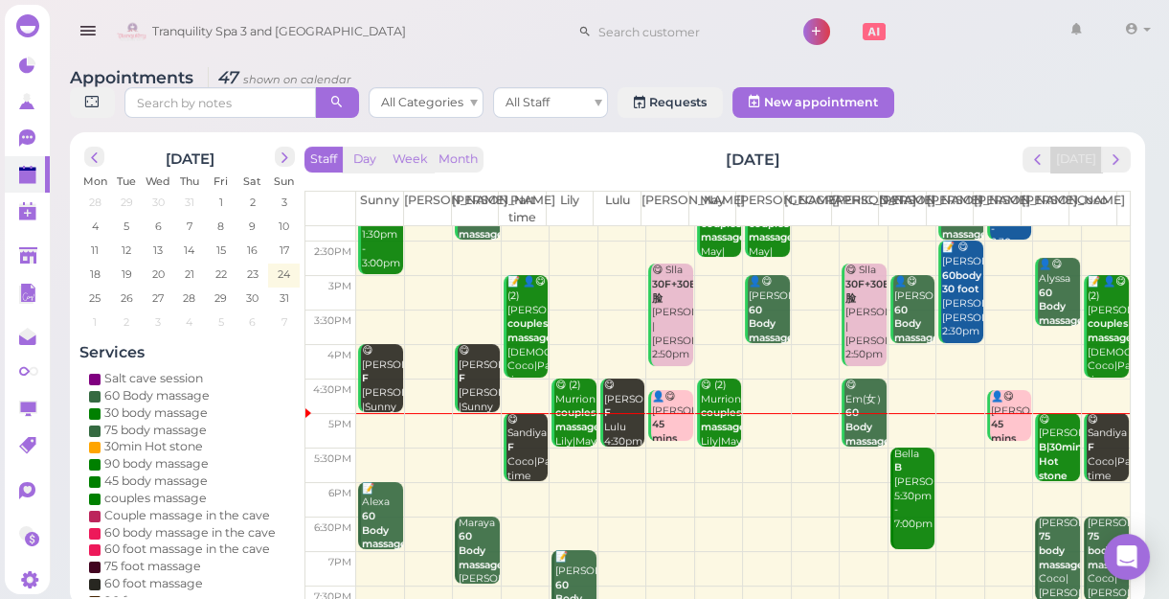
scroll to position [346, 0]
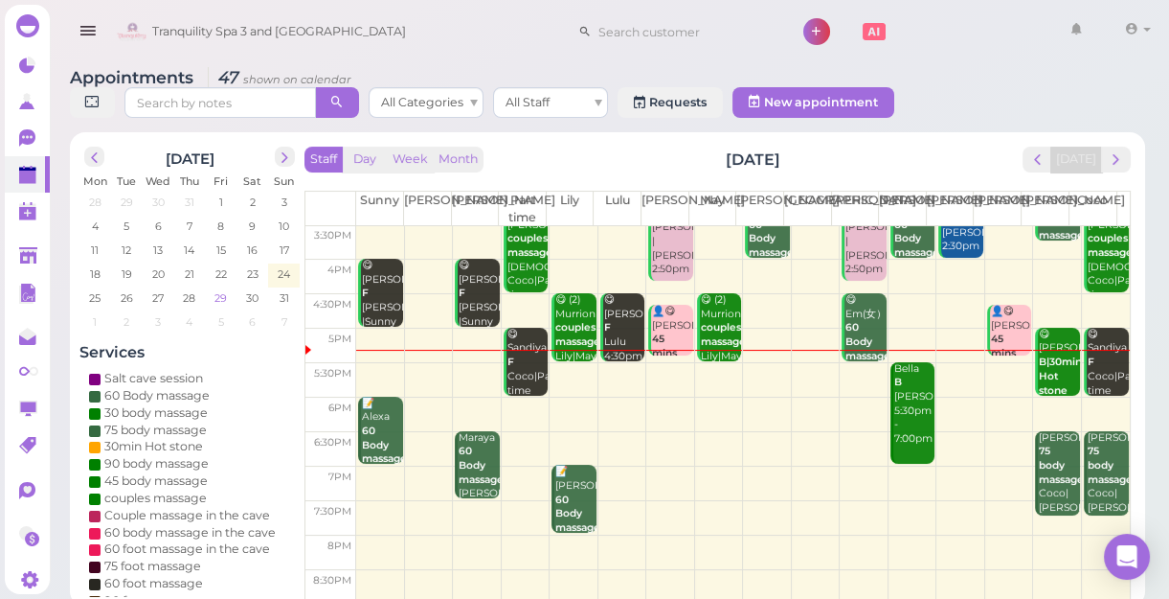
click at [219, 297] on span "29" at bounding box center [221, 297] width 16 height 17
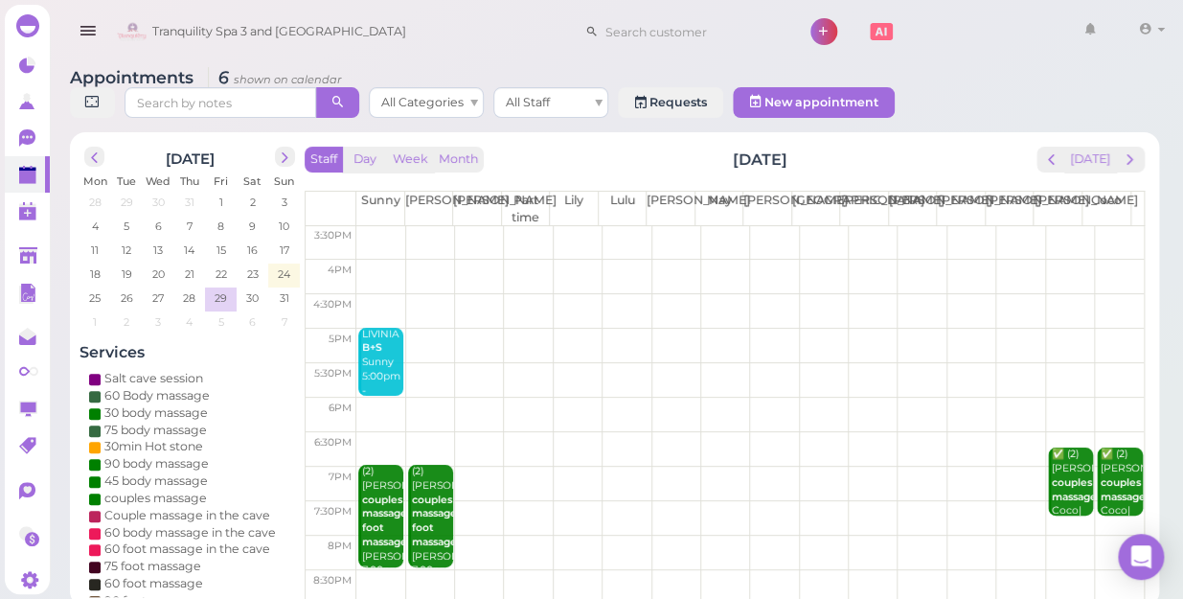
click at [573, 432] on td at bounding box center [749, 449] width 787 height 34
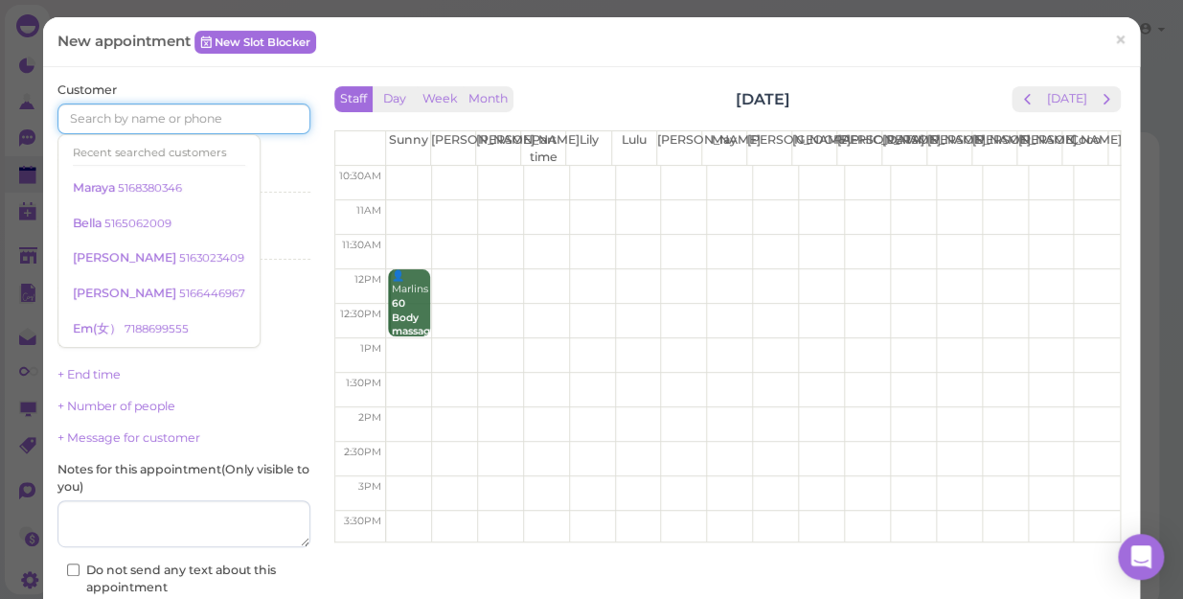
click at [236, 119] on input at bounding box center [183, 118] width 253 height 31
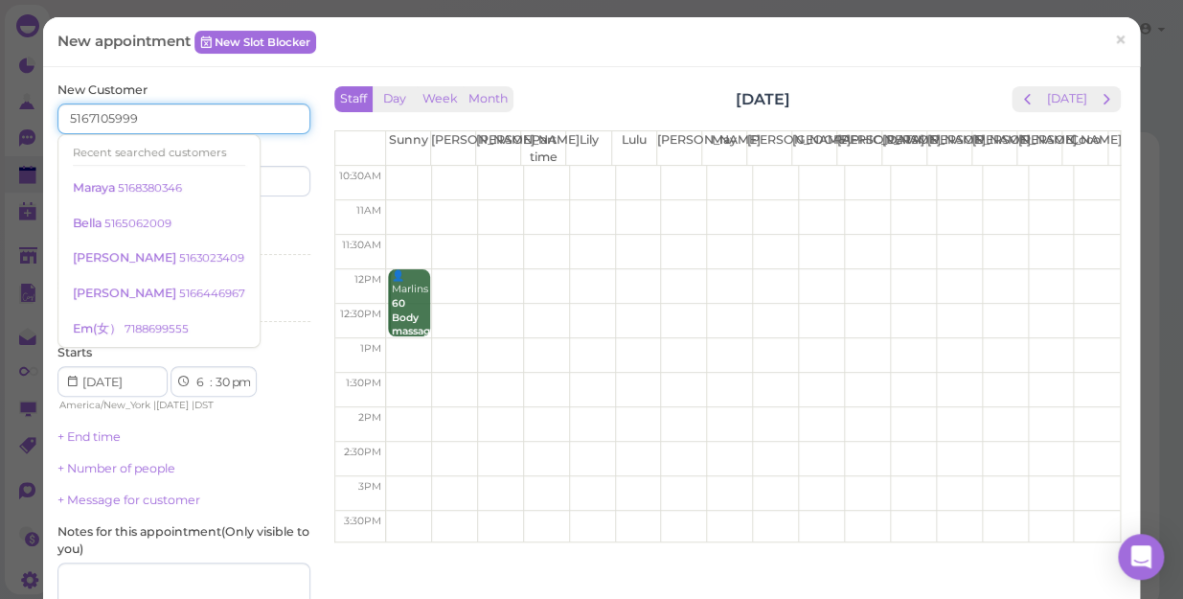
type input "5167105999"
click at [263, 220] on div "Services Select services" at bounding box center [183, 237] width 253 height 53
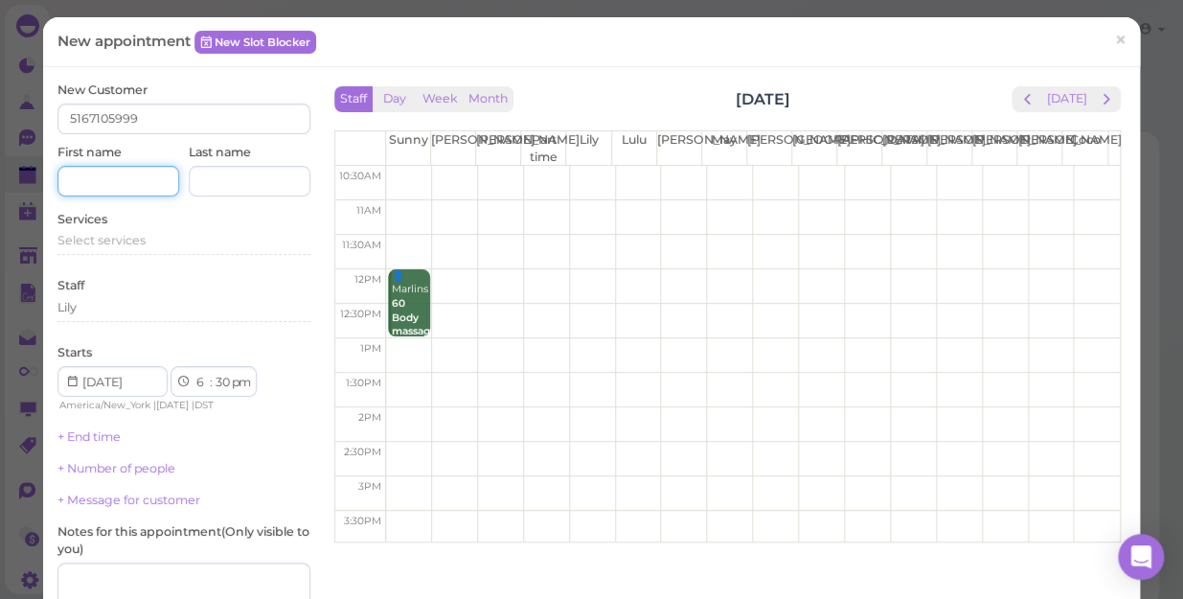
click at [102, 176] on input at bounding box center [118, 181] width 122 height 31
type input "Aaliya"
click at [144, 236] on span "Select services" at bounding box center [101, 240] width 88 height 14
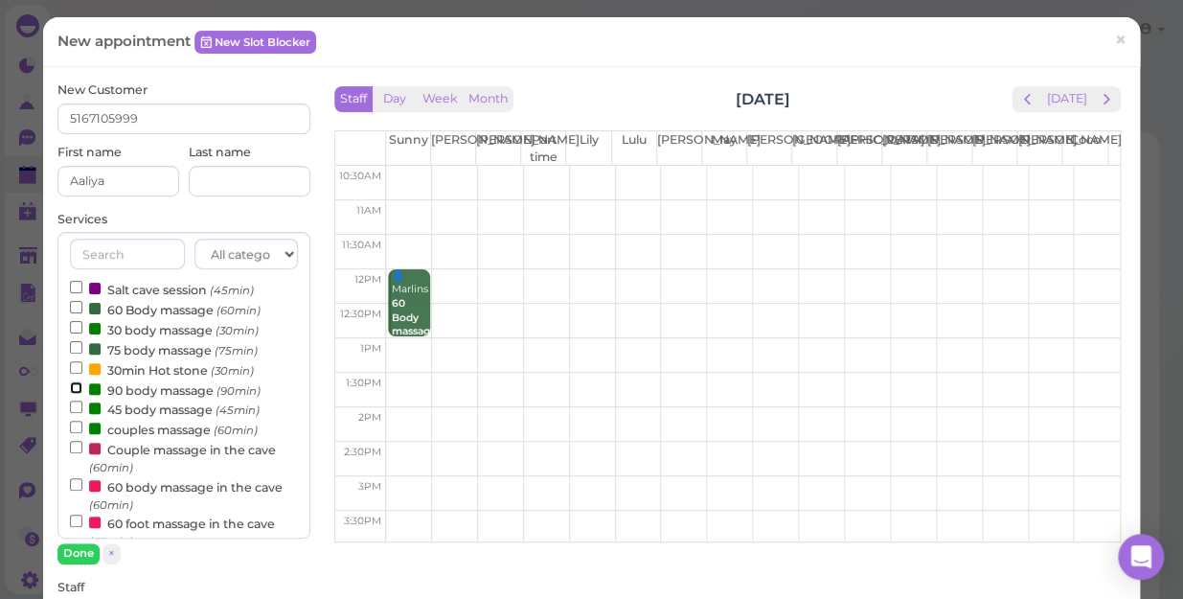
click at [74, 386] on input "90 body massage (90min)" at bounding box center [76, 387] width 12 height 12
click at [77, 544] on button "Done" at bounding box center [78, 553] width 42 height 20
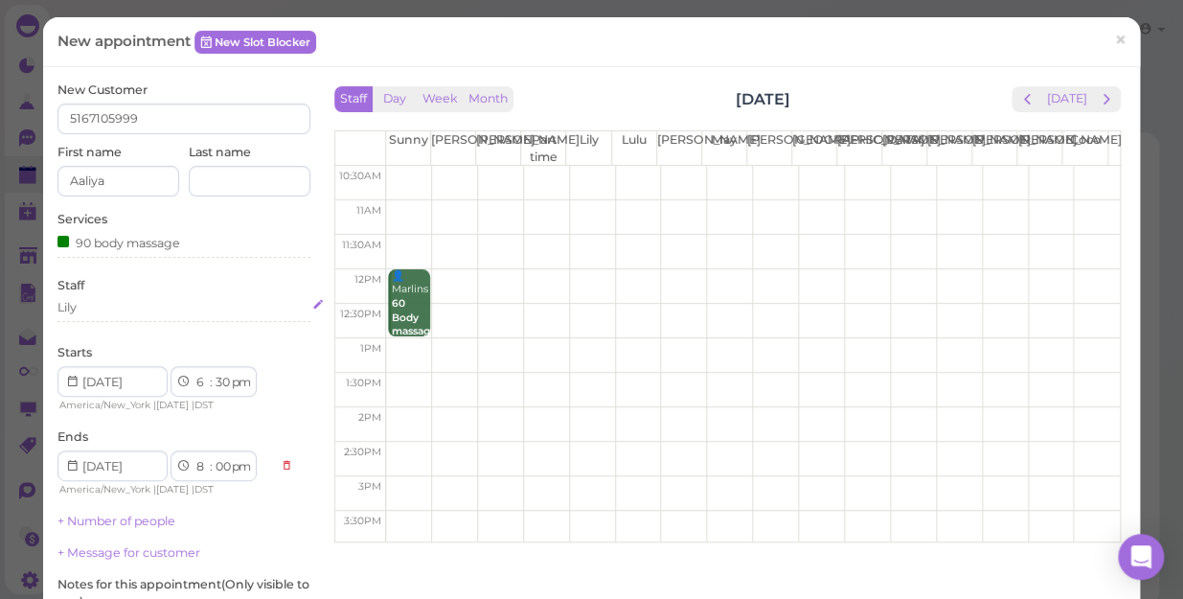
click at [106, 313] on div "Lily" at bounding box center [183, 307] width 253 height 17
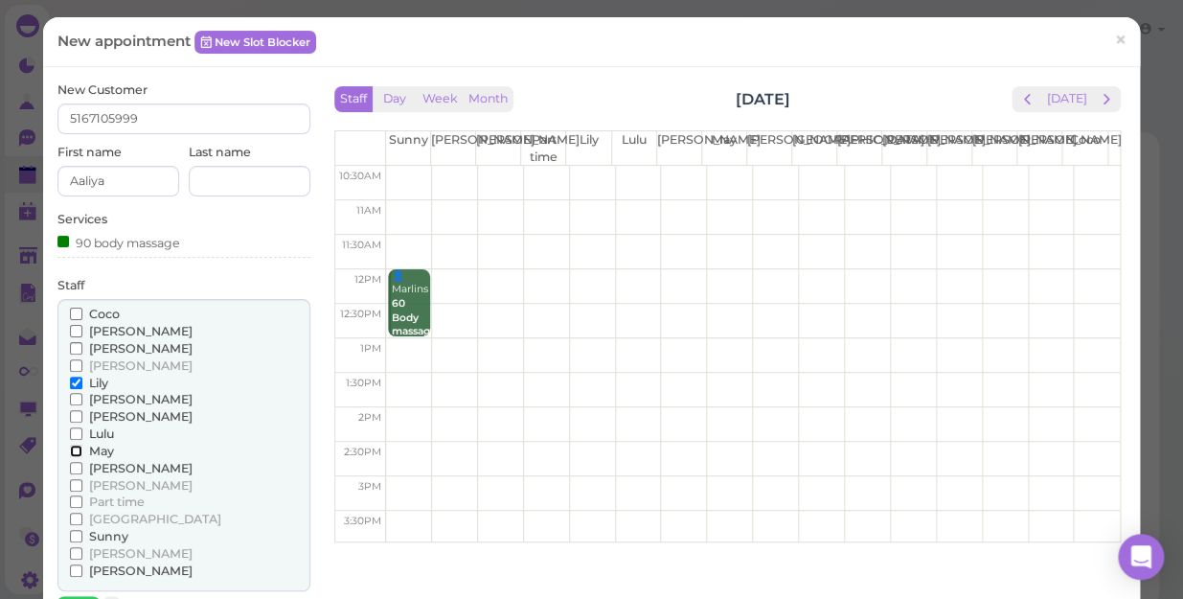
click at [74, 449] on input "May" at bounding box center [76, 450] width 12 height 12
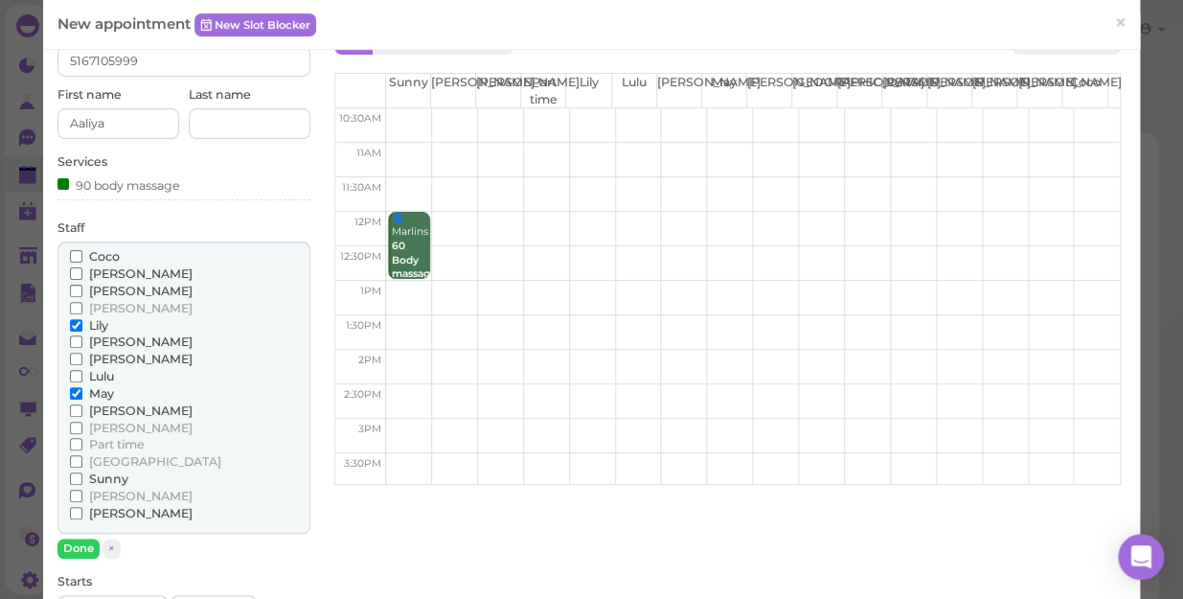
scroll to position [173, 0]
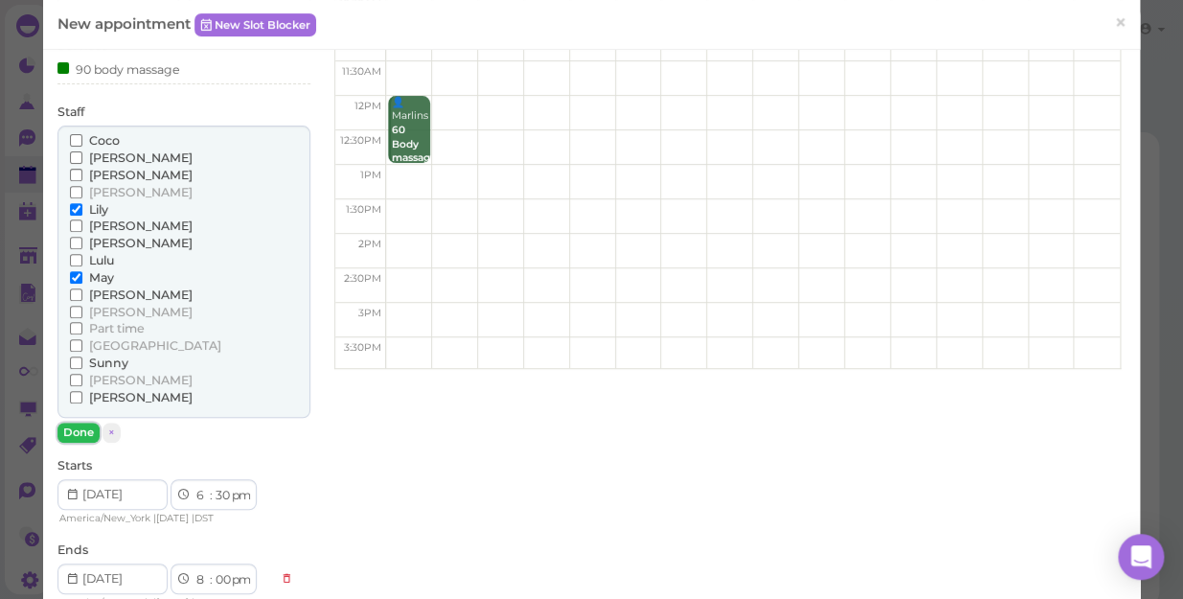
click at [72, 430] on button "Done" at bounding box center [78, 432] width 42 height 20
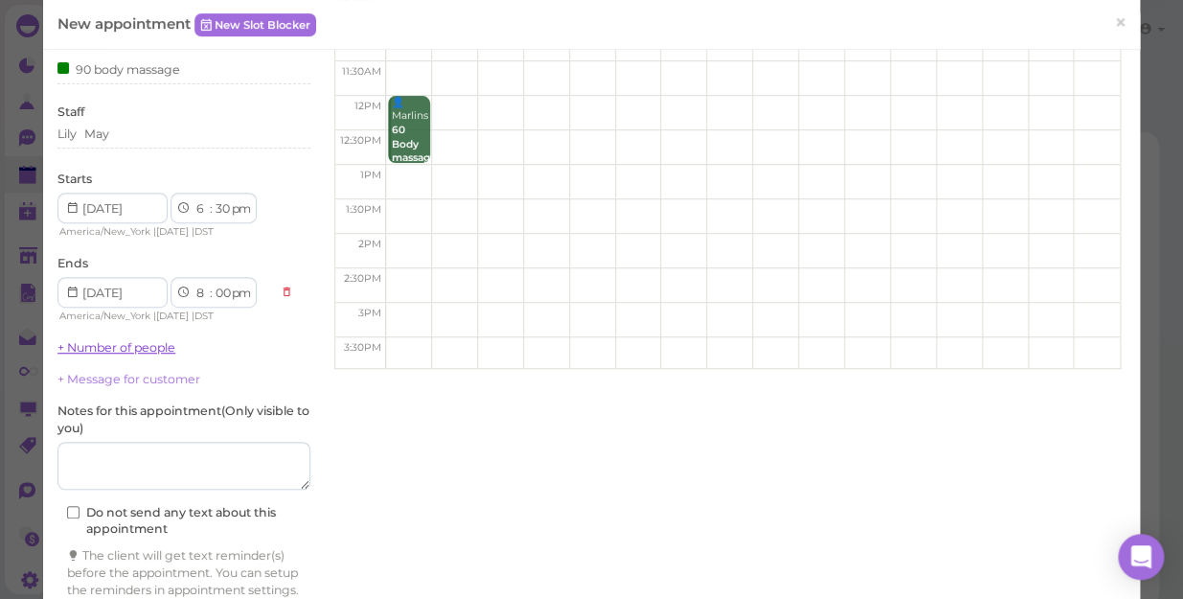
click at [167, 352] on link "+ Number of people" at bounding box center [116, 347] width 118 height 14
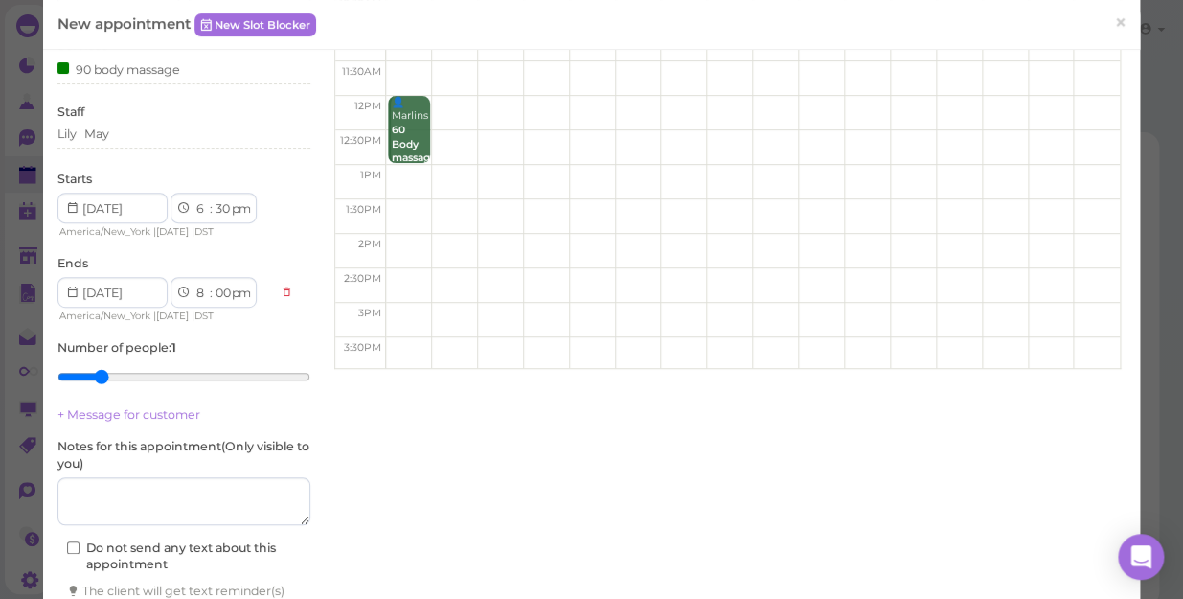
type input "2"
click at [109, 376] on input "range" at bounding box center [183, 376] width 253 height 31
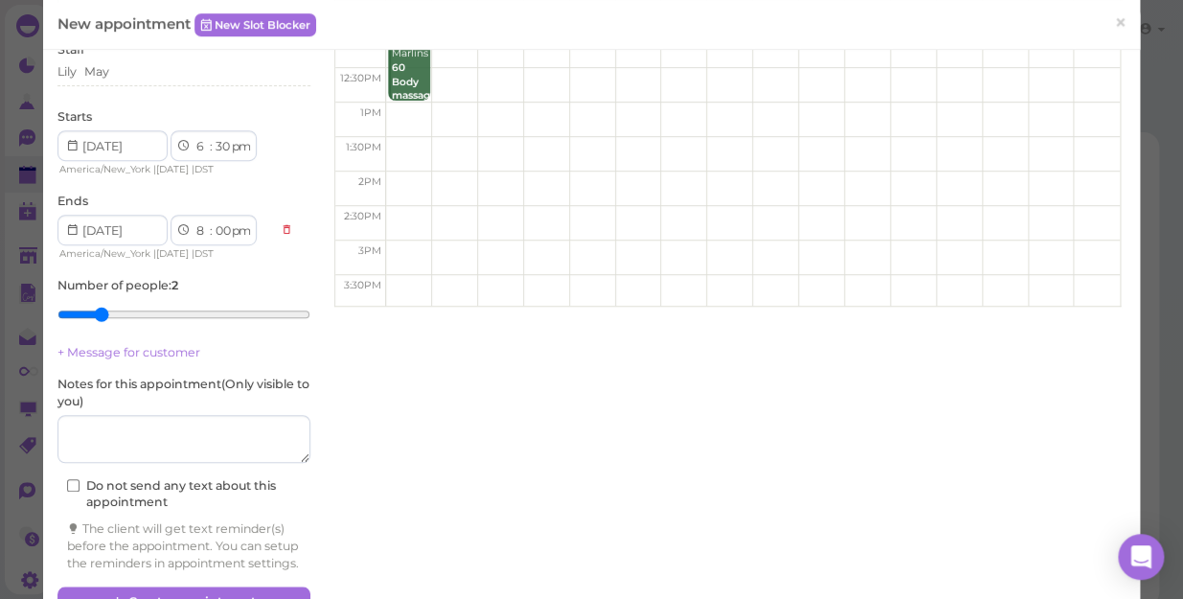
scroll to position [301, 0]
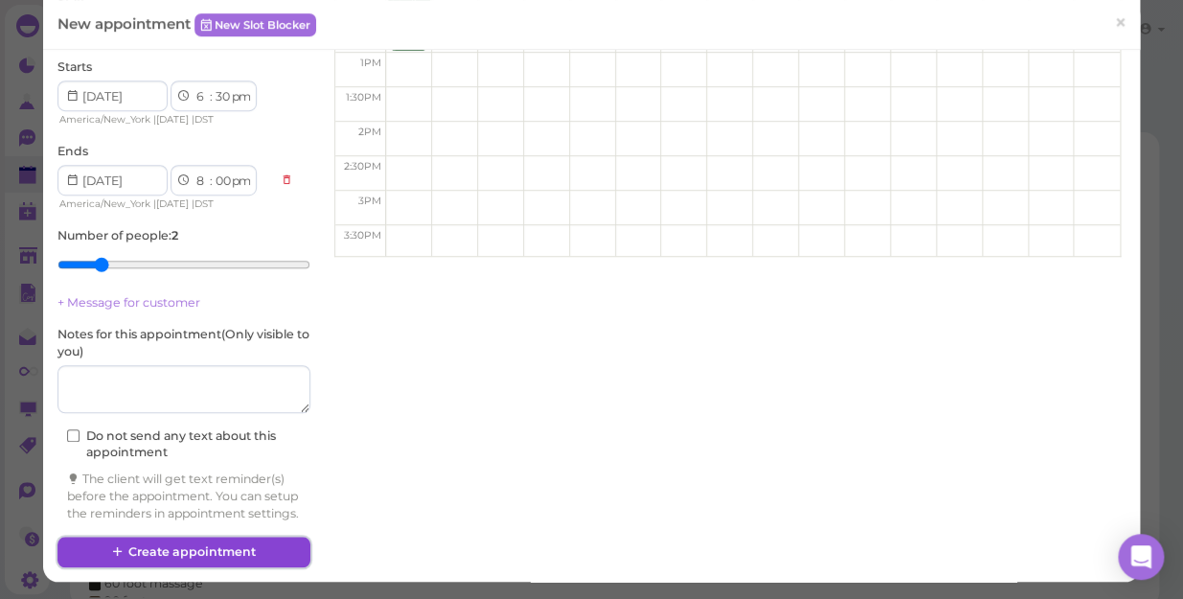
click at [247, 546] on button "Create appointment" at bounding box center [183, 551] width 253 height 31
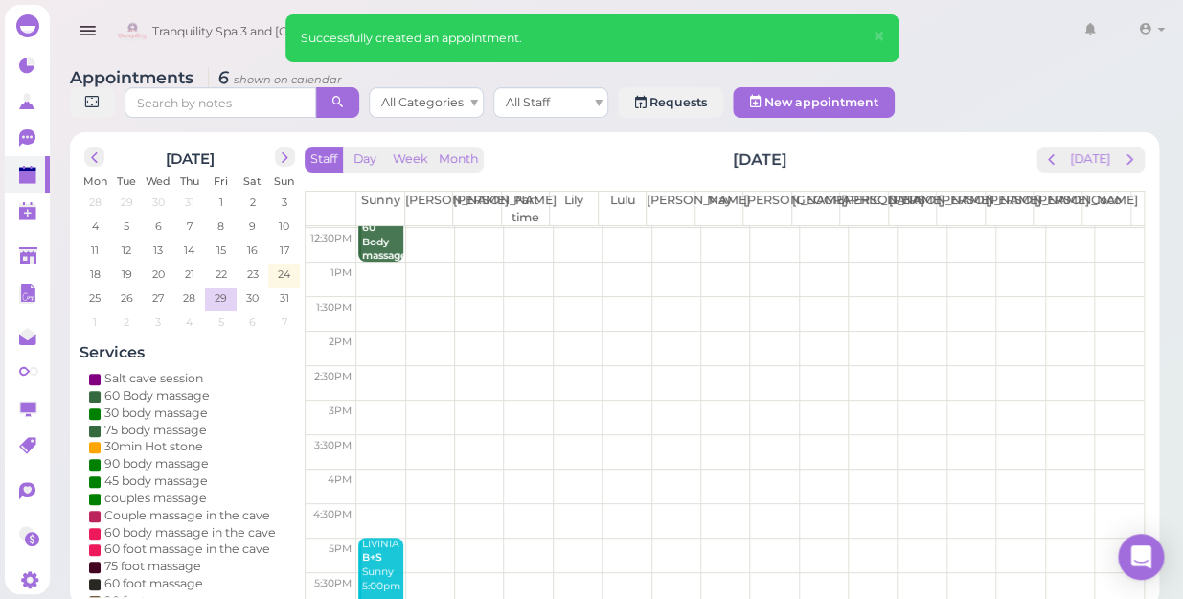
scroll to position [346, 0]
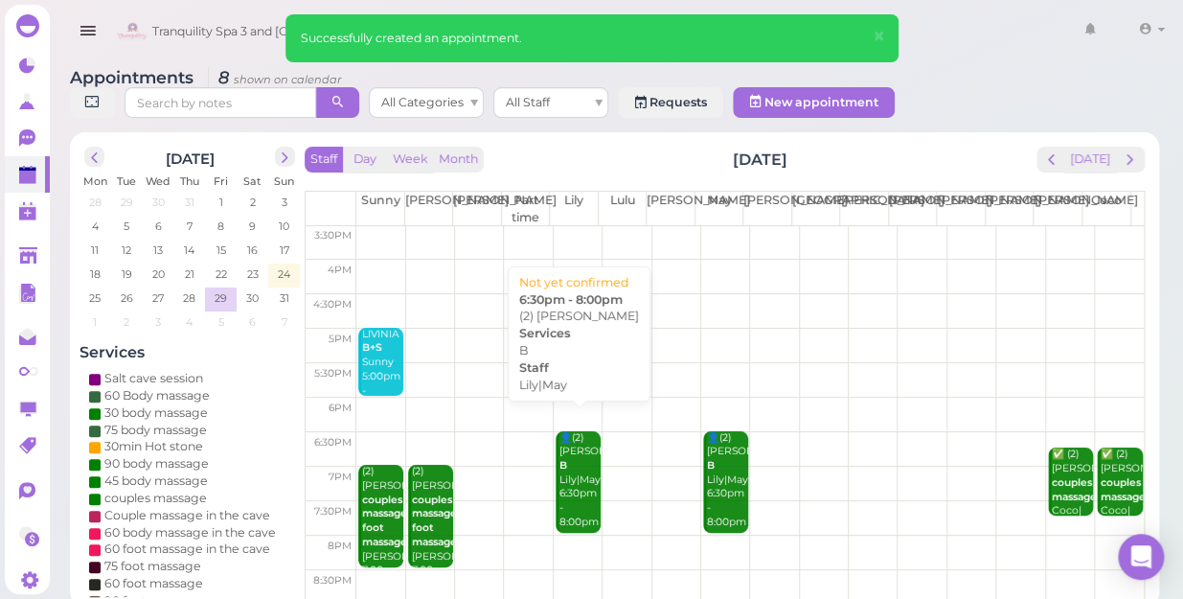
click at [569, 445] on div "👤(2) Aaliya B Lily|May 6:30pm - 8:00pm" at bounding box center [579, 480] width 42 height 99
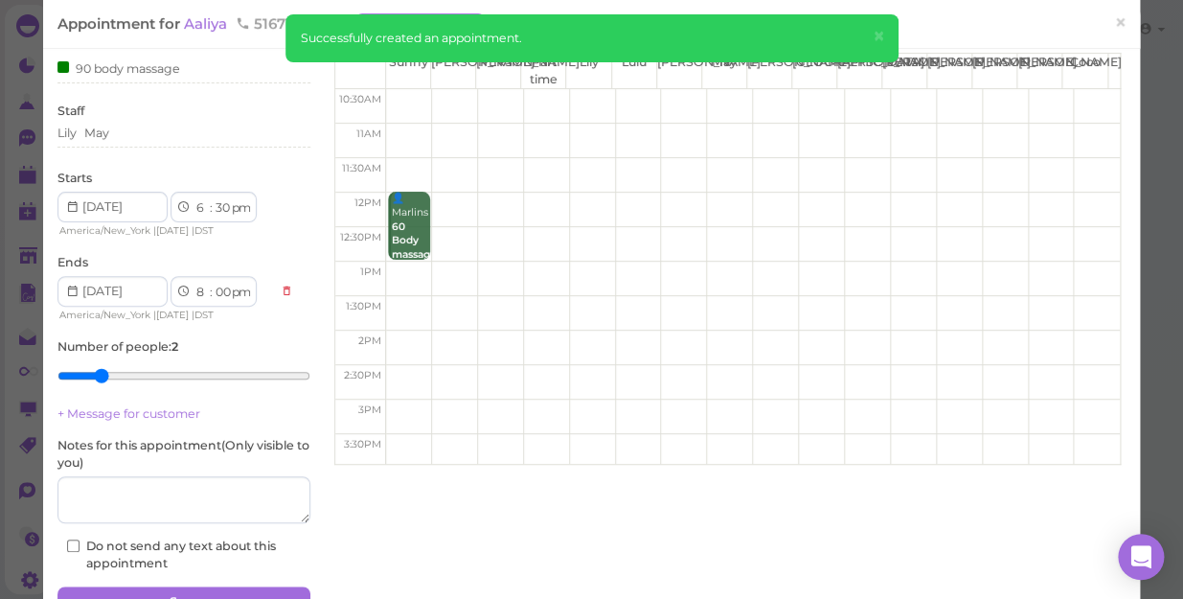
scroll to position [174, 0]
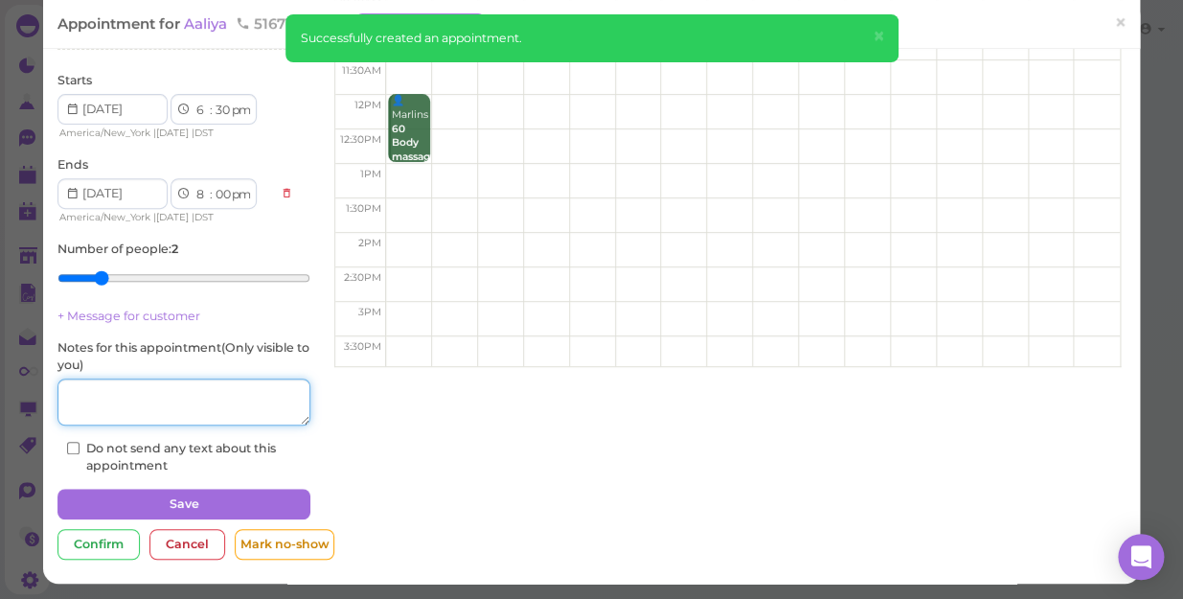
click at [111, 402] on textarea at bounding box center [183, 402] width 253 height 48
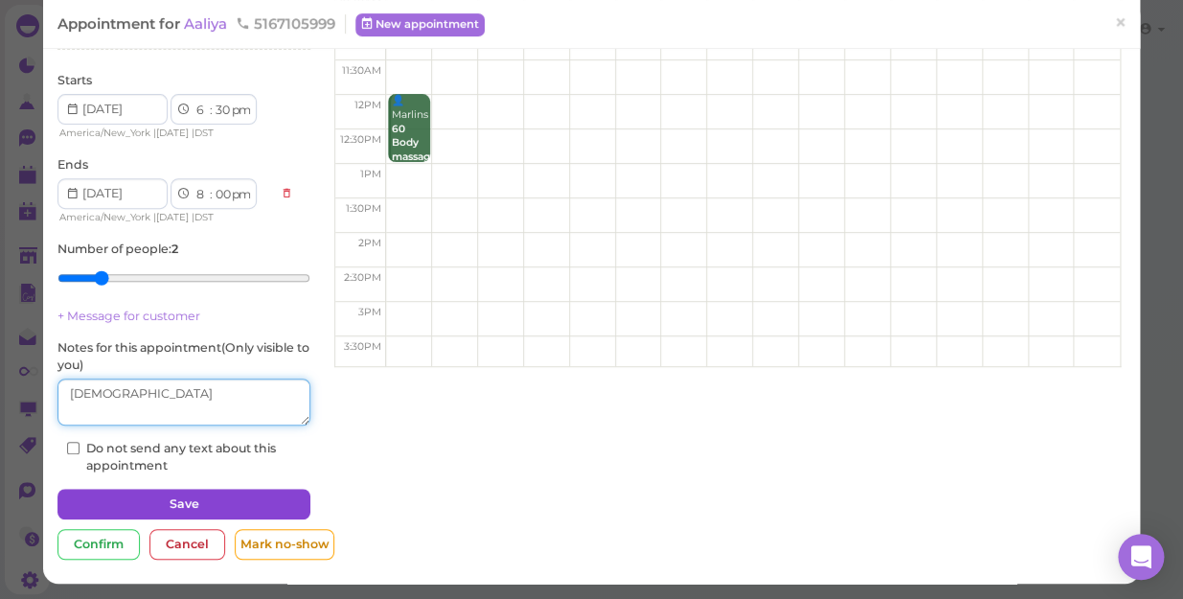
type textarea "[DEMOGRAPHIC_DATA]"
click at [153, 497] on button "Save" at bounding box center [183, 503] width 253 height 31
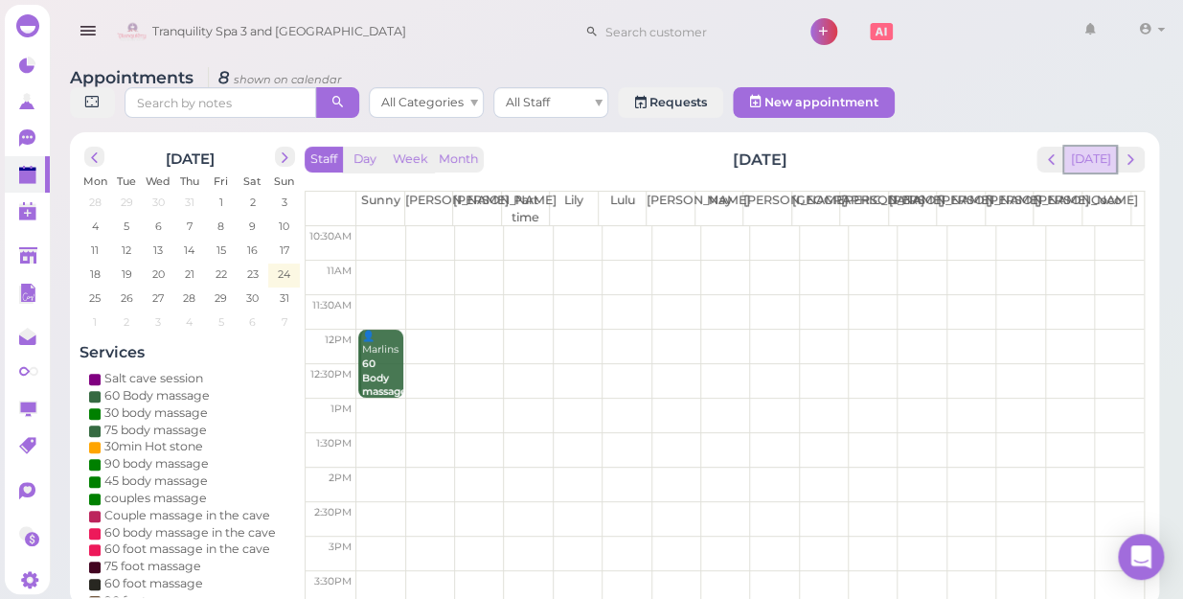
click at [1093, 147] on button "[DATE]" at bounding box center [1090, 160] width 52 height 26
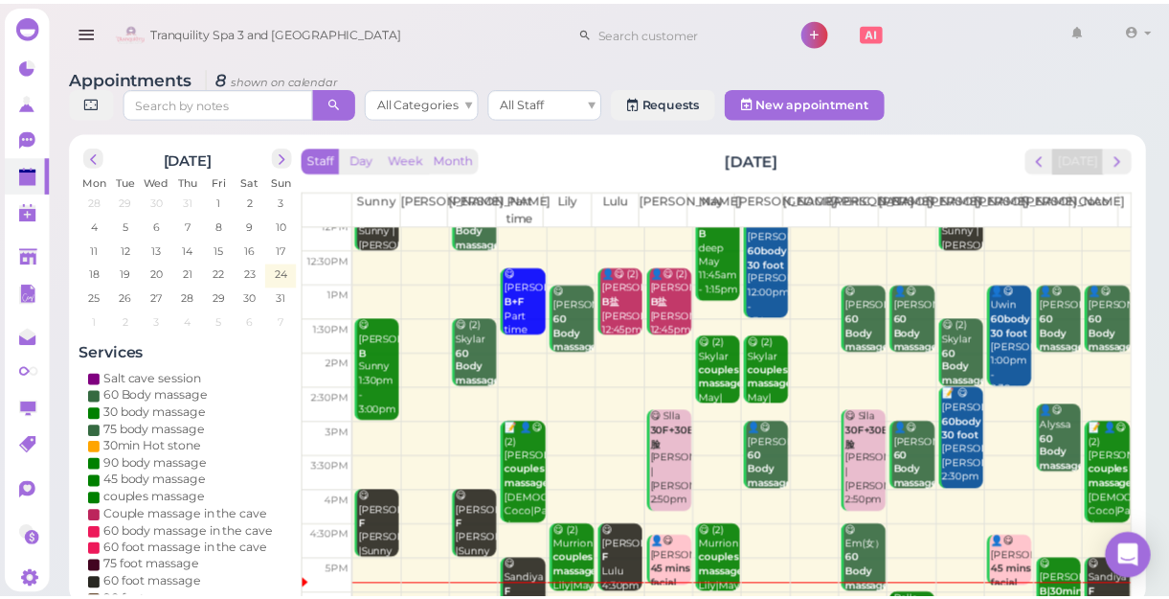
scroll to position [346, 0]
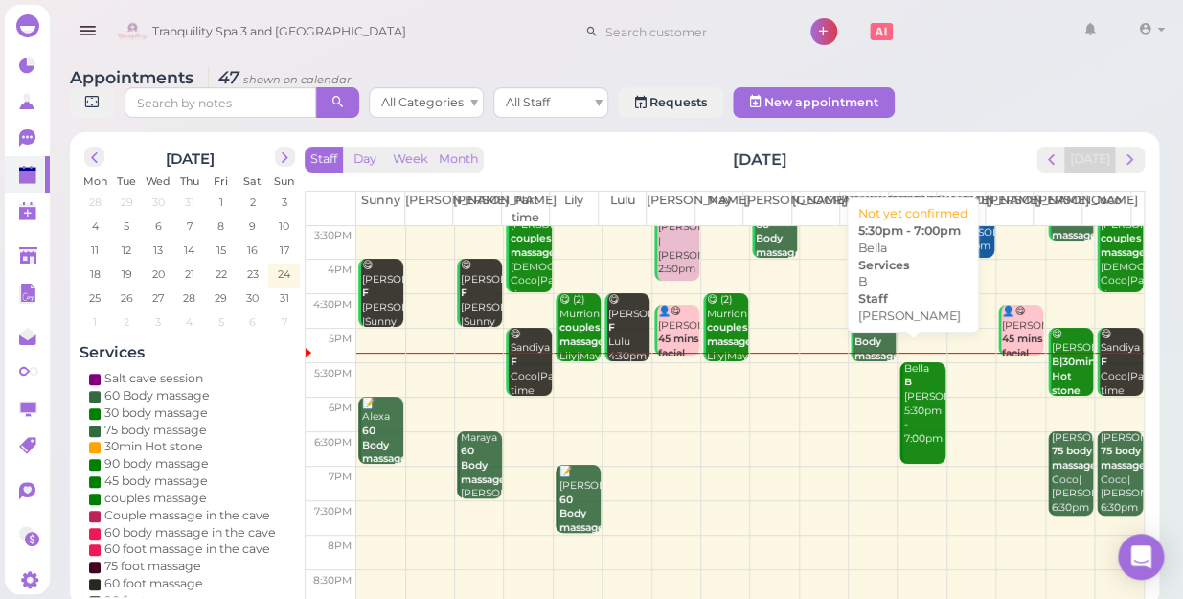
click at [904, 420] on div "Bella B Helen 5:30pm - 7:00pm" at bounding box center [923, 404] width 42 height 84
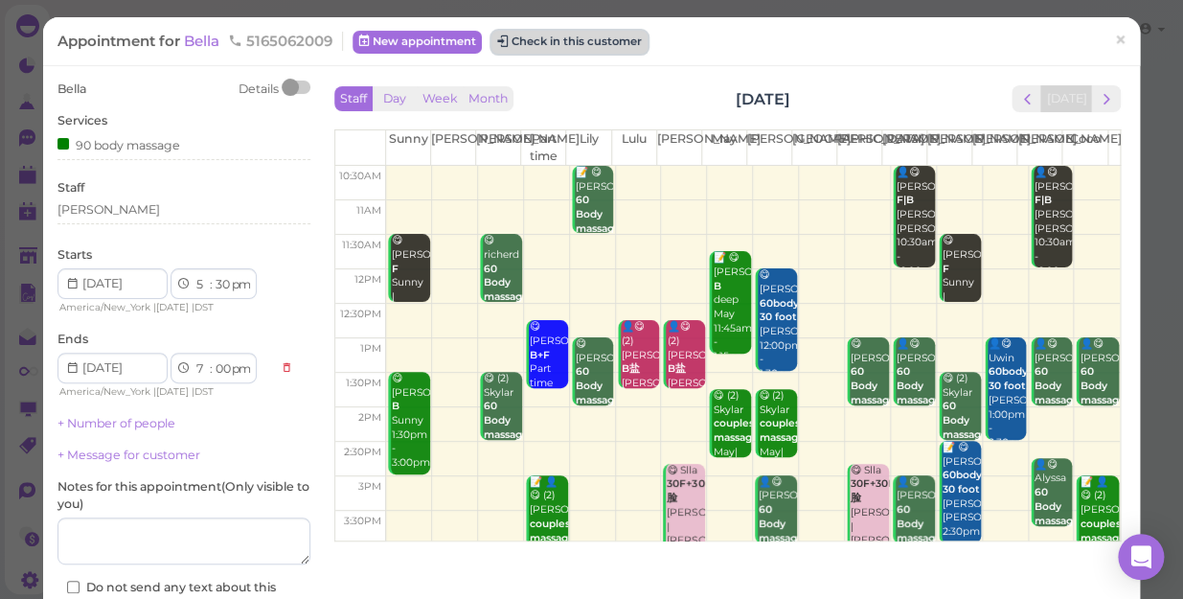
click at [558, 48] on button "Check in this customer" at bounding box center [569, 42] width 156 height 23
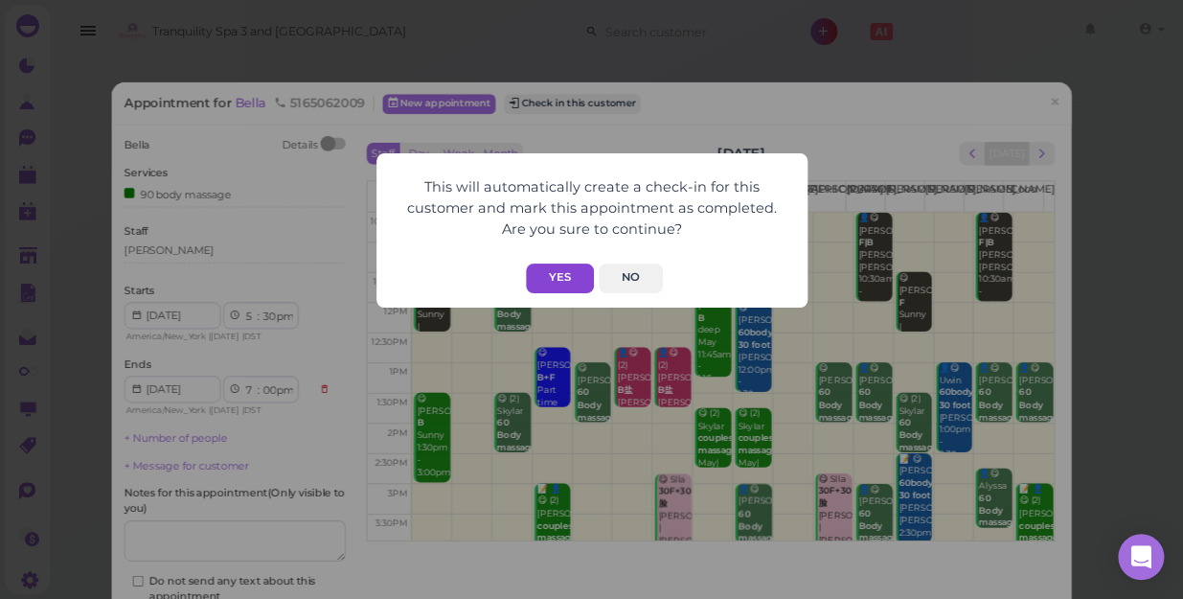
click at [565, 284] on button "Yes" at bounding box center [560, 278] width 68 height 30
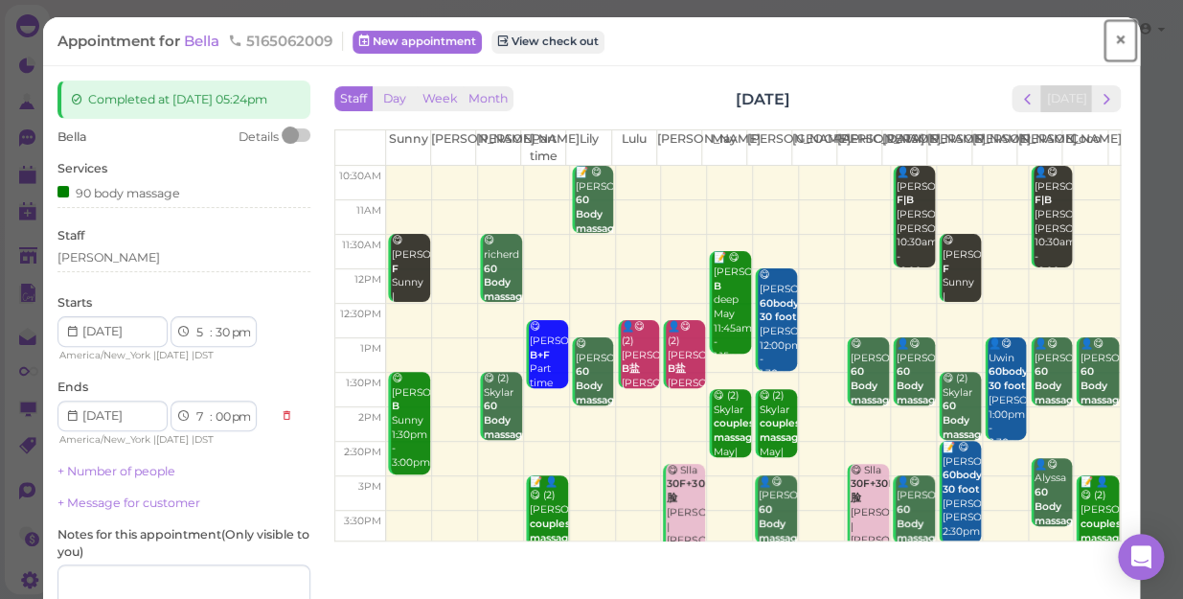
click at [1114, 38] on span "×" at bounding box center [1120, 40] width 12 height 27
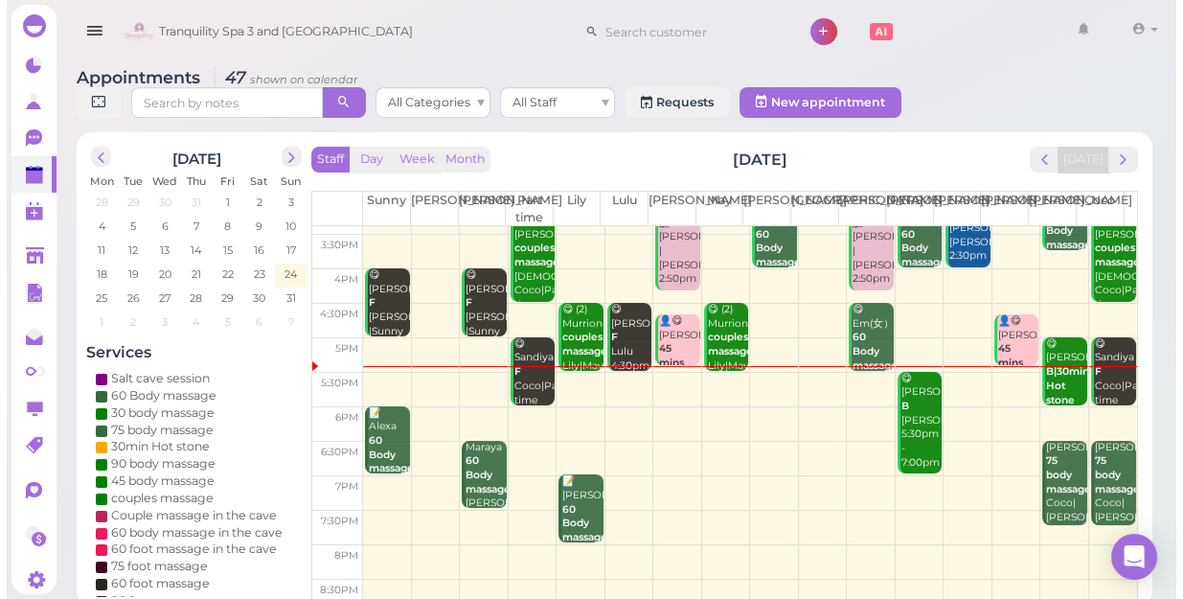
scroll to position [346, 0]
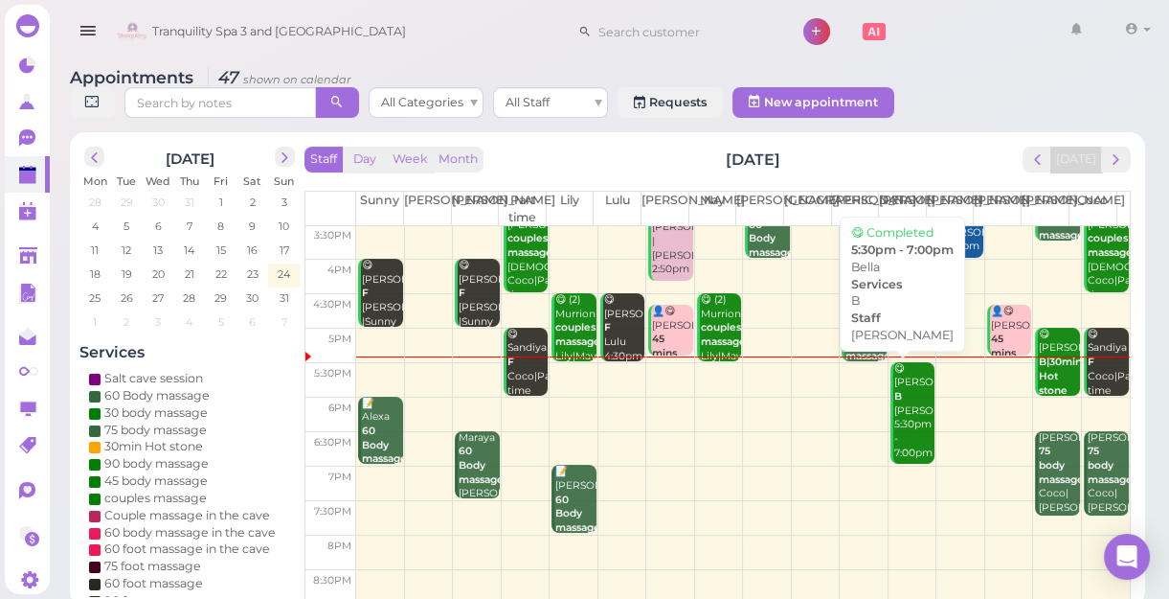
click at [905, 415] on div "😋 Bella B Helen 5:30pm - 7:00pm" at bounding box center [913, 411] width 41 height 99
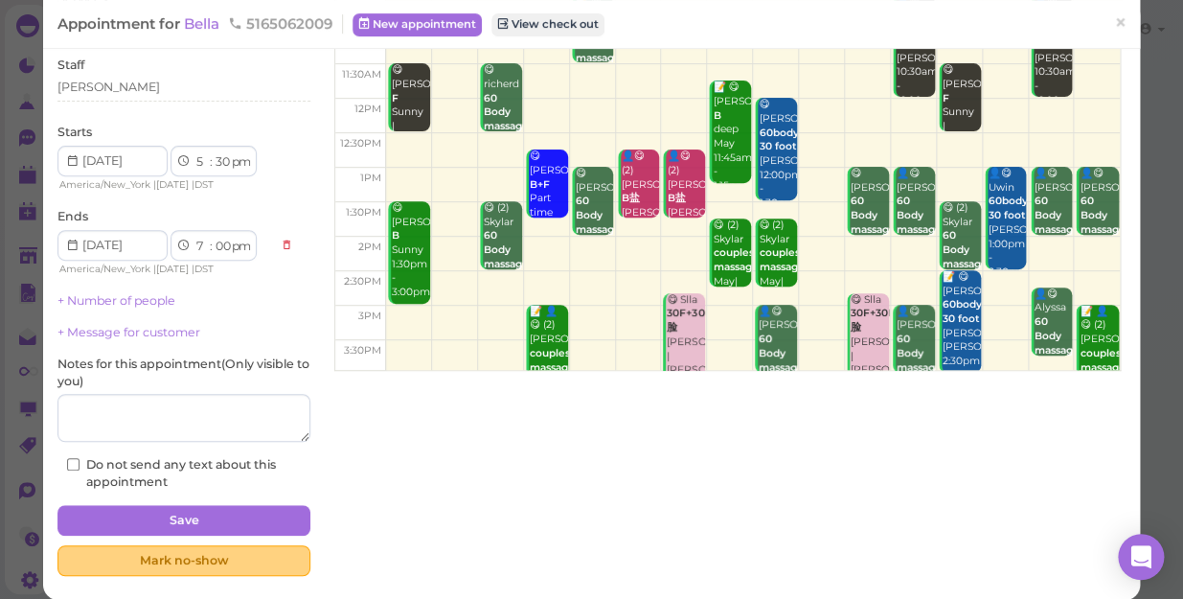
scroll to position [173, 0]
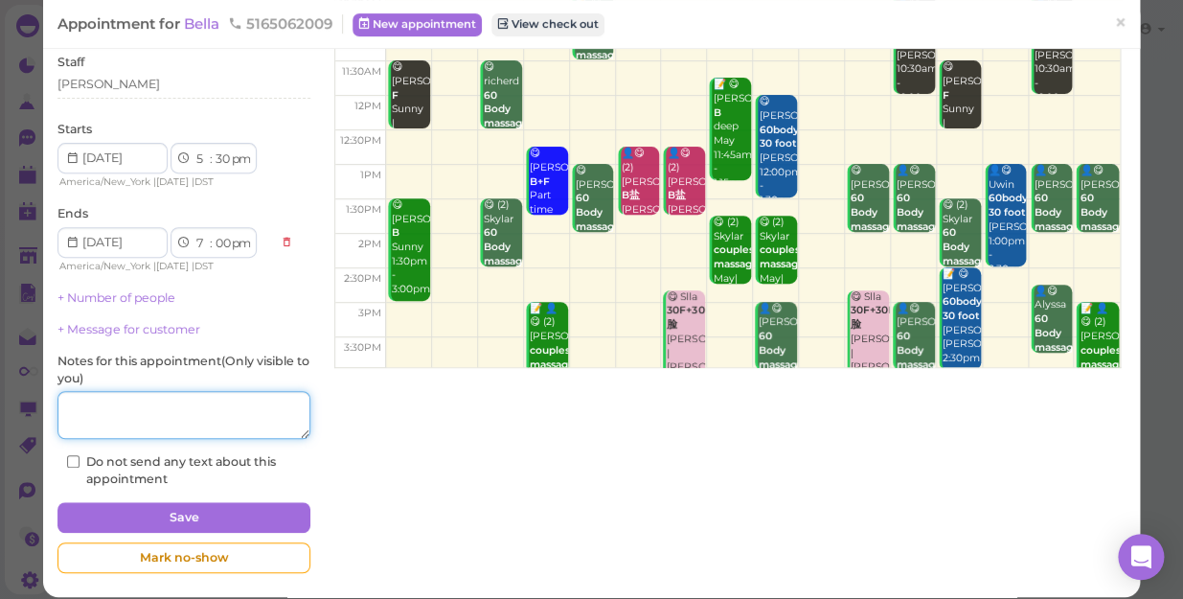
click at [163, 420] on textarea at bounding box center [183, 415] width 253 height 48
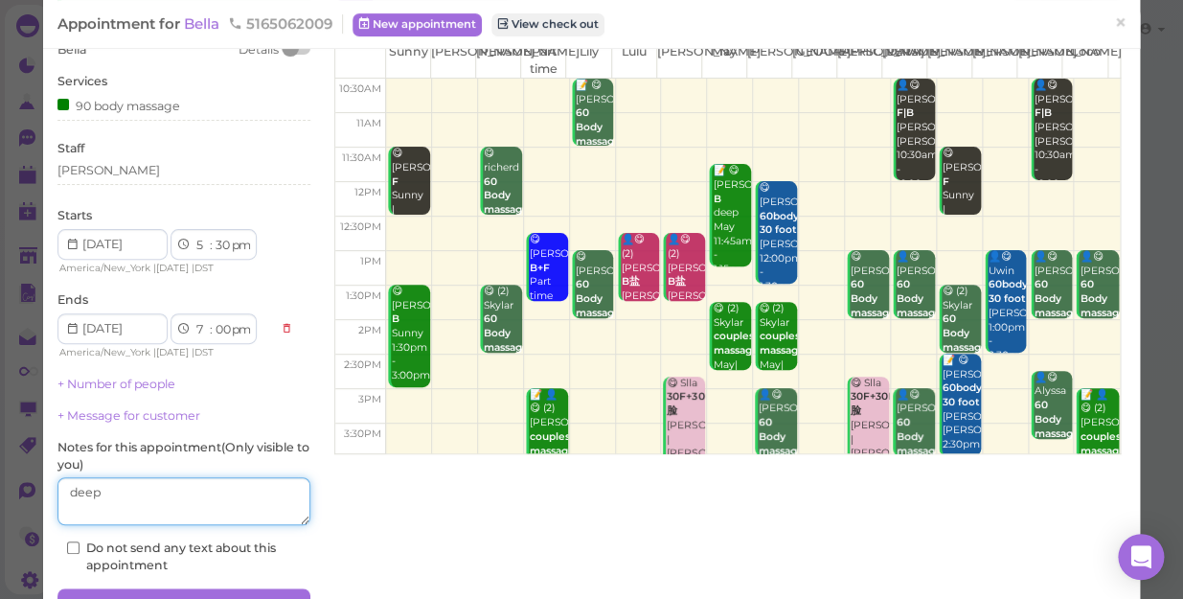
scroll to position [0, 0]
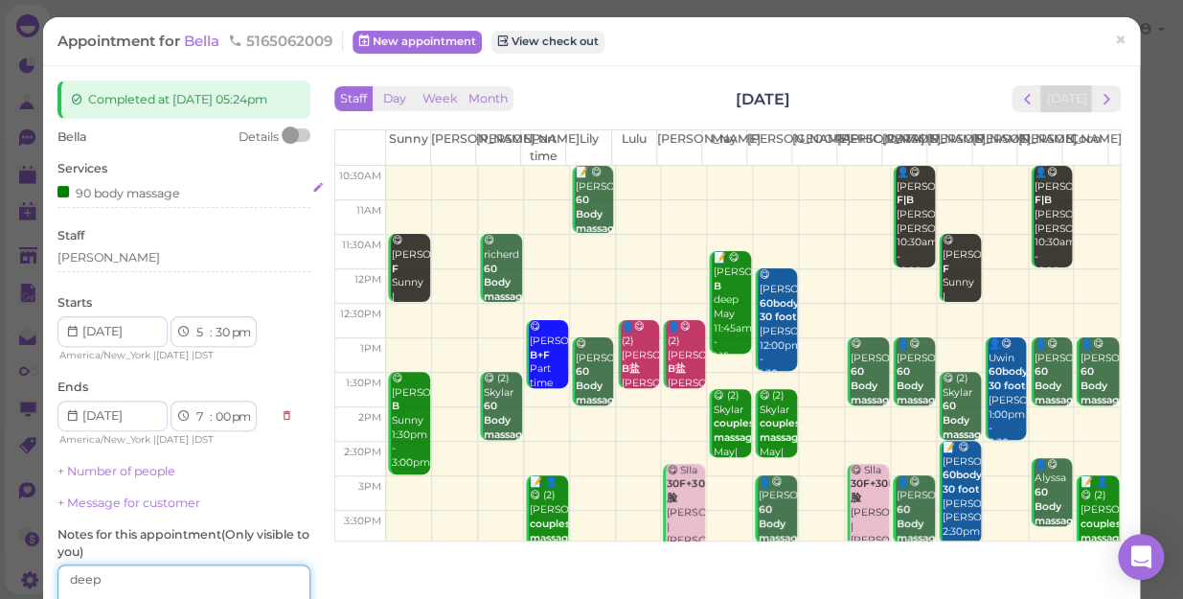
type textarea "deep"
click at [197, 202] on div "90 body massage" at bounding box center [183, 195] width 253 height 26
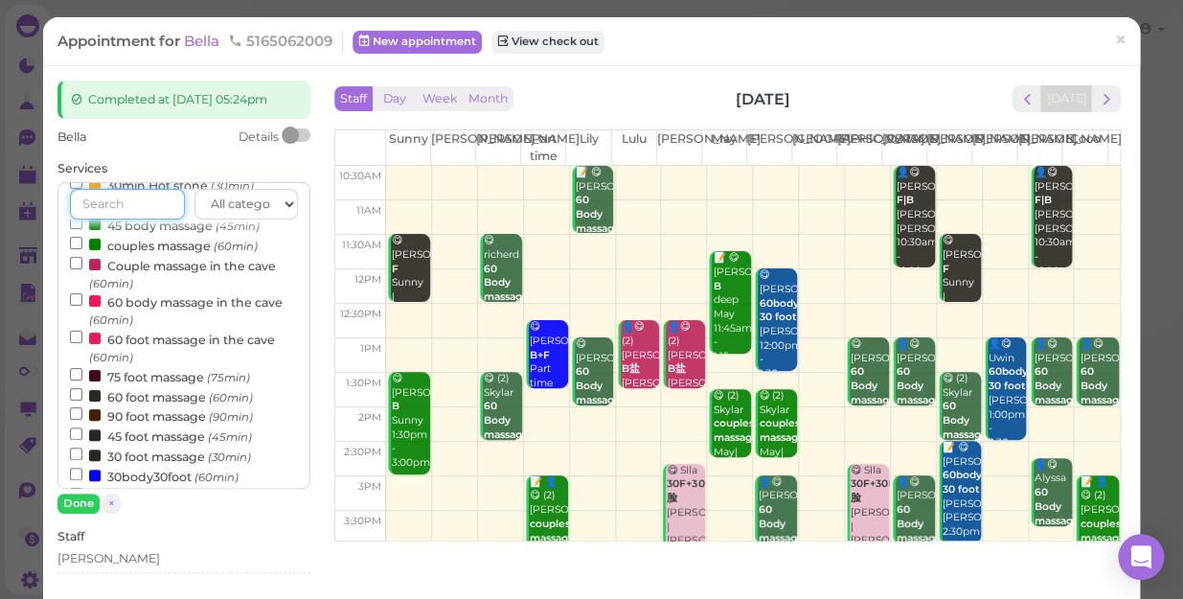
scroll to position [173, 0]
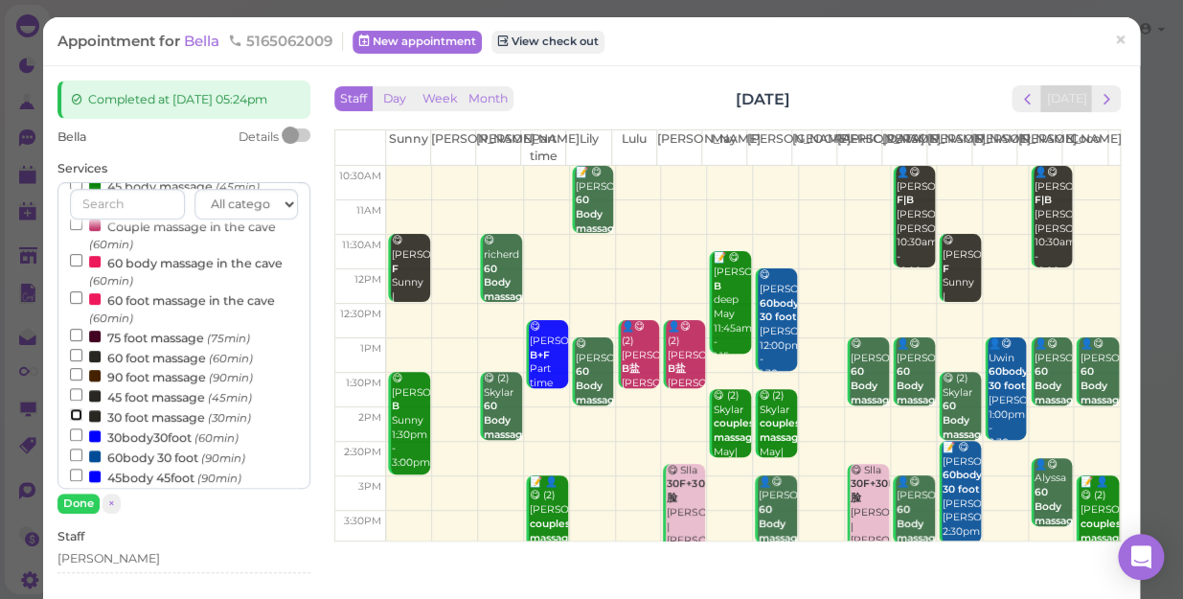
click at [72, 415] on input "30 foot massage (30min)" at bounding box center [76, 414] width 12 height 12
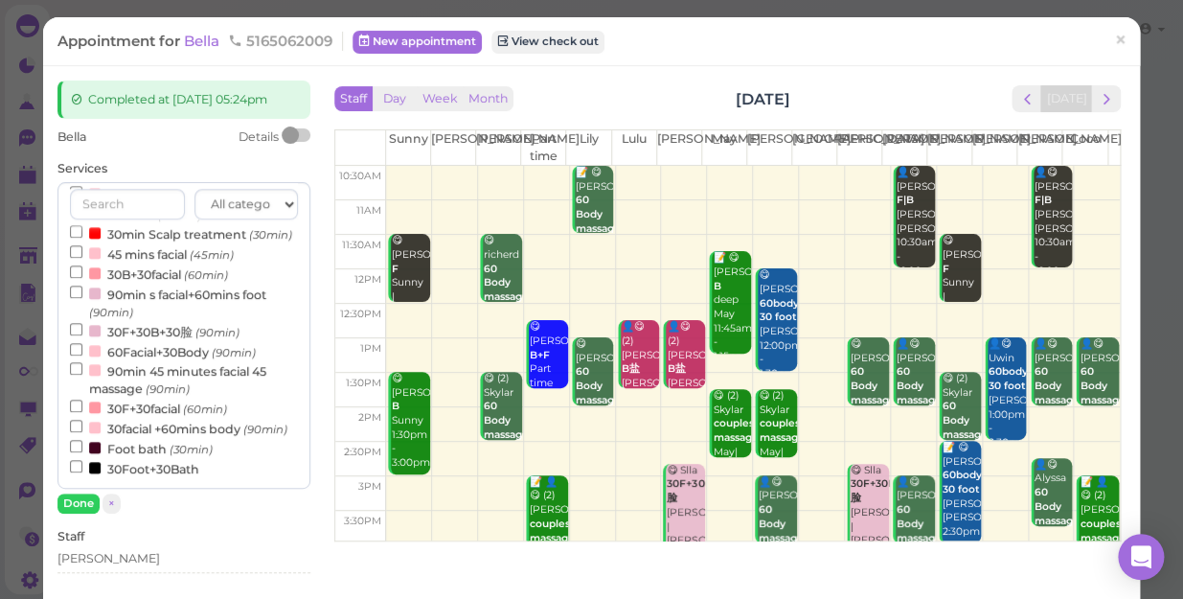
select select "30"
click at [82, 498] on button "Done" at bounding box center [78, 503] width 42 height 20
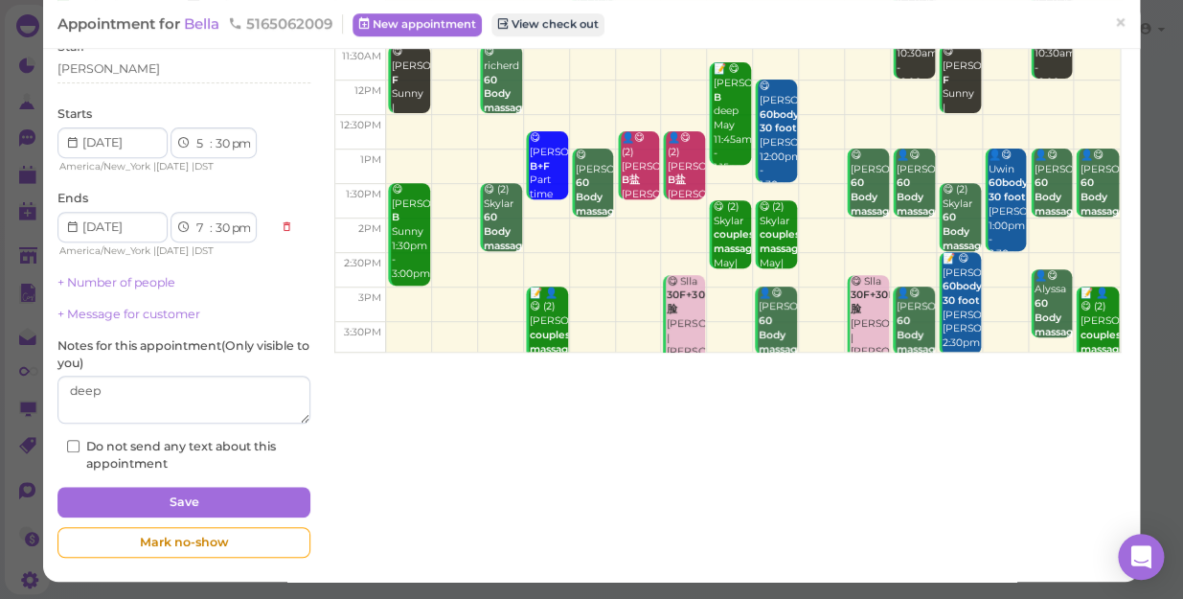
scroll to position [202, 0]
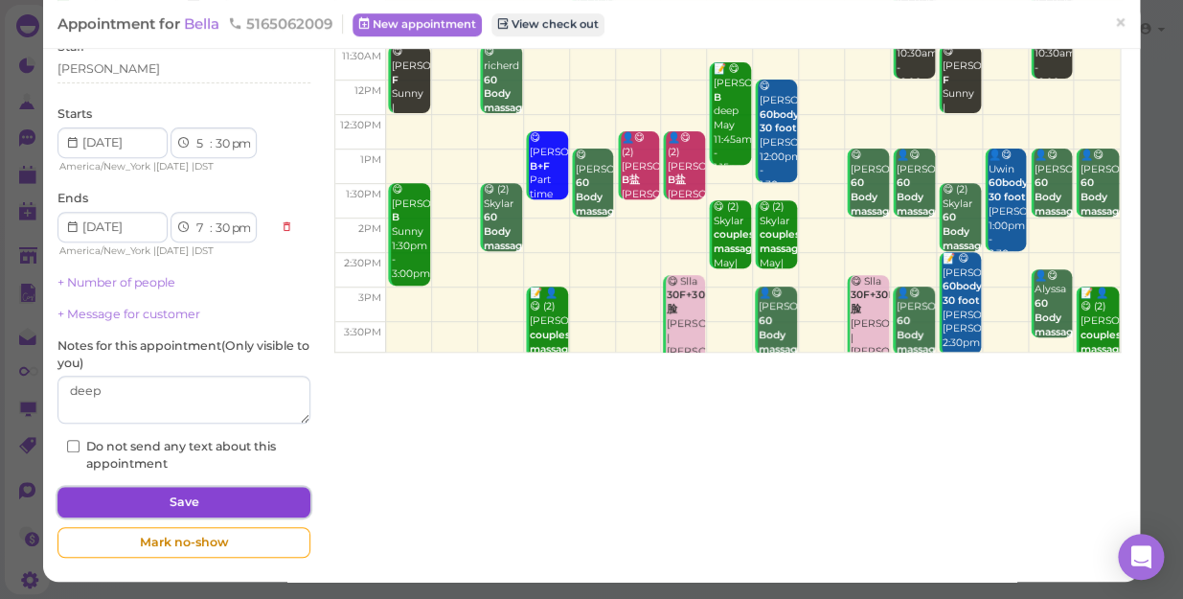
click at [219, 497] on button "Save" at bounding box center [183, 501] width 253 height 31
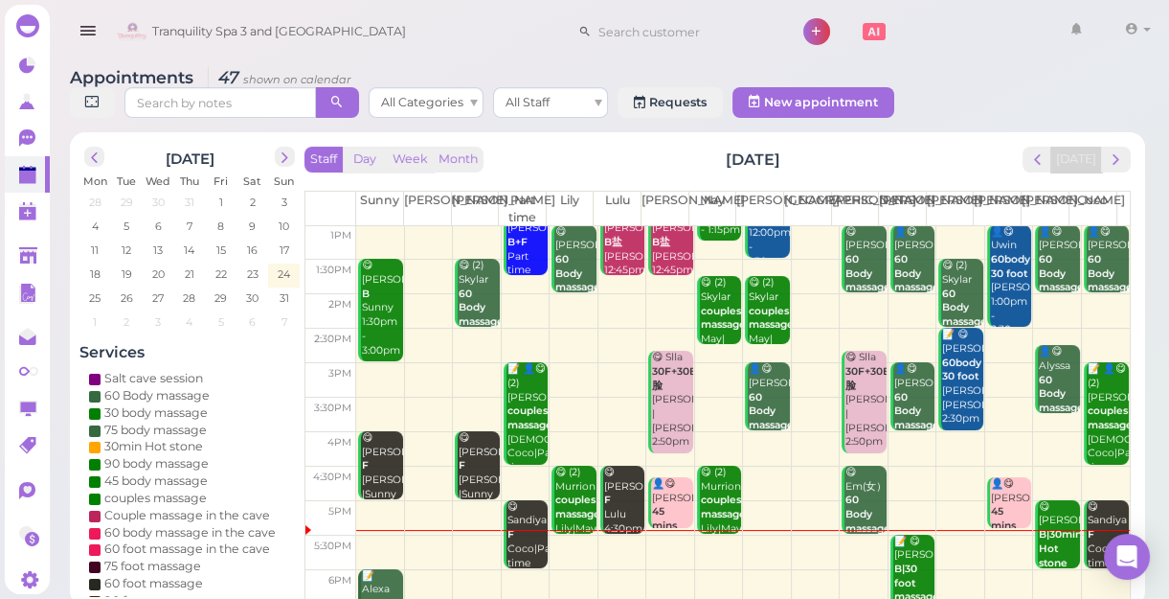
scroll to position [346, 0]
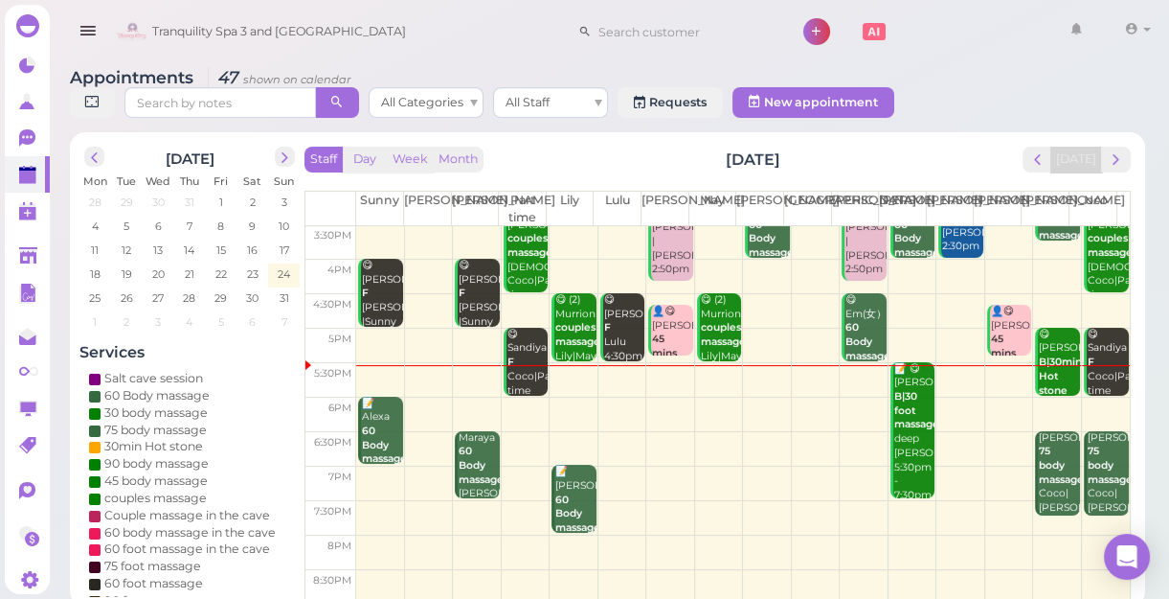
click at [570, 402] on td at bounding box center [743, 414] width 774 height 34
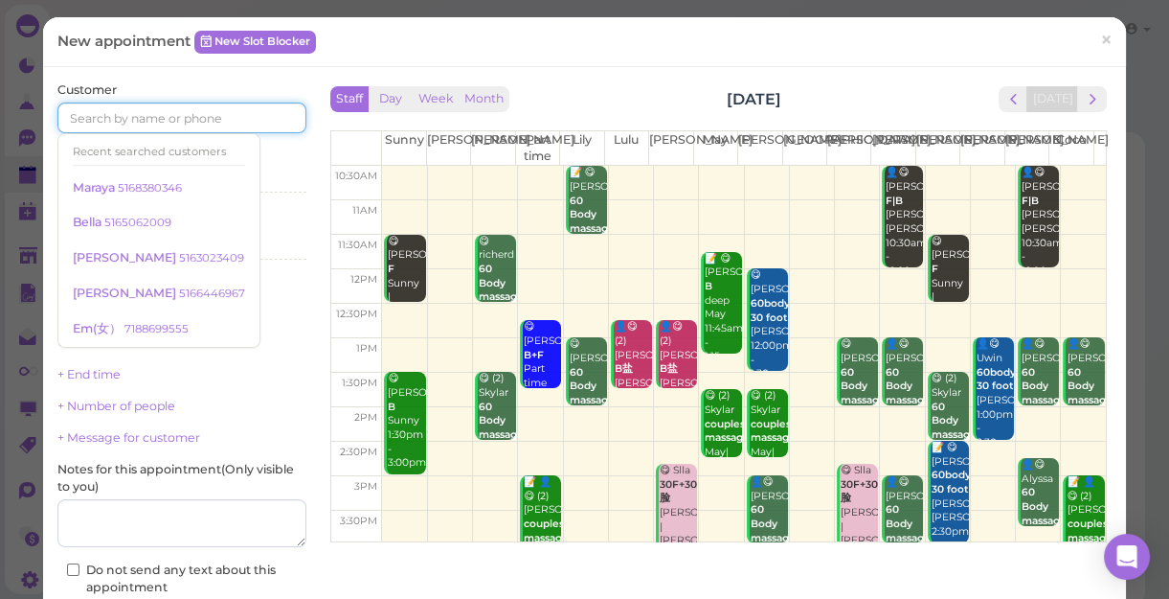
click at [245, 113] on input at bounding box center [181, 117] width 249 height 31
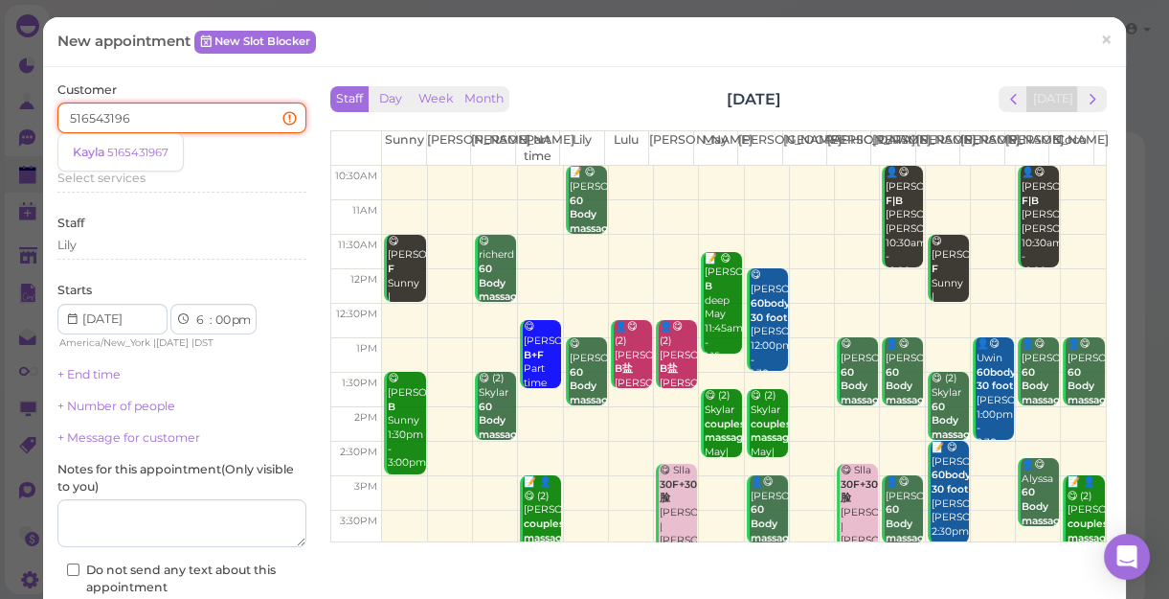
type input "5165431967"
click at [135, 151] on small "5165431967" at bounding box center [137, 152] width 61 height 13
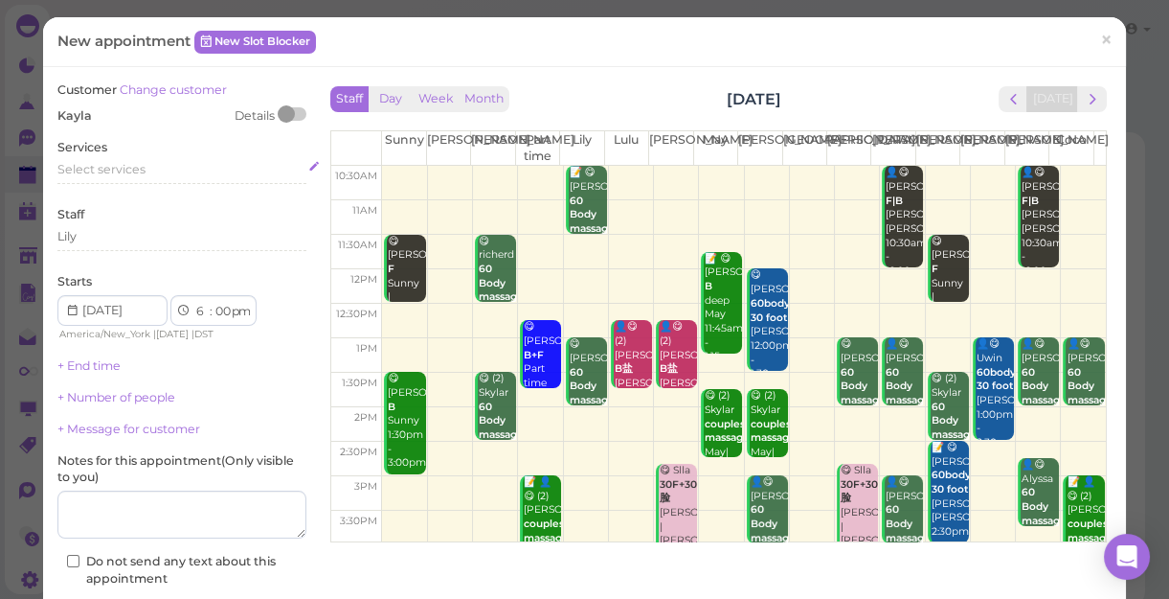
click at [134, 163] on span "Select services" at bounding box center [101, 169] width 88 height 14
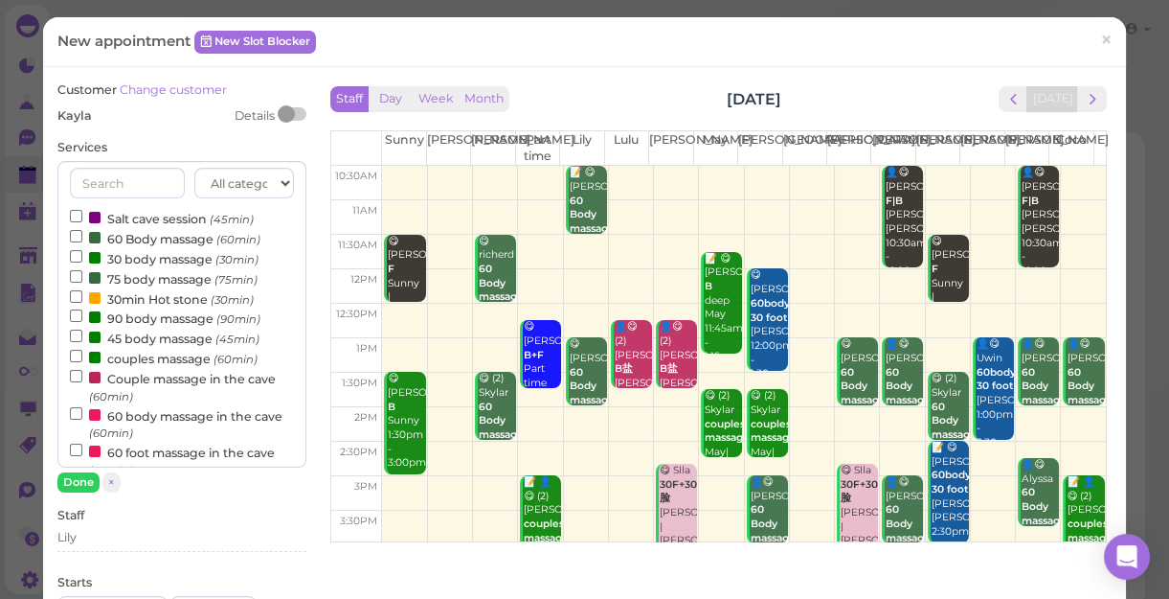
click at [145, 234] on label "60 Body massage (60min)" at bounding box center [165, 238] width 191 height 20
click at [82, 234] on input "60 Body massage (60min)" at bounding box center [76, 236] width 12 height 12
click at [83, 486] on button "Done" at bounding box center [78, 482] width 42 height 20
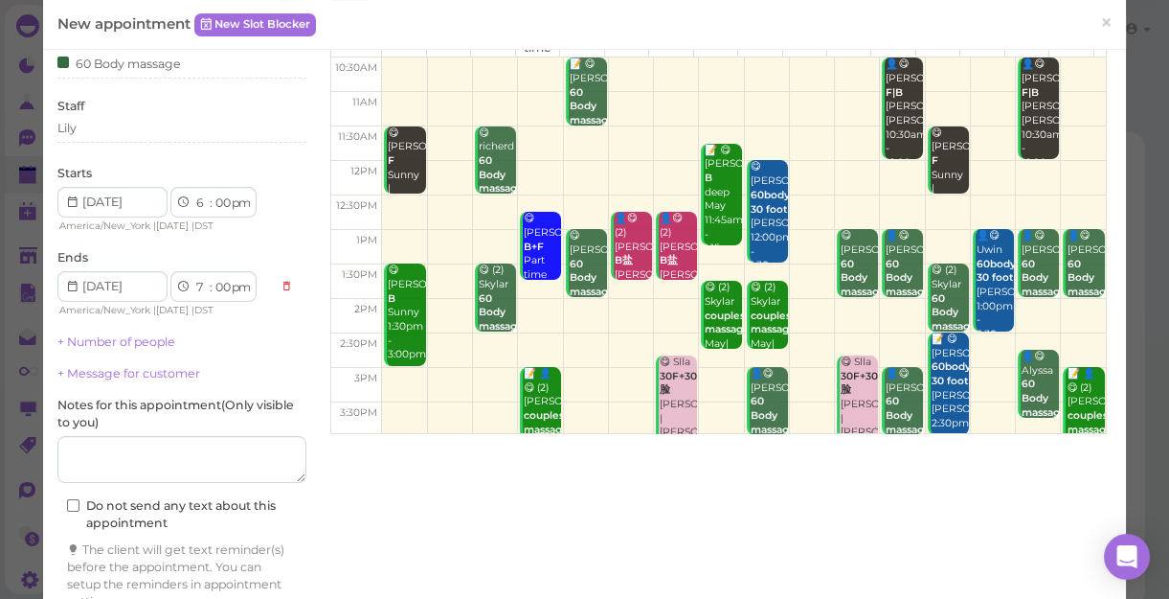
scroll to position [194, 0]
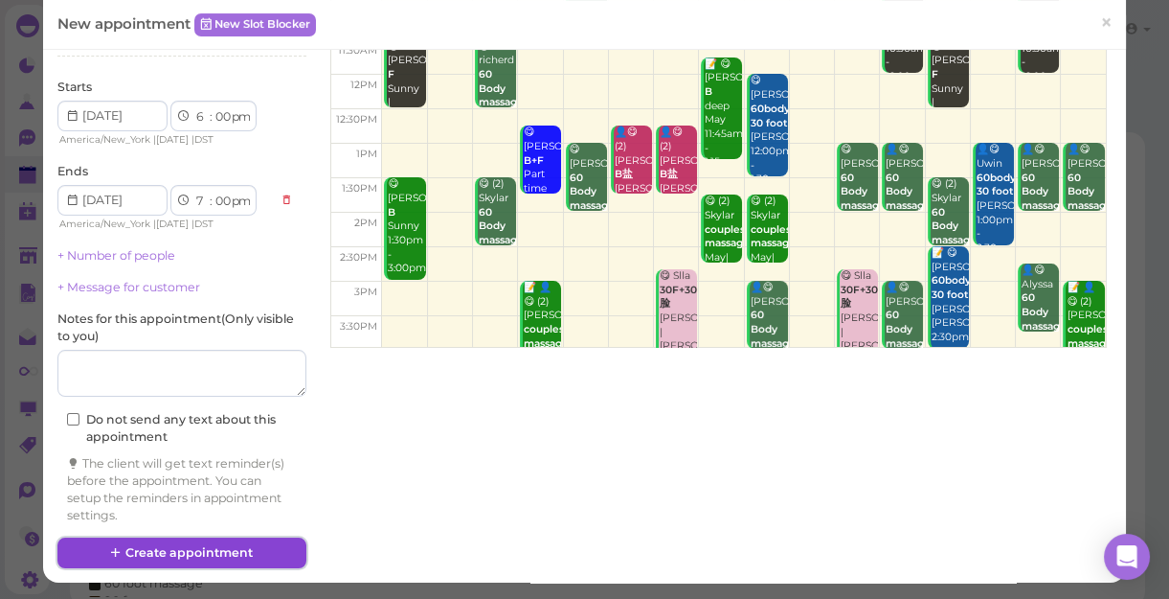
click at [265, 554] on button "Create appointment" at bounding box center [181, 552] width 249 height 31
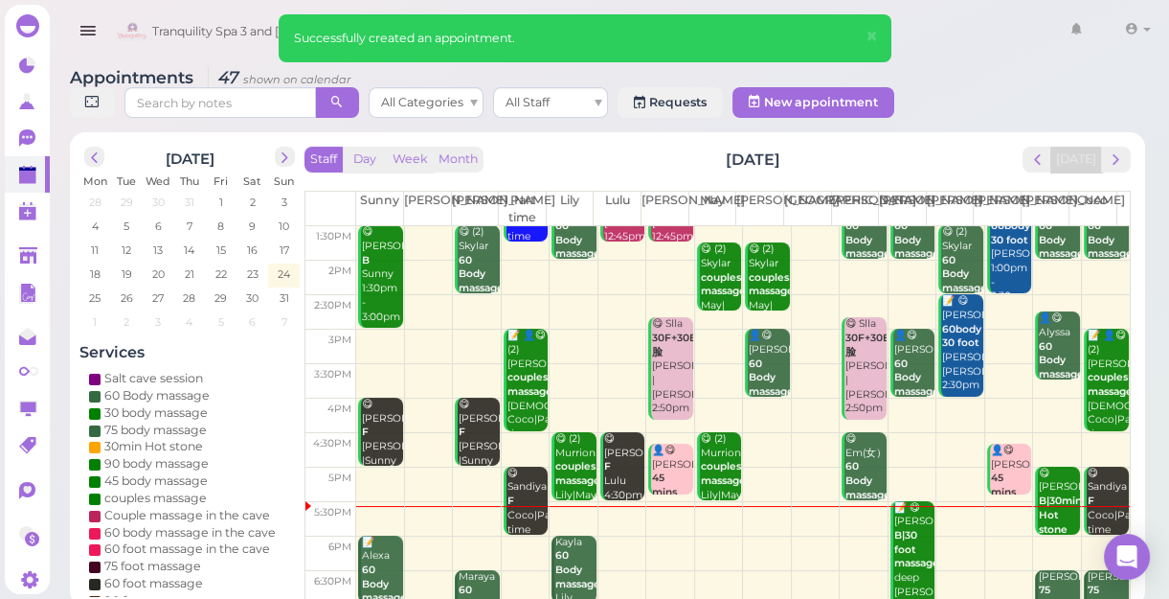
scroll to position [346, 0]
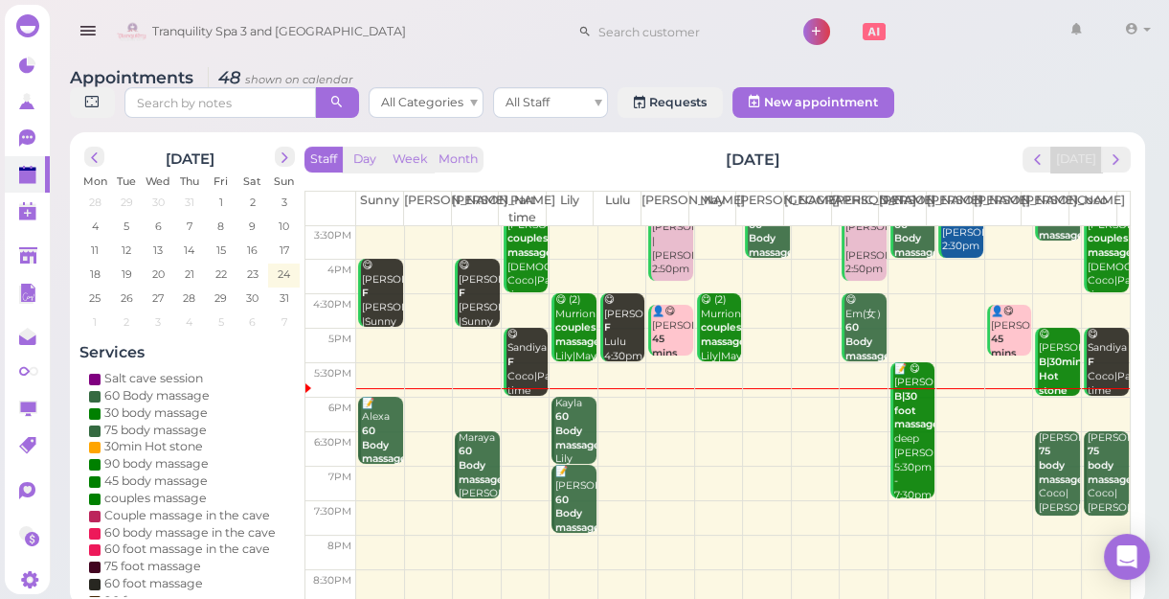
click at [661, 471] on td at bounding box center [743, 483] width 774 height 34
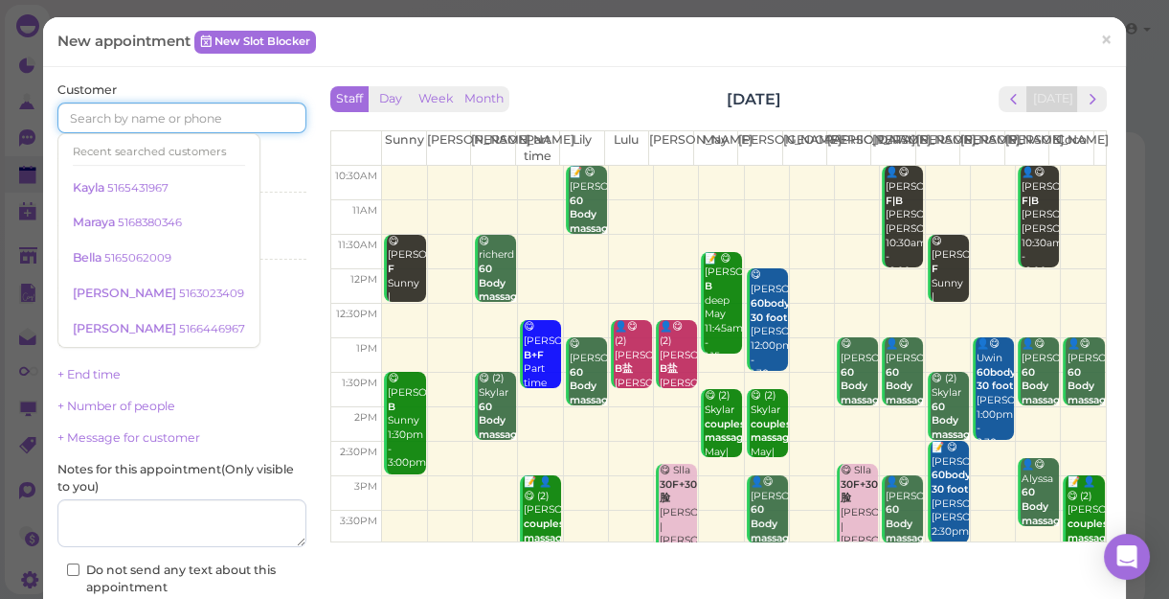
click at [218, 116] on input at bounding box center [181, 117] width 249 height 31
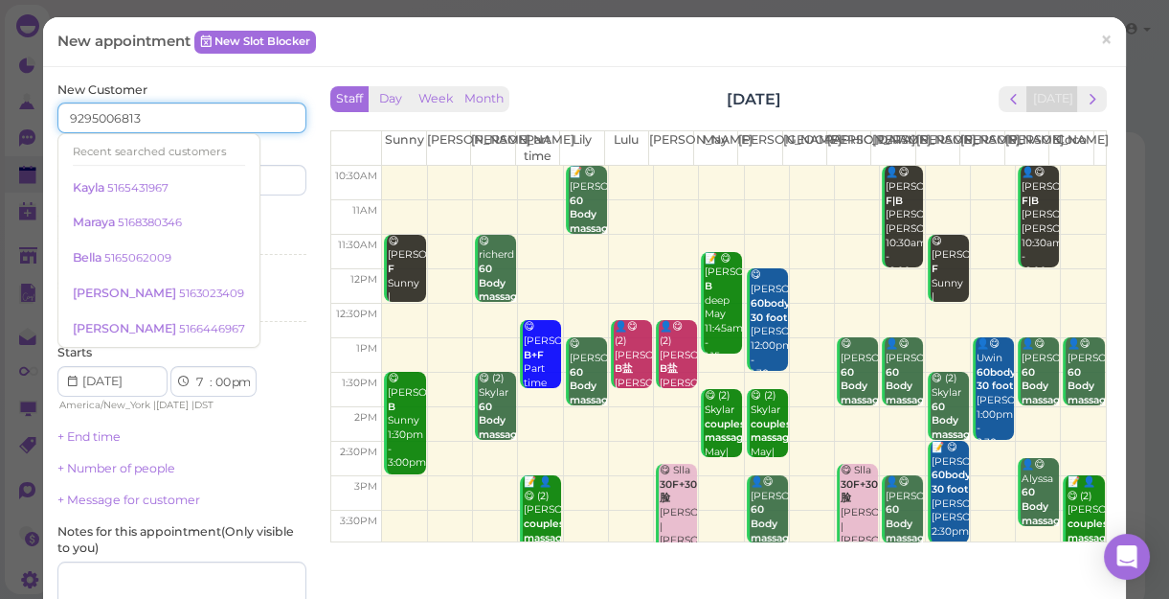
type input "9295006813"
click at [270, 222] on div "Services Select services" at bounding box center [181, 236] width 249 height 53
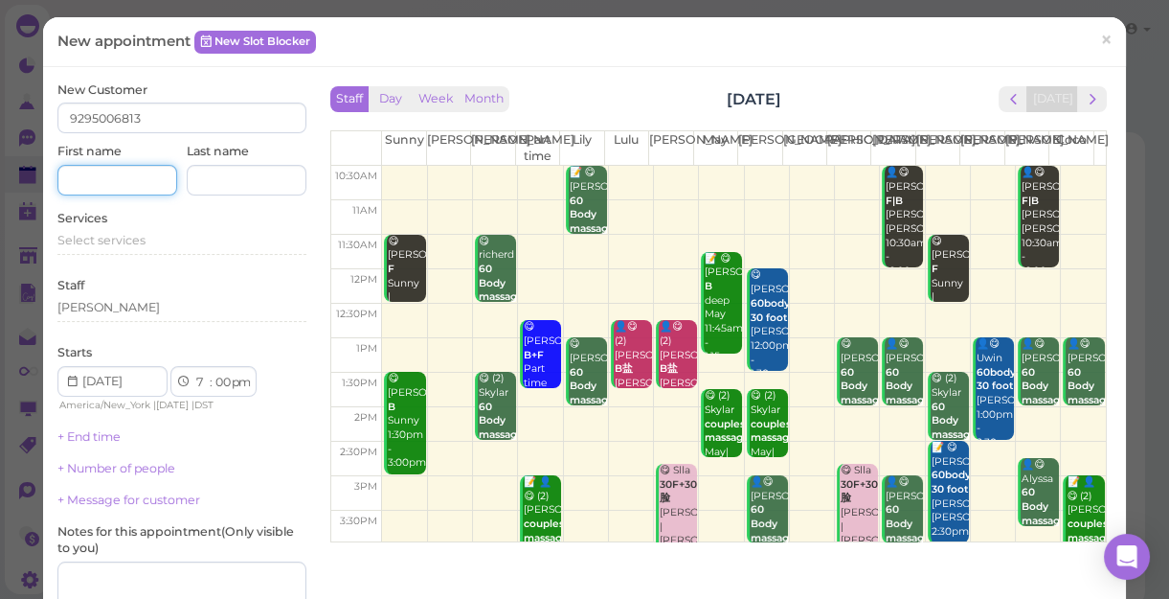
click at [126, 182] on input at bounding box center [117, 180] width 120 height 31
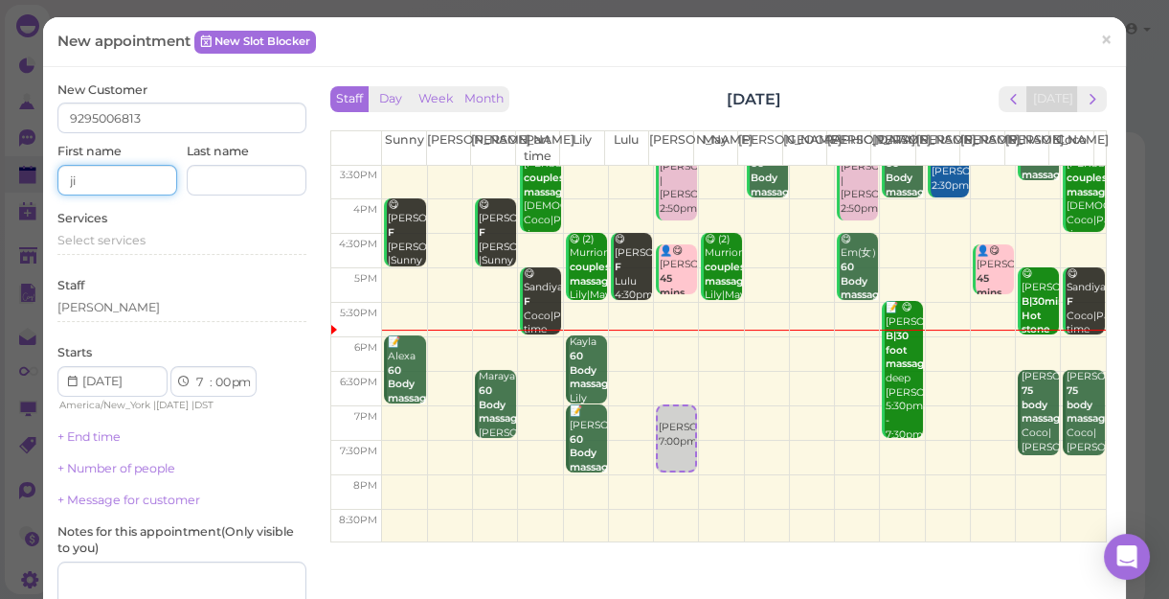
type input "j"
type input "[PERSON_NAME]"
click at [269, 336] on div "New Customer 9295006813 First name James Last name Services Select services Sta…" at bounding box center [181, 408] width 249 height 654
click at [141, 240] on span "Select services" at bounding box center [101, 240] width 88 height 14
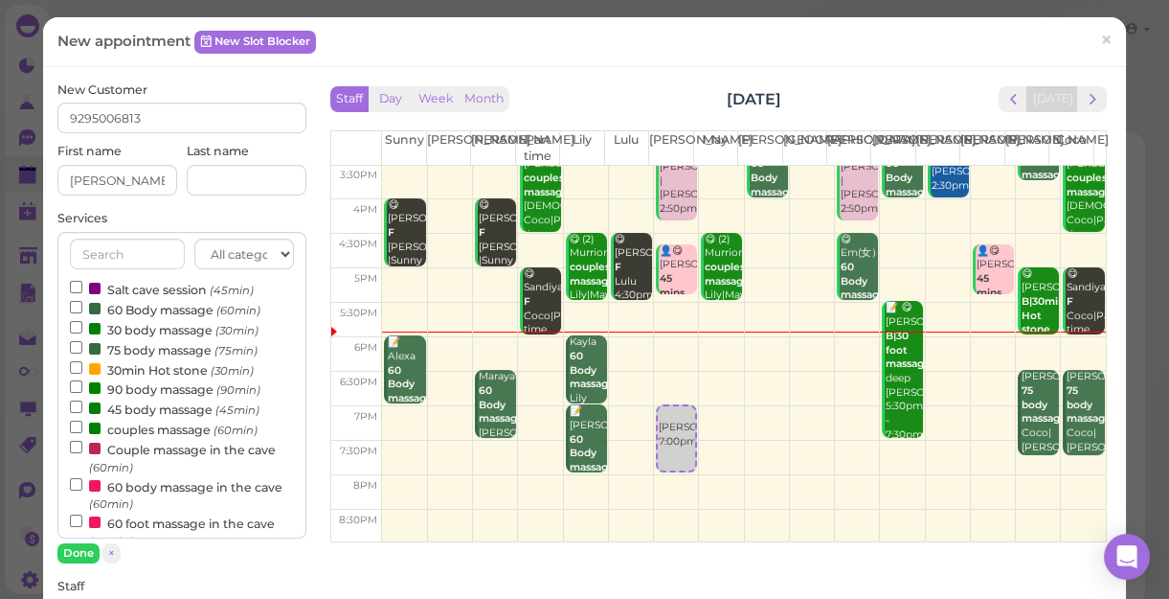
click at [147, 431] on label "couples massage (60min)" at bounding box center [164, 428] width 188 height 20
click at [82, 431] on input "couples massage (60min)" at bounding box center [76, 426] width 12 height 12
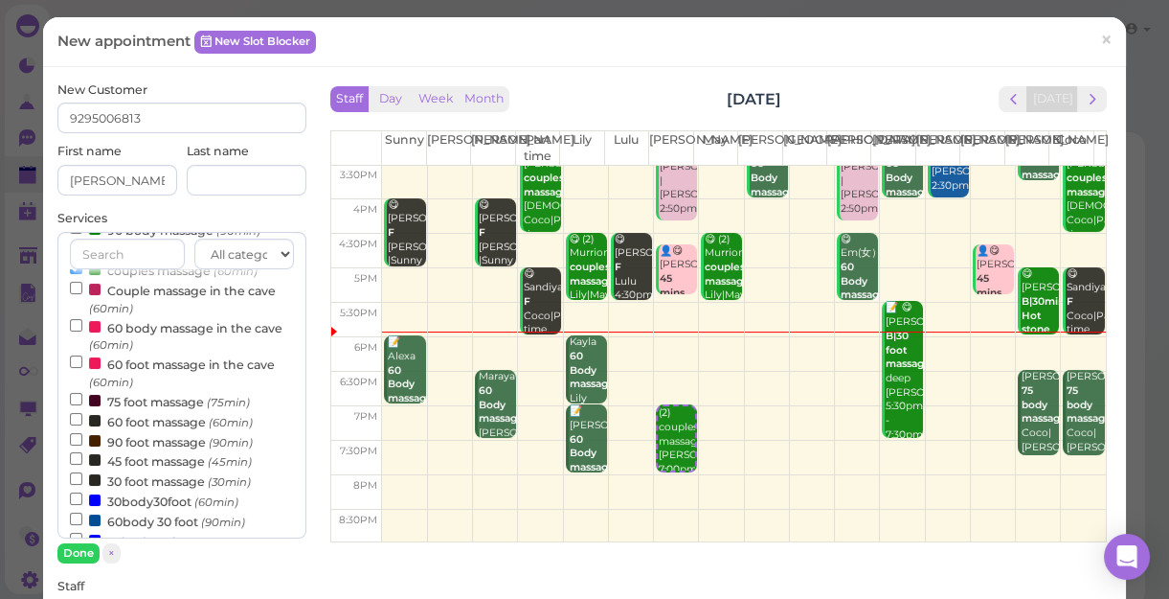
scroll to position [173, 0]
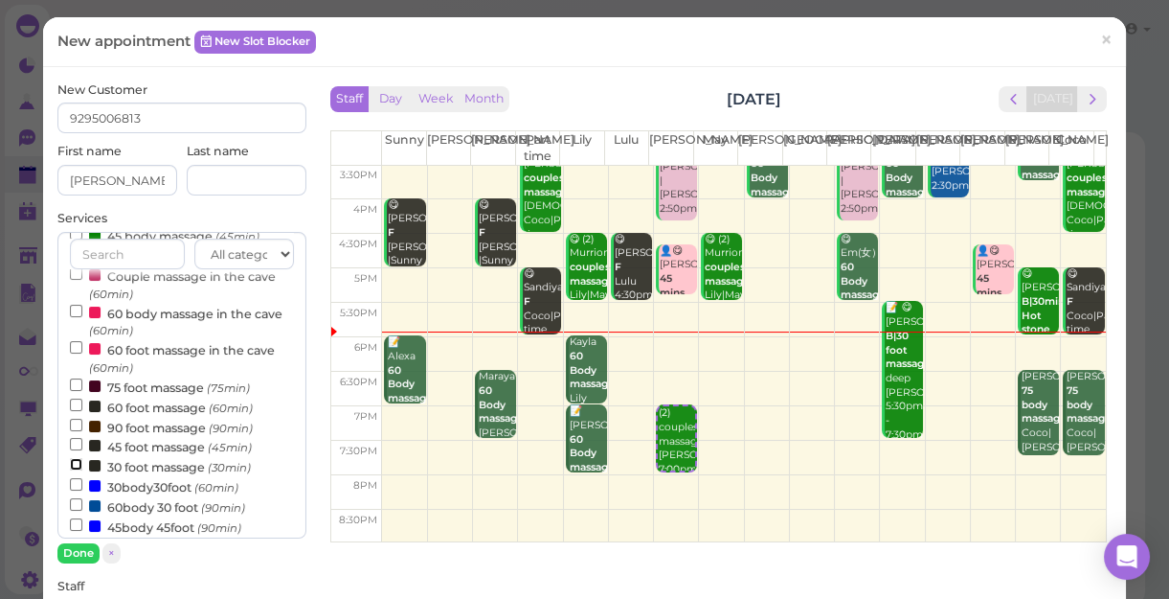
click at [75, 464] on input "30 foot massage (30min)" at bounding box center [76, 464] width 12 height 12
select select "30"
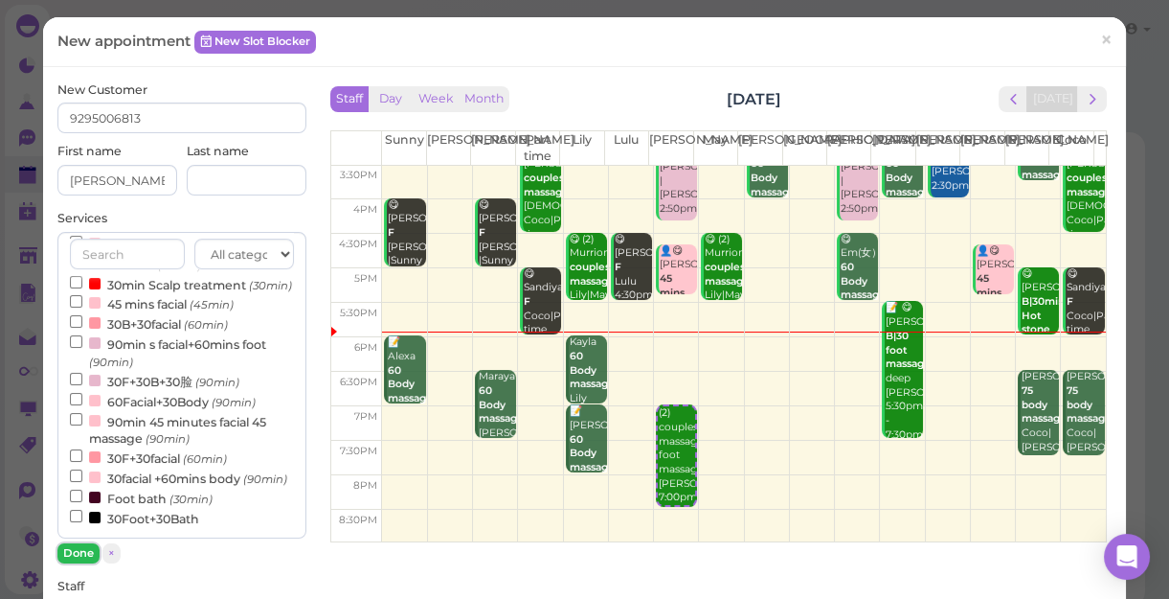
click at [80, 546] on button "Done" at bounding box center [78, 553] width 42 height 20
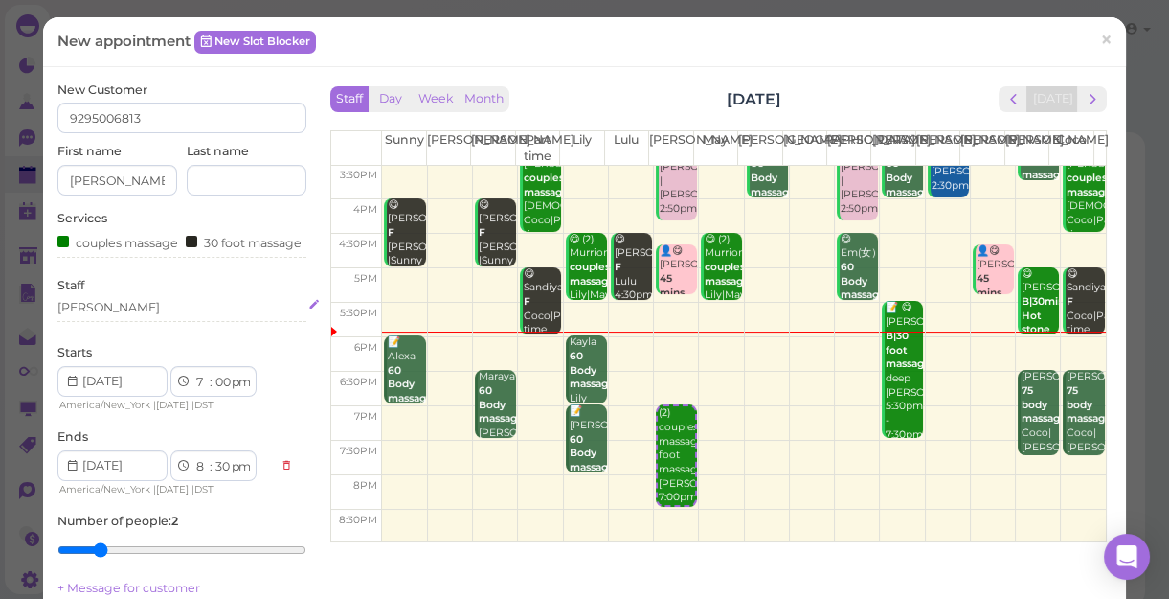
click at [102, 316] on div "[PERSON_NAME]" at bounding box center [181, 307] width 249 height 17
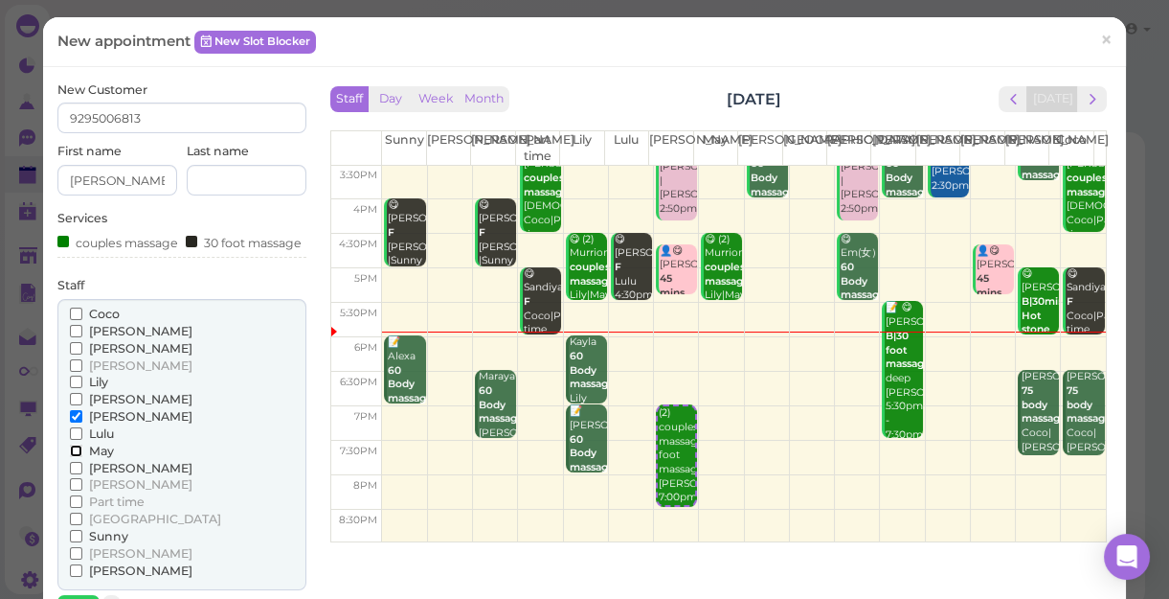
click at [73, 457] on input "May" at bounding box center [76, 450] width 12 height 12
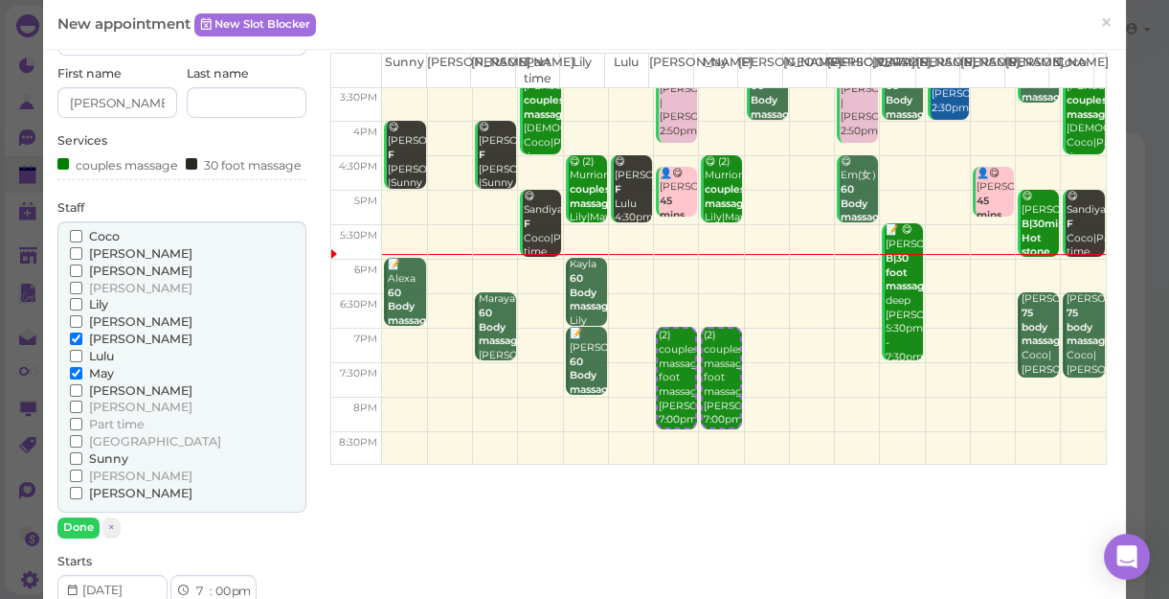
scroll to position [173, 0]
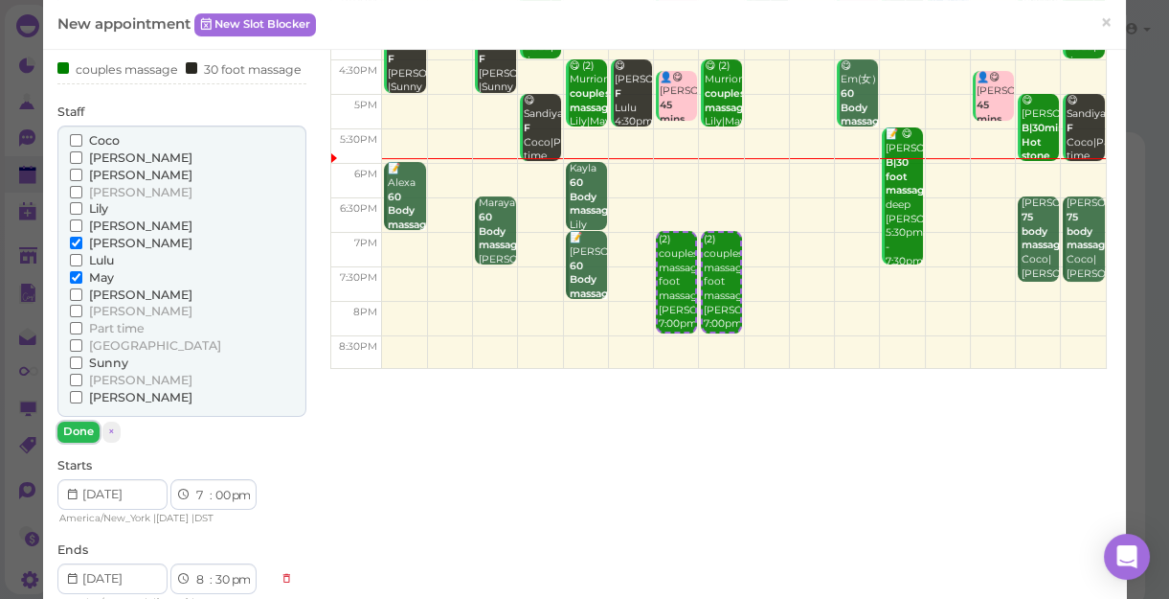
click at [80, 441] on button "Done" at bounding box center [78, 431] width 42 height 20
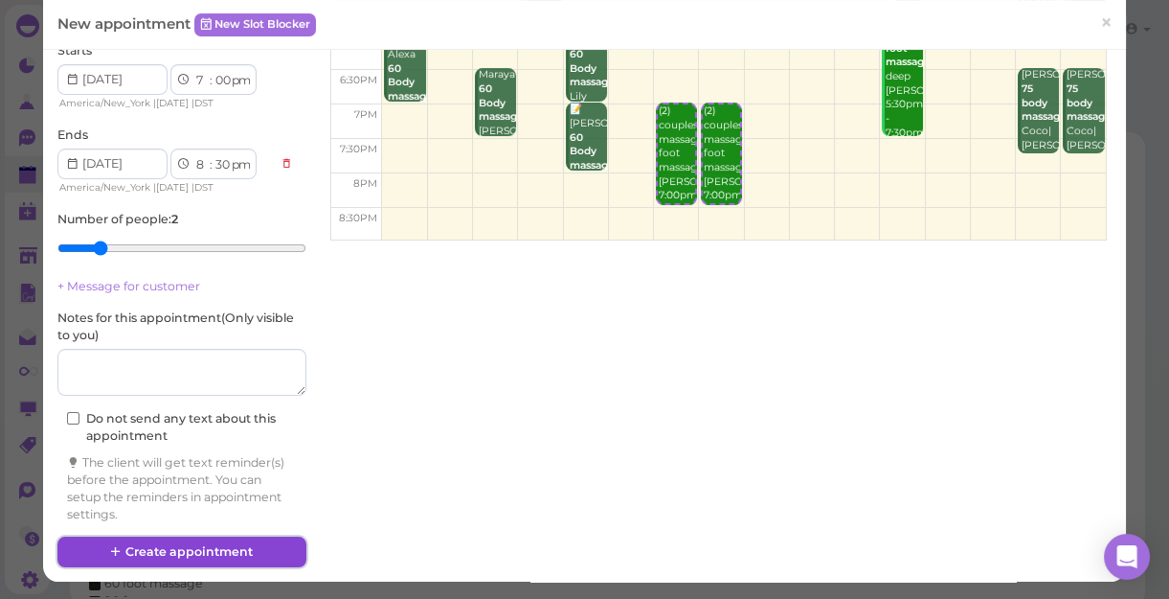
click at [277, 548] on button "Create appointment" at bounding box center [181, 551] width 249 height 31
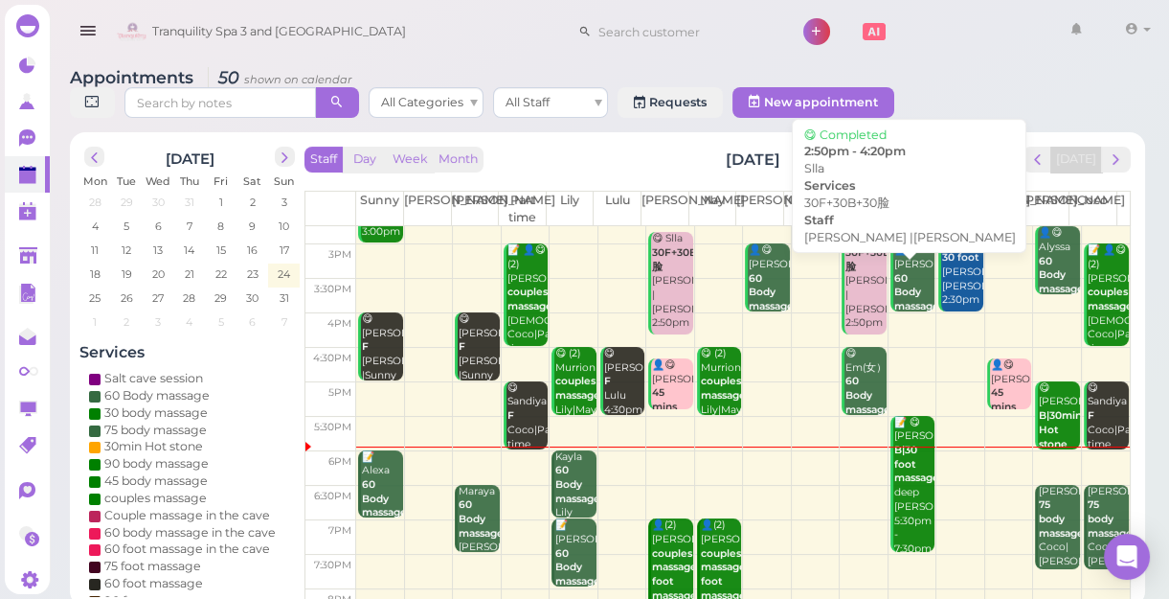
scroll to position [346, 0]
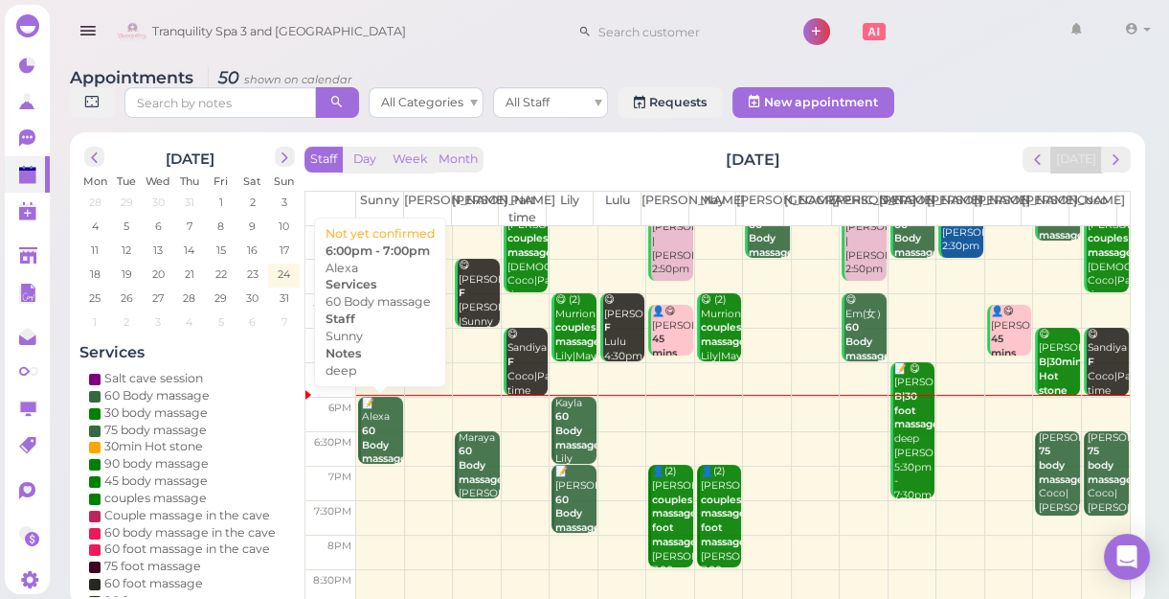
click at [390, 441] on div "📝 Alexa 60 Body massage deep Sunny 6:00pm - 7:00pm" at bounding box center [381, 466] width 41 height 141
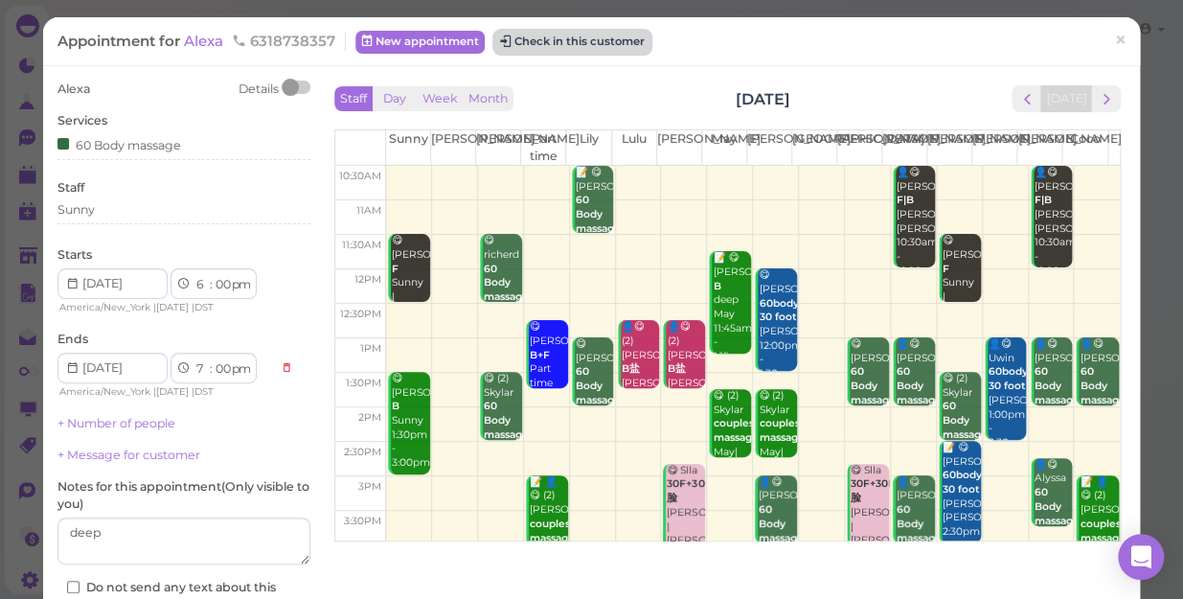
click at [585, 38] on button "Check in this customer" at bounding box center [572, 42] width 156 height 23
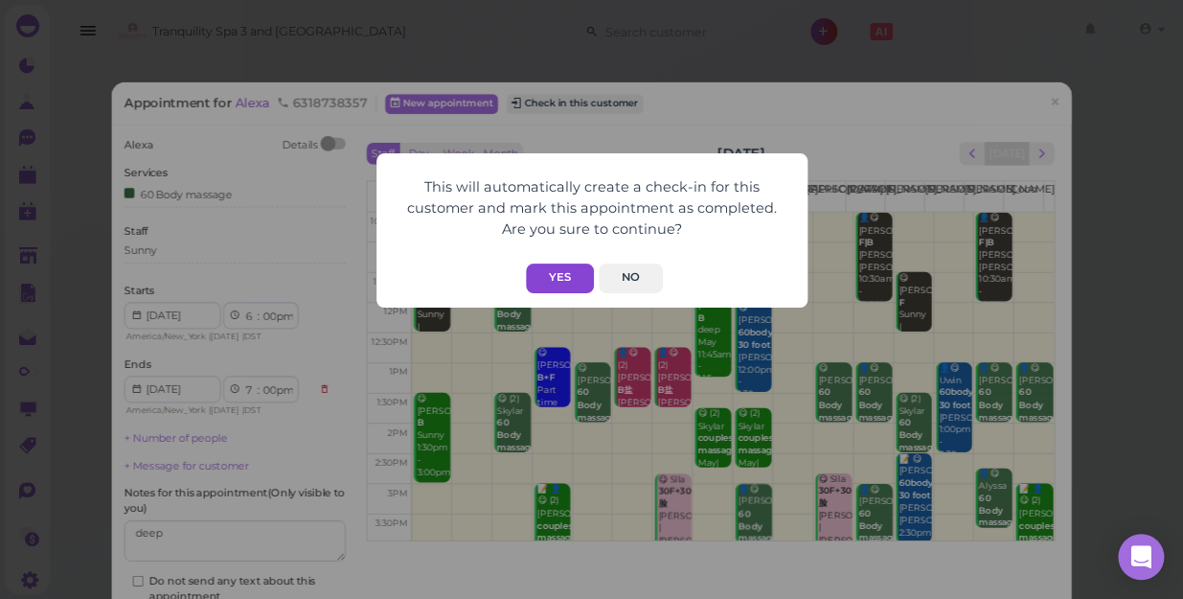
click at [562, 282] on button "Yes" at bounding box center [560, 278] width 68 height 30
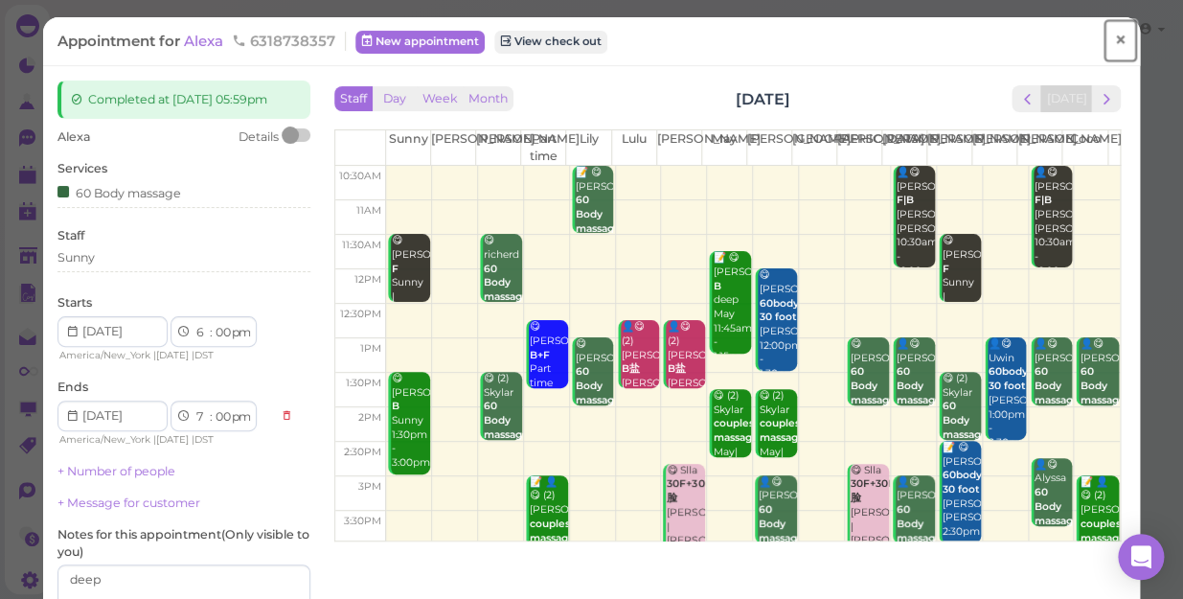
click at [1114, 38] on span "×" at bounding box center [1120, 40] width 12 height 27
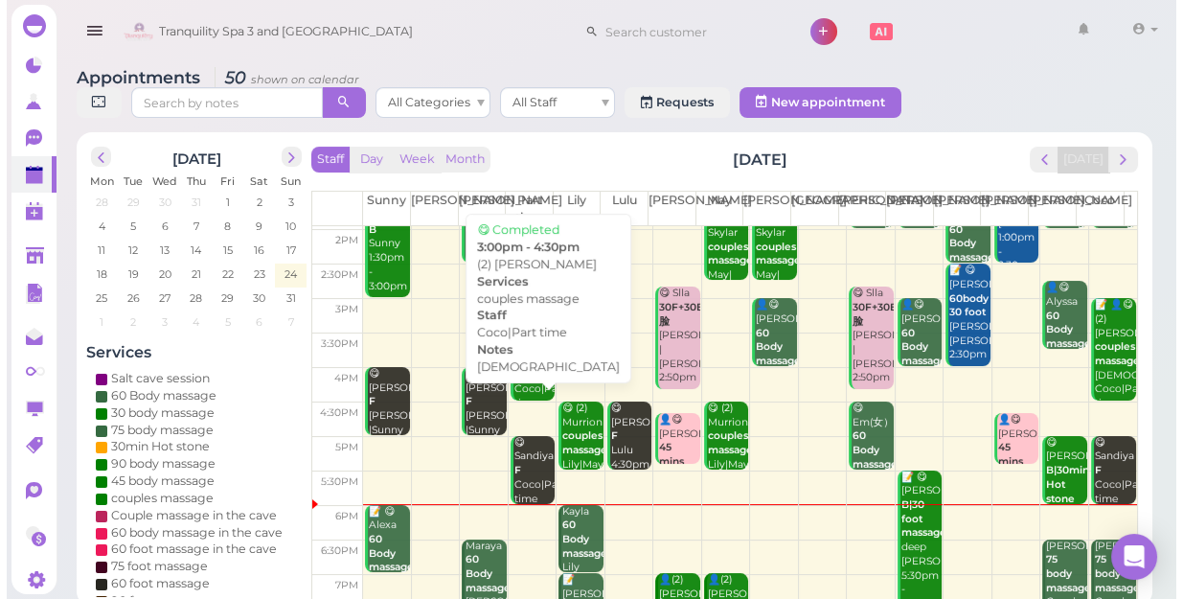
scroll to position [346, 0]
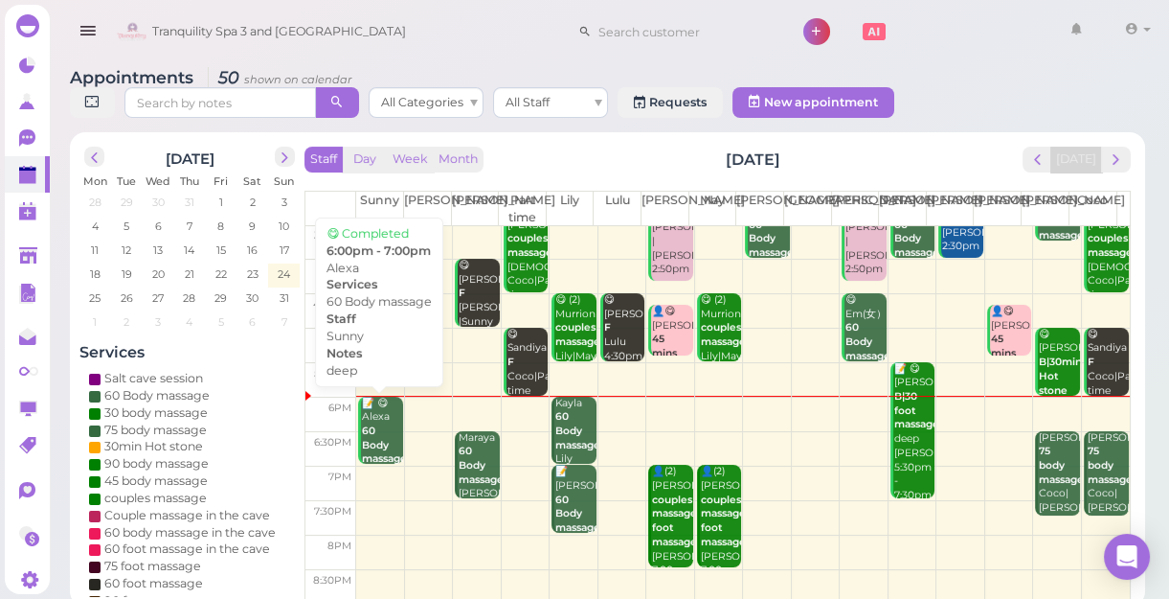
click at [388, 442] on b "60 Body massage" at bounding box center [384, 444] width 45 height 40
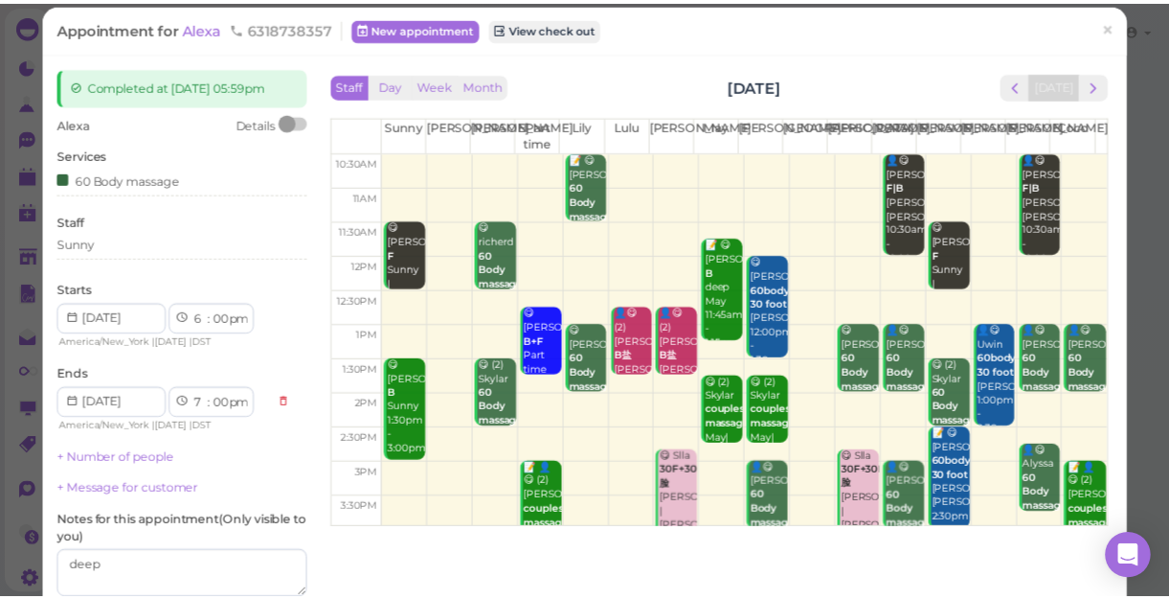
scroll to position [12, 0]
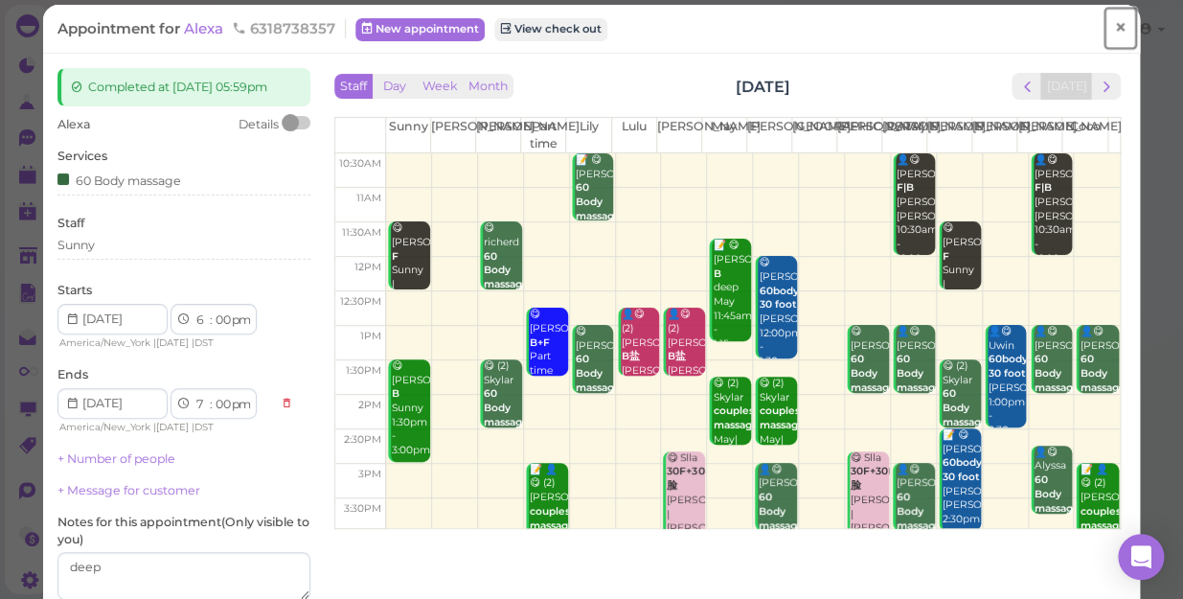
click at [1114, 27] on span "×" at bounding box center [1120, 27] width 12 height 27
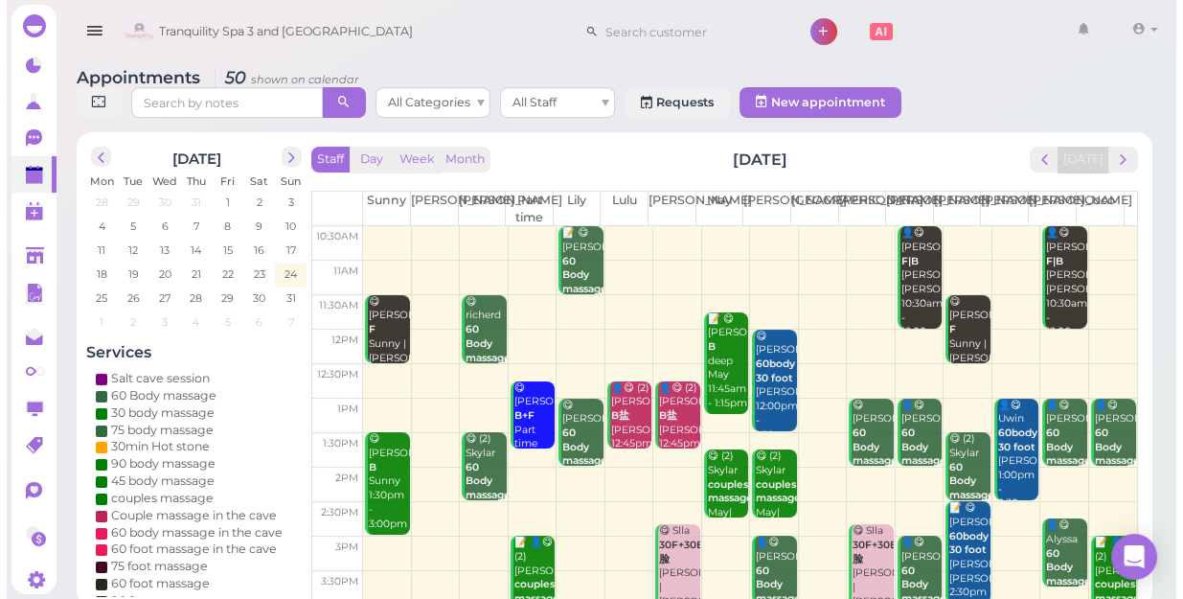
scroll to position [260, 0]
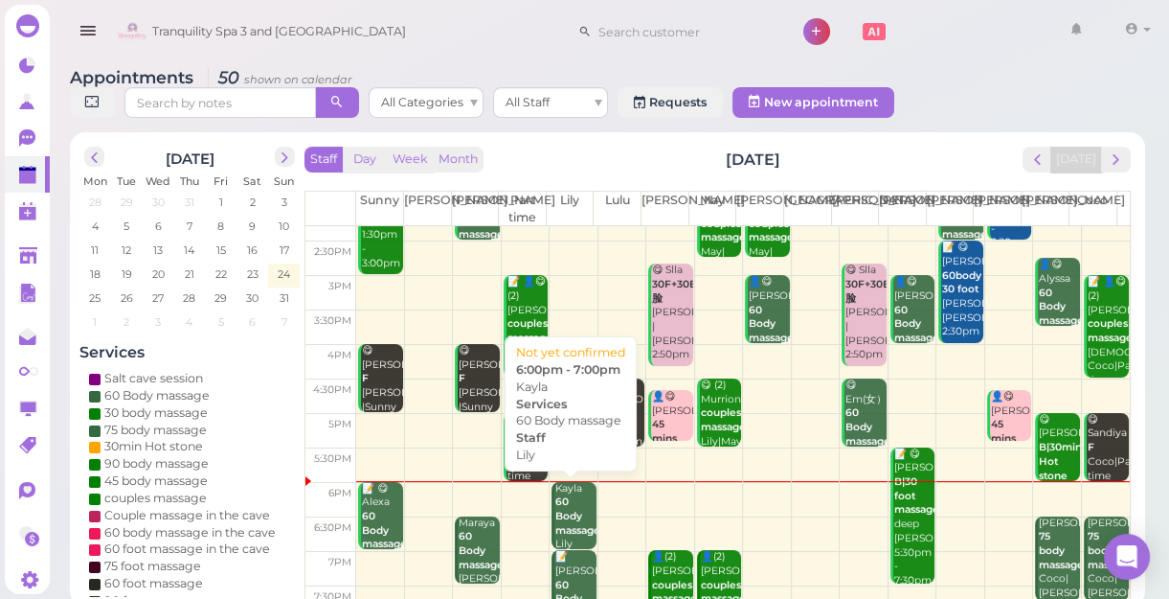
click at [565, 522] on div "Kayla 60 Body massage Lily 6:00pm - 7:00pm" at bounding box center [574, 538] width 41 height 113
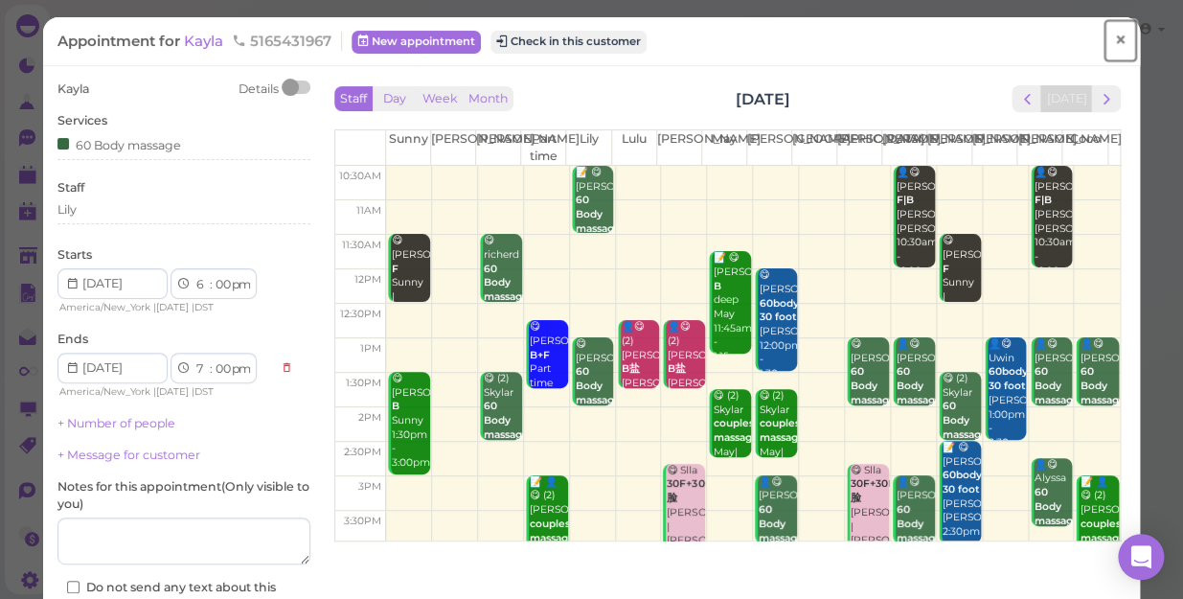
click at [1114, 36] on link "×" at bounding box center [1119, 40] width 35 height 45
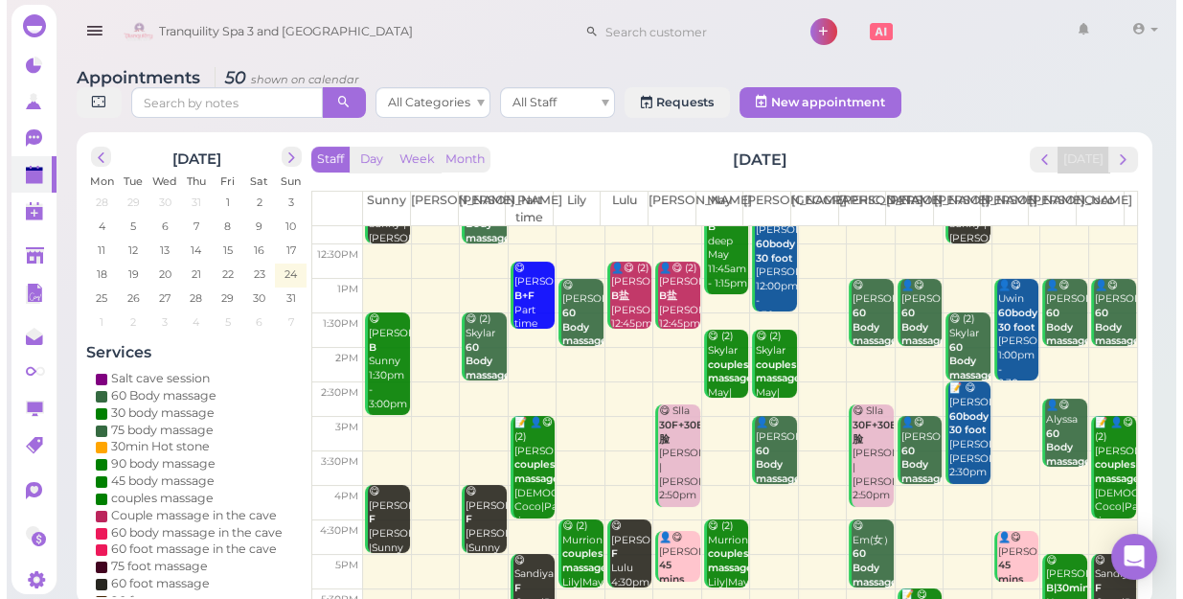
scroll to position [346, 0]
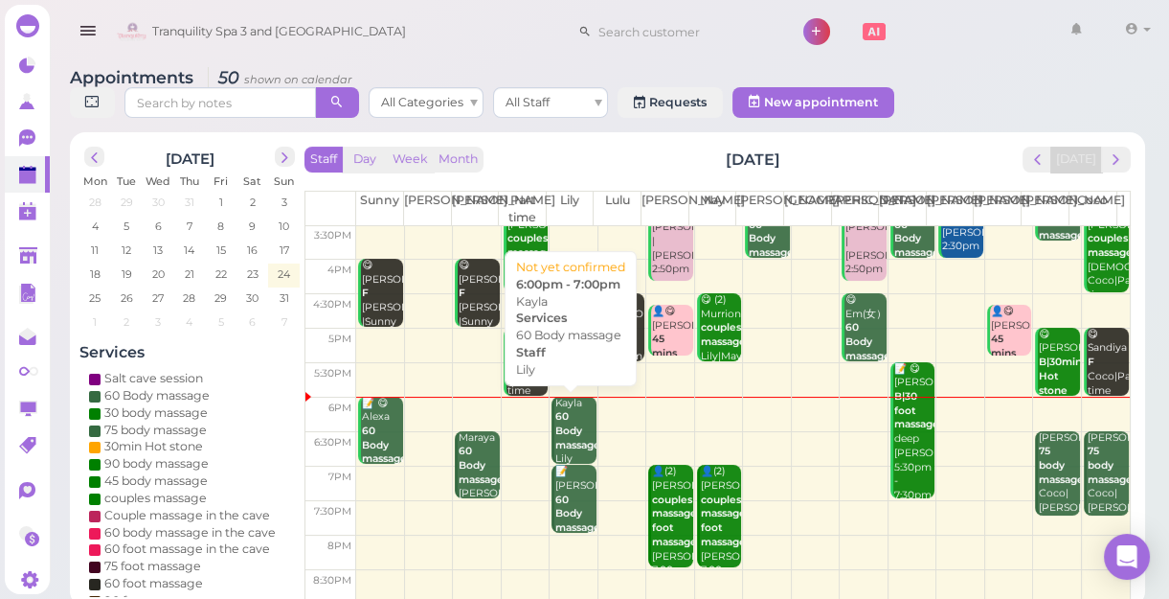
click at [566, 430] on b "60 Body massage" at bounding box center [577, 430] width 45 height 40
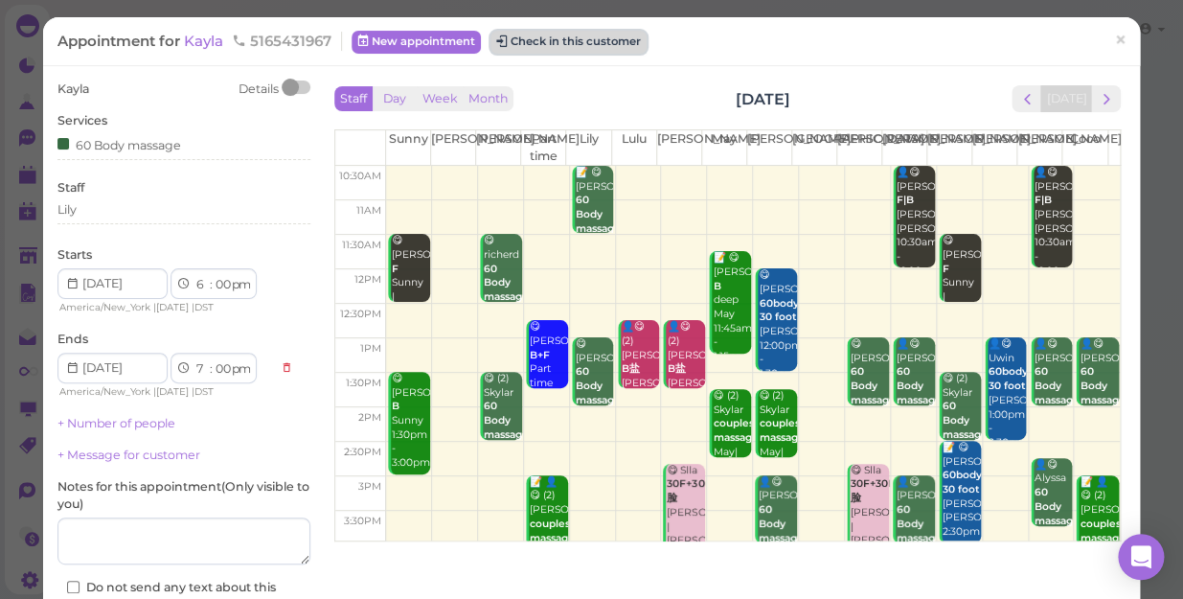
click at [573, 45] on button "Check in this customer" at bounding box center [568, 42] width 156 height 23
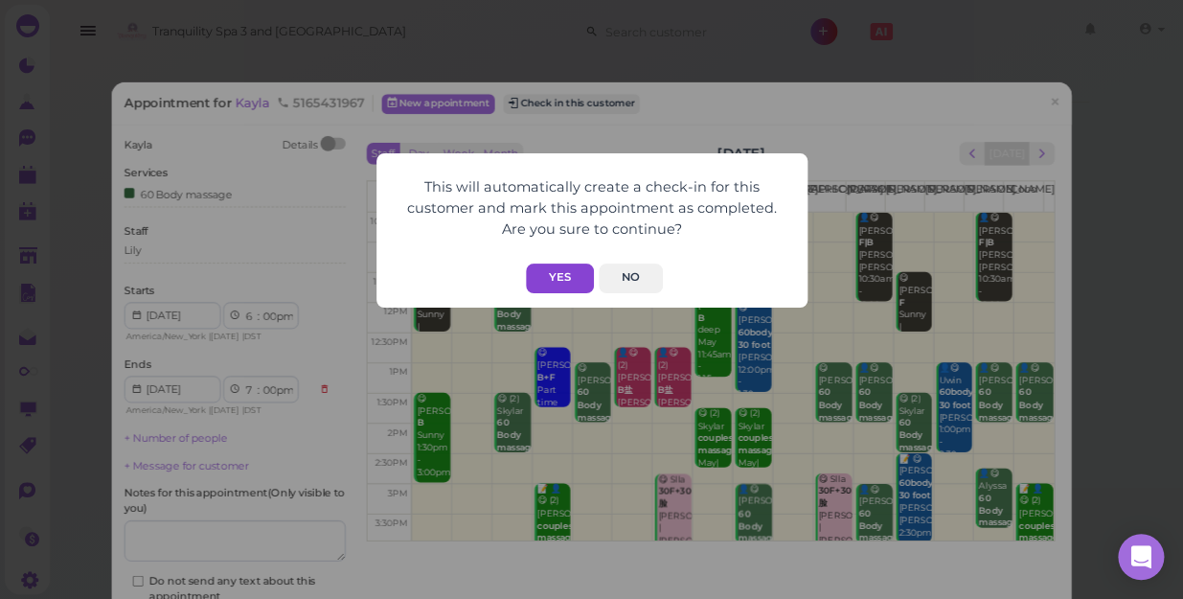
click at [565, 274] on button "Yes" at bounding box center [560, 278] width 68 height 30
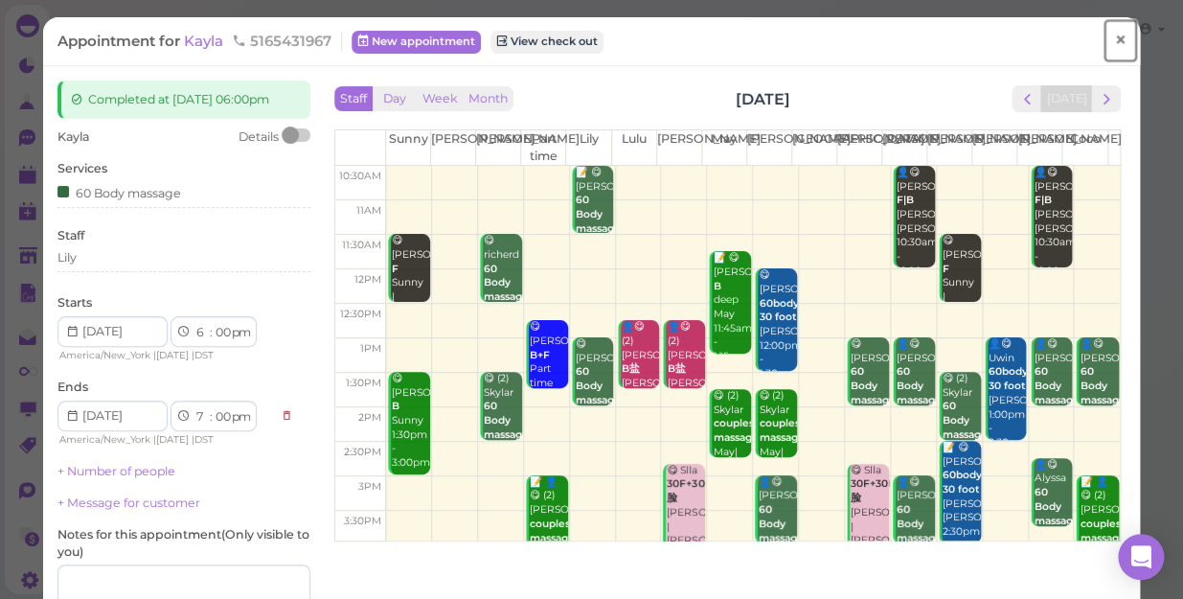
click at [1114, 38] on span "×" at bounding box center [1120, 40] width 12 height 27
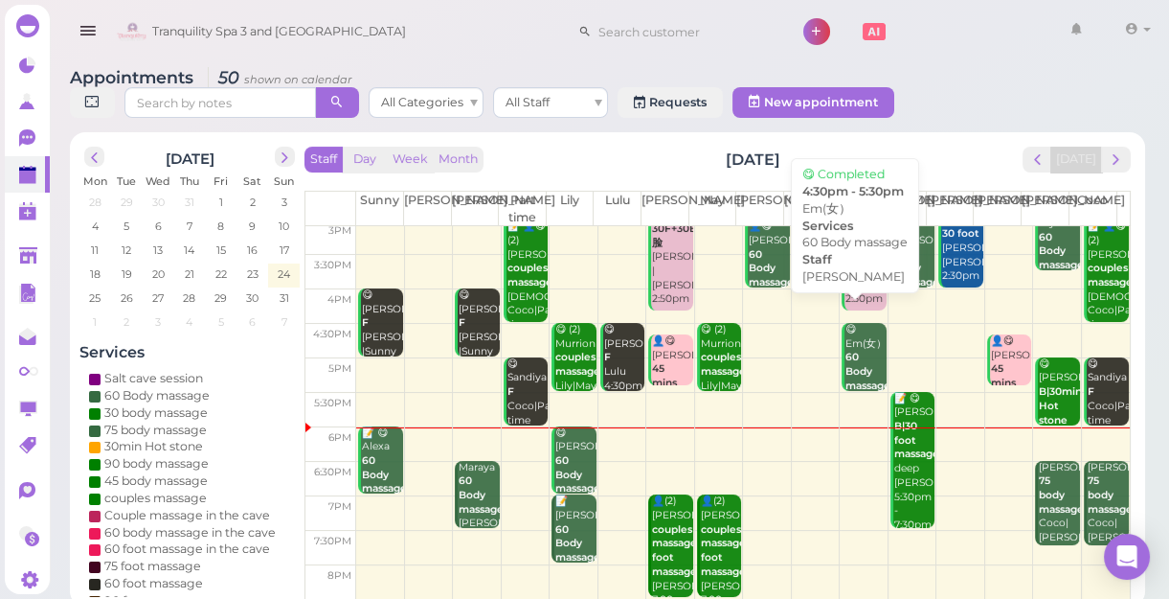
scroll to position [346, 0]
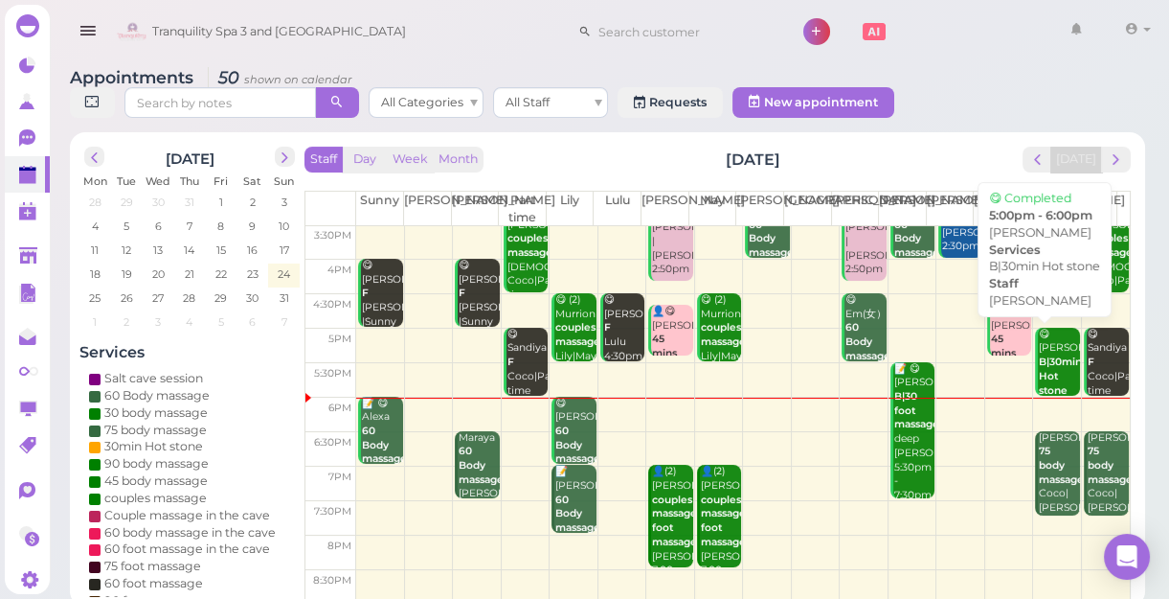
click at [1039, 373] on b "B|30min Hot stone" at bounding box center [1060, 375] width 43 height 40
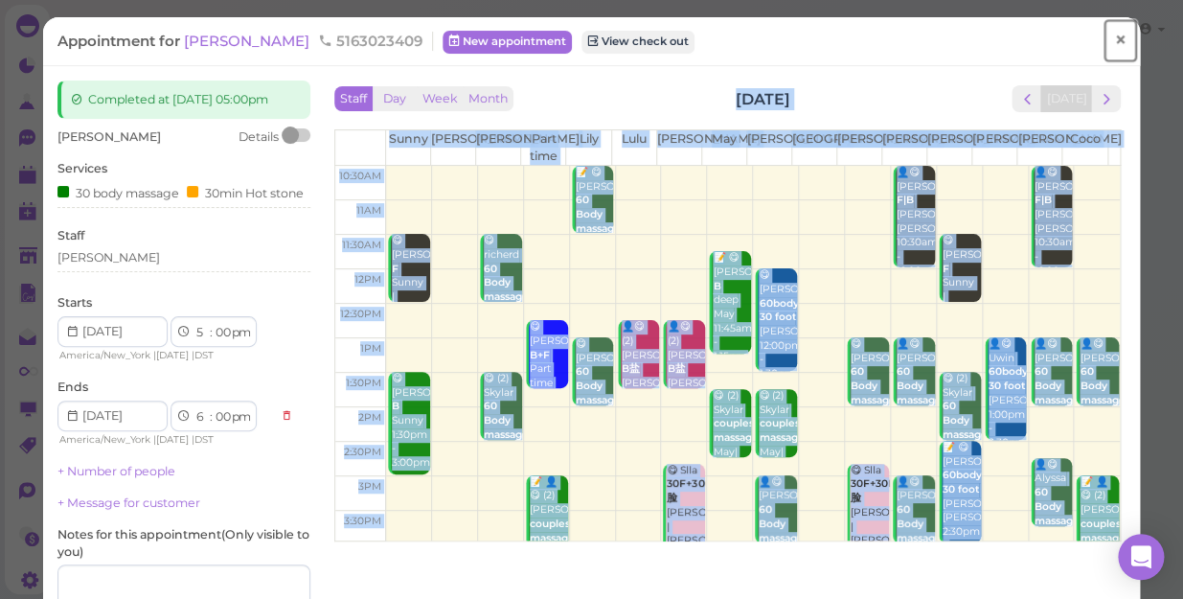
click at [1114, 41] on span "×" at bounding box center [1120, 40] width 12 height 27
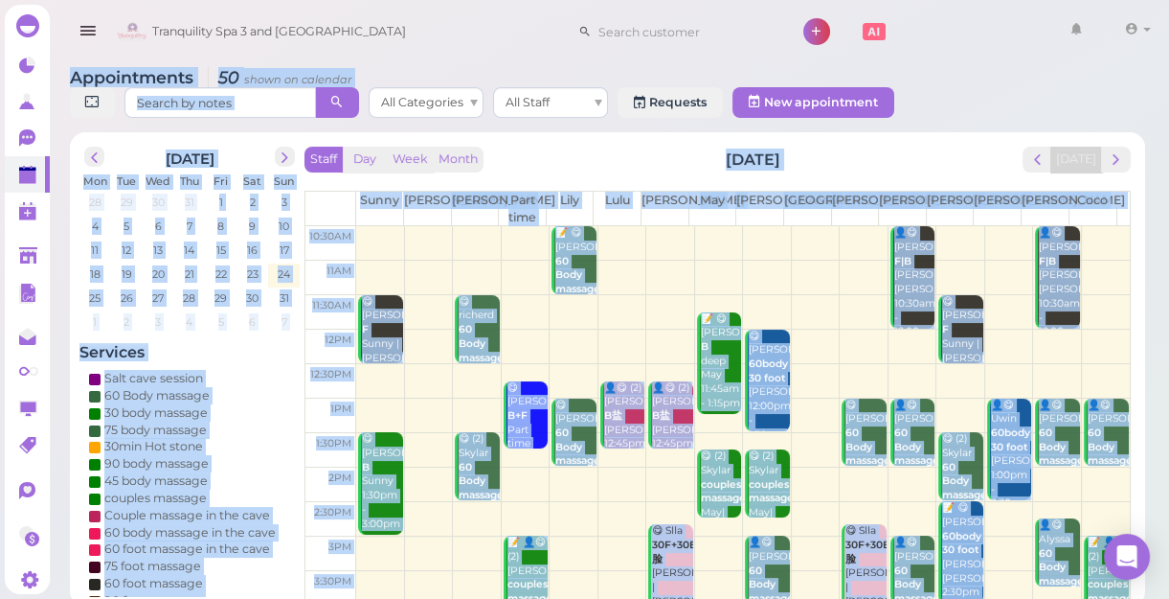
click at [925, 77] on div "Appointments 50 shown on calendar All Categories All Staff Requests New appoint…" at bounding box center [607, 95] width 1075 height 55
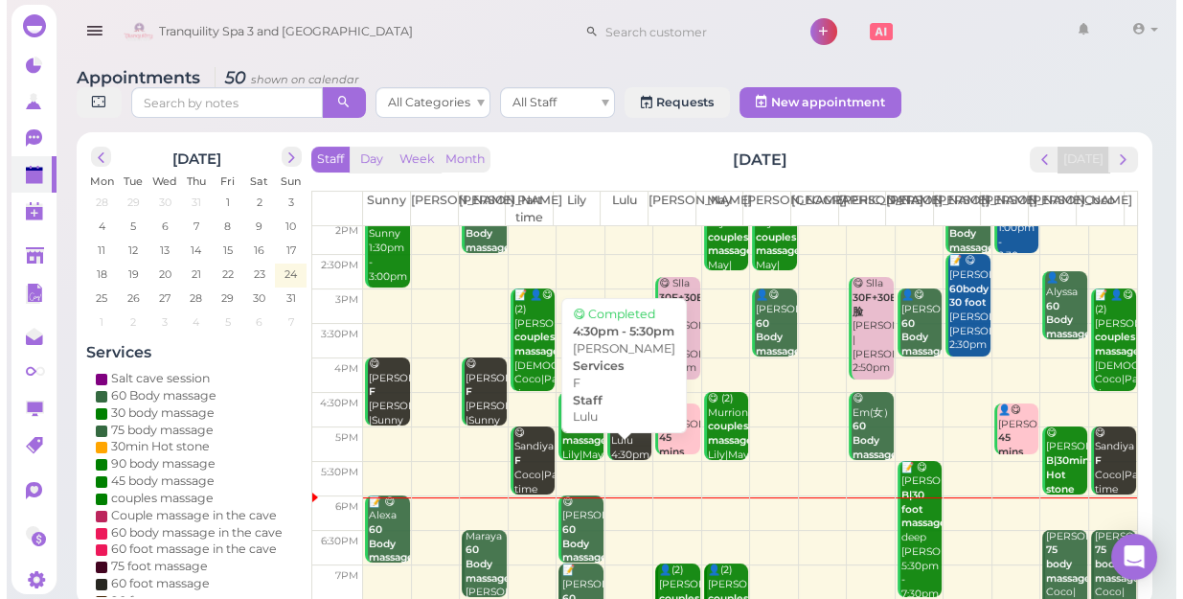
scroll to position [260, 0]
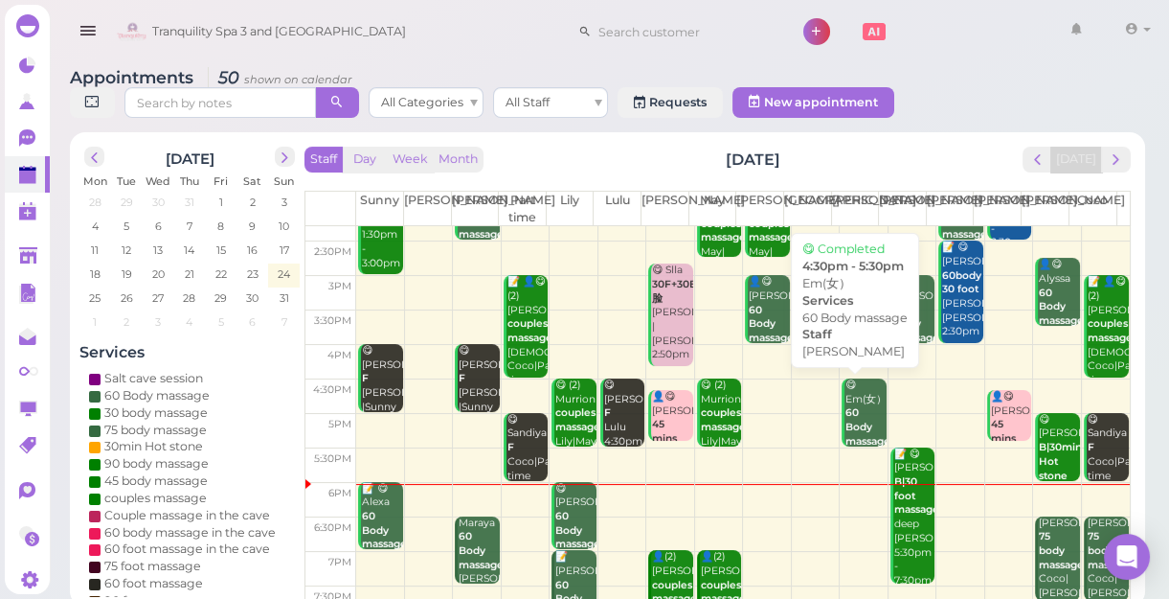
click at [861, 428] on b "60 Body massage" at bounding box center [868, 426] width 45 height 40
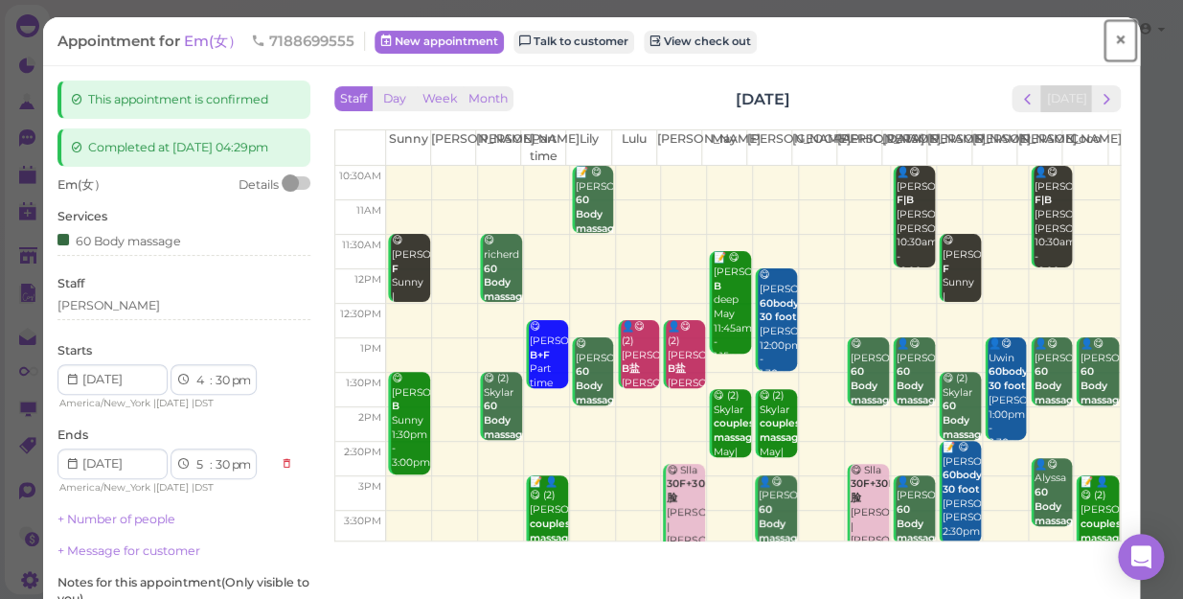
click at [1114, 41] on span "×" at bounding box center [1120, 40] width 12 height 27
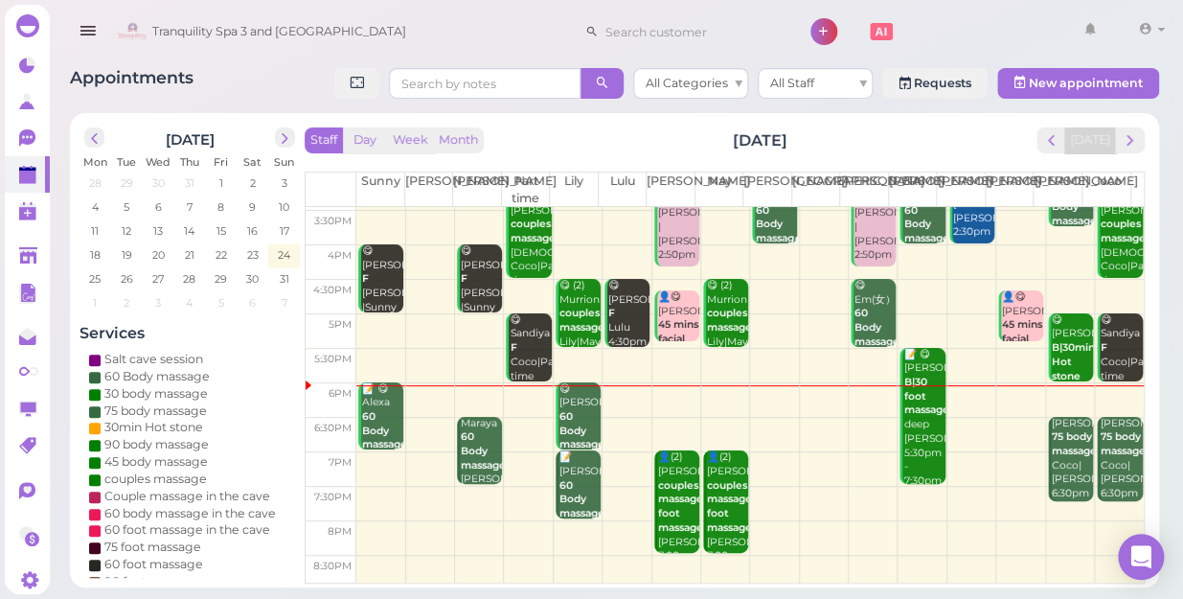
scroll to position [346, 0]
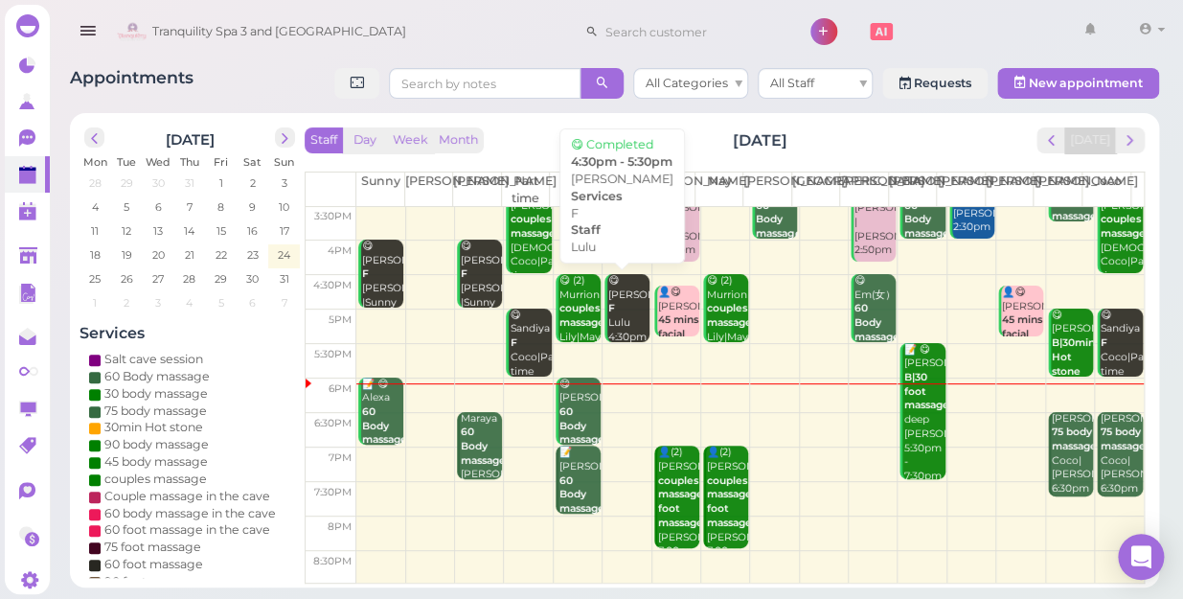
click at [615, 316] on div "😋 MELISA F Lulu 4:30pm - 5:30pm" at bounding box center [628, 323] width 42 height 99
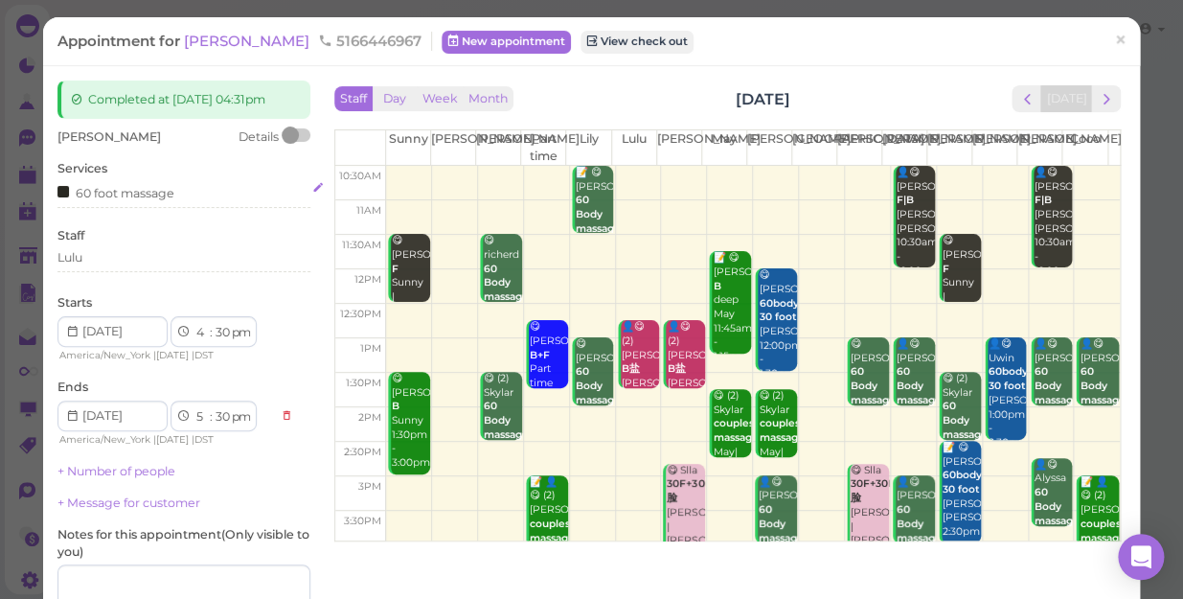
click at [176, 192] on div "60 foot massage" at bounding box center [183, 192] width 253 height 20
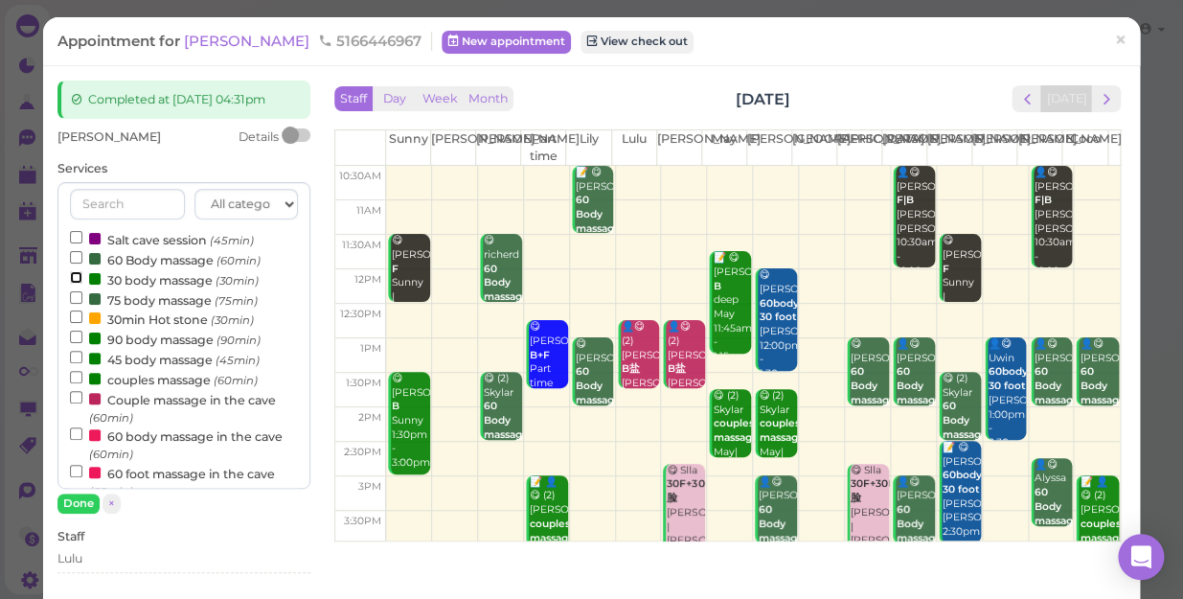
click at [76, 278] on input "30 body massage (30min)" at bounding box center [76, 277] width 12 height 12
select select "6"
select select "00"
click at [75, 502] on button "Done" at bounding box center [78, 503] width 42 height 20
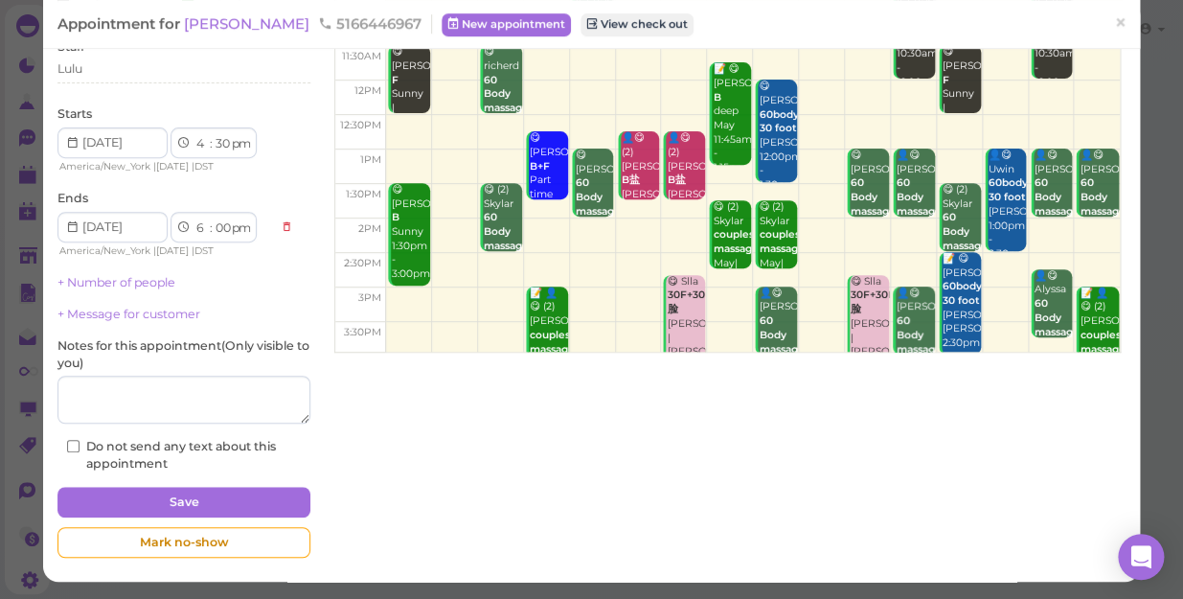
scroll to position [202, 0]
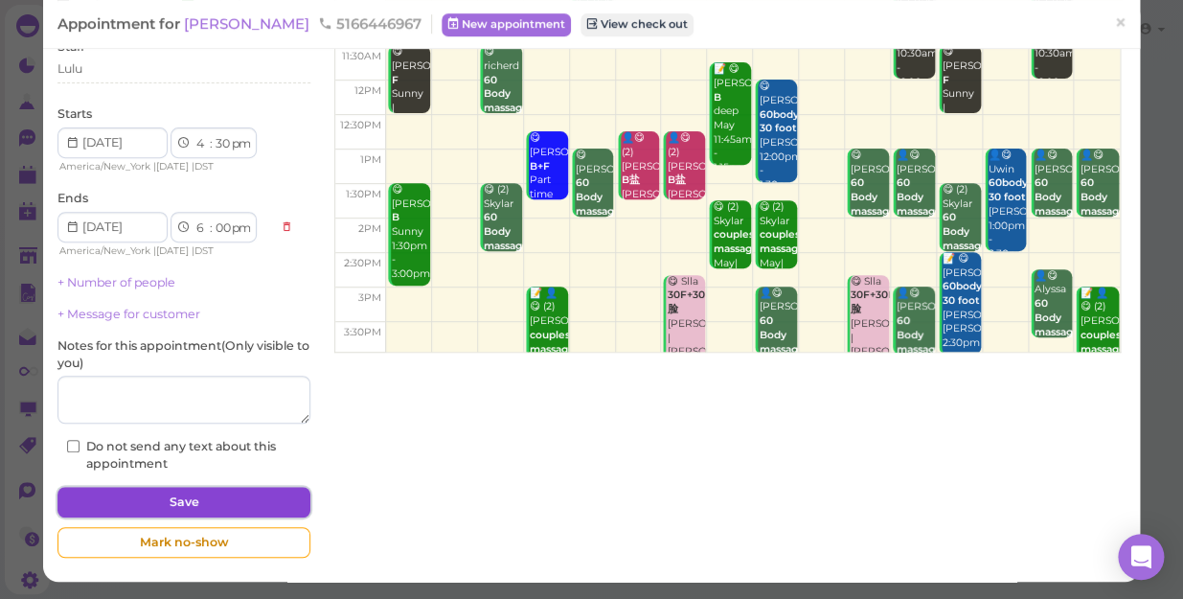
click at [262, 501] on button "Save" at bounding box center [183, 501] width 253 height 31
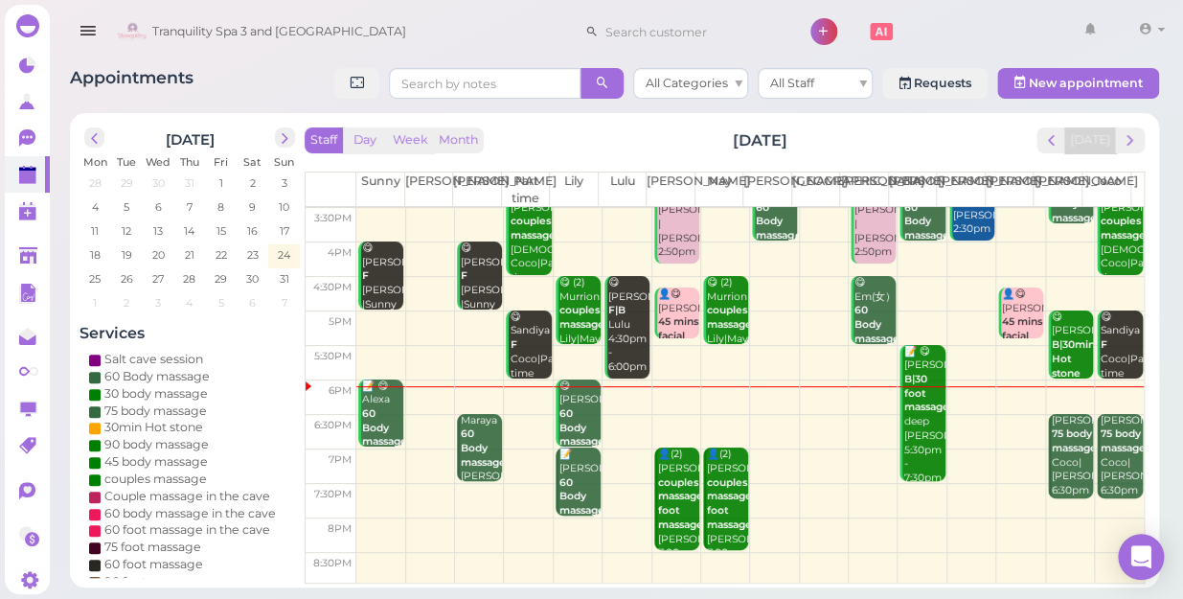
scroll to position [346, 0]
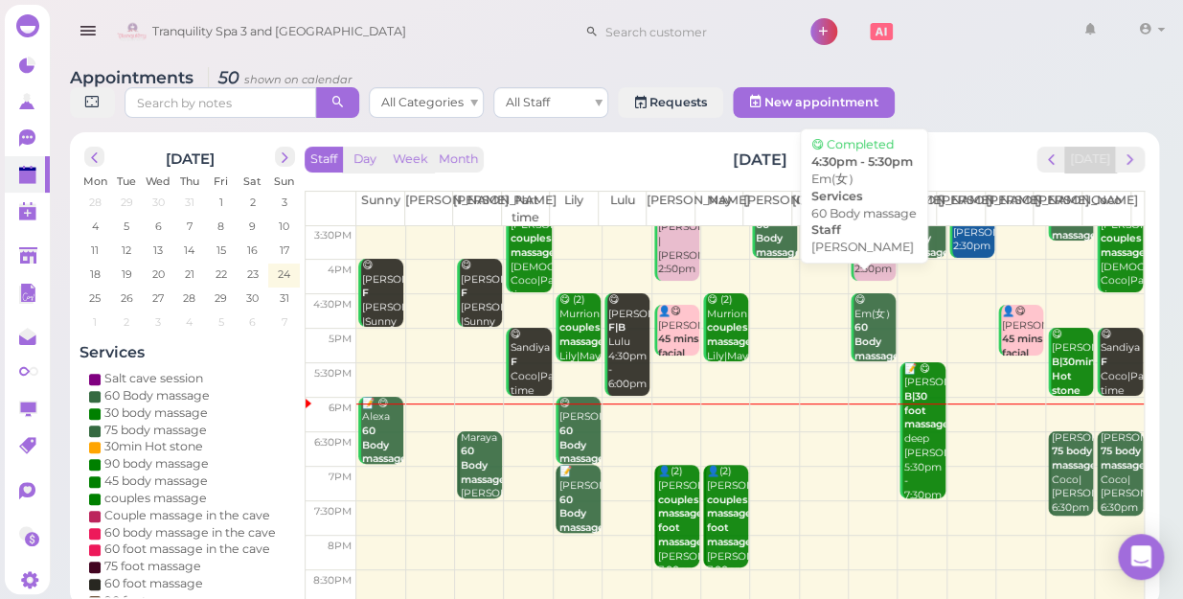
click at [863, 326] on b "60 Body massage" at bounding box center [876, 341] width 45 height 40
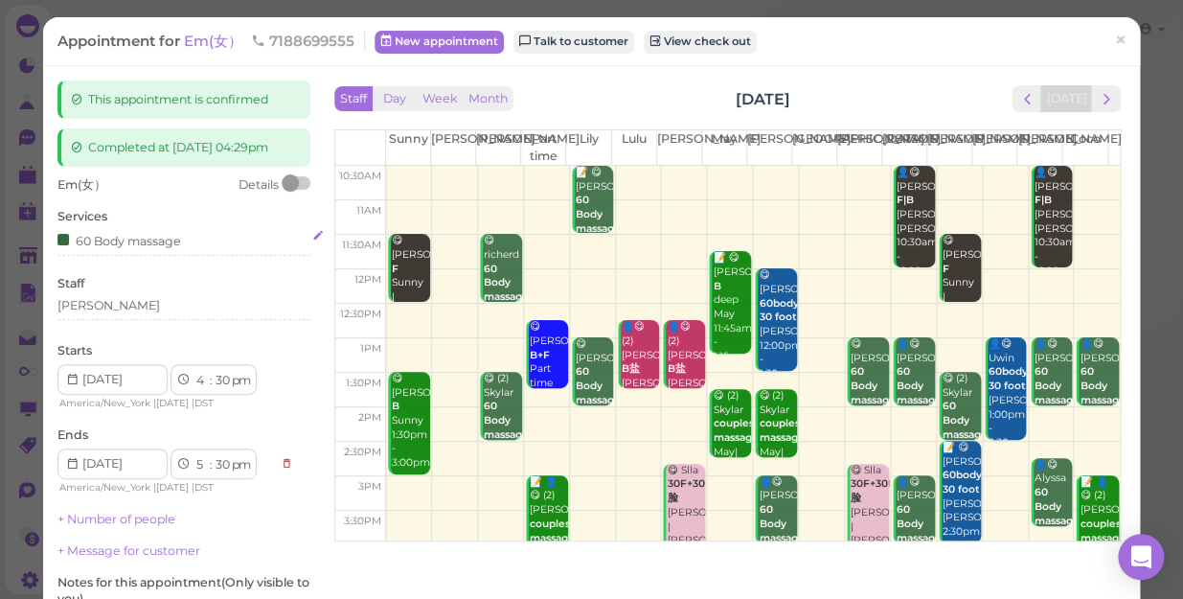
click at [200, 250] on div "60 Body massage" at bounding box center [183, 240] width 253 height 20
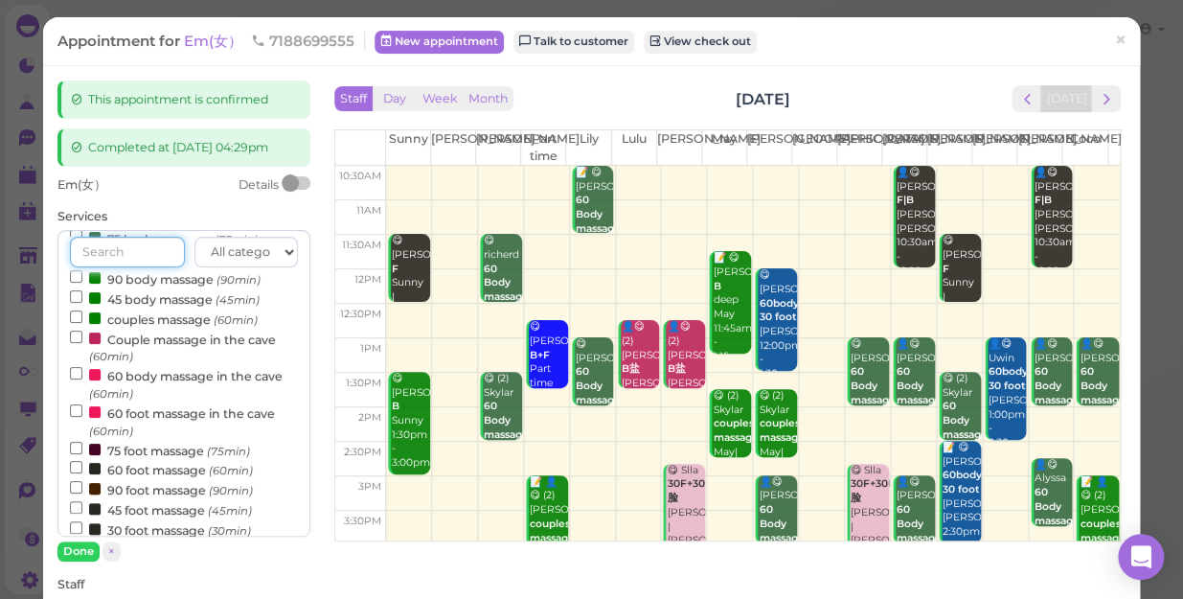
scroll to position [173, 0]
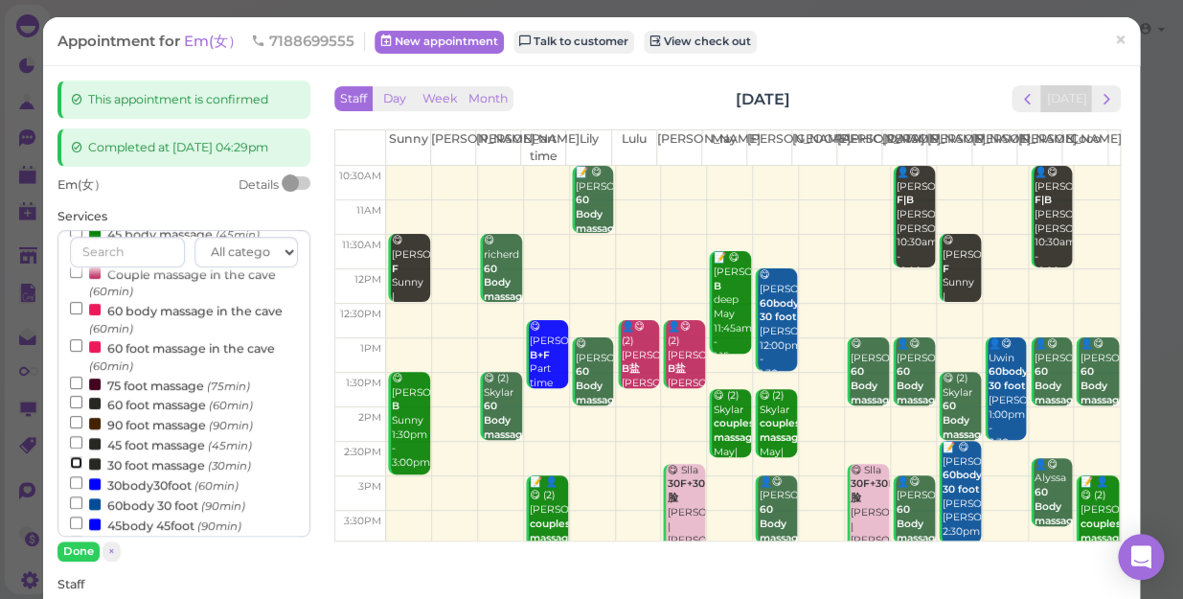
click at [75, 468] on input "30 foot massage (30min)" at bounding box center [76, 462] width 12 height 12
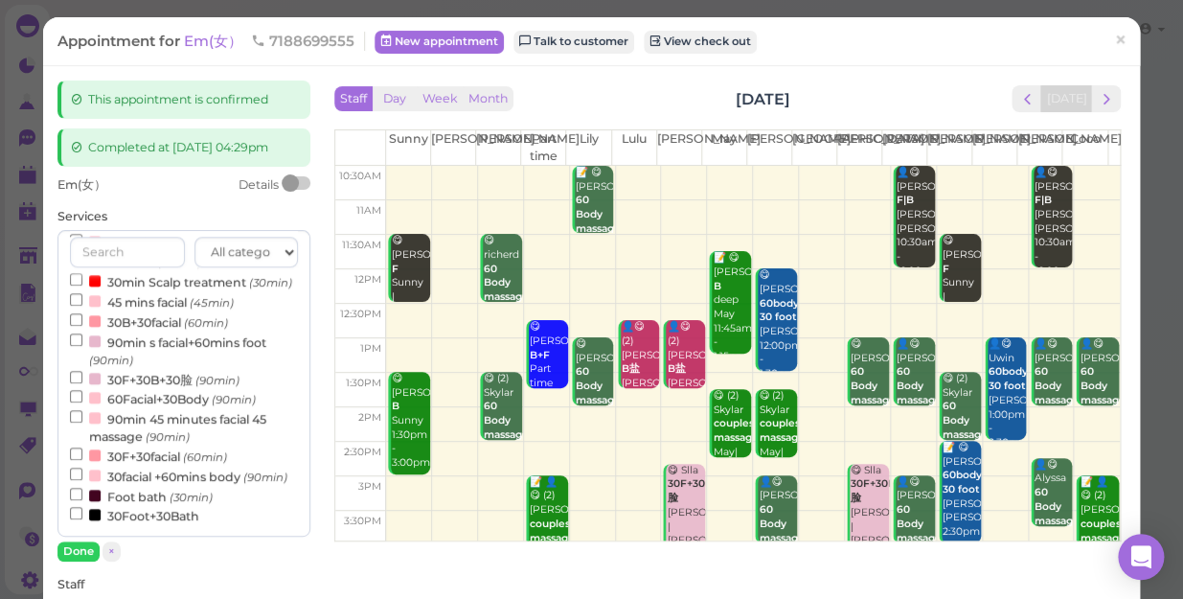
select select "6"
select select "00"
click at [74, 561] on button "Done" at bounding box center [78, 551] width 42 height 20
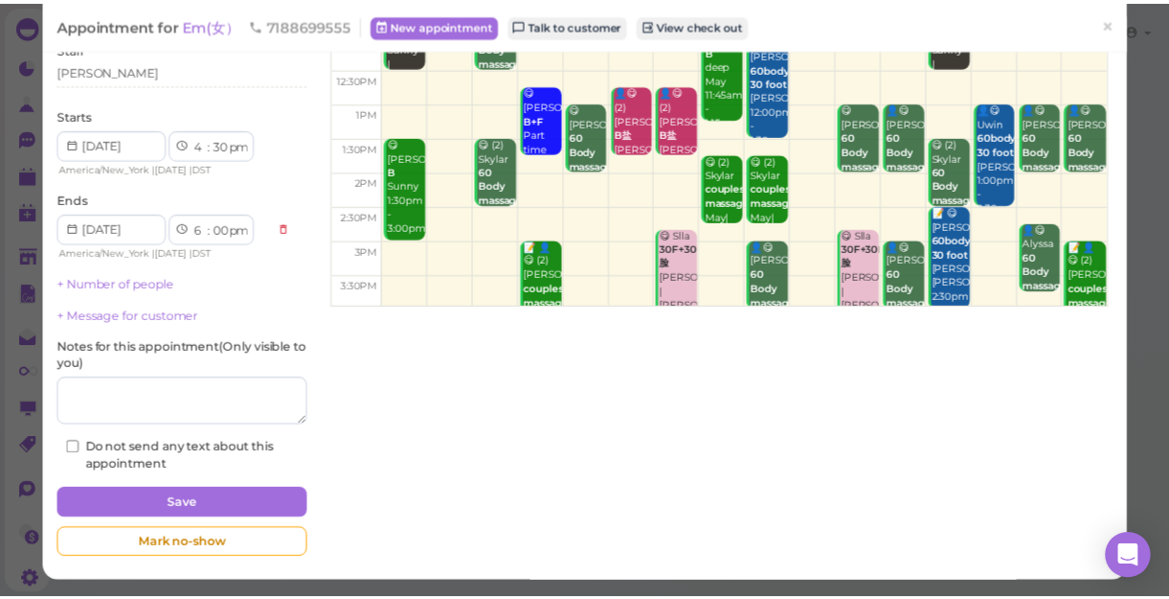
scroll to position [260, 0]
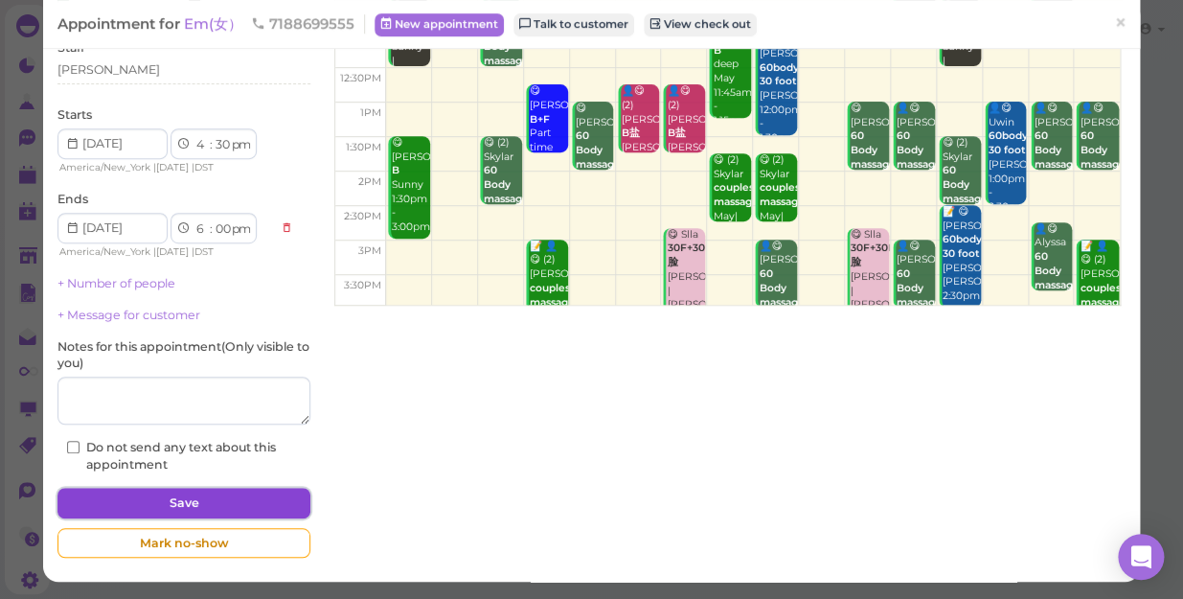
click at [249, 505] on button "Save" at bounding box center [183, 502] width 253 height 31
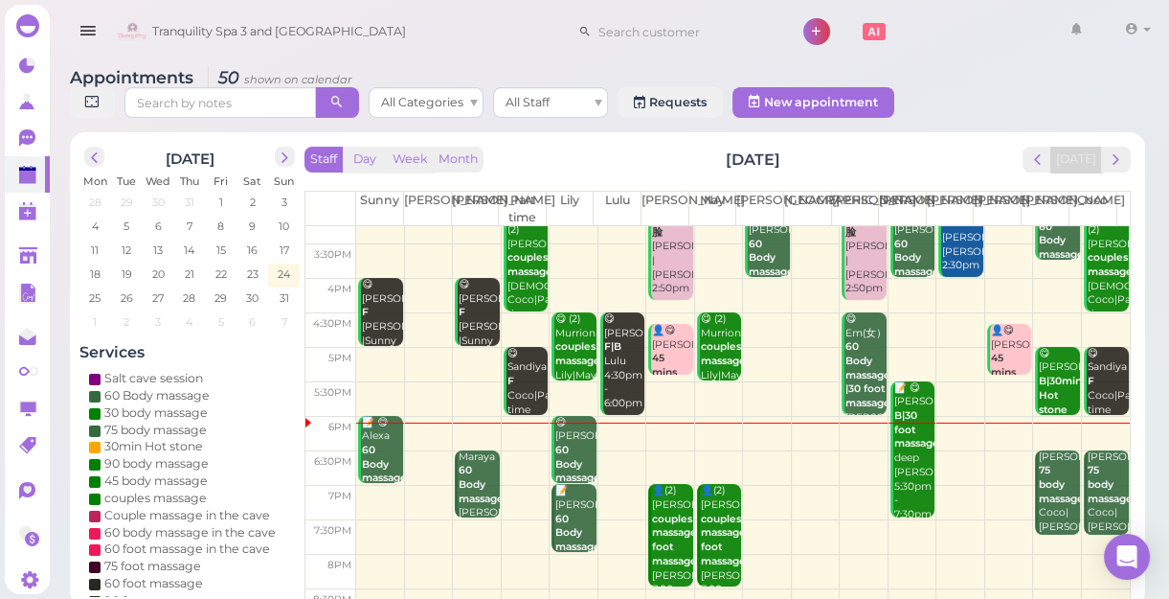
scroll to position [346, 0]
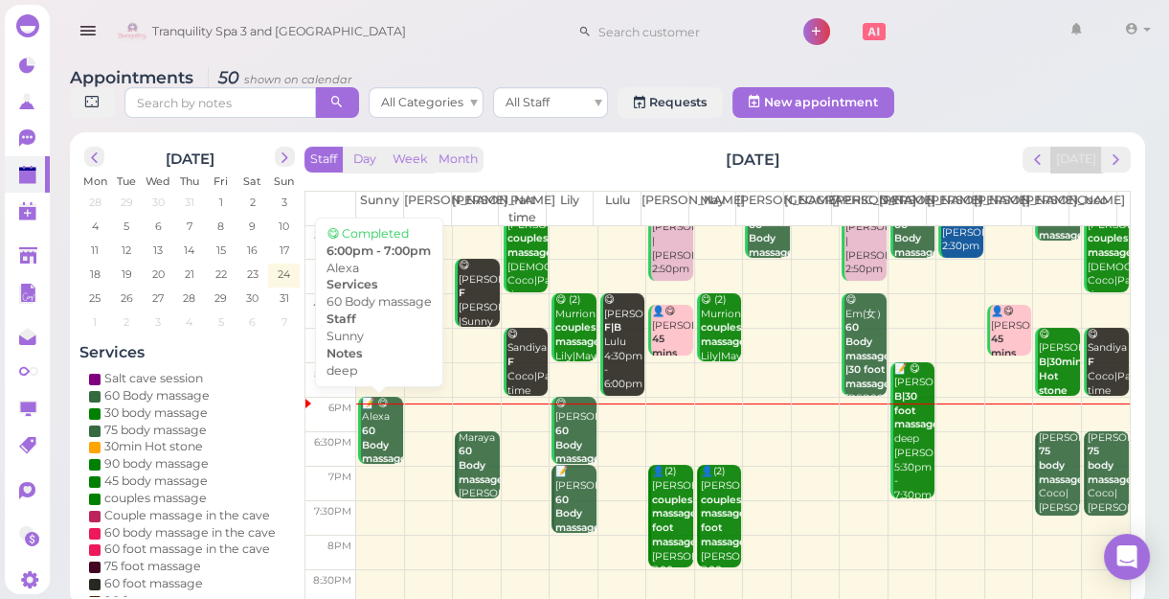
click at [367, 445] on b "60 Body massage" at bounding box center [384, 444] width 45 height 40
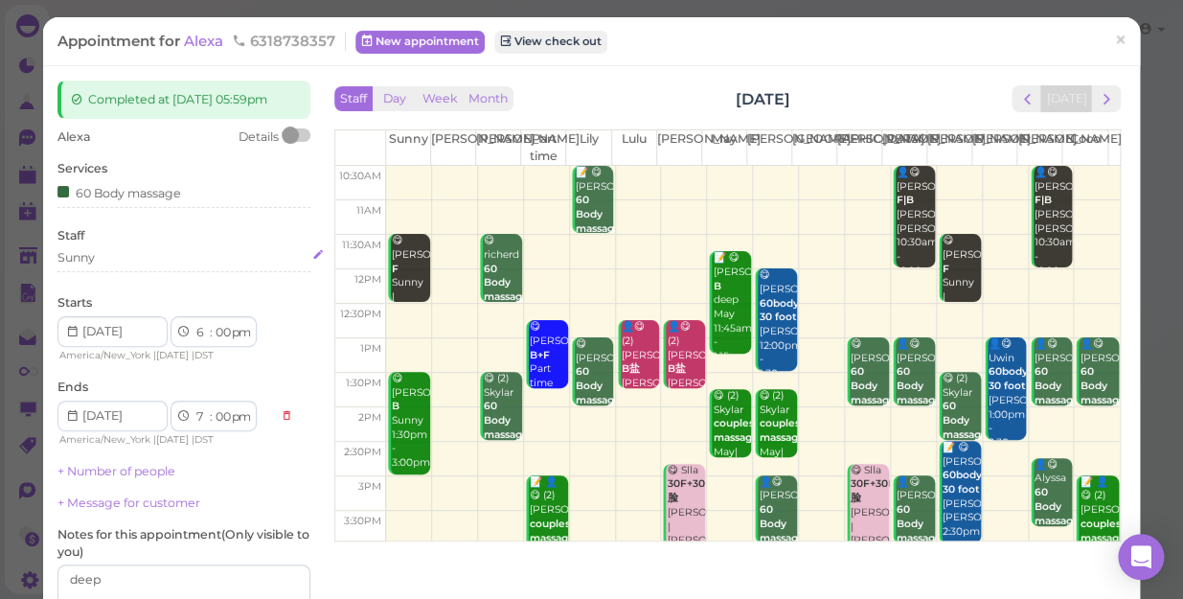
click at [96, 255] on div "Sunny" at bounding box center [183, 257] width 253 height 17
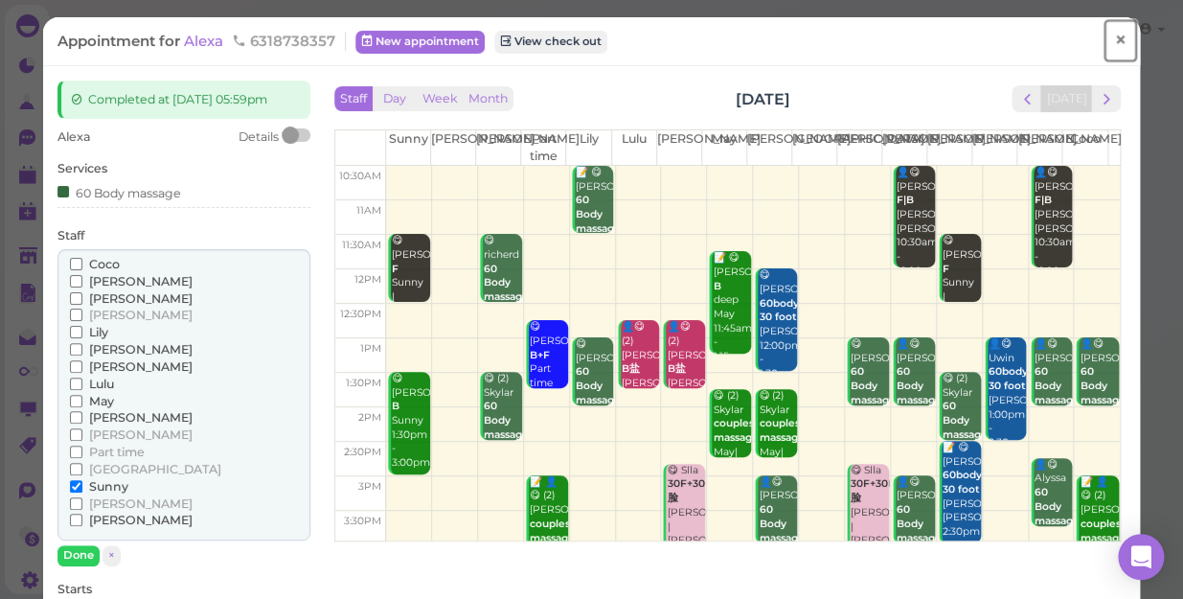
click at [1114, 40] on span "×" at bounding box center [1120, 40] width 12 height 27
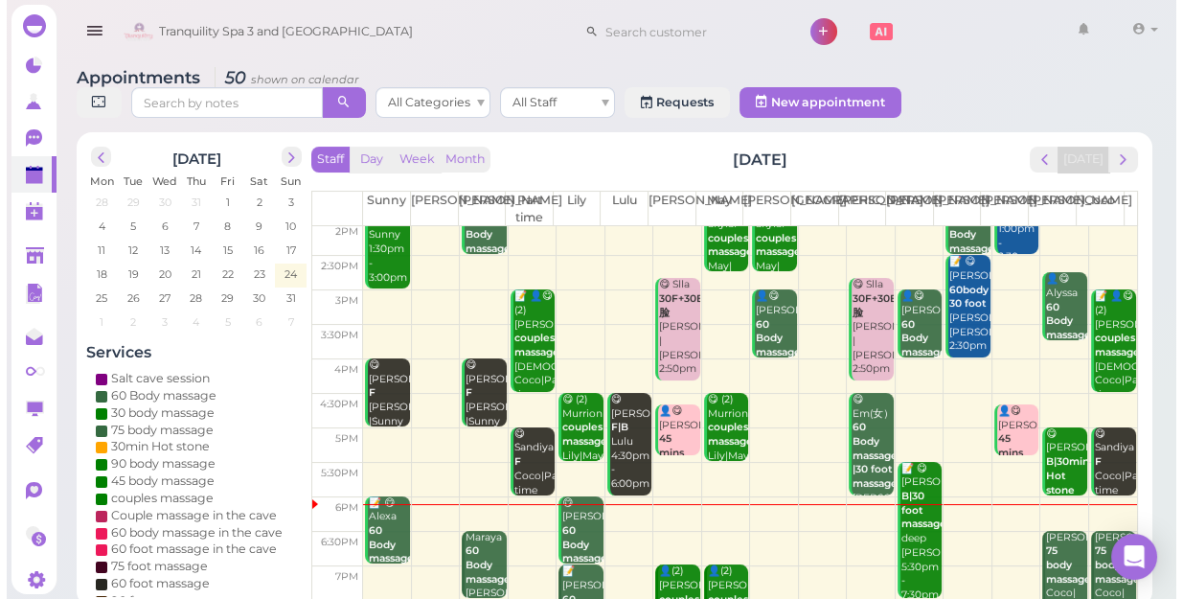
scroll to position [260, 0]
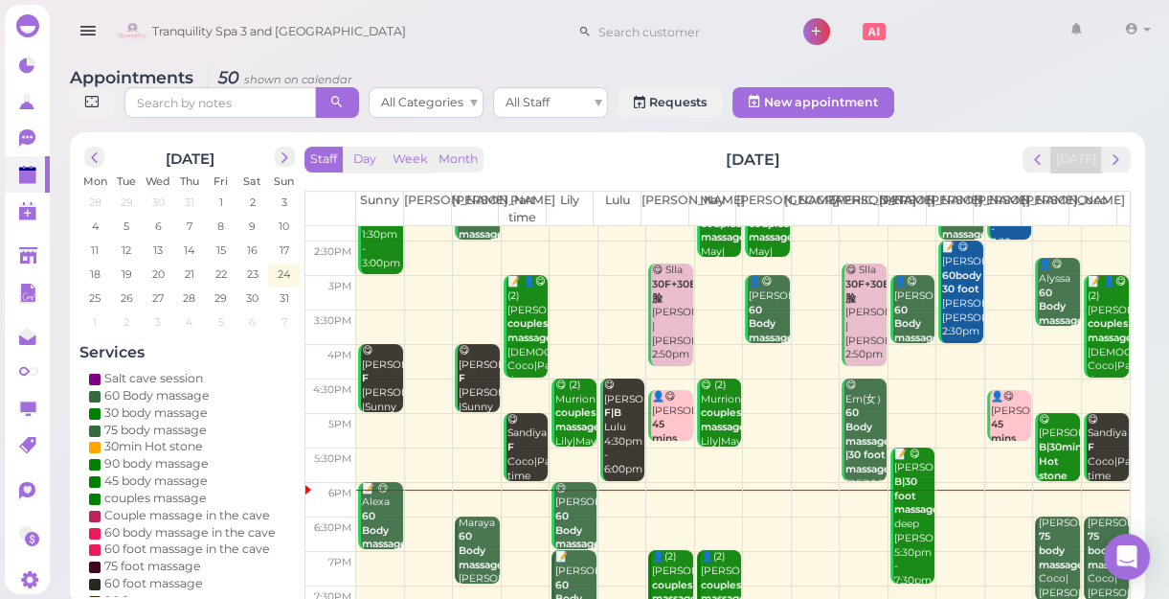
click at [575, 501] on div "😋 Kayla 60 Body massage Lily 6:00pm - 7:00pm" at bounding box center [574, 545] width 41 height 126
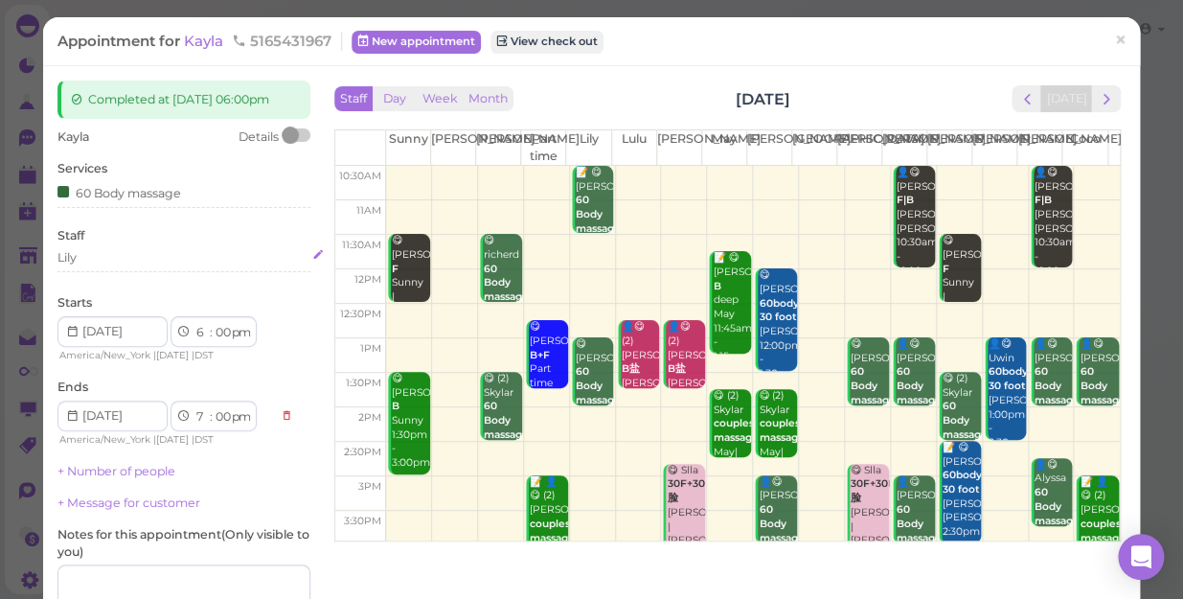
click at [85, 265] on div "Lily" at bounding box center [183, 257] width 253 height 17
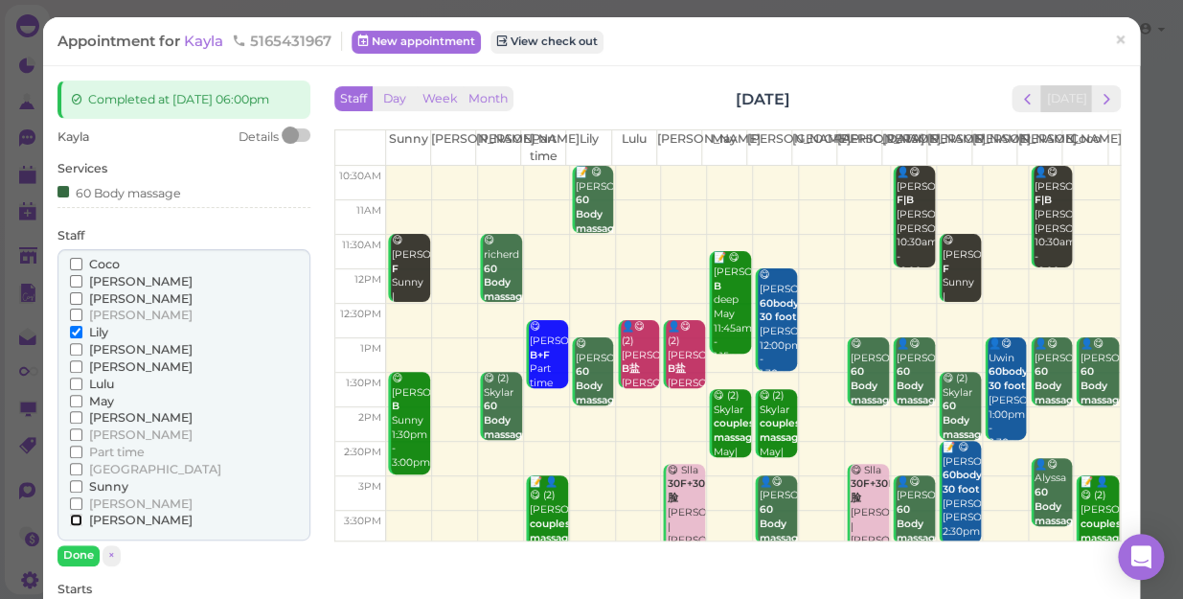
click at [70, 526] on input "[PERSON_NAME]" at bounding box center [76, 519] width 12 height 12
click at [77, 338] on input "Lily" at bounding box center [76, 332] width 12 height 12
click at [74, 565] on button "Done" at bounding box center [78, 555] width 42 height 20
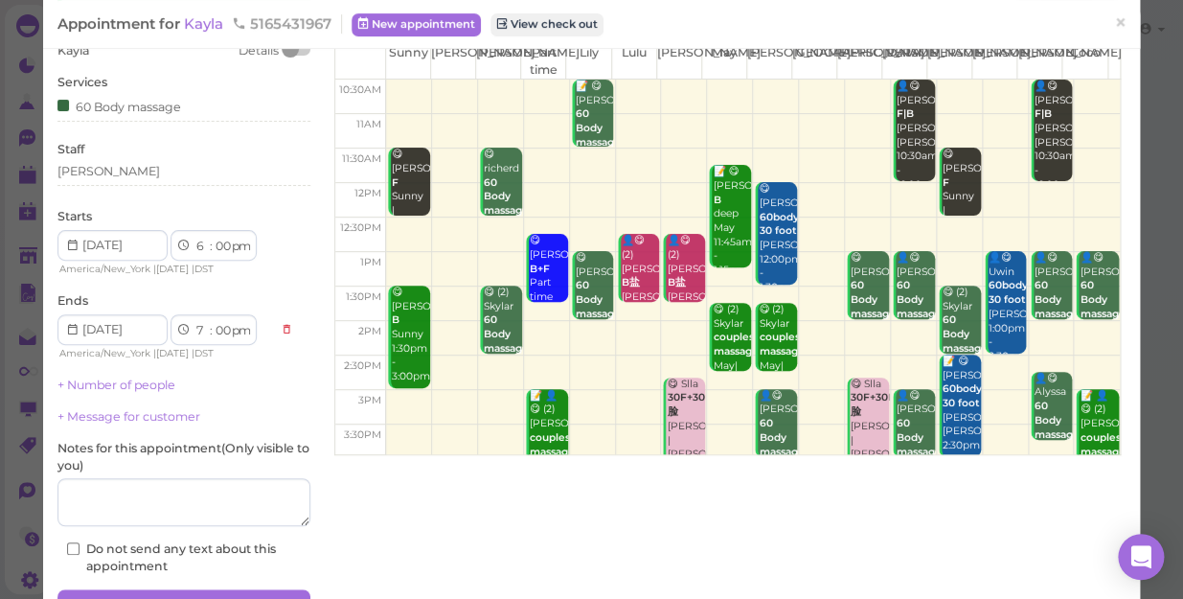
scroll to position [204, 0]
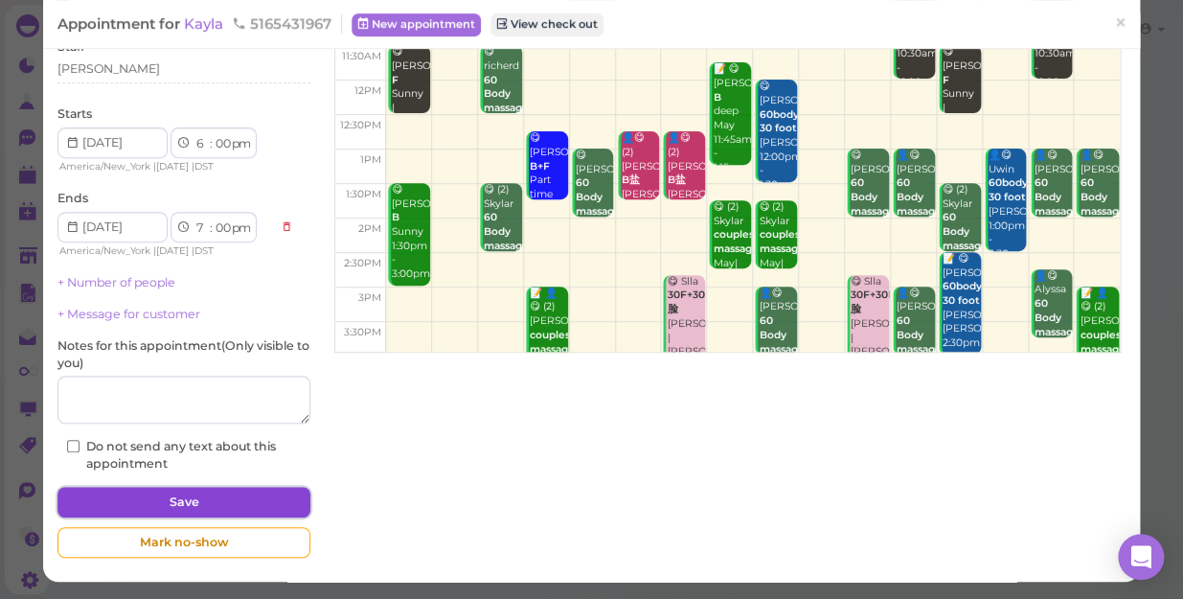
click at [228, 497] on button "Save" at bounding box center [183, 501] width 253 height 31
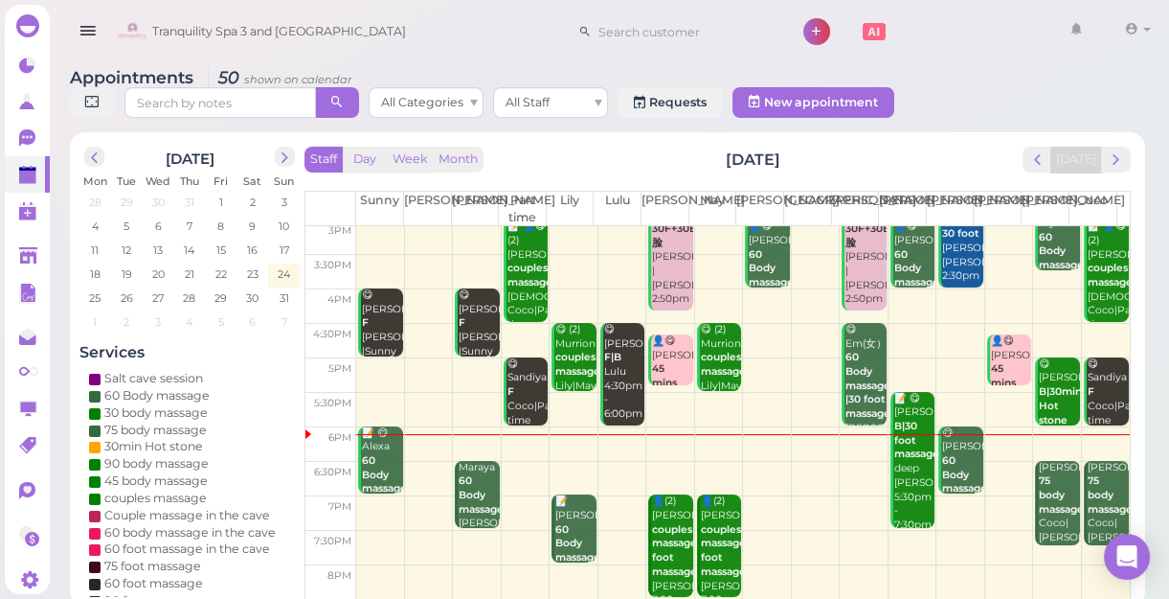
scroll to position [346, 0]
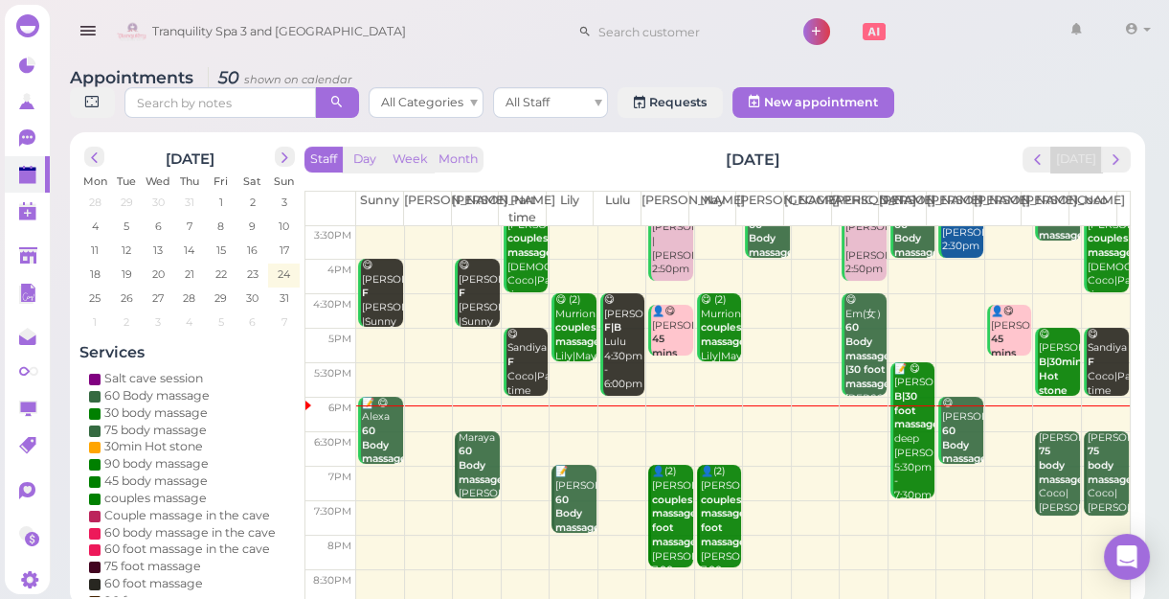
click at [846, 444] on td at bounding box center [743, 449] width 774 height 34
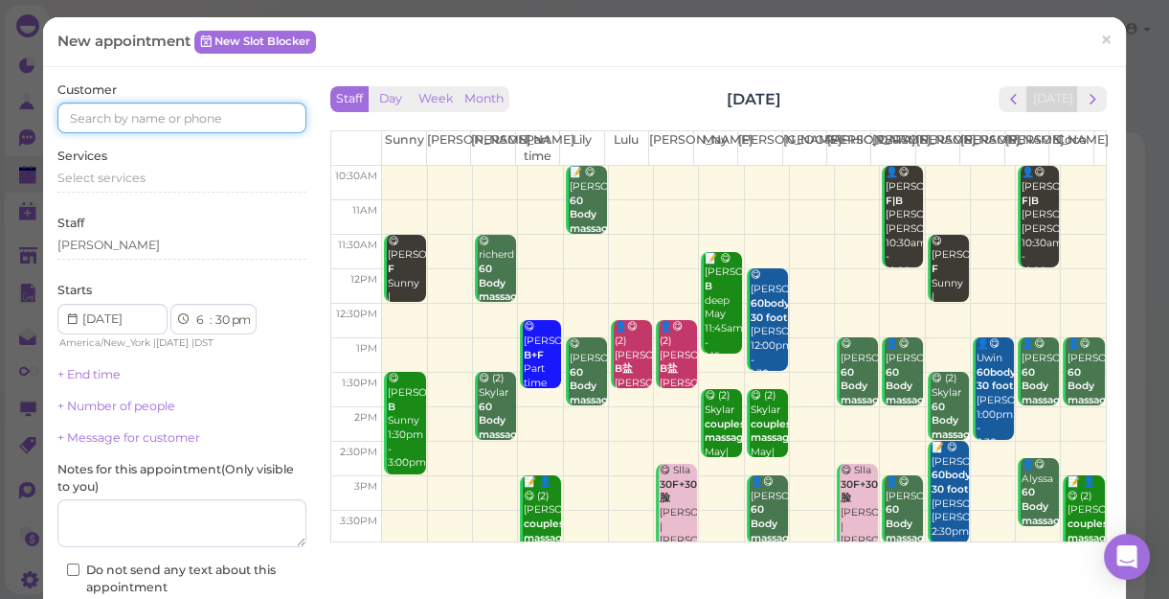
click at [237, 114] on input at bounding box center [181, 117] width 249 height 31
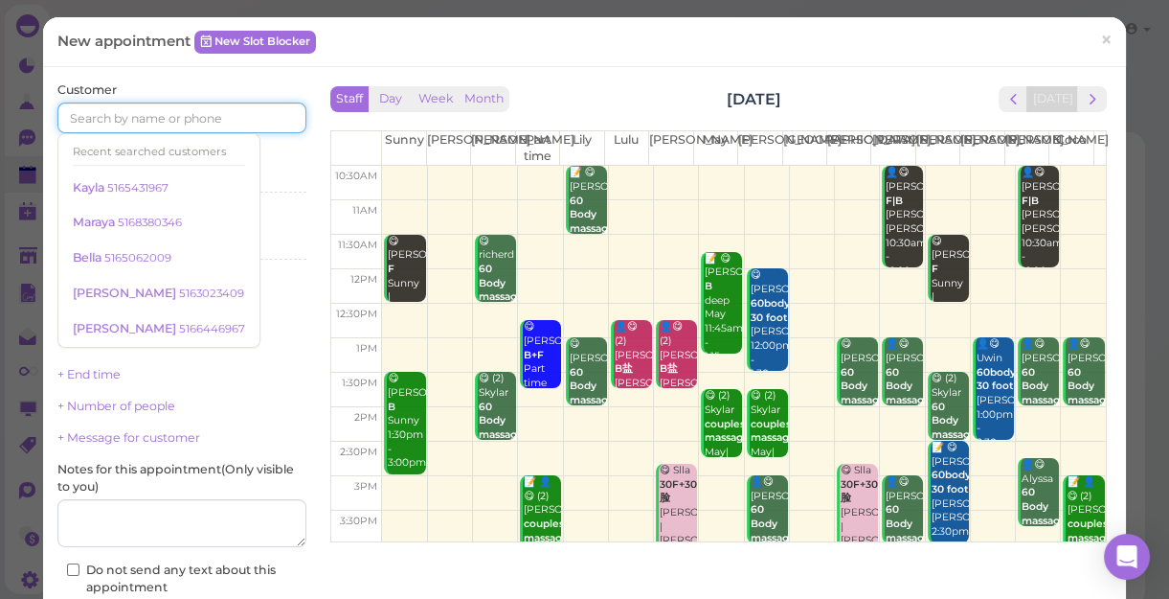
click at [237, 114] on input at bounding box center [181, 117] width 249 height 31
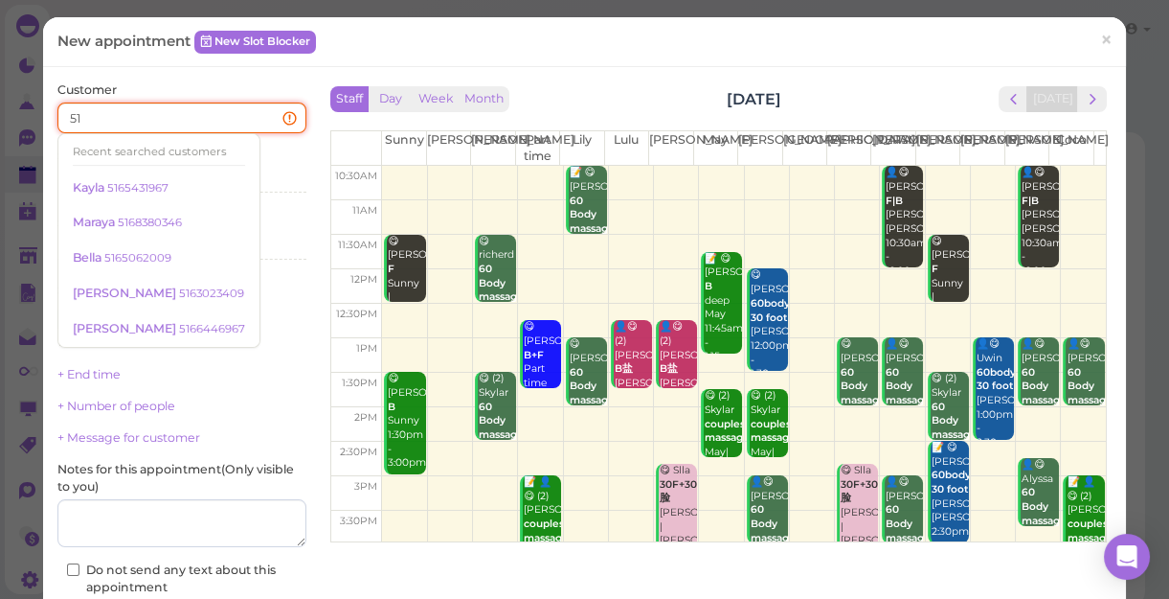
type input "5"
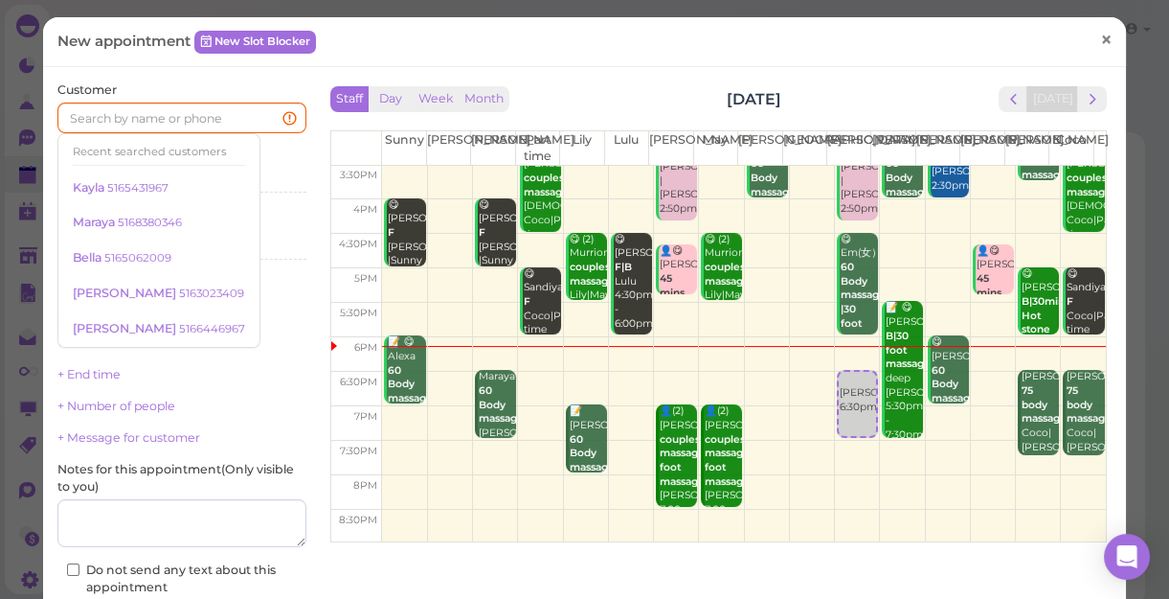
click at [1100, 37] on span "×" at bounding box center [1106, 39] width 12 height 27
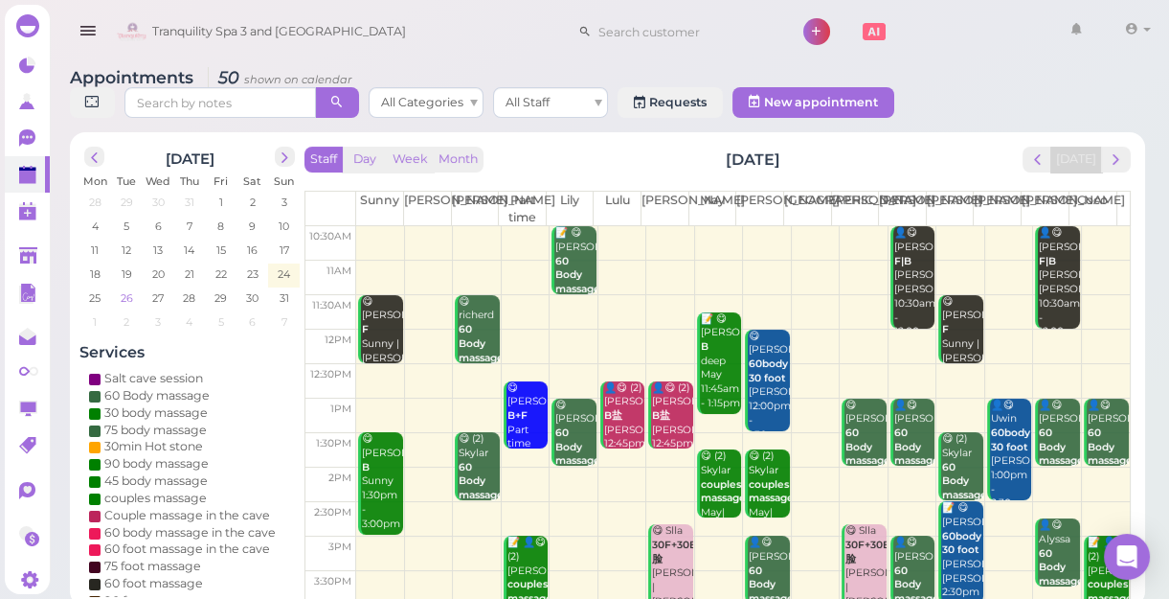
click at [128, 301] on span "26" at bounding box center [127, 297] width 16 height 17
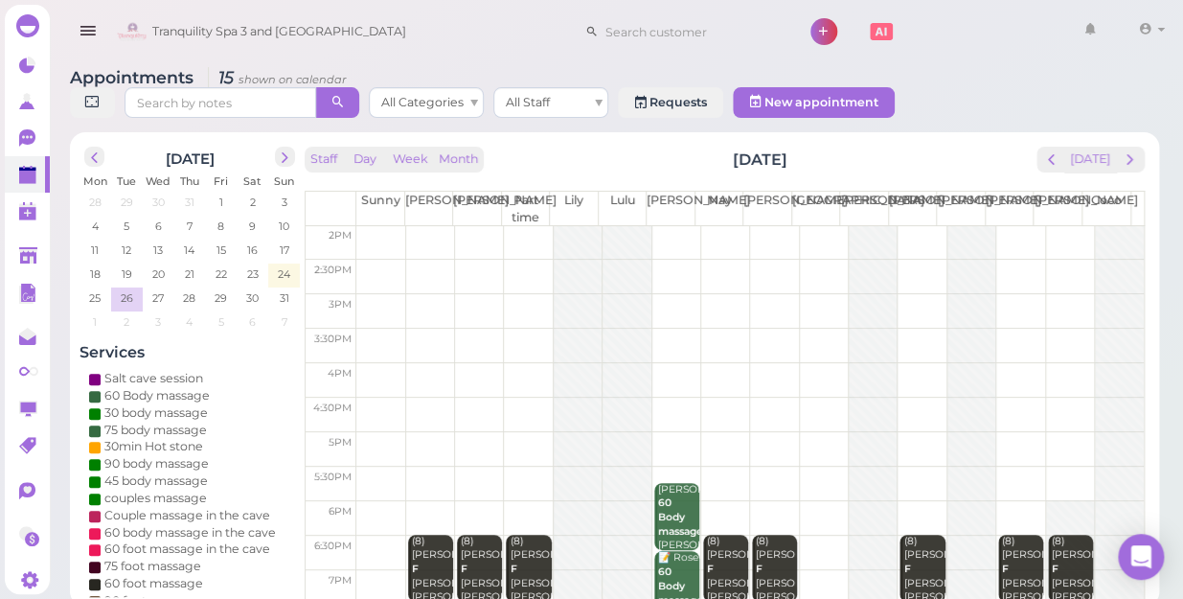
scroll to position [260, 0]
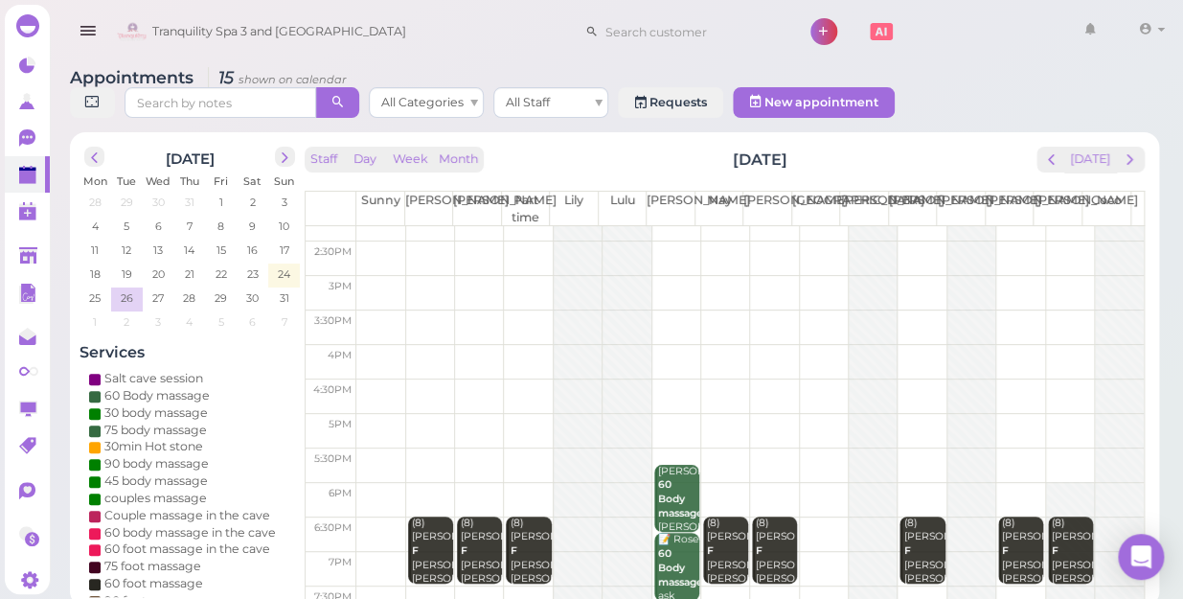
click at [1051, 345] on td at bounding box center [749, 362] width 787 height 34
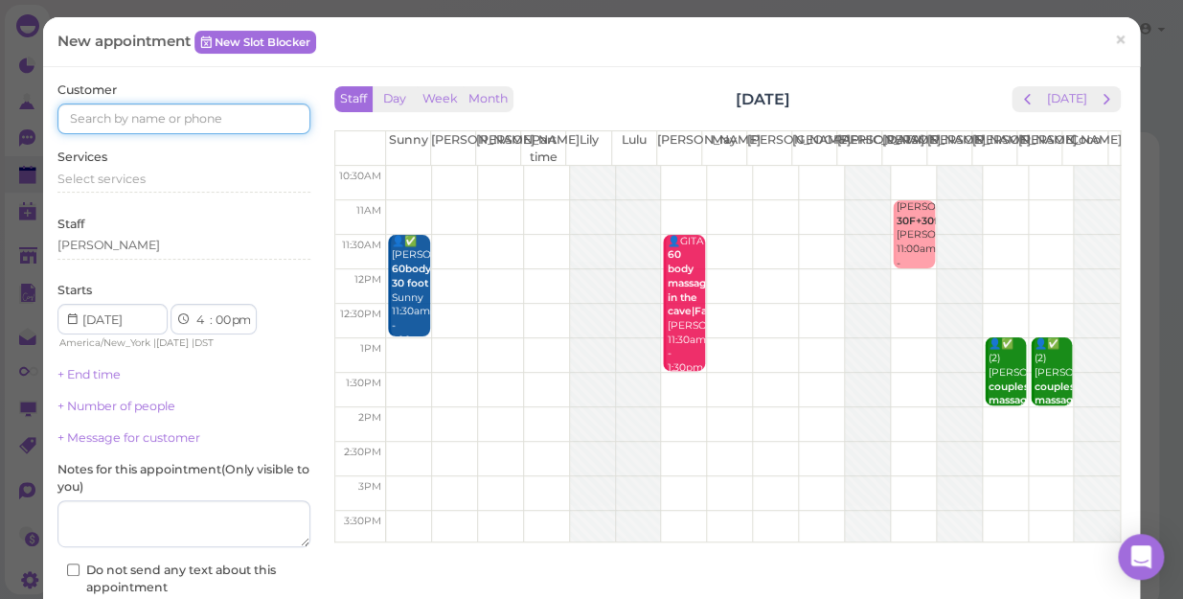
click at [213, 114] on input at bounding box center [183, 118] width 253 height 31
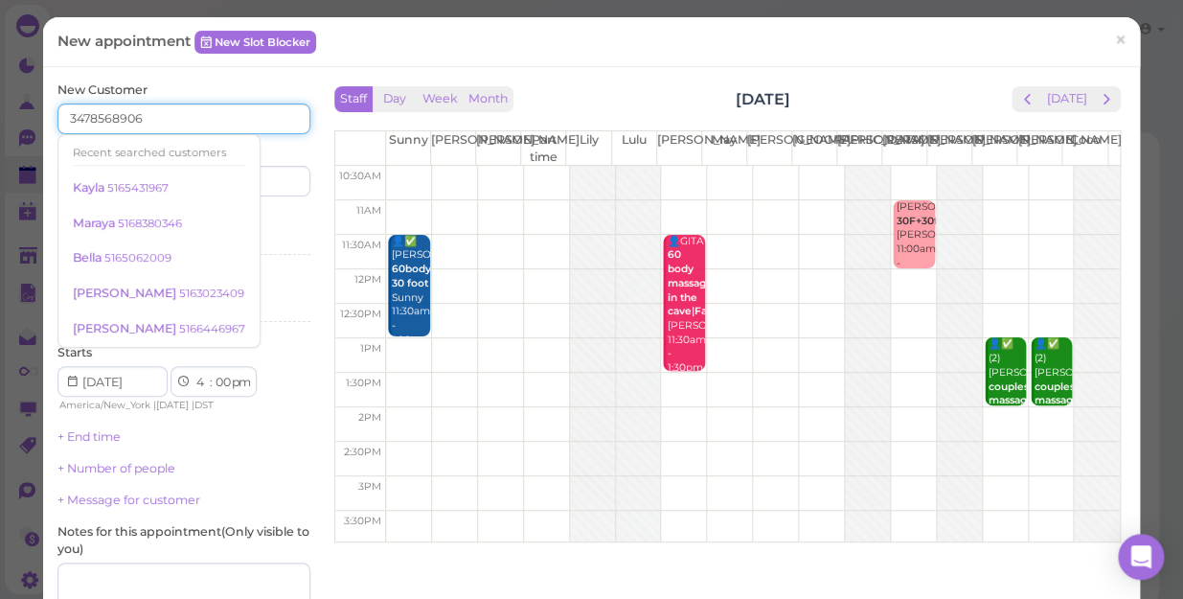
type input "3478568906"
click at [273, 227] on div "Services Select services" at bounding box center [183, 237] width 253 height 53
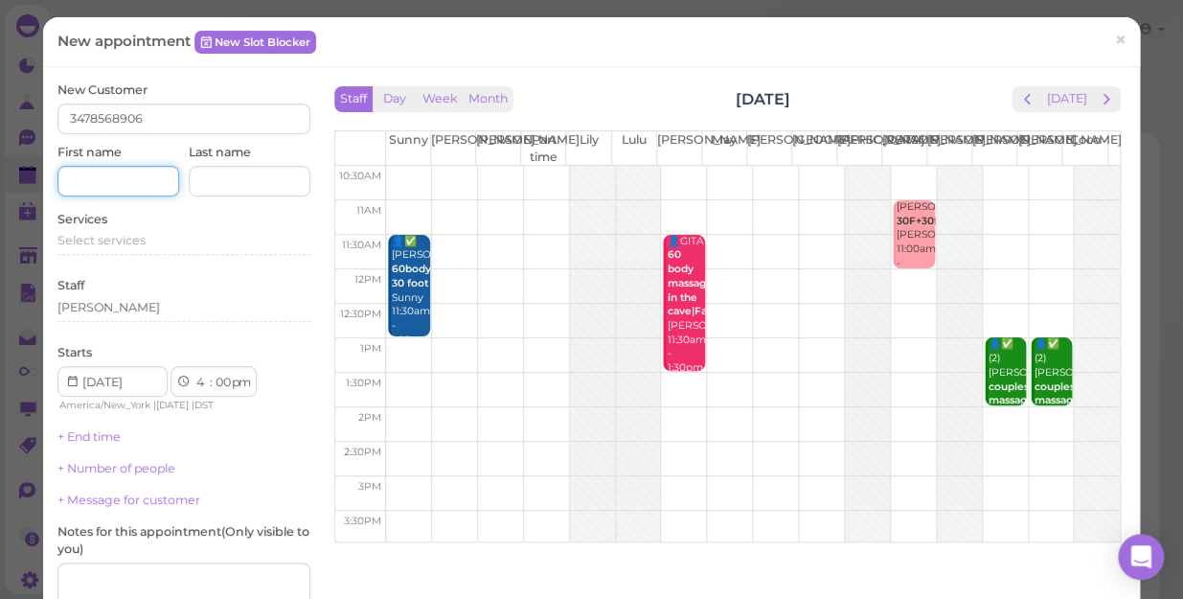
click at [134, 186] on input at bounding box center [118, 181] width 122 height 31
click at [75, 178] on input "harry" at bounding box center [118, 181] width 122 height 31
type input "Harry"
click at [139, 240] on span "Select services" at bounding box center [101, 240] width 88 height 14
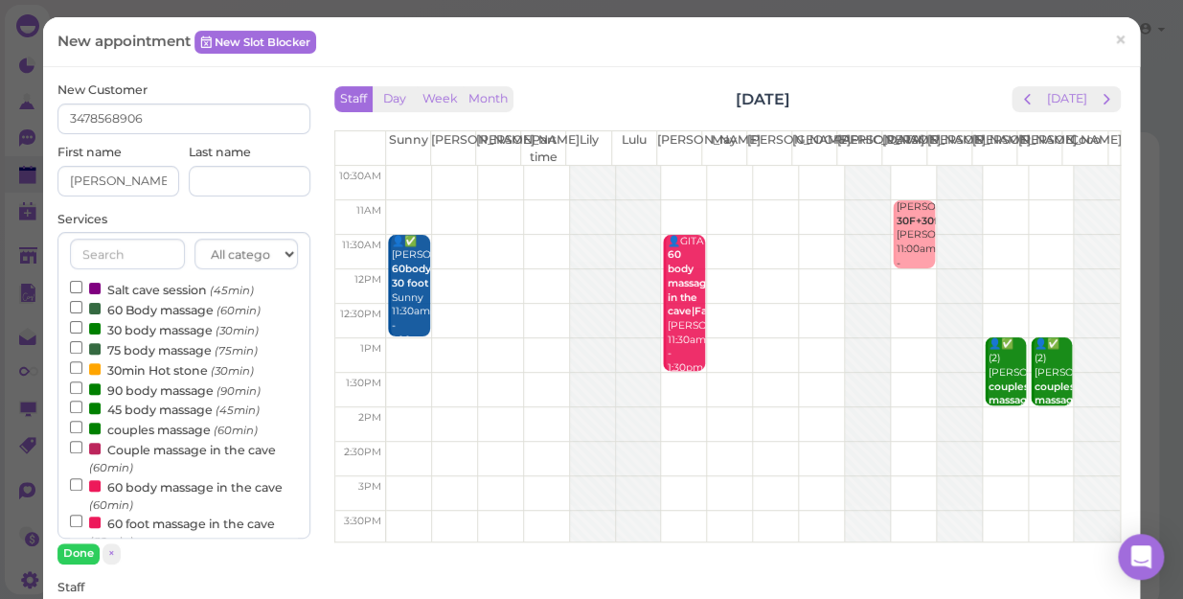
click at [165, 426] on label "couples massage (60min)" at bounding box center [164, 428] width 188 height 20
click at [82, 426] on input "couples massage (60min)" at bounding box center [76, 426] width 12 height 12
click at [78, 548] on button "Done" at bounding box center [78, 553] width 42 height 20
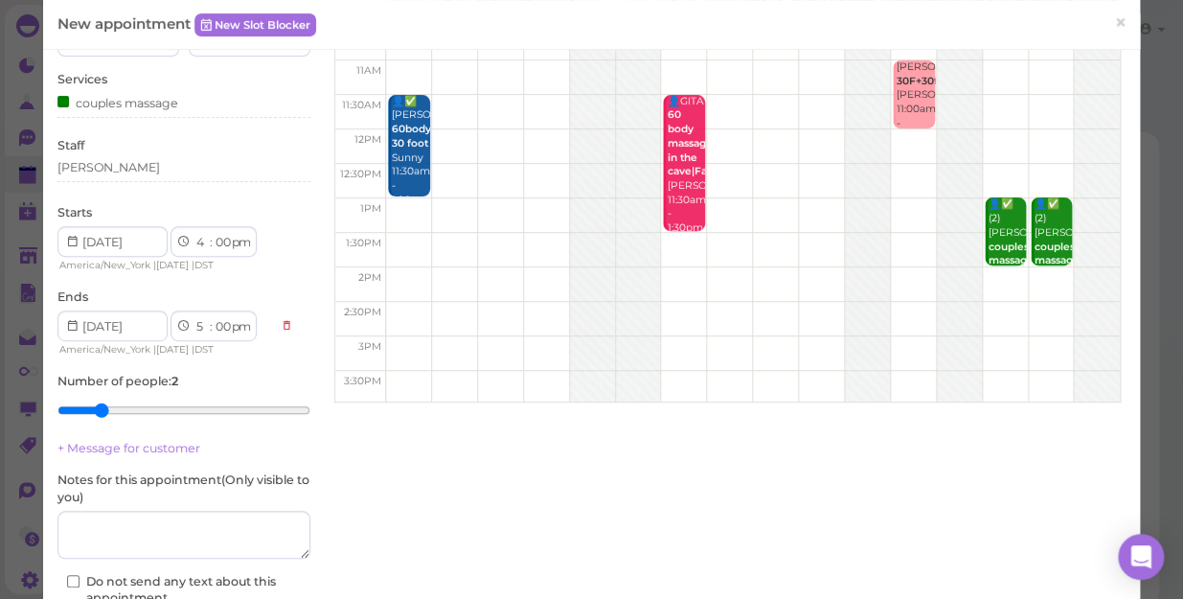
scroll to position [173, 0]
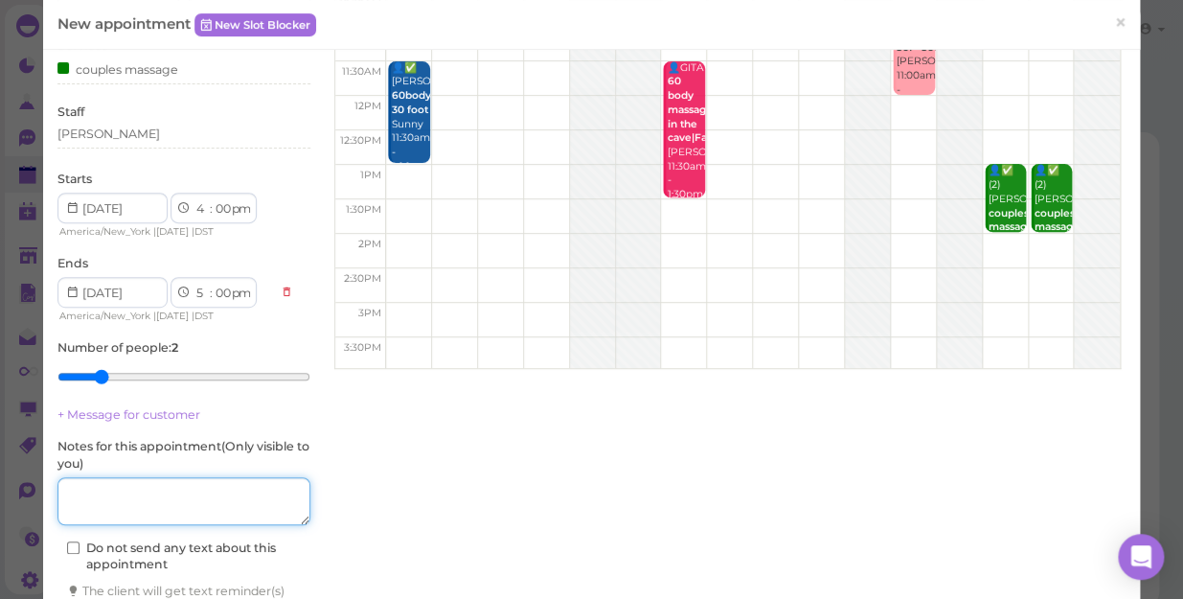
click at [124, 486] on textarea at bounding box center [183, 501] width 253 height 48
type textarea "P"
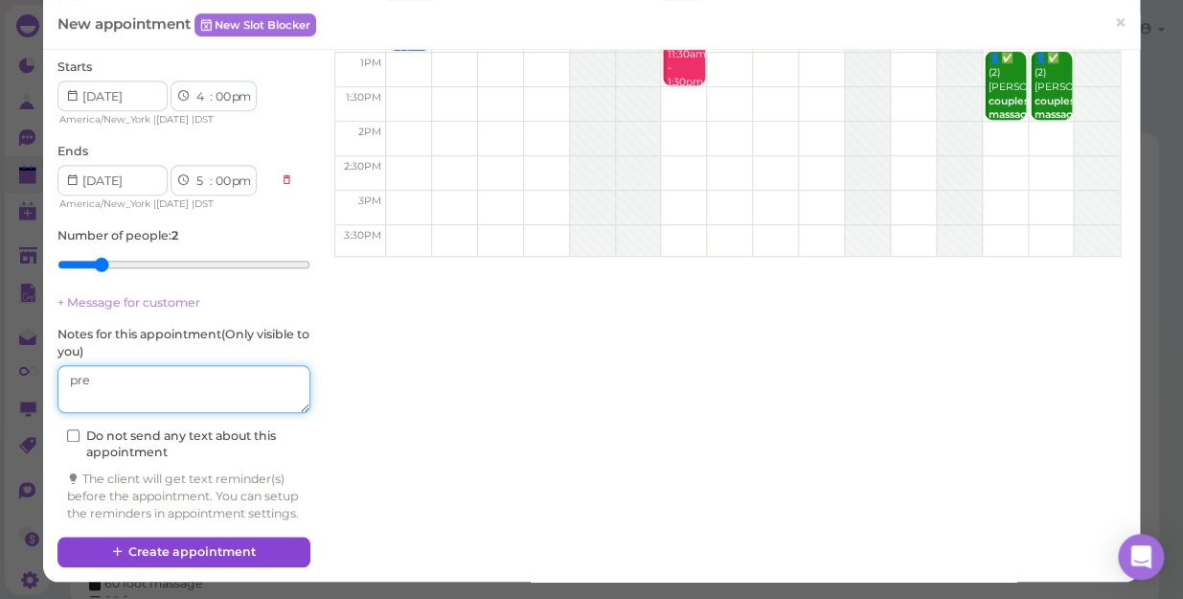
type textarea "pre"
click at [236, 552] on button "Create appointment" at bounding box center [183, 551] width 253 height 31
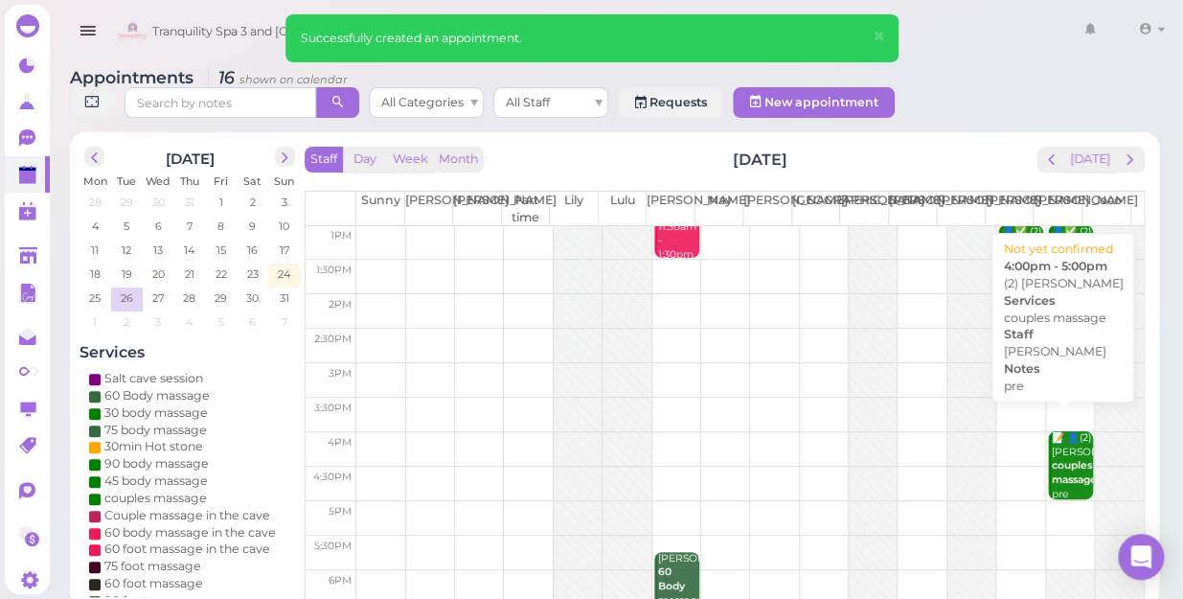
click at [1051, 446] on div "📝 👤(2) Harry couples massage pre Tina 4:00pm - 5:00pm" at bounding box center [1072, 494] width 42 height 126
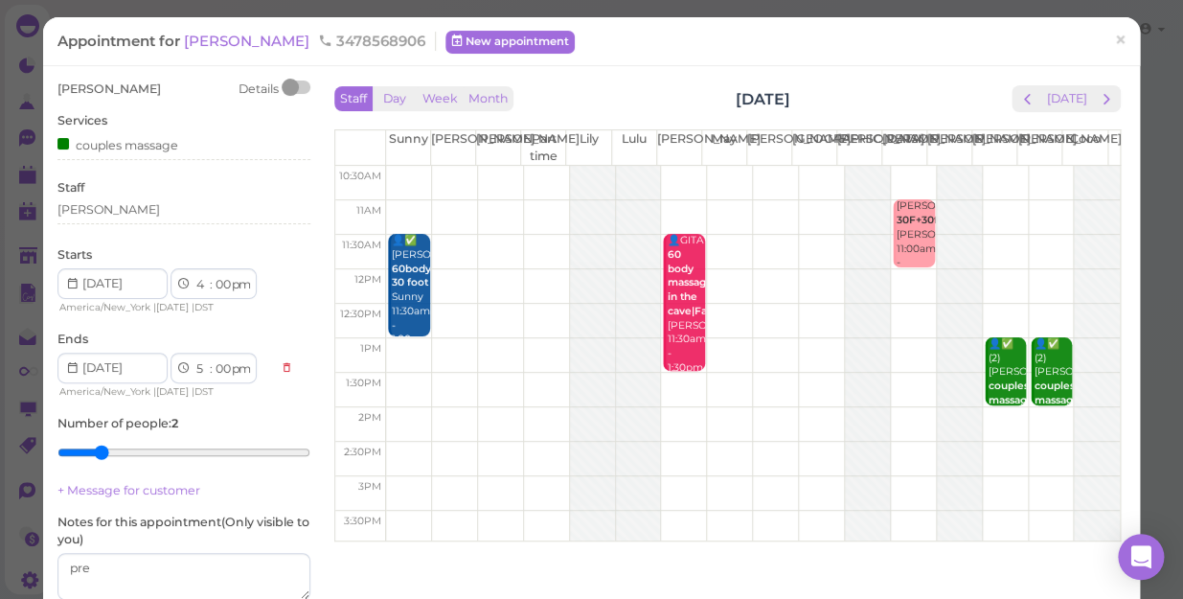
scroll to position [173, 0]
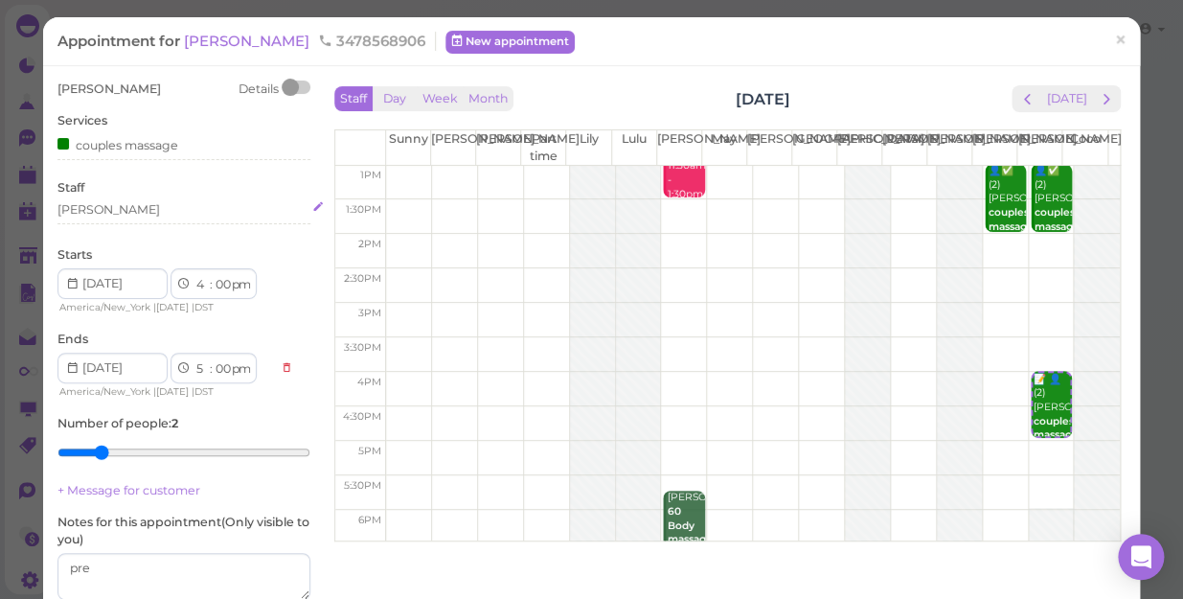
click at [121, 216] on div "[PERSON_NAME]" at bounding box center [183, 209] width 253 height 17
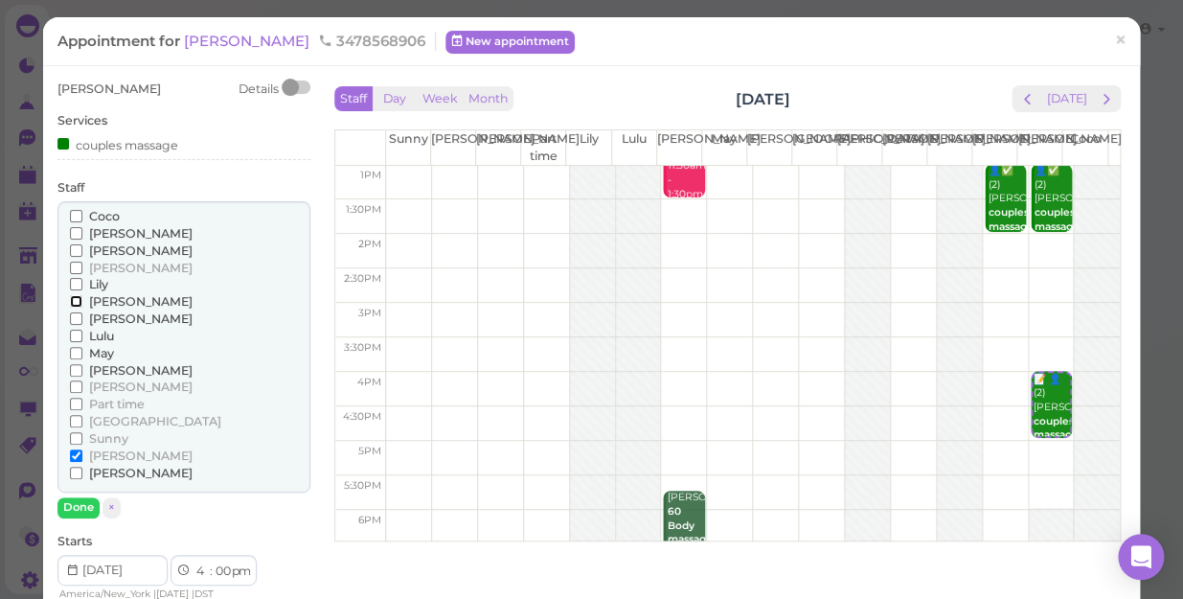
click at [71, 297] on input "[PERSON_NAME]" at bounding box center [76, 301] width 12 height 12
click at [74, 500] on button "Done" at bounding box center [78, 507] width 42 height 20
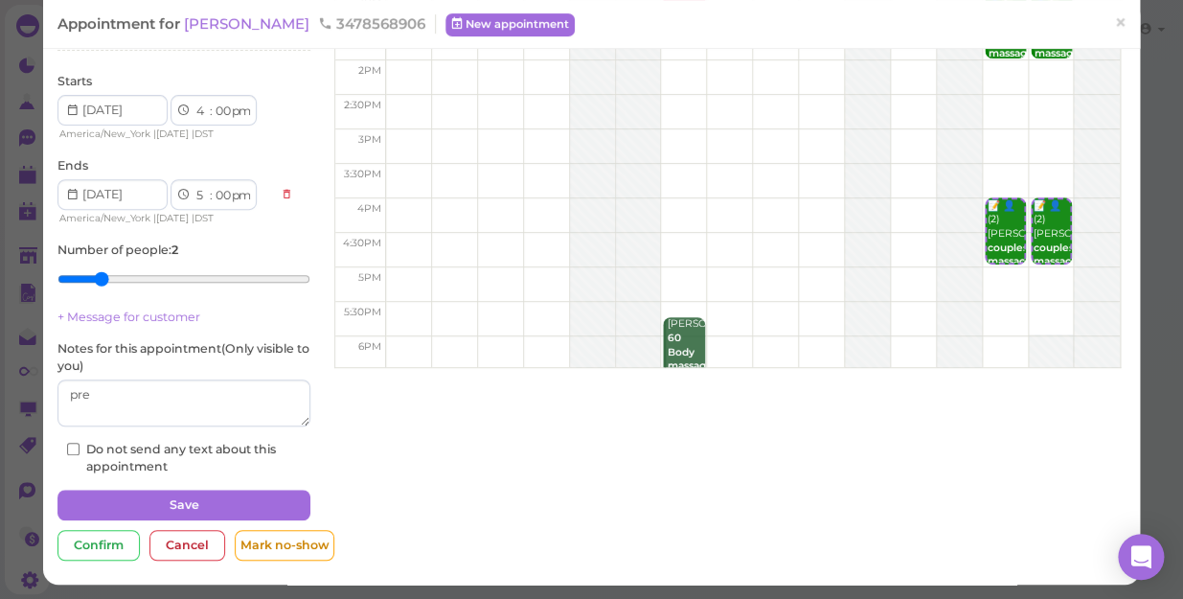
scroll to position [174, 0]
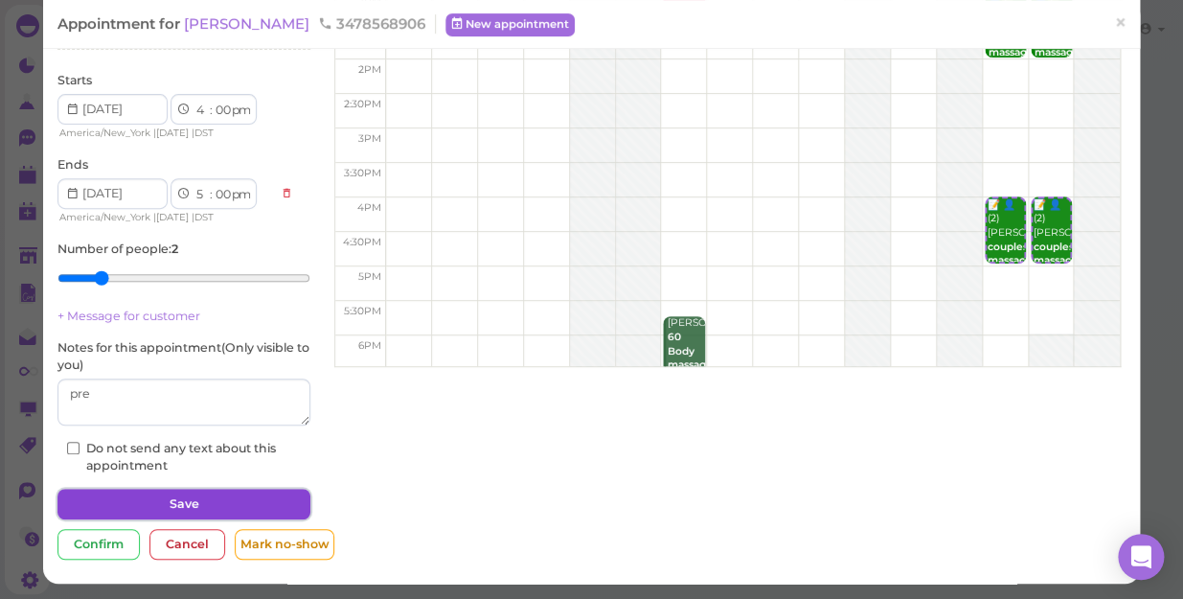
click at [196, 499] on button "Save" at bounding box center [183, 503] width 253 height 31
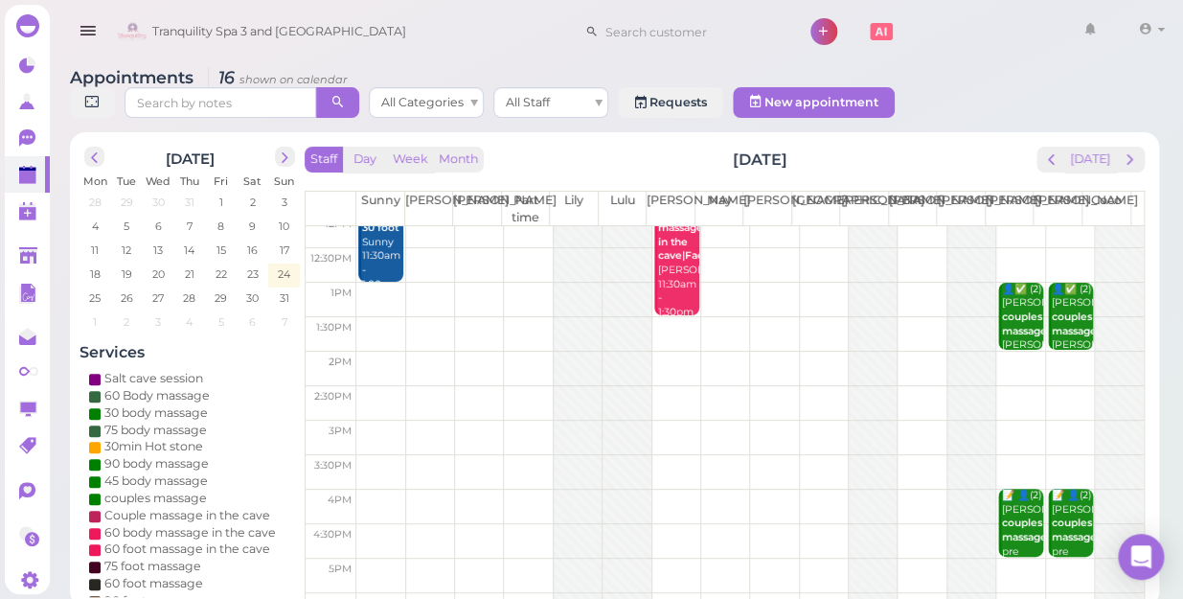
scroll to position [86, 0]
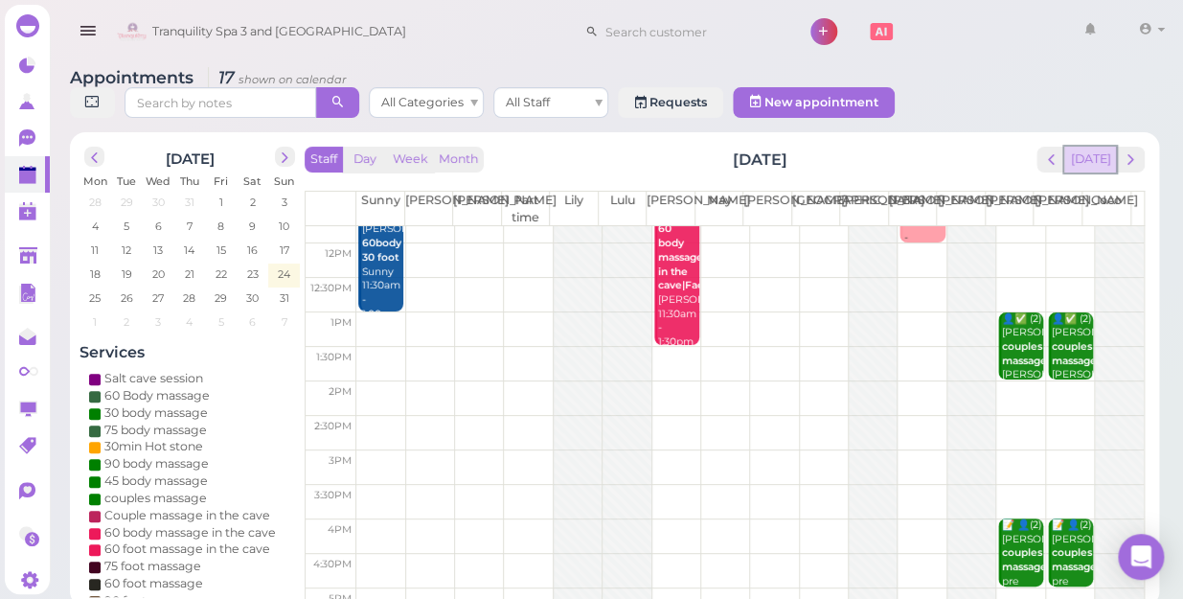
click at [1097, 147] on button "[DATE]" at bounding box center [1090, 160] width 52 height 26
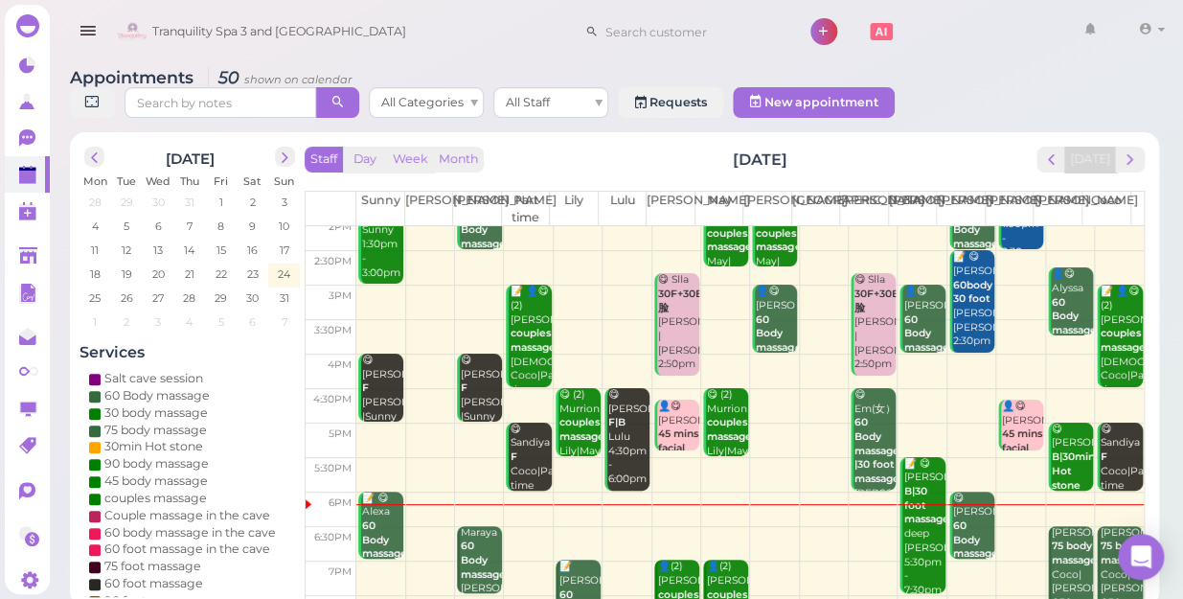
scroll to position [346, 0]
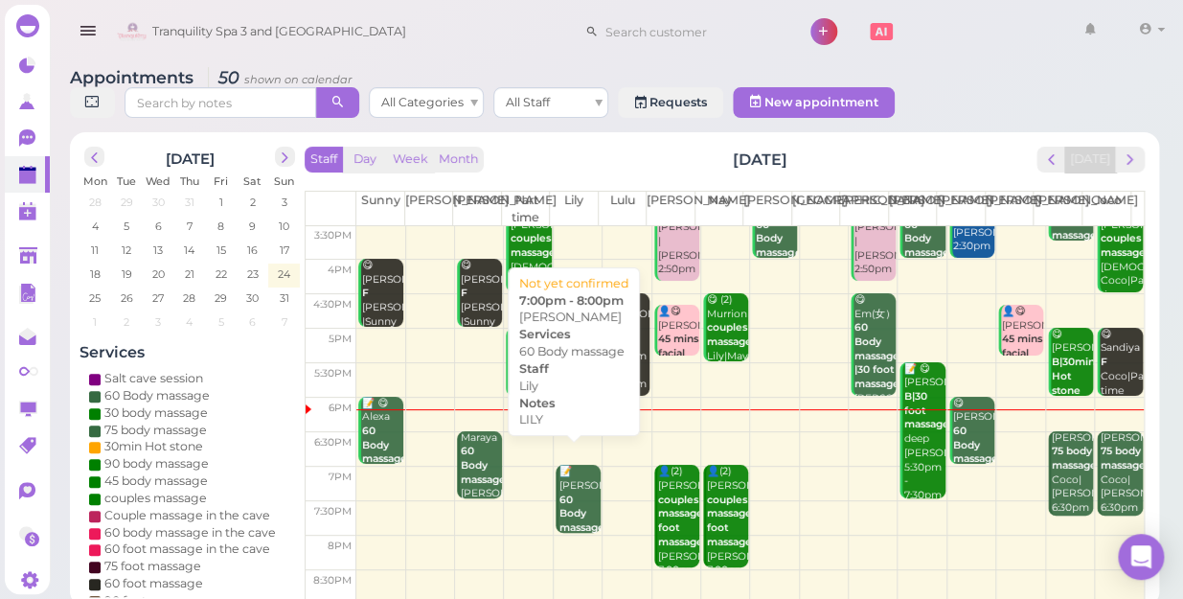
click at [560, 493] on b "60 Body massage" at bounding box center [581, 513] width 45 height 40
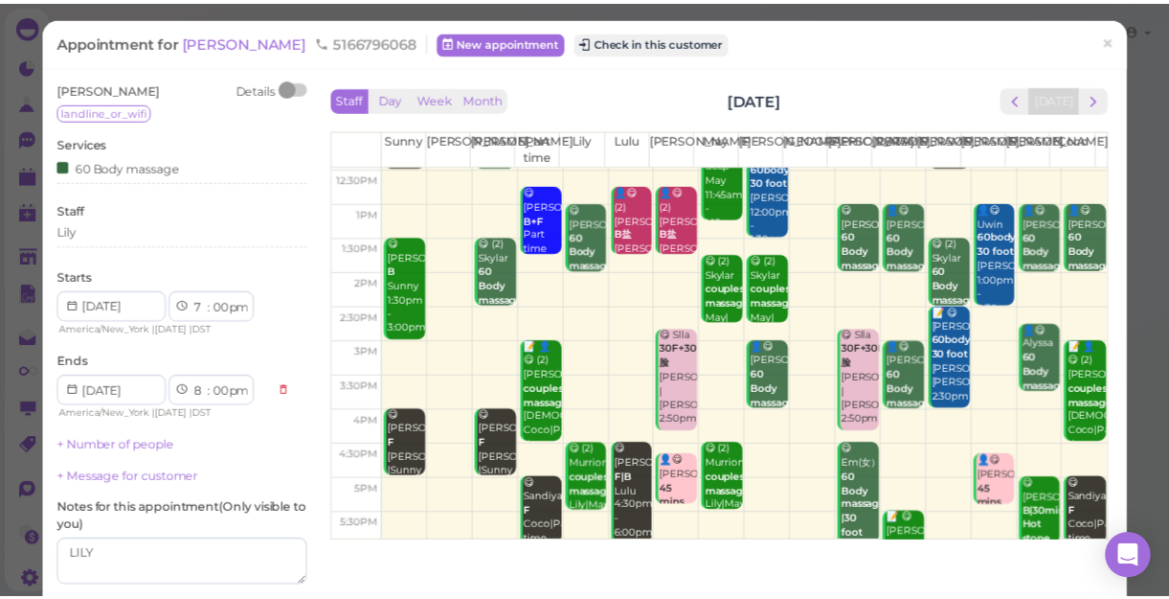
scroll to position [346, 0]
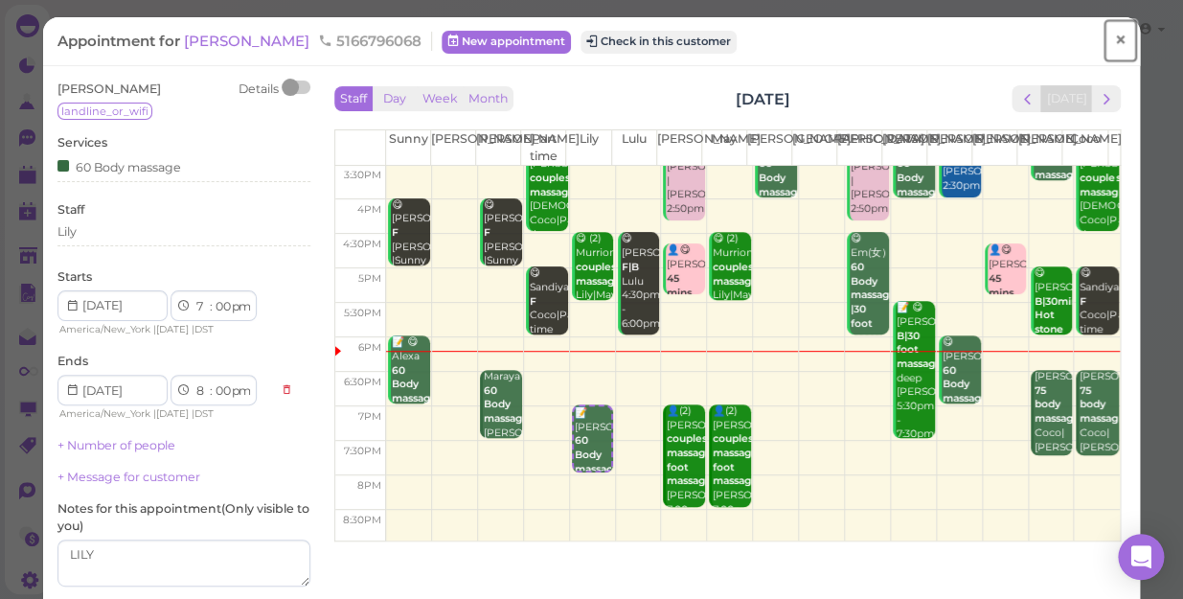
click at [1114, 34] on span "×" at bounding box center [1120, 40] width 12 height 27
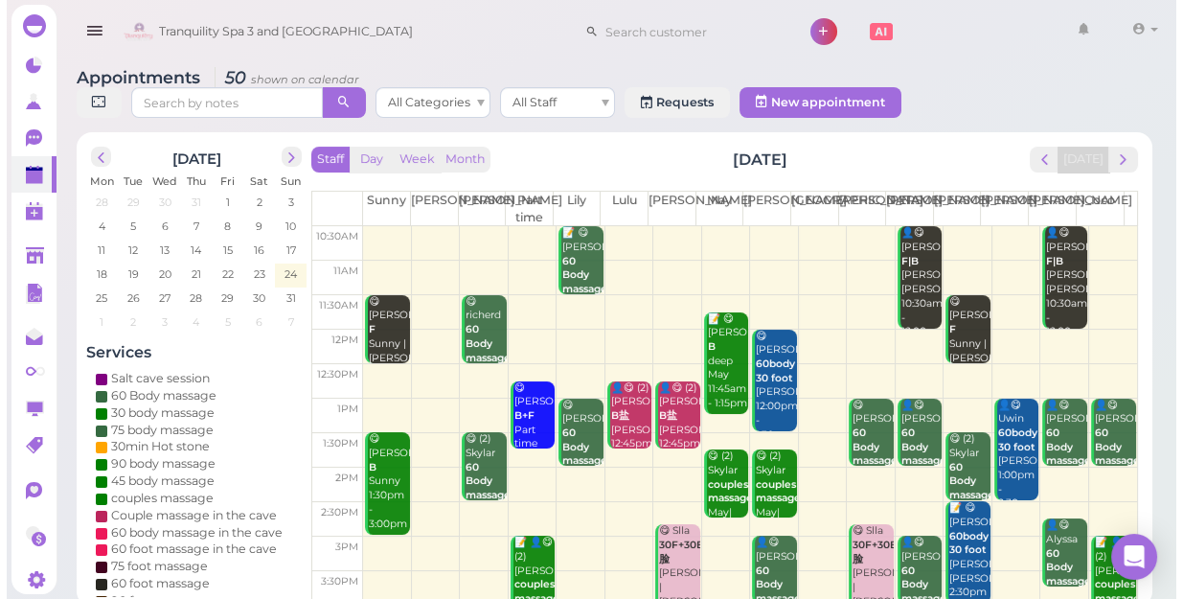
scroll to position [346, 0]
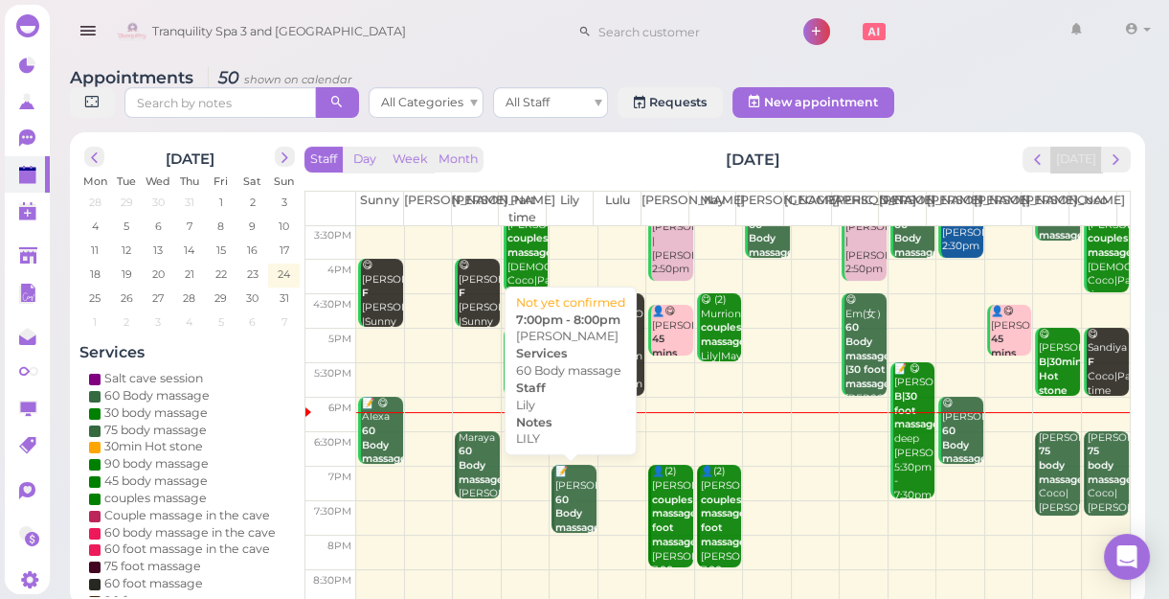
click at [567, 508] on b "60 Body massage" at bounding box center [577, 513] width 45 height 40
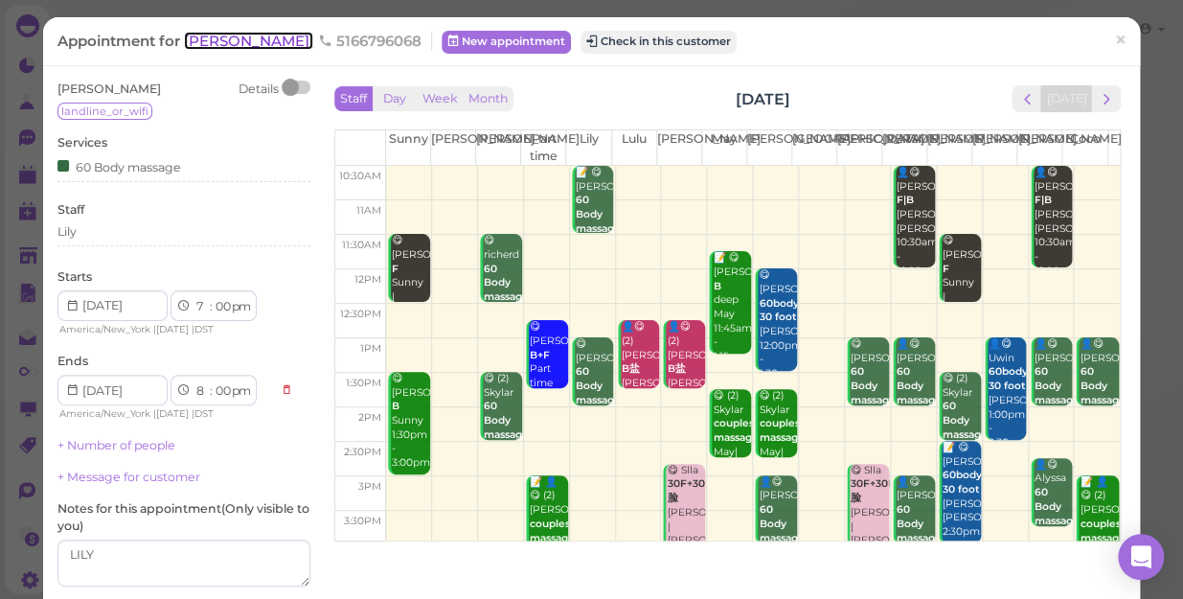
click at [198, 42] on span "[PERSON_NAME]" at bounding box center [248, 41] width 129 height 18
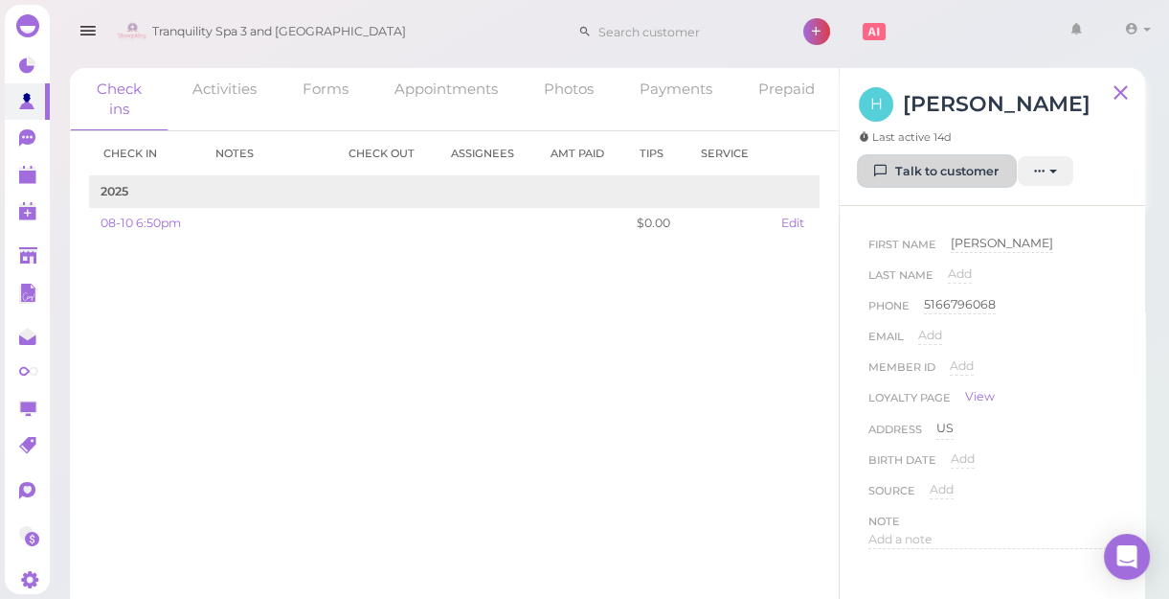
click at [969, 169] on link "Talk to customer" at bounding box center [937, 171] width 156 height 31
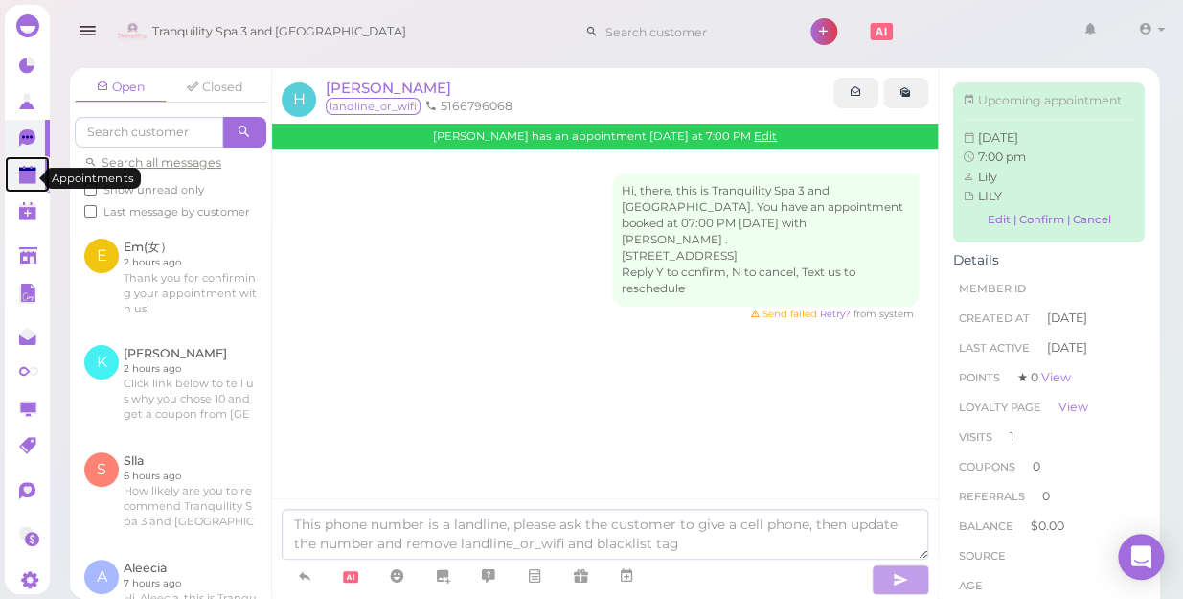
click at [17, 182] on link at bounding box center [27, 174] width 45 height 36
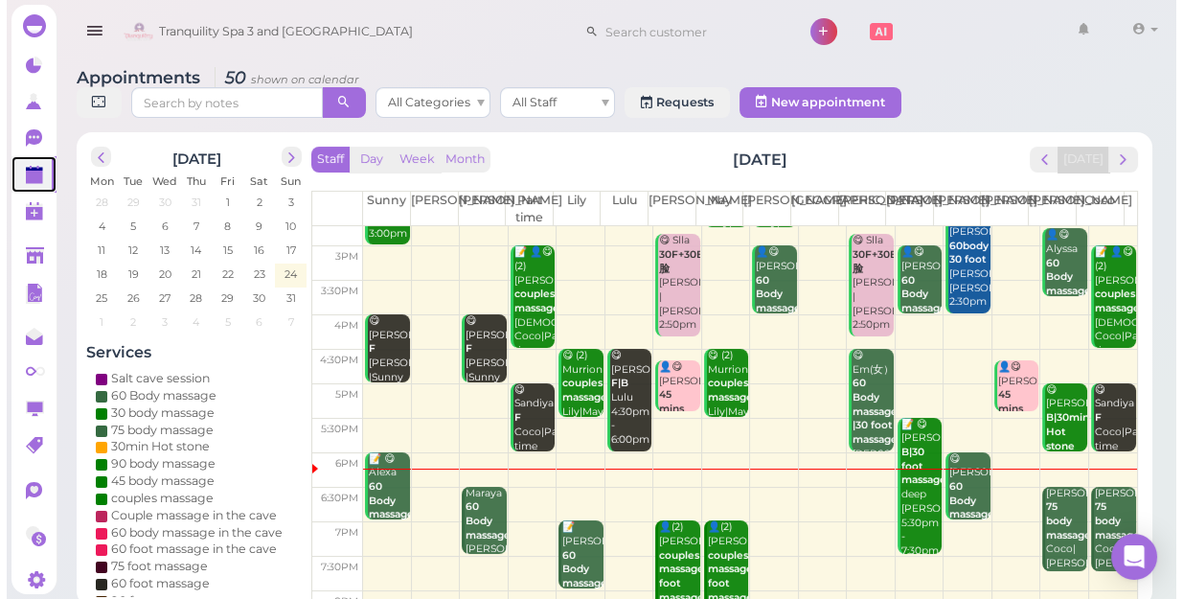
scroll to position [346, 0]
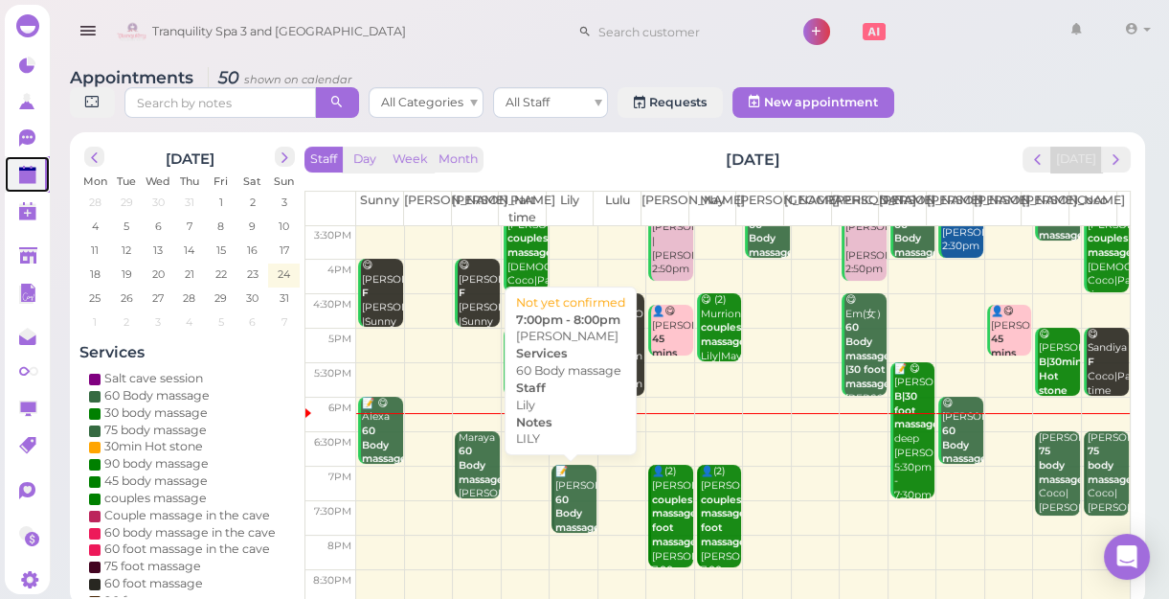
click at [574, 498] on div "📝 [PERSON_NAME] 60 Body massage [PERSON_NAME] 7:00pm - 8:00pm" at bounding box center [574, 534] width 41 height 141
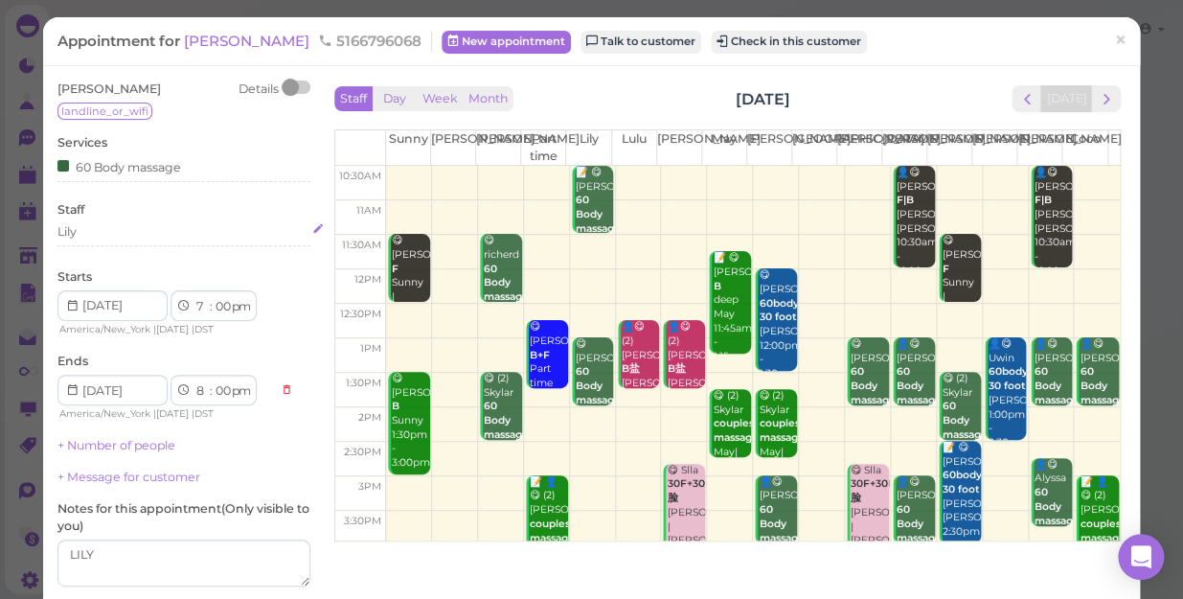
click at [79, 230] on div "Lily" at bounding box center [183, 231] width 253 height 17
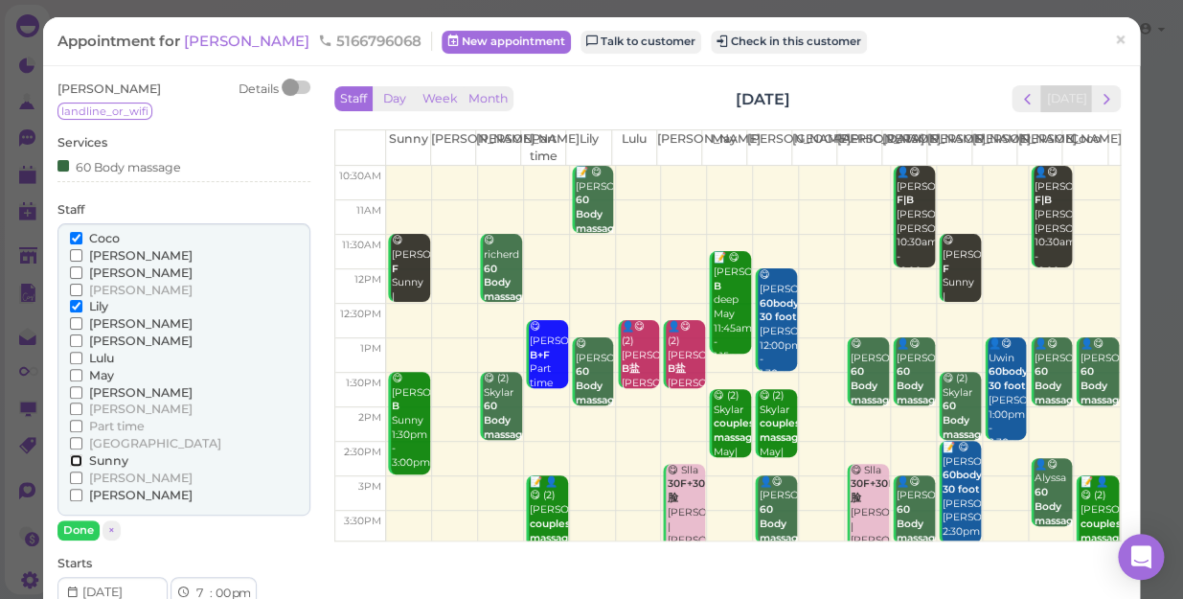
click at [72, 459] on input "Sunny" at bounding box center [76, 460] width 12 height 12
click at [75, 463] on input "Sunny" at bounding box center [76, 460] width 12 height 12
click at [73, 306] on input "Lily" at bounding box center [76, 306] width 12 height 12
click at [78, 300] on input "Lily" at bounding box center [76, 306] width 12 height 12
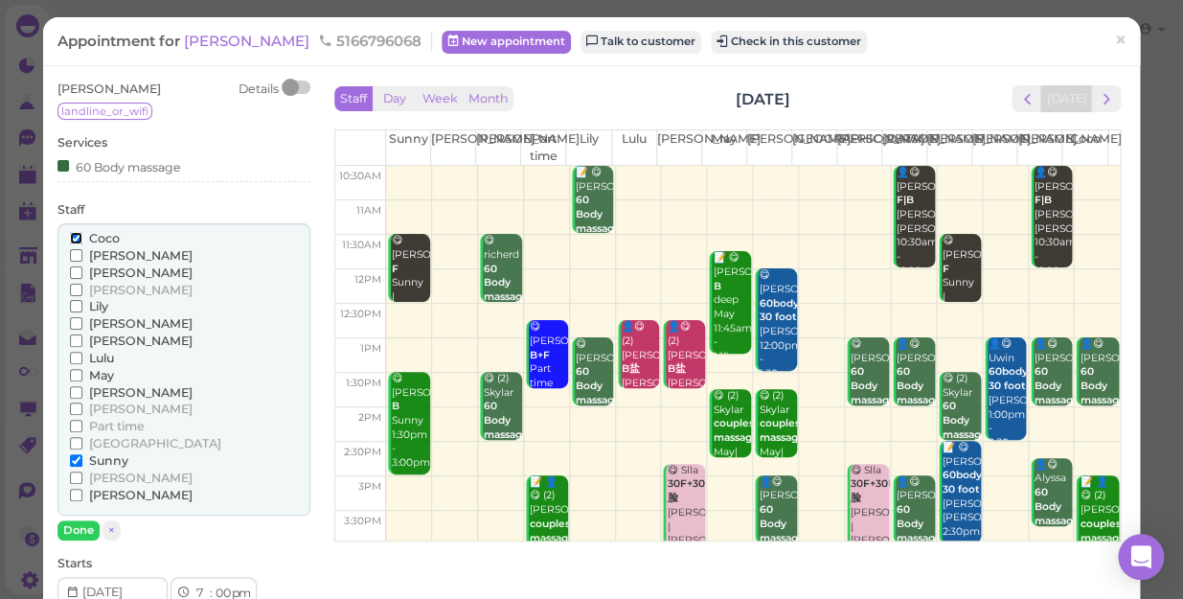
click at [75, 238] on input "Coco" at bounding box center [76, 238] width 12 height 12
click at [76, 527] on button "Done" at bounding box center [78, 530] width 42 height 20
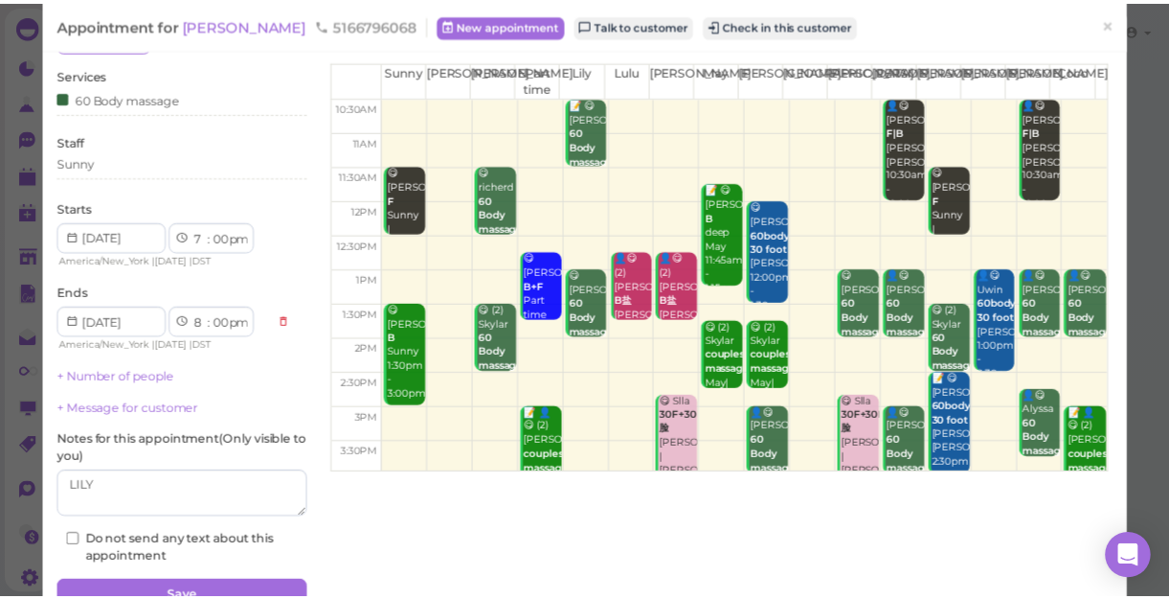
scroll to position [161, 0]
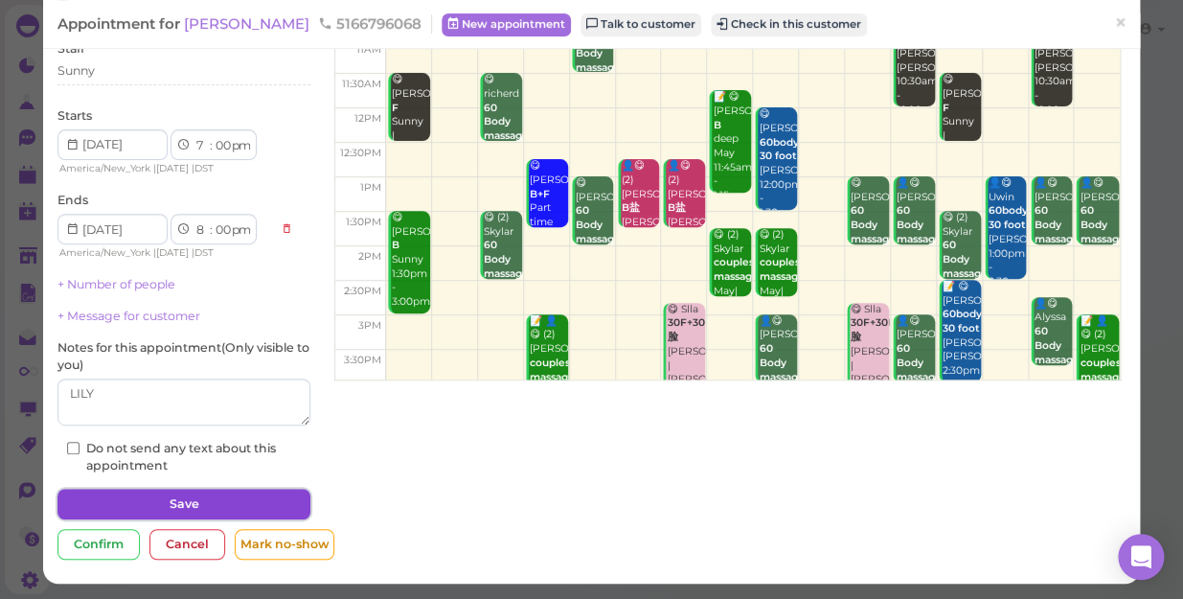
click at [211, 500] on button "Save" at bounding box center [183, 503] width 253 height 31
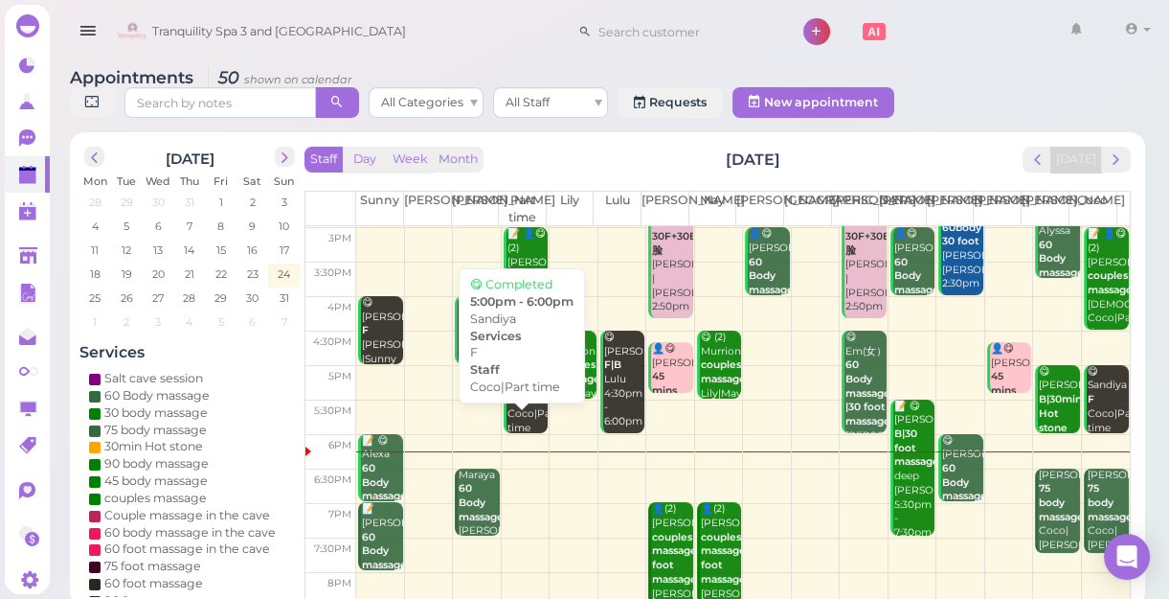
scroll to position [346, 0]
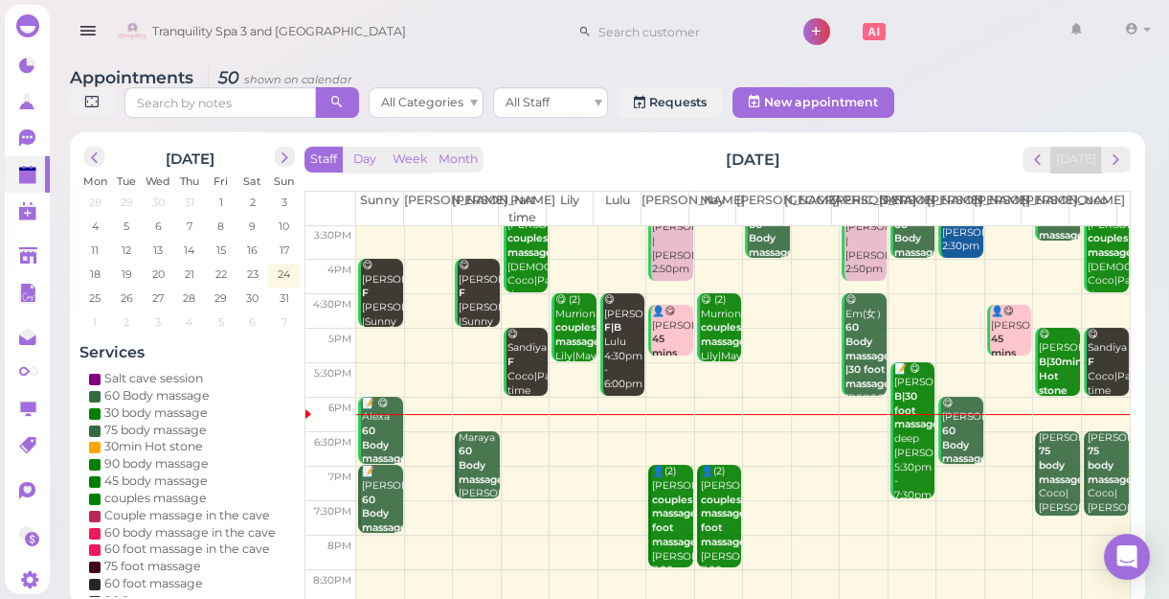
click at [567, 452] on td at bounding box center [743, 449] width 774 height 34
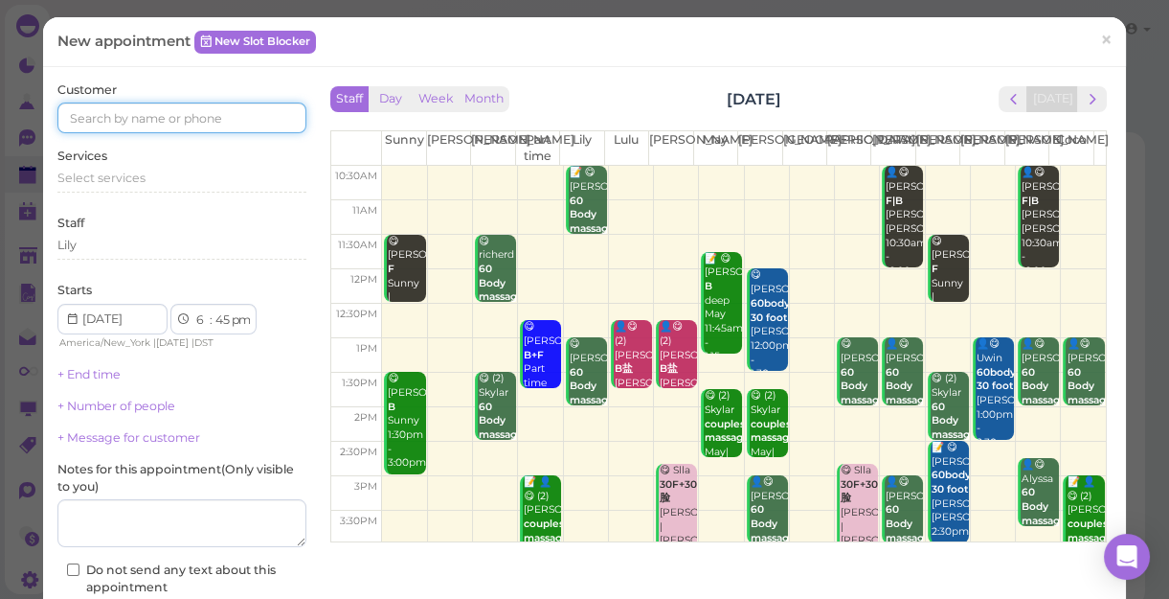
click at [229, 117] on input at bounding box center [181, 117] width 249 height 31
type input "5163605765"
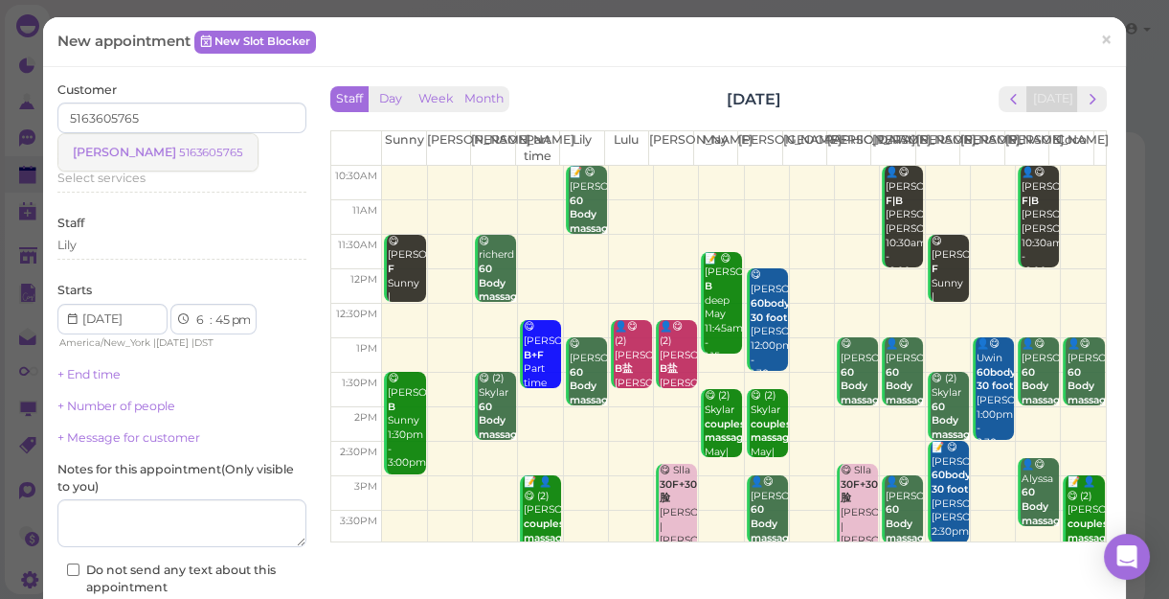
click at [179, 147] on small "5163605765" at bounding box center [211, 152] width 64 height 13
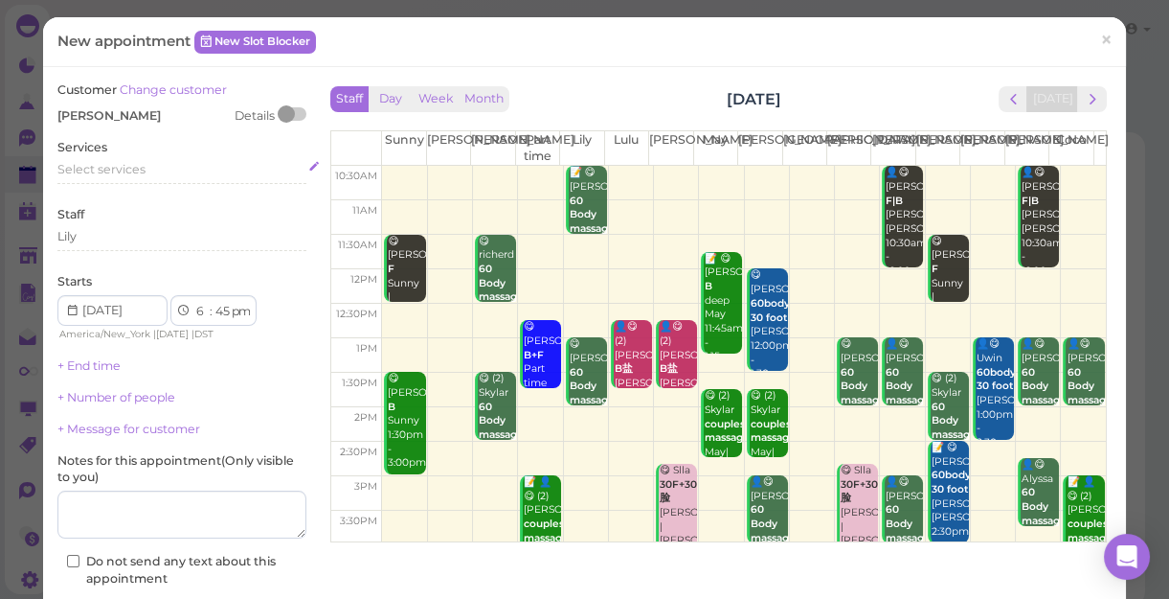
click at [143, 163] on span "Select services" at bounding box center [101, 169] width 88 height 14
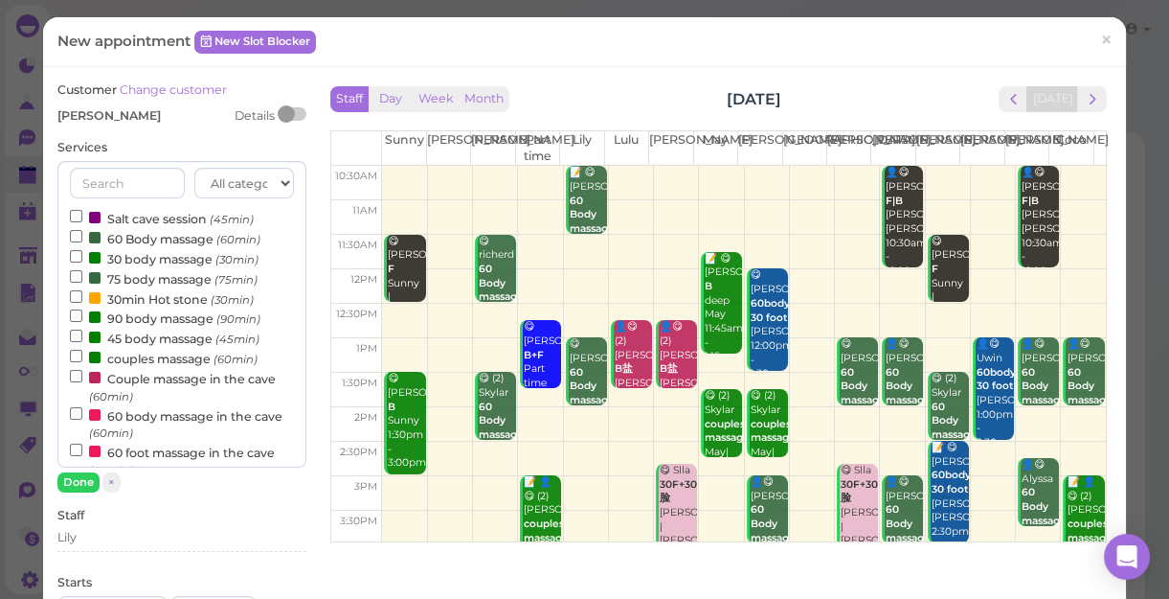
click at [155, 323] on label "90 body massage (90min)" at bounding box center [165, 317] width 191 height 20
click at [82, 322] on input "90 body massage (90min)" at bounding box center [76, 315] width 12 height 12
click at [68, 478] on button "Done" at bounding box center [78, 482] width 42 height 20
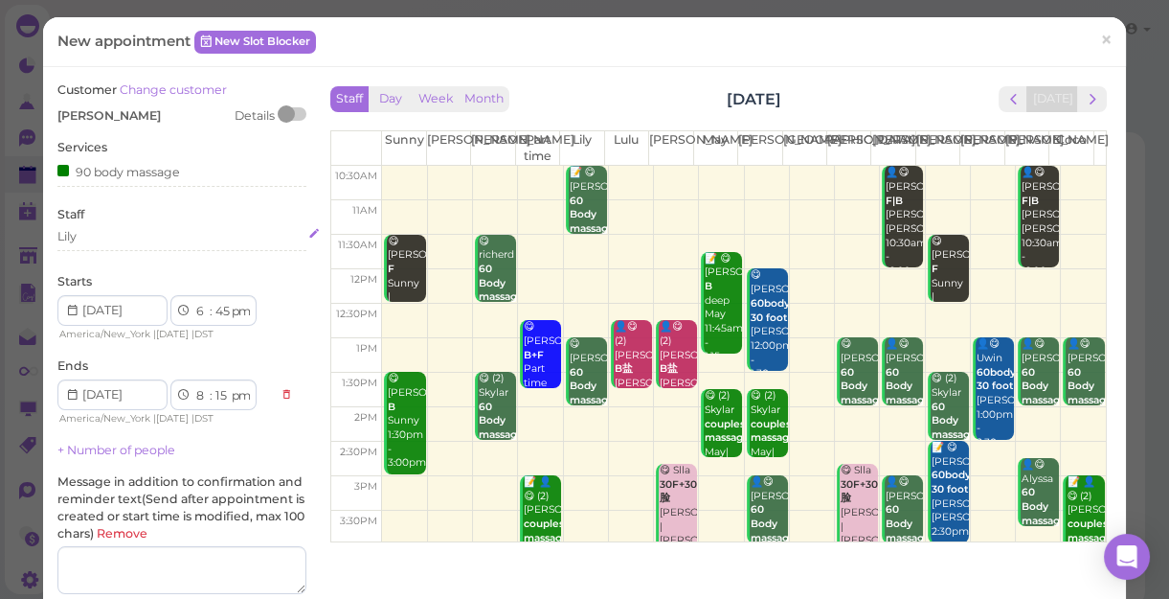
click at [110, 239] on div "Lily" at bounding box center [181, 236] width 249 height 17
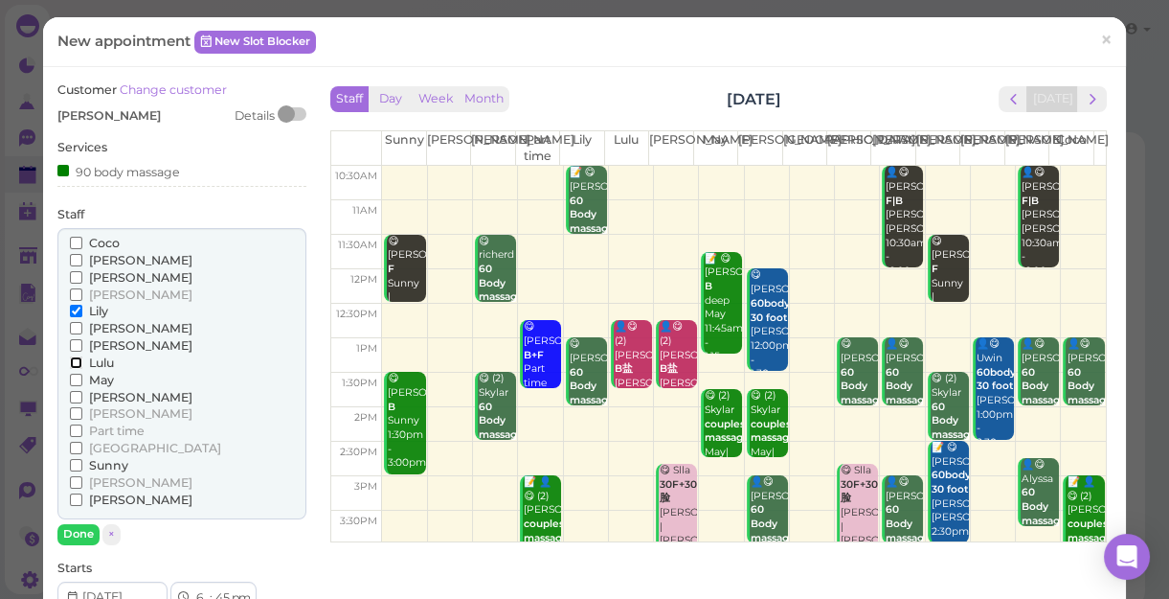
click at [72, 360] on input "Lulu" at bounding box center [76, 362] width 12 height 12
click at [74, 529] on button "Done" at bounding box center [78, 534] width 42 height 20
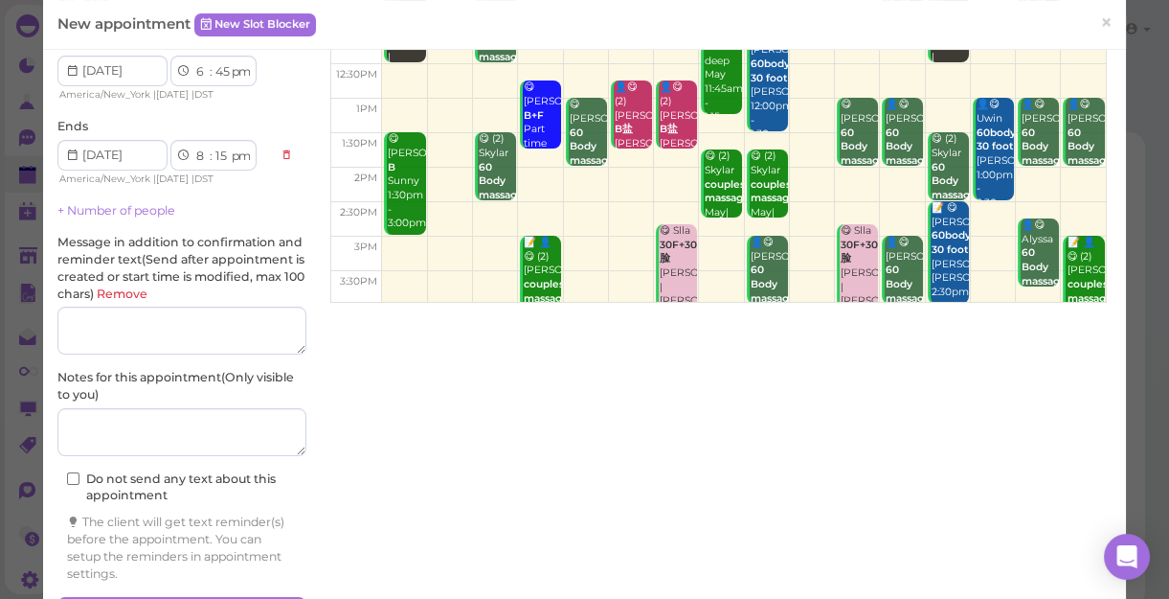
scroll to position [260, 0]
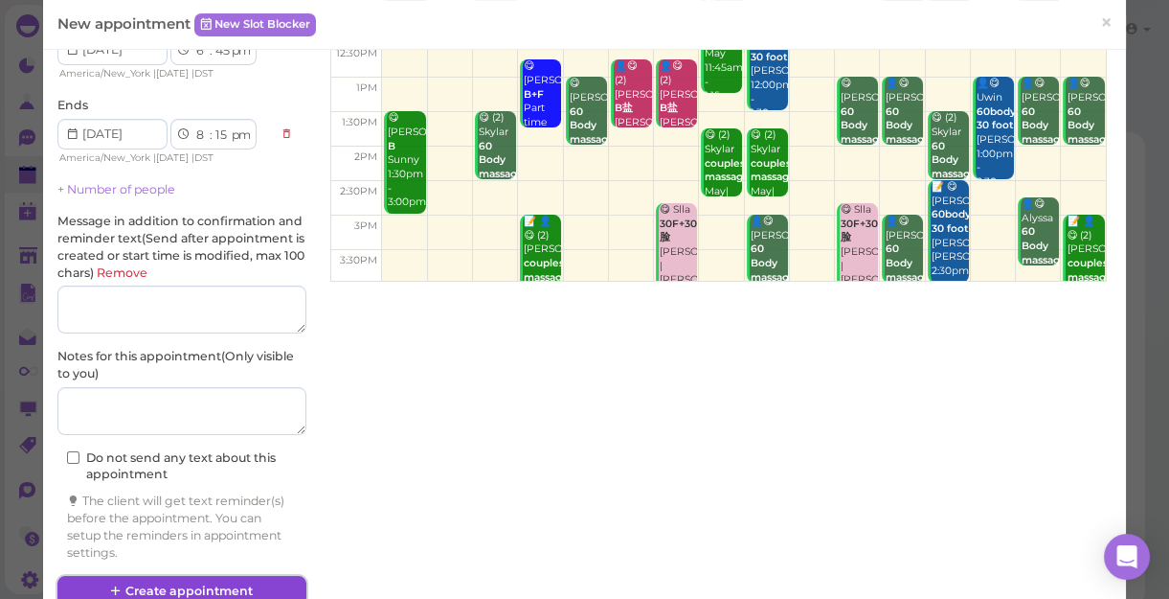
click at [234, 586] on button "Create appointment" at bounding box center [181, 591] width 249 height 31
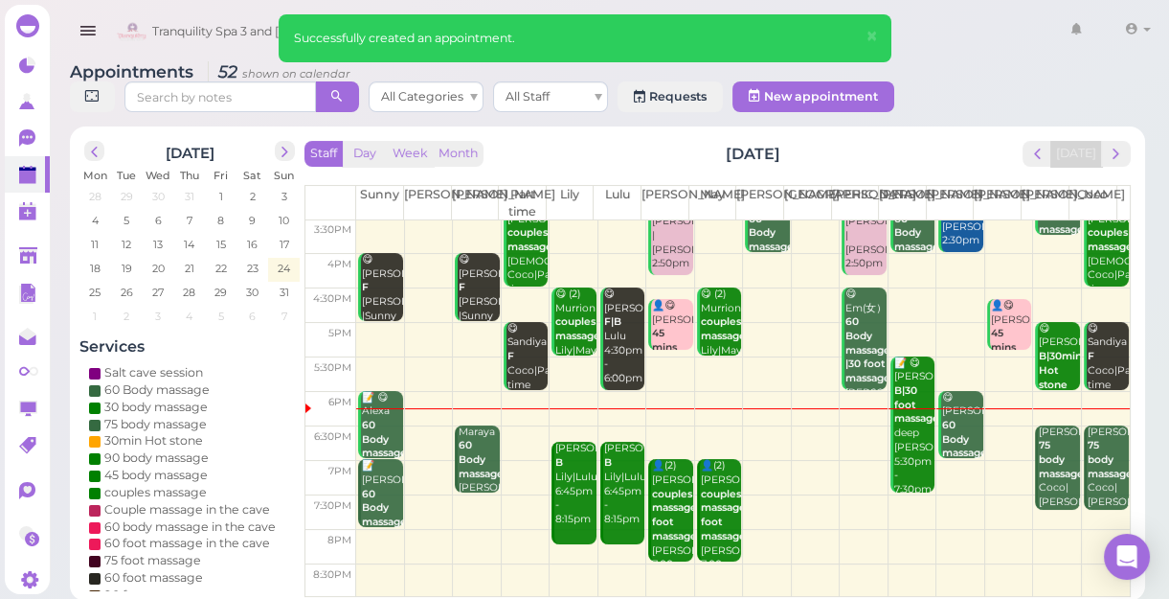
scroll to position [7, 0]
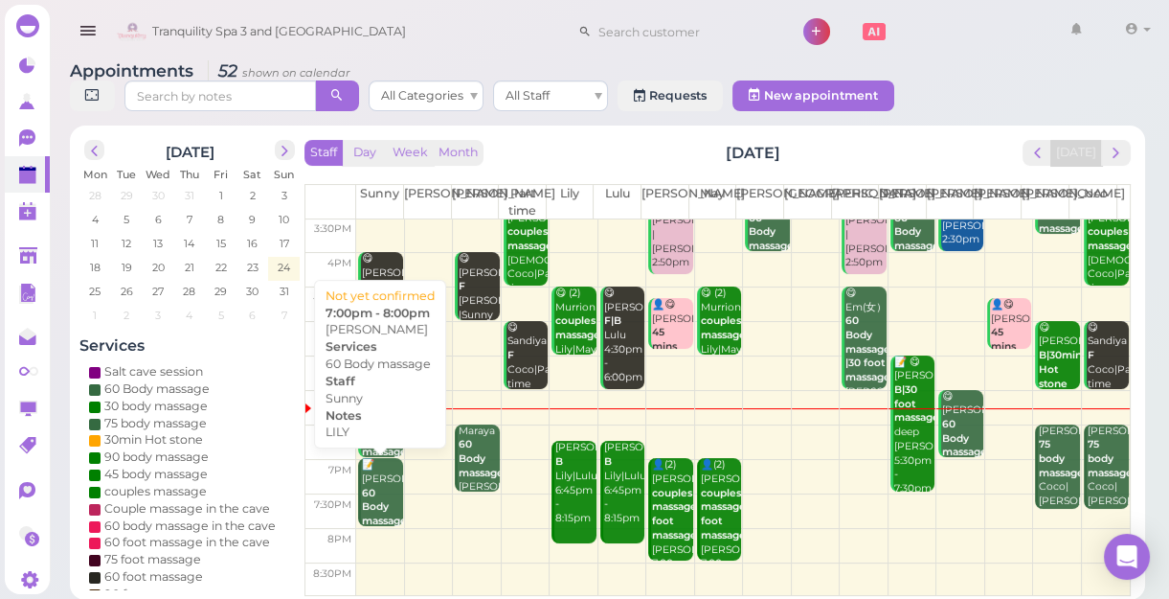
click at [386, 466] on div "📝 Helen 60 Body massage LILY Sunny 7:00pm - 8:00pm" at bounding box center [381, 528] width 41 height 141
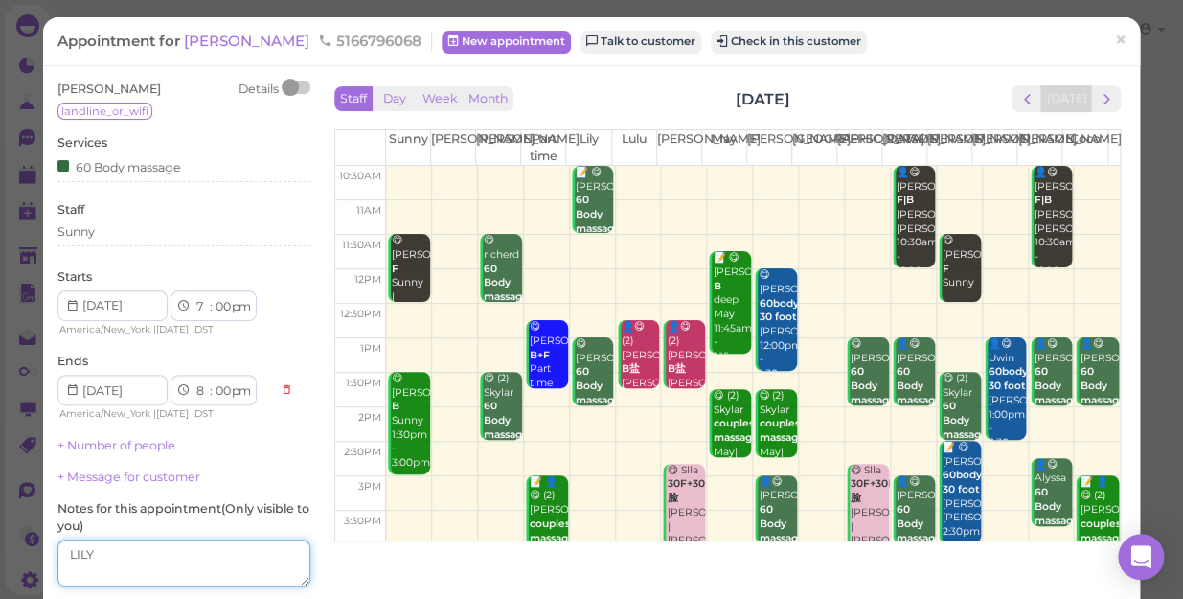
click at [144, 553] on textarea at bounding box center [183, 563] width 253 height 48
type textarea "L"
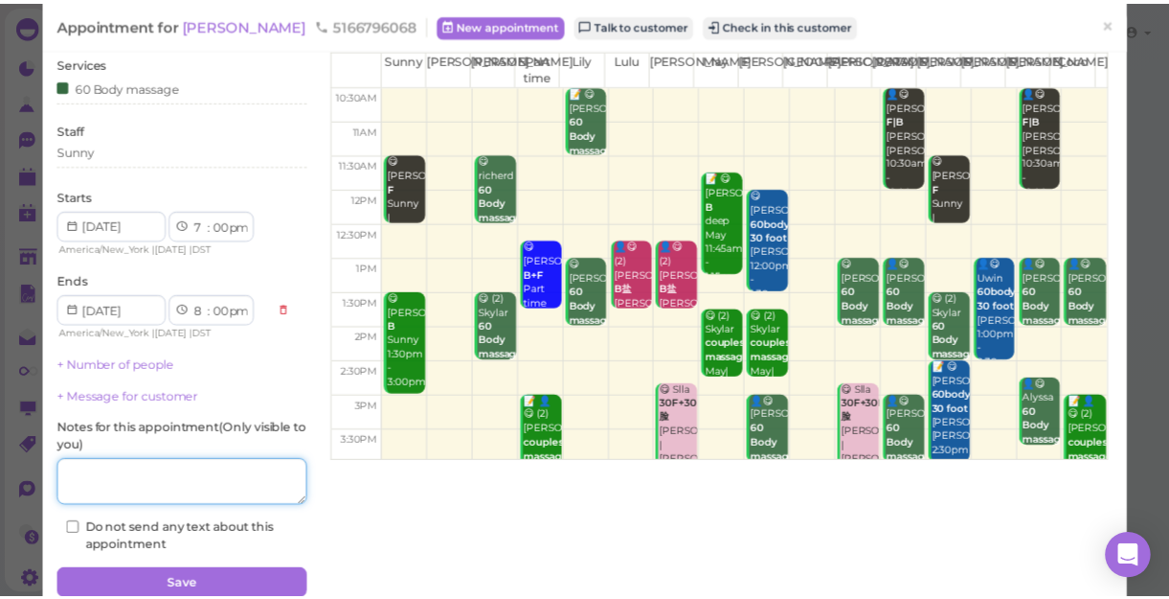
scroll to position [161, 0]
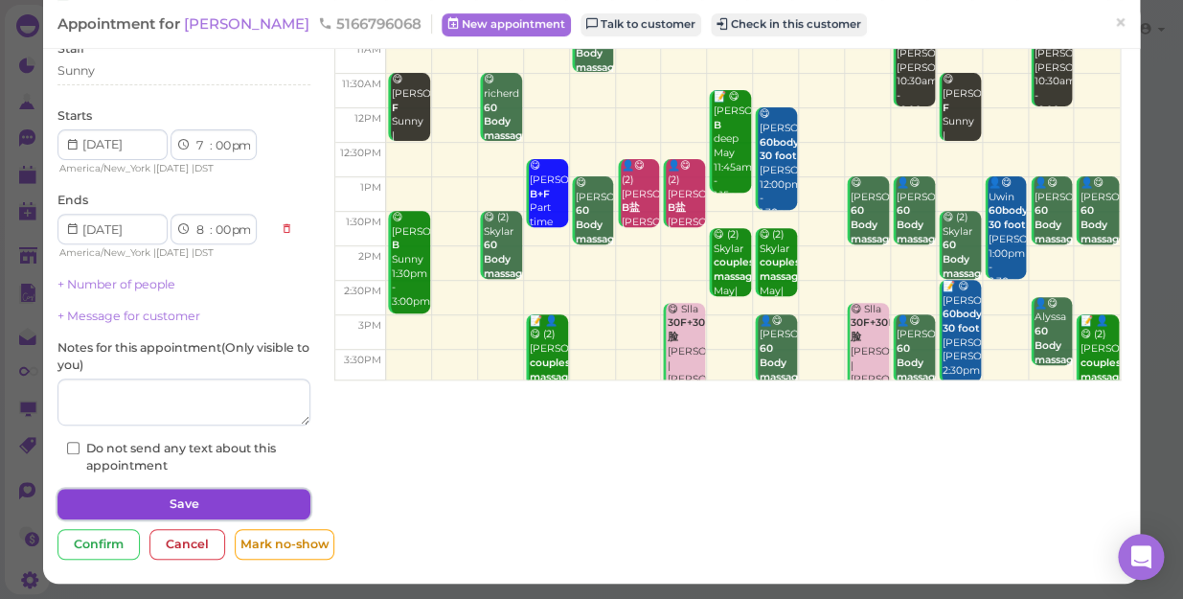
click at [227, 502] on button "Save" at bounding box center [183, 503] width 253 height 31
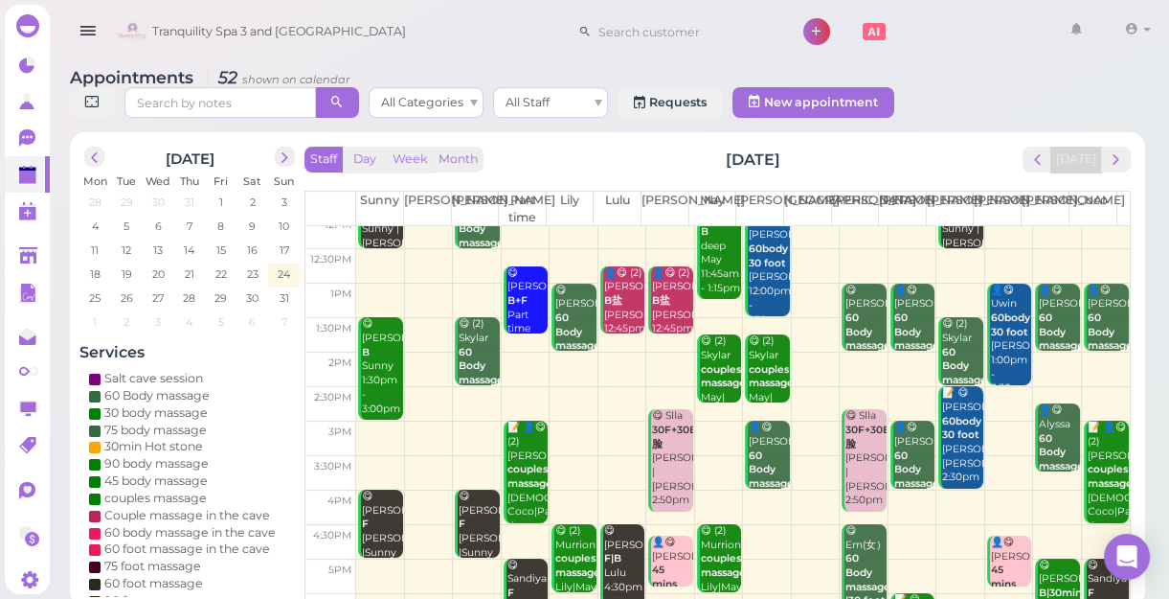
scroll to position [346, 0]
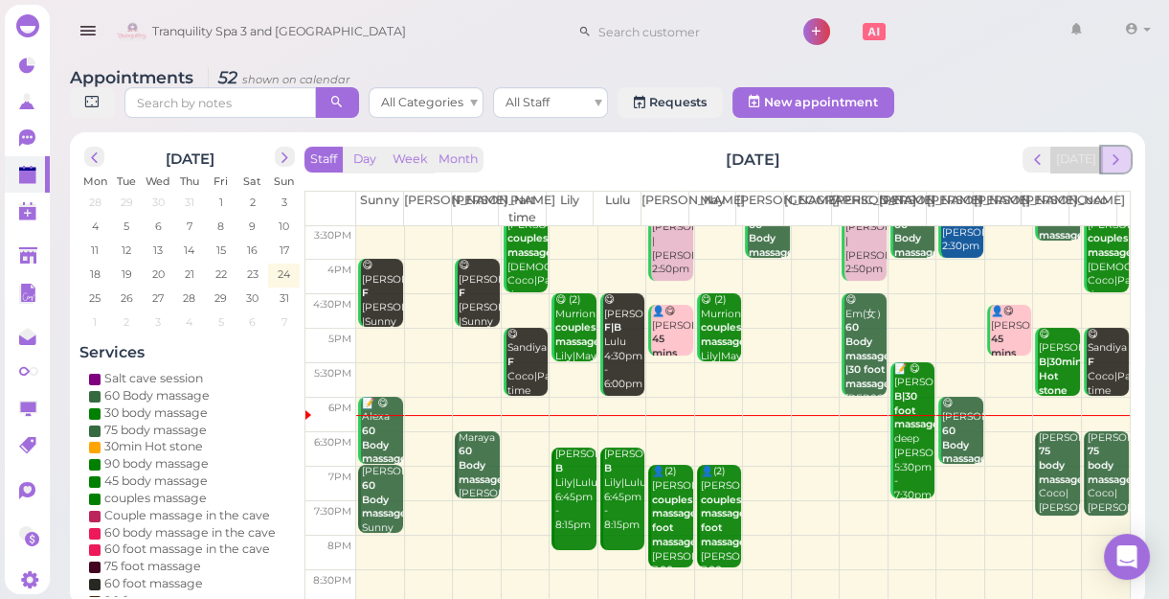
click at [1115, 157] on span "next" at bounding box center [1116, 159] width 18 height 18
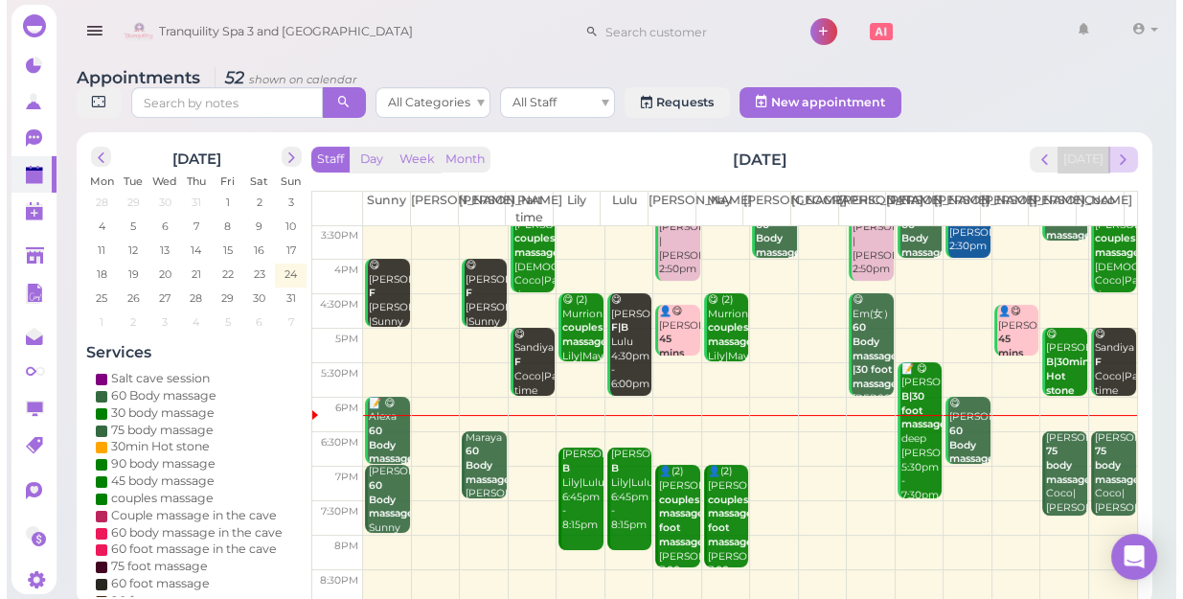
scroll to position [0, 0]
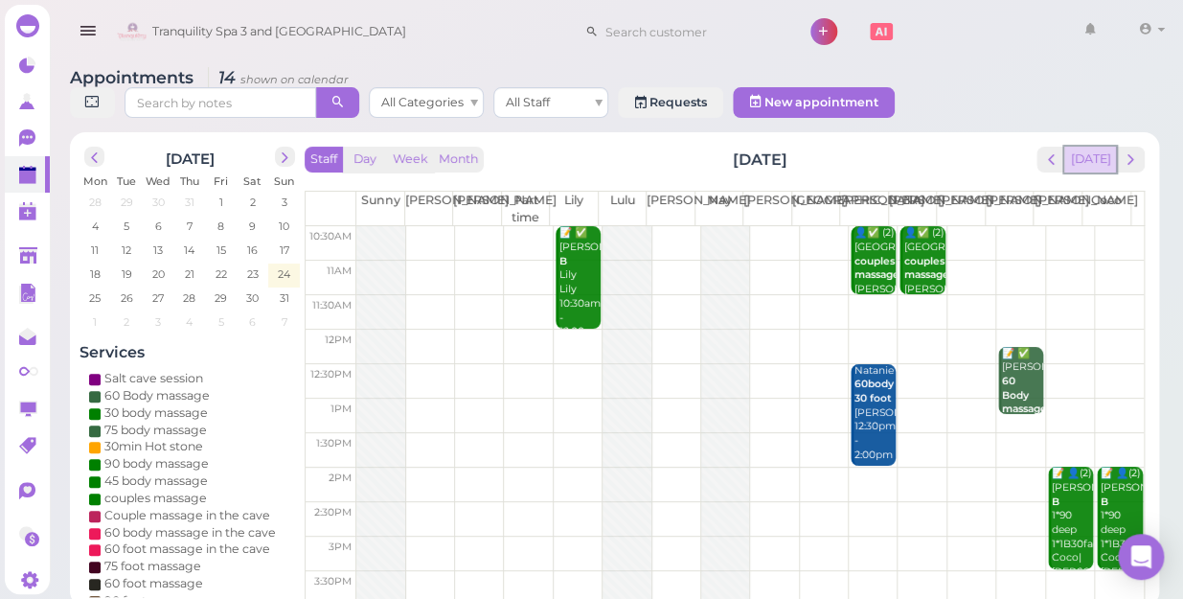
click at [1082, 147] on button "[DATE]" at bounding box center [1090, 160] width 52 height 26
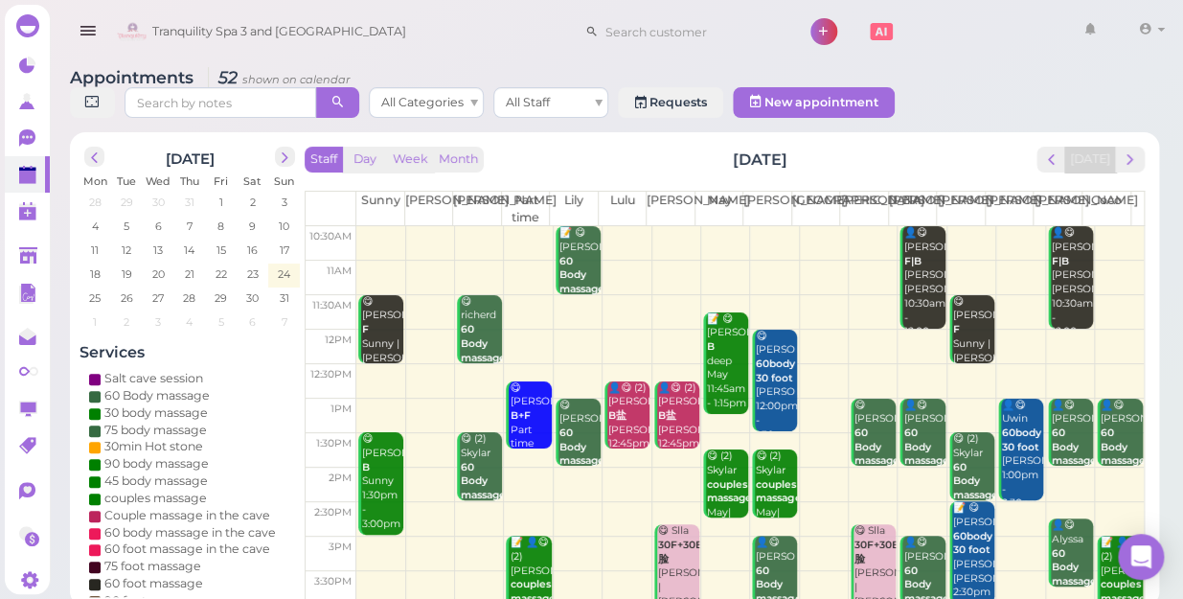
scroll to position [346, 0]
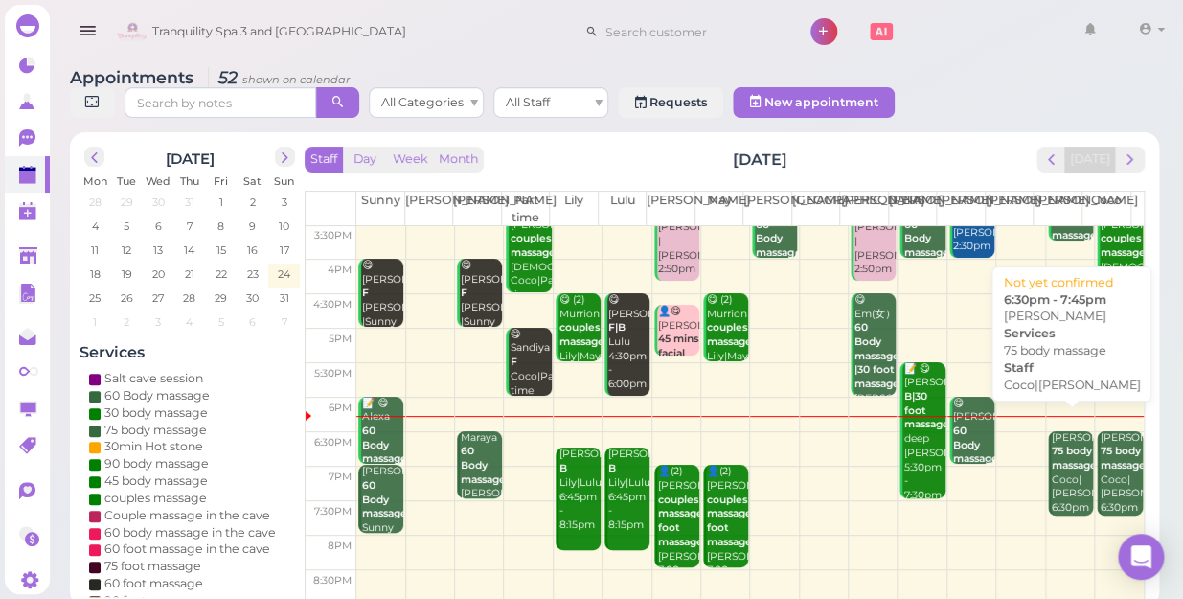
click at [1053, 466] on div "Katie 75 body massage Coco|Tina 6:30pm - 7:45pm" at bounding box center [1072, 487] width 42 height 113
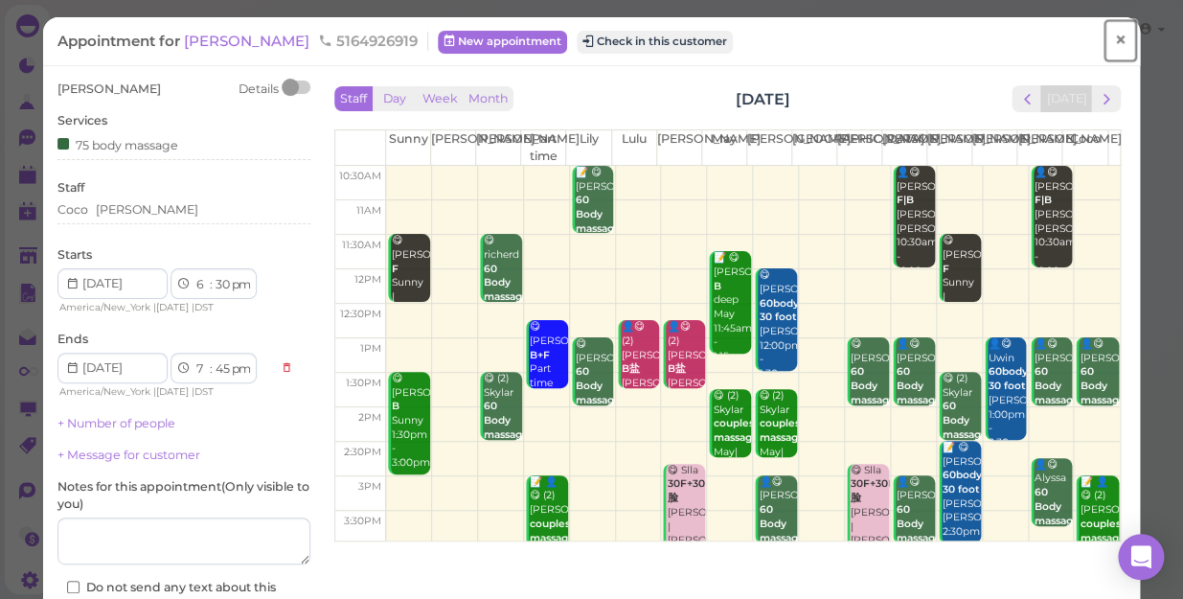
click at [1114, 38] on span "×" at bounding box center [1120, 40] width 12 height 27
click at [1104, 38] on link at bounding box center [1090, 32] width 56 height 54
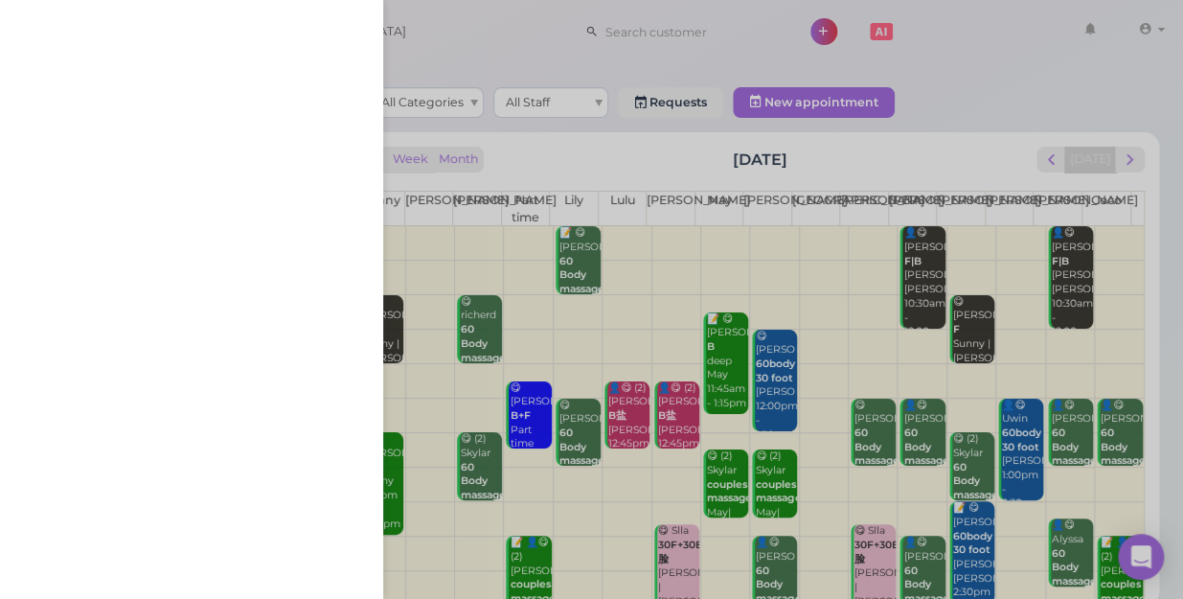
click at [936, 28] on div at bounding box center [591, 299] width 1183 height 599
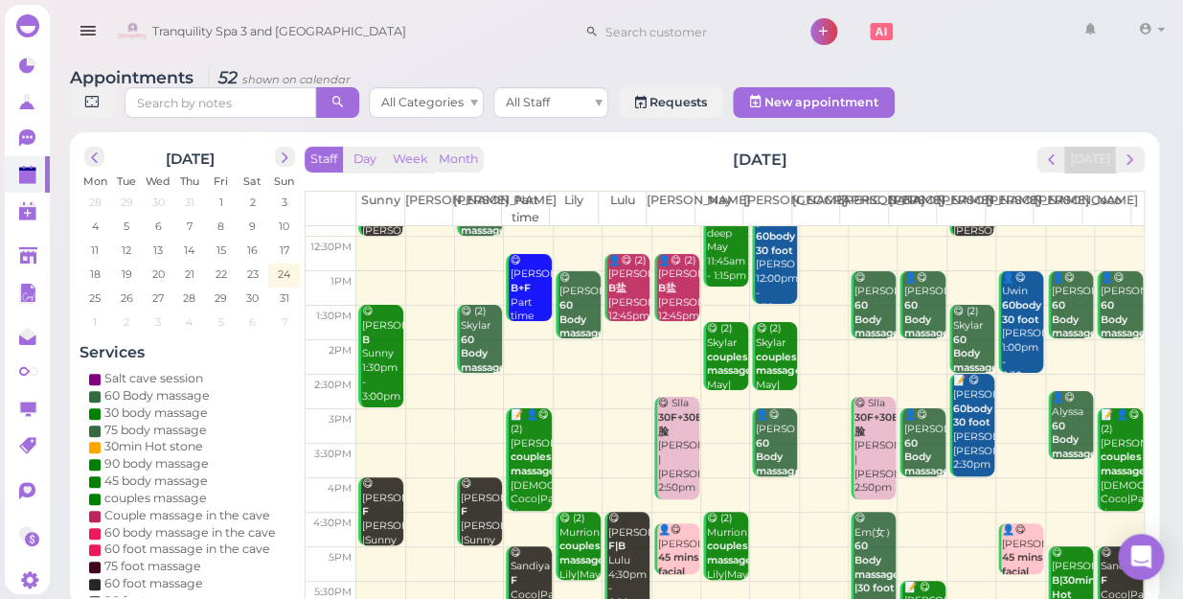
scroll to position [346, 0]
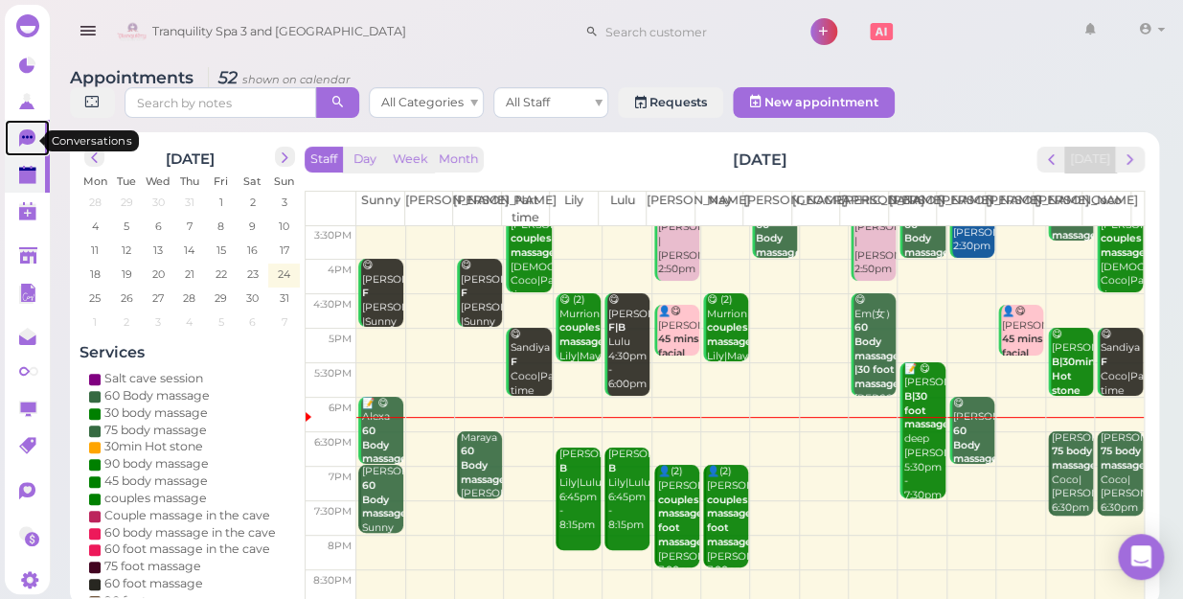
click at [28, 138] on icon at bounding box center [27, 136] width 11 height 3
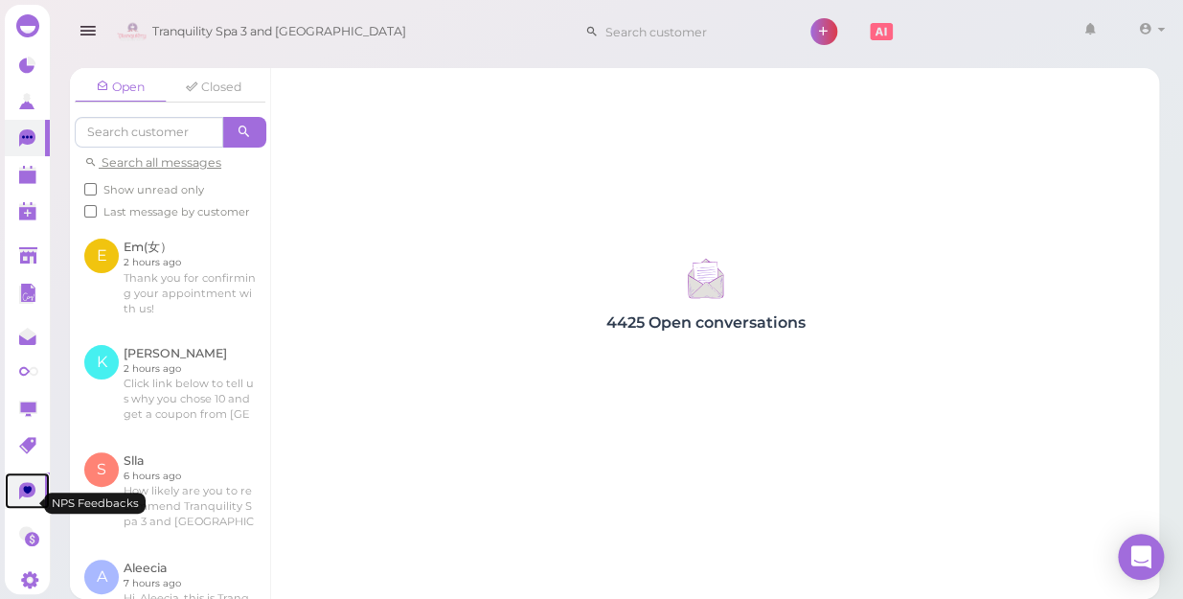
click at [20, 497] on icon at bounding box center [27, 490] width 16 height 17
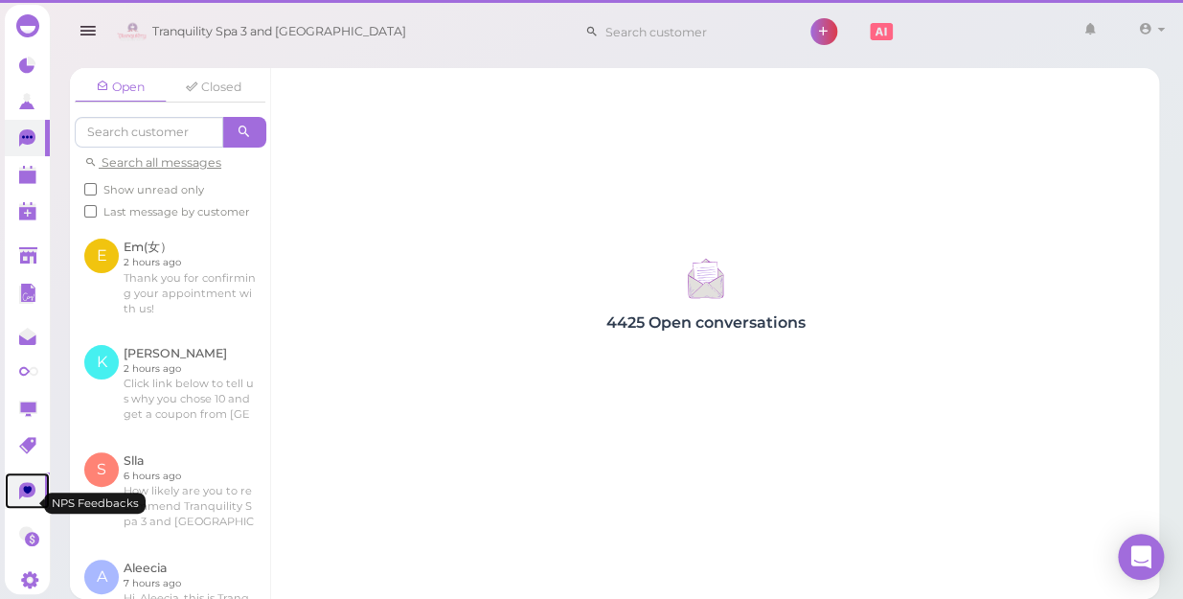
click at [20, 497] on icon at bounding box center [27, 490] width 16 height 17
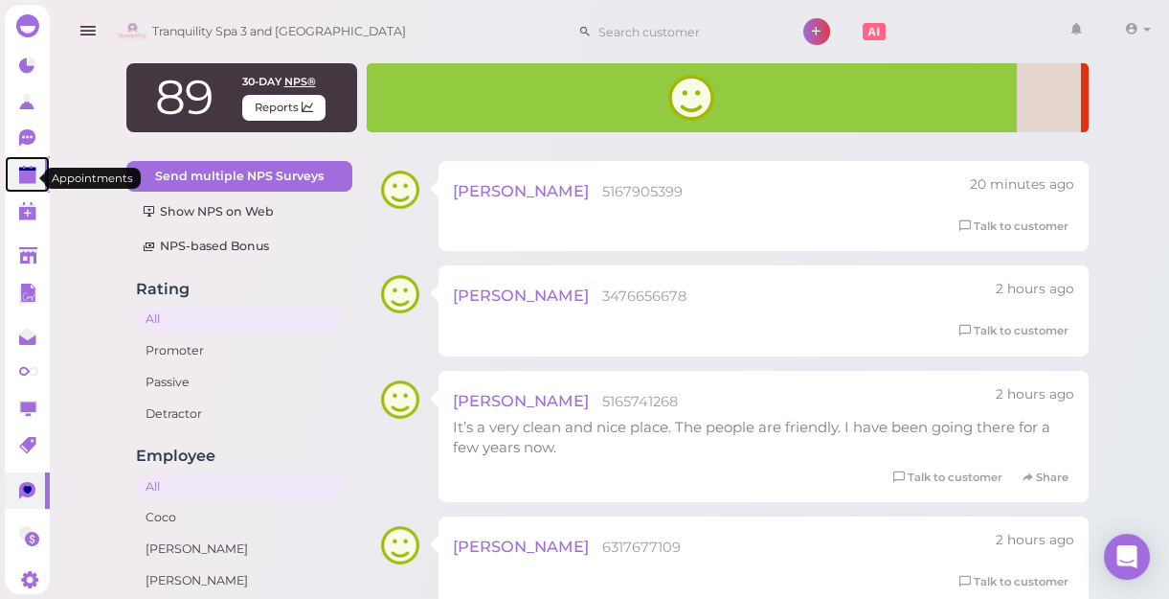
click at [28, 175] on polygon at bounding box center [27, 176] width 17 height 13
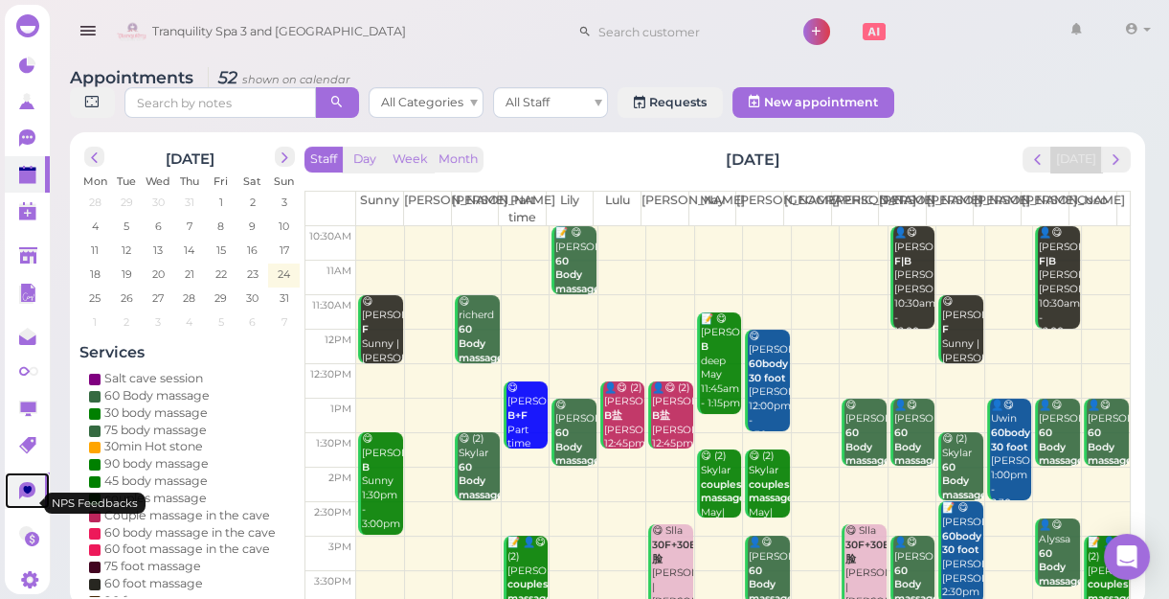
click at [23, 496] on icon at bounding box center [27, 490] width 16 height 17
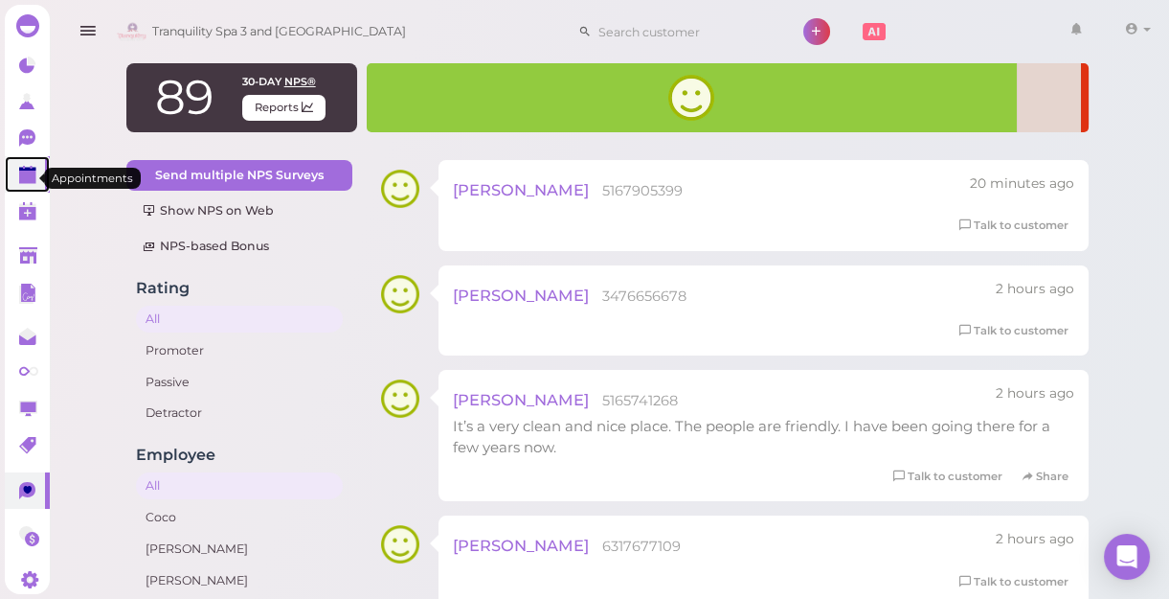
click at [25, 175] on polygon at bounding box center [27, 176] width 17 height 13
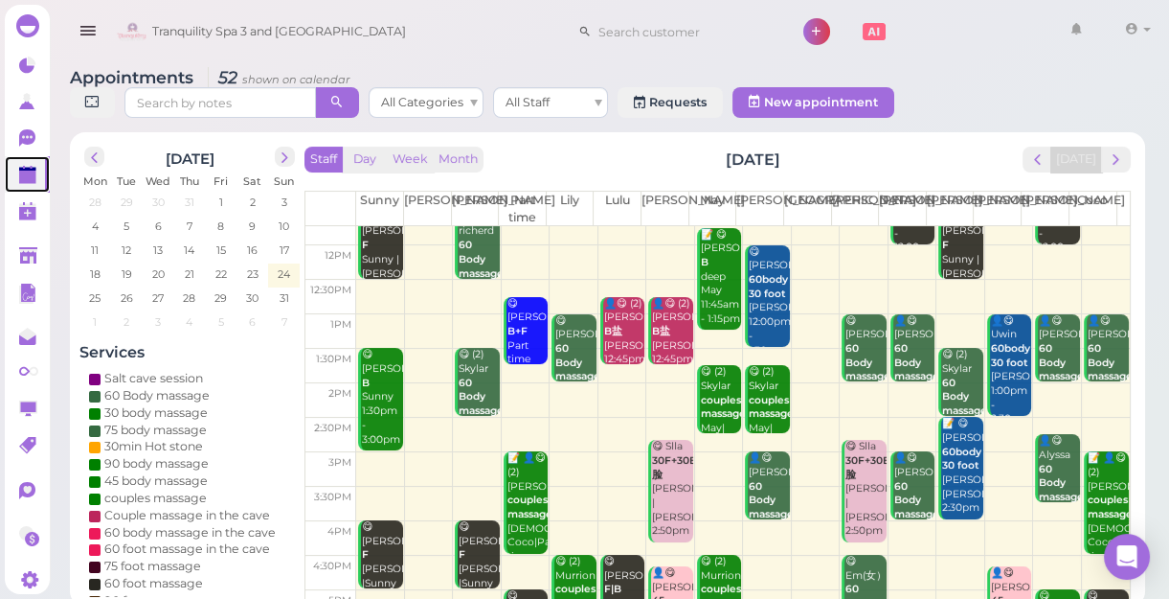
scroll to position [260, 0]
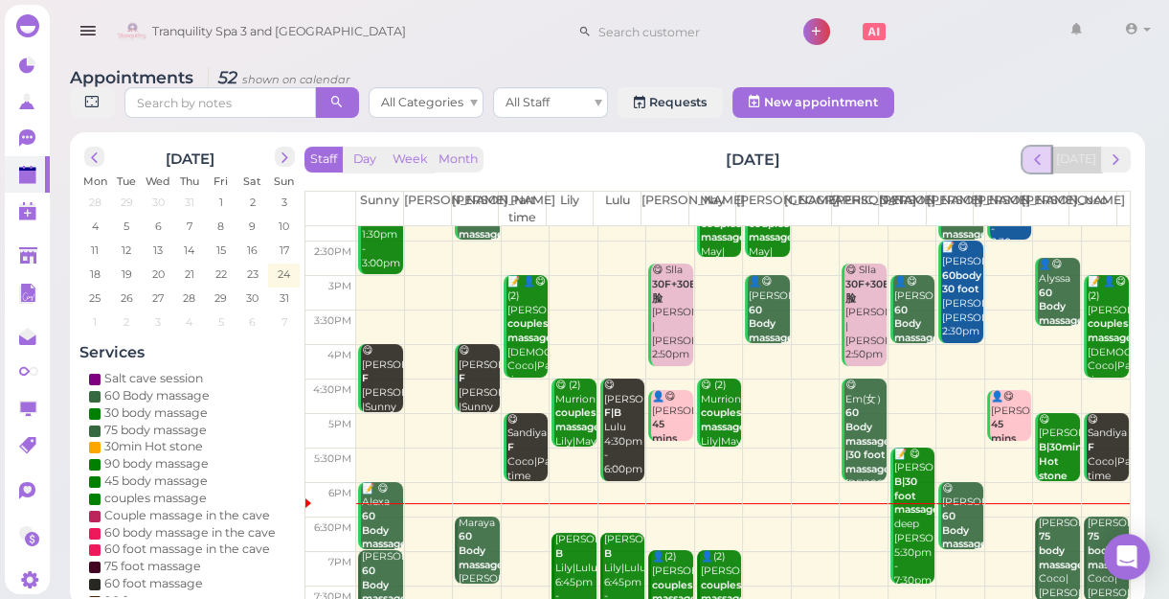
click at [1043, 161] on span "prev" at bounding box center [1037, 159] width 18 height 18
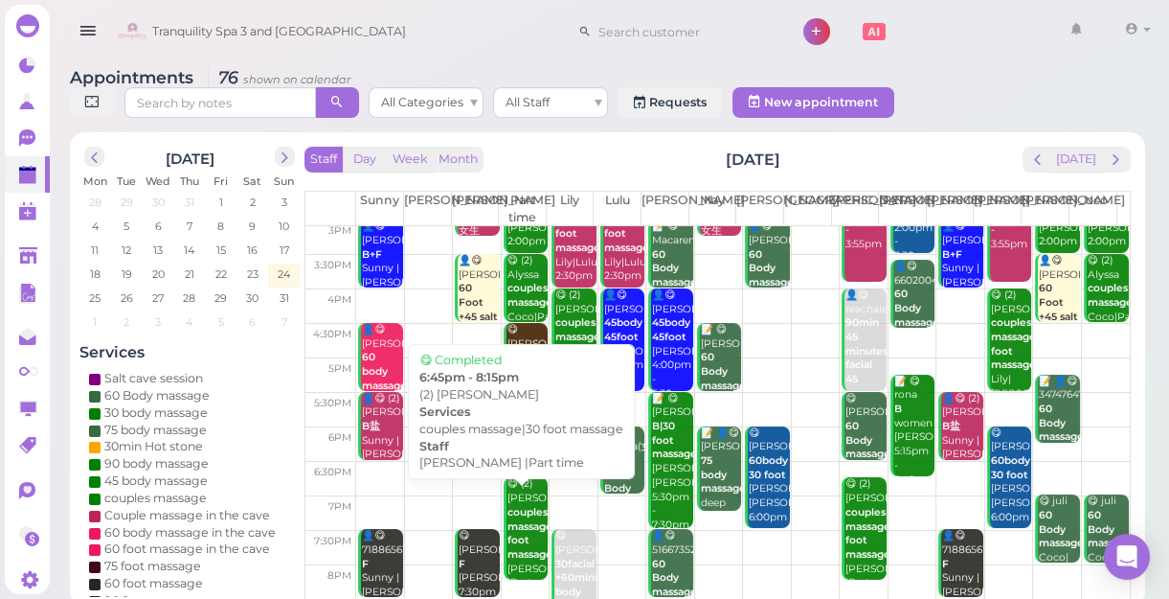
scroll to position [346, 0]
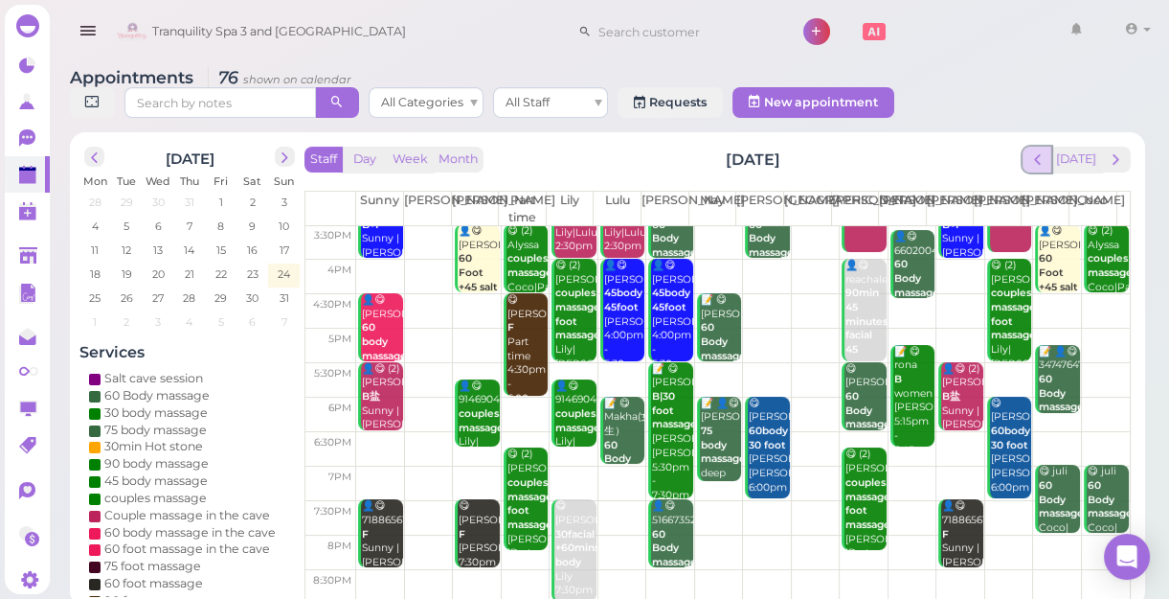
click at [1045, 159] on span "prev" at bounding box center [1037, 159] width 18 height 18
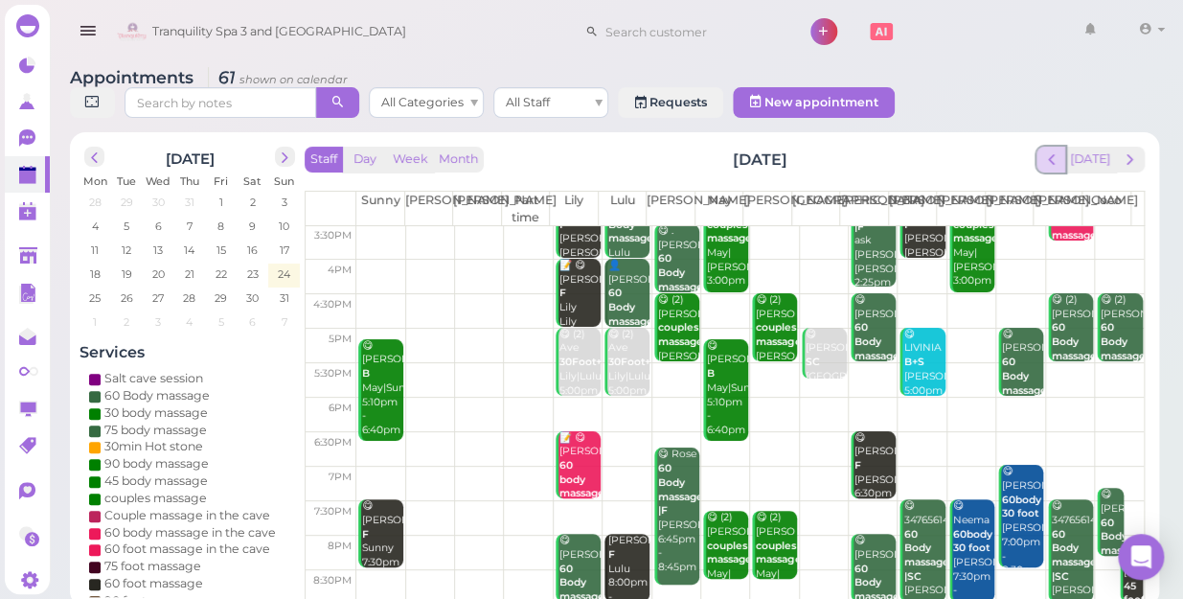
click at [1051, 150] on span "prev" at bounding box center [1051, 159] width 18 height 18
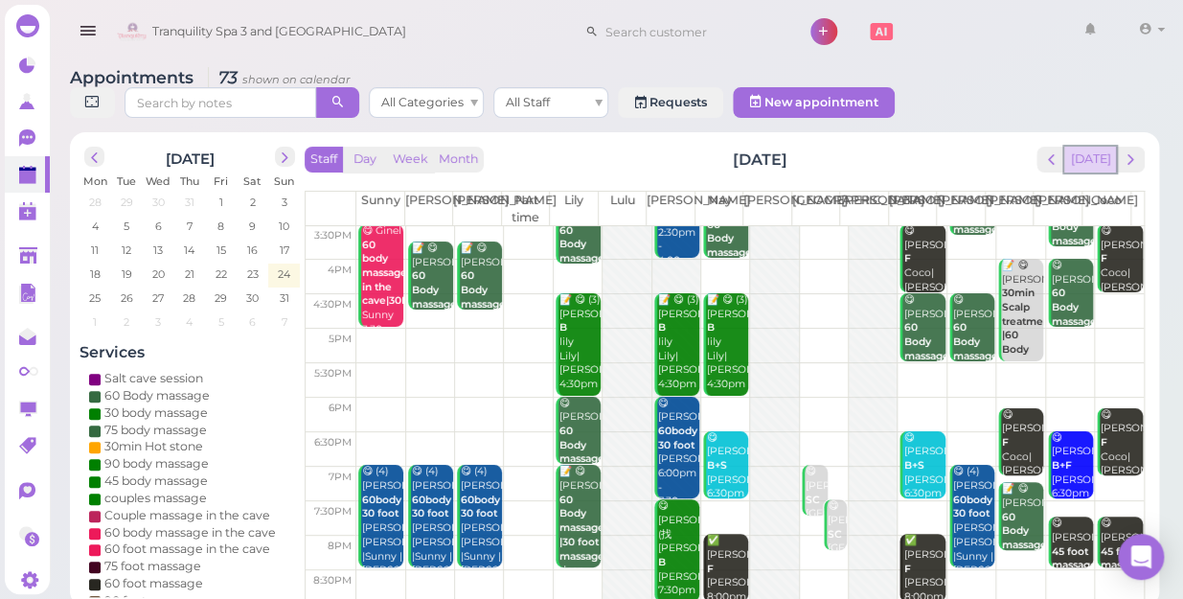
click at [1092, 147] on button "[DATE]" at bounding box center [1090, 160] width 52 height 26
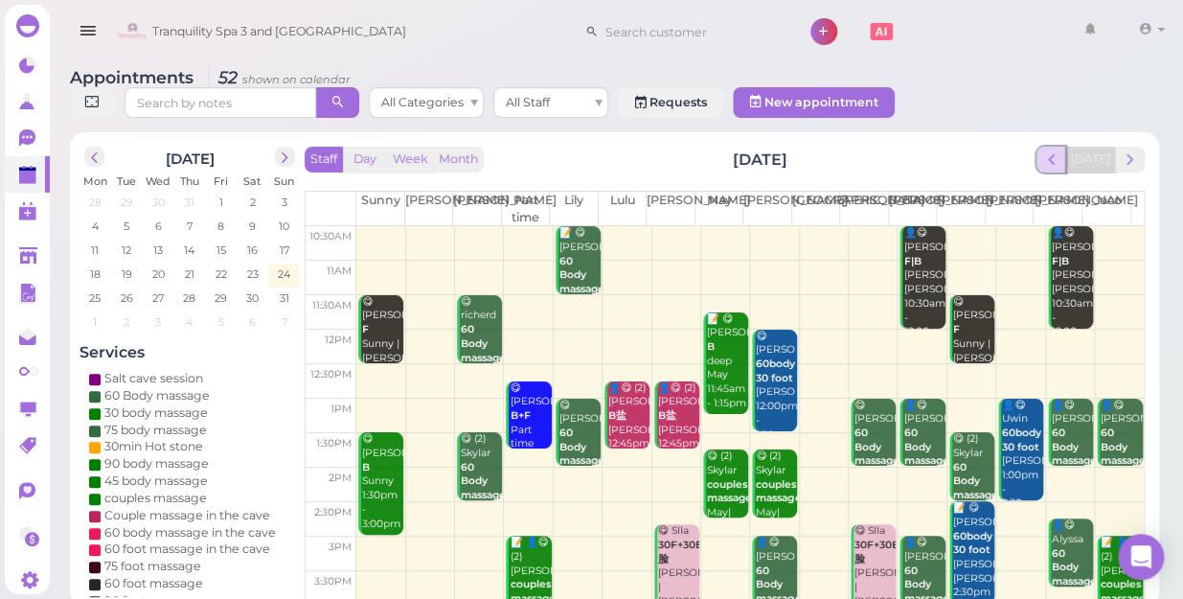
click at [1060, 150] on span "prev" at bounding box center [1051, 159] width 18 height 18
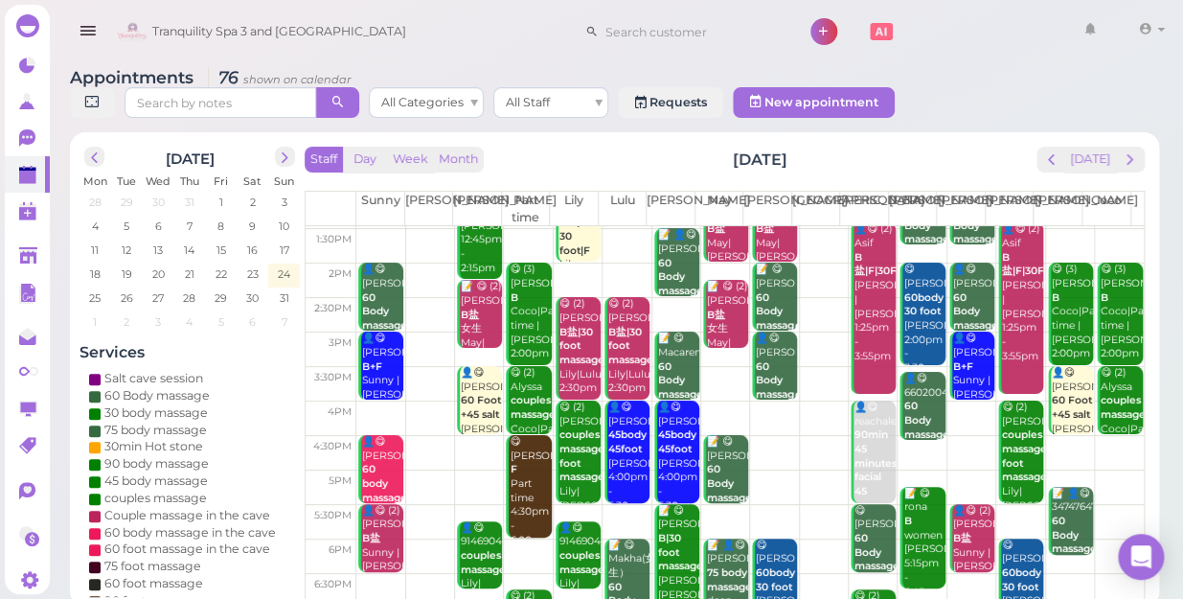
scroll to position [173, 0]
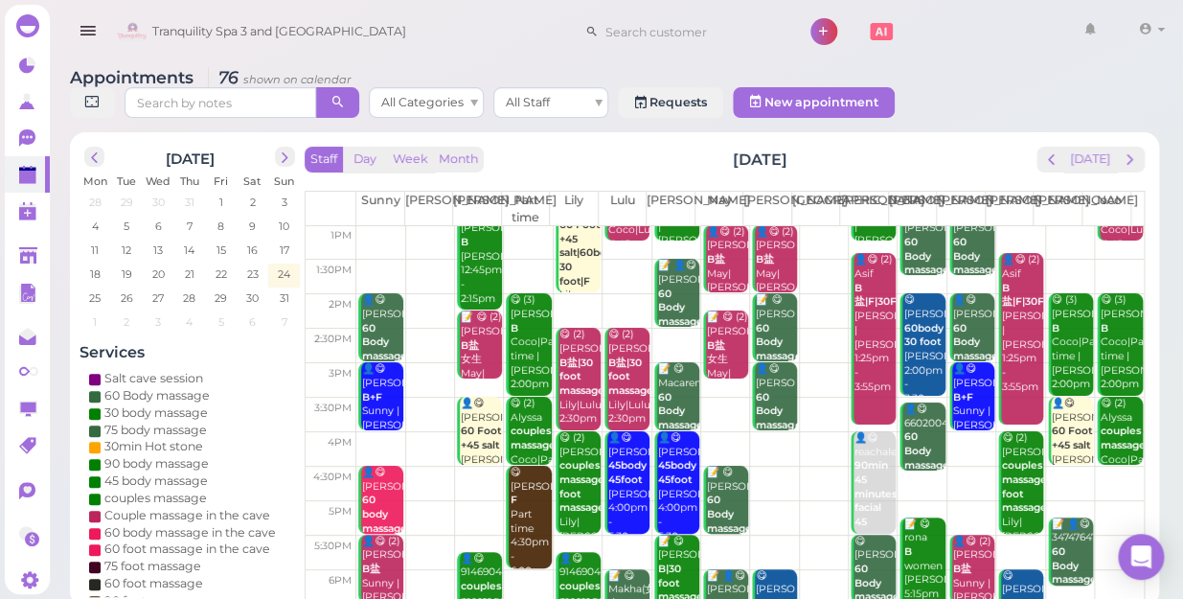
click at [672, 373] on div "📝 😋 Macarena 60 Body massage Lisa Lisa 3:00pm - 4:00pm" at bounding box center [678, 432] width 42 height 141
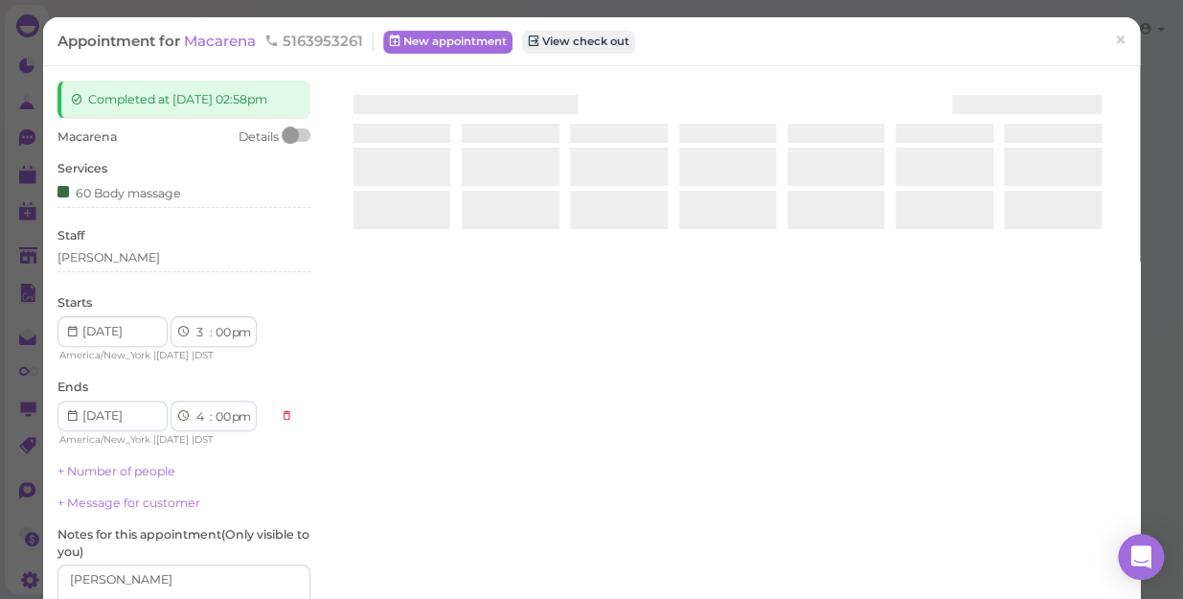
click at [672, 373] on div at bounding box center [727, 307] width 796 height 455
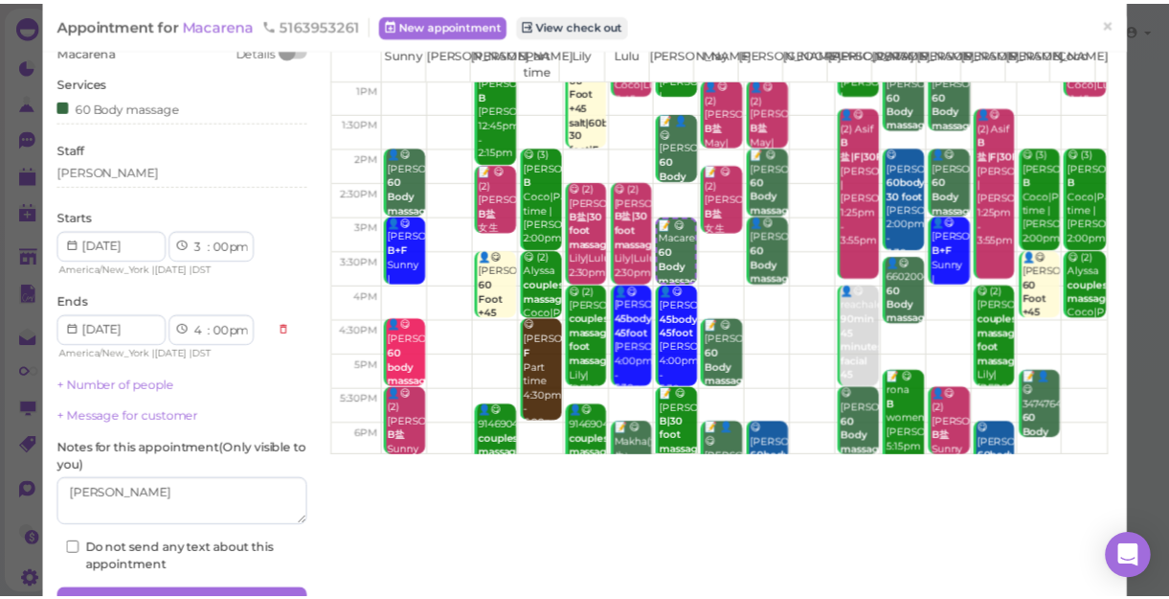
scroll to position [86, 0]
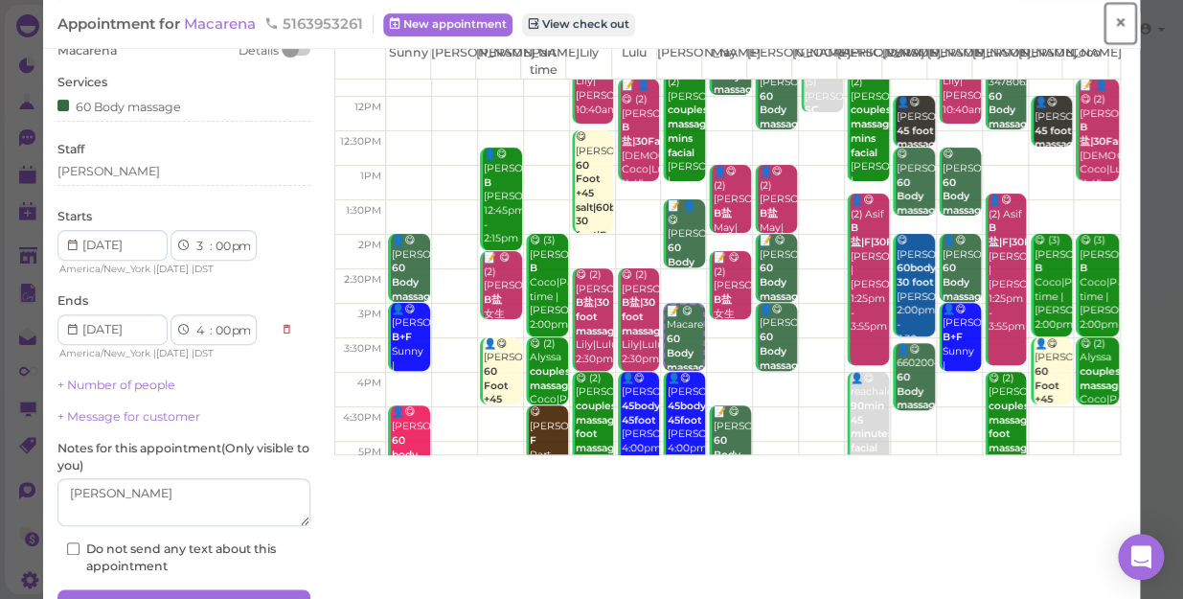
click at [1114, 22] on span "×" at bounding box center [1120, 23] width 12 height 27
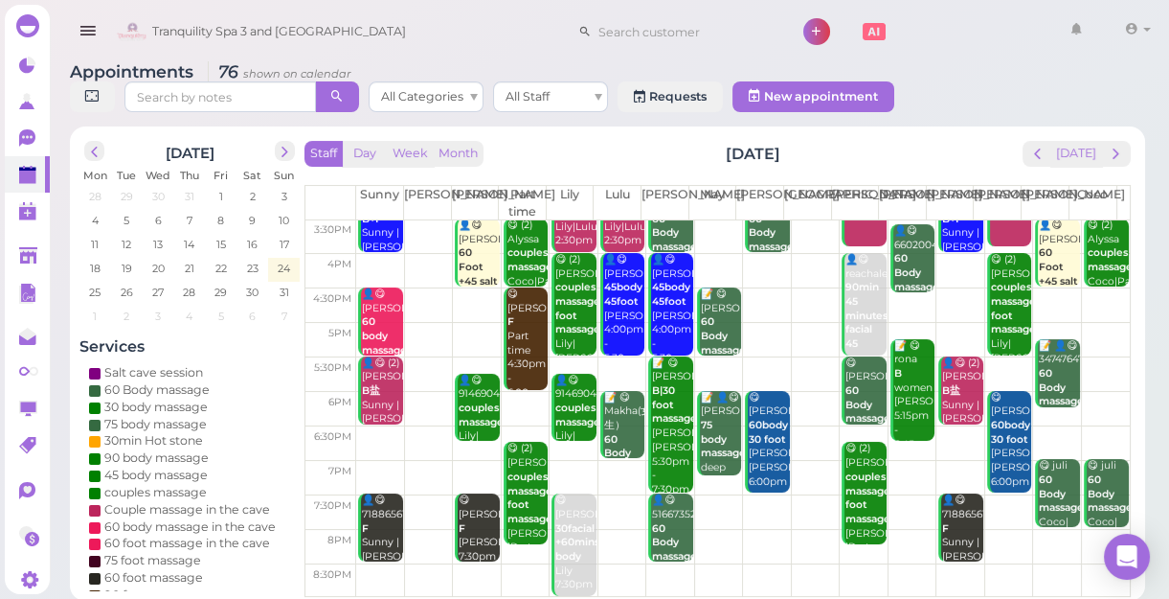
scroll to position [7, 0]
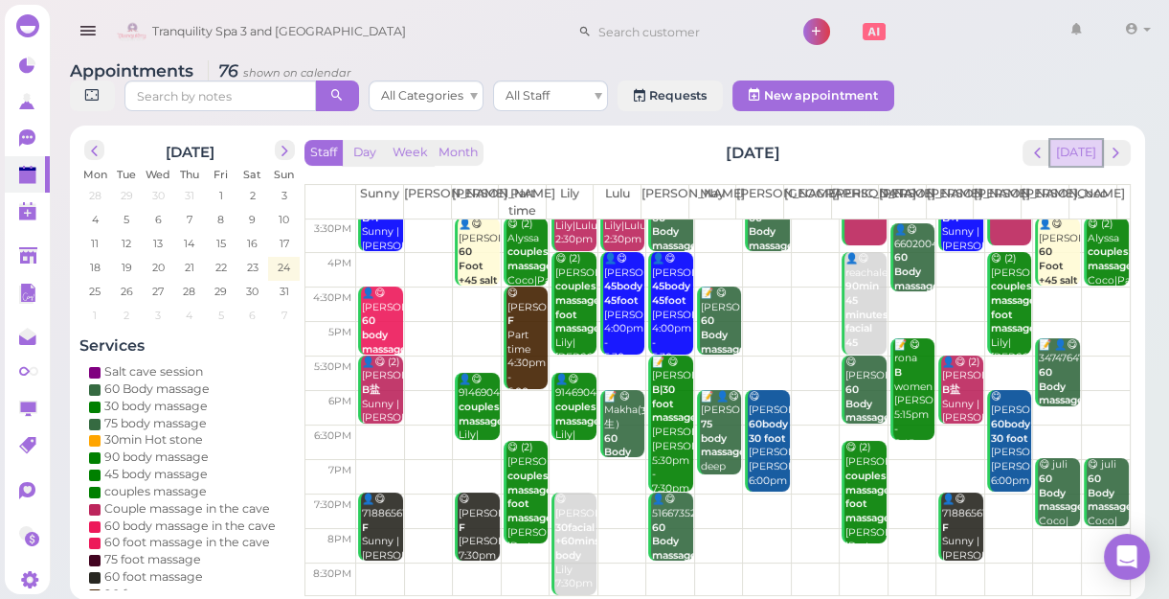
click at [1081, 153] on button "[DATE]" at bounding box center [1077, 153] width 52 height 26
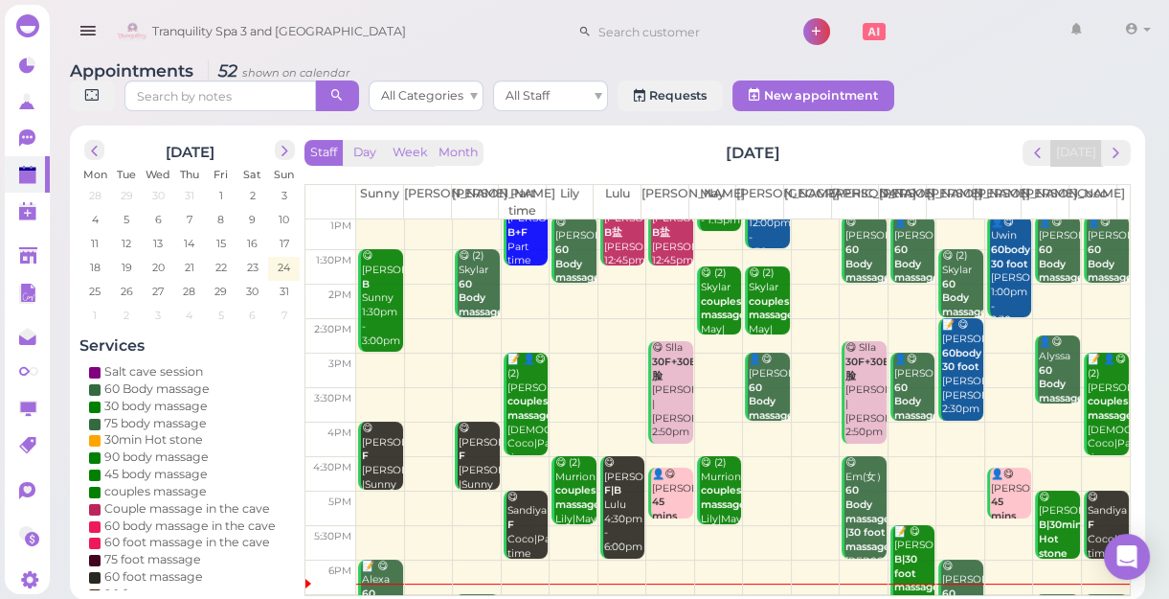
scroll to position [346, 0]
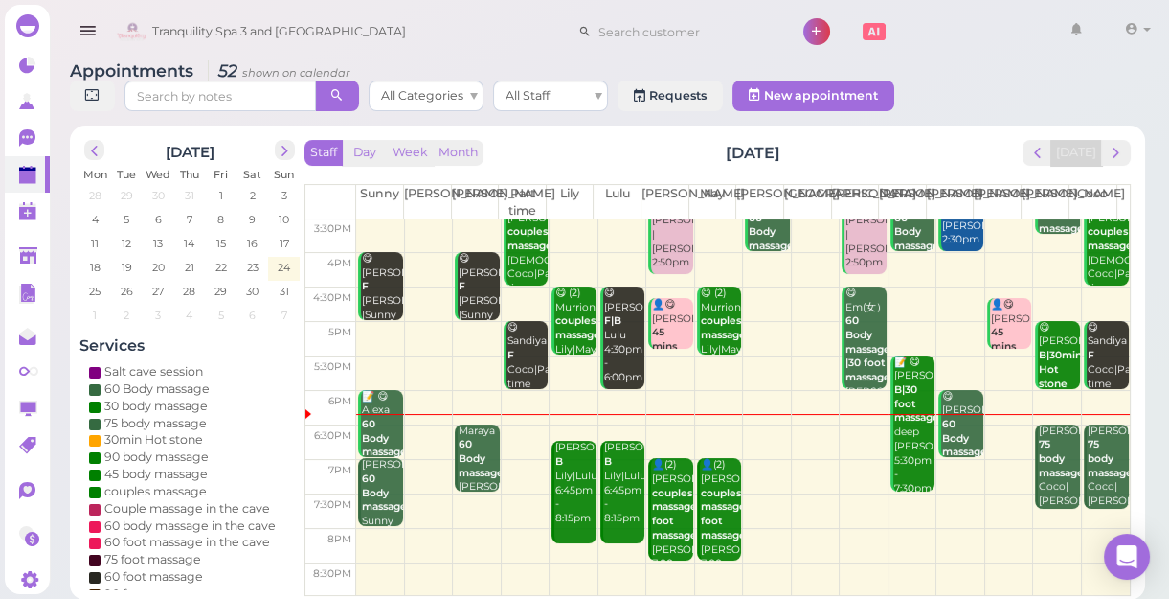
click at [466, 494] on td at bounding box center [743, 511] width 774 height 34
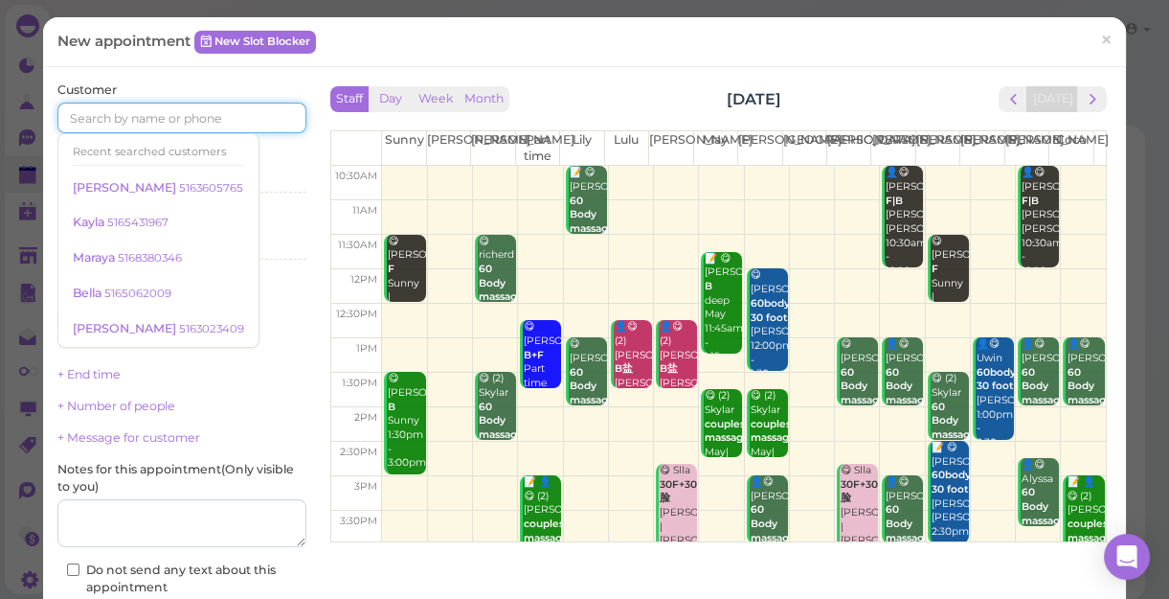
click at [232, 115] on input at bounding box center [181, 117] width 249 height 31
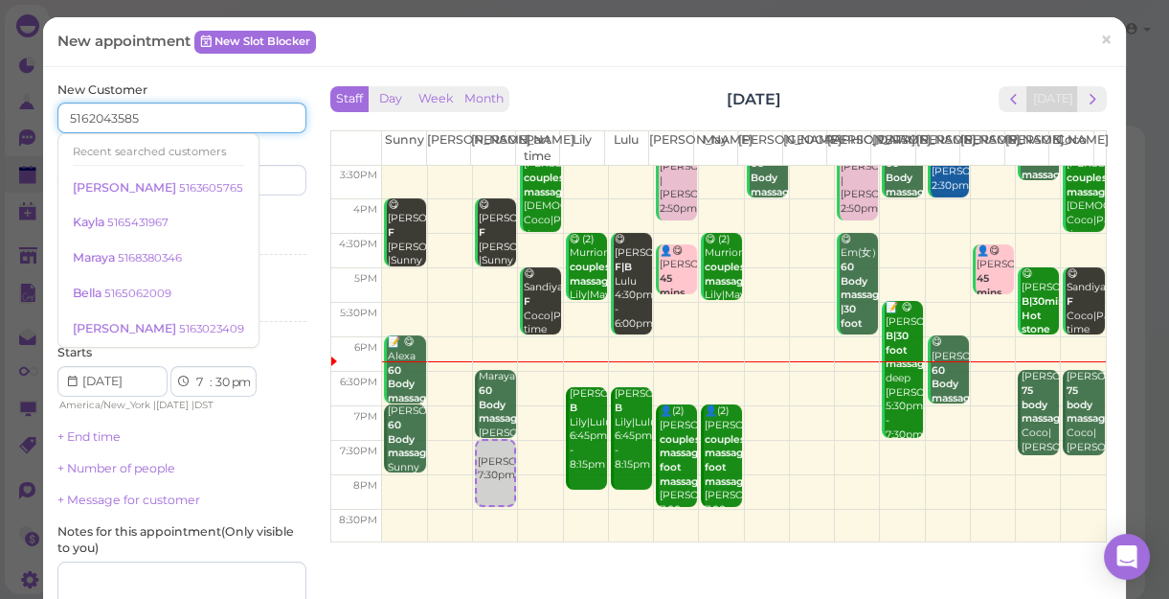
type input "5162043585"
click at [296, 211] on div "Services Select services" at bounding box center [181, 236] width 249 height 53
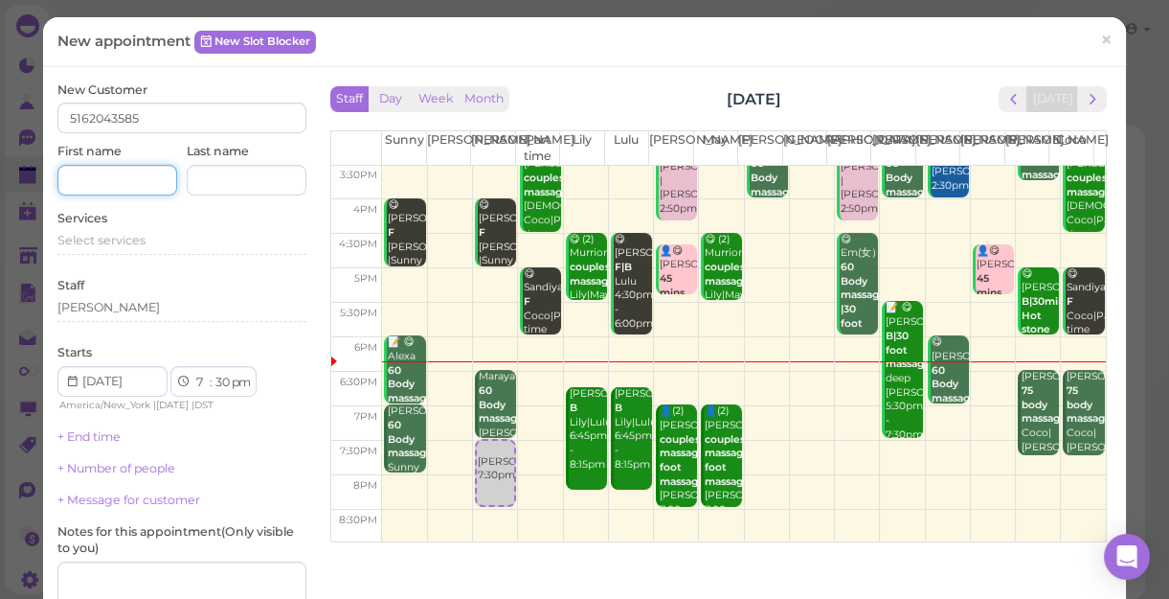
click at [149, 182] on input at bounding box center [117, 180] width 120 height 31
type input "Jean"
click at [258, 423] on div "New Customer 5162043585 First name Jean Last name Services Select services Staf…" at bounding box center [181, 408] width 249 height 654
click at [144, 235] on span "Select services" at bounding box center [101, 240] width 88 height 14
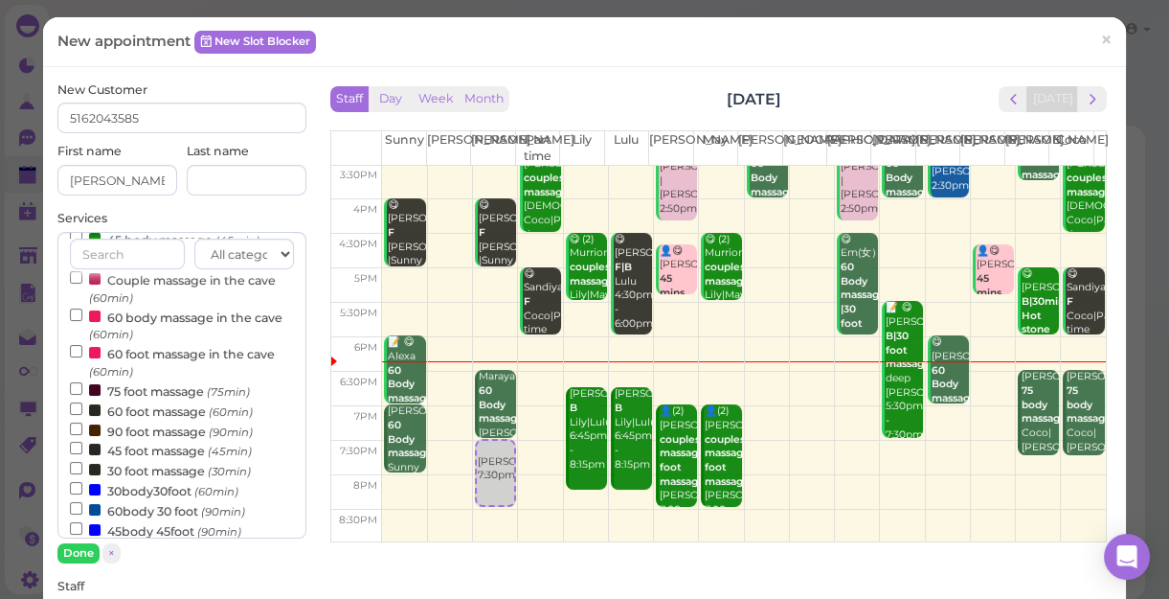
scroll to position [173, 0]
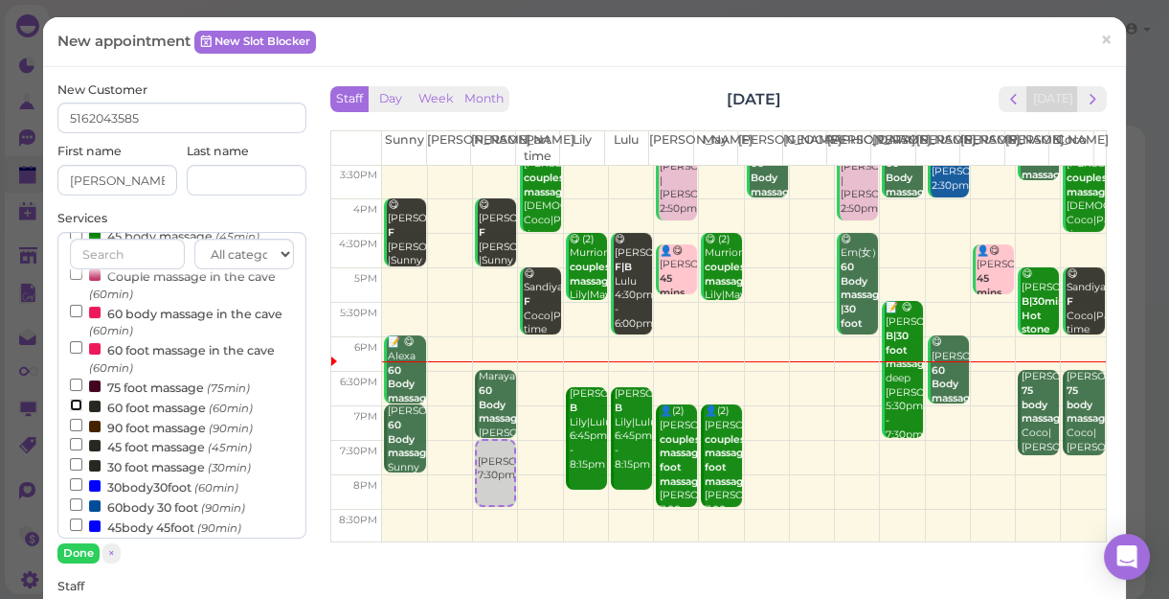
click at [71, 406] on input "60 foot massage (60min)" at bounding box center [76, 404] width 12 height 12
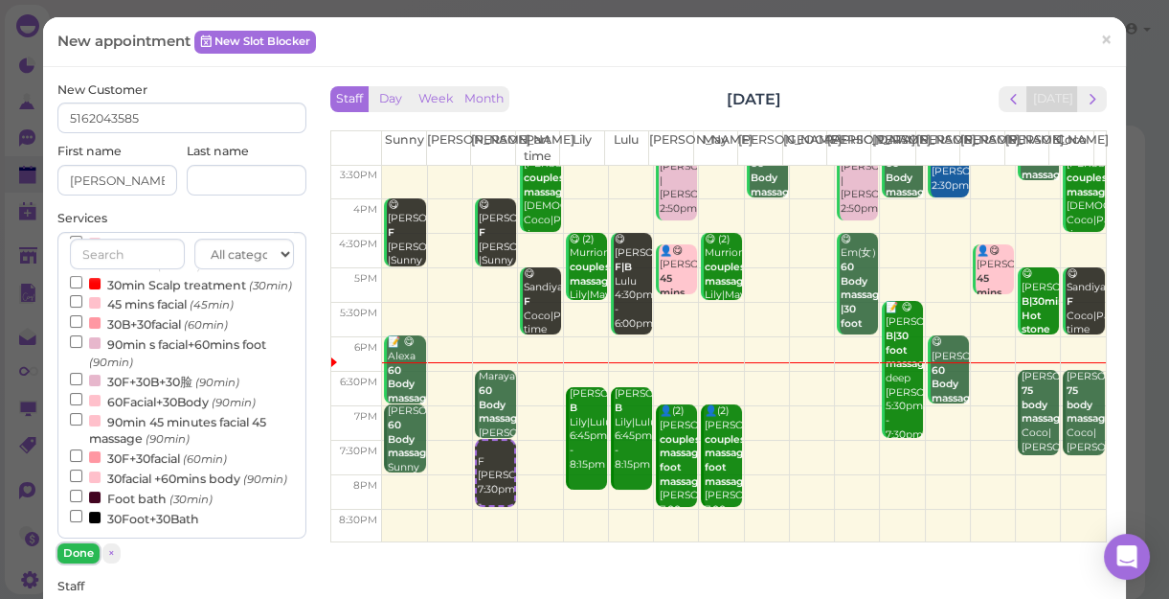
click at [79, 551] on button "Done" at bounding box center [78, 553] width 42 height 20
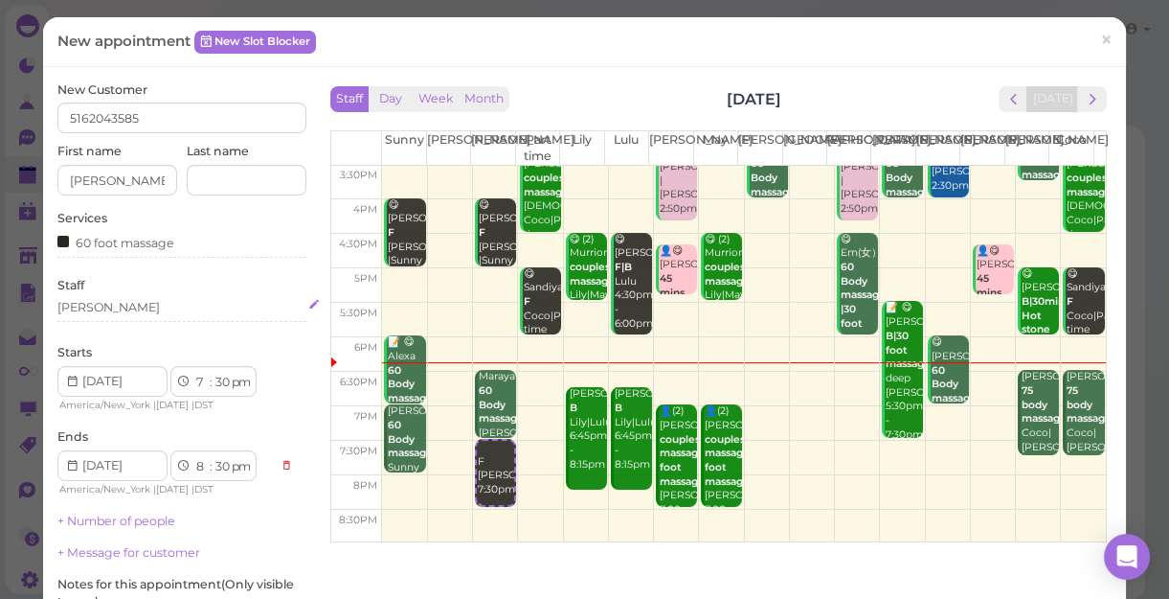
click at [118, 305] on div "[PERSON_NAME]" at bounding box center [181, 307] width 249 height 17
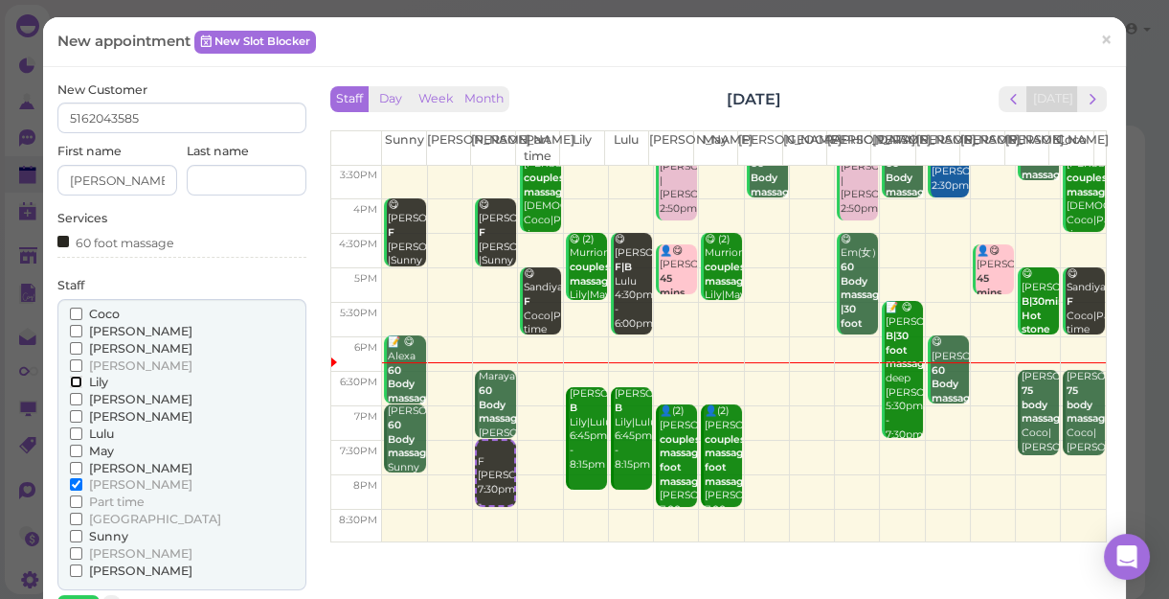
click at [73, 381] on input "Lily" at bounding box center [76, 381] width 12 height 12
click at [71, 382] on input "Lily" at bounding box center [76, 381] width 12 height 12
click at [73, 502] on input "Part time" at bounding box center [76, 501] width 12 height 12
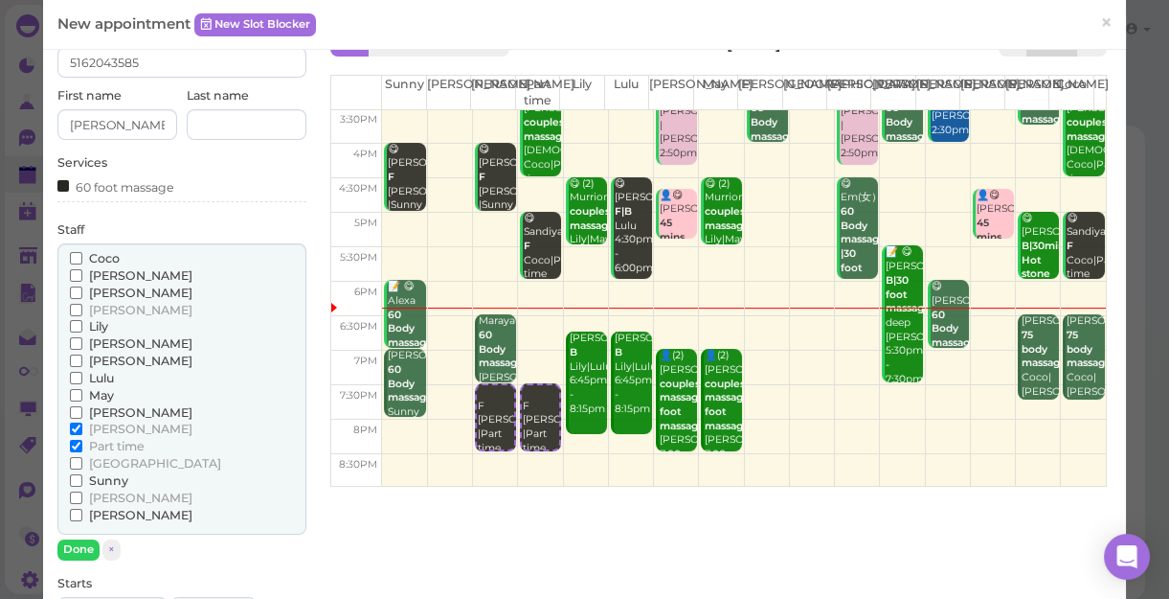
scroll to position [86, 0]
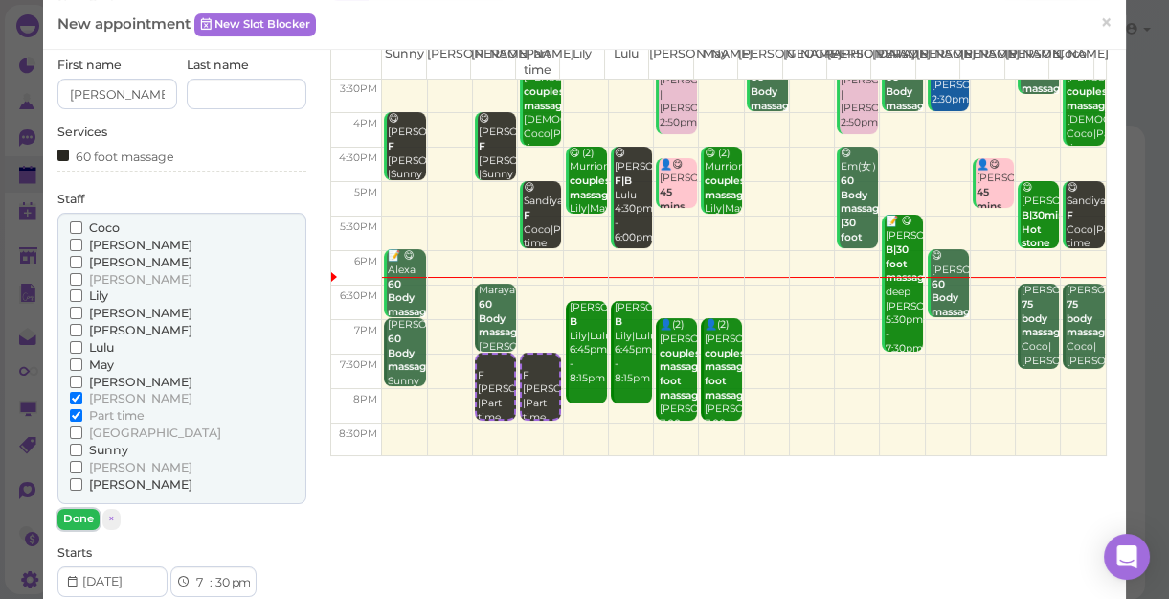
click at [75, 516] on button "Done" at bounding box center [78, 518] width 42 height 20
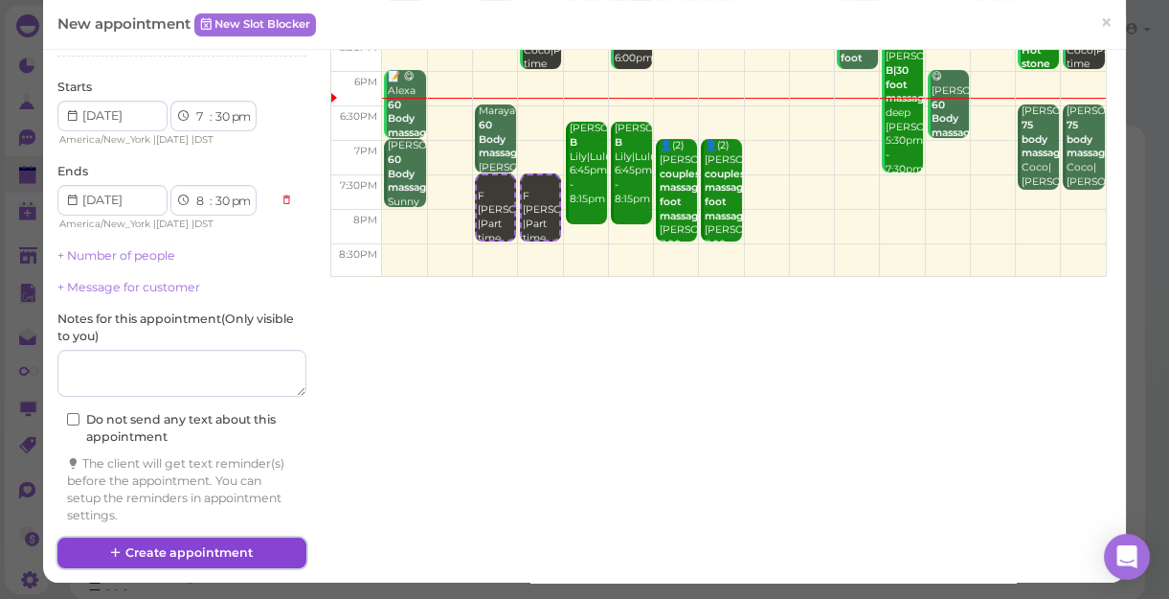
click at [216, 555] on button "Create appointment" at bounding box center [181, 552] width 249 height 31
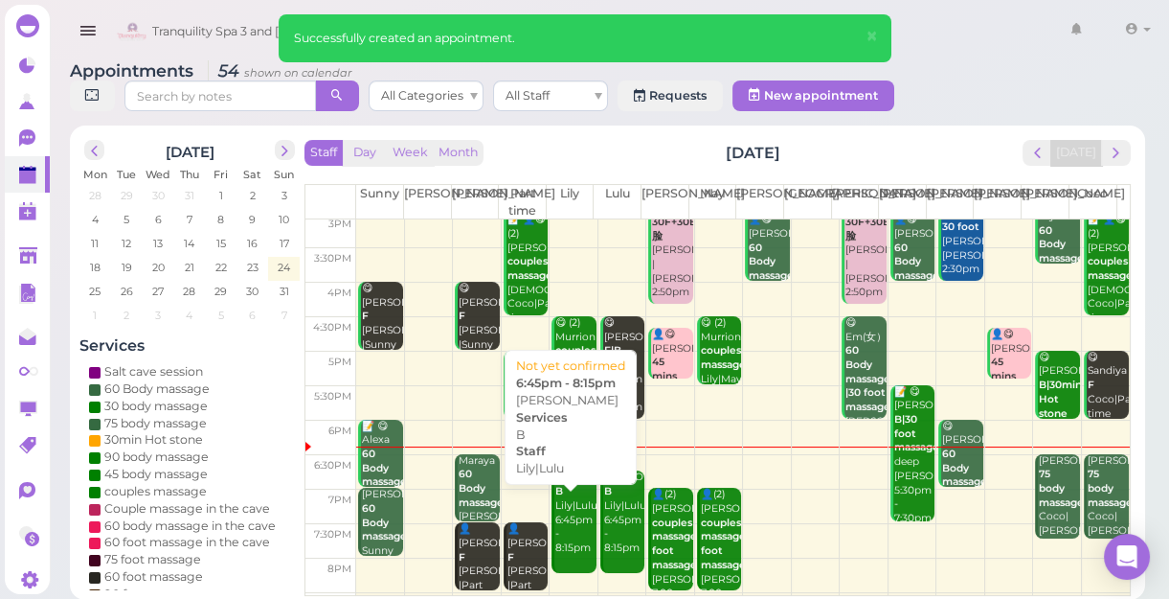
scroll to position [346, 0]
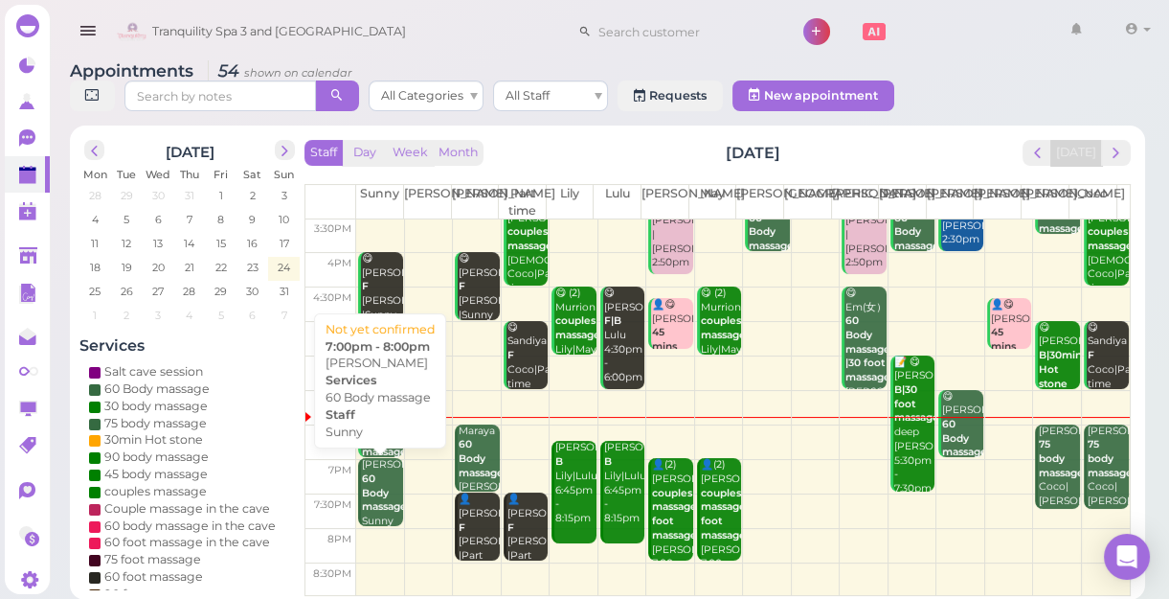
click at [379, 484] on div "Helen 60 Body massage Sunny 7:00pm - 8:00pm" at bounding box center [381, 514] width 41 height 113
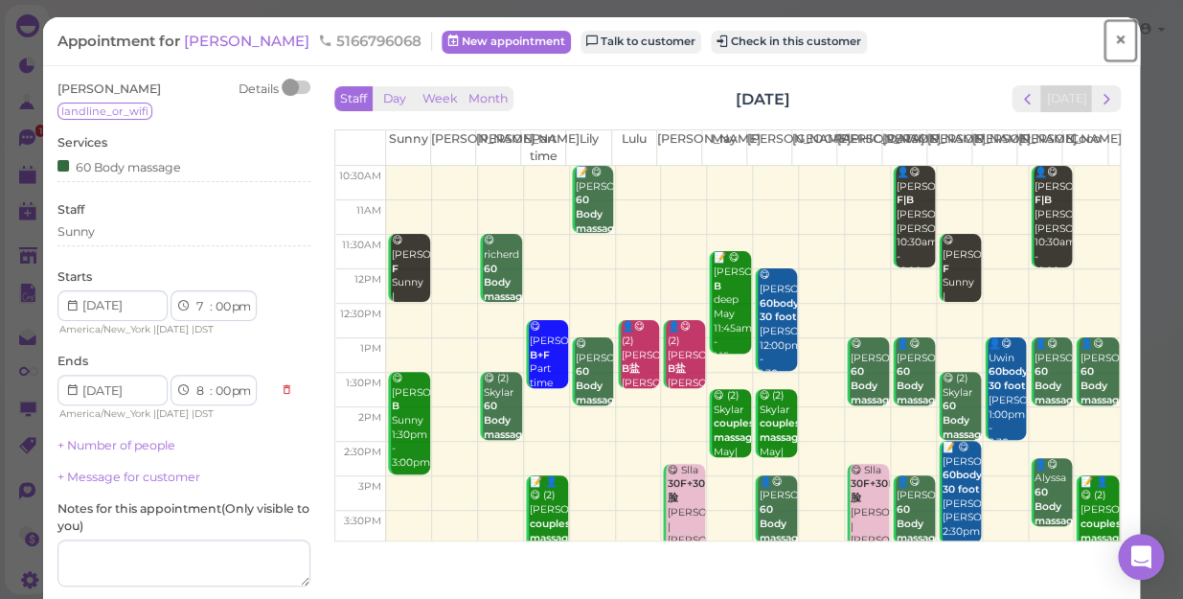
click at [1114, 34] on span "×" at bounding box center [1120, 40] width 12 height 27
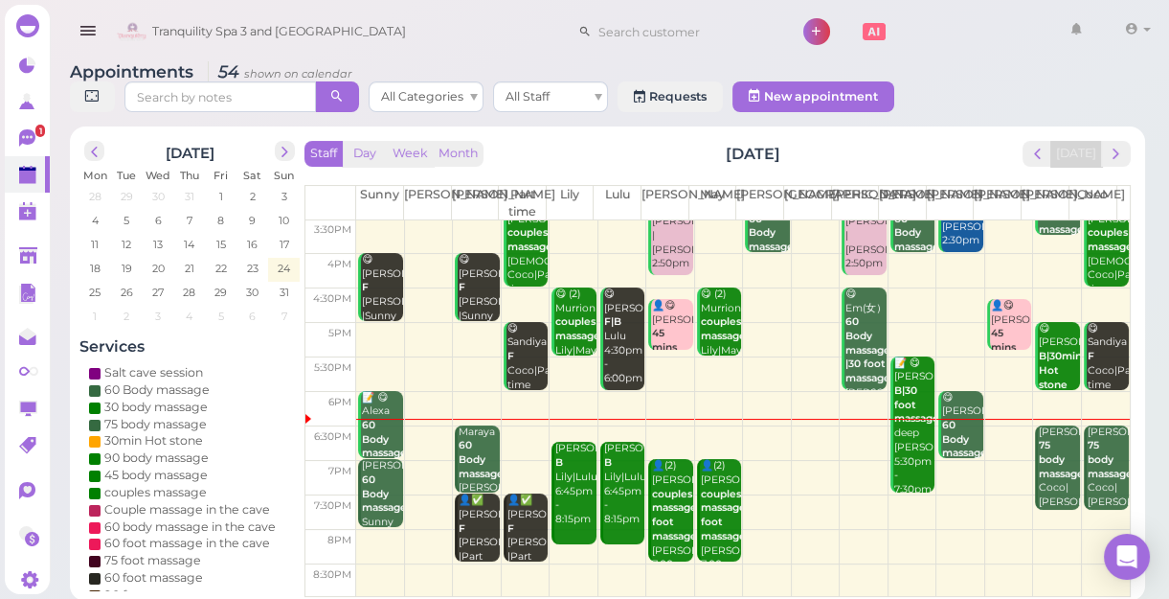
scroll to position [7, 0]
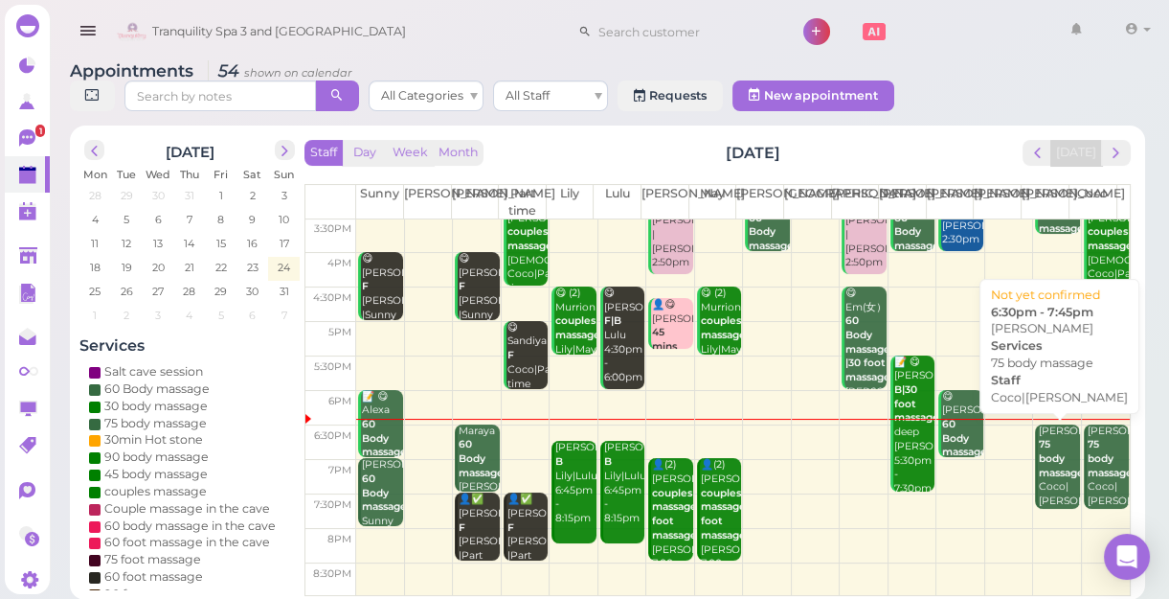
click at [1053, 466] on b "75 body massage" at bounding box center [1061, 458] width 45 height 40
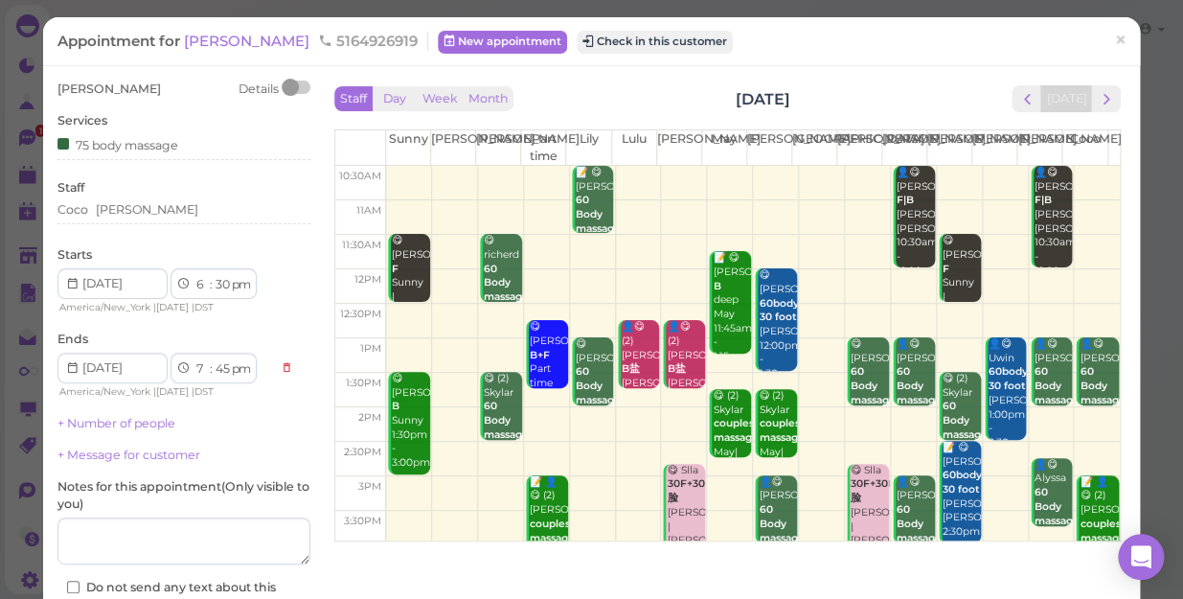
click at [918, 49] on div "Appointment for Katie 5164926919 New appointment Check in this customer" at bounding box center [581, 41] width 1048 height 19
click at [1114, 42] on span "×" at bounding box center [1120, 40] width 12 height 27
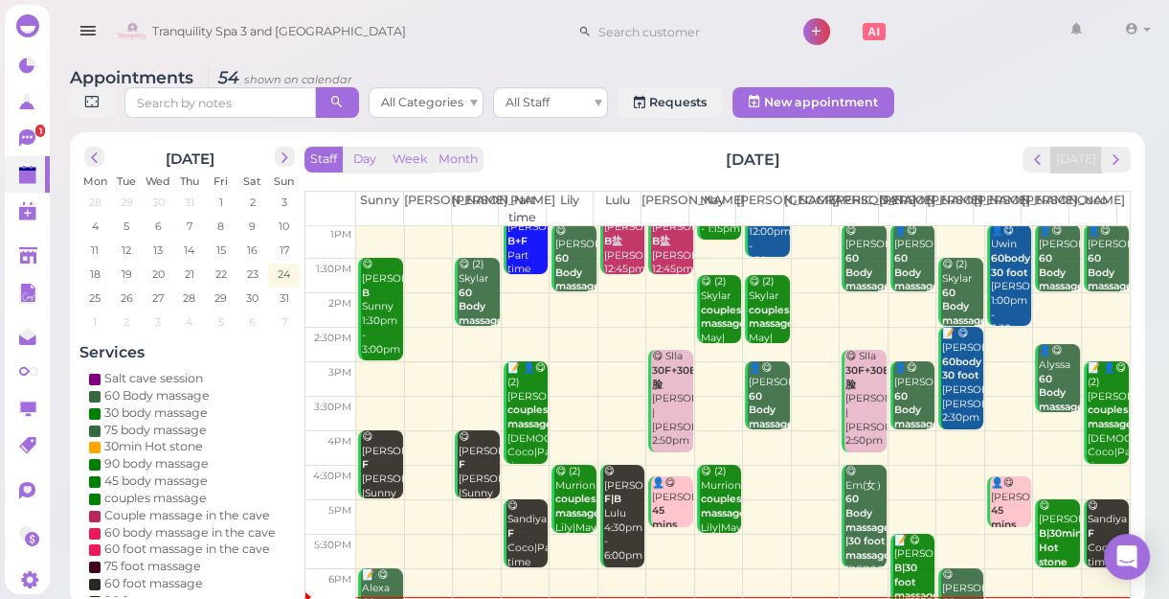
scroll to position [346, 0]
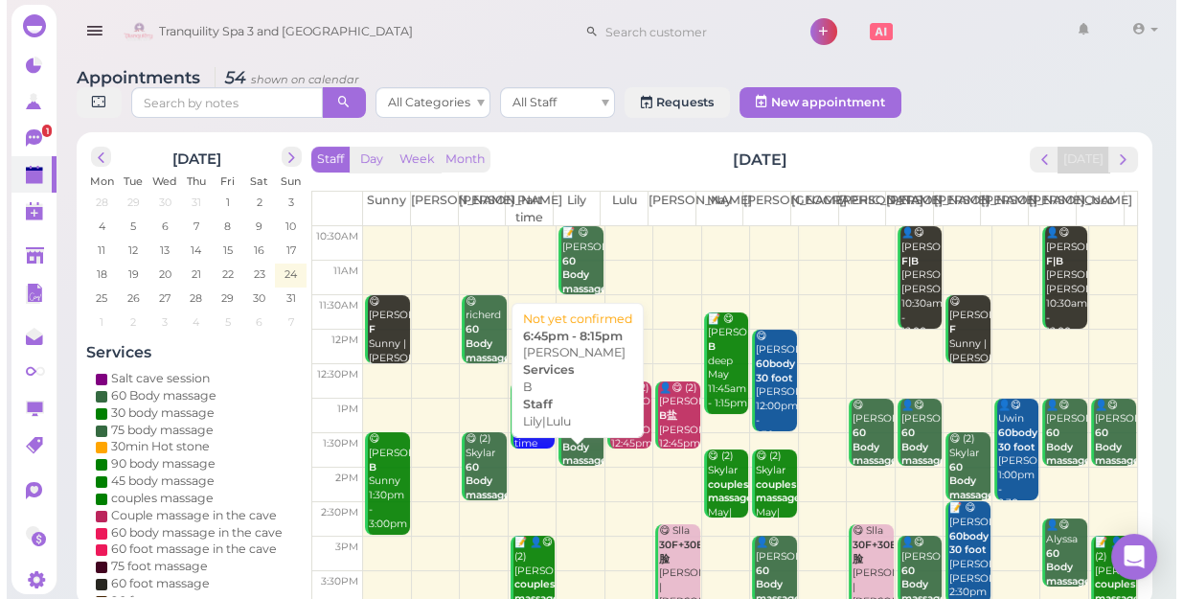
scroll to position [346, 0]
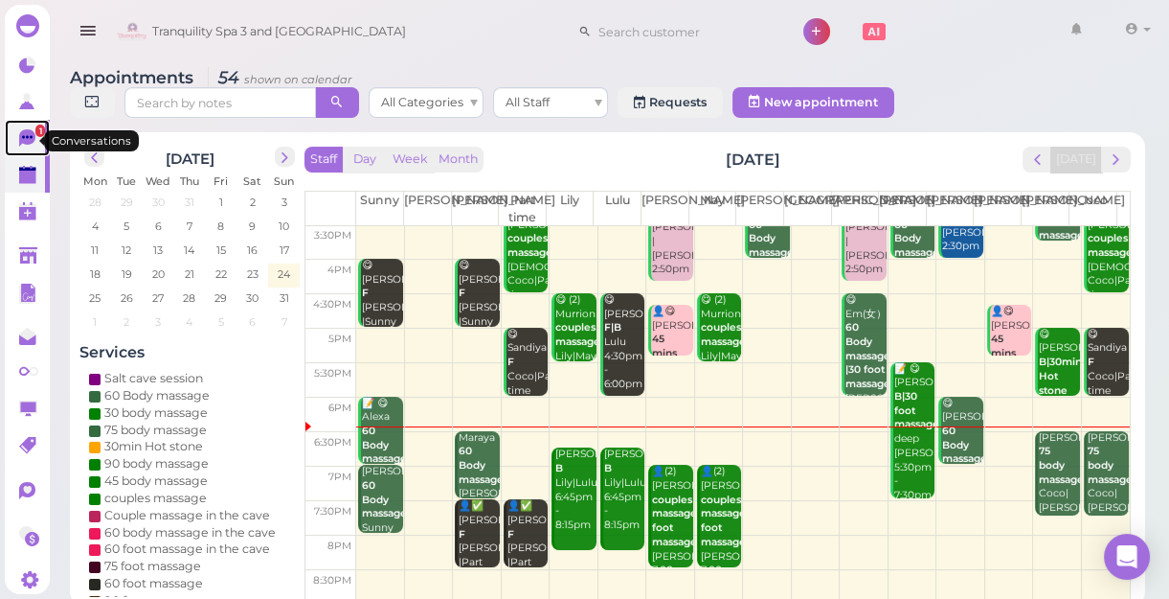
click at [35, 132] on span "1" at bounding box center [40, 130] width 10 height 12
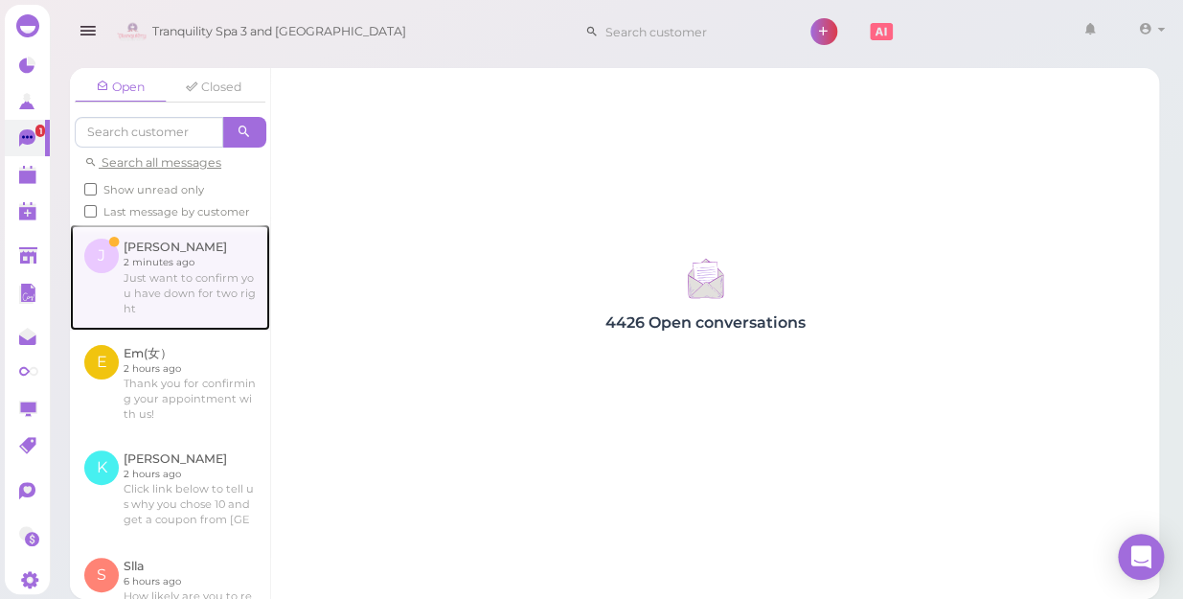
click at [192, 307] on link at bounding box center [170, 276] width 200 height 105
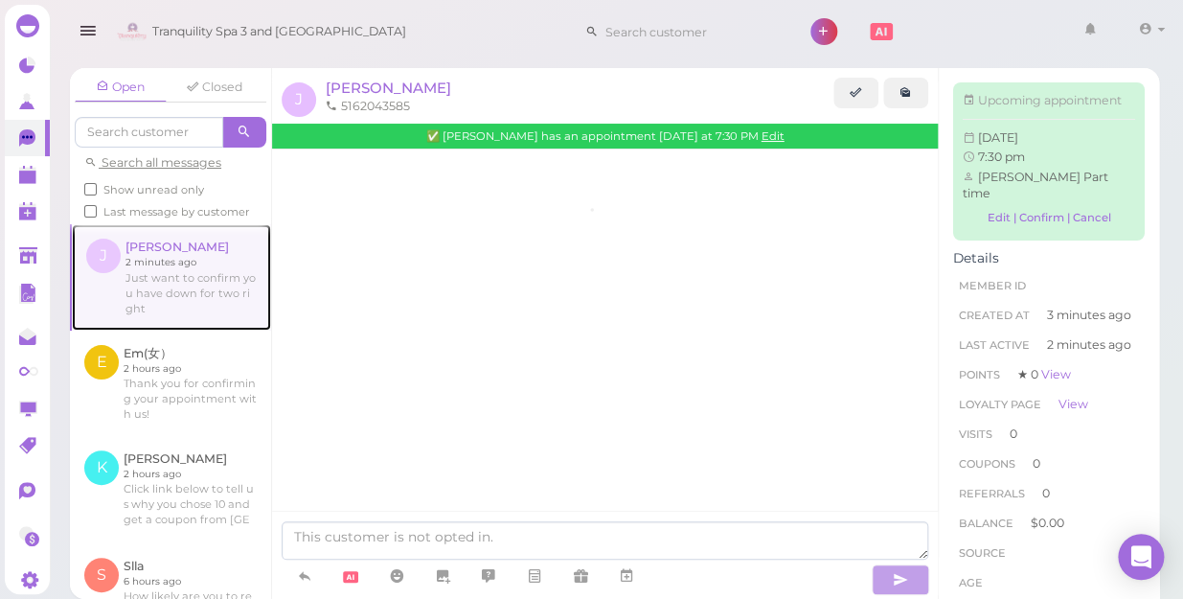
scroll to position [51, 0]
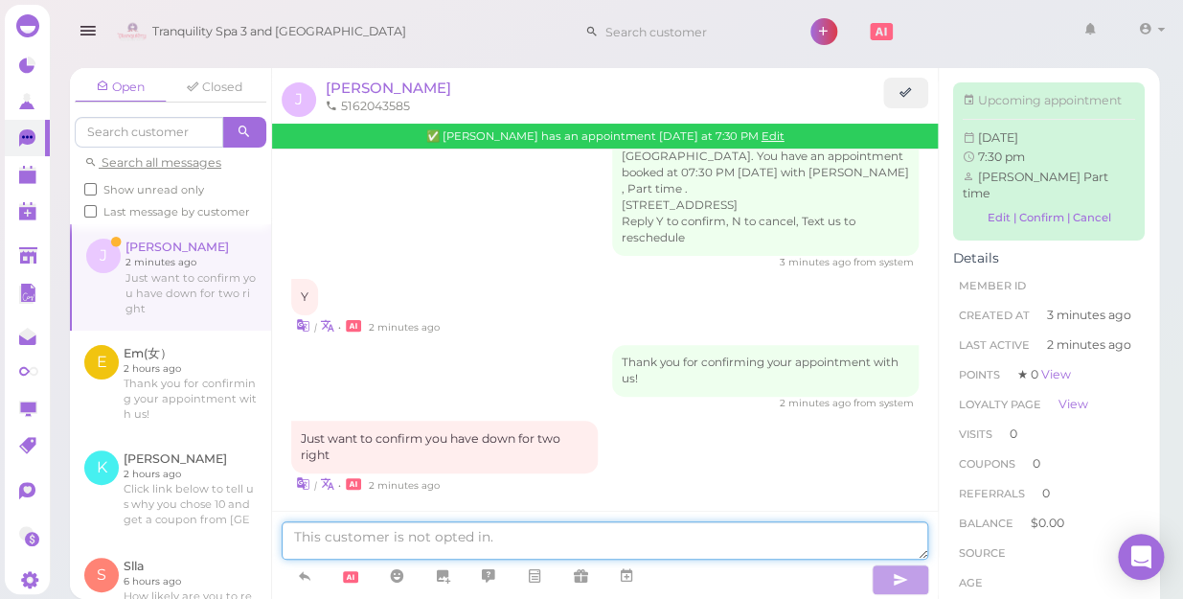
click at [555, 544] on textarea at bounding box center [605, 540] width 646 height 38
type textarea "yes.2"
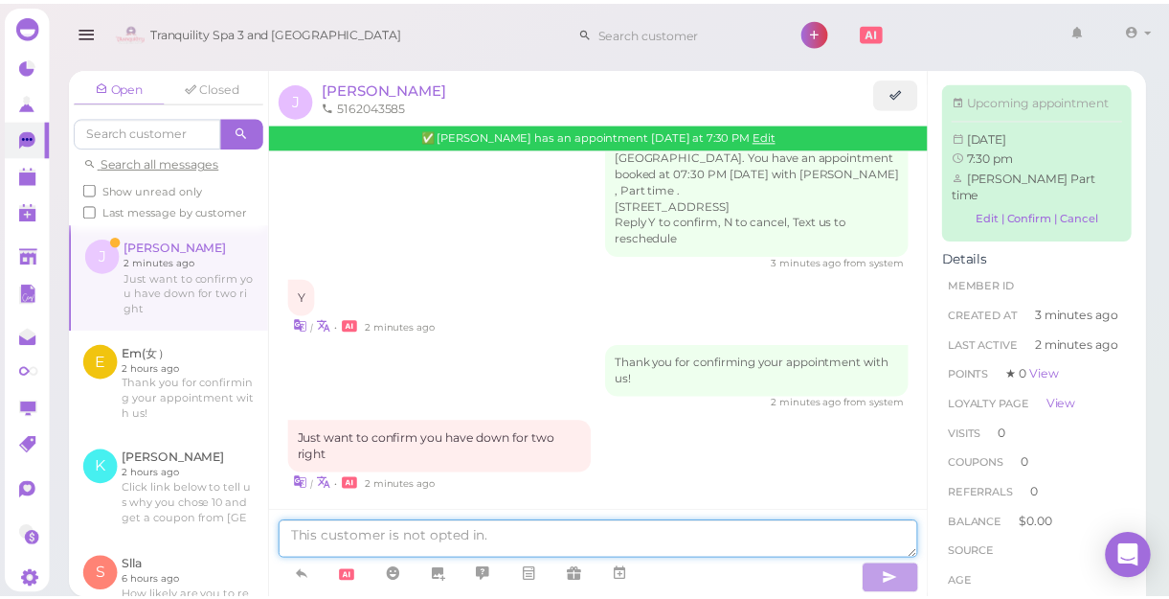
scroll to position [96, 0]
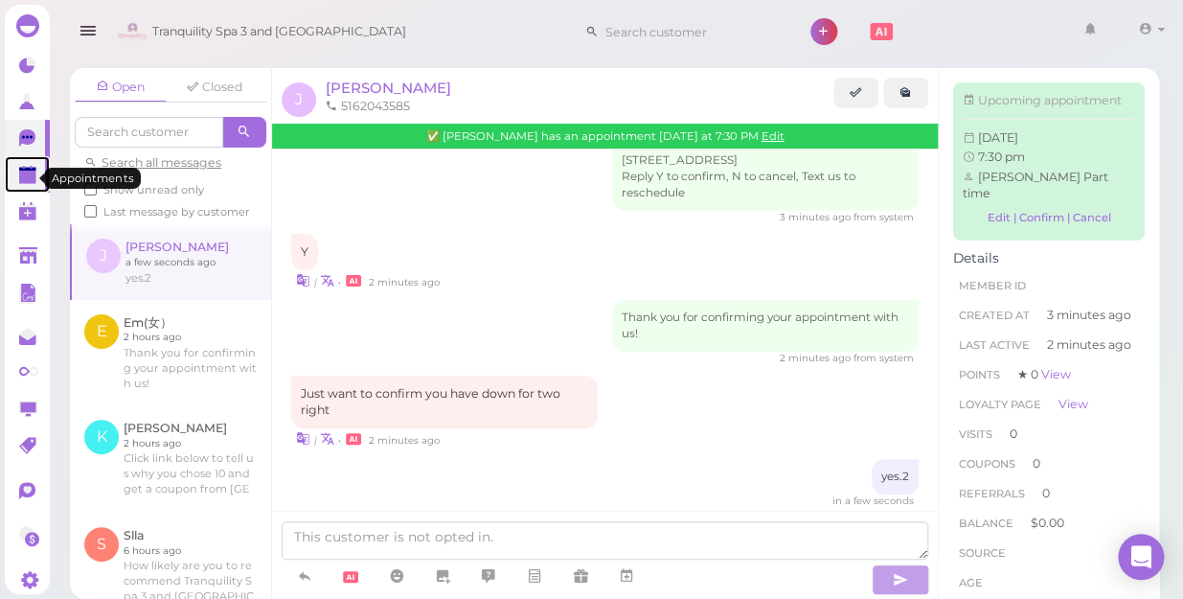
click at [17, 177] on link at bounding box center [27, 174] width 45 height 36
click at [19, 177] on icon at bounding box center [29, 176] width 20 height 20
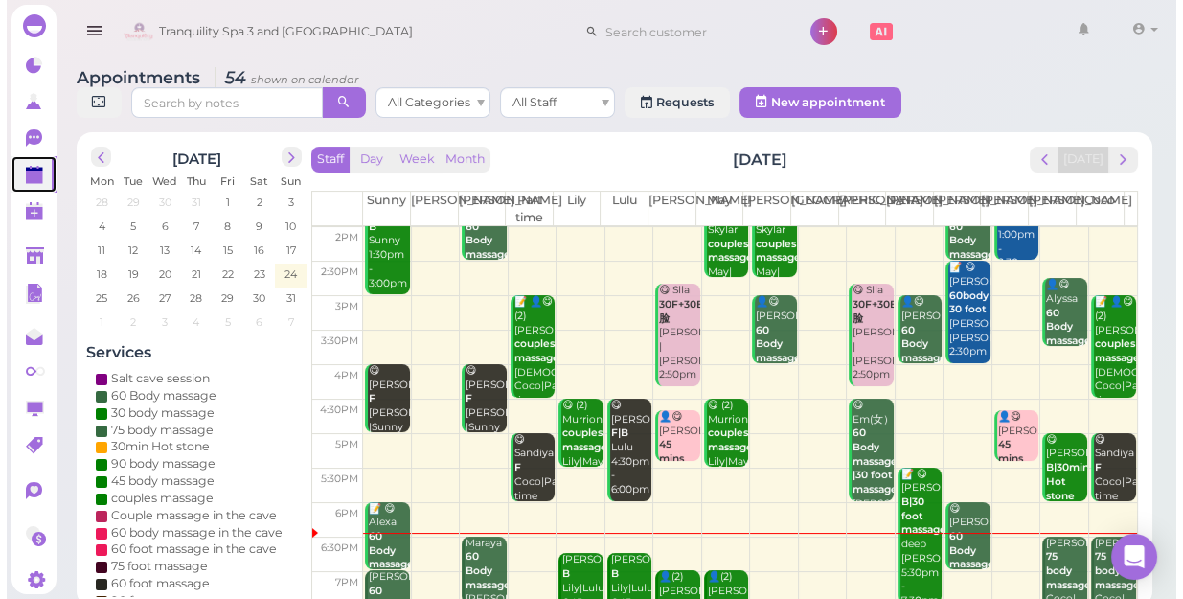
scroll to position [346, 0]
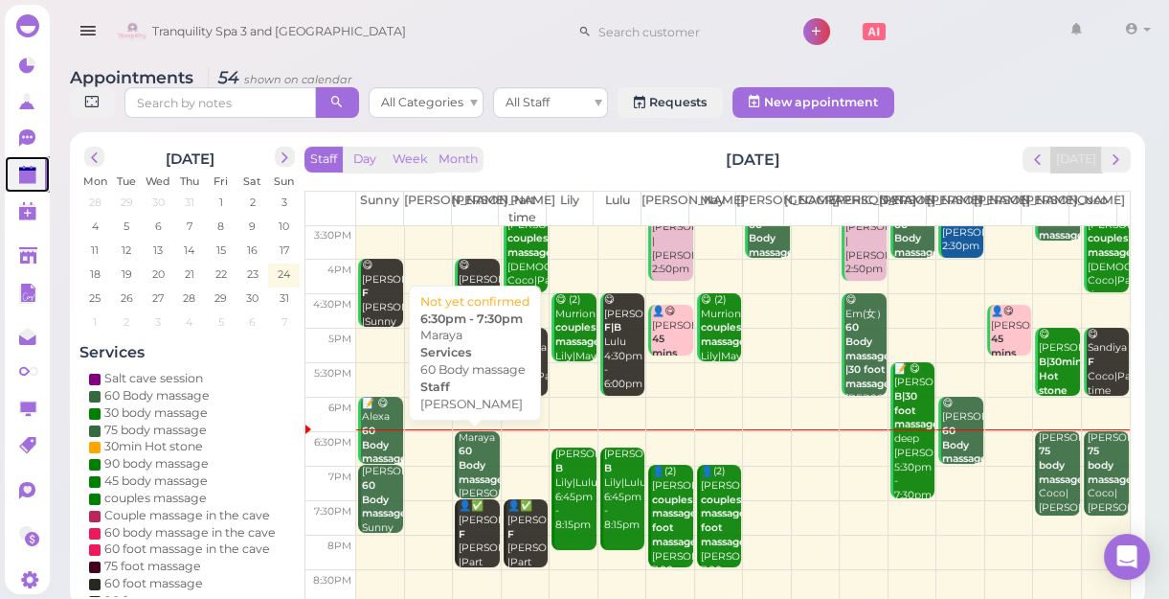
click at [478, 456] on div "Maraya 60 Body massage Nancy 6:30pm - 7:30pm" at bounding box center [478, 487] width 41 height 113
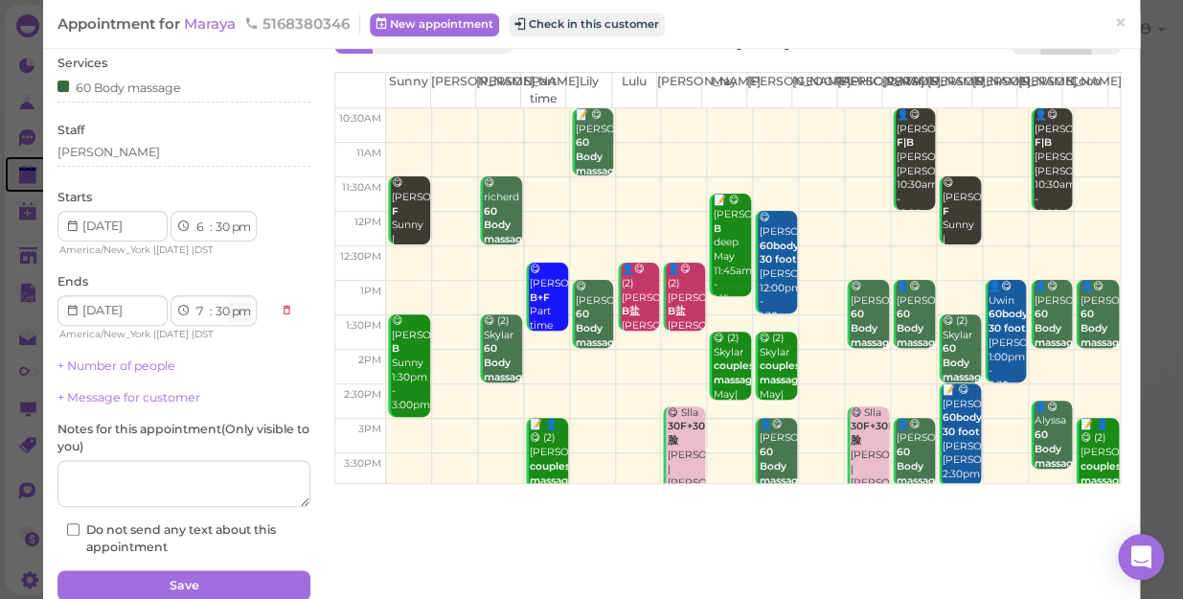
scroll to position [139, 0]
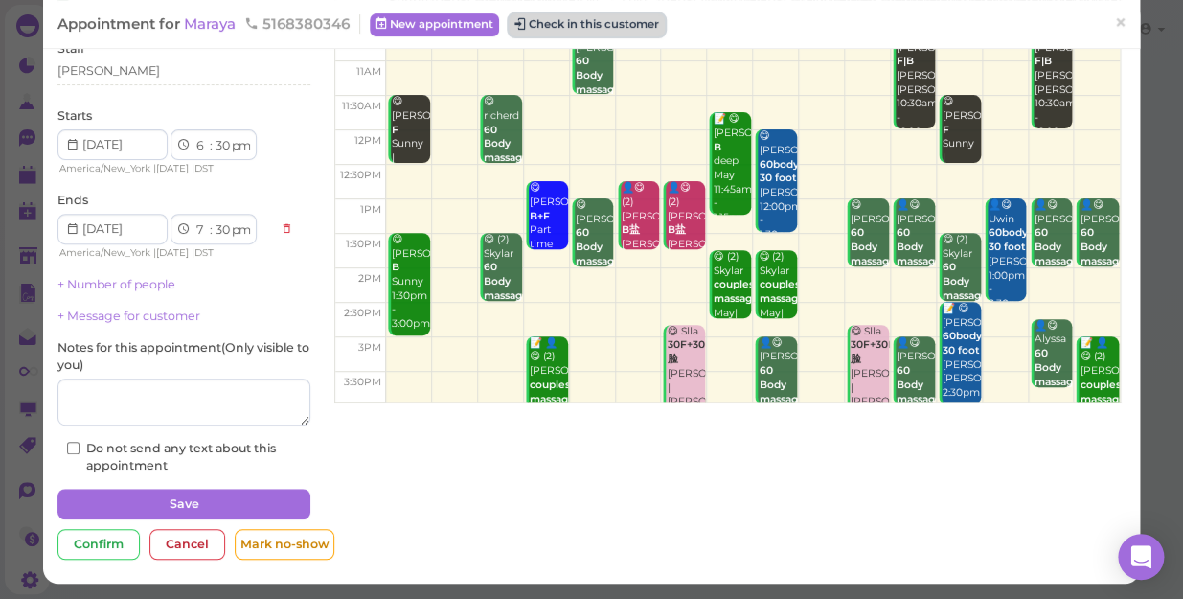
click at [595, 26] on button "Check in this customer" at bounding box center [586, 24] width 156 height 23
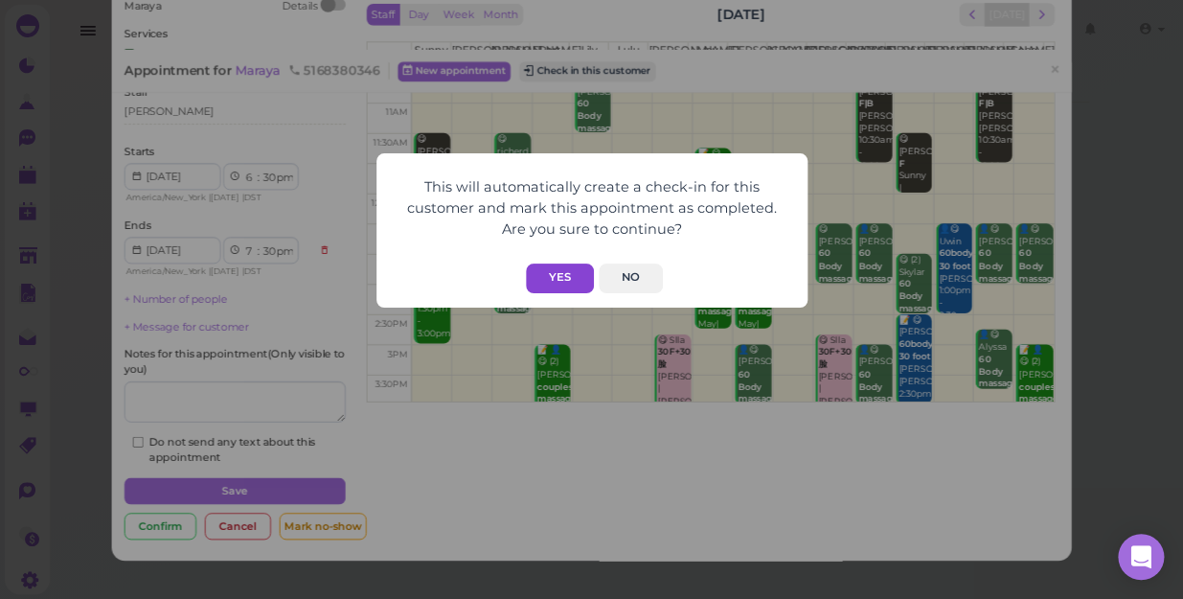
click at [554, 273] on button "Yes" at bounding box center [560, 278] width 68 height 30
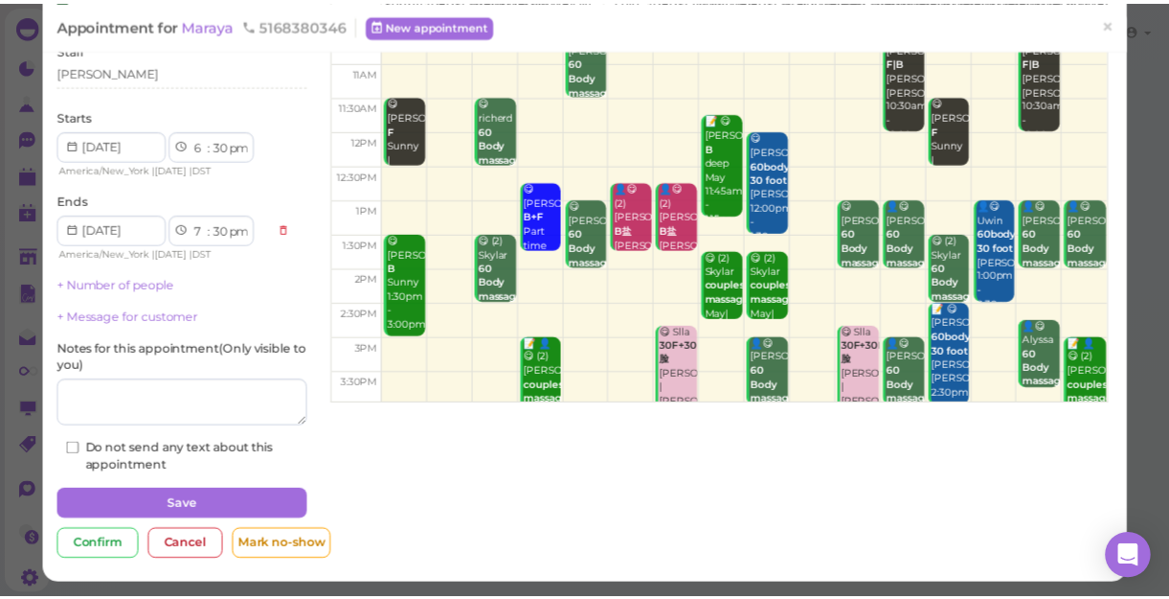
scroll to position [186, 0]
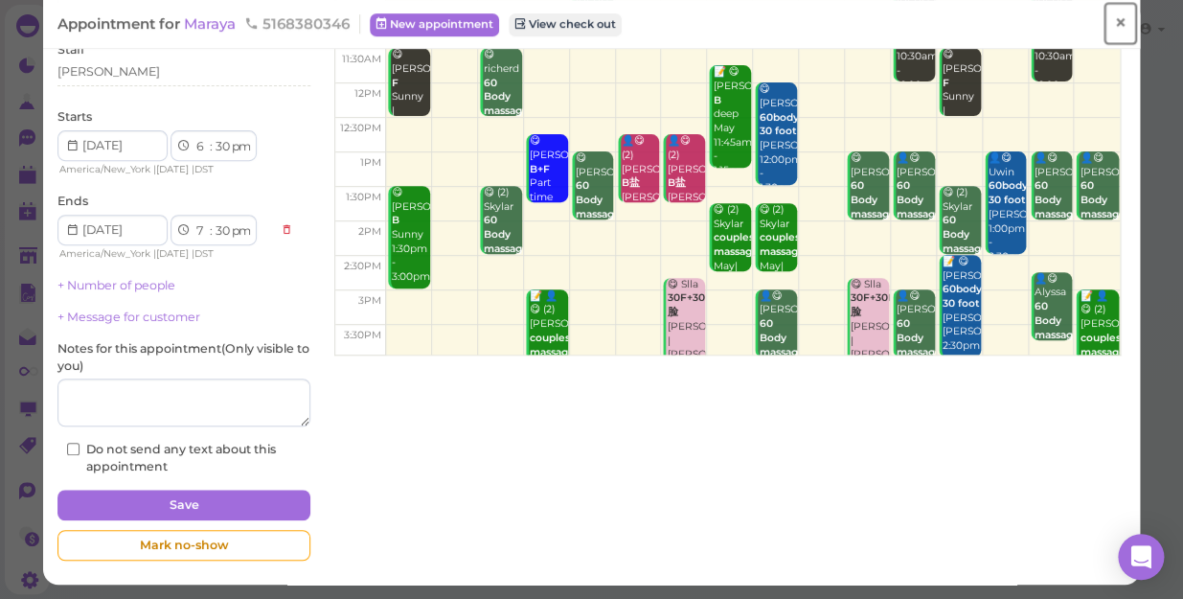
click at [1114, 25] on span "×" at bounding box center [1120, 23] width 12 height 27
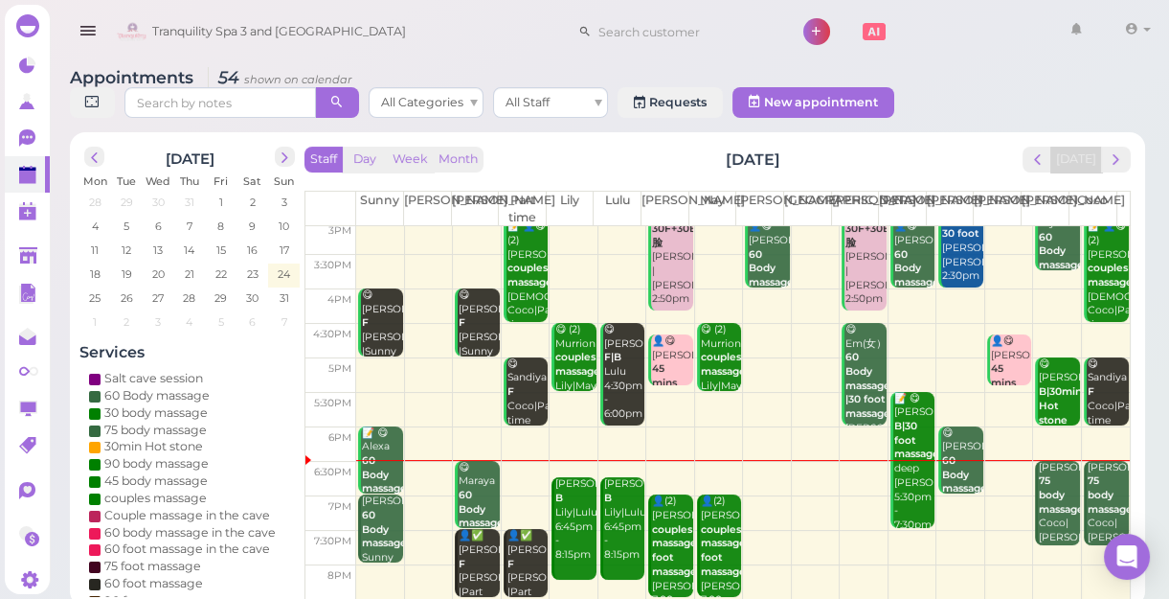
scroll to position [346, 0]
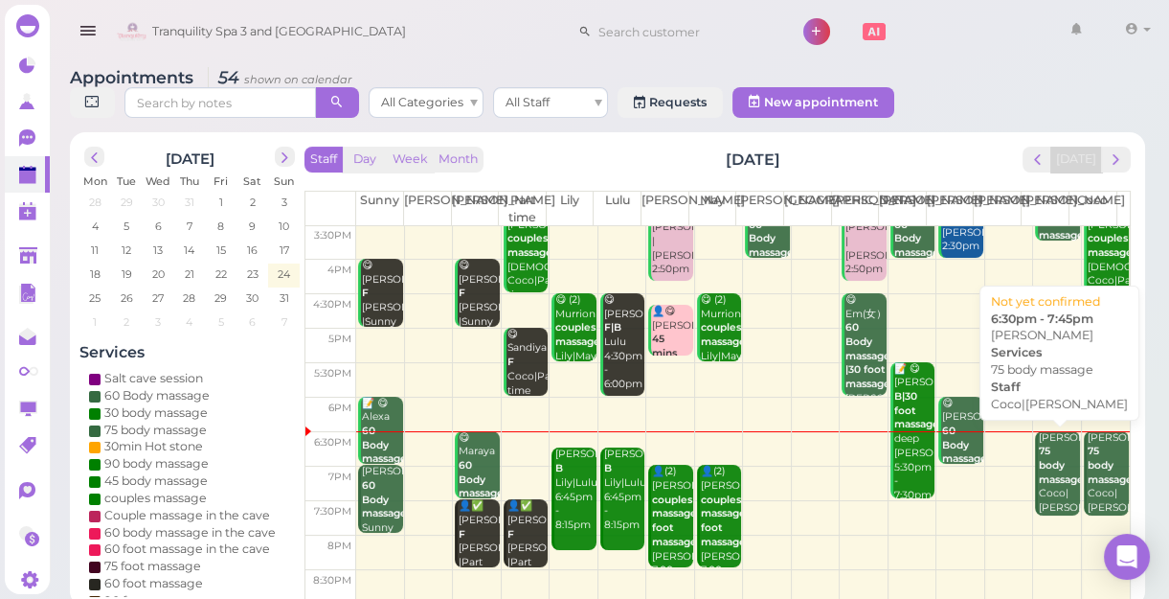
click at [1053, 473] on b "75 body massage" at bounding box center [1061, 464] width 45 height 40
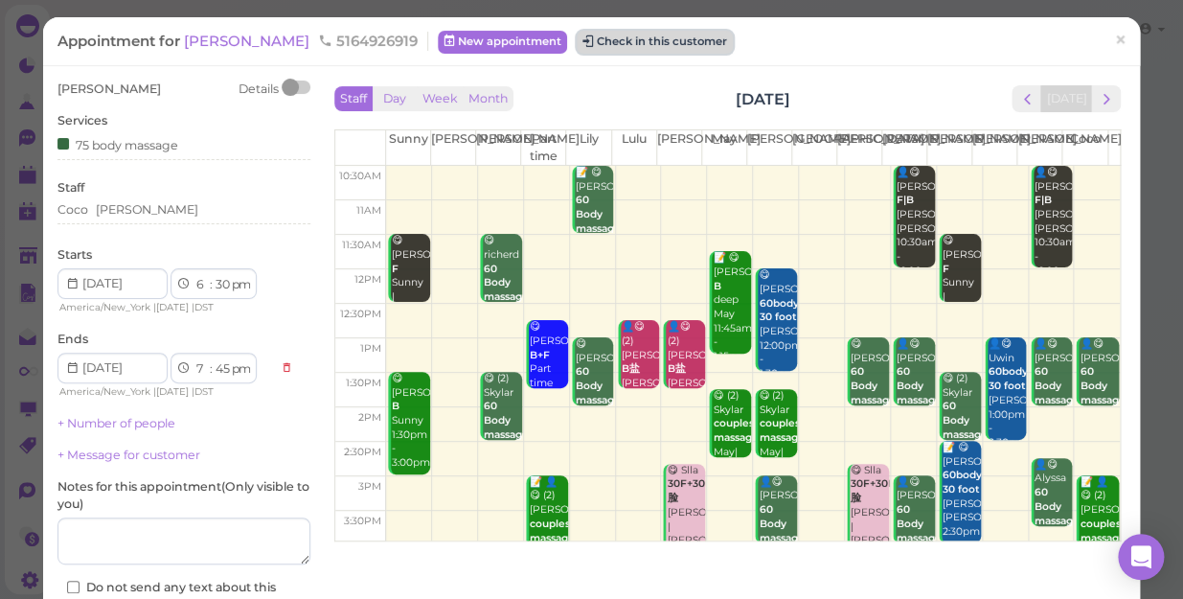
click at [595, 40] on button "Check in this customer" at bounding box center [654, 42] width 156 height 23
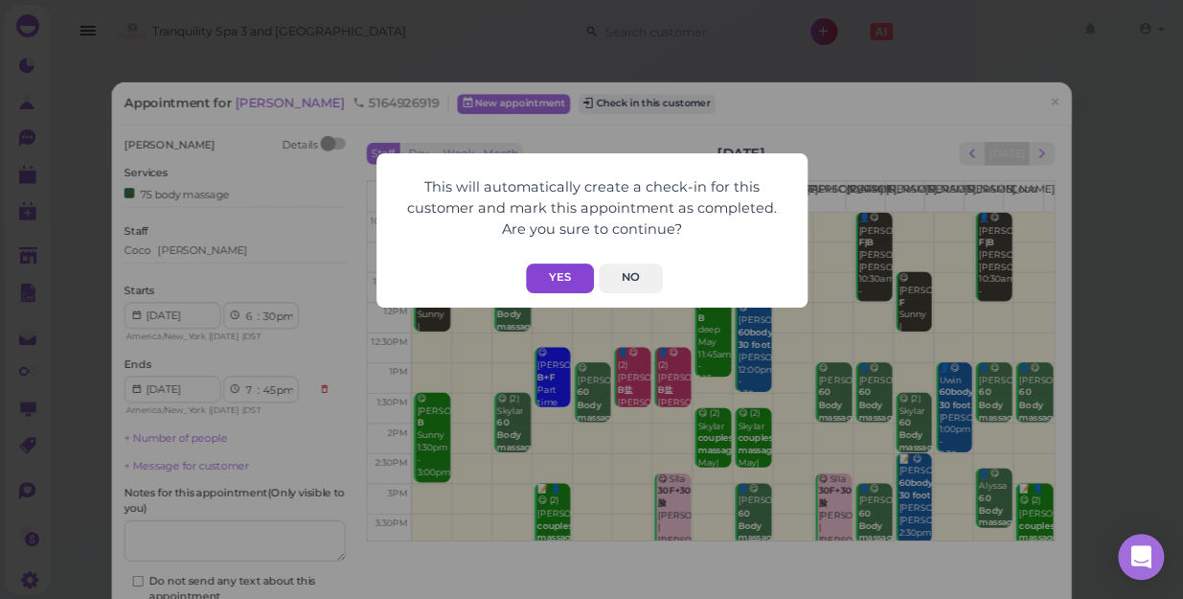
click at [561, 277] on button "Yes" at bounding box center [560, 278] width 68 height 30
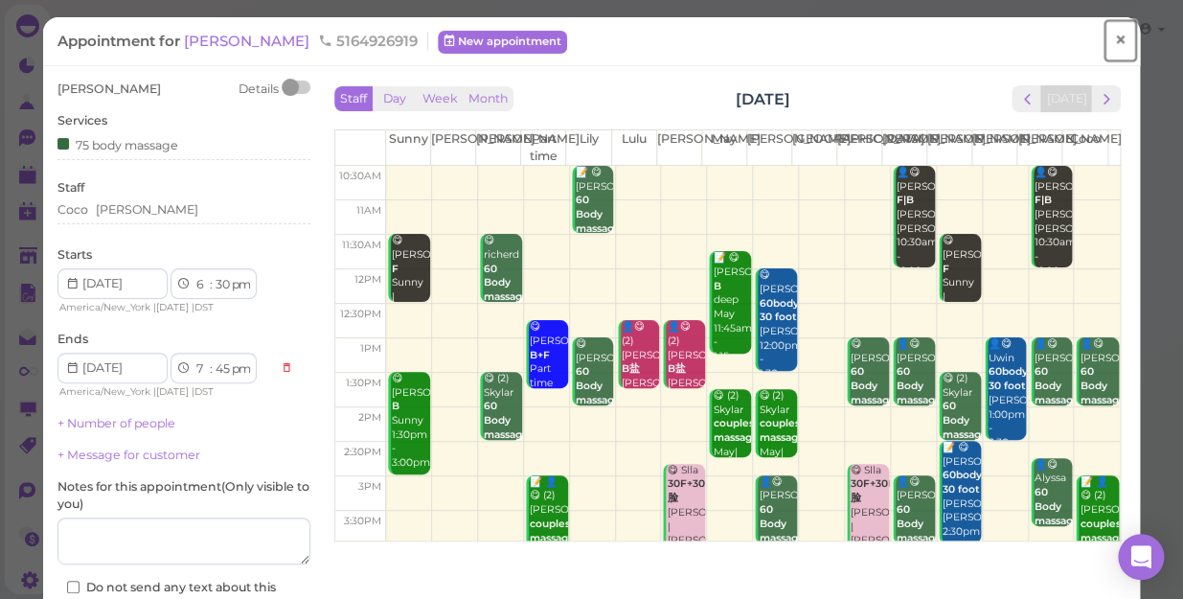
click at [1114, 42] on span "×" at bounding box center [1120, 40] width 12 height 27
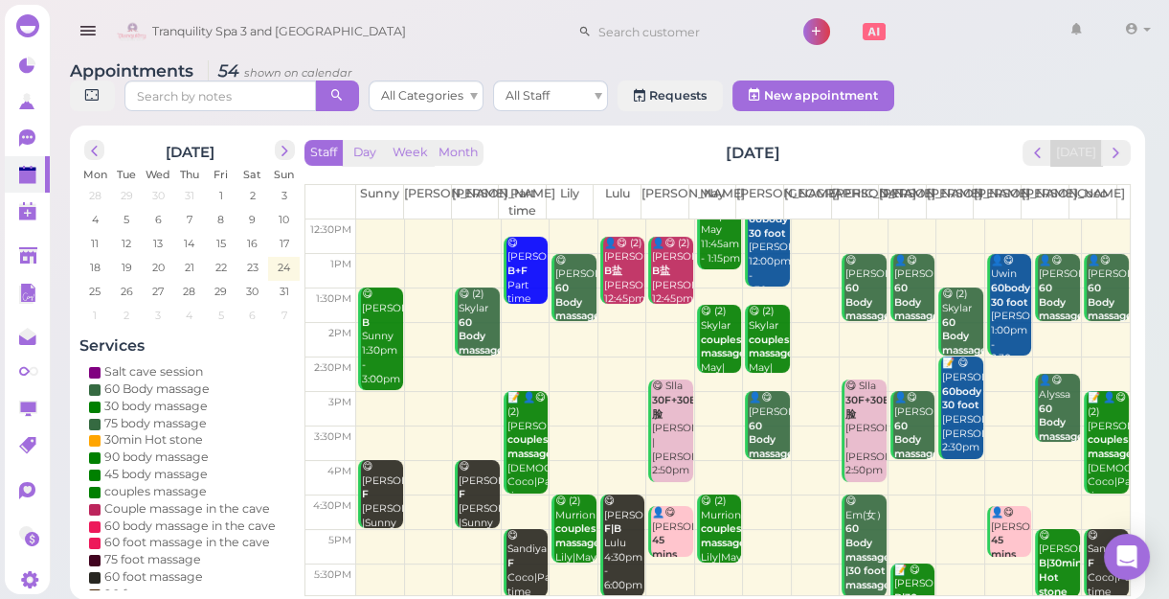
scroll to position [346, 0]
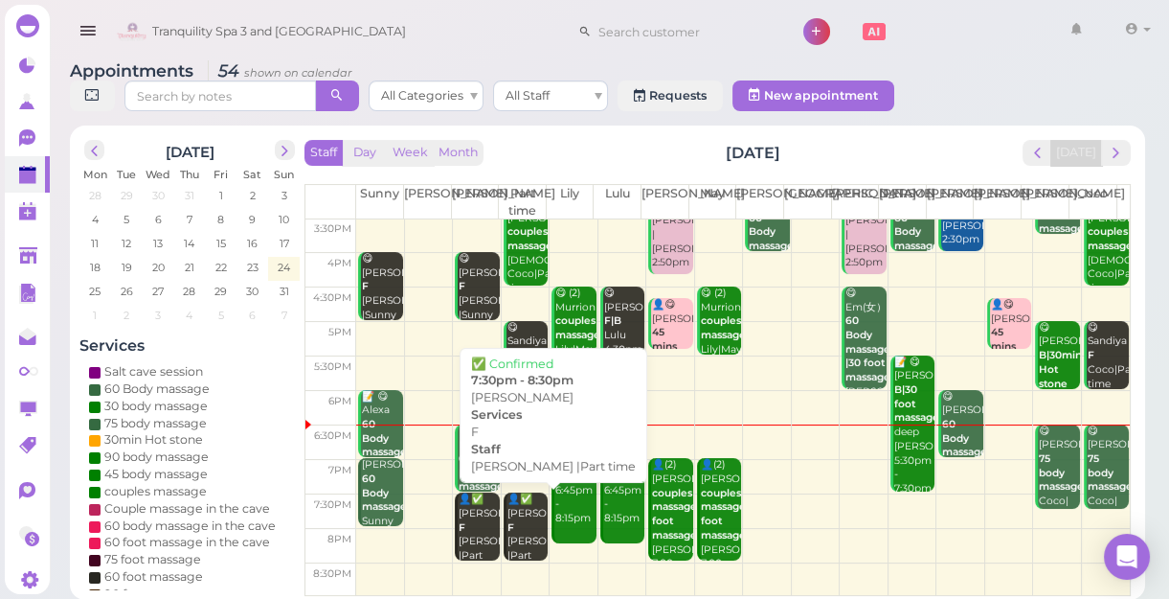
click at [513, 531] on div "👤✅ Jean F Nancy |Part time 7:30pm - 8:30pm" at bounding box center [527, 555] width 41 height 126
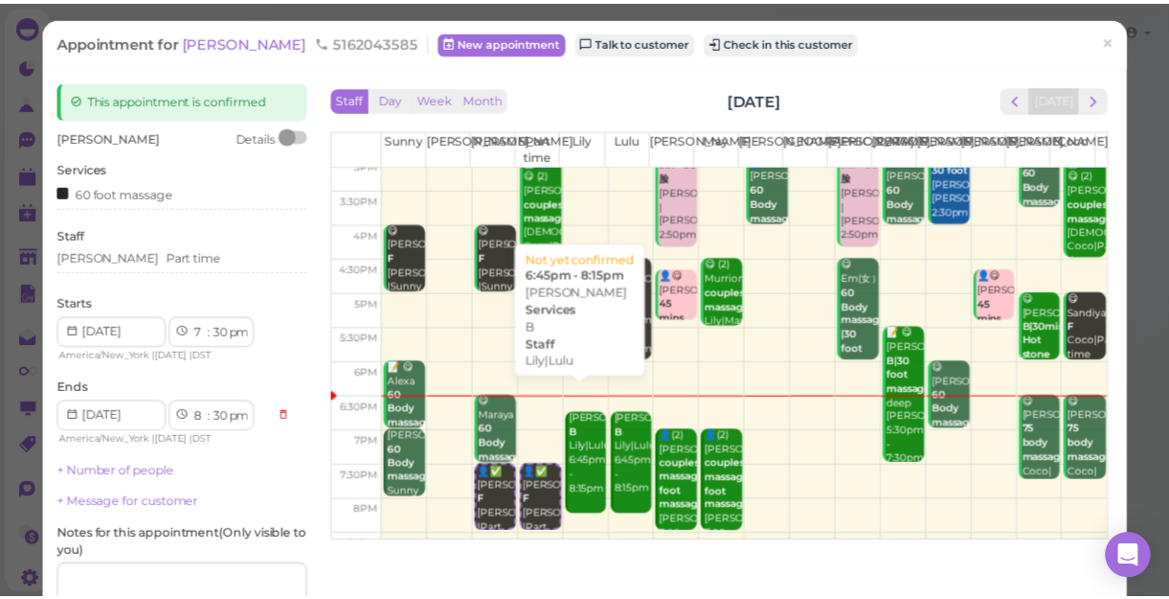
scroll to position [346, 0]
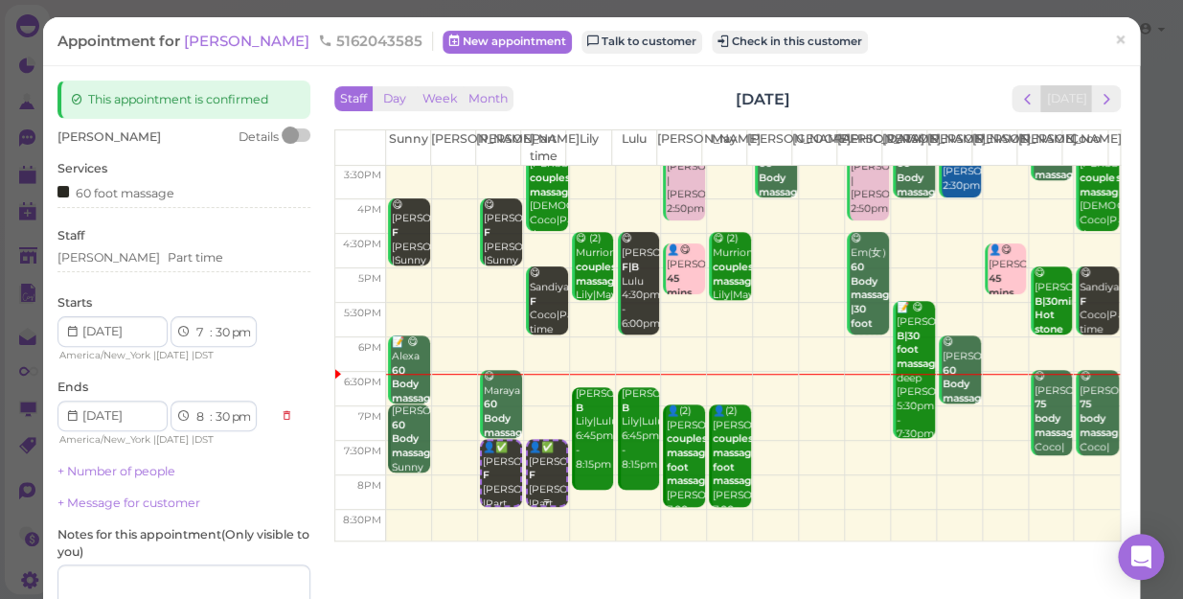
click at [536, 481] on div "👤✅ Jean F Nancy |Part time 7:30pm - 8:30pm" at bounding box center [547, 504] width 38 height 126
click at [1114, 37] on span "×" at bounding box center [1120, 40] width 12 height 27
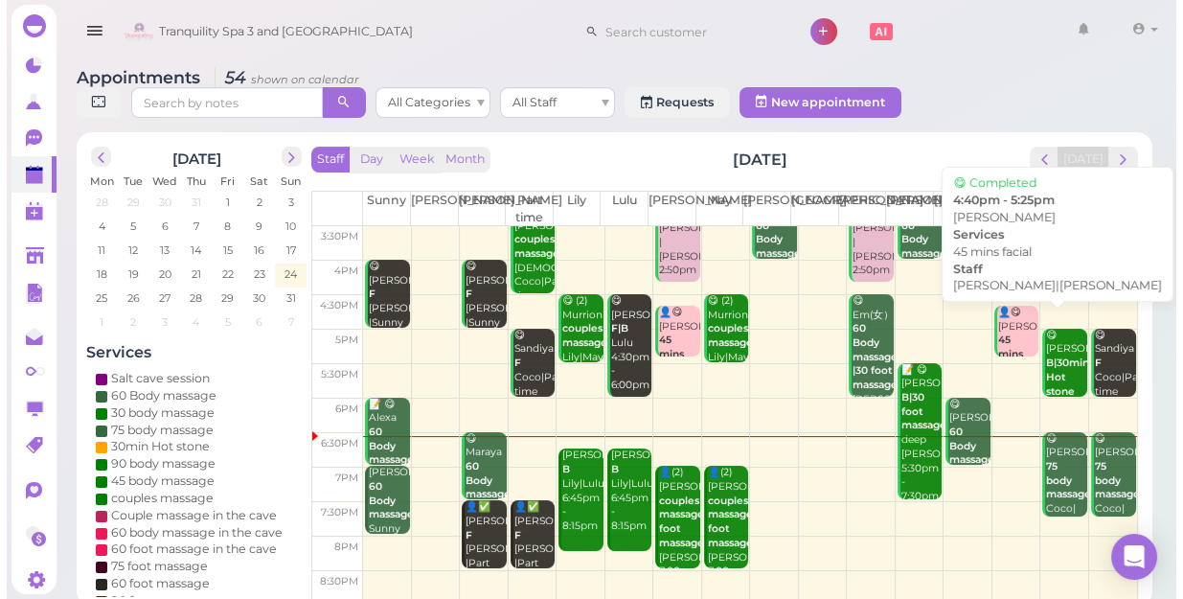
scroll to position [346, 0]
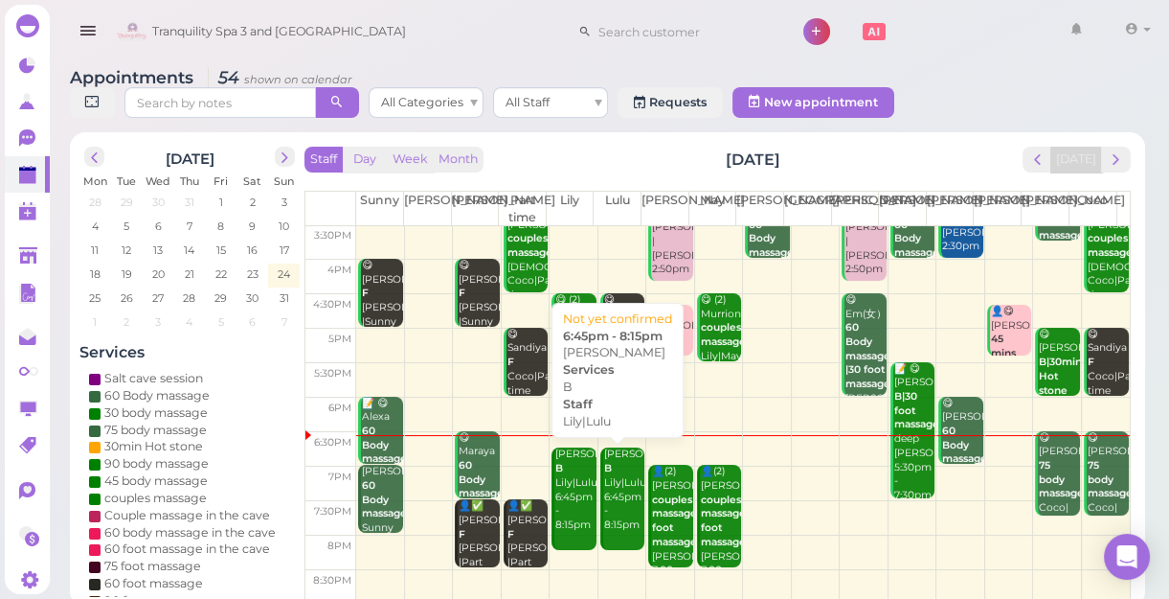
click at [623, 515] on div "Ray B Lily|Lulu 6:45pm - 8:15pm" at bounding box center [623, 489] width 41 height 84
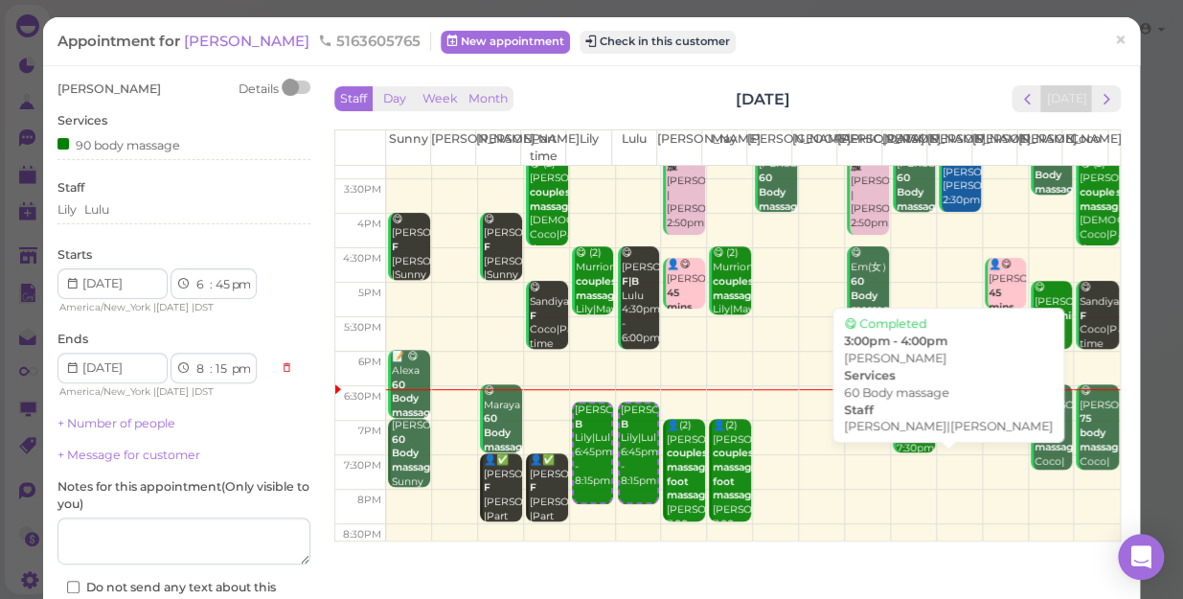
scroll to position [346, 0]
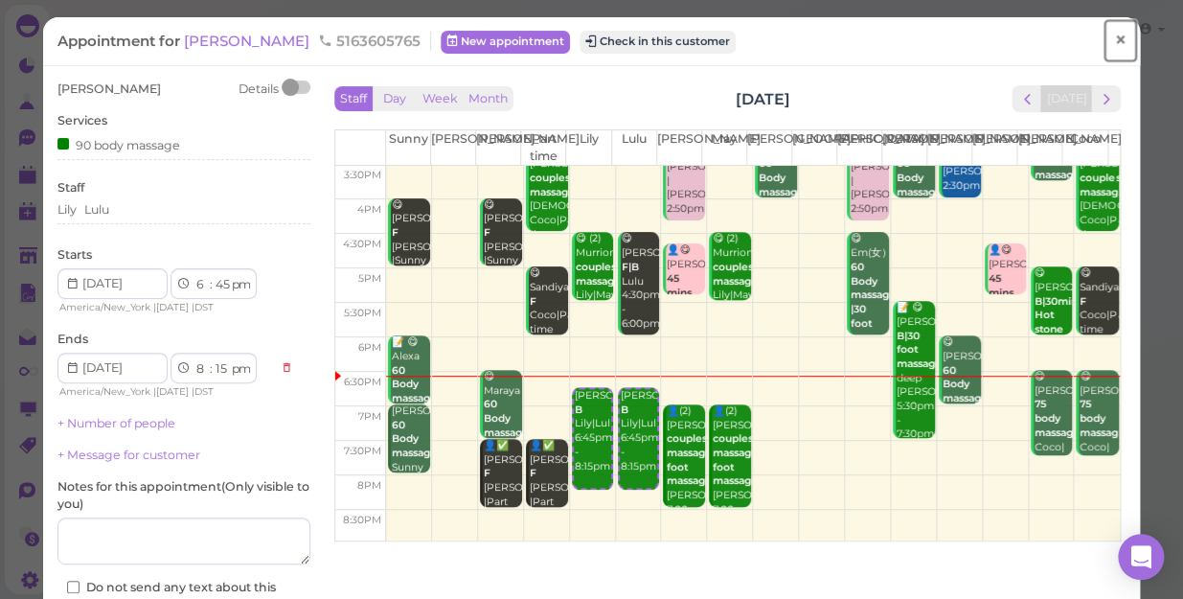
click at [1114, 44] on span "×" at bounding box center [1120, 40] width 12 height 27
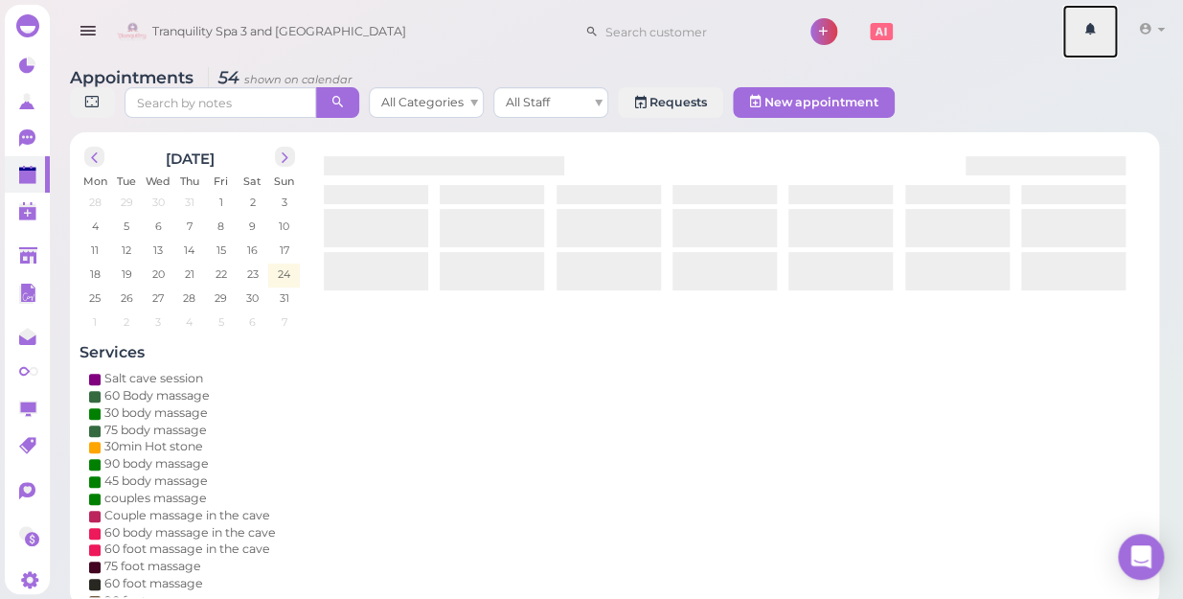
click at [1103, 44] on link at bounding box center [1090, 32] width 56 height 54
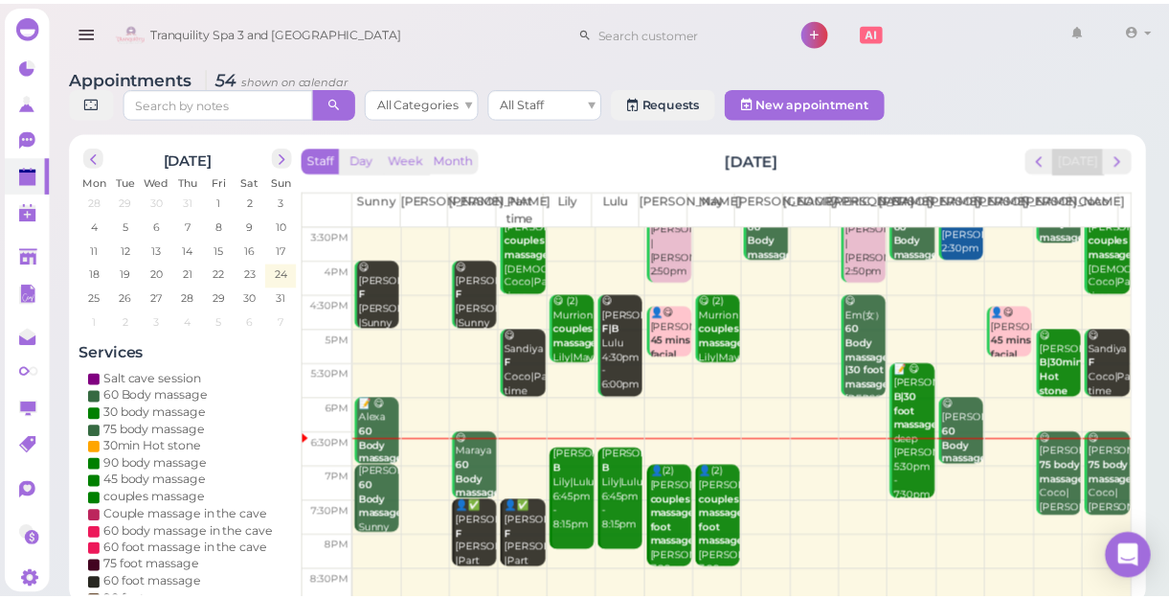
scroll to position [346, 0]
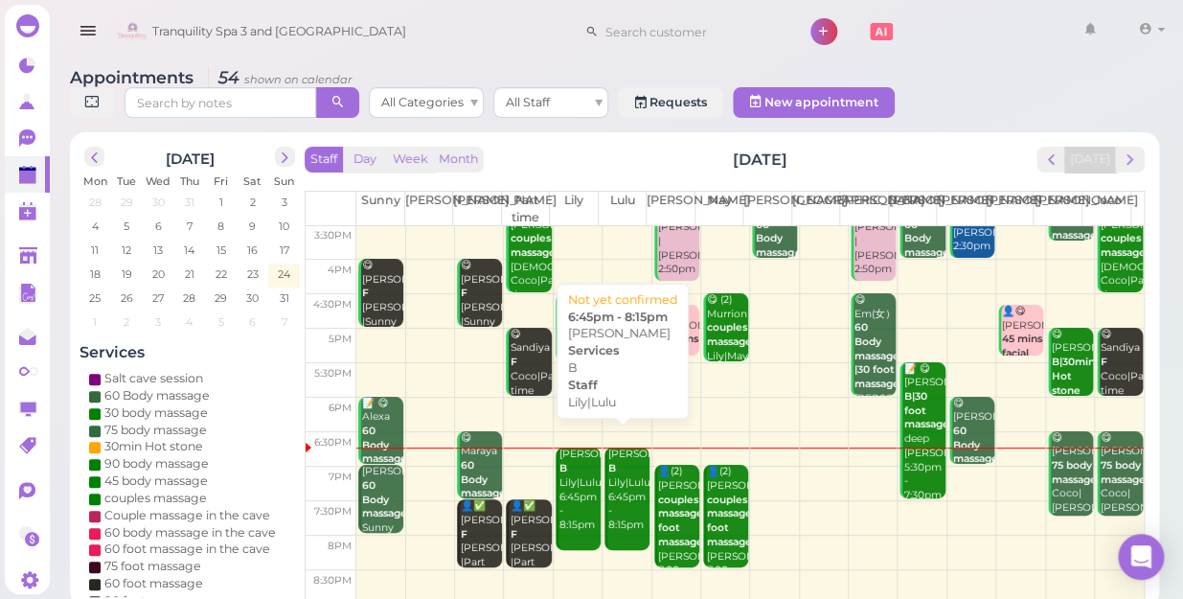
click at [618, 494] on div "Ray B Lily|Lulu 6:45pm - 8:15pm" at bounding box center [628, 489] width 42 height 84
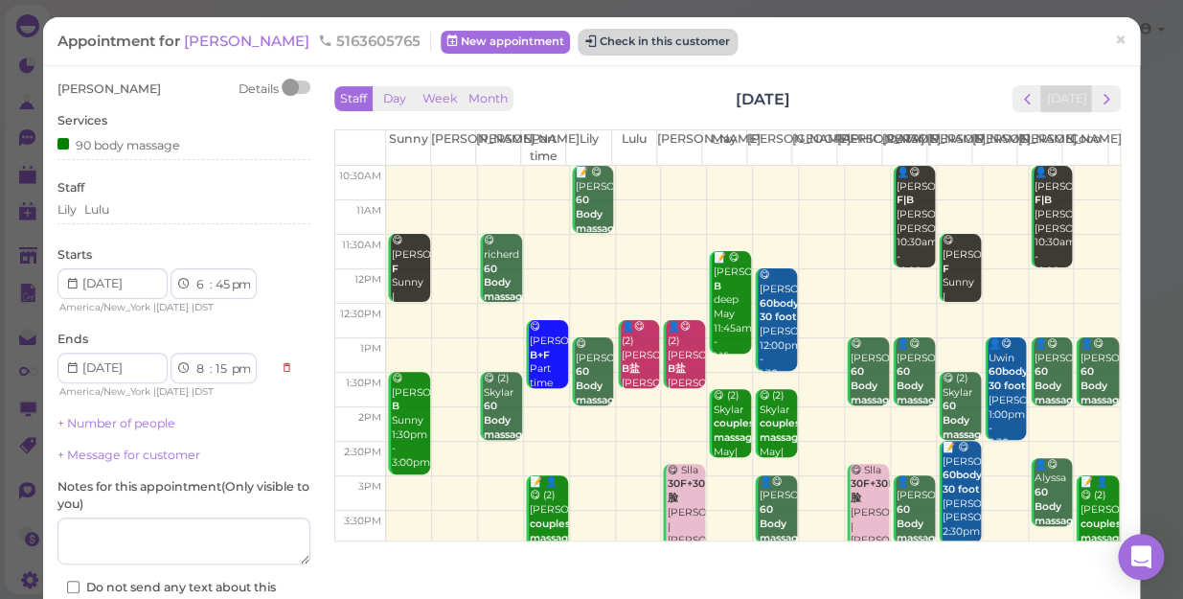
click at [611, 36] on button "Check in this customer" at bounding box center [657, 42] width 156 height 23
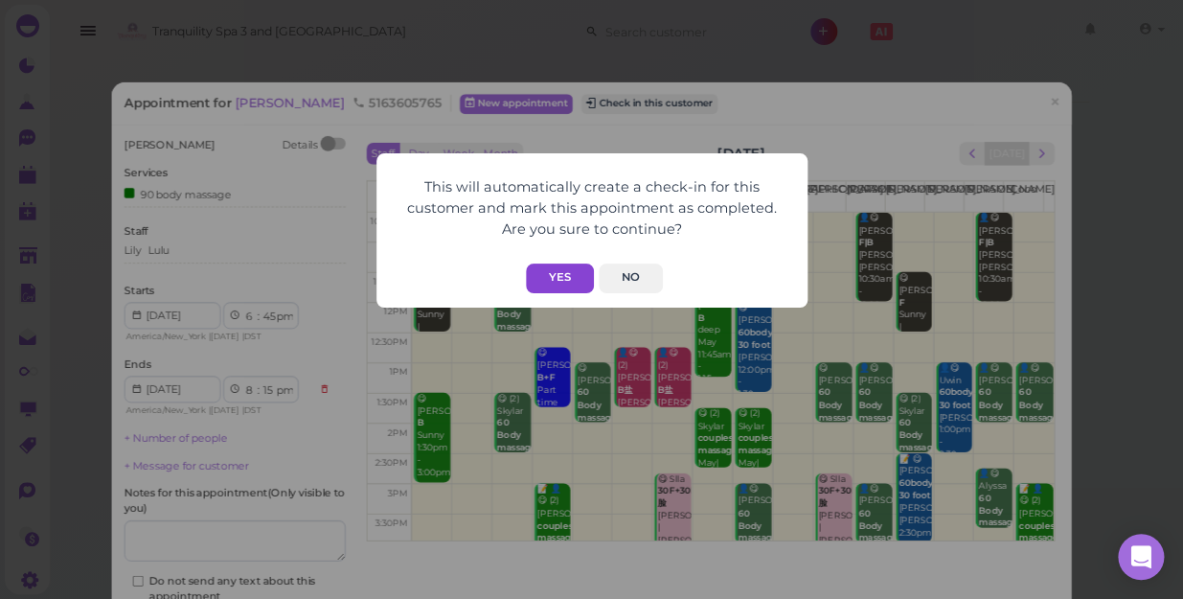
click at [533, 263] on button "Yes" at bounding box center [560, 278] width 68 height 30
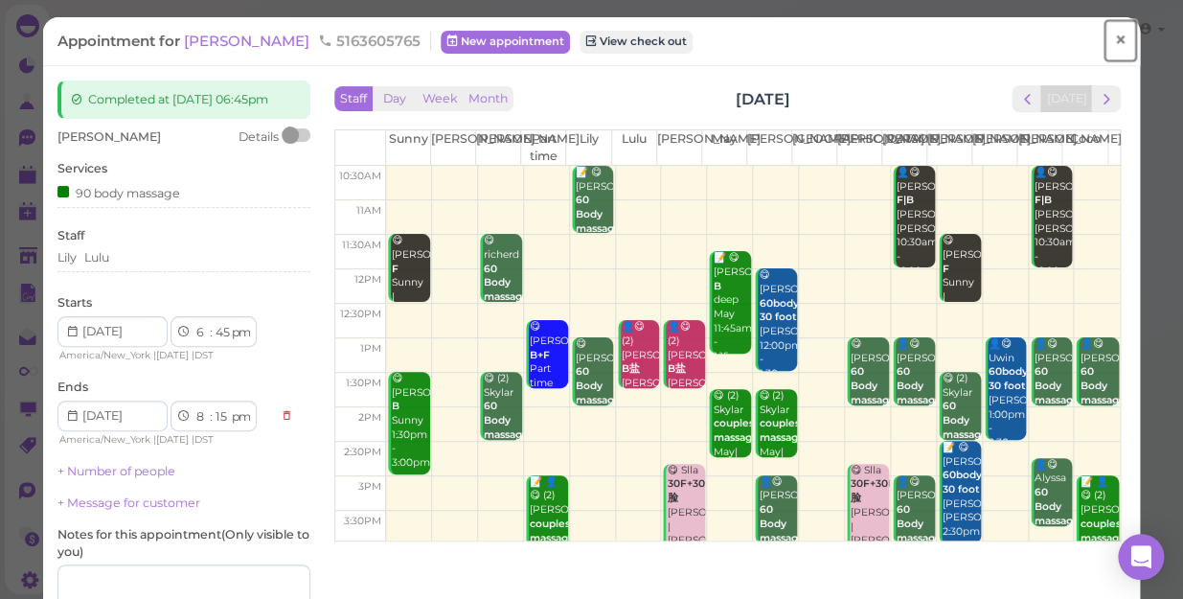
click at [1114, 36] on span "×" at bounding box center [1120, 40] width 12 height 27
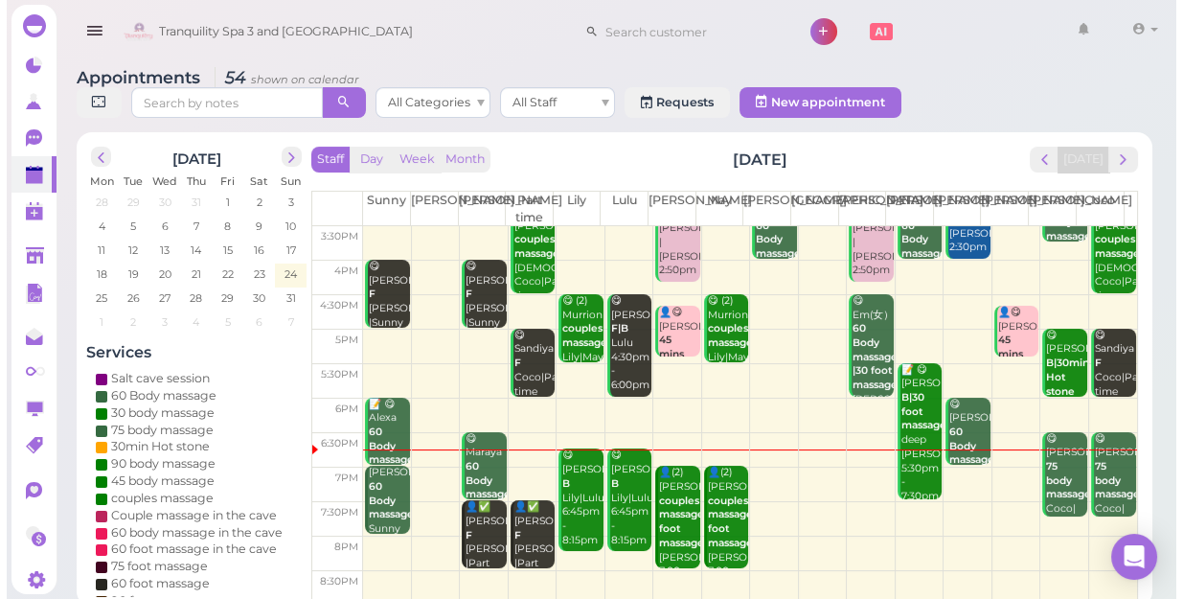
scroll to position [346, 0]
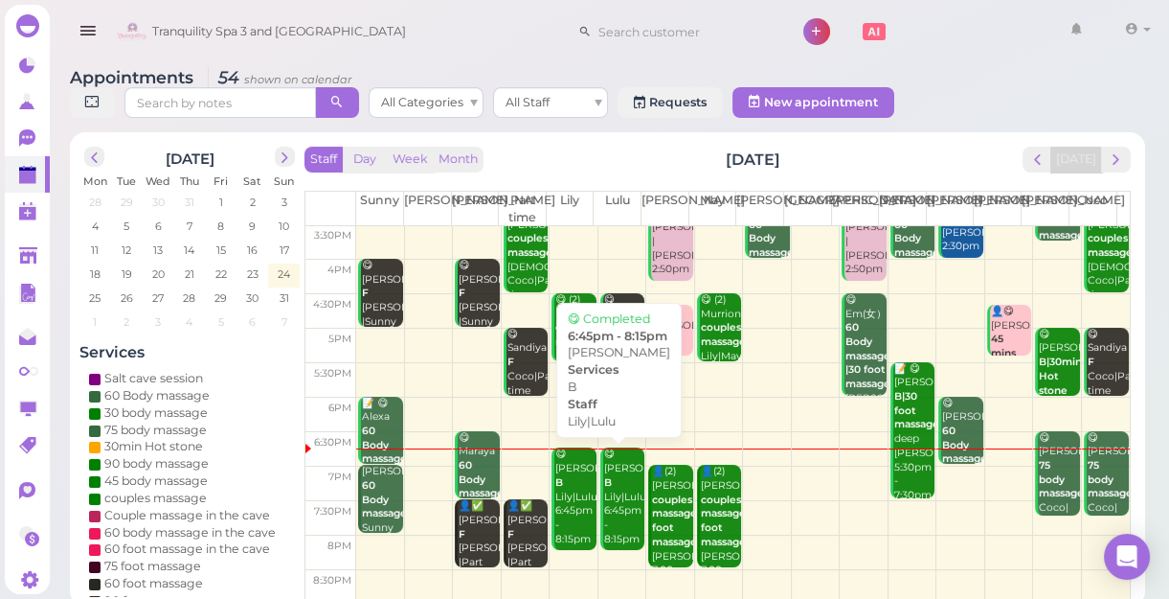
click at [613, 522] on div "😋 Ray B Lily|Lulu 6:45pm - 8:15pm" at bounding box center [623, 496] width 41 height 99
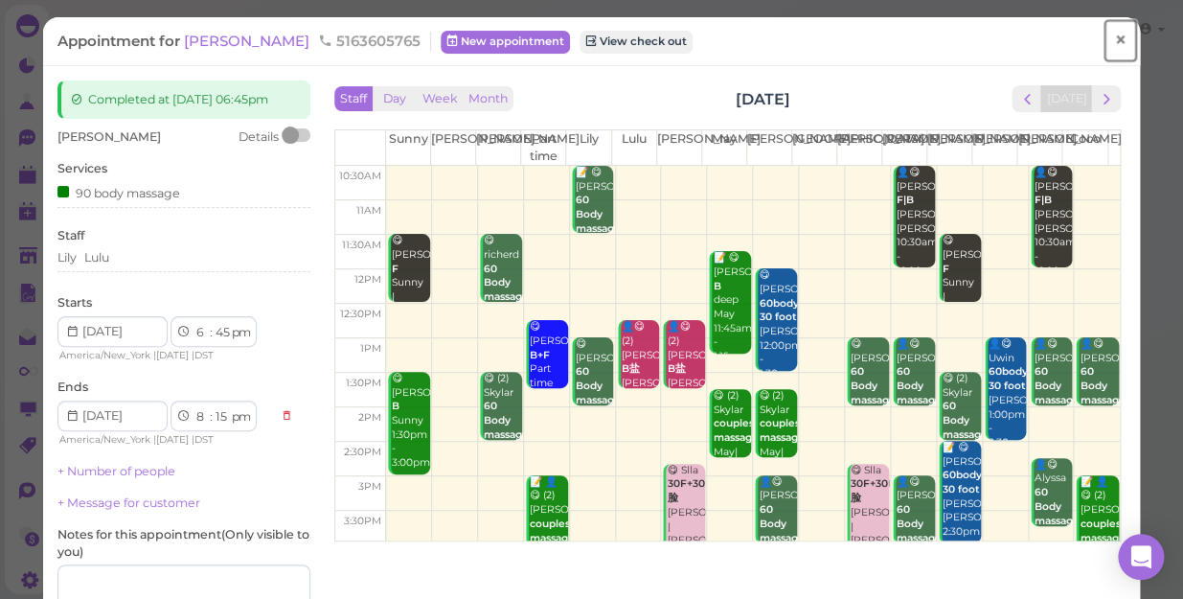
click at [1114, 38] on span "×" at bounding box center [1120, 40] width 12 height 27
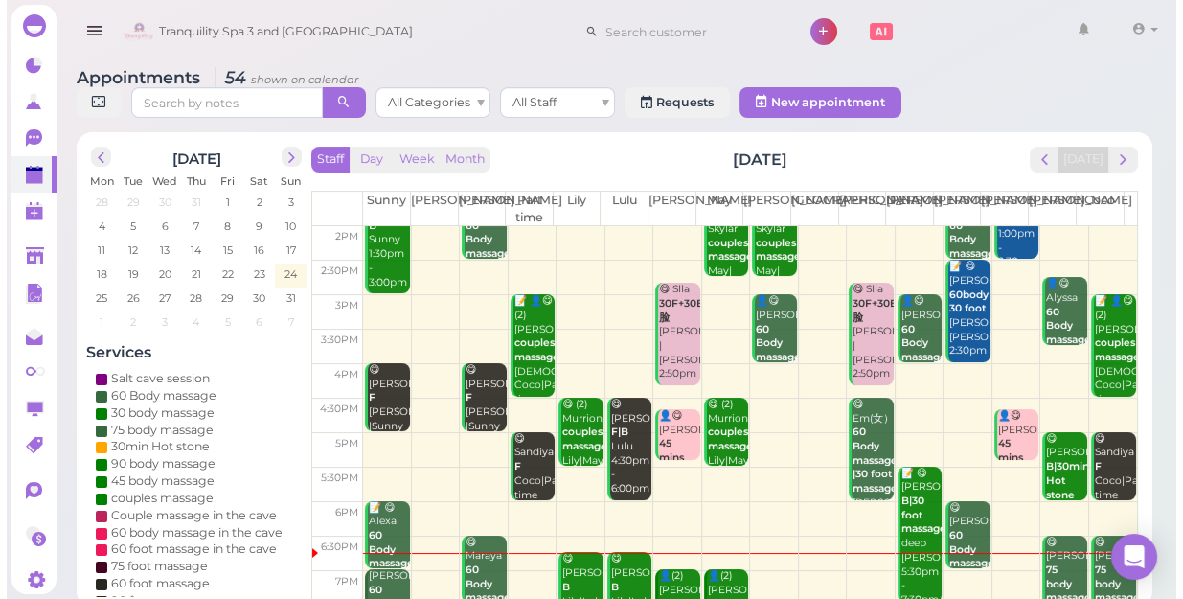
scroll to position [346, 0]
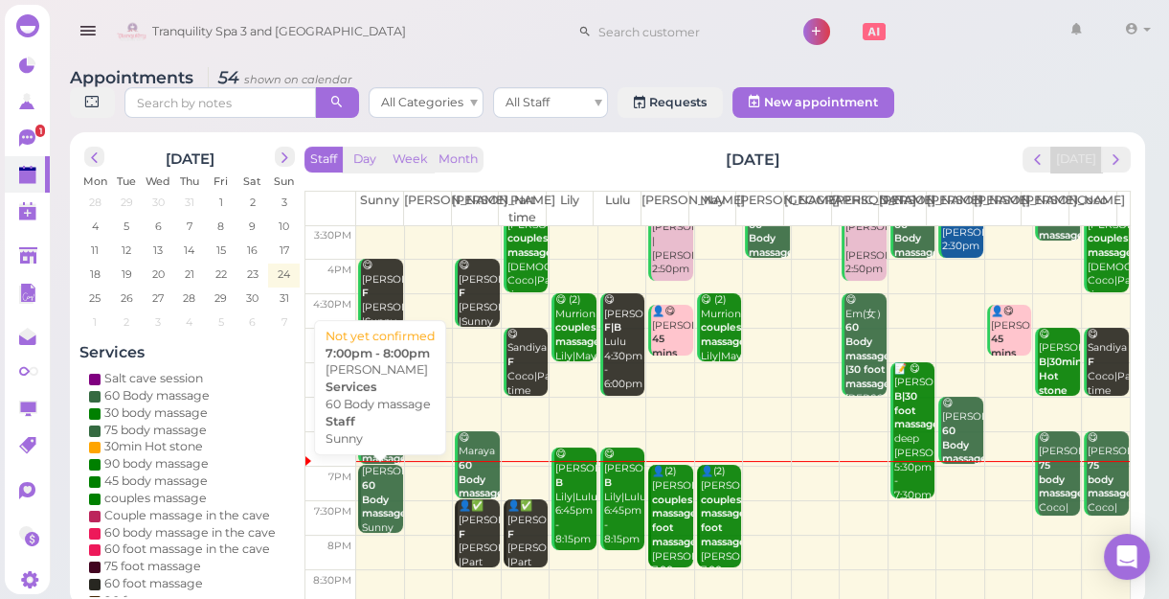
click at [373, 485] on b "60 Body massage" at bounding box center [384, 499] width 45 height 40
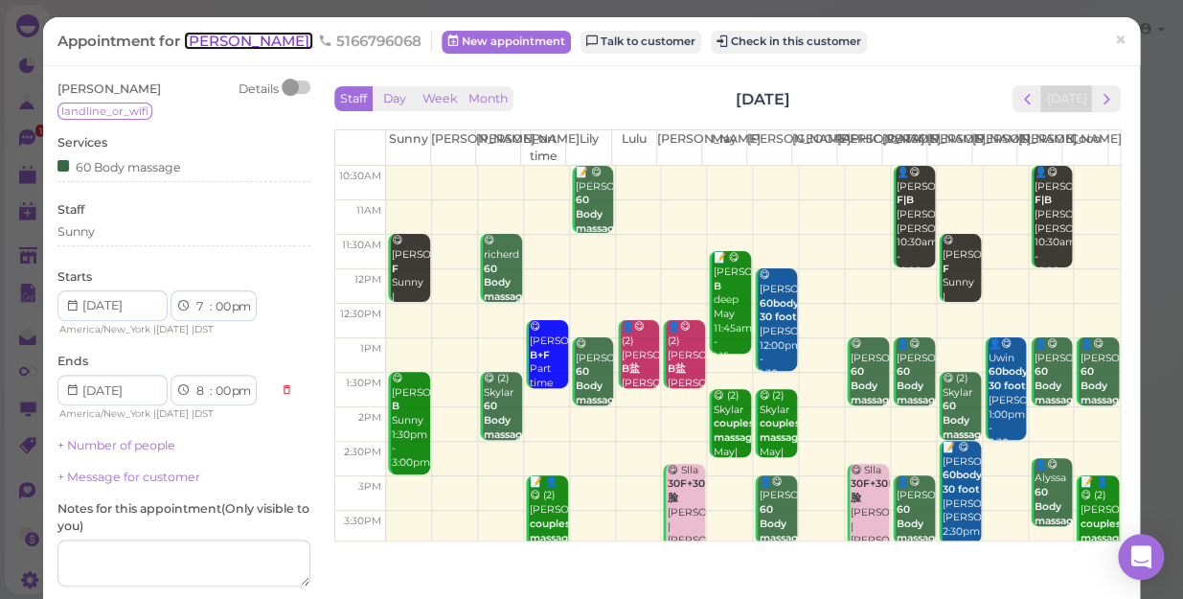
click at [213, 48] on span "[PERSON_NAME]" at bounding box center [248, 41] width 129 height 18
click at [213, 48] on span "Tranquility Spa 3 and [GEOGRAPHIC_DATA]" at bounding box center [279, 32] width 254 height 54
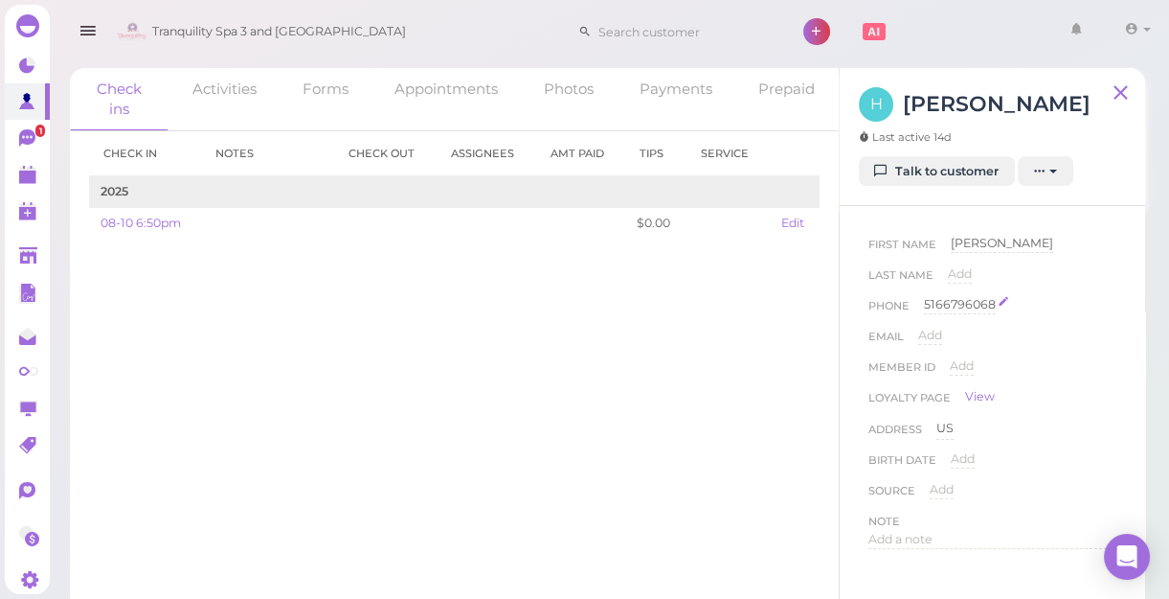
click at [960, 303] on div "5166796068" at bounding box center [960, 305] width 72 height 18
click at [967, 311] on input "5166796068" at bounding box center [1020, 310] width 192 height 29
click at [944, 338] on button "Done" at bounding box center [947, 338] width 42 height 20
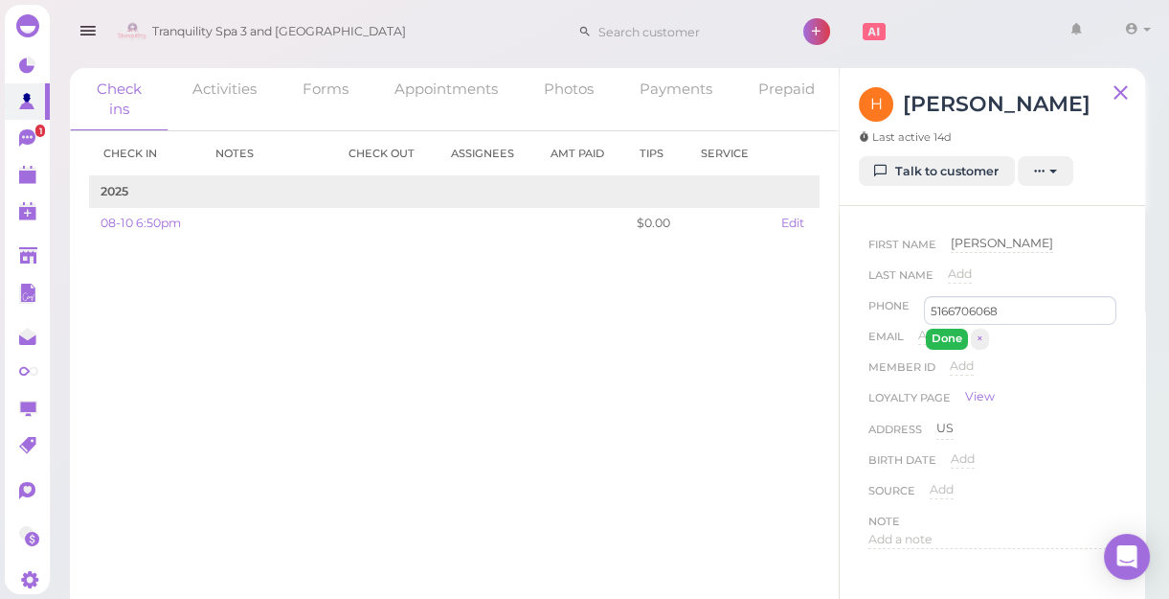
type input "5166796068"
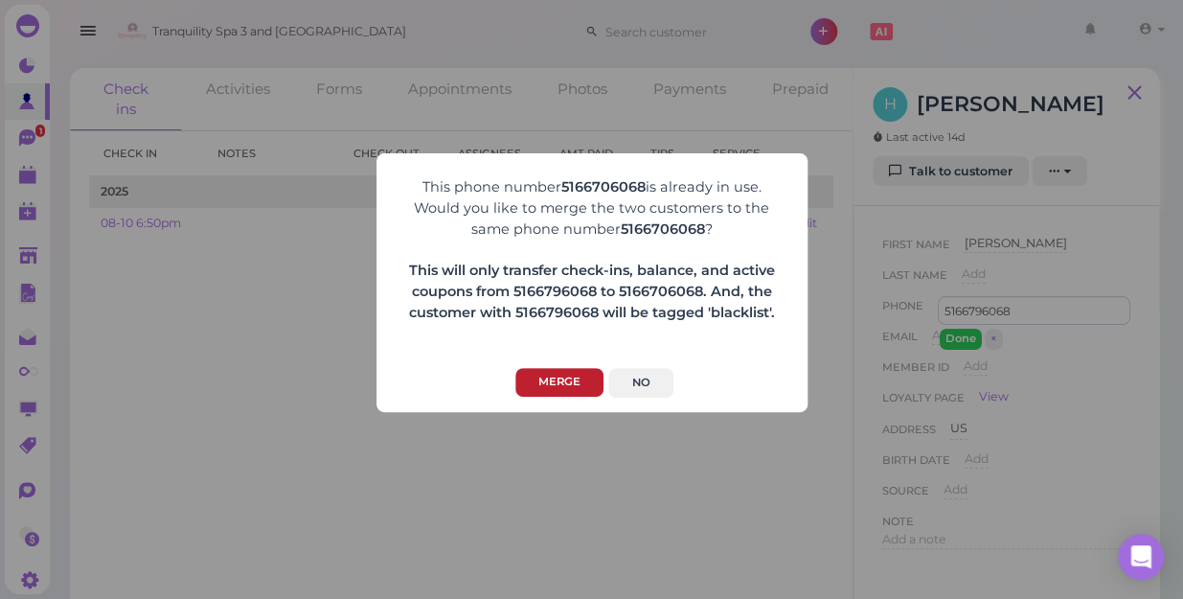
click at [554, 384] on button "Merge" at bounding box center [559, 383] width 88 height 30
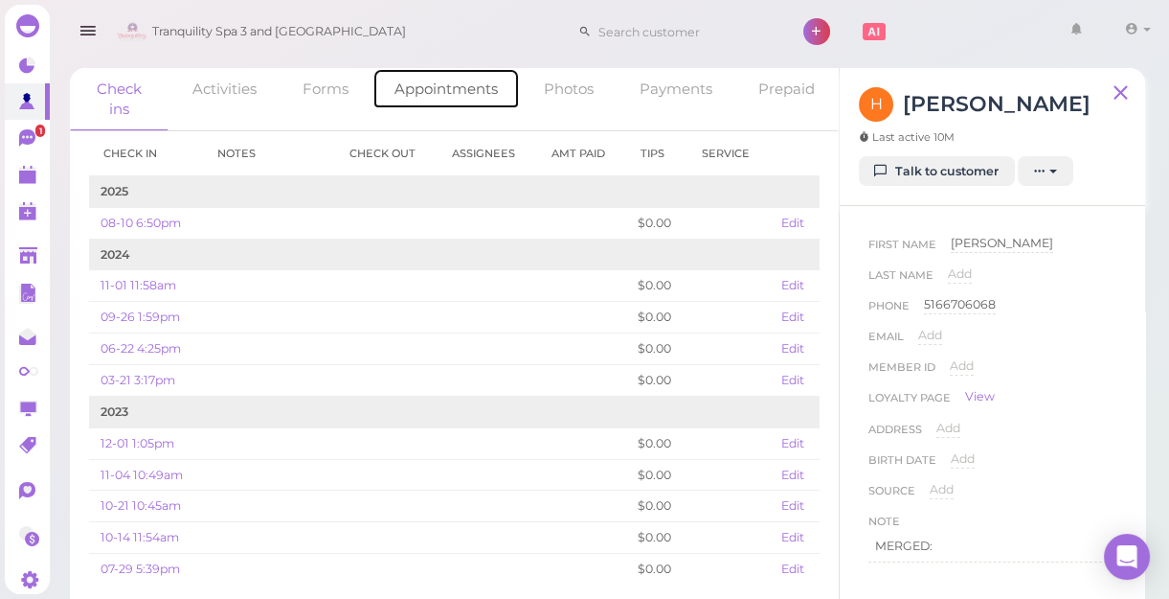
click at [446, 94] on link "Appointments" at bounding box center [446, 88] width 147 height 41
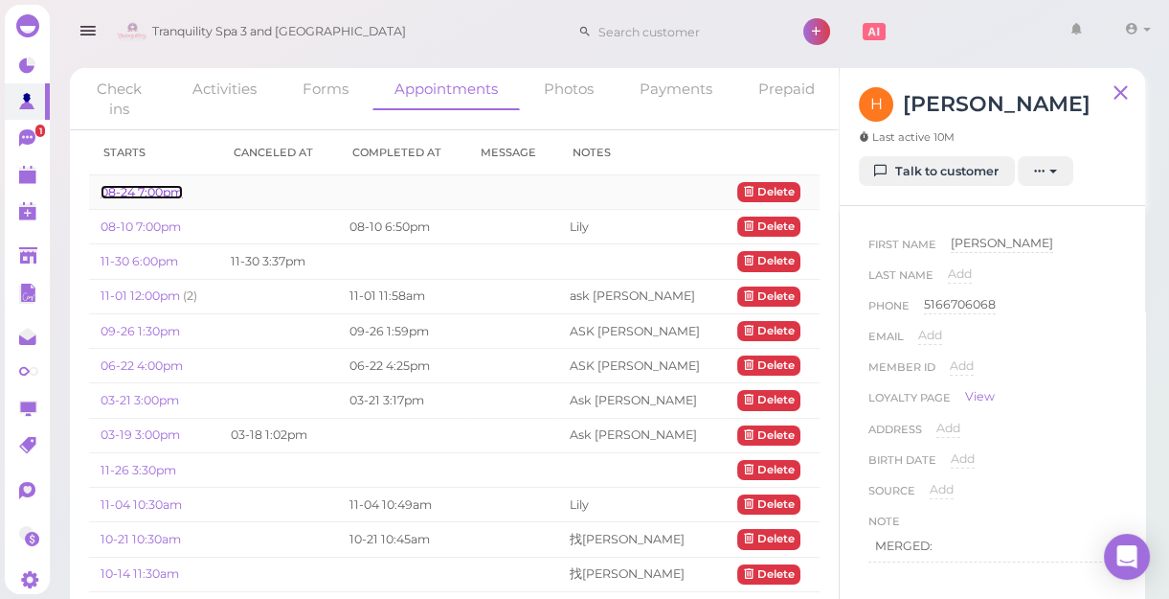
click at [143, 188] on link "08-24 7:00pm" at bounding box center [142, 192] width 82 height 14
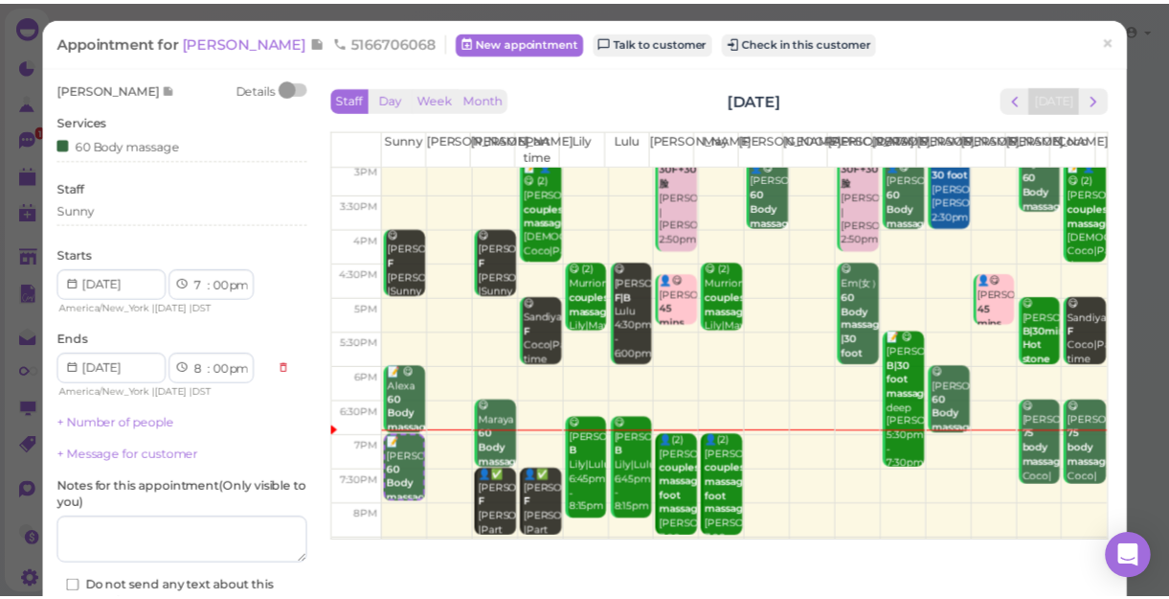
scroll to position [346, 0]
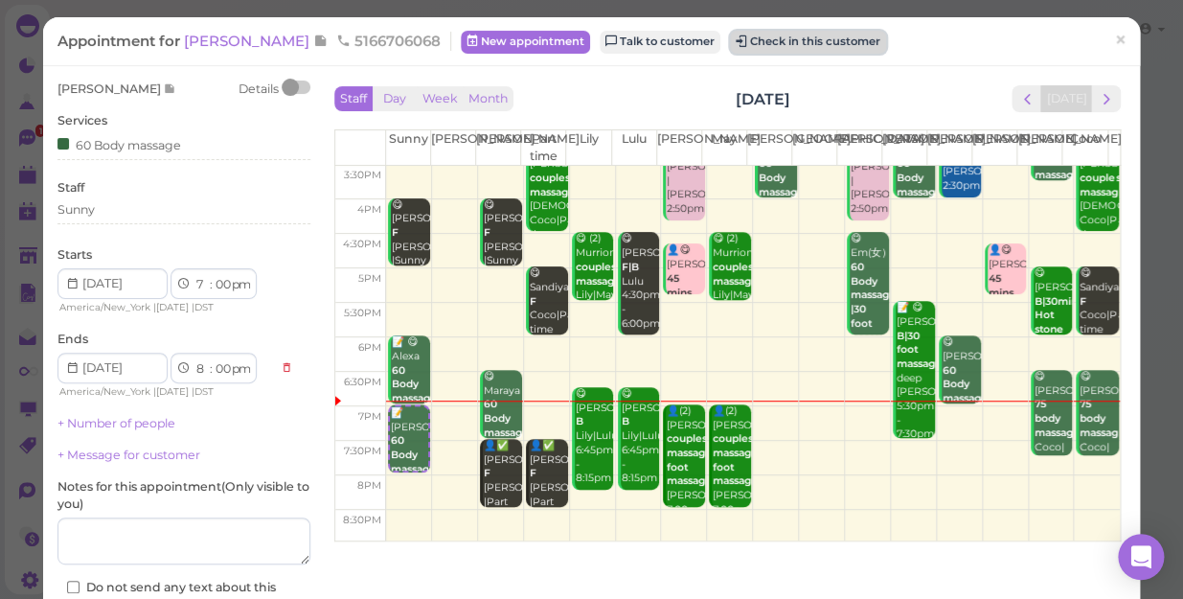
click at [736, 44] on button "Check in this customer" at bounding box center [808, 42] width 156 height 23
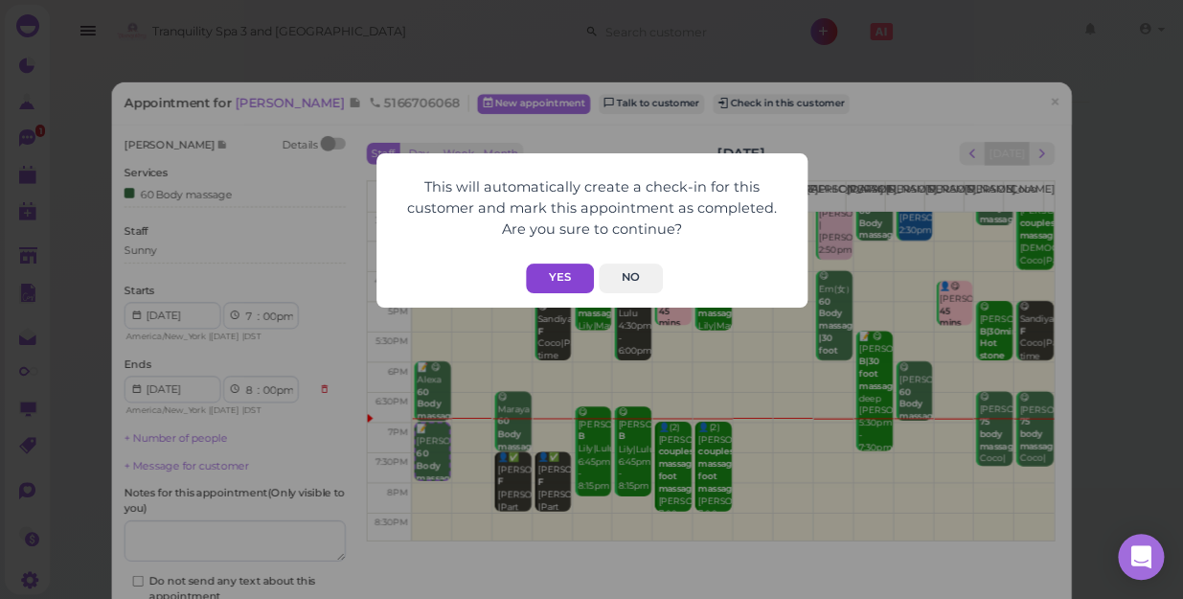
click at [552, 271] on button "Yes" at bounding box center [560, 278] width 68 height 30
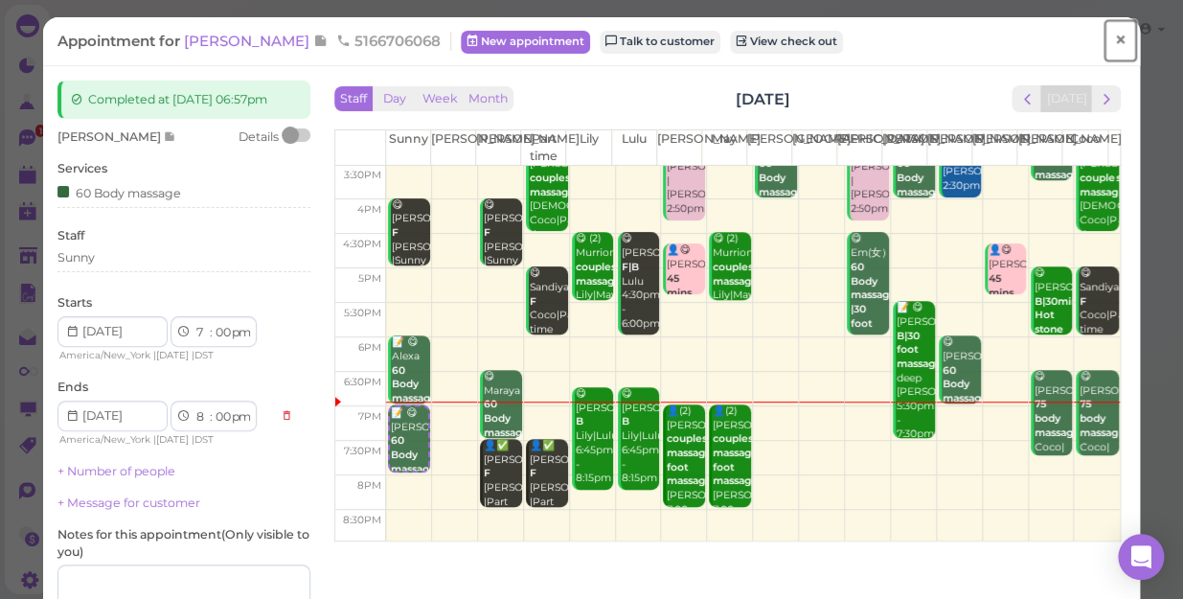
click at [1114, 39] on span "×" at bounding box center [1120, 40] width 12 height 27
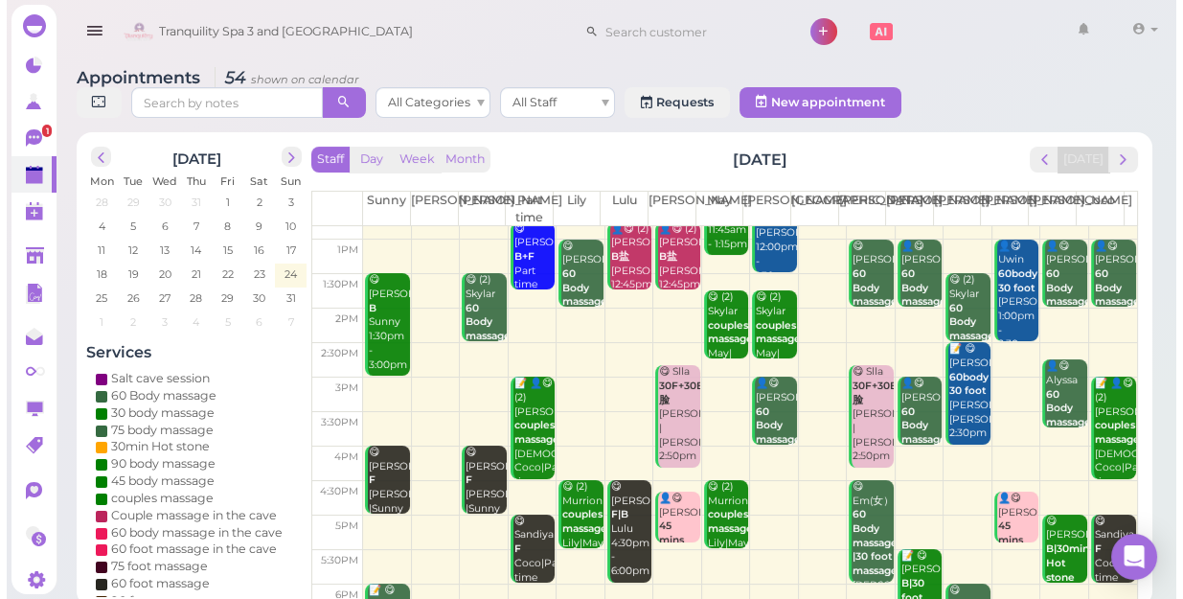
scroll to position [346, 0]
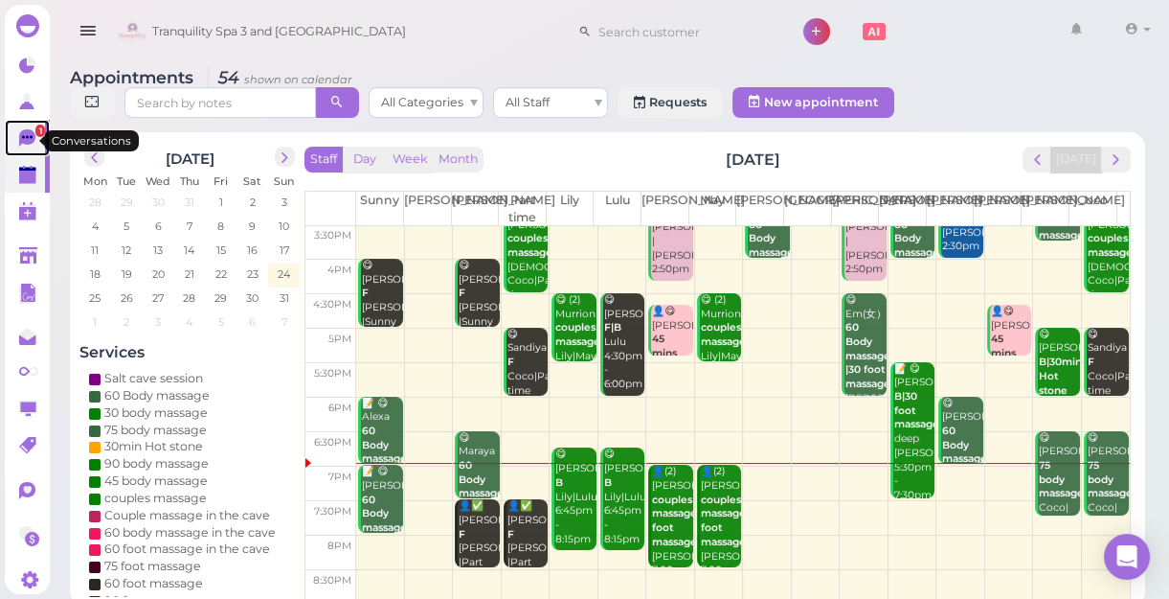
click at [22, 138] on icon at bounding box center [27, 136] width 11 height 3
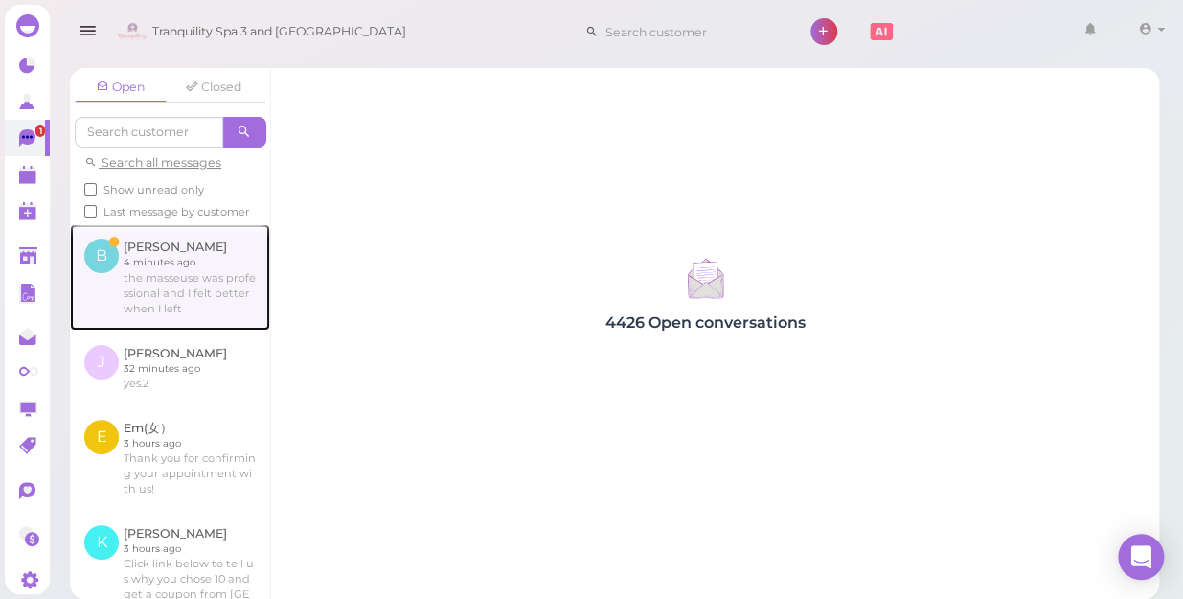
click at [158, 292] on link at bounding box center [170, 276] width 200 height 105
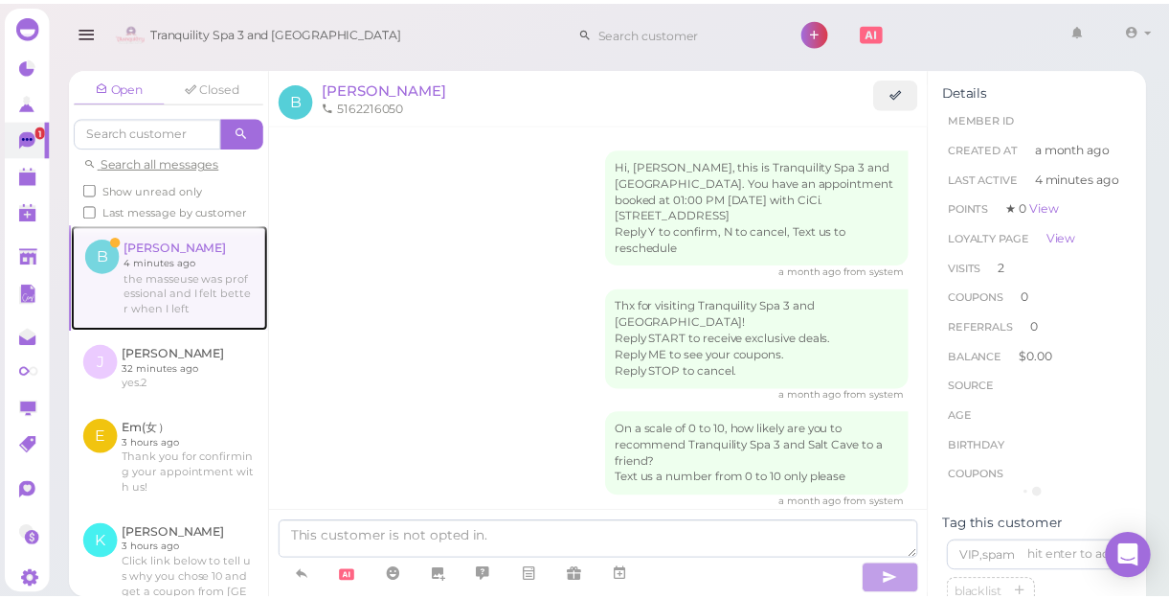
scroll to position [737, 0]
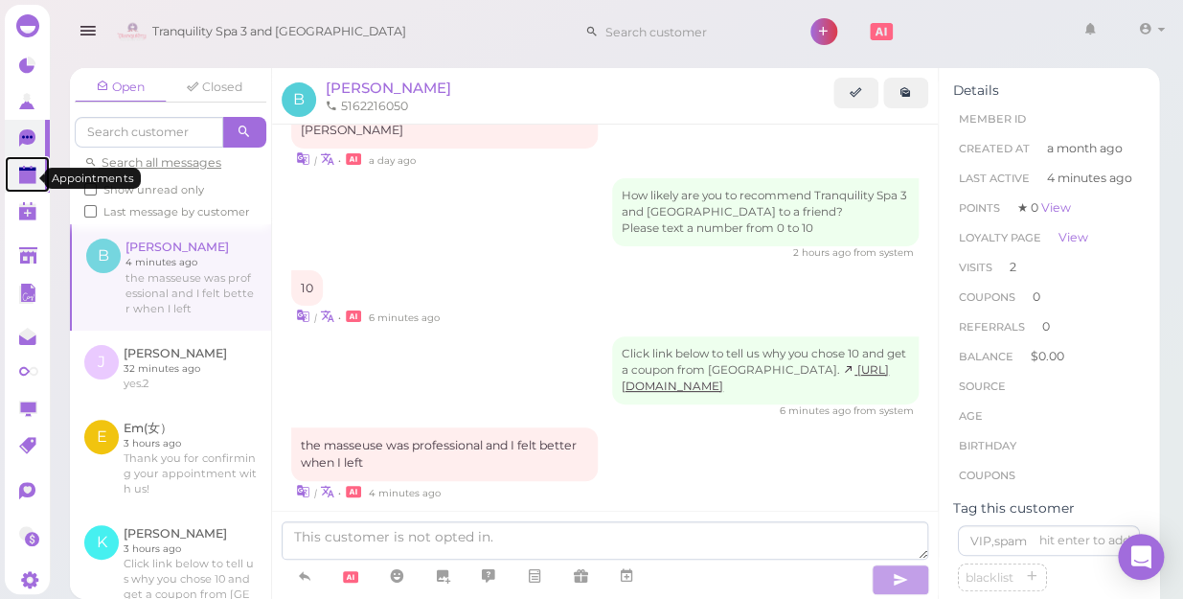
click at [20, 182] on polygon at bounding box center [27, 176] width 17 height 13
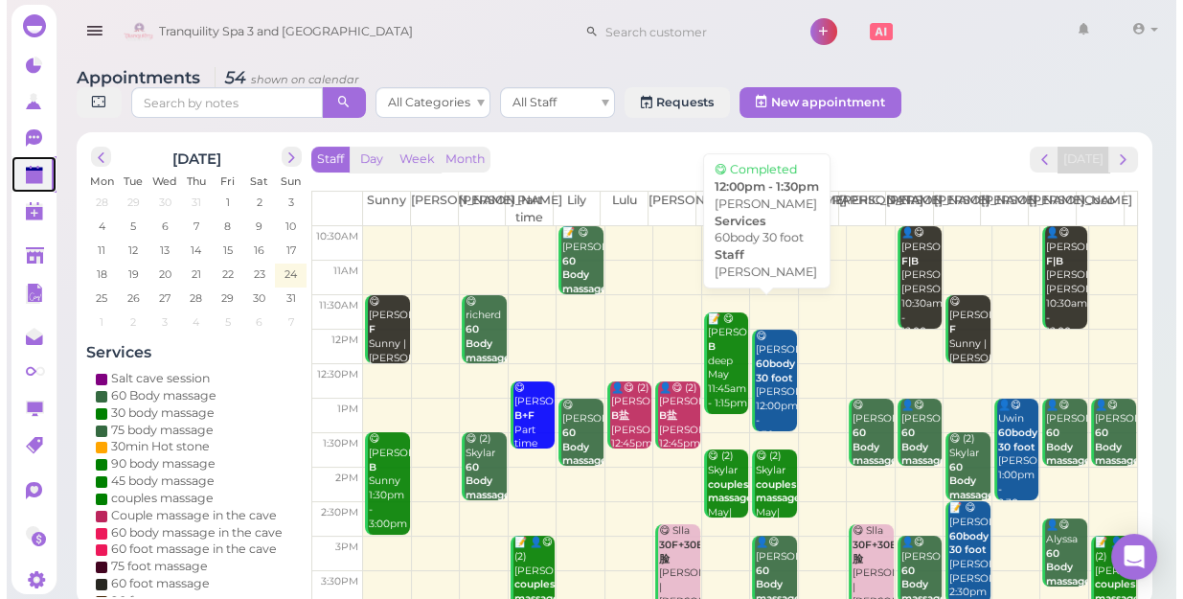
scroll to position [346, 0]
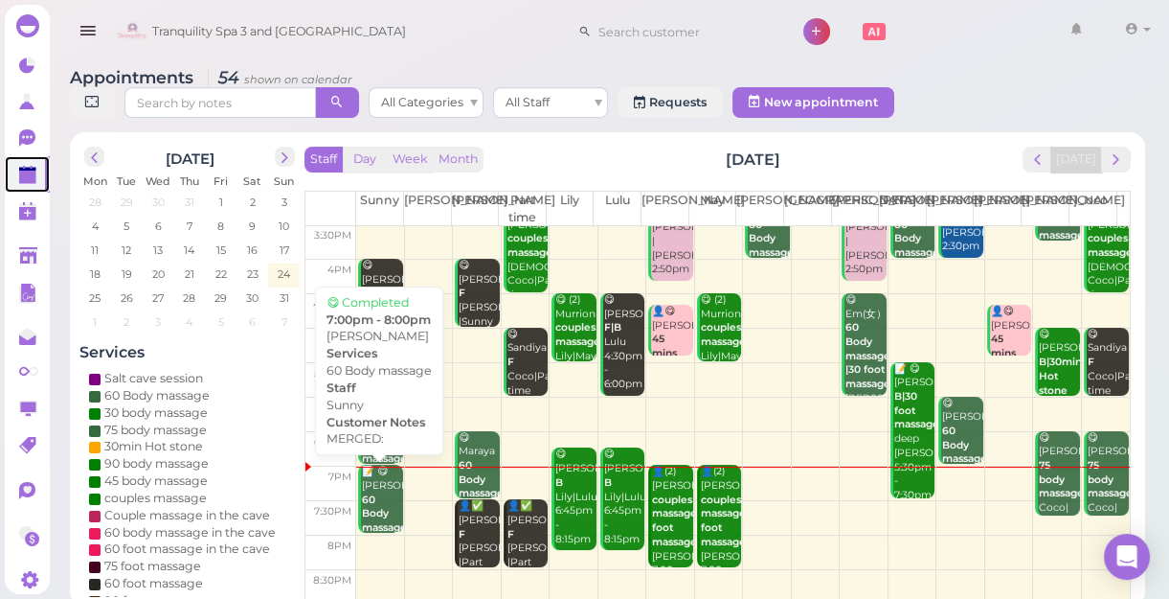
click at [381, 508] on b "60 Body massage" at bounding box center [384, 513] width 45 height 40
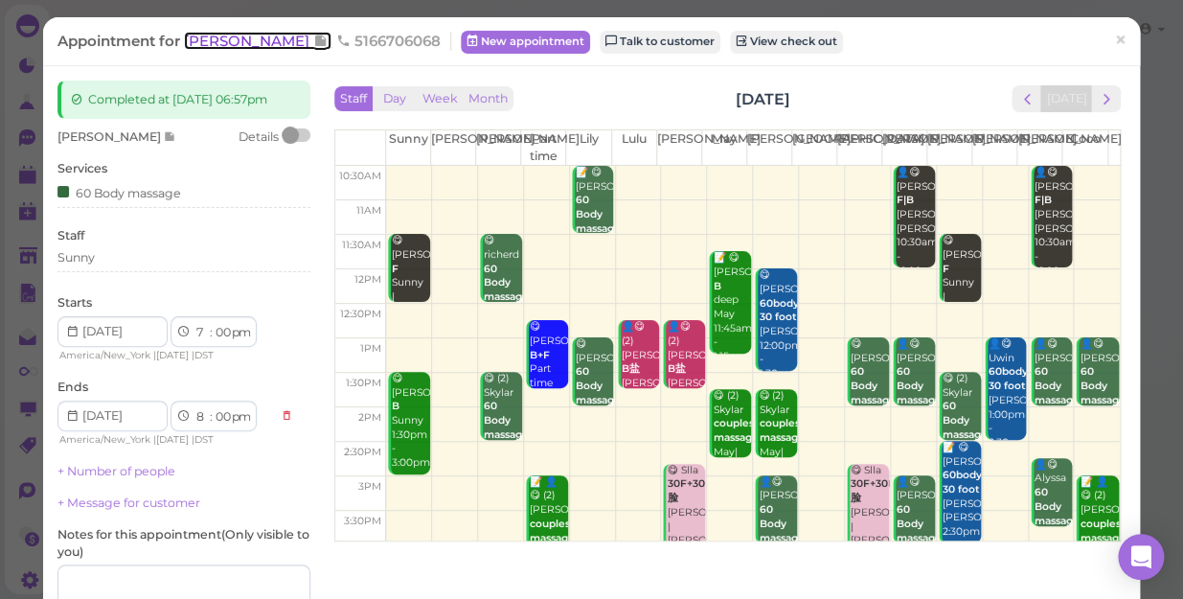
click at [208, 40] on span "[PERSON_NAME]" at bounding box center [248, 41] width 129 height 18
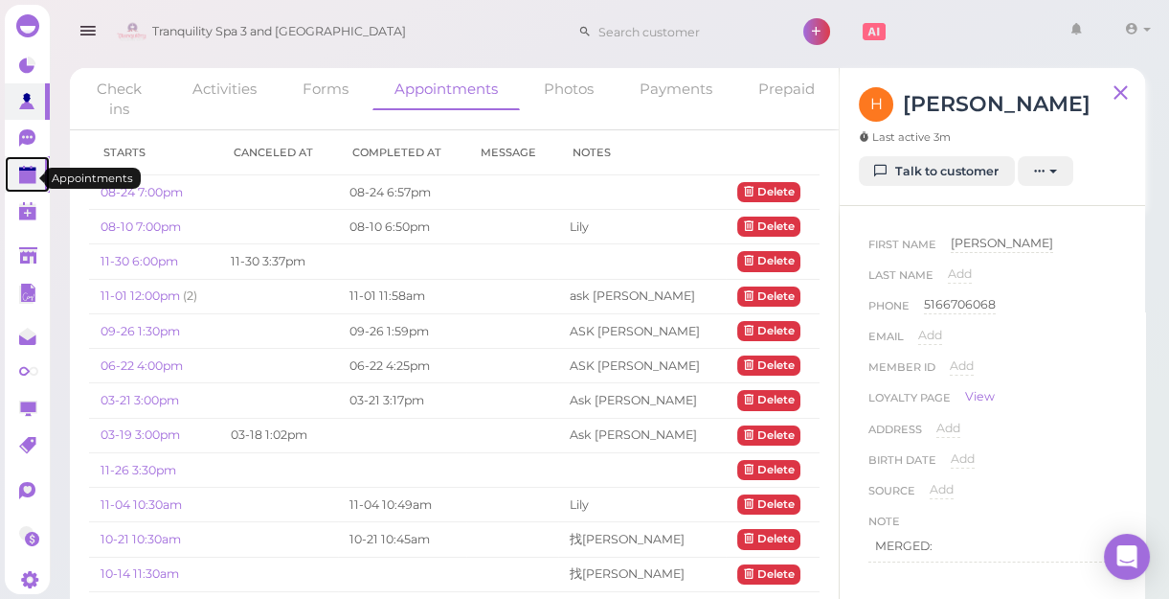
click at [30, 180] on polygon at bounding box center [27, 176] width 17 height 13
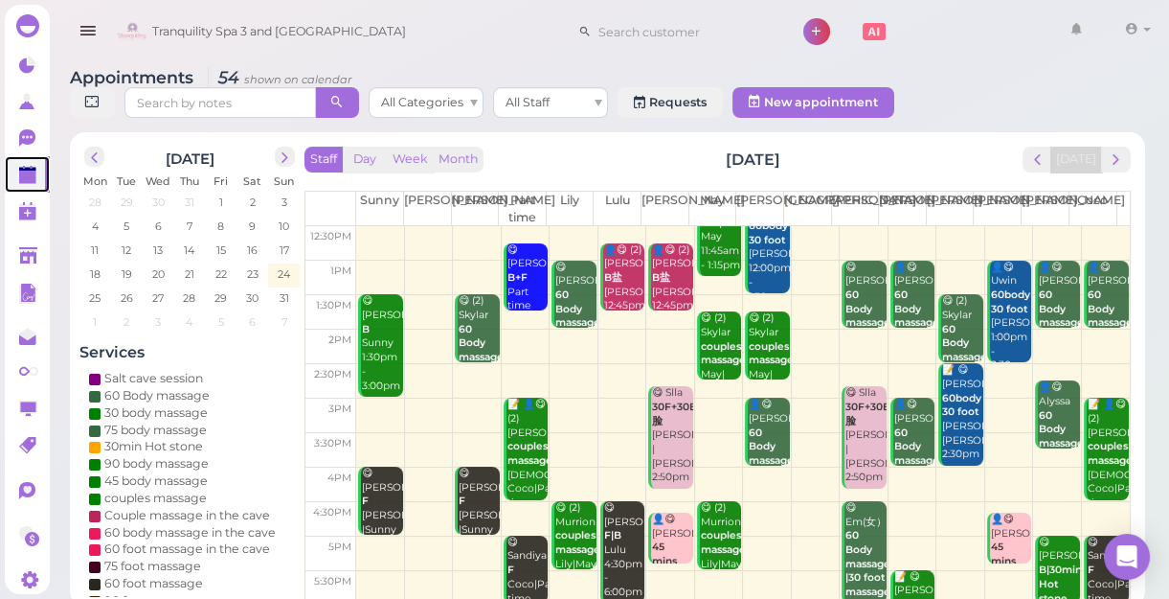
scroll to position [346, 0]
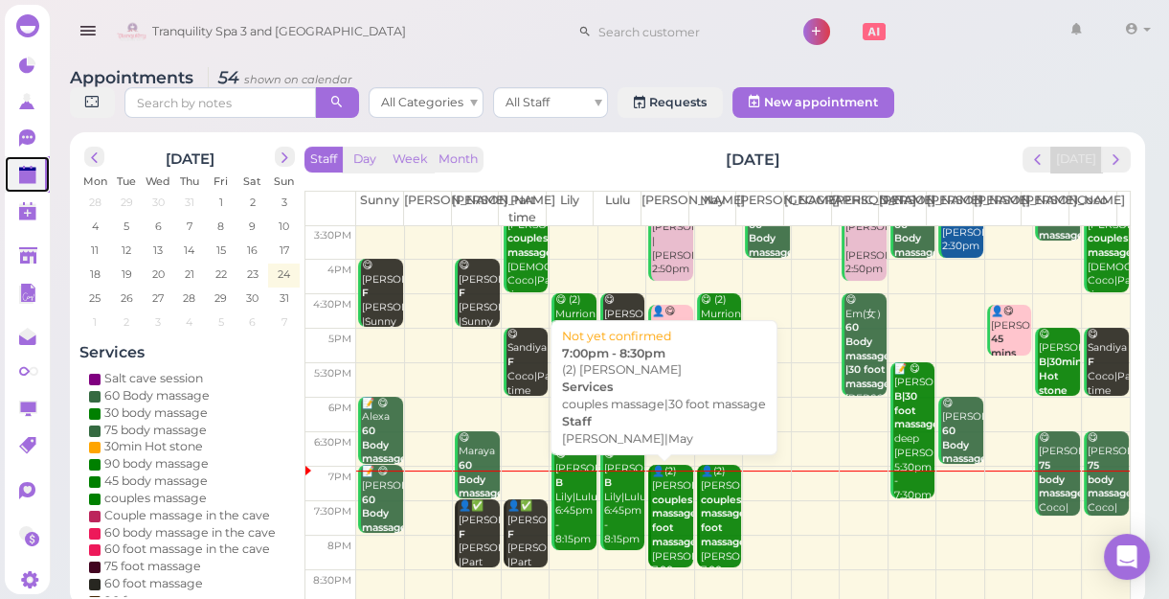
click at [656, 519] on div "👤(2) James couples massage|30 foot massage Lisa|May 7:00pm - 8:30pm" at bounding box center [671, 534] width 41 height 141
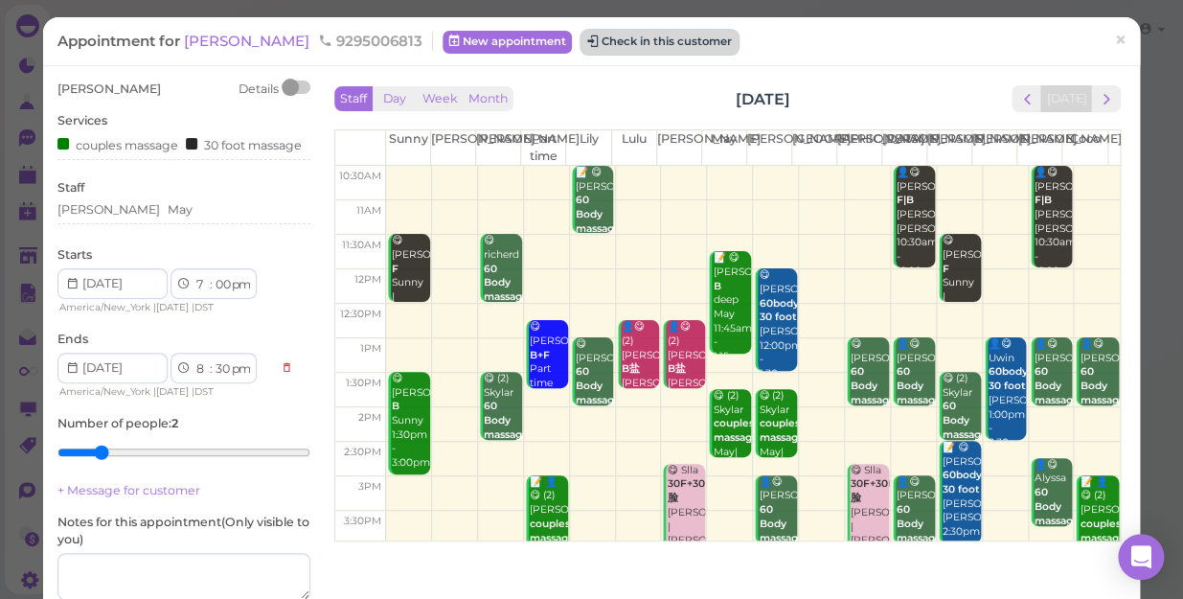
click at [584, 48] on button "Check in this customer" at bounding box center [659, 42] width 156 height 23
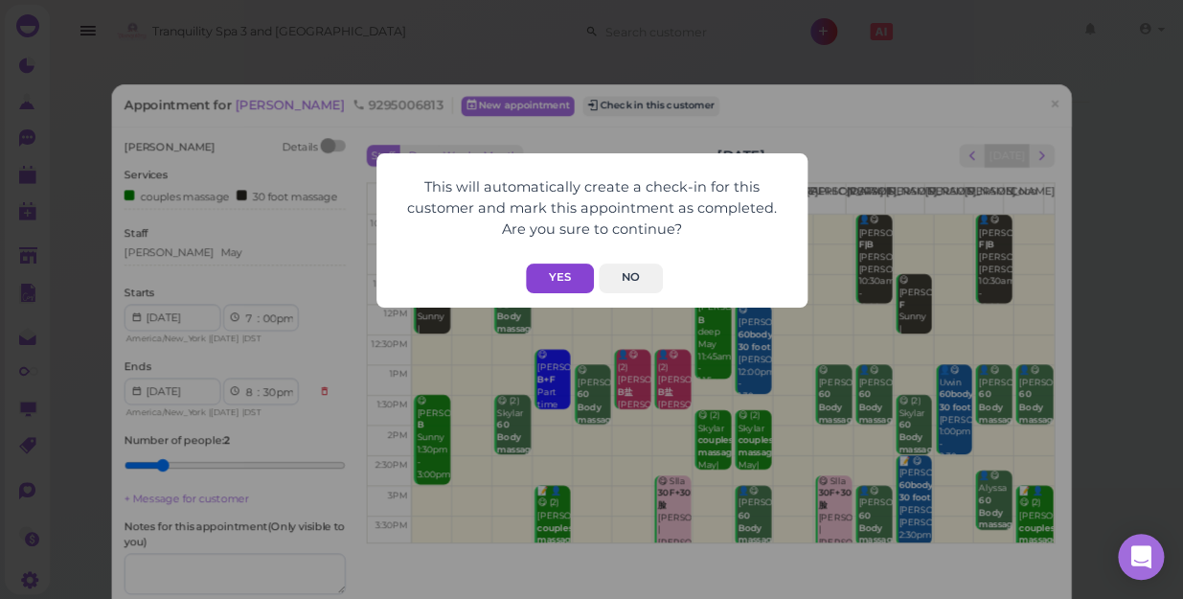
click at [561, 281] on button "Yes" at bounding box center [560, 278] width 68 height 30
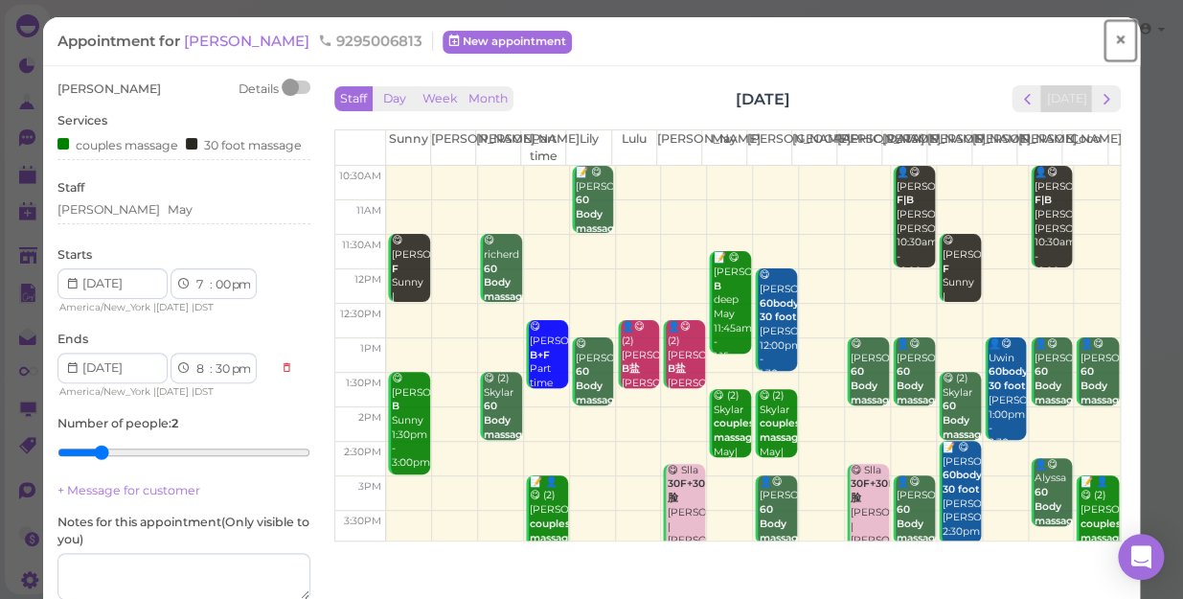
click at [1114, 39] on span "×" at bounding box center [1120, 40] width 12 height 27
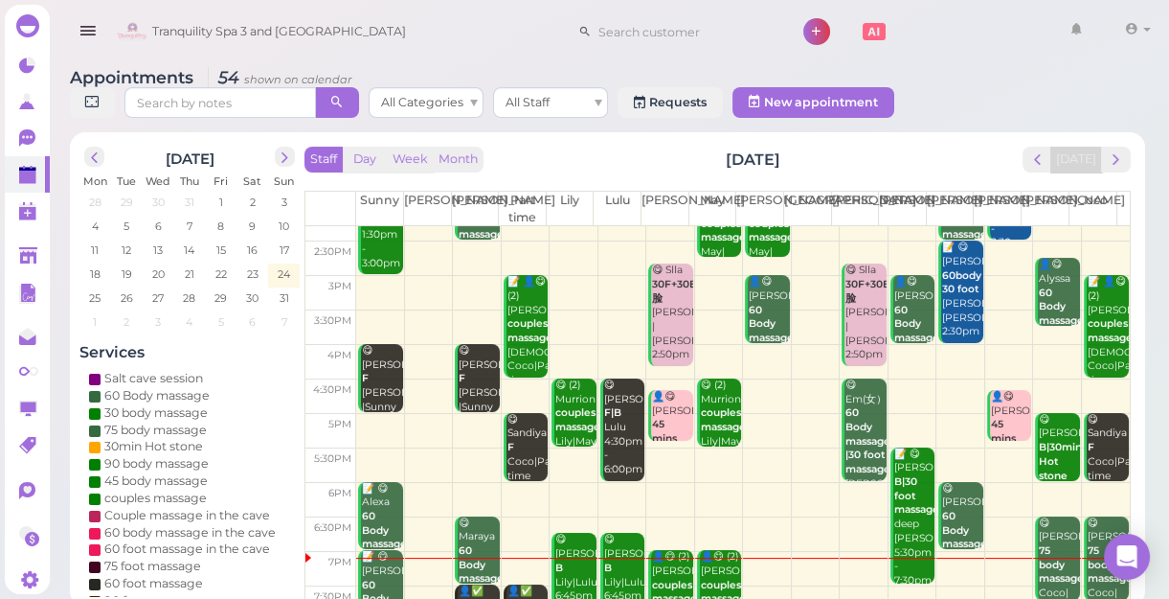
scroll to position [346, 0]
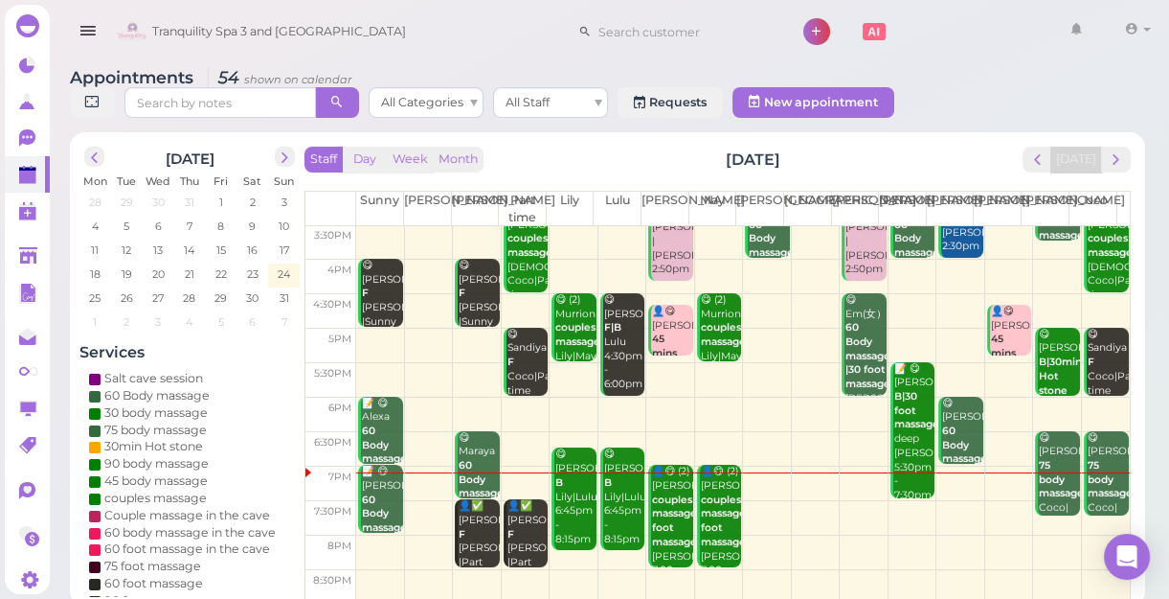
click at [713, 520] on b "couples massage|30 foot massage" at bounding box center [731, 520] width 60 height 55
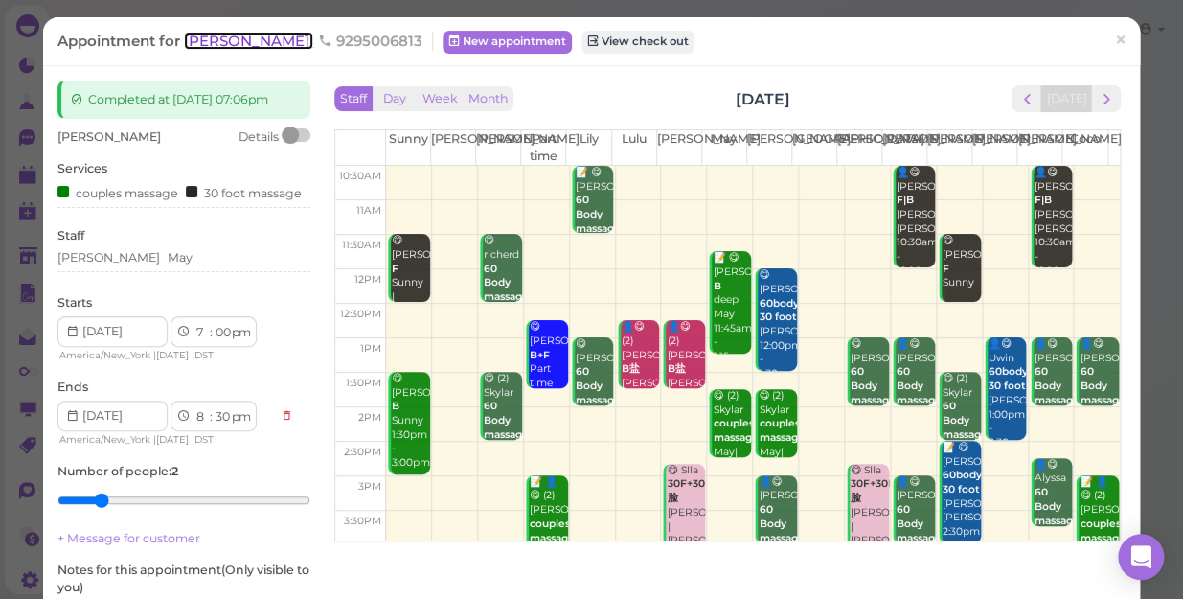
click at [222, 38] on span "[PERSON_NAME]" at bounding box center [248, 41] width 129 height 18
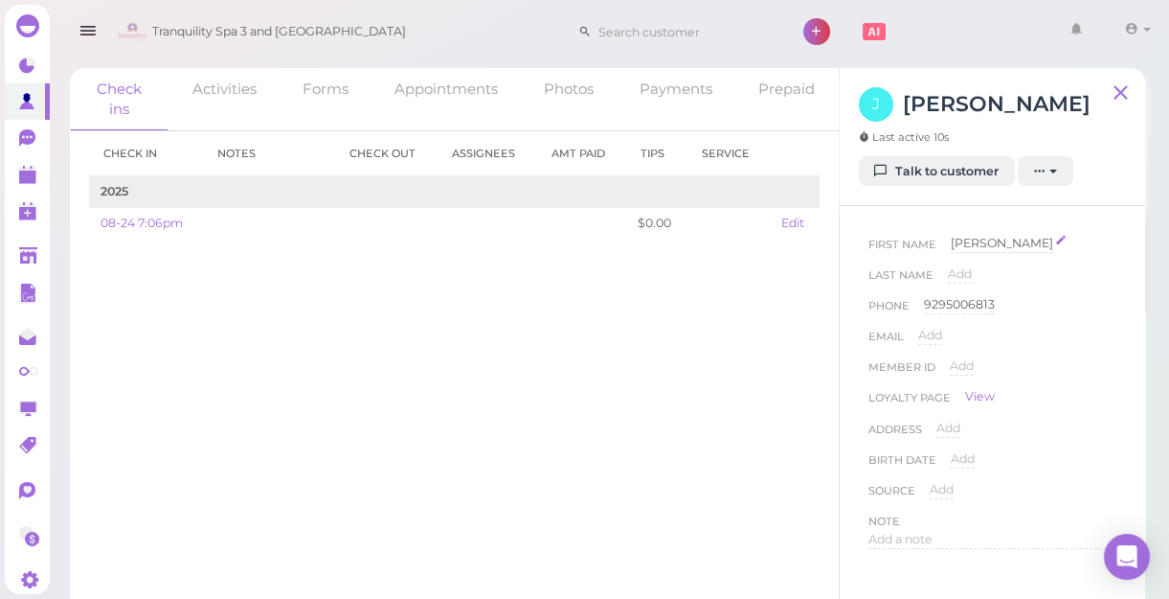
click at [965, 237] on span "[PERSON_NAME]" at bounding box center [1002, 243] width 102 height 14
type input "Jim"
click at [971, 271] on button "Done" at bounding box center [974, 277] width 42 height 20
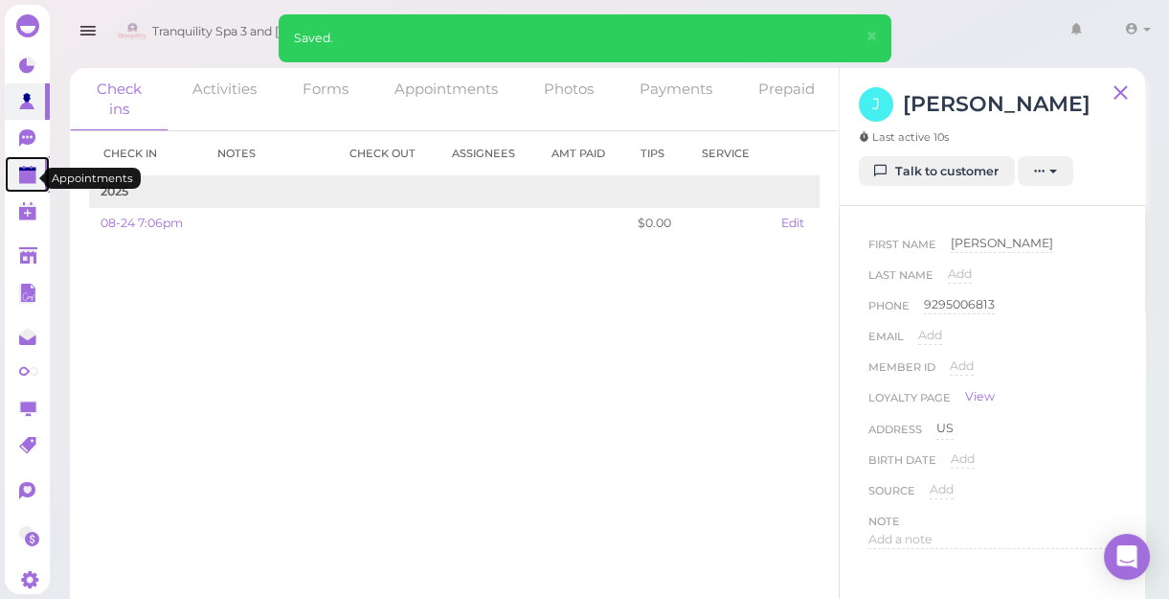
click at [26, 180] on polygon at bounding box center [27, 176] width 17 height 13
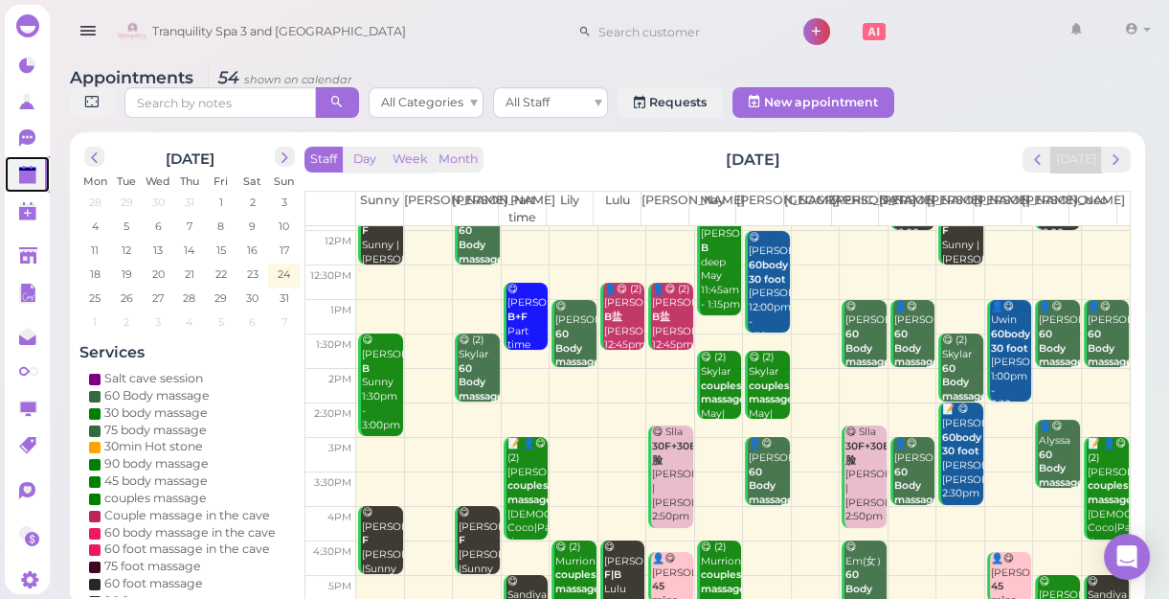
scroll to position [346, 0]
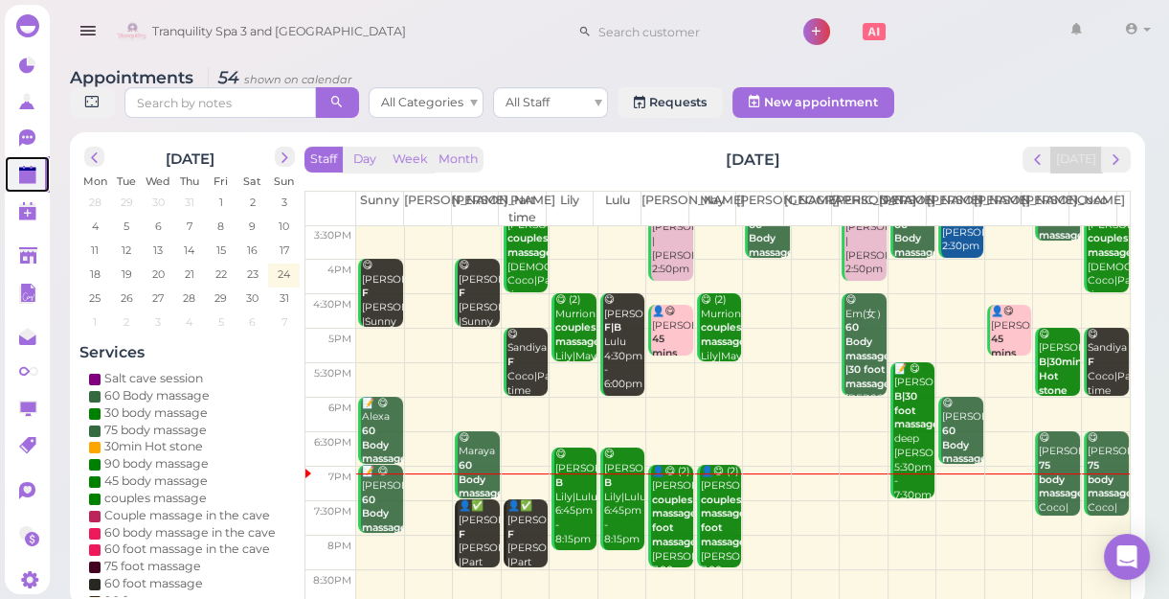
click at [994, 507] on td at bounding box center [743, 518] width 774 height 34
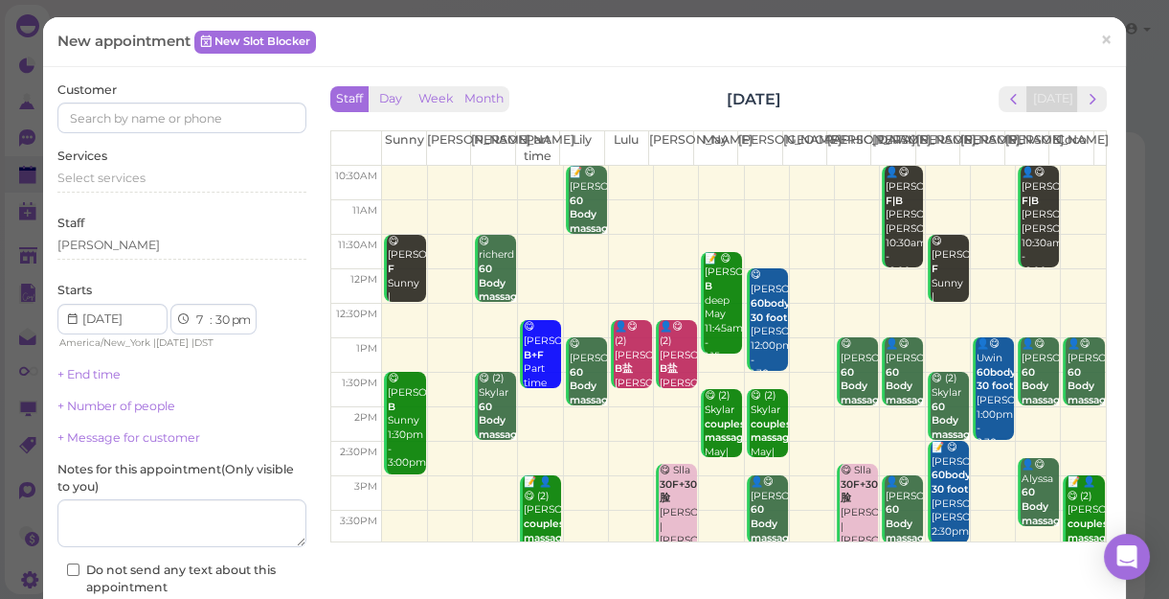
click at [861, 54] on div "New appointment New Slot Blocker ×" at bounding box center [584, 42] width 1083 height 50
click at [1100, 44] on span "×" at bounding box center [1106, 39] width 12 height 27
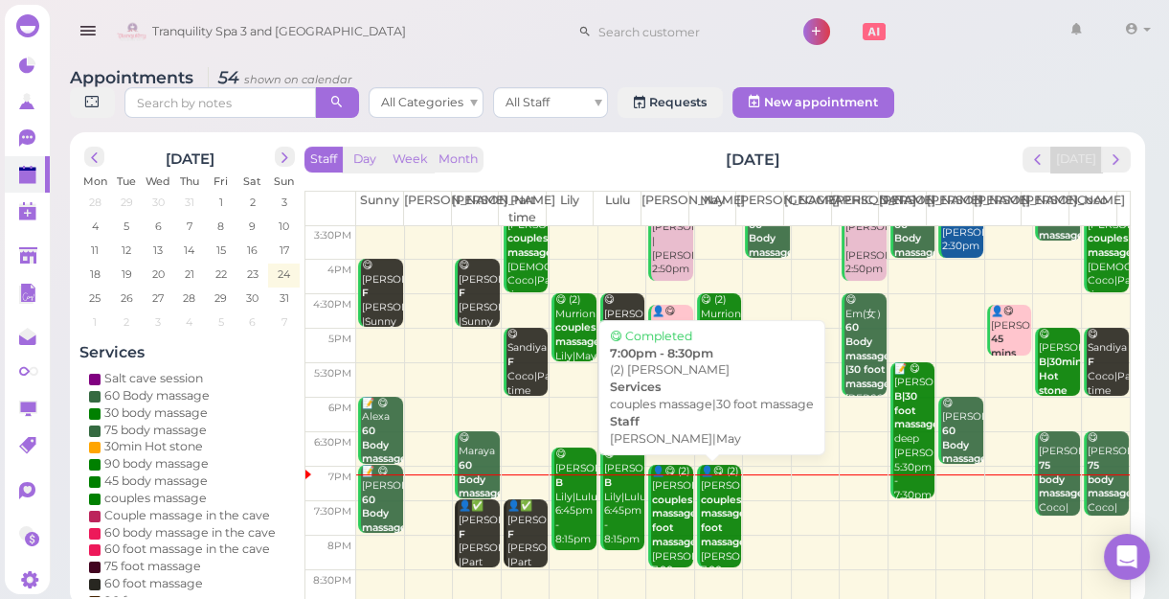
click at [705, 500] on b "couples massage|30 foot massage" at bounding box center [731, 520] width 60 height 55
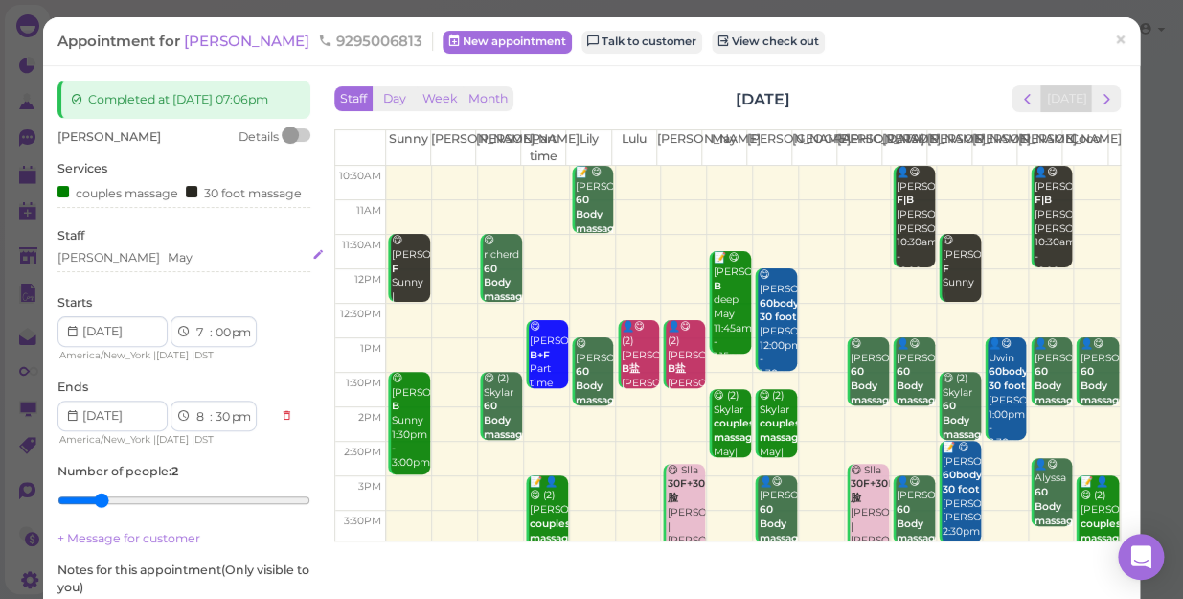
click at [120, 266] on div "[PERSON_NAME]" at bounding box center [183, 257] width 253 height 17
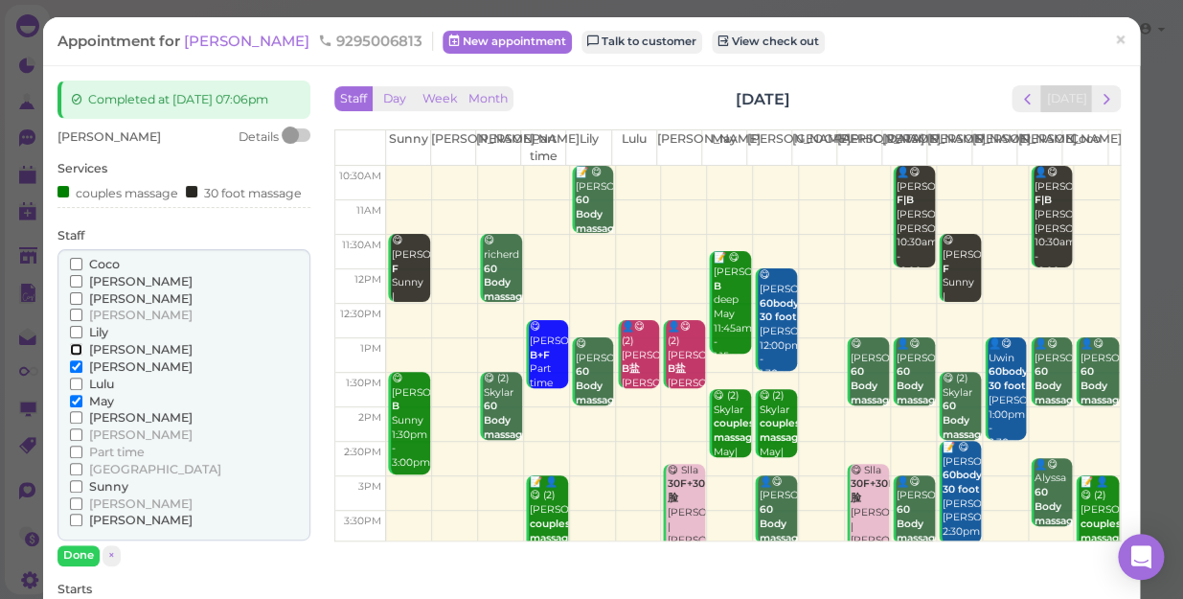
click at [75, 355] on input "[PERSON_NAME]" at bounding box center [76, 349] width 12 height 12
click at [75, 373] on input "[PERSON_NAME]" at bounding box center [76, 366] width 12 height 12
click at [72, 407] on input "May" at bounding box center [76, 401] width 12 height 12
click at [75, 458] on input "Part time" at bounding box center [76, 451] width 12 height 12
click at [77, 565] on button "Done" at bounding box center [78, 555] width 42 height 20
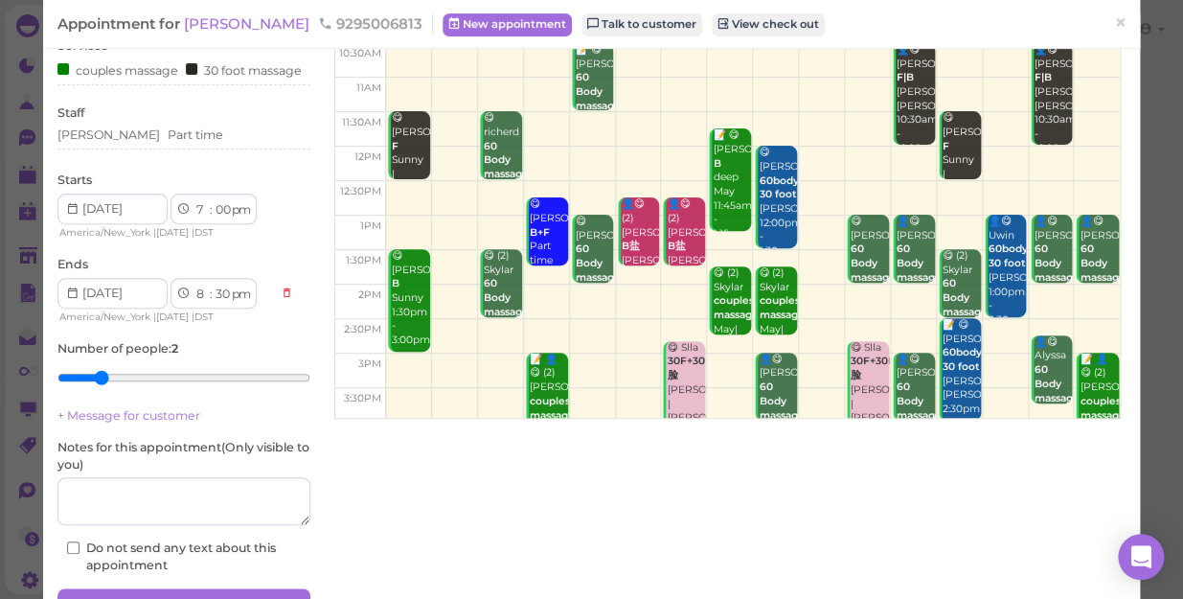
scroll to position [255, 0]
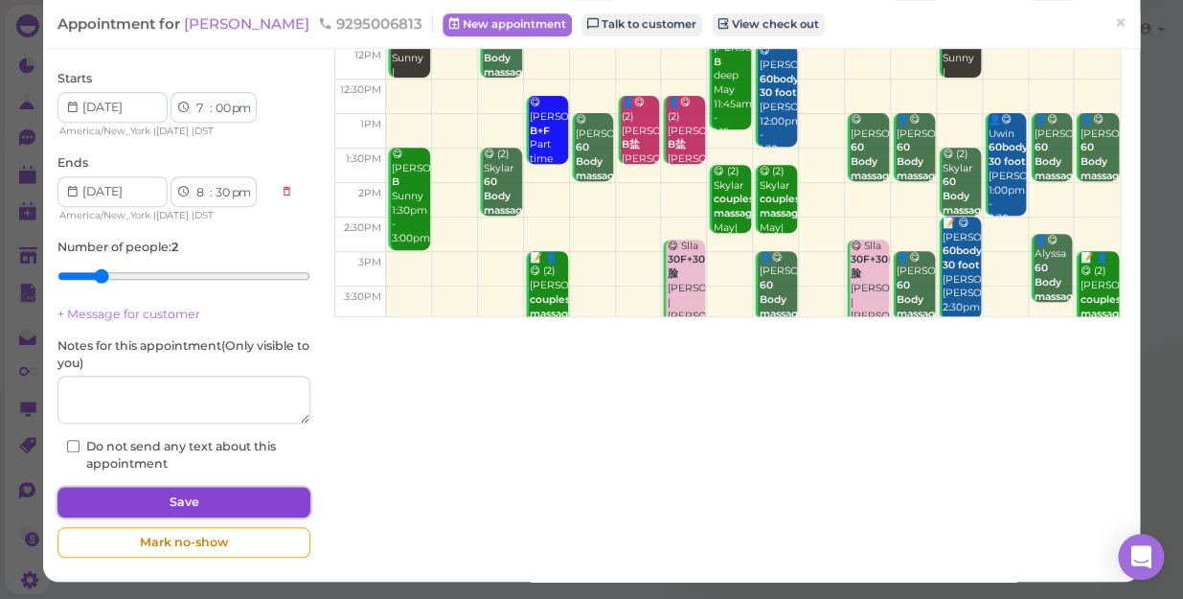
click at [243, 495] on button "Save" at bounding box center [183, 501] width 253 height 31
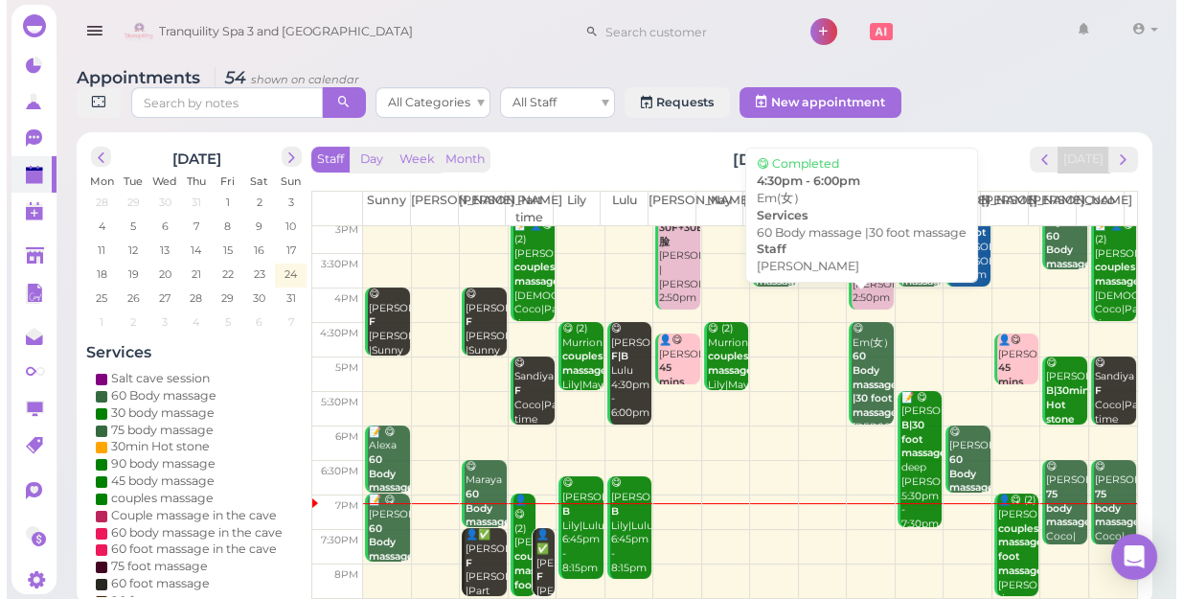
scroll to position [346, 0]
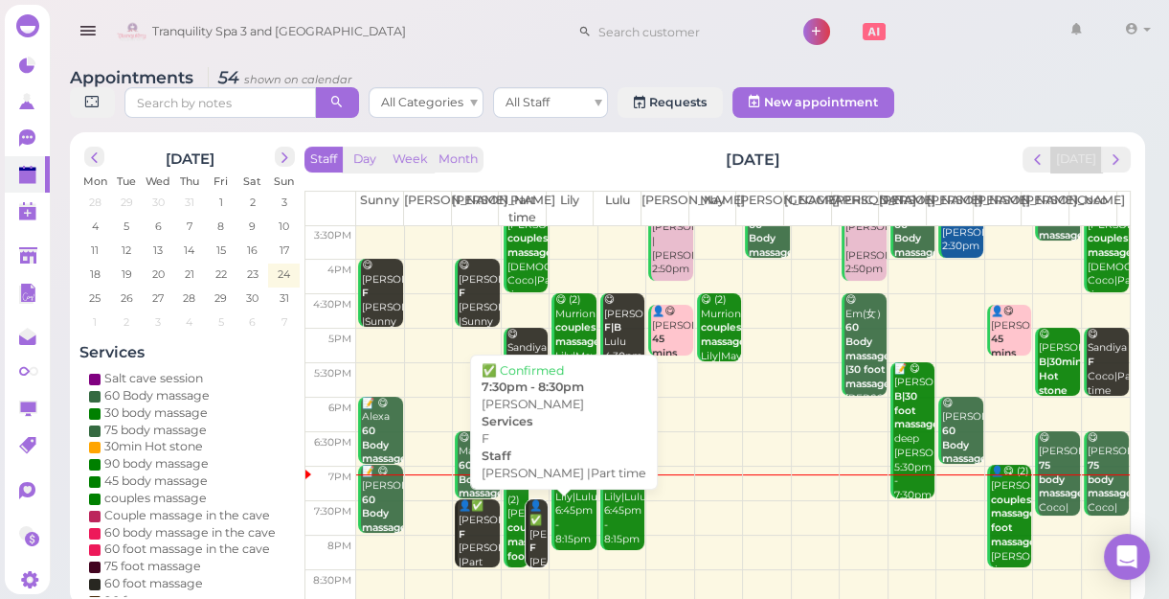
click at [531, 535] on div "👤✅ Jean F Nancy |Part time 7:30pm - 8:30pm" at bounding box center [538, 569] width 19 height 141
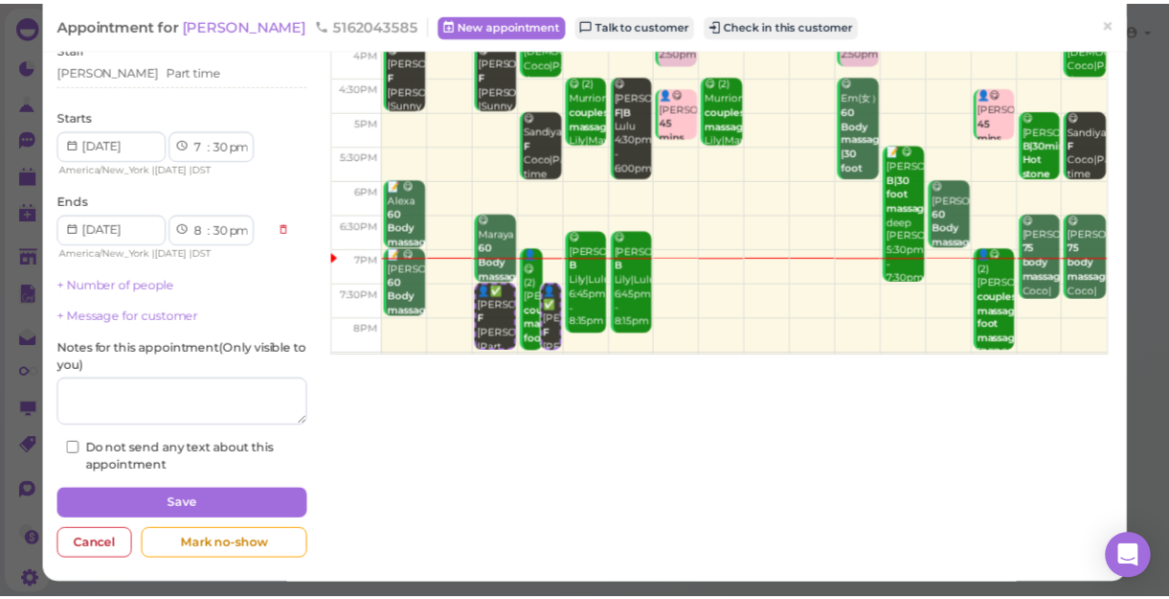
scroll to position [346, 0]
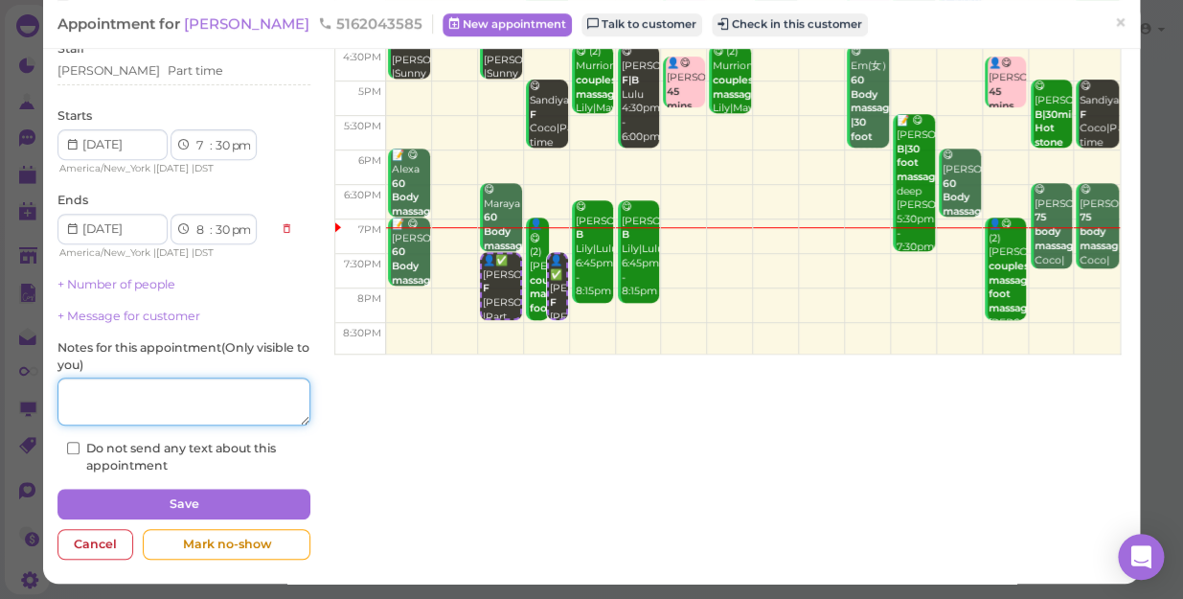
click at [180, 406] on textarea at bounding box center [183, 401] width 253 height 48
type textarea "lily"
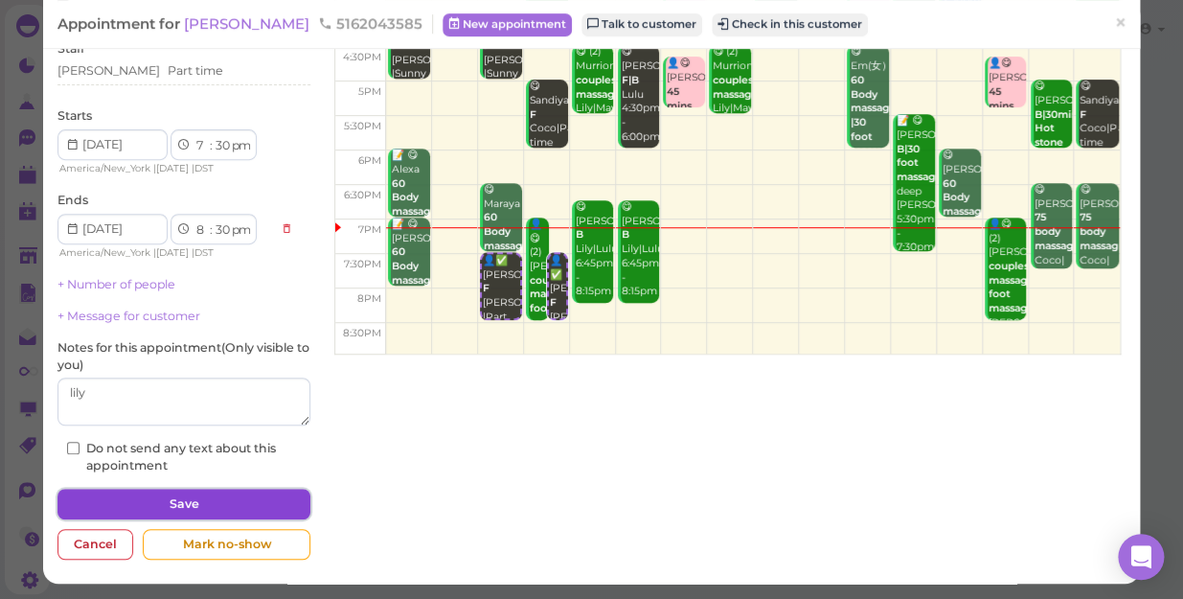
click at [216, 505] on button "Save" at bounding box center [183, 503] width 253 height 31
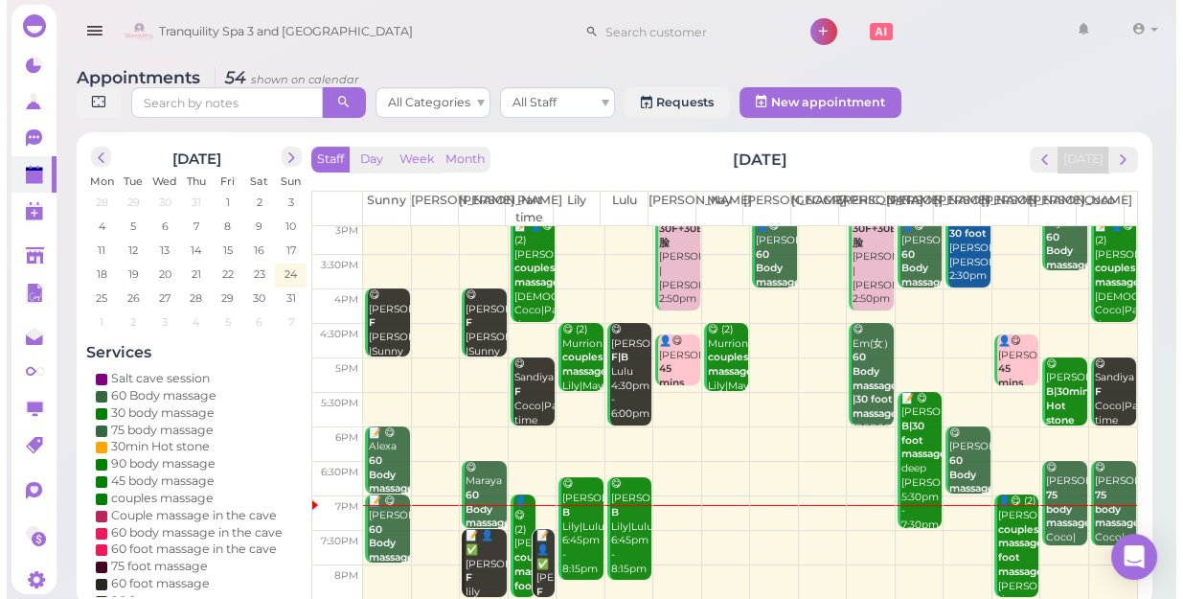
scroll to position [346, 0]
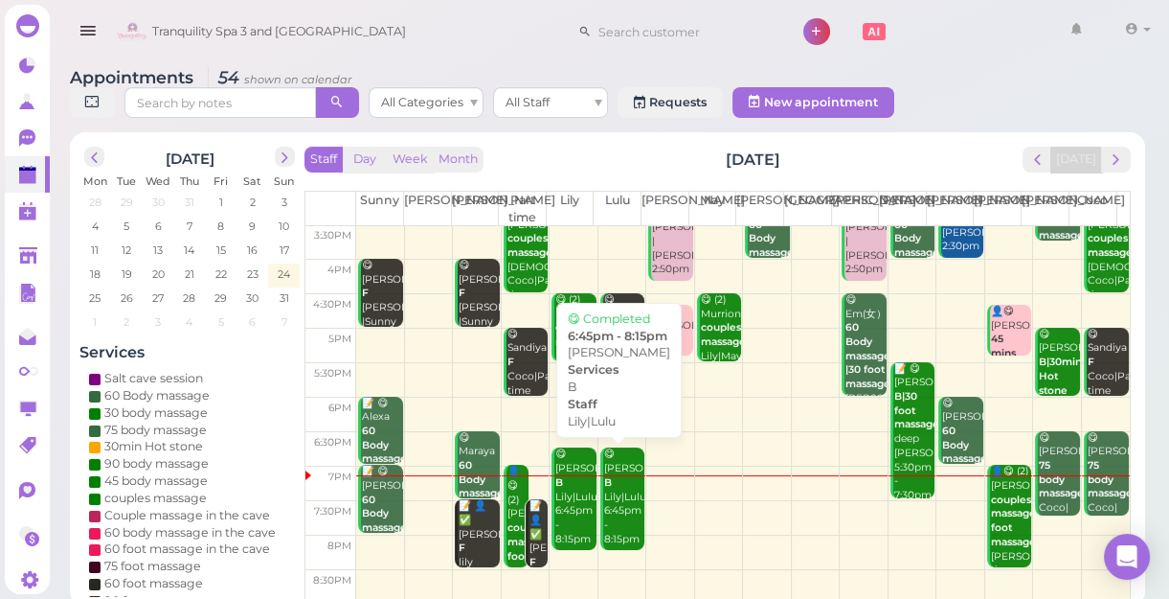
click at [619, 496] on div "😋 Ray B Lily|Lulu 6:45pm - 8:15pm" at bounding box center [623, 496] width 41 height 99
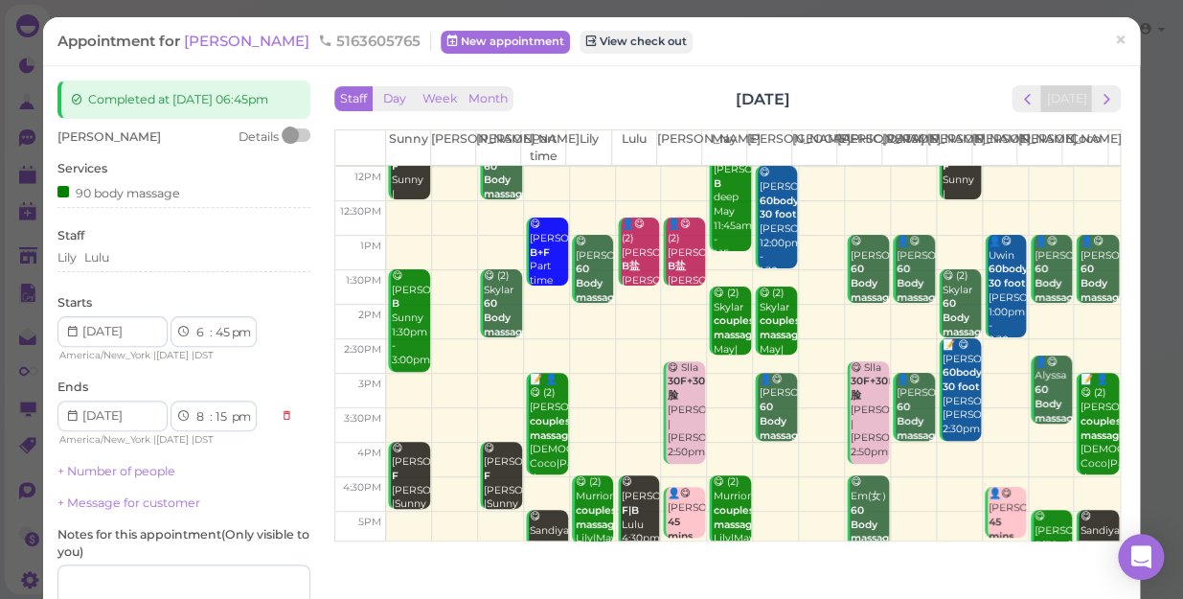
scroll to position [260, 0]
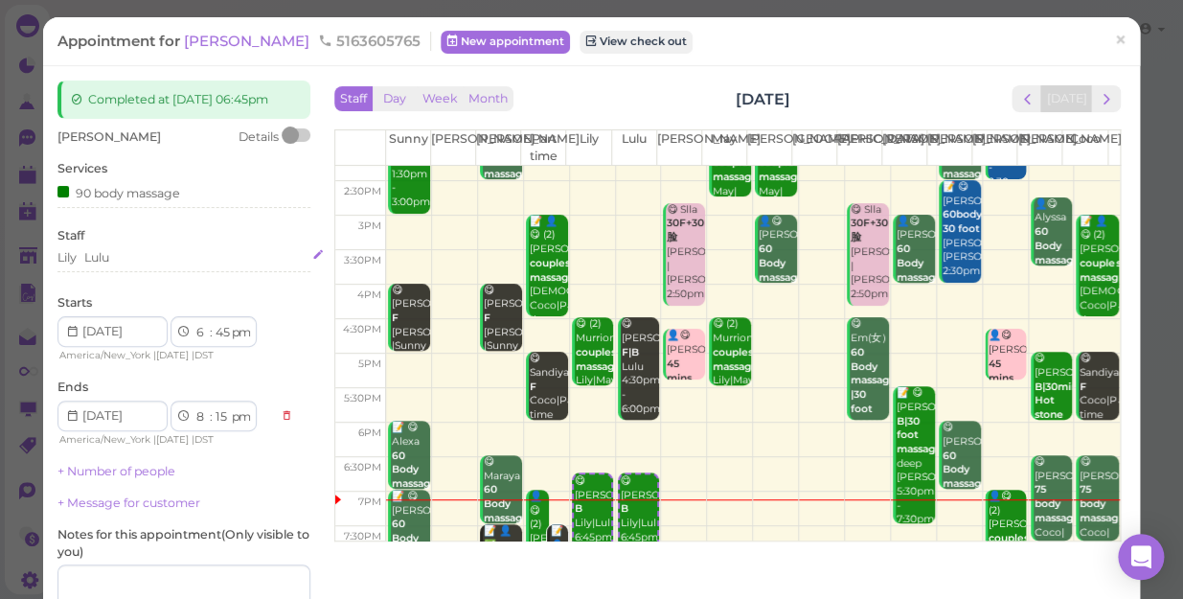
click at [109, 266] on div "Lulu" at bounding box center [96, 257] width 25 height 17
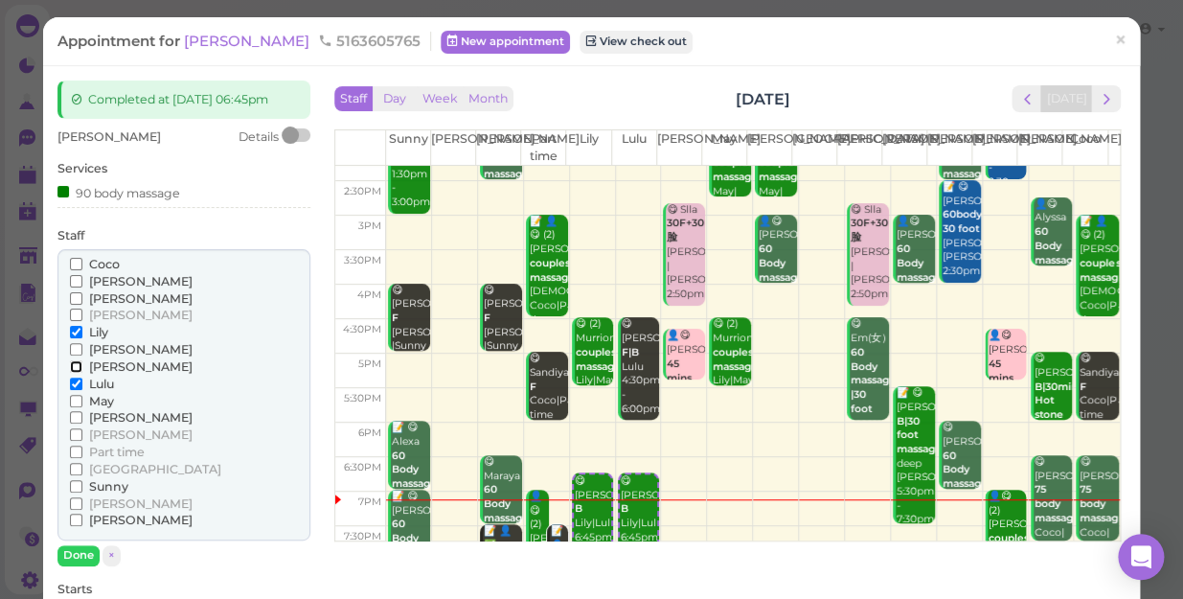
click at [79, 373] on input "[PERSON_NAME]" at bounding box center [76, 366] width 12 height 12
click at [77, 338] on input "Lily" at bounding box center [76, 332] width 12 height 12
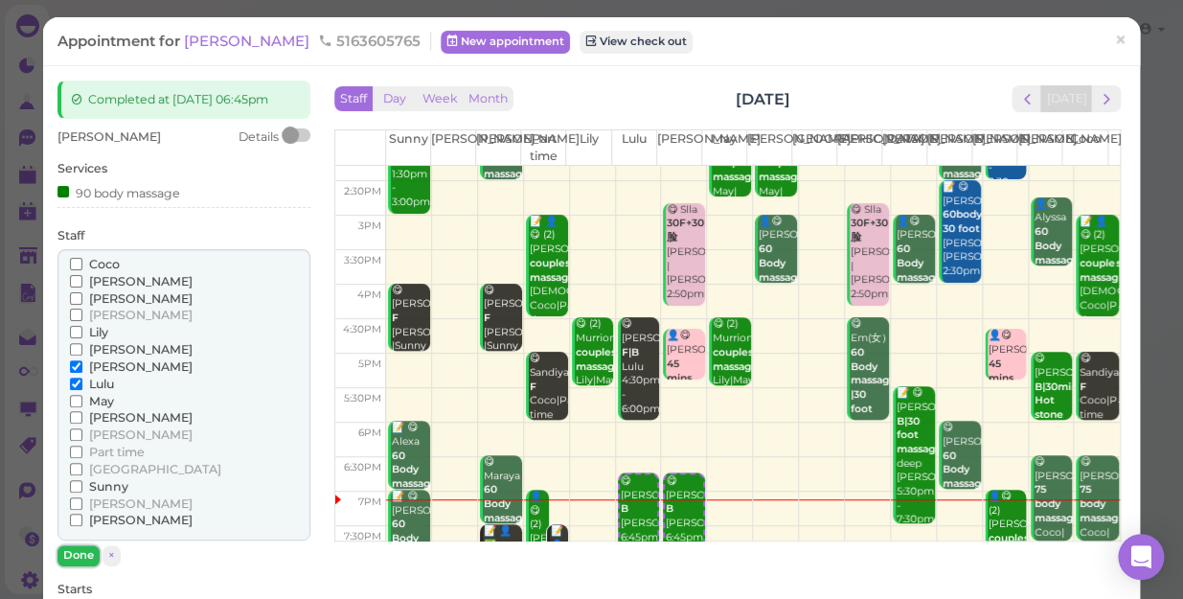
click at [81, 565] on button "Done" at bounding box center [78, 555] width 42 height 20
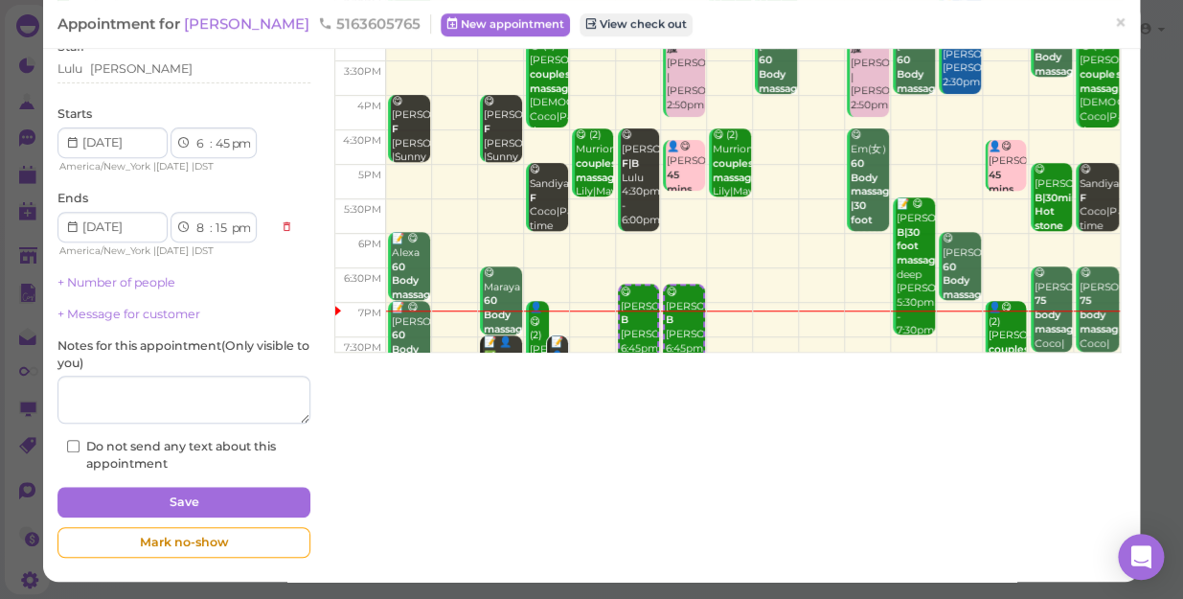
scroll to position [204, 0]
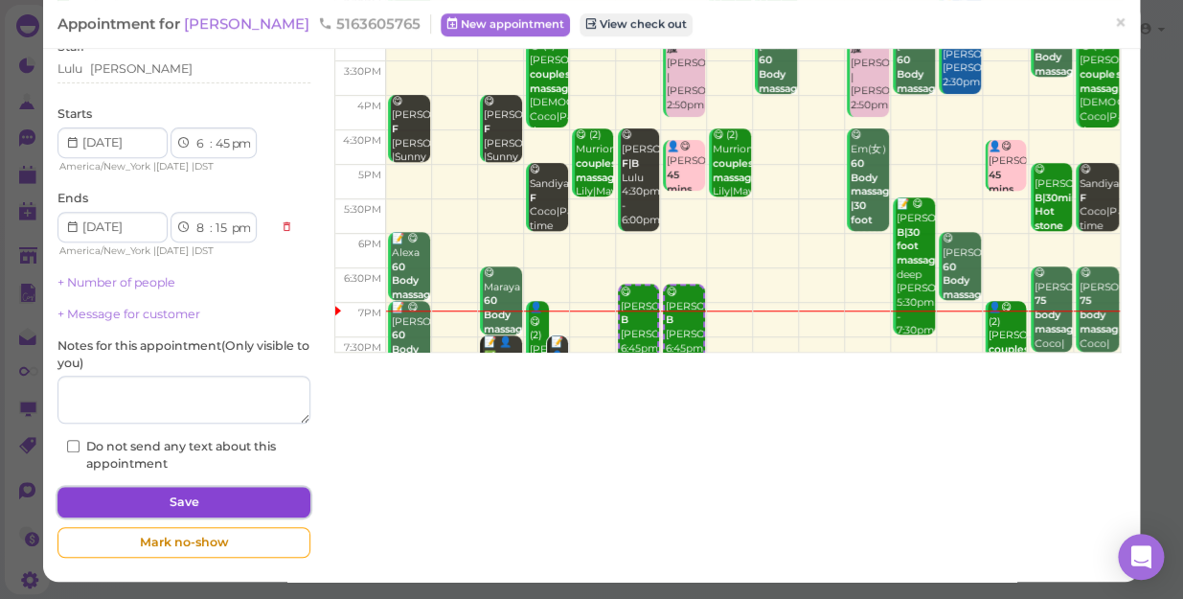
click at [160, 505] on button "Save" at bounding box center [183, 501] width 253 height 31
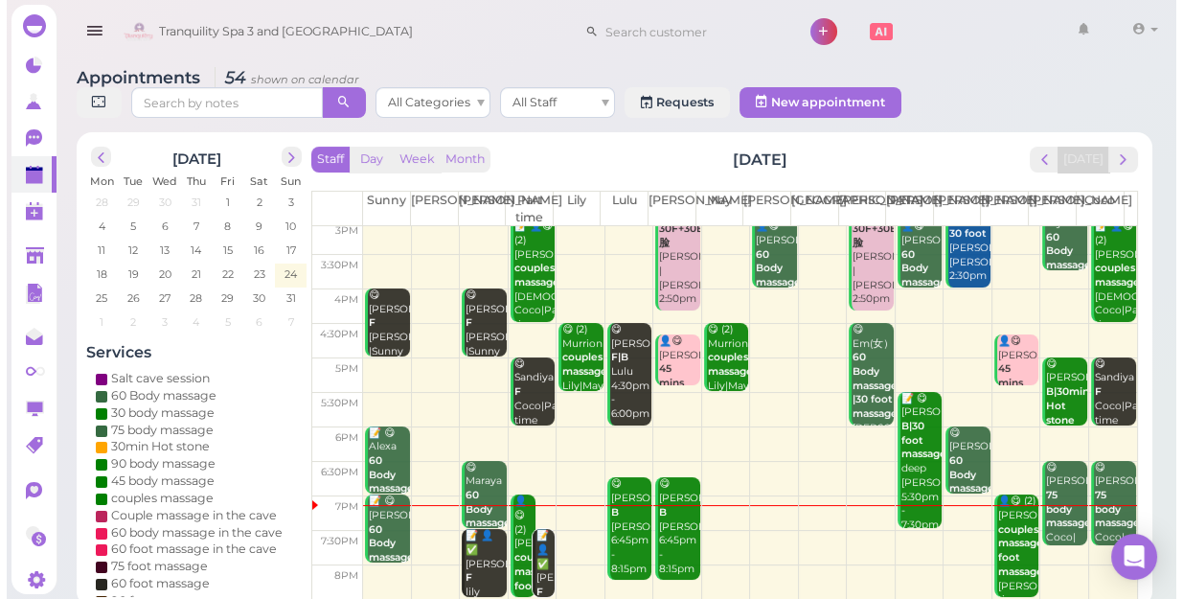
scroll to position [346, 0]
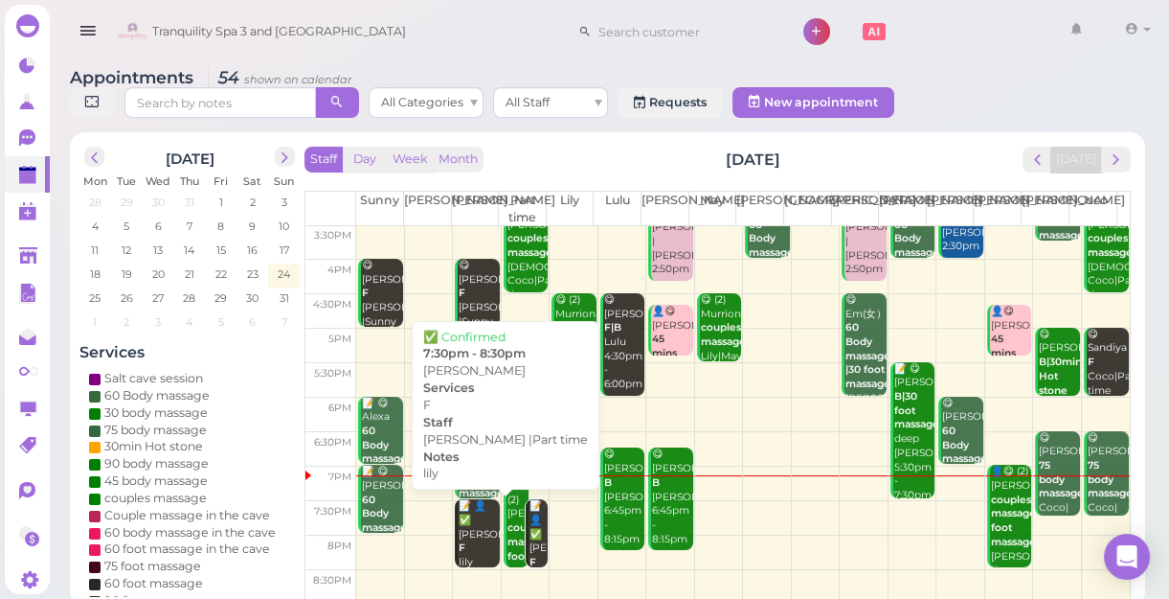
click at [467, 527] on div "📝 👤✅ Jean F lily Nancy |Part time 7:30pm - 8:30pm" at bounding box center [478, 576] width 41 height 155
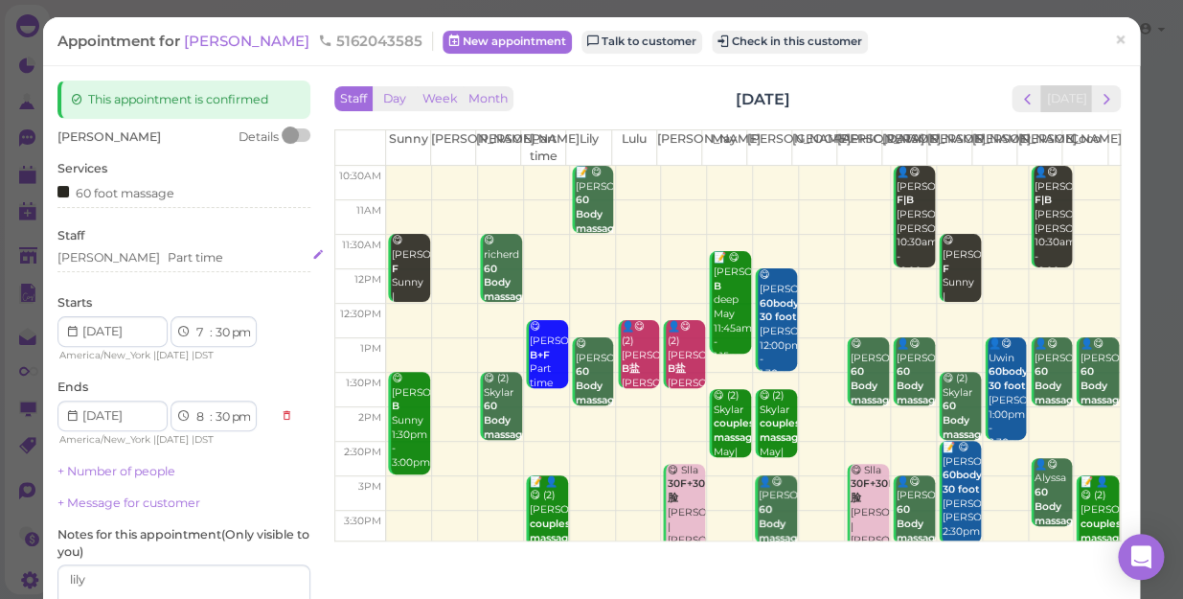
click at [160, 261] on div "Nancy Part time" at bounding box center [183, 257] width 253 height 17
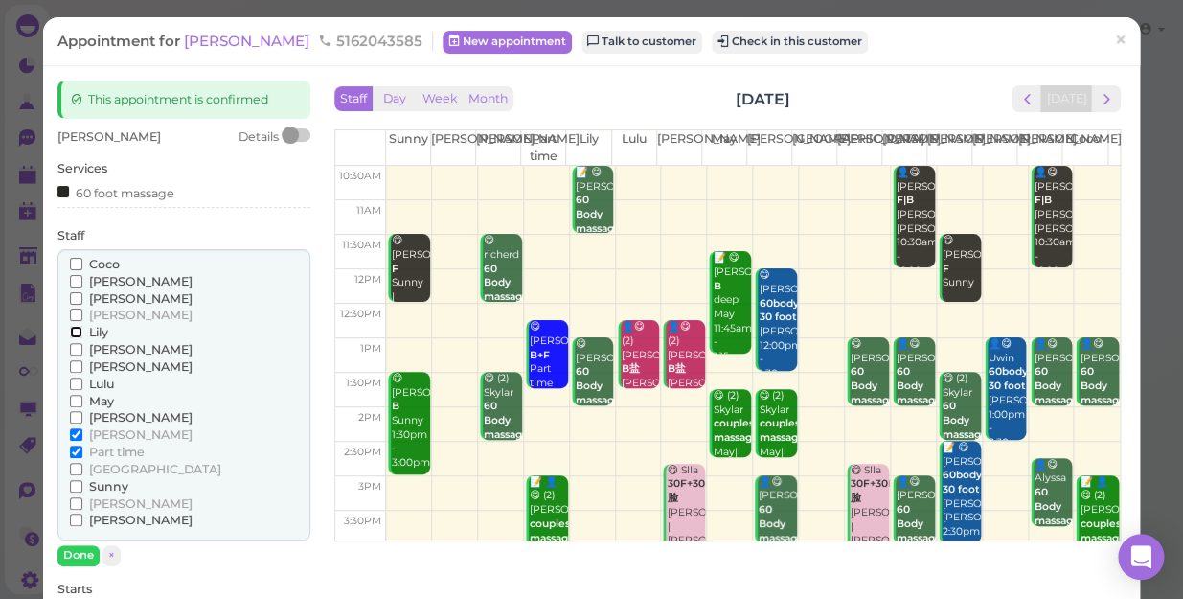
click at [74, 329] on input "Lily" at bounding box center [76, 332] width 12 height 12
click at [71, 395] on input "May" at bounding box center [76, 401] width 12 height 12
click at [76, 430] on input "[PERSON_NAME]" at bounding box center [76, 434] width 12 height 12
click at [76, 447] on input "Part time" at bounding box center [76, 451] width 12 height 12
click at [82, 550] on button "Done" at bounding box center [78, 555] width 42 height 20
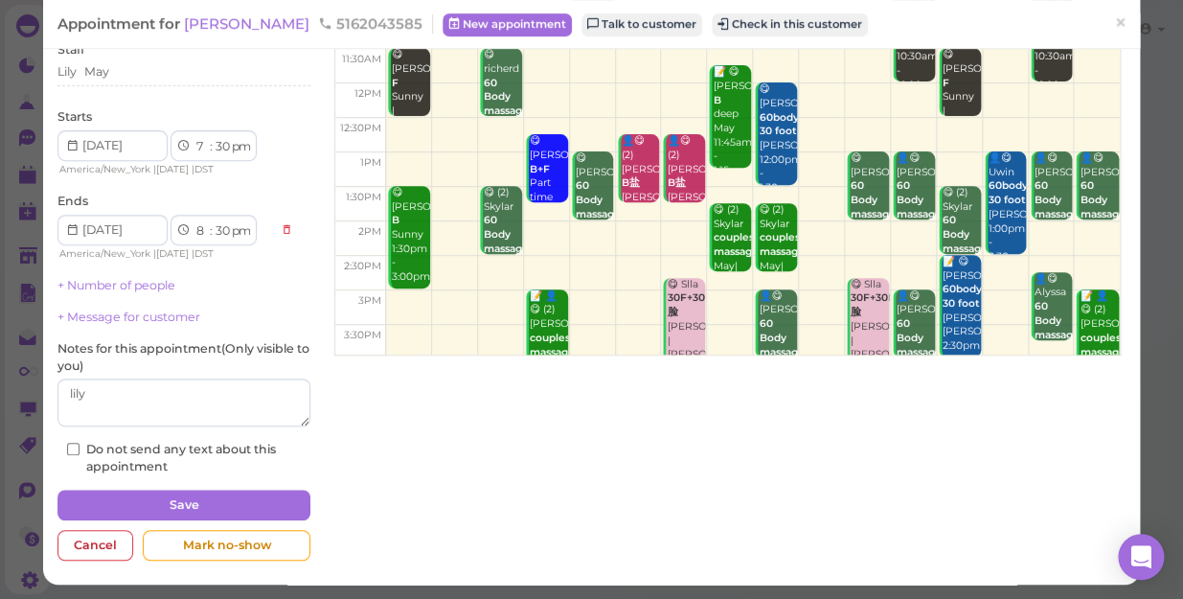
scroll to position [187, 0]
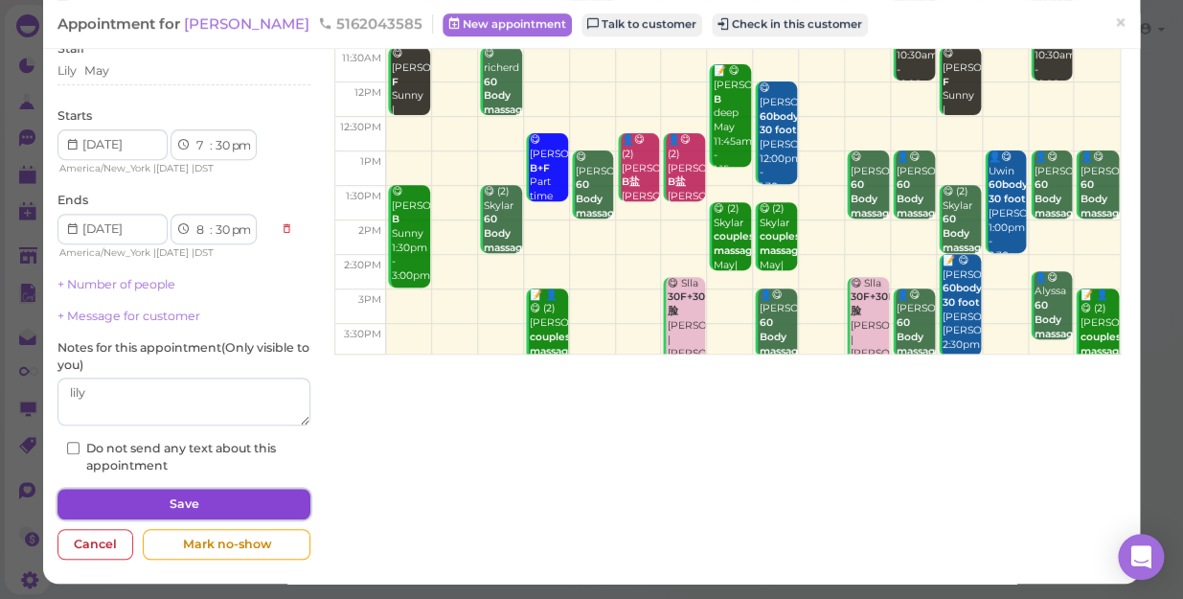
click at [179, 495] on button "Save" at bounding box center [183, 503] width 253 height 31
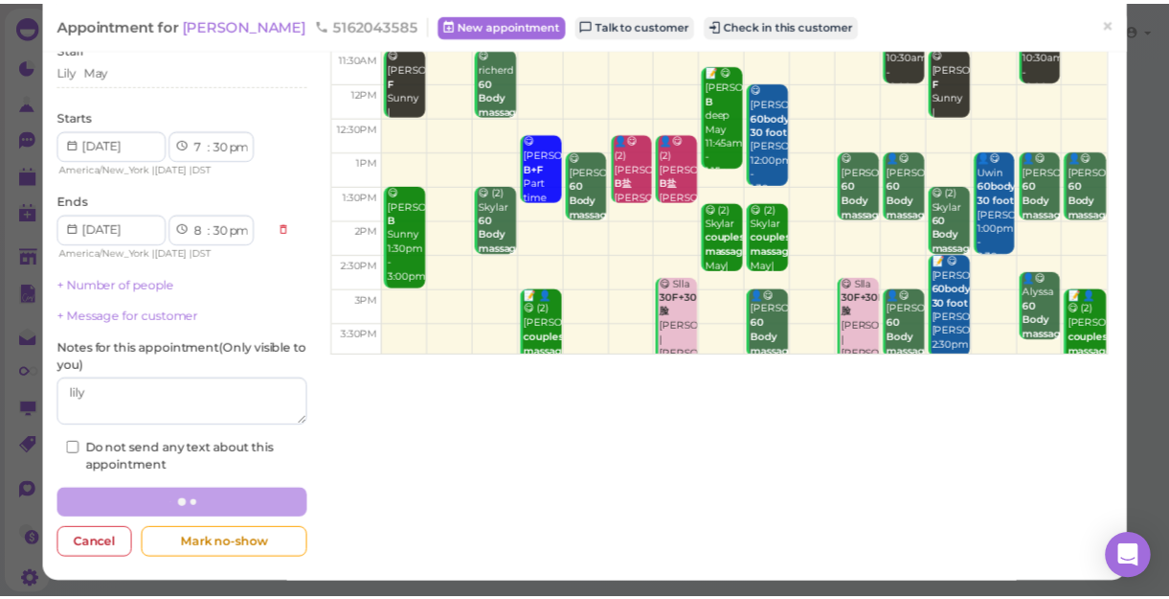
scroll to position [186, 0]
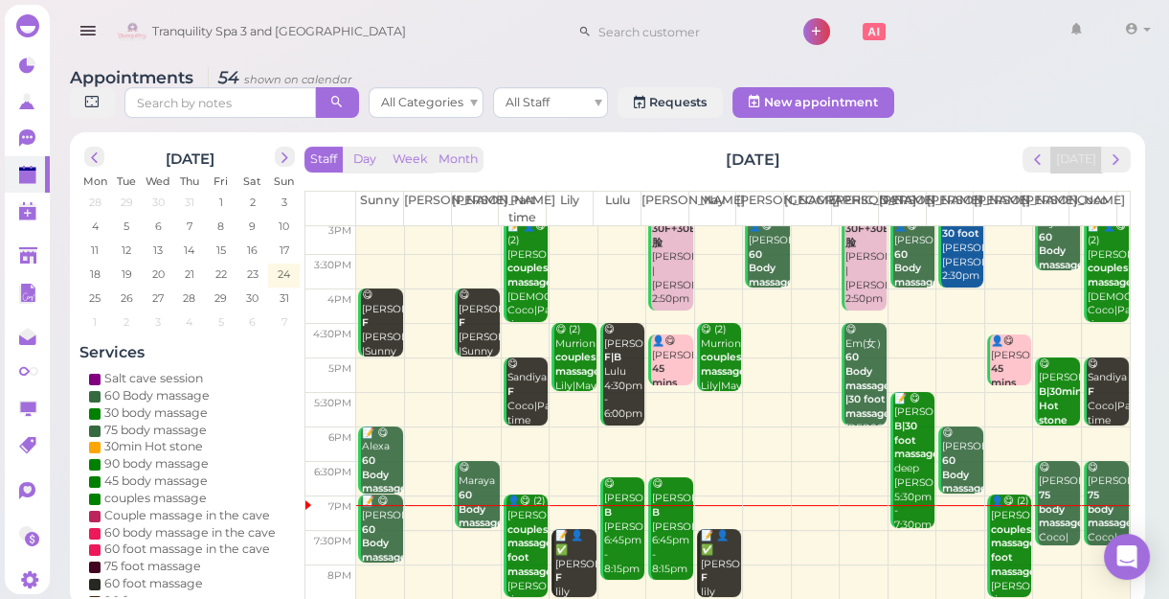
scroll to position [346, 0]
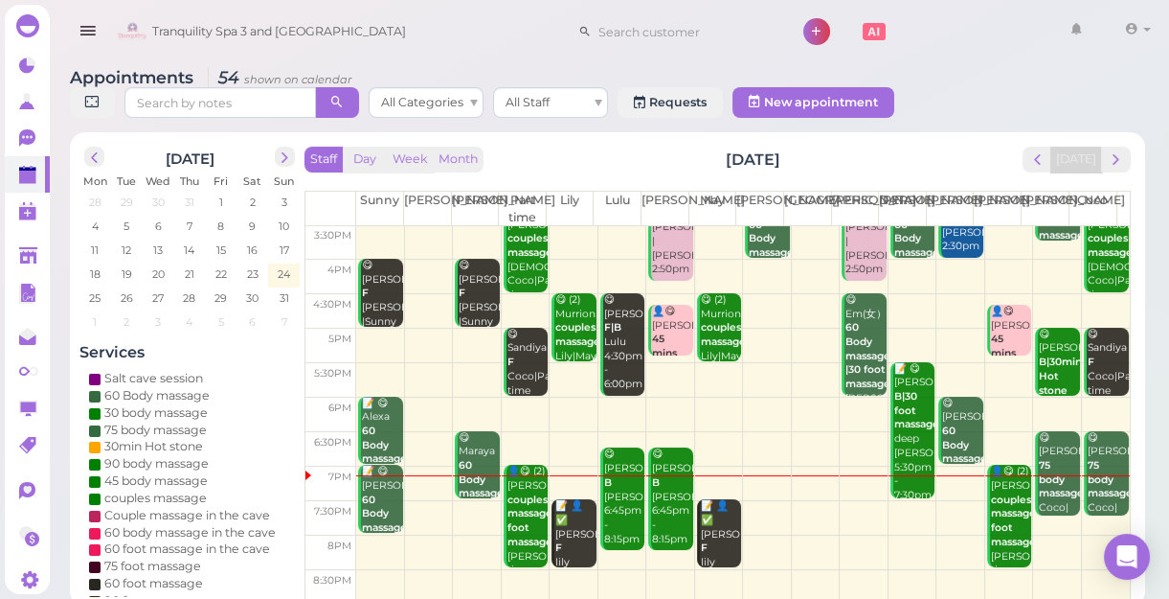
click at [845, 505] on td at bounding box center [743, 518] width 774 height 34
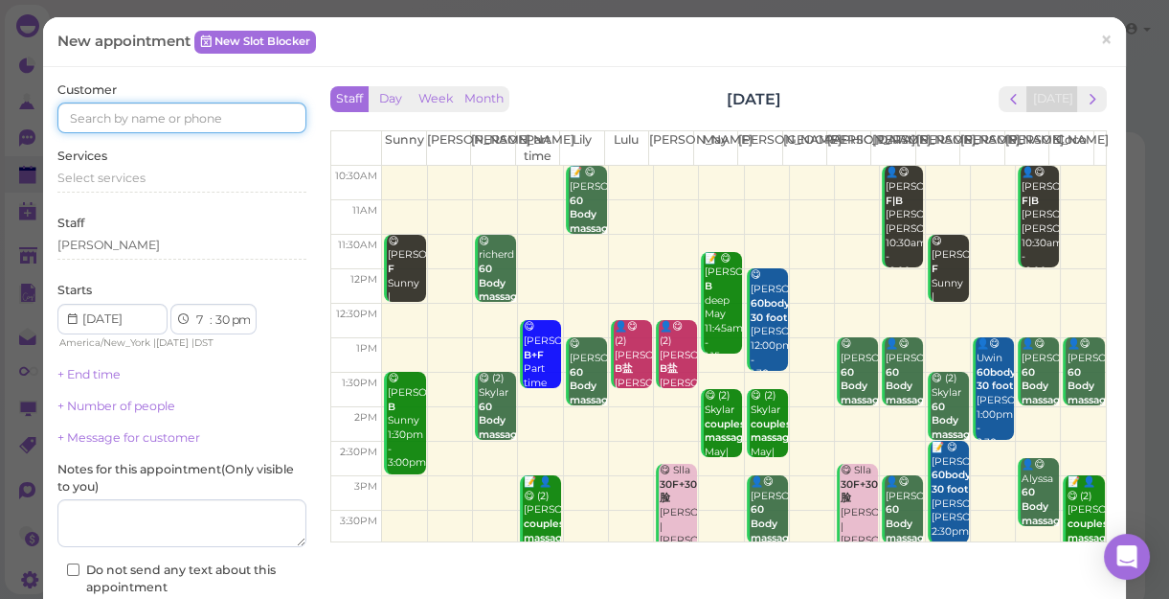
click at [235, 105] on input at bounding box center [181, 117] width 249 height 31
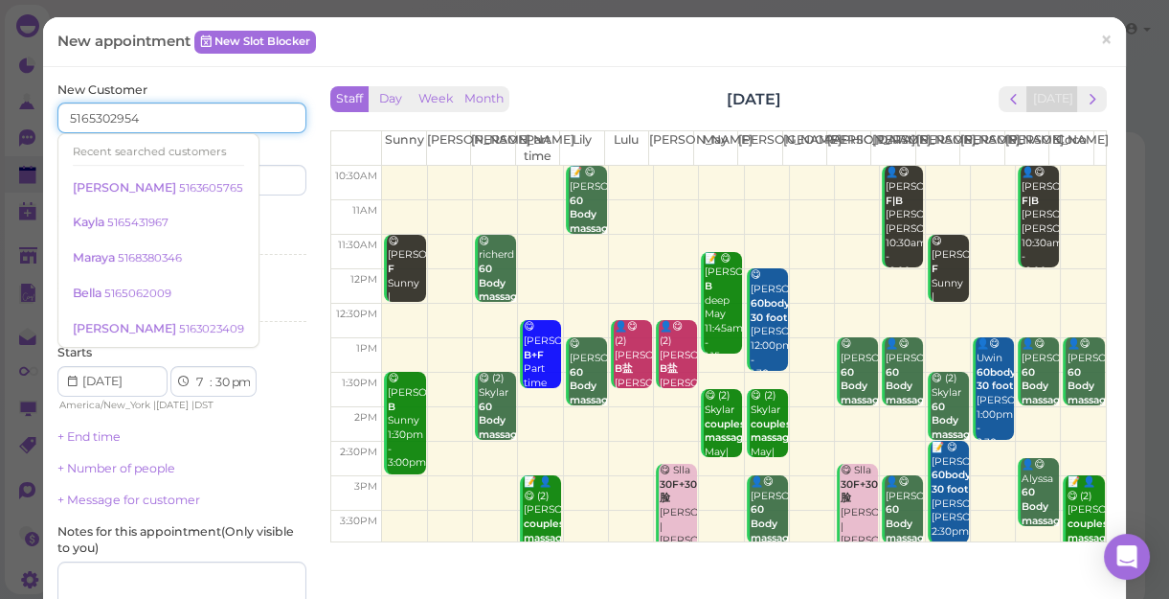
type input "5165302954"
click at [282, 148] on div "Last name" at bounding box center [247, 169] width 120 height 53
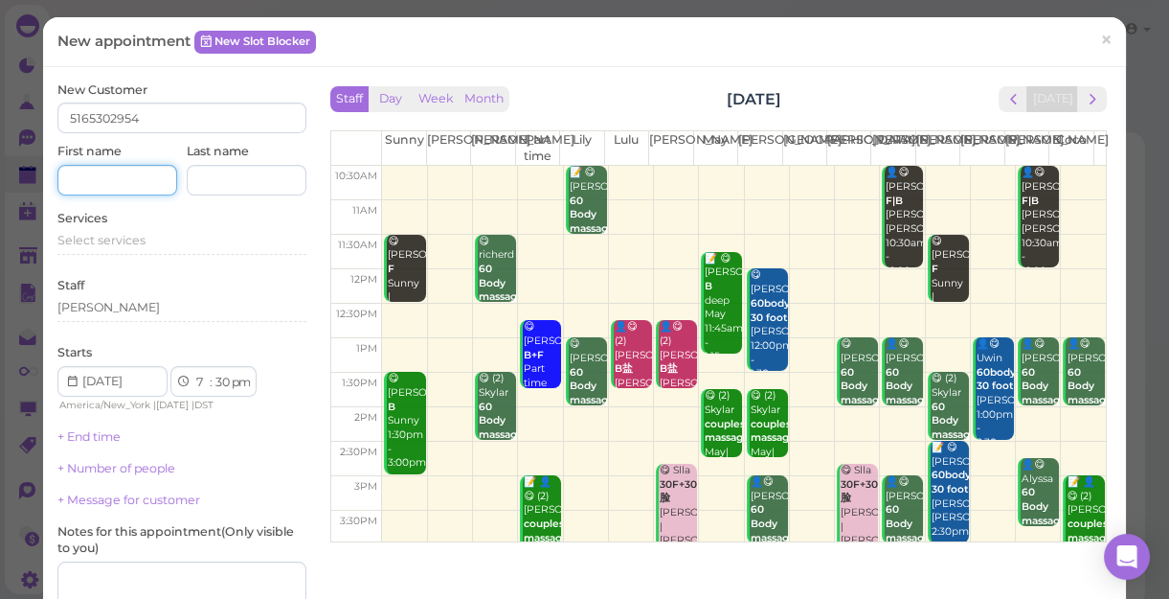
click at [106, 182] on input at bounding box center [117, 180] width 120 height 31
type input "Lochana"
click at [153, 243] on div "Select services" at bounding box center [181, 240] width 249 height 17
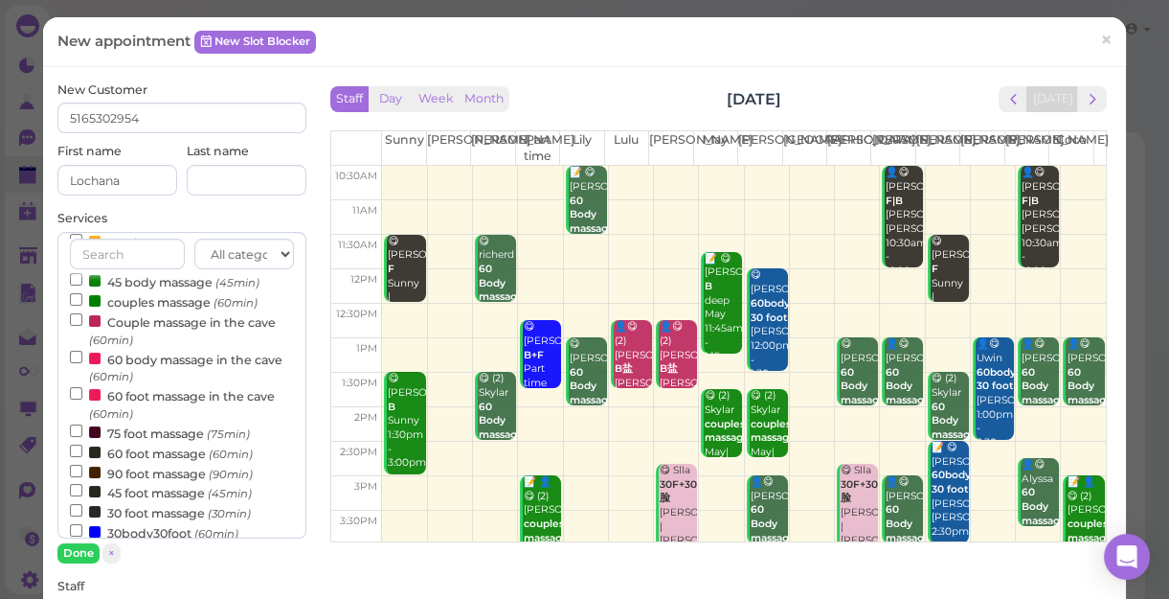
scroll to position [260, 0]
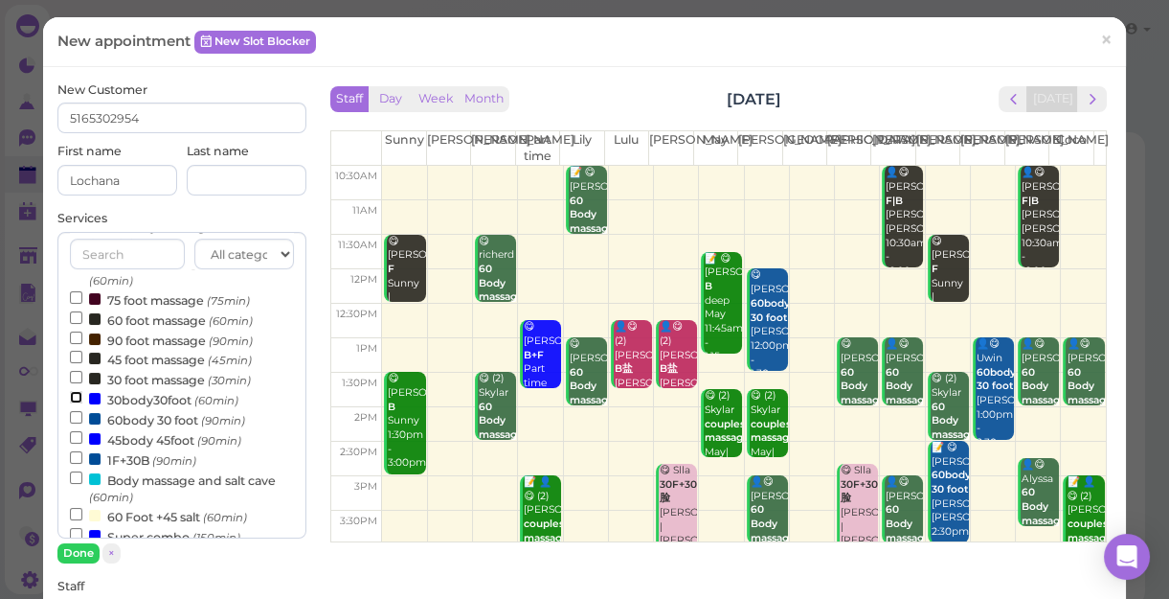
click at [75, 401] on input "30body30foot (60min)" at bounding box center [76, 397] width 12 height 12
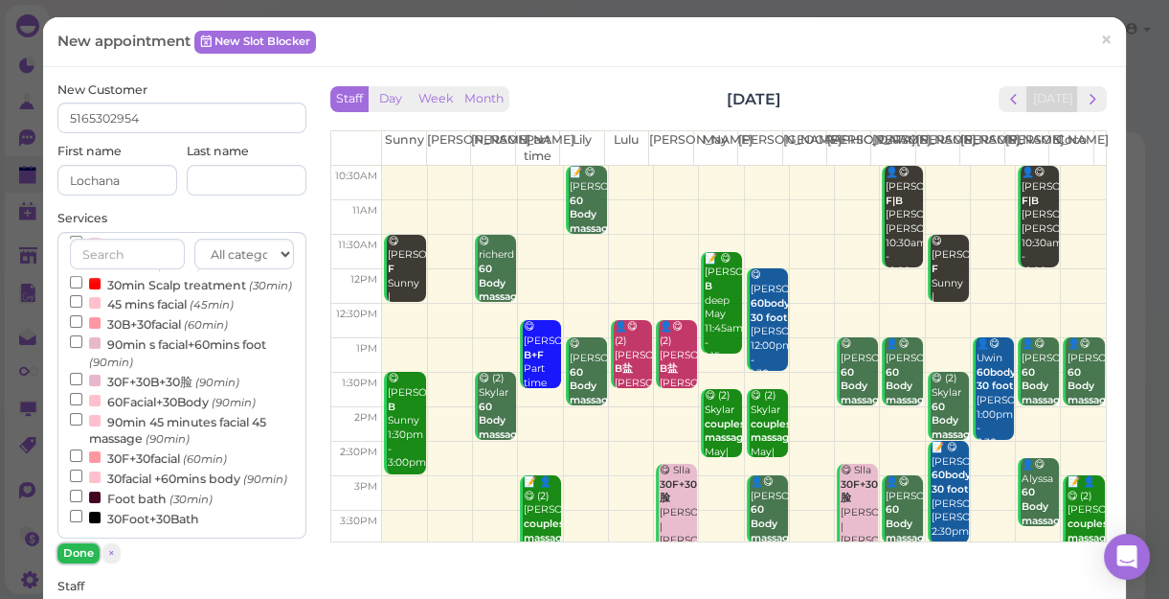
click at [66, 552] on button "Done" at bounding box center [78, 553] width 42 height 20
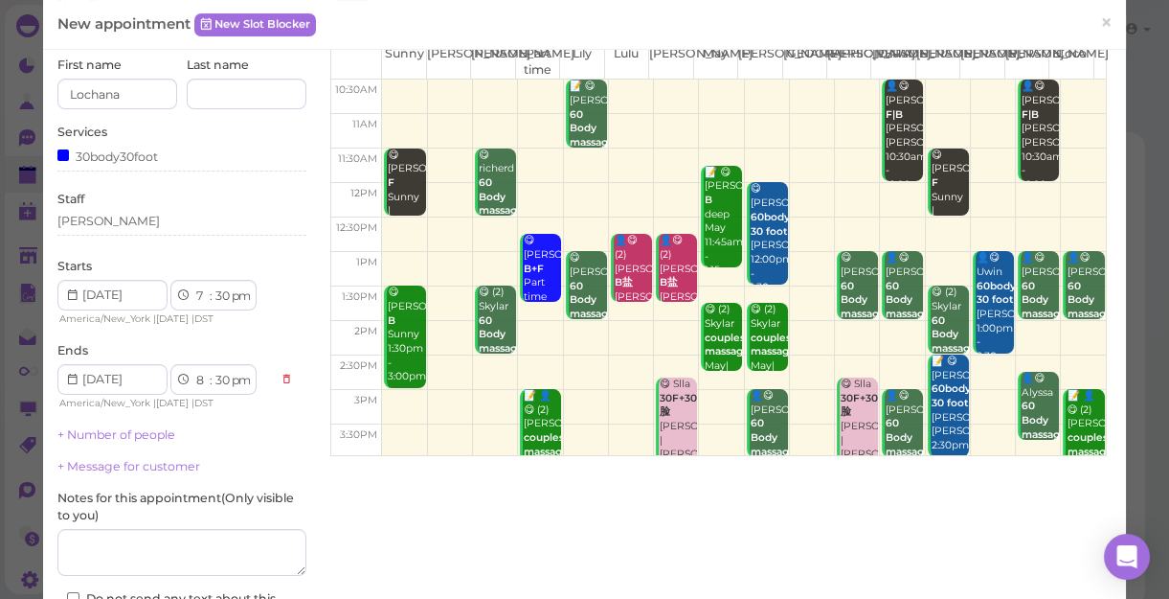
scroll to position [260, 0]
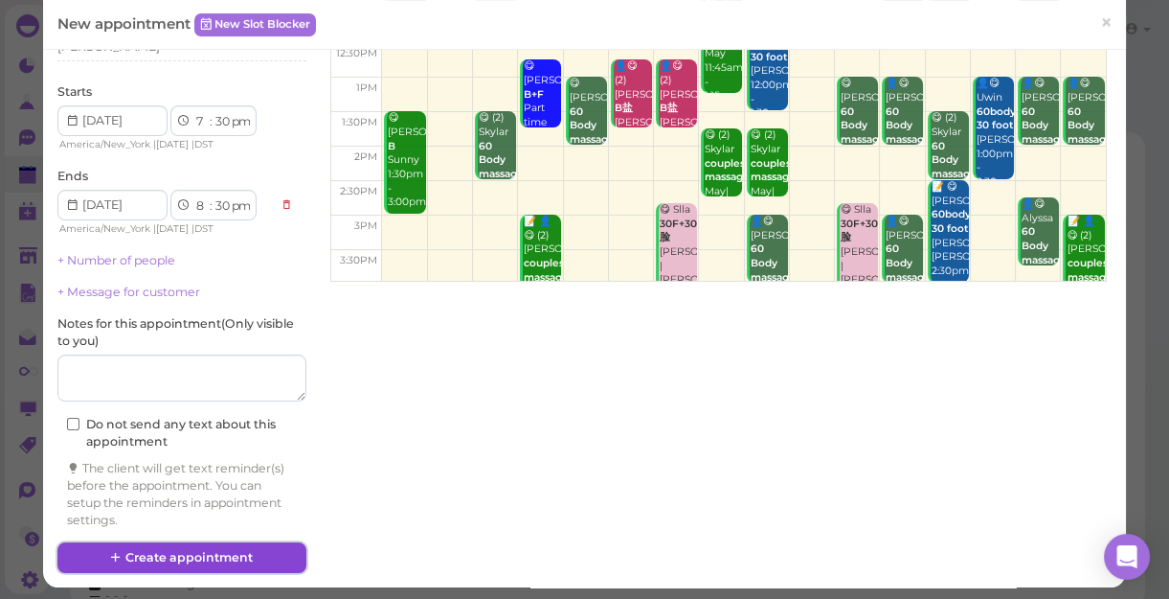
click at [219, 558] on button "Create appointment" at bounding box center [181, 557] width 249 height 31
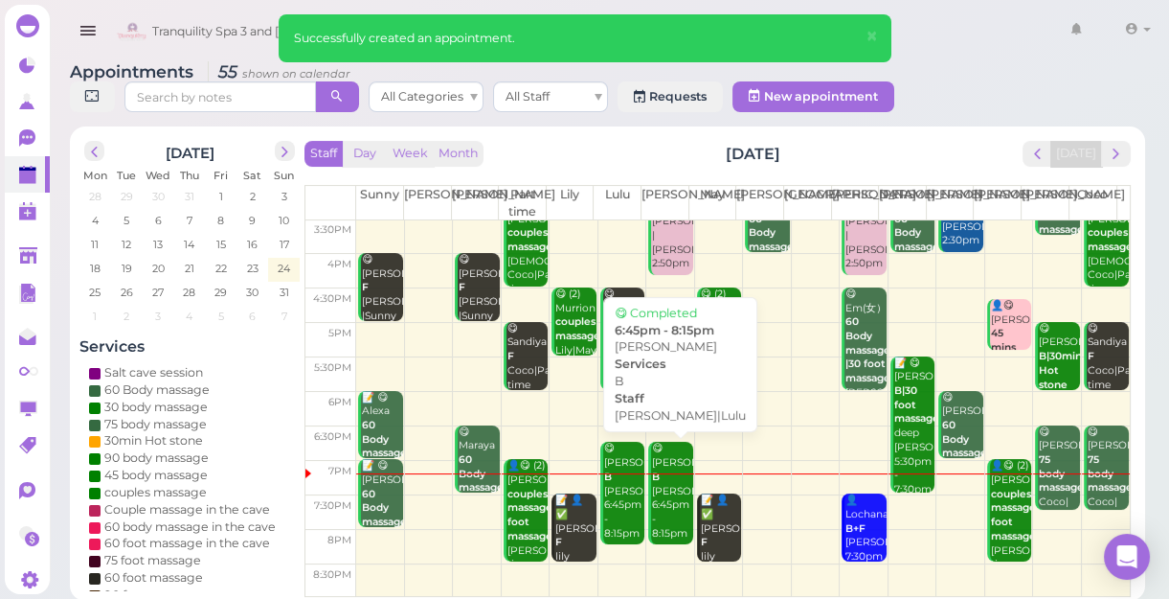
scroll to position [7, 0]
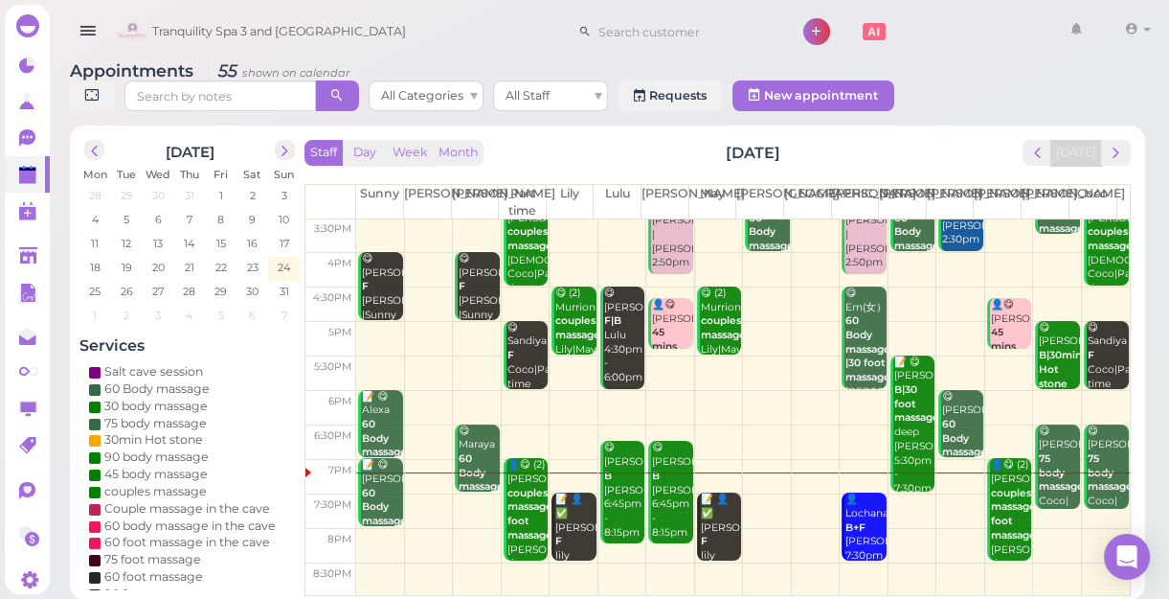
click at [757, 478] on td at bounding box center [743, 477] width 774 height 34
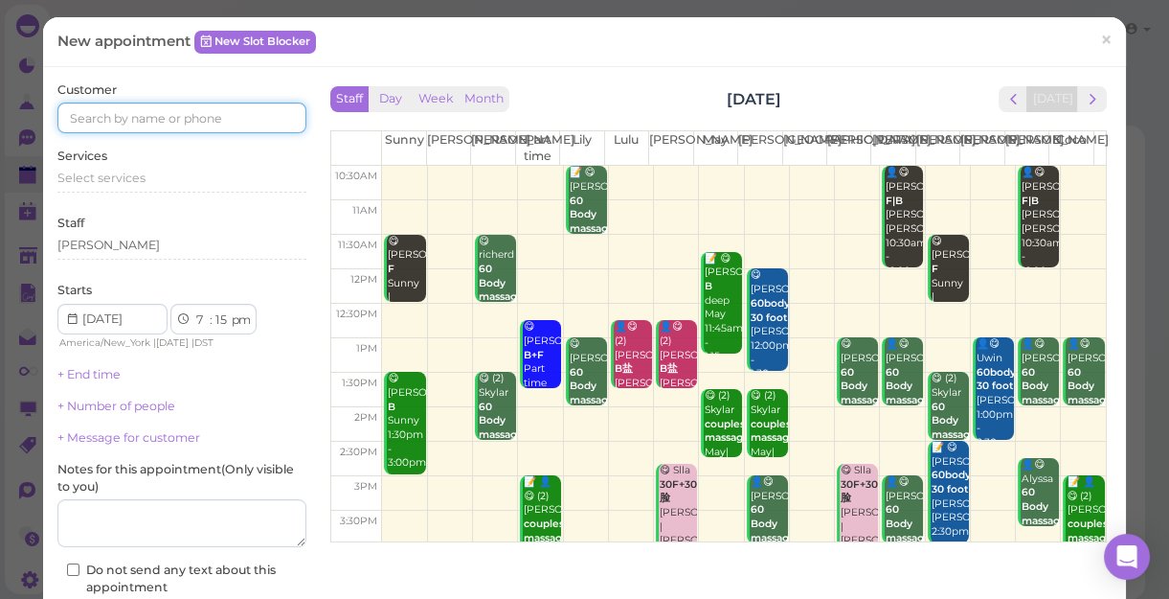
click at [199, 115] on input at bounding box center [181, 117] width 249 height 31
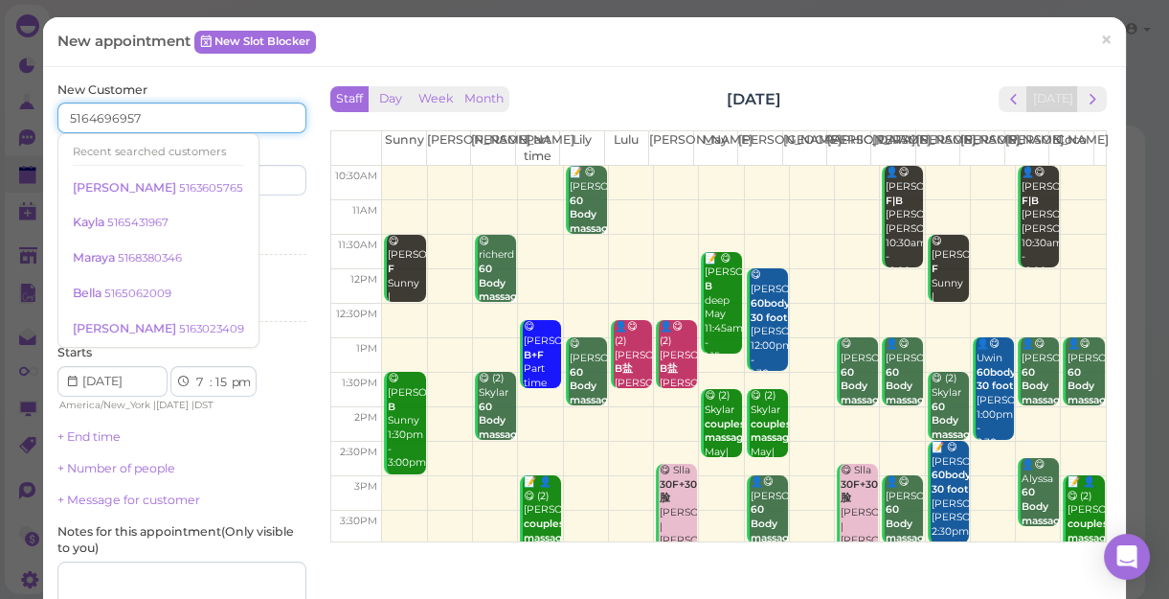
type input "5164696957"
click at [267, 220] on div "Services Select services" at bounding box center [181, 236] width 249 height 53
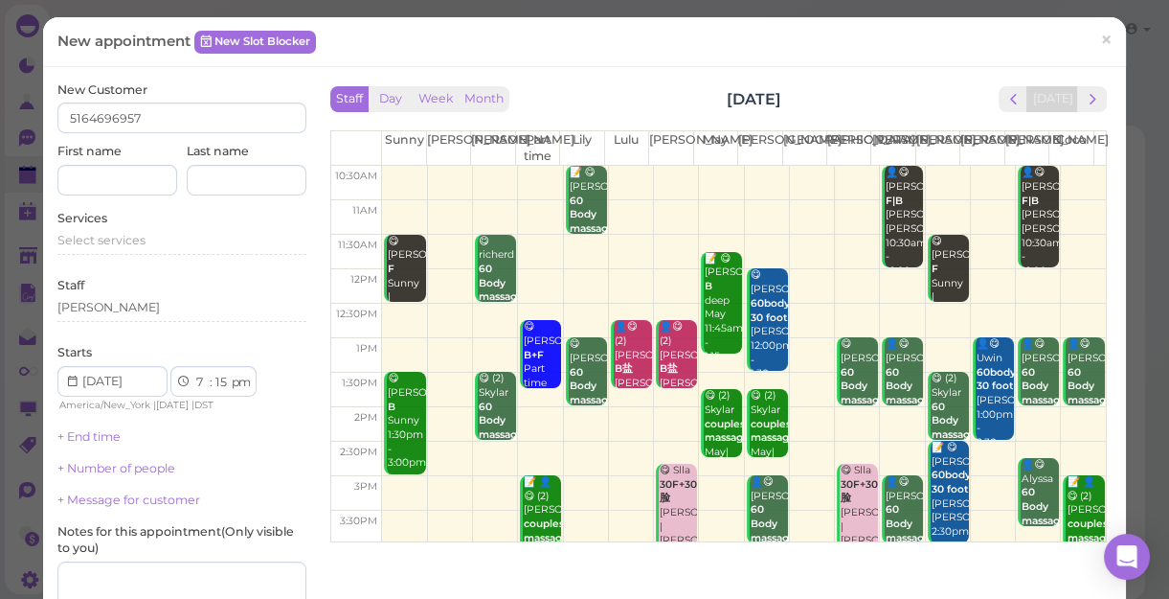
click at [267, 220] on div "Services Select services" at bounding box center [181, 236] width 249 height 53
click at [152, 238] on div "Select services" at bounding box center [181, 240] width 249 height 17
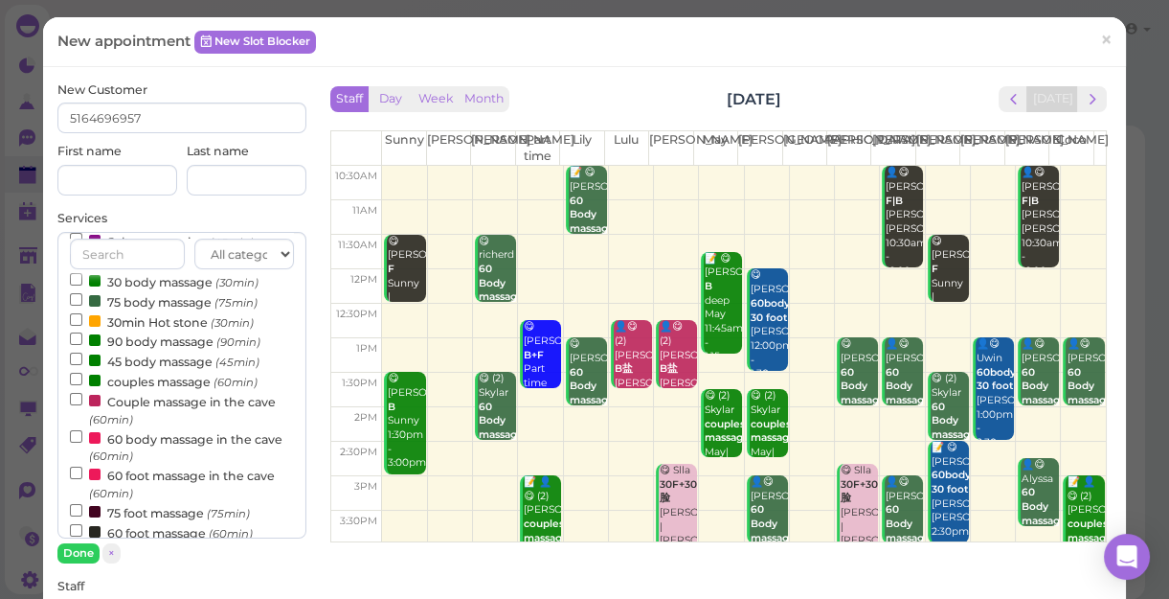
scroll to position [86, 0]
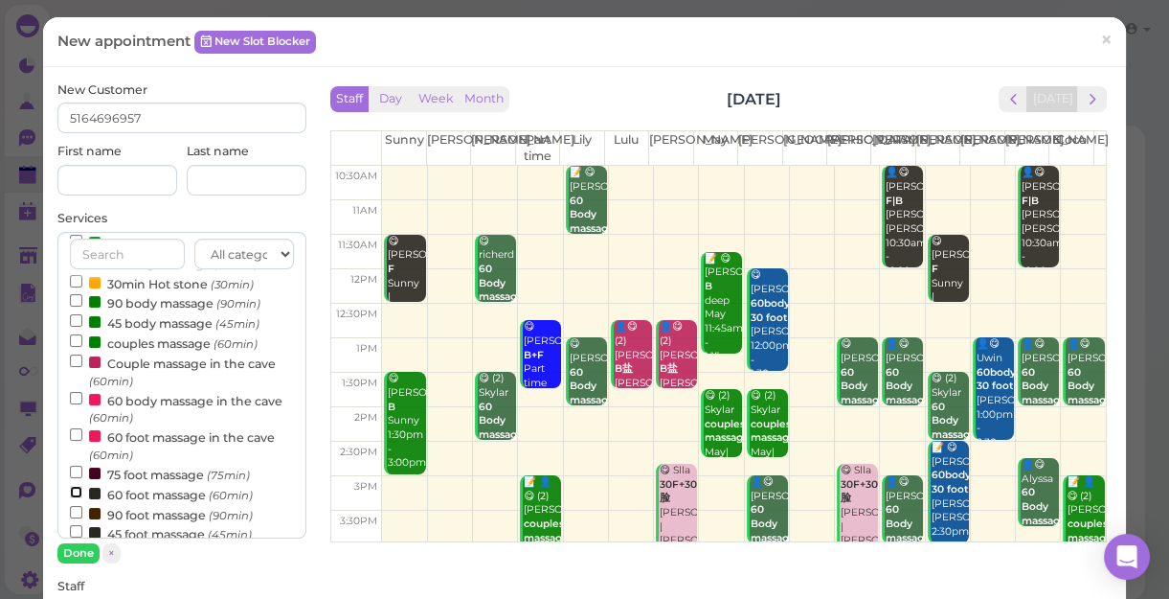
click at [73, 495] on input "60 foot massage (60min)" at bounding box center [76, 492] width 12 height 12
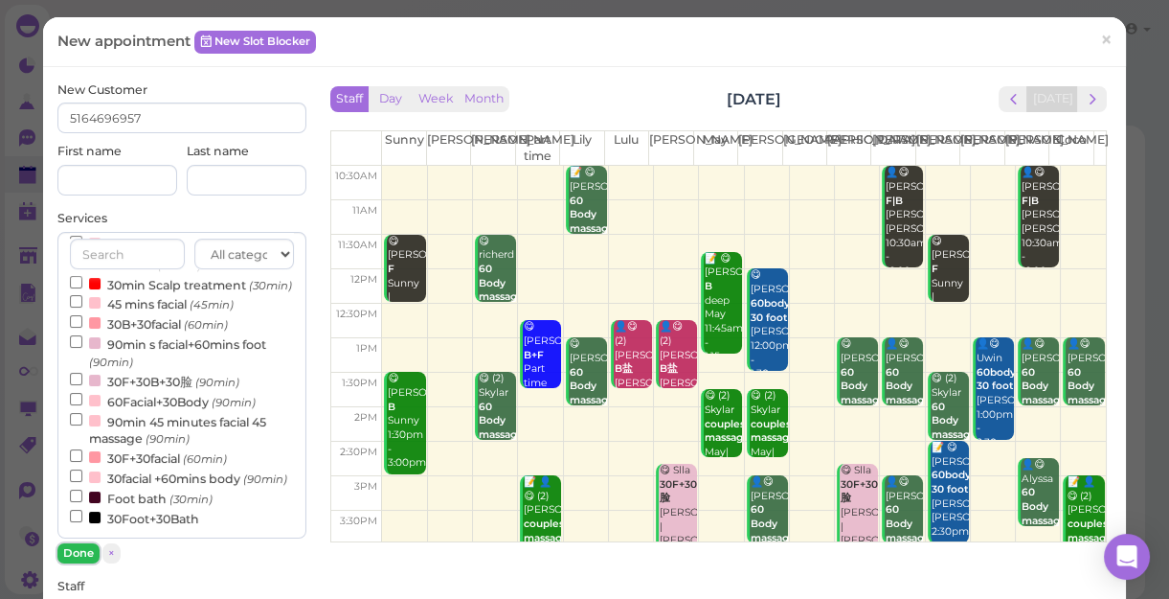
click at [84, 548] on button "Done" at bounding box center [78, 553] width 42 height 20
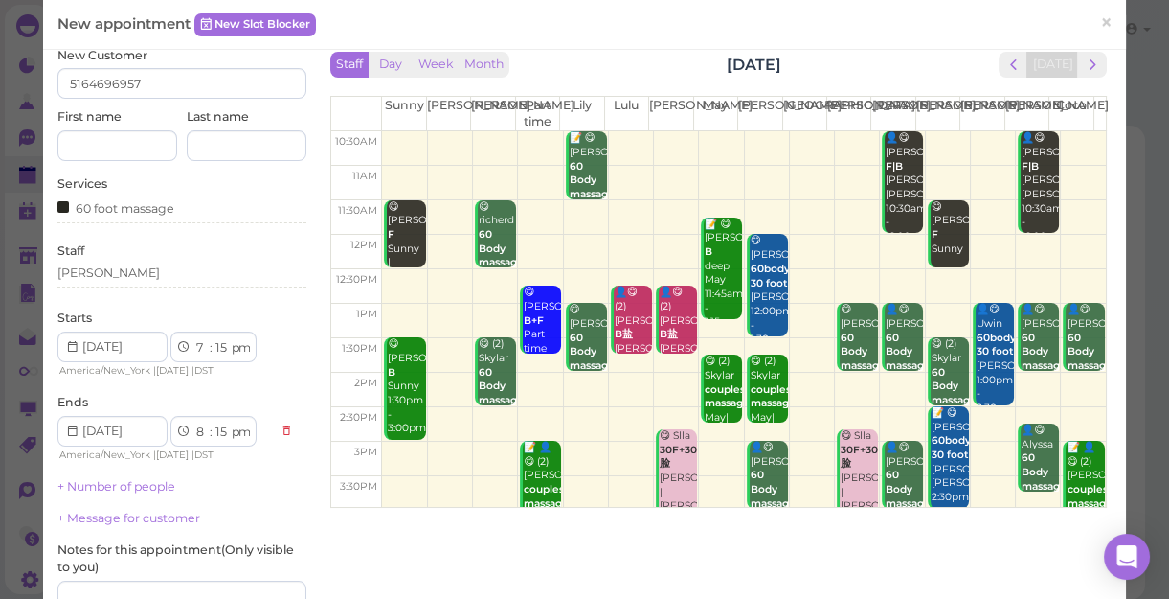
scroll to position [4, 0]
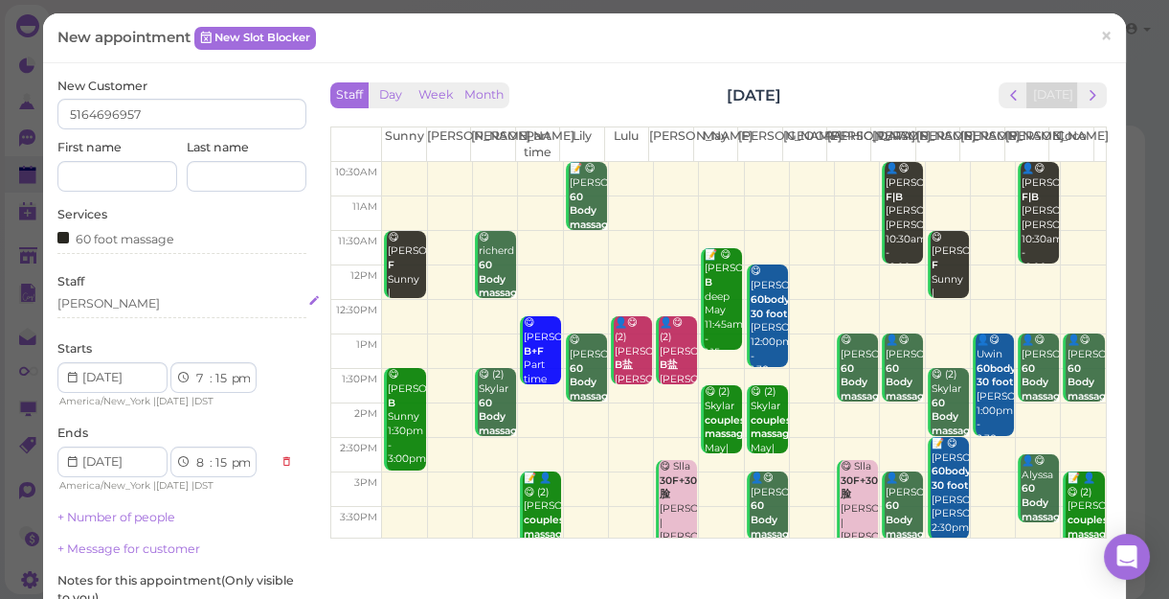
click at [107, 306] on div "[PERSON_NAME]" at bounding box center [181, 303] width 249 height 17
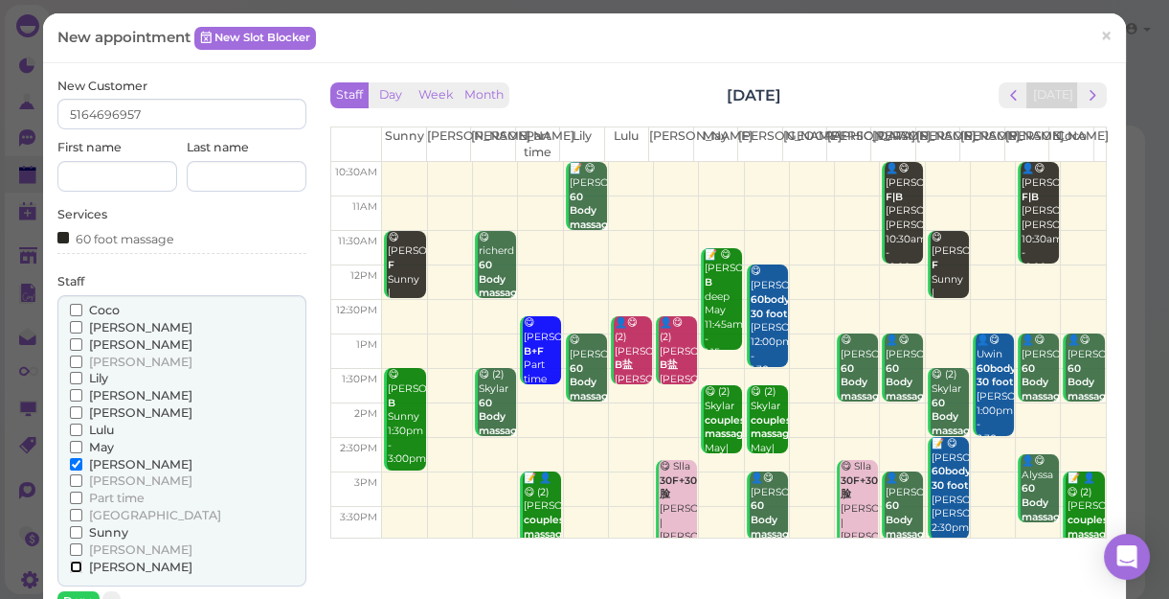
click at [75, 563] on input "[PERSON_NAME]" at bounding box center [76, 566] width 12 height 12
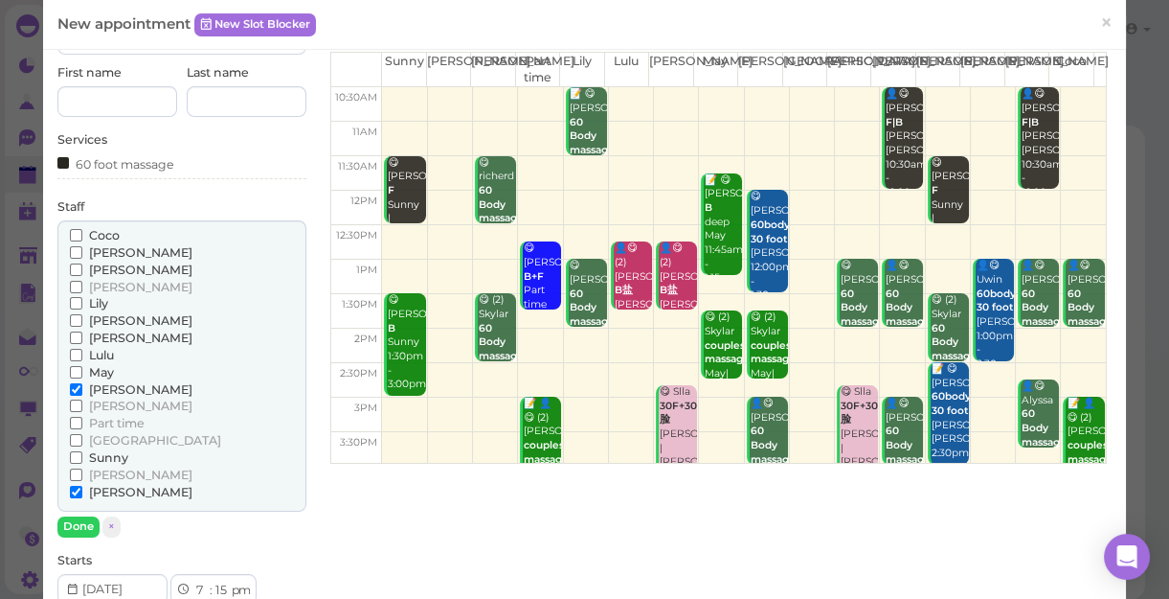
scroll to position [178, 0]
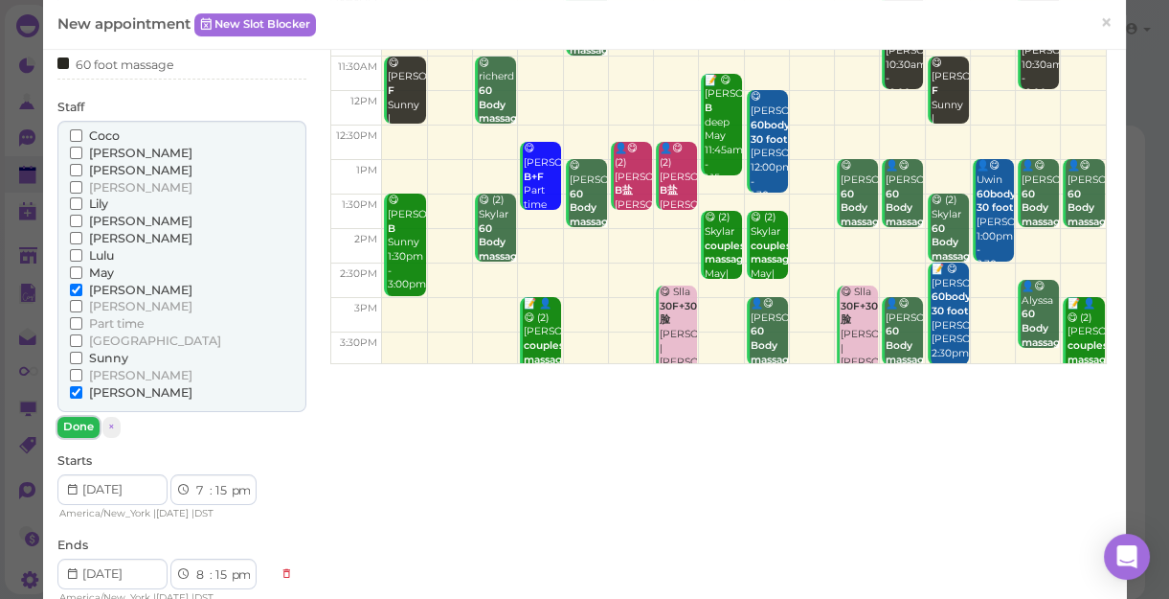
click at [78, 421] on button "Done" at bounding box center [78, 427] width 42 height 20
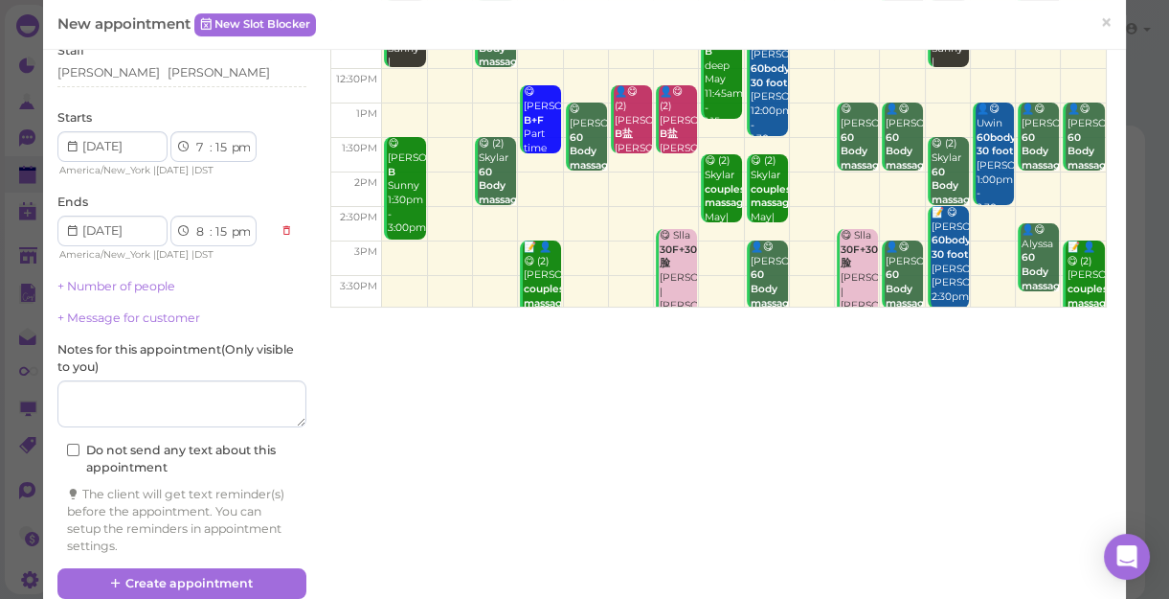
scroll to position [265, 0]
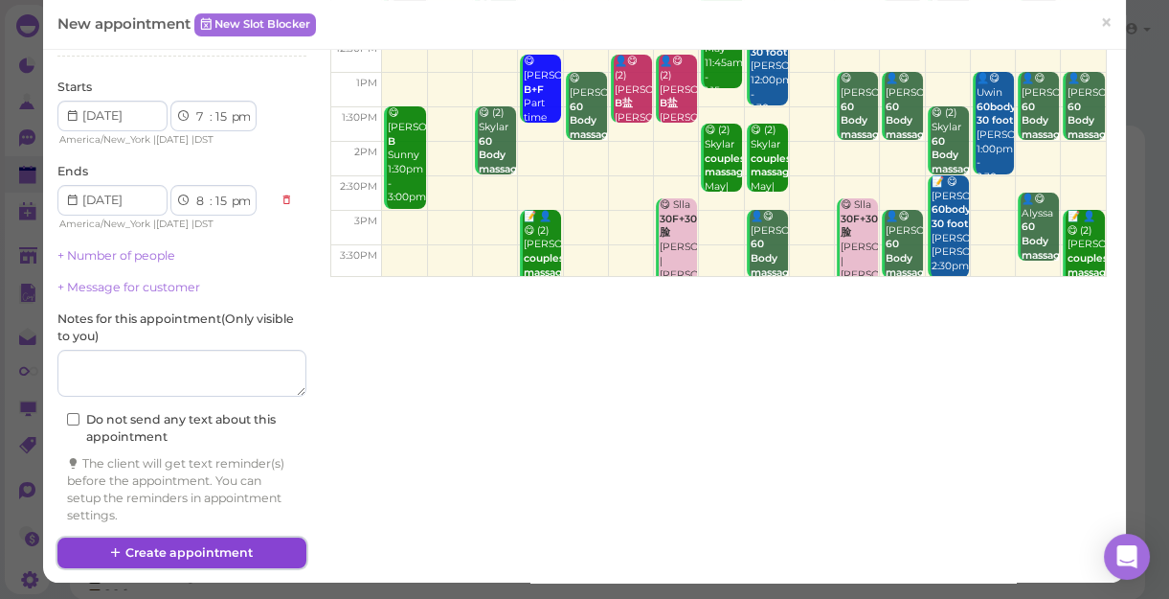
click at [218, 556] on button "Create appointment" at bounding box center [181, 552] width 249 height 31
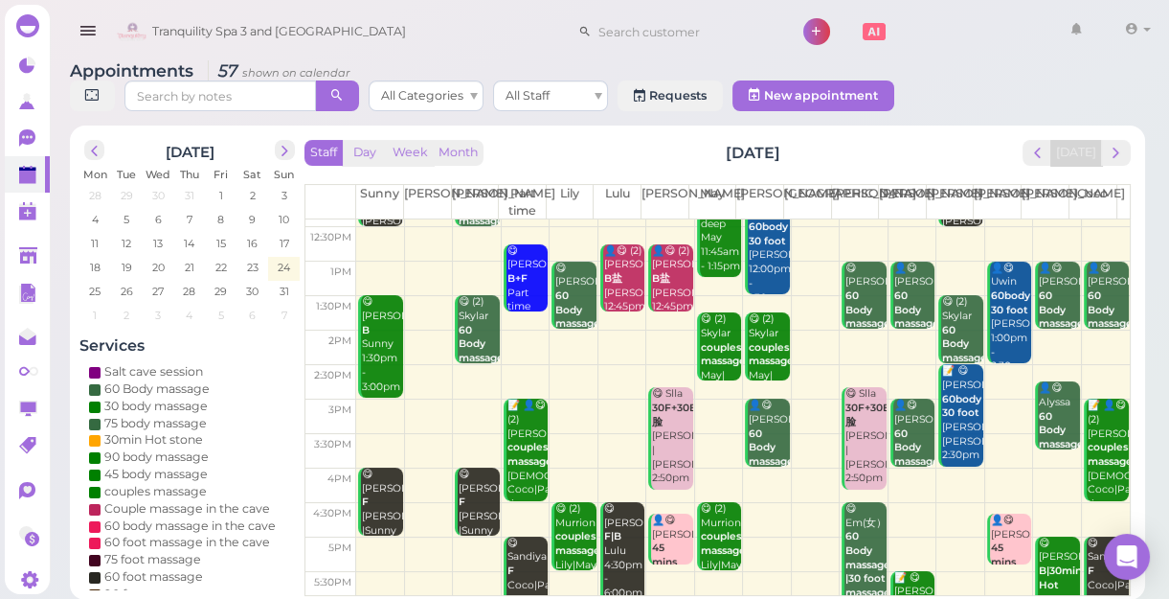
scroll to position [346, 0]
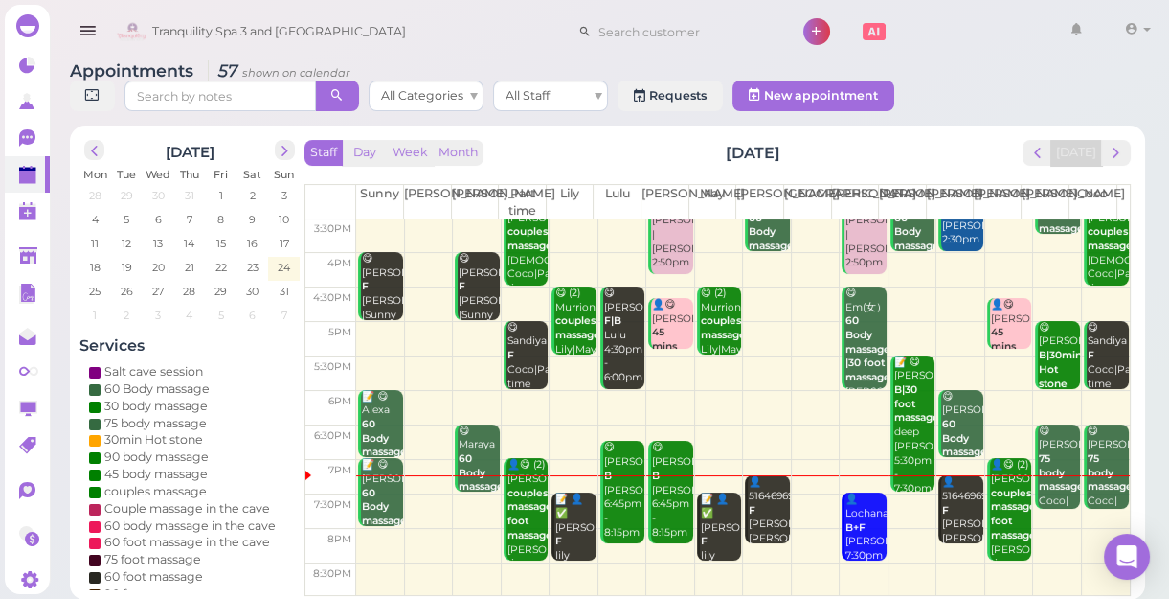
click at [470, 499] on td at bounding box center [743, 511] width 774 height 34
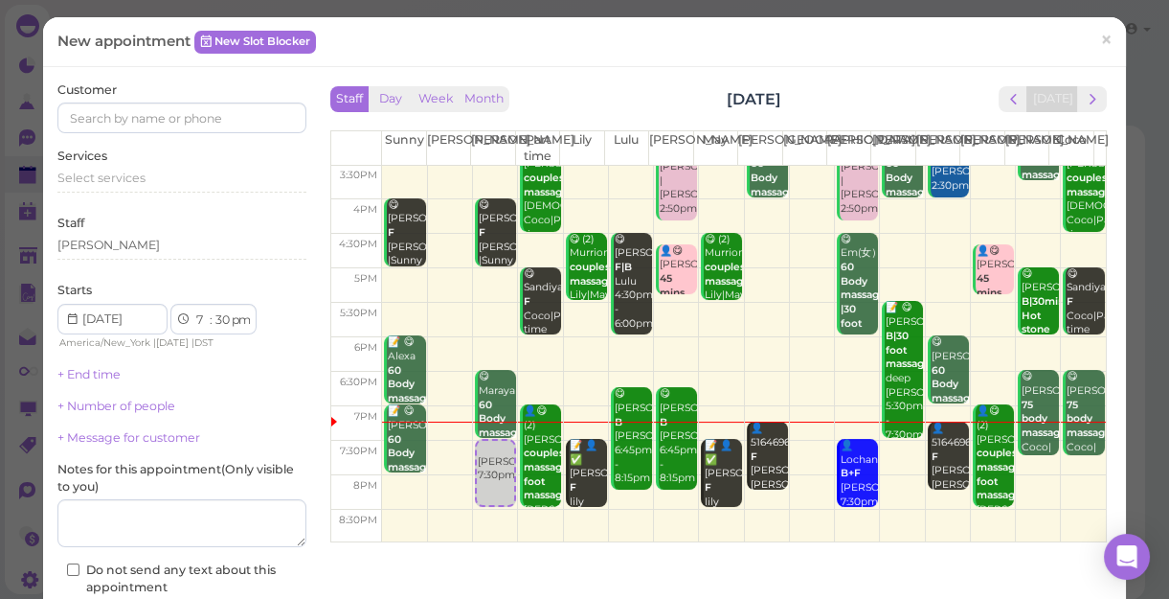
click at [880, 446] on td at bounding box center [744, 458] width 724 height 34
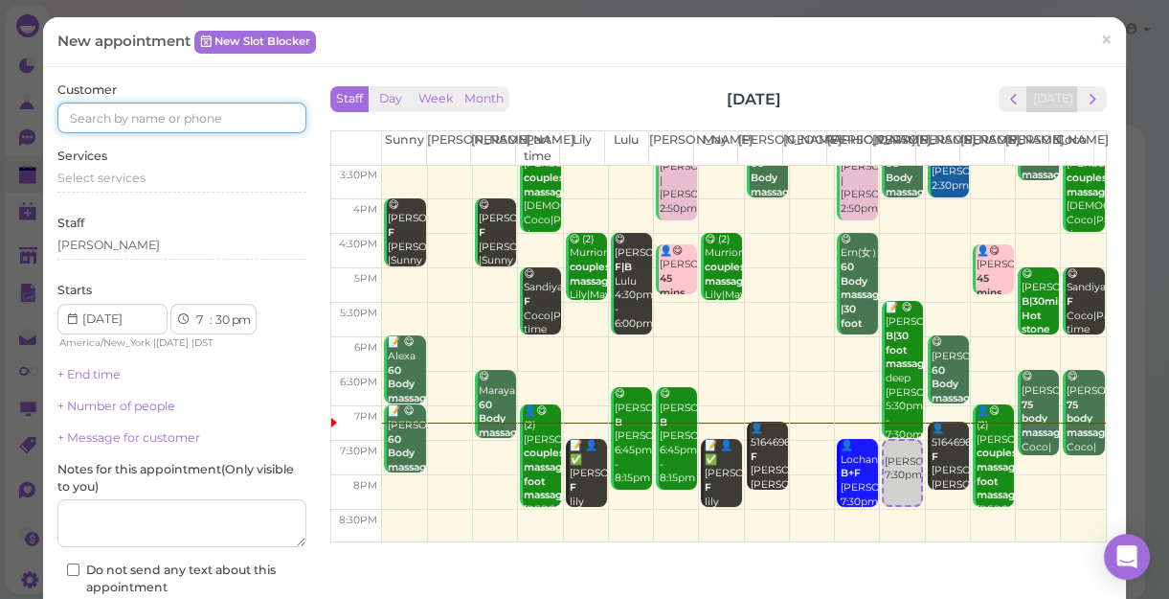
click at [255, 115] on input at bounding box center [181, 117] width 249 height 31
type input "5163048436"
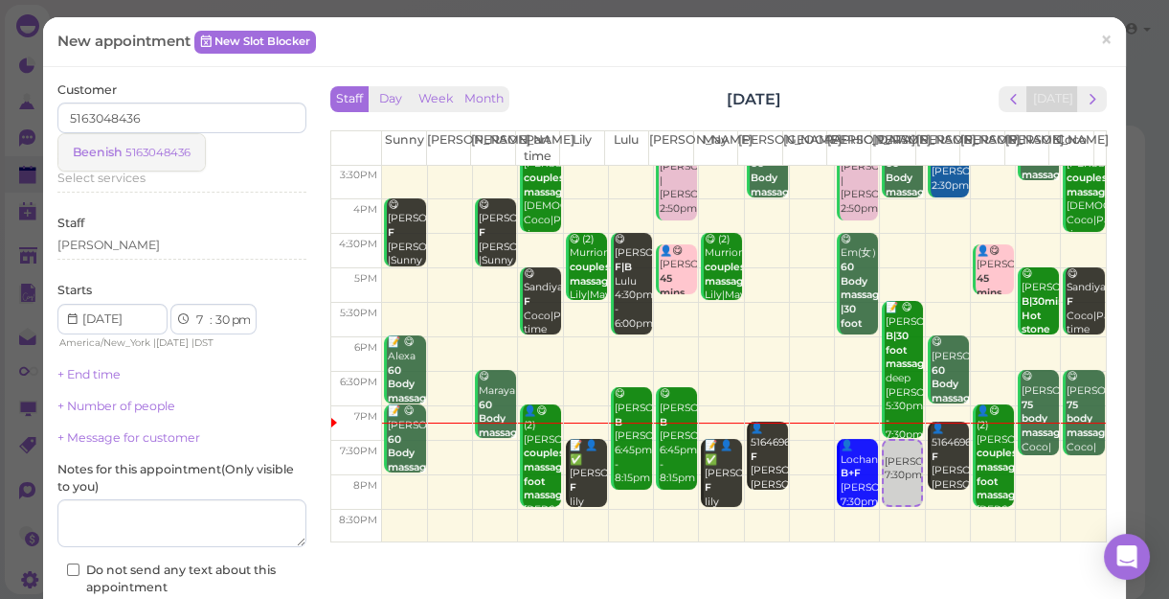
click at [176, 155] on small "5163048436" at bounding box center [157, 152] width 65 height 13
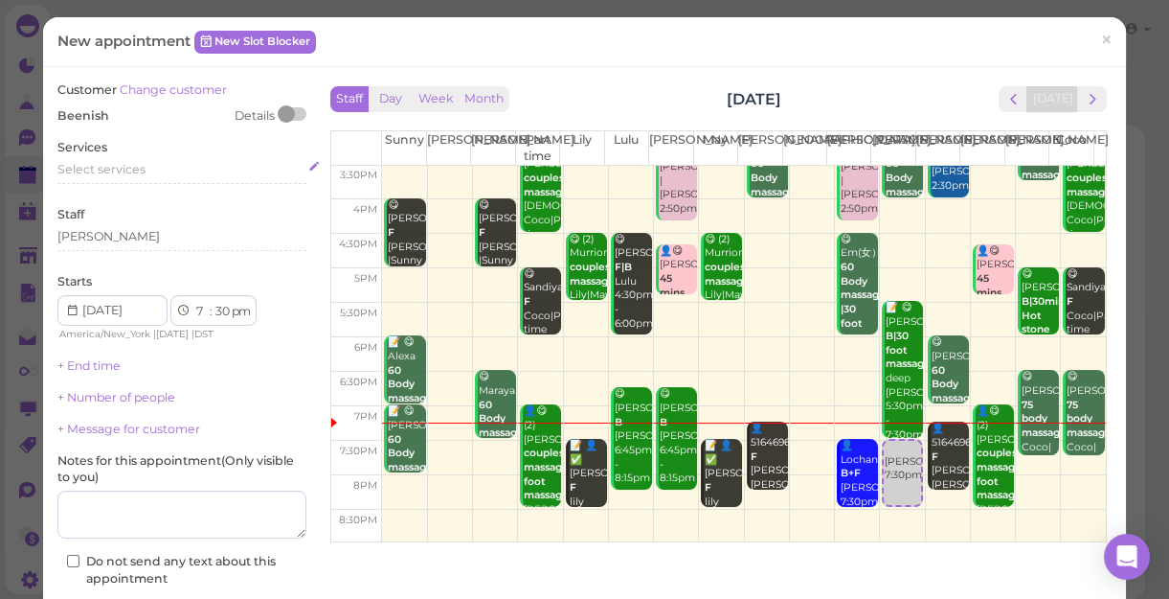
click at [150, 166] on div "Select services" at bounding box center [181, 169] width 249 height 17
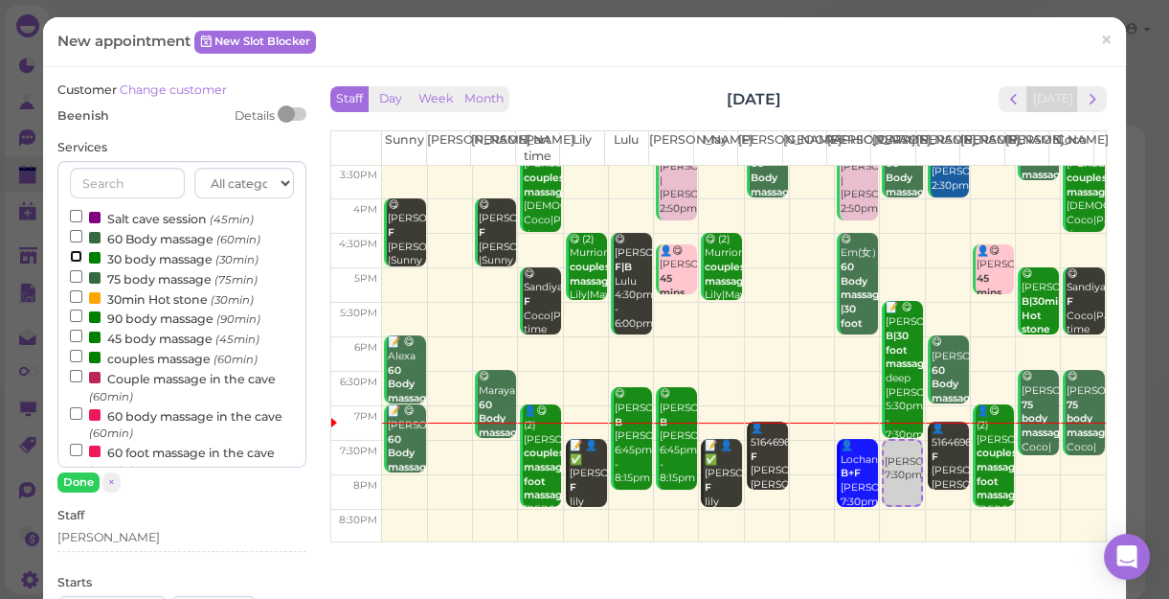
click at [77, 258] on input "30 body massage (30min)" at bounding box center [76, 256] width 12 height 12
click at [79, 482] on button "Done" at bounding box center [78, 482] width 42 height 20
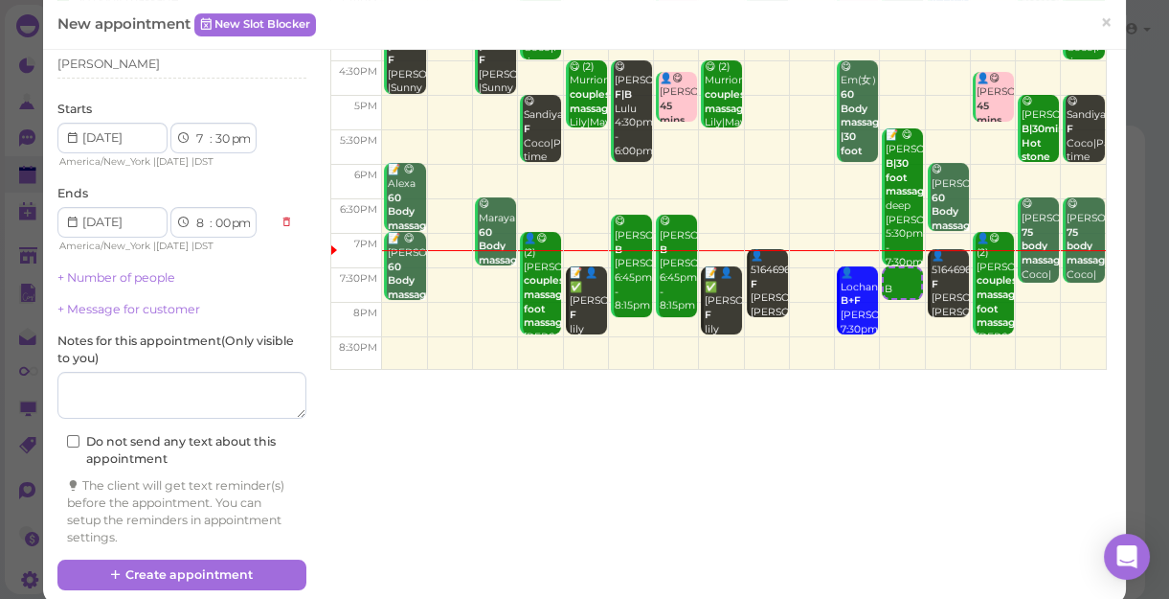
scroll to position [173, 0]
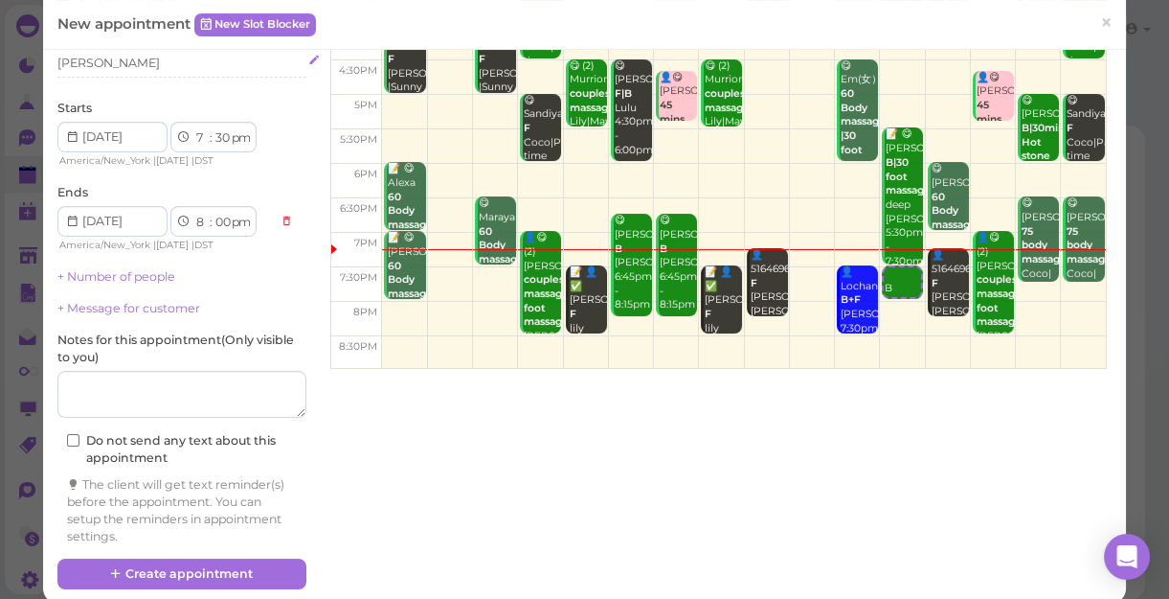
click at [102, 67] on div "[PERSON_NAME]" at bounding box center [181, 63] width 249 height 17
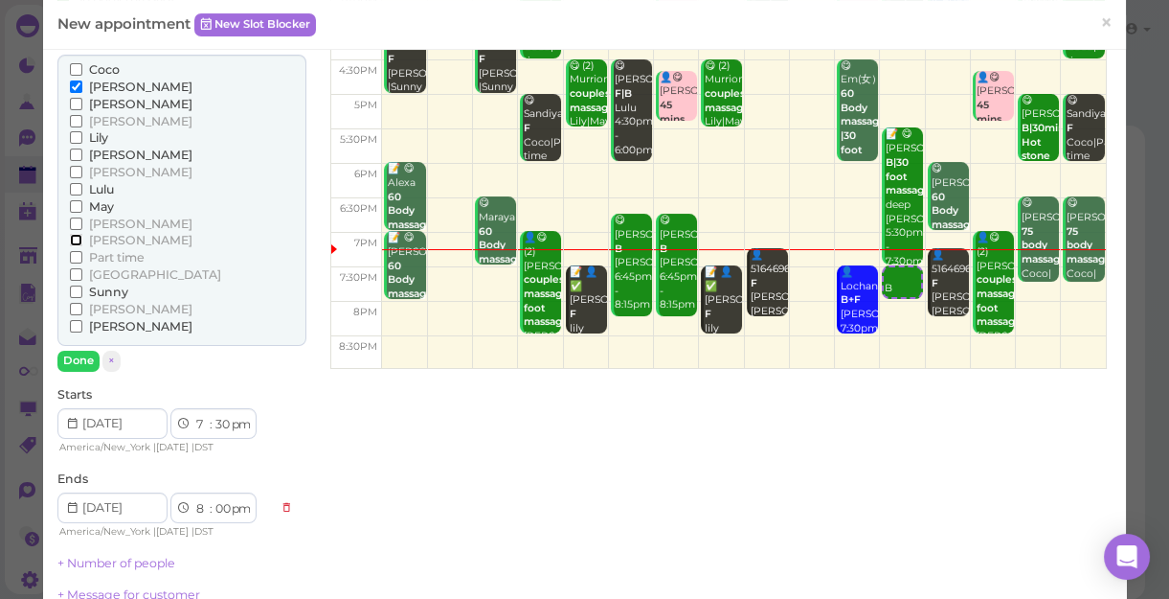
click at [75, 238] on input "[PERSON_NAME]" at bounding box center [76, 240] width 12 height 12
click at [84, 362] on button "Done" at bounding box center [78, 360] width 42 height 20
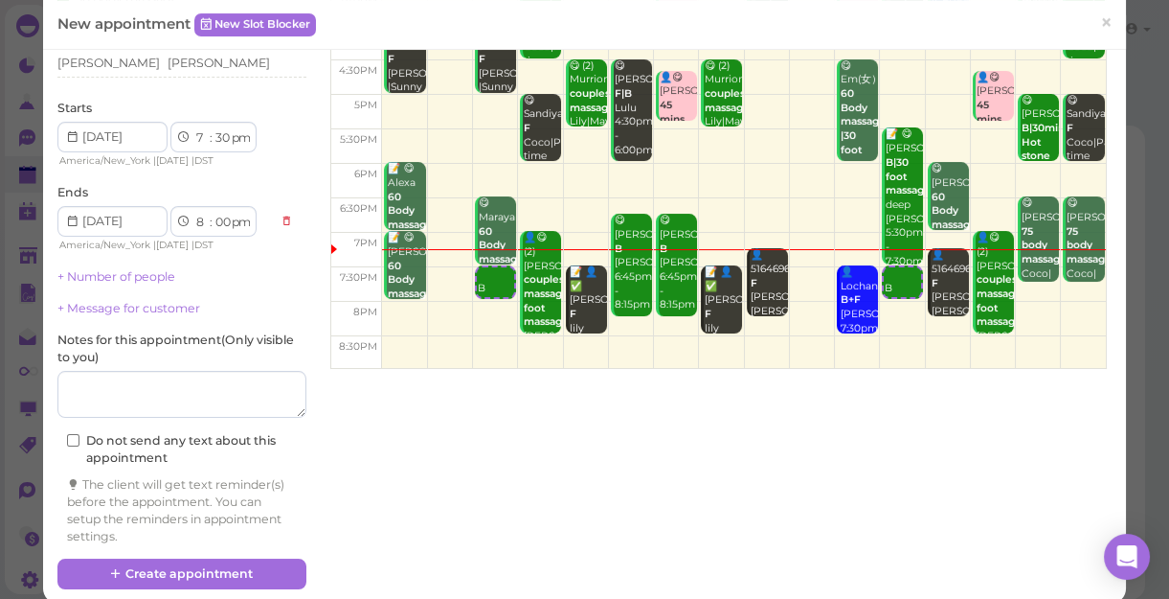
scroll to position [194, 0]
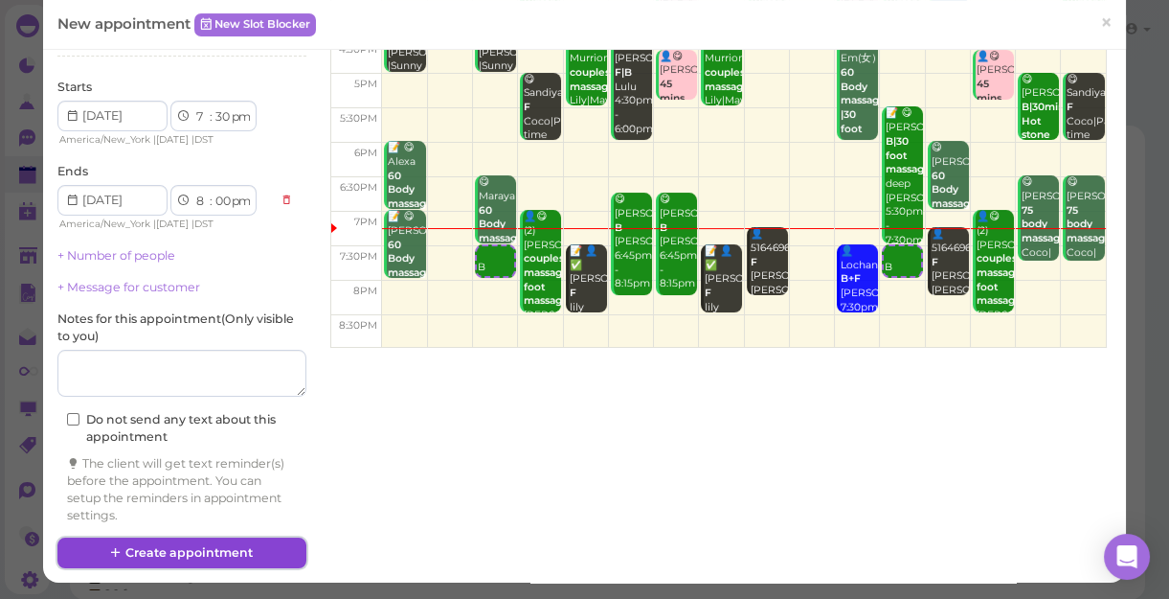
click at [239, 546] on button "Create appointment" at bounding box center [181, 552] width 249 height 31
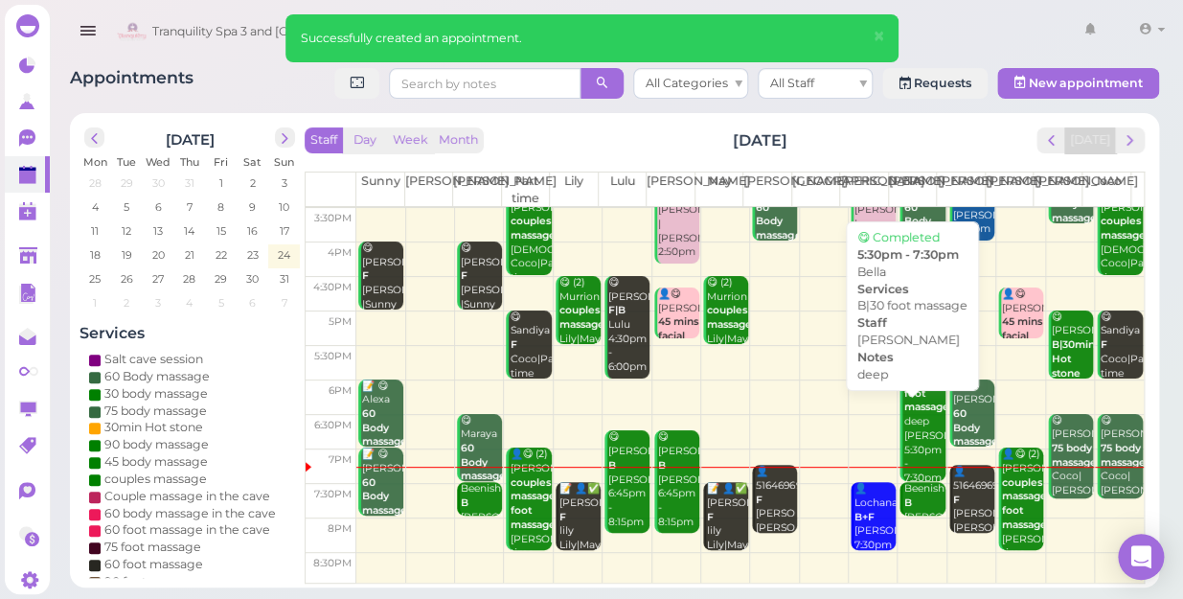
scroll to position [346, 0]
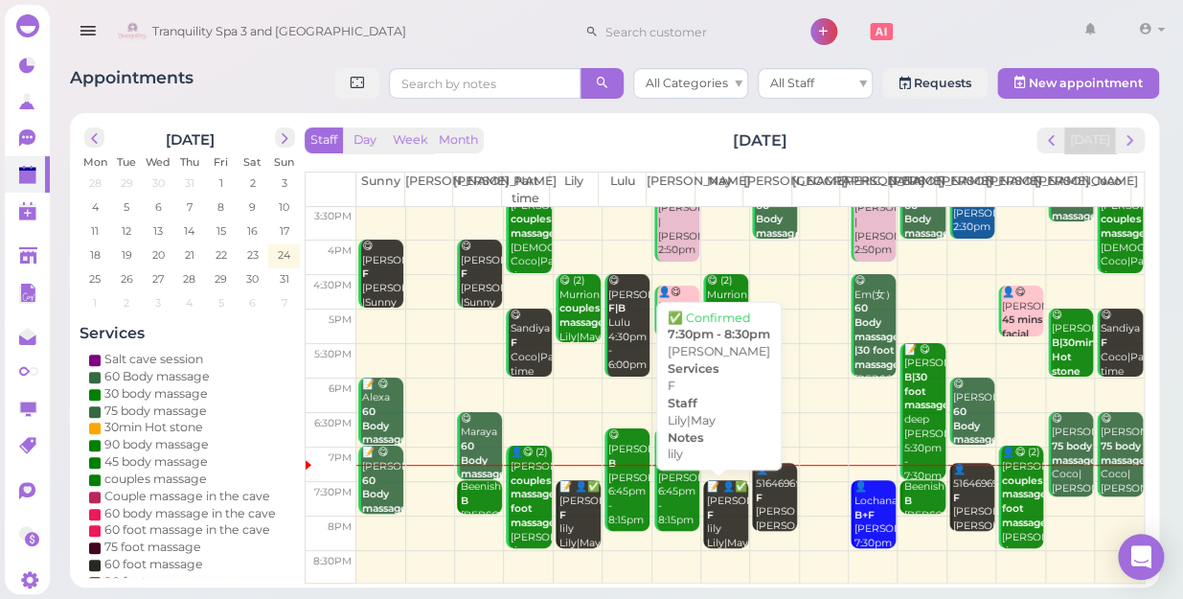
click at [717, 533] on div "📝 👤✅ Jean F lily Lily|May 7:30pm - 8:30pm" at bounding box center [727, 536] width 42 height 113
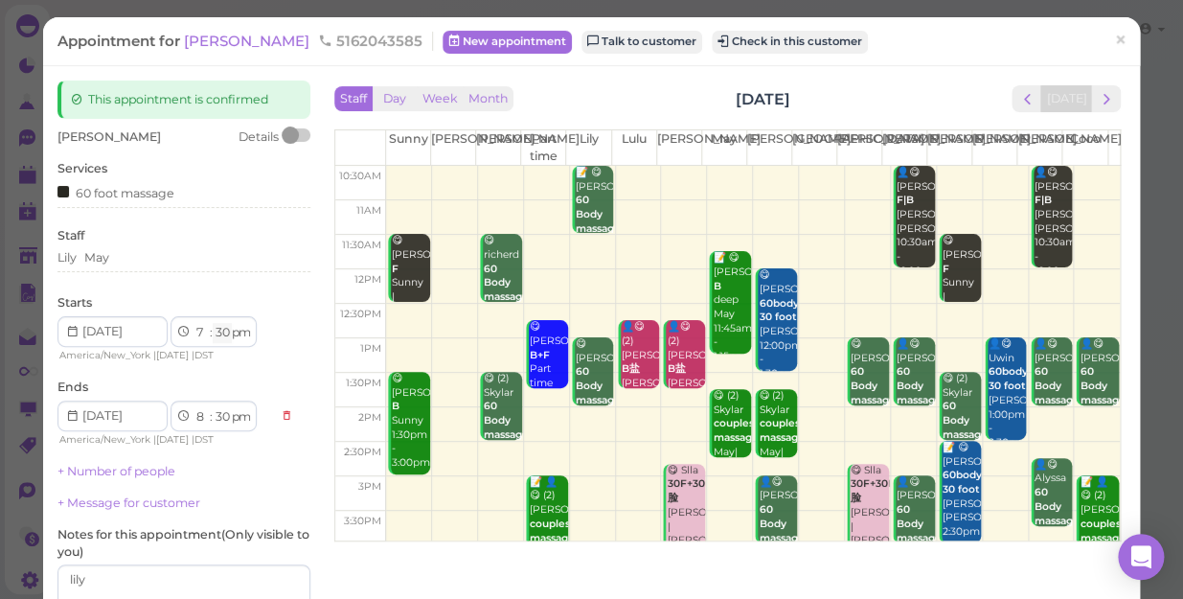
click at [224, 325] on select "00 05 10 15 20 25 30 35 40 45 50 55" at bounding box center [222, 333] width 19 height 20
select select "45"
click at [213, 323] on select "00 05 10 15 20 25 30 35 40 45 50 55" at bounding box center [222, 333] width 19 height 20
select select "45"
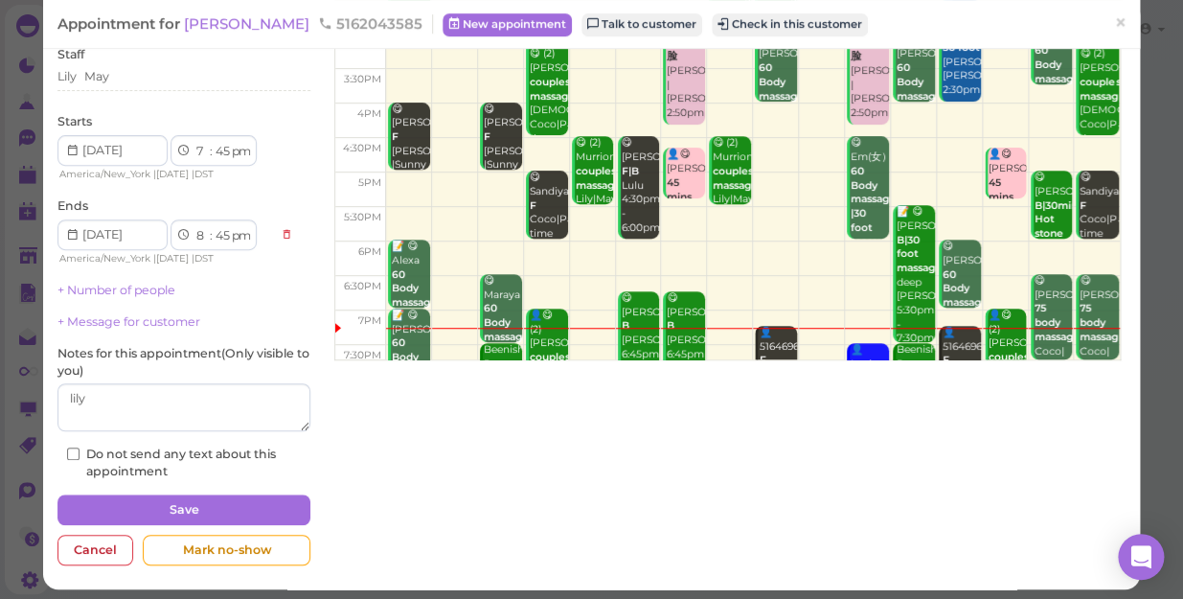
scroll to position [187, 0]
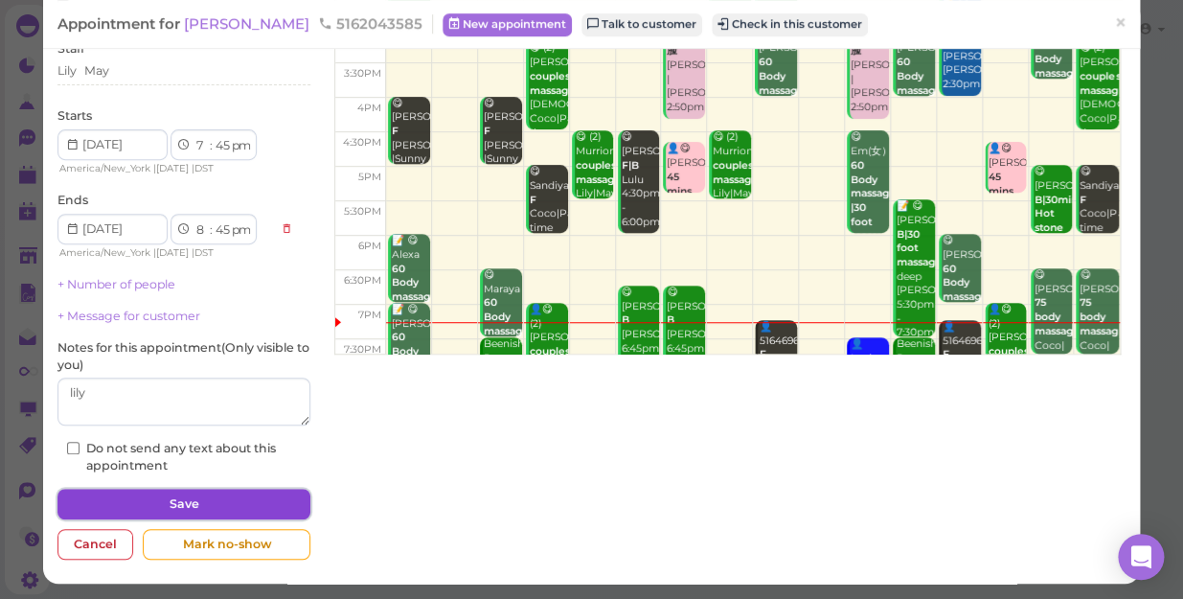
click at [225, 500] on button "Save" at bounding box center [183, 503] width 253 height 31
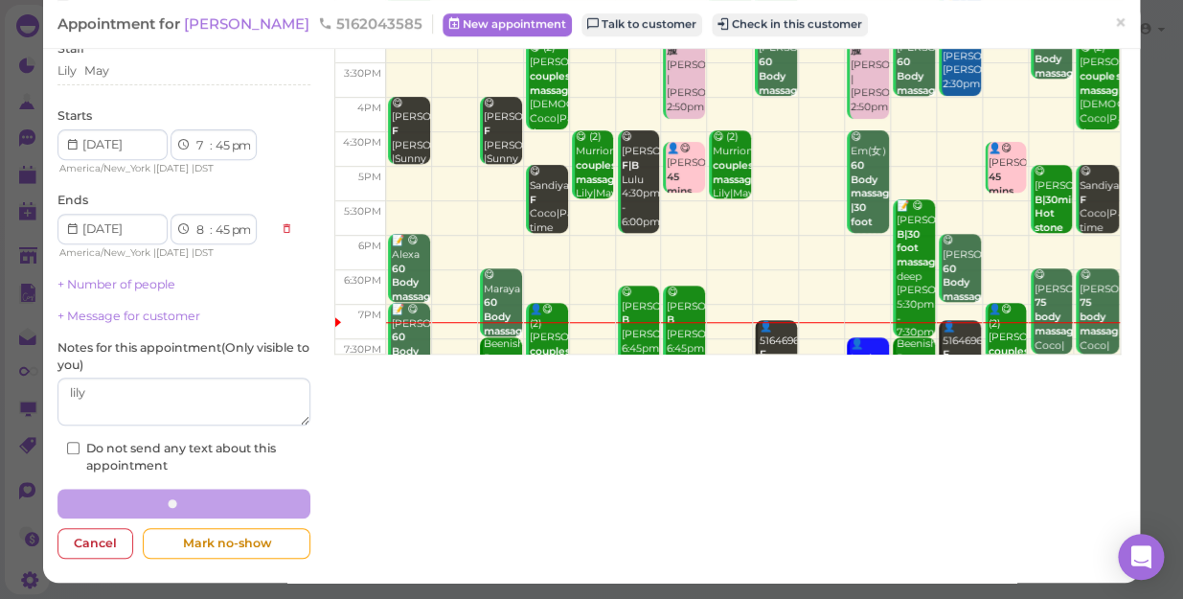
scroll to position [186, 0]
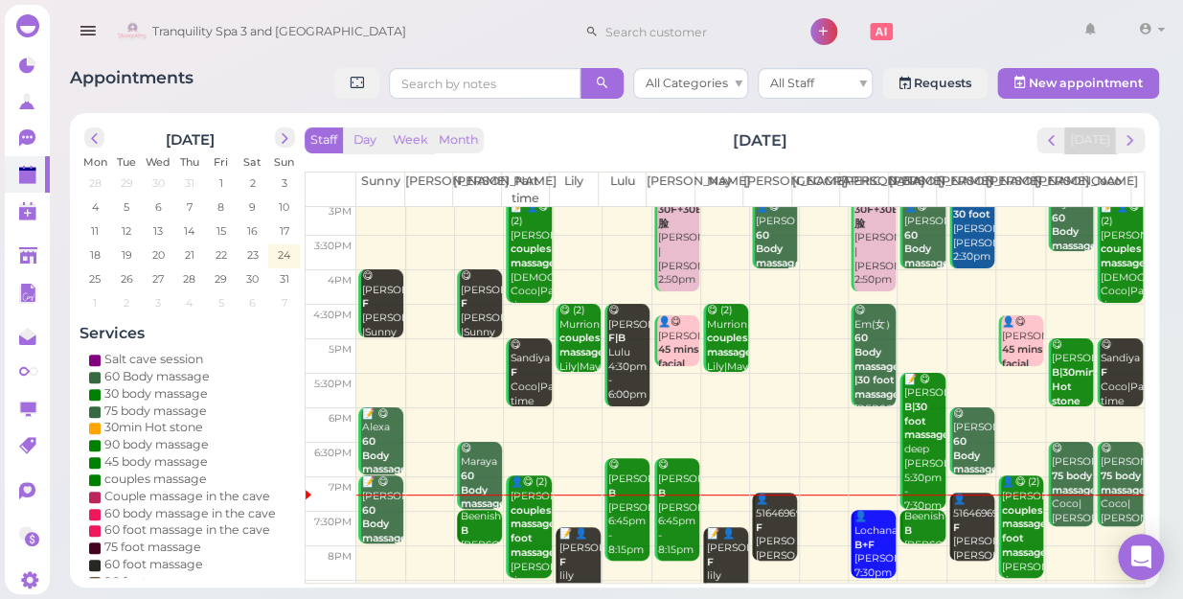
scroll to position [346, 0]
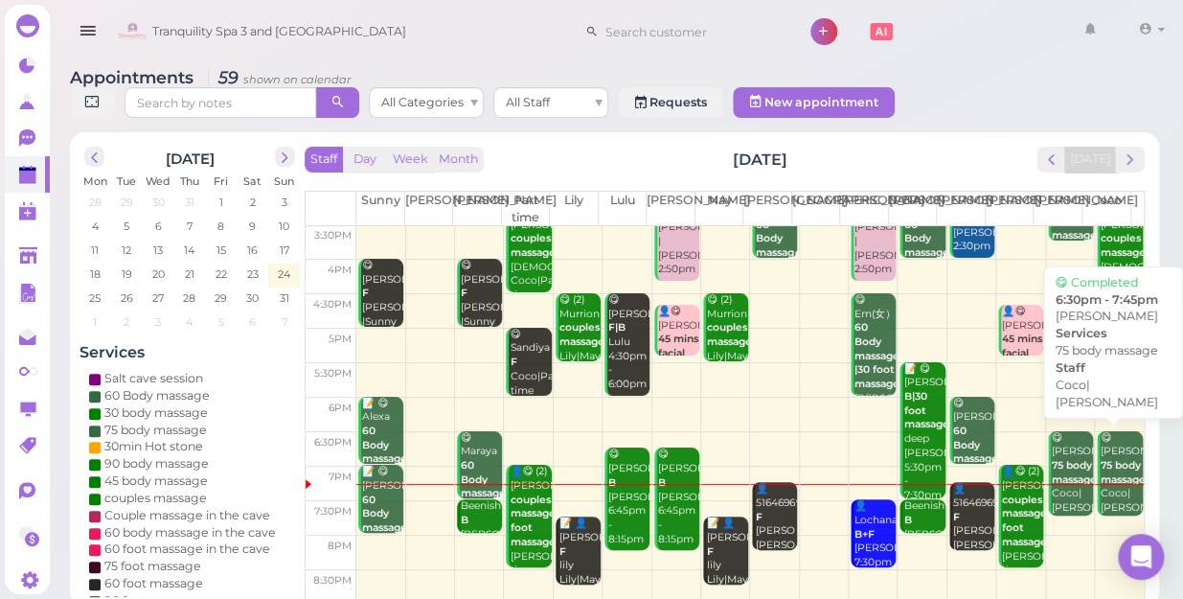
click at [1100, 460] on b "75 body massage" at bounding box center [1122, 472] width 45 height 27
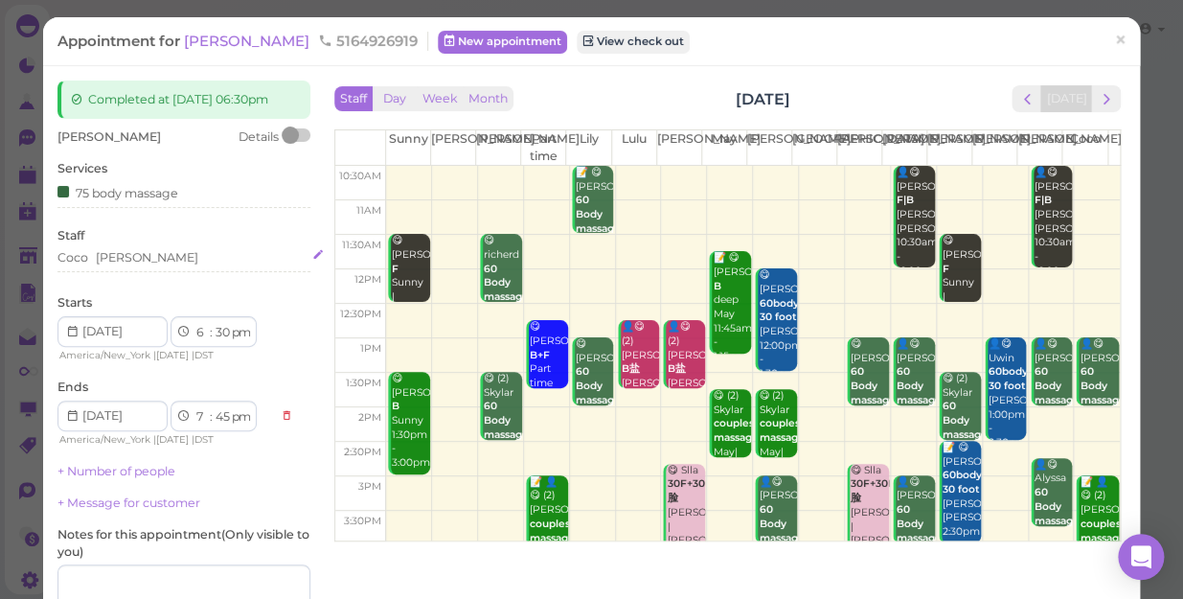
click at [130, 266] on div "Coco Tina" at bounding box center [183, 257] width 253 height 17
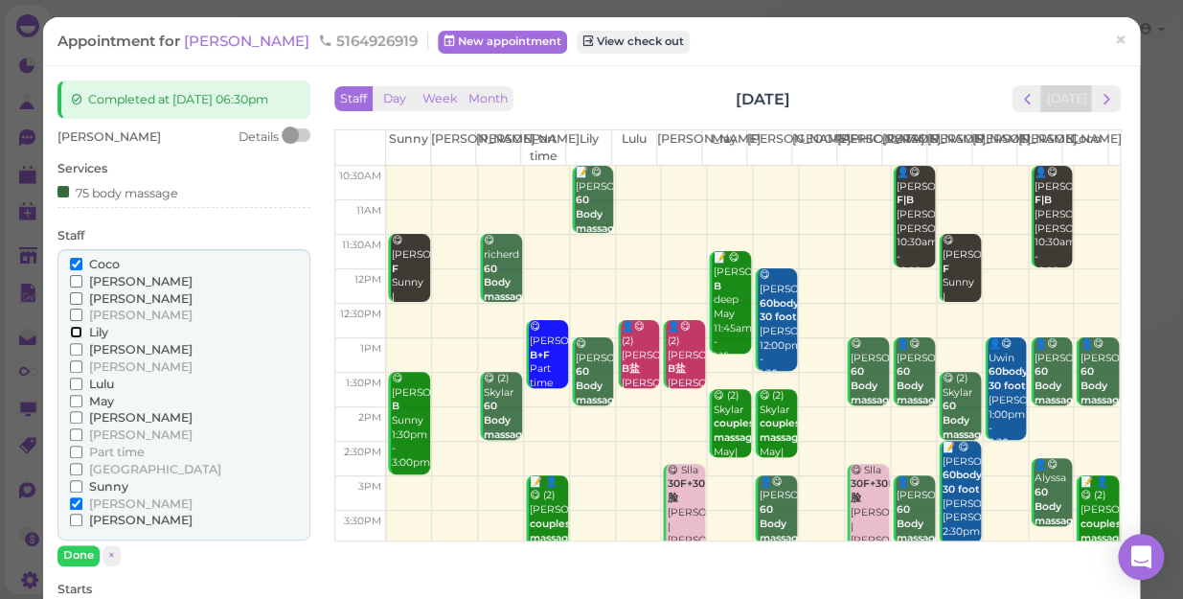
click at [71, 338] on input "Lily" at bounding box center [76, 332] width 12 height 12
click at [77, 407] on input "May" at bounding box center [76, 401] width 12 height 12
click at [73, 270] on input "Coco" at bounding box center [76, 264] width 12 height 12
click at [75, 270] on input "Coco" at bounding box center [76, 264] width 12 height 12
click at [70, 509] on input "[PERSON_NAME]" at bounding box center [76, 503] width 12 height 12
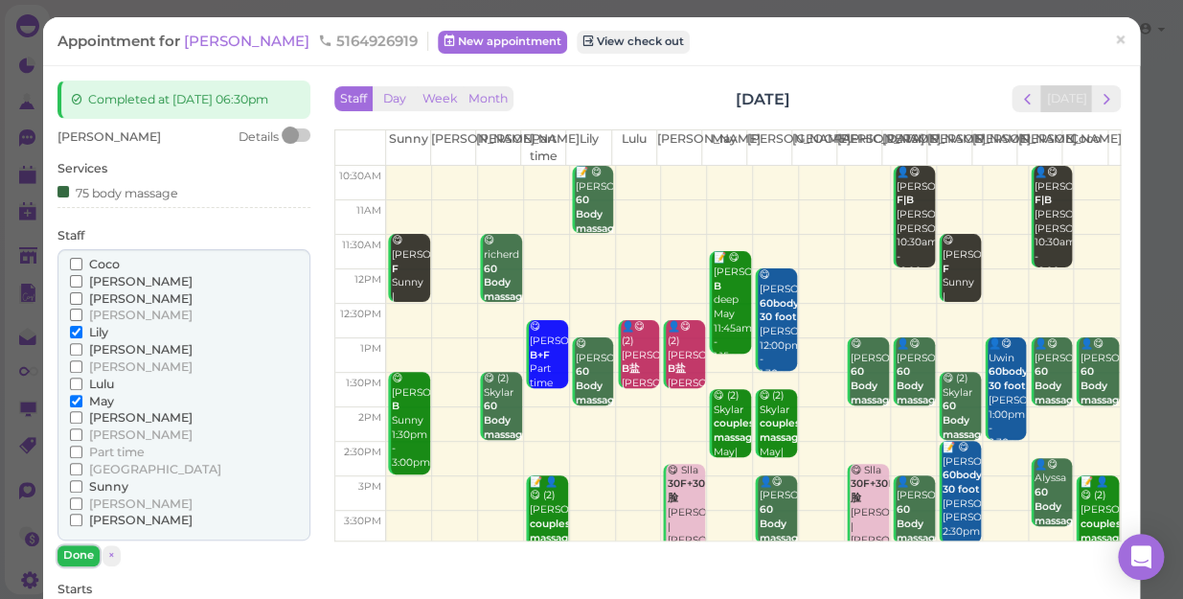
click at [77, 565] on button "Done" at bounding box center [78, 555] width 42 height 20
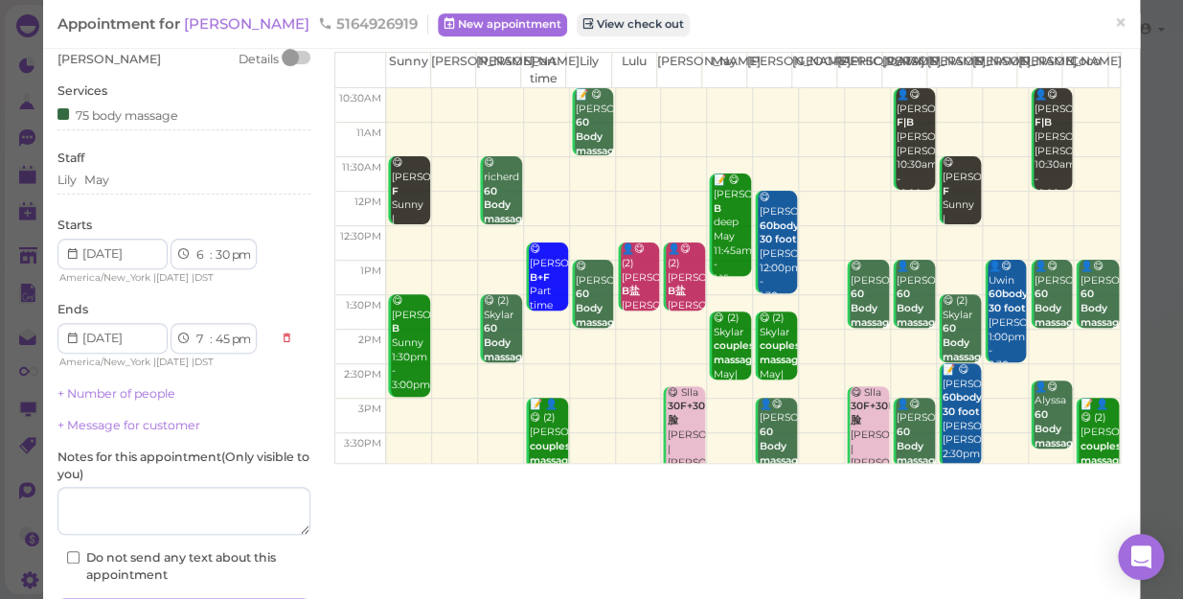
scroll to position [204, 0]
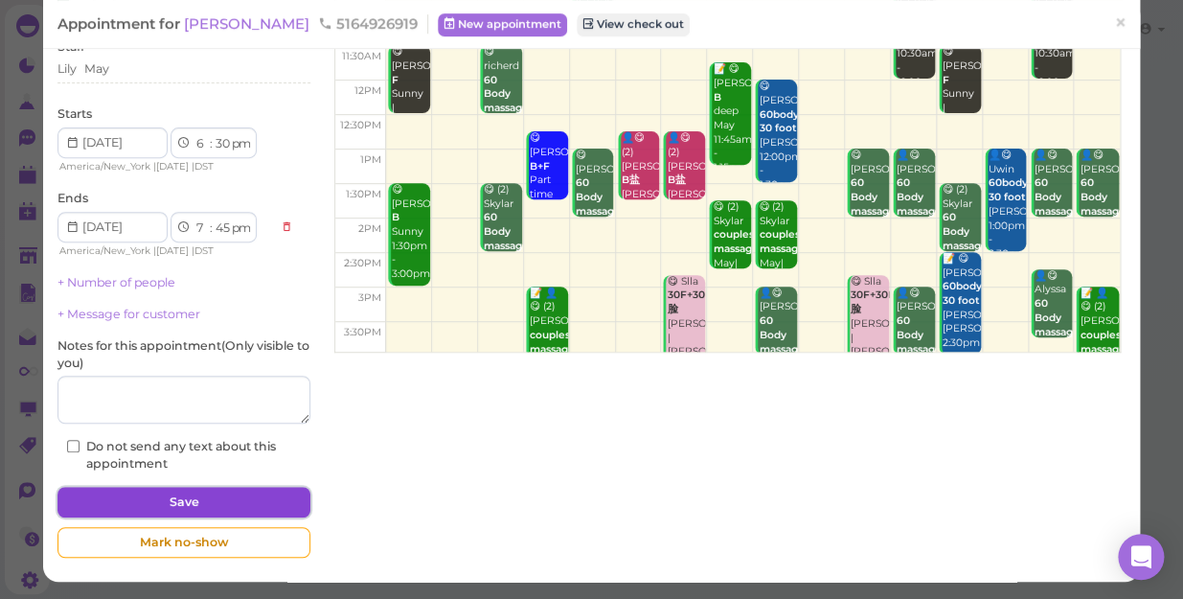
click at [217, 499] on button "Save" at bounding box center [183, 501] width 253 height 31
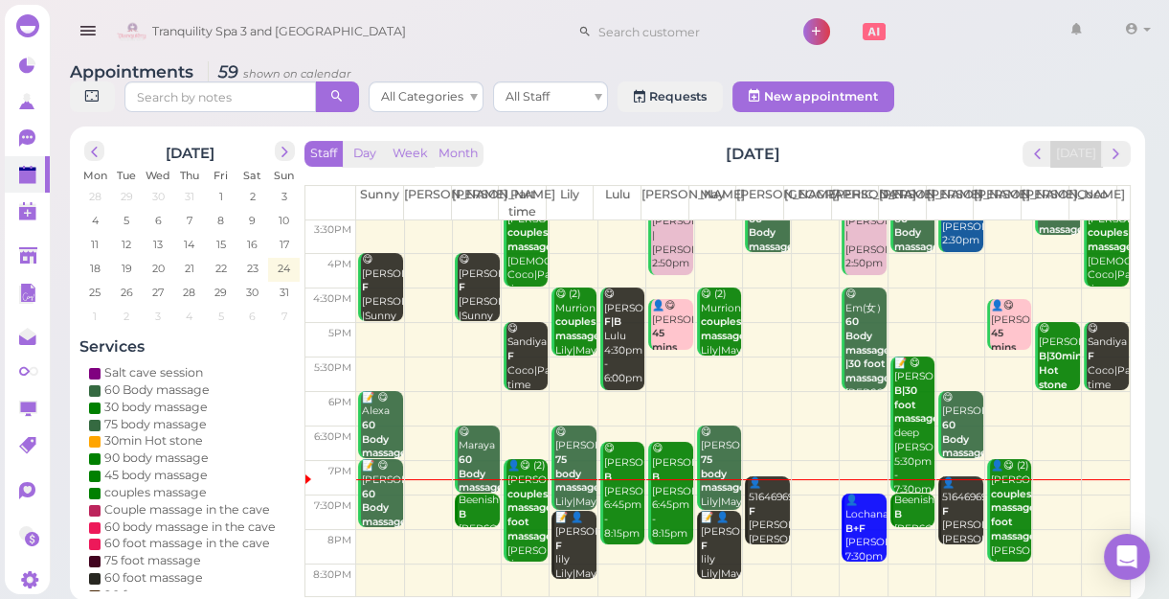
scroll to position [7, 0]
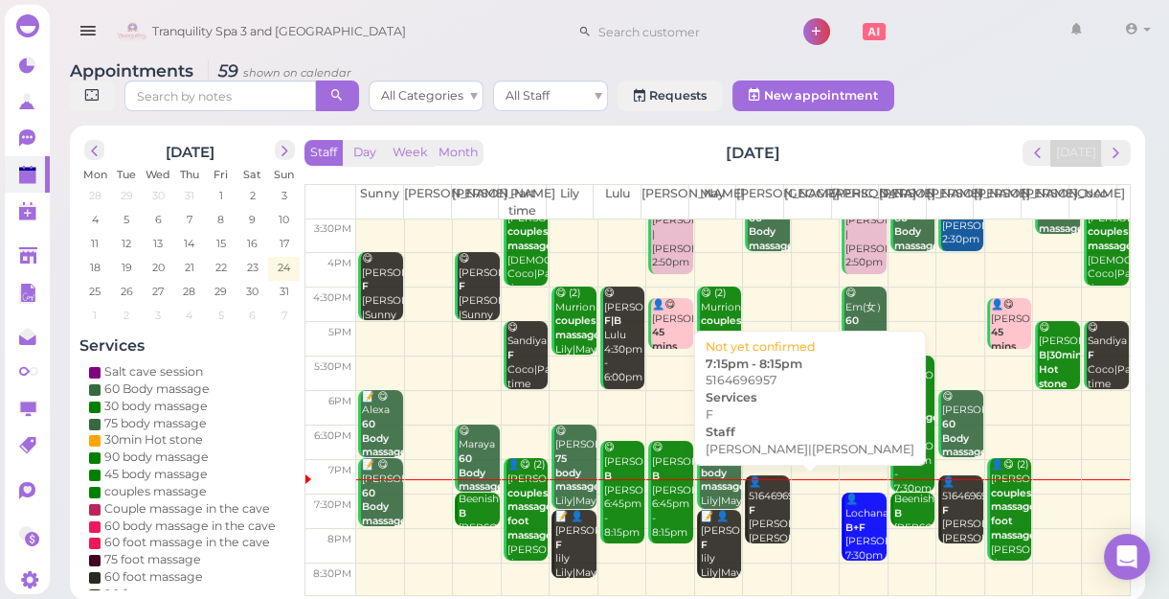
click at [759, 506] on div "👤5164696957 F Mike|Tom 7:15pm - 8:15pm" at bounding box center [768, 531] width 41 height 113
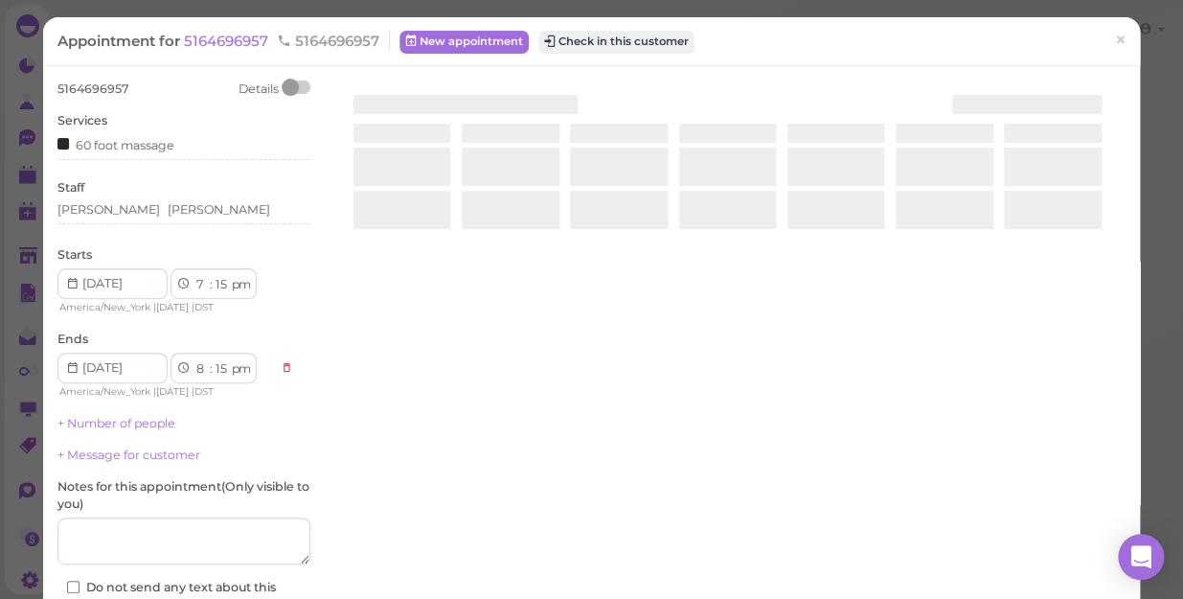
click at [759, 506] on div at bounding box center [727, 307] width 796 height 455
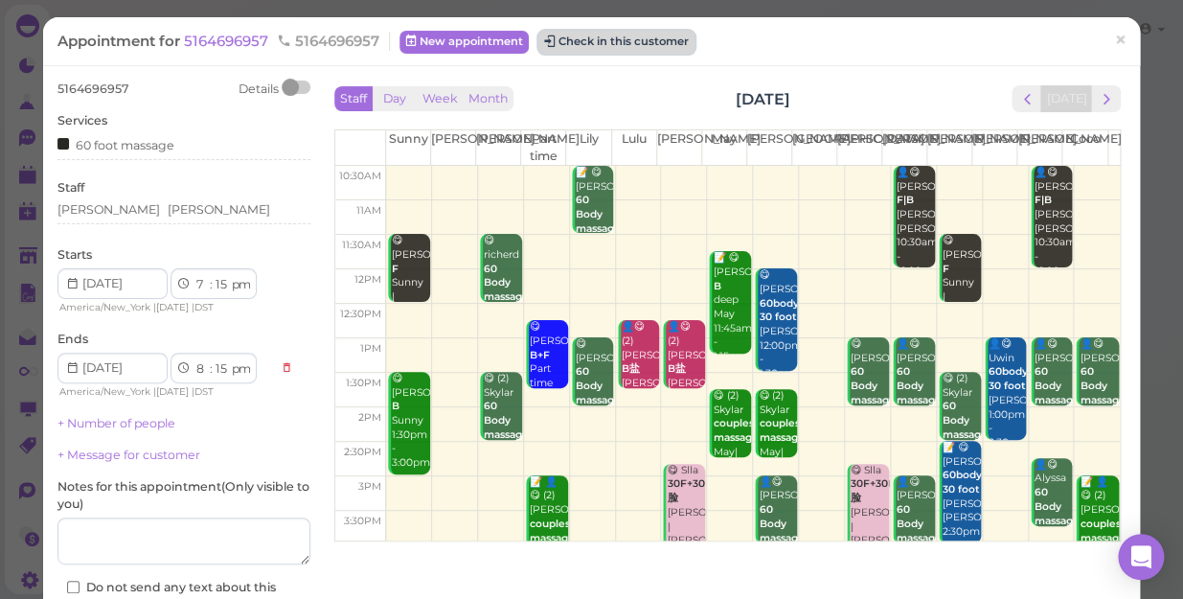
click at [615, 39] on button "Check in this customer" at bounding box center [616, 42] width 156 height 23
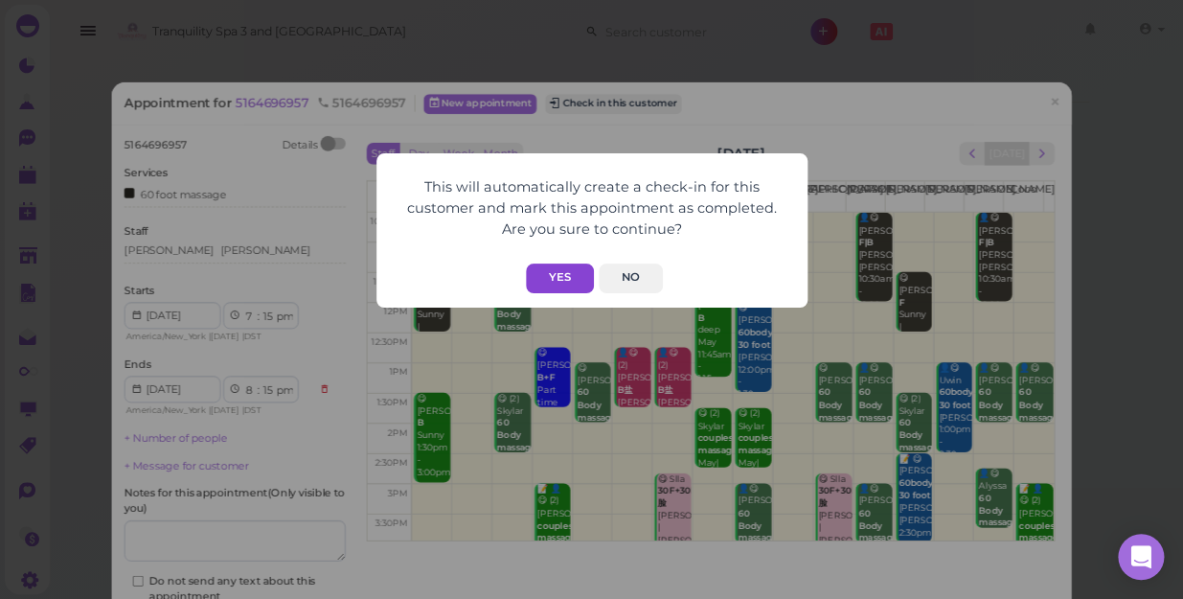
click at [550, 278] on button "Yes" at bounding box center [560, 278] width 68 height 30
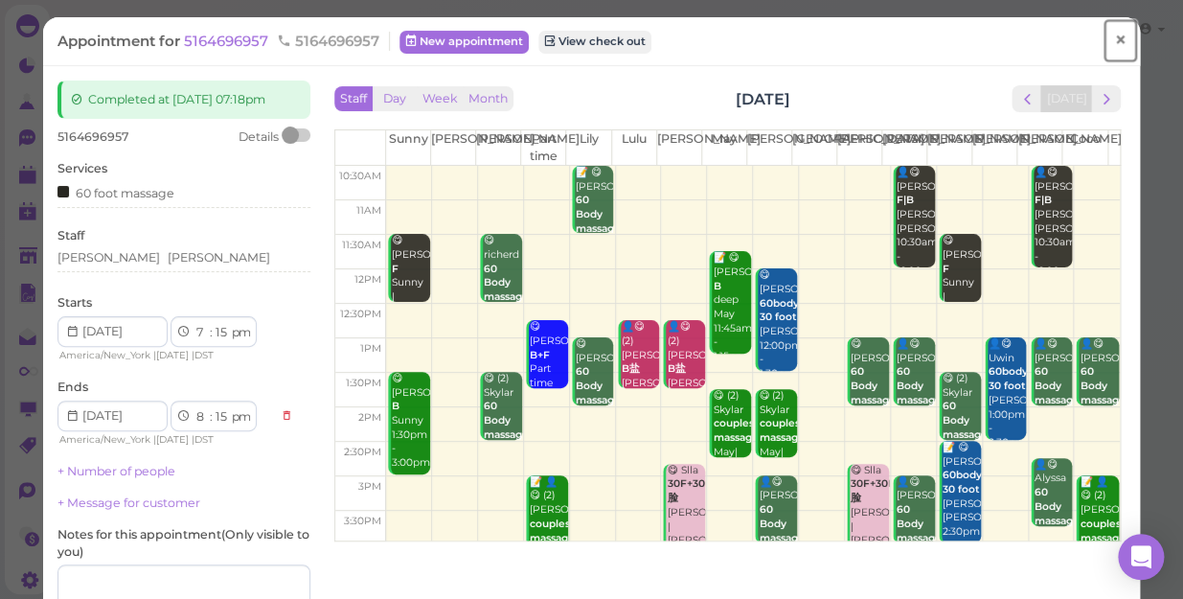
click at [1114, 45] on span "×" at bounding box center [1120, 40] width 12 height 27
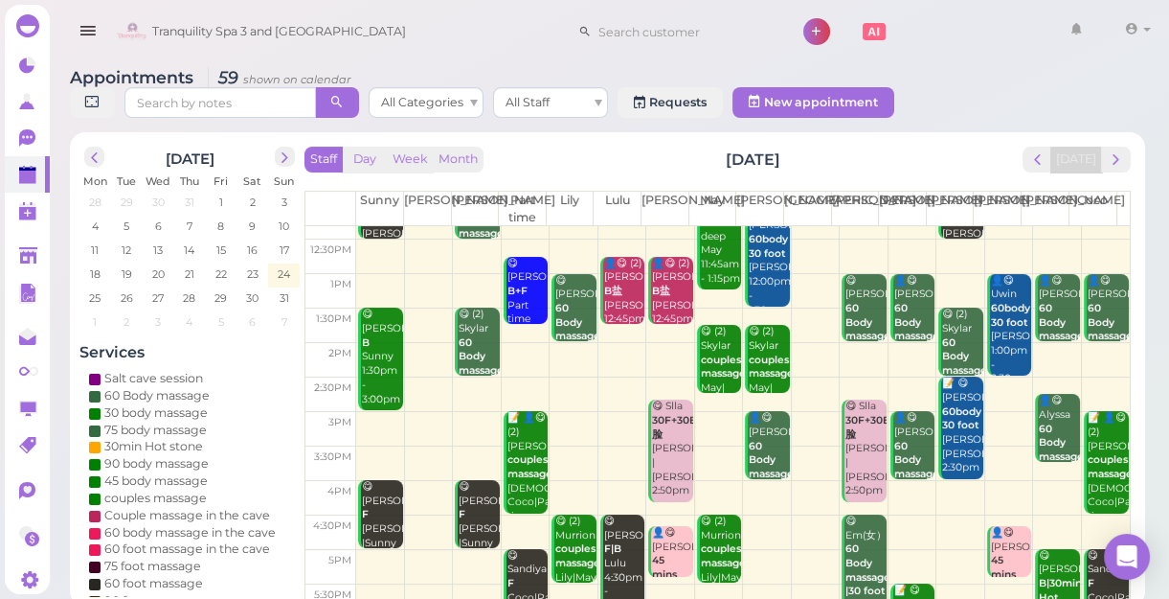
scroll to position [346, 0]
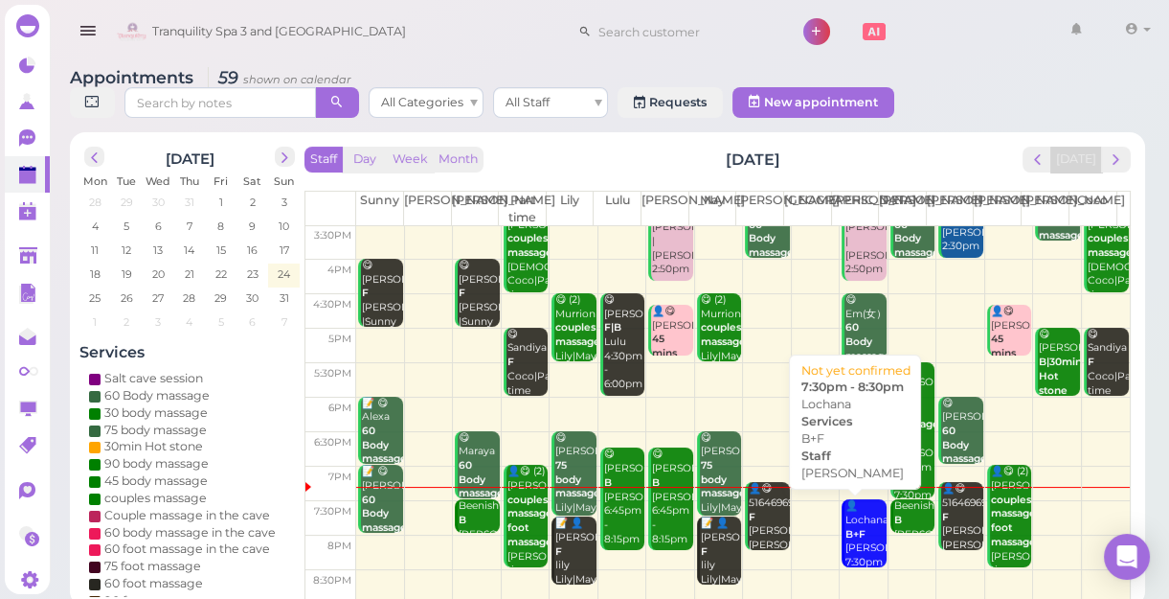
click at [850, 546] on div "👤Lochana B+F Jessica 7:30pm - 8:30pm" at bounding box center [865, 548] width 41 height 99
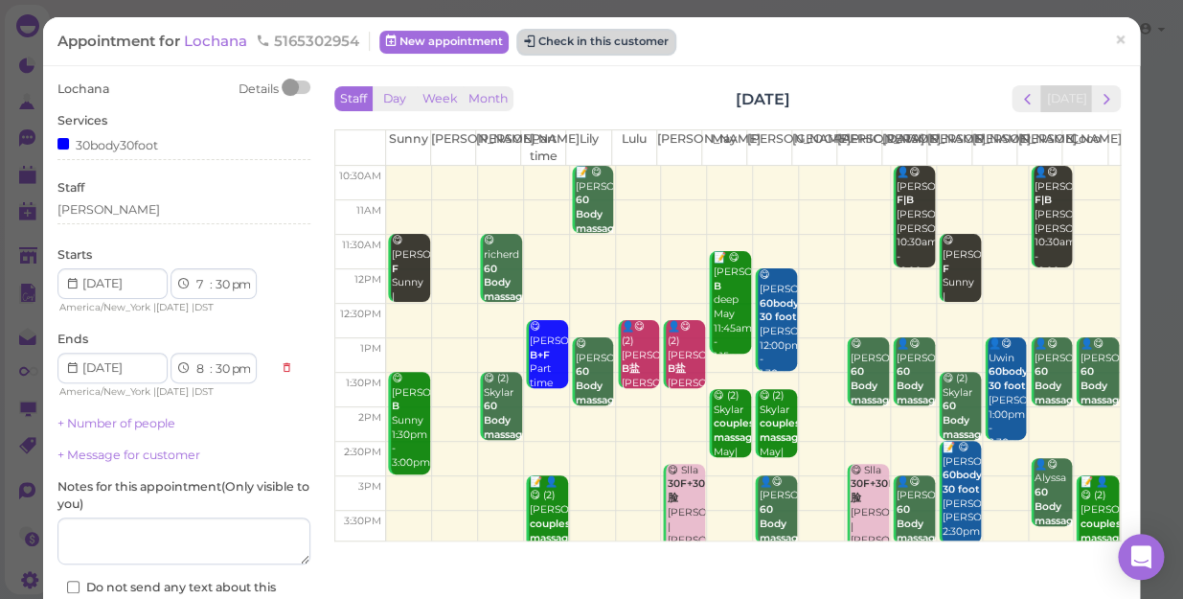
click at [621, 41] on button "Check in this customer" at bounding box center [596, 42] width 156 height 23
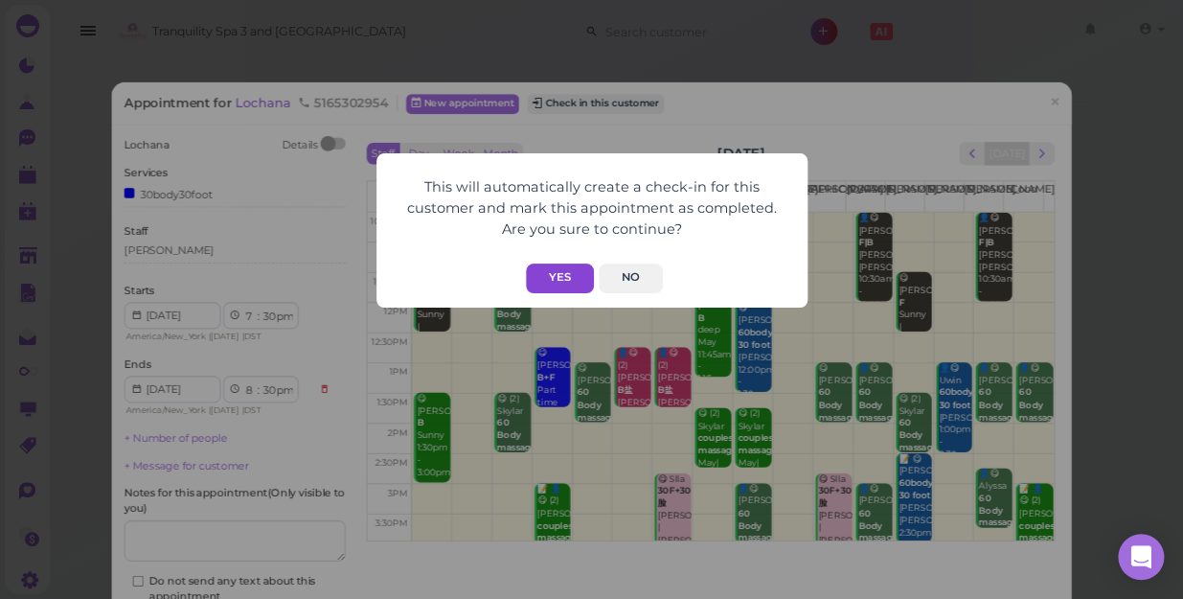
click at [561, 276] on button "Yes" at bounding box center [560, 278] width 68 height 30
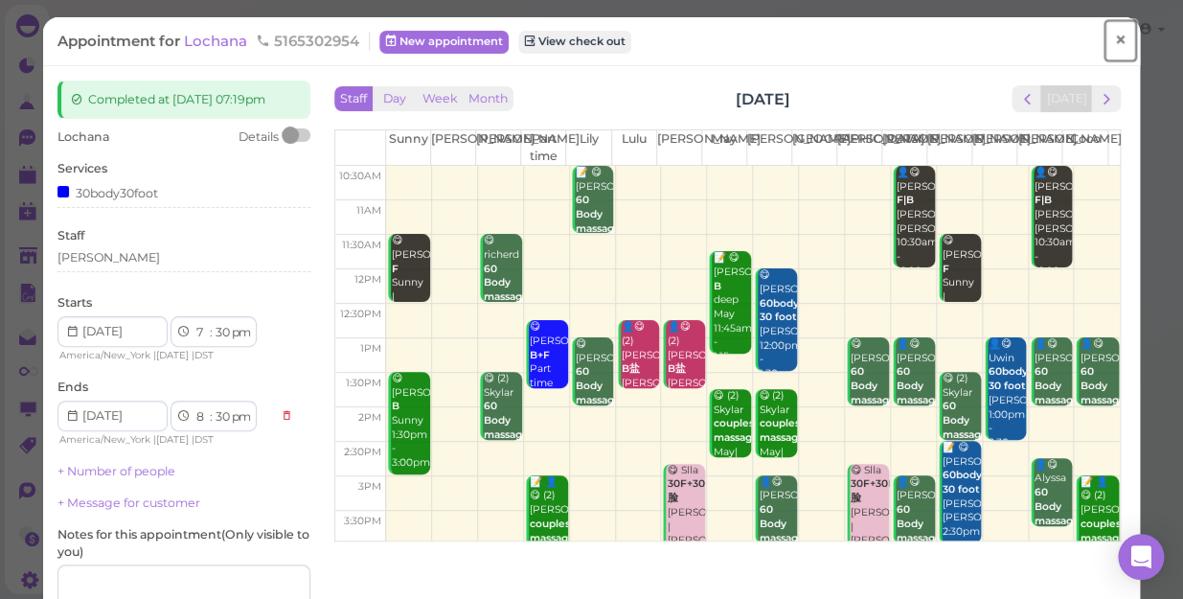
click at [1116, 47] on link "×" at bounding box center [1119, 40] width 35 height 45
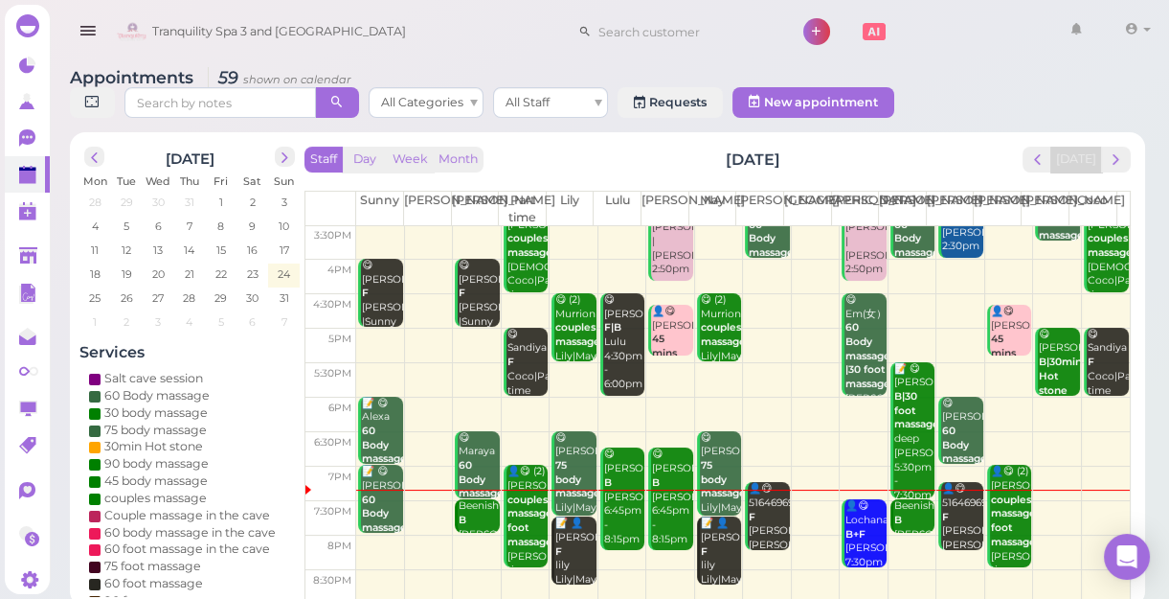
scroll to position [7, 0]
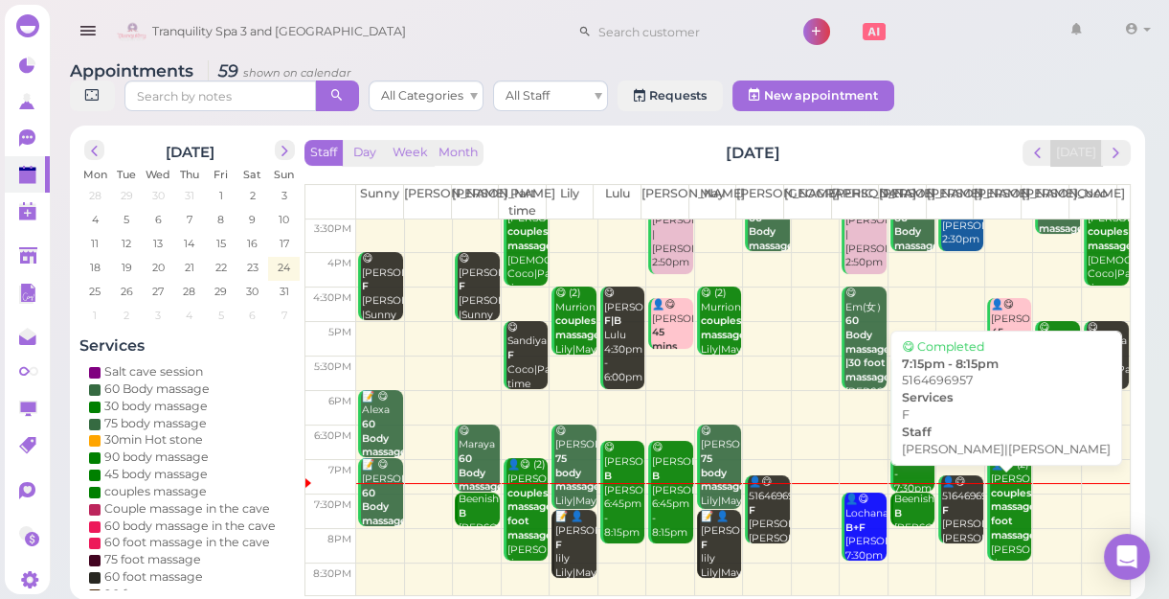
click at [949, 517] on div "👤😋 5164696957 F Mike|Tom 7:15pm - 8:15pm" at bounding box center [961, 531] width 41 height 113
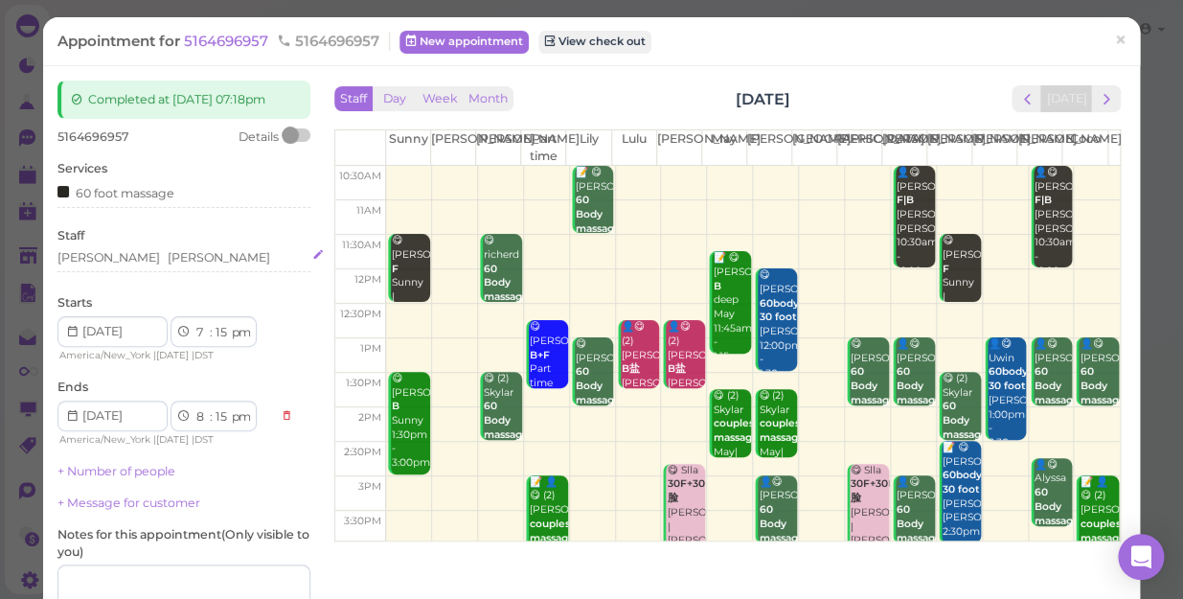
click at [129, 257] on div "Mike Tom" at bounding box center [183, 257] width 253 height 17
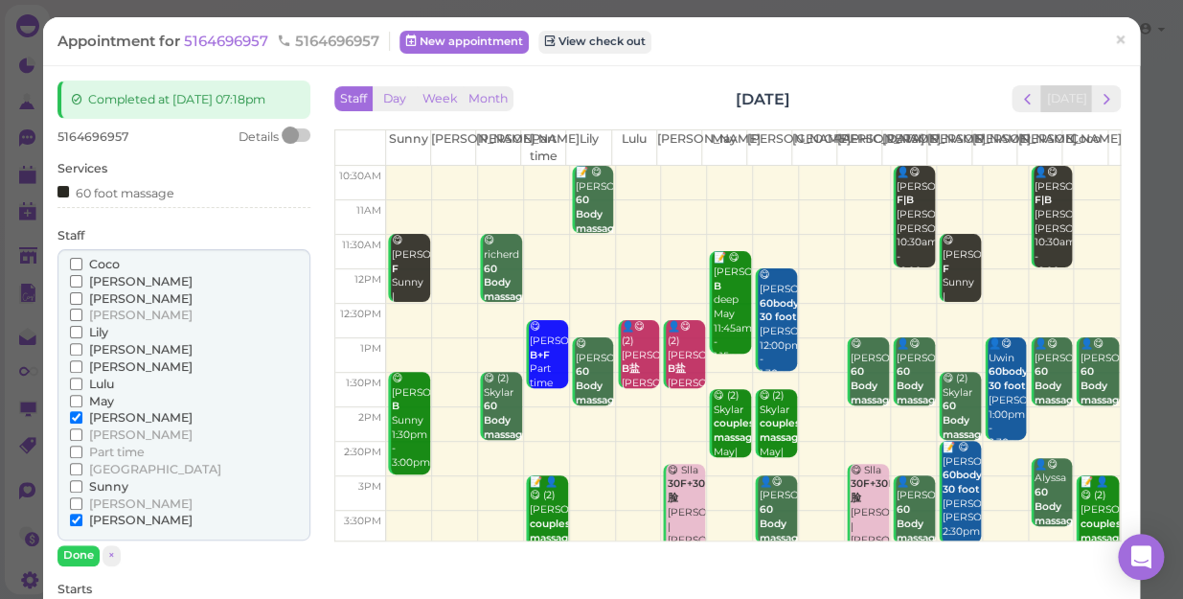
click at [75, 259] on input "Coco" at bounding box center [76, 264] width 12 height 12
click at [75, 498] on input "[PERSON_NAME]" at bounding box center [76, 503] width 12 height 12
click at [74, 418] on input "[PERSON_NAME]" at bounding box center [76, 417] width 12 height 12
click at [75, 517] on input "[PERSON_NAME]" at bounding box center [76, 519] width 12 height 12
click at [73, 550] on button "Done" at bounding box center [78, 555] width 42 height 20
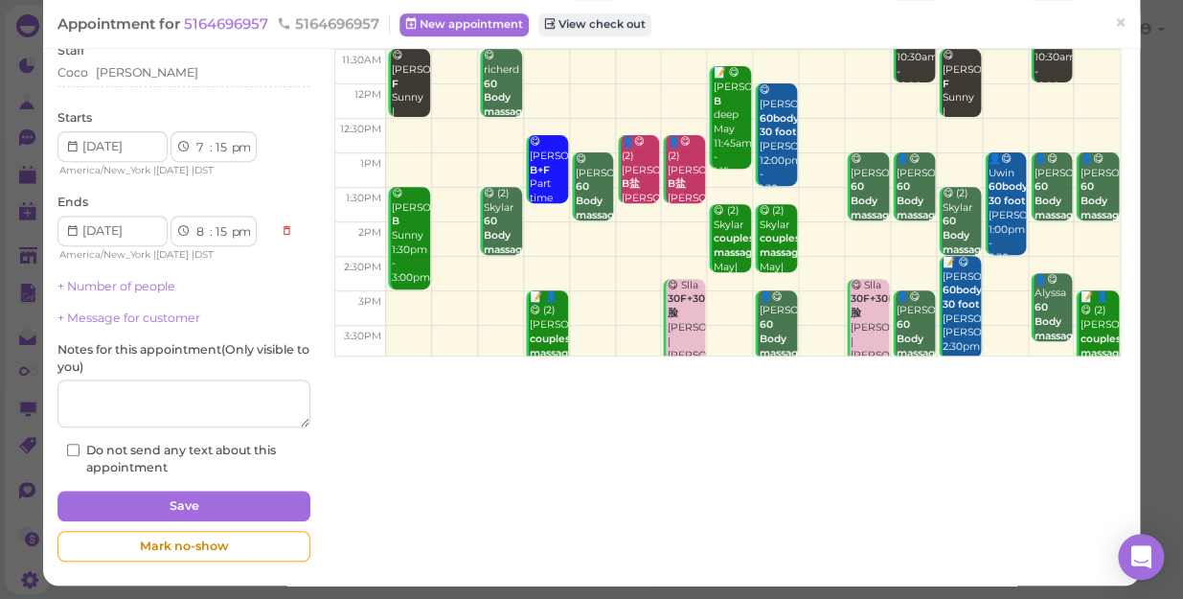
scroll to position [187, 0]
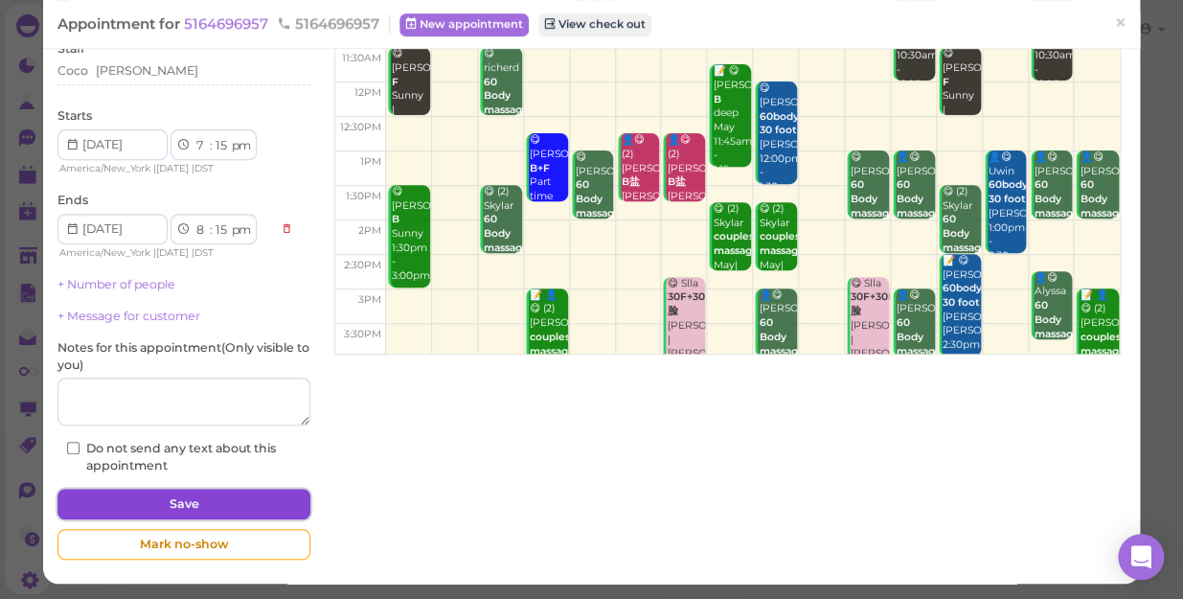
click at [188, 503] on button "Save" at bounding box center [183, 503] width 253 height 31
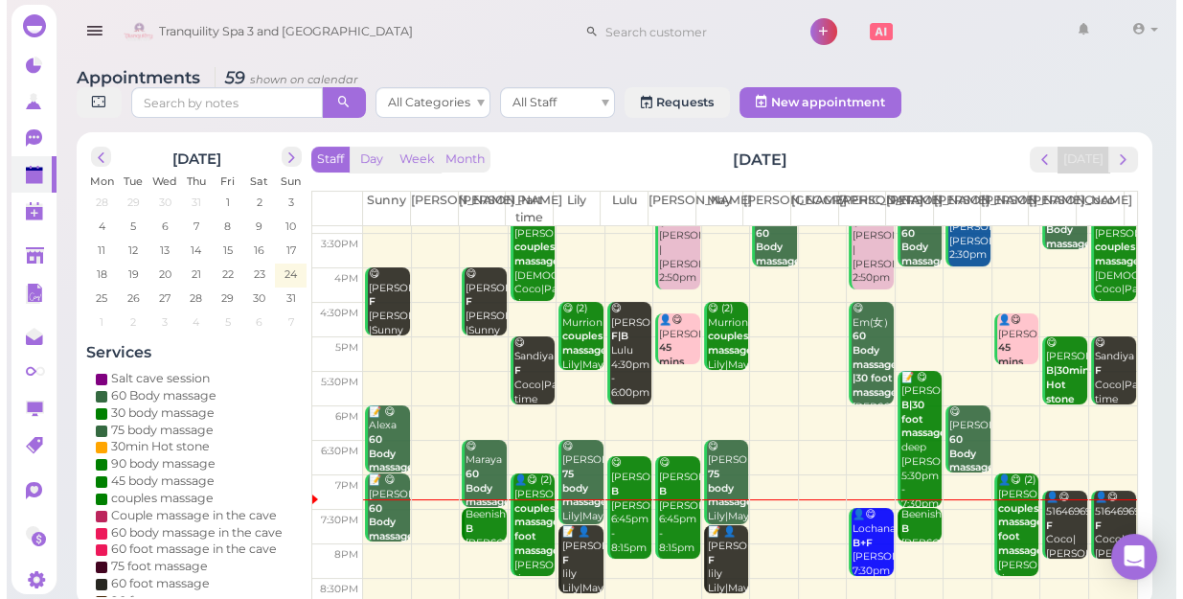
scroll to position [346, 0]
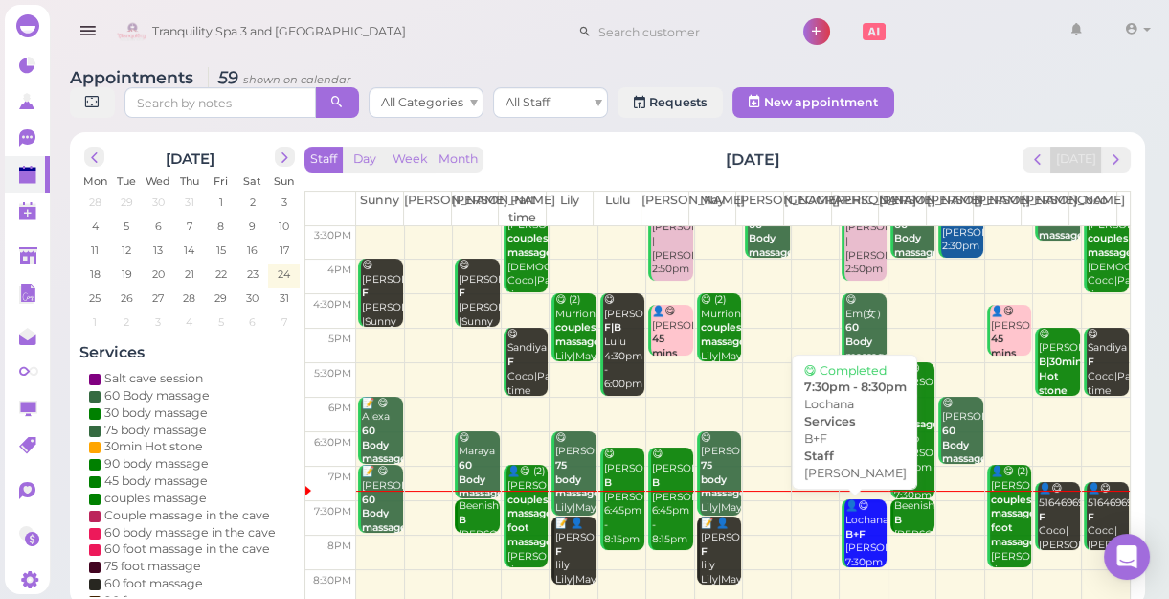
click at [854, 543] on div "👤😋 Lochana B+F Jessica 7:30pm - 8:30pm" at bounding box center [865, 548] width 41 height 99
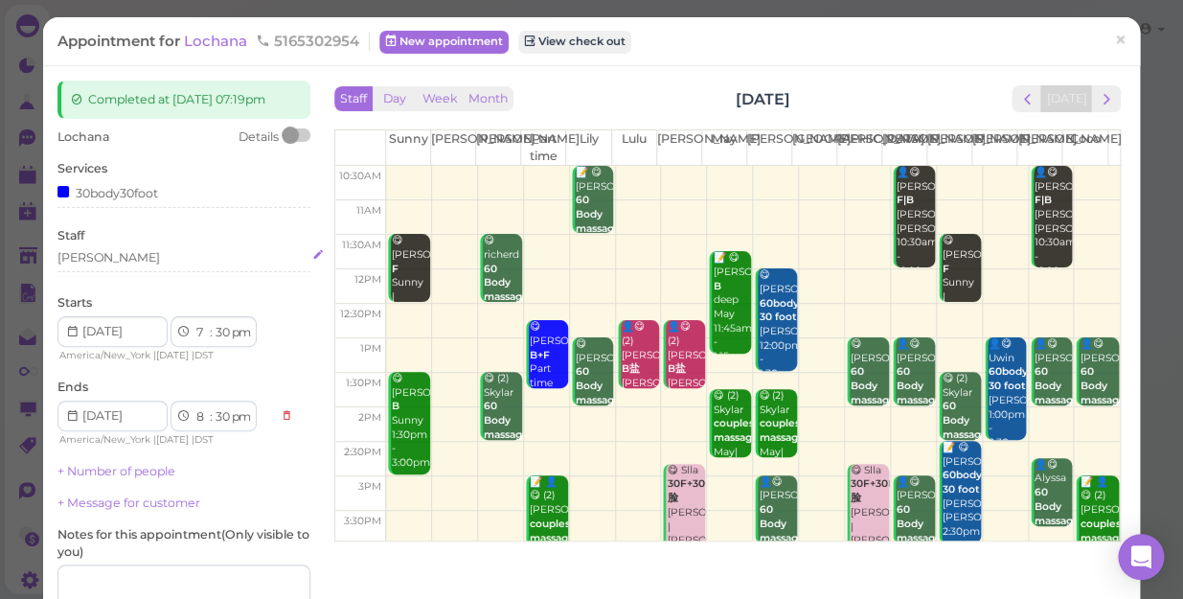
click at [119, 256] on div "[PERSON_NAME]" at bounding box center [183, 257] width 253 height 17
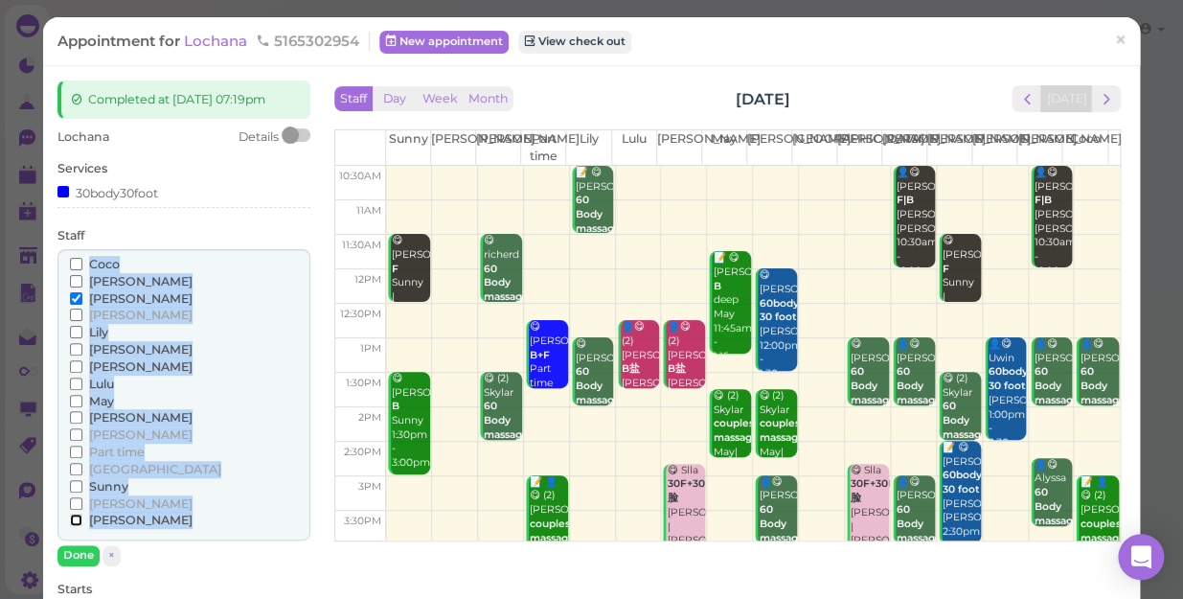
click at [73, 519] on input "[PERSON_NAME]" at bounding box center [76, 519] width 12 height 12
click at [75, 297] on input "[PERSON_NAME]" at bounding box center [76, 298] width 12 height 12
click at [80, 553] on button "Done" at bounding box center [78, 555] width 42 height 20
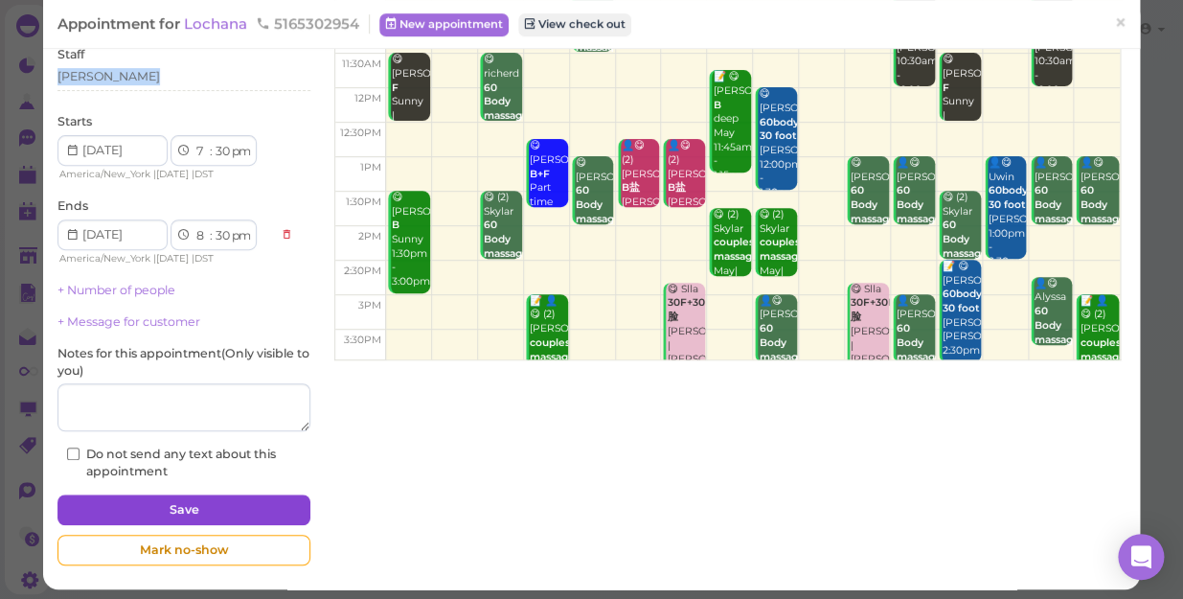
scroll to position [187, 0]
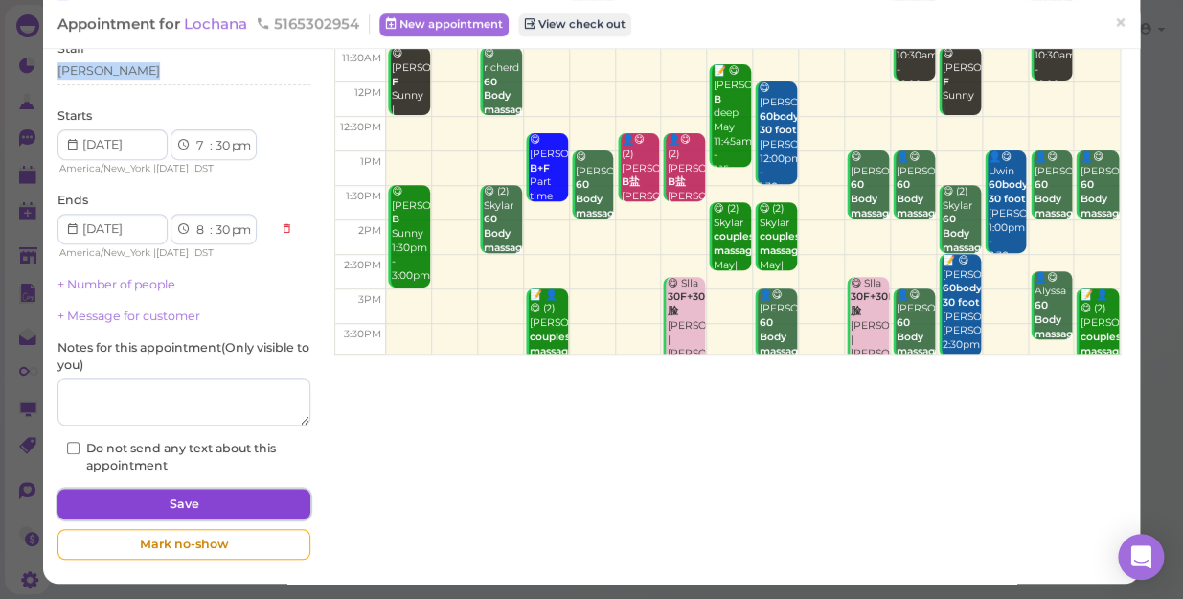
click at [162, 506] on button "Save" at bounding box center [183, 503] width 253 height 31
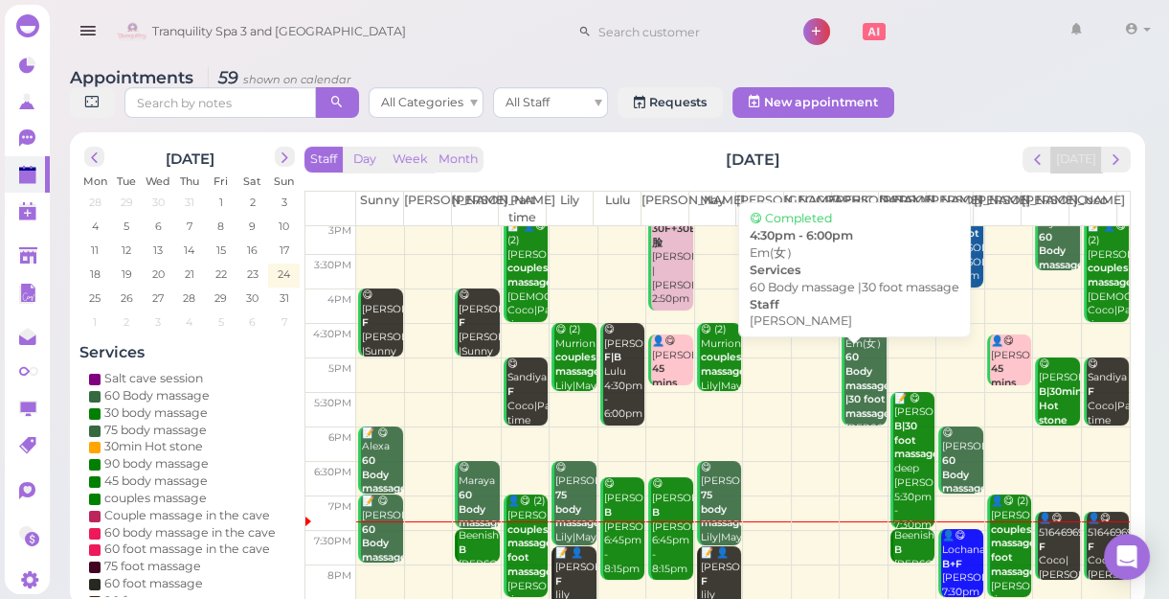
scroll to position [346, 0]
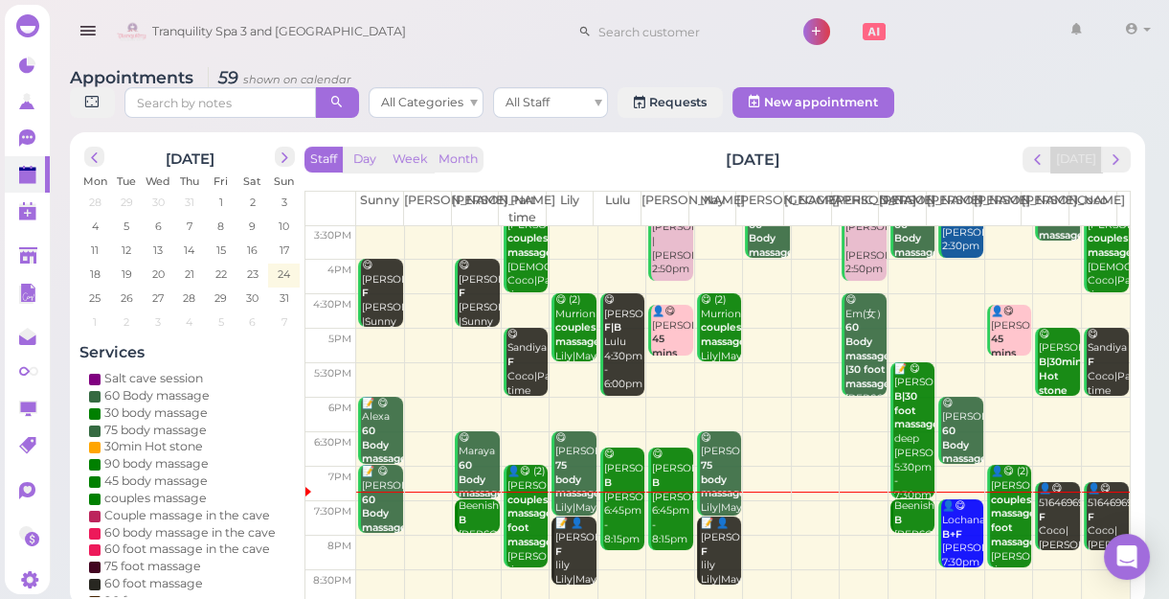
click at [852, 507] on td at bounding box center [743, 518] width 774 height 34
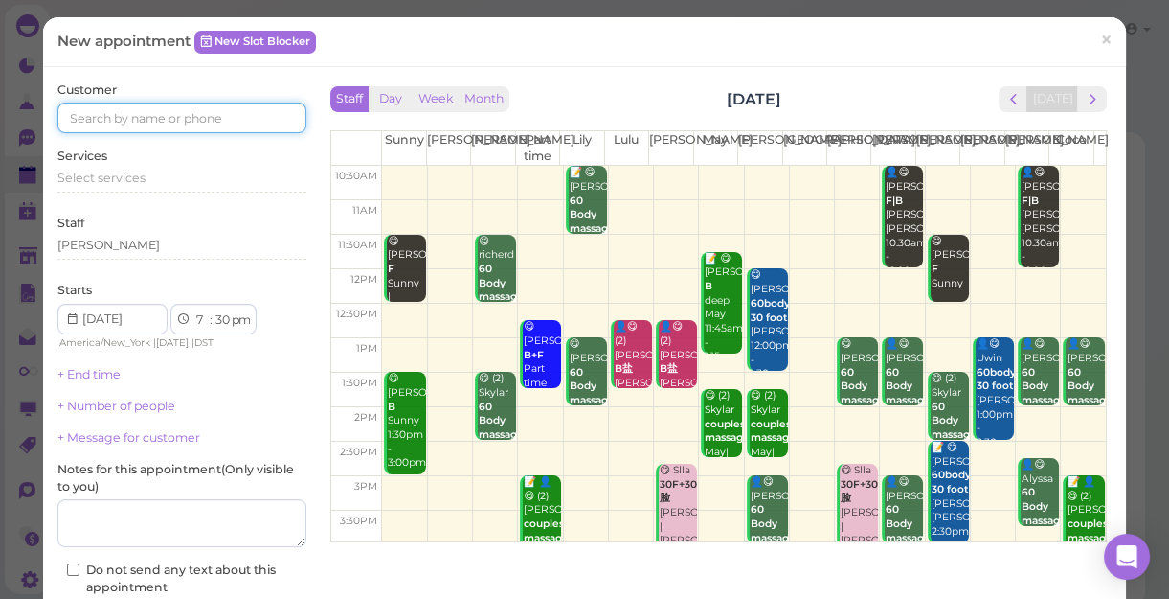
click at [215, 109] on input at bounding box center [181, 117] width 249 height 31
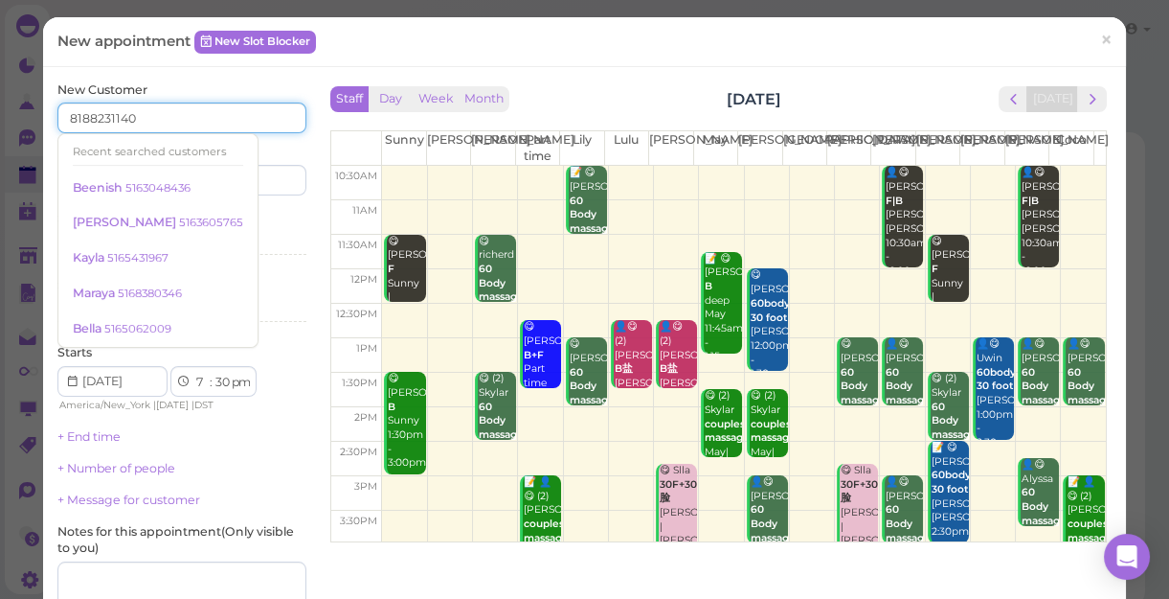
type input "8188231140"
click at [258, 219] on div "Services Select services" at bounding box center [181, 236] width 249 height 53
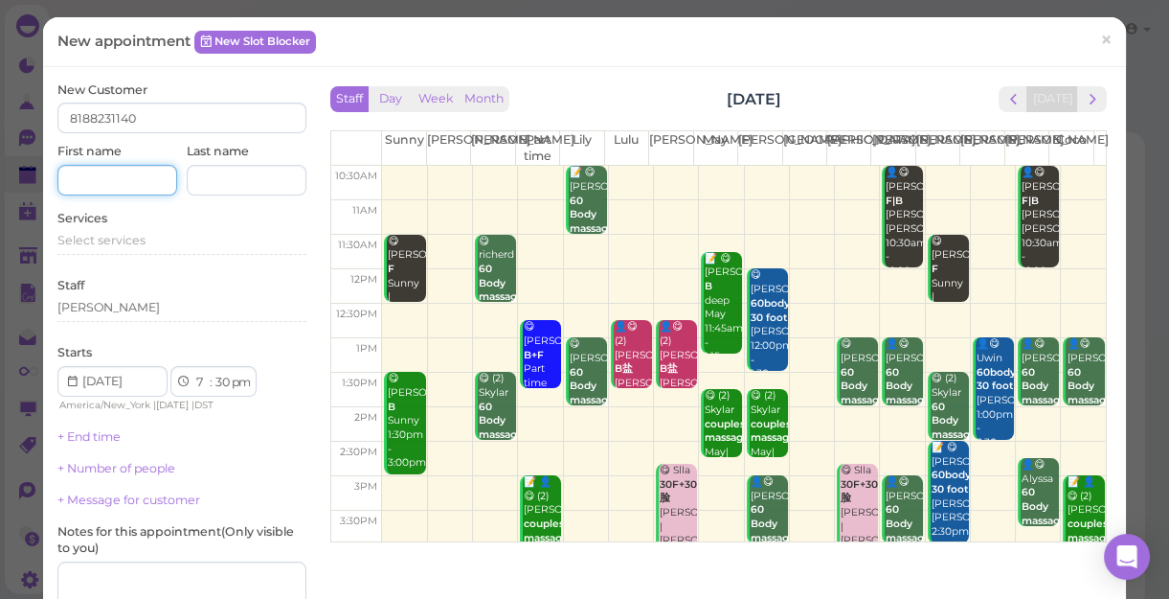
click at [144, 184] on input at bounding box center [117, 180] width 120 height 31
type input "[PERSON_NAME]"
click at [147, 236] on div "Select services" at bounding box center [181, 240] width 249 height 17
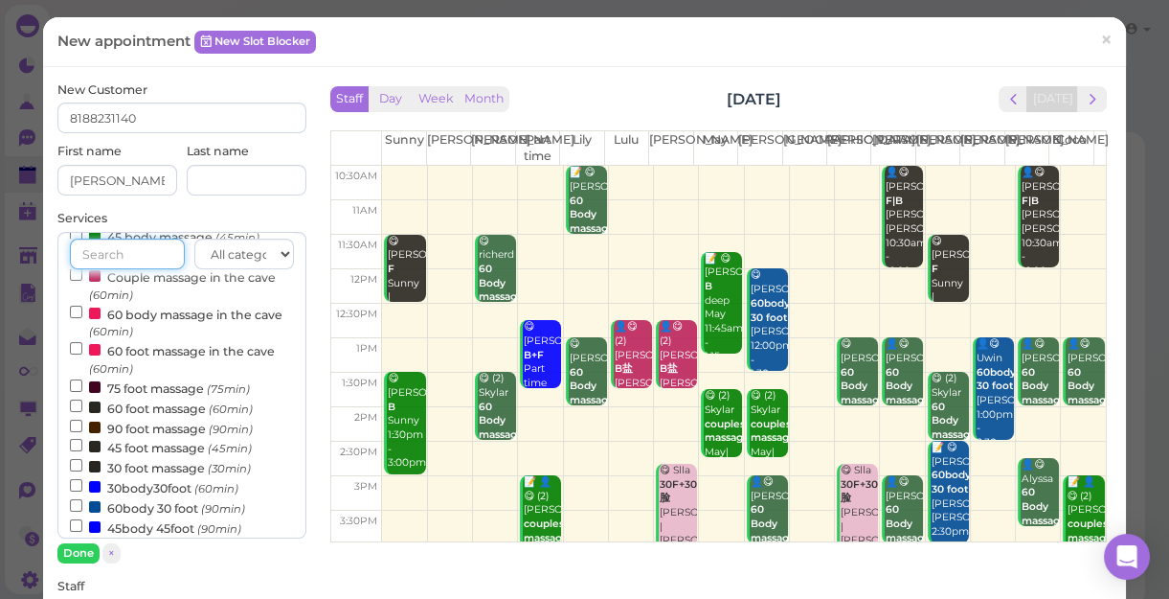
scroll to position [173, 0]
click at [75, 487] on input "30body30foot (60min)" at bounding box center [76, 484] width 12 height 12
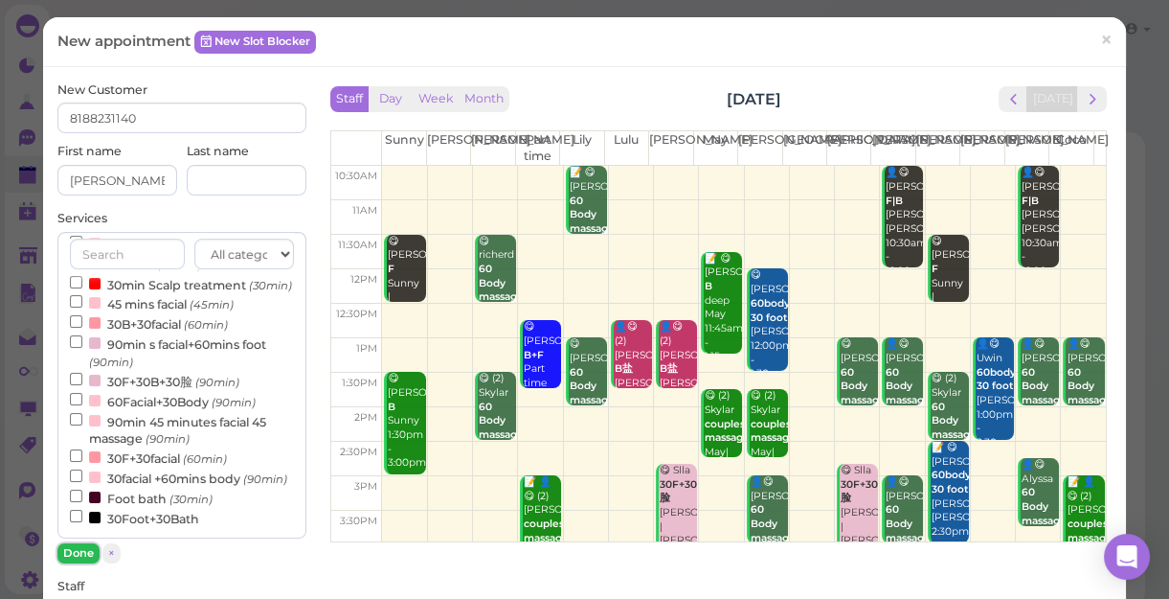
click at [74, 550] on button "Done" at bounding box center [78, 553] width 42 height 20
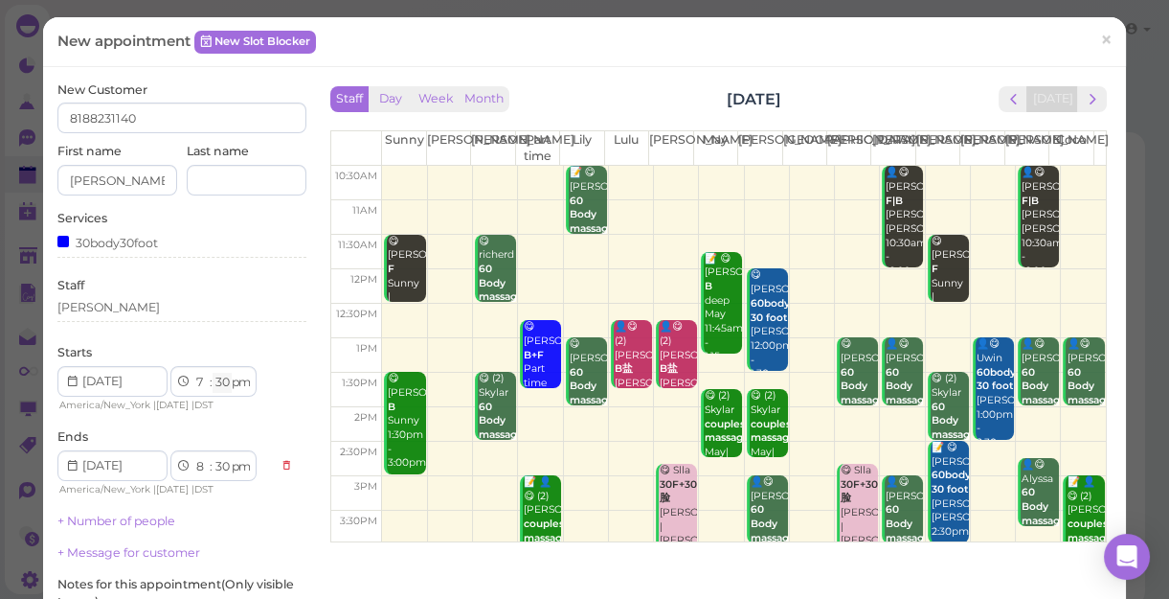
click at [222, 380] on select "00 05 10 15 20 25 30 35 40 45 50 55" at bounding box center [222, 383] width 19 height 20
select select "40"
click at [213, 373] on select "00 05 10 15 20 25 30 35 40 45 50 55" at bounding box center [222, 383] width 19 height 20
select select "40"
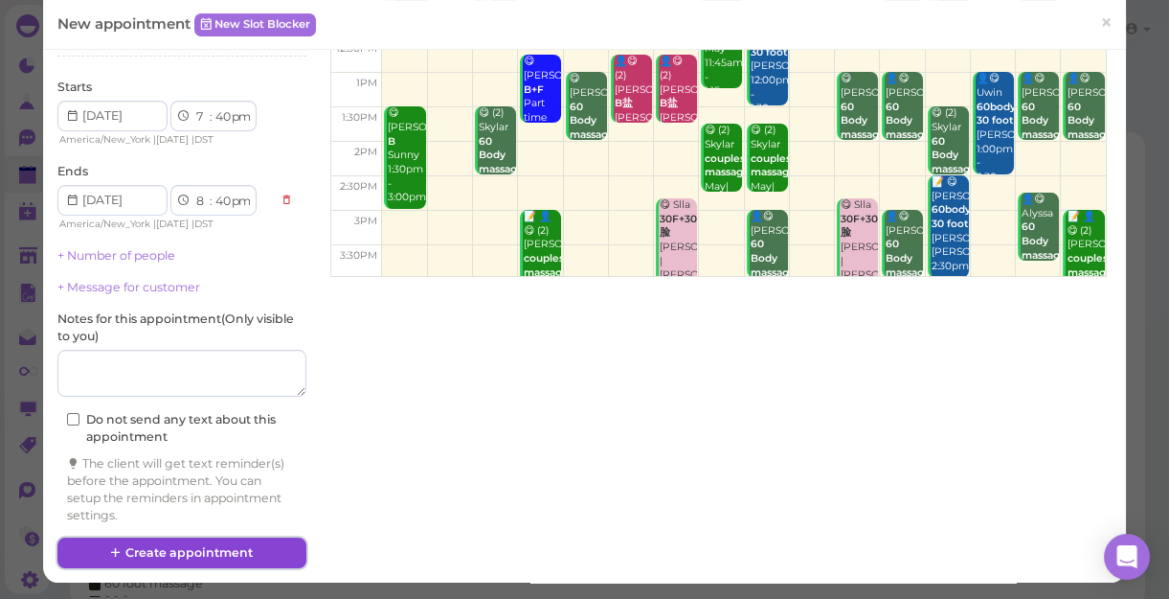
click at [213, 549] on button "Create appointment" at bounding box center [181, 552] width 249 height 31
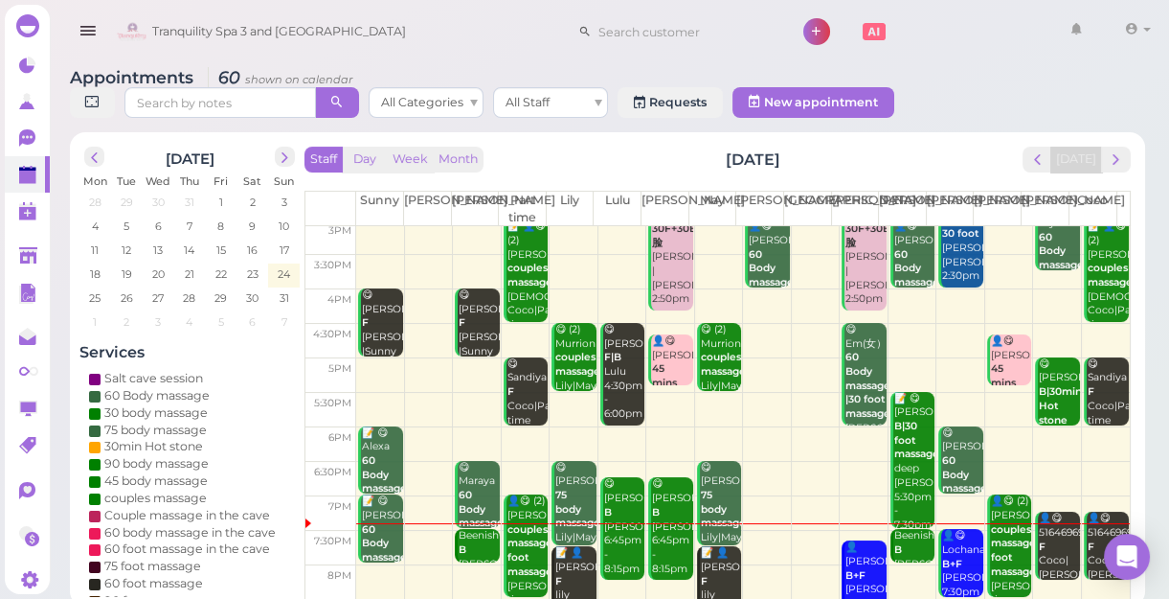
scroll to position [346, 0]
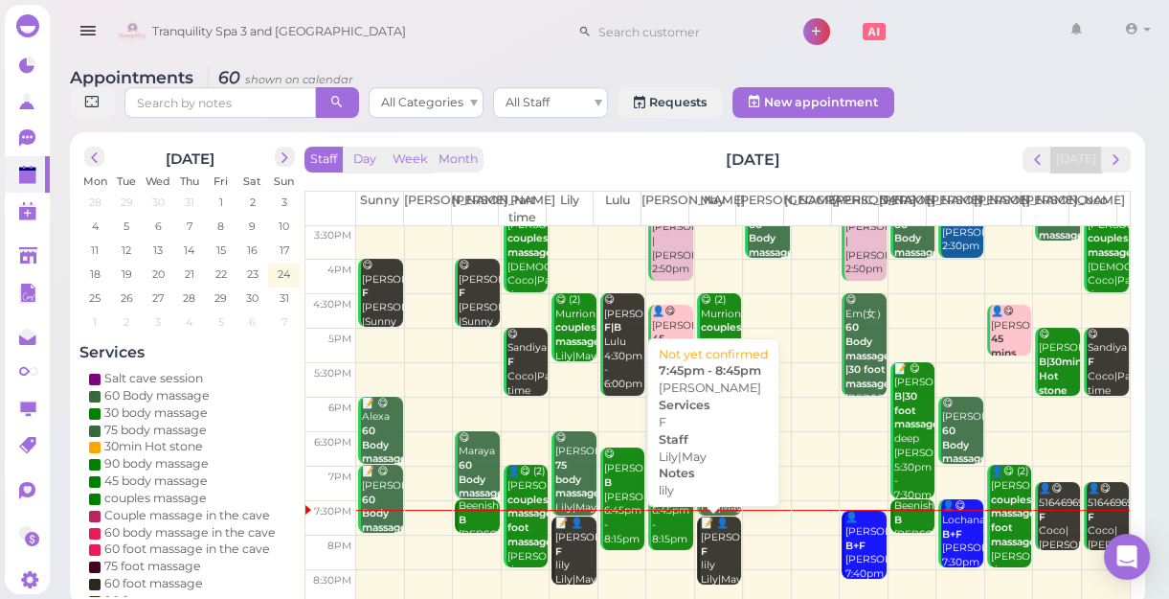
click at [716, 557] on div "📝 👤Jean F lily Lily|May 7:45pm - 8:45pm" at bounding box center [720, 572] width 41 height 113
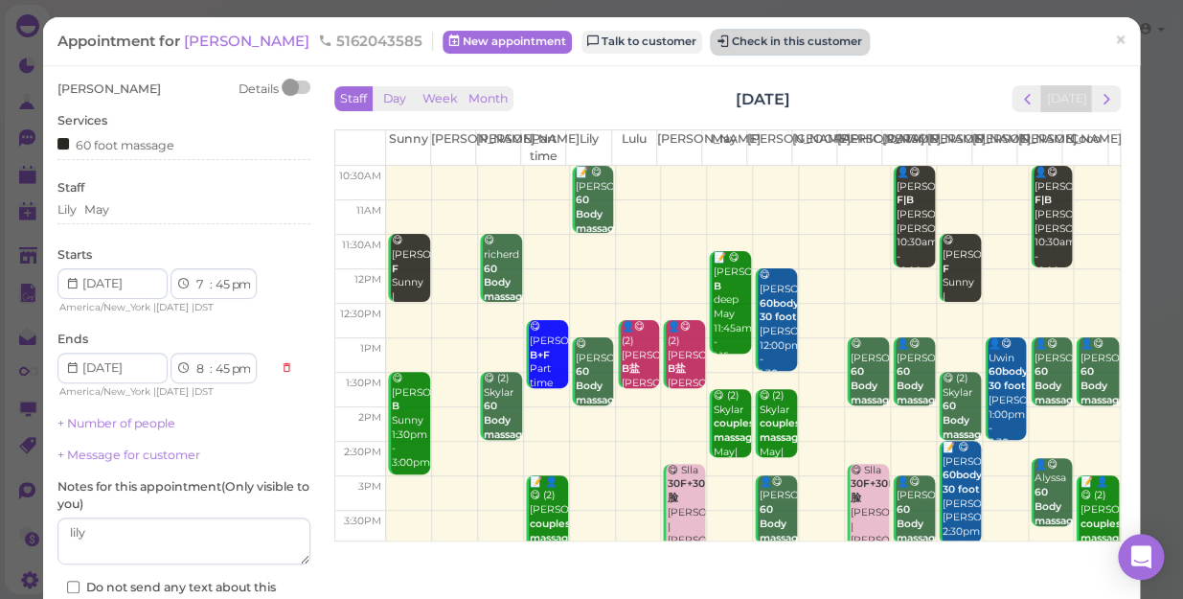
click at [734, 45] on button "Check in this customer" at bounding box center [790, 42] width 156 height 23
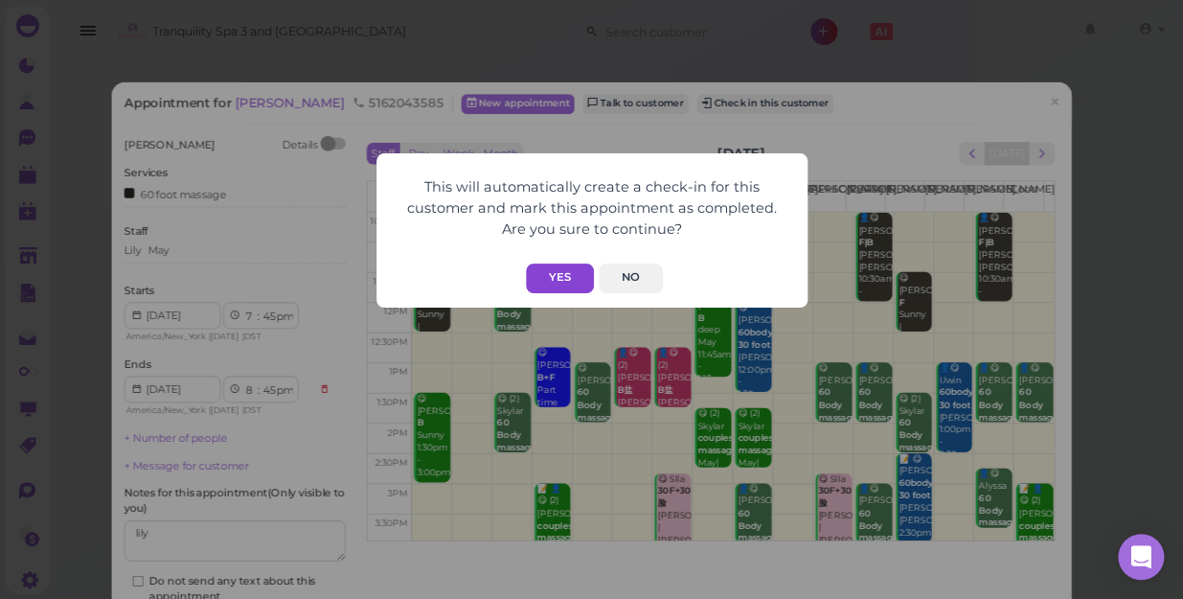
click at [554, 272] on button "Yes" at bounding box center [560, 278] width 68 height 30
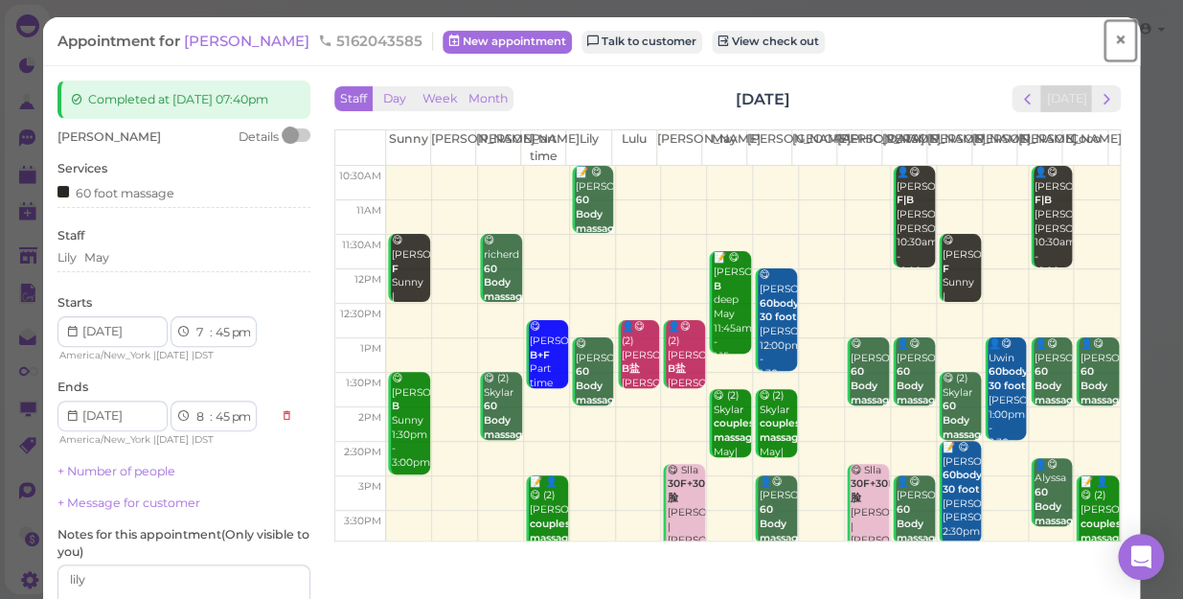
click at [1114, 37] on span "×" at bounding box center [1120, 40] width 12 height 27
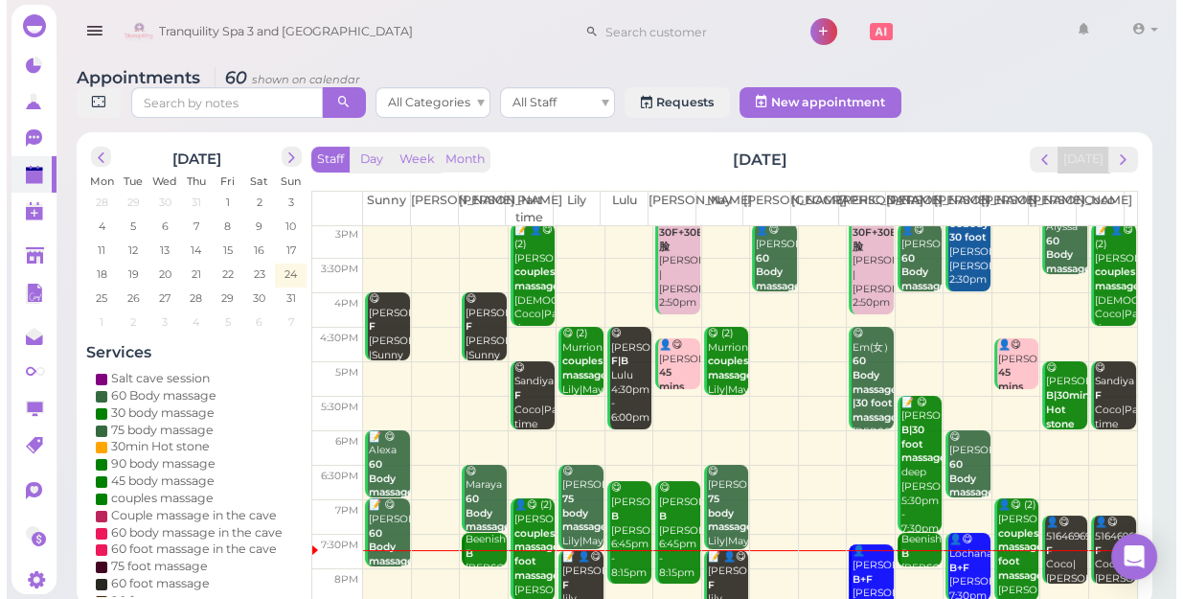
scroll to position [346, 0]
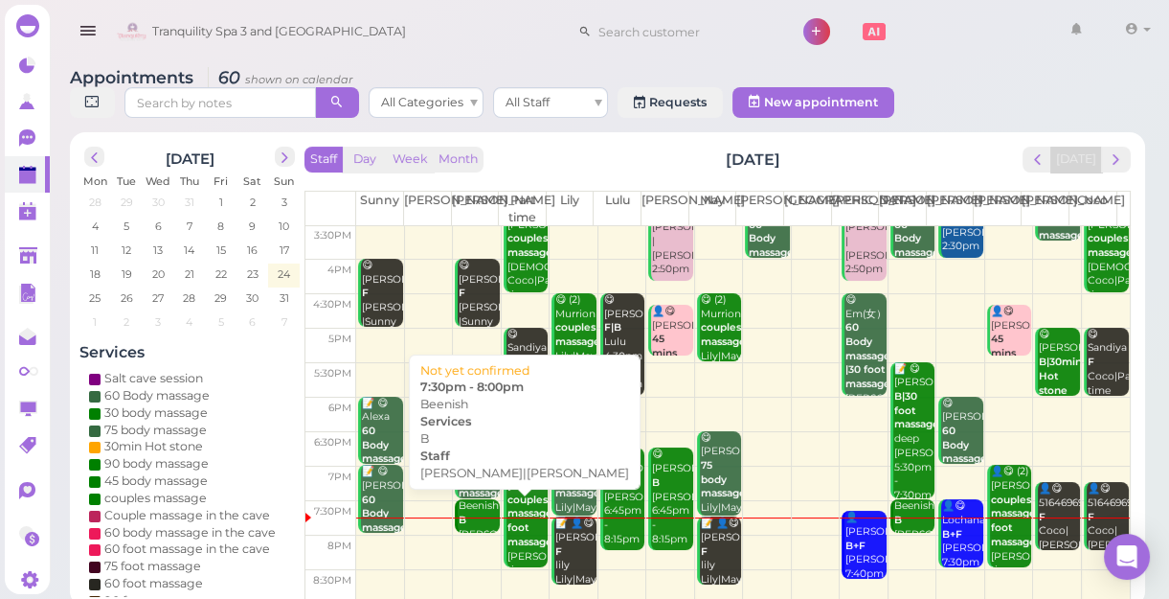
click at [478, 522] on div "Beenish B Helen|Nancy 7:30pm - 8:00pm" at bounding box center [478, 548] width 41 height 99
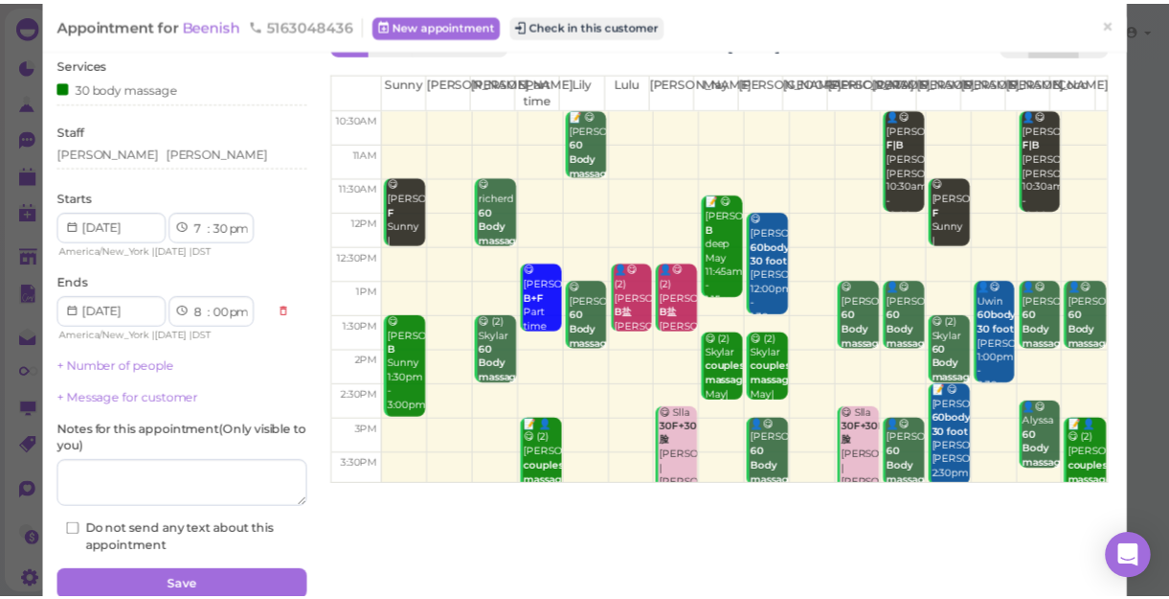
scroll to position [139, 0]
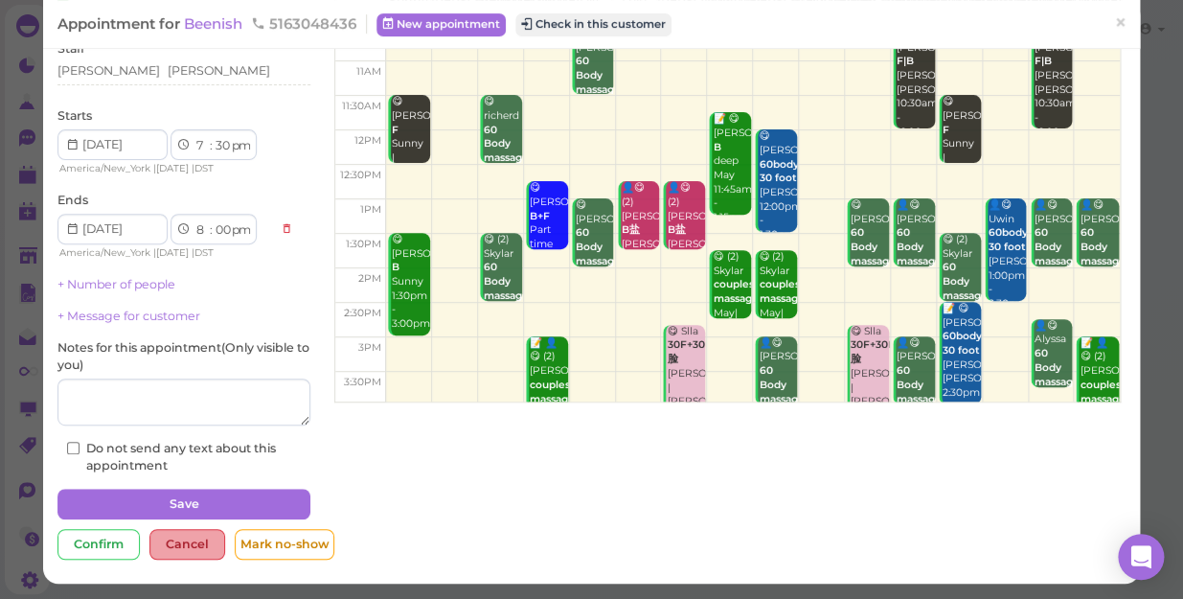
click at [189, 550] on div "Cancel" at bounding box center [187, 544] width 76 height 31
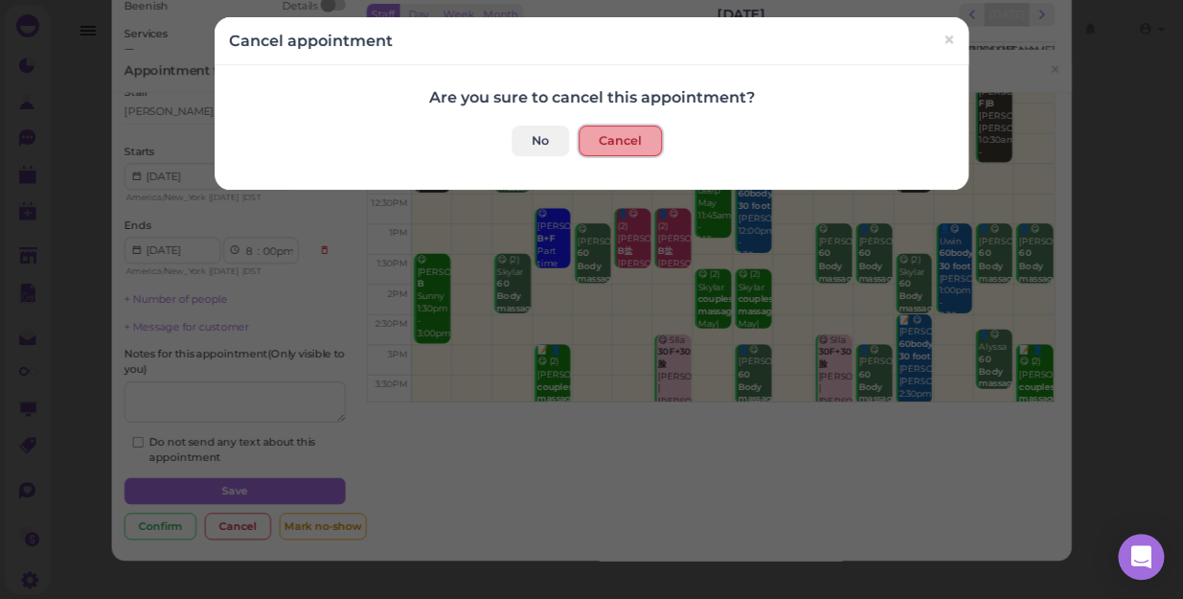
click at [618, 142] on button "Cancel" at bounding box center [619, 140] width 83 height 31
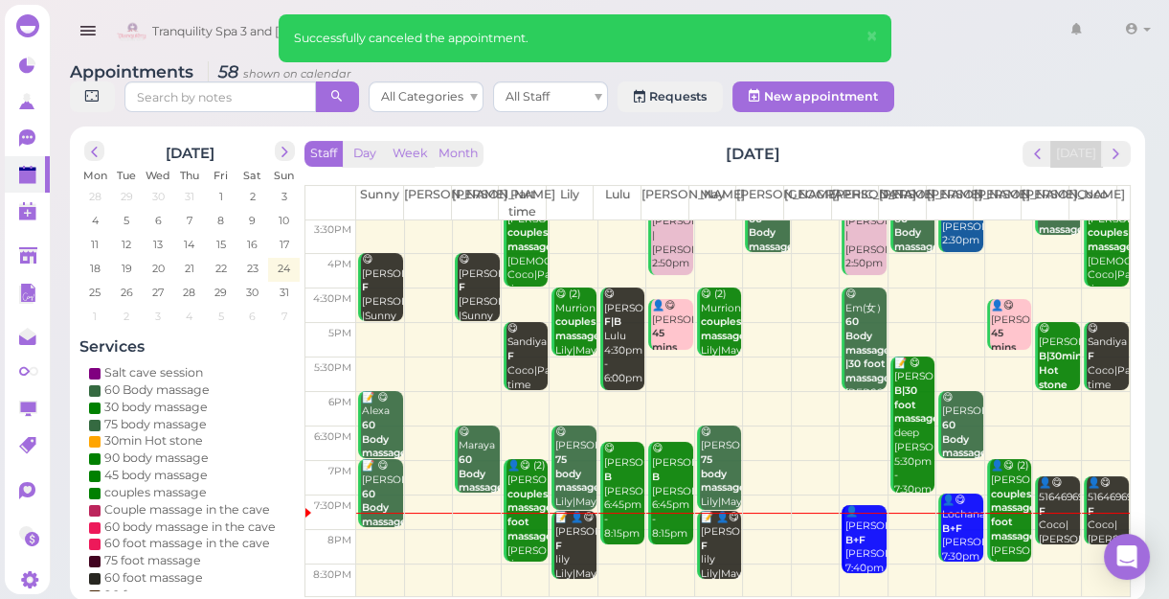
scroll to position [7, 0]
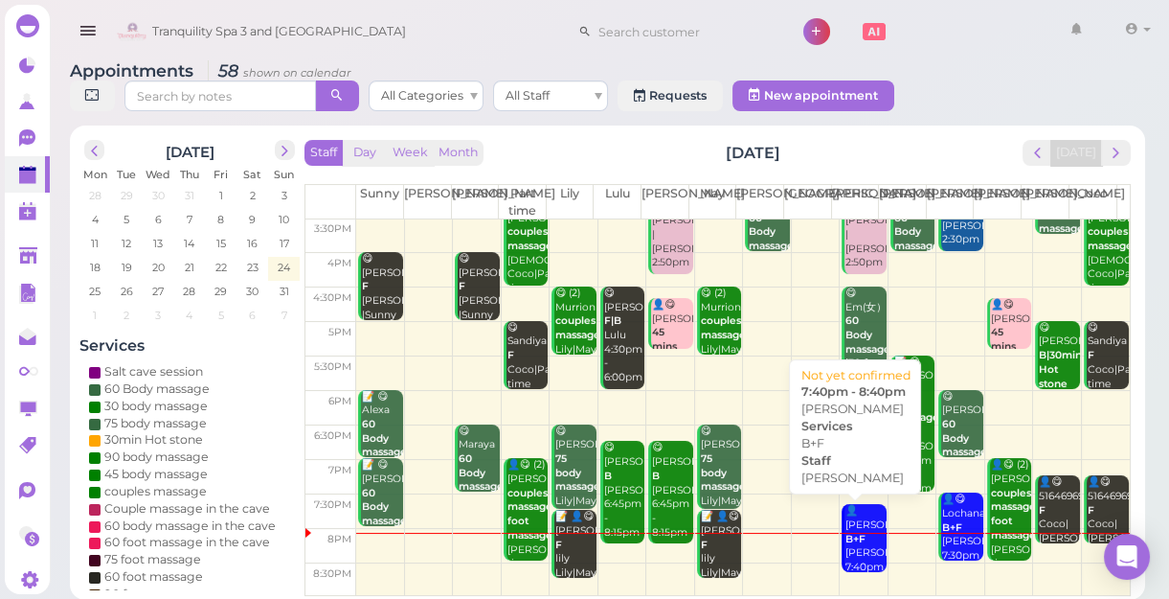
click at [846, 532] on b "B+F" at bounding box center [856, 538] width 20 height 12
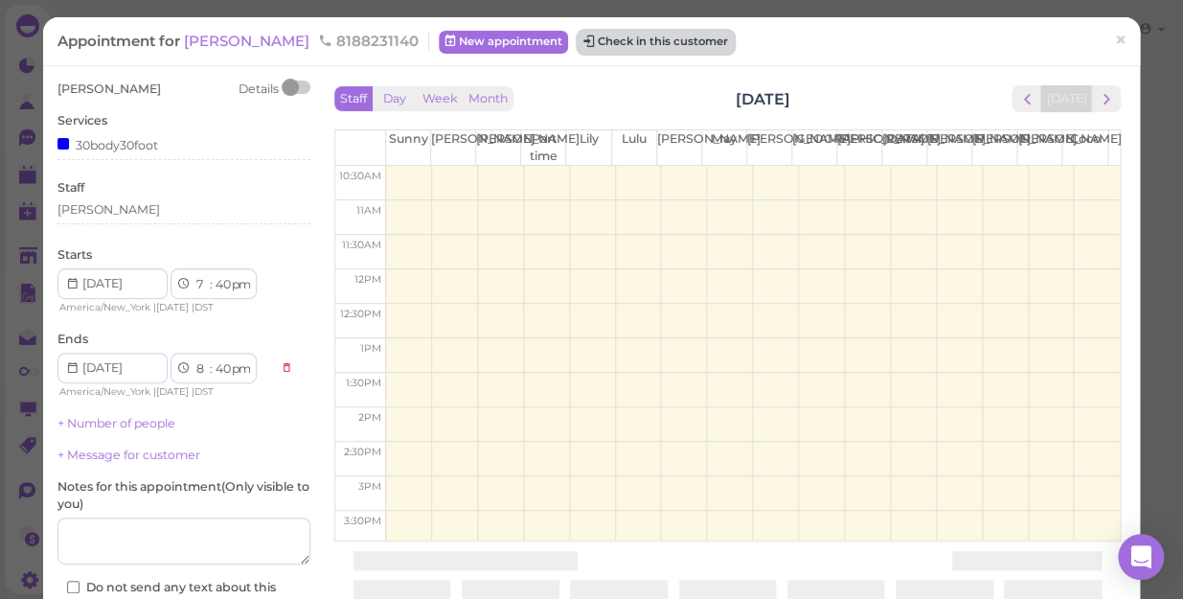
click at [581, 37] on button "Check in this customer" at bounding box center [655, 42] width 156 height 23
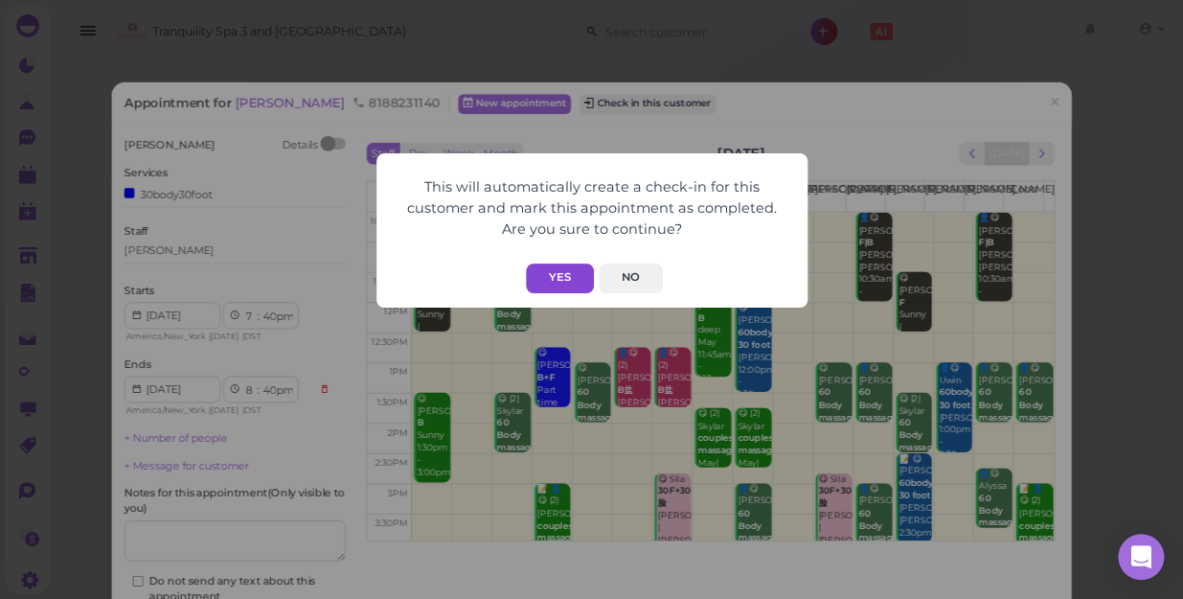
click at [552, 273] on button "Yes" at bounding box center [560, 278] width 68 height 30
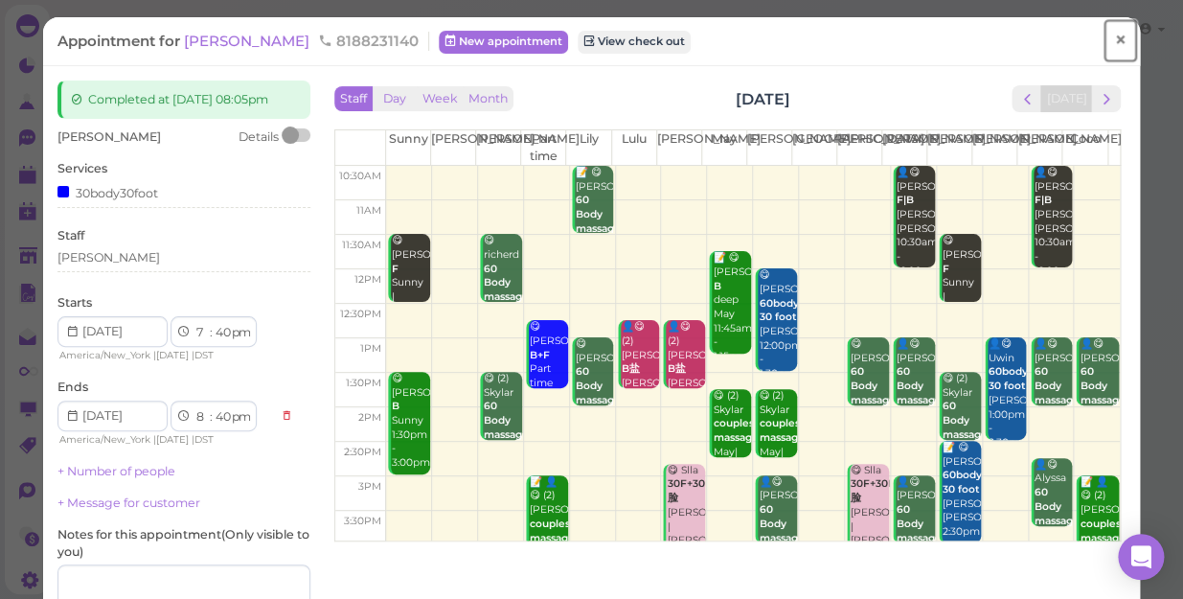
click at [1102, 38] on link "×" at bounding box center [1119, 40] width 35 height 45
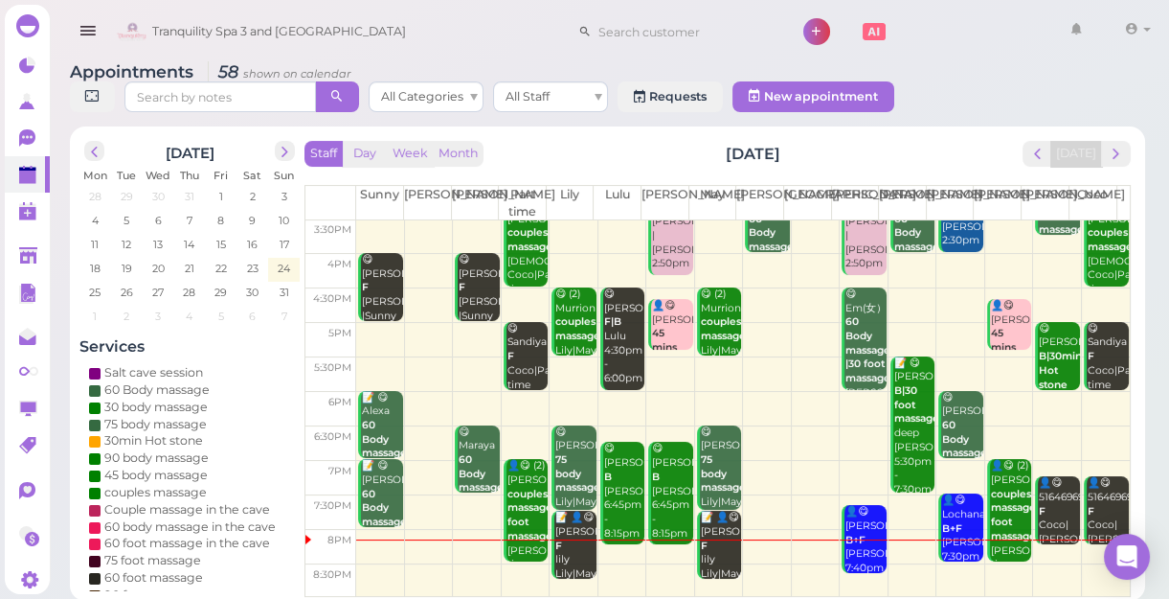
scroll to position [7, 0]
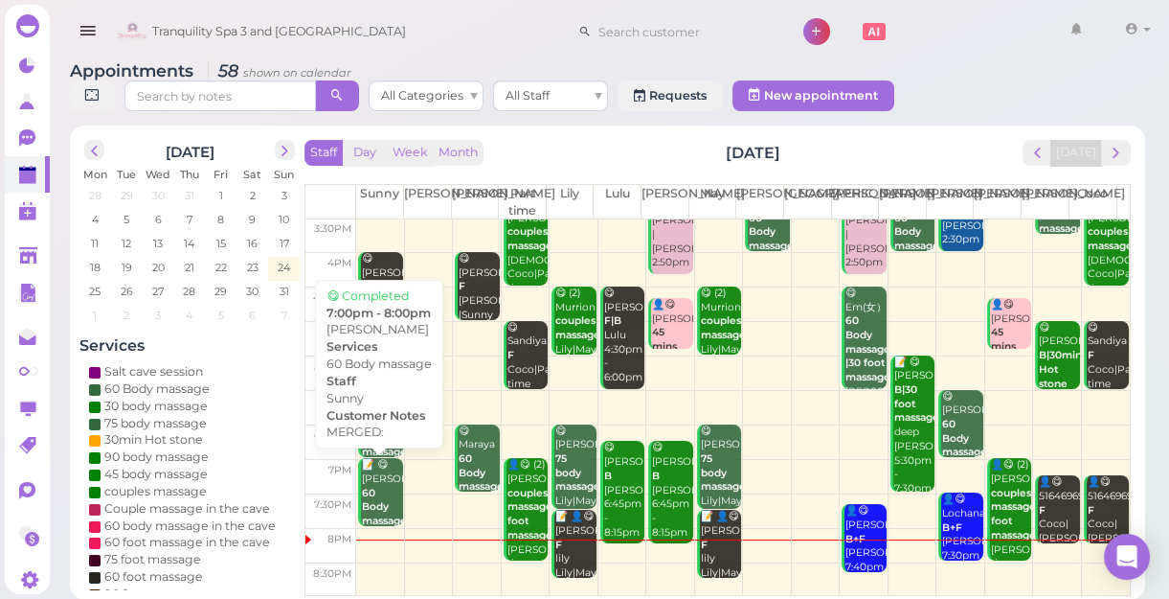
click at [380, 499] on b "60 Body massage" at bounding box center [384, 506] width 45 height 40
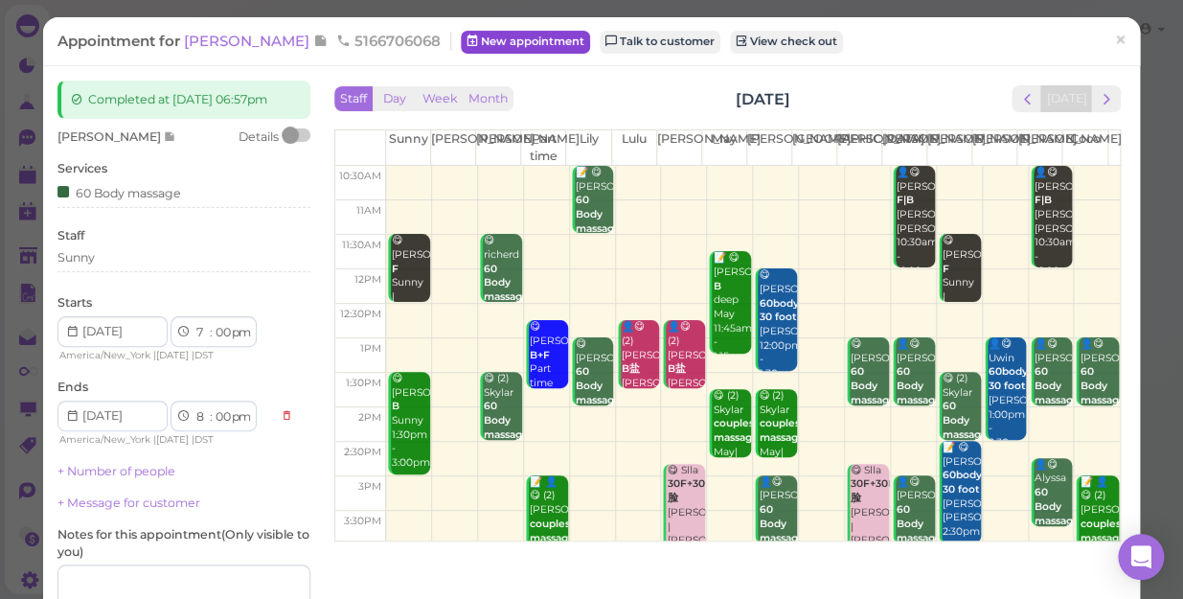
click at [461, 35] on link "New appointment" at bounding box center [525, 42] width 129 height 23
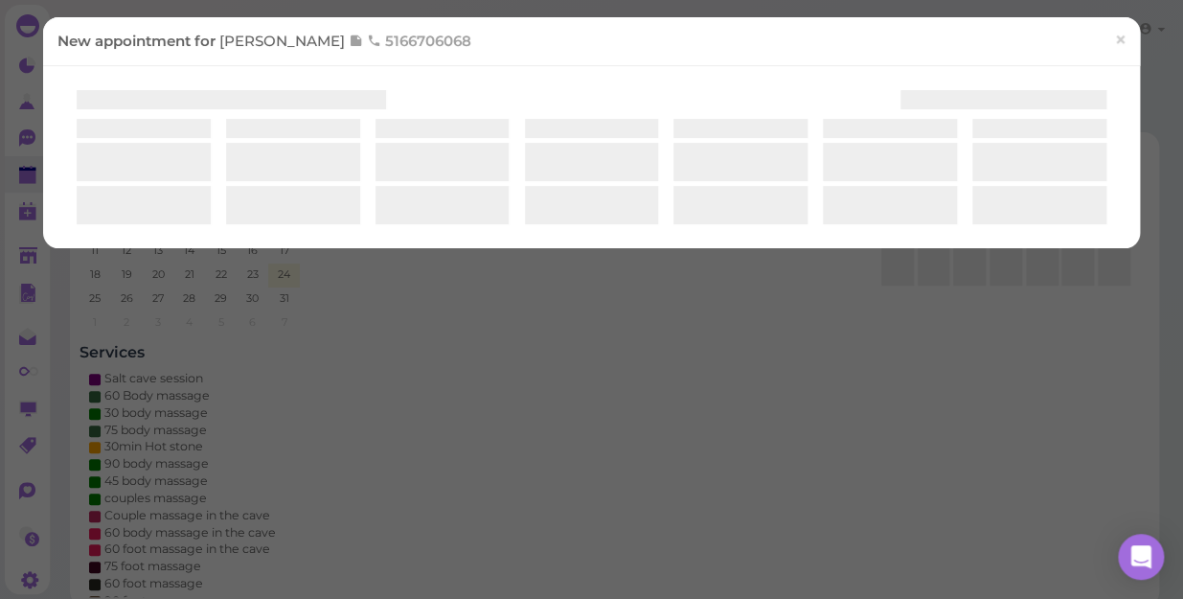
select select "1"
select select "00"
select select "am"
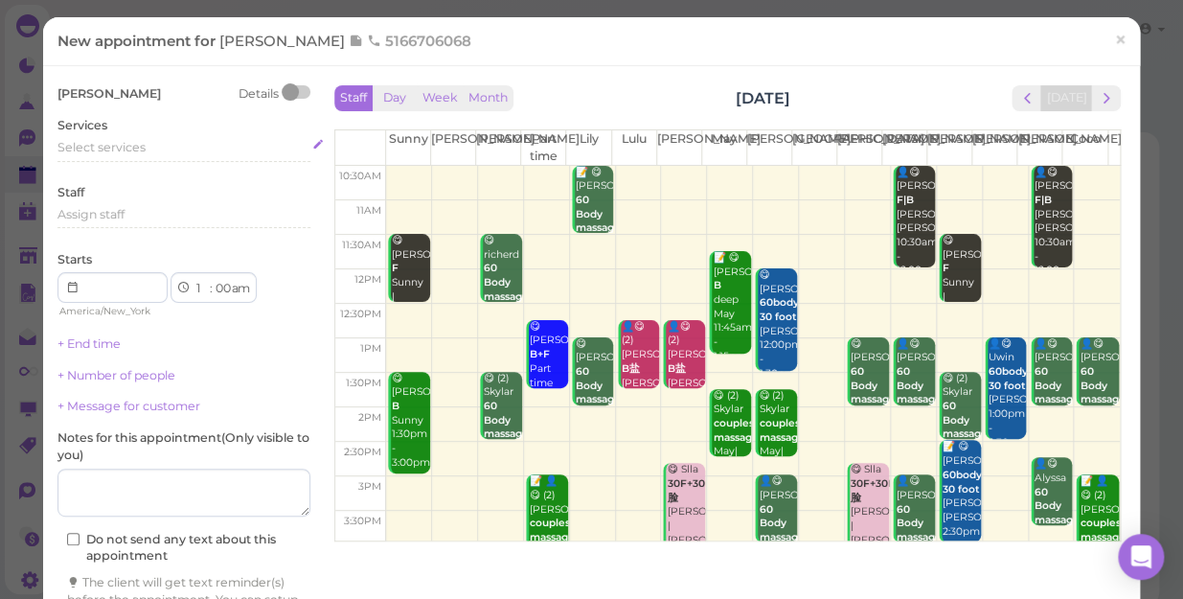
click at [144, 148] on span "Select services" at bounding box center [101, 147] width 88 height 14
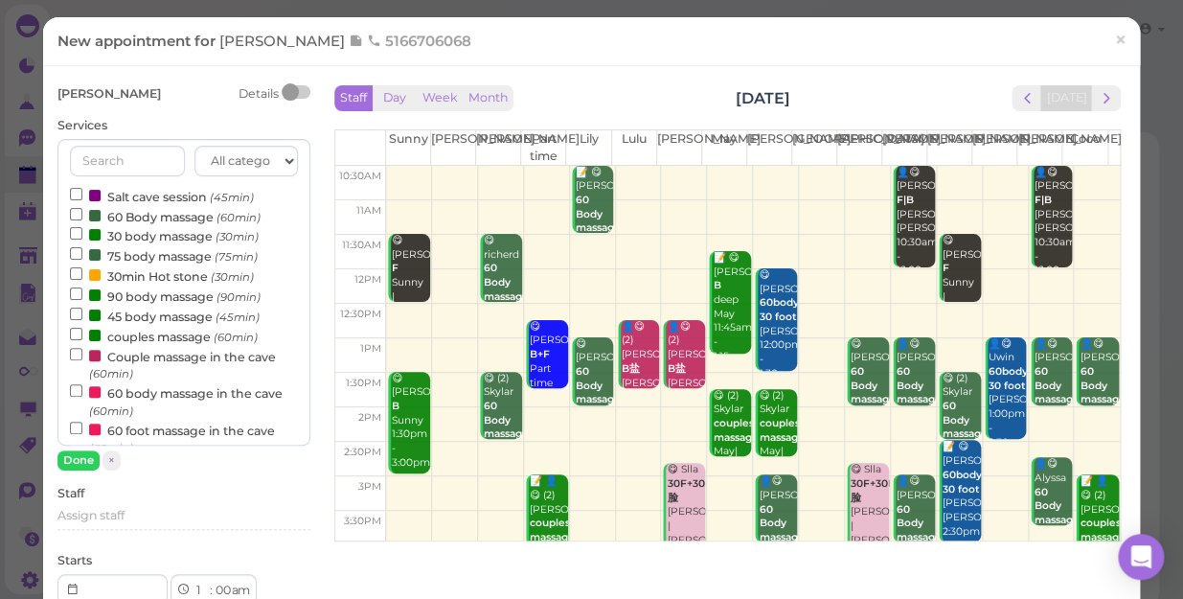
click at [121, 215] on label "60 Body massage (60min)" at bounding box center [165, 216] width 191 height 20
click at [82, 215] on input "60 Body massage (60min)" at bounding box center [76, 214] width 12 height 12
click at [76, 211] on input "60 Body massage (60min)" at bounding box center [76, 214] width 12 height 12
click at [79, 457] on button "Done" at bounding box center [78, 460] width 42 height 20
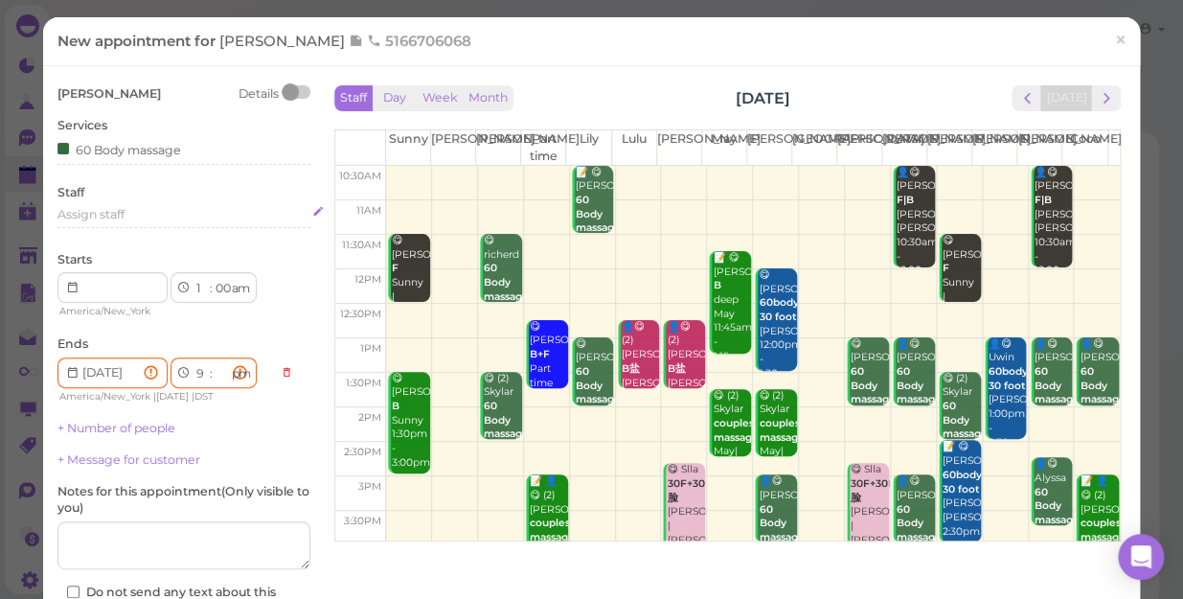
click at [122, 212] on span "Assign staff" at bounding box center [90, 214] width 67 height 14
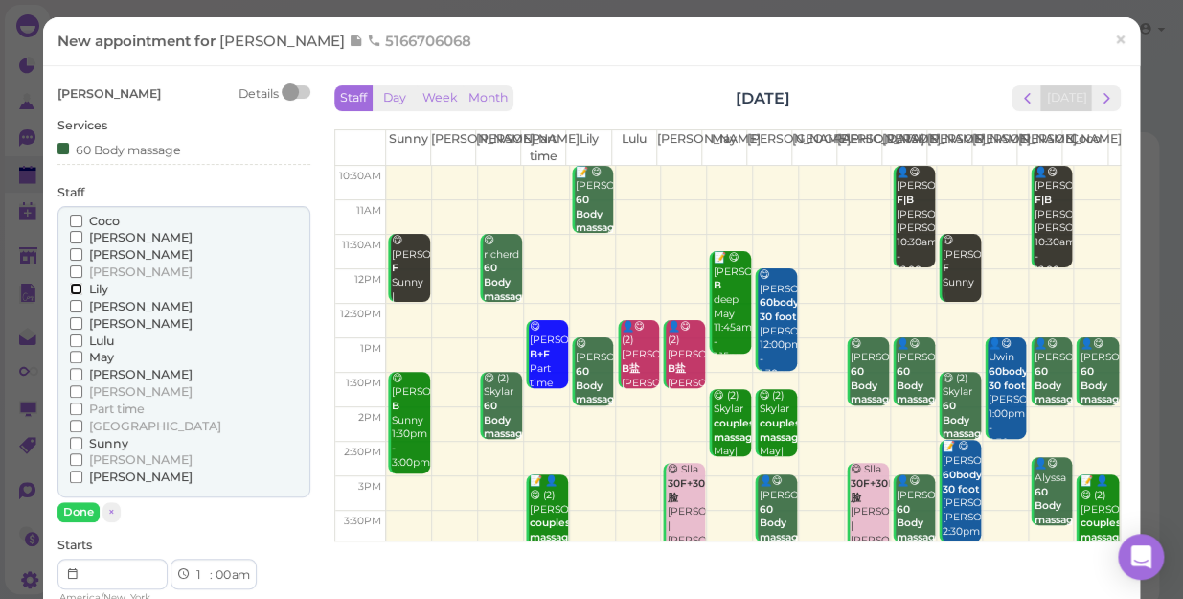
click at [77, 287] on input "Lily" at bounding box center [76, 288] width 12 height 12
click at [79, 502] on button "Done" at bounding box center [78, 512] width 42 height 20
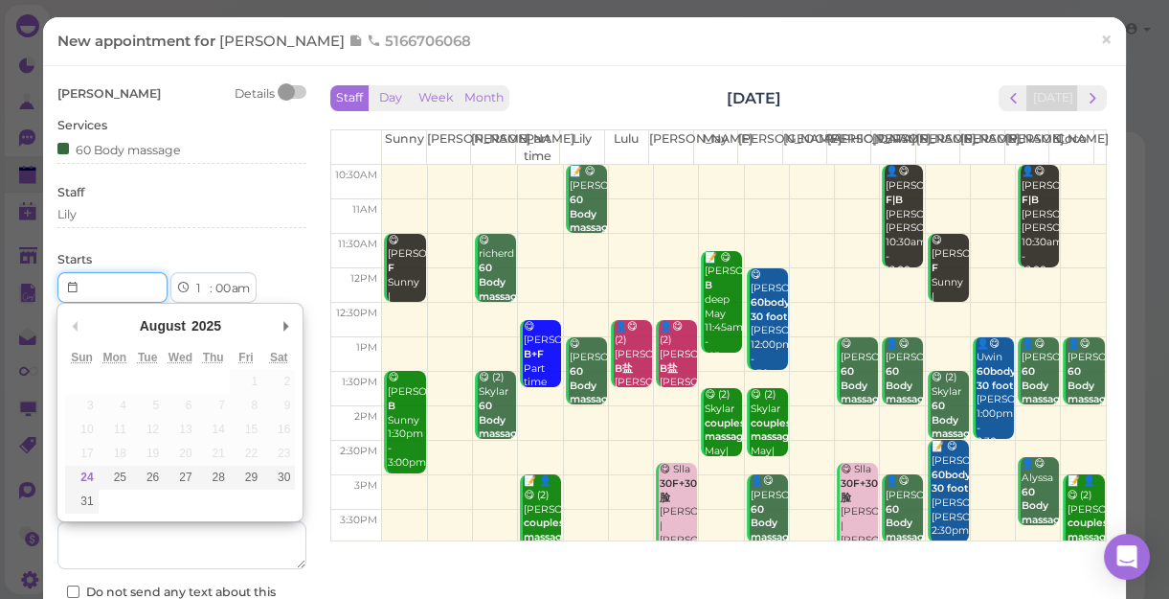
click at [107, 289] on input "Use the arrow keys to pick a date" at bounding box center [112, 287] width 110 height 31
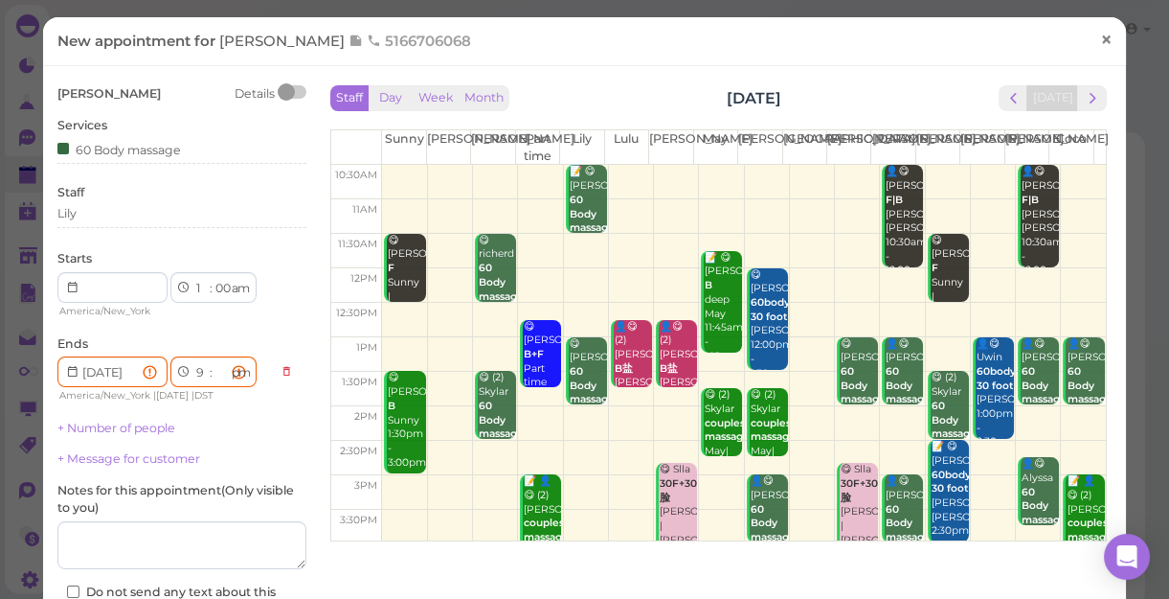
click at [1100, 41] on span "×" at bounding box center [1106, 39] width 12 height 27
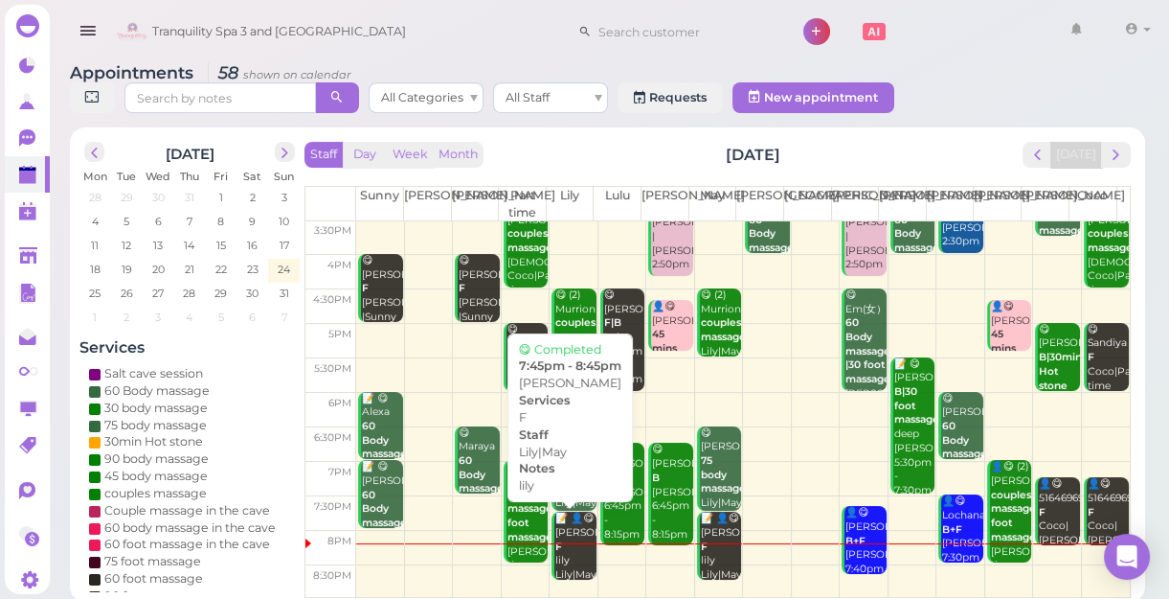
scroll to position [7, 0]
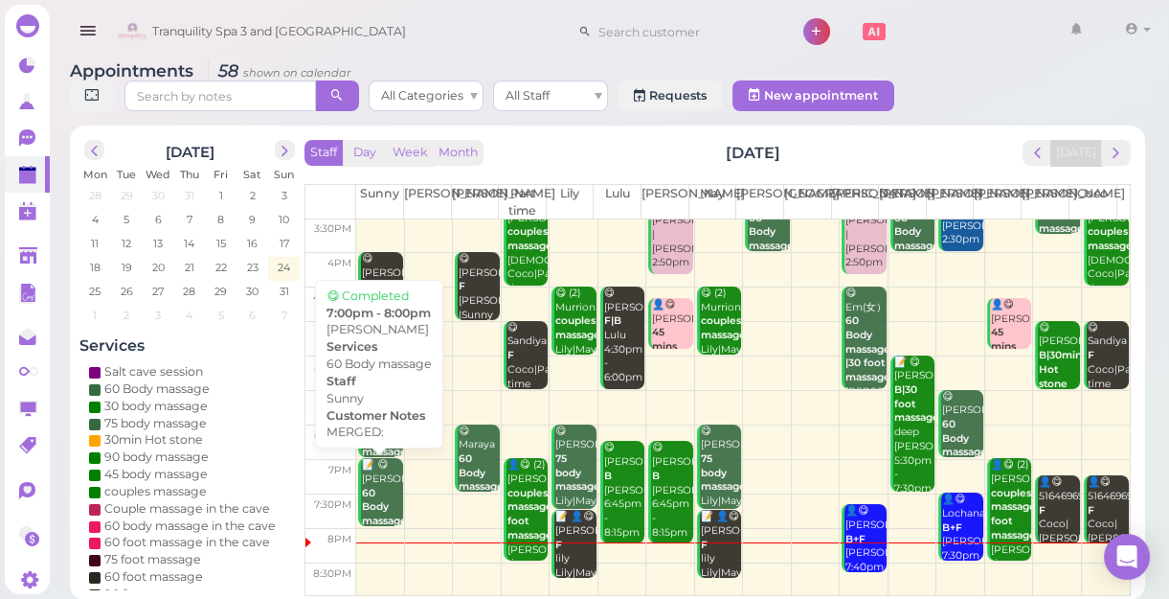
click at [373, 494] on b "60 Body massage" at bounding box center [384, 506] width 45 height 40
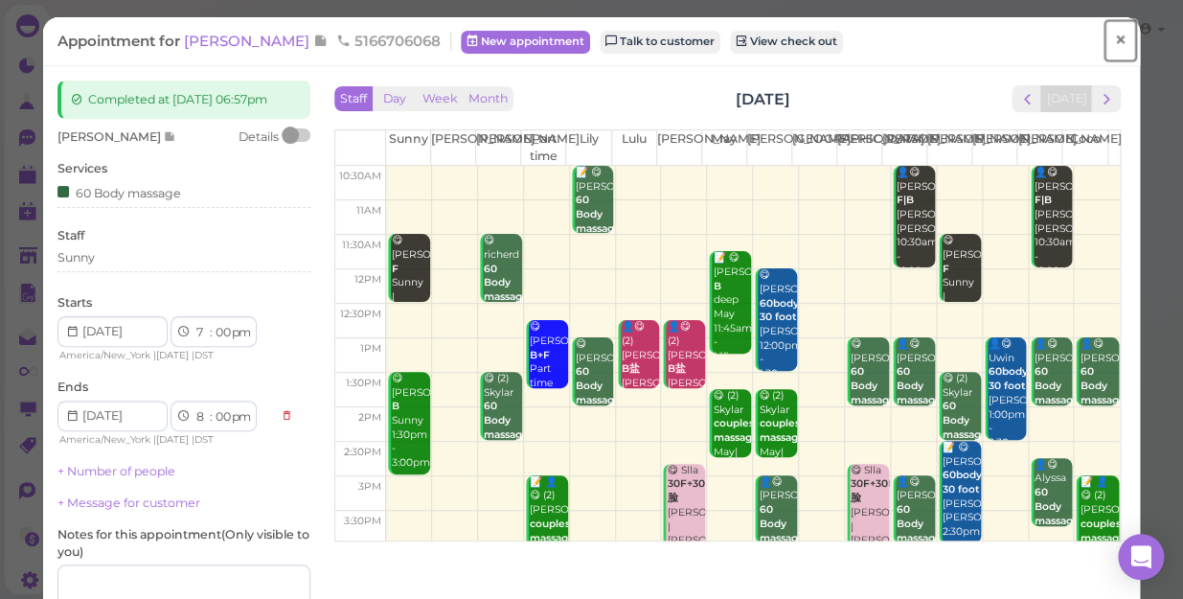
click at [1114, 41] on span "×" at bounding box center [1120, 40] width 12 height 27
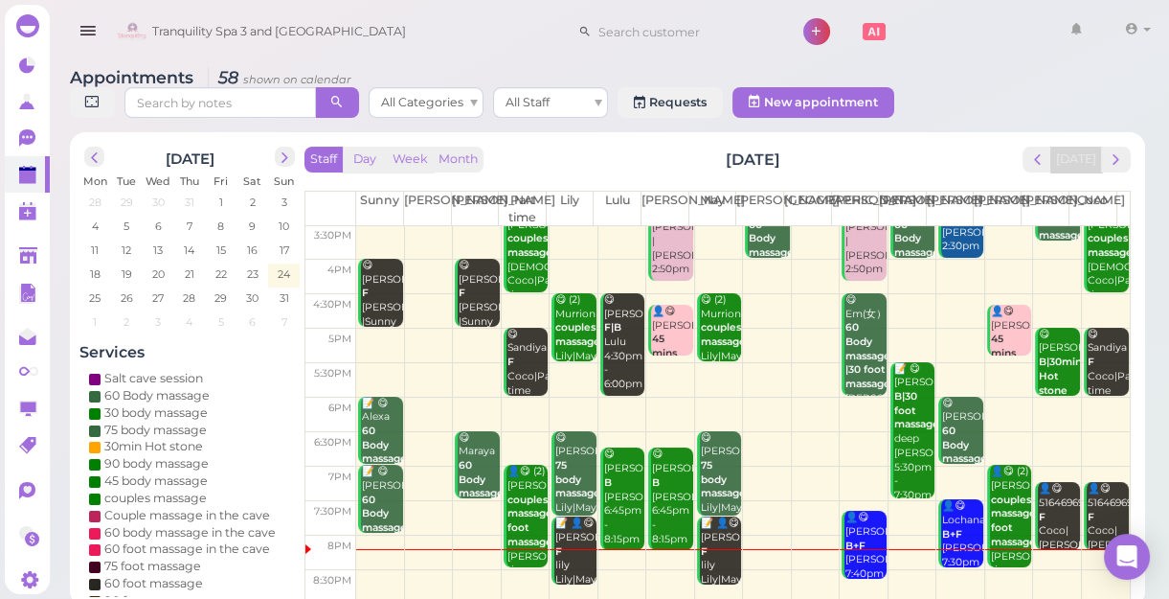
scroll to position [7, 0]
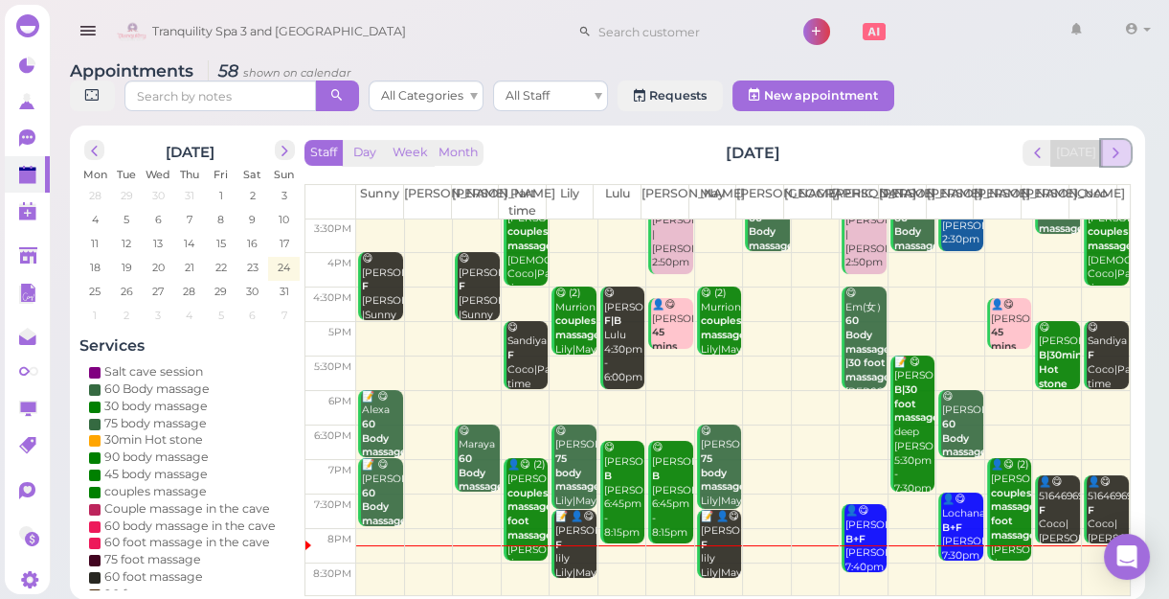
click at [1119, 153] on span "next" at bounding box center [1116, 153] width 18 height 18
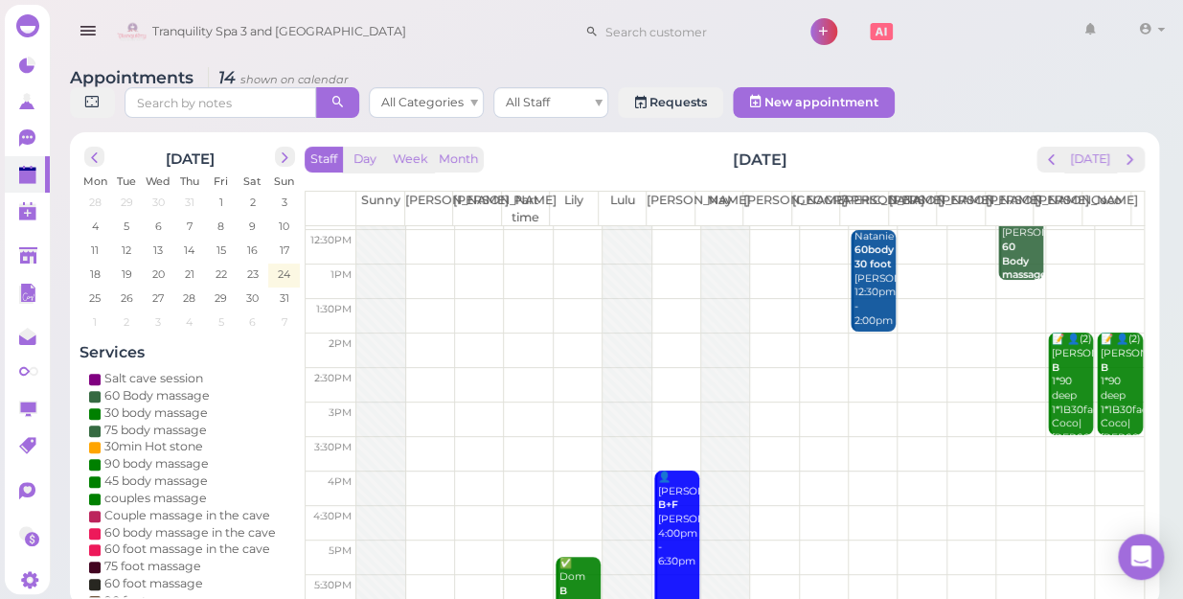
scroll to position [173, 0]
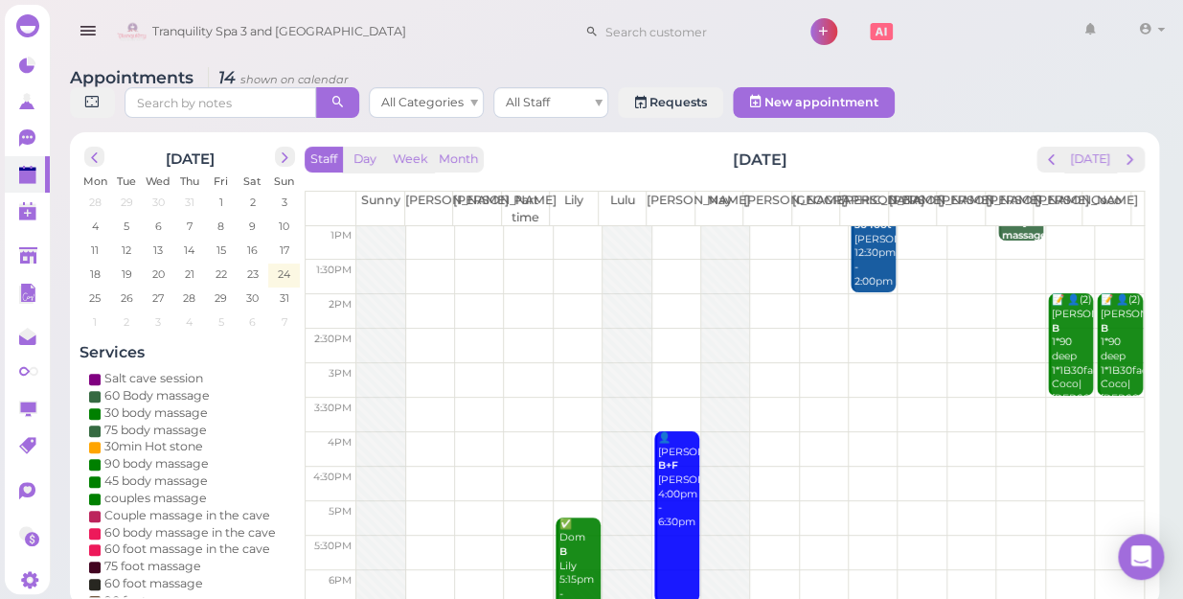
click at [909, 466] on td at bounding box center [749, 483] width 787 height 34
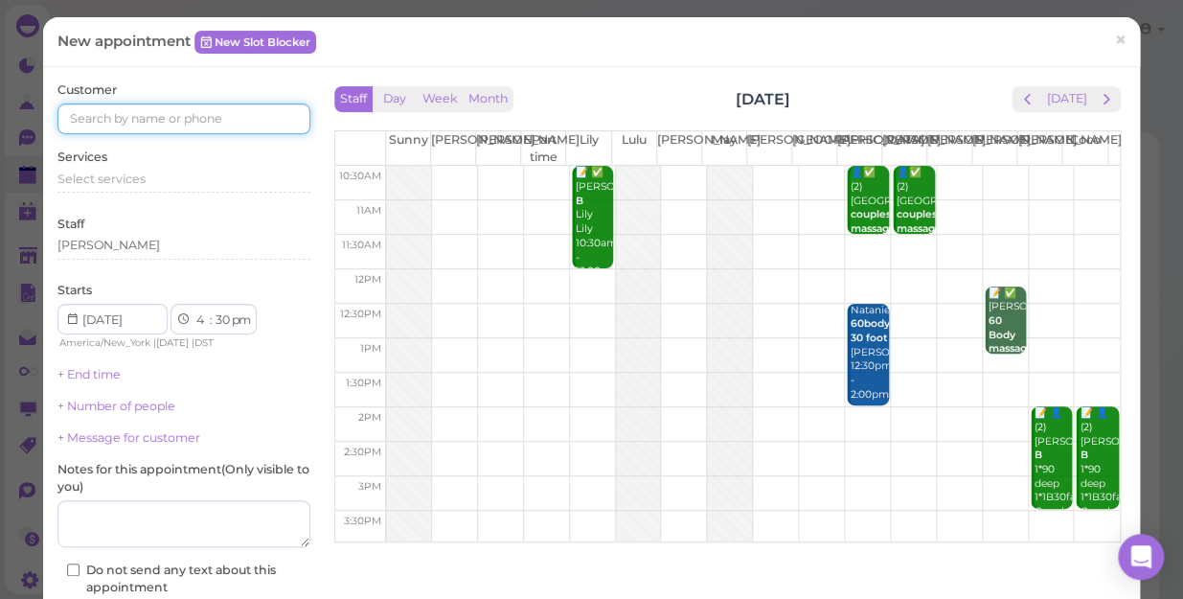
click at [138, 113] on input at bounding box center [183, 118] width 253 height 31
type input "5164991055"
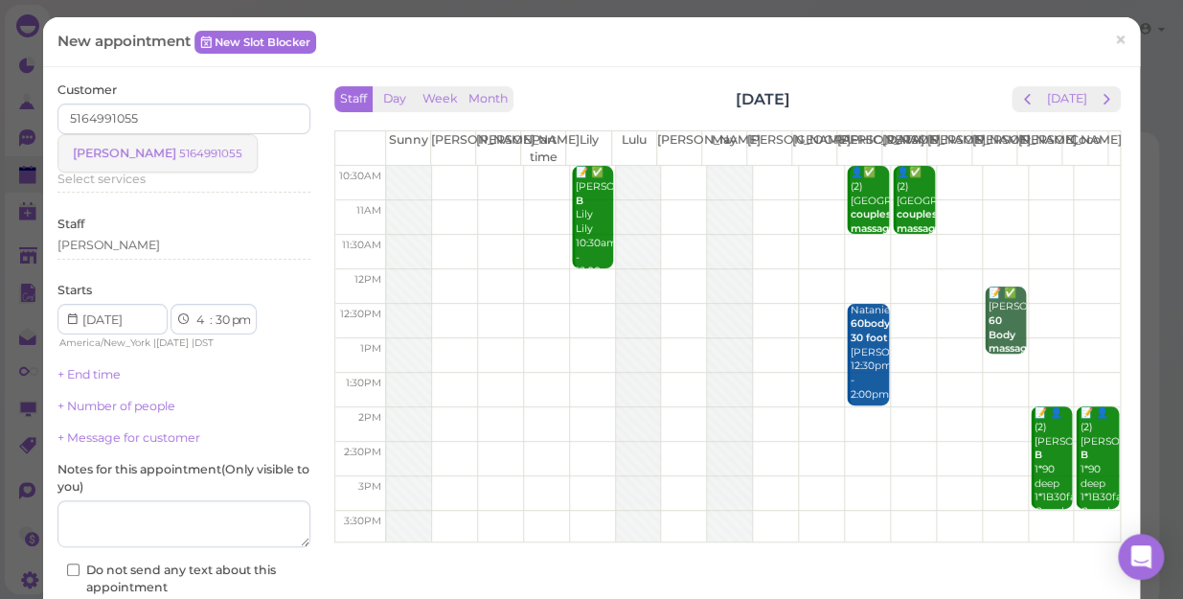
click at [179, 147] on small "5164991055" at bounding box center [210, 153] width 63 height 13
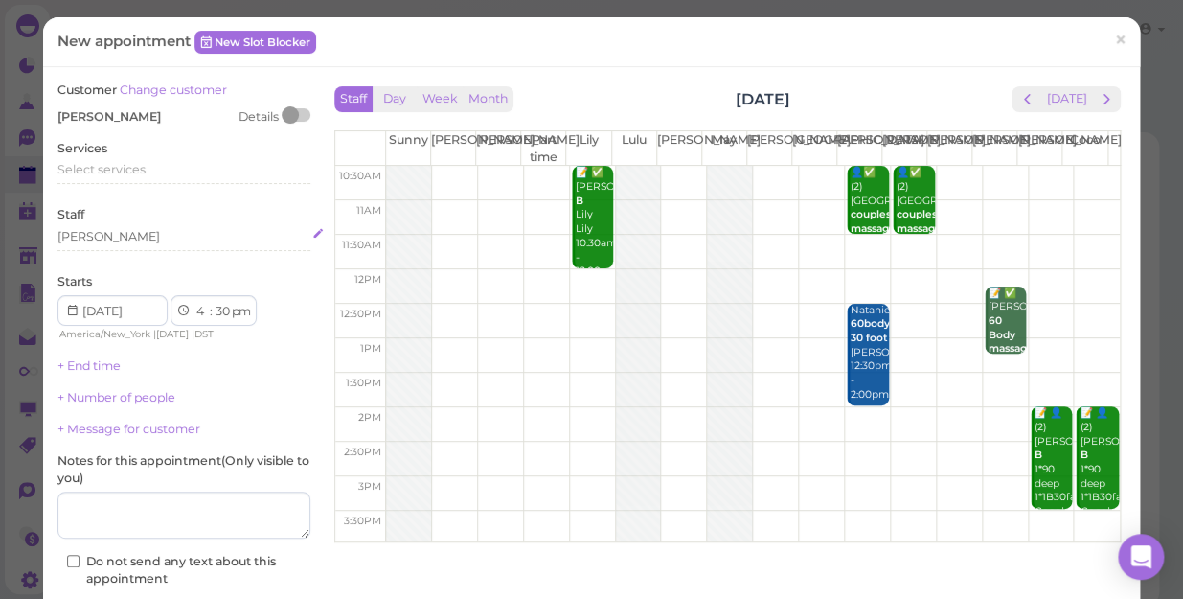
click at [113, 235] on div "[PERSON_NAME]" at bounding box center [183, 236] width 253 height 17
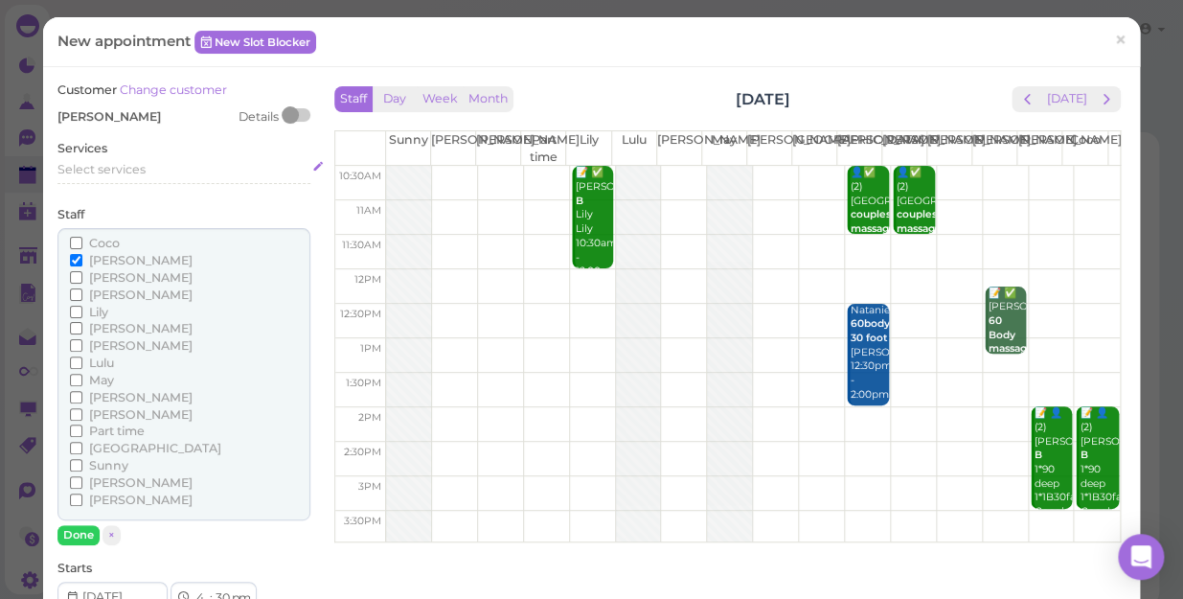
click at [147, 175] on div "Select services" at bounding box center [183, 169] width 253 height 17
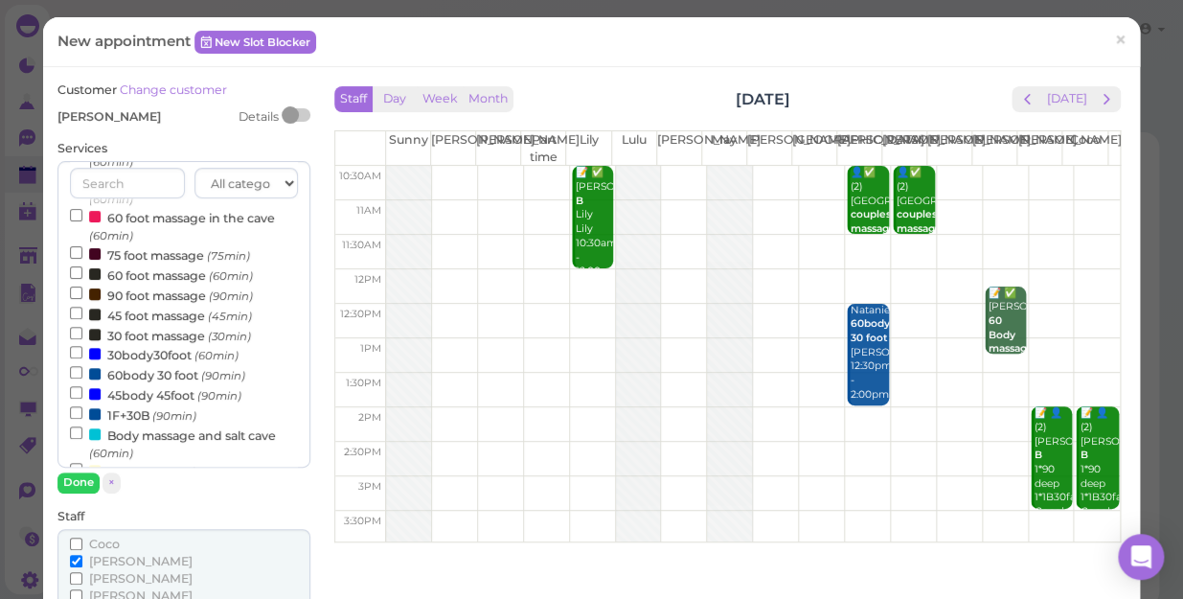
scroll to position [348, 0]
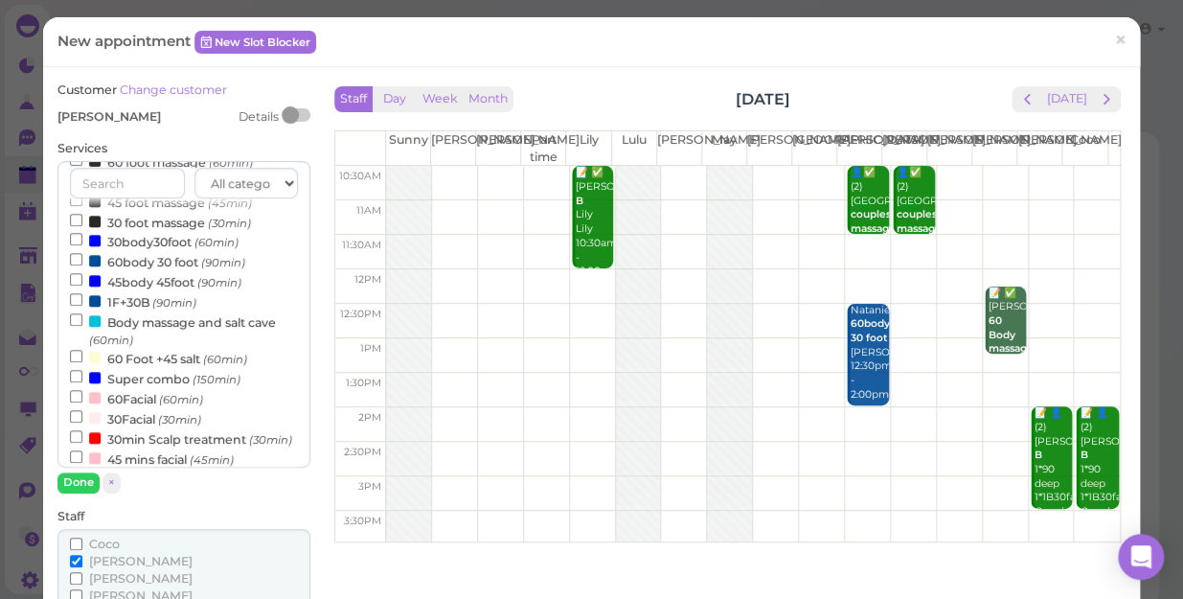
click at [140, 326] on label "Body massage and salt cave (60min)" at bounding box center [184, 329] width 228 height 37
click at [82, 326] on input "Body massage and salt cave (60min)" at bounding box center [76, 319] width 12 height 12
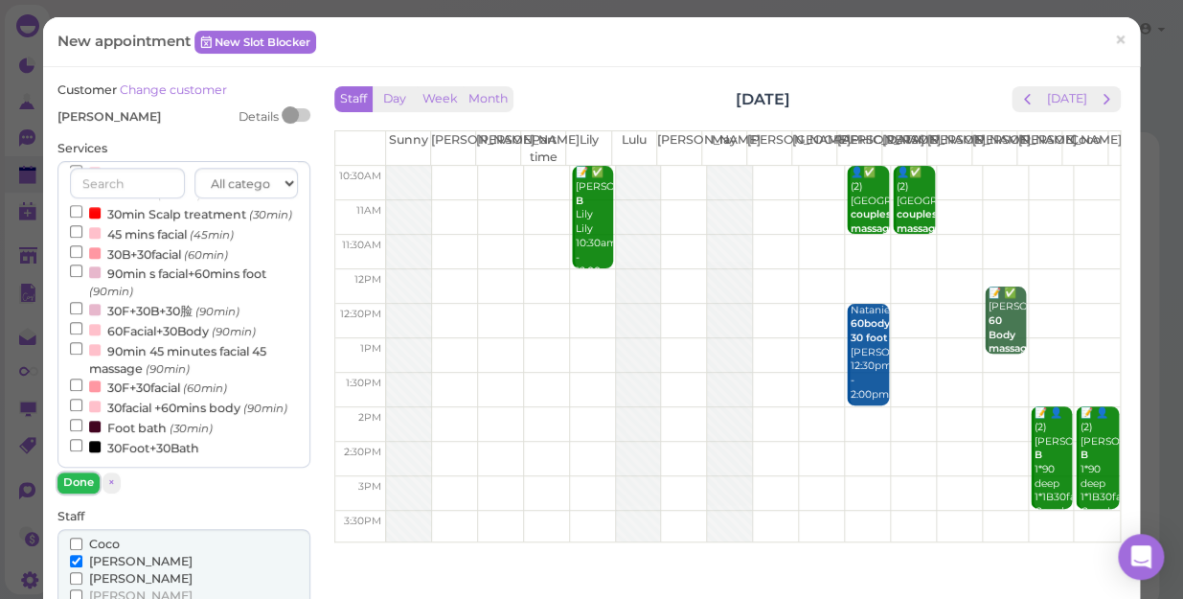
click at [77, 474] on button "Done" at bounding box center [78, 482] width 42 height 20
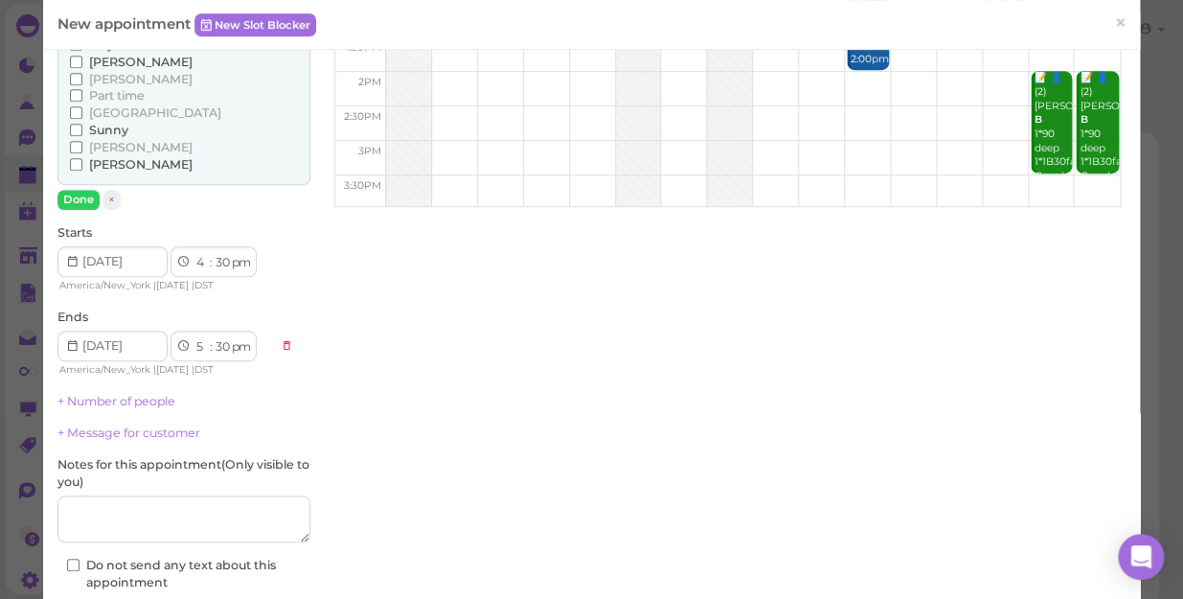
scroll to position [348, 0]
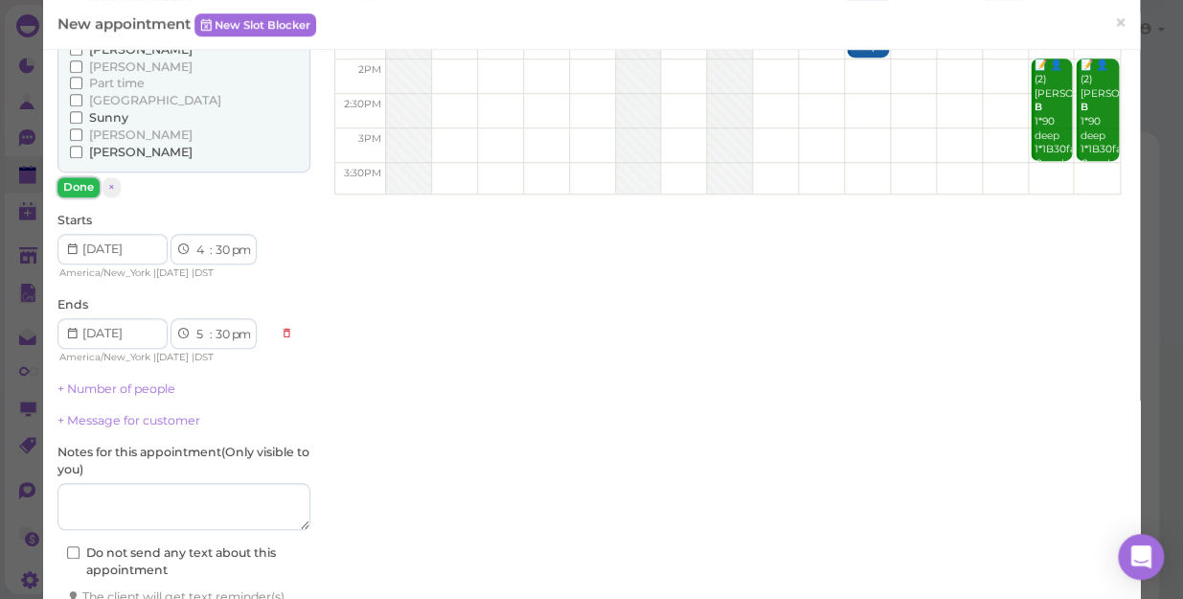
click at [82, 182] on button "Done" at bounding box center [78, 187] width 42 height 20
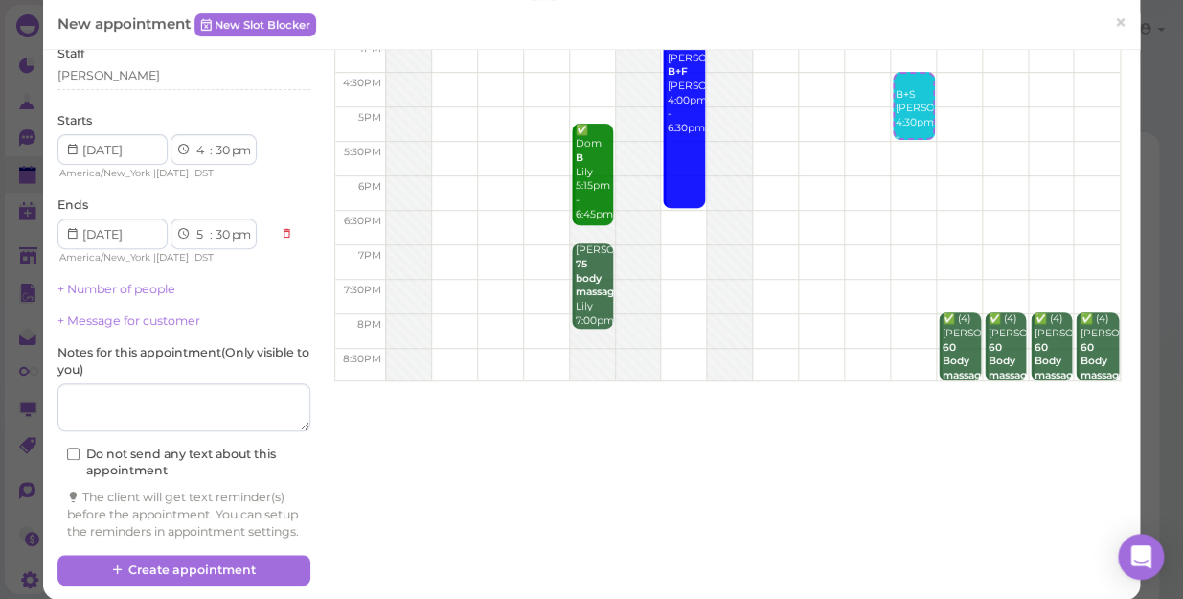
scroll to position [194, 0]
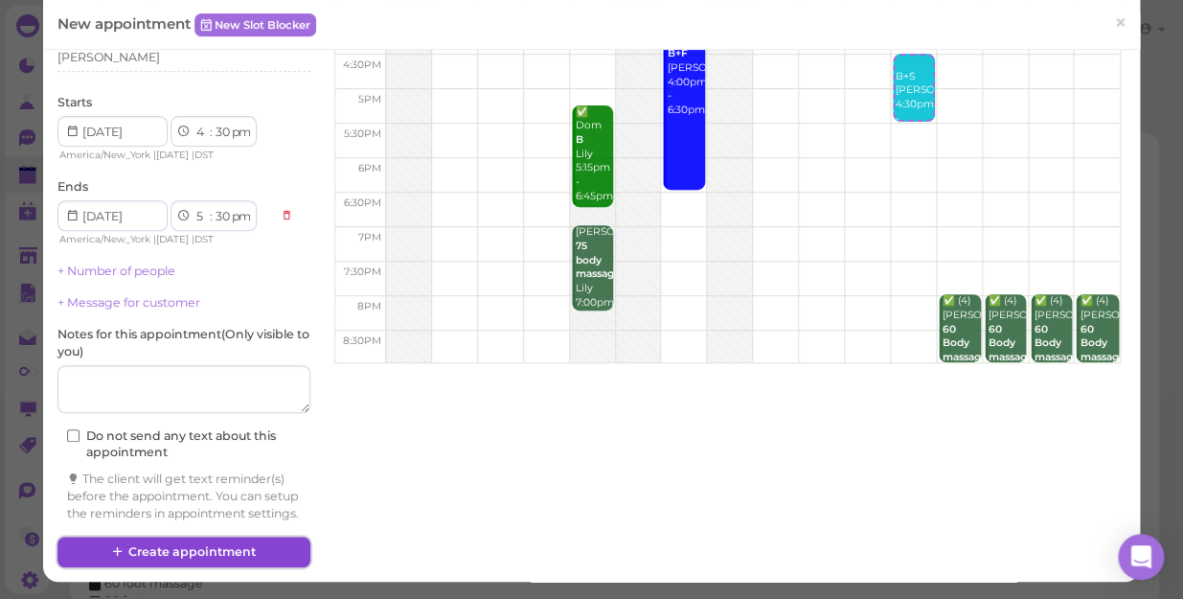
click at [251, 549] on button "Create appointment" at bounding box center [183, 551] width 253 height 31
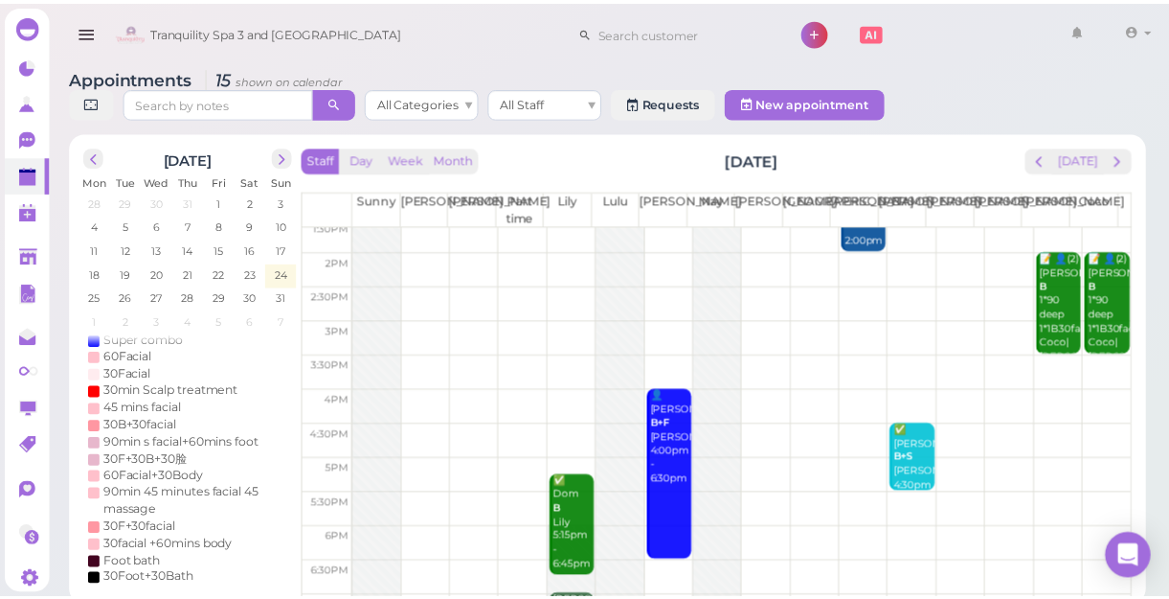
scroll to position [346, 0]
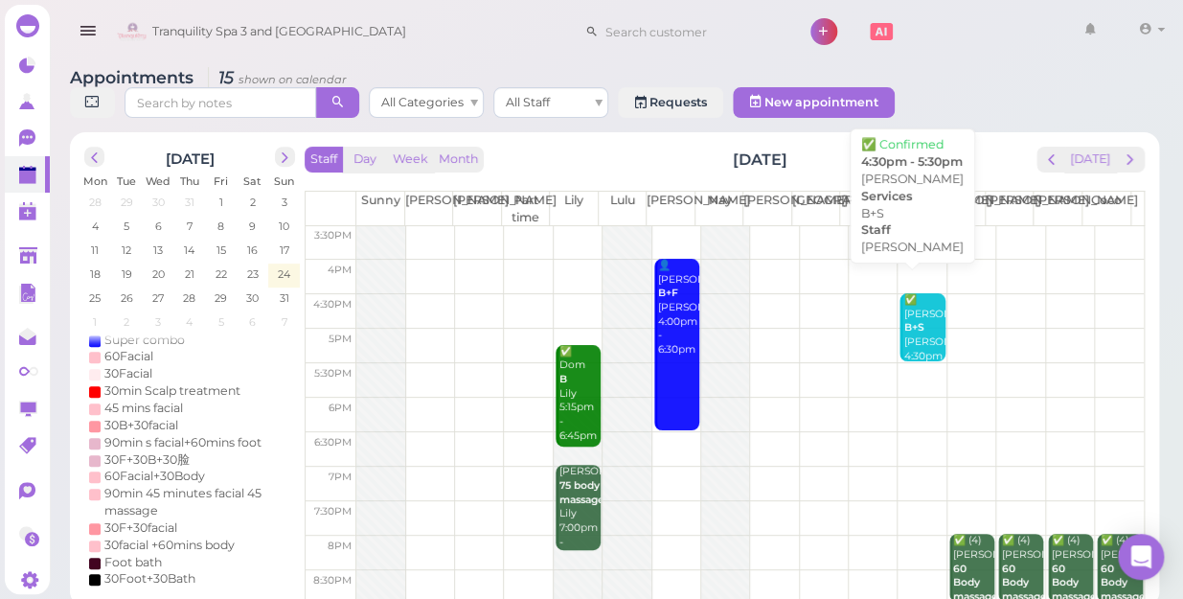
click at [918, 317] on div "✅ Jenifer B+S Helen 4:30pm - 5:30pm" at bounding box center [923, 342] width 42 height 99
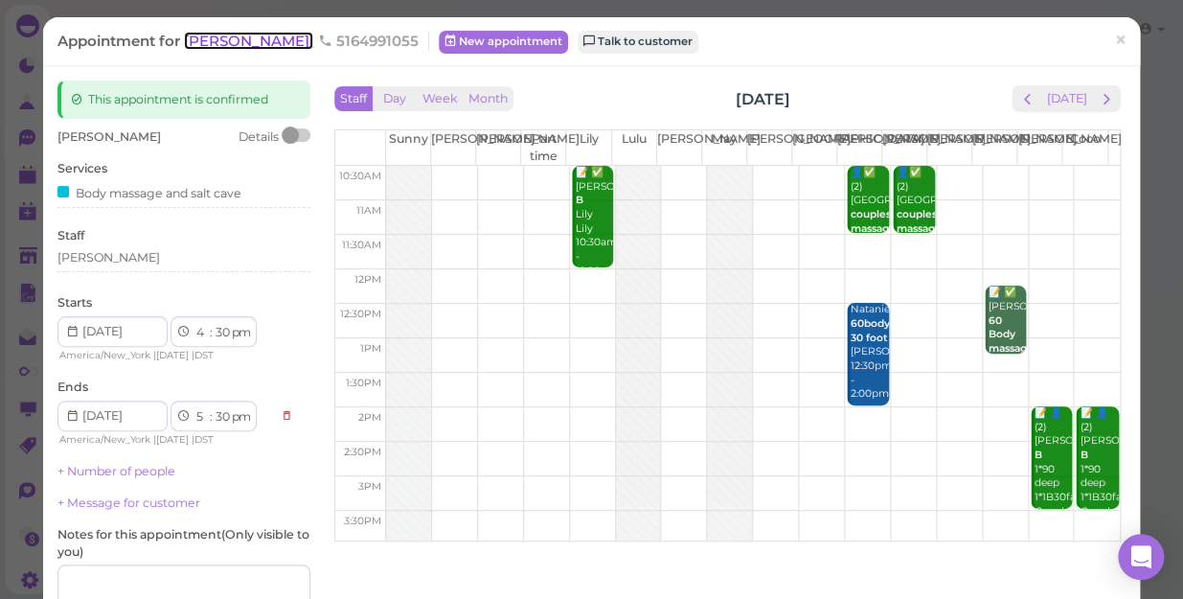
click at [212, 38] on span "Jenifer" at bounding box center [248, 41] width 129 height 18
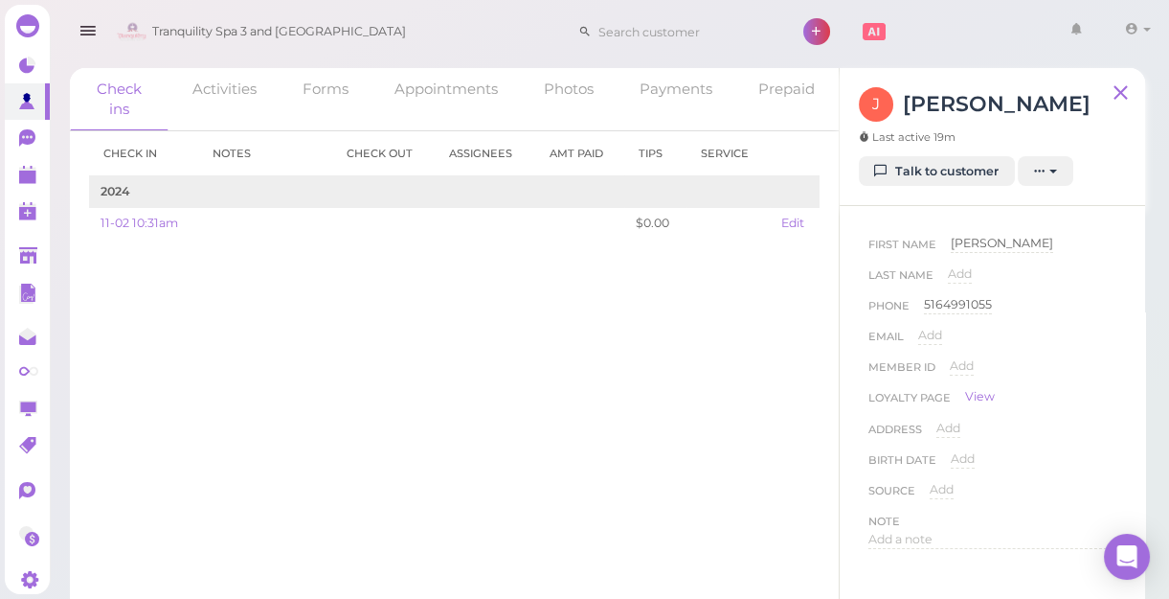
click at [972, 20] on div "Tranquility Spa 3 and [GEOGRAPHIC_DATA] 1 Account" at bounding box center [635, 32] width 1046 height 55
click at [435, 89] on link "Appointments" at bounding box center [446, 88] width 147 height 41
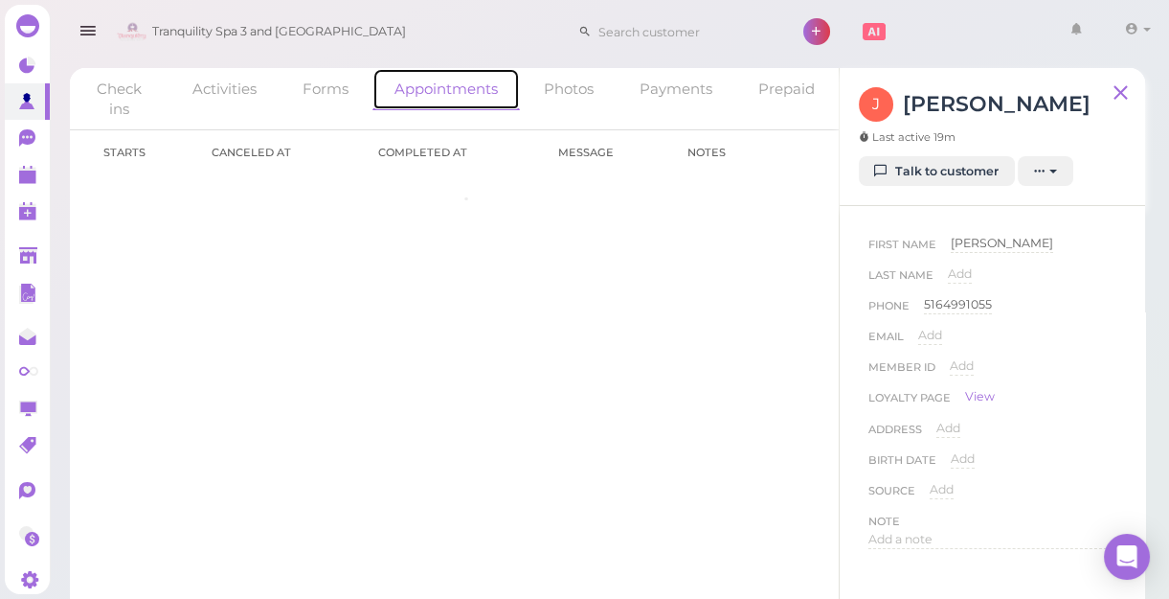
click at [435, 89] on link "Appointments" at bounding box center [446, 89] width 147 height 42
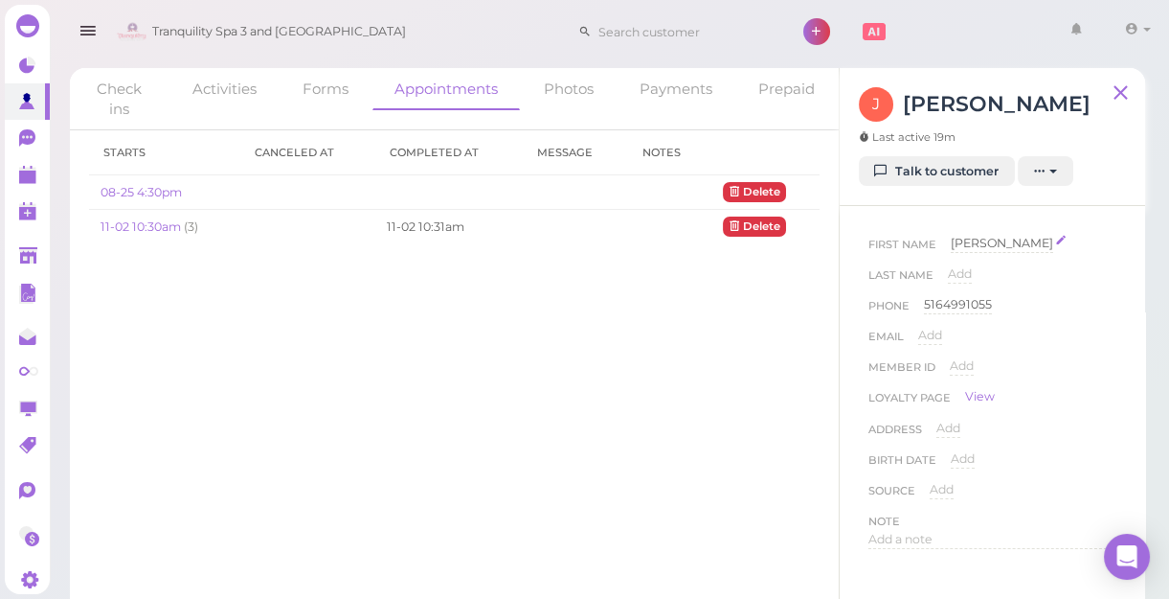
click at [973, 238] on span "Jenifer" at bounding box center [1002, 243] width 102 height 14
